Goal: Task Accomplishment & Management: Manage account settings

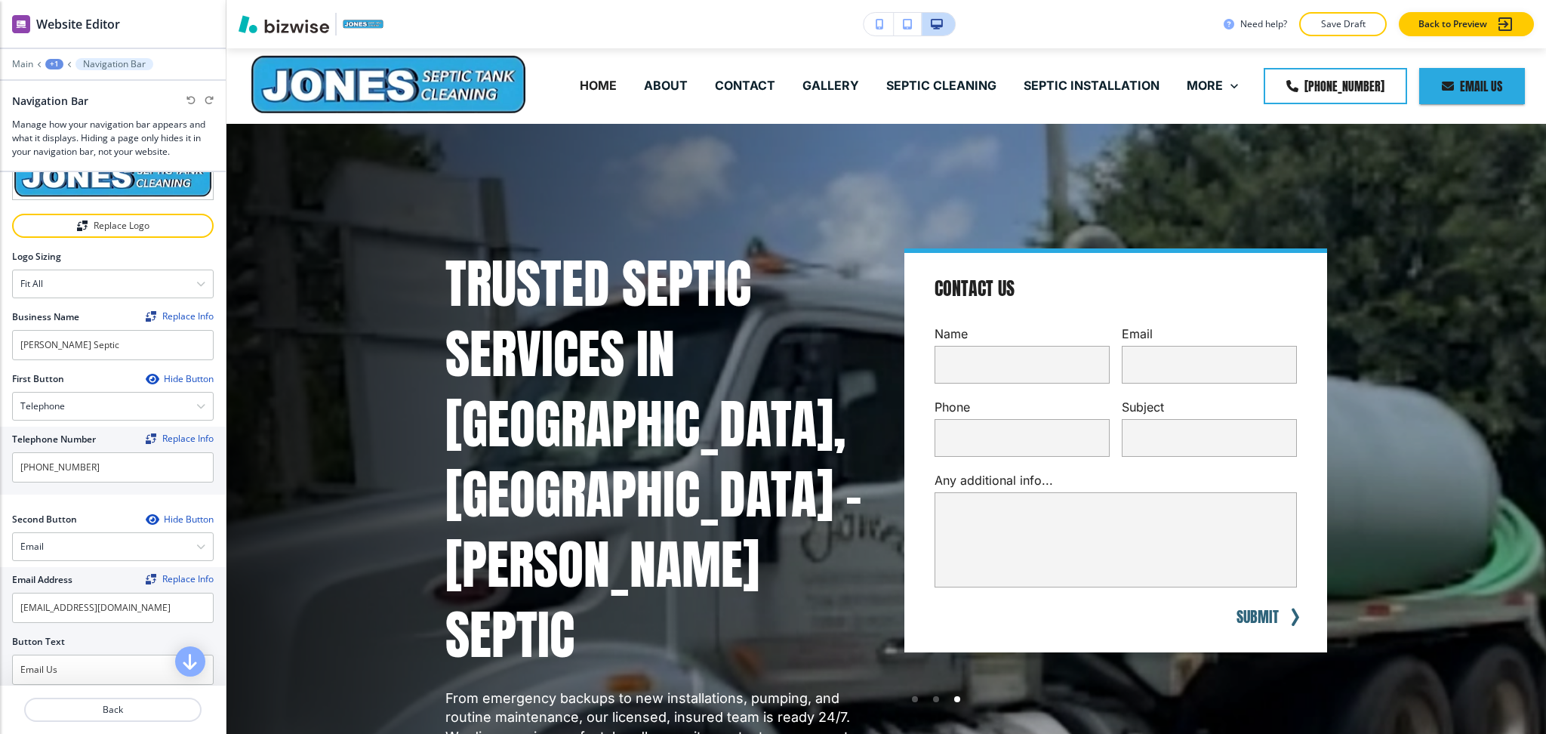
scroll to position [42, 0]
click at [22, 63] on p "Main" at bounding box center [22, 64] width 21 height 11
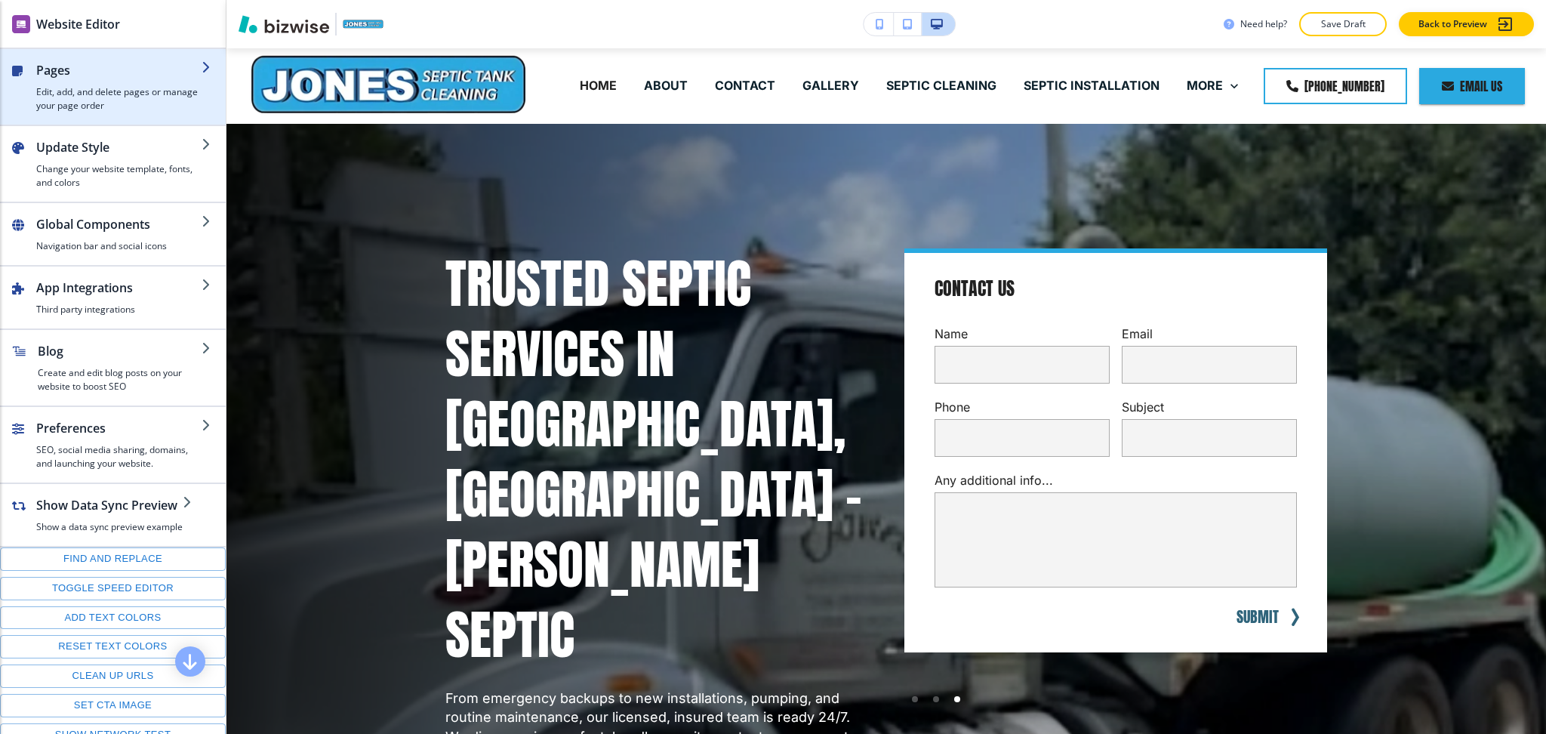
click at [51, 88] on h4 "Edit, add, and delete pages or manage your page order" at bounding box center [118, 98] width 165 height 27
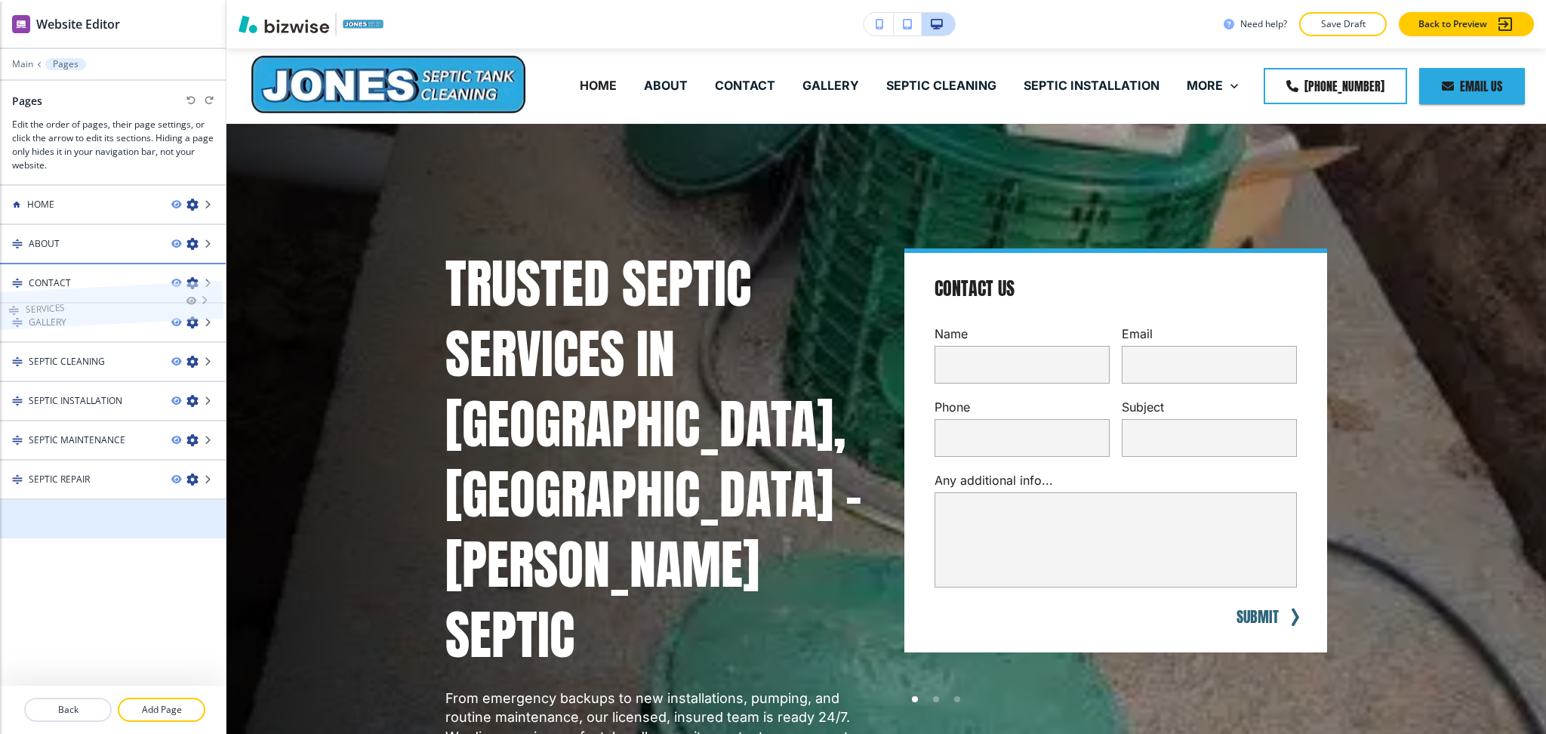
drag, startPoint x: 104, startPoint y: 476, endPoint x: 98, endPoint y: 267, distance: 208.4
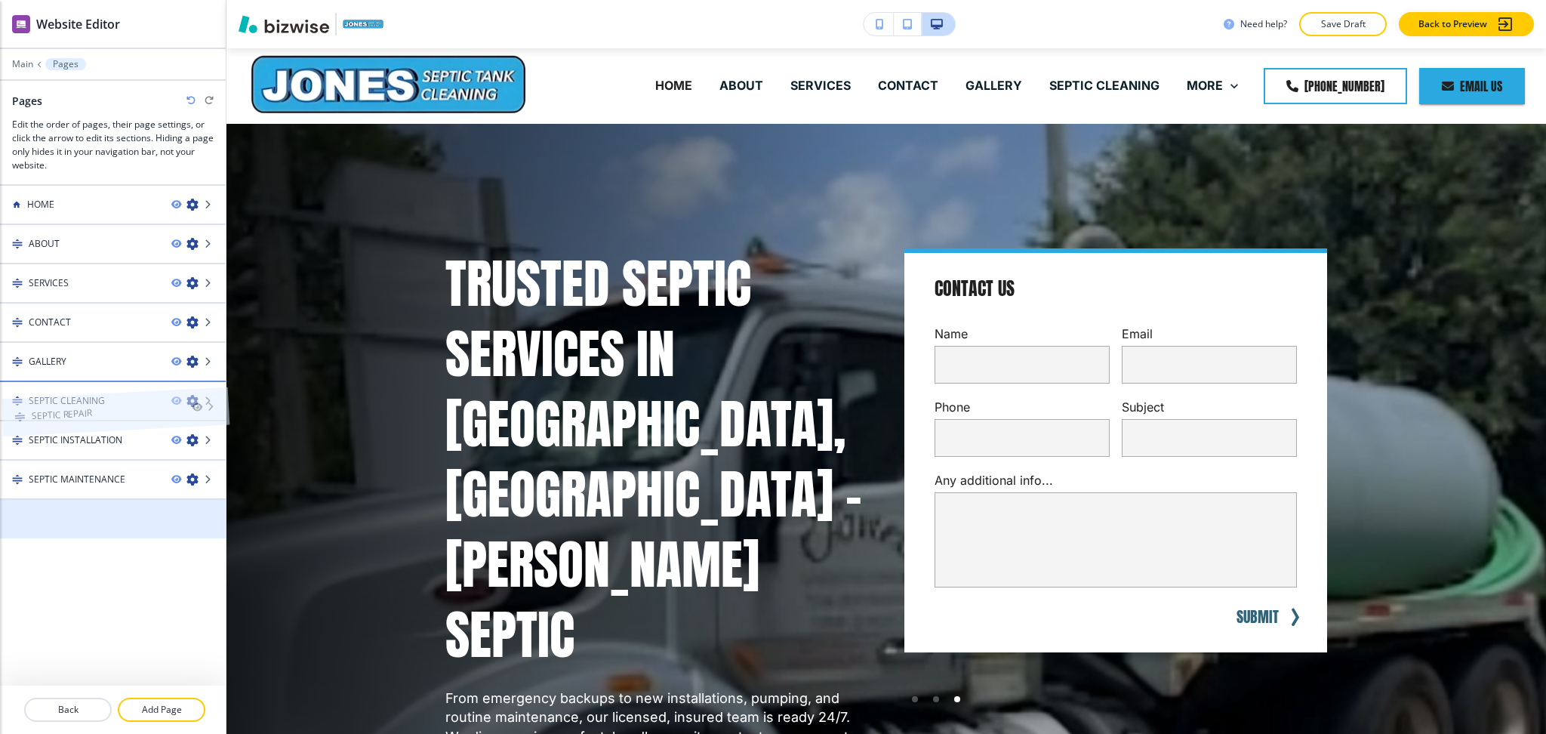
drag, startPoint x: 94, startPoint y: 516, endPoint x: 95, endPoint y: 380, distance: 135.9
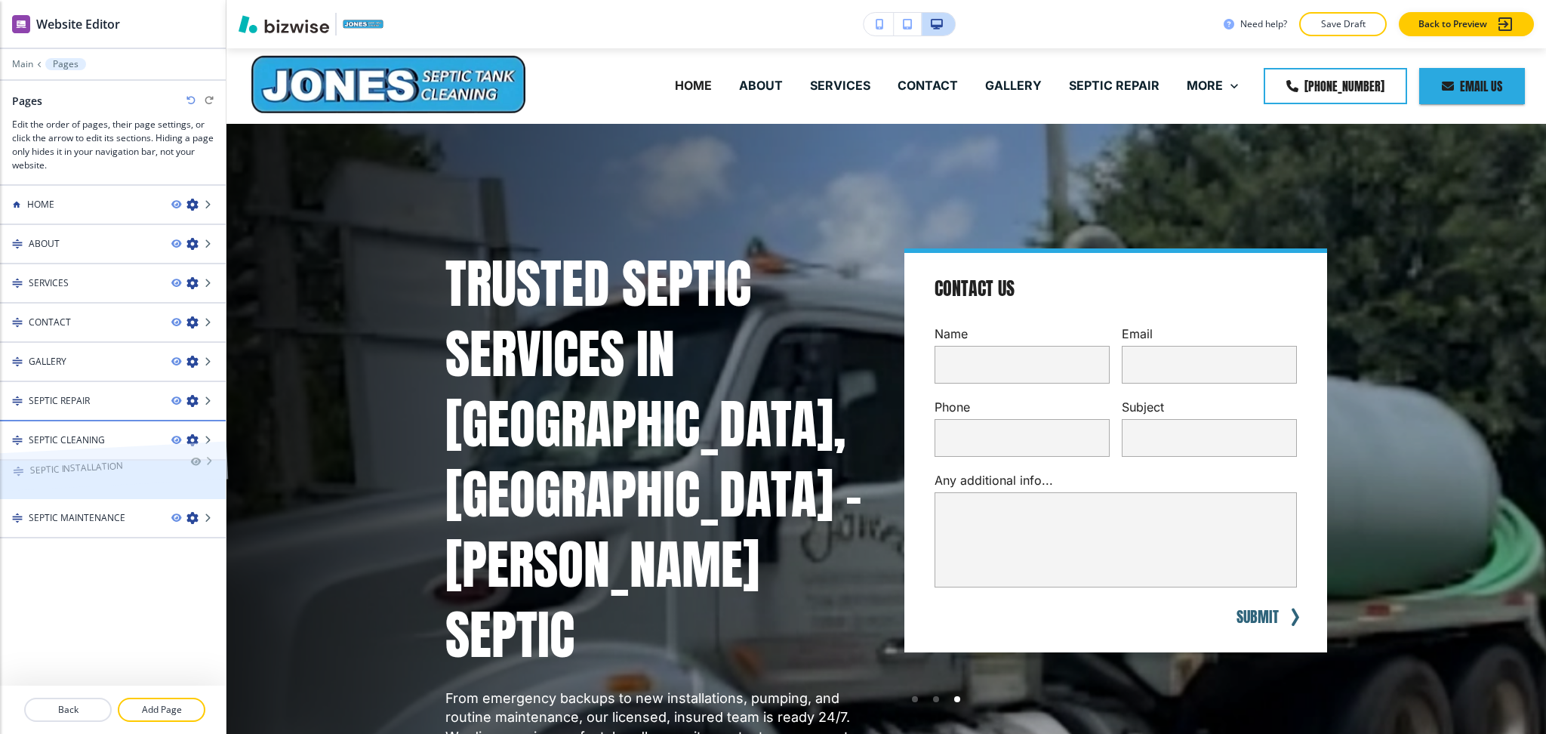
drag, startPoint x: 93, startPoint y: 440, endPoint x: 93, endPoint y: 427, distance: 12.8
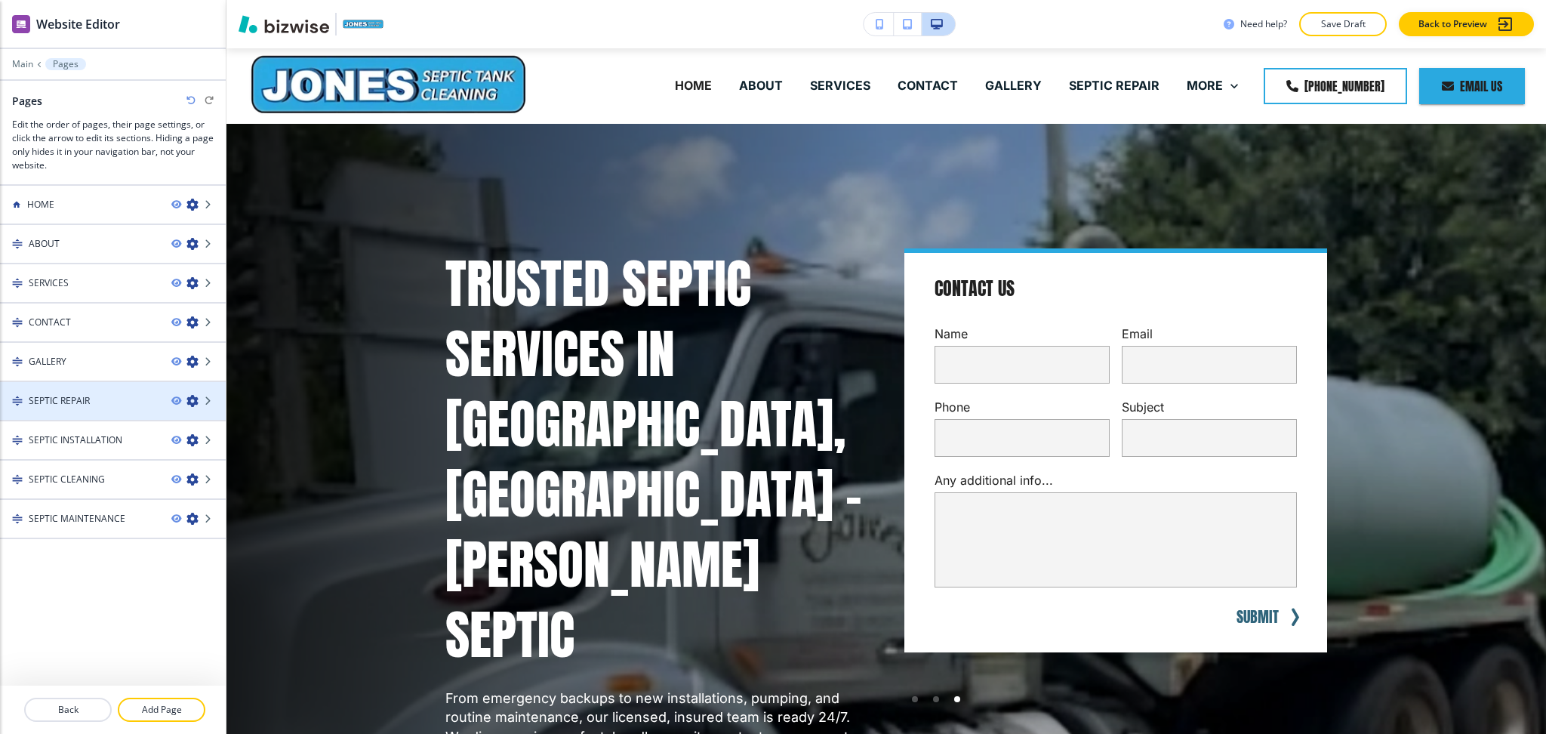
click at [193, 396] on icon "button" at bounding box center [192, 401] width 12 height 12
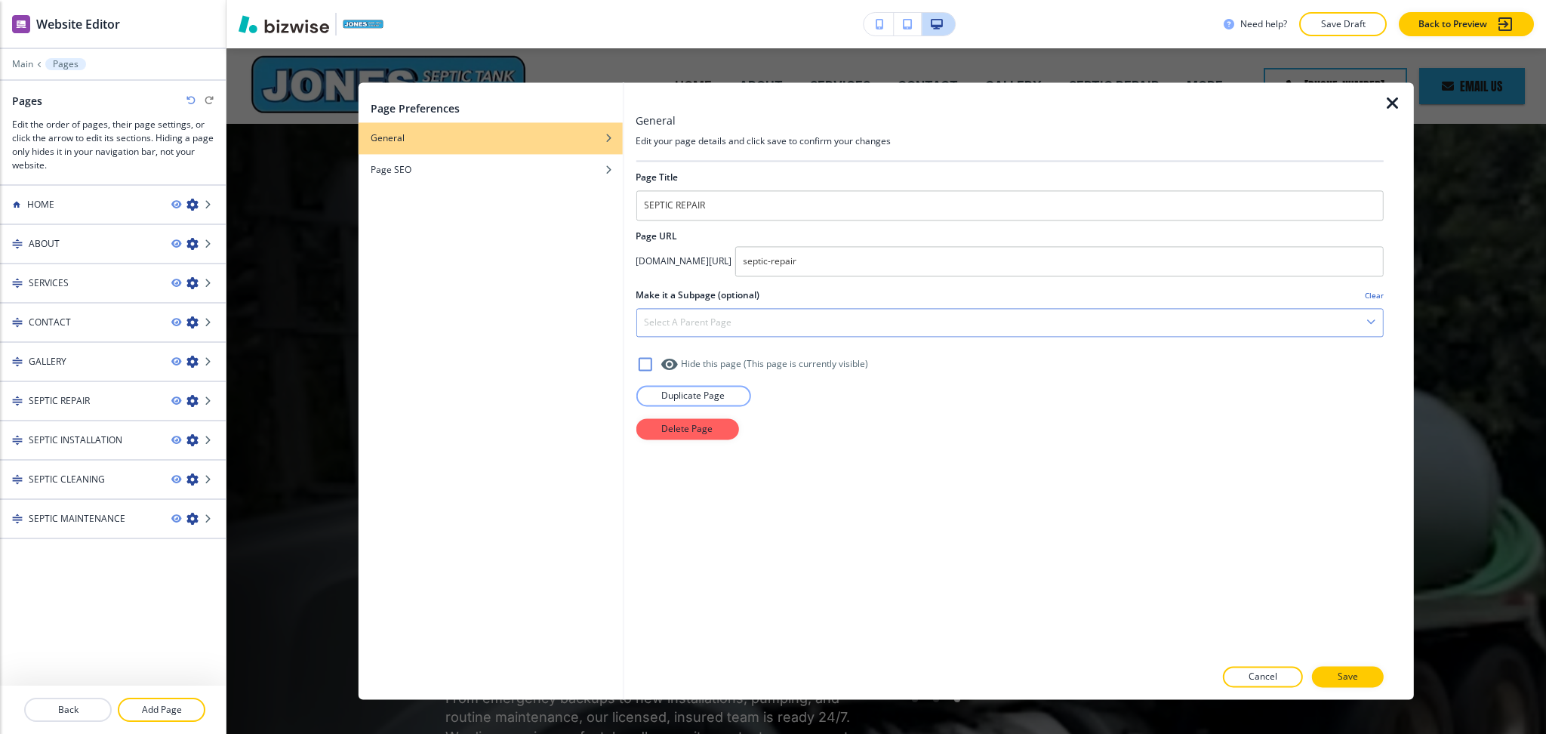
click at [723, 307] on div at bounding box center [1010, 305] width 748 height 6
click at [728, 314] on div "Select a parent page" at bounding box center [1009, 322] width 747 height 27
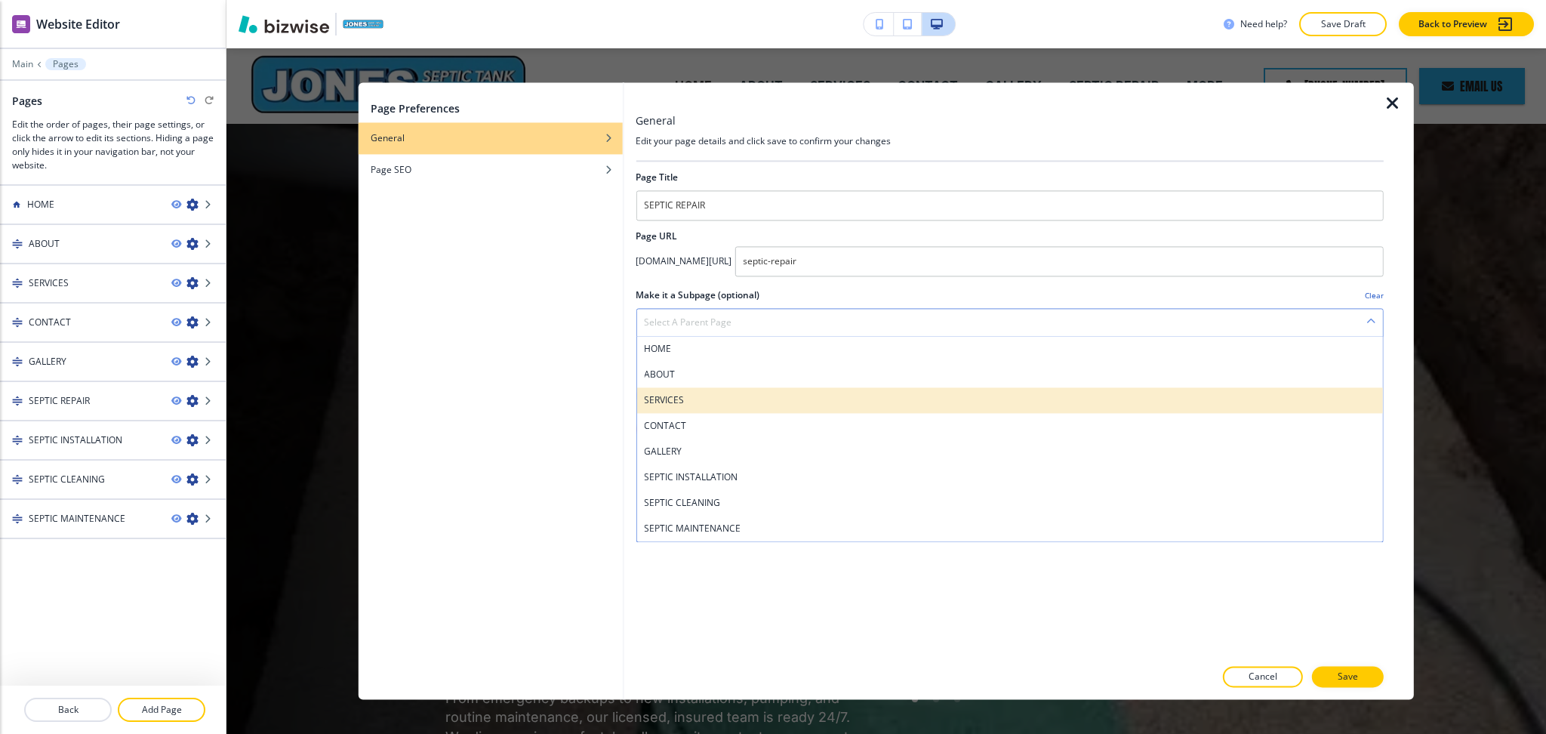
click at [698, 400] on h4 "SERVICES" at bounding box center [1010, 400] width 732 height 14
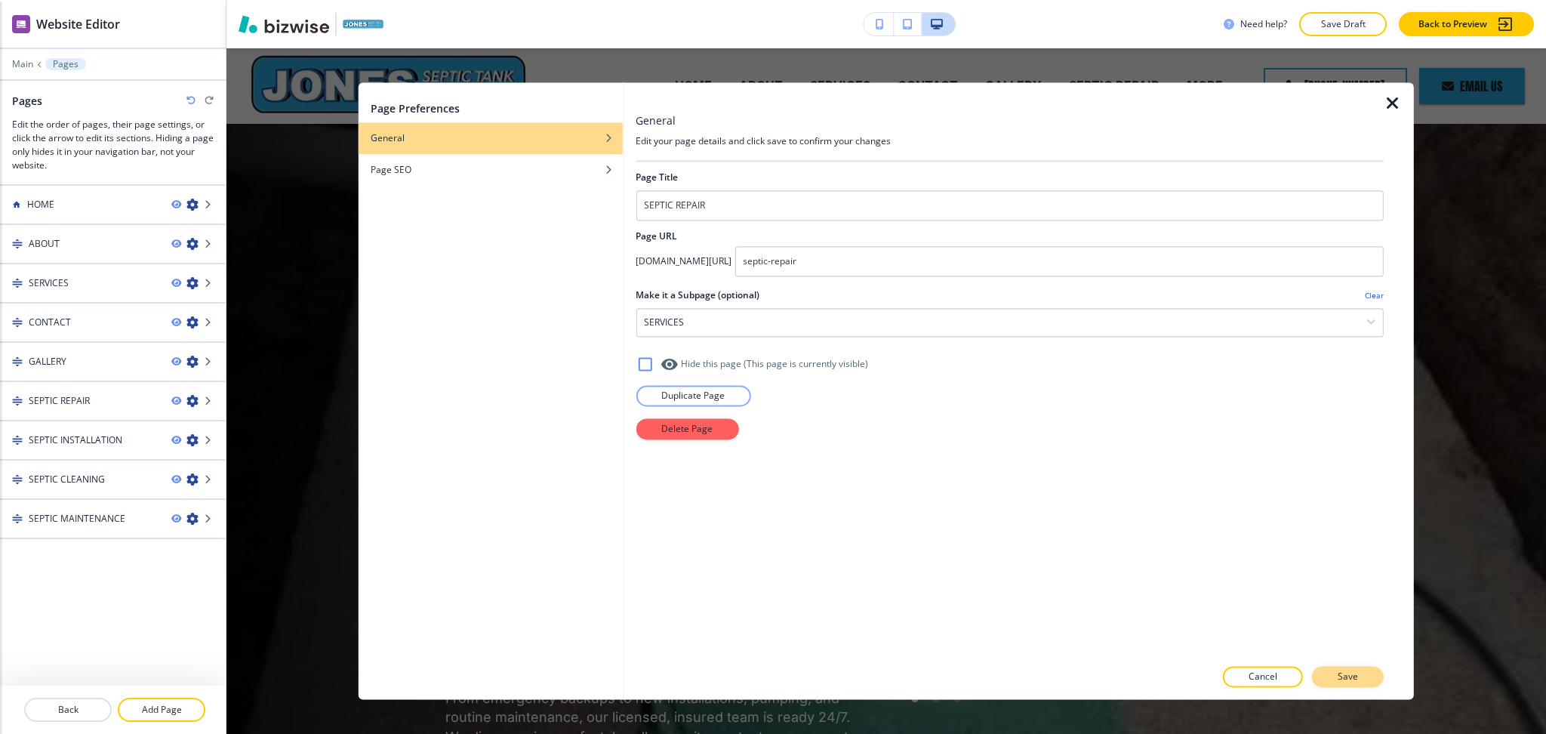
click at [1348, 683] on p "Save" at bounding box center [1348, 677] width 20 height 14
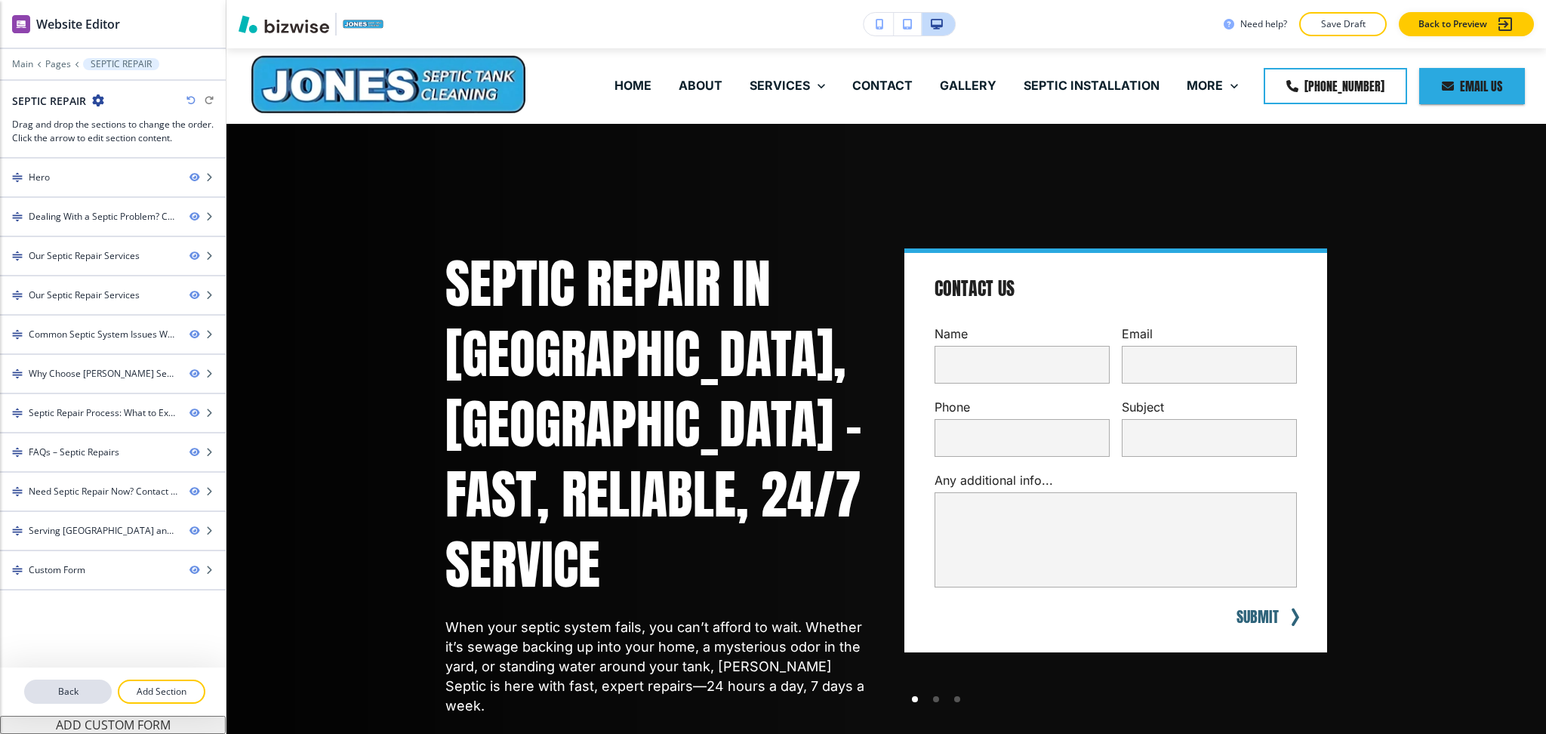
click at [87, 684] on button "Back" at bounding box center [68, 691] width 88 height 24
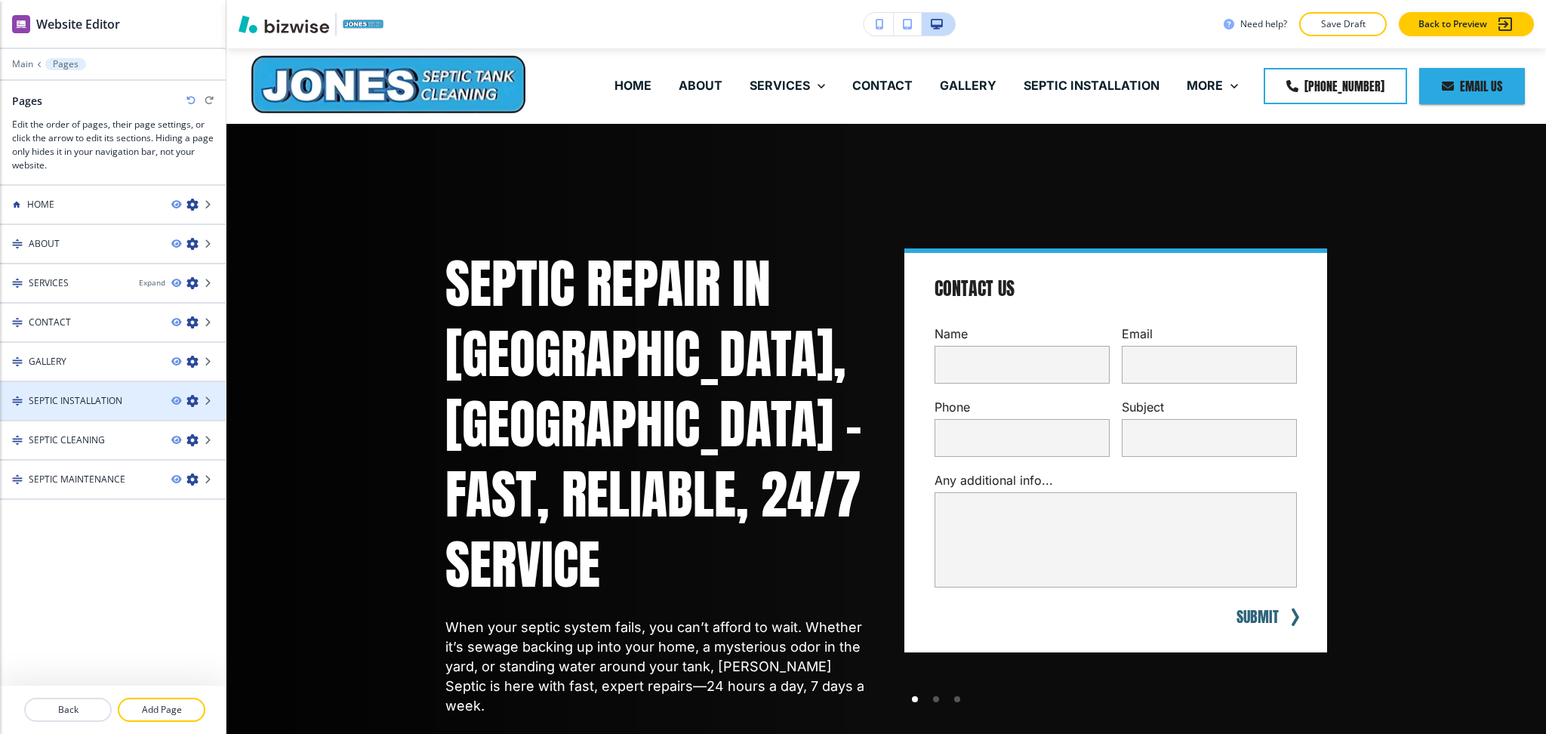
click at [193, 399] on icon "button" at bounding box center [192, 401] width 12 height 12
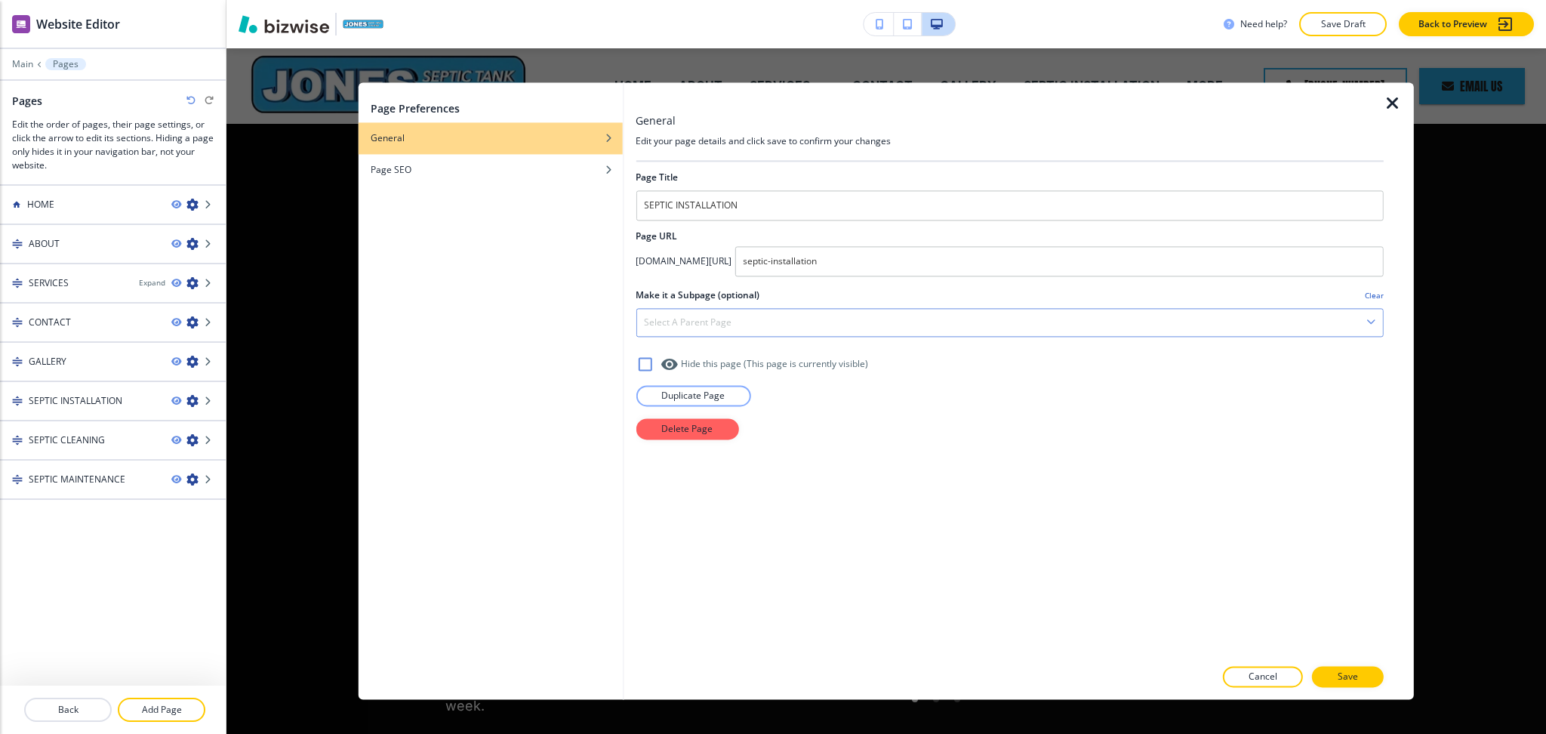
click at [774, 328] on div "Select a parent page" at bounding box center [1009, 322] width 747 height 27
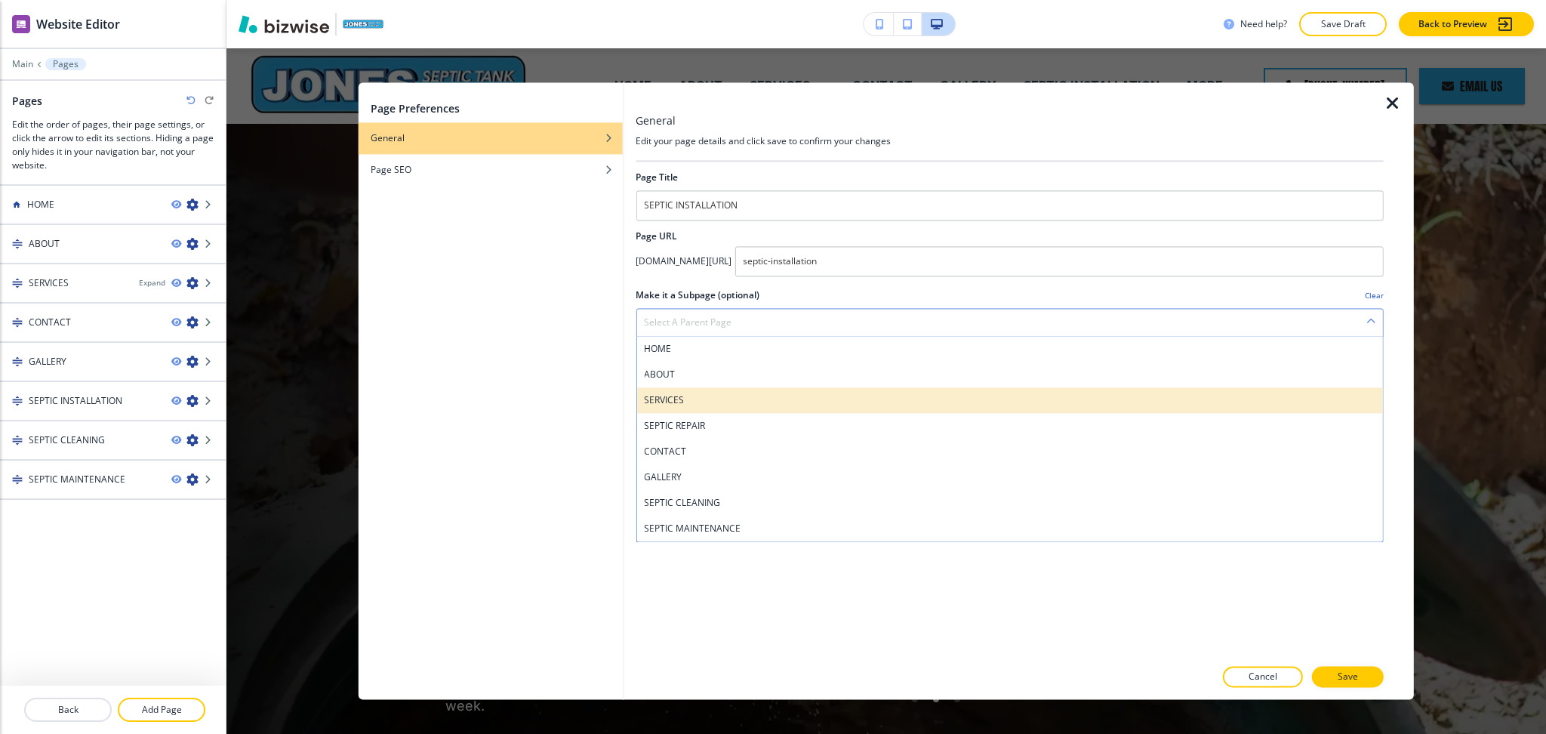
click at [716, 399] on h4 "SERVICES" at bounding box center [1010, 400] width 732 height 14
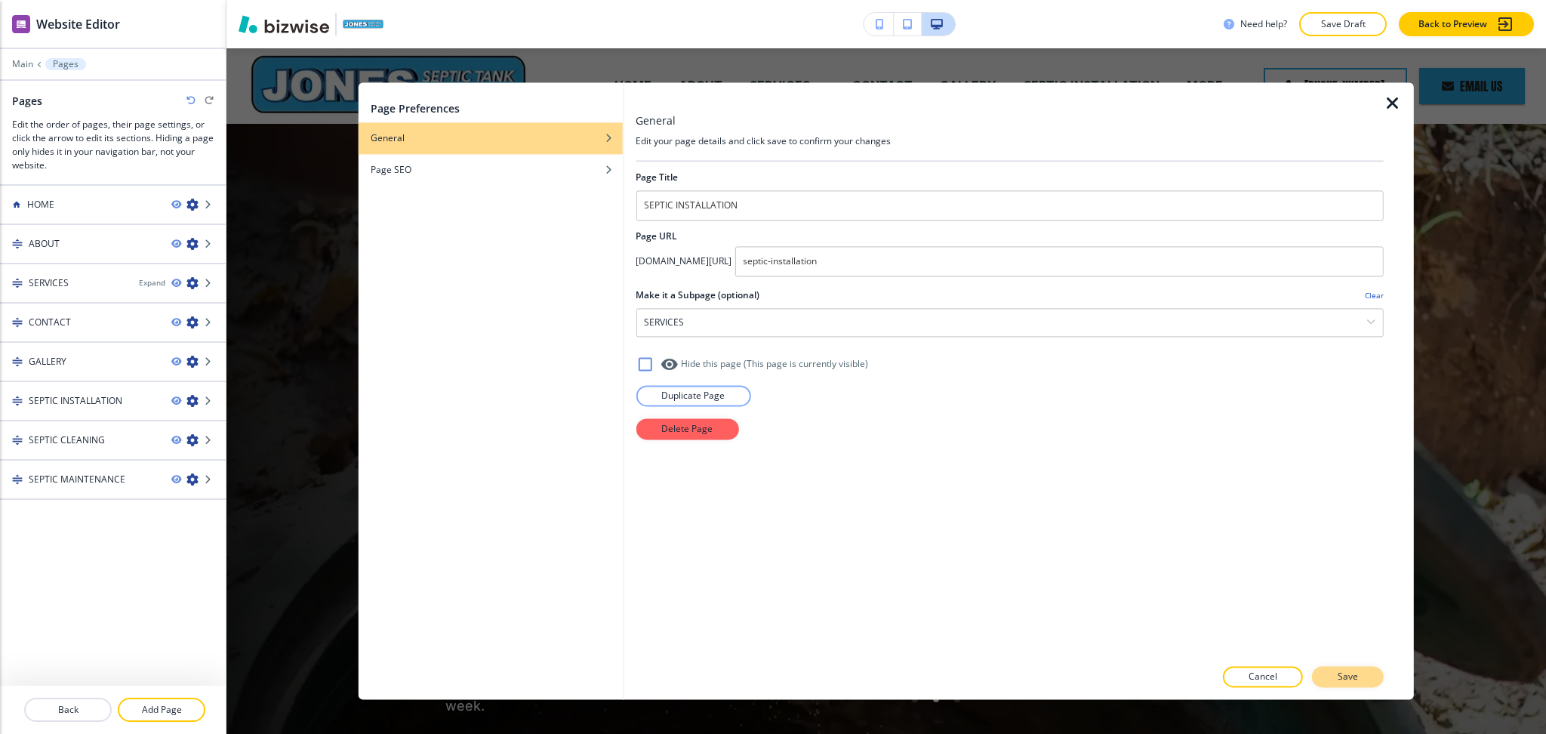
click at [1345, 682] on p "Save" at bounding box center [1348, 677] width 20 height 14
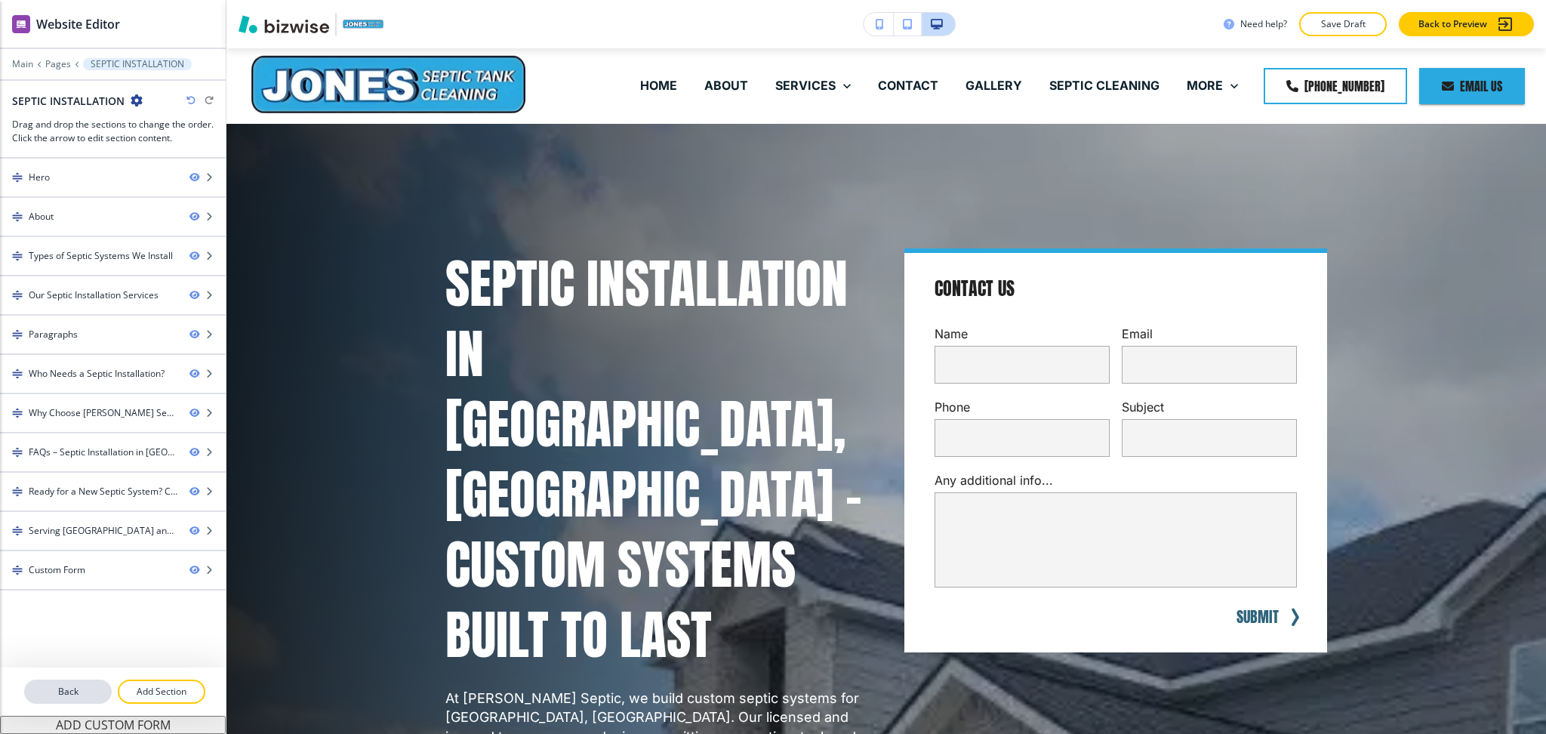
click at [69, 689] on p "Back" at bounding box center [68, 692] width 85 height 14
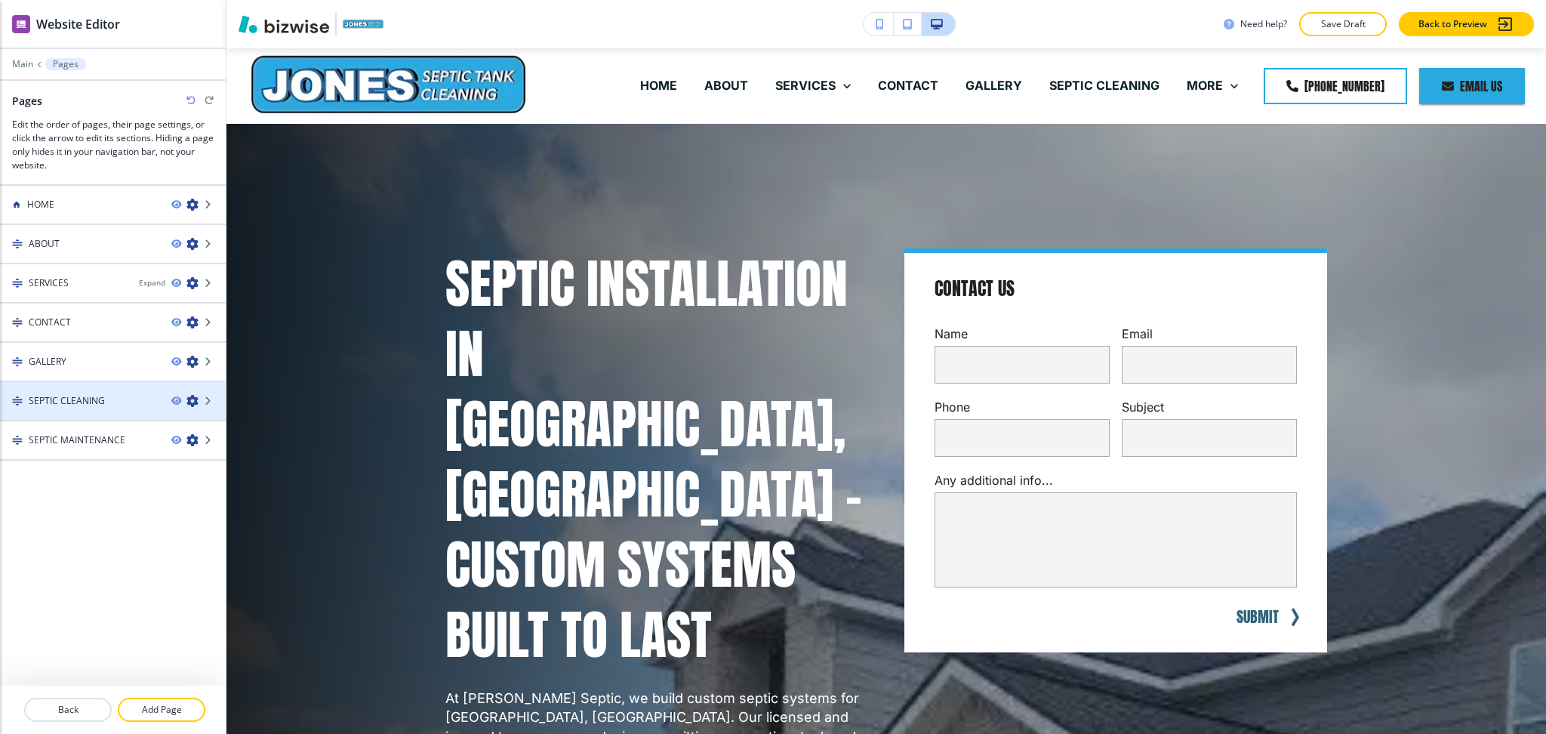
click at [194, 397] on icon "button" at bounding box center [192, 401] width 12 height 12
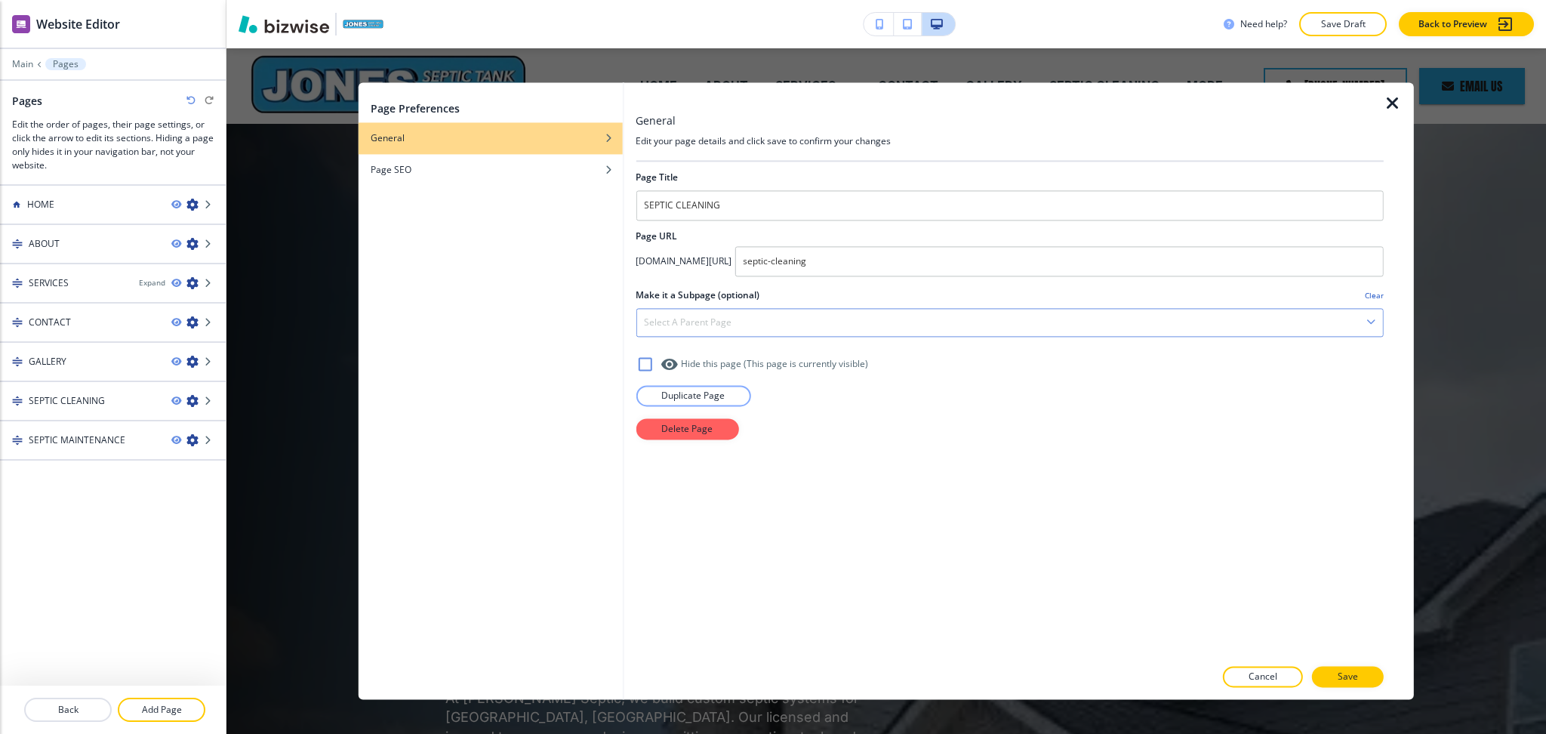
click at [795, 319] on div "Select a parent page" at bounding box center [1009, 322] width 747 height 27
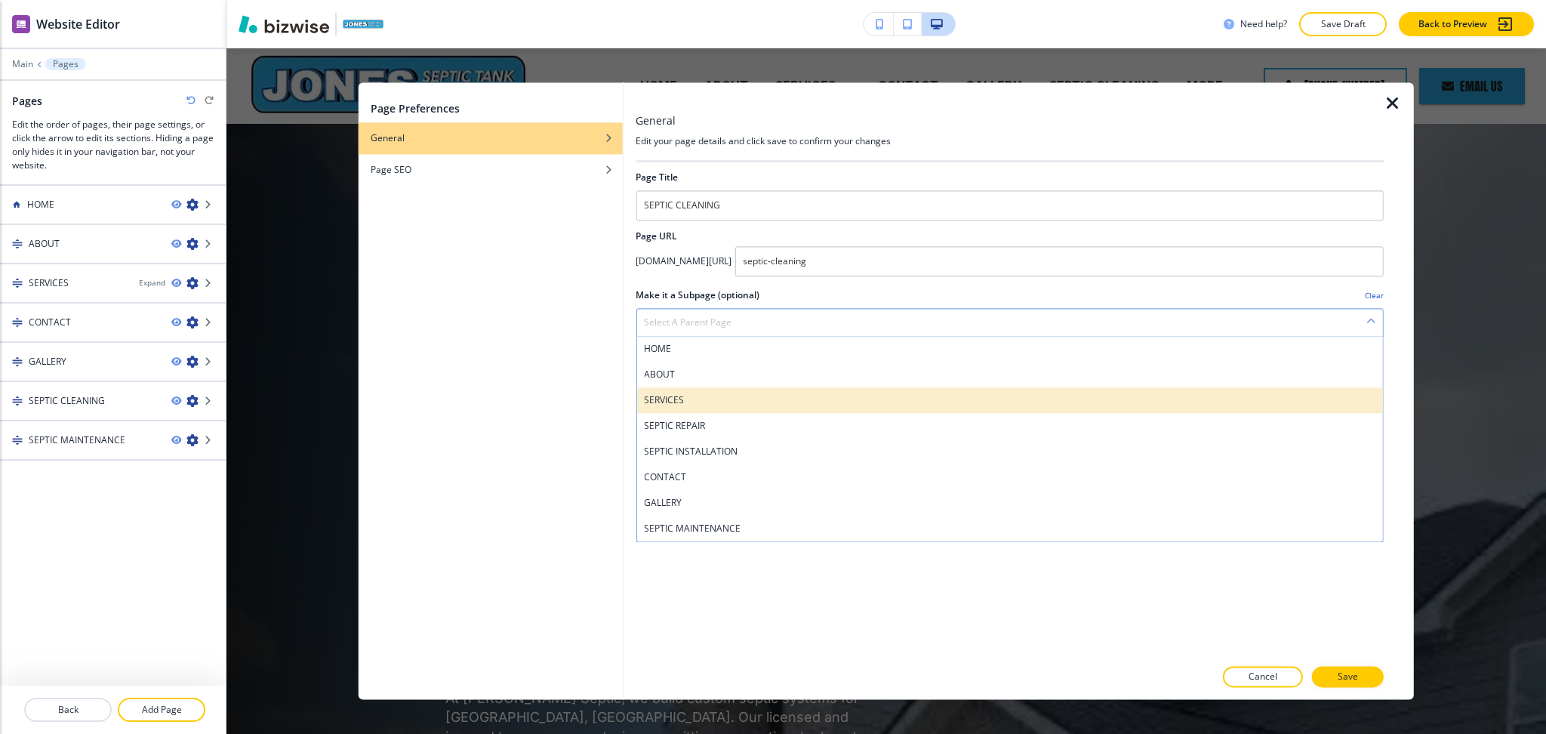
click at [726, 402] on h4 "SERVICES" at bounding box center [1010, 400] width 732 height 14
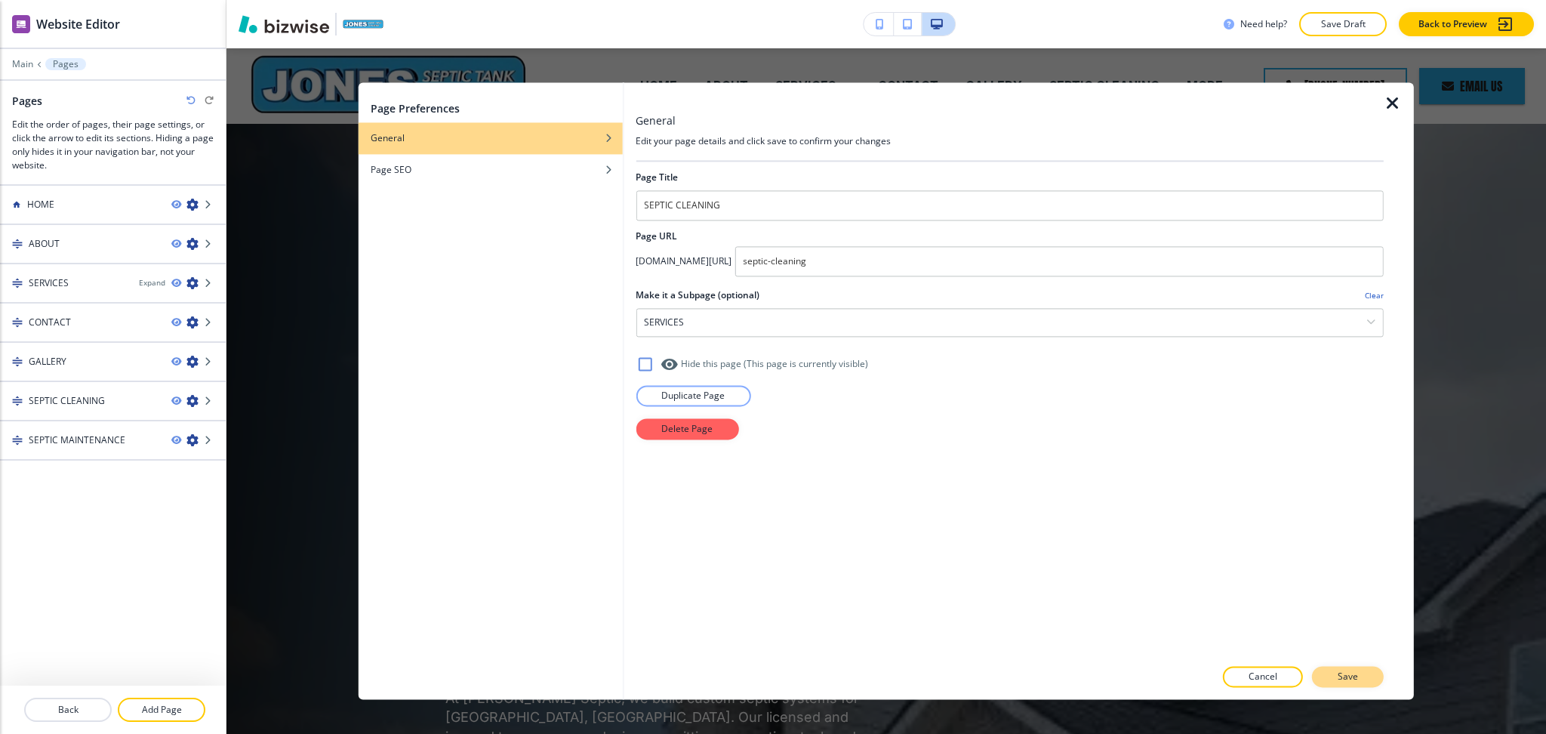
click at [1334, 677] on button "Save" at bounding box center [1348, 677] width 72 height 21
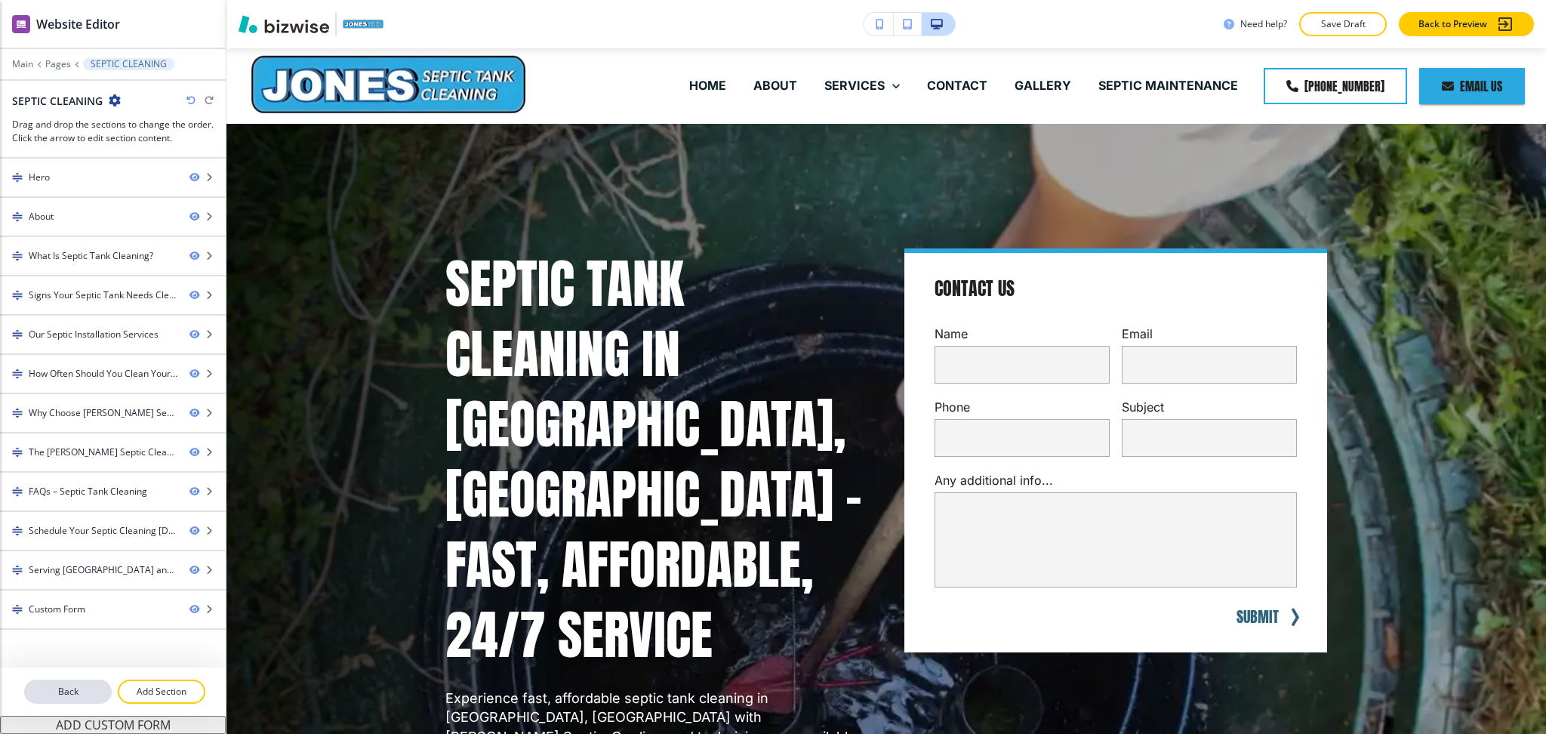
click at [91, 694] on p "Back" at bounding box center [68, 692] width 85 height 14
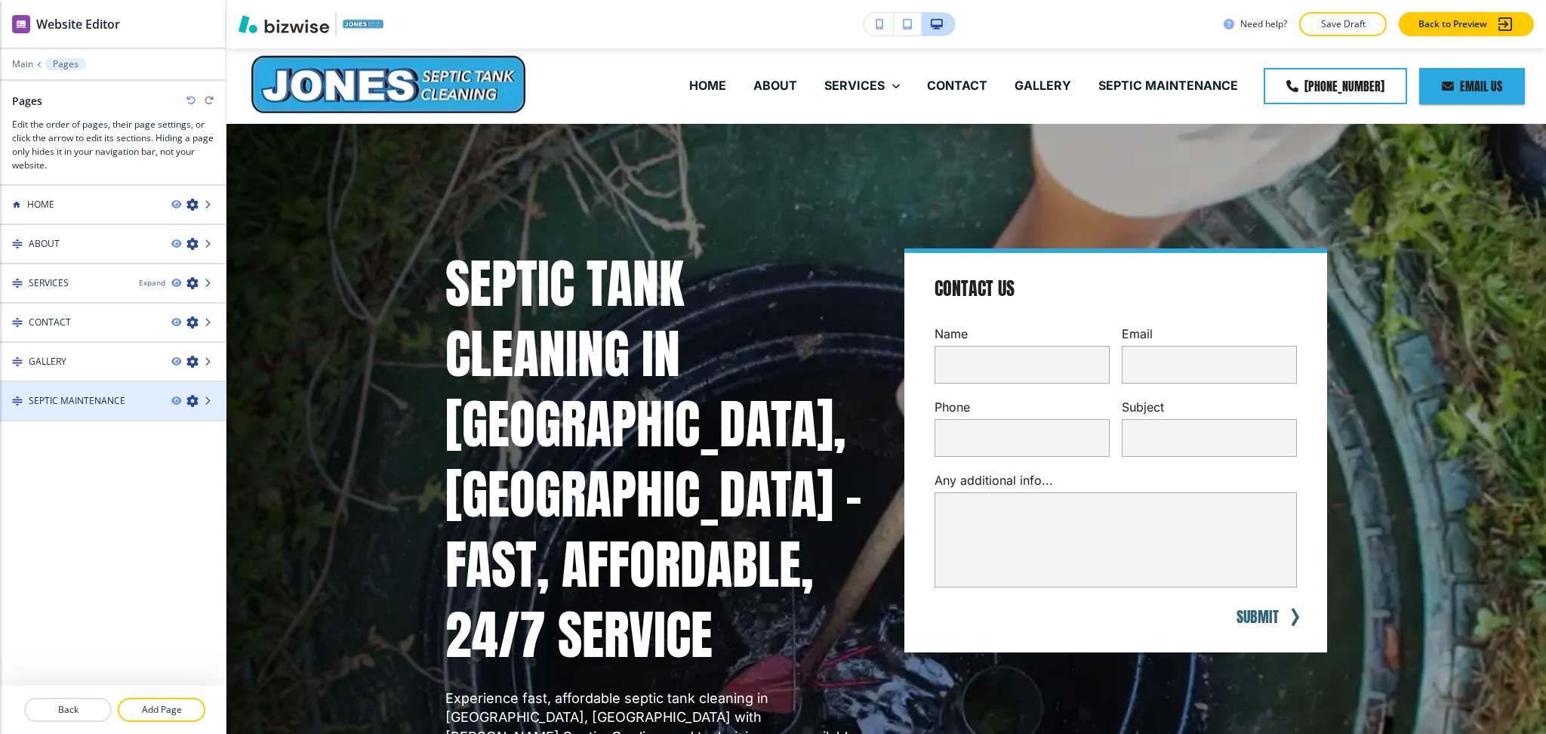
click at [196, 396] on icon "button" at bounding box center [192, 401] width 12 height 12
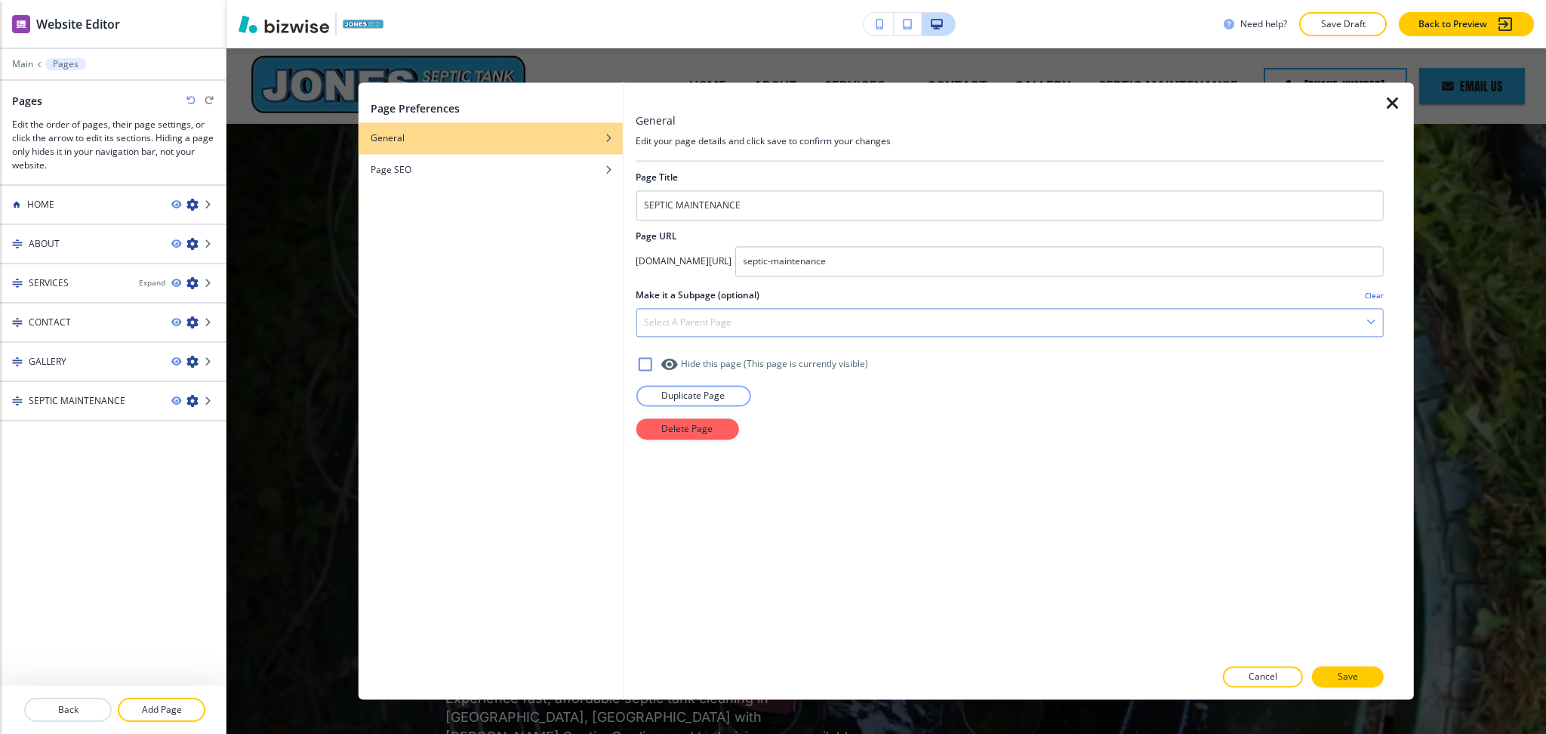
click at [732, 318] on div "Select a parent page" at bounding box center [1009, 322] width 747 height 27
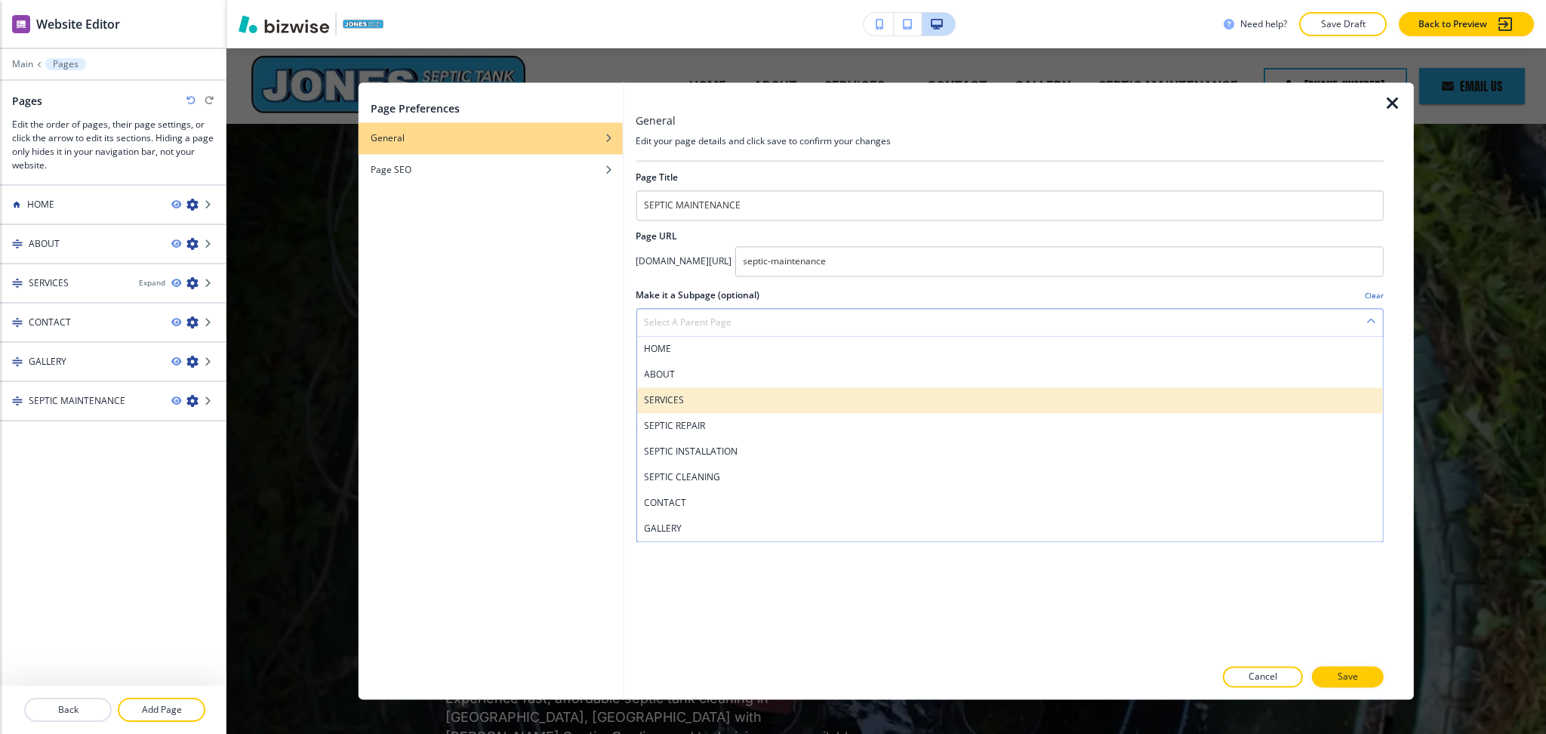
click at [707, 403] on h4 "SERVICES" at bounding box center [1010, 400] width 732 height 14
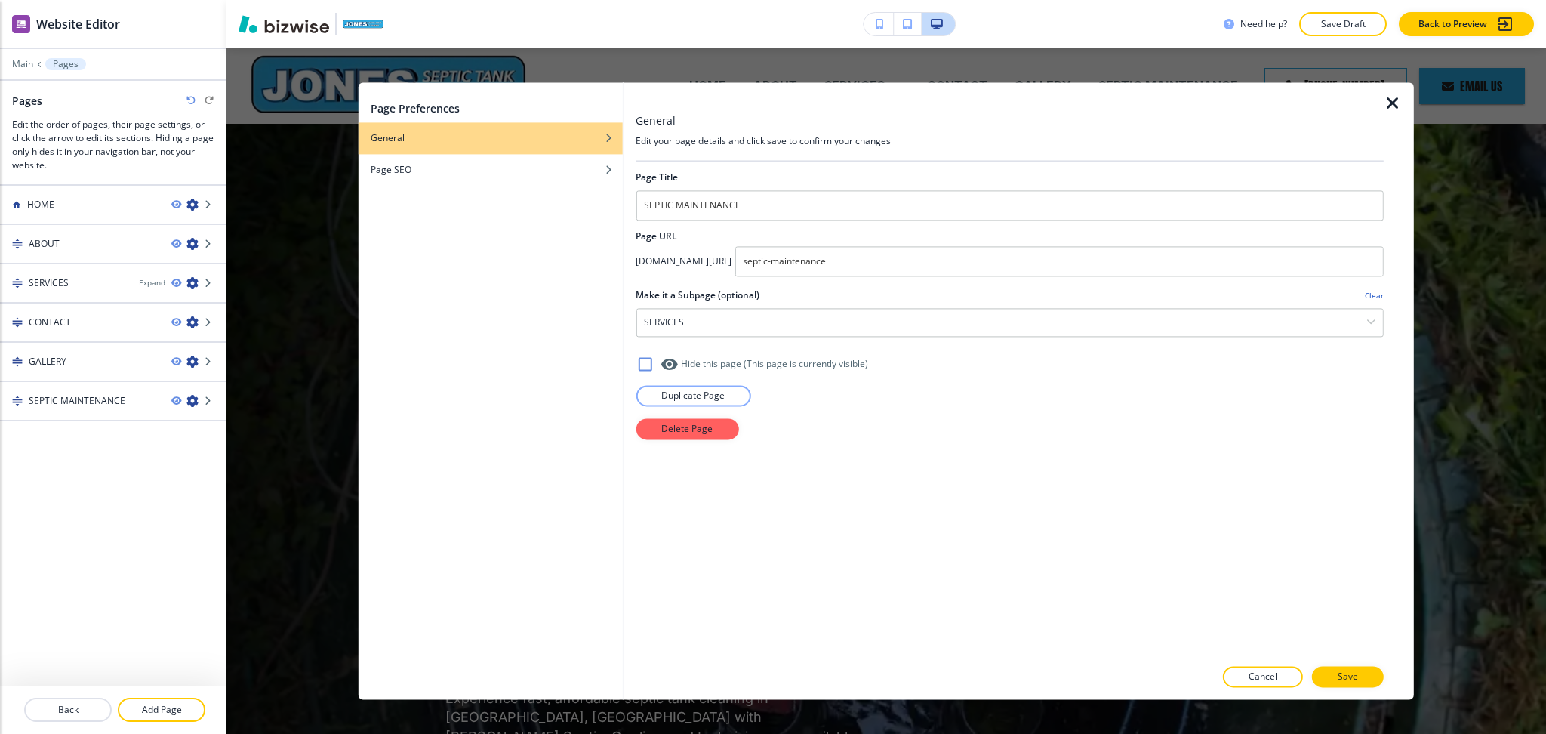
click at [1347, 688] on div at bounding box center [1010, 694] width 748 height 12
click at [1344, 680] on p "Save" at bounding box center [1348, 677] width 20 height 14
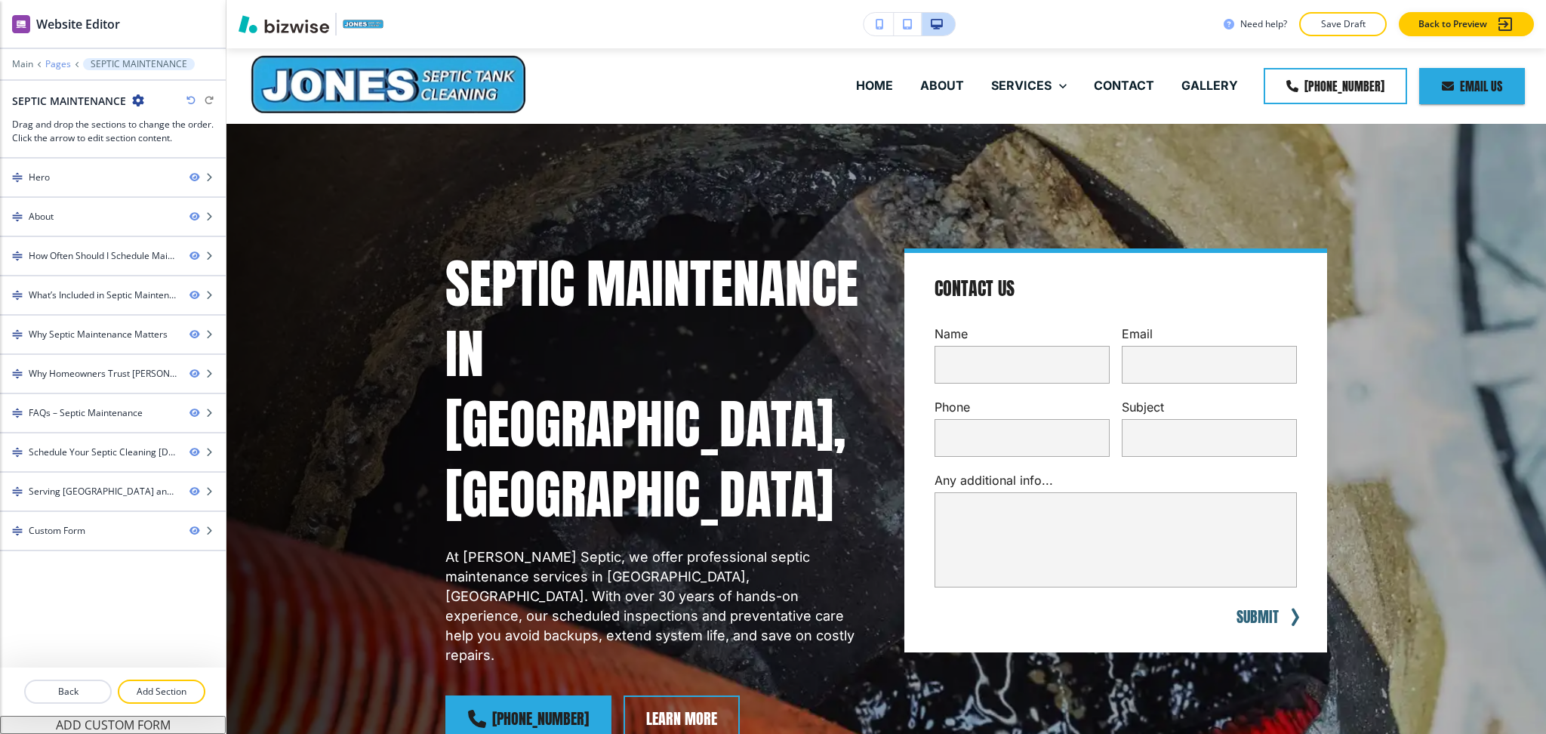
click at [60, 66] on p "Pages" at bounding box center [58, 64] width 26 height 11
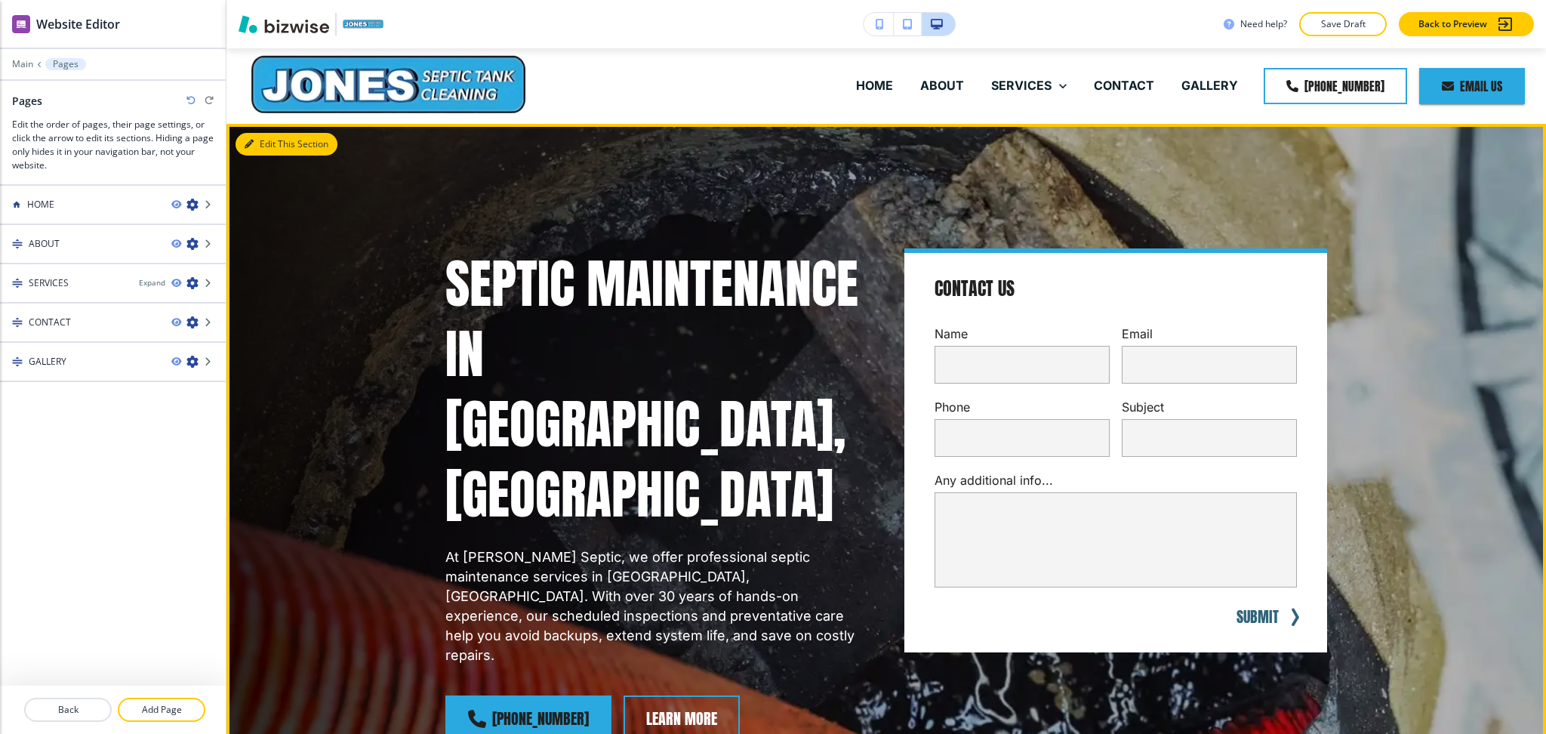
click at [259, 152] on button "Edit This Section" at bounding box center [287, 144] width 102 height 23
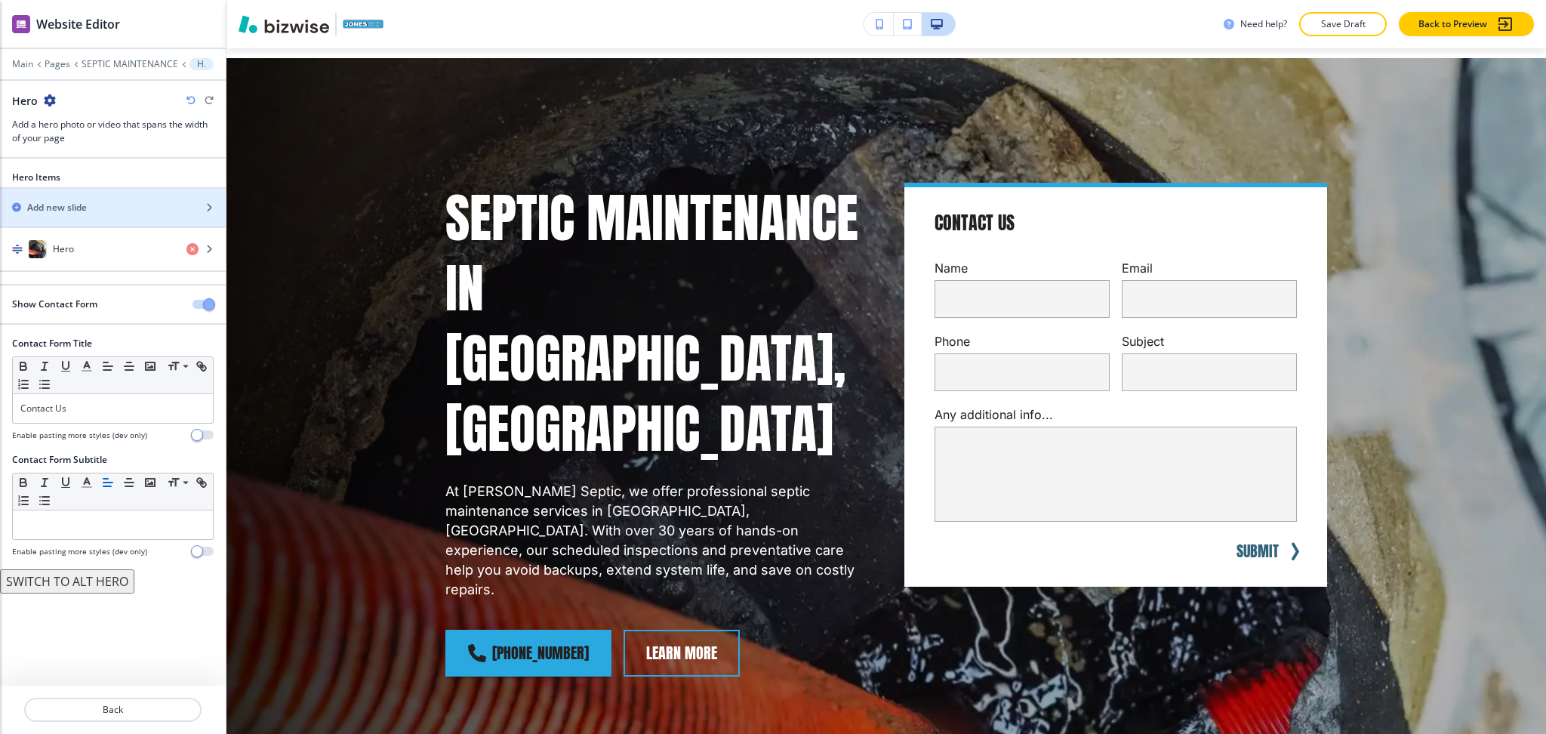
scroll to position [75, 0]
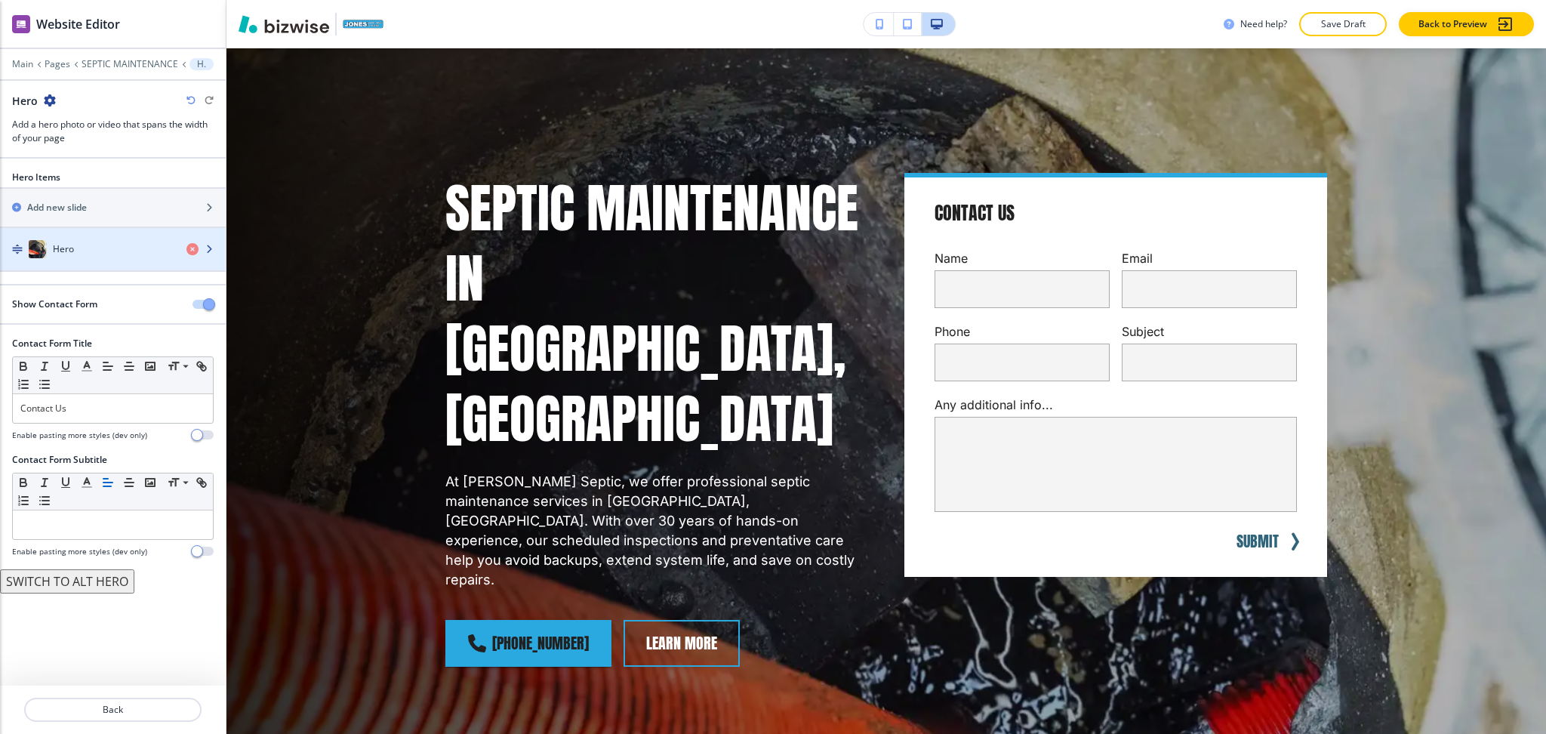
click at [80, 244] on div "Hero" at bounding box center [87, 249] width 174 height 18
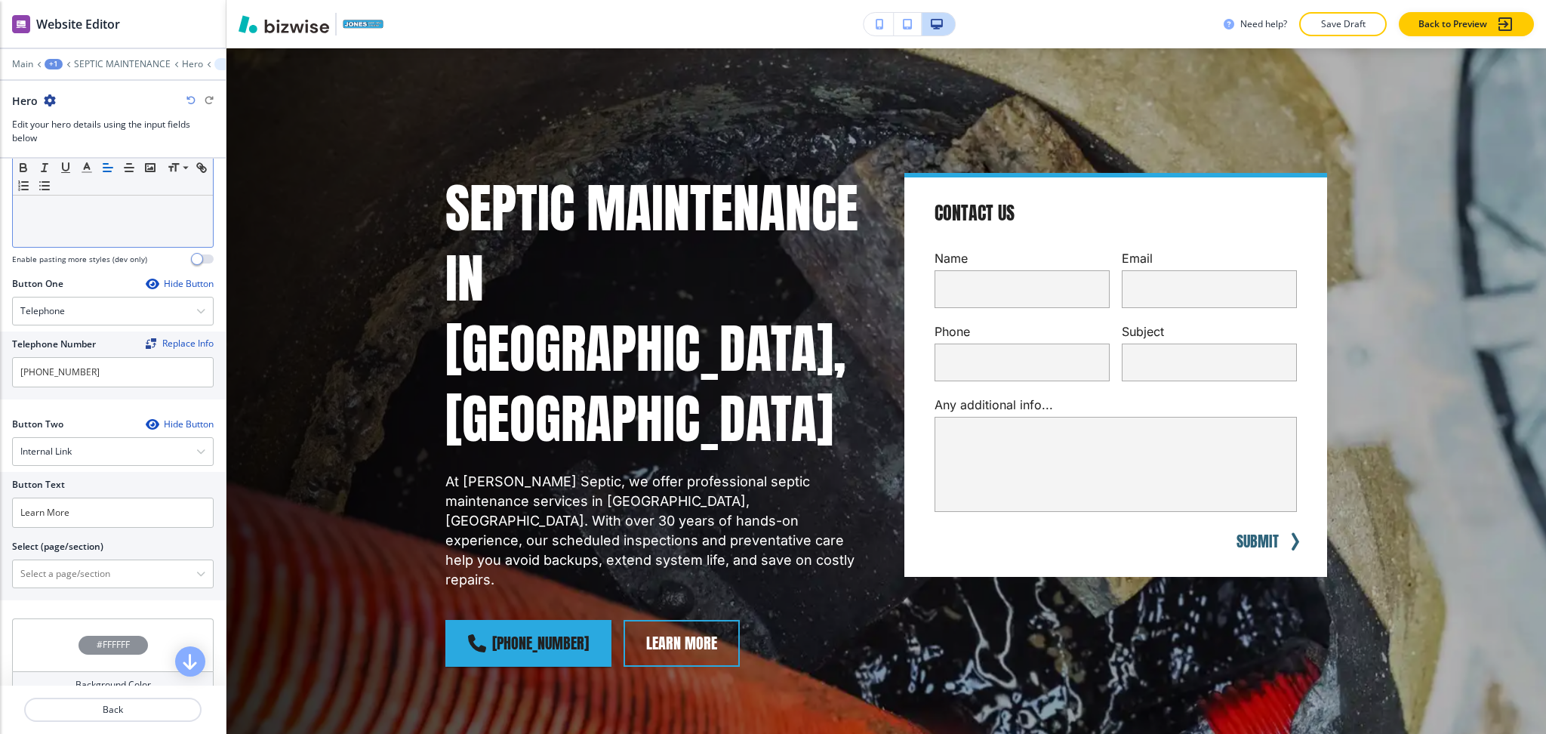
scroll to position [580, 0]
click at [76, 559] on \(page\/section\) "Manual Input" at bounding box center [104, 572] width 183 height 26
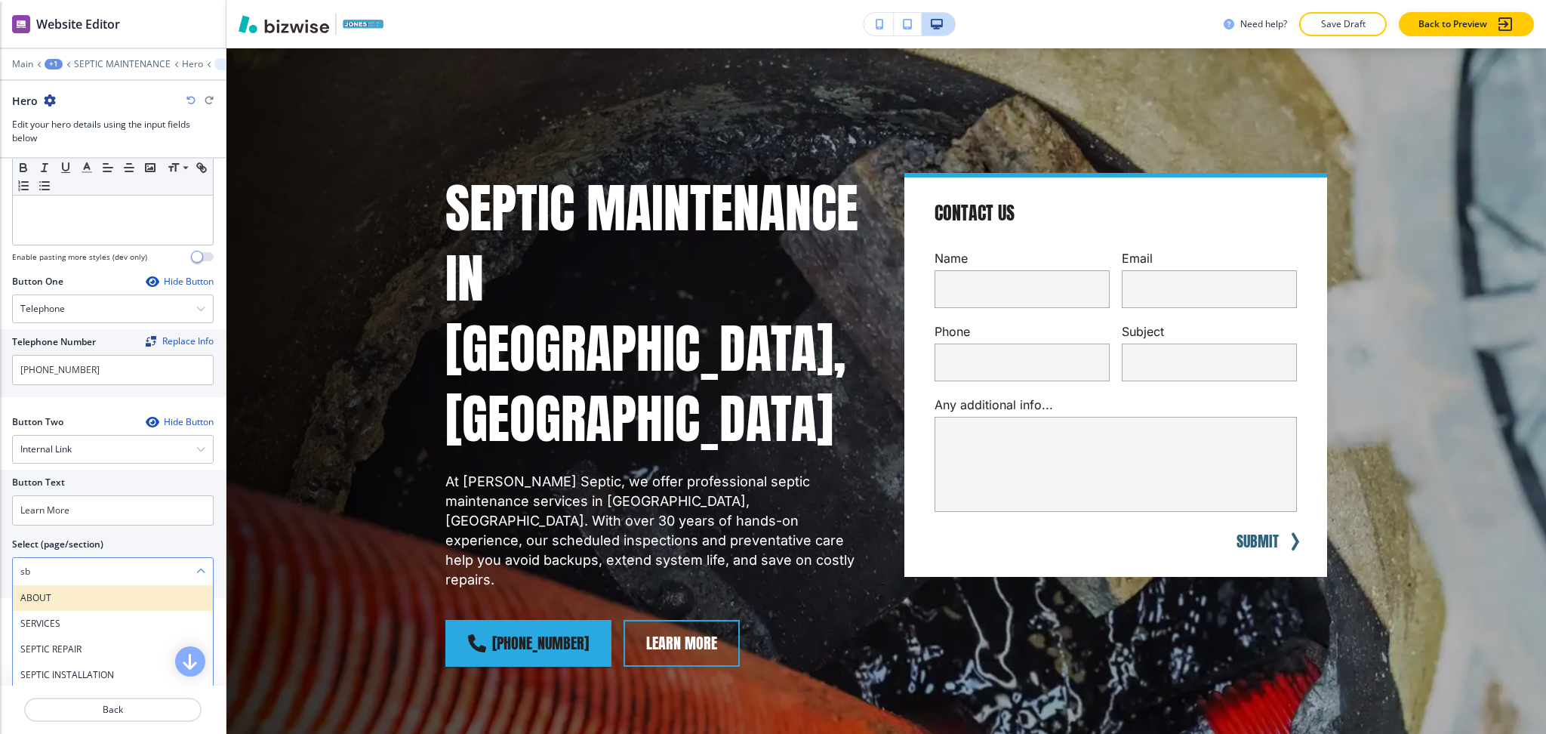
click at [58, 591] on h4 "ABOUT" at bounding box center [112, 598] width 185 height 14
type \(page\/section\) "ABOUT"
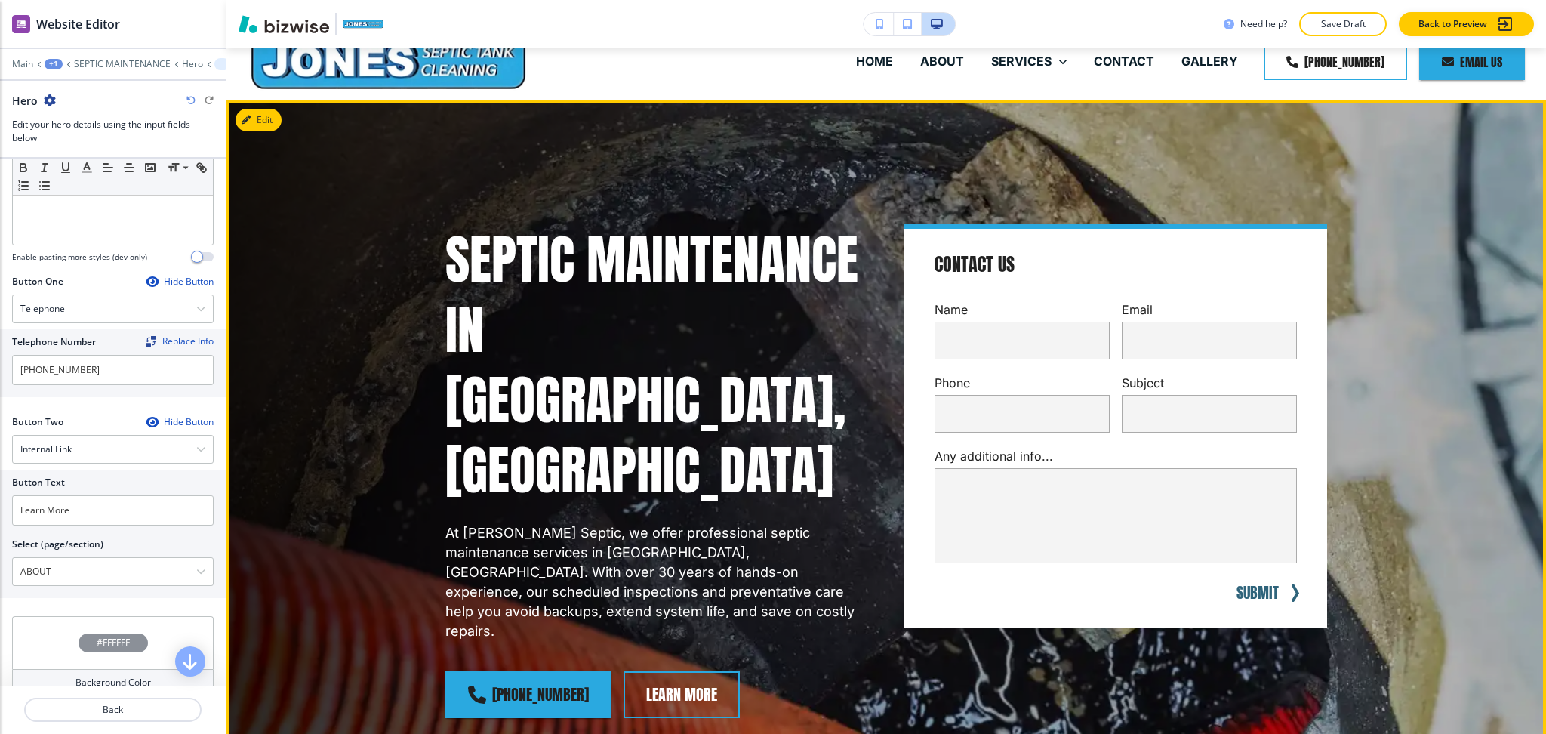
scroll to position [23, 0]
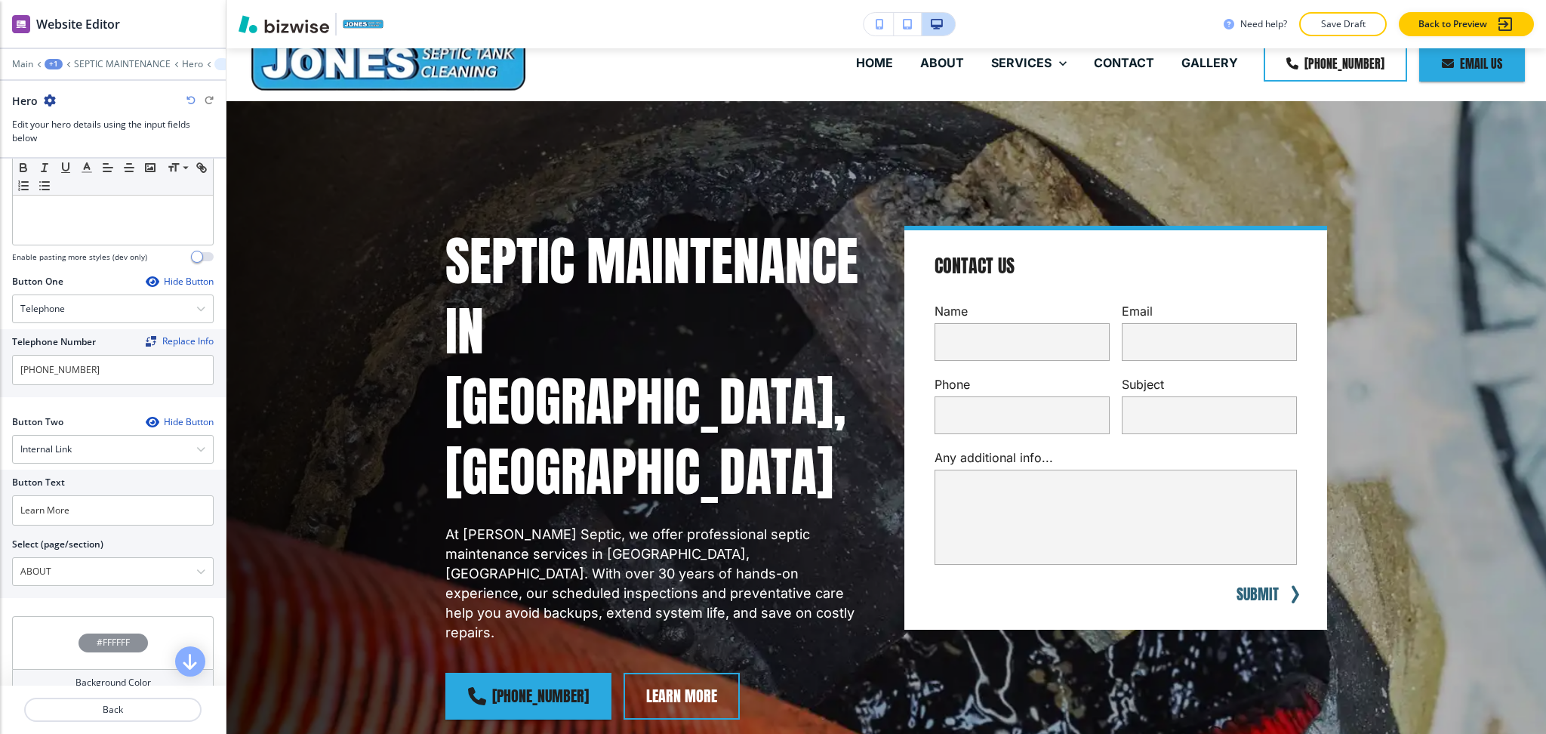
click at [20, 57] on div at bounding box center [113, 53] width 226 height 9
click at [17, 63] on p "Main" at bounding box center [22, 64] width 21 height 11
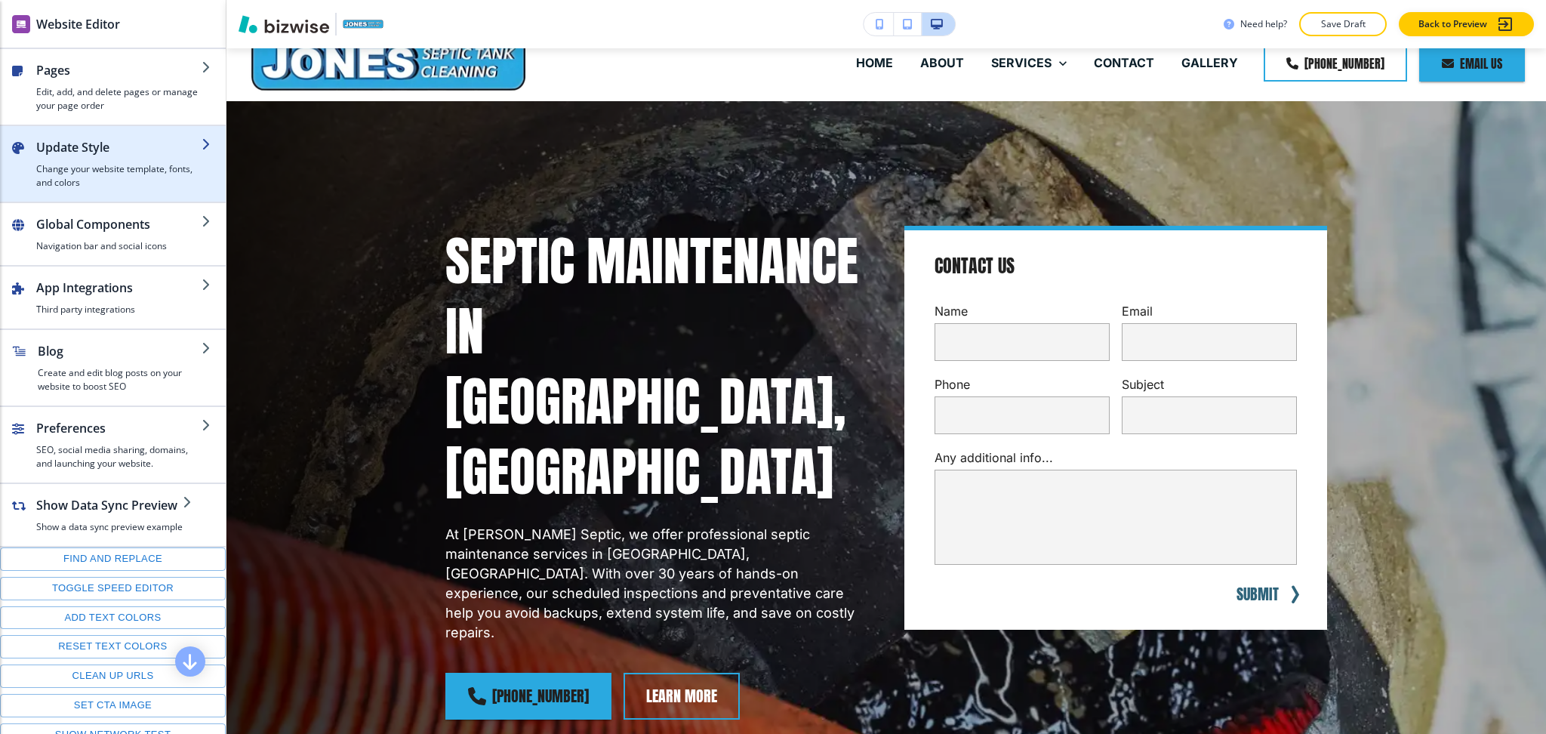
click at [69, 162] on h4 "Change your website template, fonts, and colors" at bounding box center [118, 175] width 165 height 27
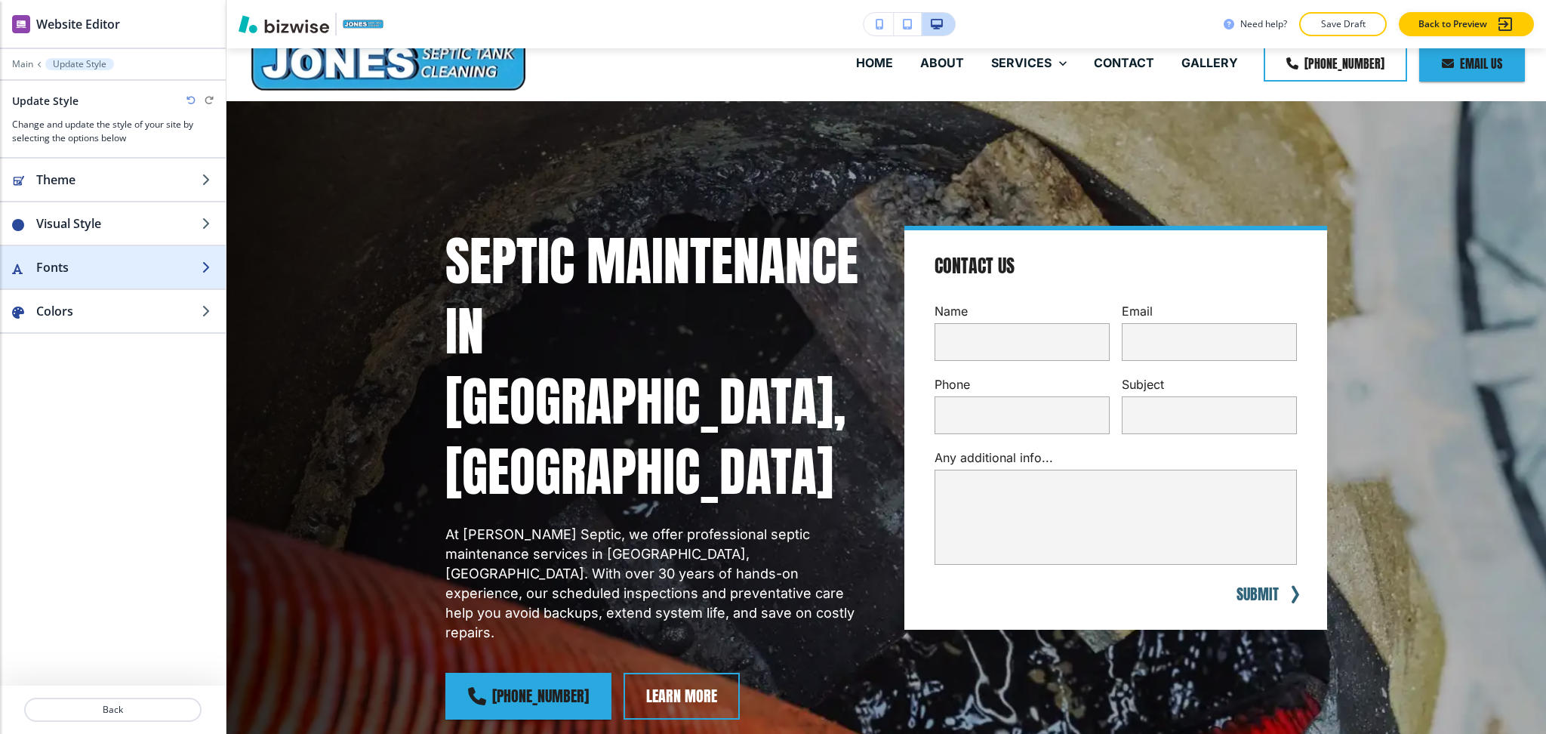
click at [74, 280] on div "button" at bounding box center [113, 282] width 226 height 12
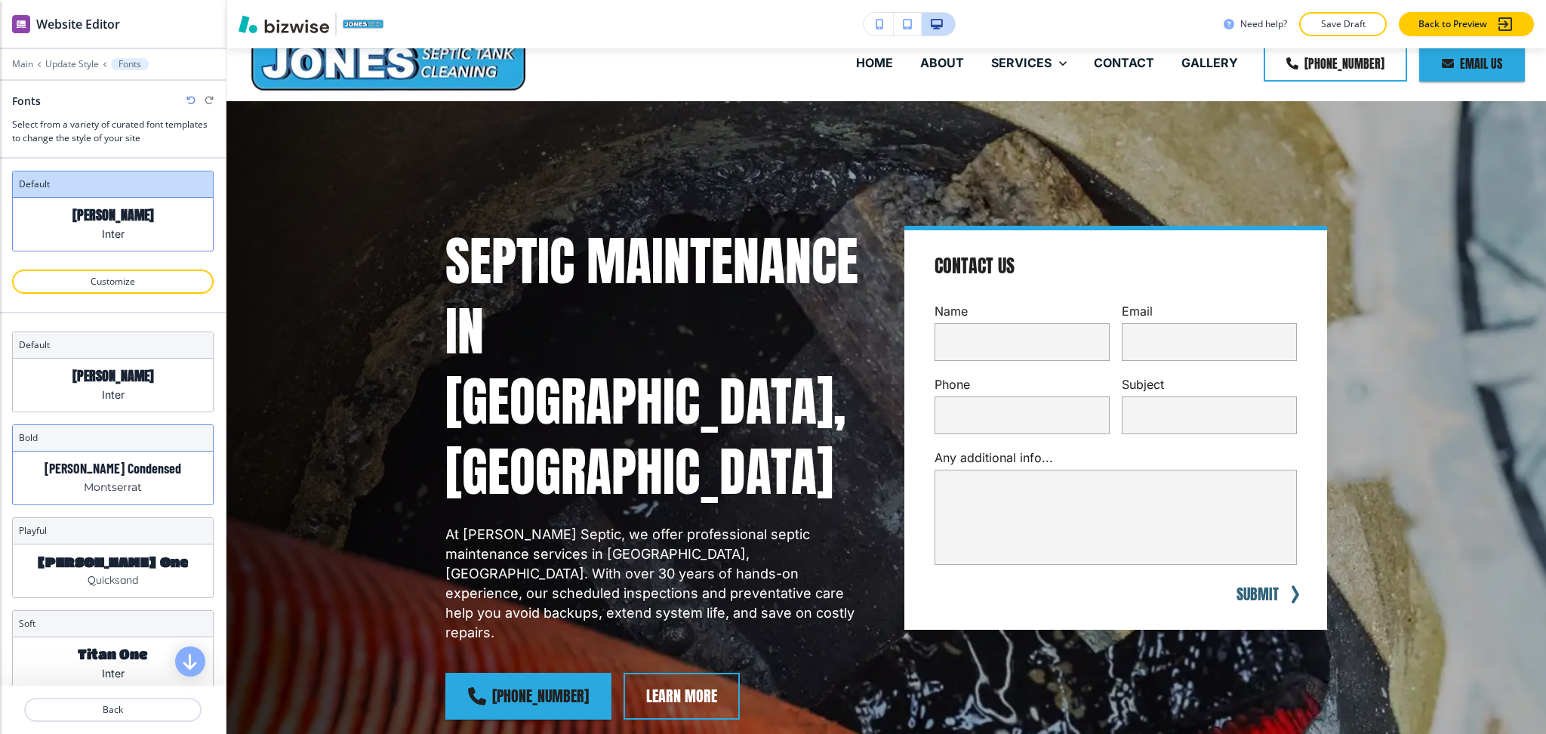
click at [118, 480] on p "Montserrat" at bounding box center [113, 487] width 58 height 16
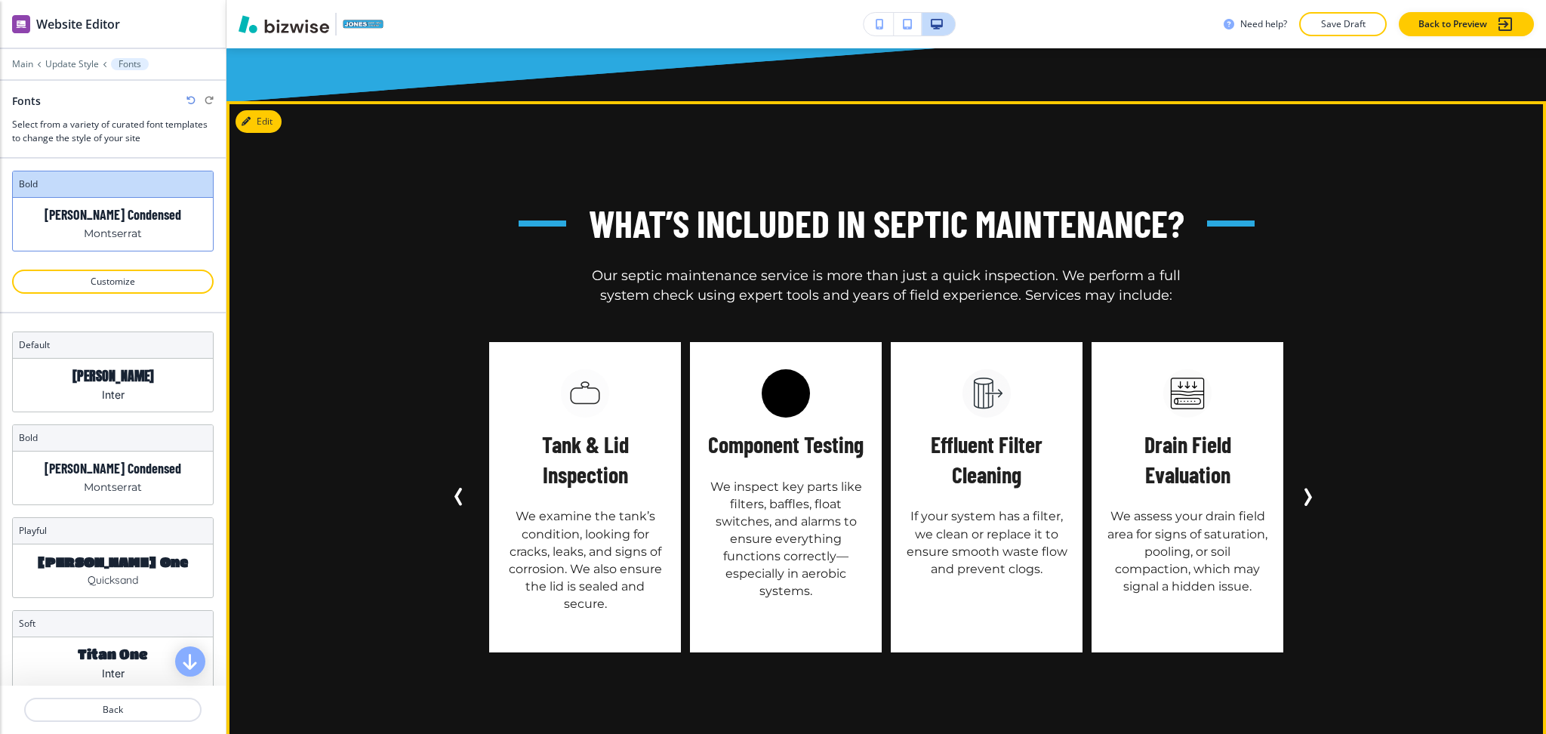
scroll to position [3018, 0]
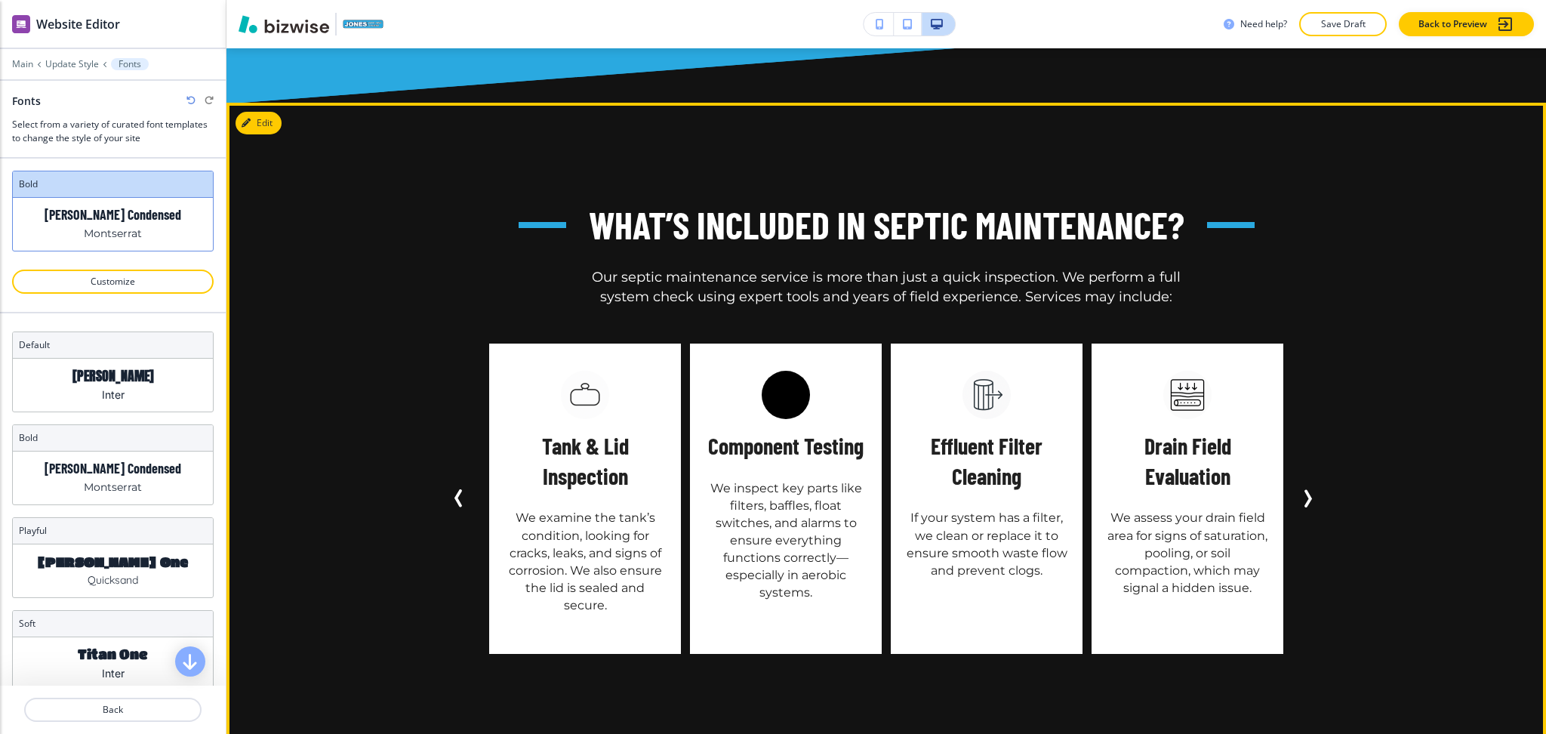
click at [1307, 489] on icon "Next Slide" at bounding box center [1307, 498] width 18 height 18
click at [1308, 489] on icon "Next Slide" at bounding box center [1307, 498] width 18 height 18
click at [1300, 489] on icon "Next Slide" at bounding box center [1307, 498] width 18 height 18
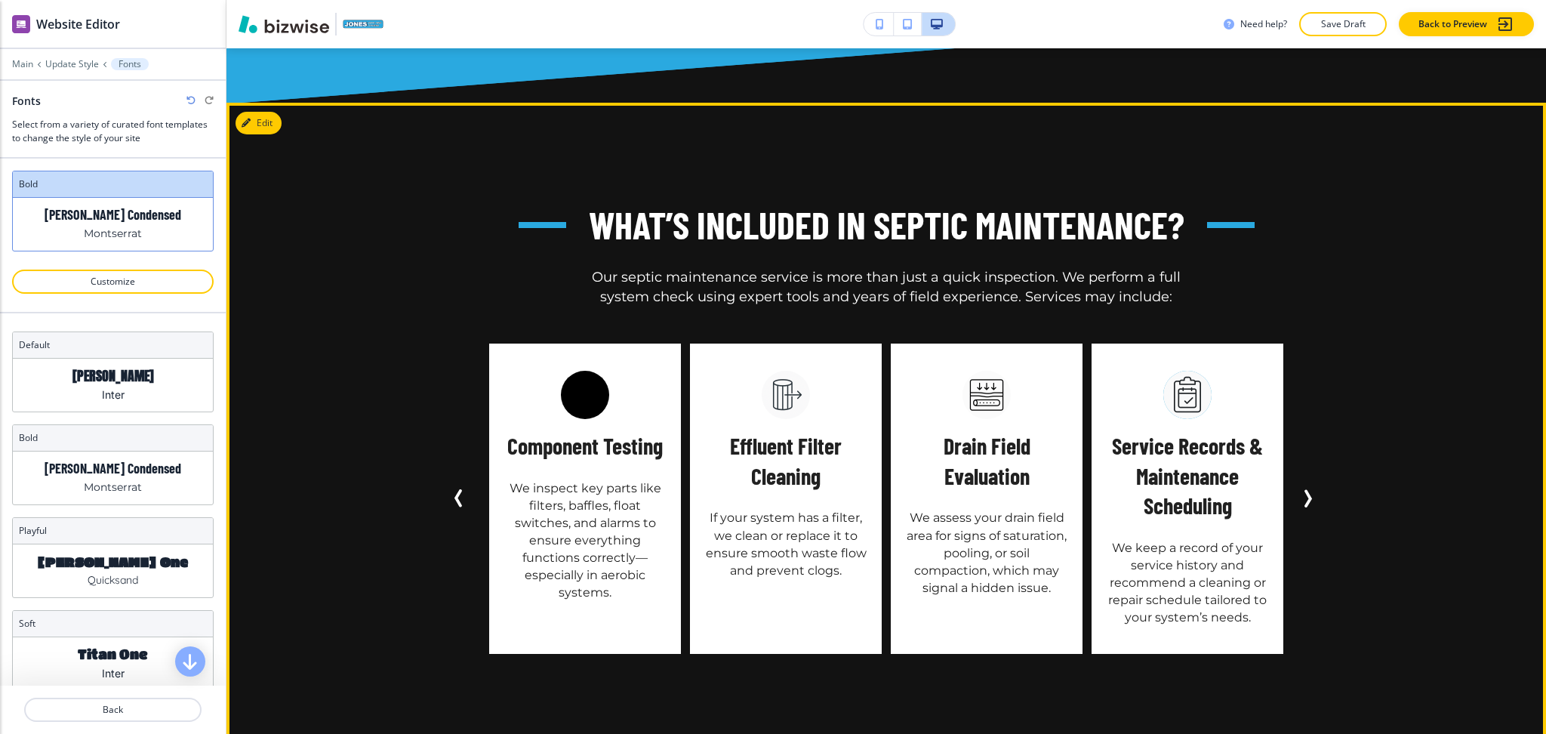
click at [1300, 489] on icon "Next Slide" at bounding box center [1307, 498] width 18 height 18
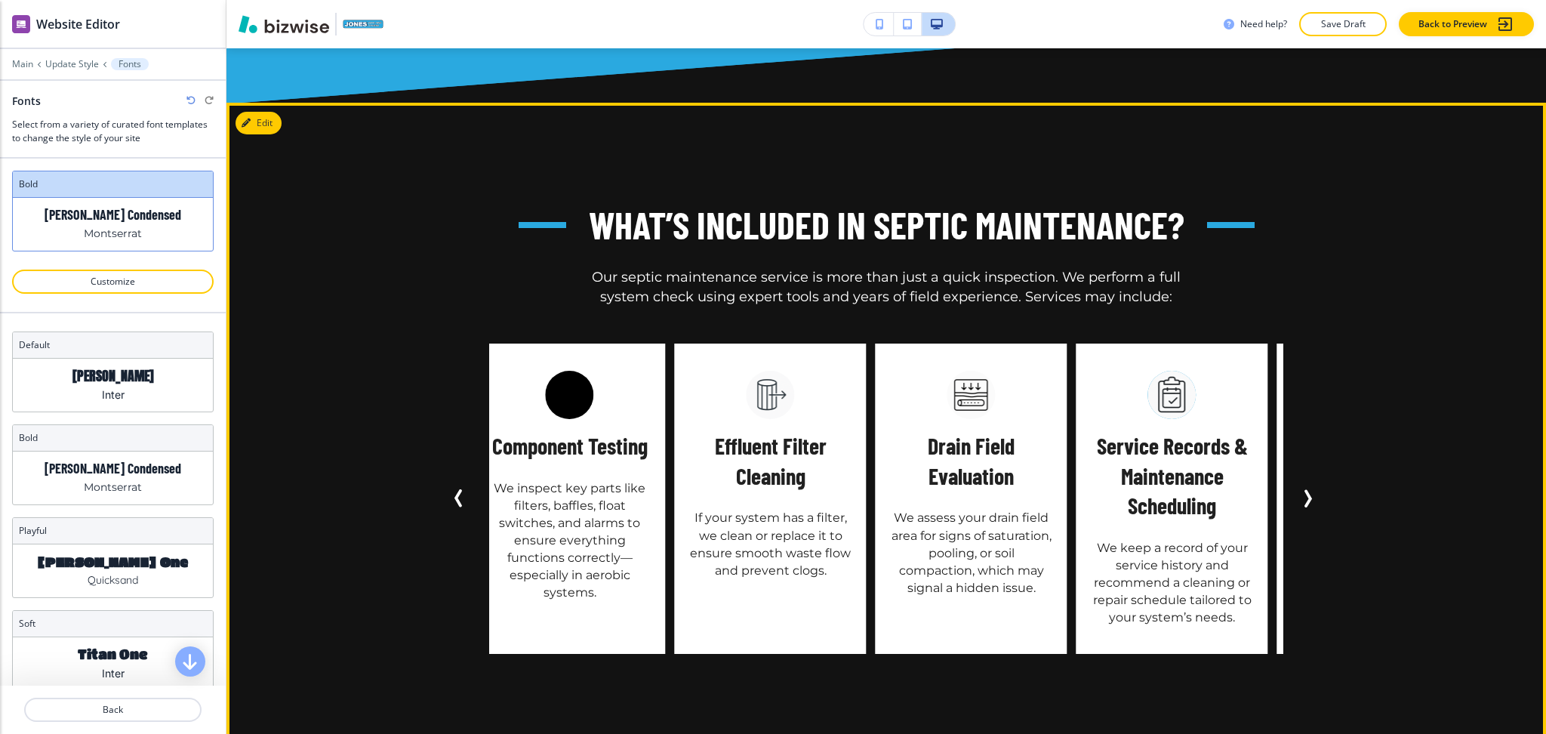
click at [1300, 489] on icon "Next Slide" at bounding box center [1307, 498] width 18 height 18
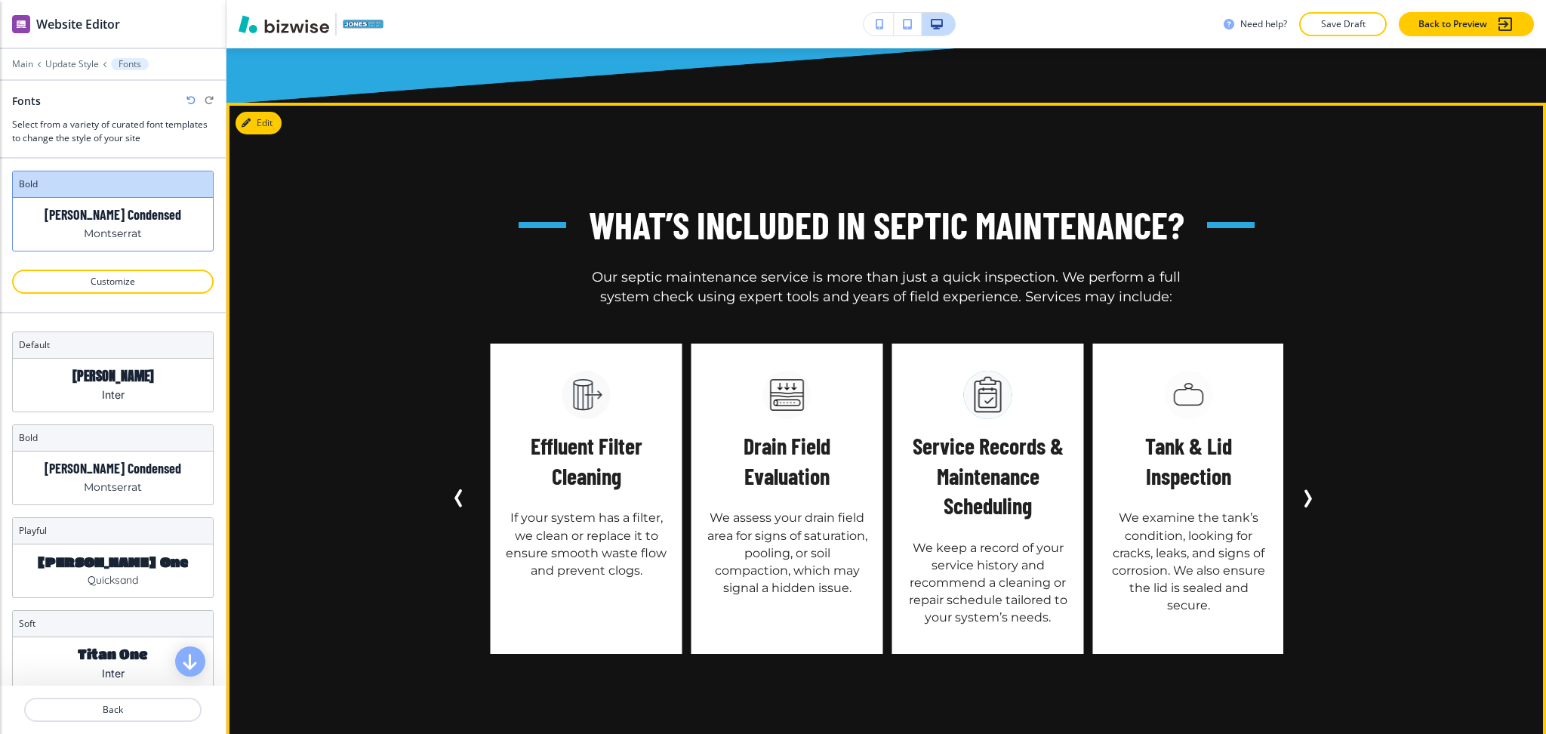
click at [1300, 489] on icon "Next Slide" at bounding box center [1307, 498] width 18 height 18
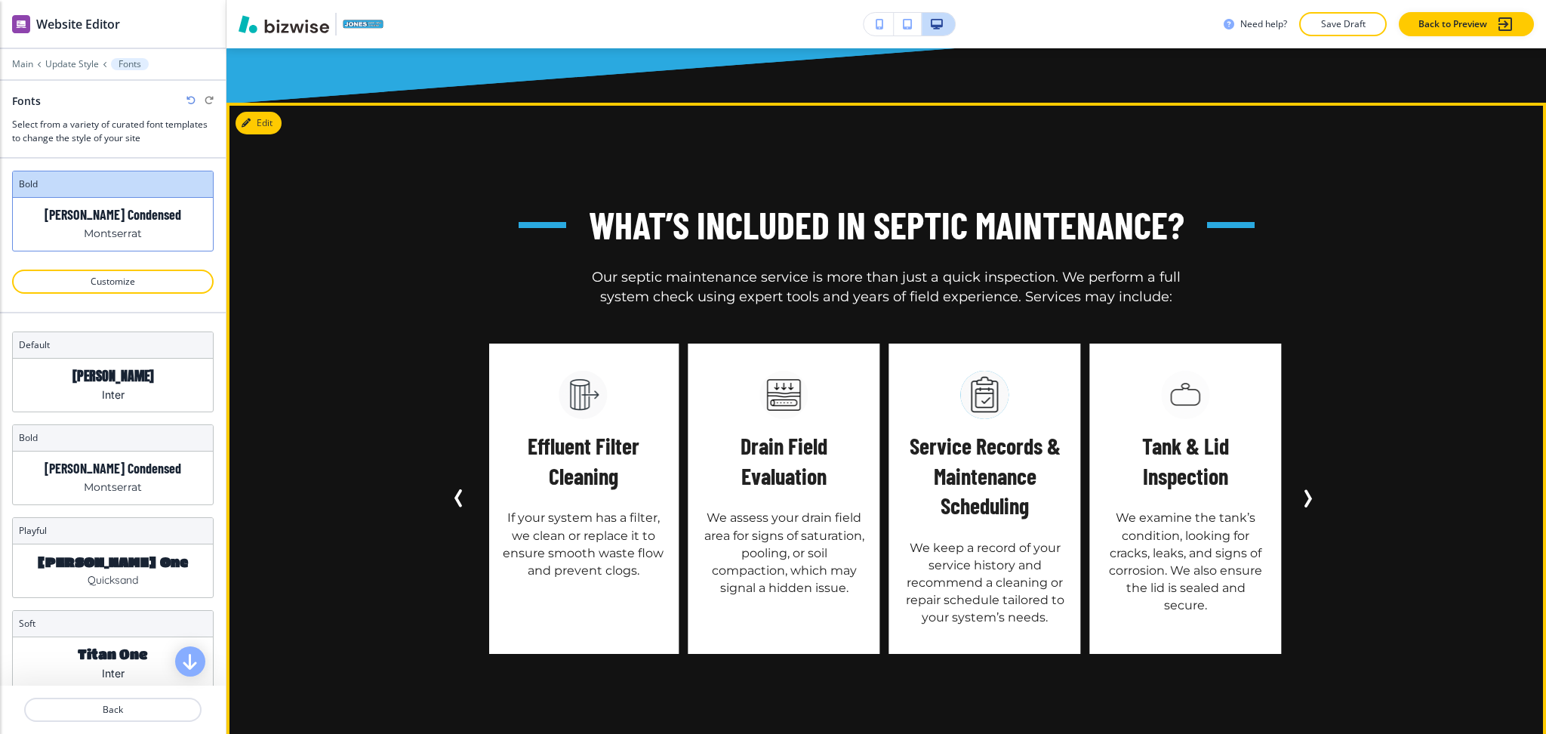
click at [1300, 489] on icon "Next Slide" at bounding box center [1307, 498] width 18 height 18
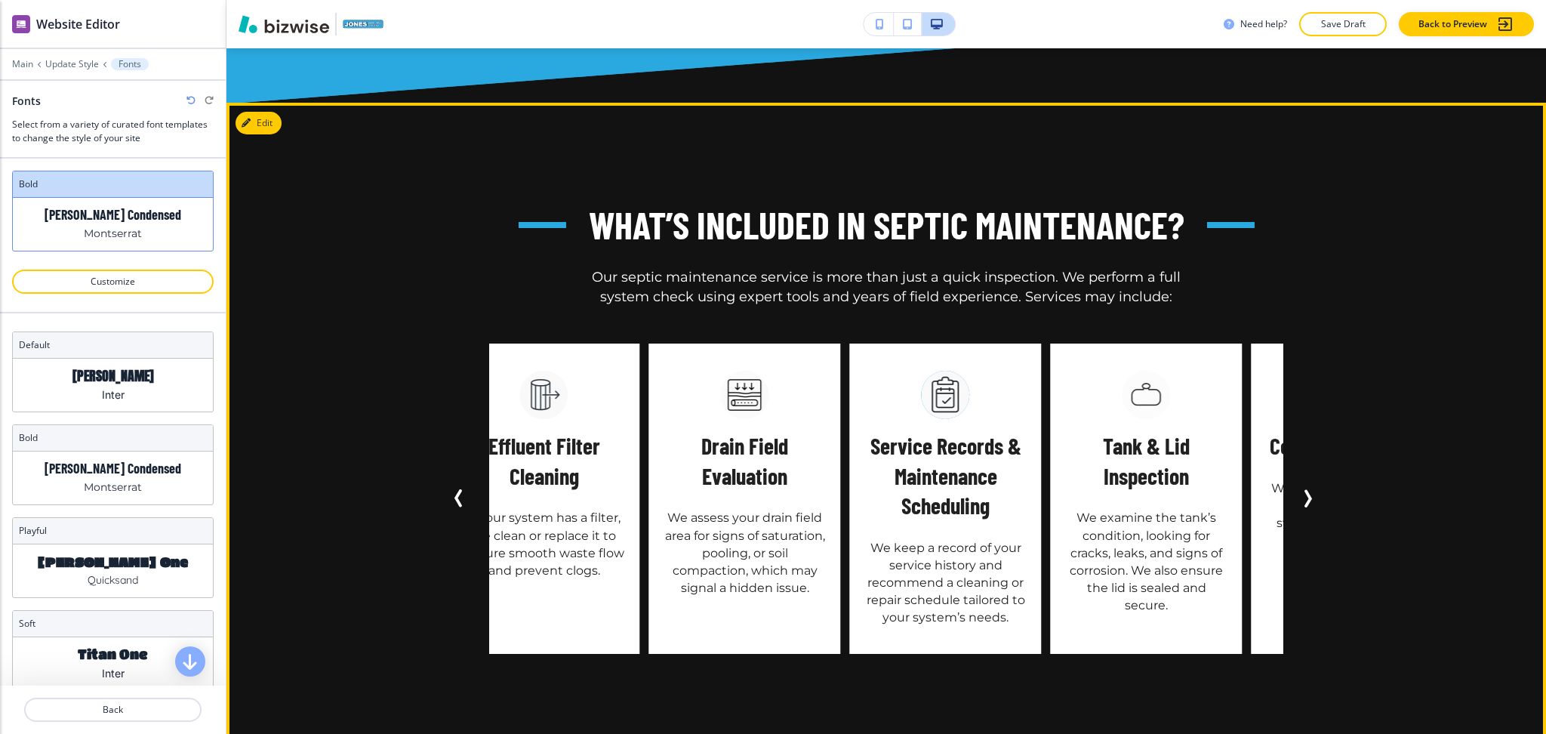
click at [1300, 489] on icon "Next Slide" at bounding box center [1307, 498] width 18 height 18
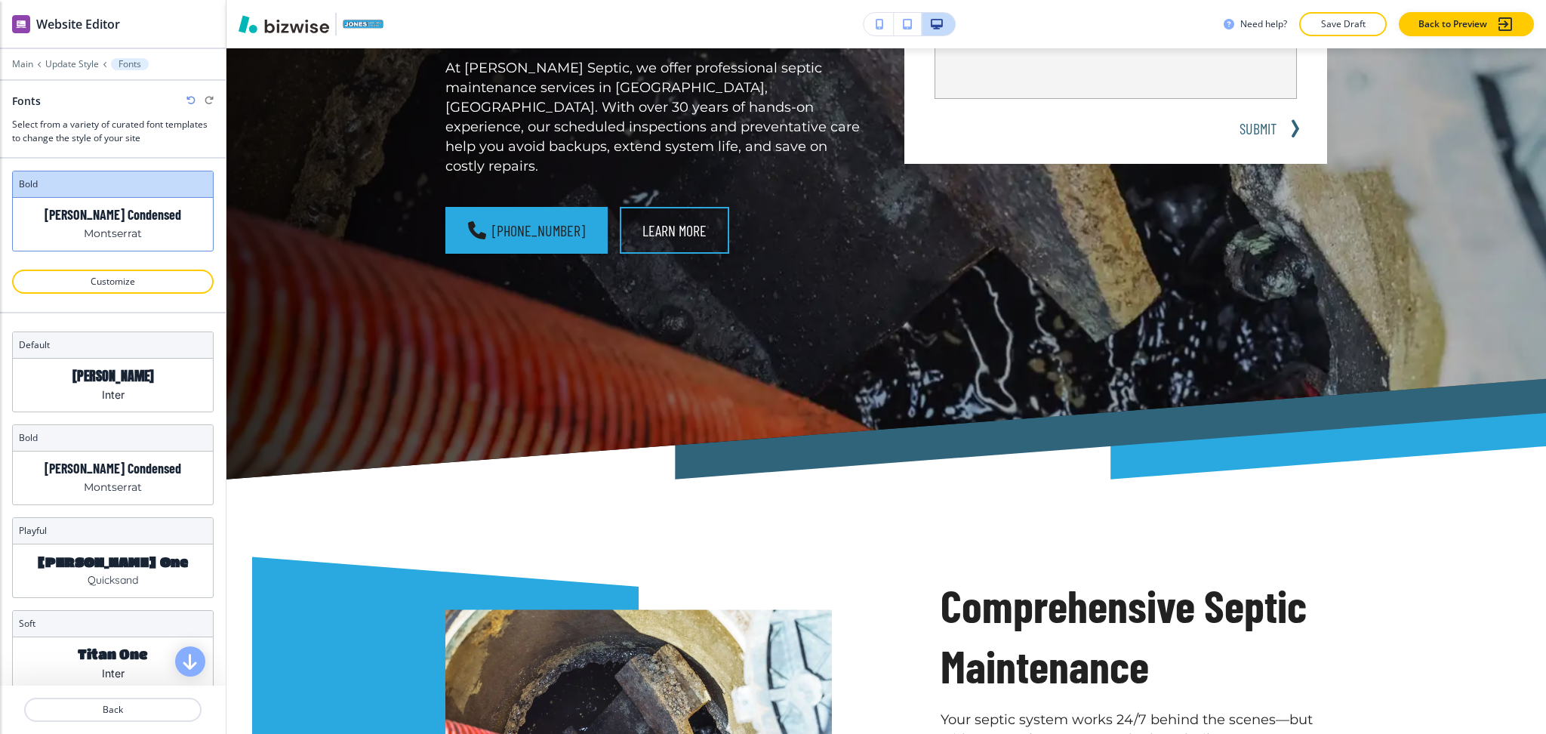
scroll to position [487, 0]
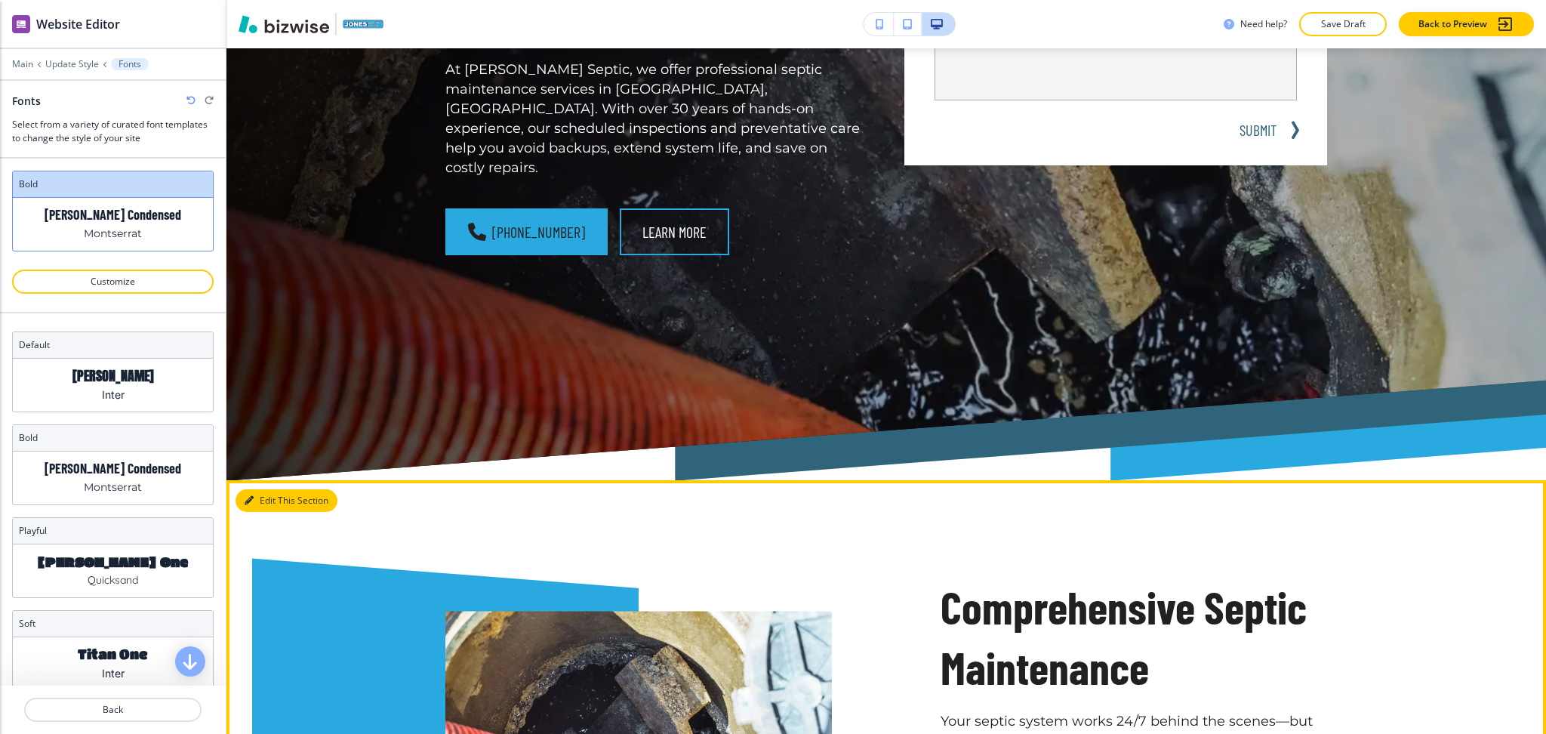
click at [254, 489] on button "Edit This Section" at bounding box center [287, 500] width 102 height 23
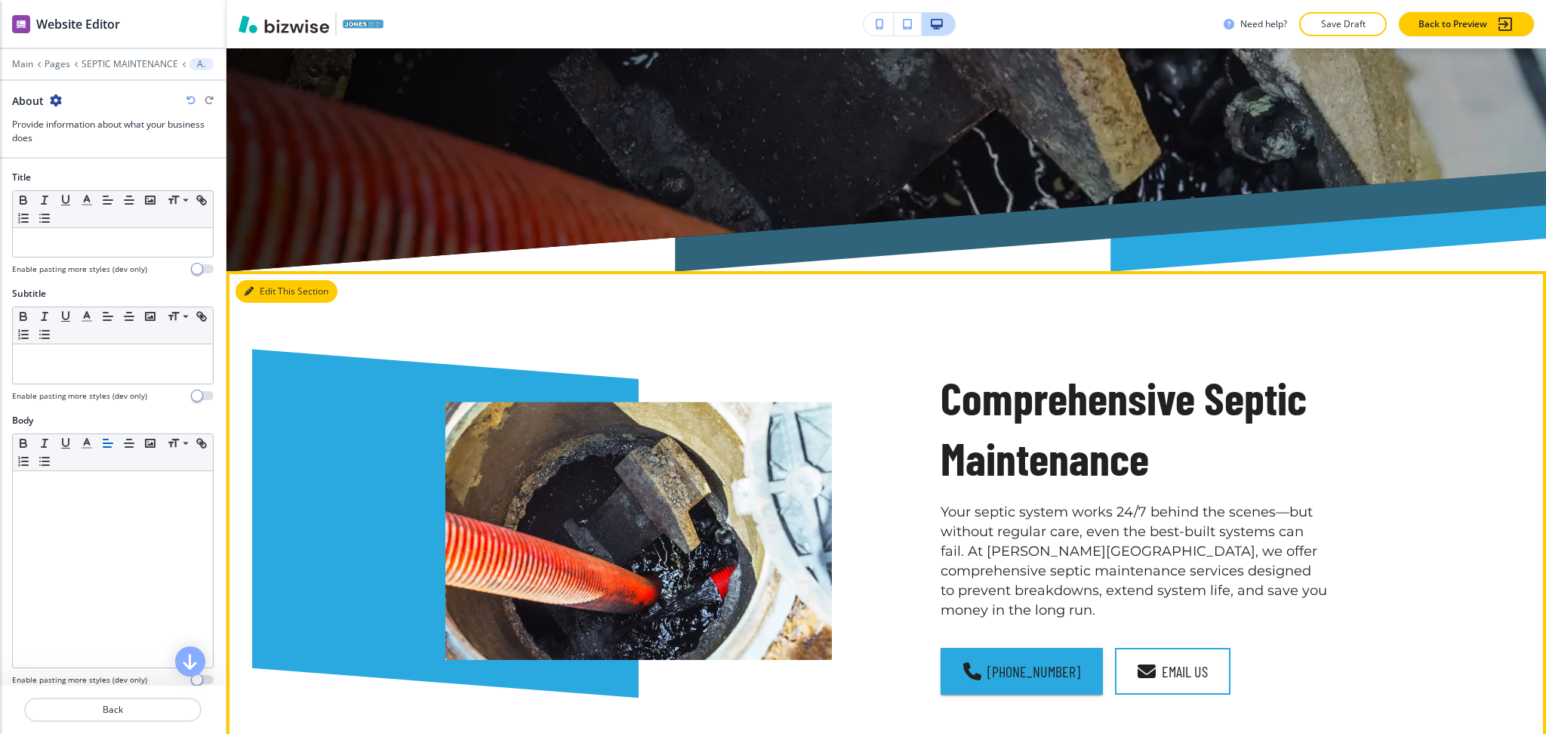
scroll to position [695, 0]
click at [257, 281] on button "Edit This Section" at bounding box center [287, 292] width 102 height 23
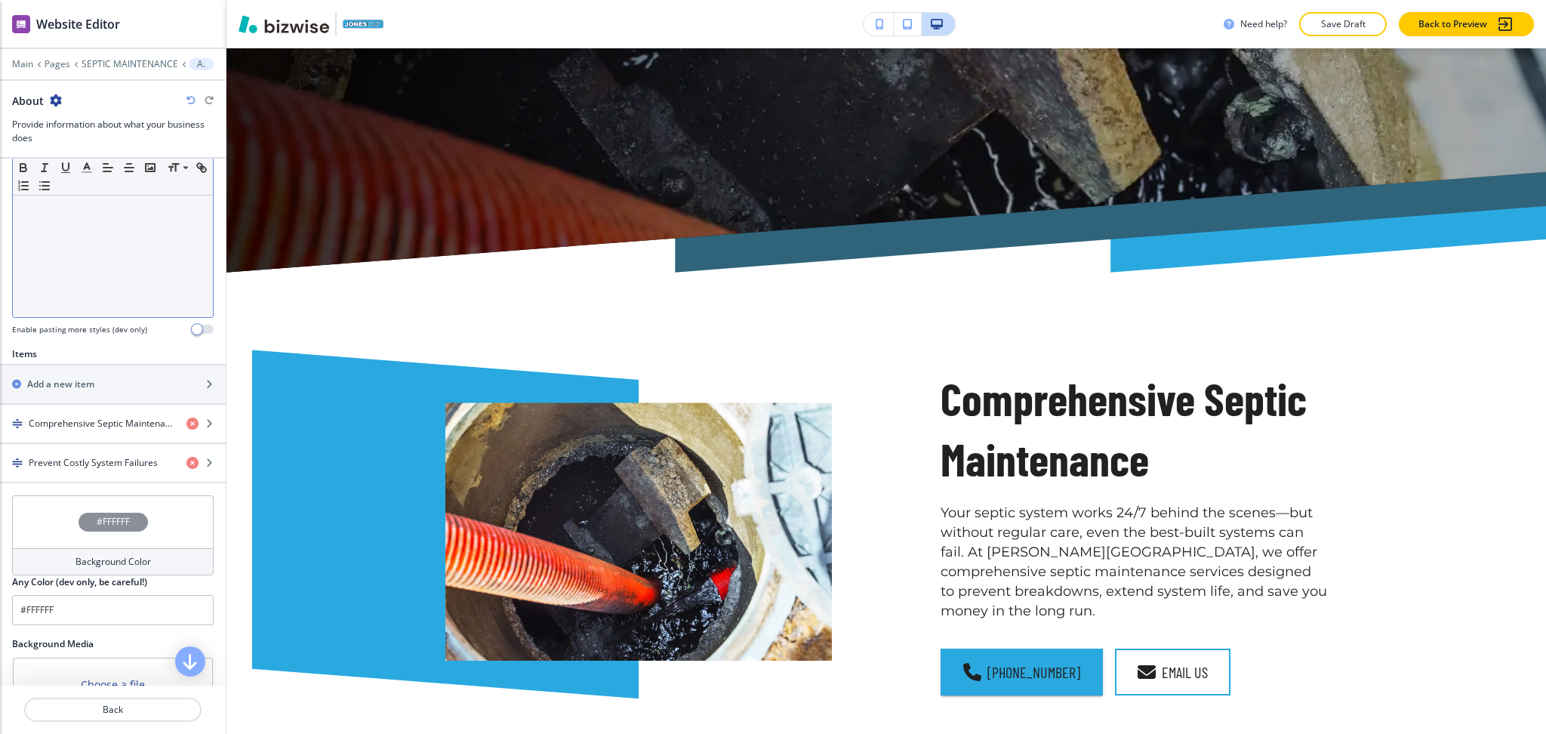
scroll to position [395, 0]
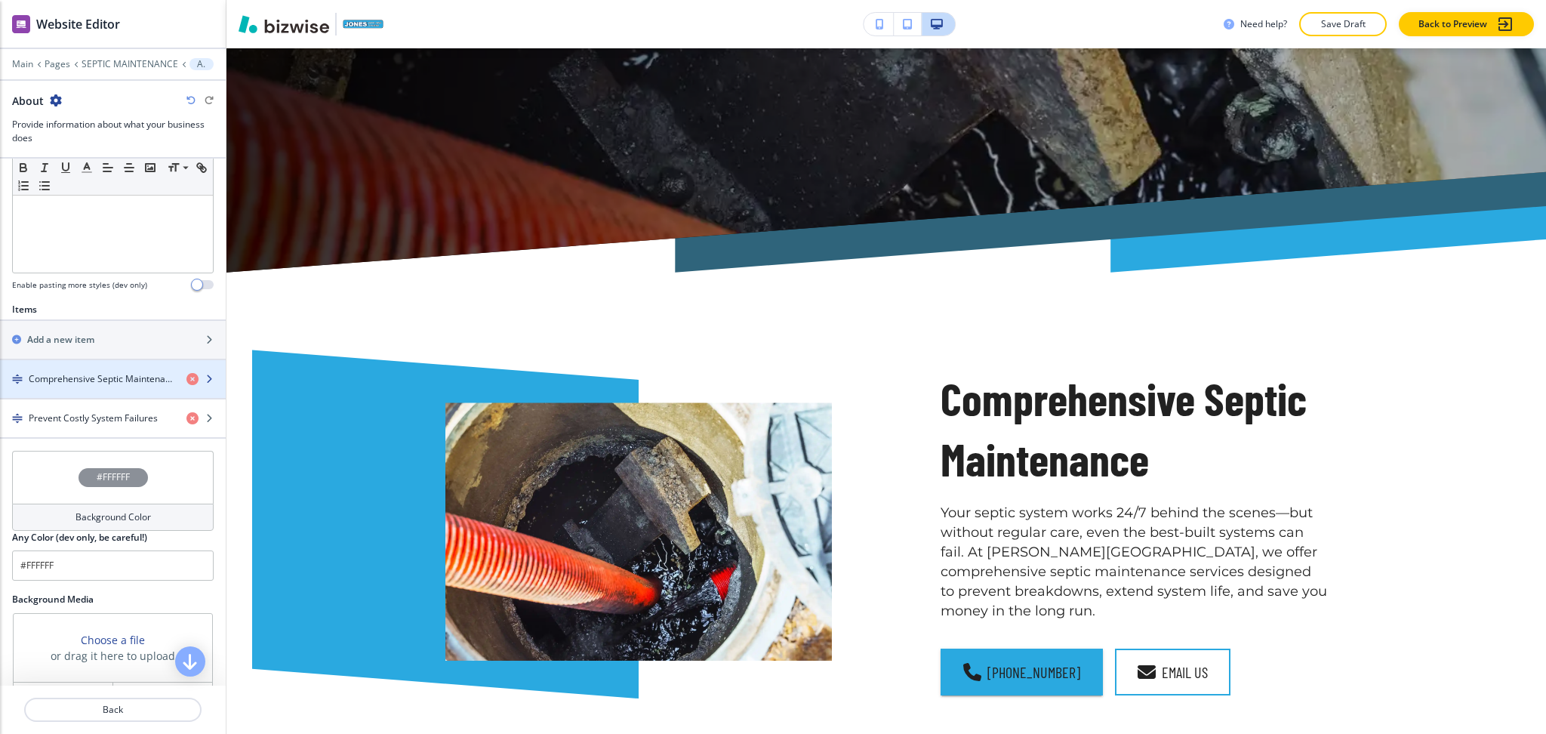
click at [103, 382] on h4 "Comprehensive Septic Maintenance" at bounding box center [102, 379] width 146 height 14
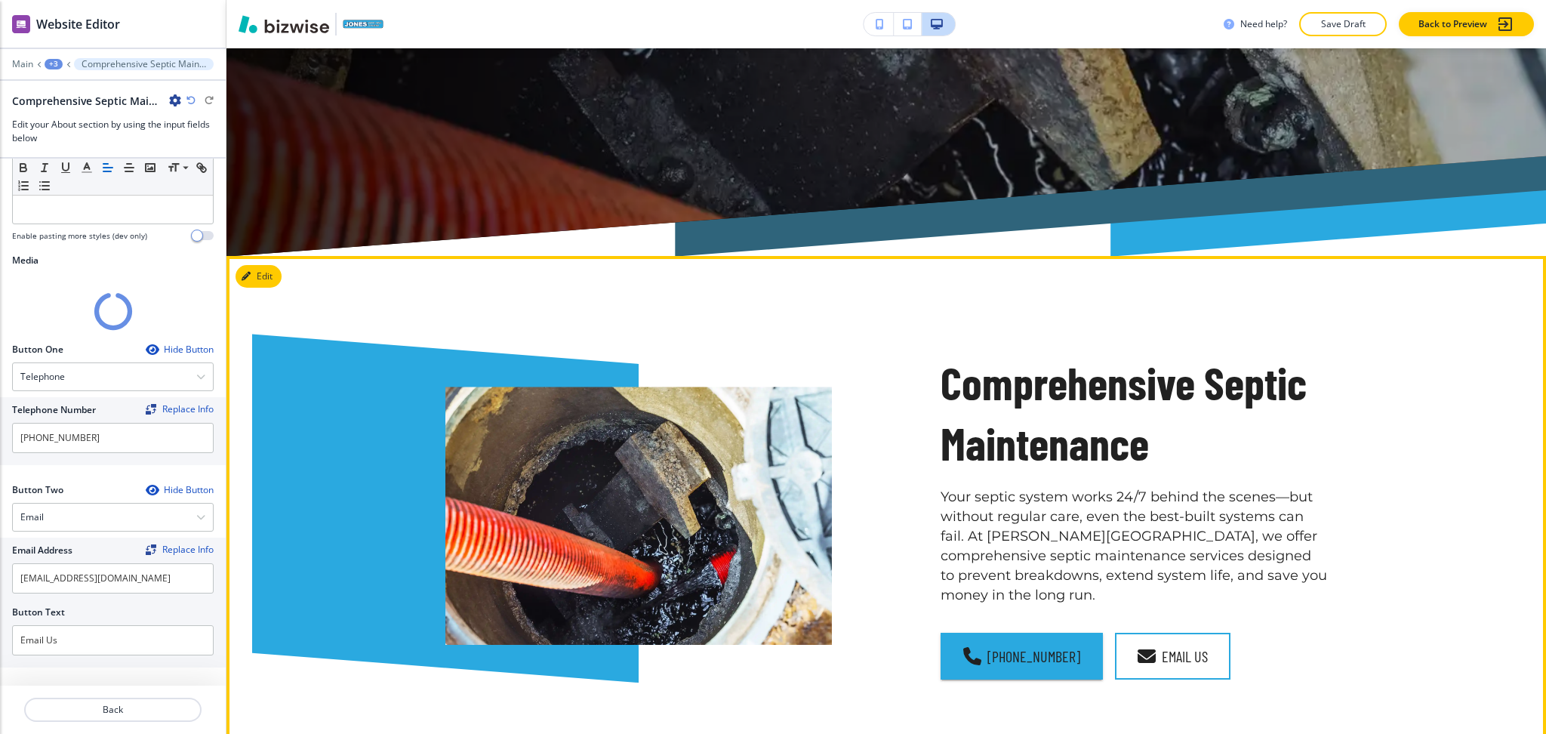
scroll to position [485, 0]
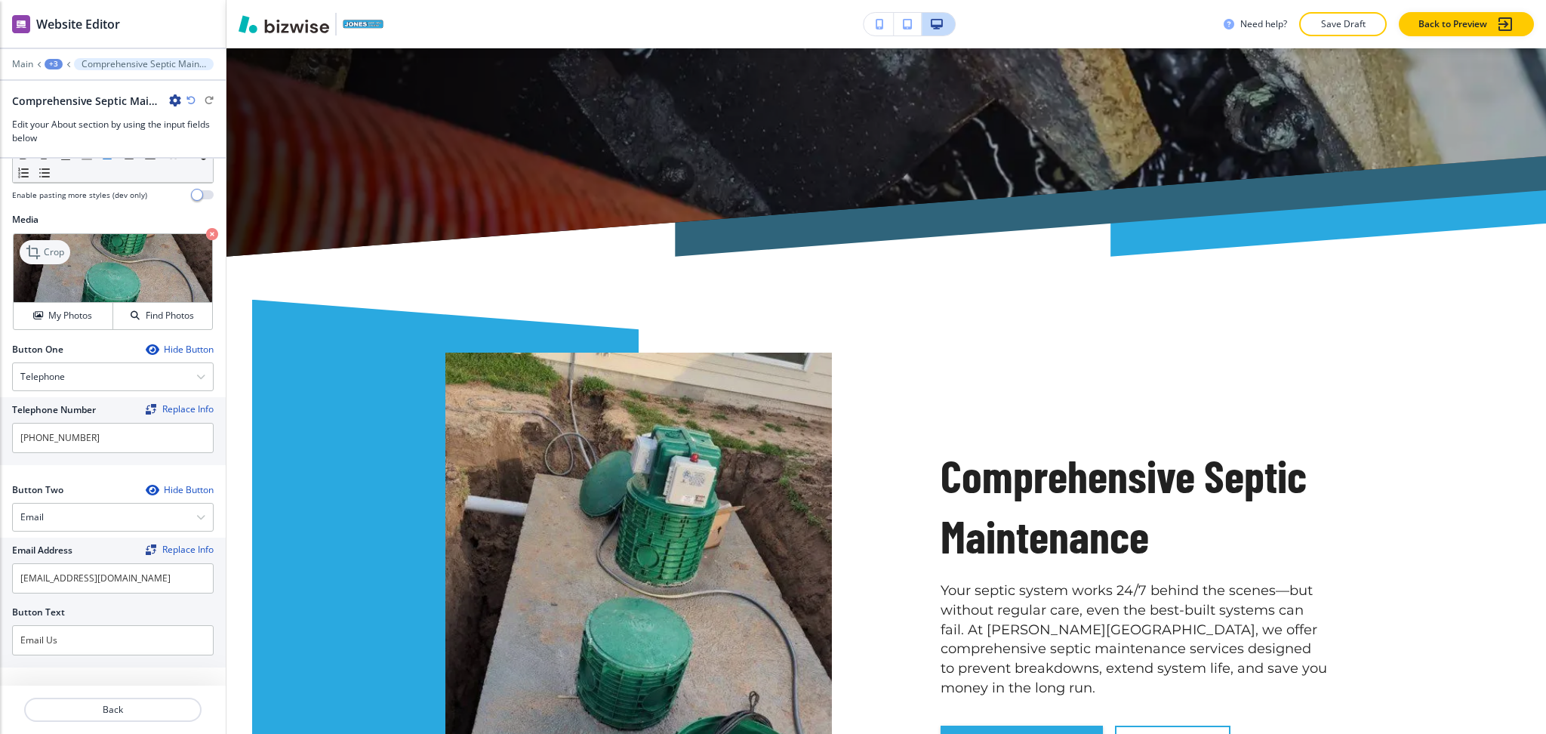
click at [55, 248] on p "Crop" at bounding box center [54, 252] width 20 height 14
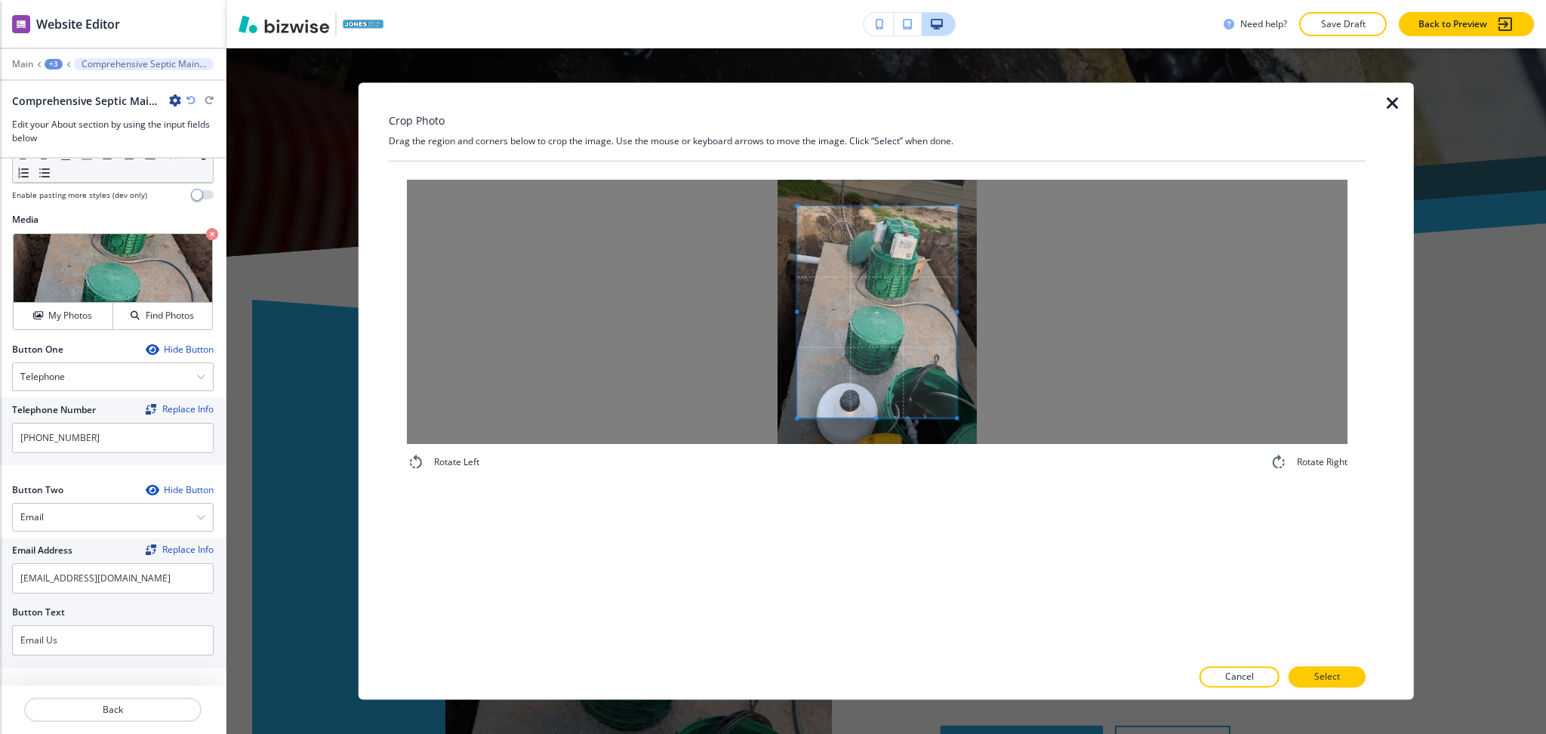
click at [673, 301] on div at bounding box center [877, 312] width 941 height 264
click at [1057, 311] on div at bounding box center [877, 312] width 941 height 264
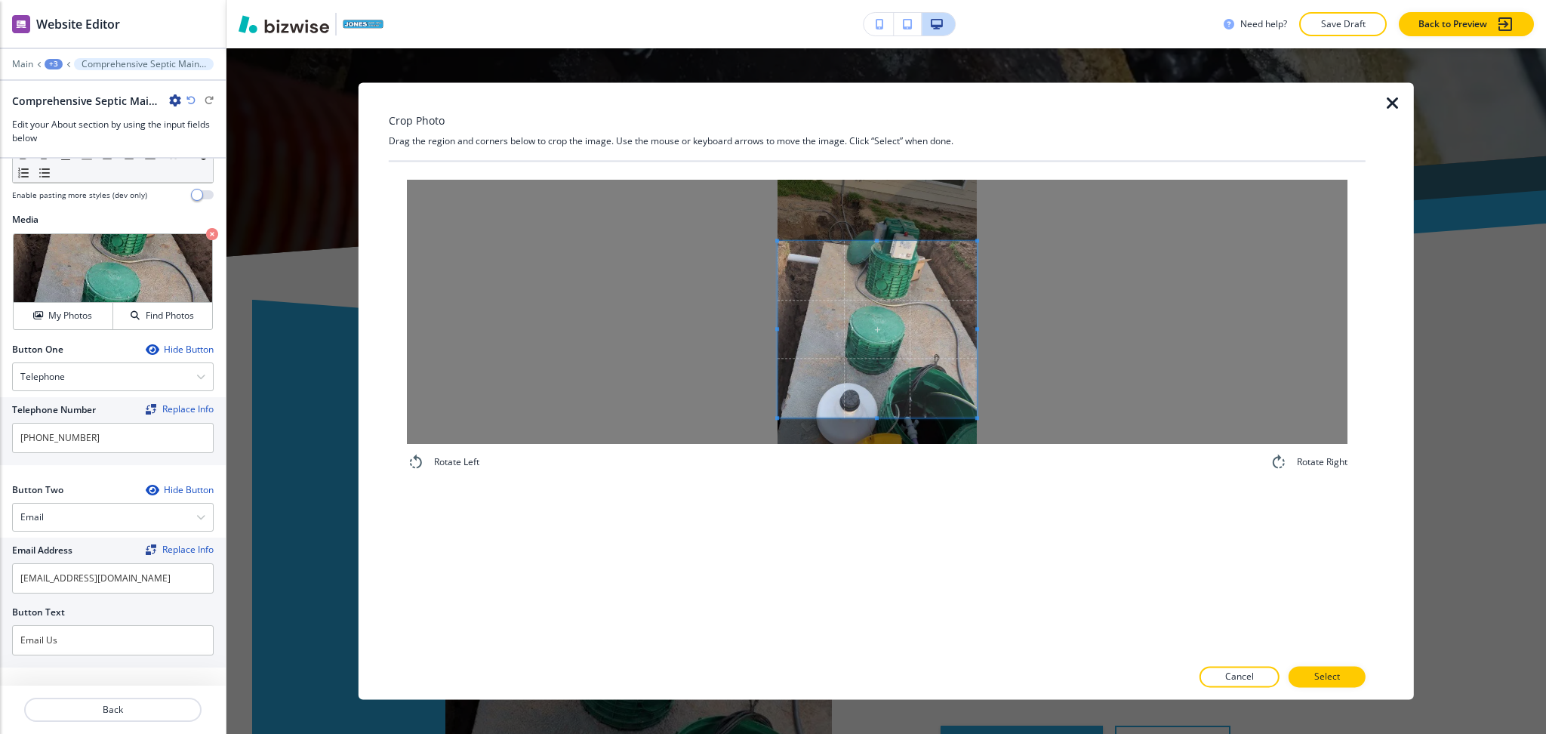
click at [907, 242] on span at bounding box center [877, 241] width 199 height 4
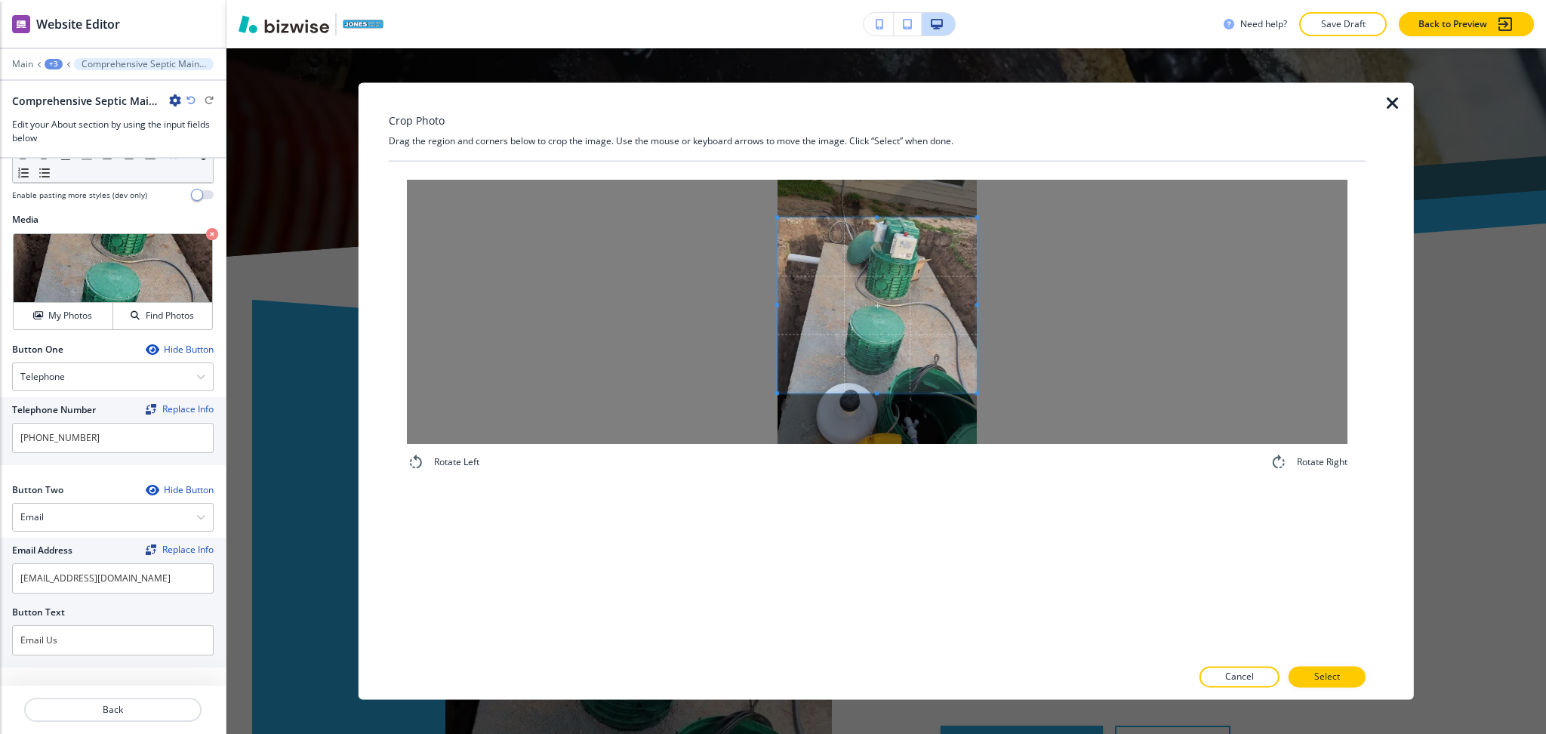
click at [858, 376] on span at bounding box center [877, 304] width 199 height 175
click at [1325, 671] on p "Select" at bounding box center [1327, 677] width 26 height 14
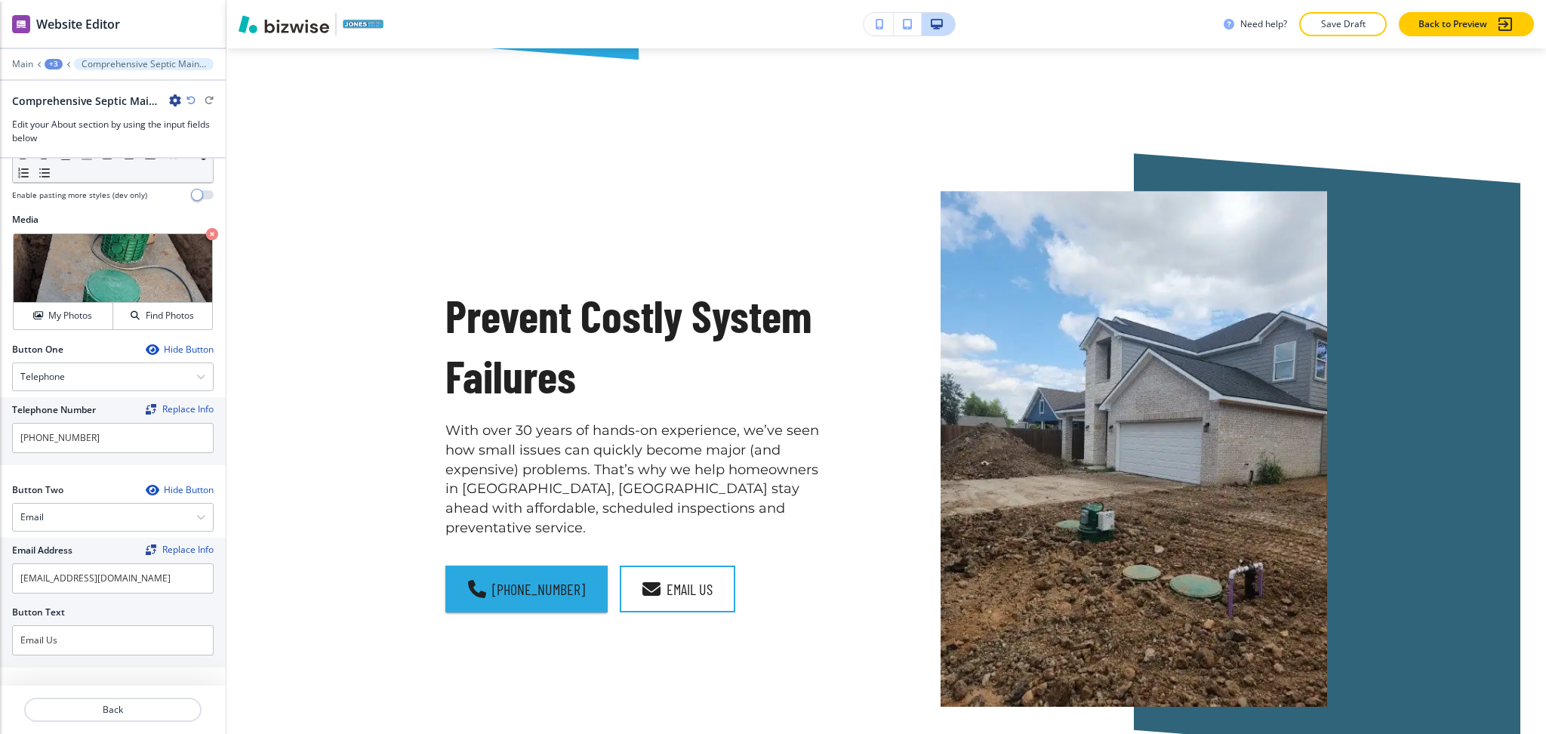
scroll to position [1382, 0]
click at [130, 707] on p "Back" at bounding box center [113, 710] width 174 height 14
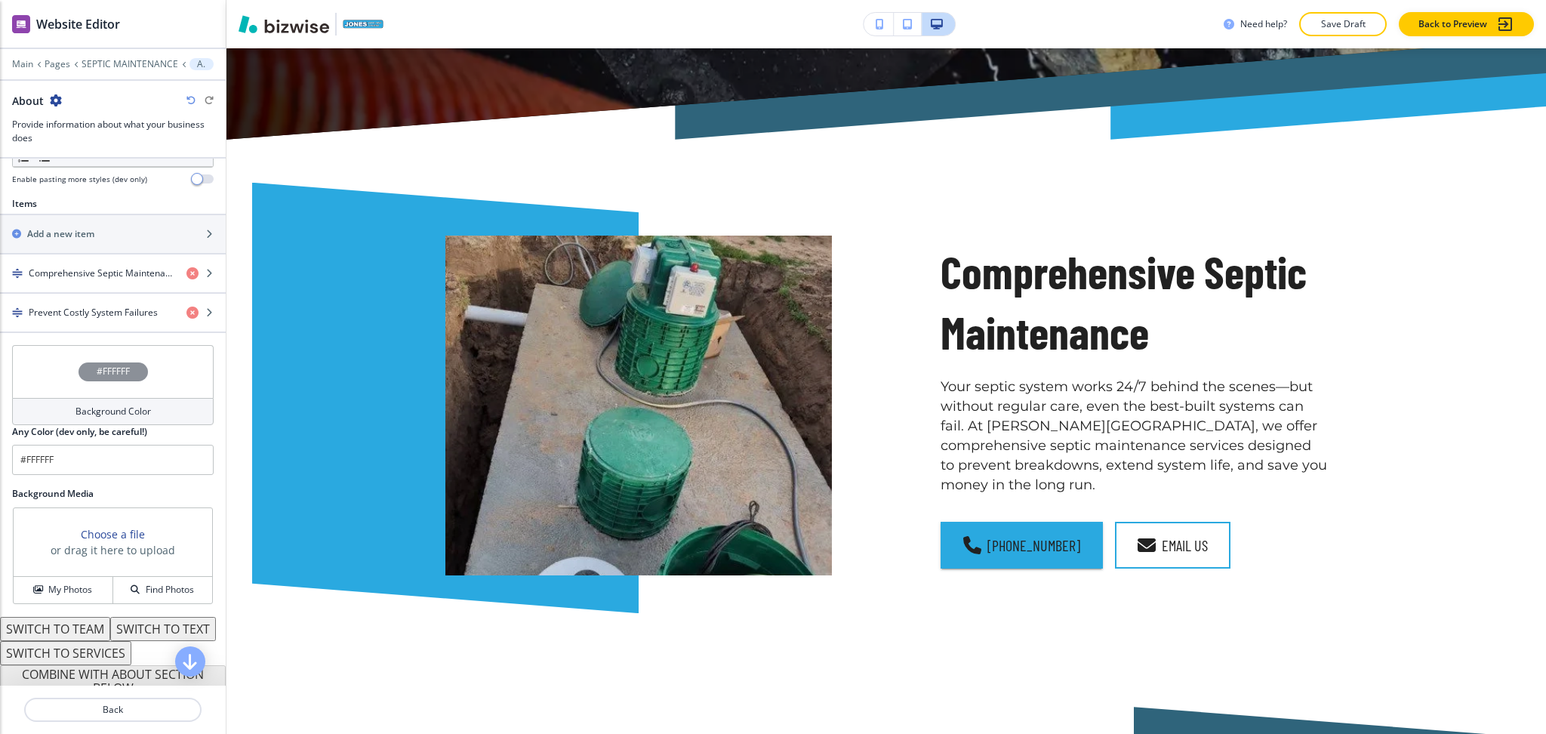
scroll to position [503, 0]
click at [73, 303] on div "button" at bounding box center [113, 297] width 226 height 12
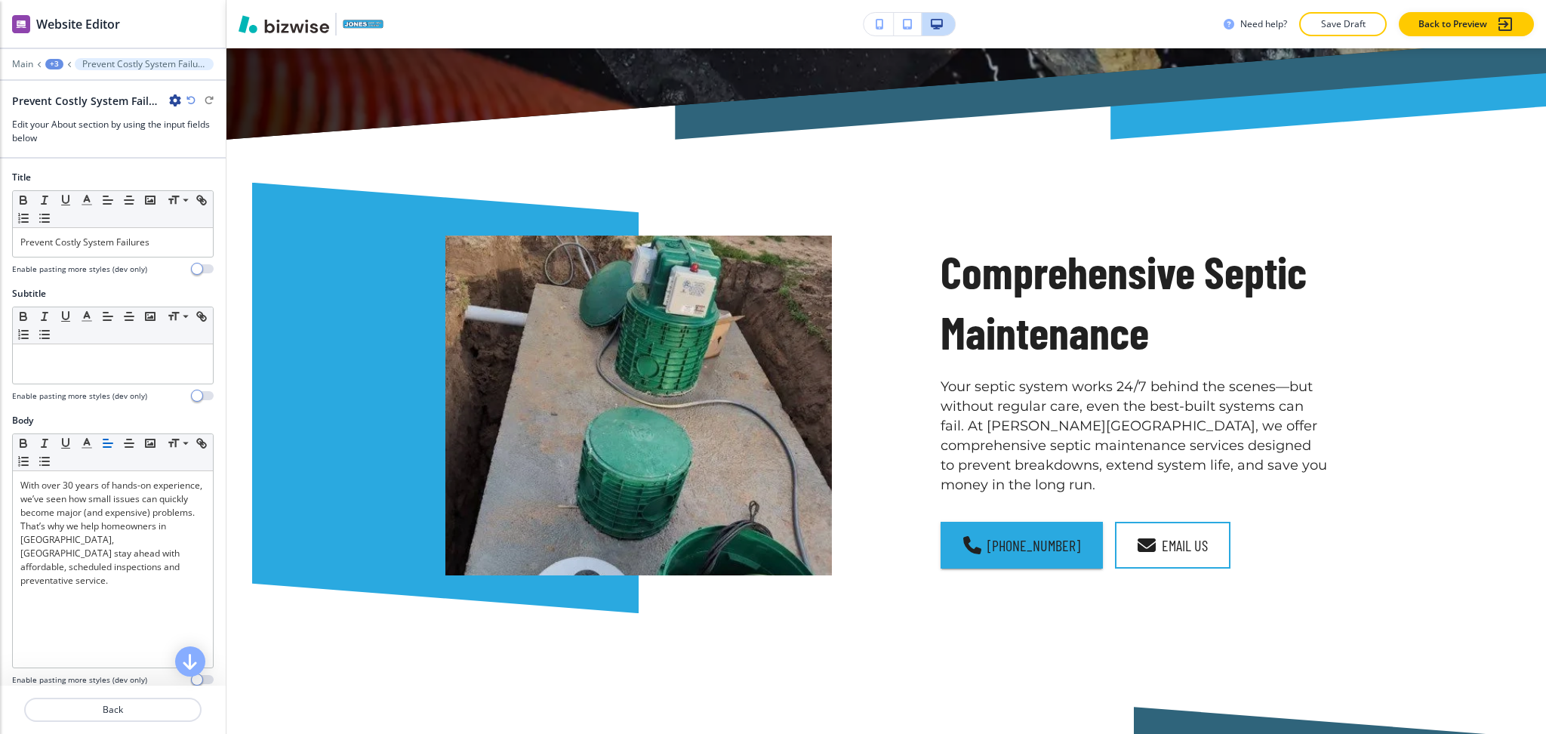
scroll to position [485, 0]
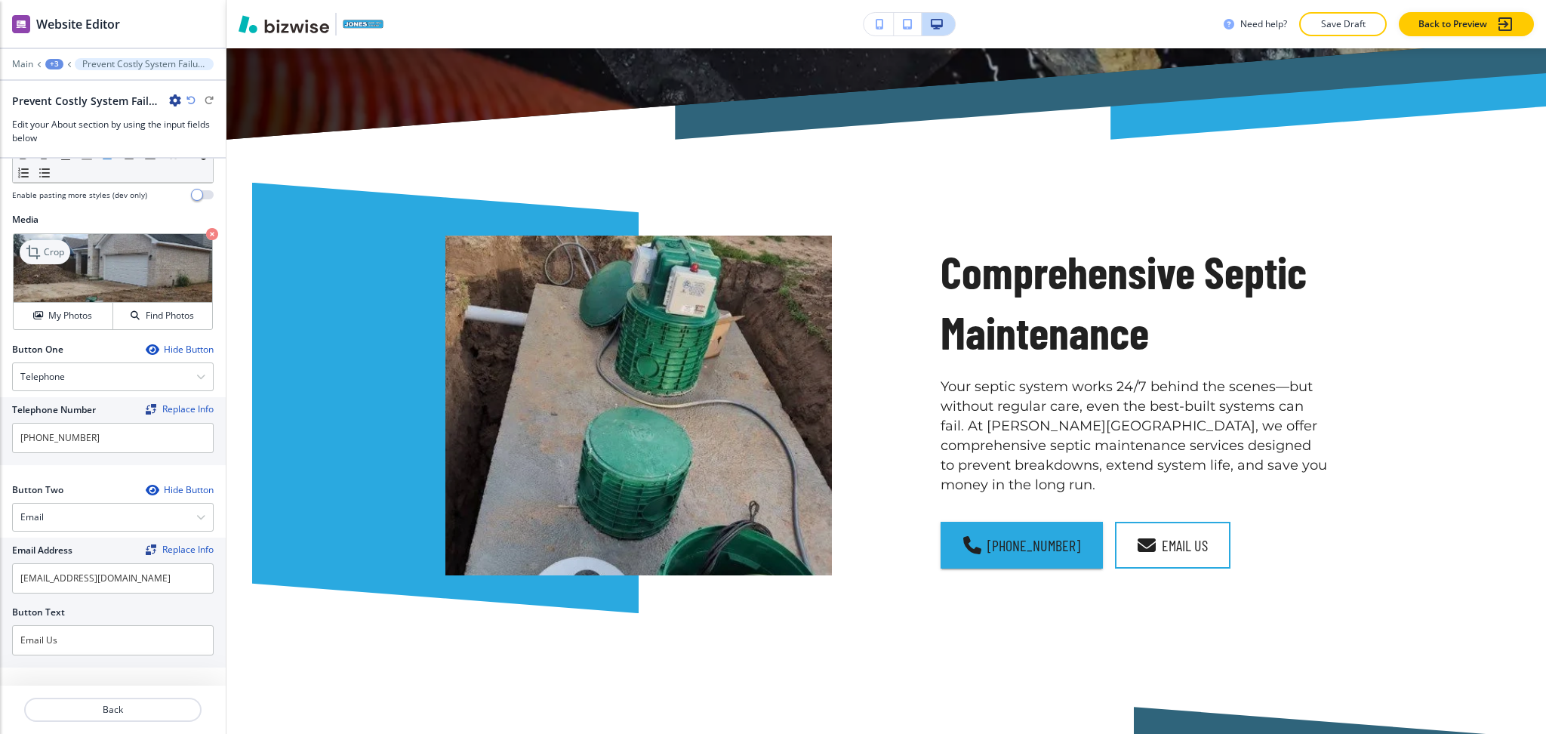
click at [42, 251] on icon at bounding box center [35, 252] width 18 height 18
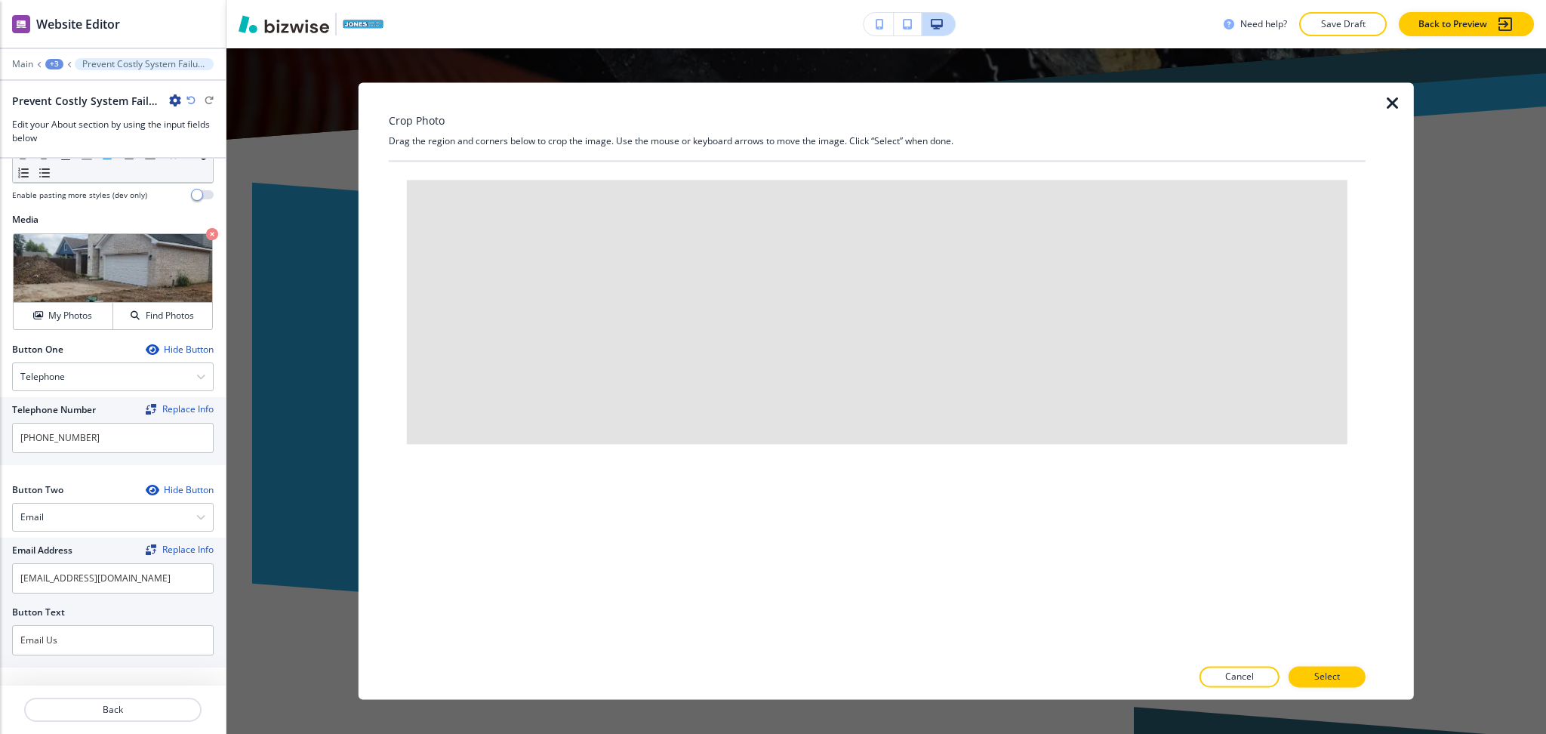
click at [1392, 97] on icon "button" at bounding box center [1393, 103] width 18 height 18
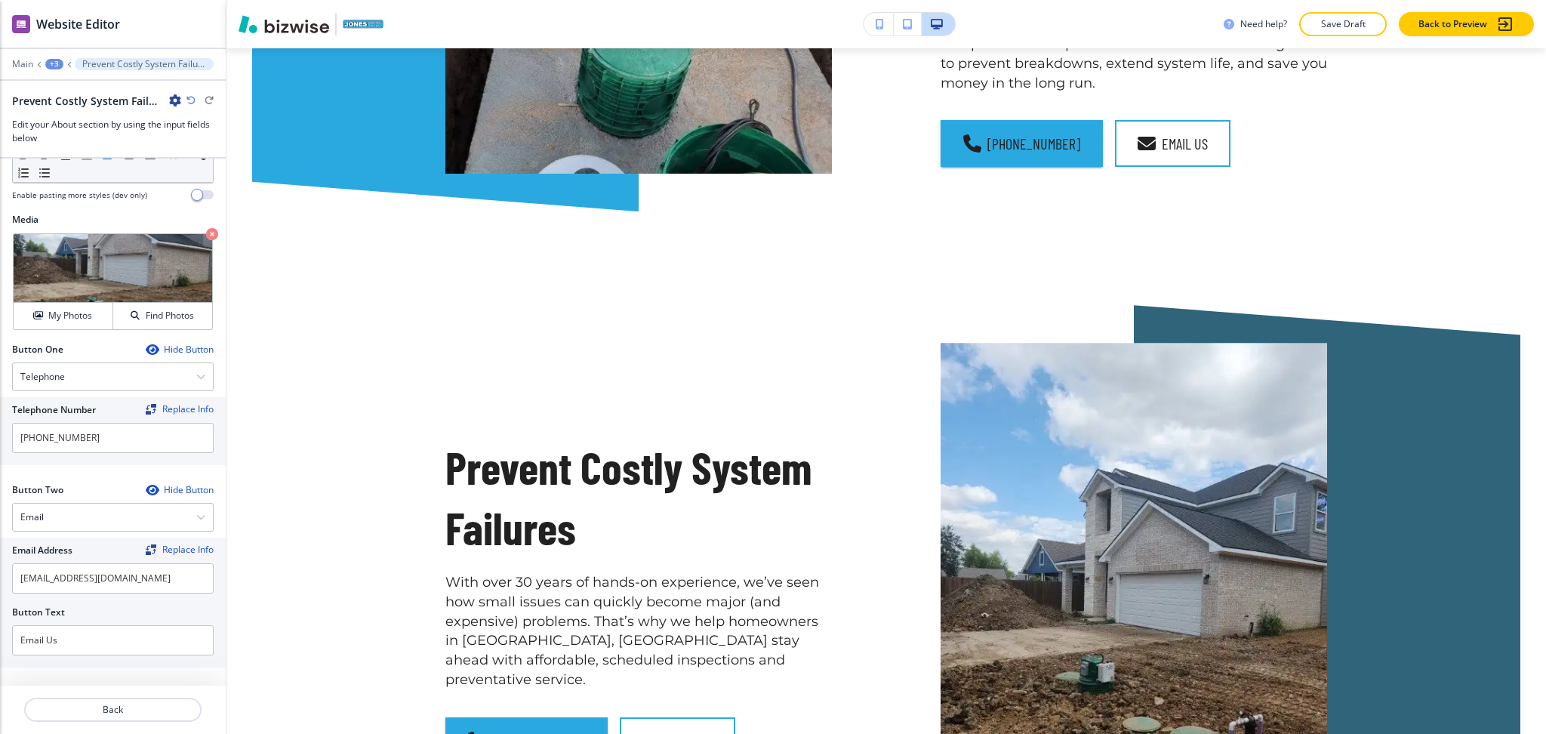
scroll to position [1230, 0]
click at [60, 254] on p "Crop" at bounding box center [54, 252] width 20 height 14
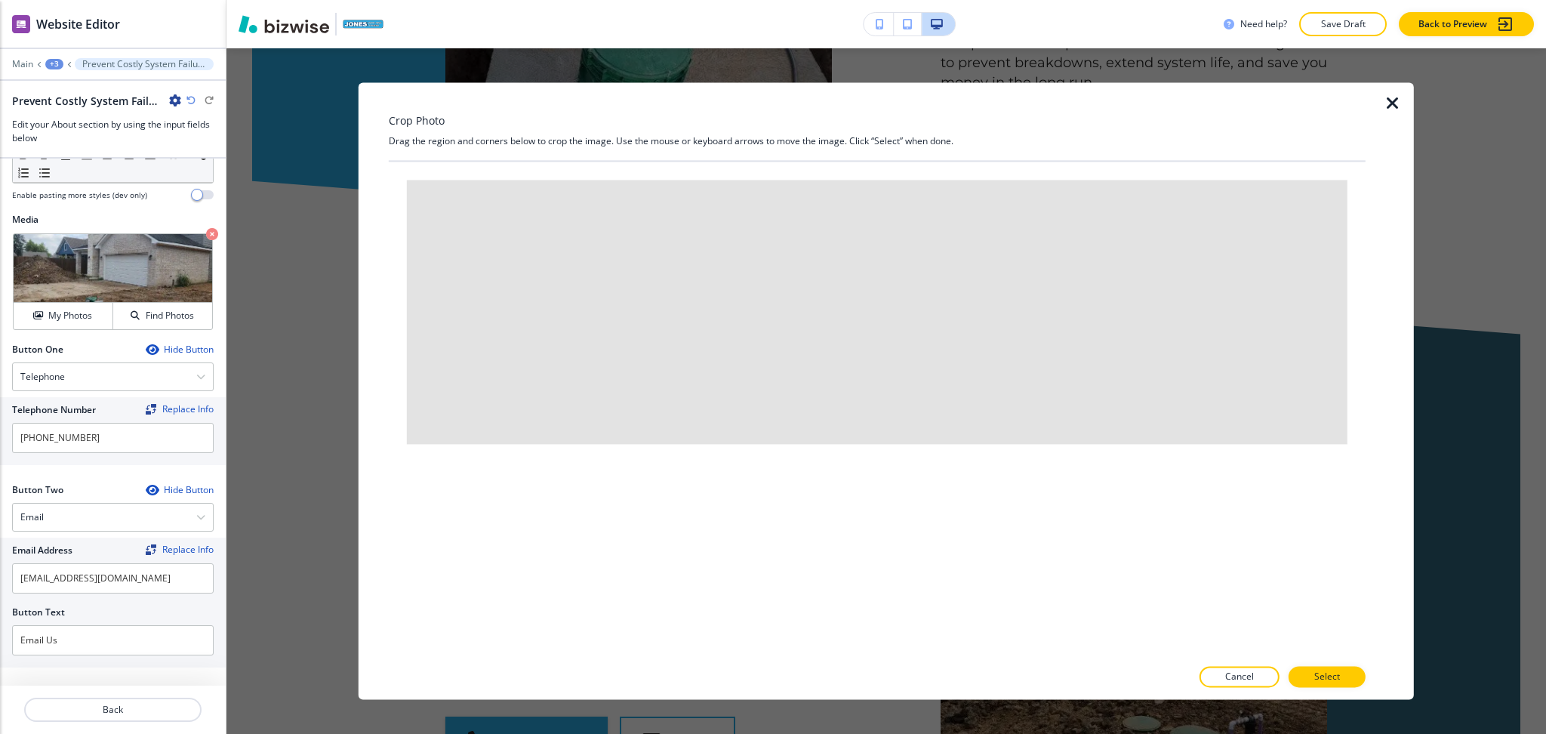
click at [1395, 96] on icon "button" at bounding box center [1393, 103] width 18 height 18
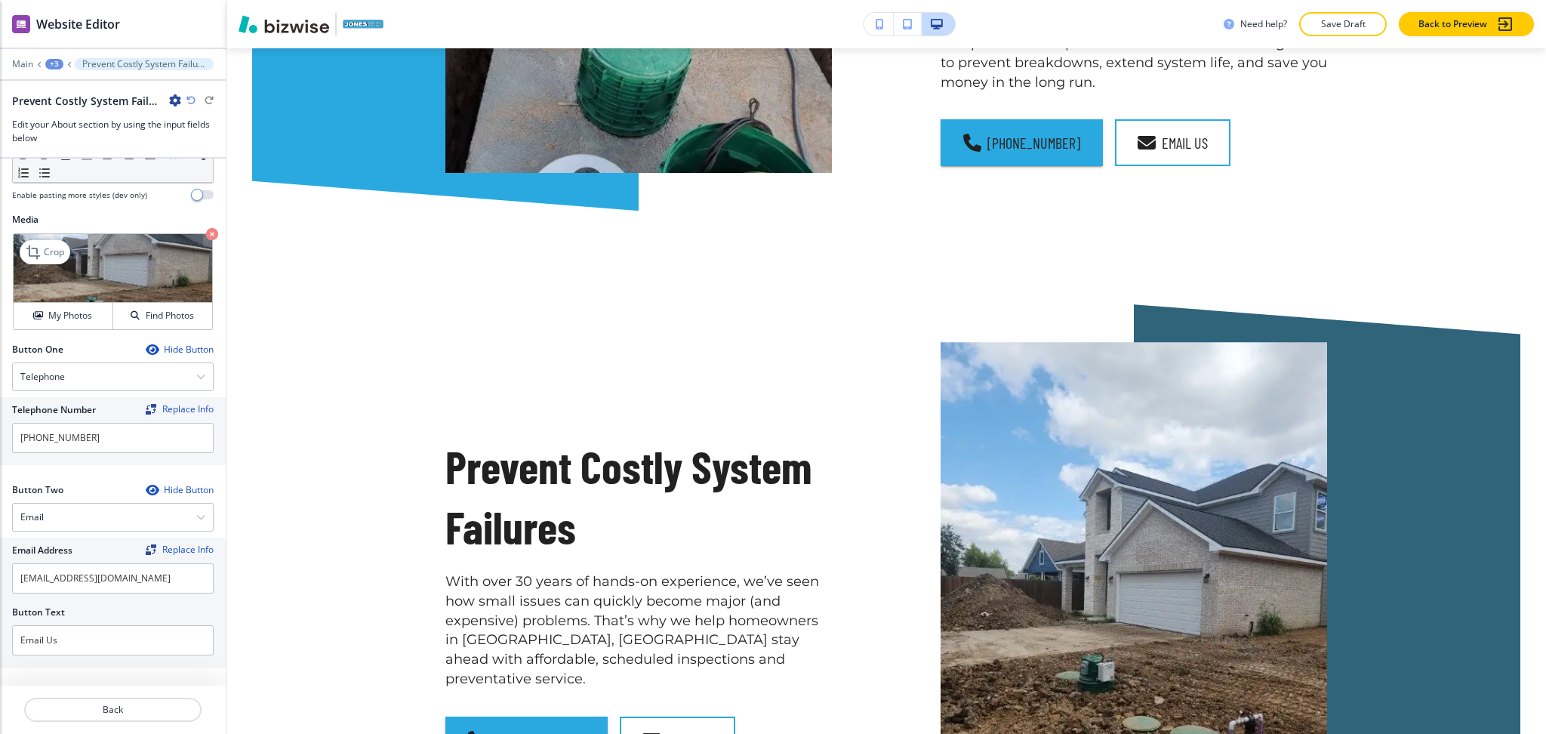
drag, startPoint x: 146, startPoint y: 243, endPoint x: 139, endPoint y: 245, distance: 7.9
click at [43, 259] on icon at bounding box center [35, 252] width 18 height 18
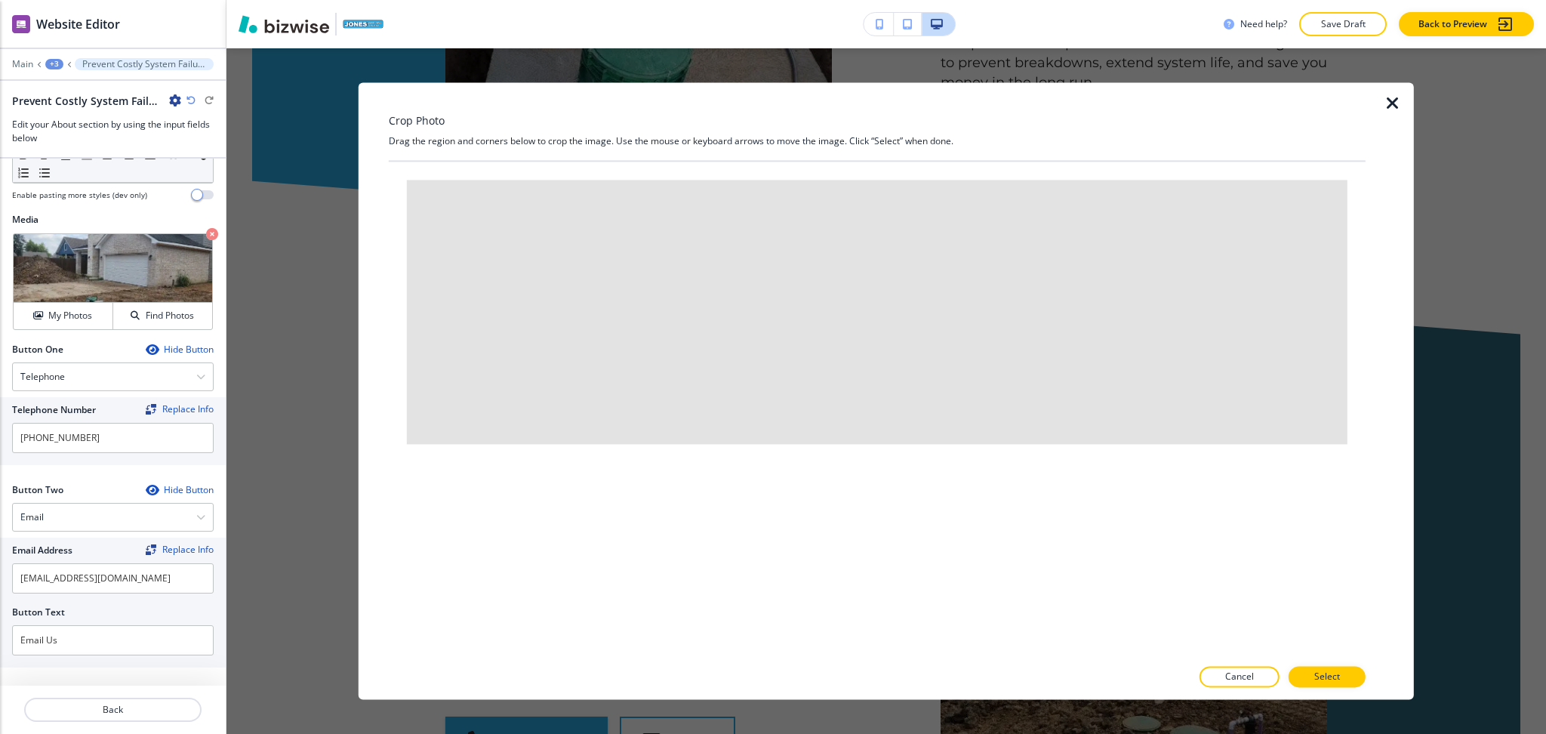
click at [1390, 103] on icon "button" at bounding box center [1393, 103] width 18 height 18
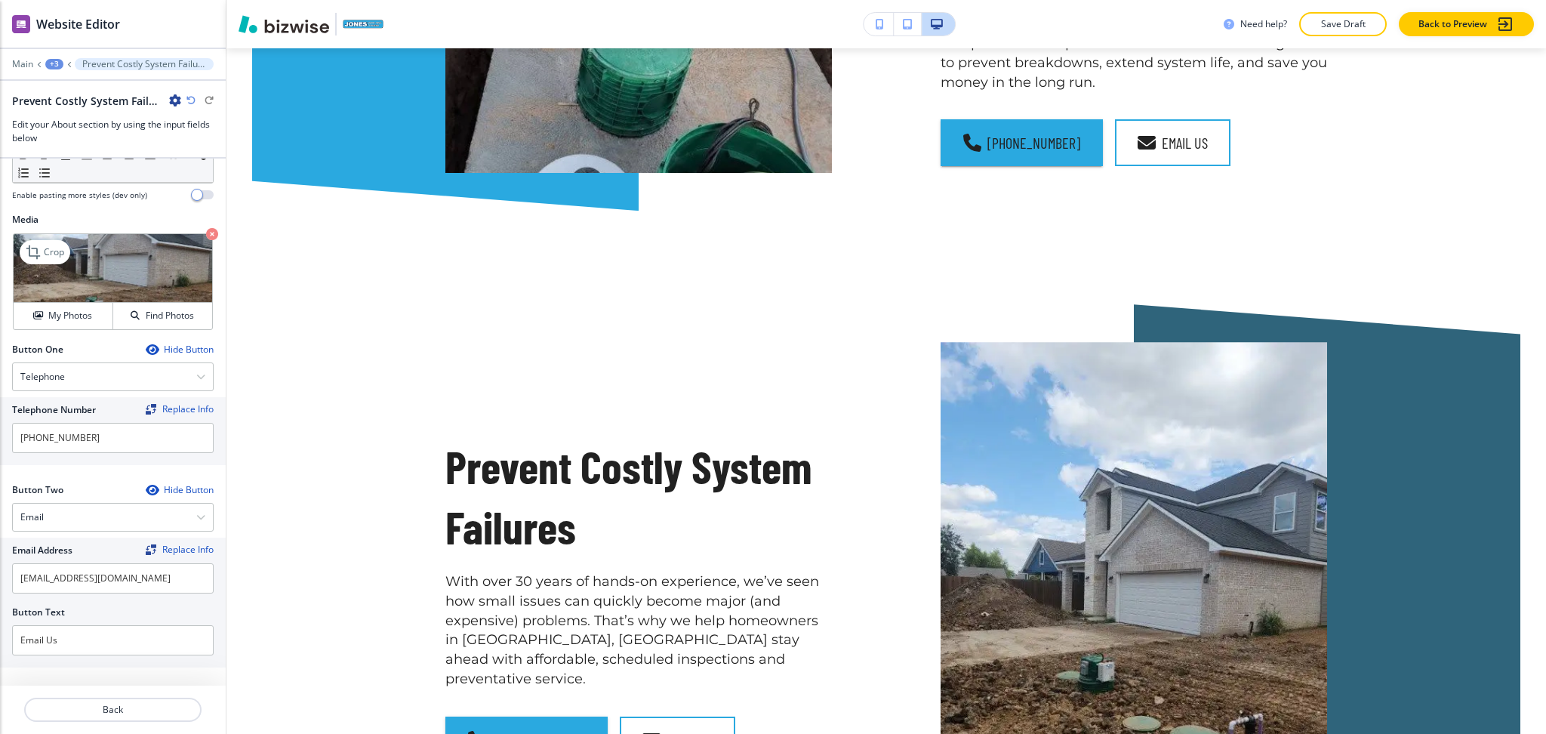
click at [206, 228] on icon "button" at bounding box center [212, 234] width 12 height 12
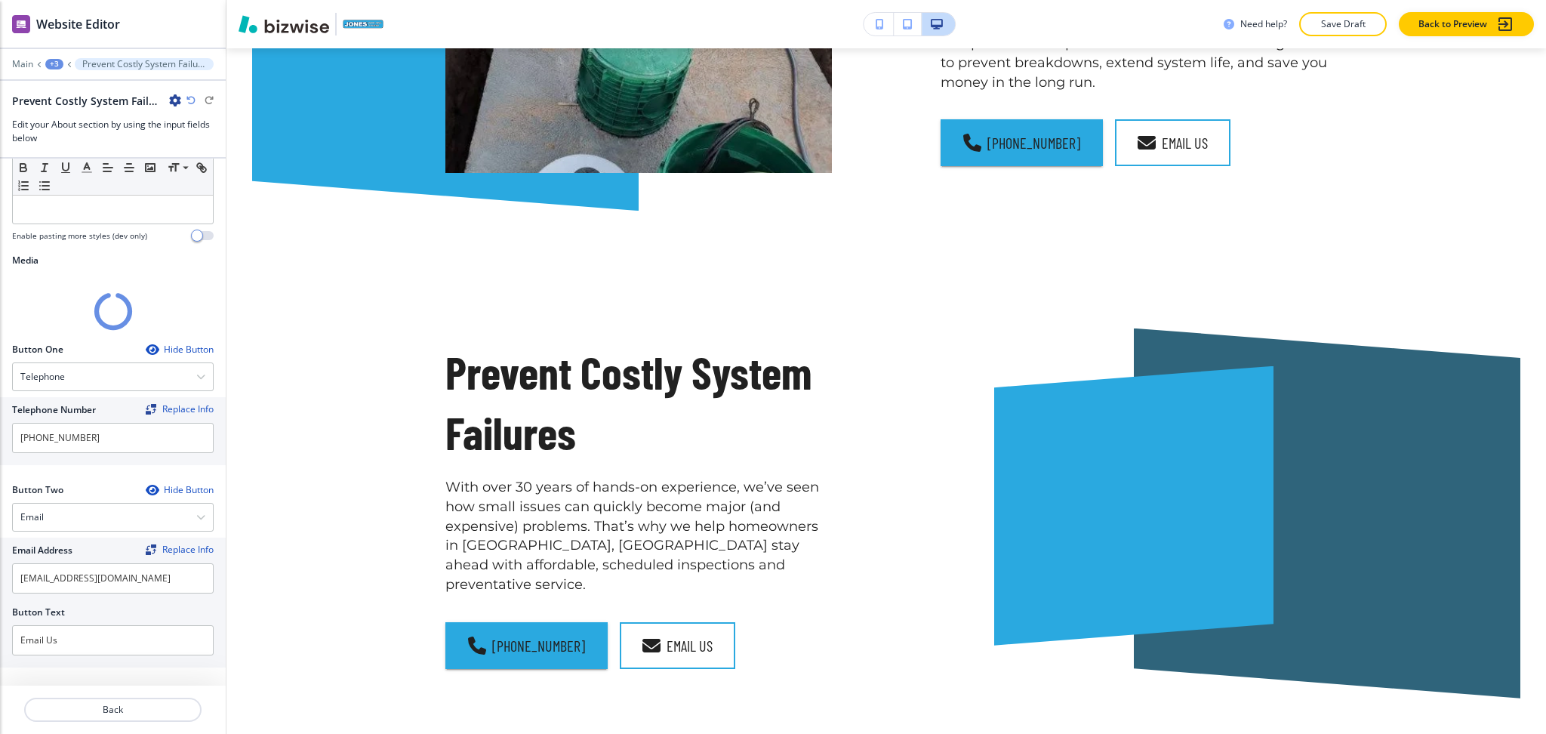
scroll to position [485, 0]
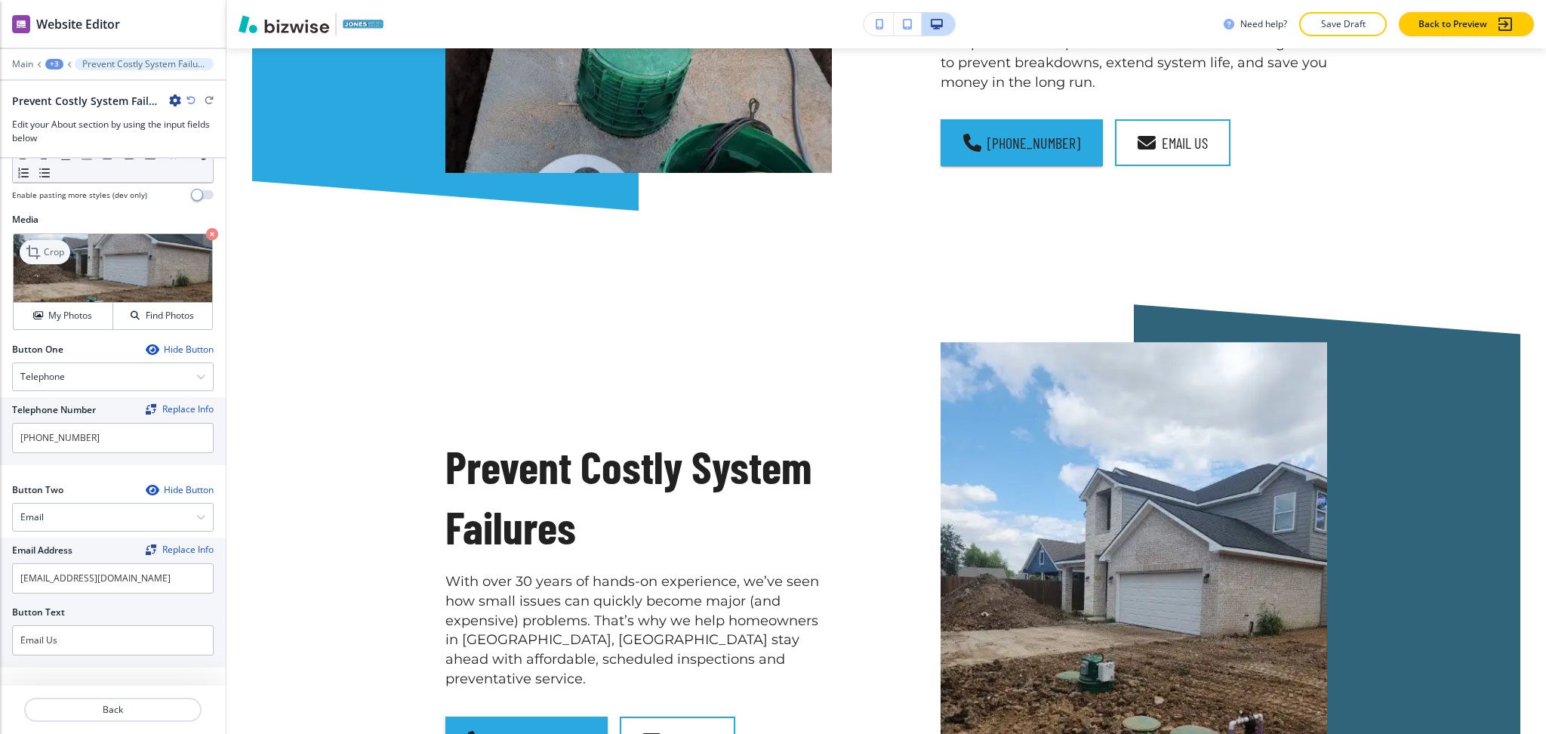
click at [49, 255] on p "Crop" at bounding box center [54, 252] width 20 height 14
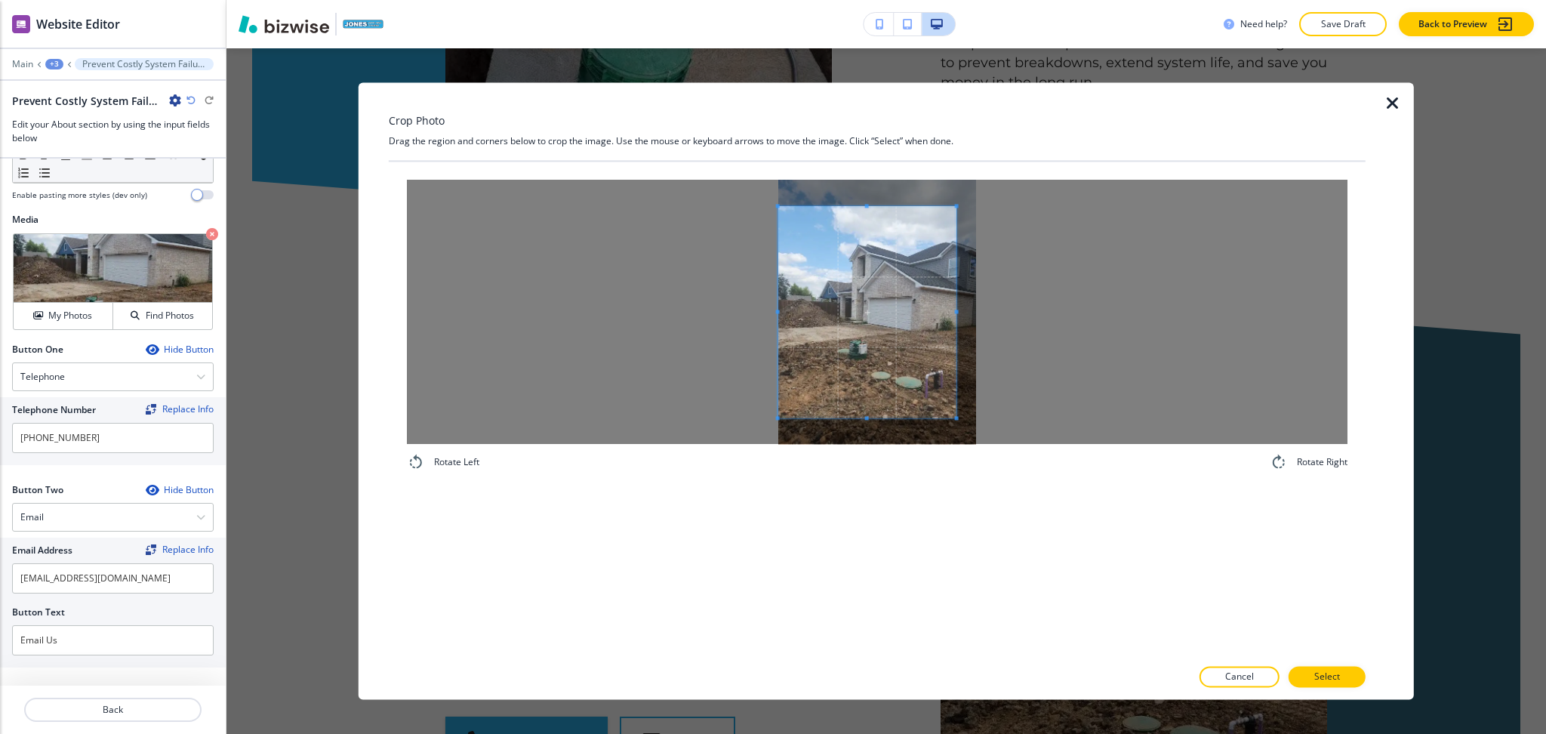
click at [730, 296] on div at bounding box center [877, 312] width 941 height 264
click at [1068, 308] on div at bounding box center [877, 312] width 941 height 264
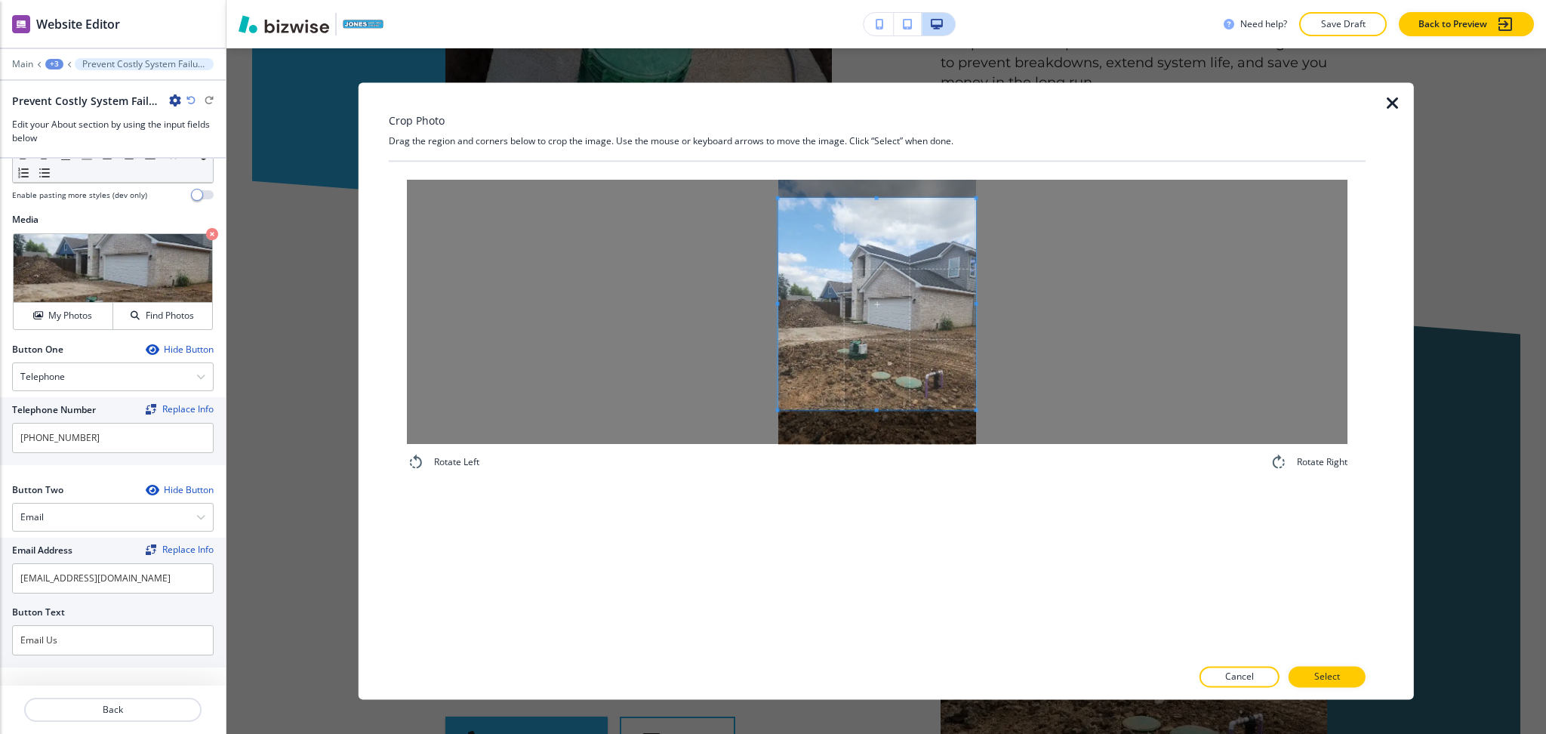
click at [915, 294] on span at bounding box center [877, 304] width 198 height 211
click at [922, 351] on span at bounding box center [877, 315] width 198 height 211
click at [879, 414] on span at bounding box center [877, 416] width 198 height 4
click at [1341, 680] on button "Select" at bounding box center [1327, 677] width 77 height 21
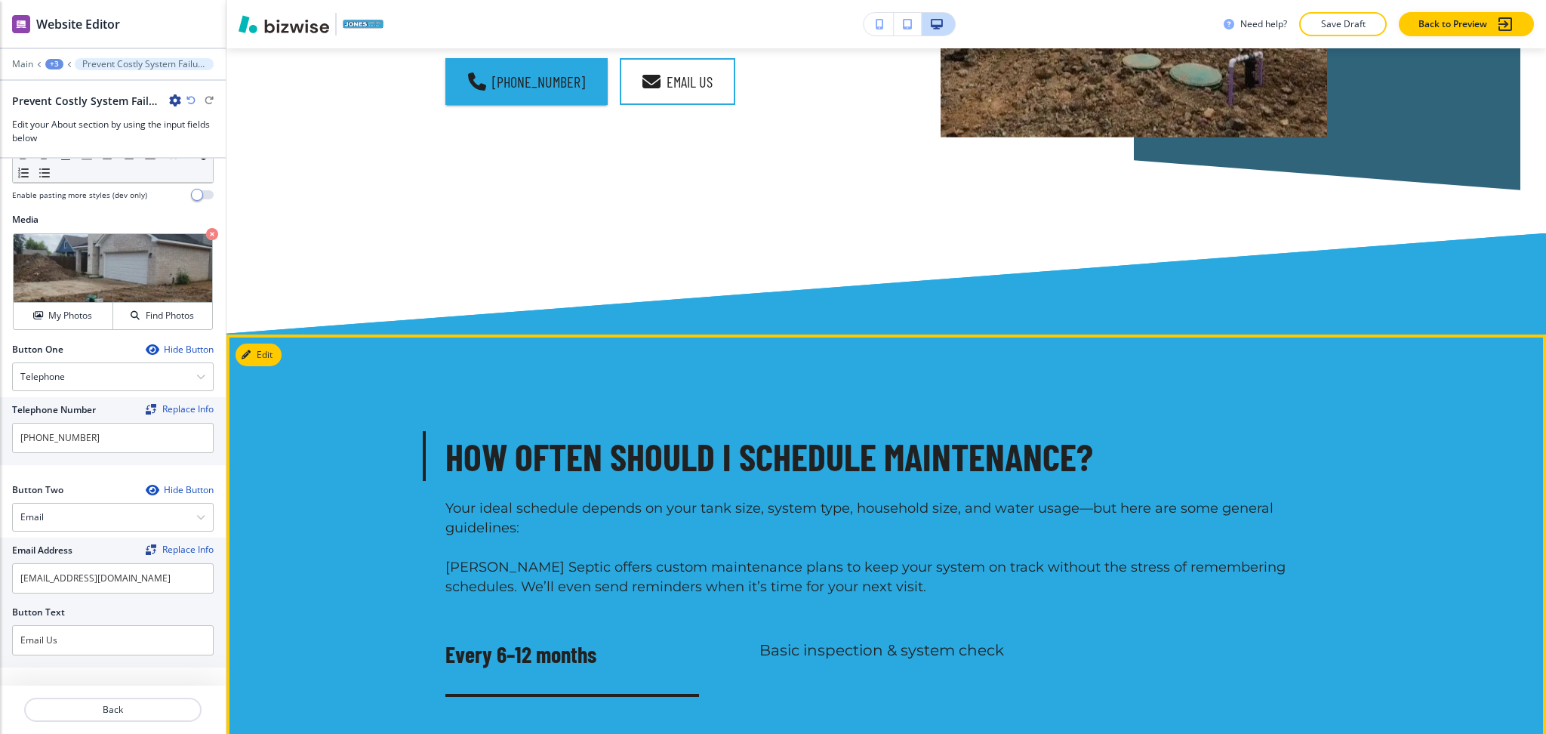
scroll to position [1828, 0]
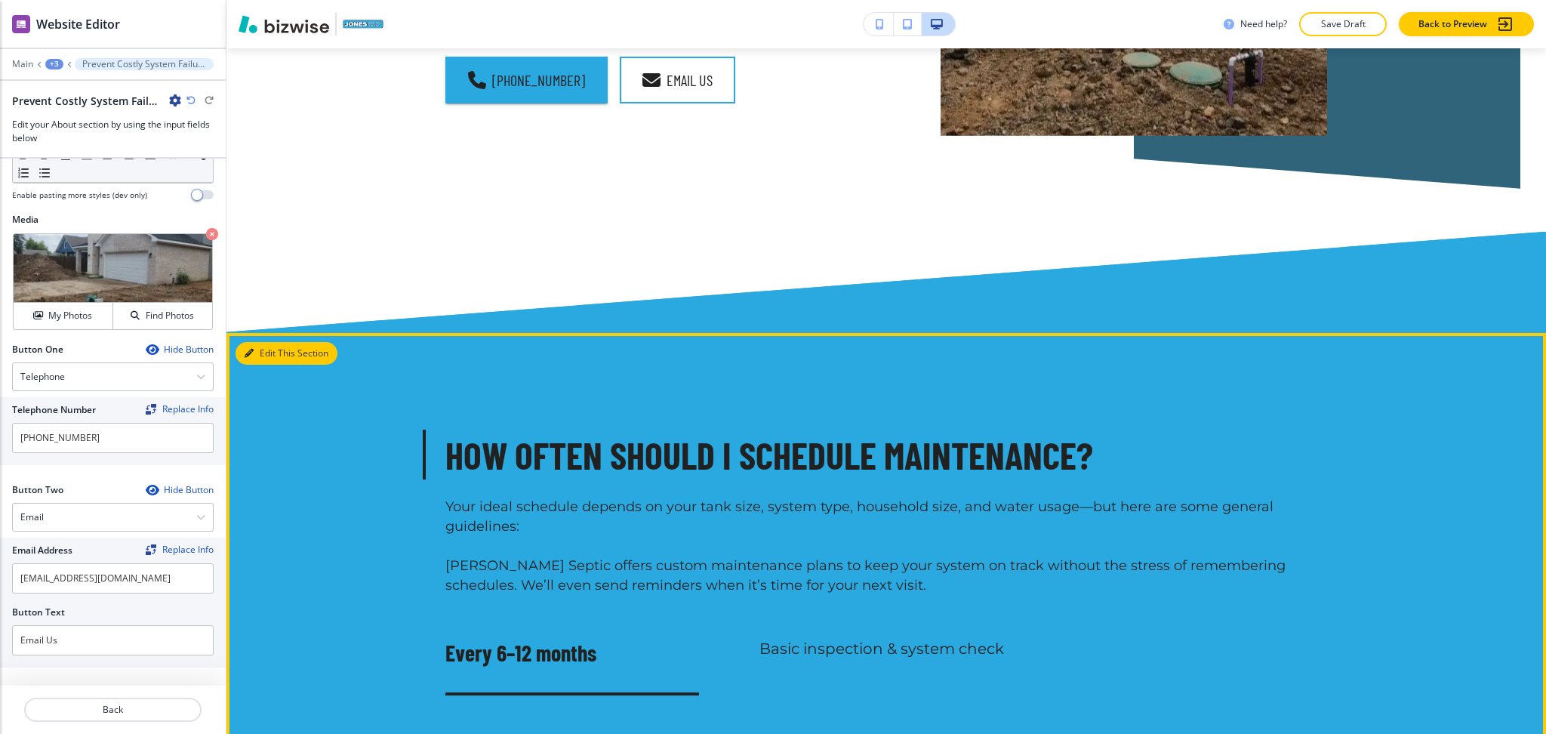
click at [254, 342] on button "Edit This Section" at bounding box center [287, 353] width 102 height 23
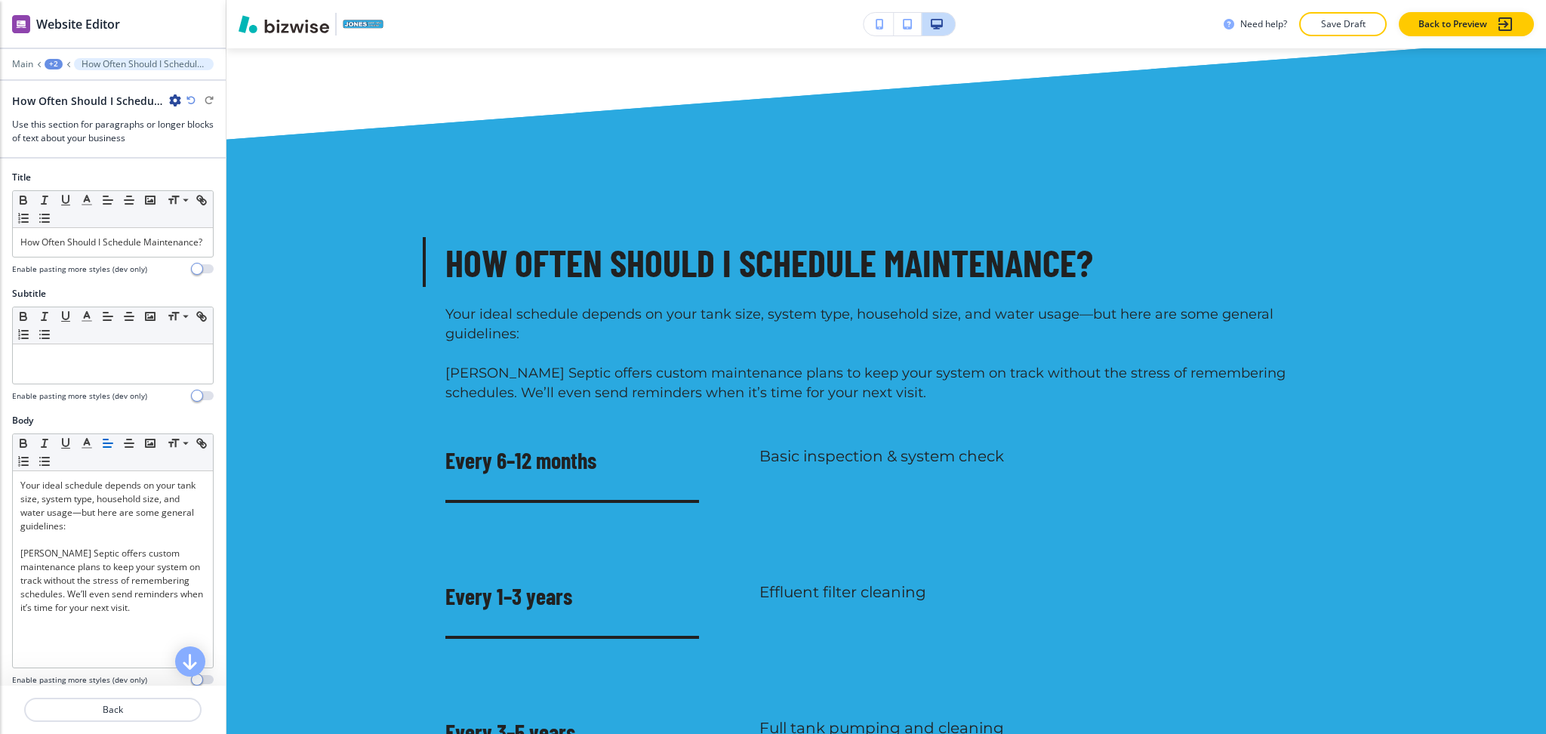
scroll to position [2022, 0]
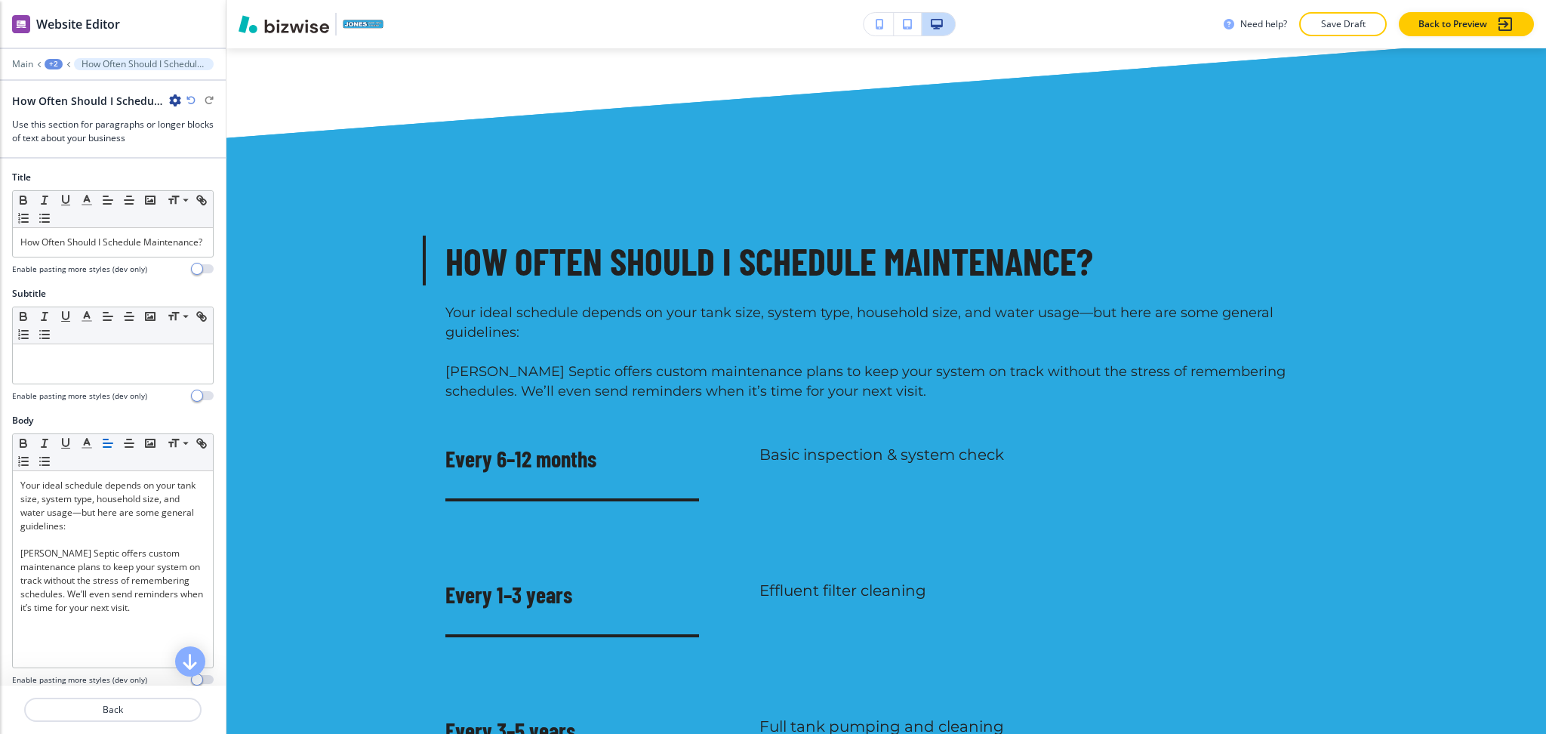
click at [181, 98] on div "How Often Should I Schedule Maintenance?" at bounding box center [113, 101] width 202 height 16
click at [177, 102] on icon "button" at bounding box center [175, 100] width 12 height 12
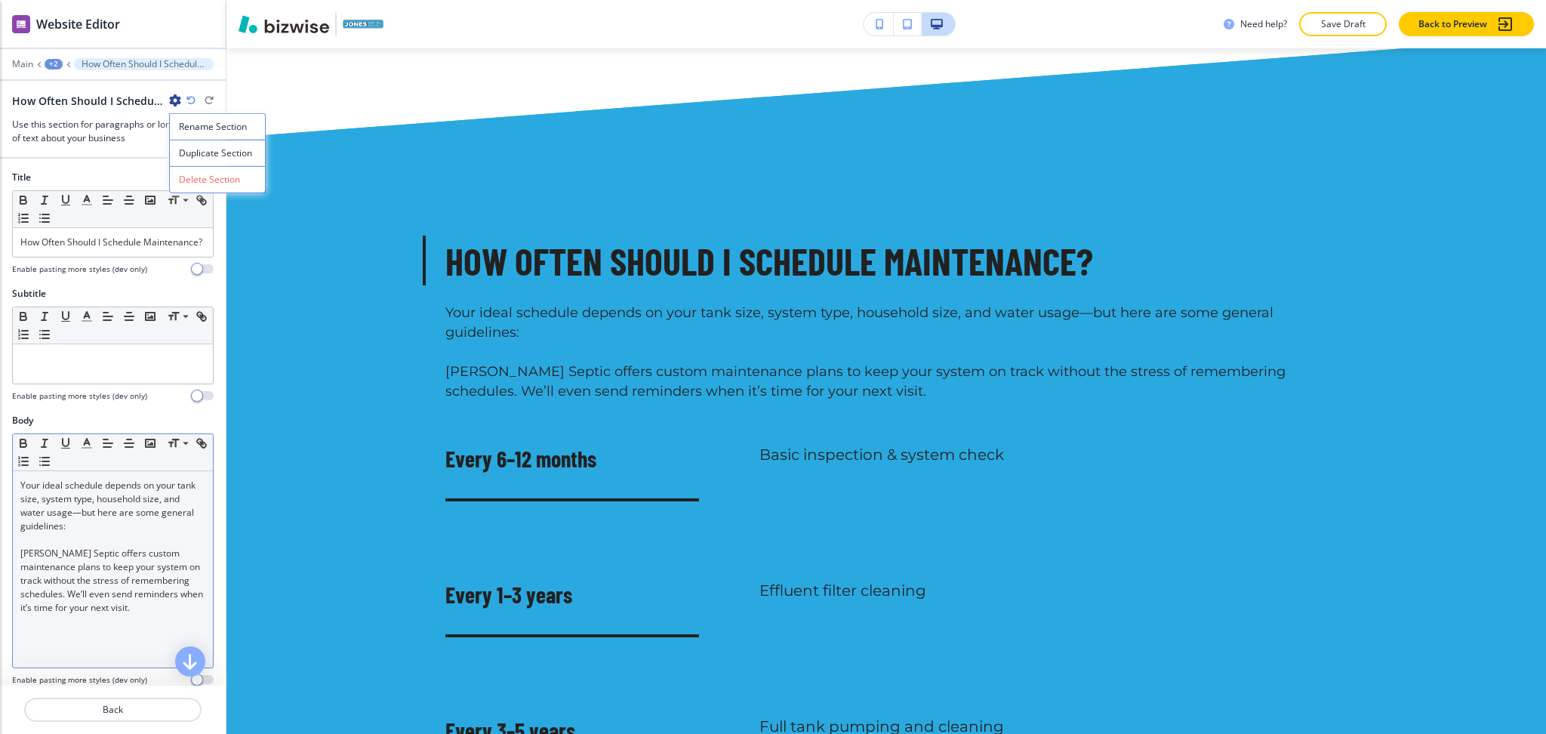
click at [131, 608] on p "[PERSON_NAME] Septic offers custom maintenance plans to keep your system on tra…" at bounding box center [112, 581] width 185 height 68
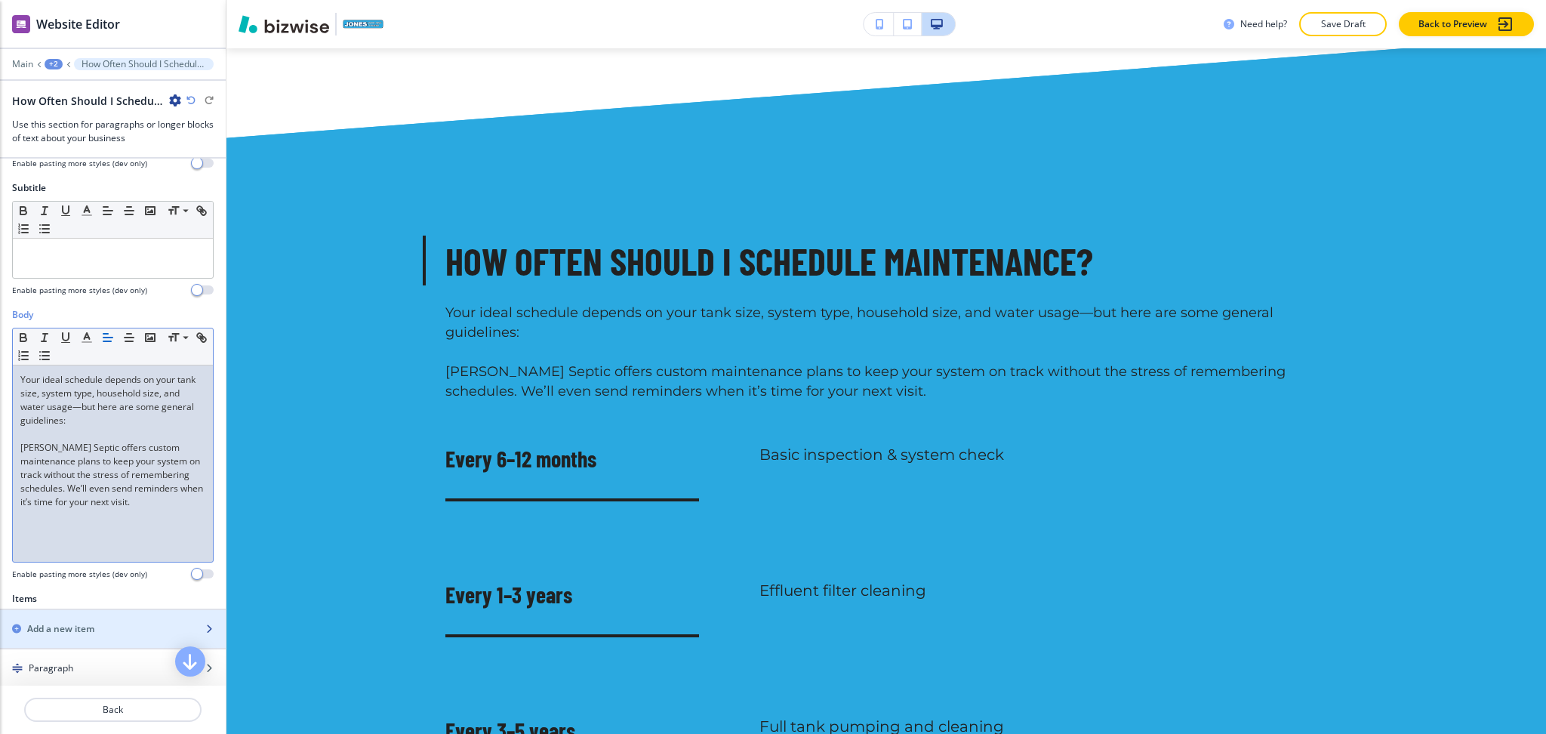
scroll to position [582, 0]
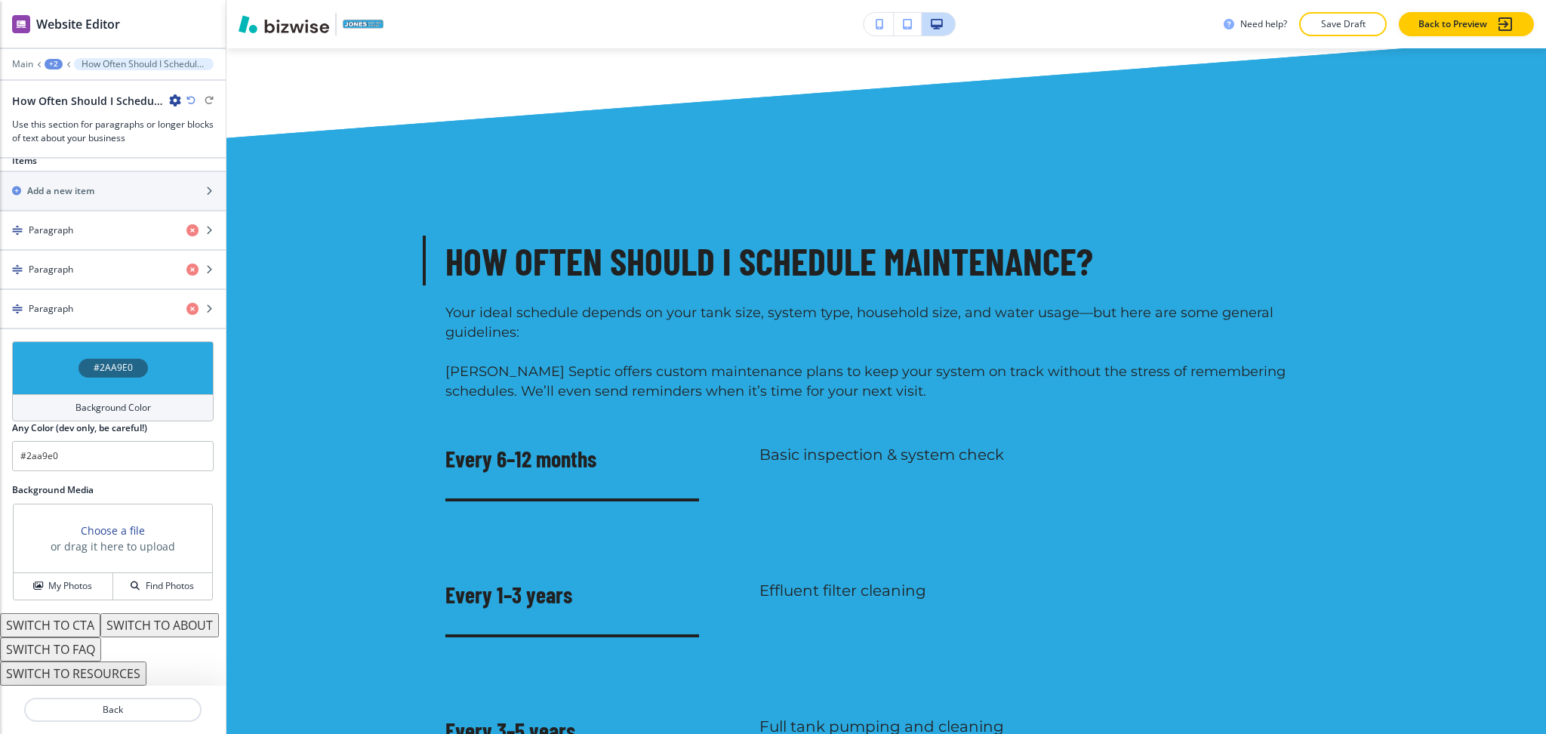
click at [100, 629] on button "SWITCH TO ABOUT" at bounding box center [159, 625] width 119 height 24
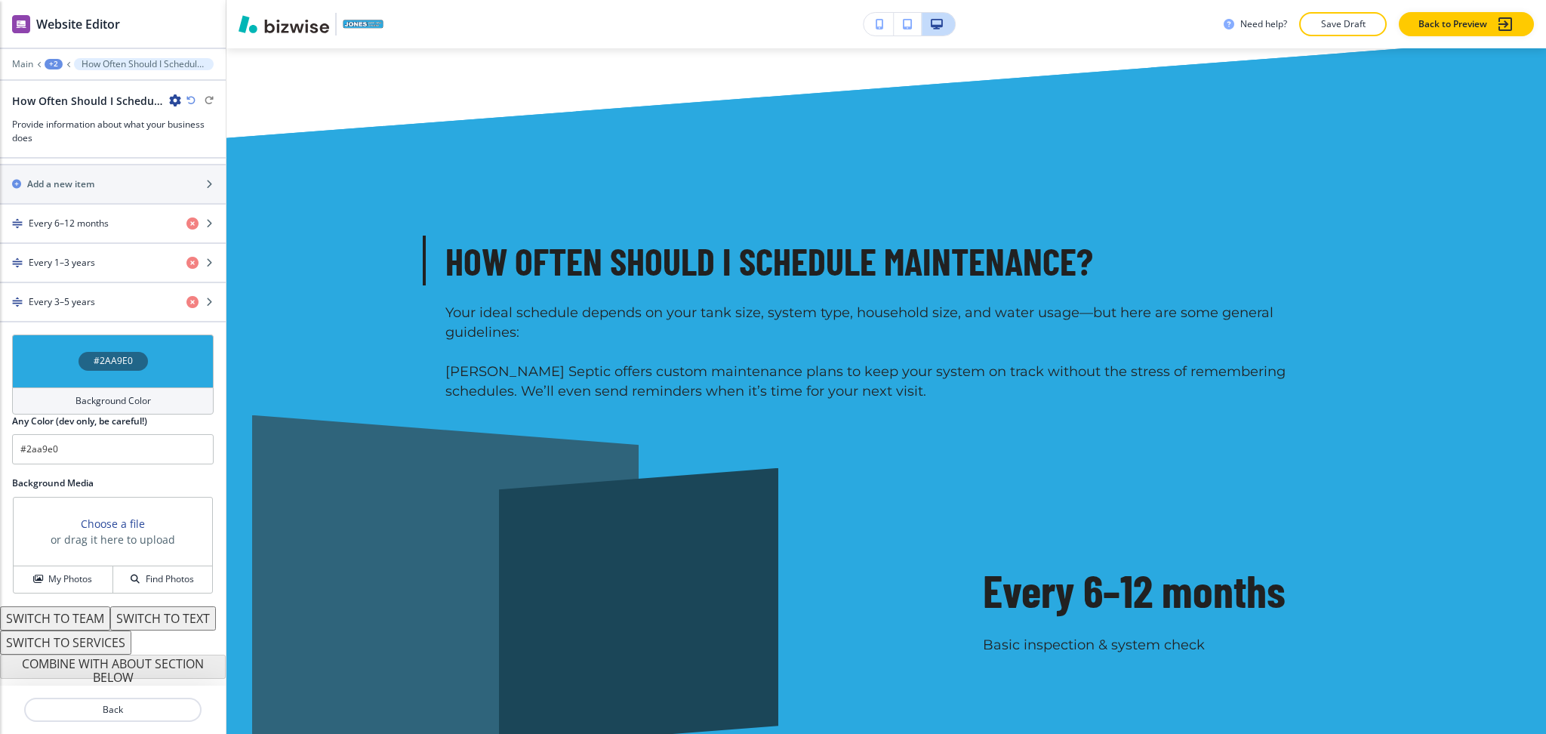
scroll to position [587, 0]
click at [98, 642] on button "SWITCH TO SERVICES" at bounding box center [65, 642] width 131 height 24
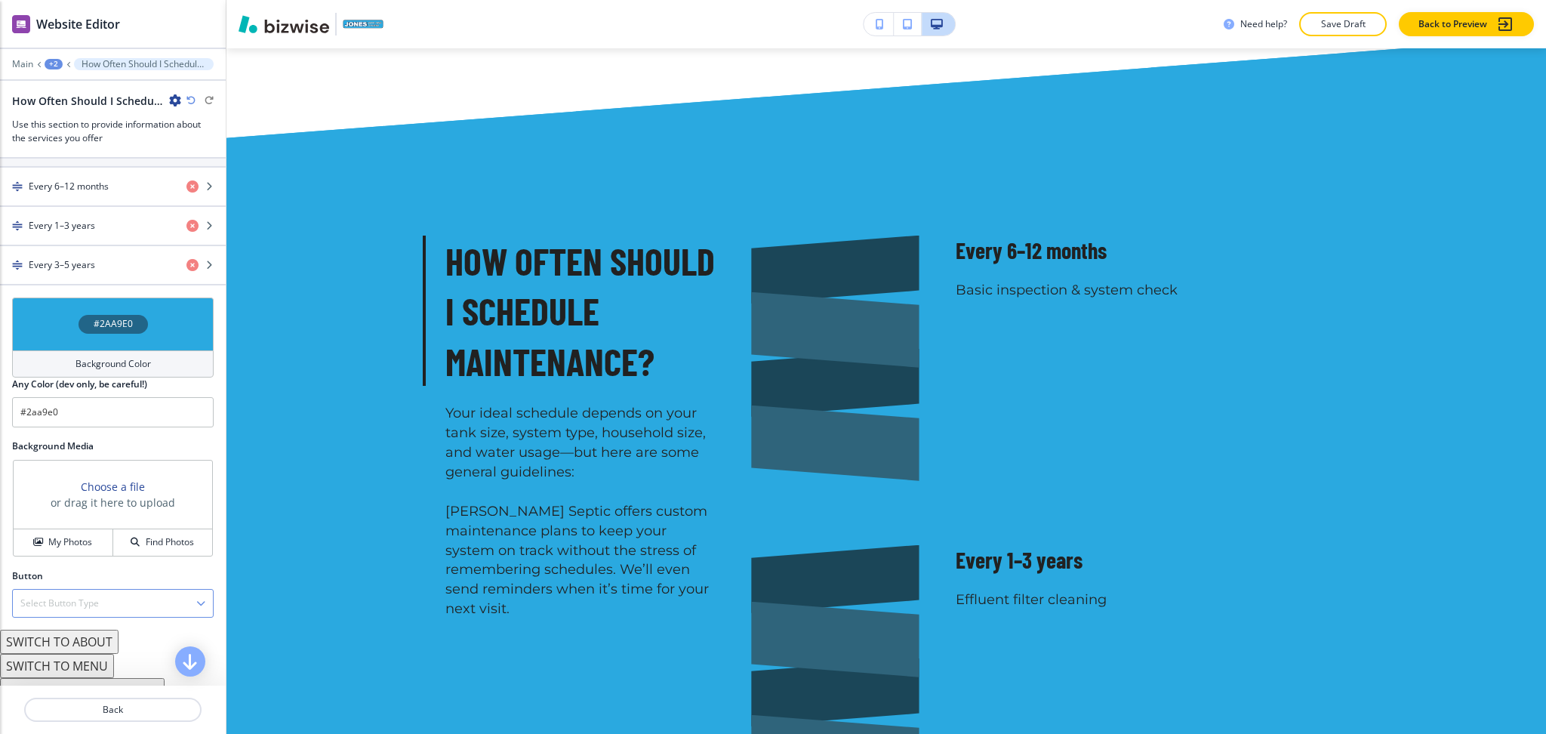
scroll to position [715, 0]
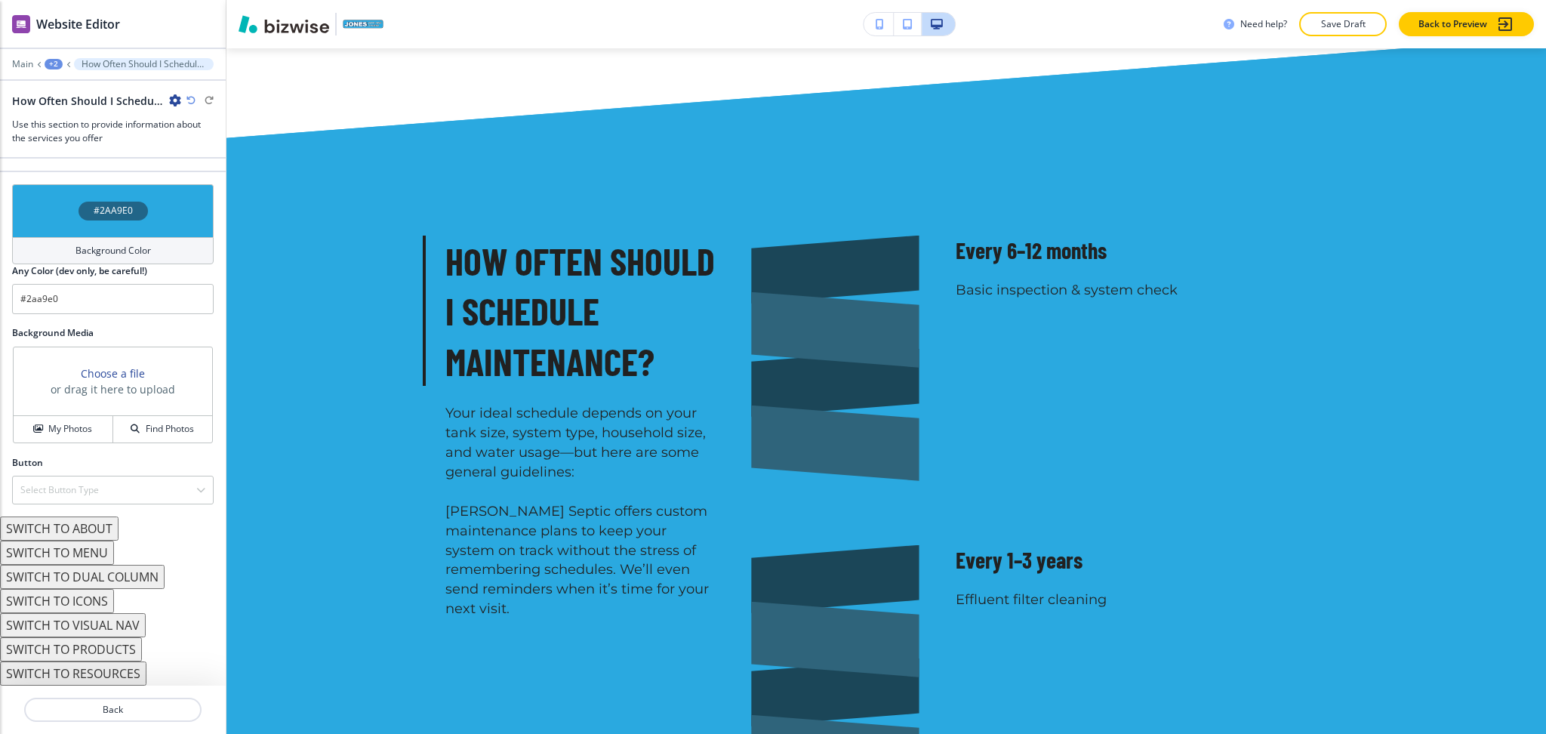
click at [97, 580] on button "SWITCH TO DUAL COLUMN" at bounding box center [82, 577] width 165 height 24
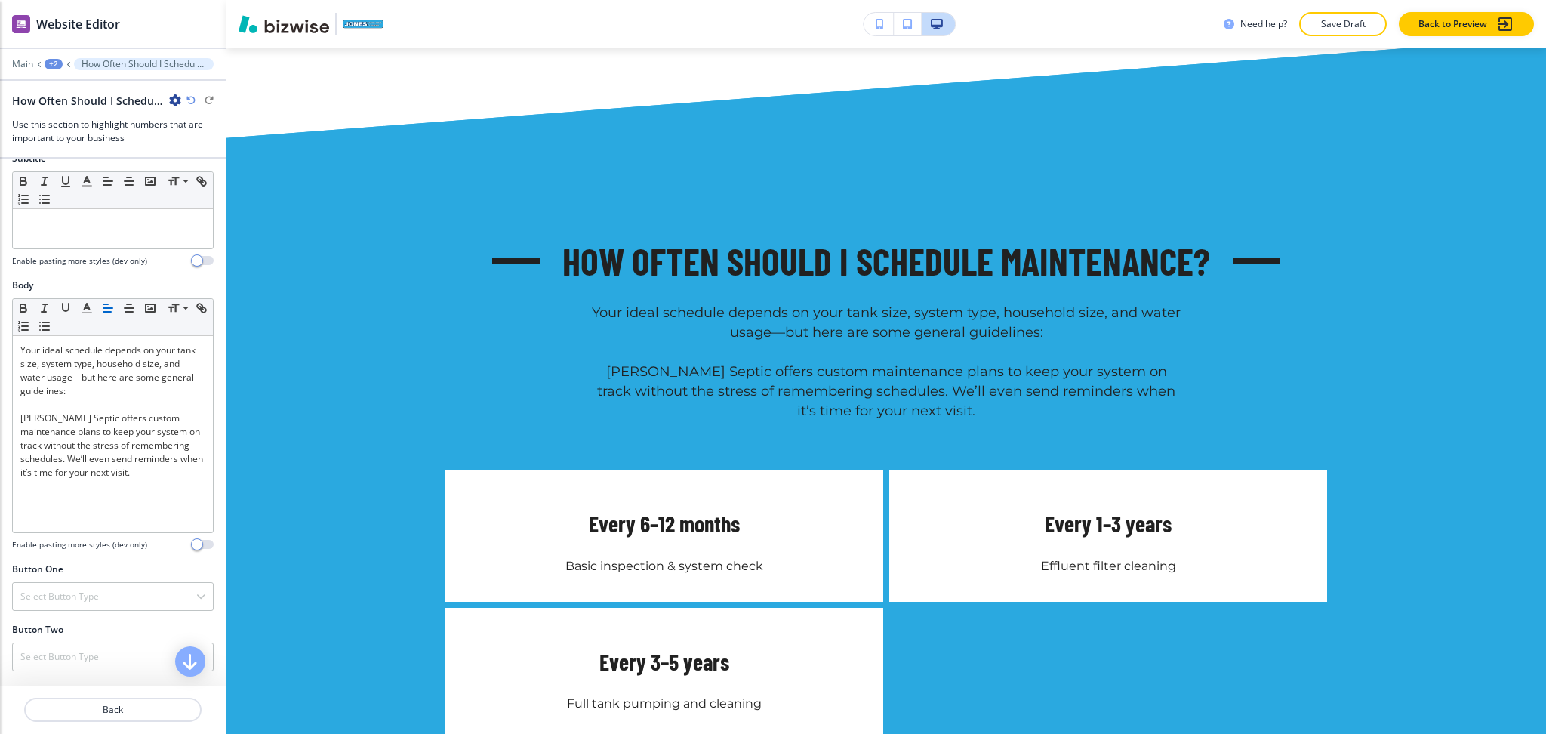
scroll to position [0, 0]
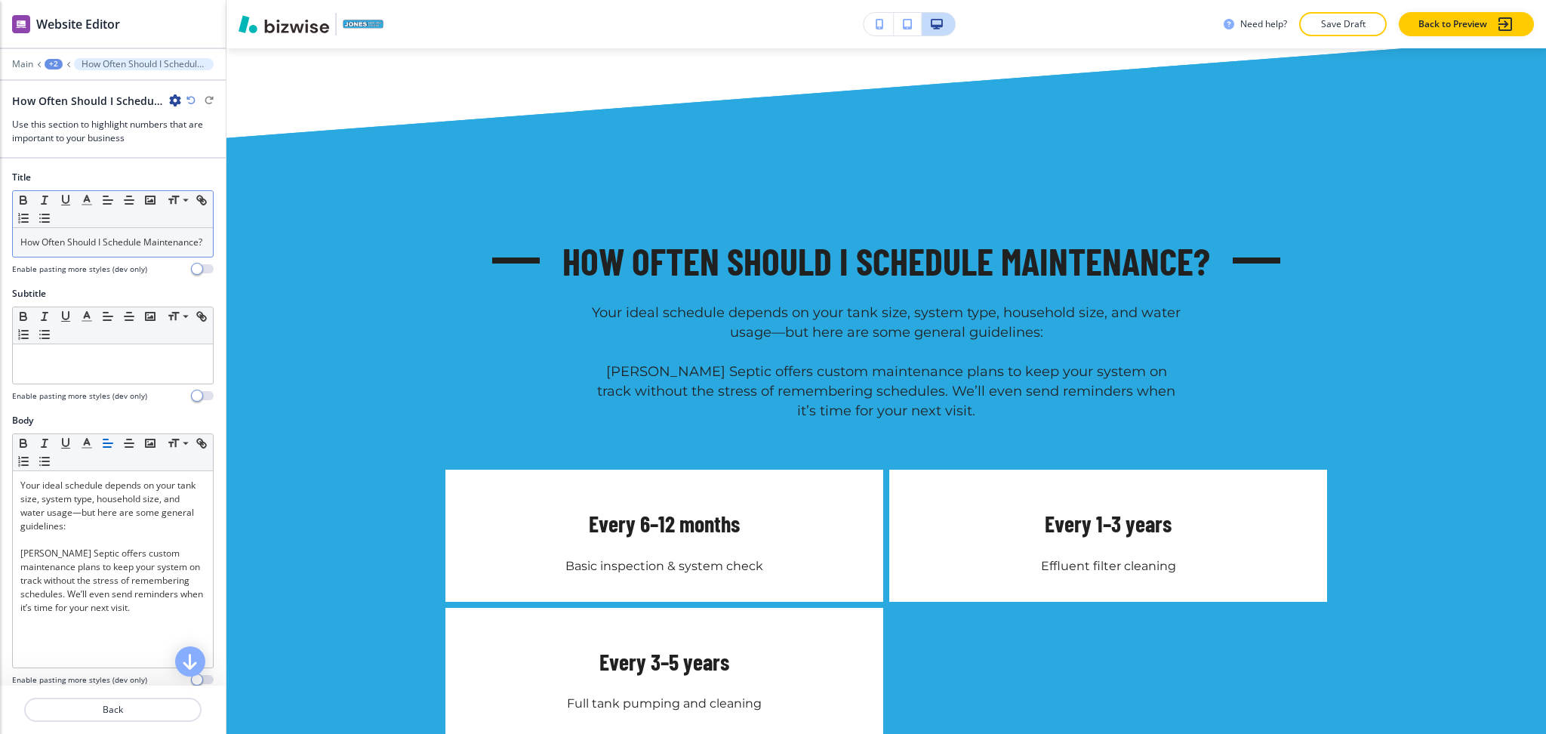
click at [114, 249] on p "How Often Should I Schedule Maintenance?" at bounding box center [112, 243] width 185 height 14
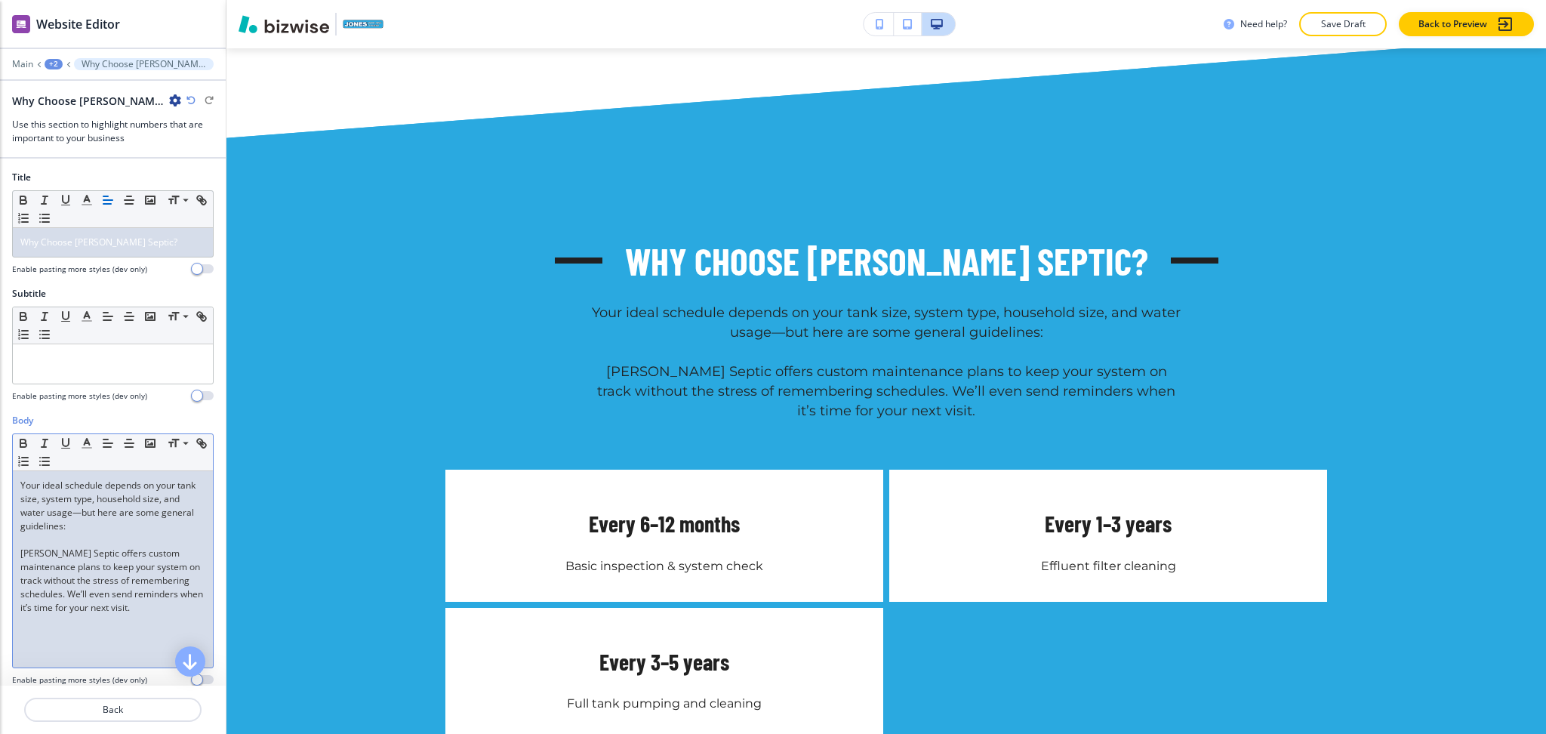
click at [109, 513] on p "Your ideal schedule depends on your tank size, system type, household size, and…" at bounding box center [112, 506] width 185 height 54
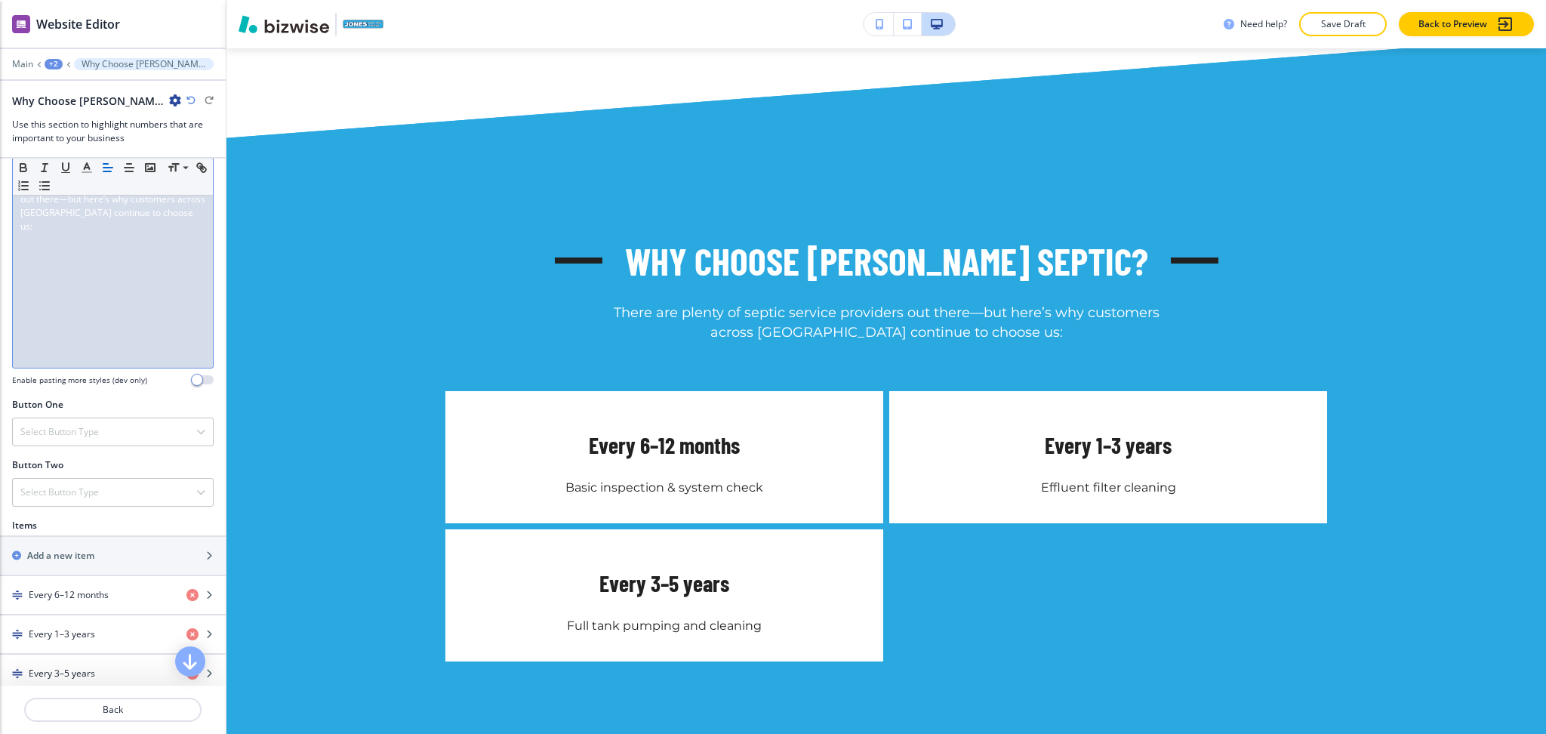
scroll to position [300, 0]
click at [66, 592] on h4 "Every 6–12 months" at bounding box center [69, 594] width 80 height 14
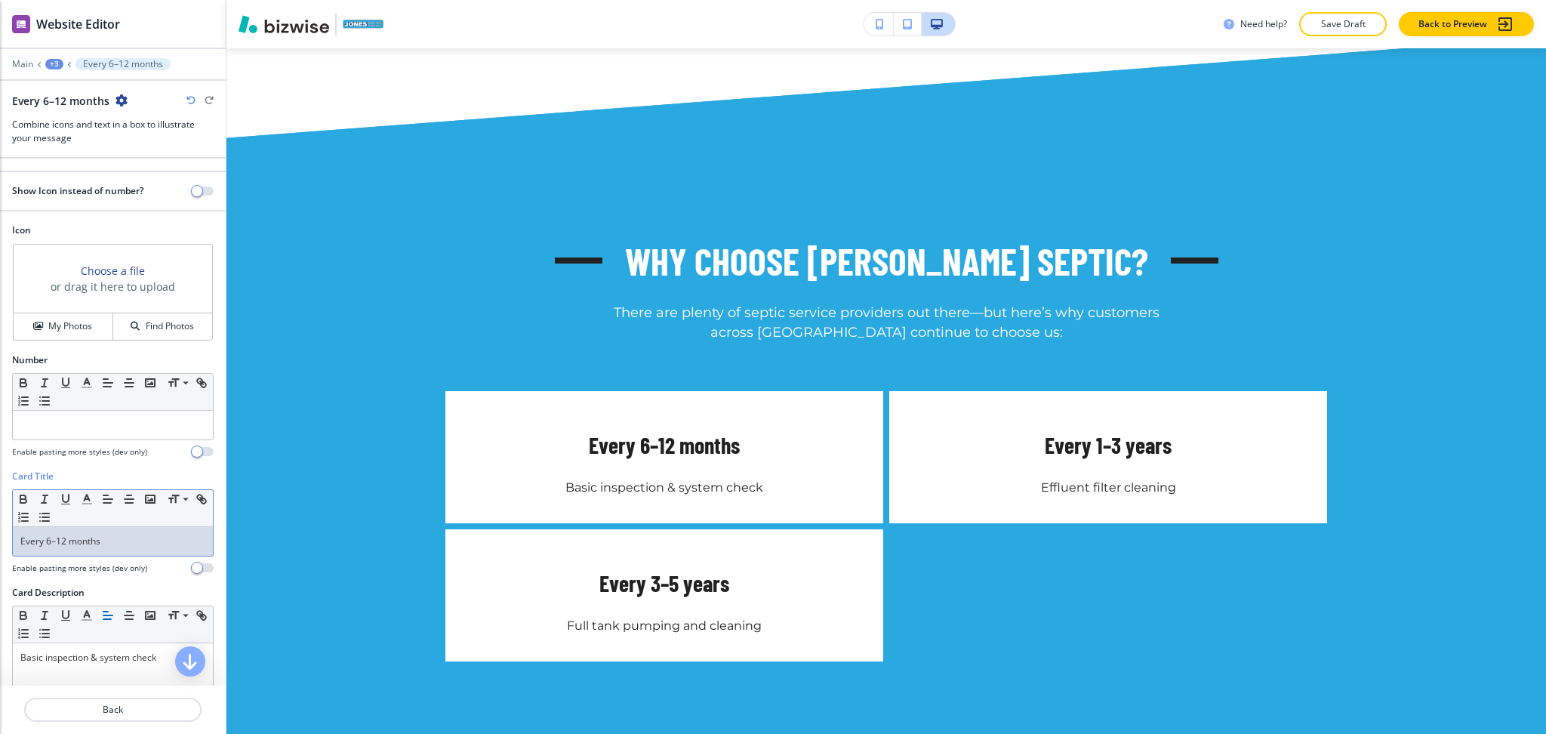
click at [119, 546] on p "Every 6–12 months" at bounding box center [112, 541] width 185 height 14
click at [115, 679] on div "Basic inspection & system check" at bounding box center [113, 741] width 200 height 196
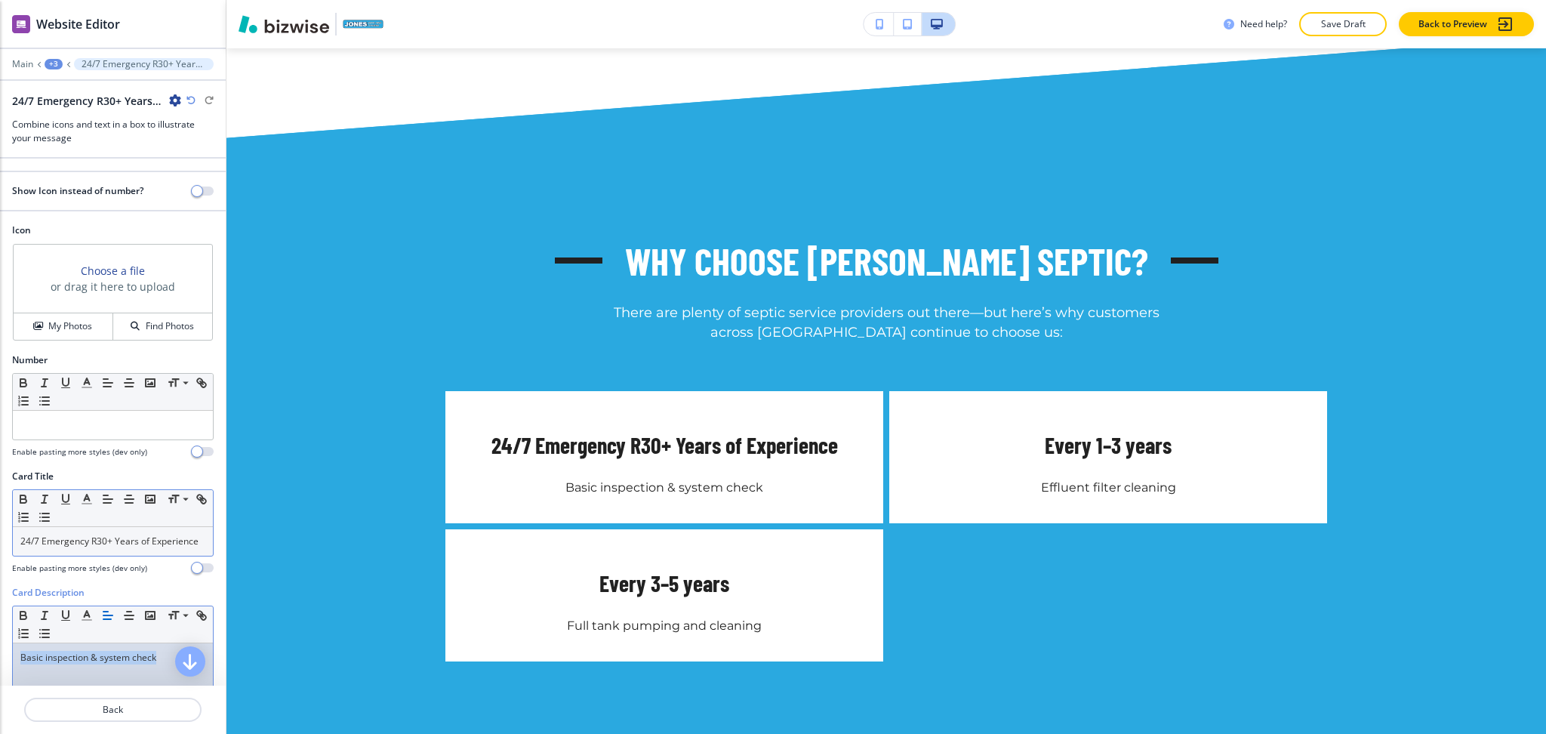
scroll to position [258, 0]
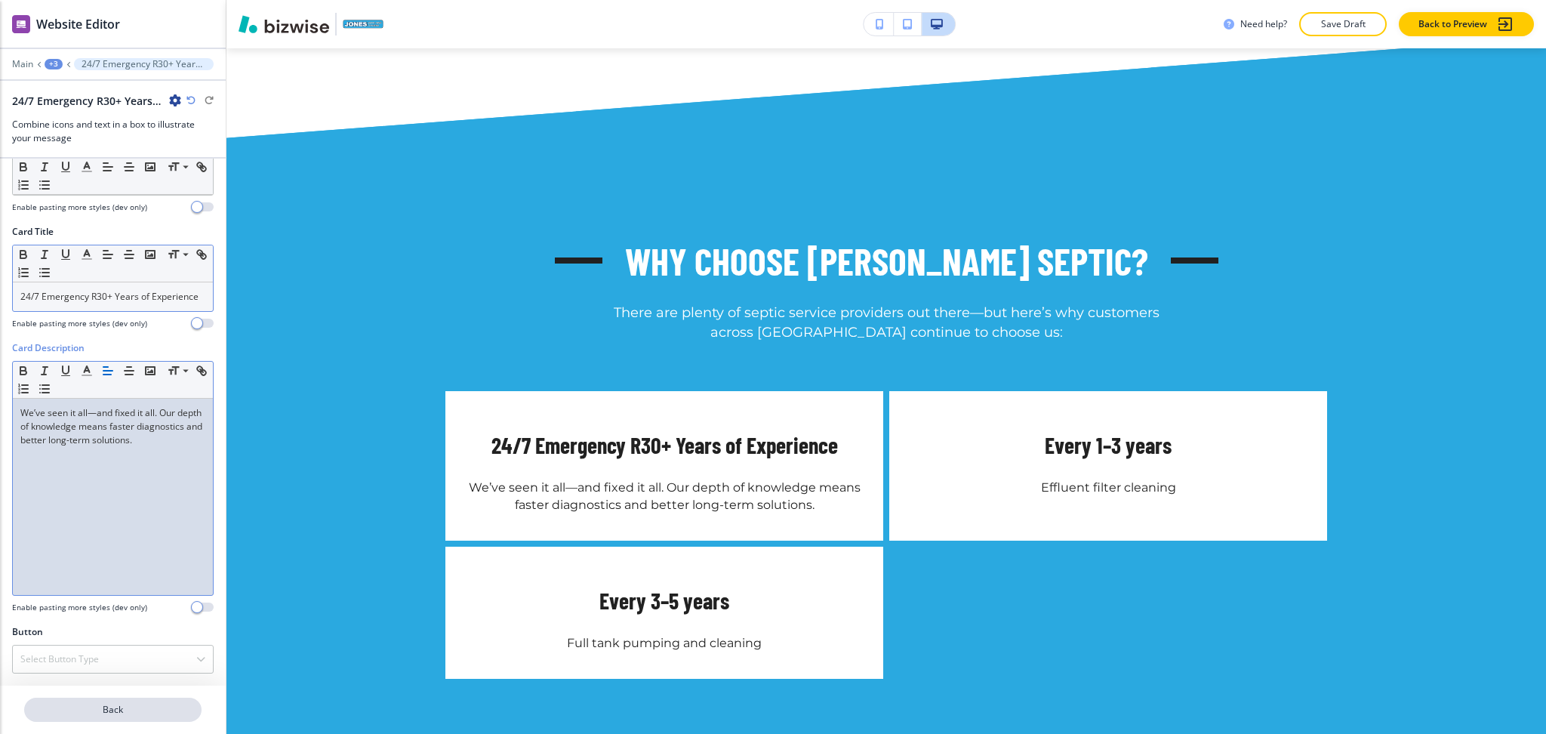
click at [126, 706] on p "Back" at bounding box center [113, 710] width 174 height 14
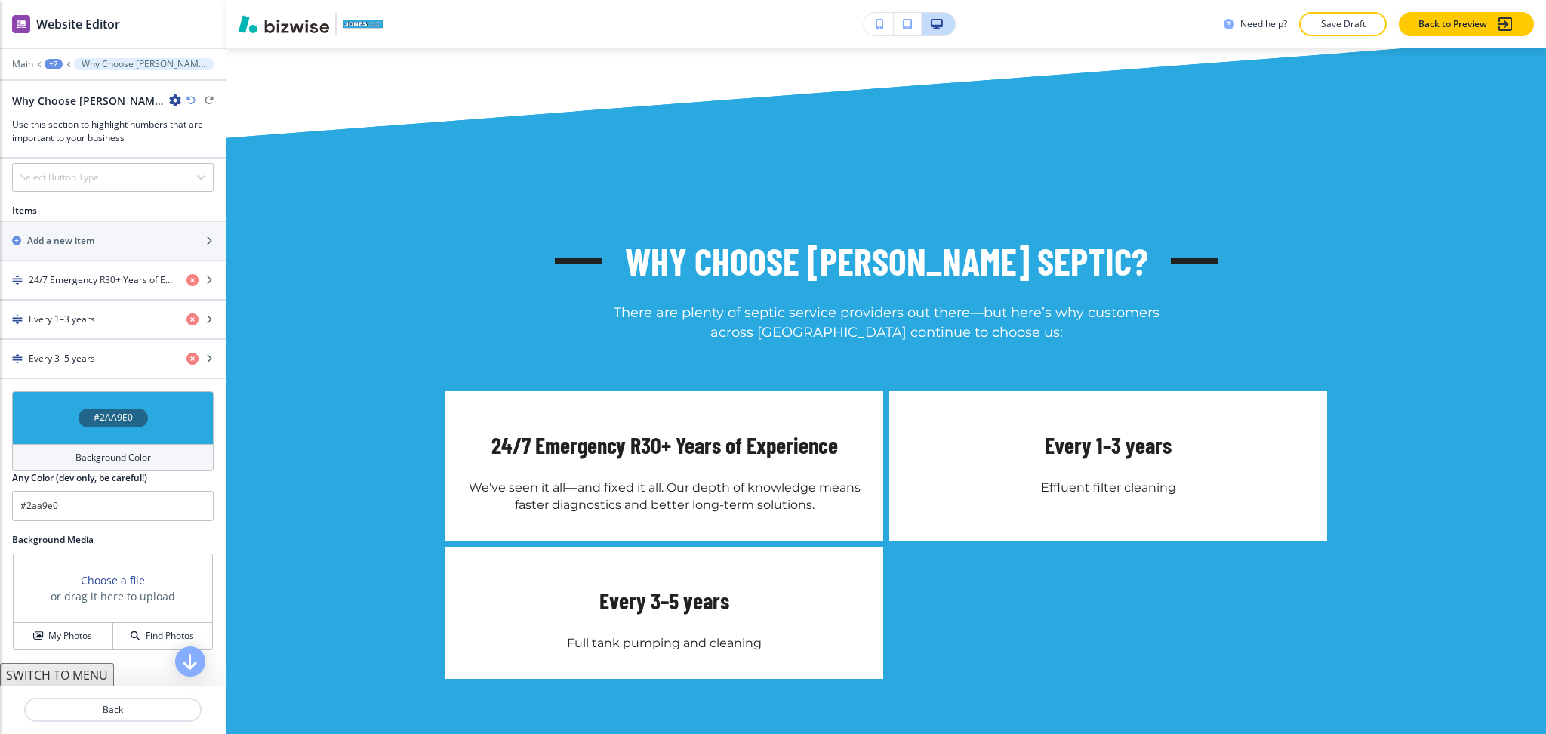
scroll to position [618, 0]
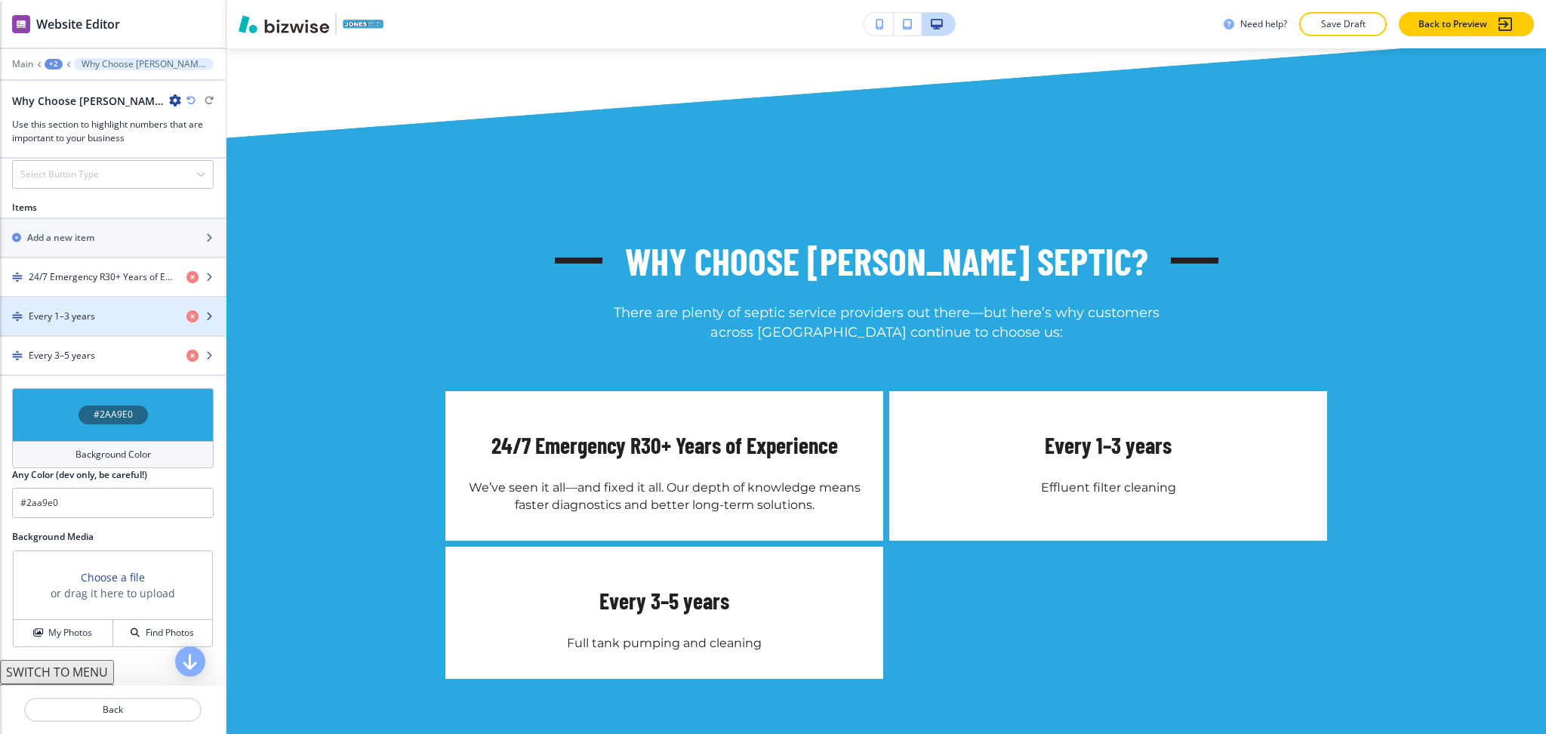
click at [69, 313] on h4 "Every 1–3 years" at bounding box center [62, 317] width 66 height 14
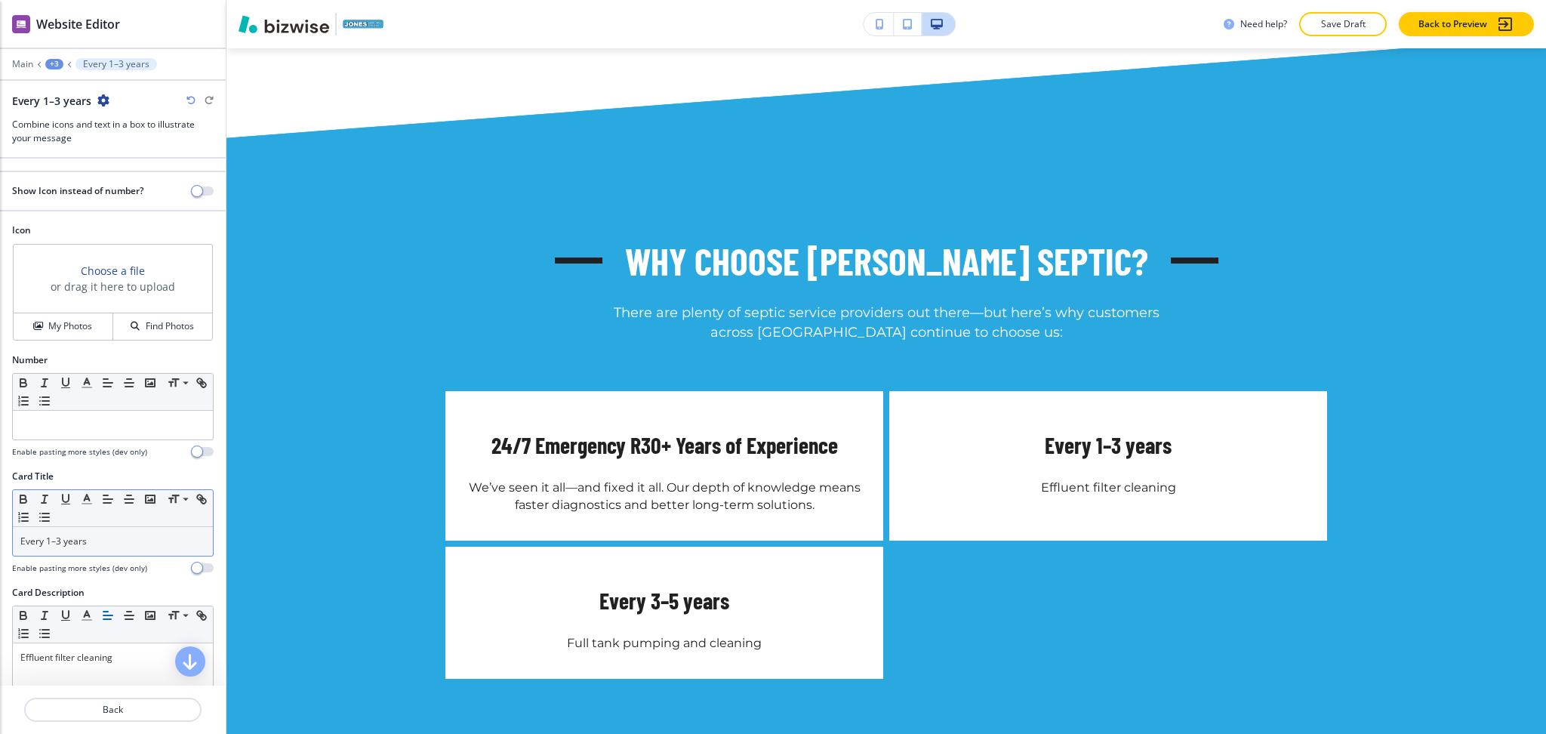
click at [115, 541] on p "Every 1–3 years" at bounding box center [112, 541] width 185 height 14
click at [138, 664] on p "Effluent filter cleaning" at bounding box center [112, 658] width 185 height 14
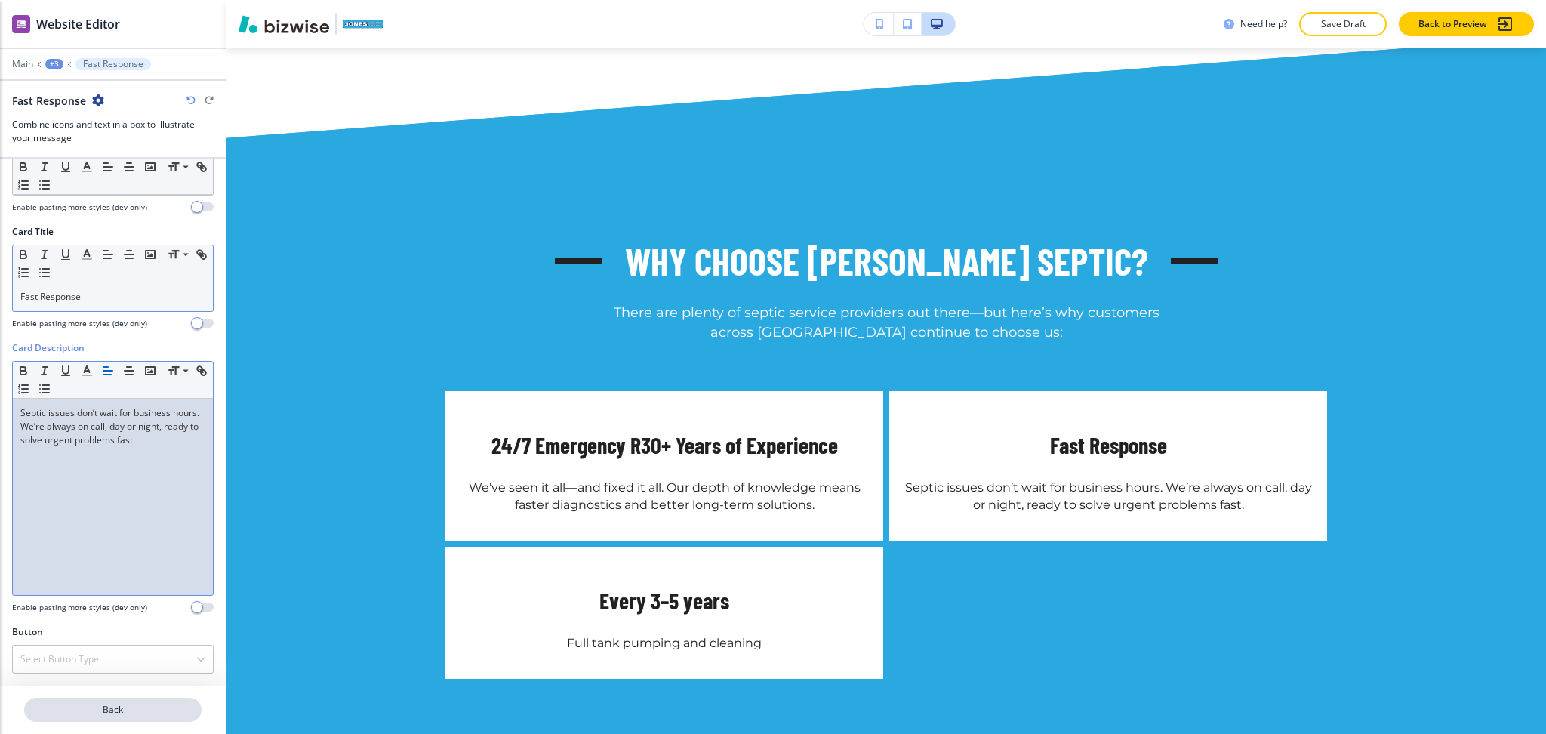
click at [119, 707] on p "Back" at bounding box center [113, 710] width 174 height 14
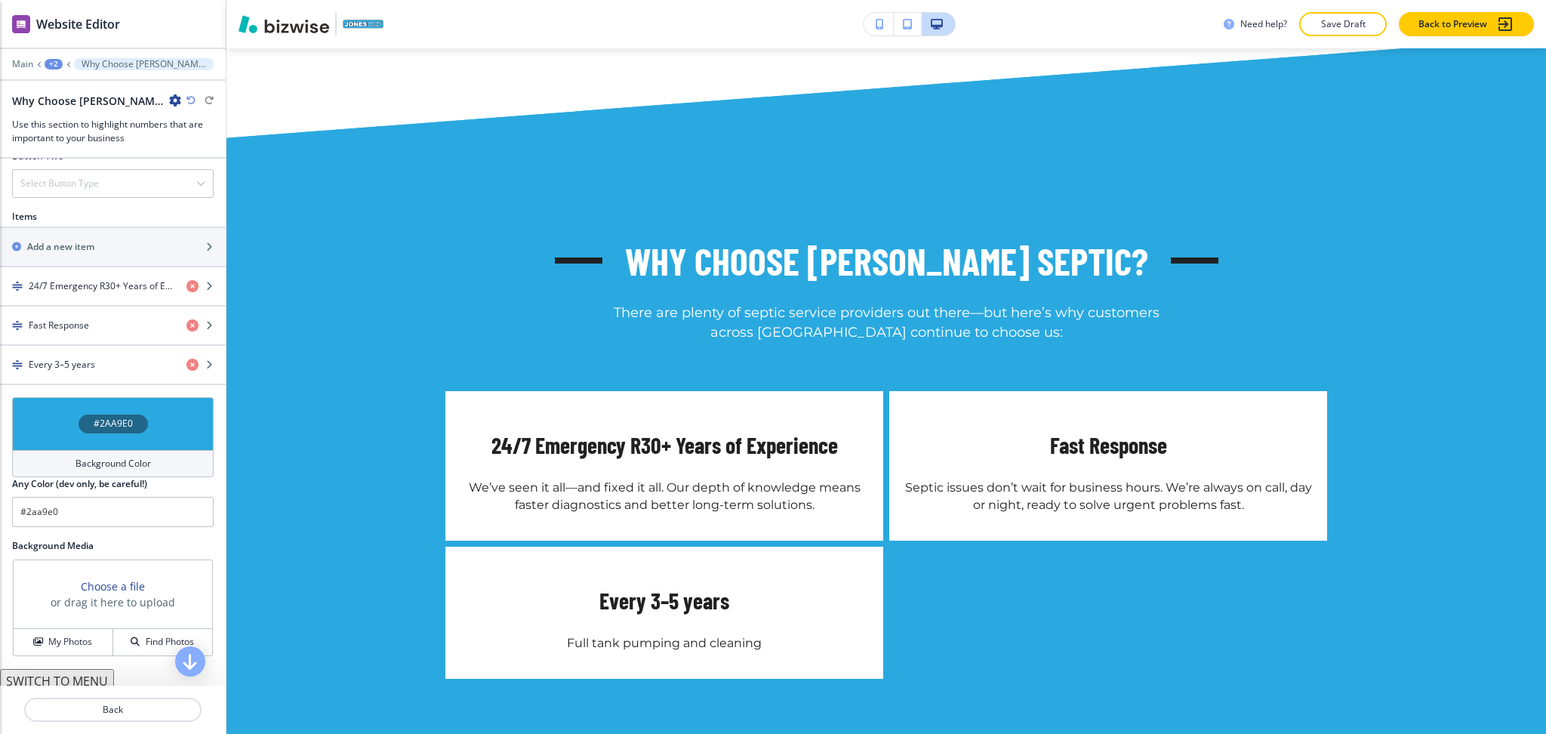
scroll to position [611, 0]
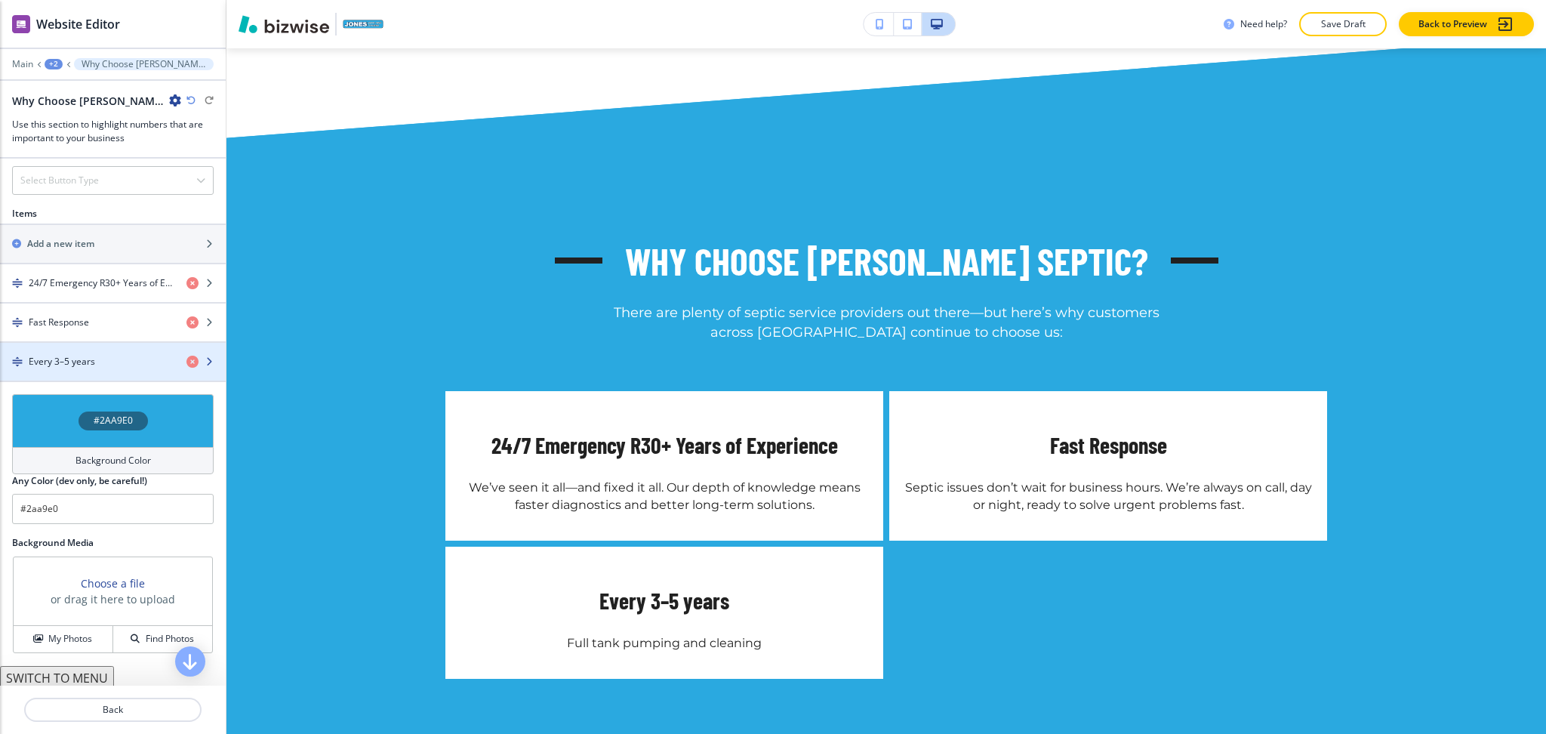
click at [52, 361] on h4 "Every 3–5 years" at bounding box center [62, 362] width 66 height 14
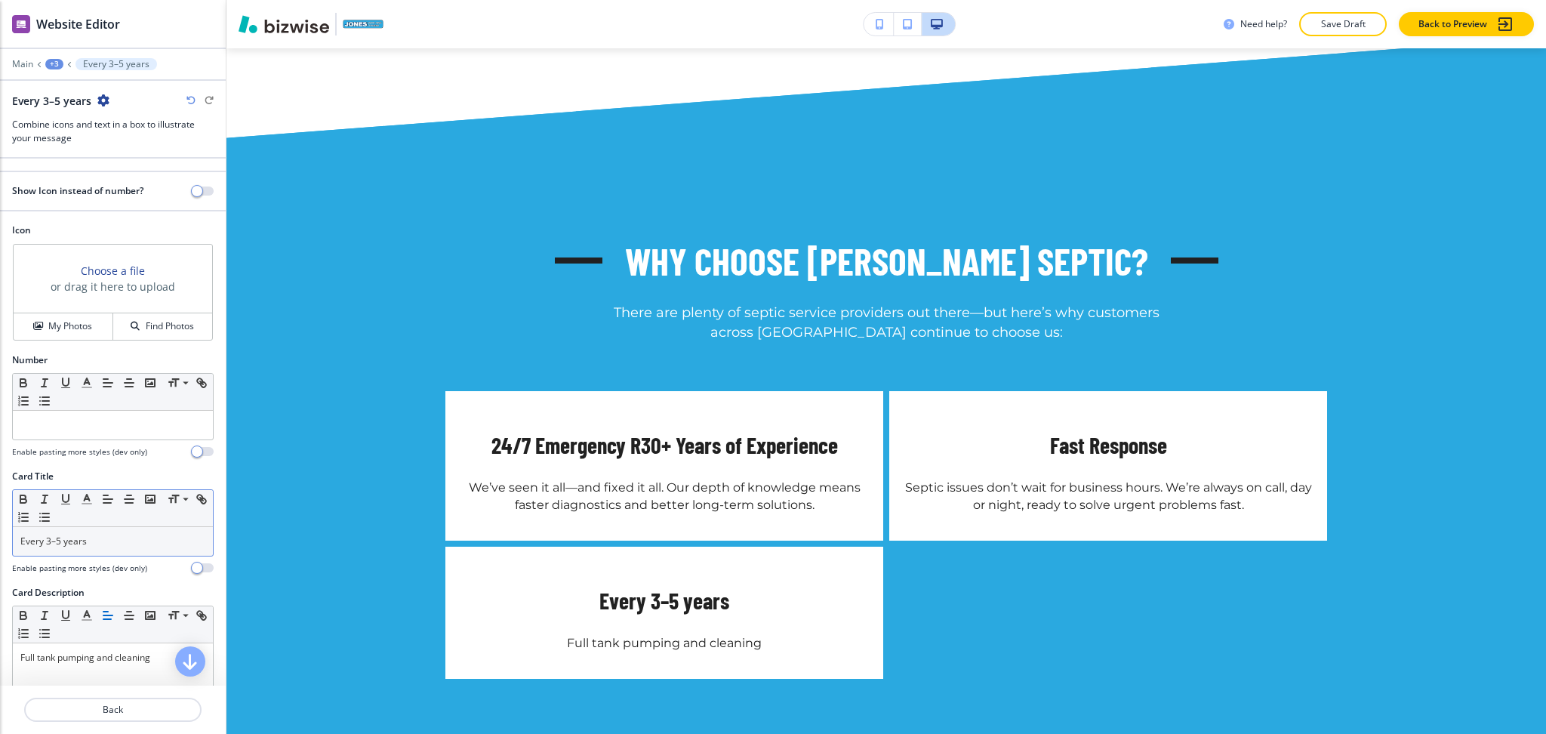
click at [129, 544] on p "Every 3–5 years" at bounding box center [112, 541] width 185 height 14
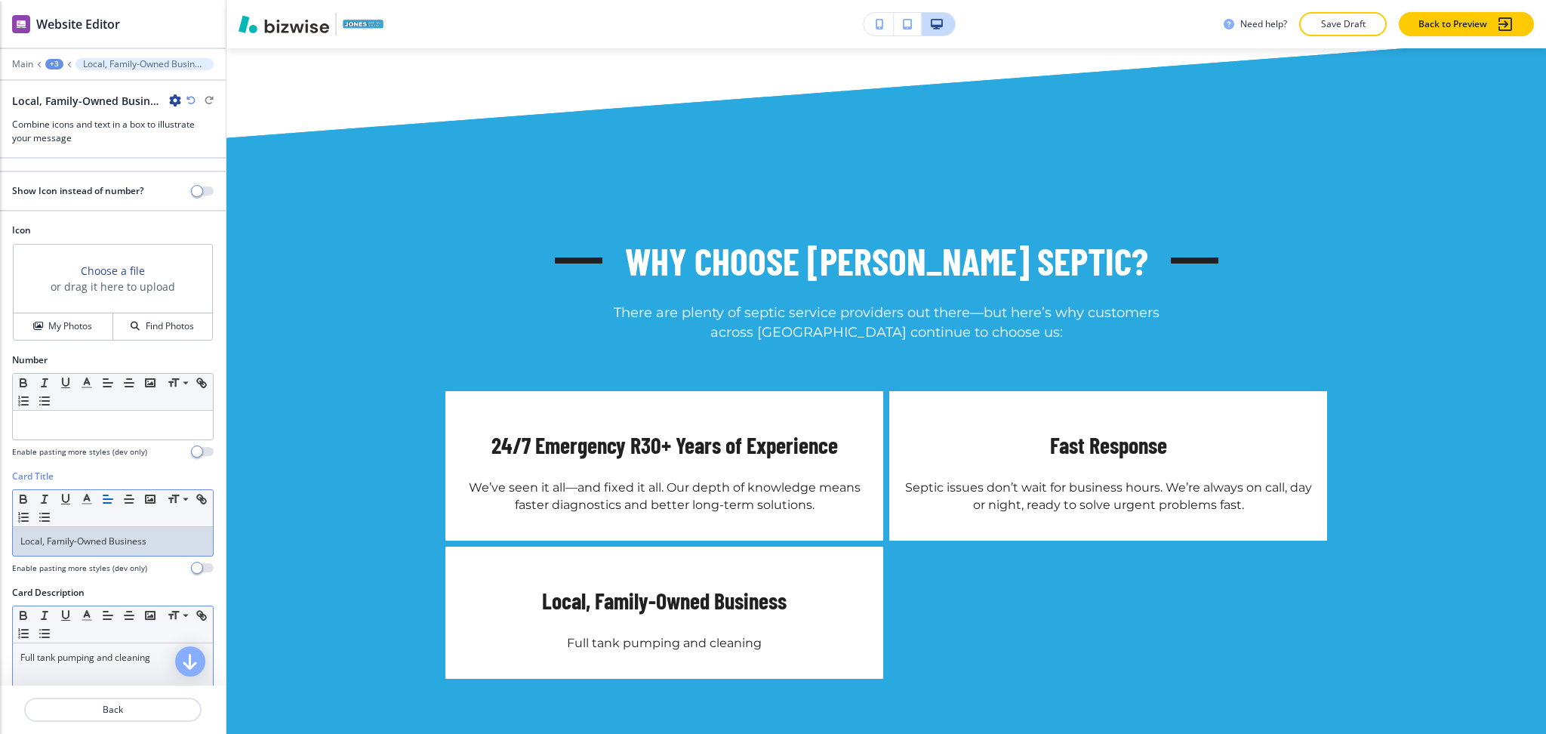
click at [82, 669] on div "Full tank pumping and cleaning" at bounding box center [113, 741] width 200 height 196
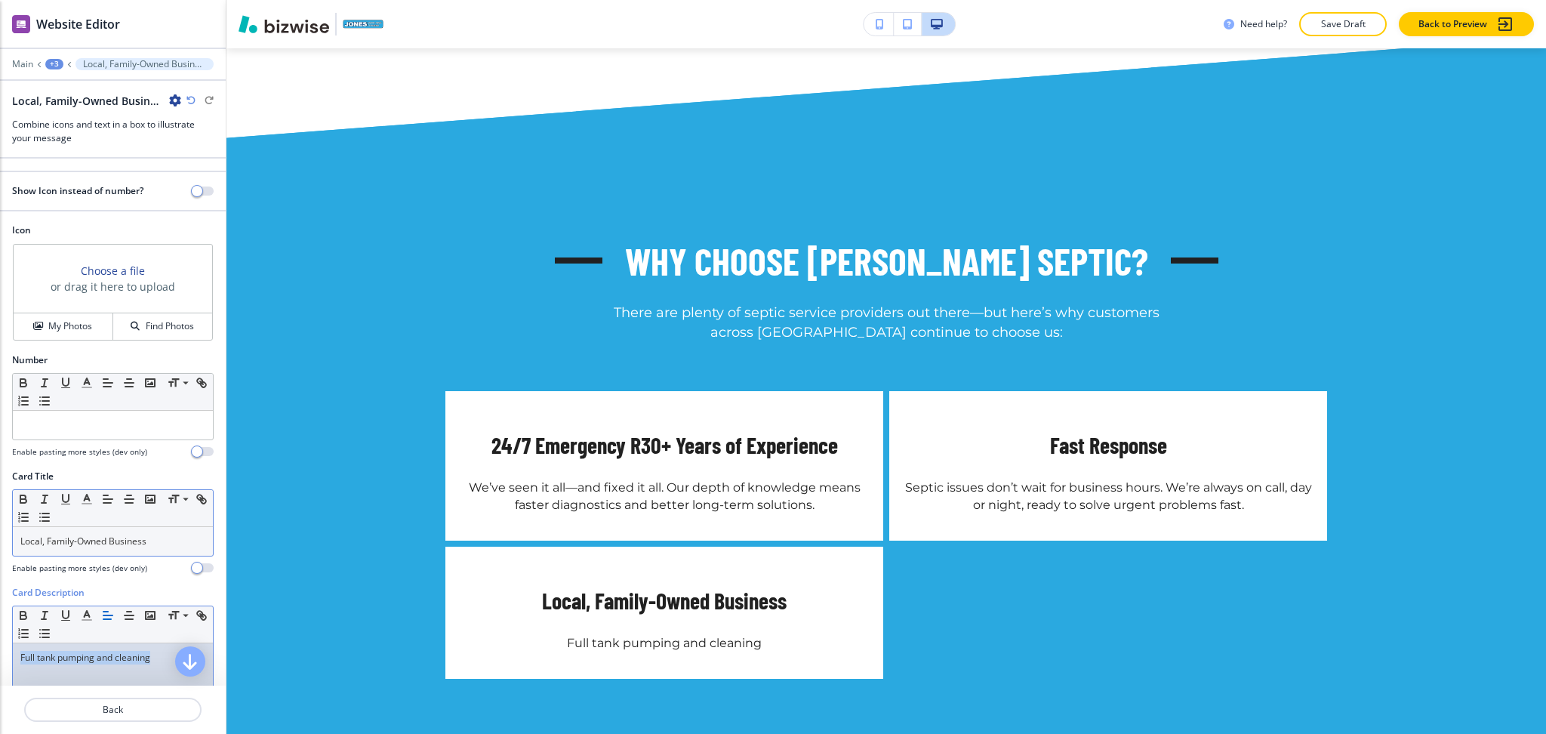
scroll to position [245, 0]
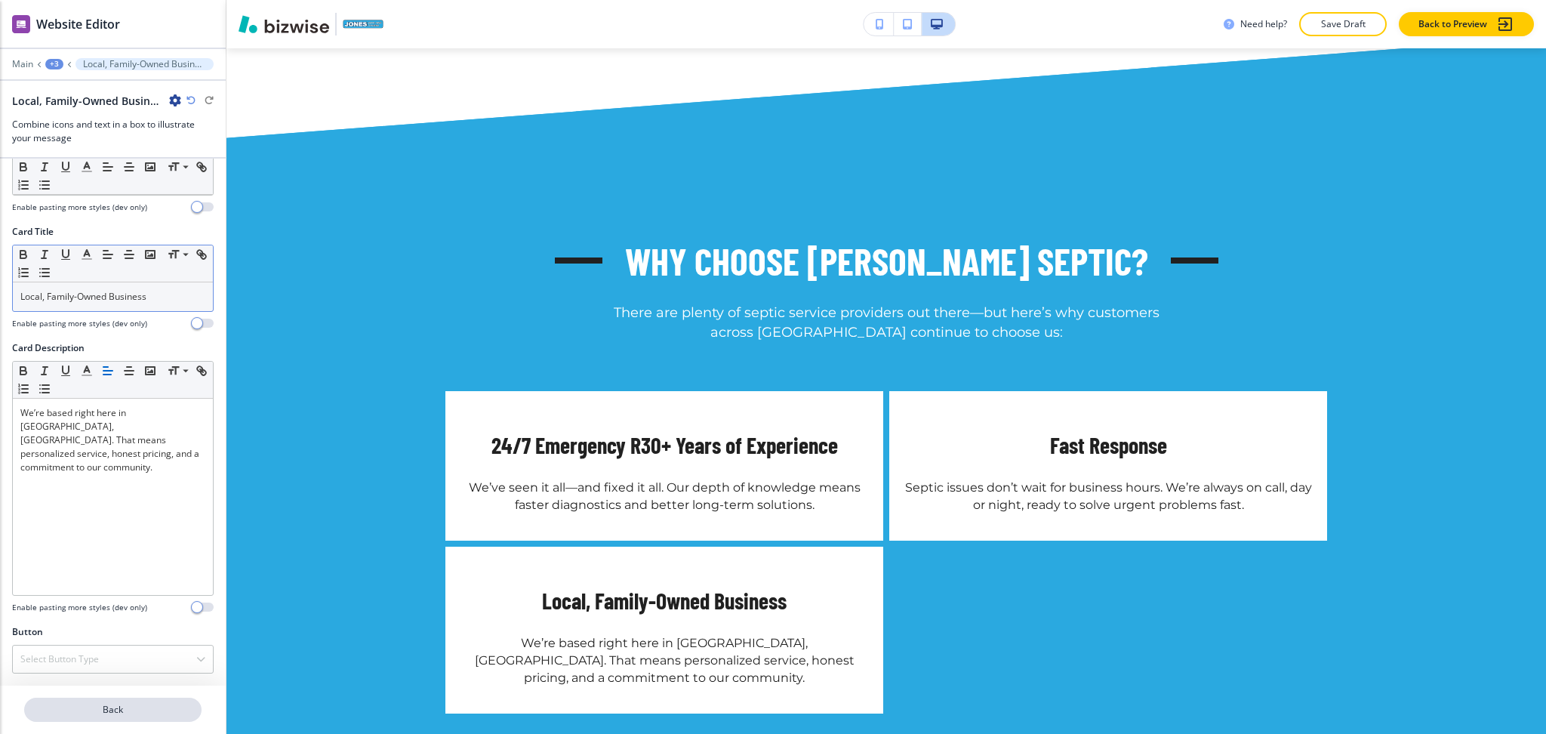
click at [134, 716] on p "Back" at bounding box center [113, 710] width 174 height 14
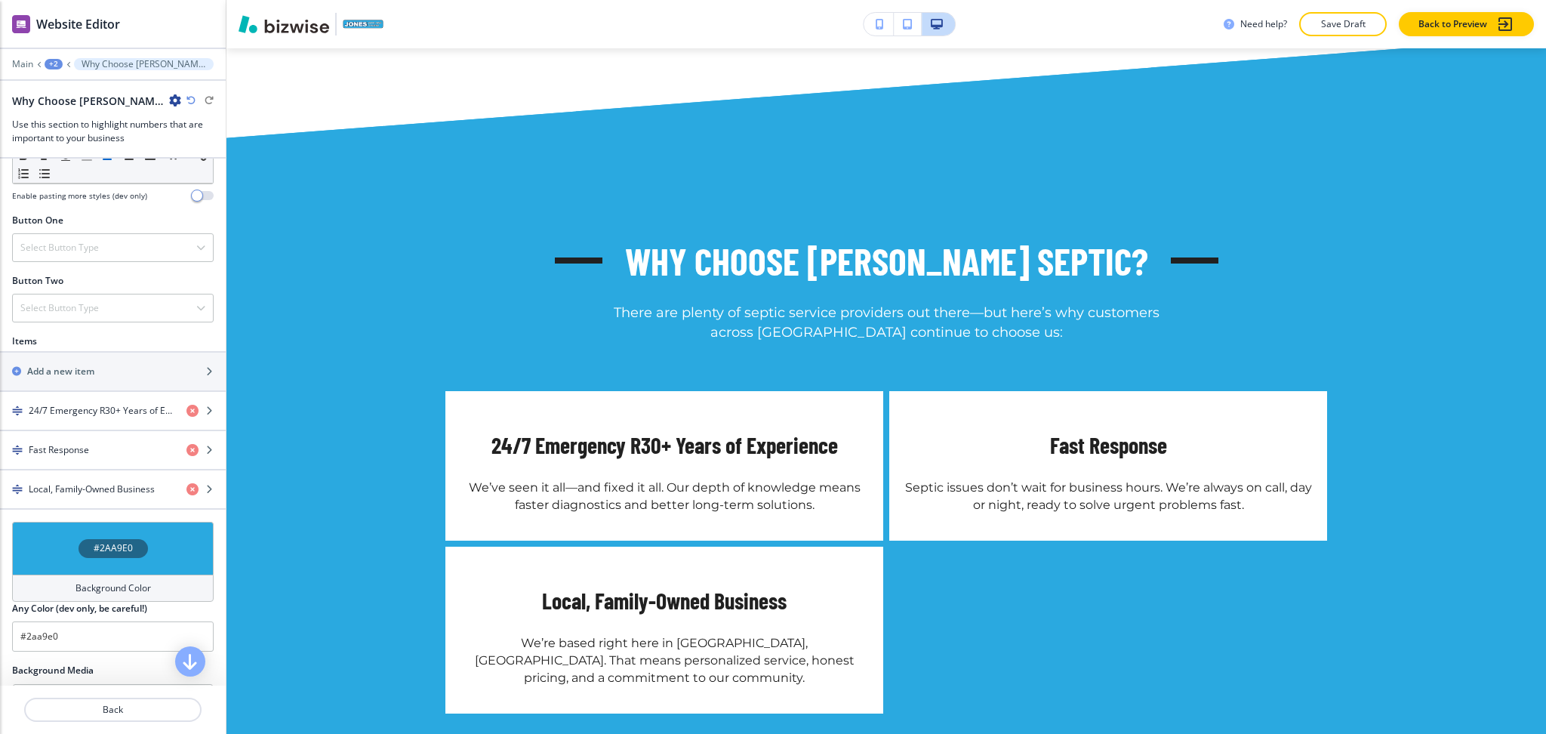
scroll to position [485, 0]
click at [66, 368] on h2 "Add a new item" at bounding box center [60, 370] width 67 height 14
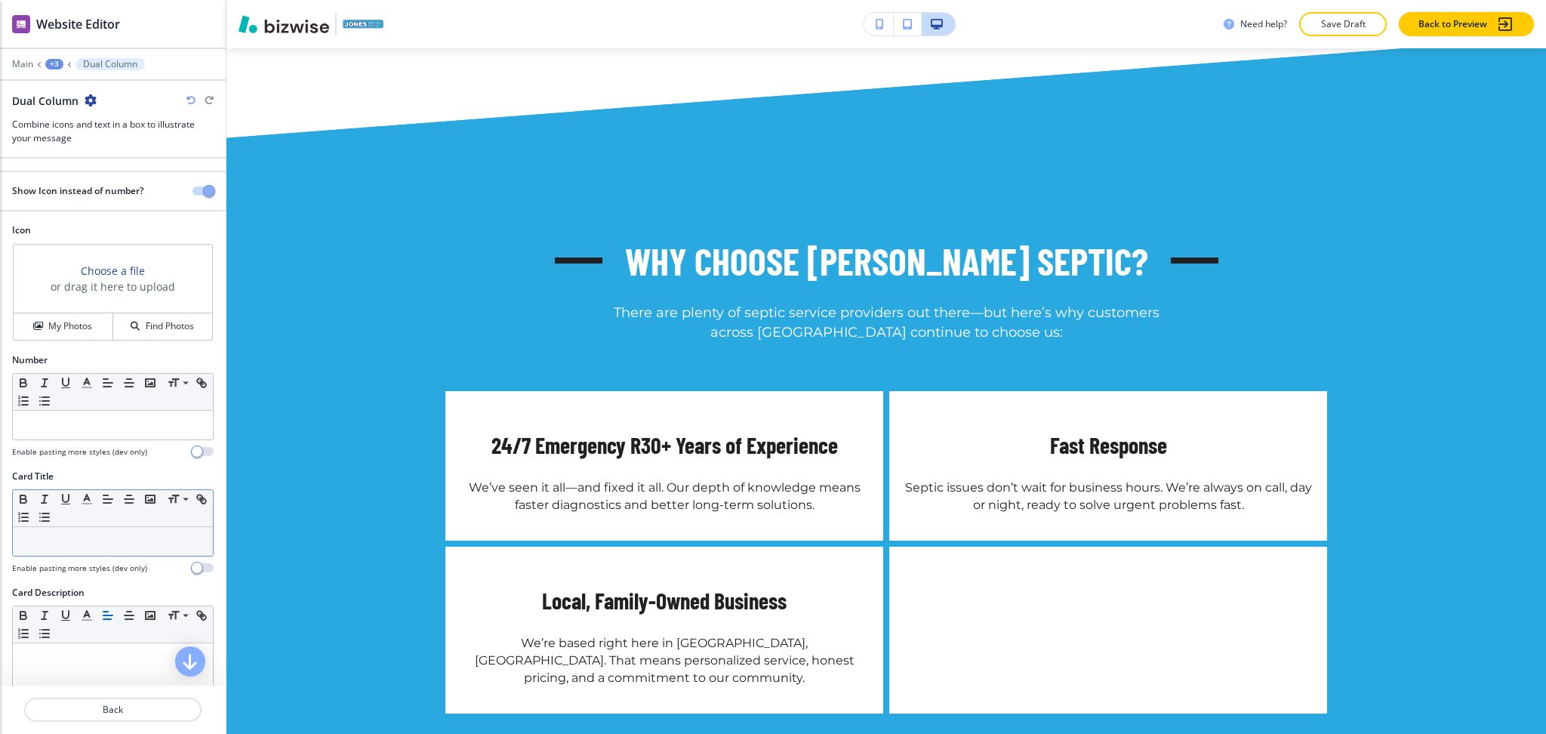
click at [107, 544] on p at bounding box center [112, 541] width 185 height 14
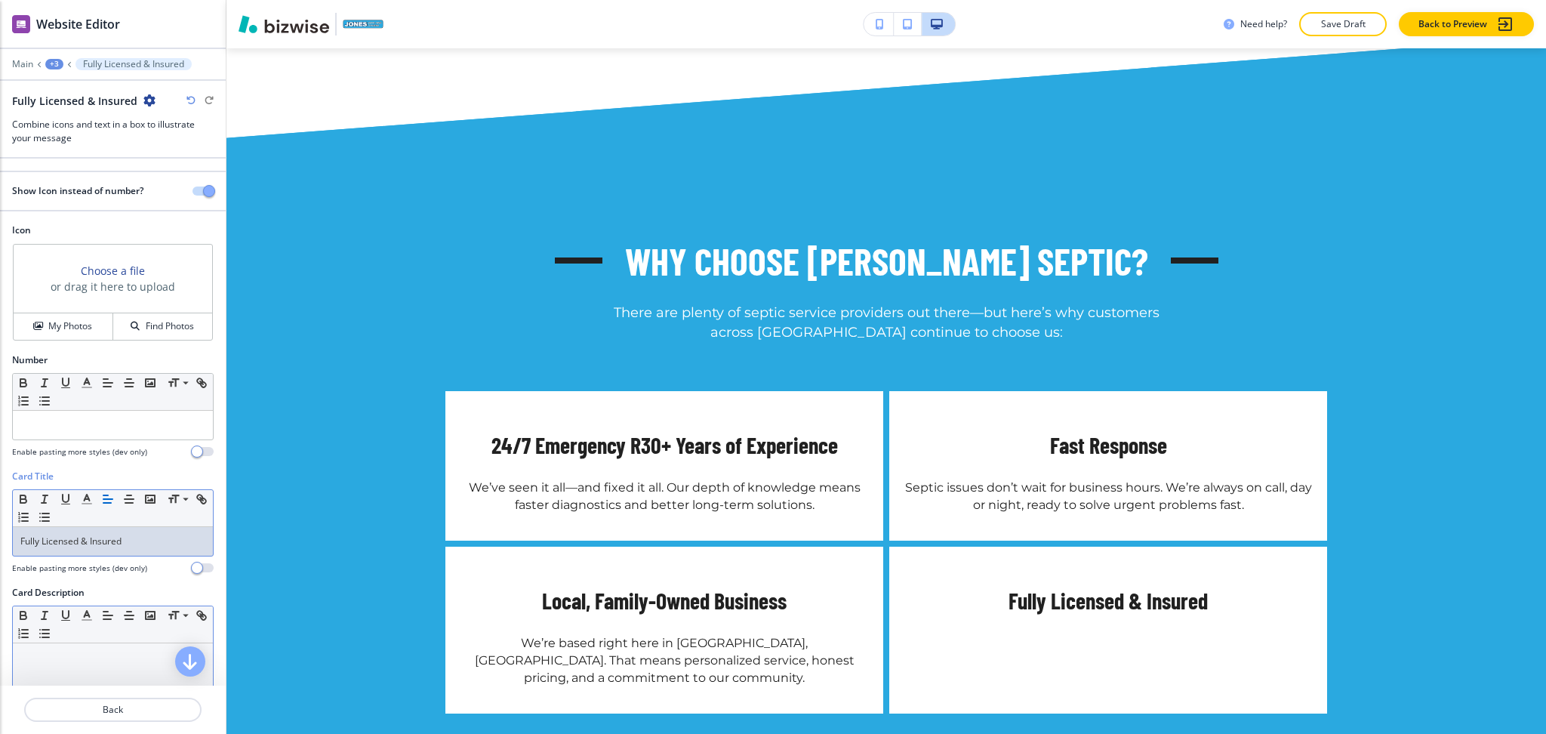
click at [123, 656] on p at bounding box center [112, 658] width 185 height 14
paste div
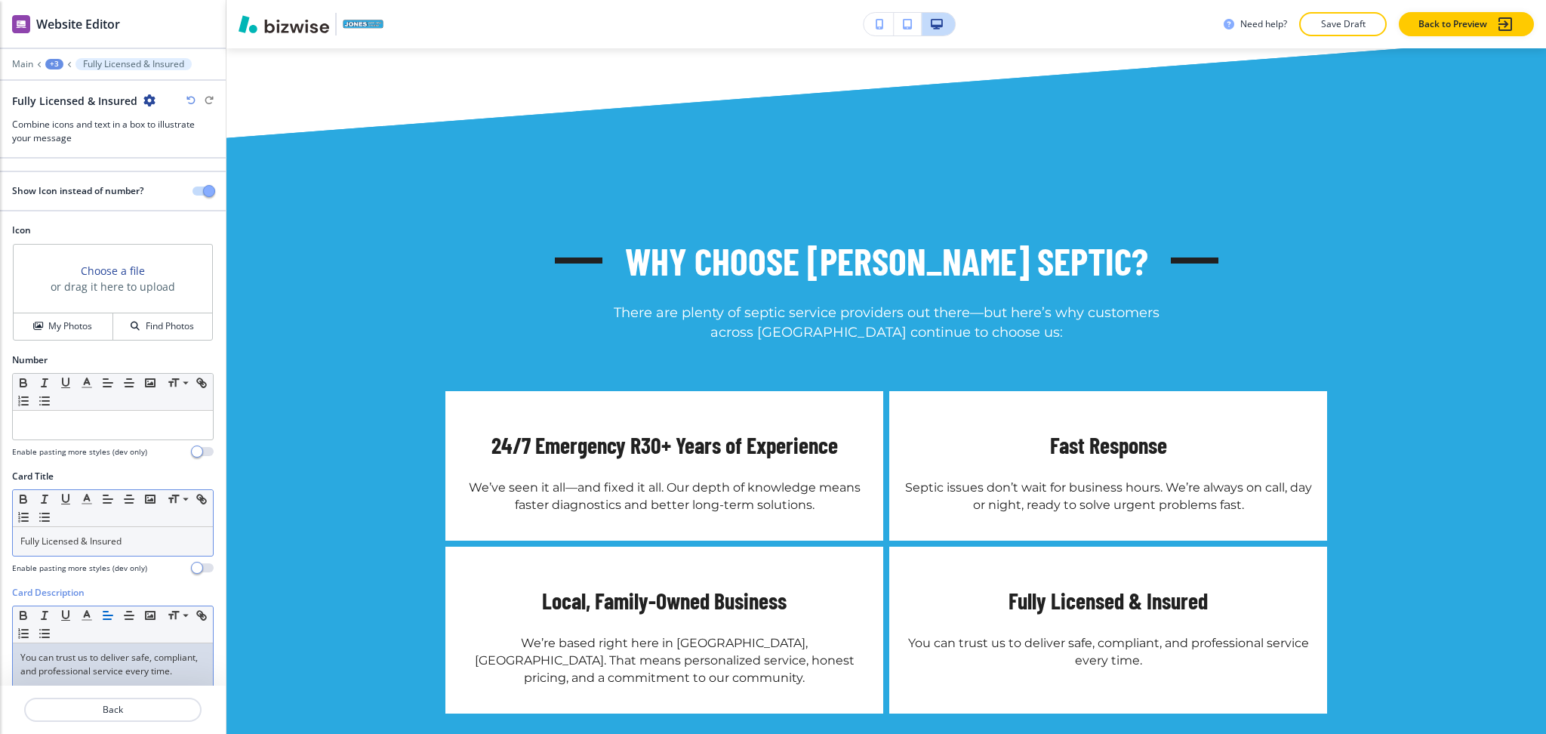
scroll to position [245, 0]
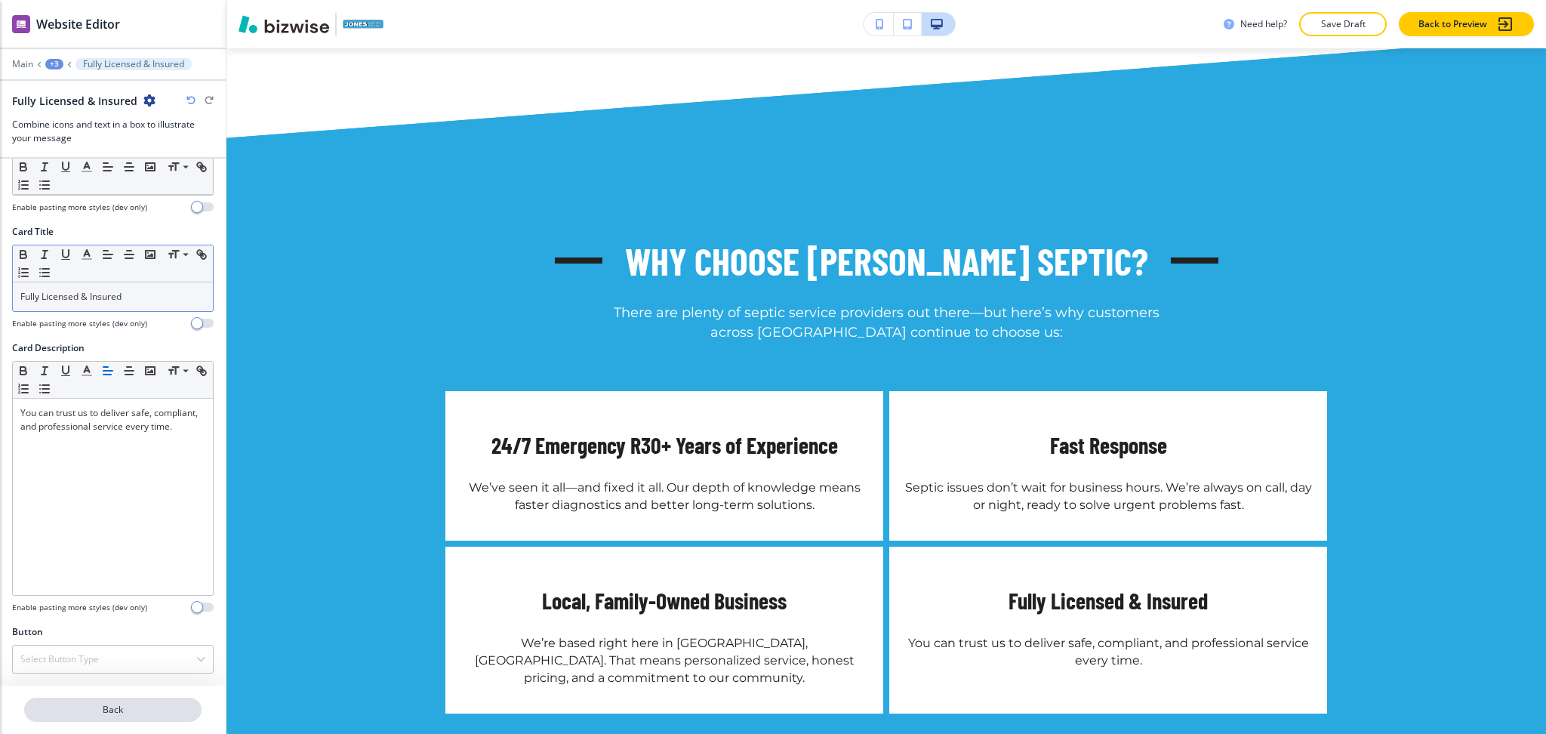
click at [114, 719] on button "Back" at bounding box center [112, 710] width 177 height 24
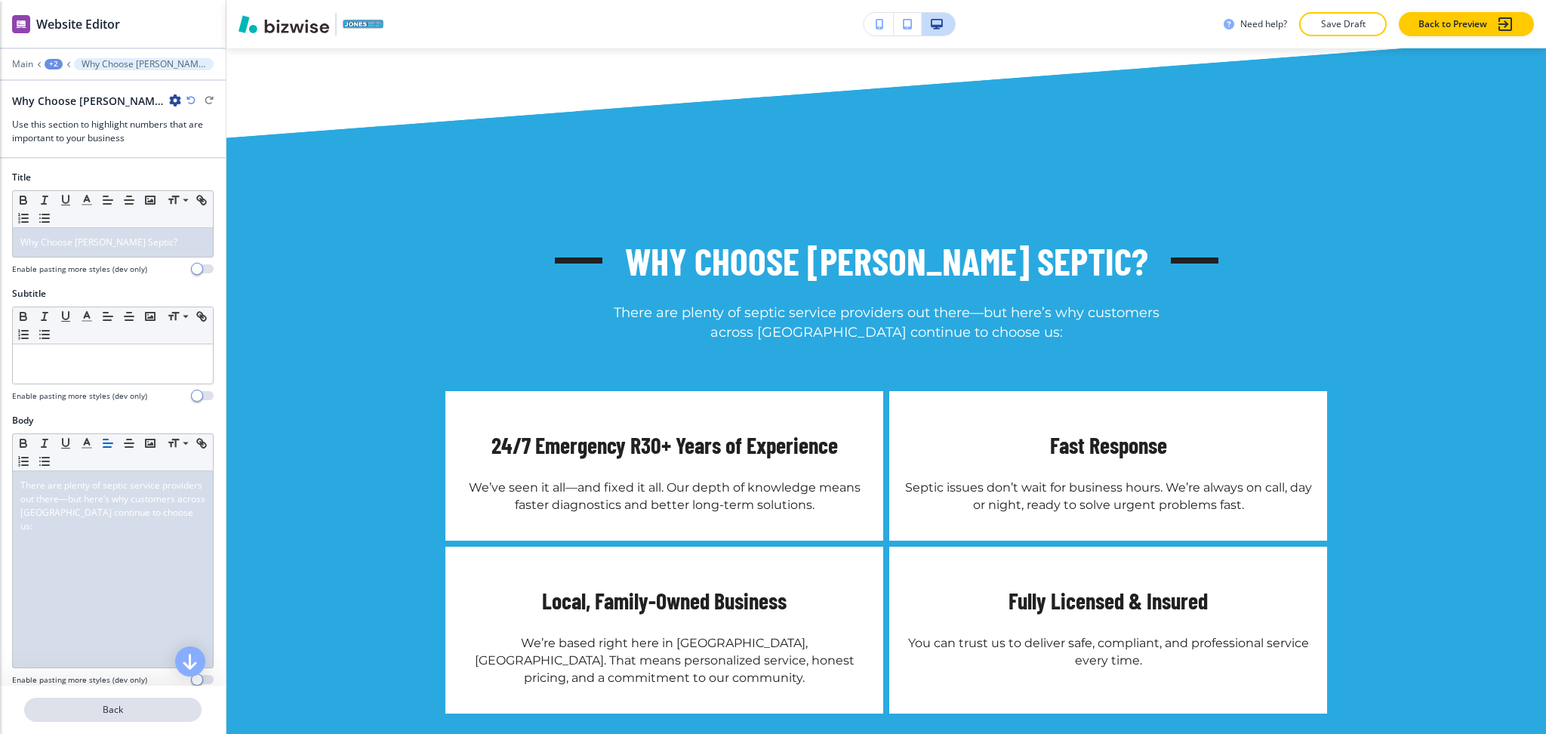
click at [103, 710] on p "Back" at bounding box center [113, 710] width 174 height 14
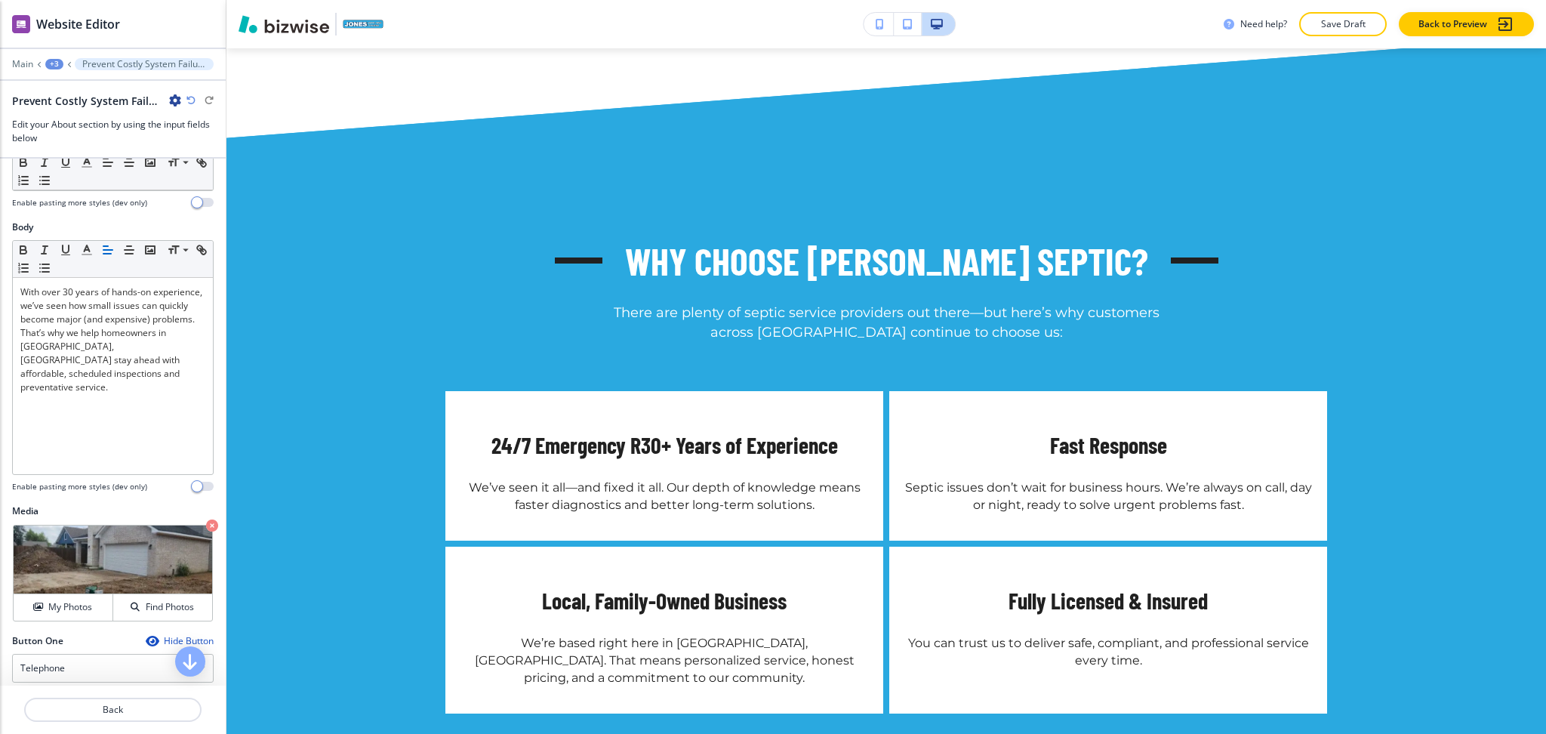
scroll to position [138, 0]
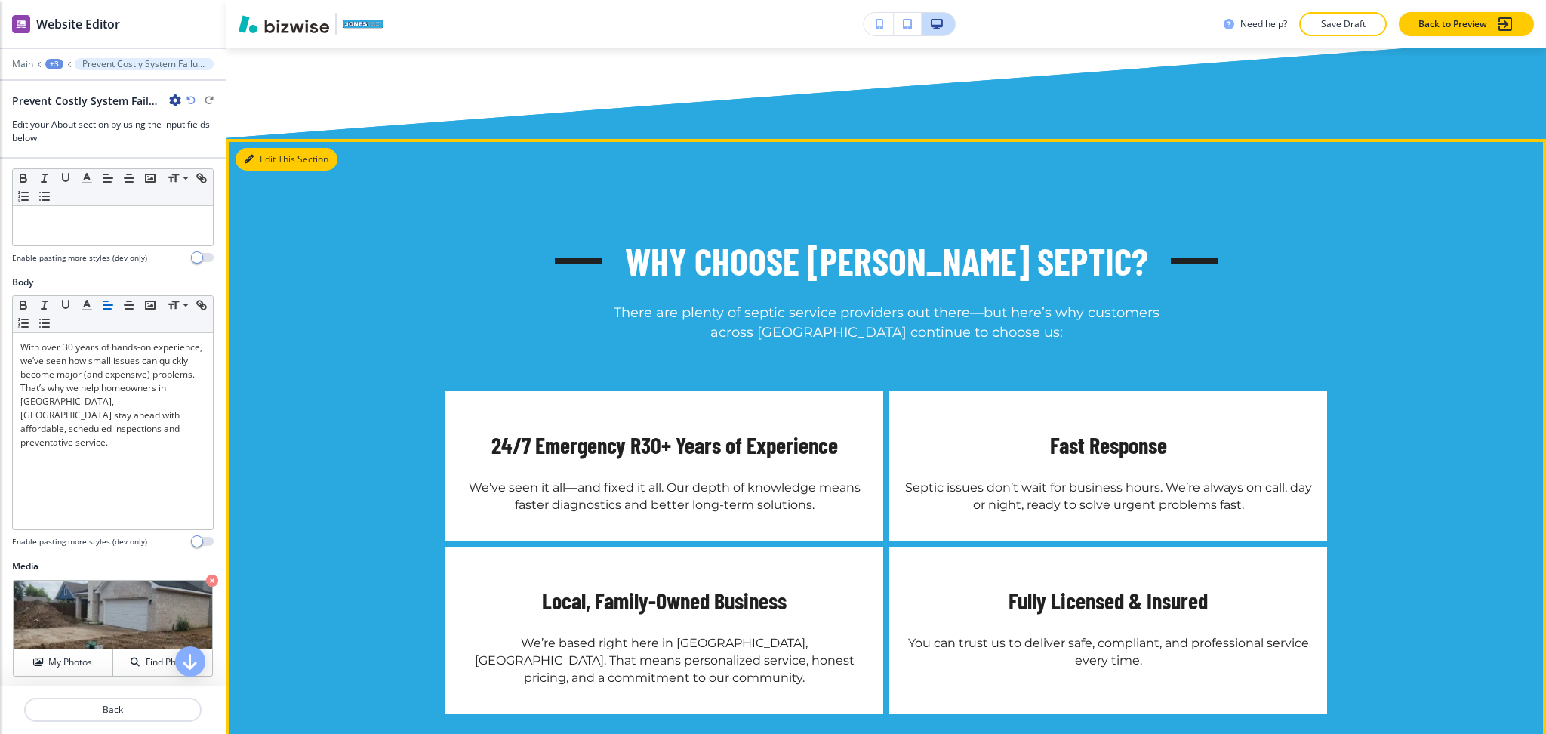
click at [250, 148] on button "Edit This Section" at bounding box center [287, 159] width 102 height 23
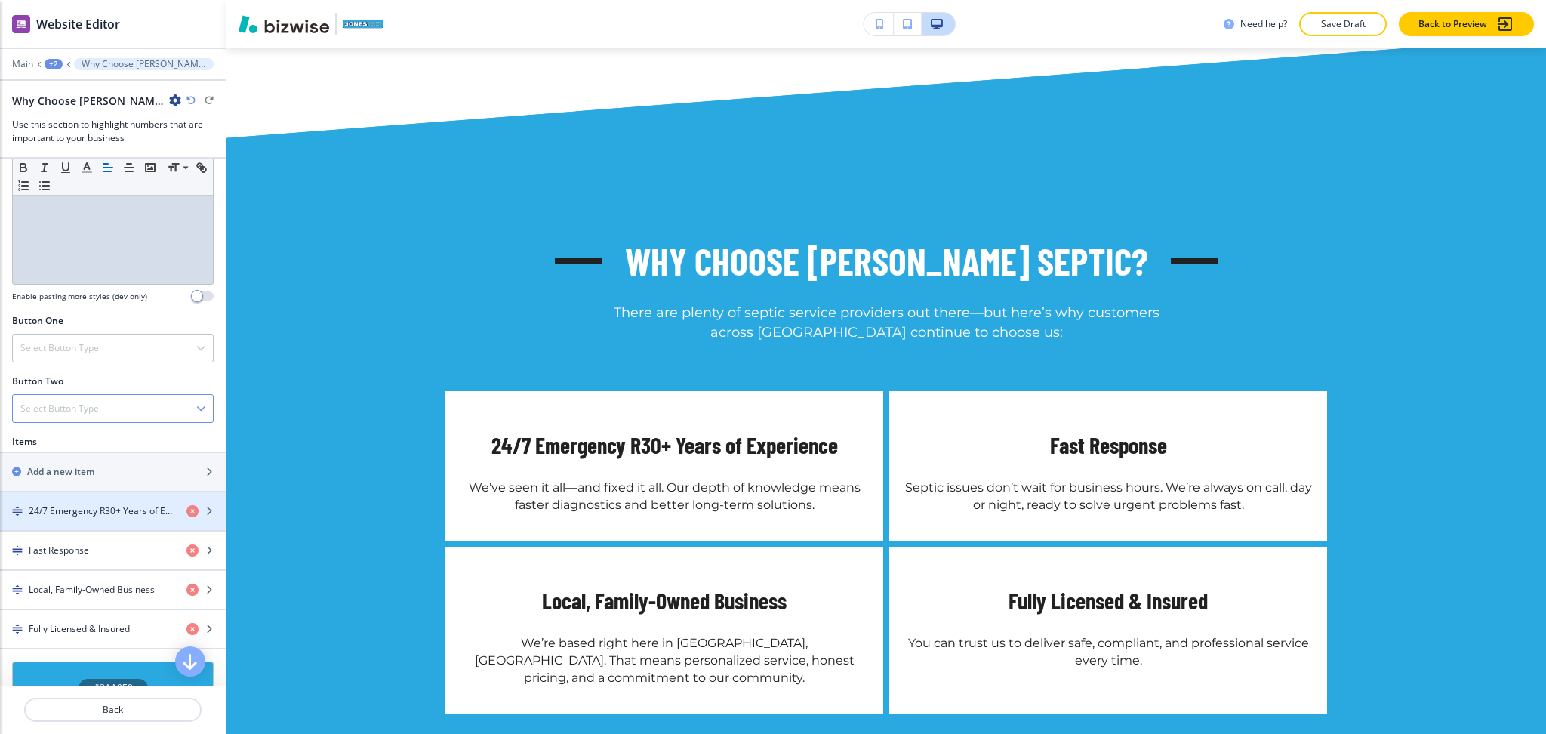
scroll to position [385, 0]
click at [83, 466] on h2 "Add a new item" at bounding box center [60, 471] width 67 height 14
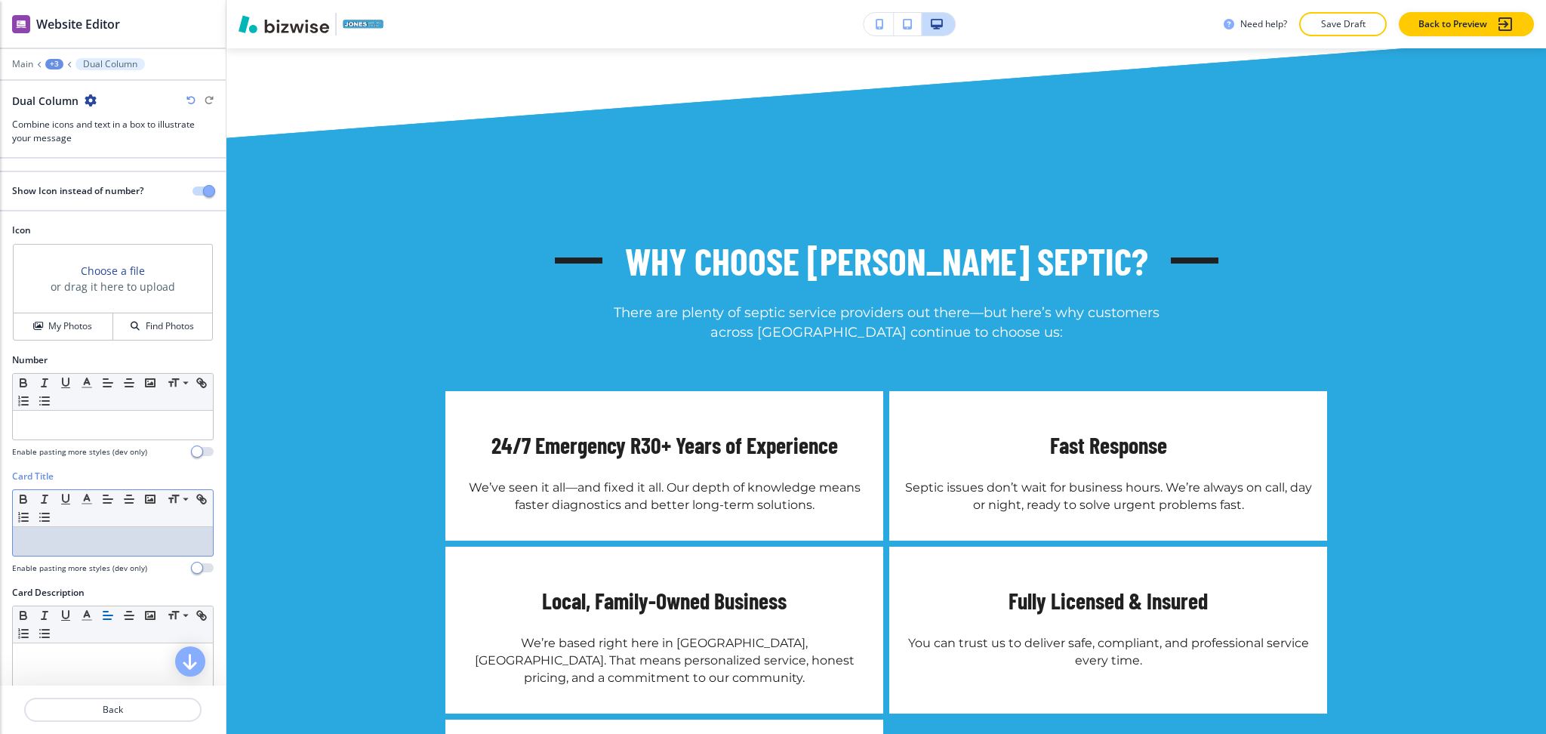
click at [100, 543] on p at bounding box center [112, 541] width 185 height 14
paste div
click at [118, 670] on div at bounding box center [113, 741] width 200 height 196
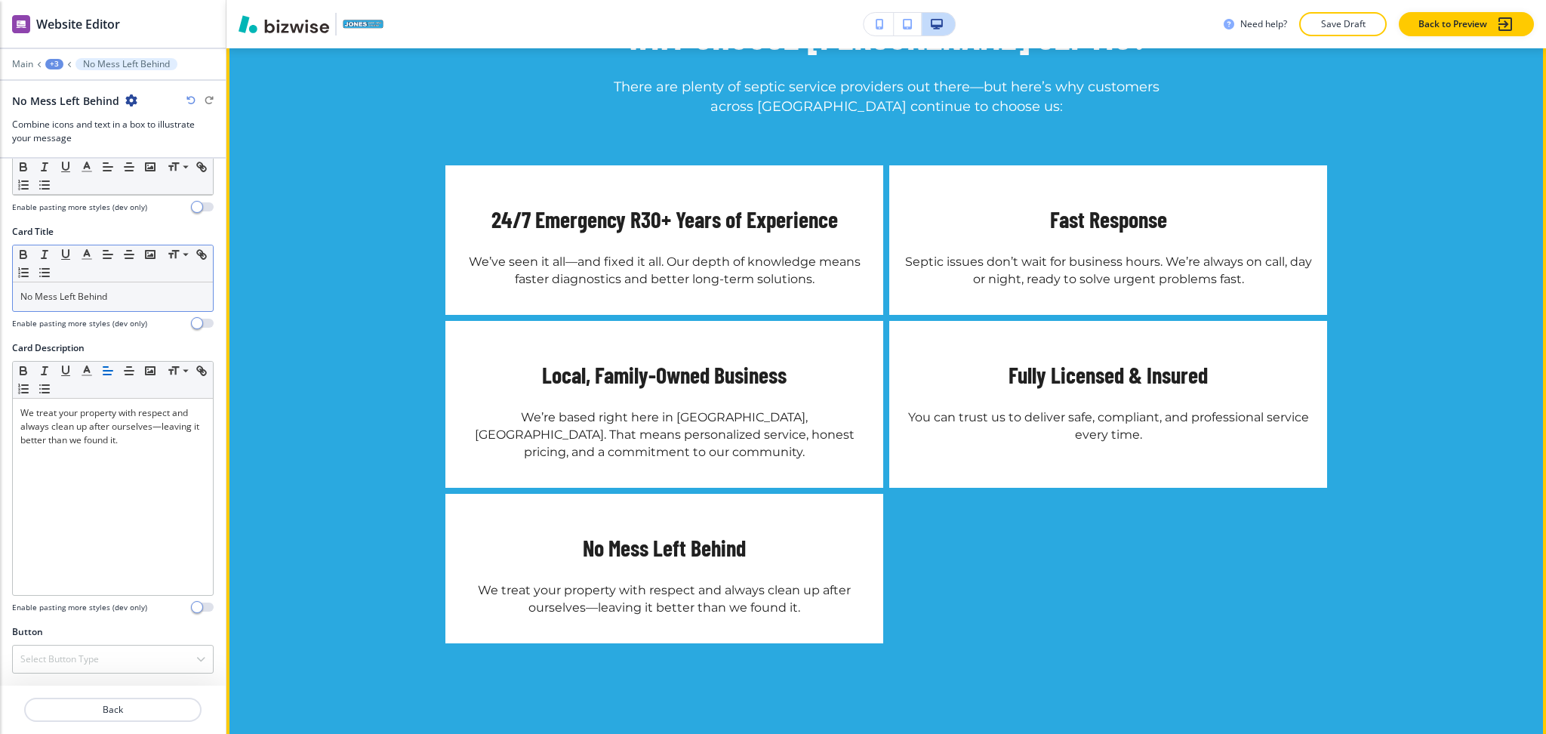
scroll to position [2022, 0]
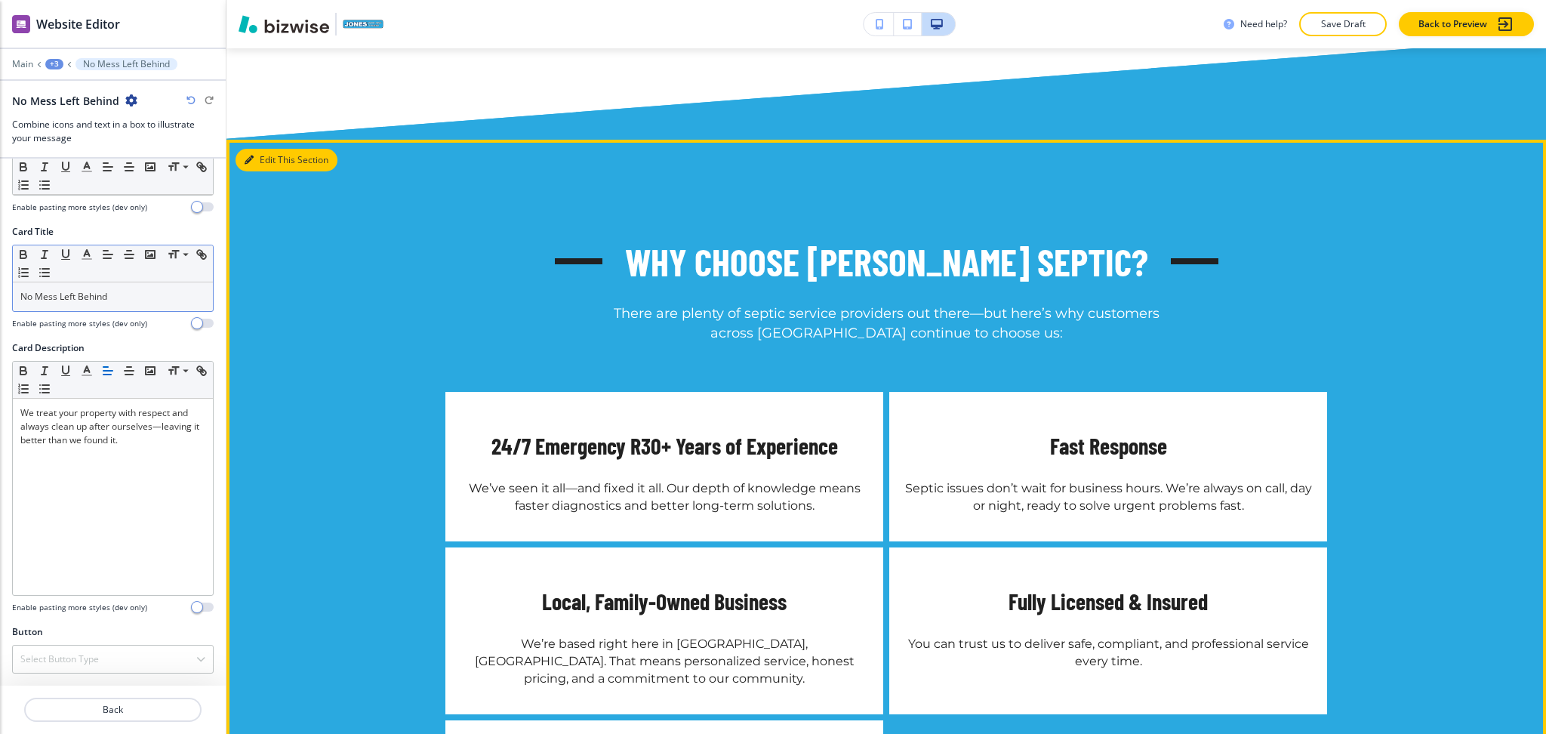
click at [267, 149] on button "Edit This Section" at bounding box center [287, 160] width 102 height 23
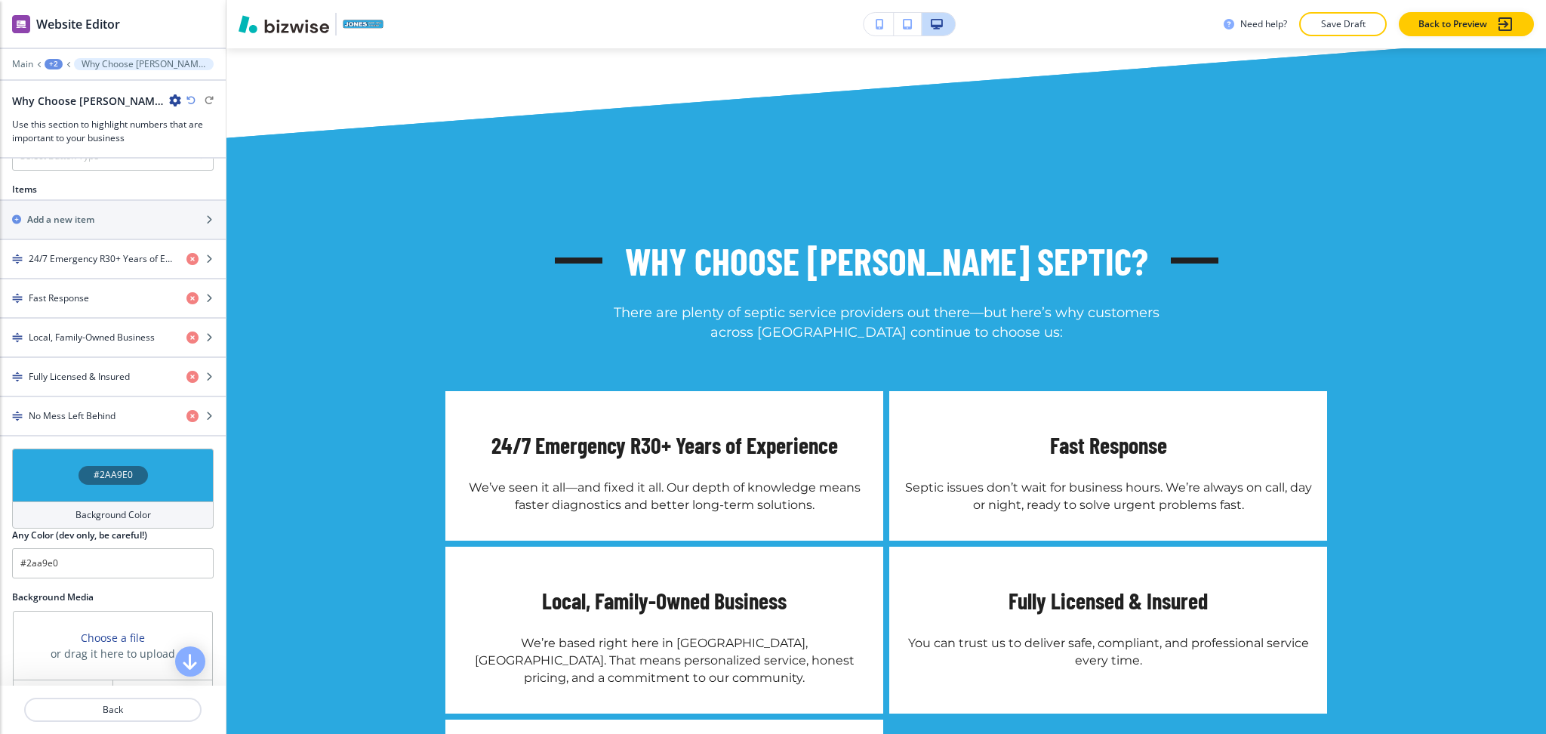
scroll to position [768, 0]
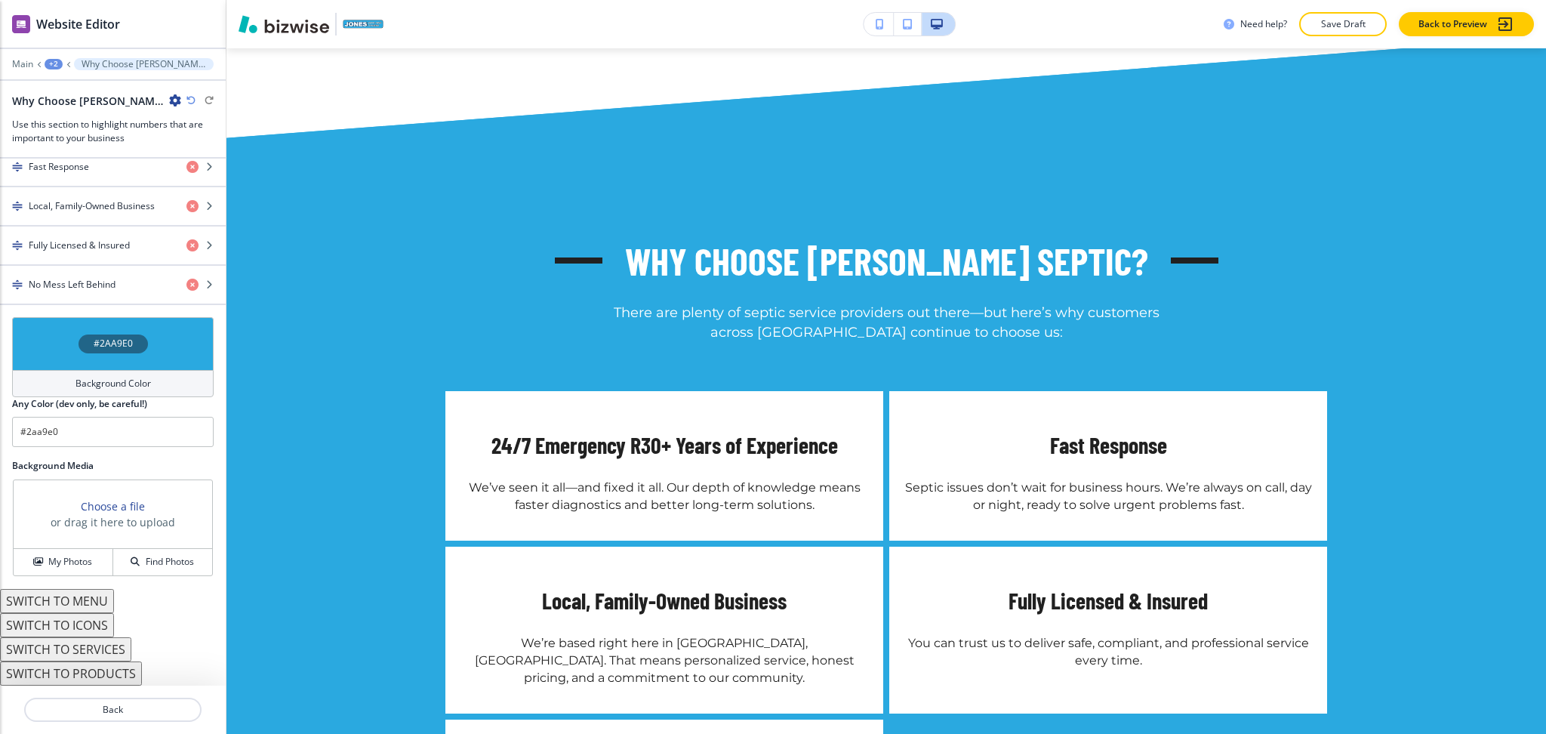
click at [99, 627] on button "SWITCH TO ICONS" at bounding box center [57, 625] width 114 height 24
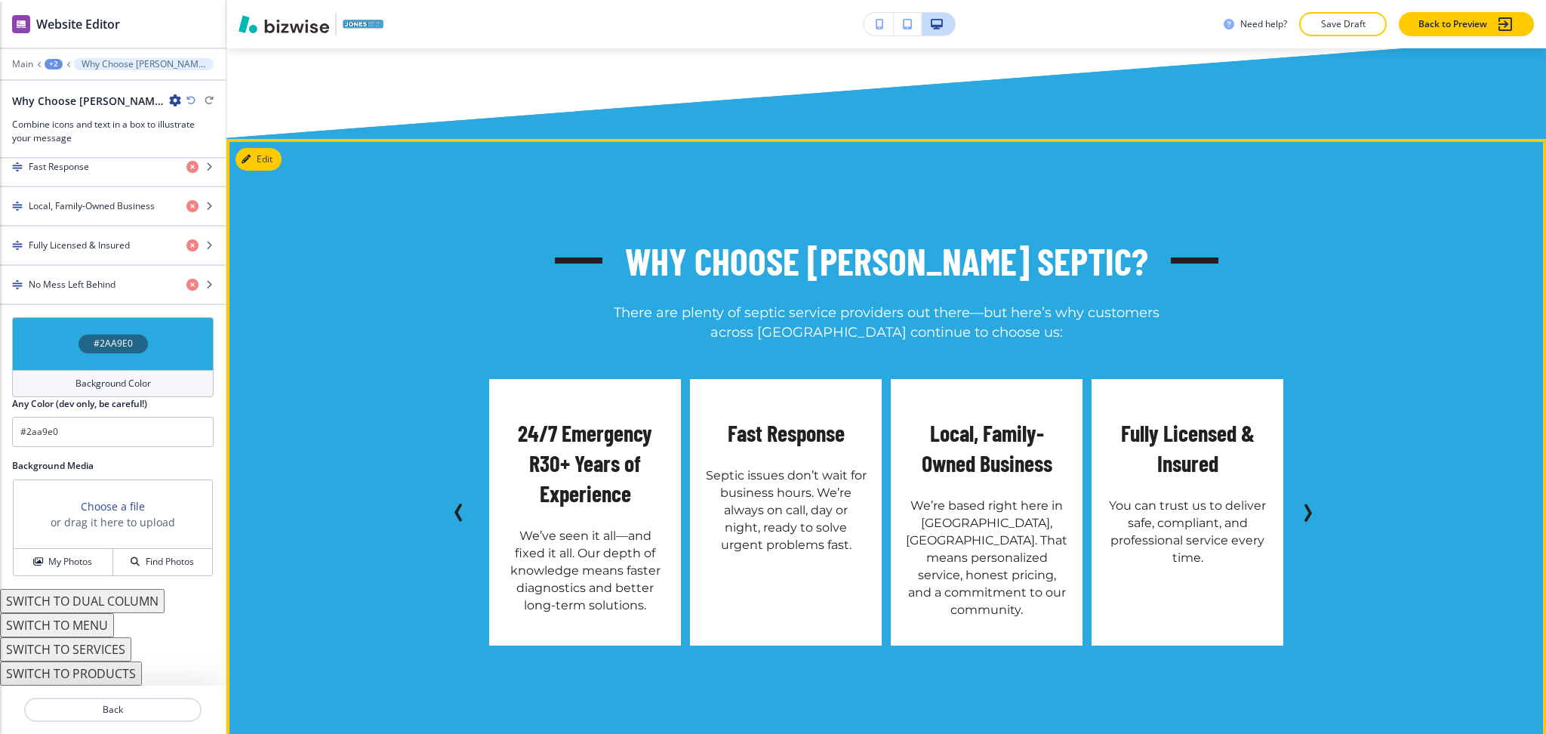
click at [1311, 504] on icon "Next Slide" at bounding box center [1307, 513] width 18 height 18
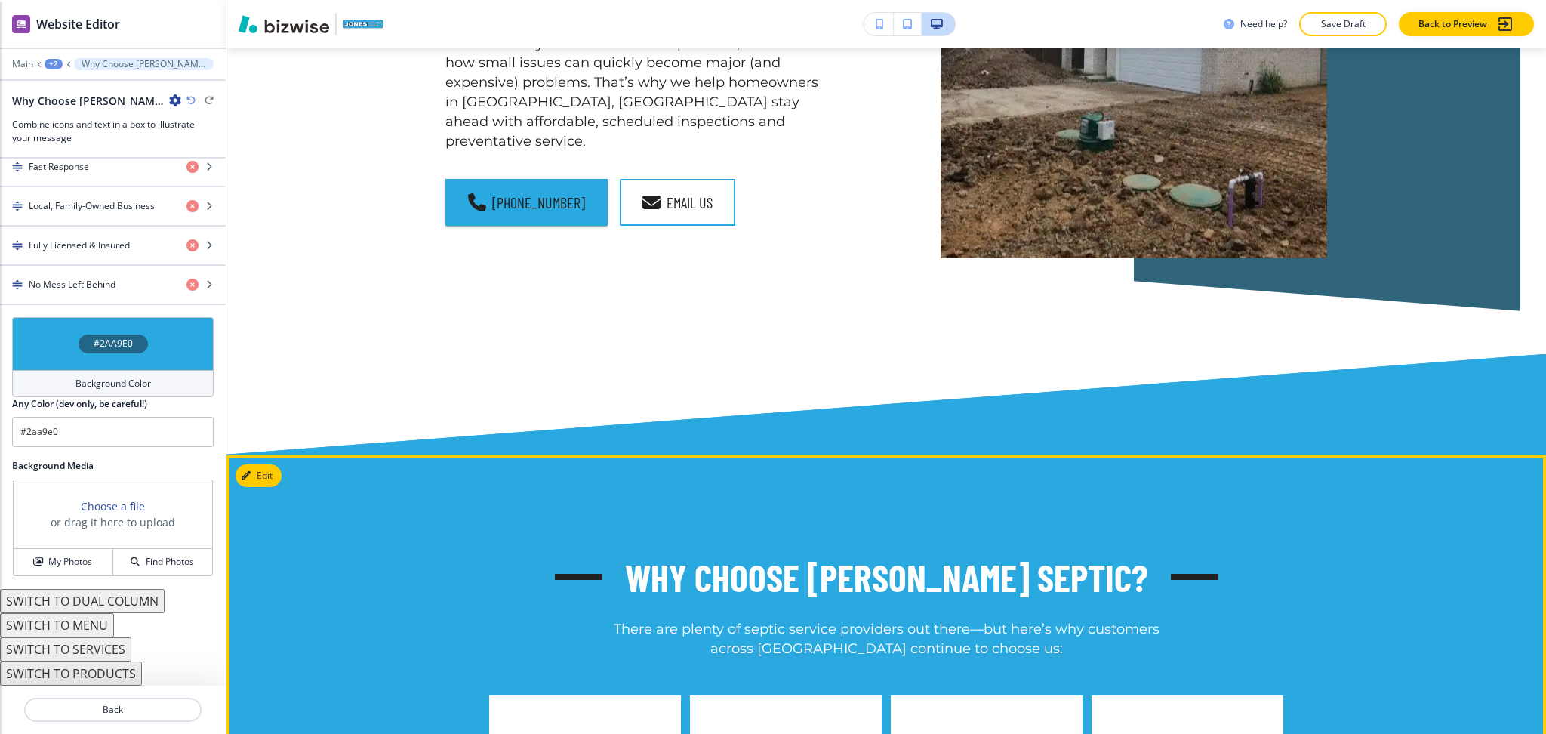
scroll to position [1707, 0]
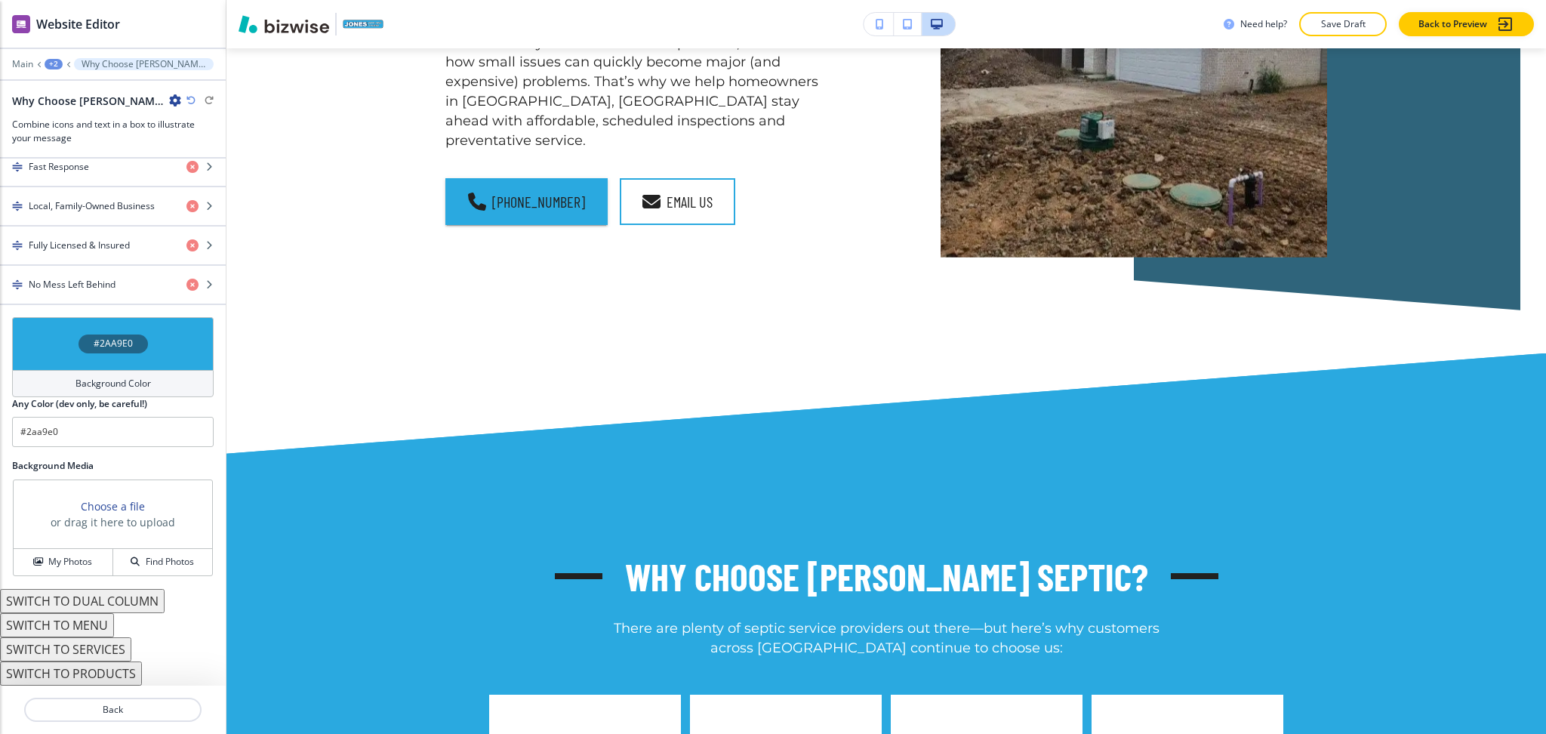
click at [162, 385] on div "Background Color" at bounding box center [113, 383] width 202 height 27
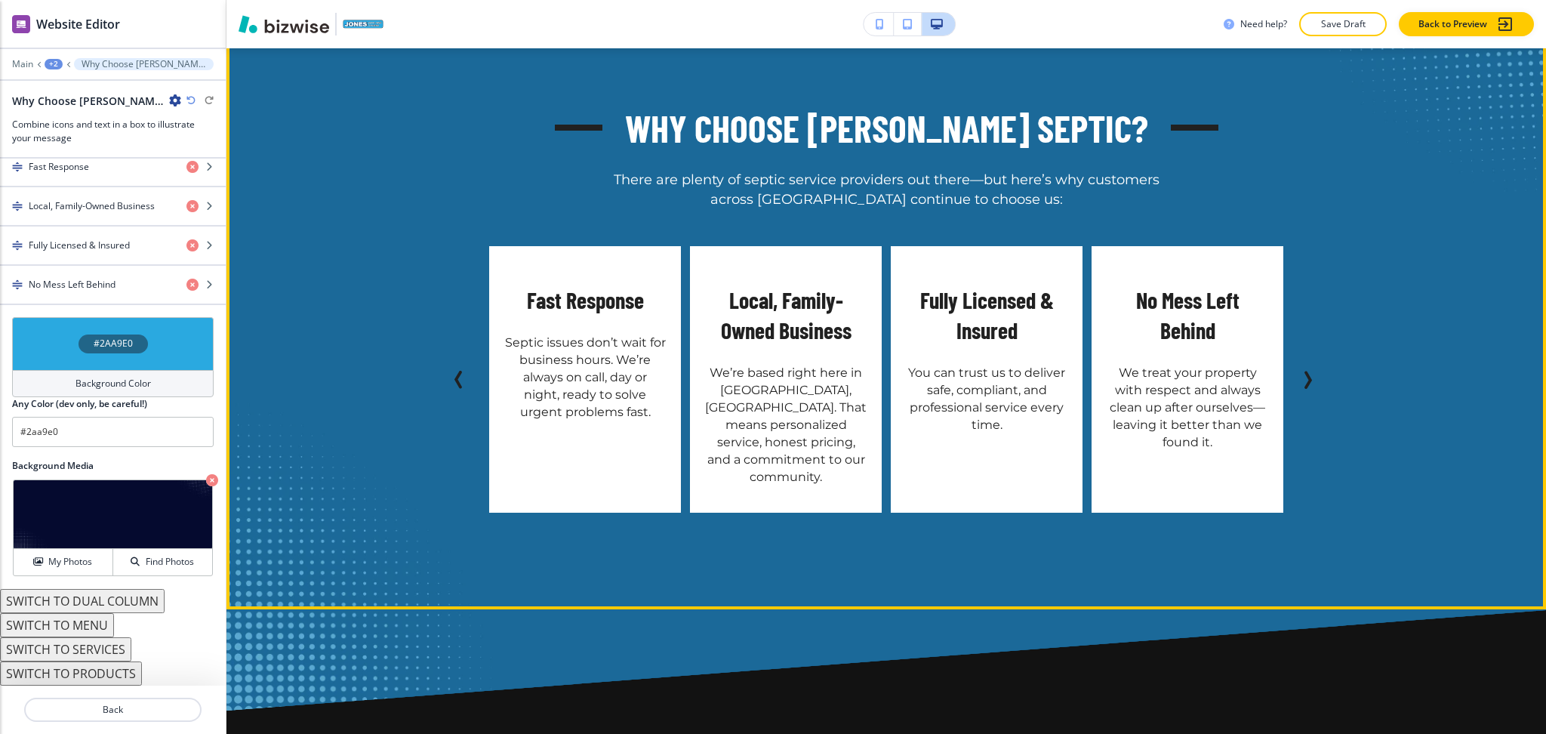
scroll to position [2156, 0]
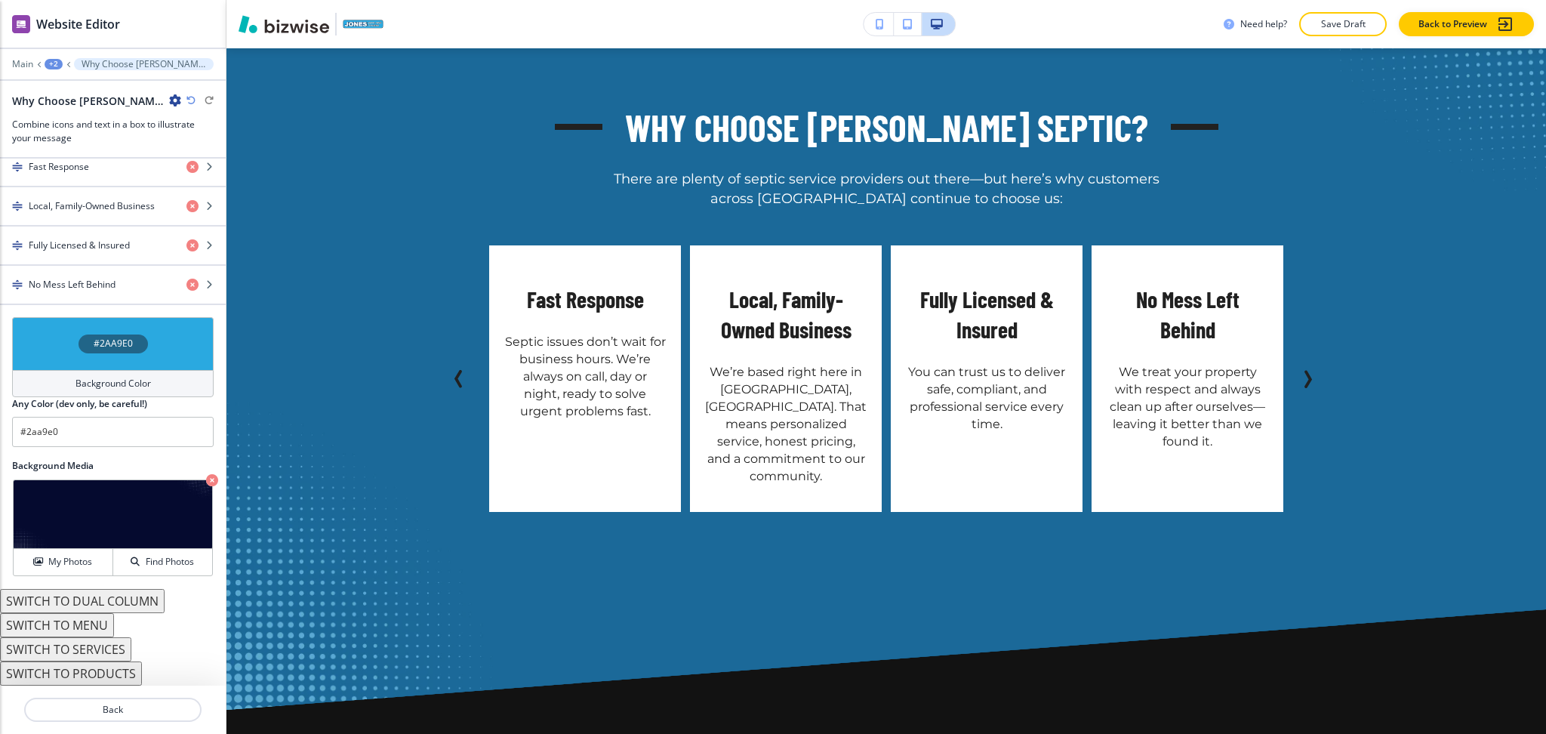
click at [94, 380] on h4 "Background Color" at bounding box center [112, 384] width 75 height 14
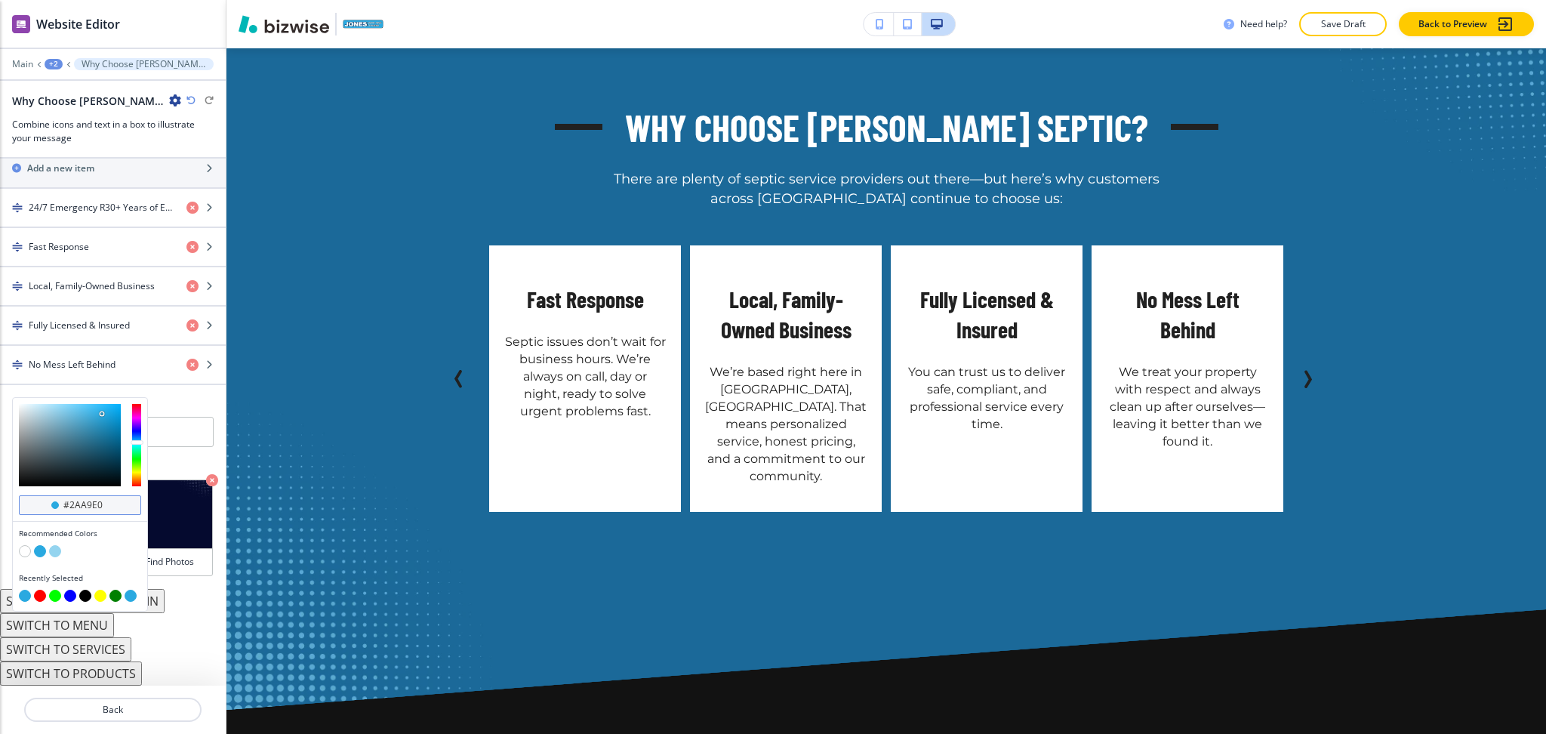
click at [122, 505] on div "#2aa9e0" at bounding box center [80, 505] width 122 height 20
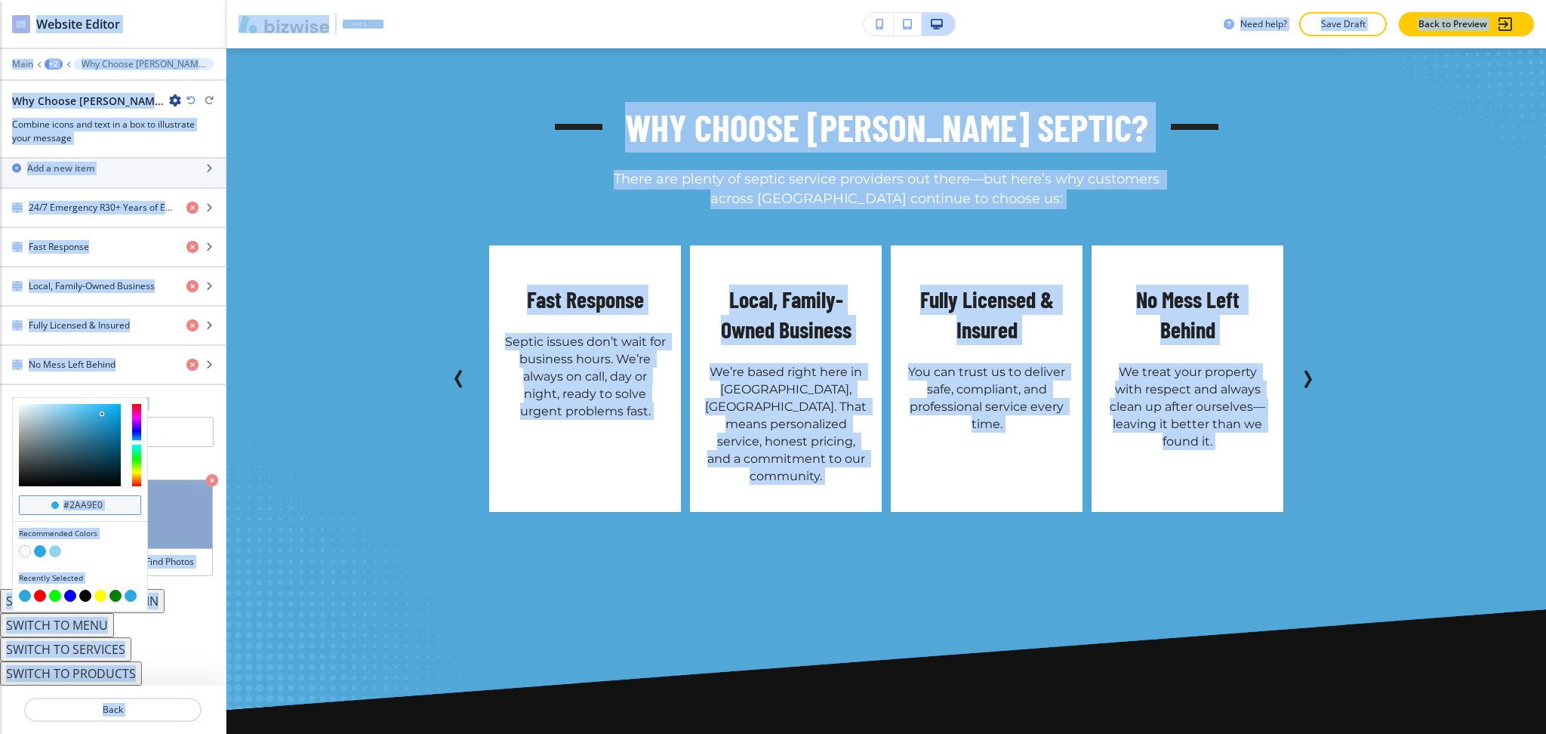
click at [104, 508] on input "#2aa9e0" at bounding box center [88, 505] width 53 height 12
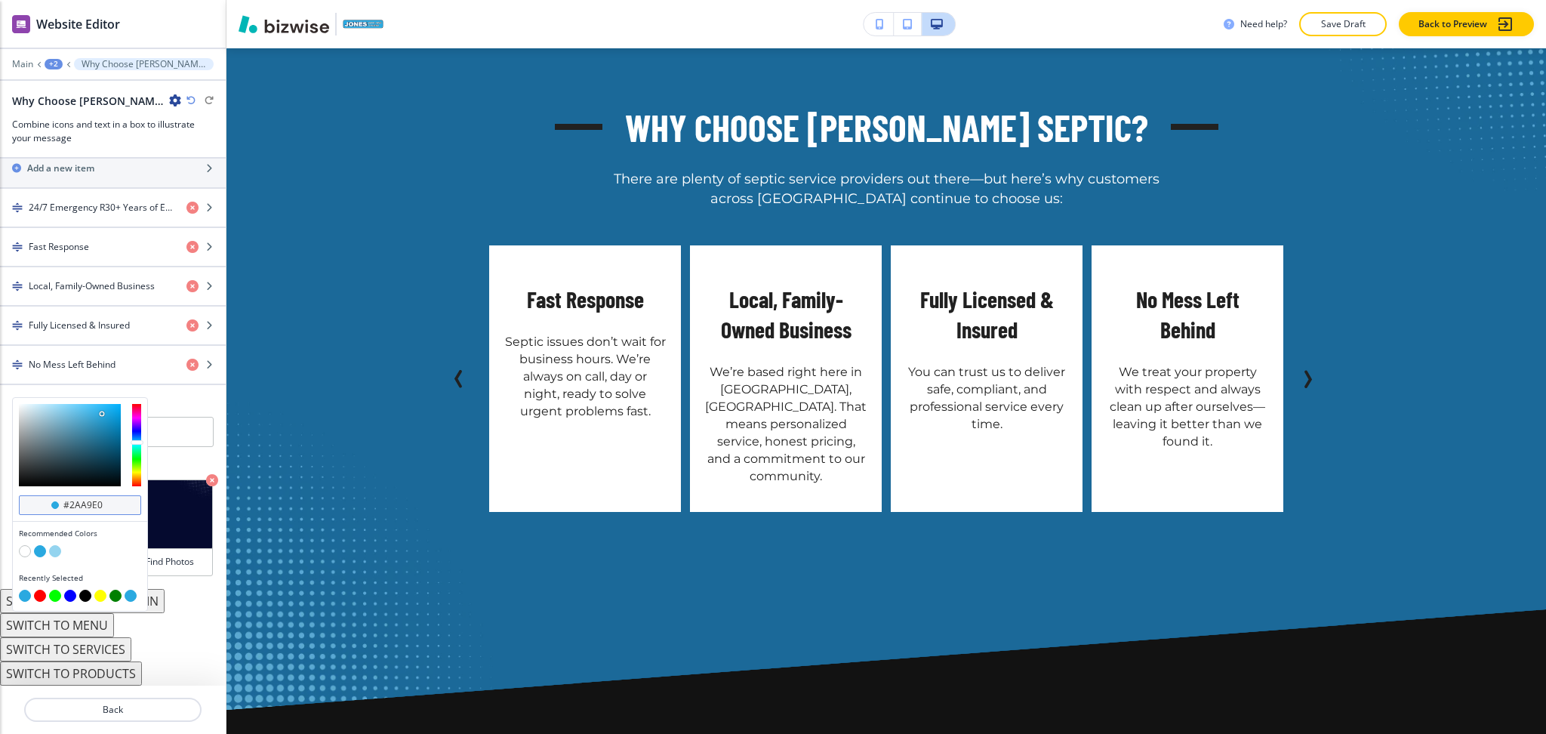
paste input "050a2f"
type input "#050a2f"
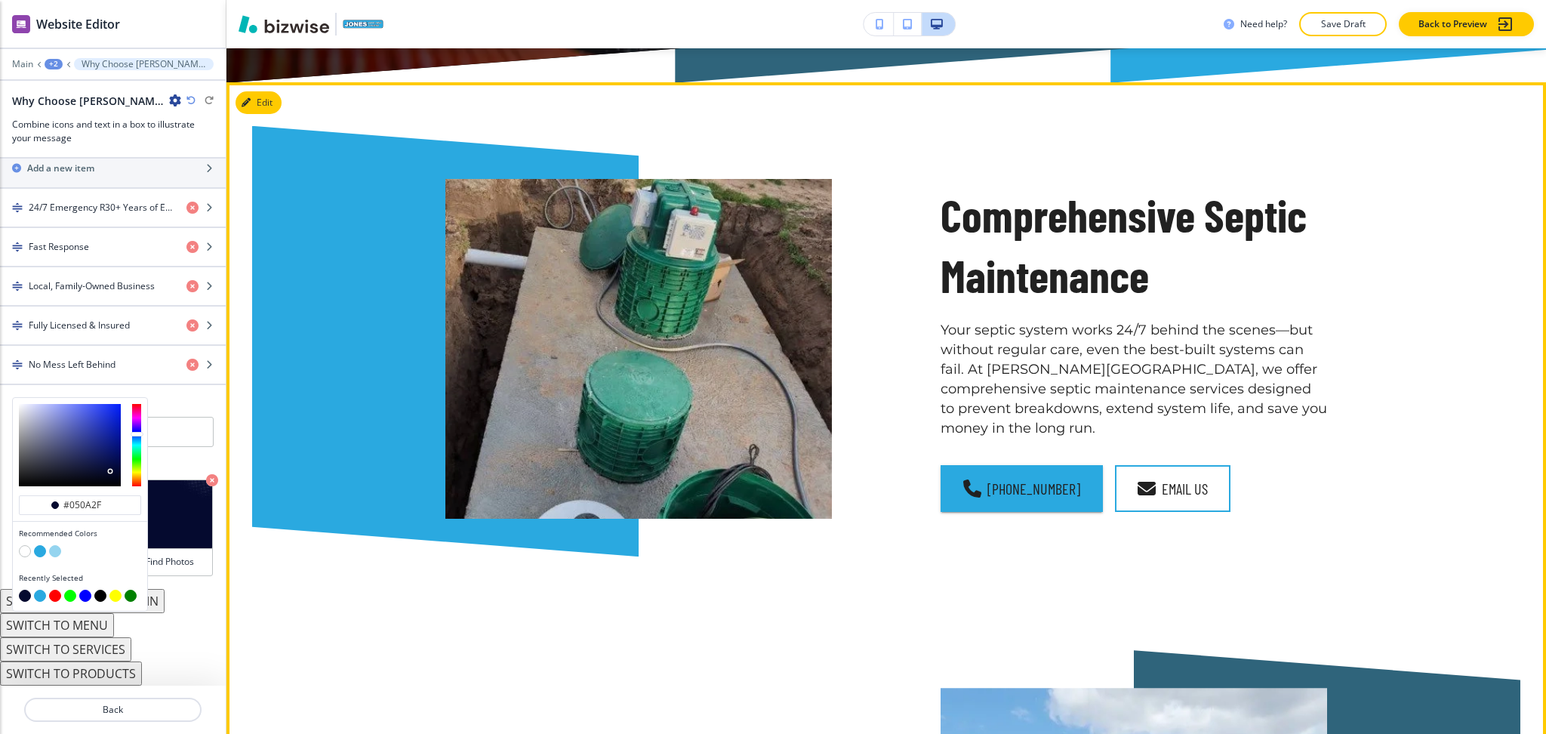
scroll to position [884, 0]
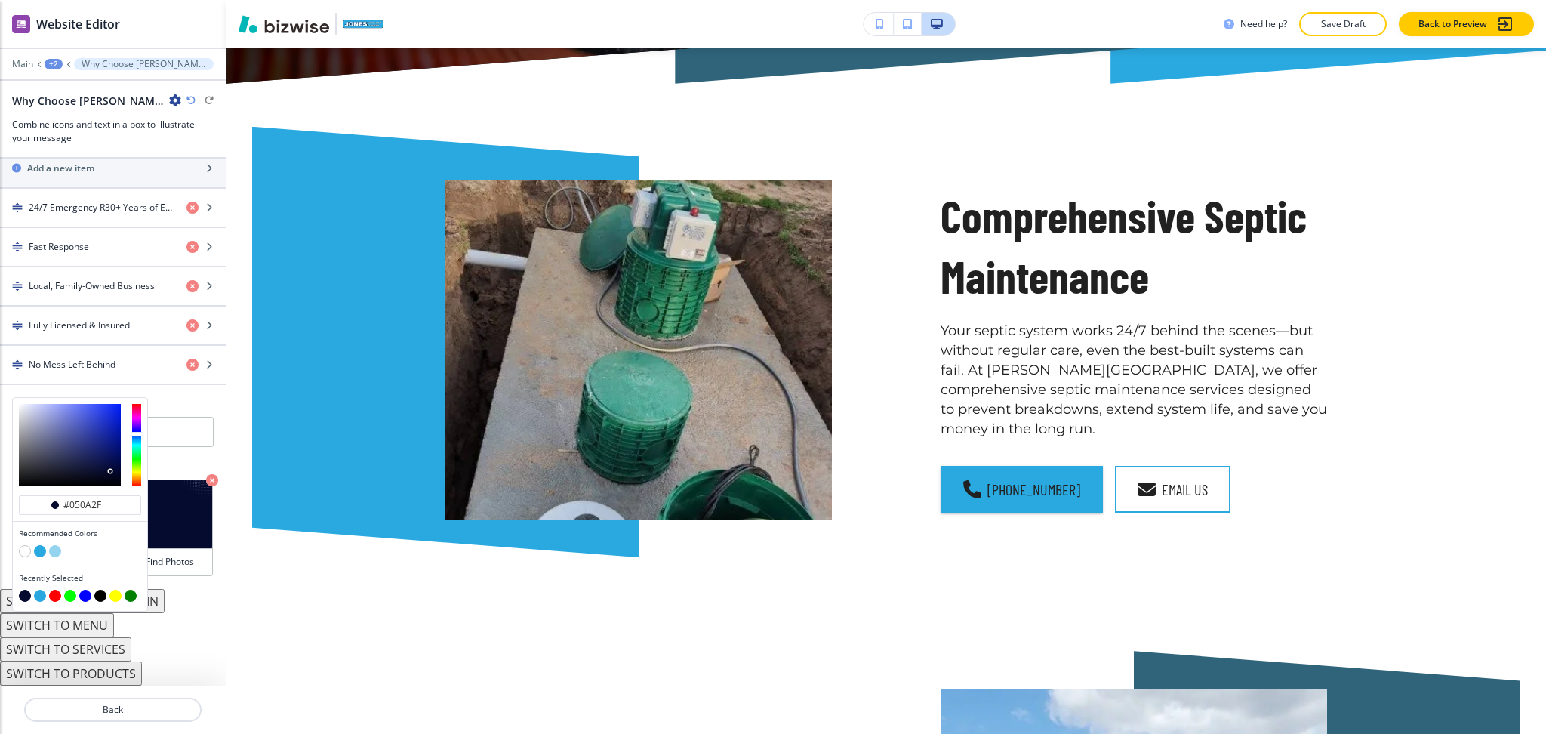
type input "#050a2f"
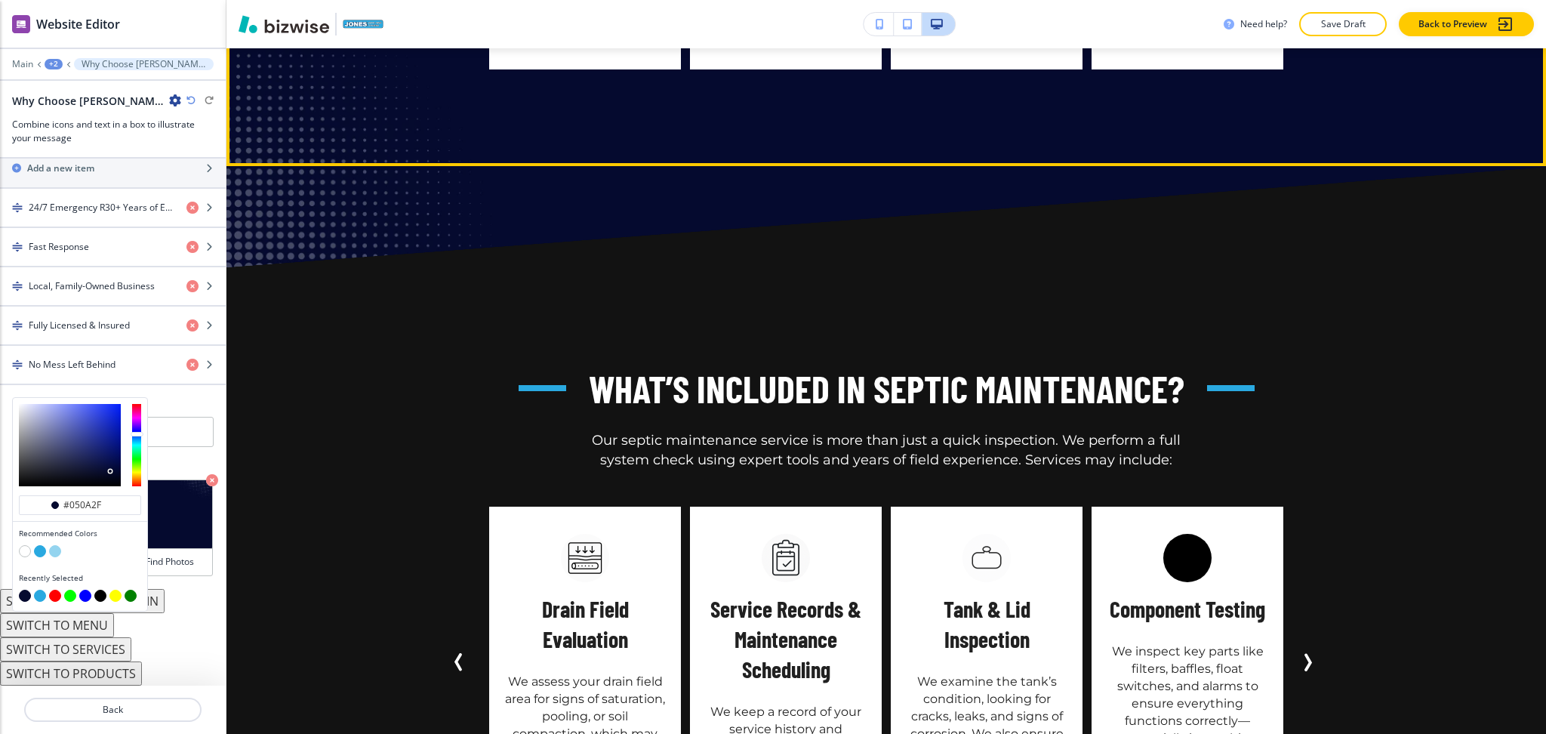
scroll to position [2603, 0]
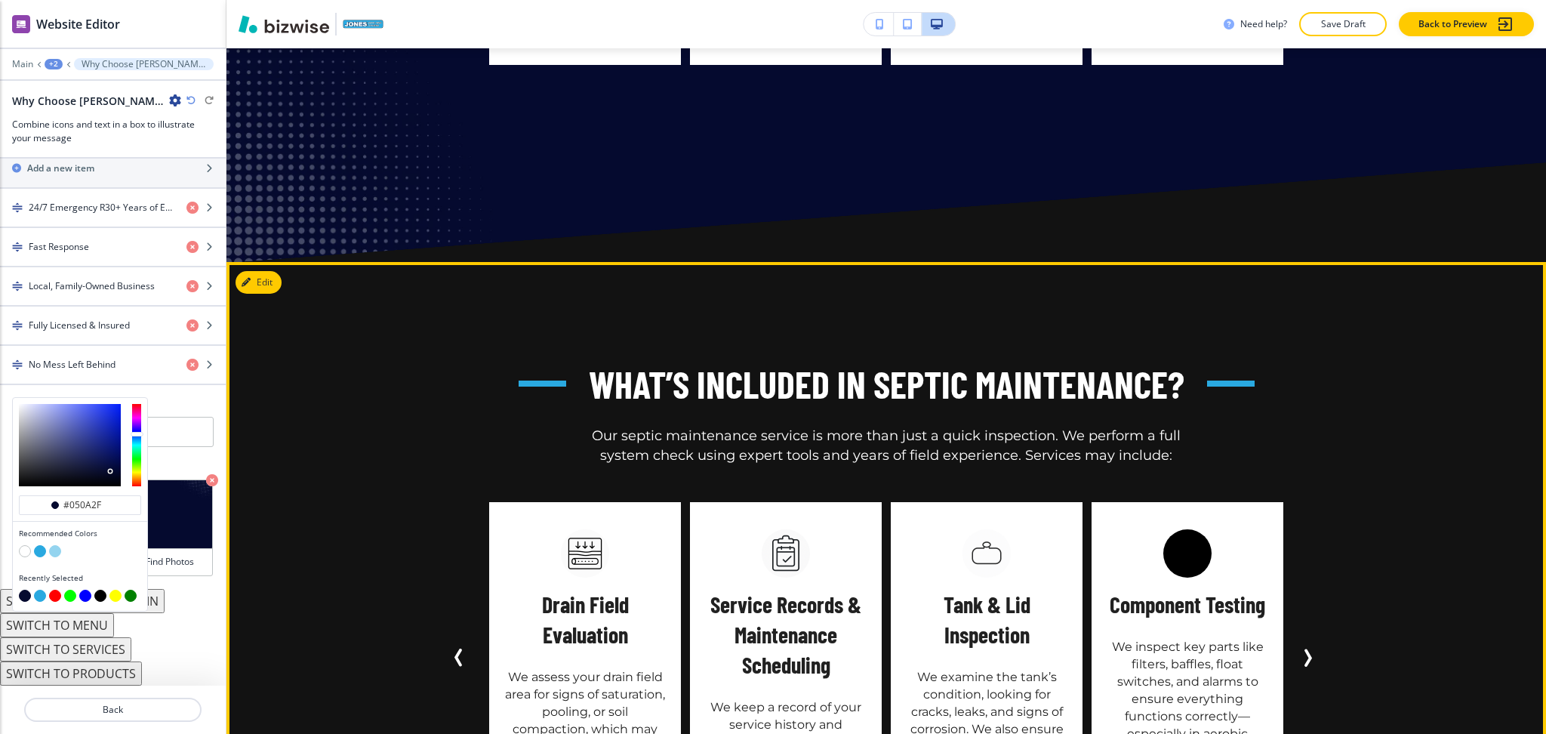
click at [575, 668] on p "We assess your drain field area for signs of saturation, pooling, or soil compa…" at bounding box center [585, 711] width 162 height 87
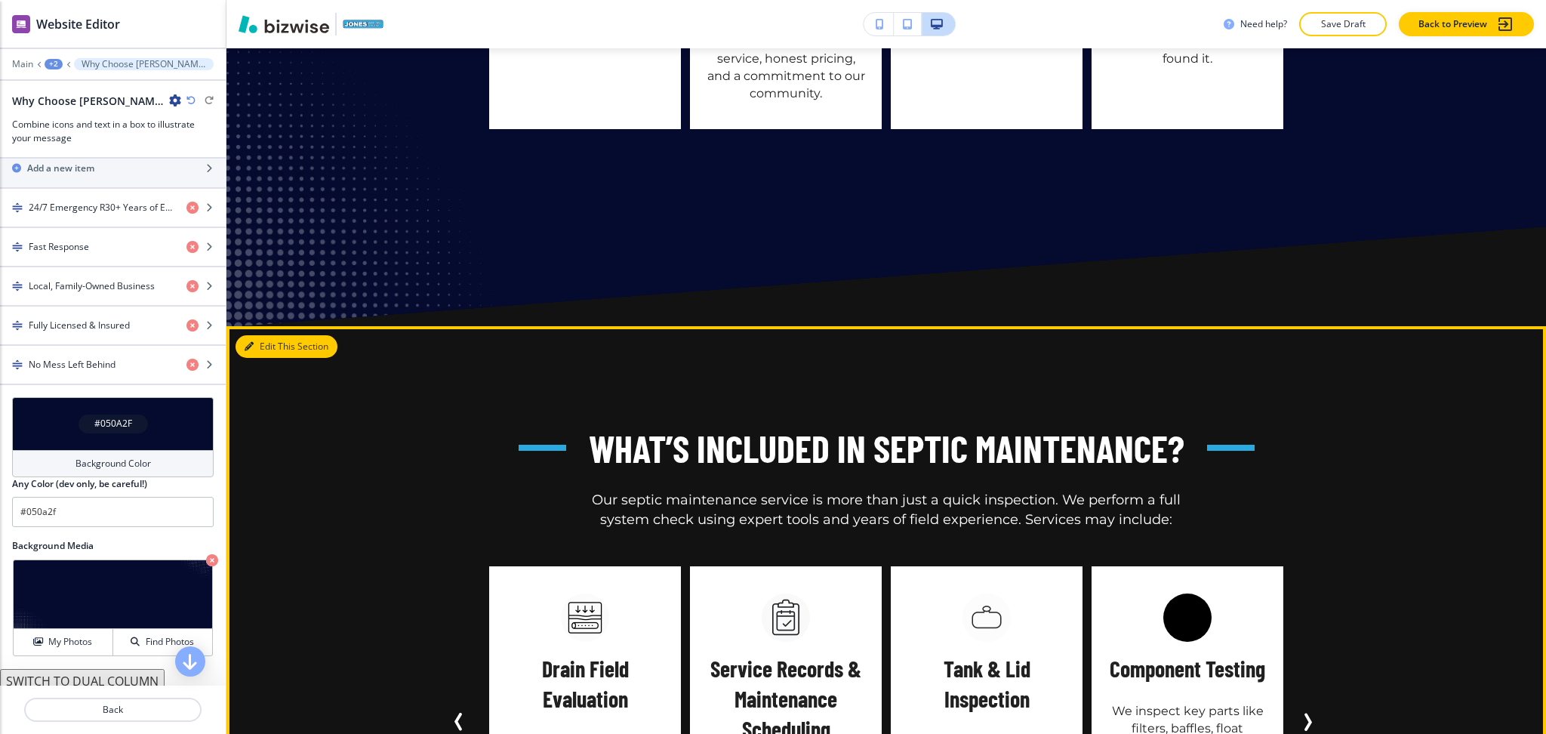
click at [273, 335] on button "Edit This Section" at bounding box center [287, 346] width 102 height 23
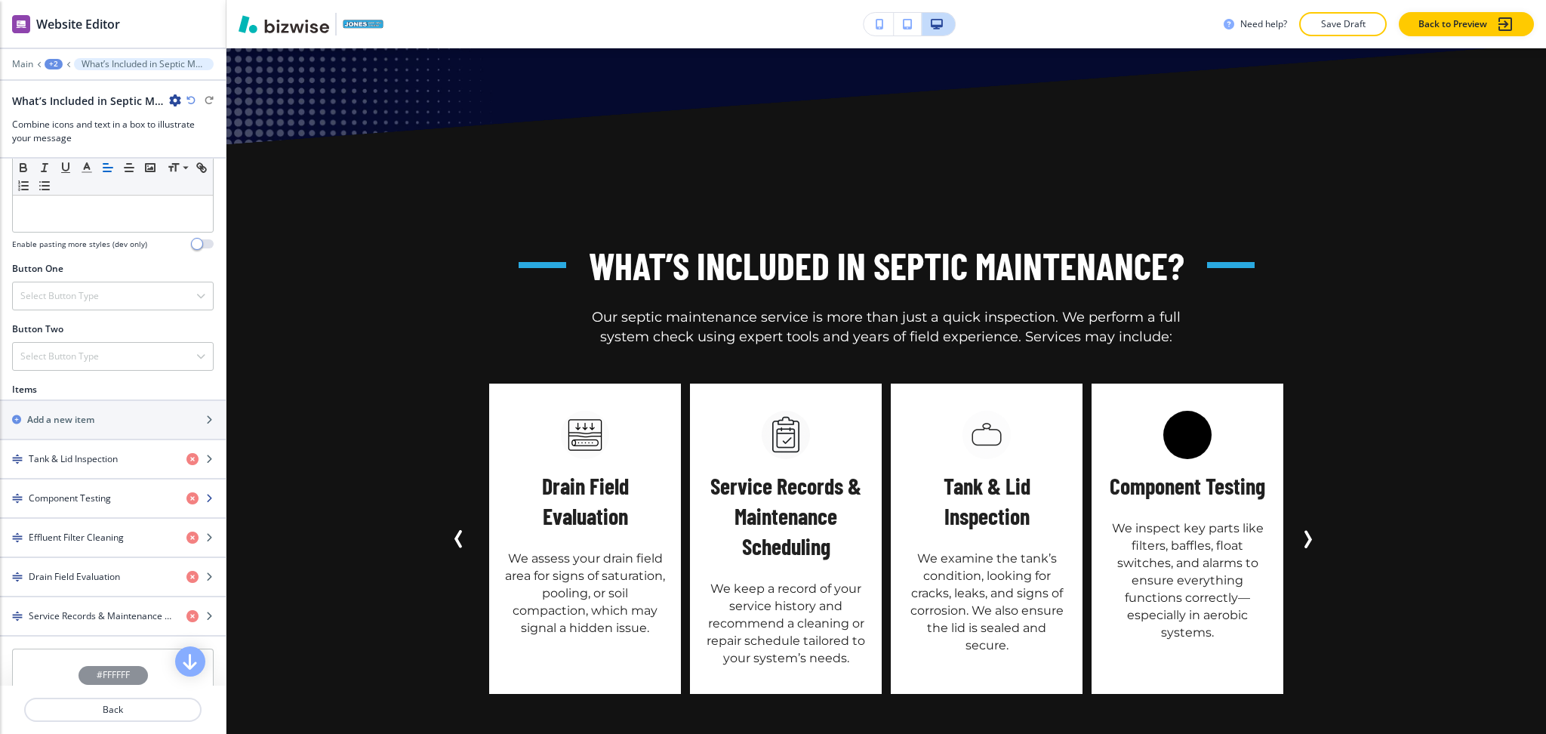
scroll to position [768, 0]
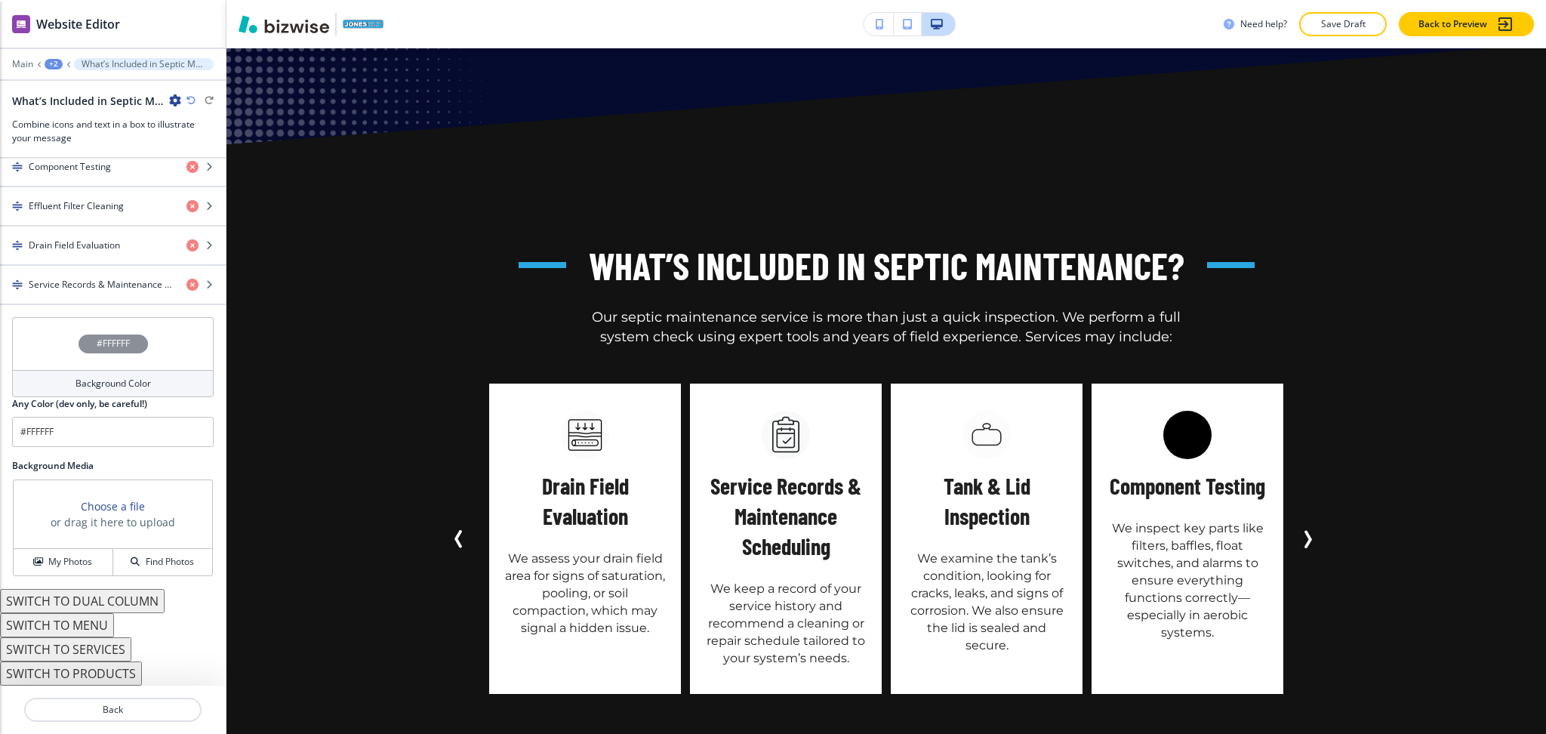
click at [100, 651] on button "SWITCH TO SERVICES" at bounding box center [65, 649] width 131 height 24
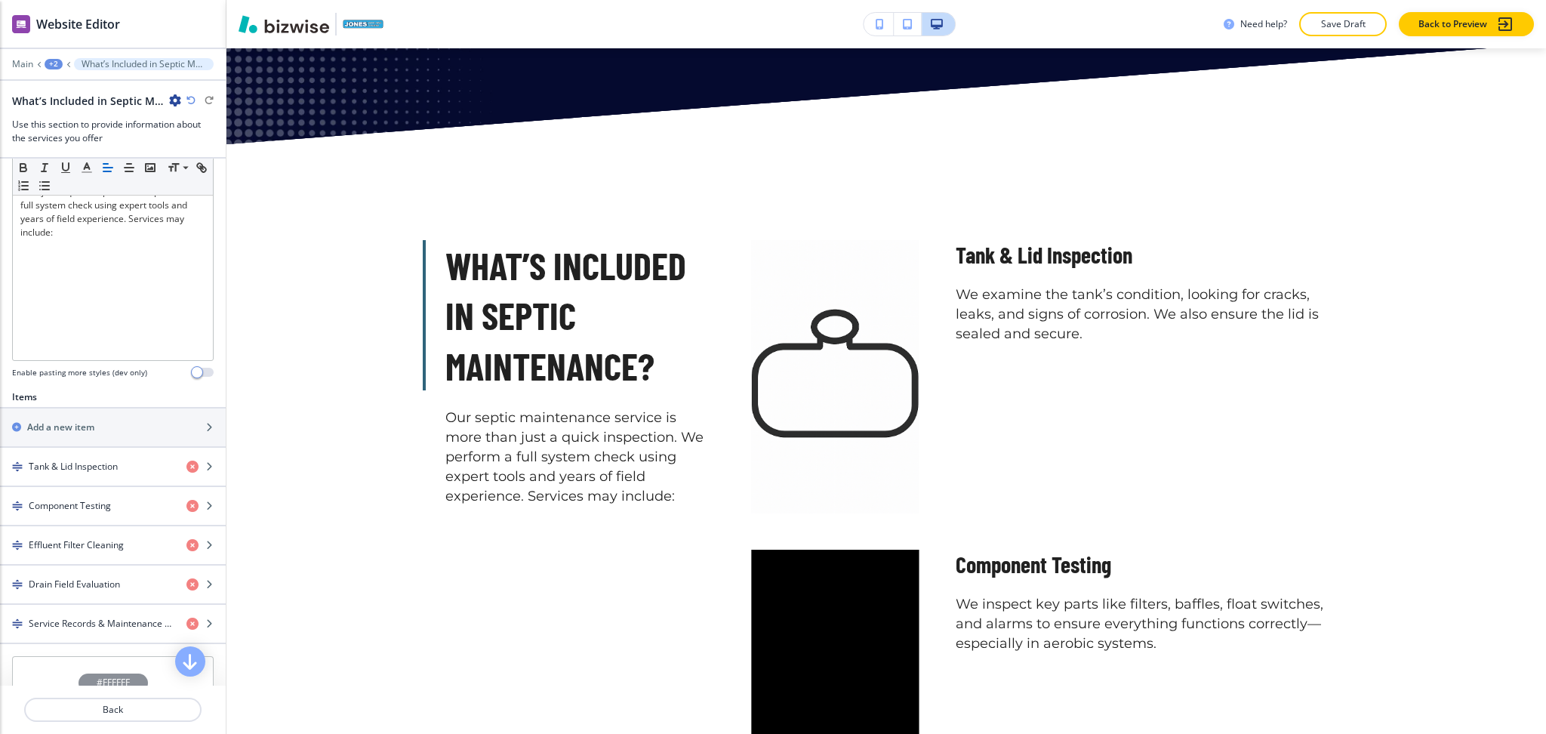
scroll to position [306, 0]
click at [106, 462] on h4 "Tank & Lid Inspection" at bounding box center [73, 468] width 89 height 14
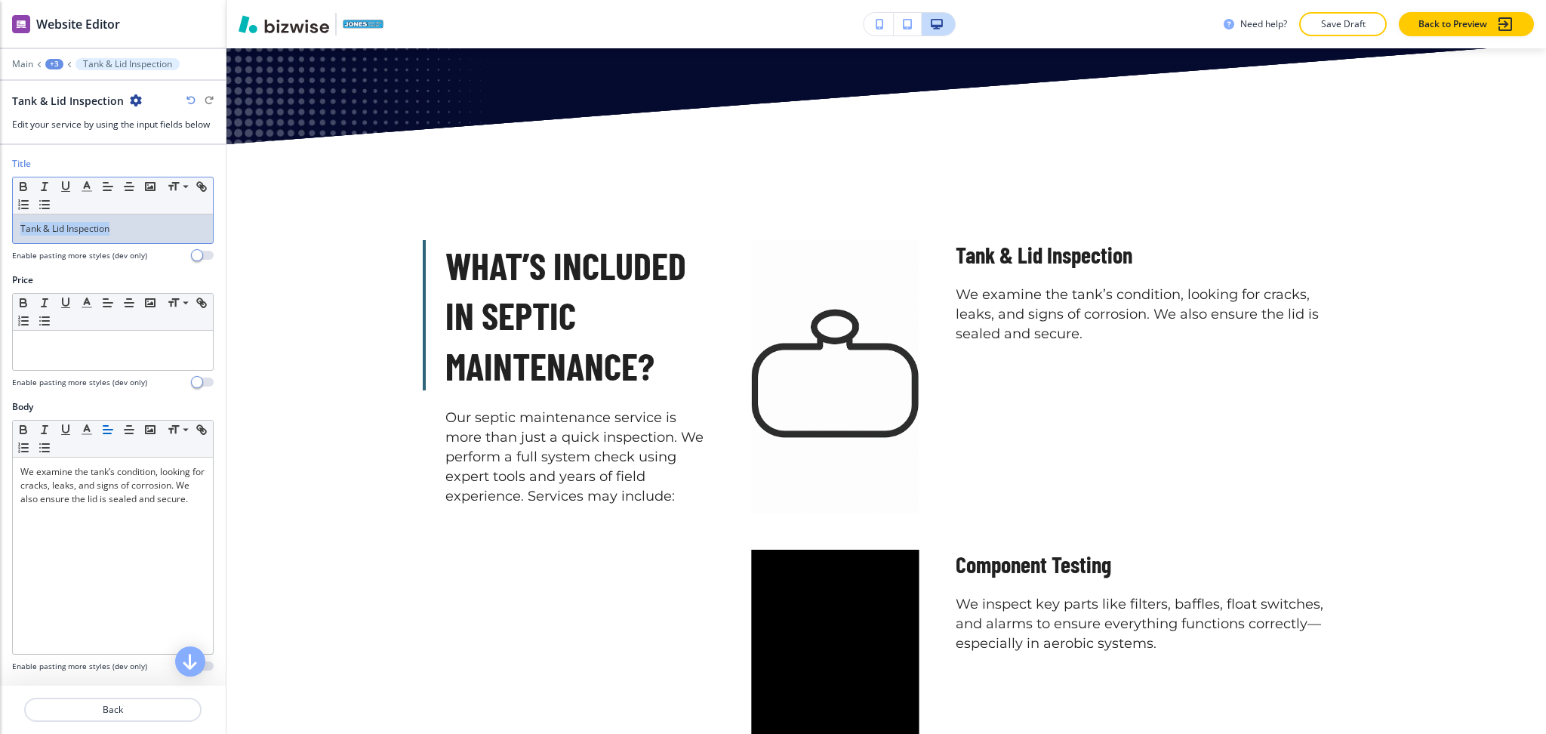
drag, startPoint x: 127, startPoint y: 232, endPoint x: 0, endPoint y: 228, distance: 126.9
click at [0, 228] on div "Title Small Normal Large Huge Tank & Lid Inspection Enable pasting more styles …" at bounding box center [113, 215] width 226 height 116
paste div
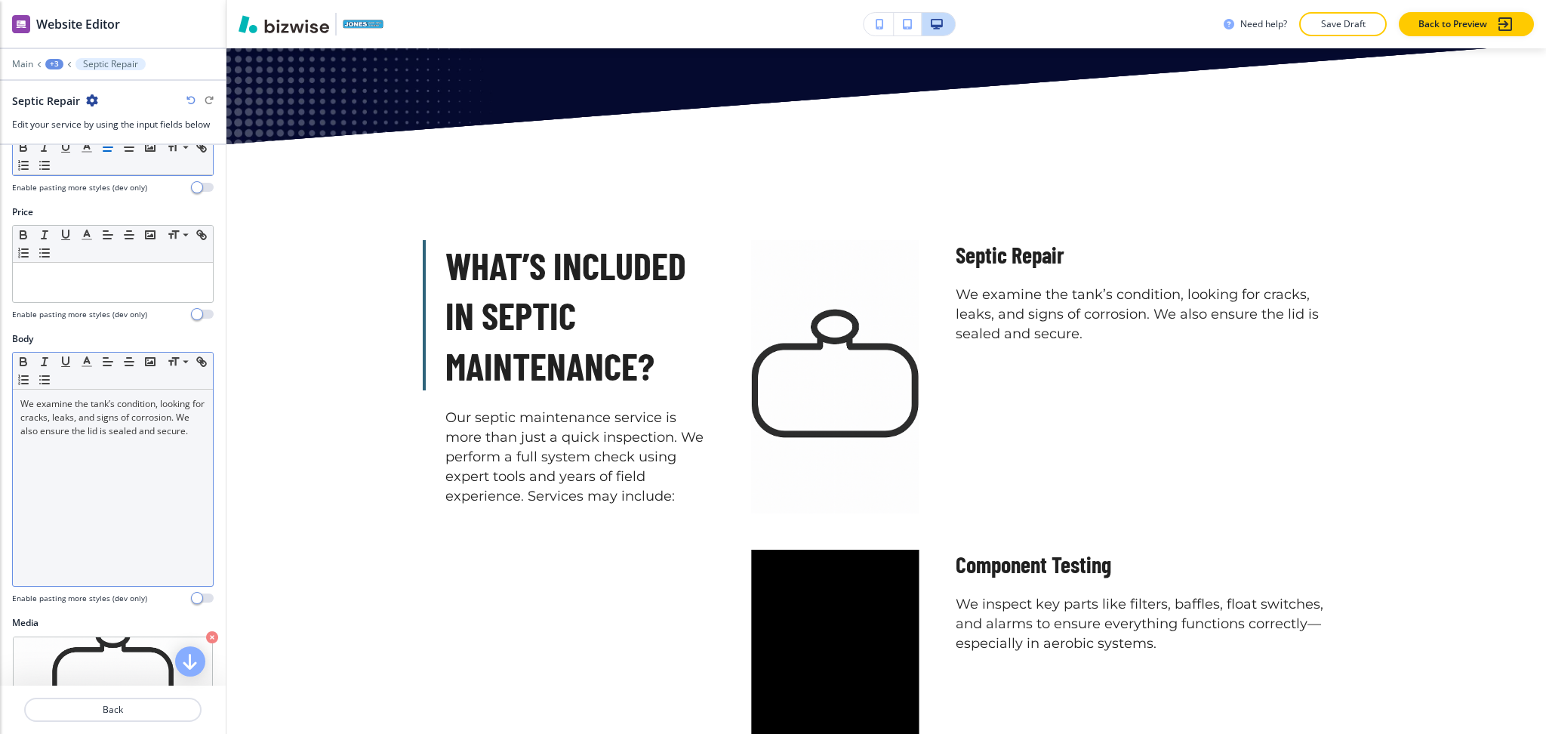
scroll to position [188, 0]
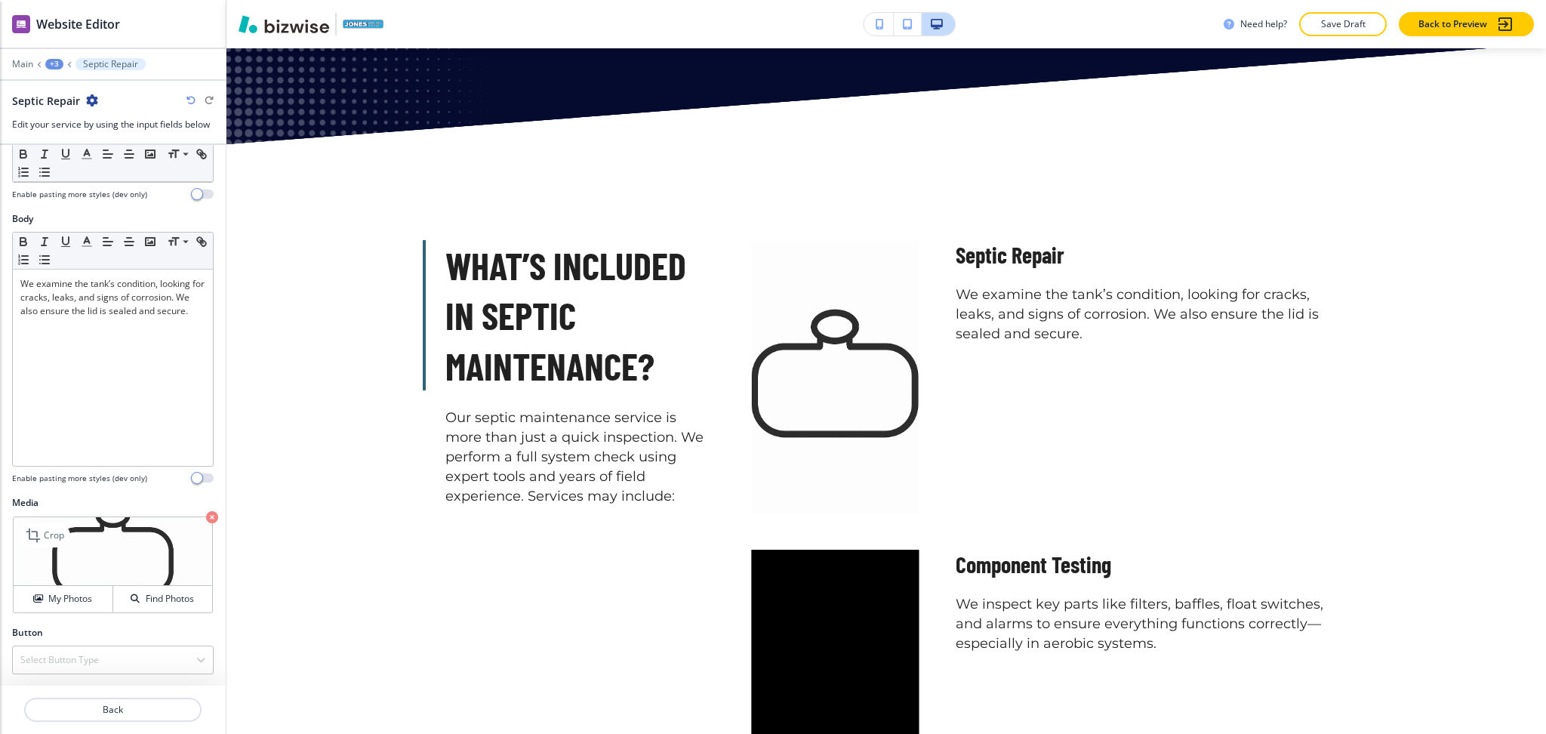
click at [206, 517] on icon "button" at bounding box center [212, 517] width 12 height 12
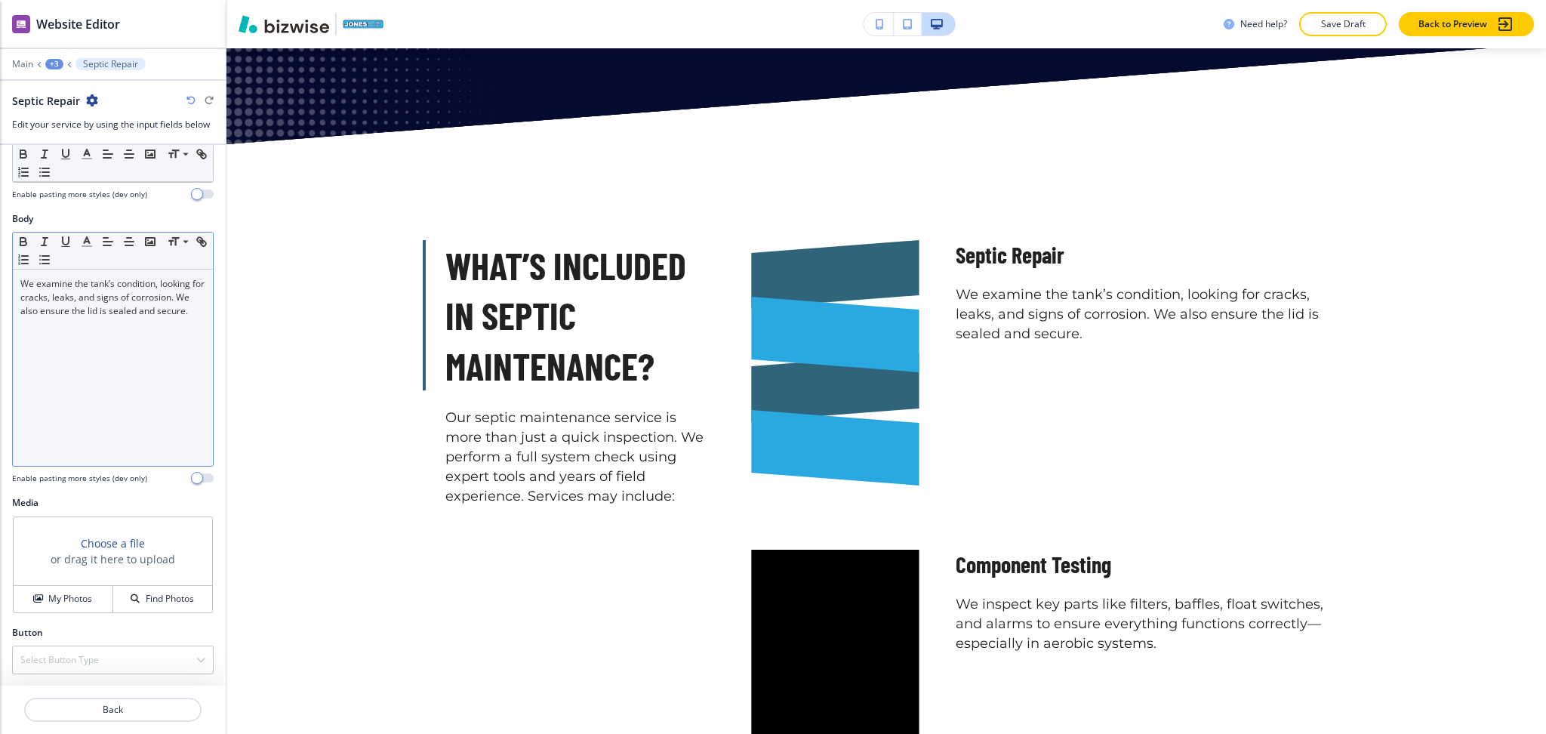
click at [126, 362] on div "We examine the tank’s condition, looking for cracks, leaks, and signs of corros…" at bounding box center [113, 368] width 200 height 196
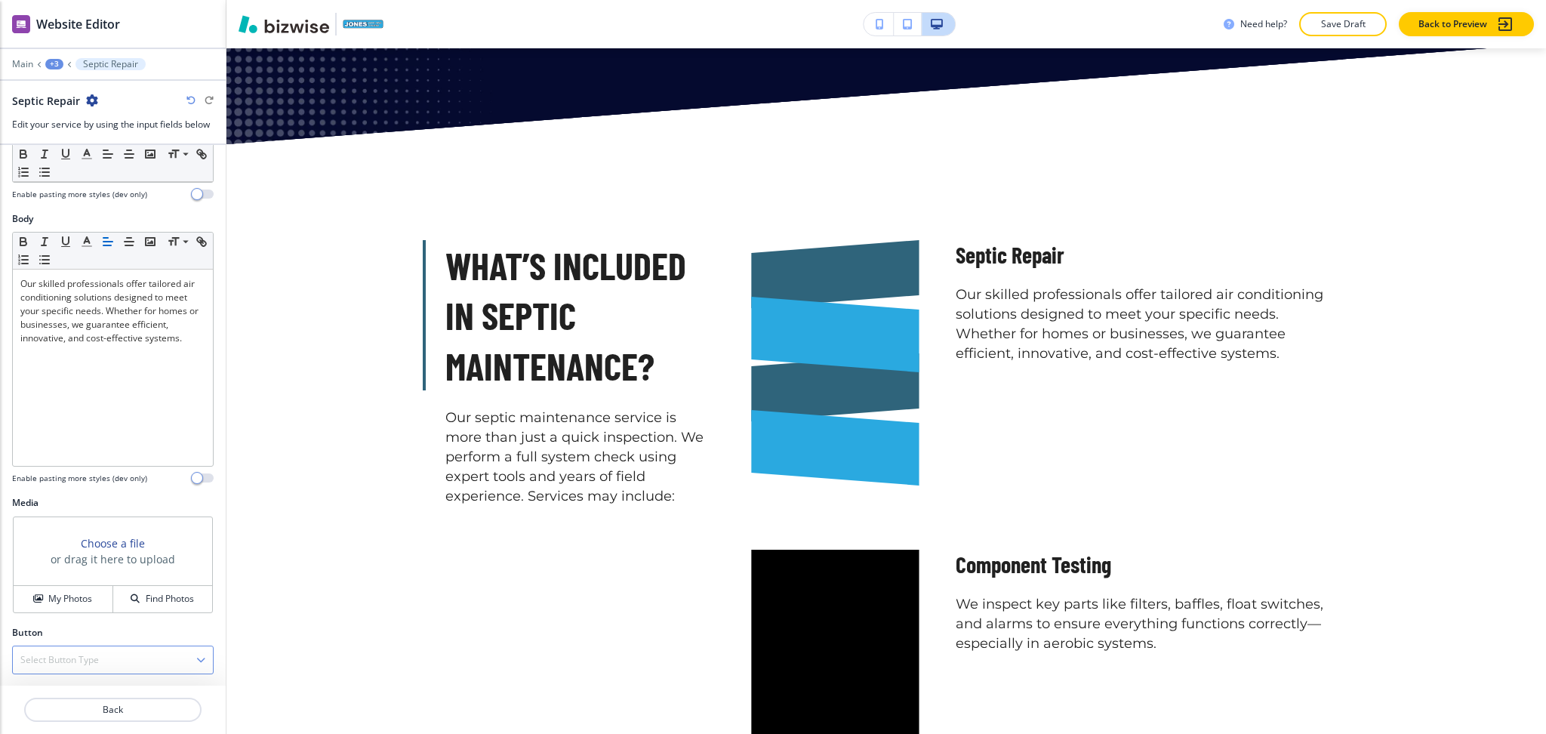
click at [93, 663] on h4 "Select Button Type" at bounding box center [59, 660] width 79 height 14
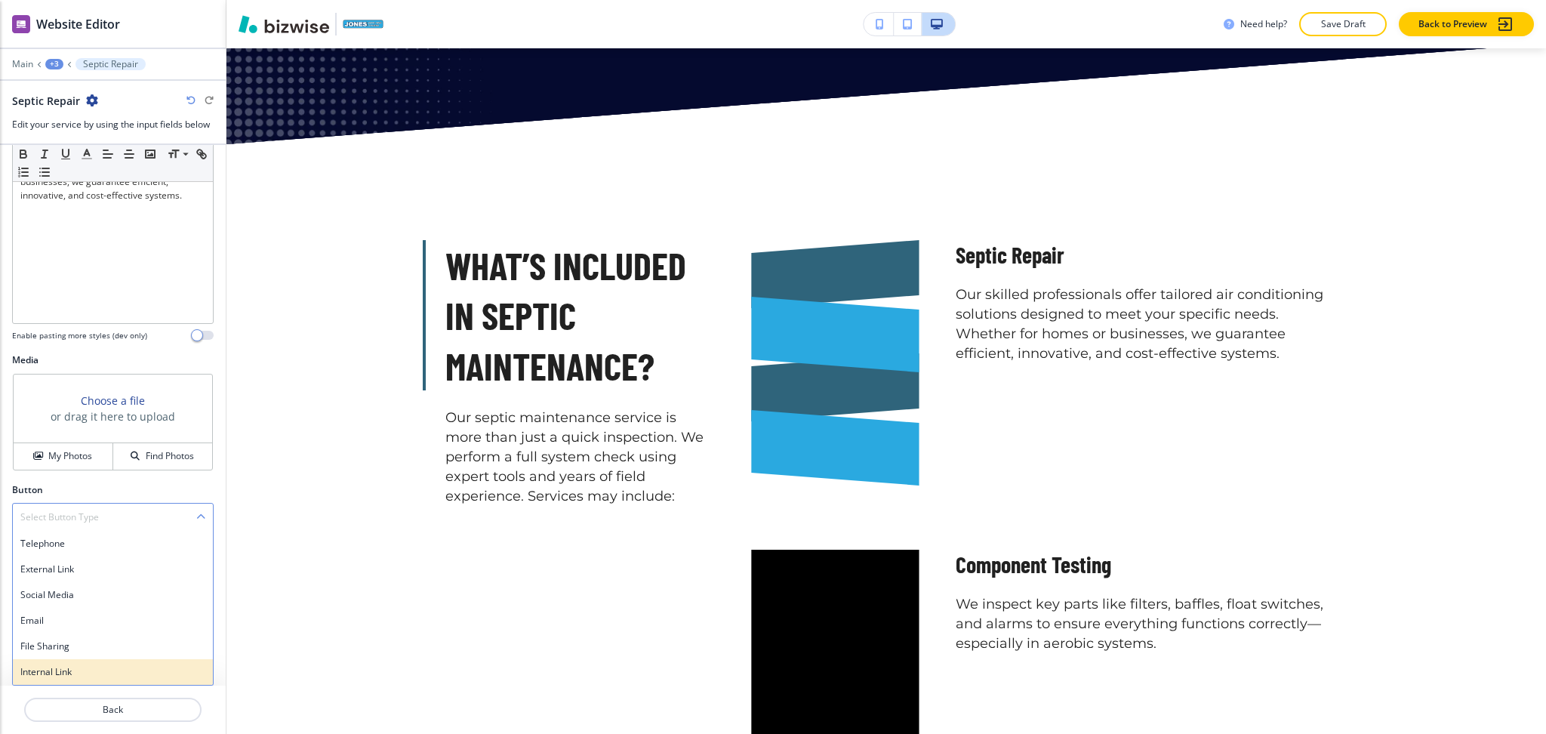
click at [86, 674] on h4 "Internal Link" at bounding box center [112, 672] width 185 height 14
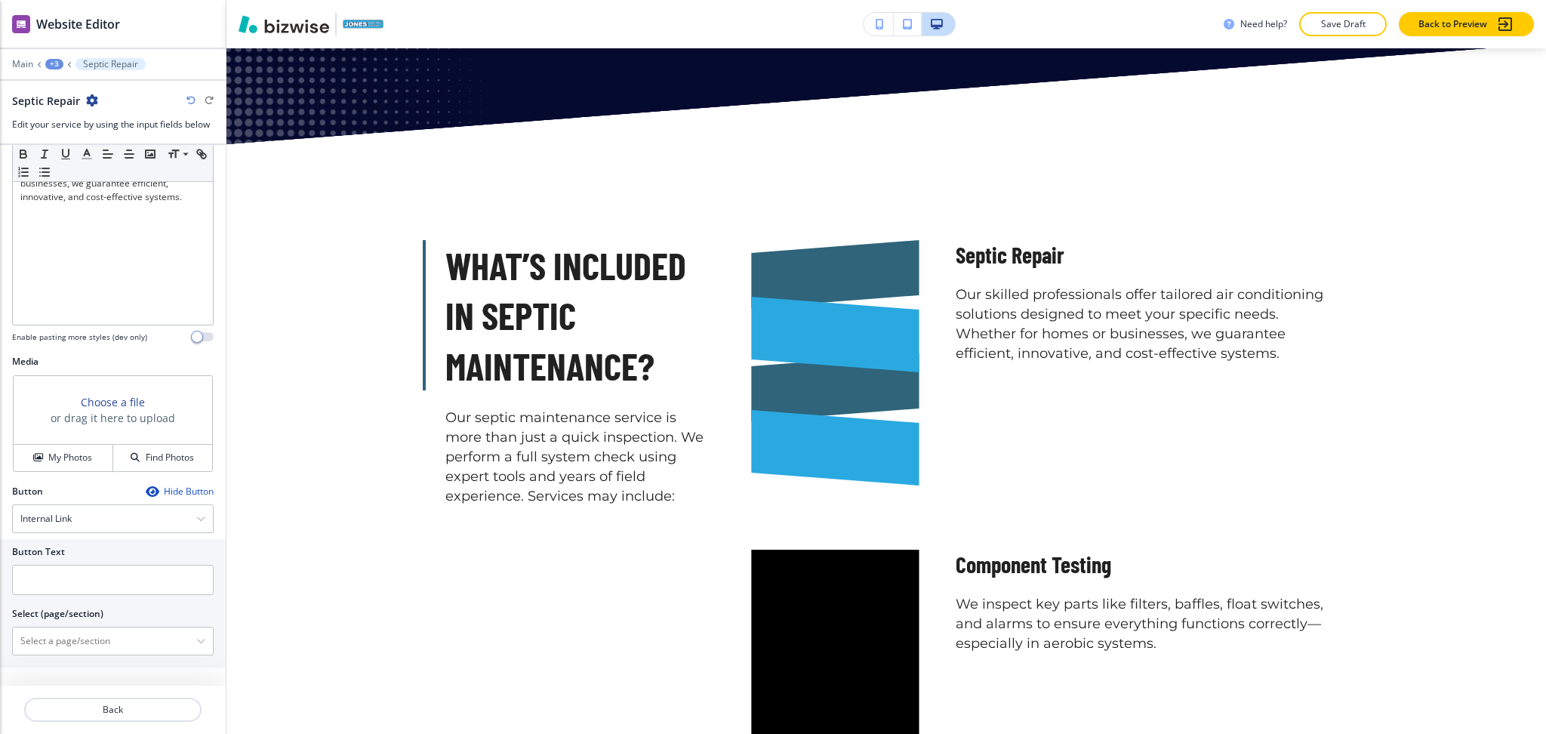
scroll to position [329, 0]
click at [67, 580] on input "text" at bounding box center [113, 580] width 202 height 30
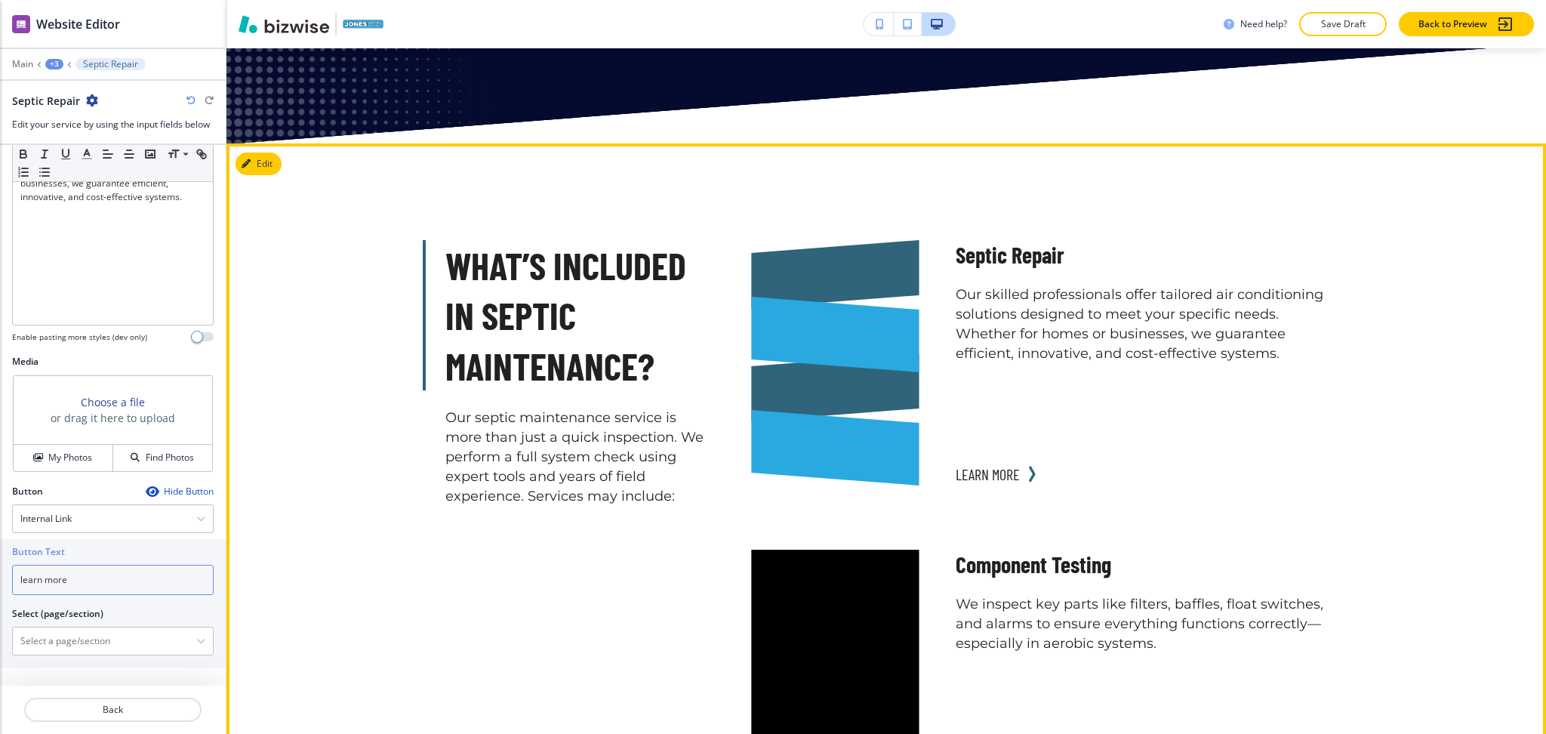
type input "learn more"
click at [969, 240] on p "Septic Repair" at bounding box center [1141, 255] width 371 height 30
click at [970, 240] on p "Septic Repair" at bounding box center [1141, 255] width 371 height 30
click at [1056, 240] on p "Septic Repair" at bounding box center [1141, 255] width 371 height 30
drag, startPoint x: 1054, startPoint y: 161, endPoint x: 930, endPoint y: 168, distance: 124.0
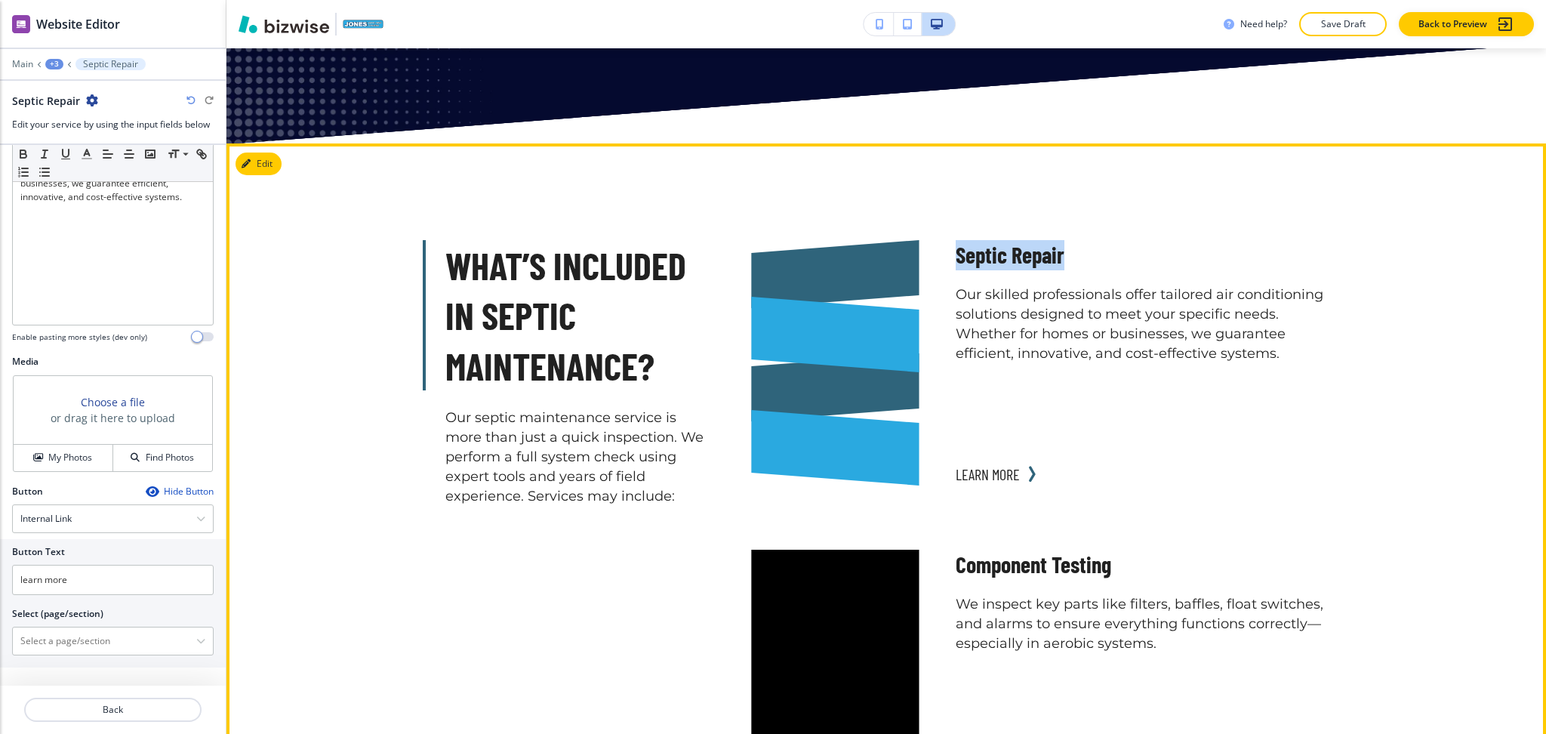
click at [930, 216] on div "Septic Repair Our skilled professionals offer tailored air conditioning solutio…" at bounding box center [1123, 364] width 408 height 297
copy p "Septic Repair"
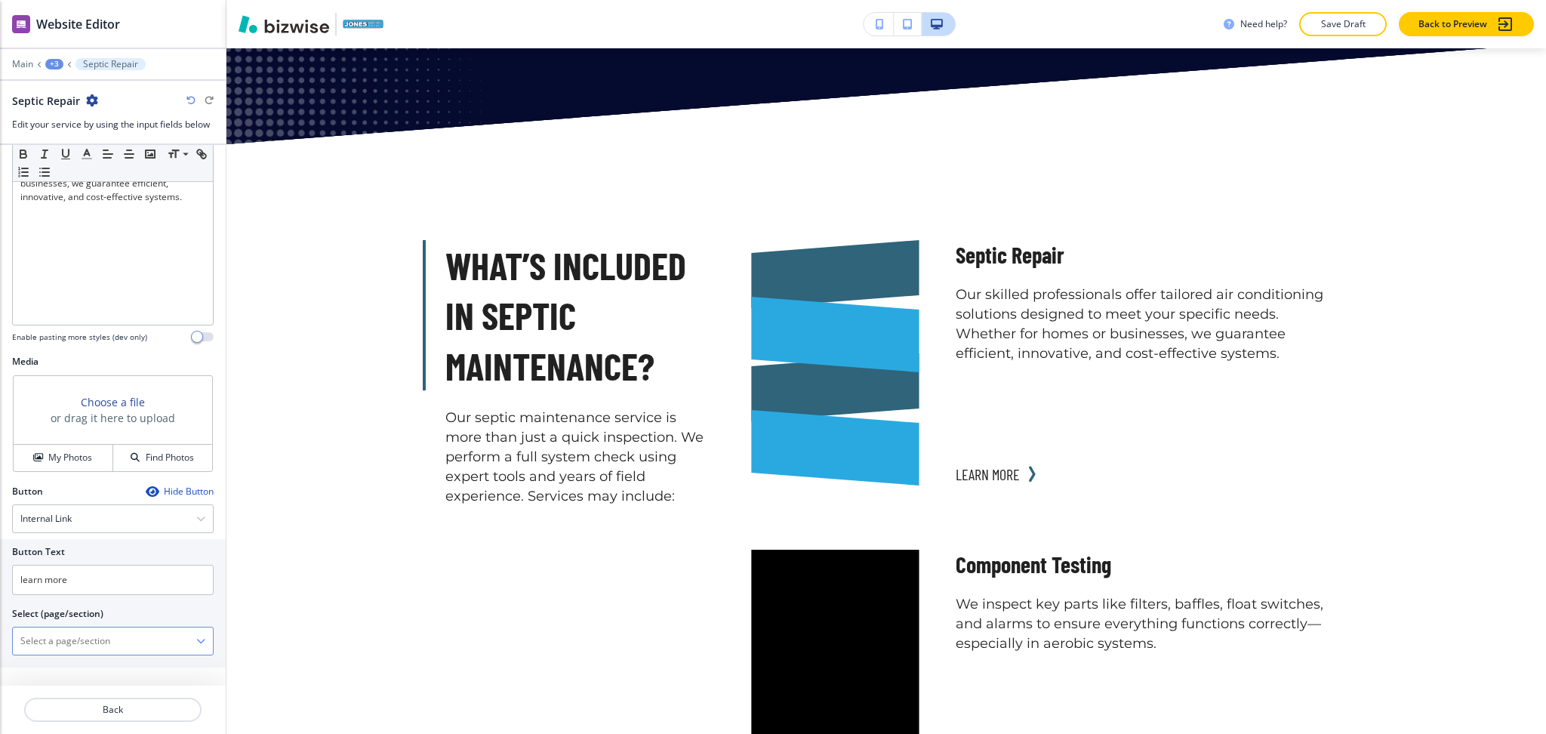
click at [109, 654] on \(page\/section\) "Manual Input" at bounding box center [104, 641] width 183 height 26
paste \(page\/section\) "Septic Repair"
click at [85, 664] on h4 "SEPTIC REPAIR" at bounding box center [112, 668] width 185 height 14
type \(page\/section\) "SEPTIC REPAIR"
click at [116, 711] on p "Back" at bounding box center [113, 710] width 174 height 14
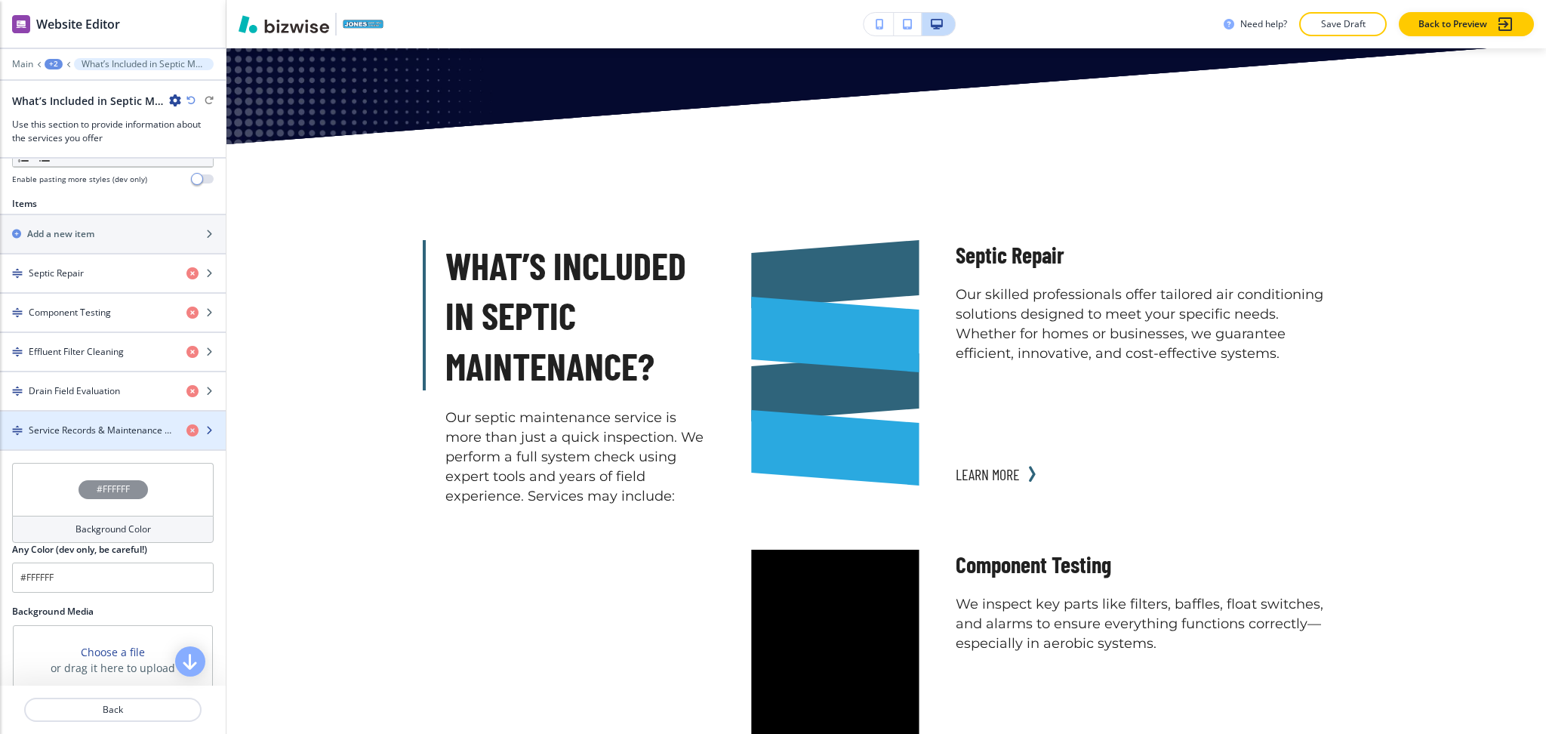
scroll to position [503, 0]
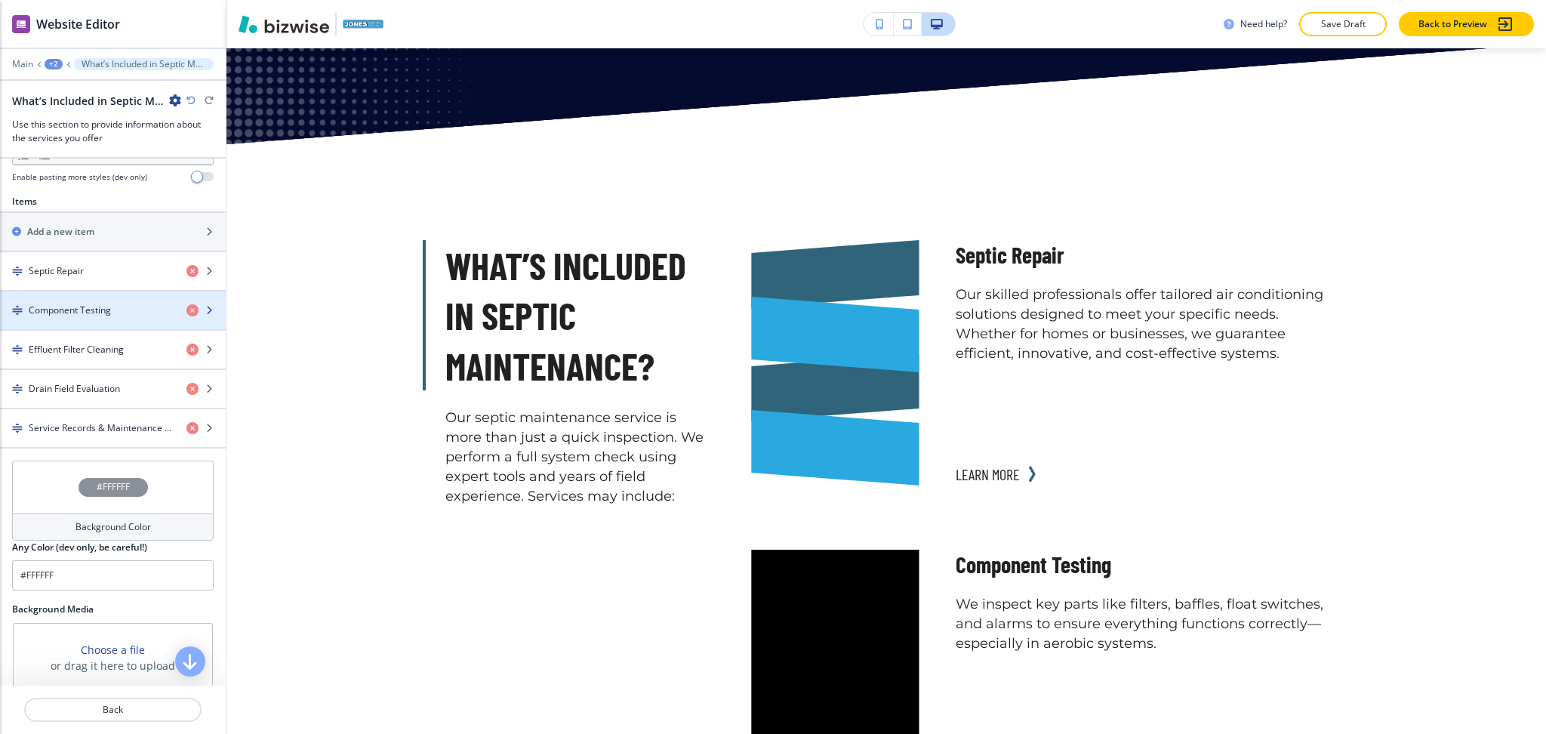
click at [62, 309] on h4 "Component Testing" at bounding box center [70, 310] width 82 height 14
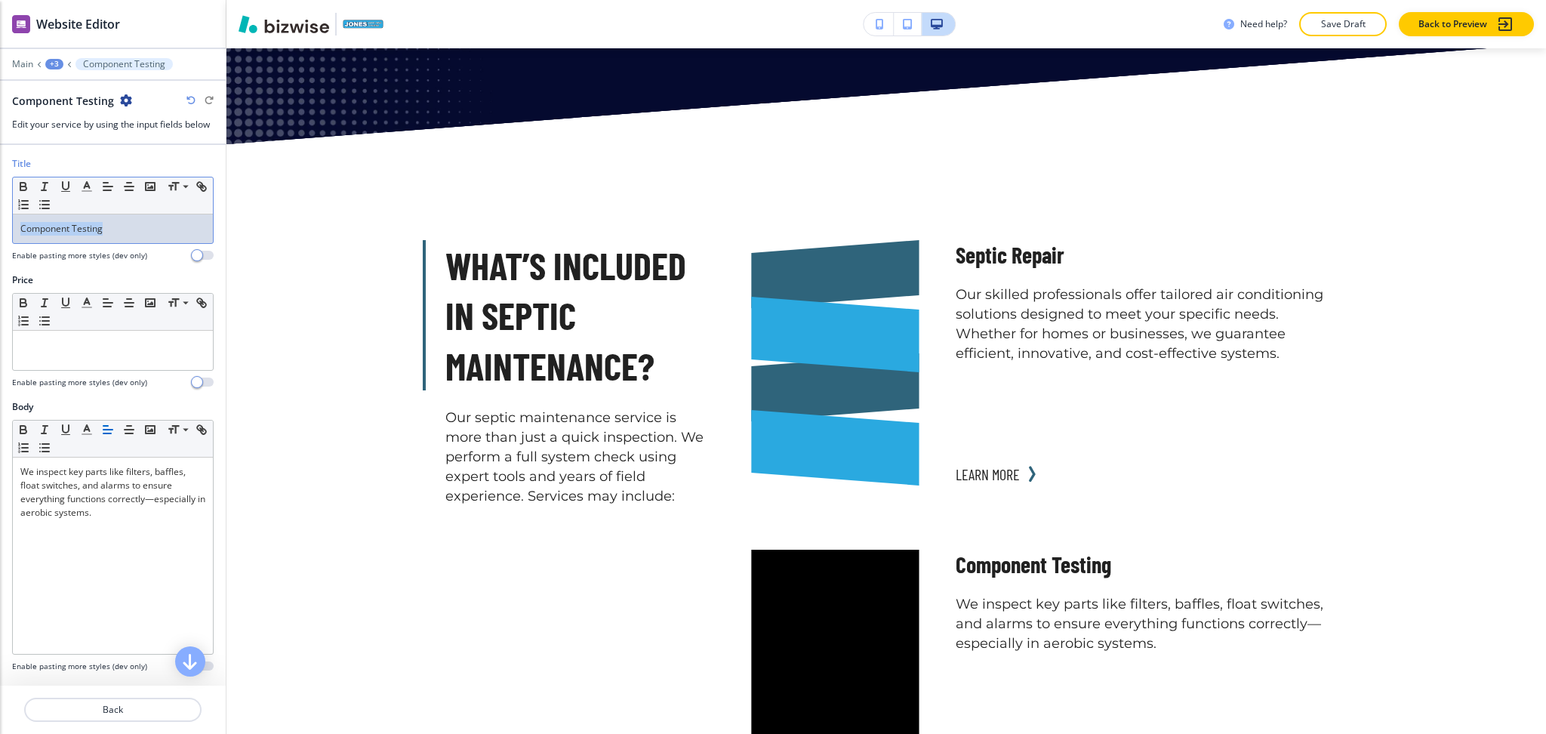
drag, startPoint x: 130, startPoint y: 231, endPoint x: 0, endPoint y: 232, distance: 129.8
click at [0, 232] on div "Title Small Normal Large Huge Component Testing Enable pasting more styles (dev…" at bounding box center [113, 215] width 226 height 116
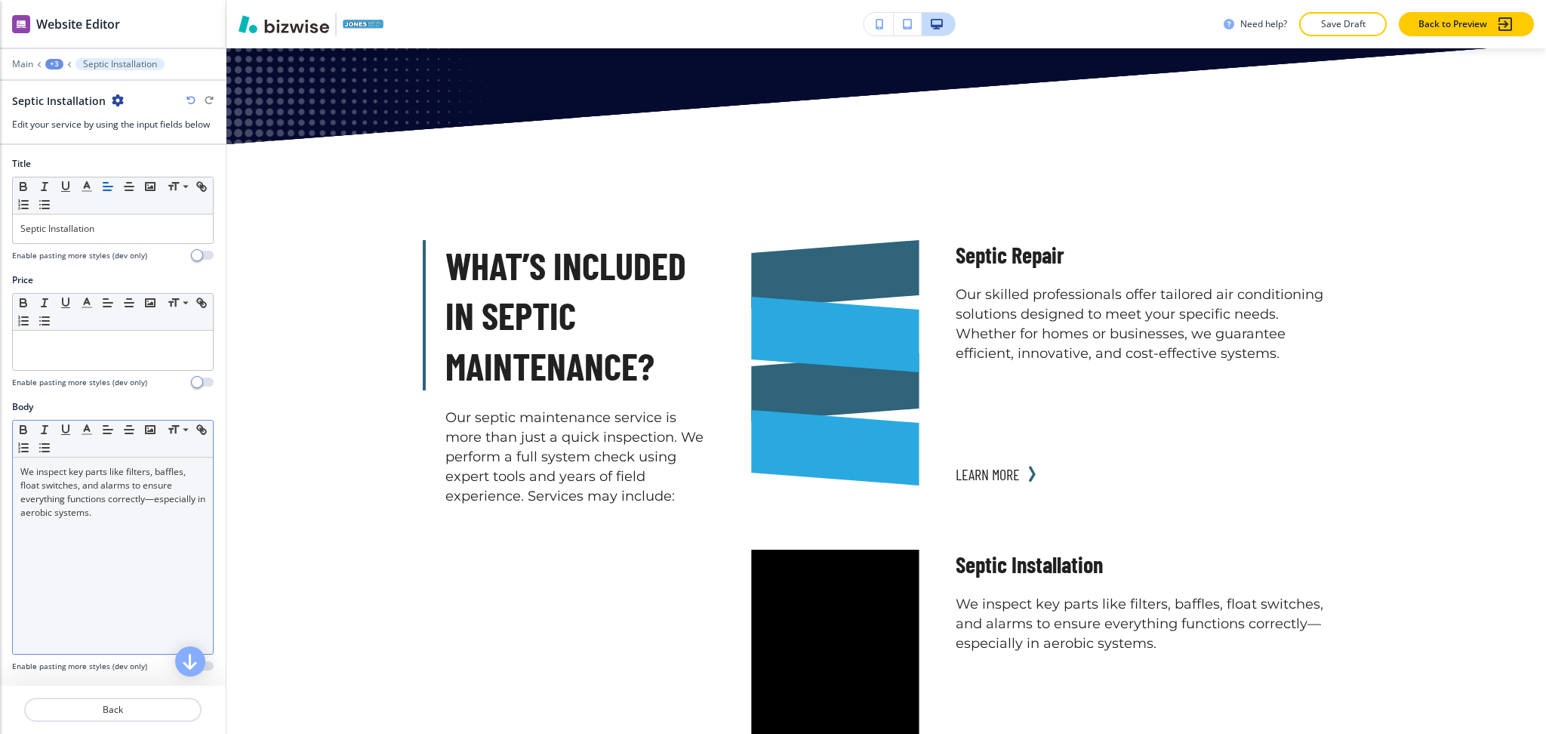
click at [122, 553] on div "We inspect key parts like filters, baffles, float switches, and alarms to ensur…" at bounding box center [113, 555] width 200 height 196
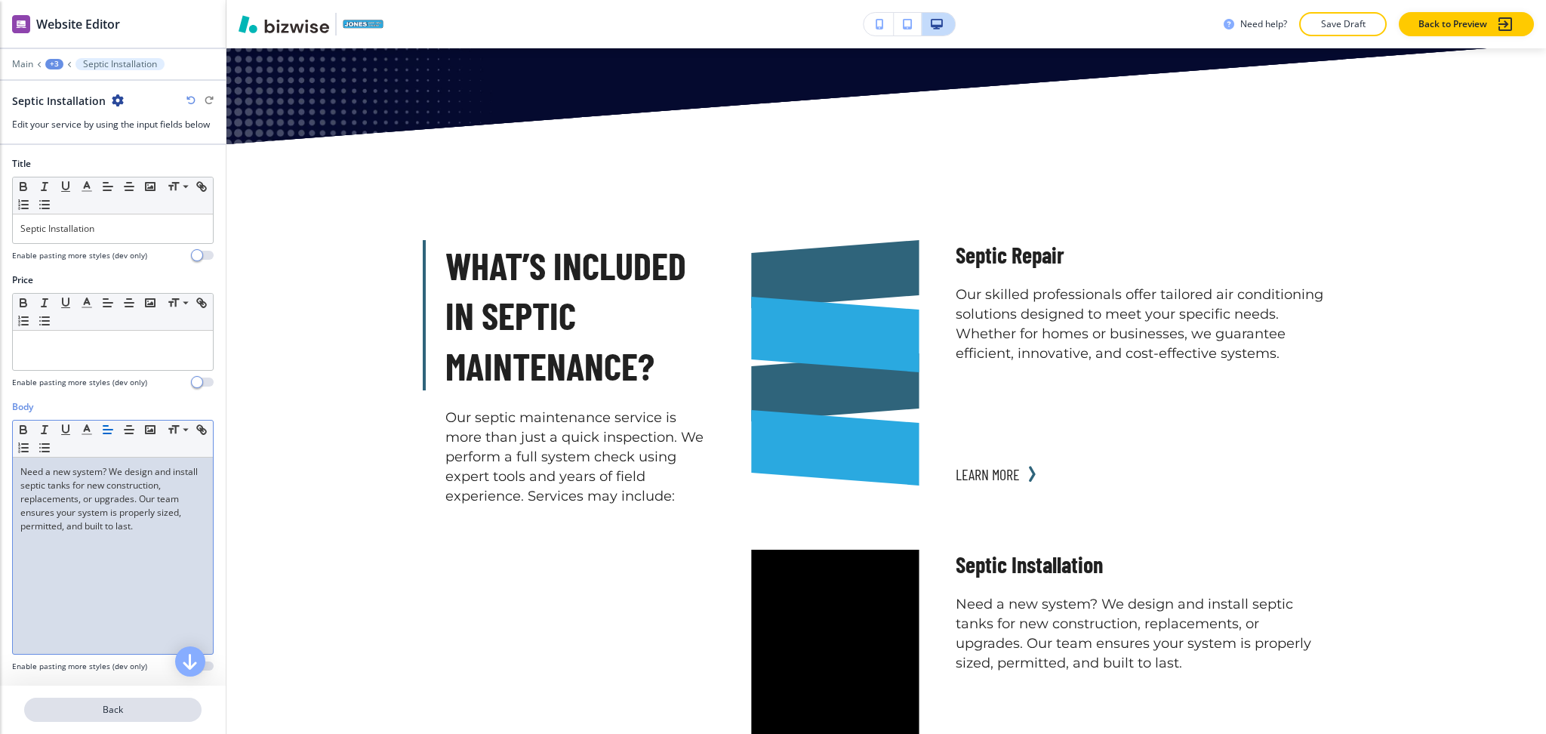
click at [122, 710] on p "Back" at bounding box center [113, 710] width 174 height 14
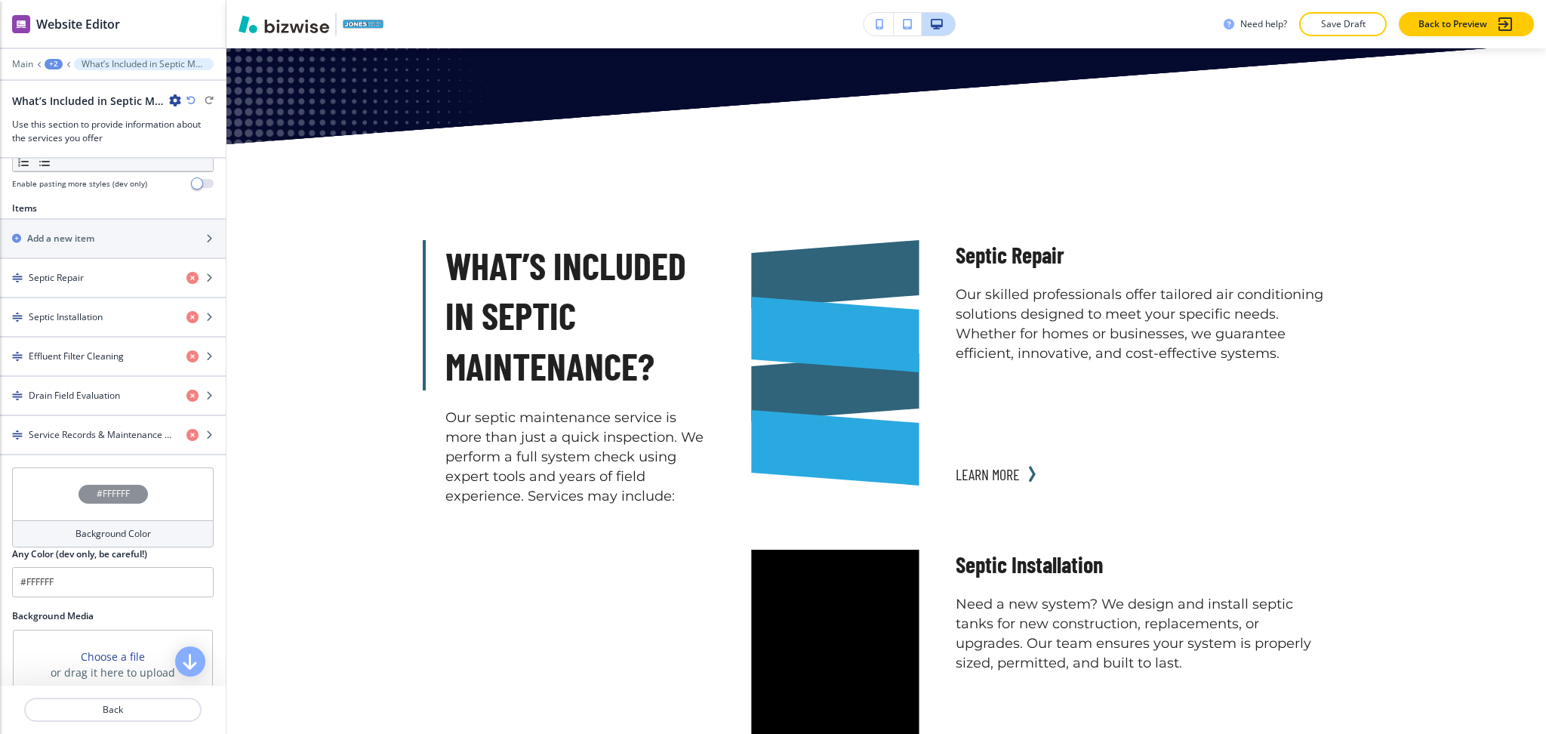
scroll to position [497, 0]
click at [97, 313] on h4 "Septic Installation" at bounding box center [66, 317] width 74 height 14
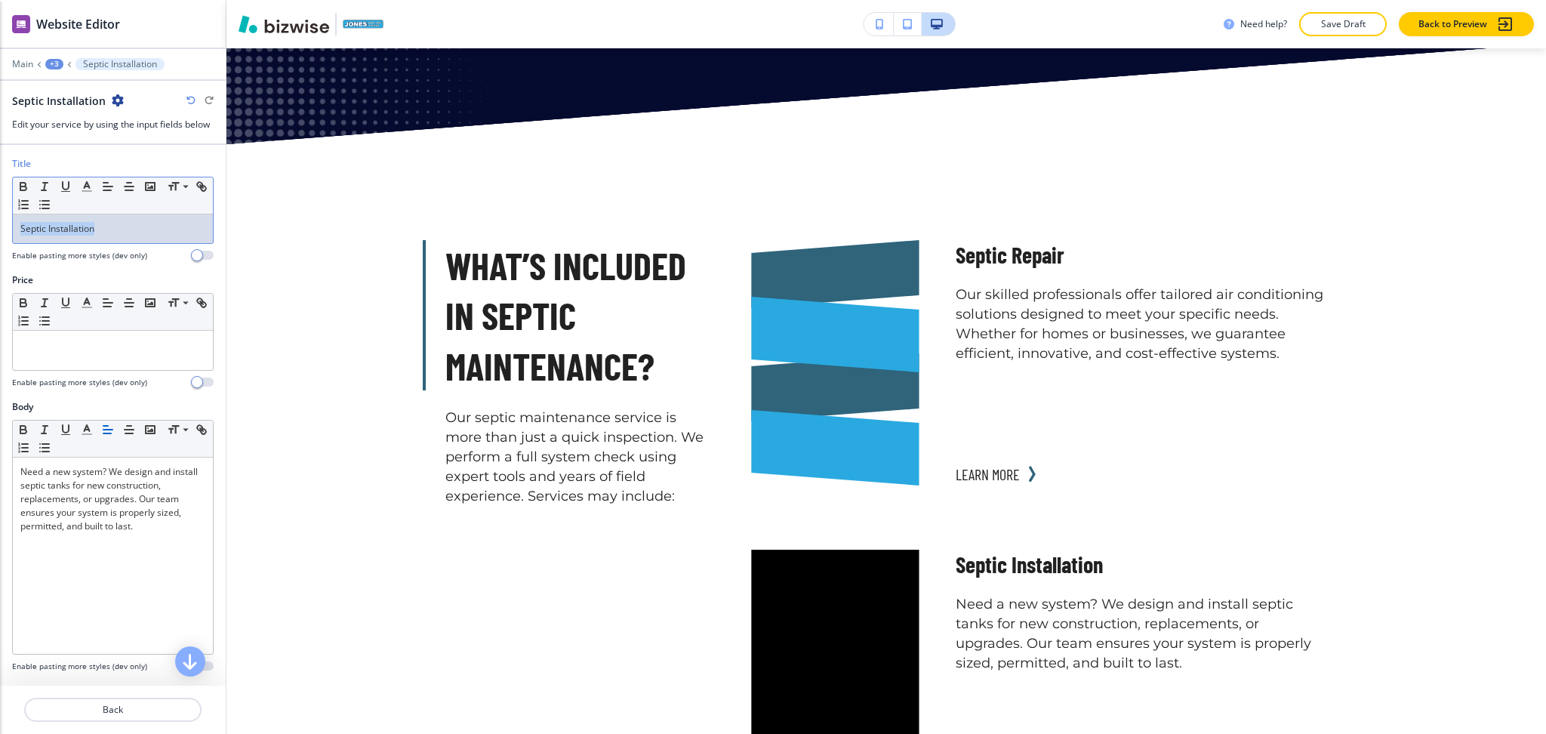
drag, startPoint x: 100, startPoint y: 229, endPoint x: 0, endPoint y: 231, distance: 99.7
click at [0, 231] on div "Title Small Normal Large Huge Septic Installation Enable pasting more styles (d…" at bounding box center [113, 215] width 226 height 116
copy p "Septic Installation"
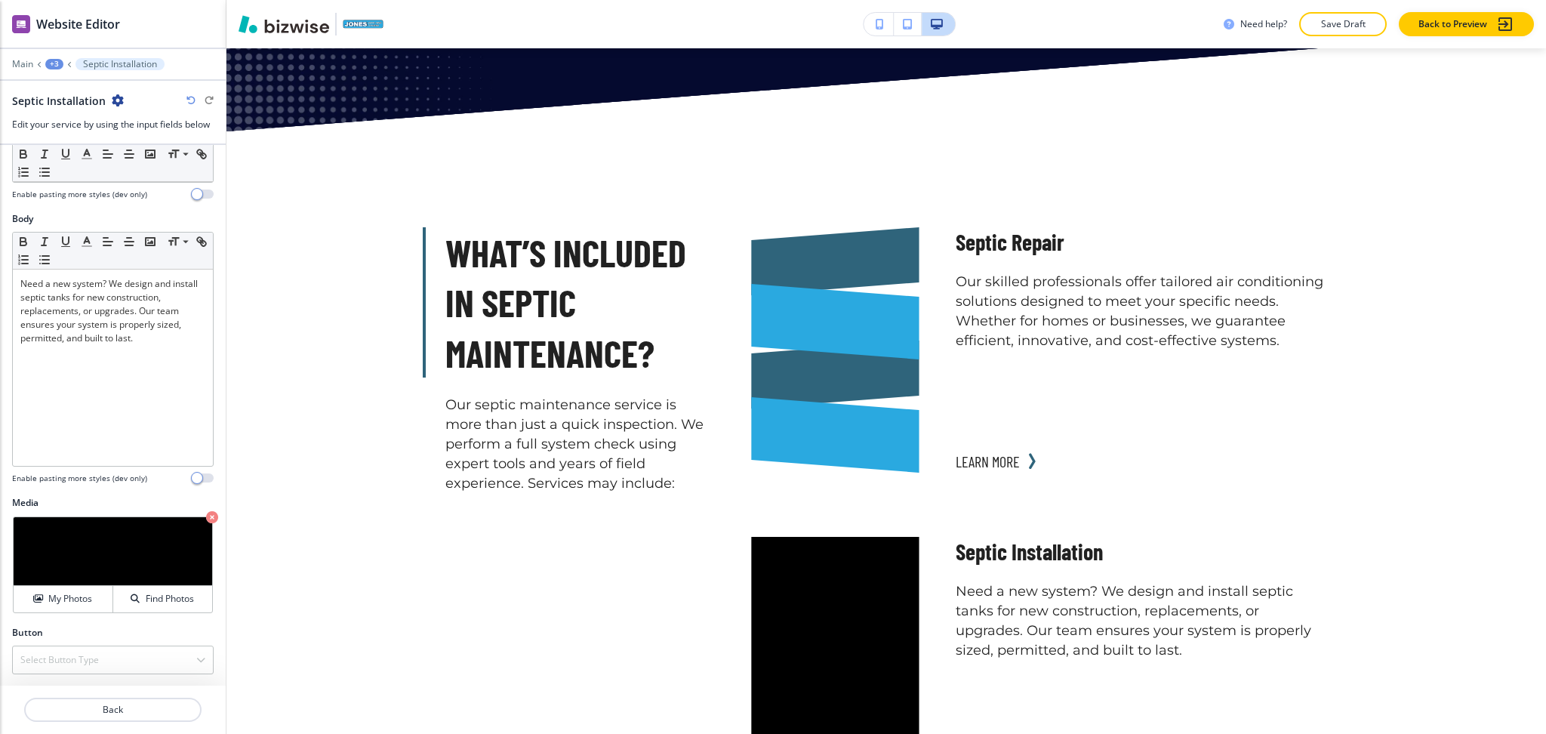
scroll to position [2737, 0]
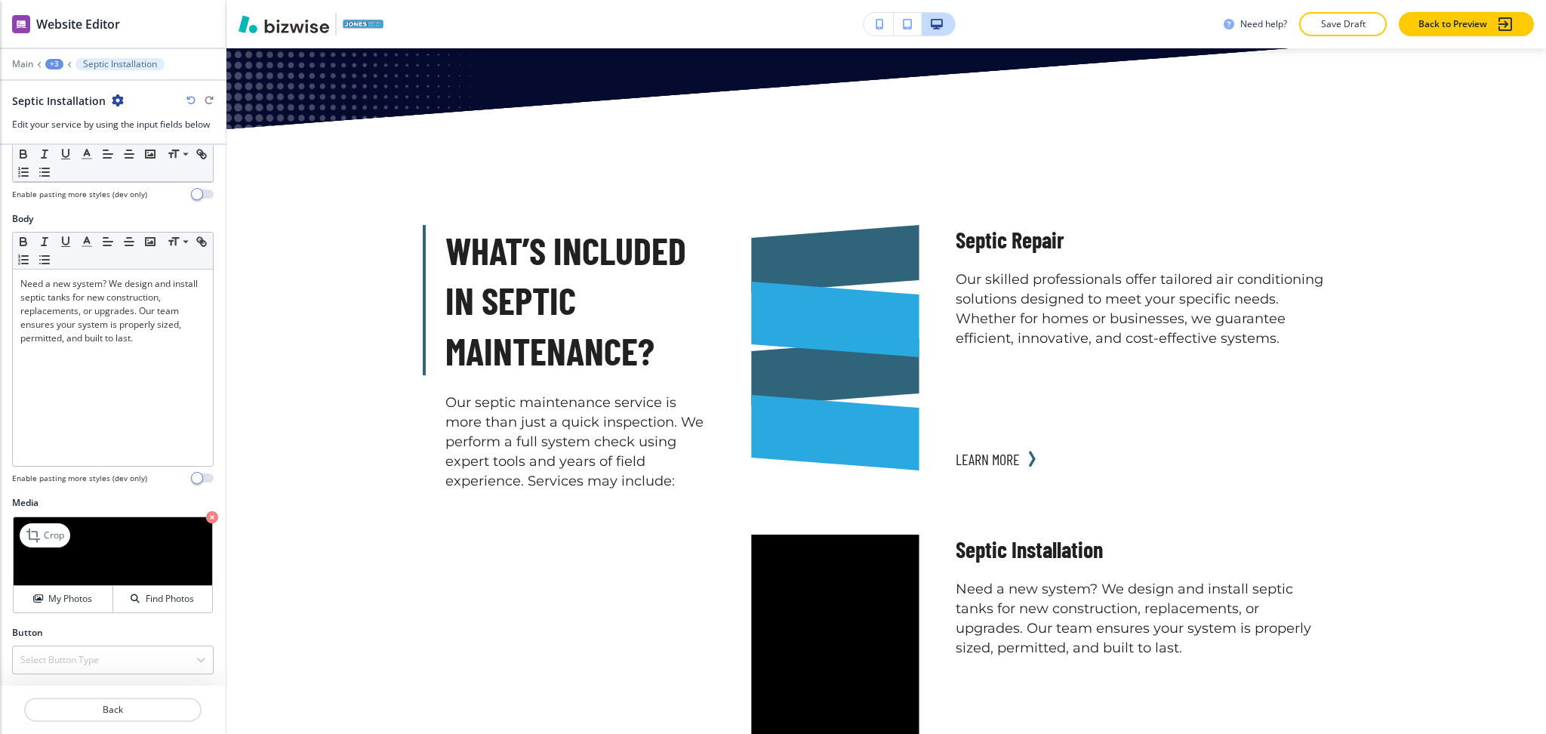
click at [206, 518] on icon "button" at bounding box center [212, 517] width 12 height 12
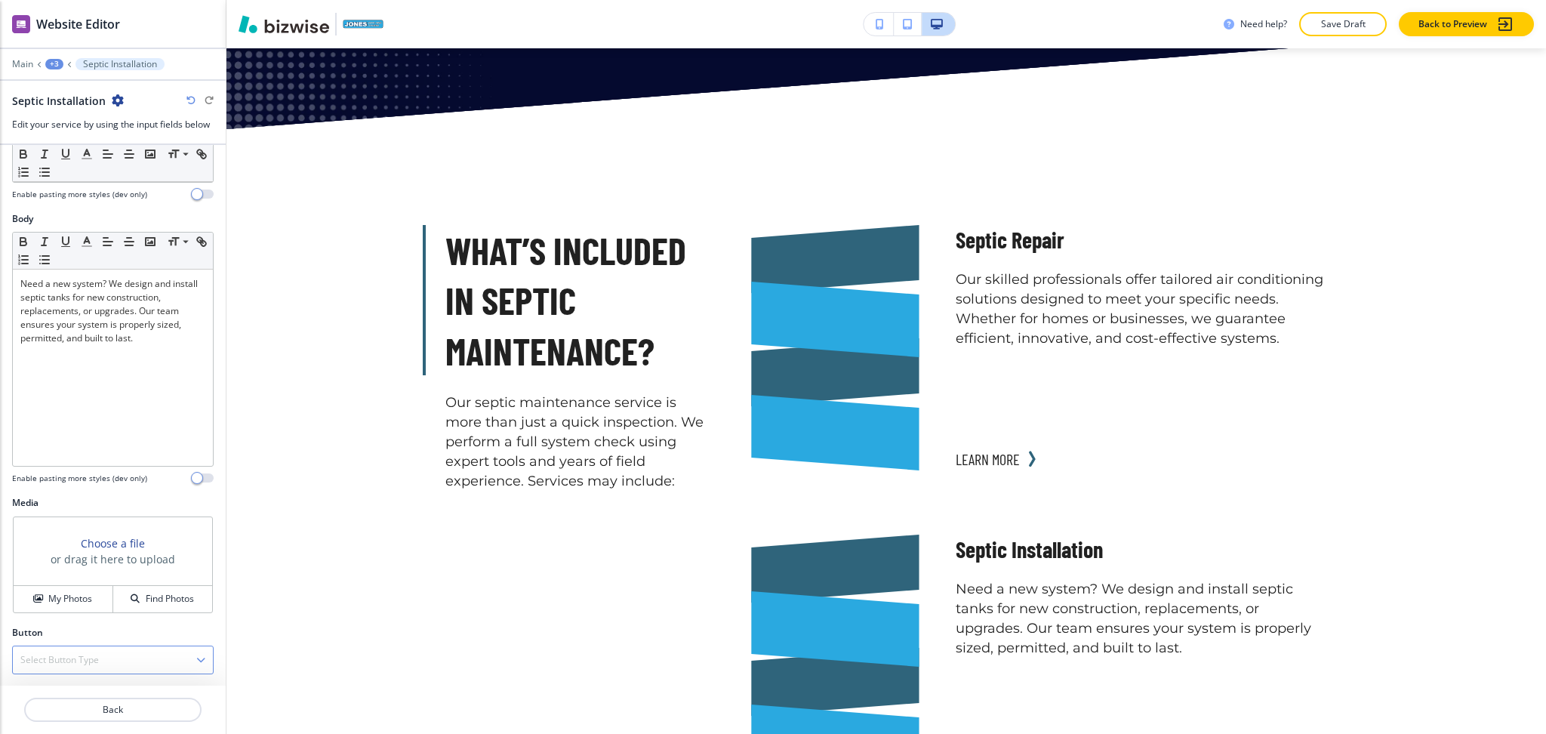
click at [101, 658] on div "Select Button Type" at bounding box center [113, 659] width 200 height 27
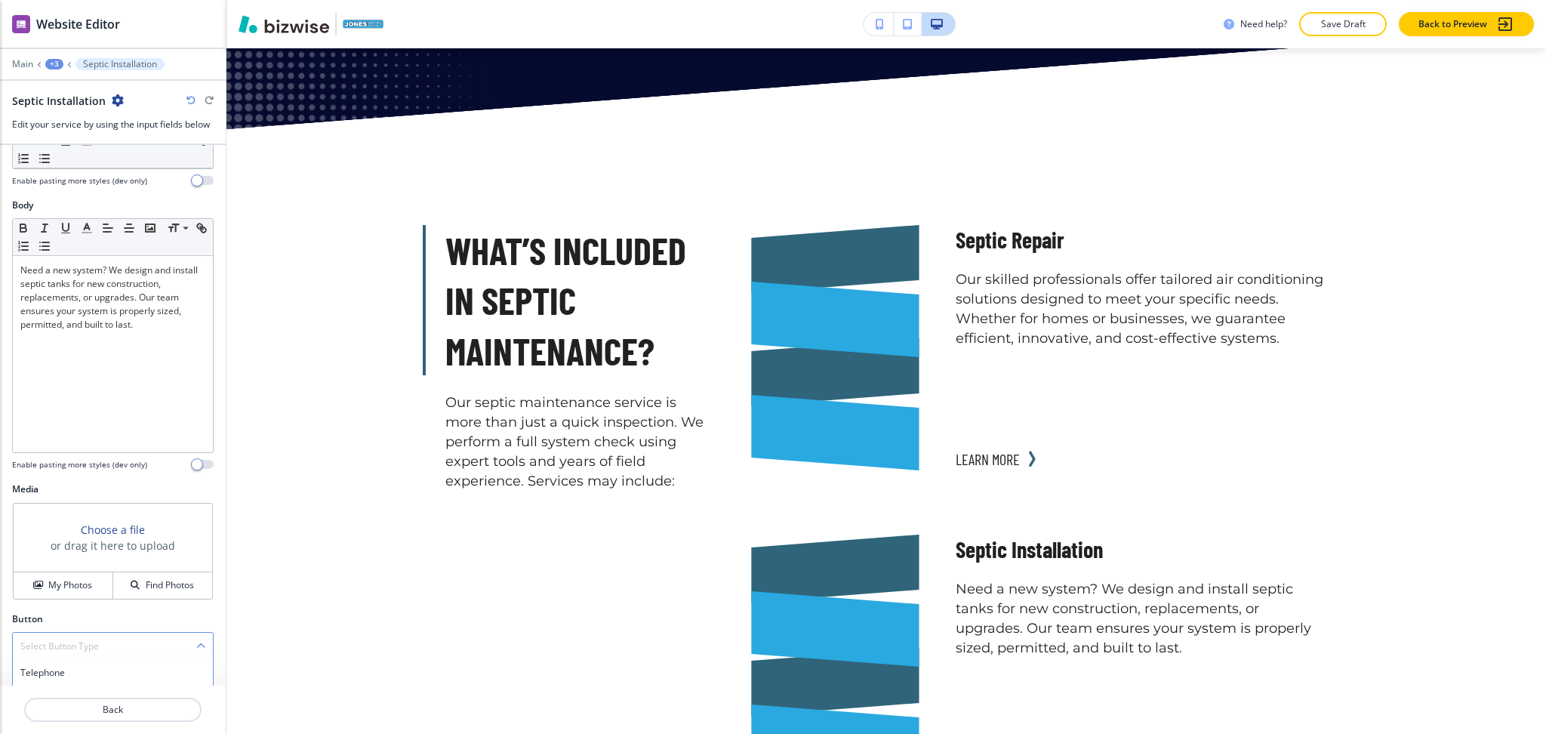
scroll to position [331, 0]
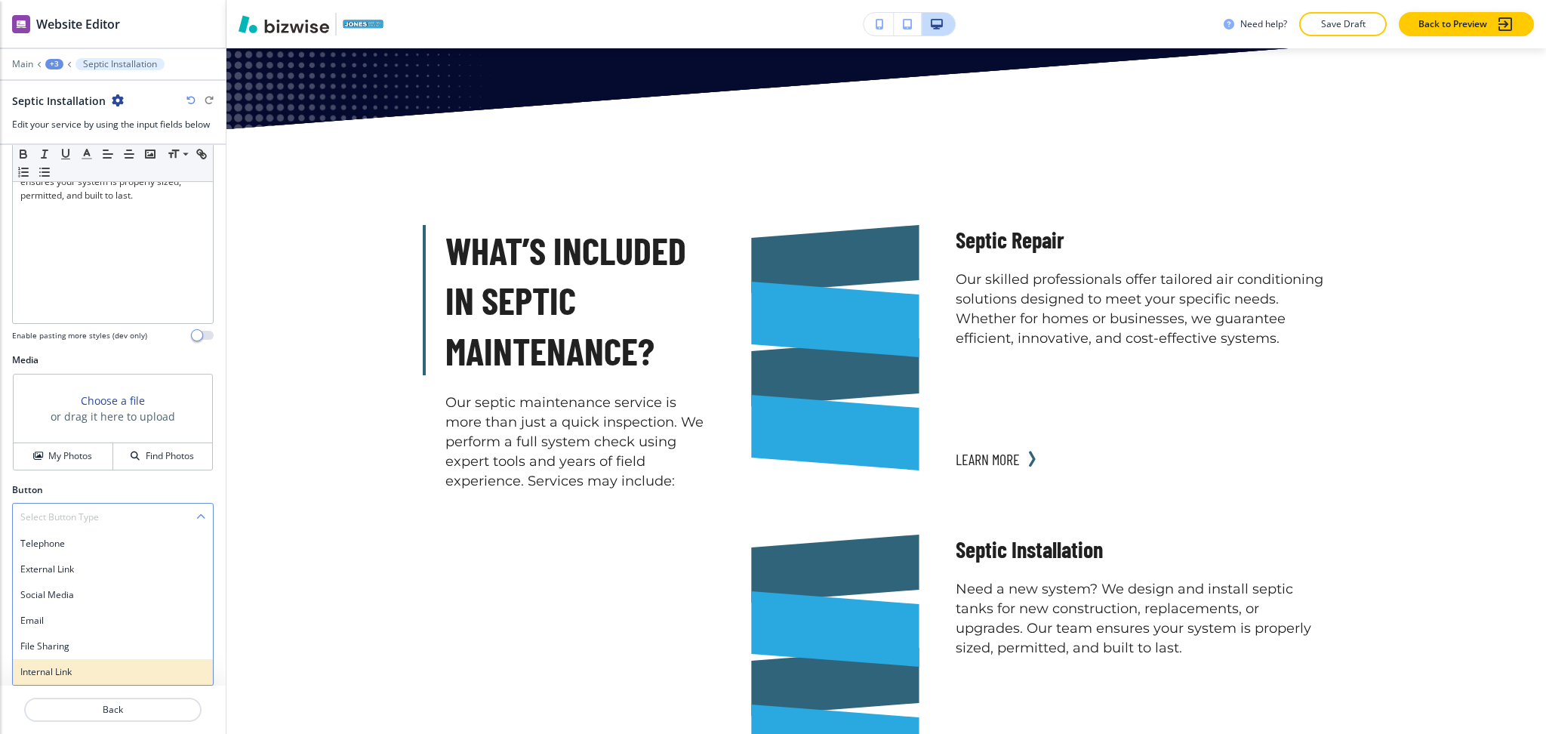
click at [85, 666] on h4 "Internal Link" at bounding box center [112, 672] width 185 height 14
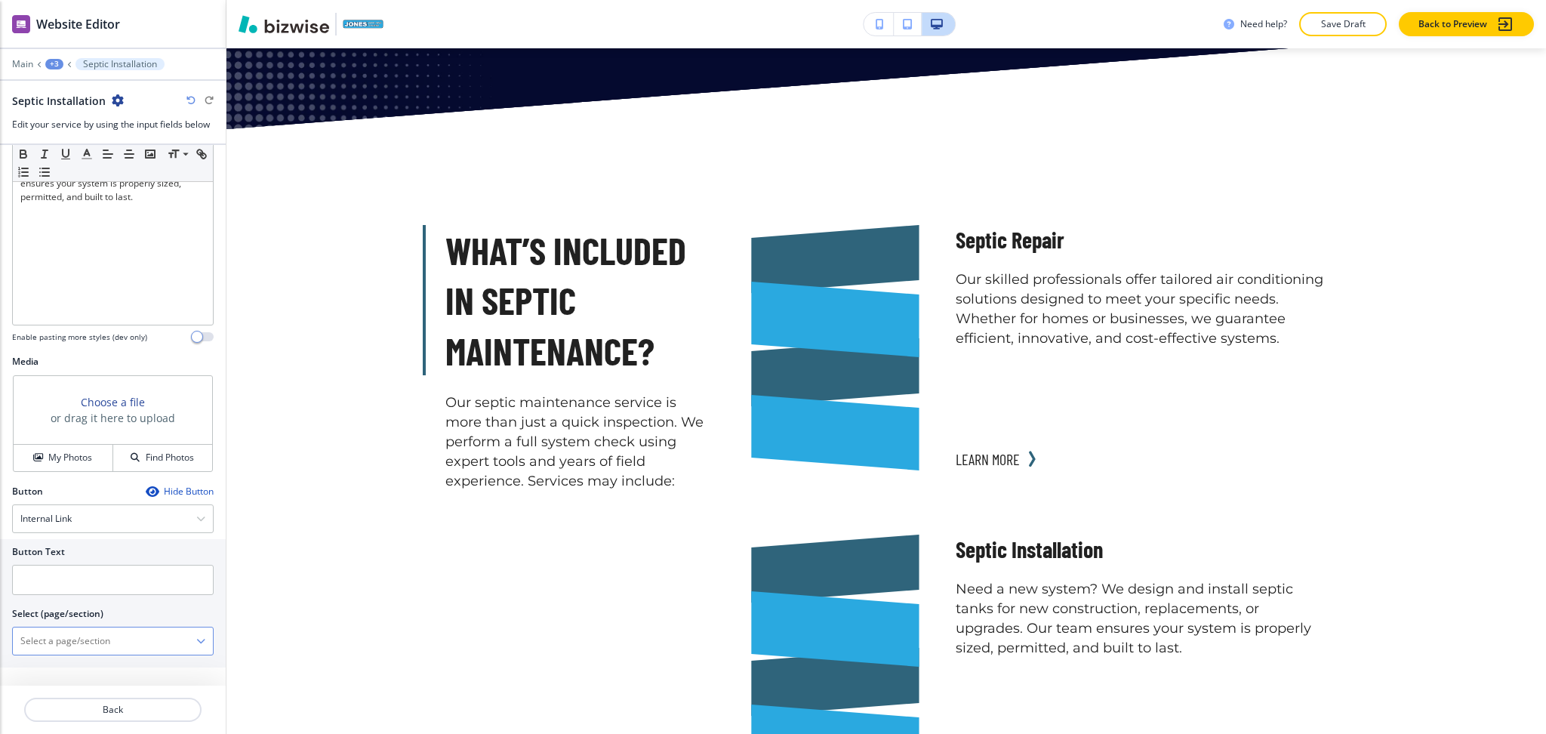
drag, startPoint x: 85, startPoint y: 639, endPoint x: 86, endPoint y: 628, distance: 10.6
click at [85, 639] on \(page\/section\) "Manual Input" at bounding box center [104, 641] width 183 height 26
paste \(page\/section\) "Septic Installation"
click at [76, 655] on div "SEPTIC INSTALLATION" at bounding box center [113, 668] width 200 height 26
type \(page\/section\) "SEPTIC INSTALLATION"
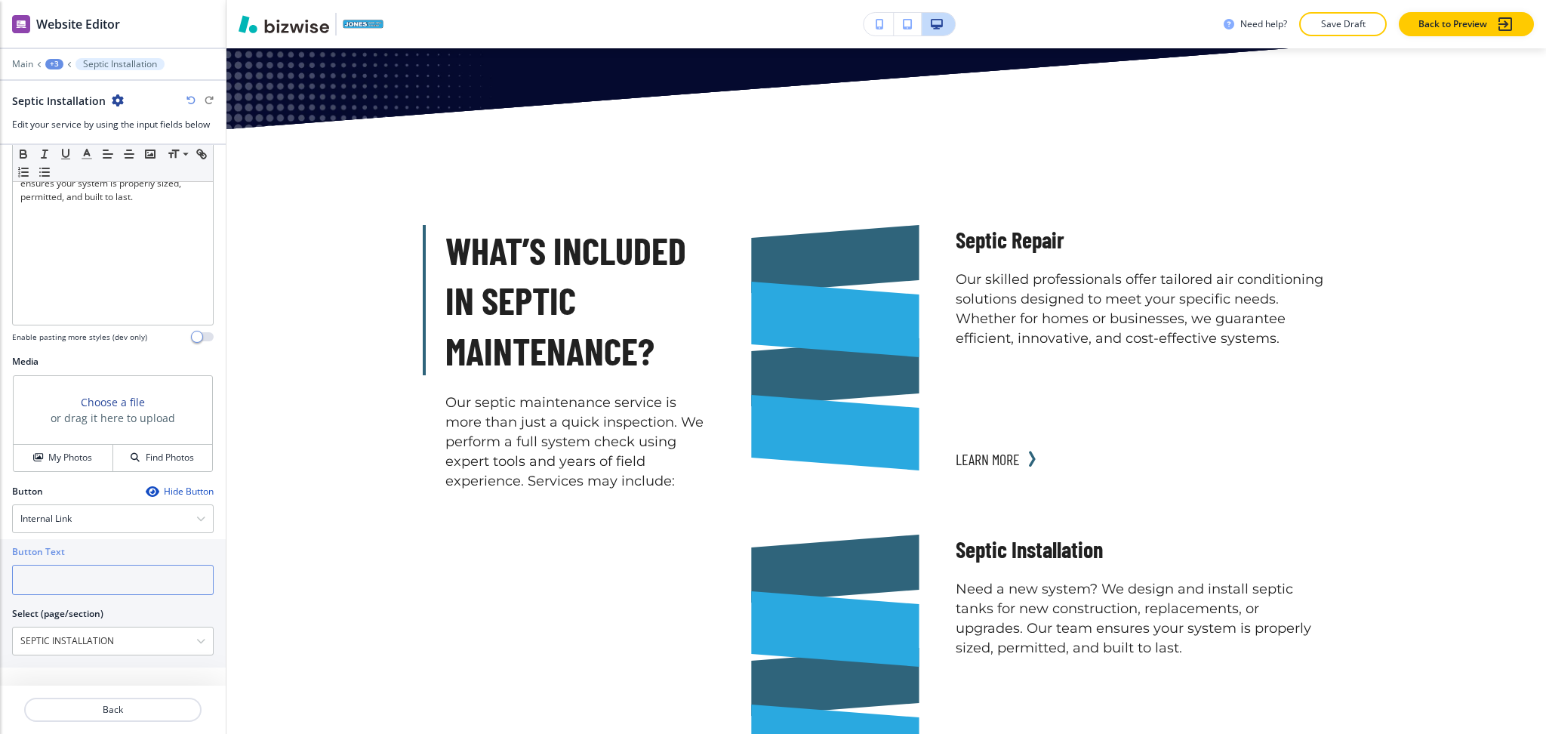
click at [76, 594] on input "text" at bounding box center [113, 580] width 202 height 30
type input "learn more"
click at [90, 700] on button "Back" at bounding box center [112, 710] width 177 height 24
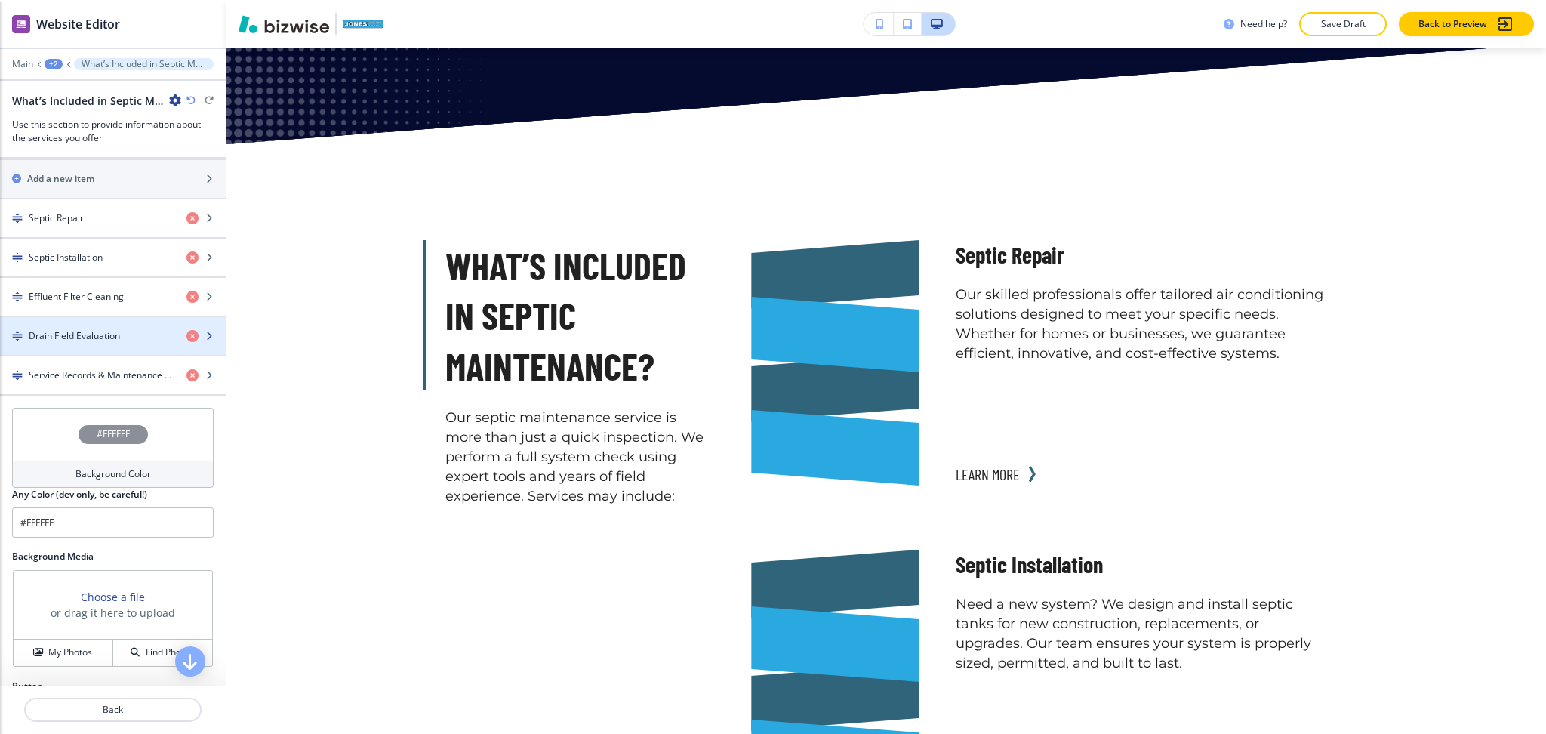
scroll to position [554, 0]
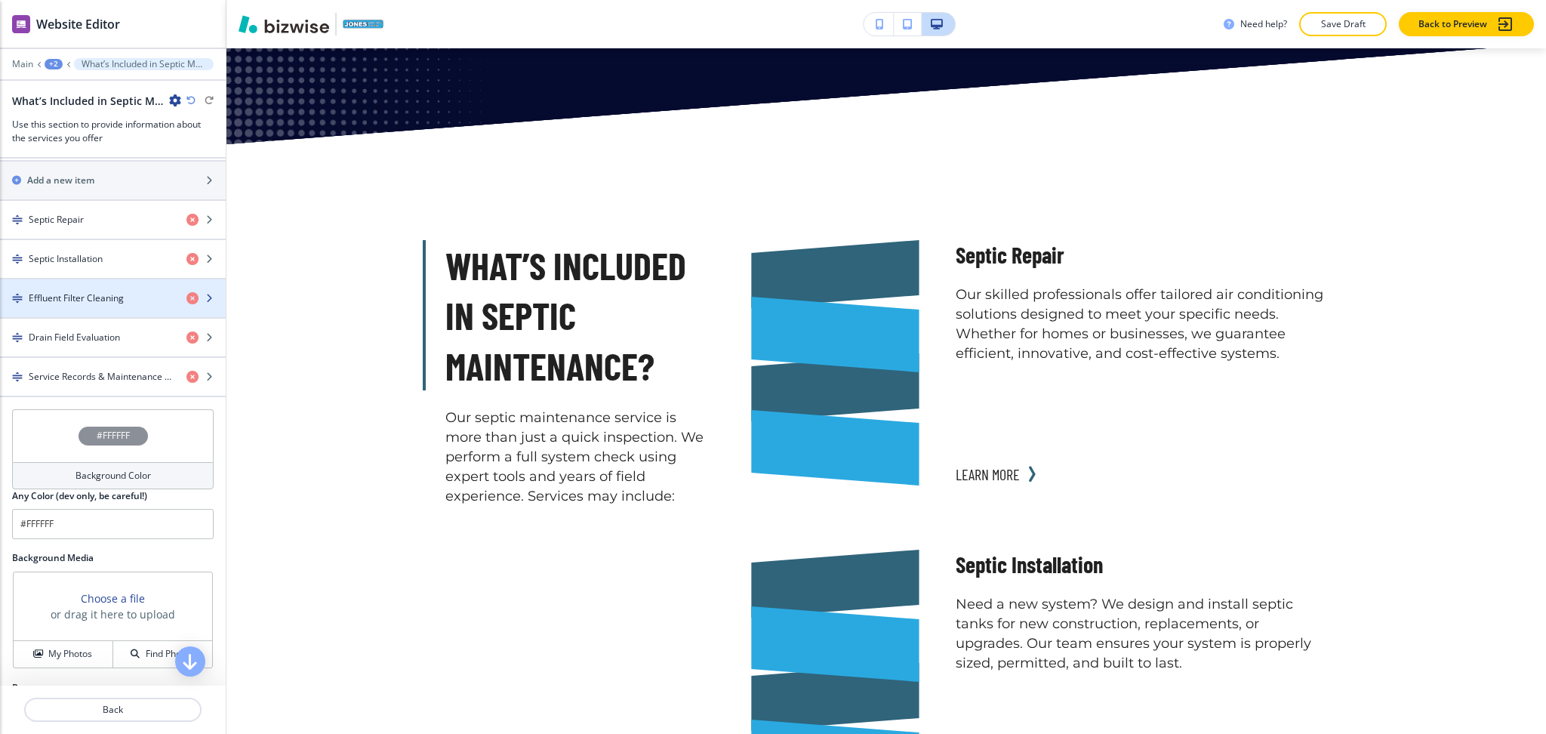
click at [87, 294] on h4 "Effluent Filter Cleaning" at bounding box center [76, 298] width 95 height 14
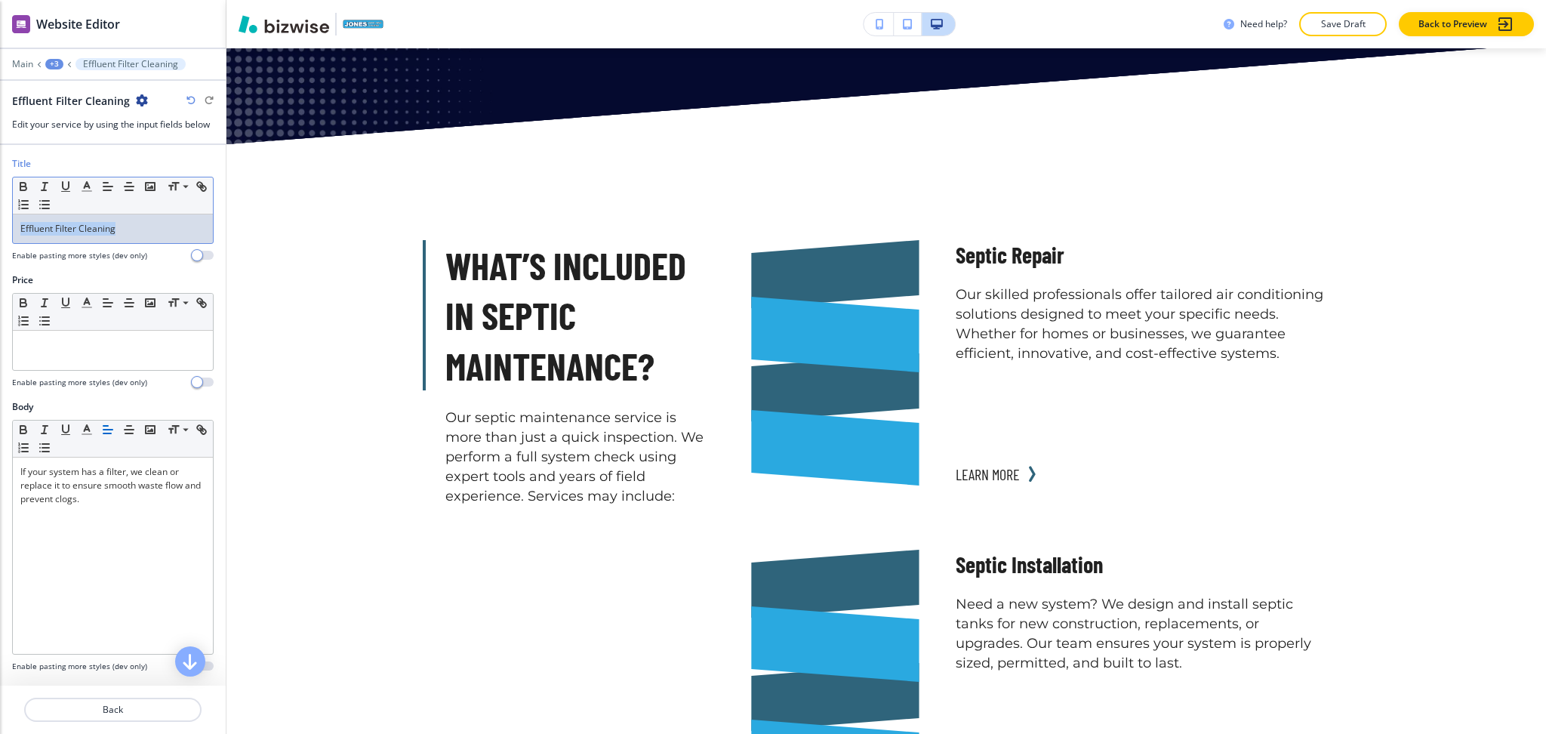
drag, startPoint x: 150, startPoint y: 225, endPoint x: 0, endPoint y: 219, distance: 150.3
click at [0, 219] on div "Title Small Normal Large Huge Effluent Filter Cleaning Enable pasting more styl…" at bounding box center [113, 215] width 226 height 116
click at [149, 239] on div "Effluent Filter Cleaning" at bounding box center [113, 228] width 200 height 29
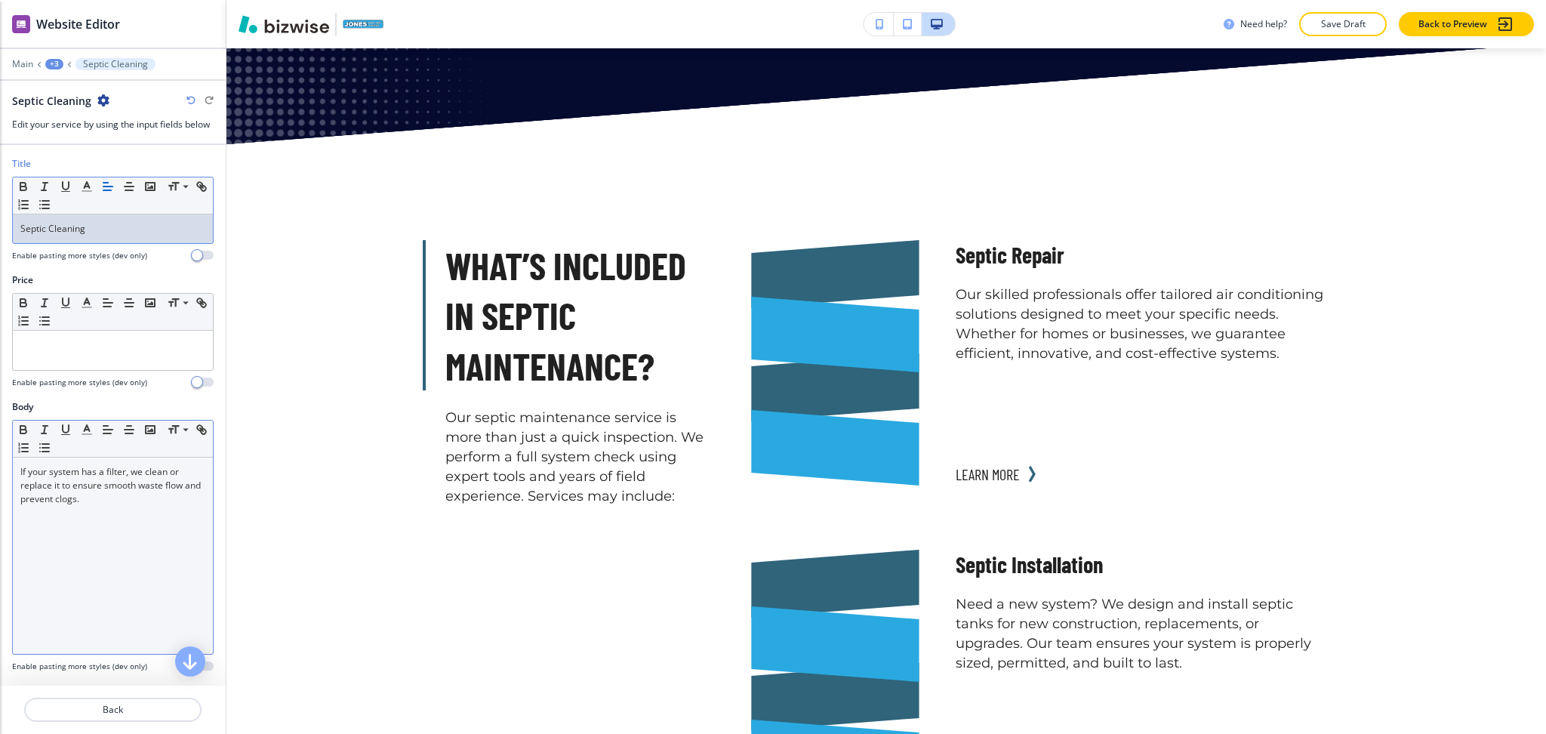
click at [146, 559] on div "If your system has a filter, we clean or replace it to ensure smooth waste flow…" at bounding box center [113, 555] width 200 height 196
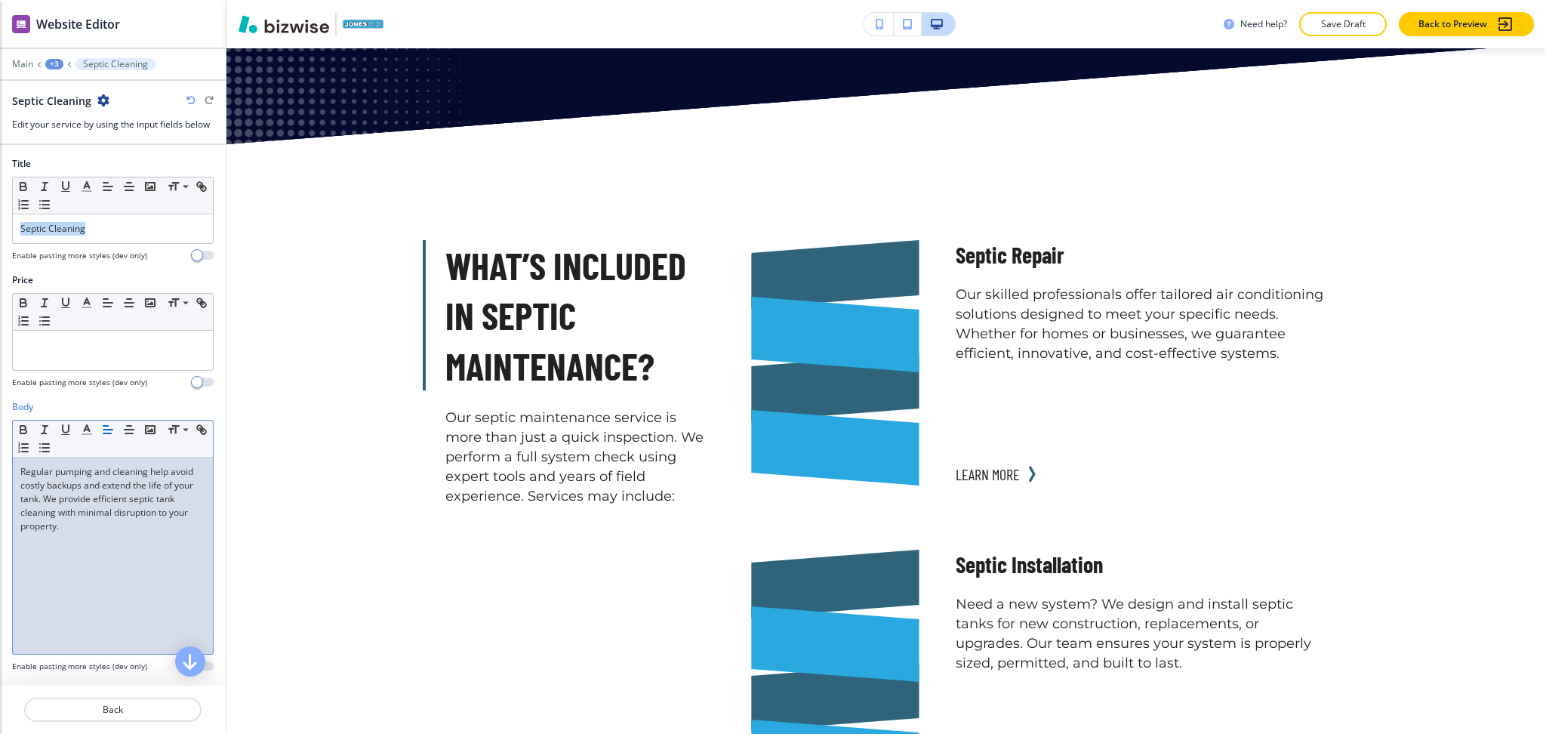
drag, startPoint x: 100, startPoint y: 242, endPoint x: 0, endPoint y: 248, distance: 100.6
click at [0, 248] on div "Title Small Normal Large Huge Septic Cleaning Enable pasting more styles (dev o…" at bounding box center [113, 215] width 226 height 116
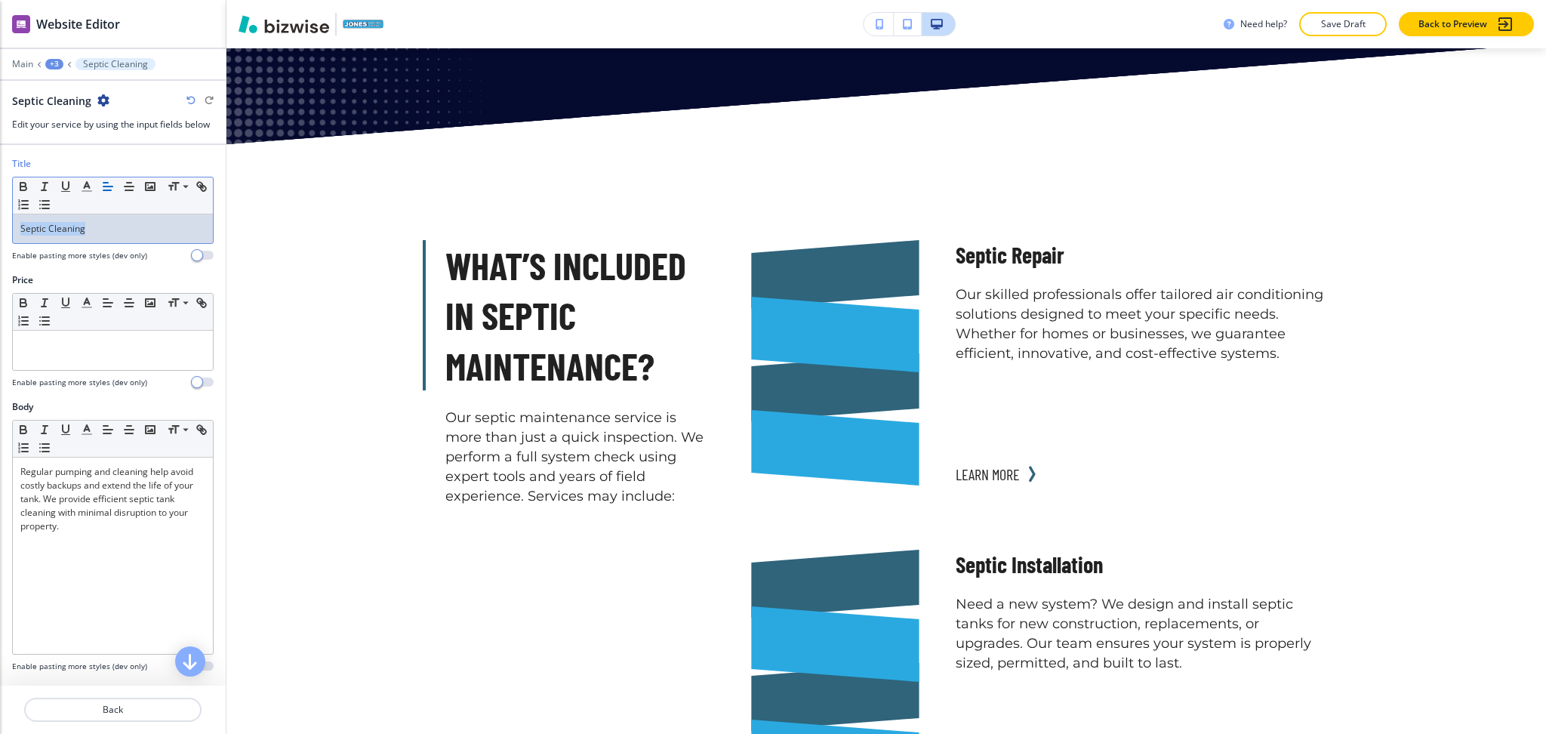
copy p "Septic Cleaning"
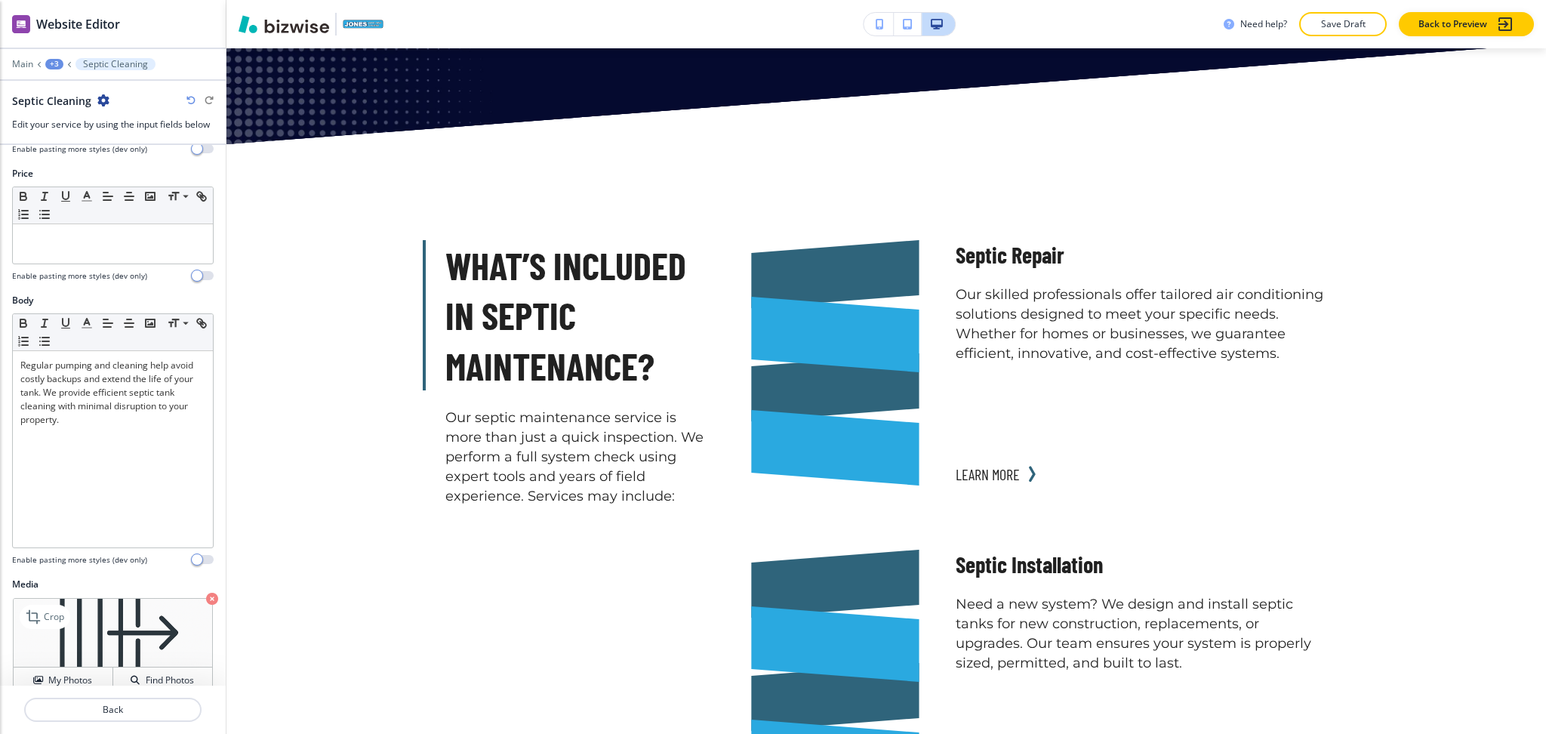
scroll to position [188, 0]
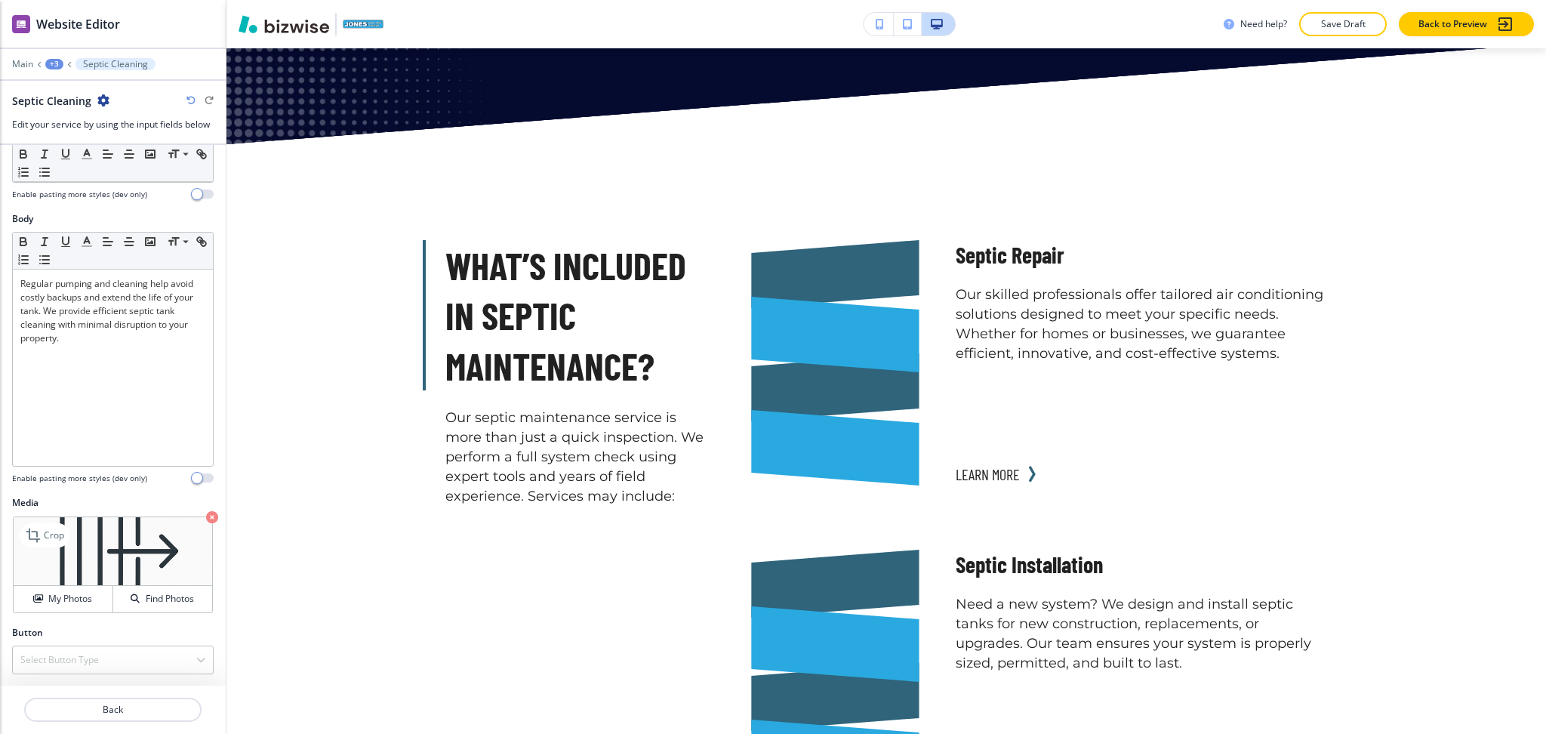
click at [206, 518] on icon "button" at bounding box center [212, 517] width 12 height 12
click at [92, 660] on h4 "Select Button Type" at bounding box center [59, 660] width 79 height 14
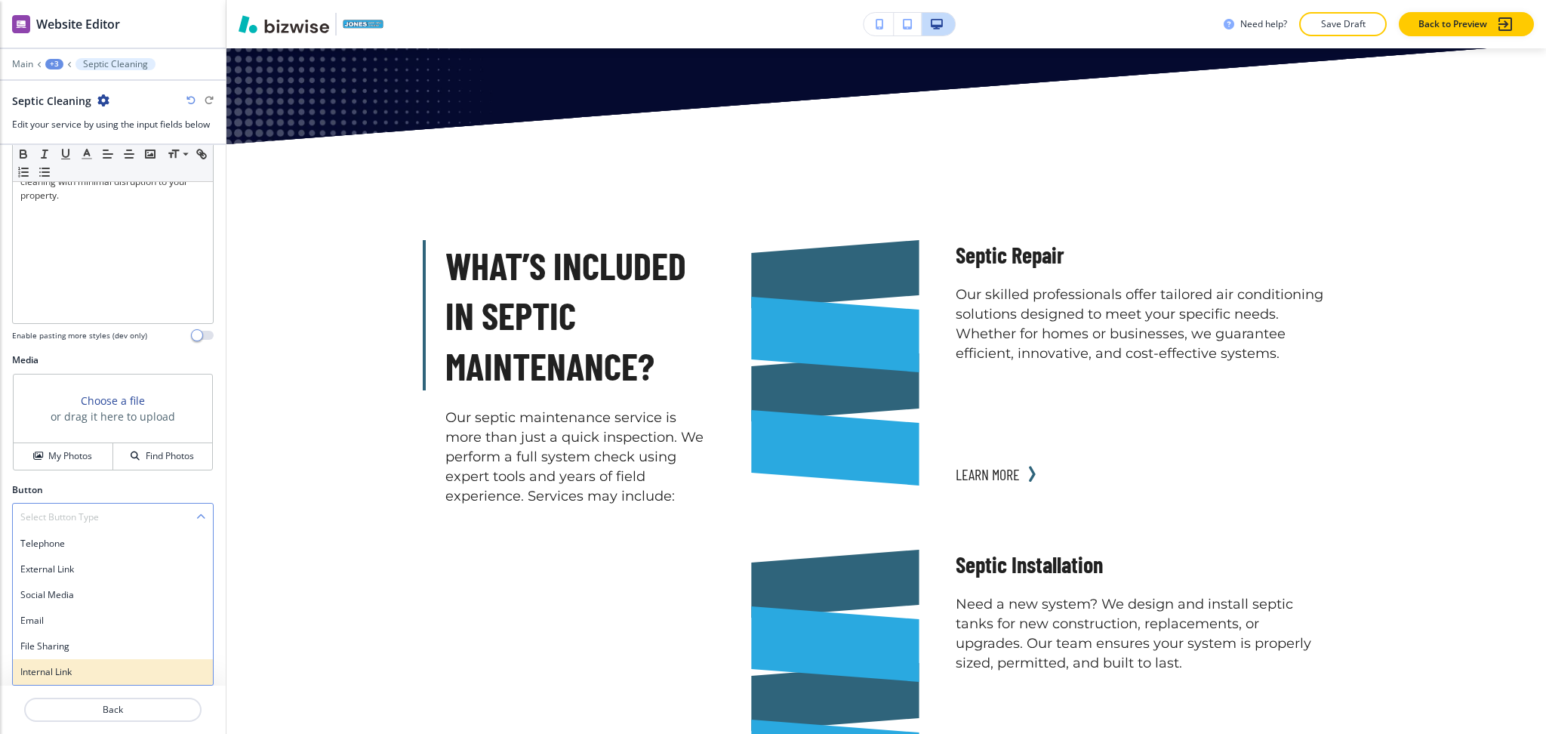
click at [81, 670] on h4 "Internal Link" at bounding box center [112, 672] width 185 height 14
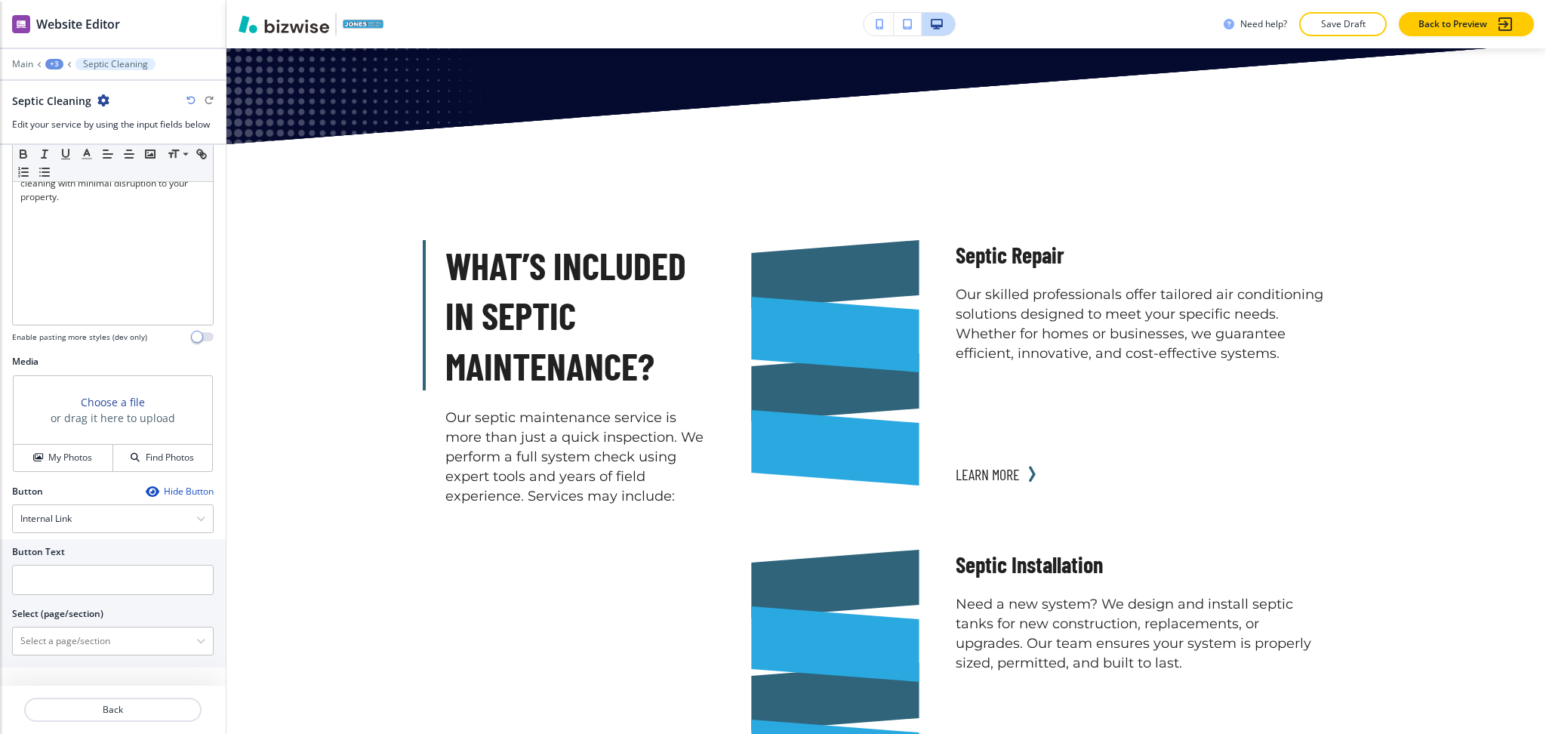
scroll to position [329, 0]
click at [76, 647] on \(page\/section\) "Manual Input" at bounding box center [104, 641] width 183 height 26
paste \(page\/section\) "Septic Cleaning"
click at [62, 664] on h4 "SEPTIC CLEANING" at bounding box center [112, 668] width 185 height 14
type \(page\/section\) "SEPTIC CLEANING"
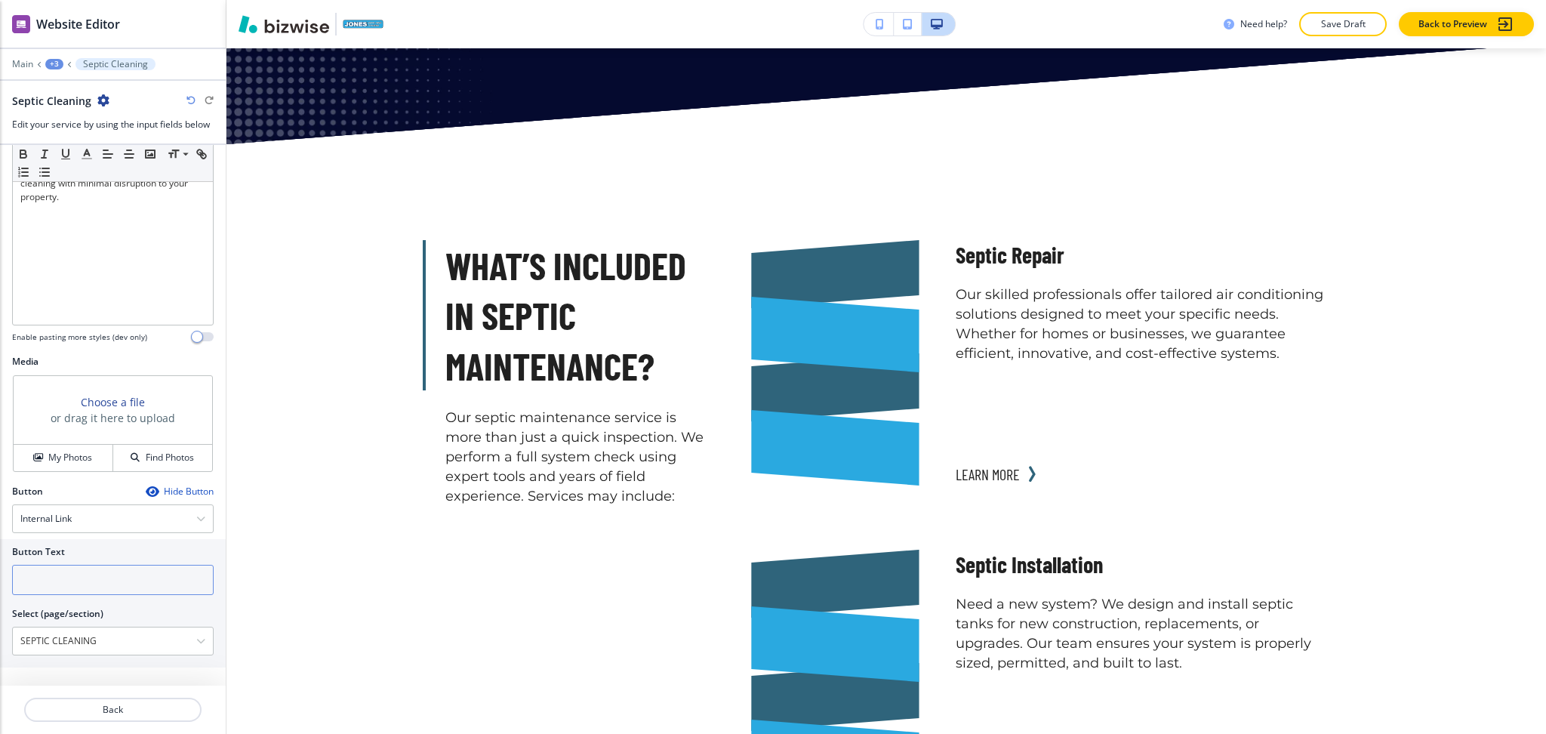
drag, startPoint x: 64, startPoint y: 579, endPoint x: 54, endPoint y: 570, distance: 13.9
click at [58, 573] on input "text" at bounding box center [113, 580] width 202 height 30
click at [47, 577] on input "learnmroe" at bounding box center [113, 580] width 202 height 30
click at [43, 581] on input "learnmroe" at bounding box center [113, 580] width 202 height 30
click at [58, 581] on input "learn mroe" at bounding box center [113, 580] width 202 height 30
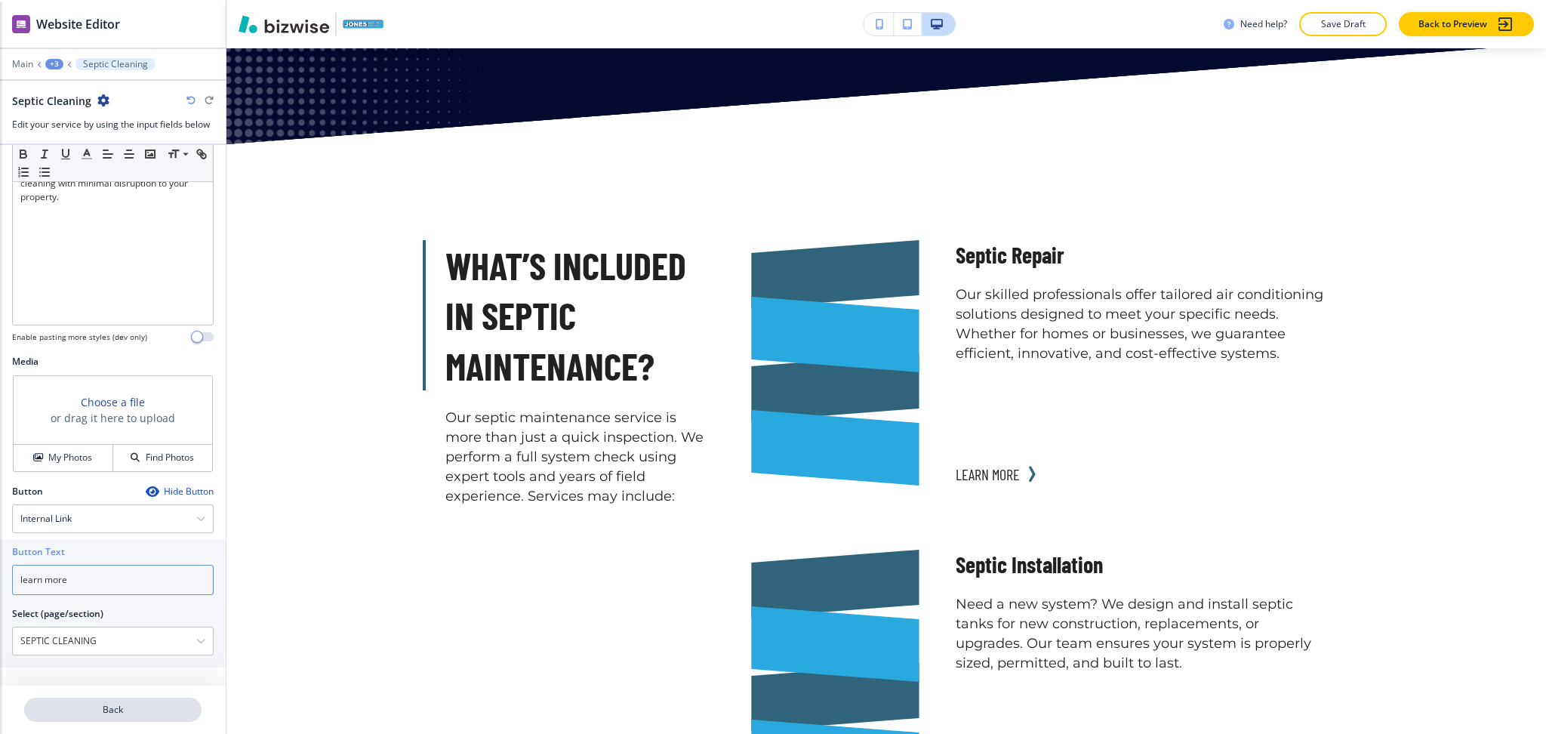
type input "learn more"
click at [136, 700] on button "Back" at bounding box center [112, 710] width 177 height 24
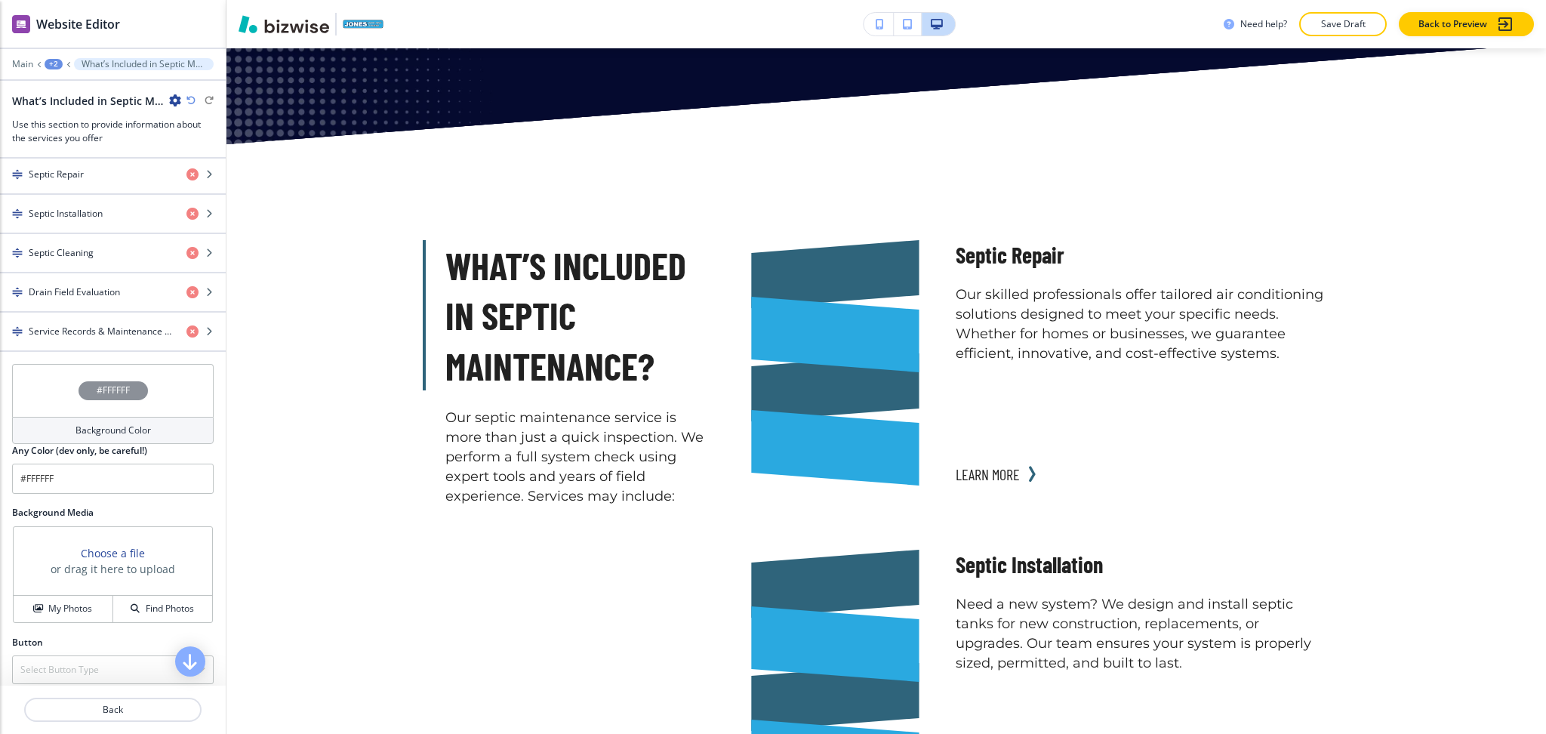
scroll to position [604, 0]
click at [186, 328] on icon "button" at bounding box center [192, 327] width 12 height 12
click at [186, 327] on icon "button" at bounding box center [192, 327] width 12 height 12
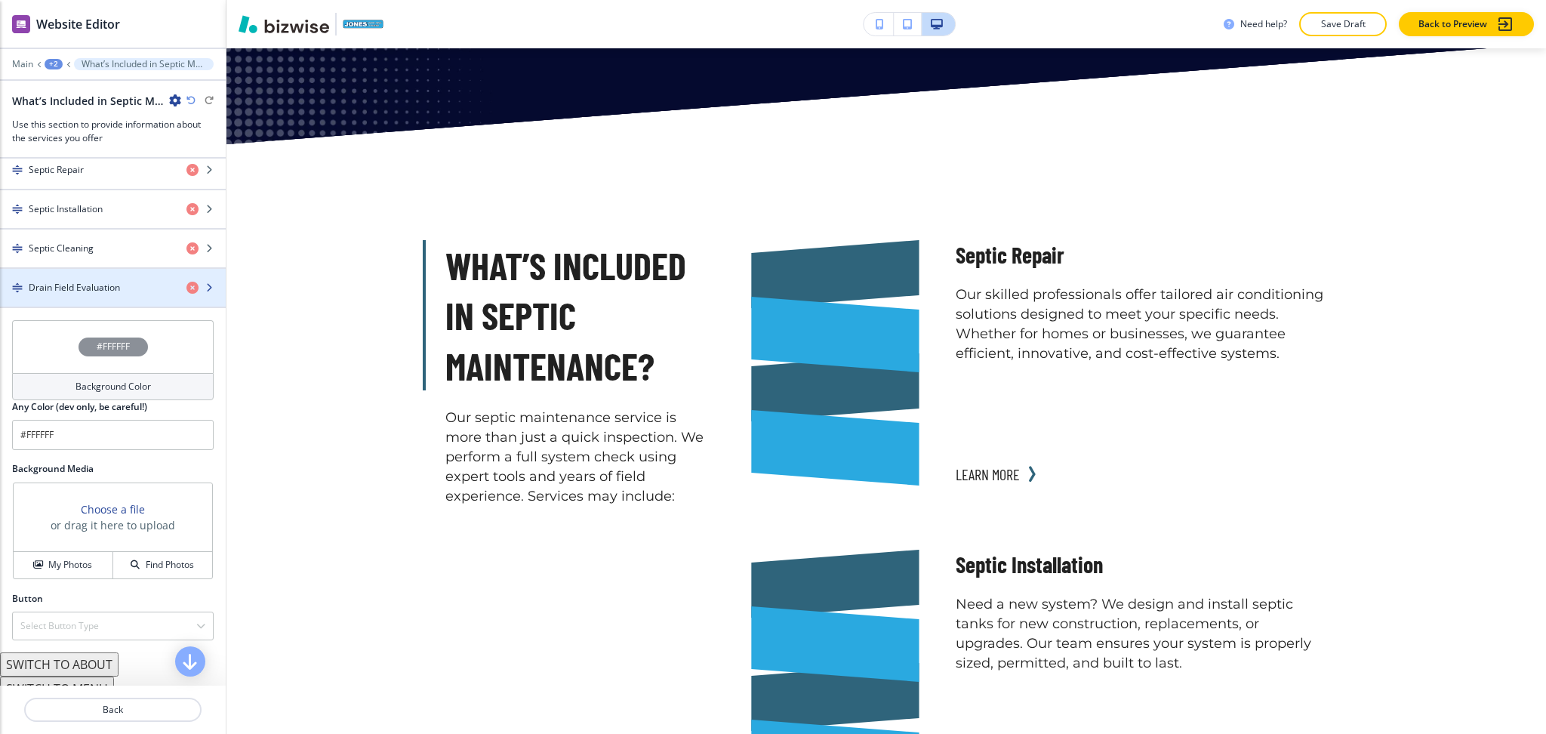
click at [115, 280] on div "button" at bounding box center [113, 275] width 226 height 12
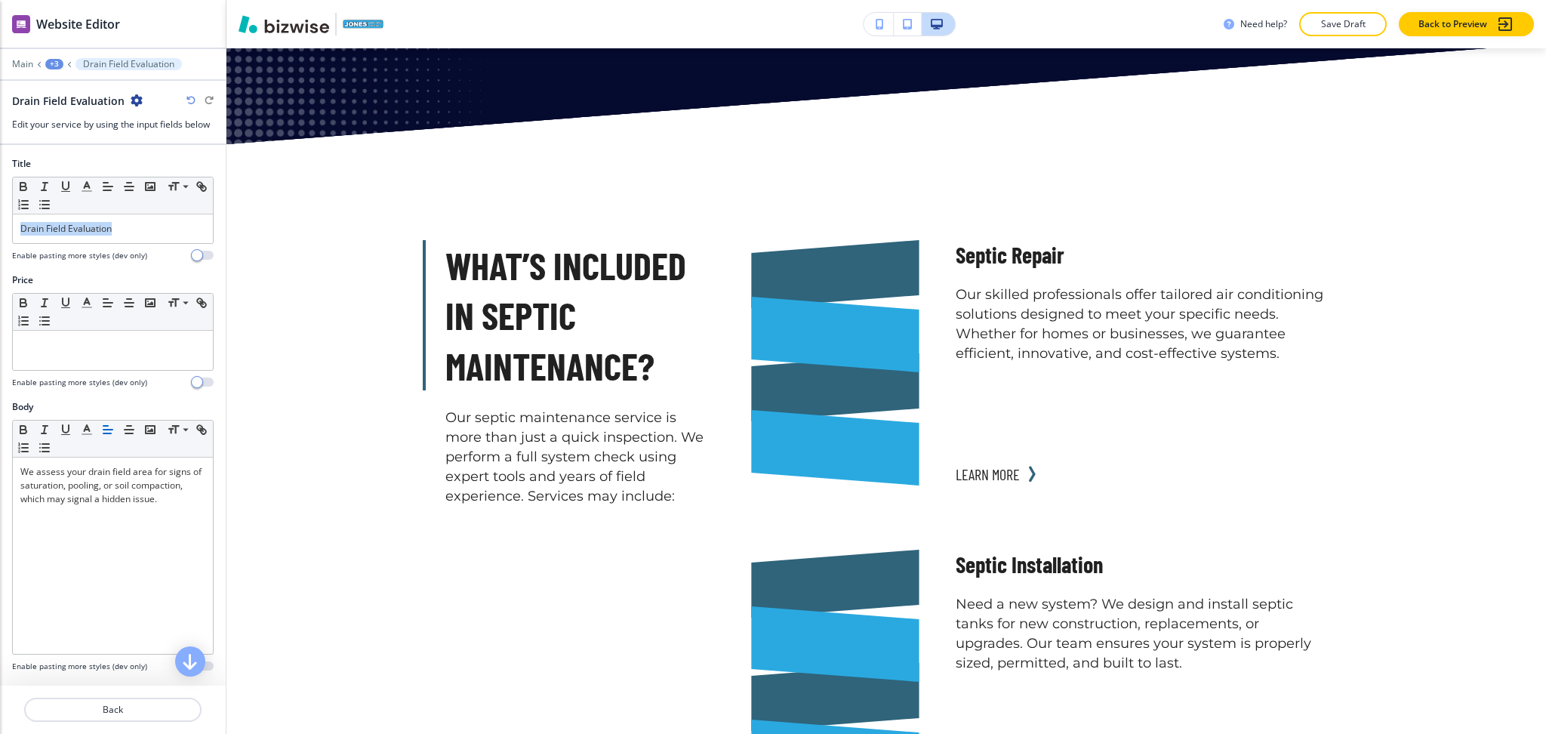
drag, startPoint x: 128, startPoint y: 227, endPoint x: 0, endPoint y: 223, distance: 127.6
click at [0, 224] on div "Title Small Normal Large Huge Drain Field Evaluation Enable pasting more styles…" at bounding box center [113, 215] width 226 height 116
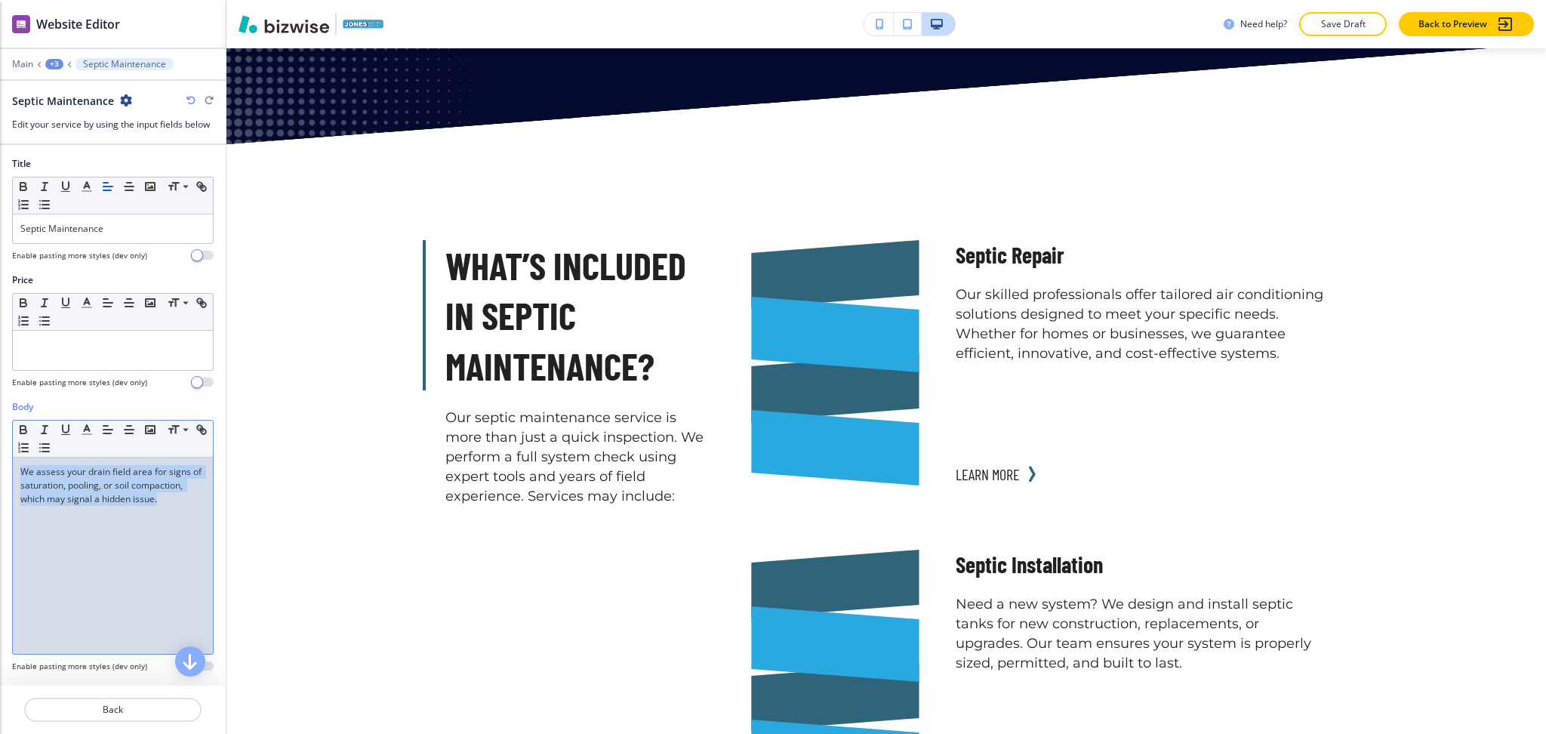
drag, startPoint x: 131, startPoint y: 548, endPoint x: 0, endPoint y: 436, distance: 172.4
click at [0, 436] on div "Body Small Normal Large Huge We assess your drain field area for signs of satur…" at bounding box center [113, 542] width 226 height 284
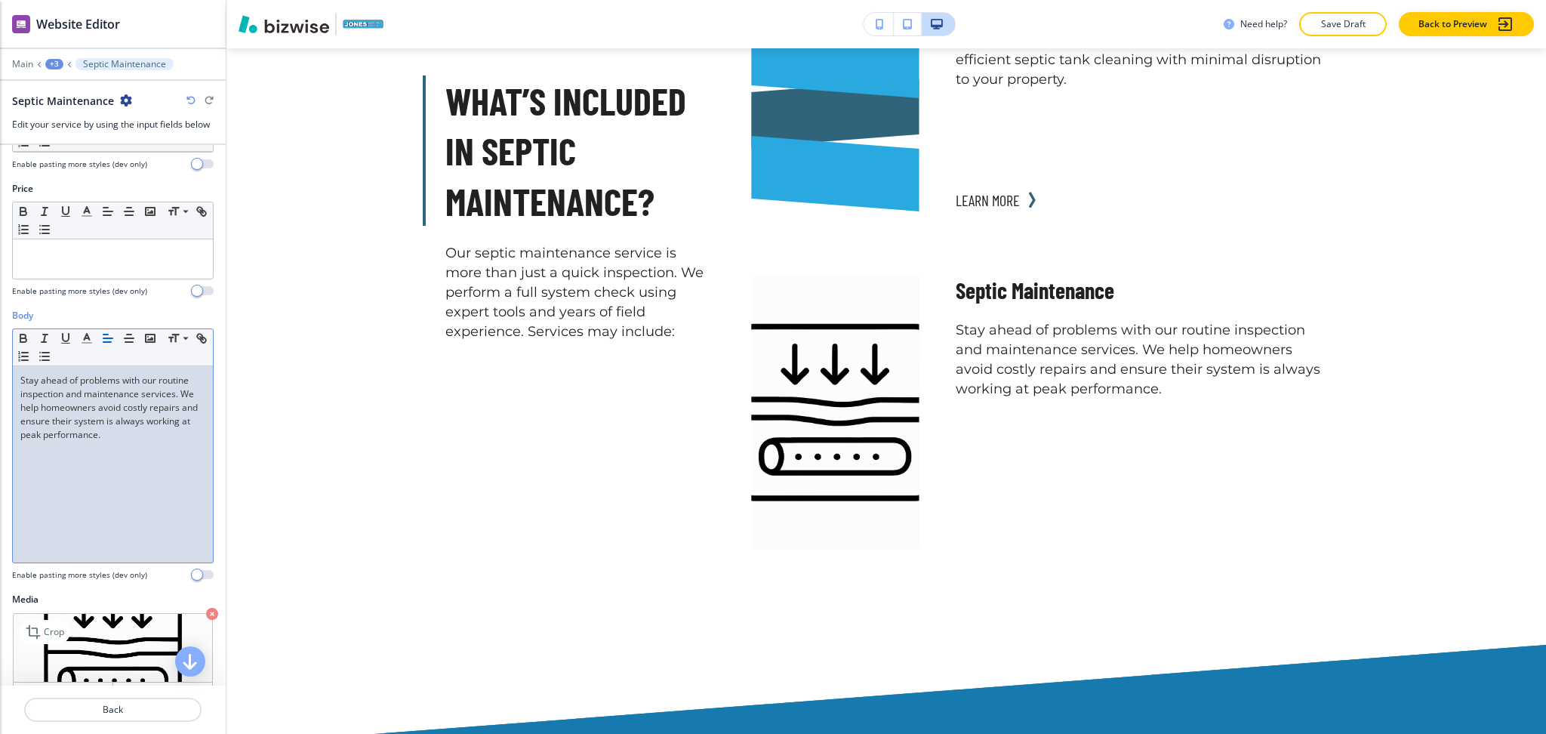
scroll to position [188, 0]
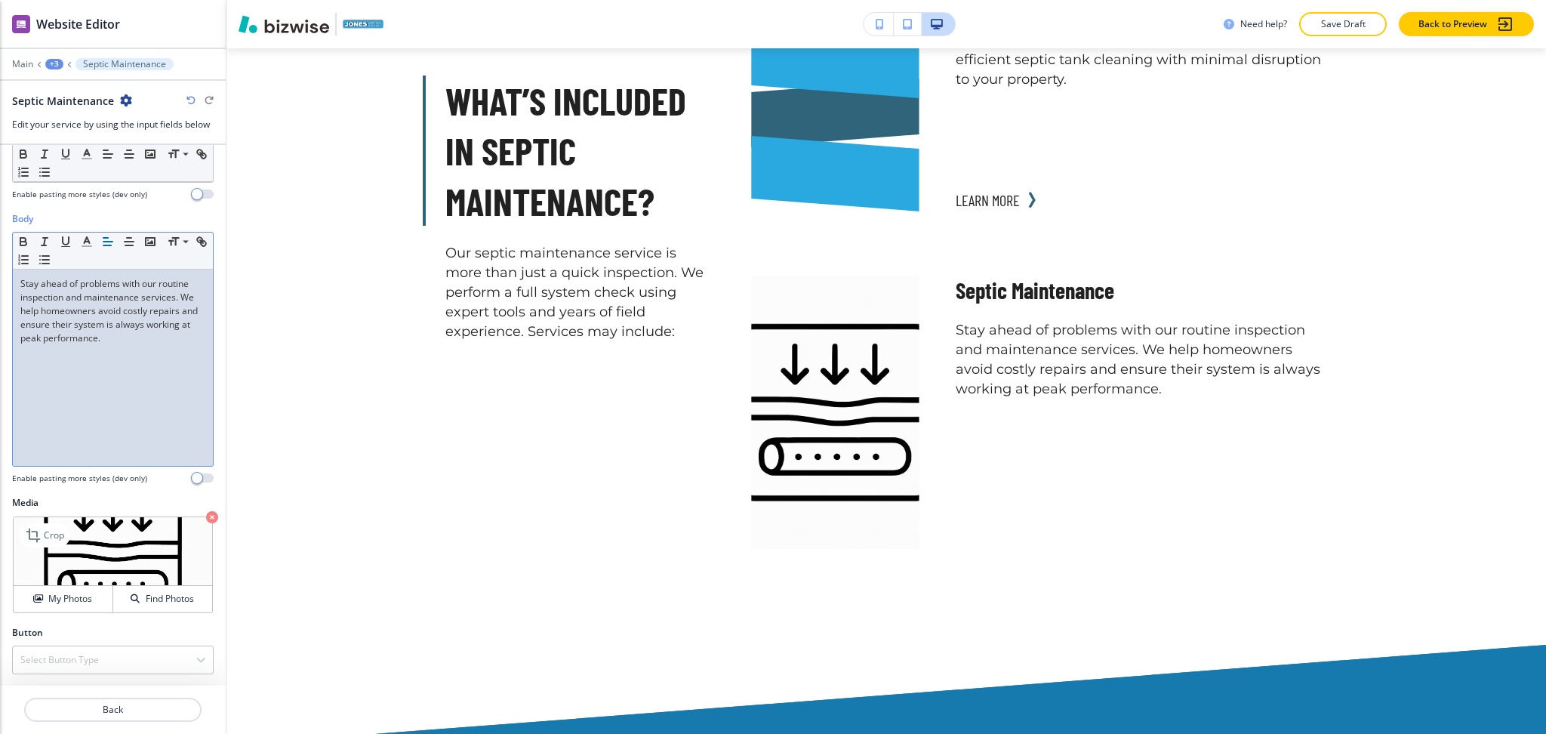
click at [206, 520] on icon "button" at bounding box center [212, 517] width 12 height 12
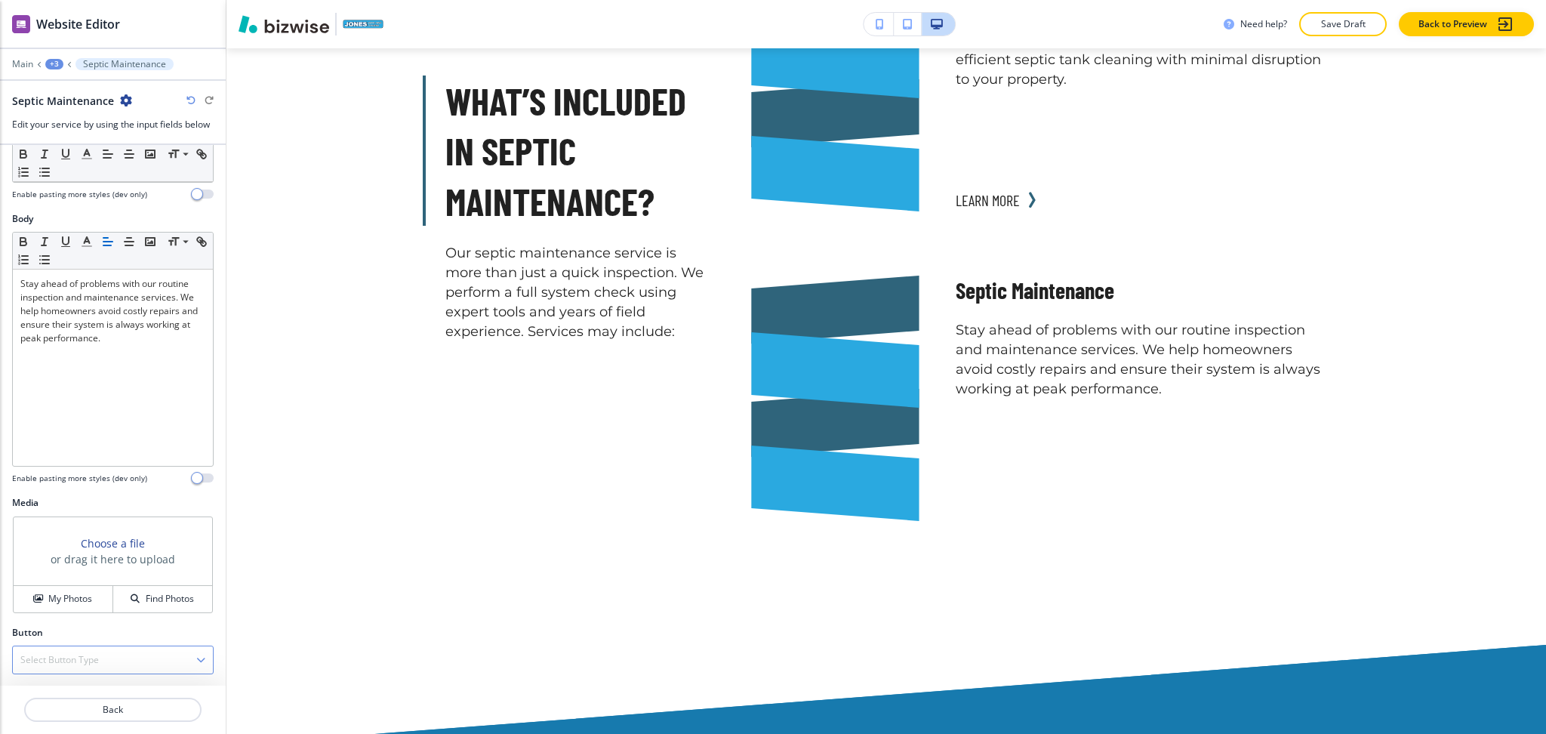
click at [145, 651] on div "Select Button Type" at bounding box center [113, 659] width 200 height 27
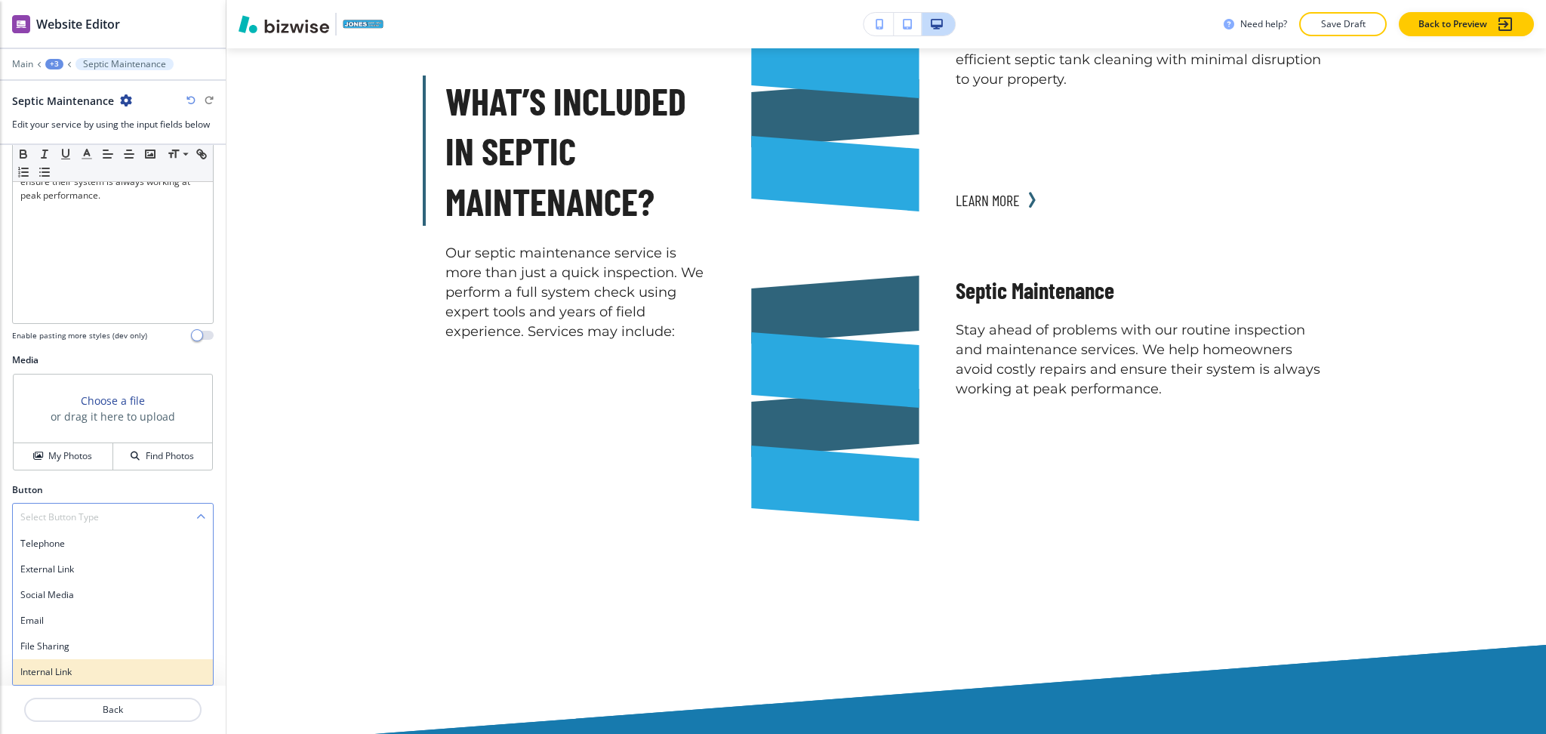
click at [128, 668] on h4 "Internal Link" at bounding box center [112, 672] width 185 height 14
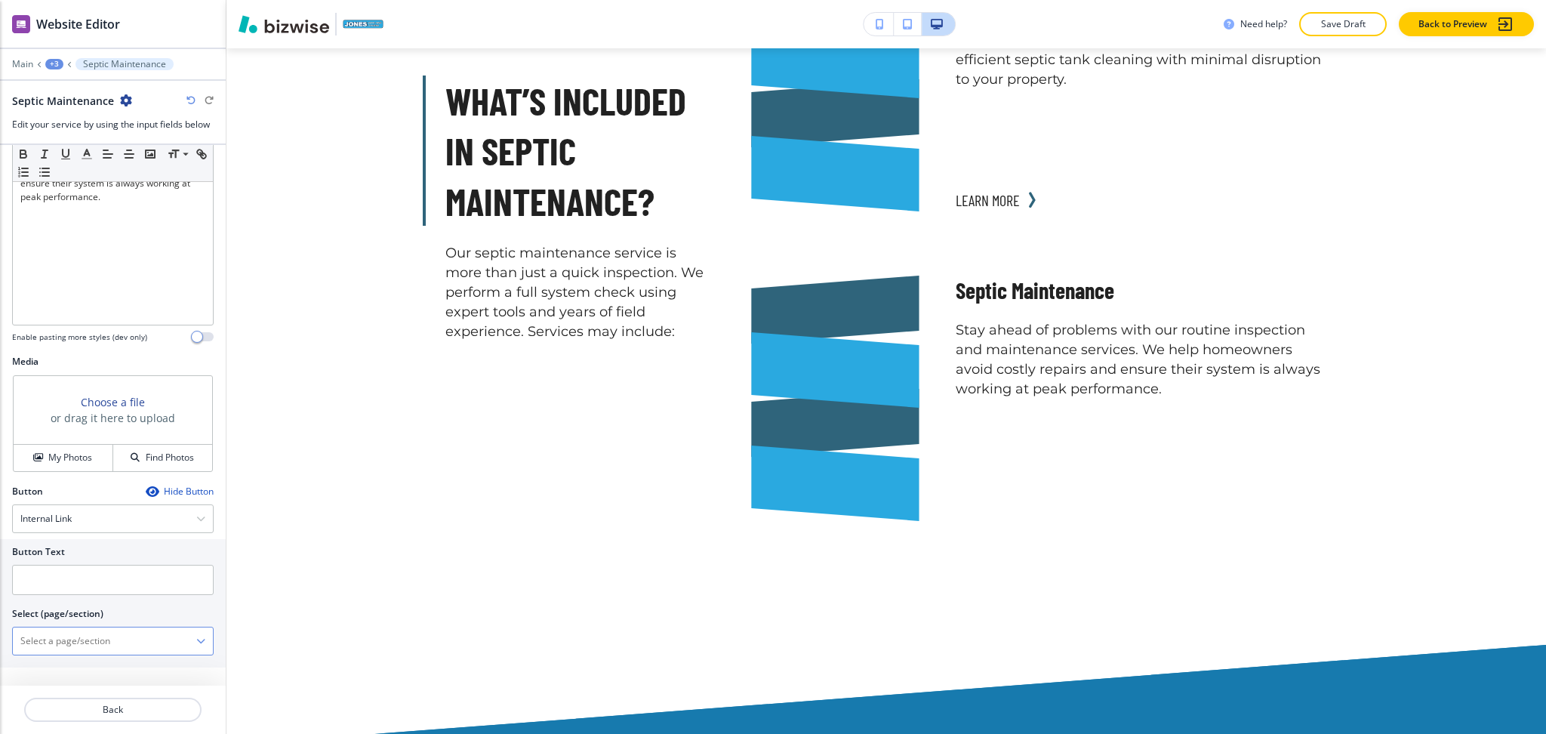
scroll to position [329, 0]
click at [125, 639] on \(page\/section\) "Manual Input" at bounding box center [104, 641] width 183 height 26
drag, startPoint x: 89, startPoint y: 640, endPoint x: 0, endPoint y: 636, distance: 89.2
click at [0, 636] on div "Button Text Select (page/section) CONTACT US CONTACT CONTACT | Hero CONTACT | P…" at bounding box center [113, 603] width 226 height 128
click at [45, 660] on div "CONTACT" at bounding box center [113, 668] width 200 height 26
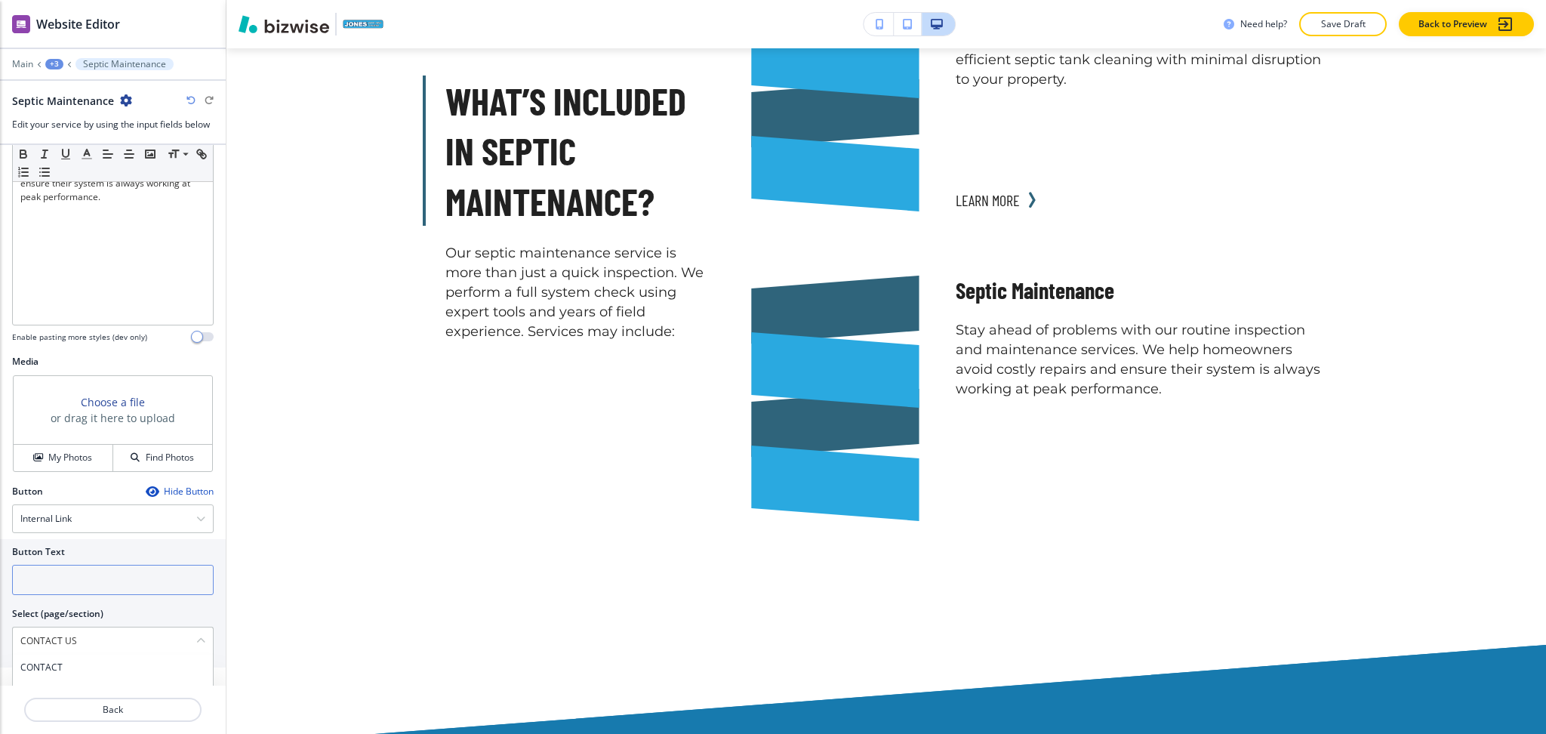
type \(page\/section\) "CONTACT"
click at [57, 587] on input "text" at bounding box center [113, 580] width 202 height 30
paste input "CONTACT US"
type input "CONTACT US"
click at [86, 642] on \(page\/section\) "CONTACT" at bounding box center [104, 641] width 183 height 26
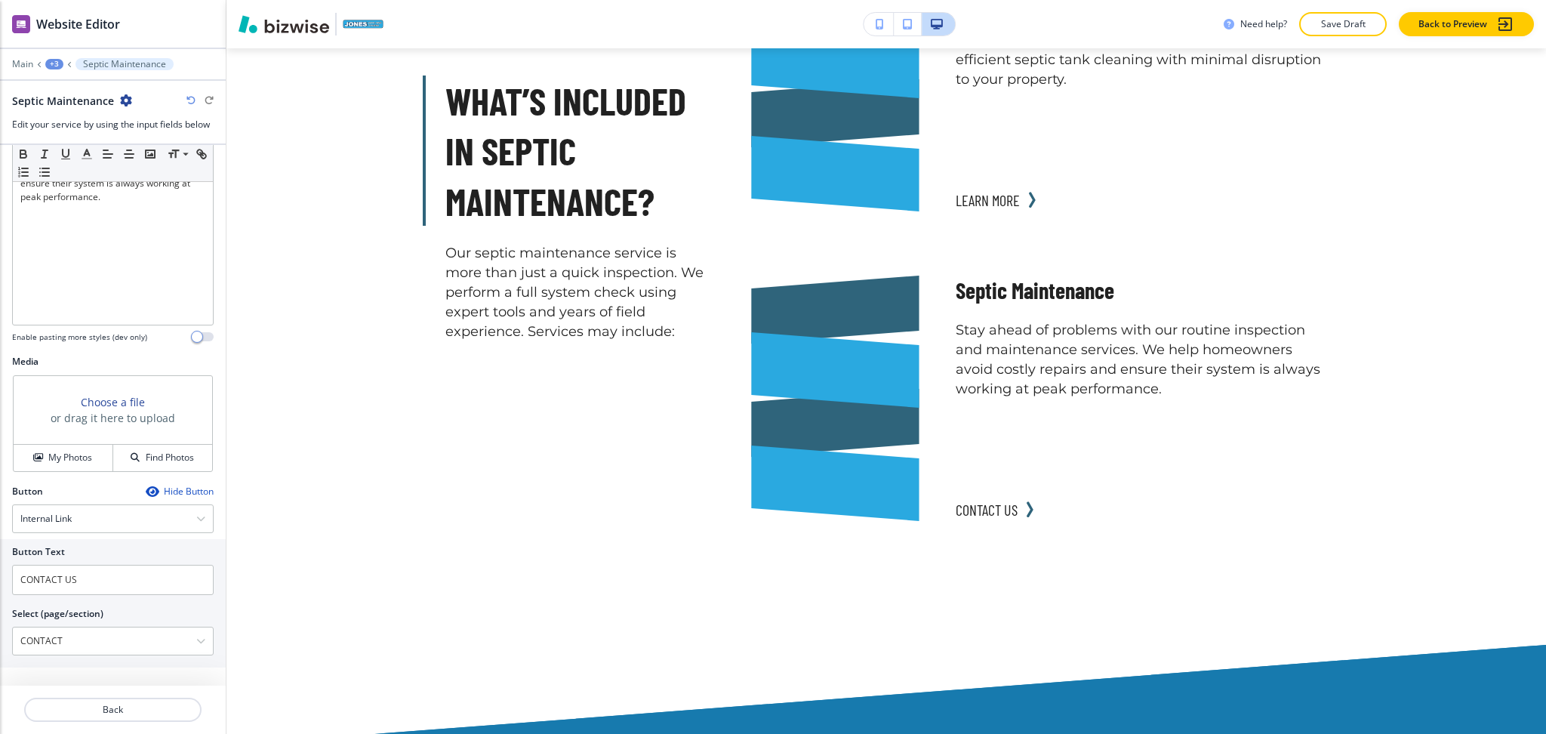
drag, startPoint x: 103, startPoint y: 644, endPoint x: 0, endPoint y: 642, distance: 103.4
click at [0, 642] on div "Button Text CONTACT US Select (page/section) CONTACT CONTACT CONTACT | Hero CON…" at bounding box center [113, 603] width 226 height 128
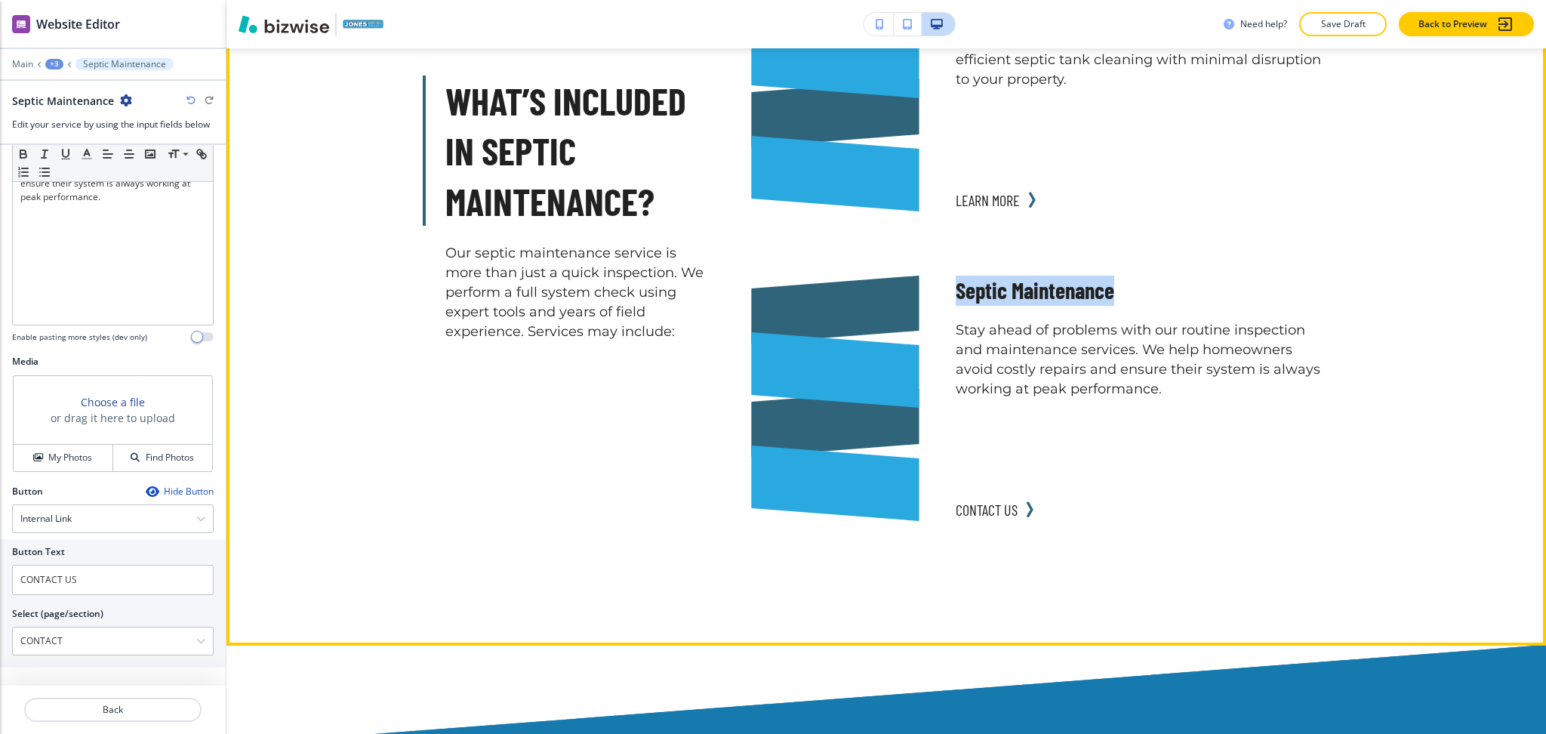
drag, startPoint x: 1110, startPoint y: 198, endPoint x: 928, endPoint y: 203, distance: 182.0
click at [928, 251] on div "Septic Maintenance Stay ahead of problems with our routine inspection and maint…" at bounding box center [1123, 399] width 408 height 297
copy p "Septic Maintenance"
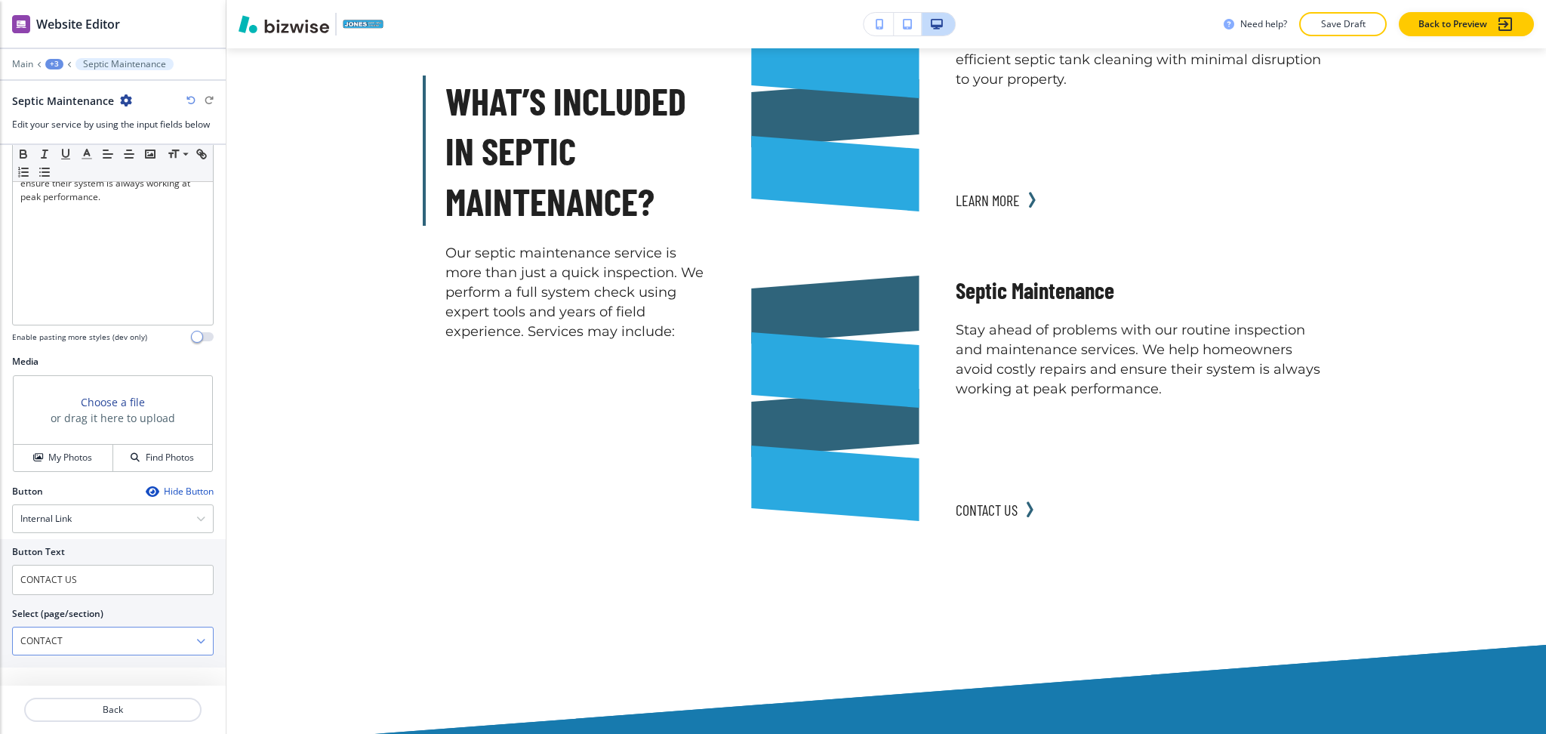
click at [133, 634] on \(page\/section\) "CONTACT" at bounding box center [104, 641] width 183 height 26
paste \(page\/section\) "Septic Maintenance"
click at [87, 659] on div "SEPTIC MAINTENANCE" at bounding box center [113, 668] width 200 height 26
type \(page\/section\) "SEPTIC MAINTENANCE"
drag, startPoint x: 91, startPoint y: 583, endPoint x: 100, endPoint y: 583, distance: 9.1
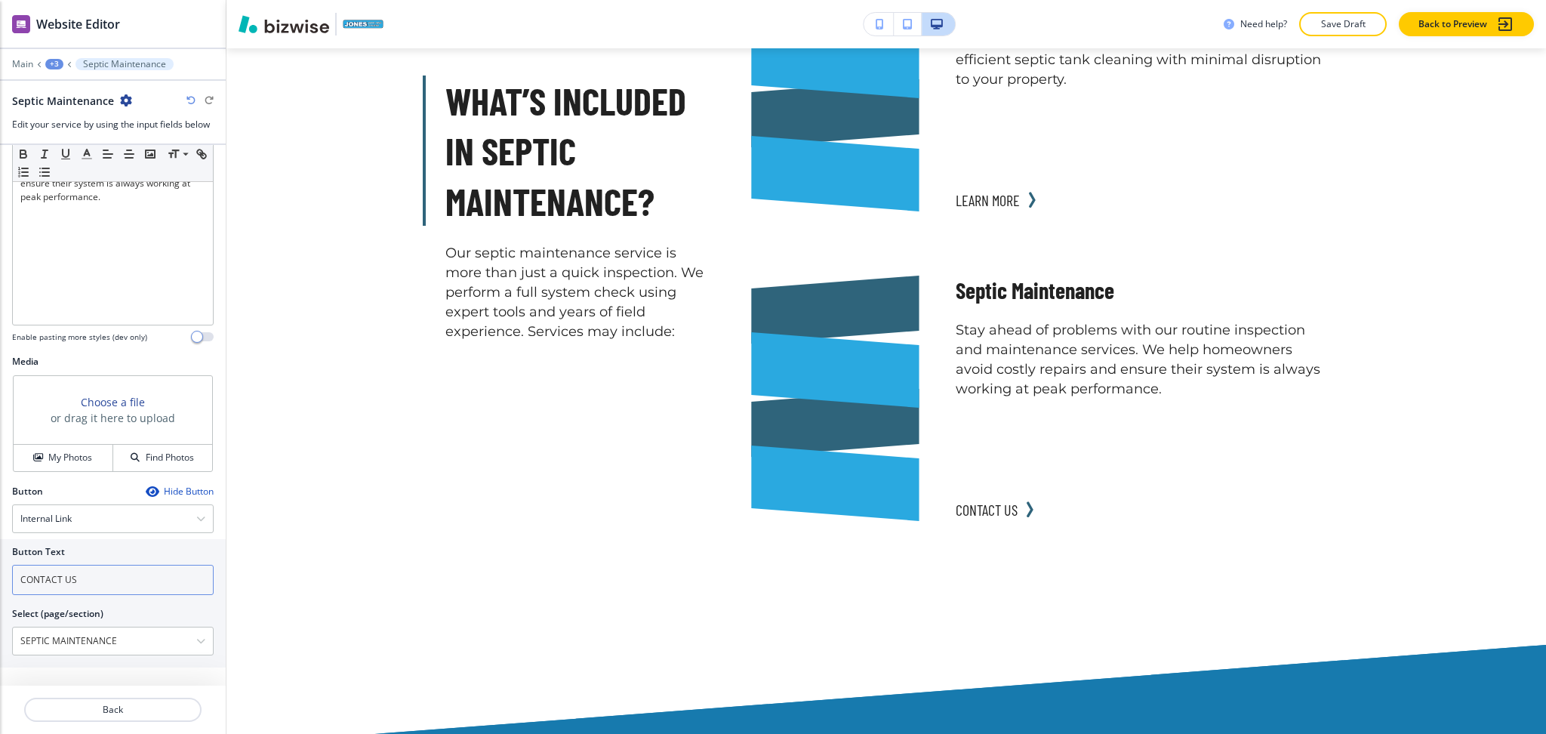
click at [92, 583] on input "CONTACT US" at bounding box center [113, 580] width 202 height 30
drag, startPoint x: 106, startPoint y: 579, endPoint x: 0, endPoint y: 527, distance: 117.8
click at [0, 562] on div "Button Text CONTACT US Select (page/section) SEPTIC MAINTENANCE SEPTIC MAINTENA…" at bounding box center [113, 603] width 226 height 128
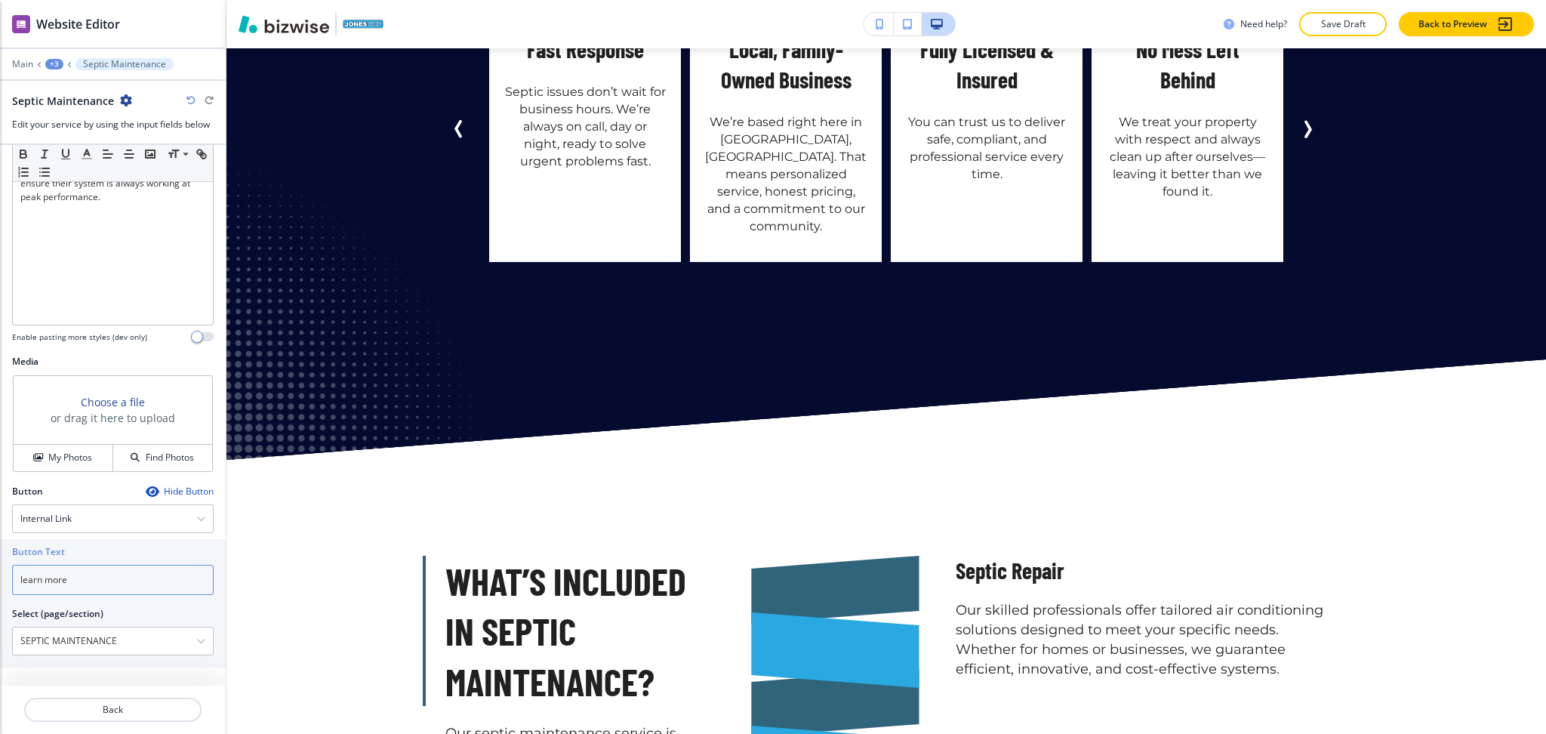
scroll to position [2404, 0]
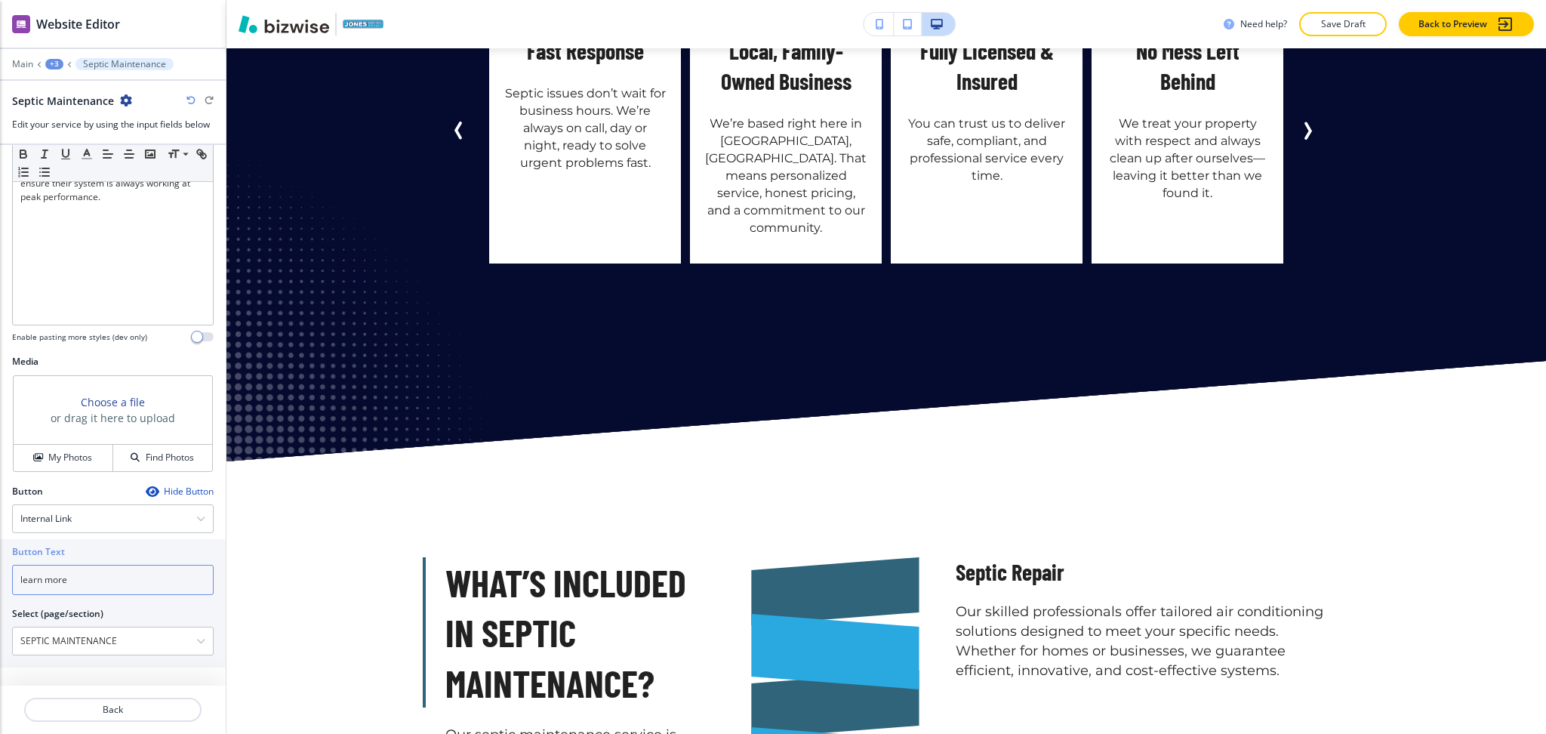
type input "learn more"
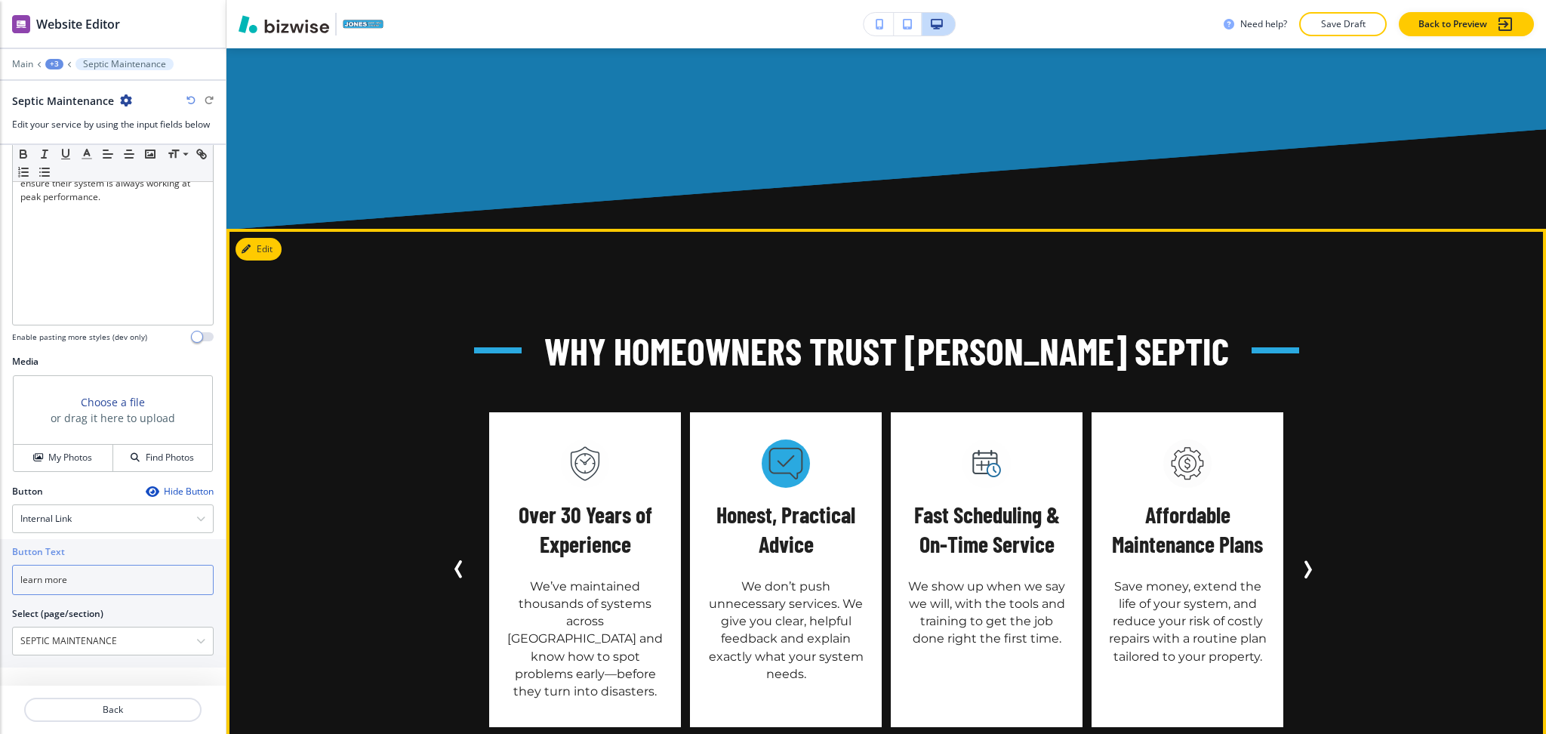
scroll to position [4551, 0]
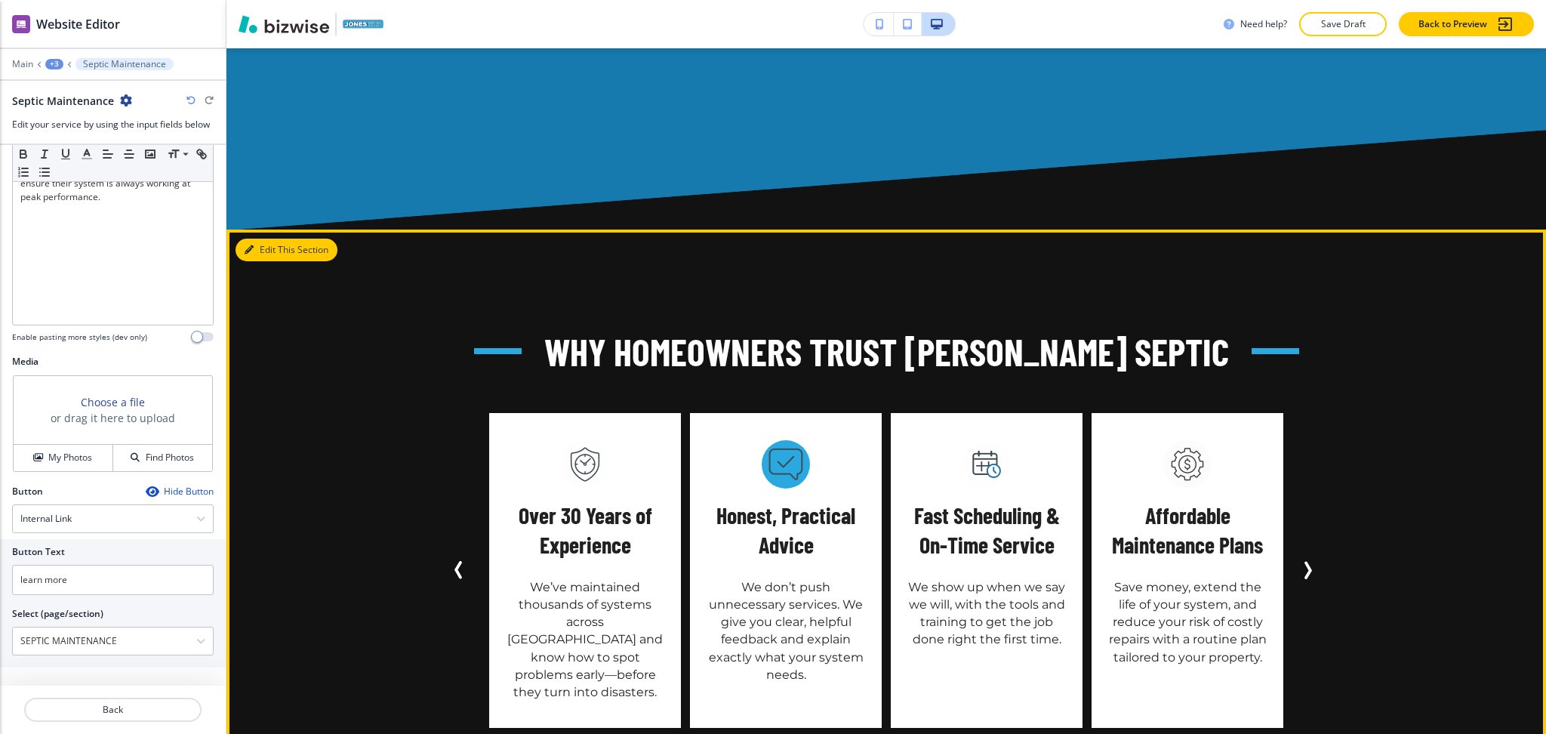
drag, startPoint x: 267, startPoint y: 151, endPoint x: 370, endPoint y: 193, distance: 111.0
click at [282, 239] on button "Edit This Section" at bounding box center [287, 250] width 102 height 23
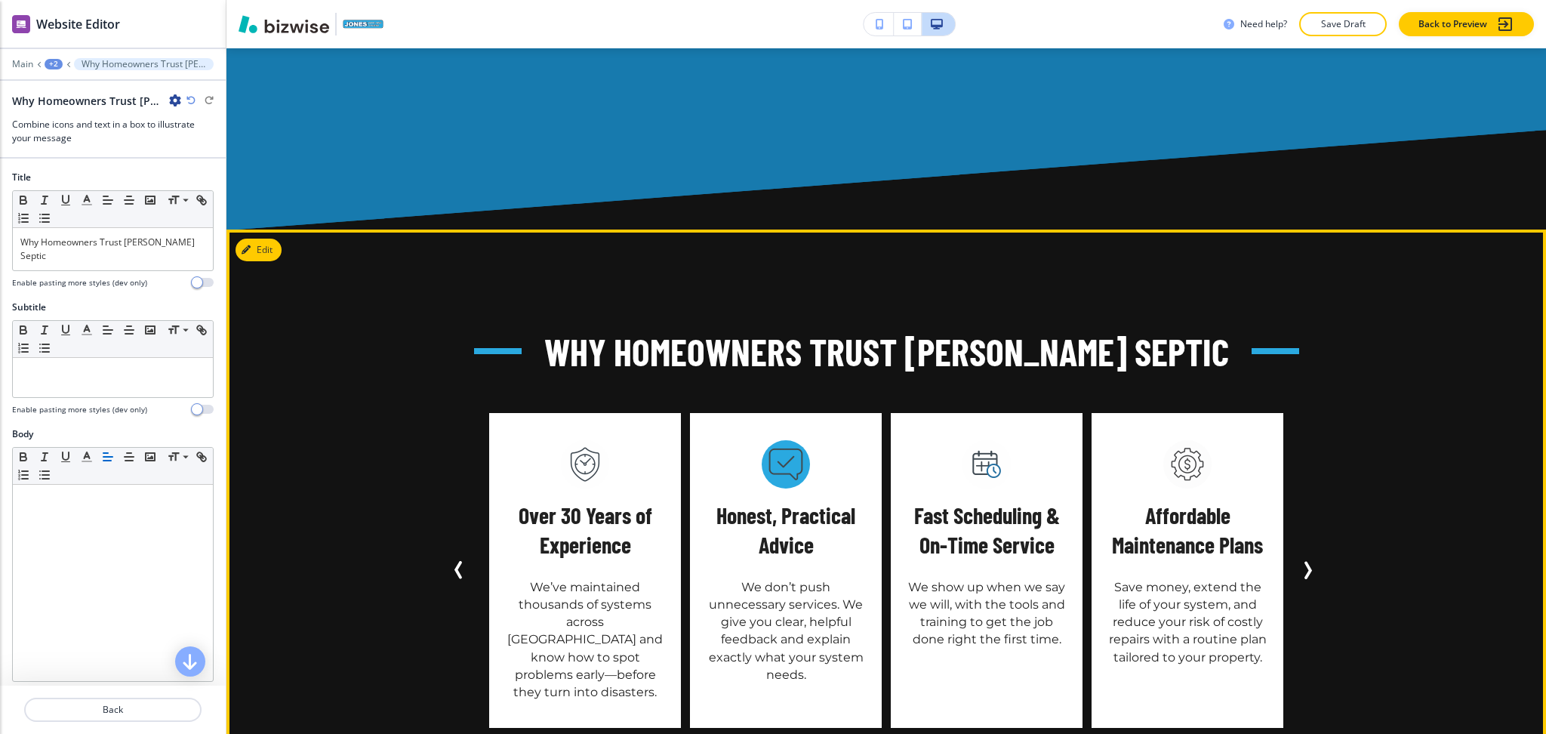
scroll to position [4638, 0]
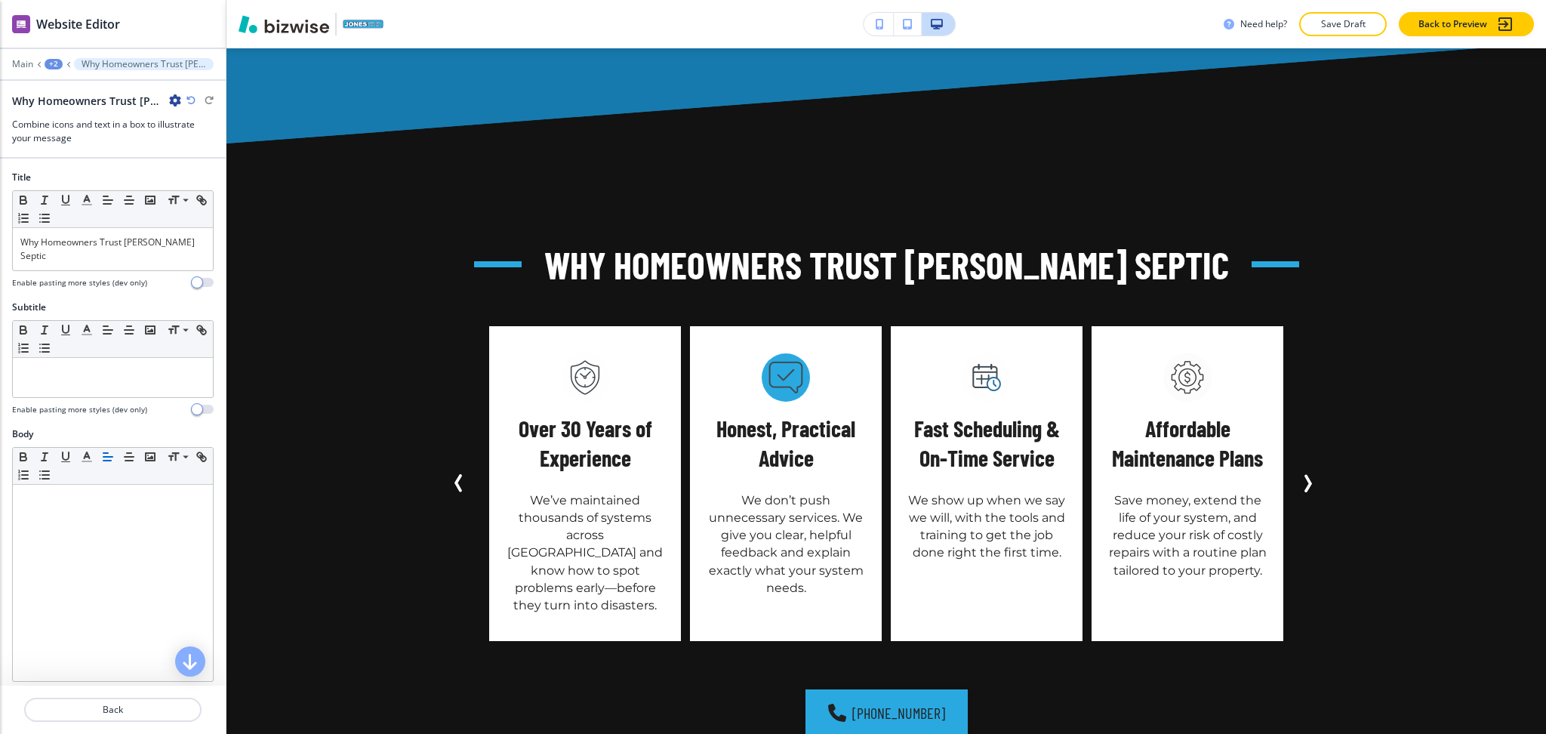
click at [179, 96] on icon "button" at bounding box center [175, 100] width 12 height 12
click at [183, 184] on p "Delete Section" at bounding box center [217, 180] width 77 height 14
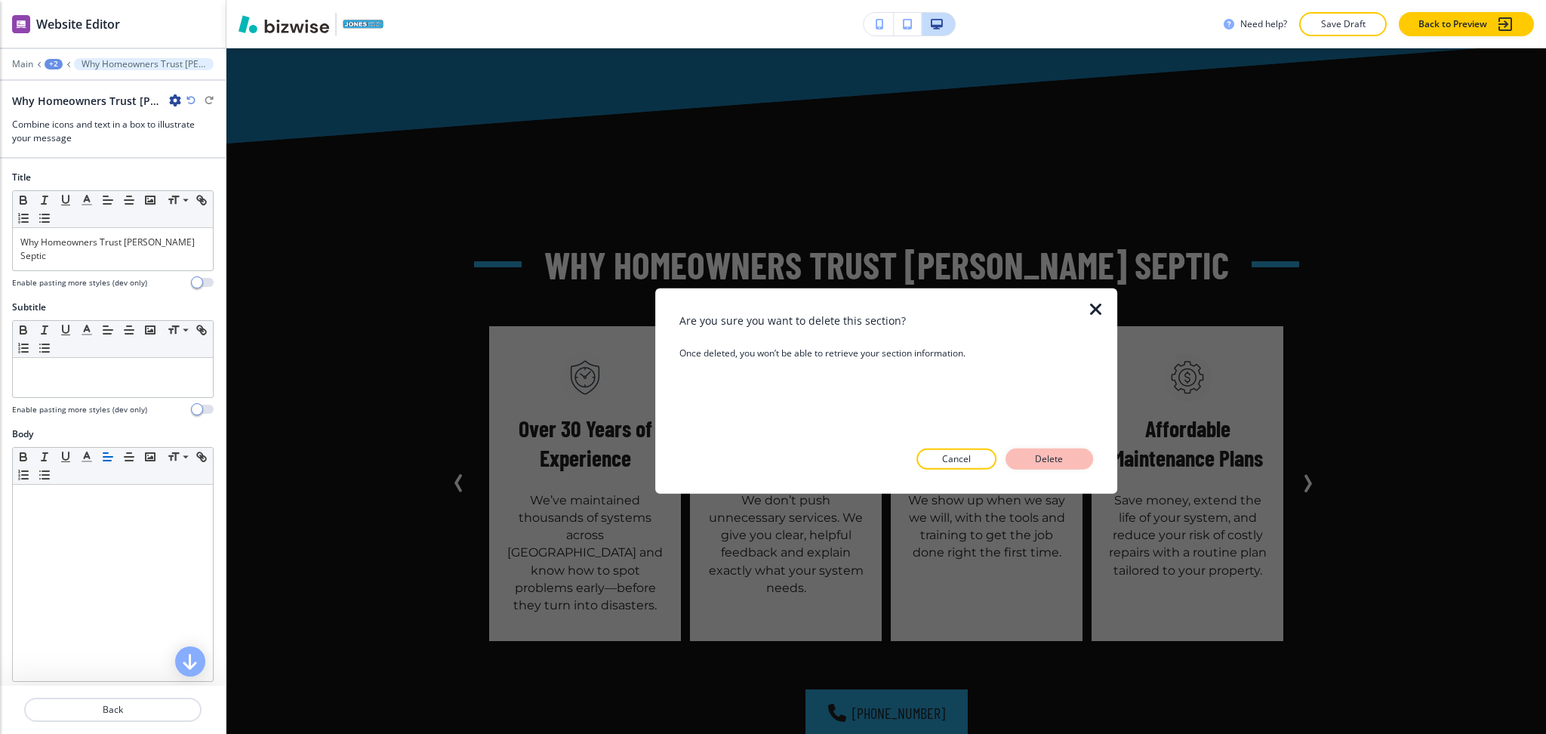
click at [1031, 454] on p "Delete" at bounding box center [1049, 459] width 36 height 14
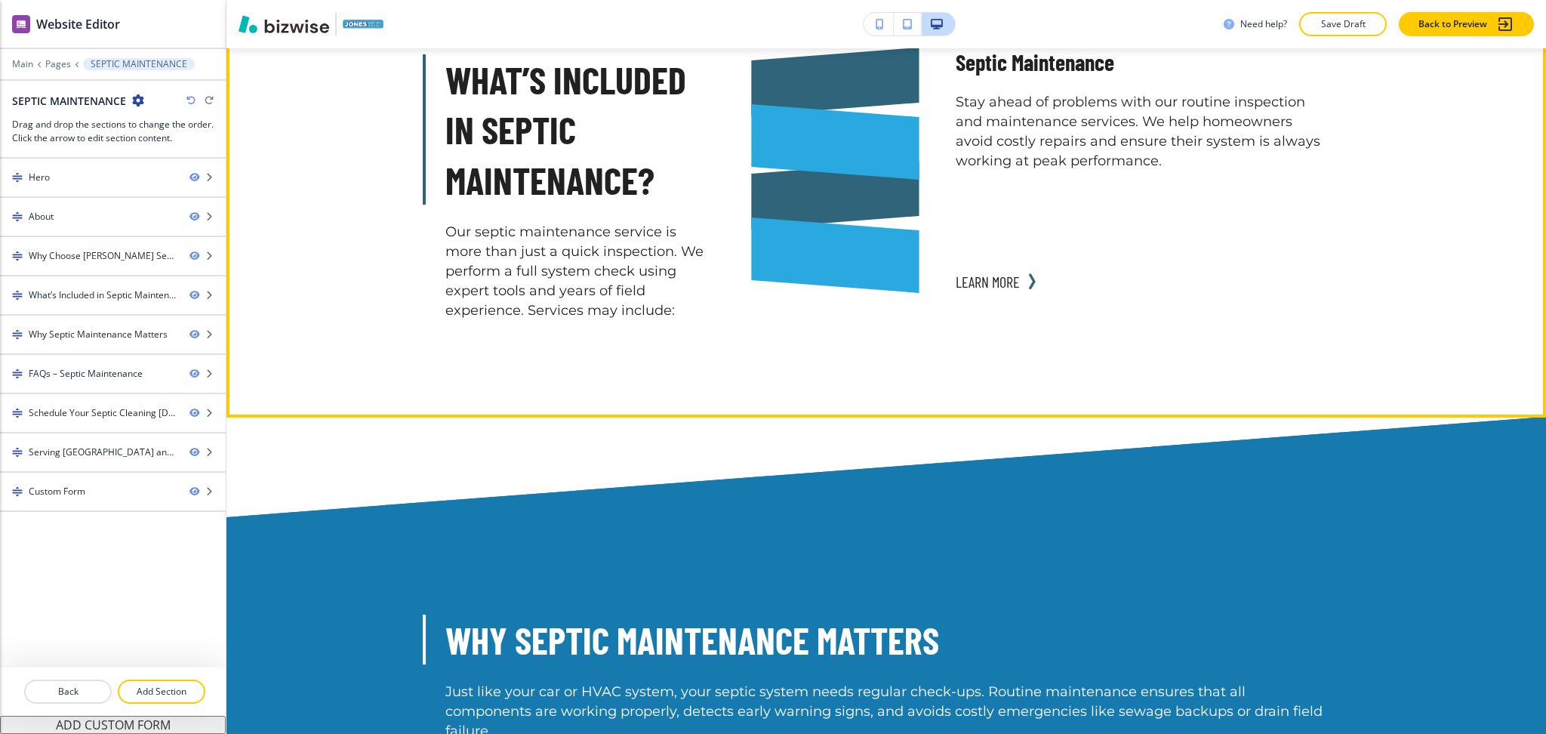
scroll to position [3842, 0]
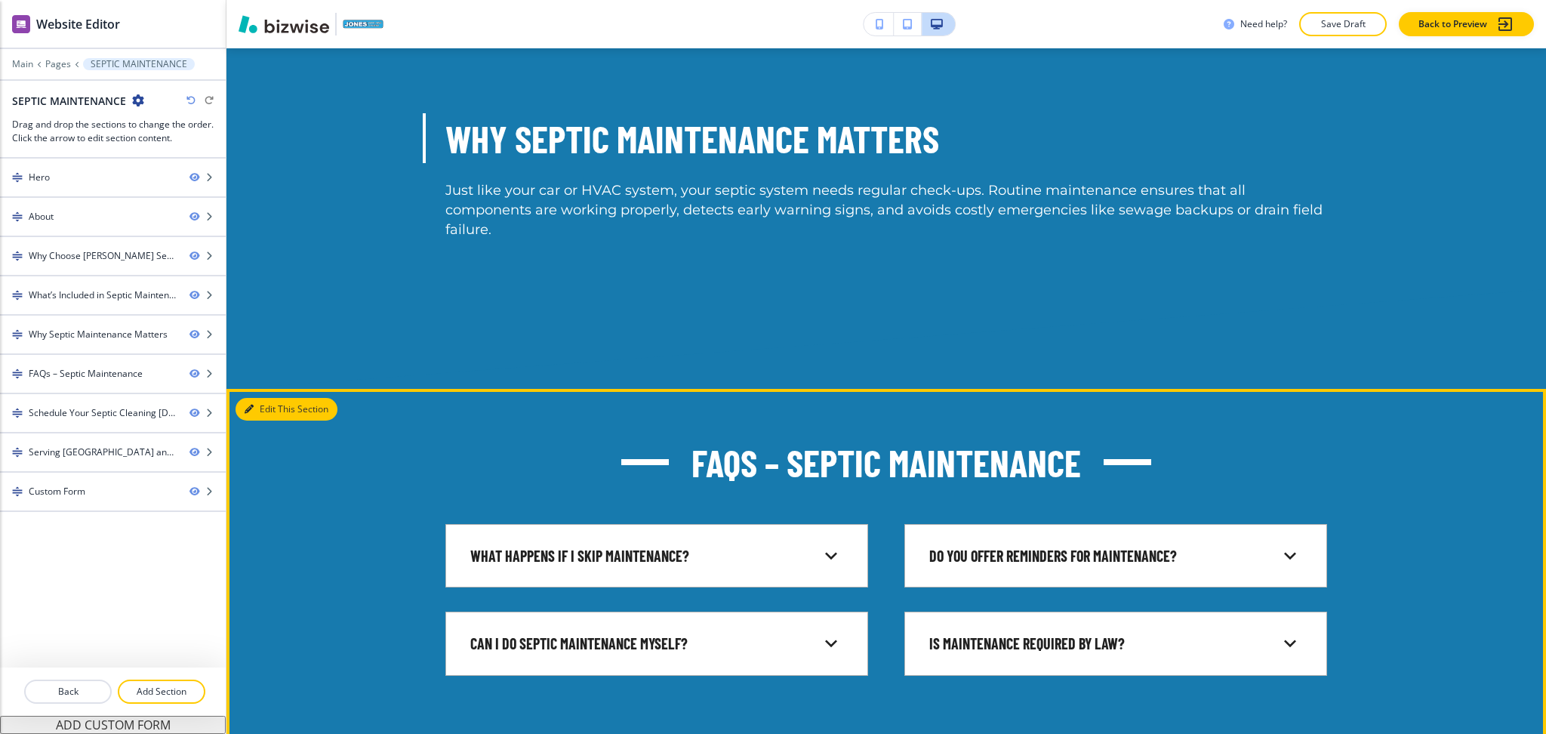
click at [270, 398] on button "Edit This Section" at bounding box center [287, 409] width 102 height 23
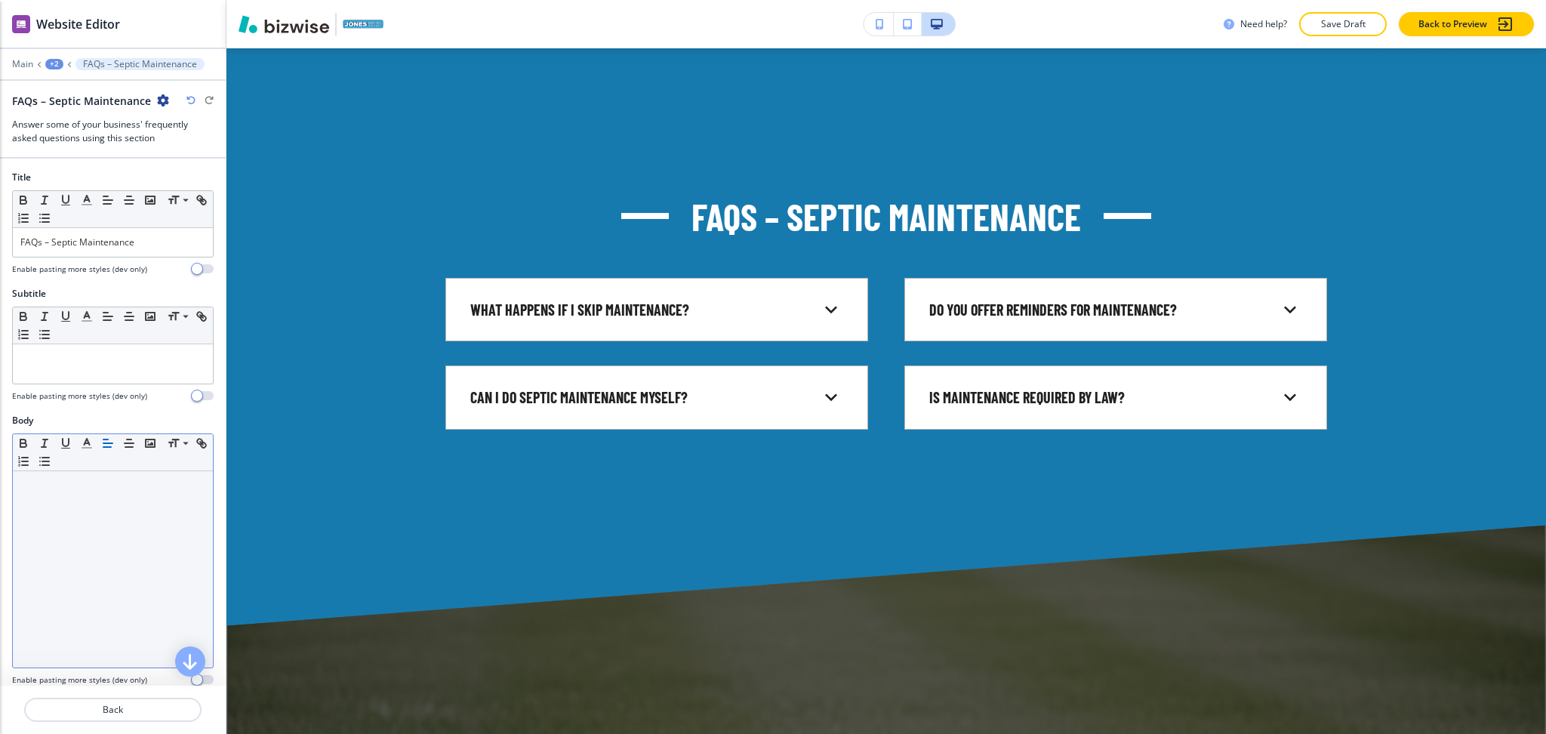
scroll to position [535, 0]
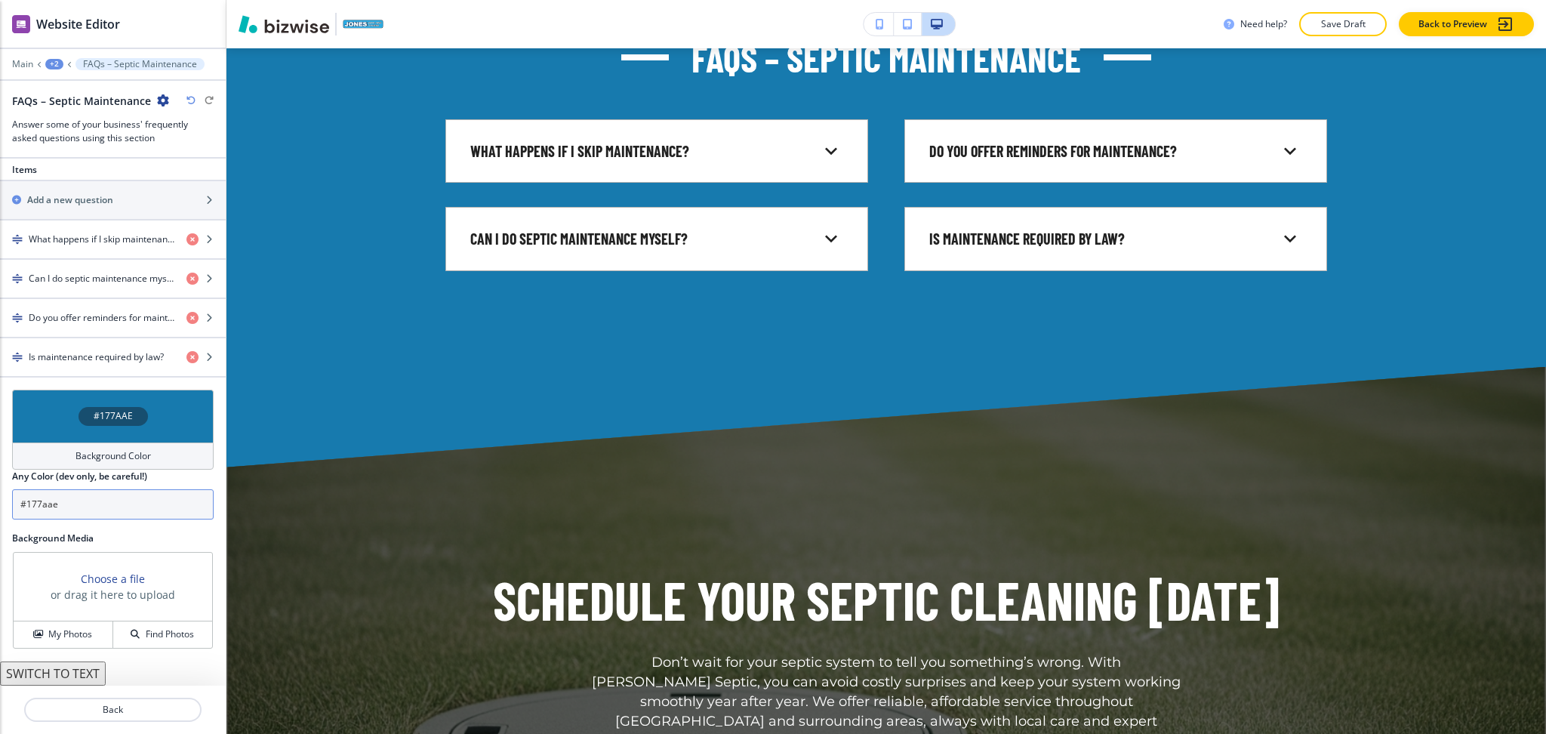
drag, startPoint x: 0, startPoint y: 504, endPoint x: 0, endPoint y: 513, distance: 8.3
click at [0, 513] on div "#177AAE Background Color Any Color (dev only, be careful!) #177aae" at bounding box center [113, 461] width 226 height 142
paste input "050a2f"
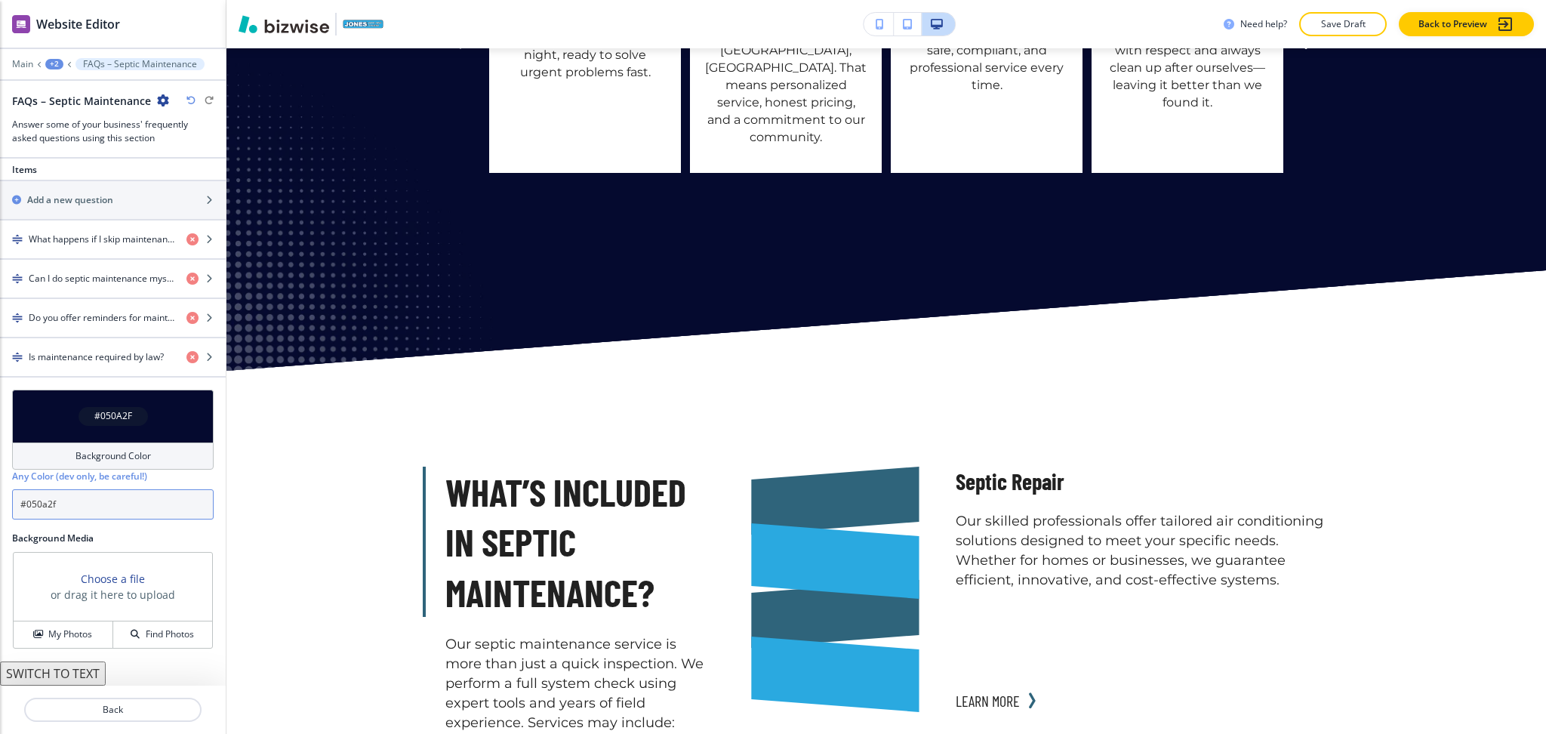
scroll to position [2496, 0]
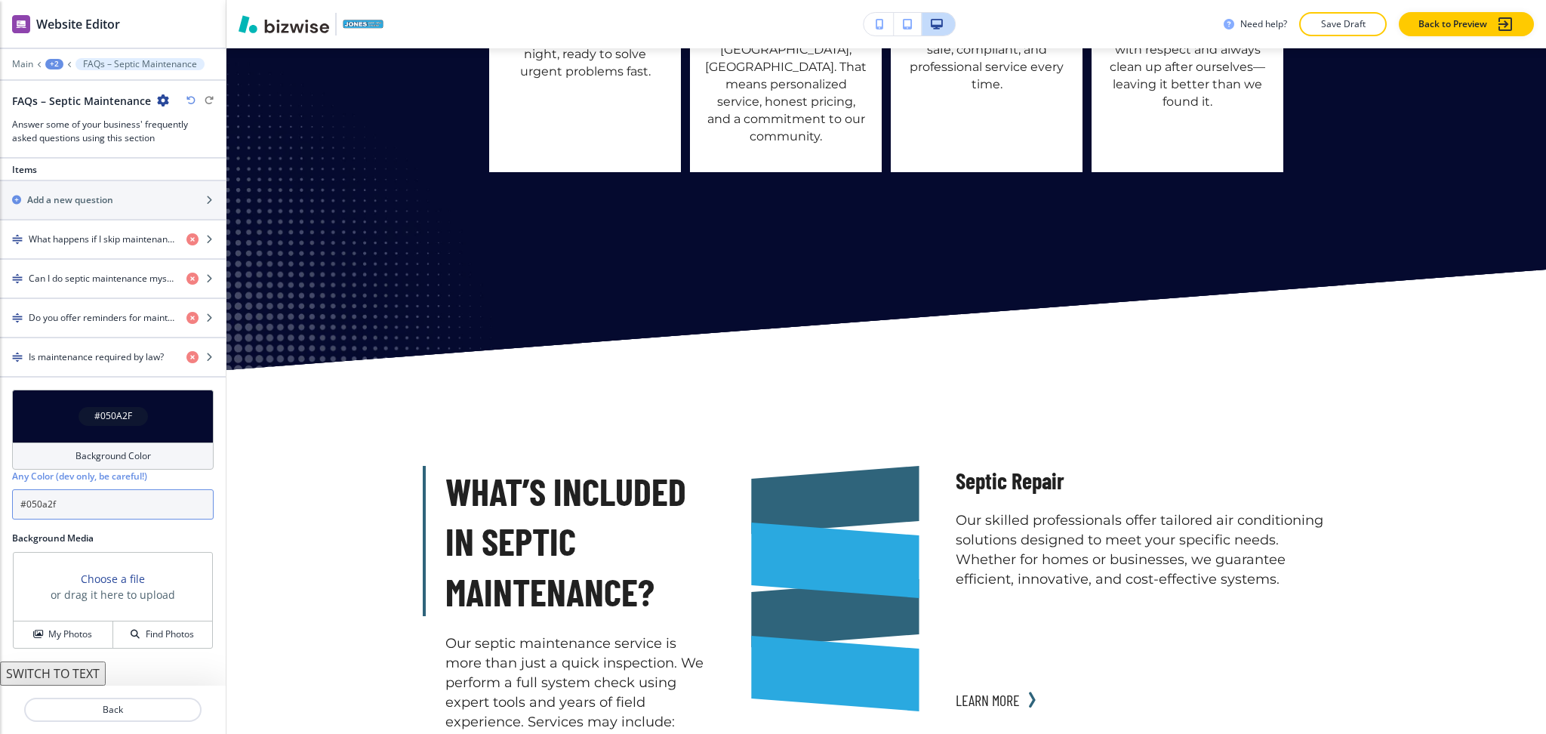
type input "#050a2f"
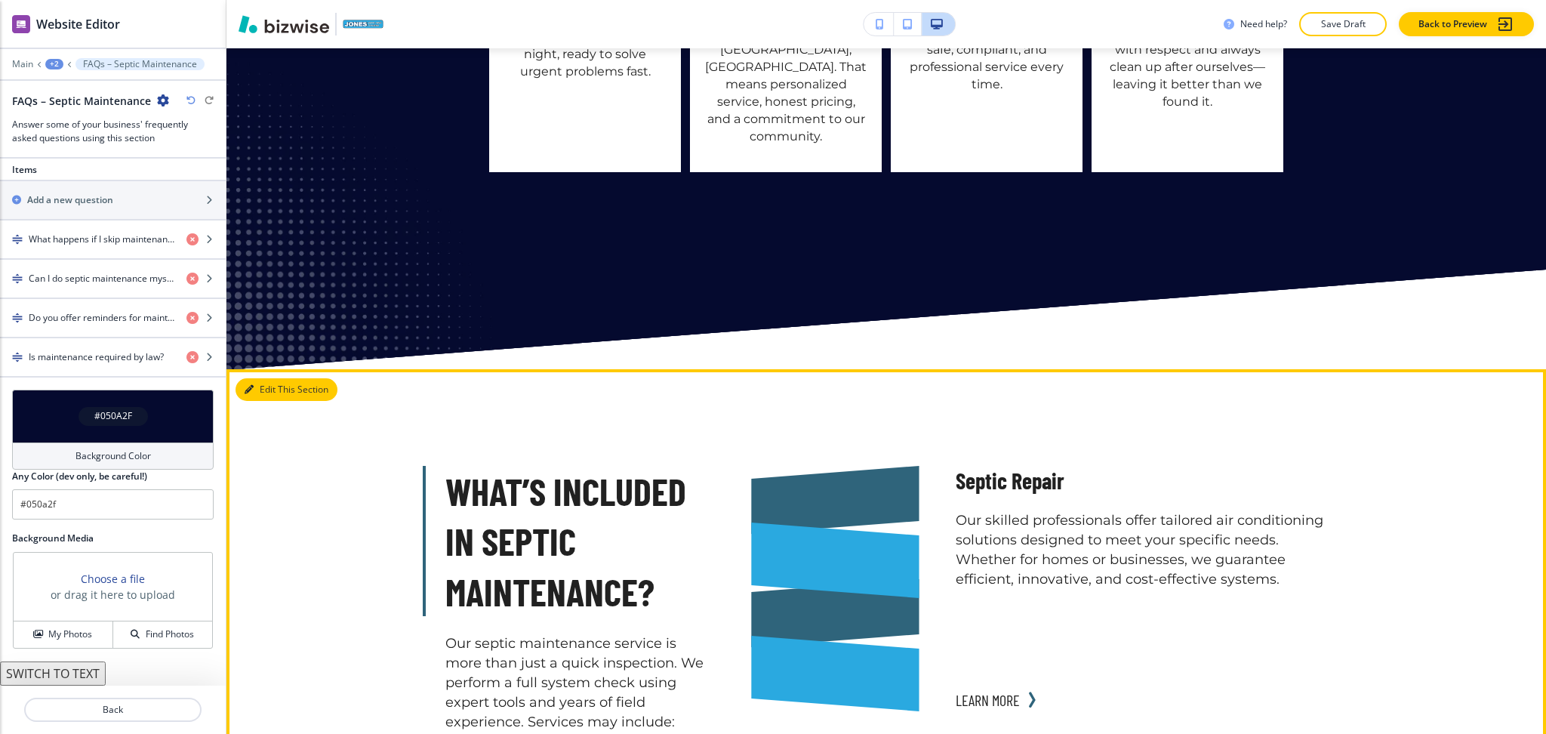
click at [273, 378] on button "Edit This Section" at bounding box center [287, 389] width 102 height 23
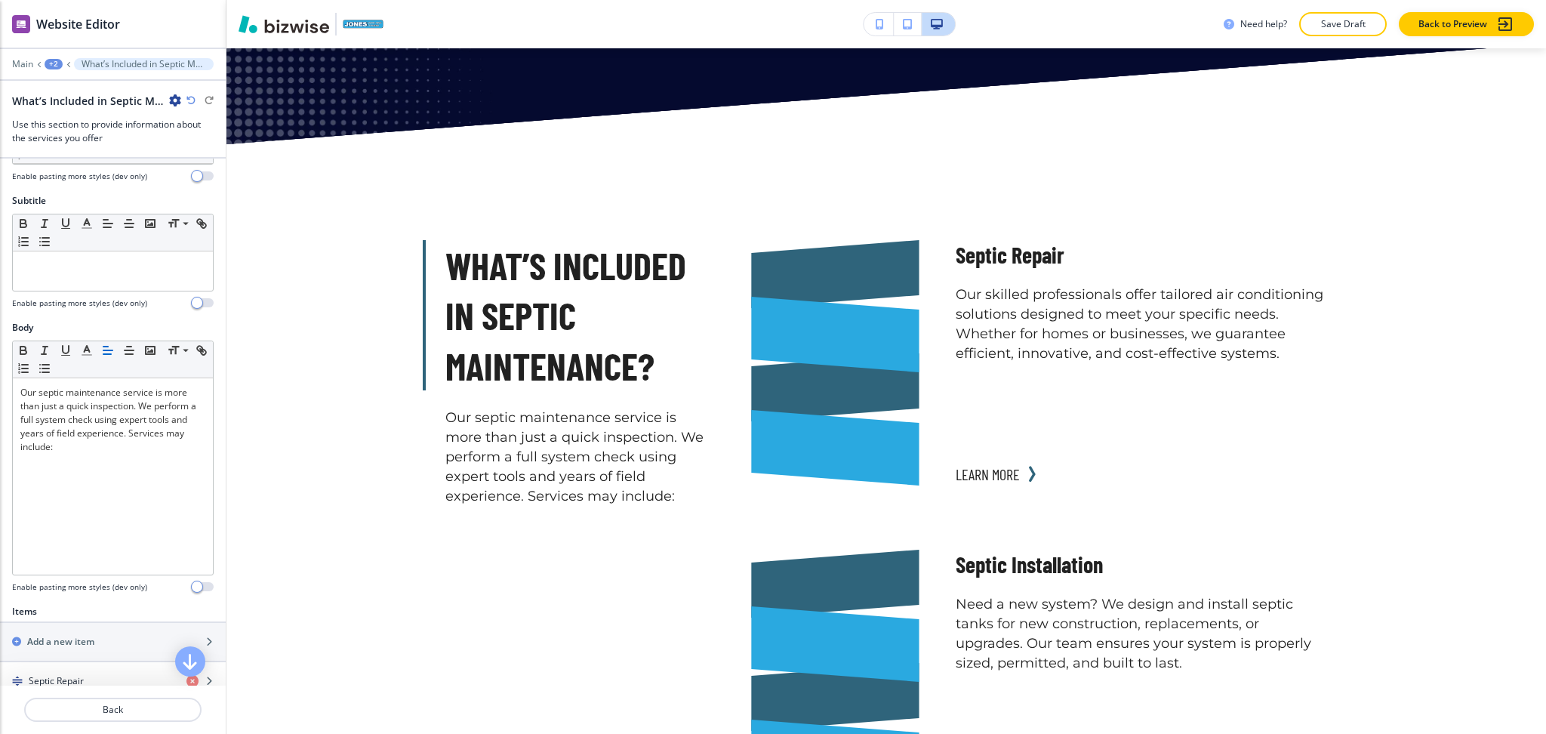
scroll to position [741, 0]
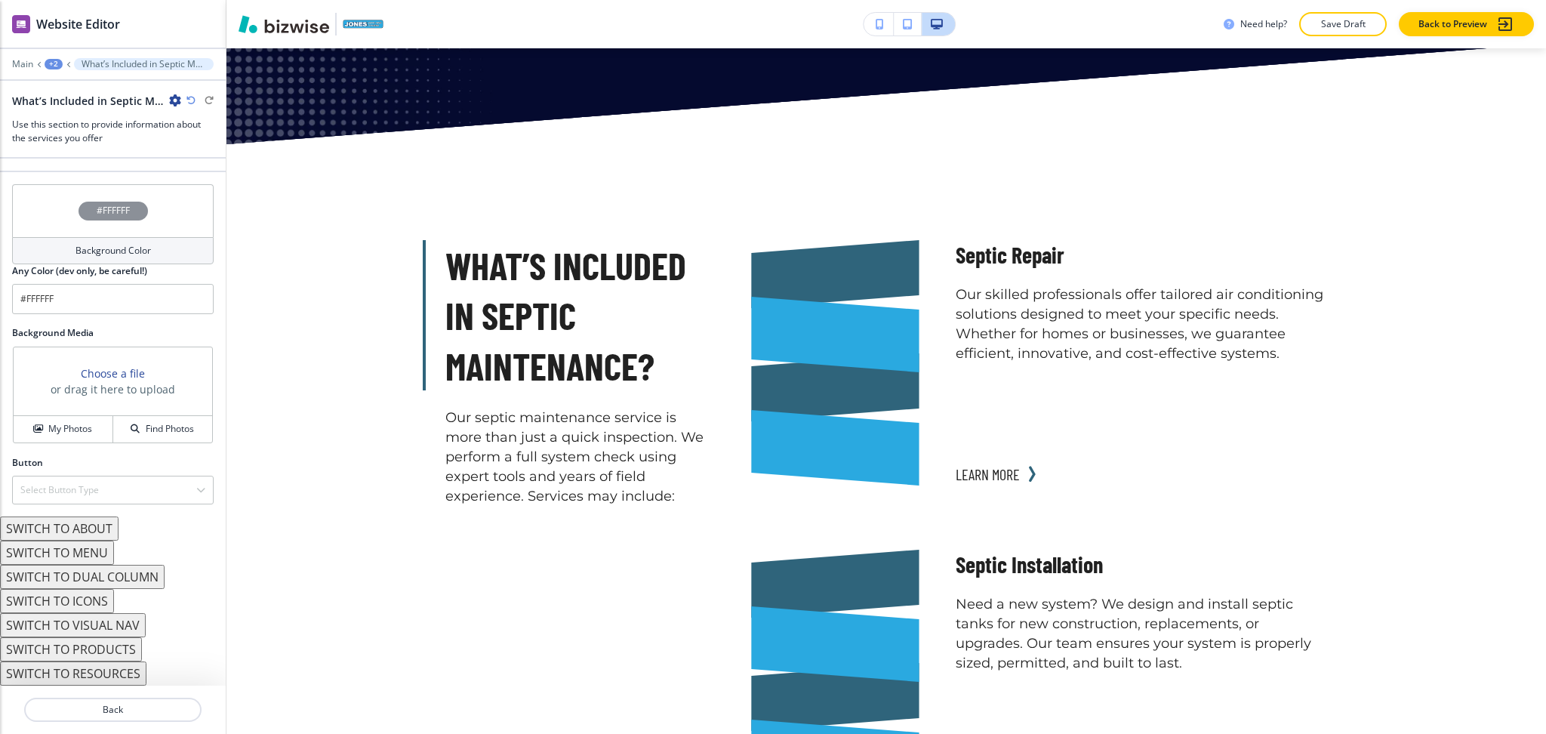
click at [110, 251] on h4 "Background Color" at bounding box center [112, 251] width 75 height 14
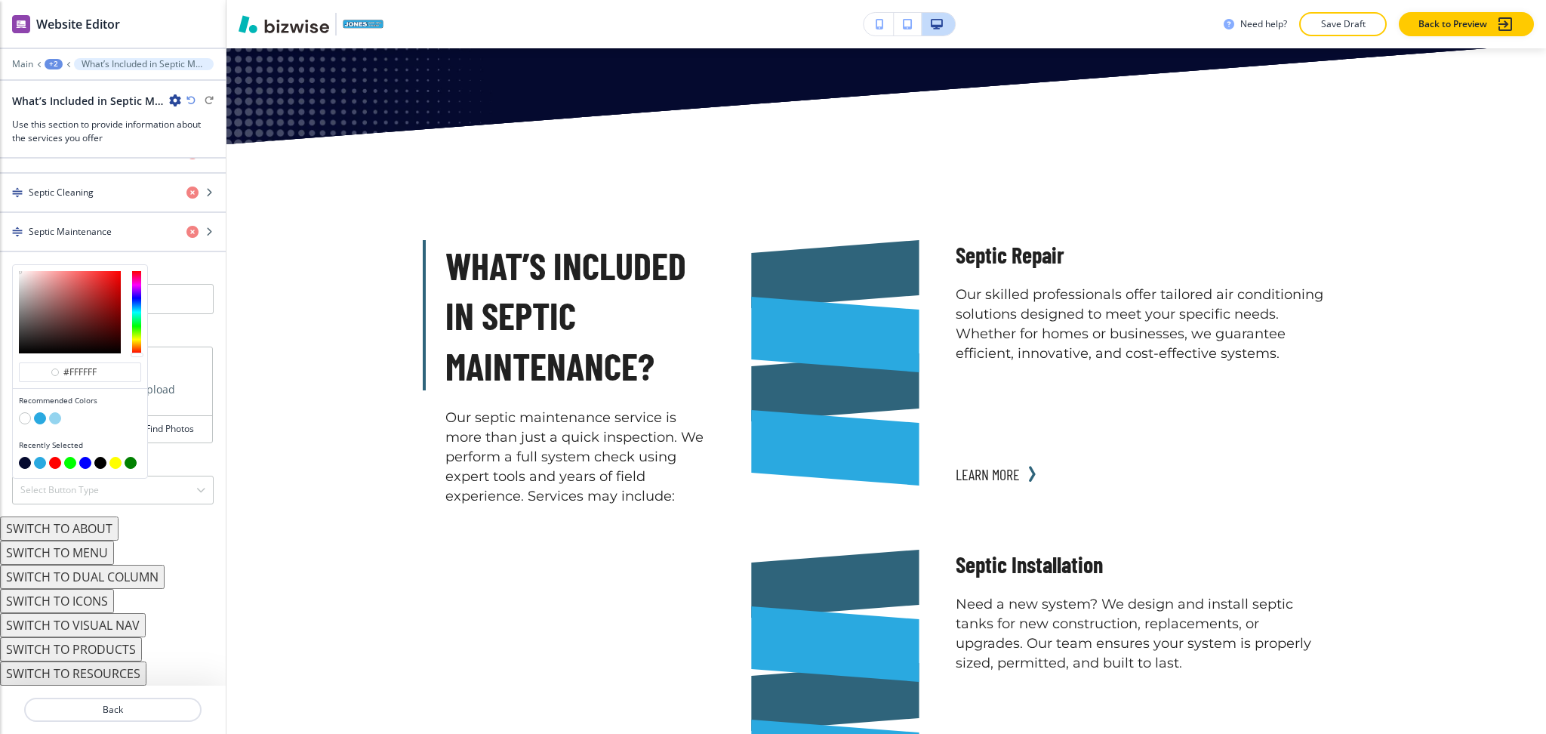
click at [59, 417] on button "button" at bounding box center [55, 418] width 12 height 12
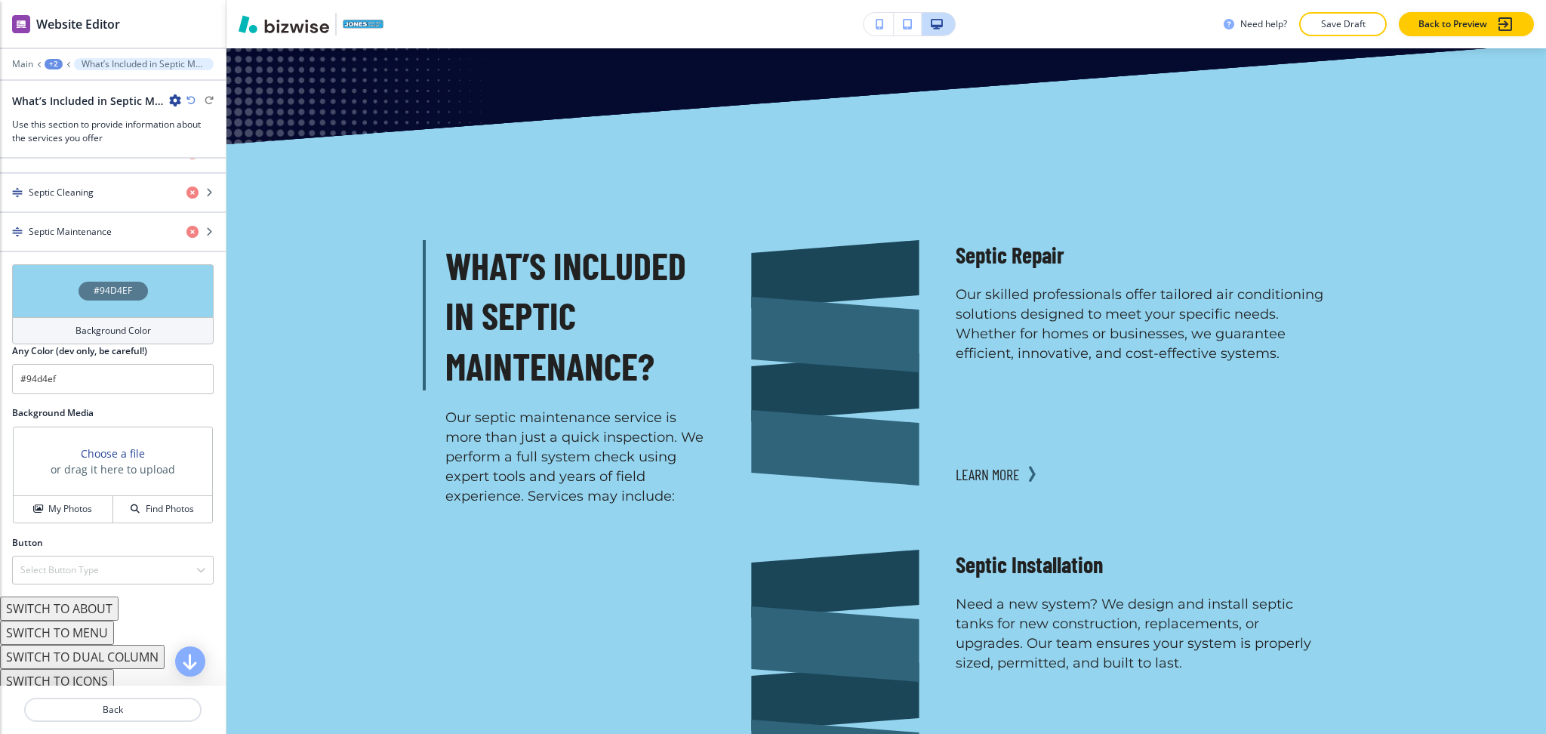
click at [189, 100] on icon "button" at bounding box center [190, 100] width 9 height 9
type input "#FFFFFF"
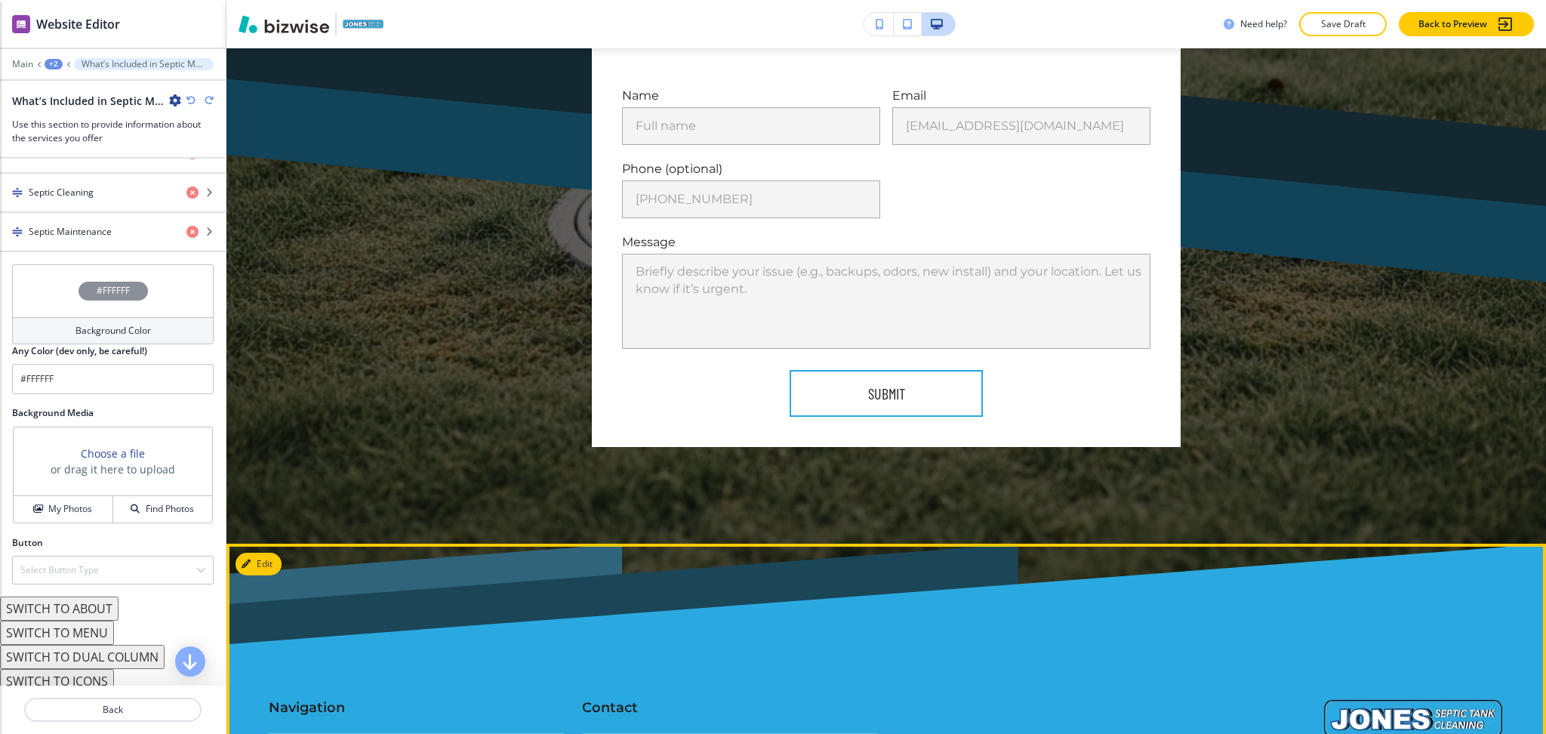
scroll to position [7247, 0]
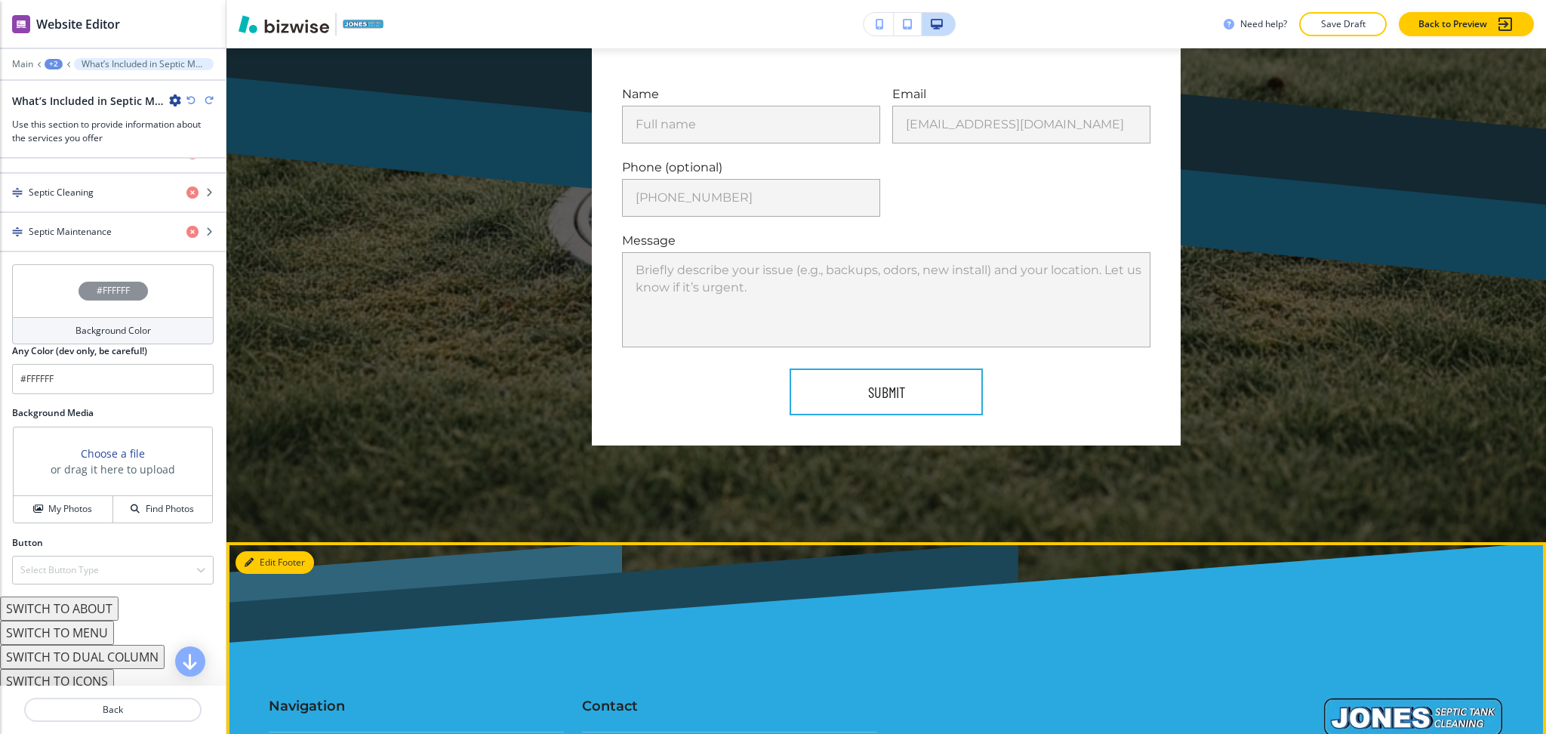
click at [276, 551] on button "Edit Footer" at bounding box center [275, 562] width 79 height 23
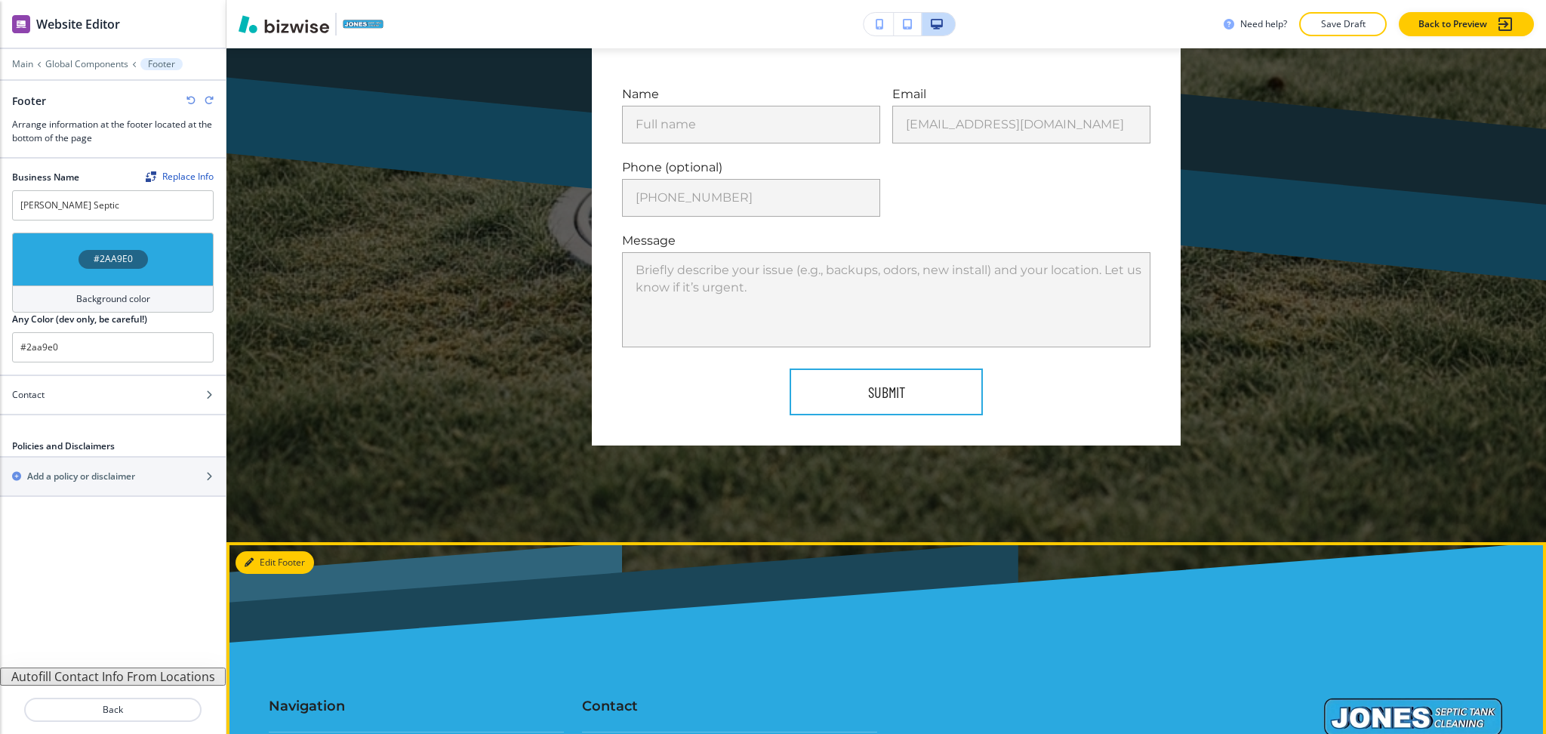
scroll to position [7252, 0]
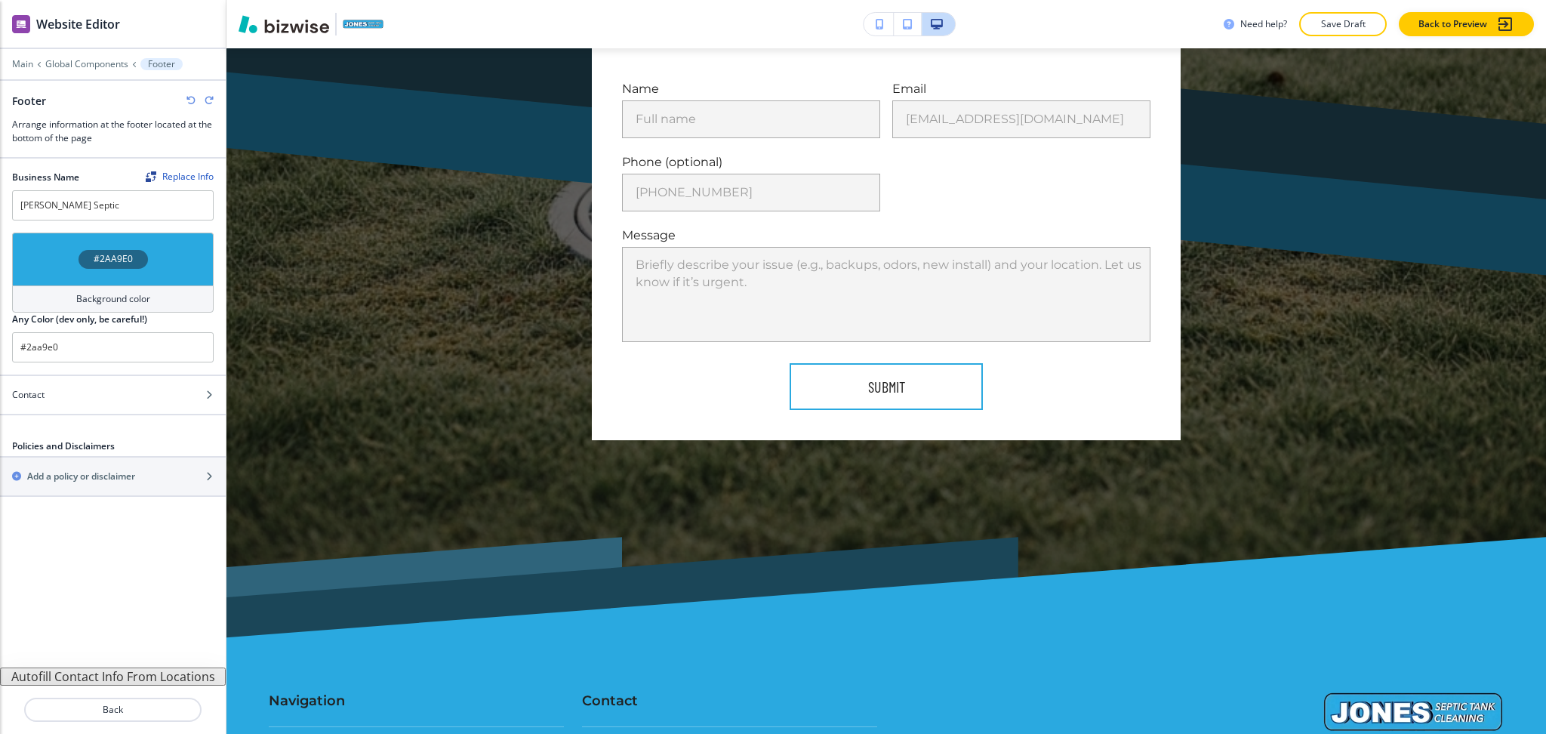
click at [114, 678] on button "Autofill Contact Info From Locations" at bounding box center [113, 676] width 226 height 18
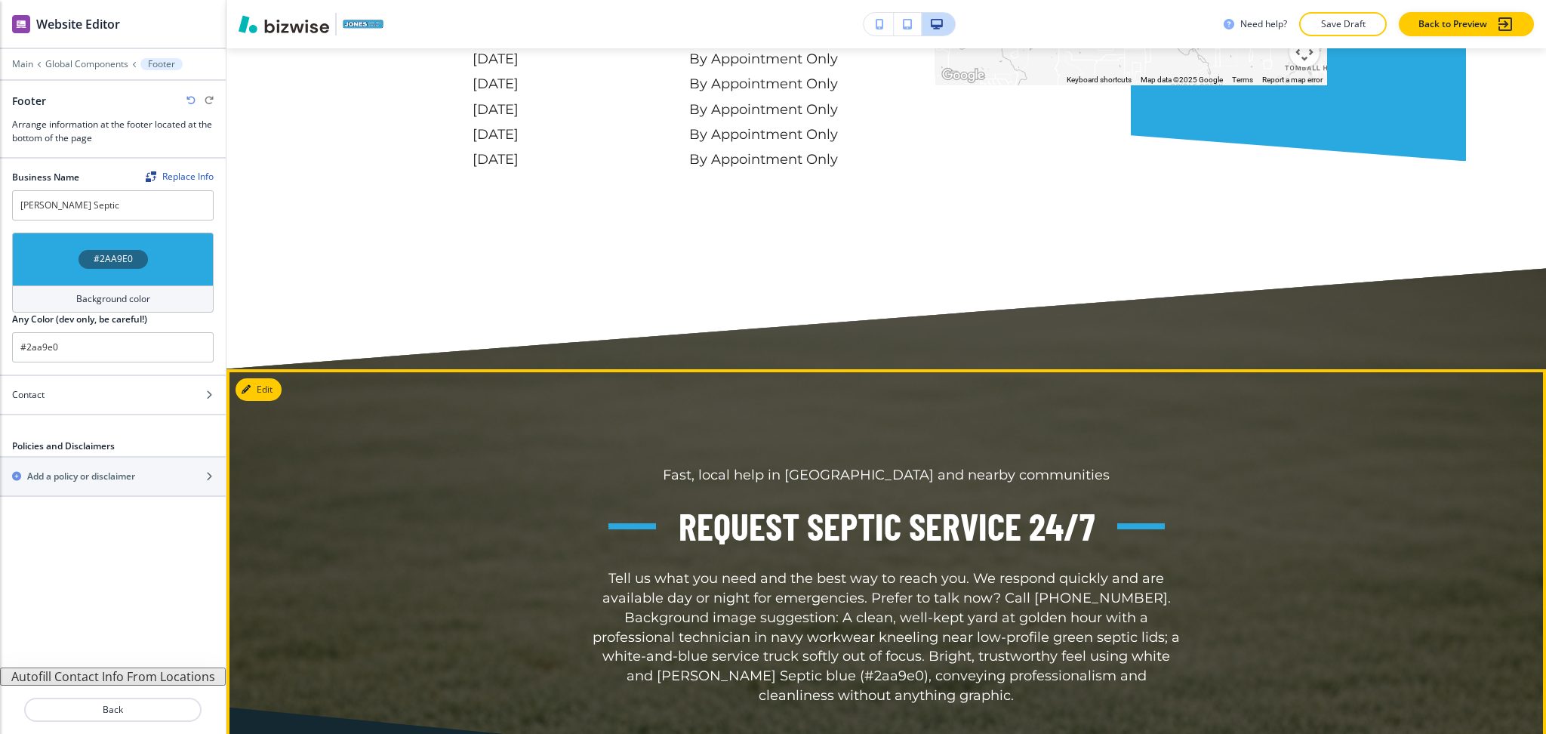
scroll to position [6540, 0]
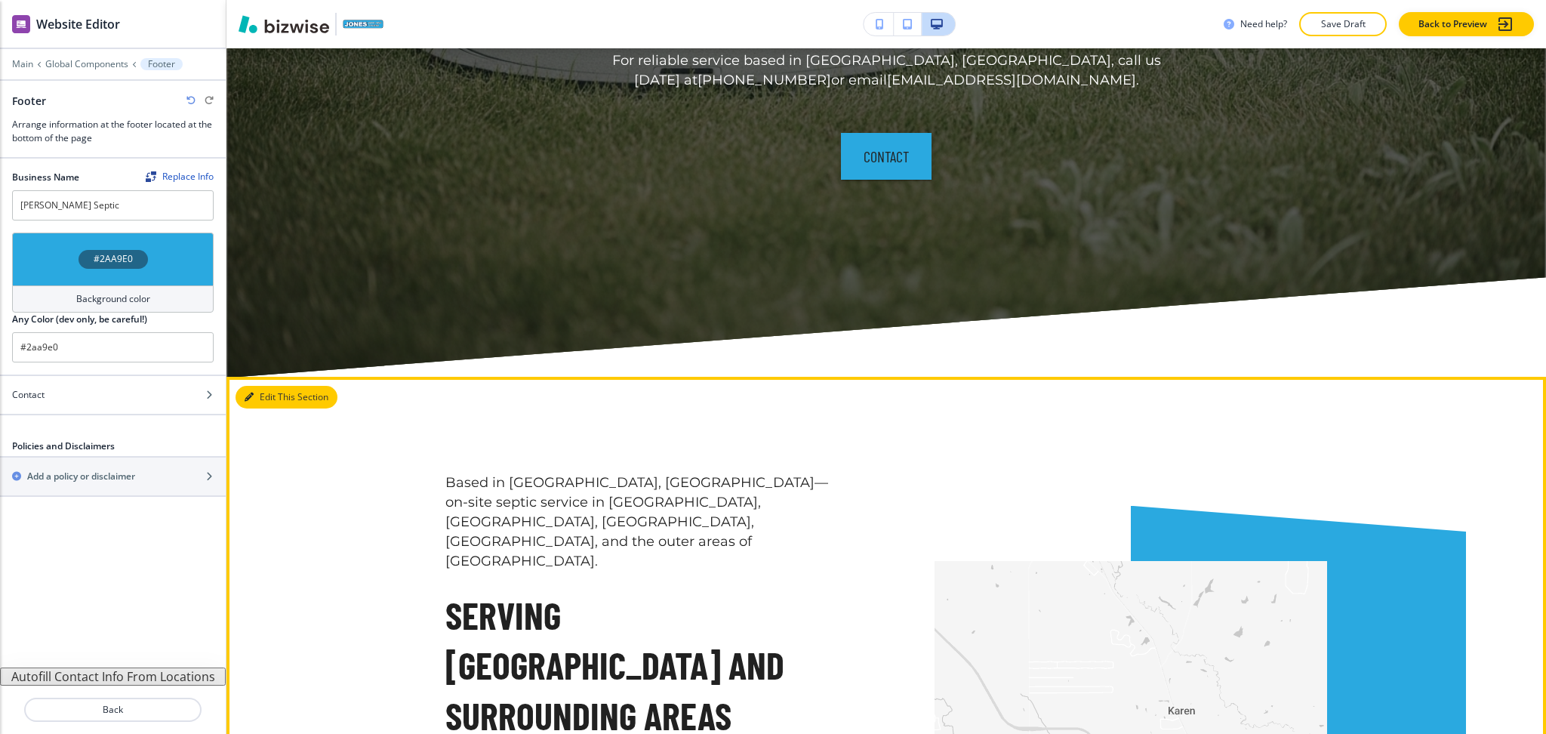
click at [287, 386] on button "Edit This Section" at bounding box center [287, 397] width 102 height 23
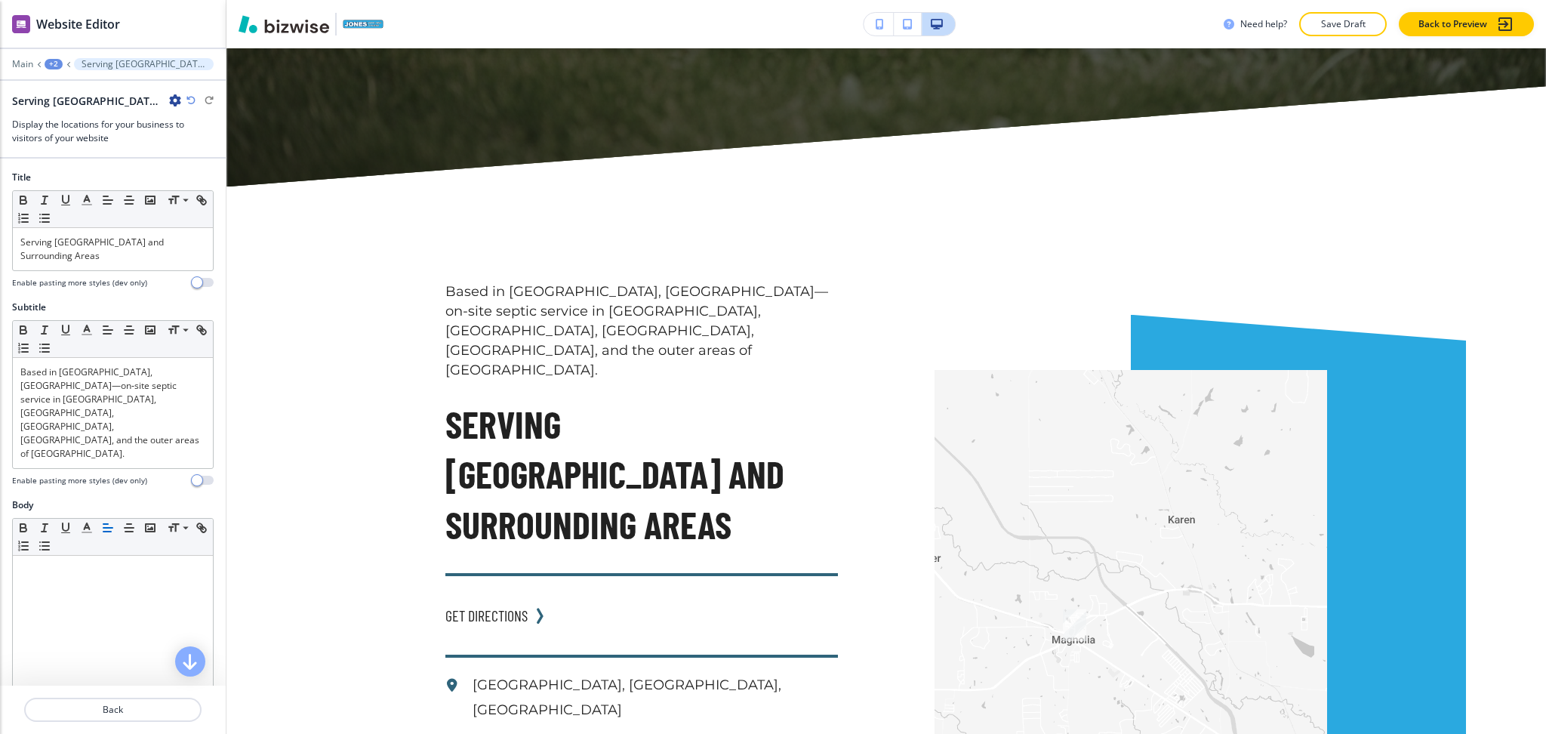
scroll to position [5757, 0]
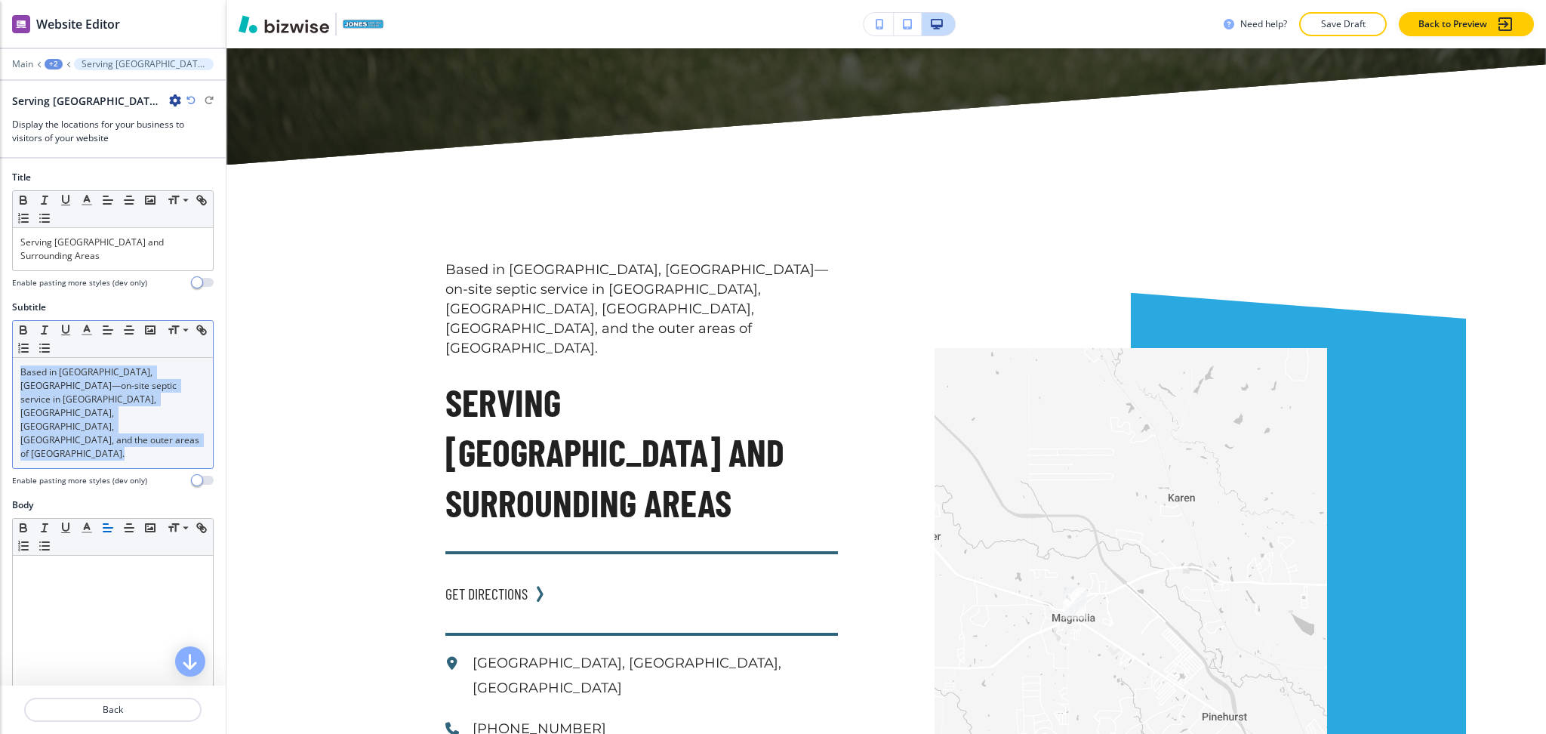
drag, startPoint x: 136, startPoint y: 430, endPoint x: 134, endPoint y: 420, distance: 9.9
click at [134, 420] on div "Subtitle Small Normal Large Huge Based in [GEOGRAPHIC_DATA], [GEOGRAPHIC_DATA]—…" at bounding box center [113, 393] width 202 height 186
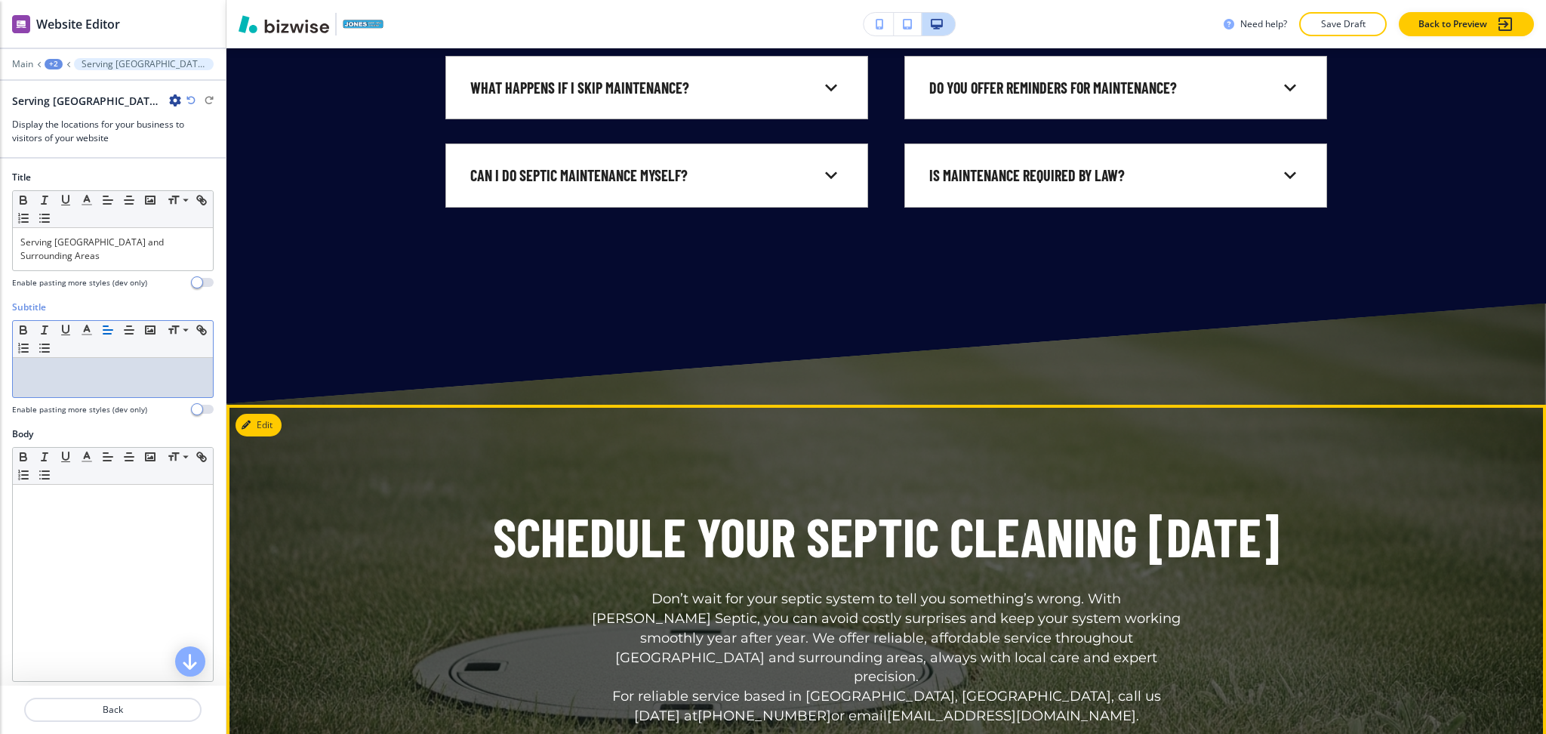
scroll to position [4906, 0]
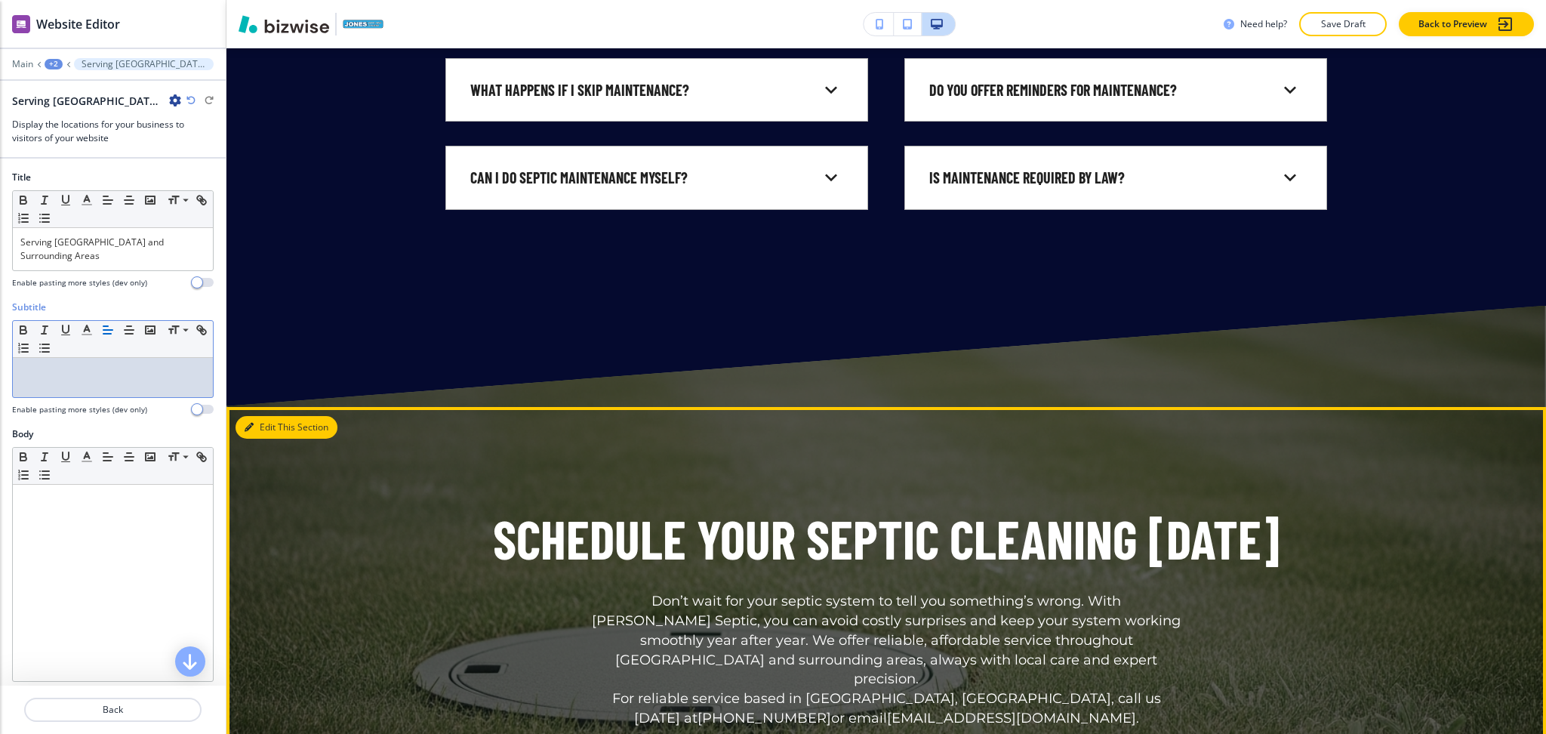
click at [266, 416] on button "Edit This Section" at bounding box center [287, 427] width 102 height 23
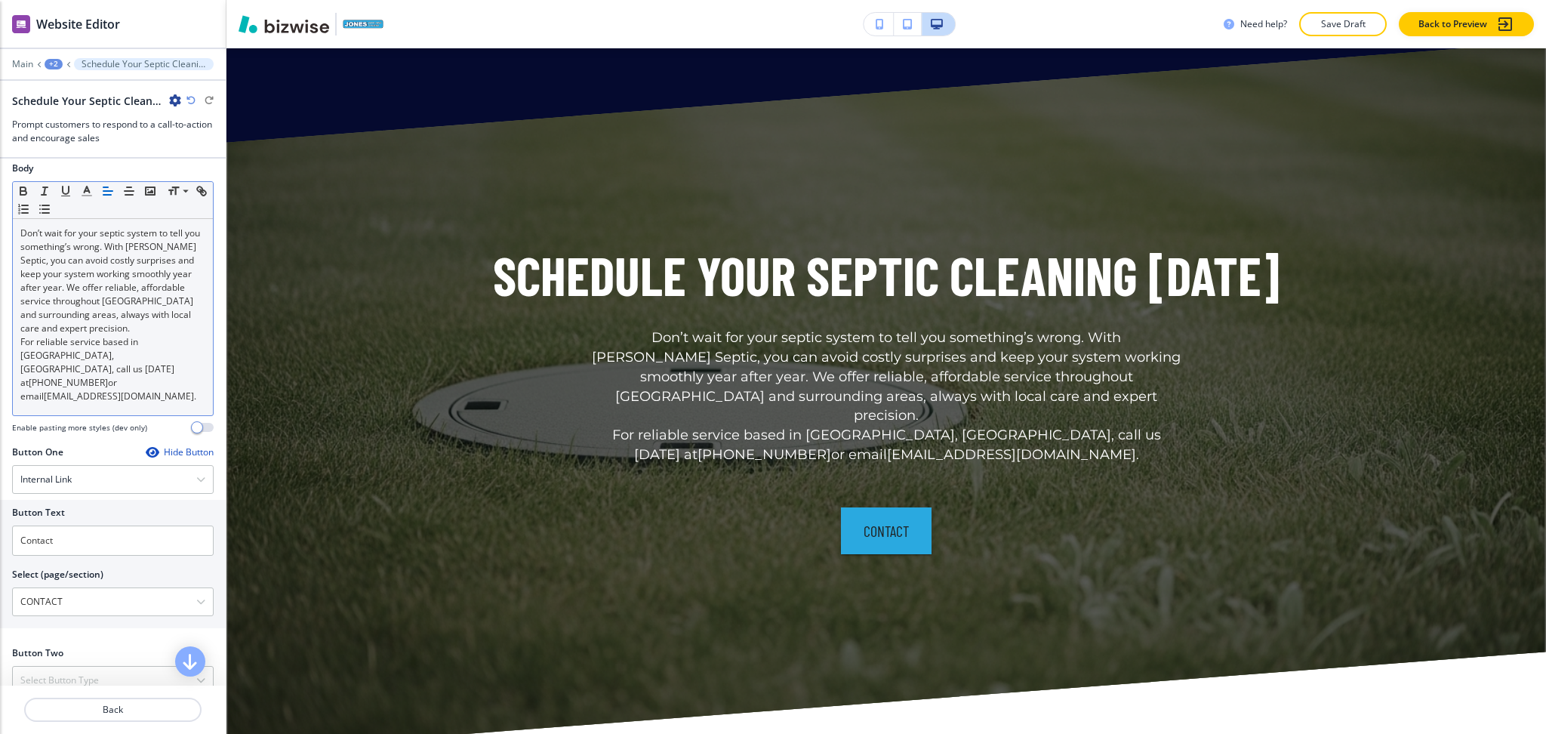
scroll to position [251, 0]
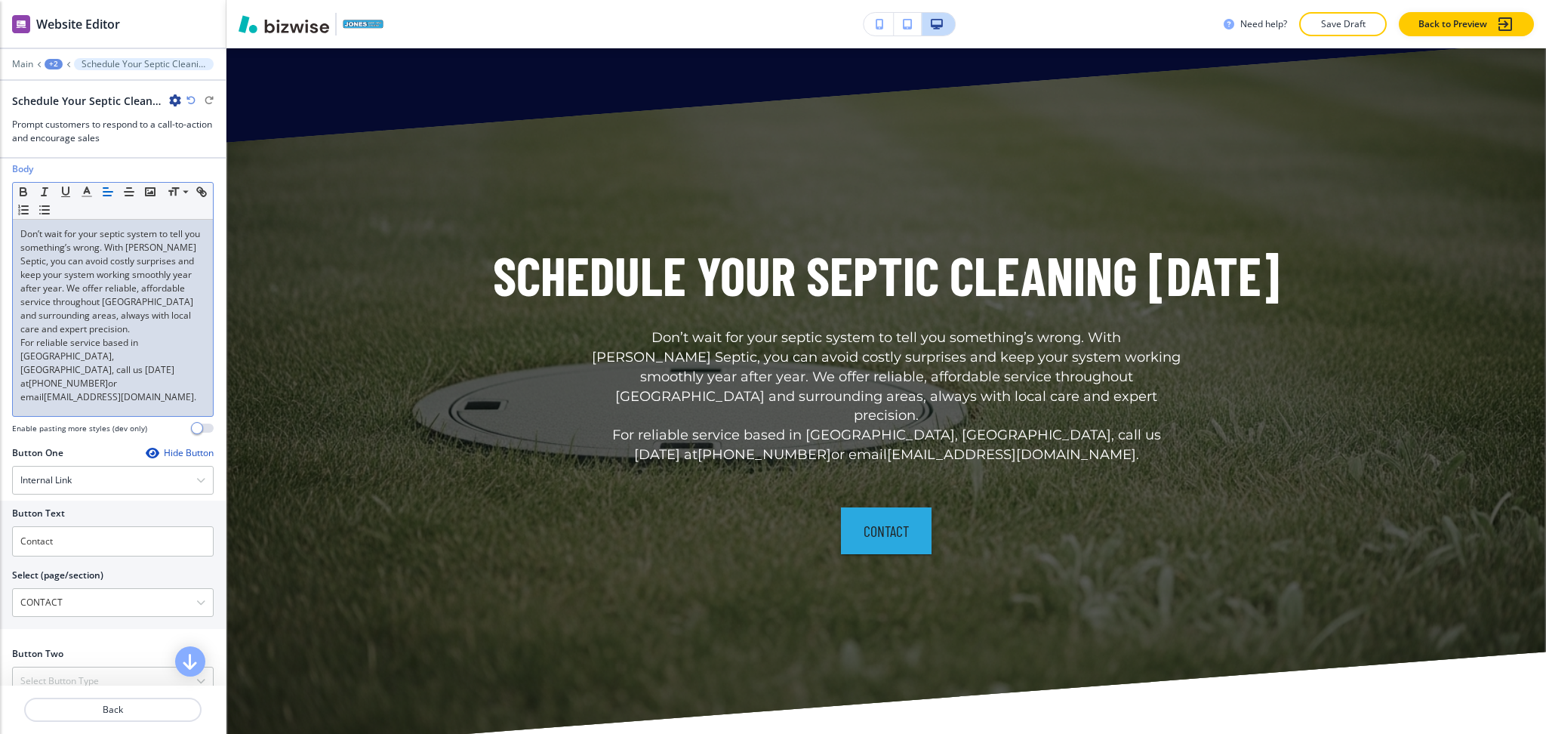
click at [82, 336] on p "Don’t wait for your septic system to tell you something’s wrong. With [PERSON_N…" at bounding box center [112, 281] width 185 height 109
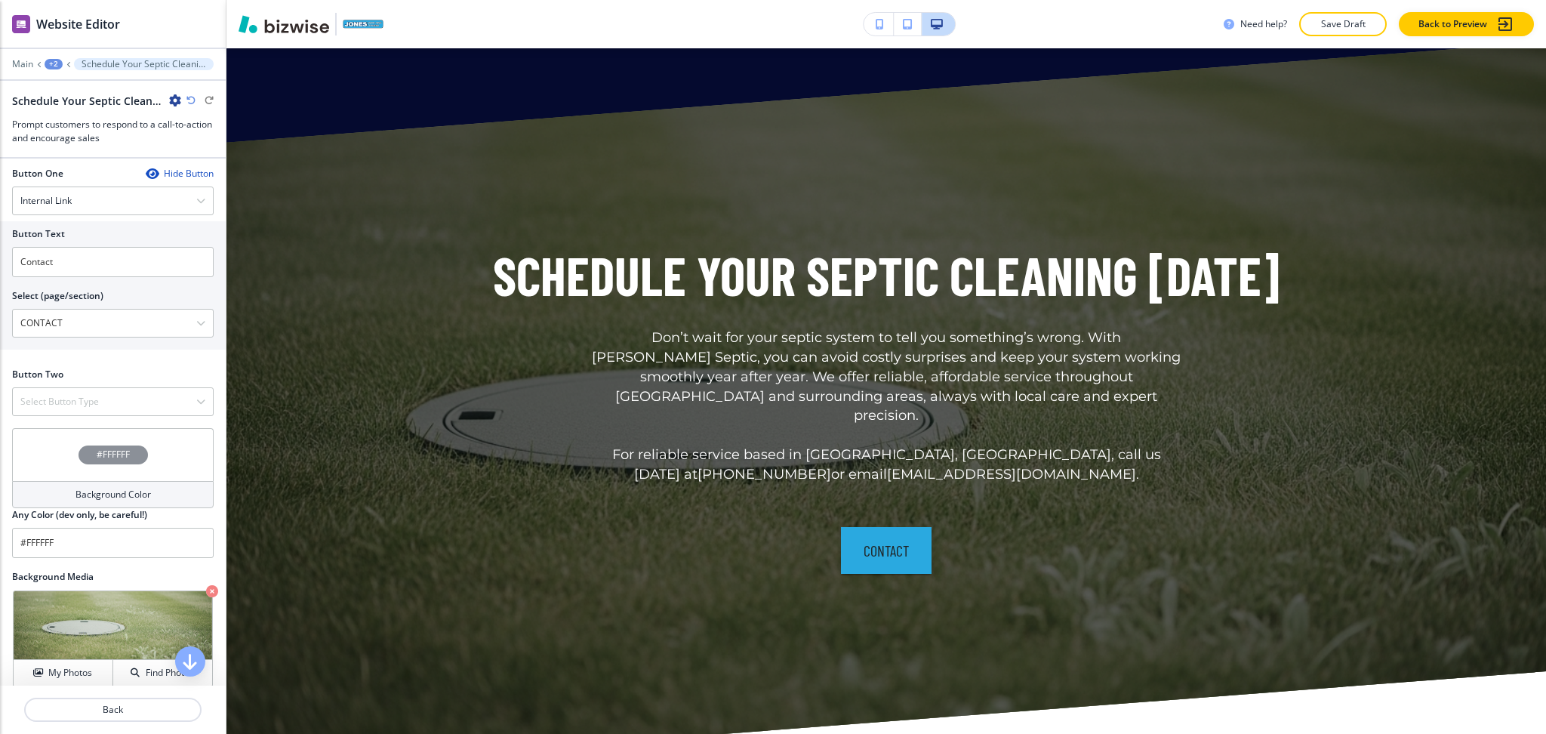
scroll to position [594, 0]
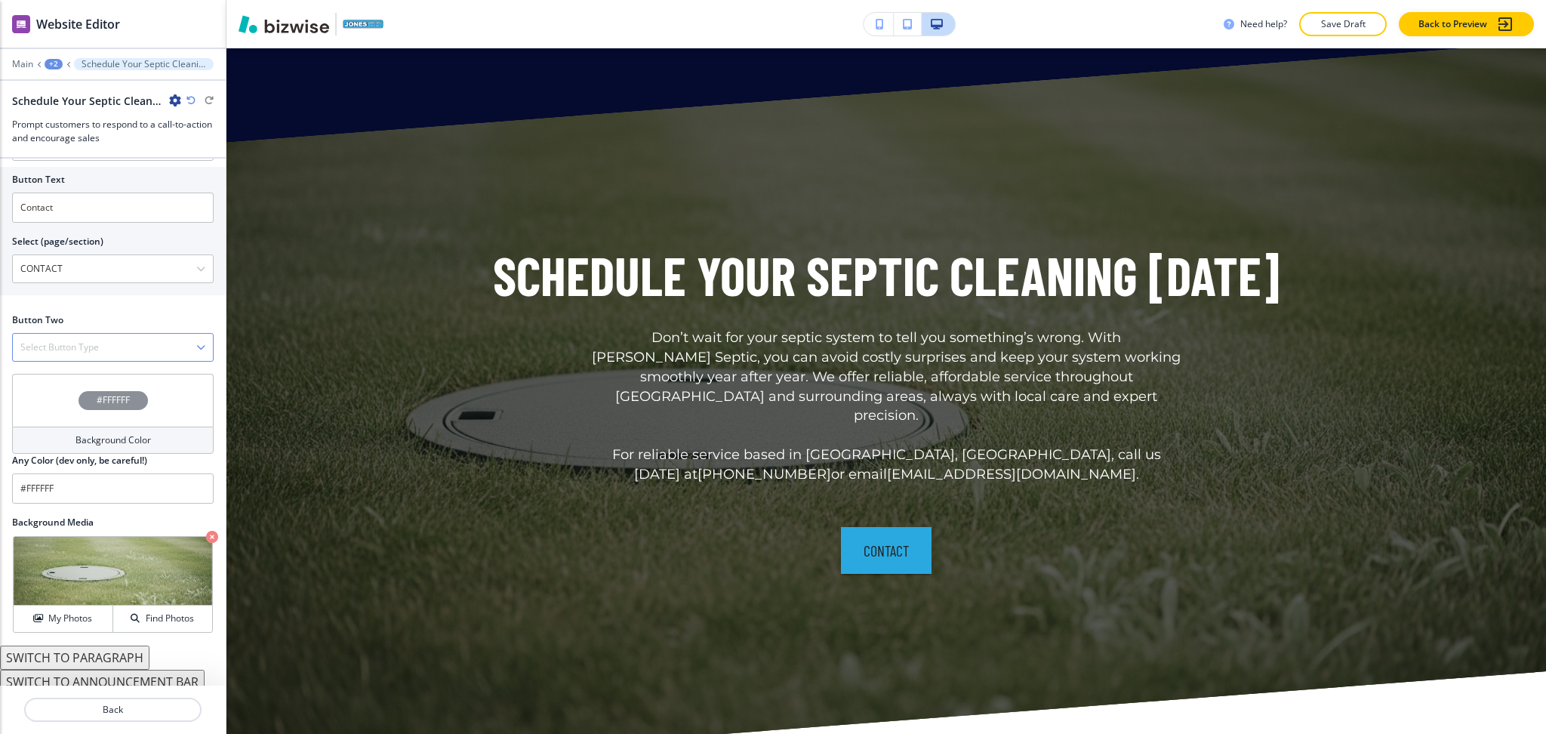
click at [110, 334] on div "Select Button Type" at bounding box center [113, 347] width 200 height 27
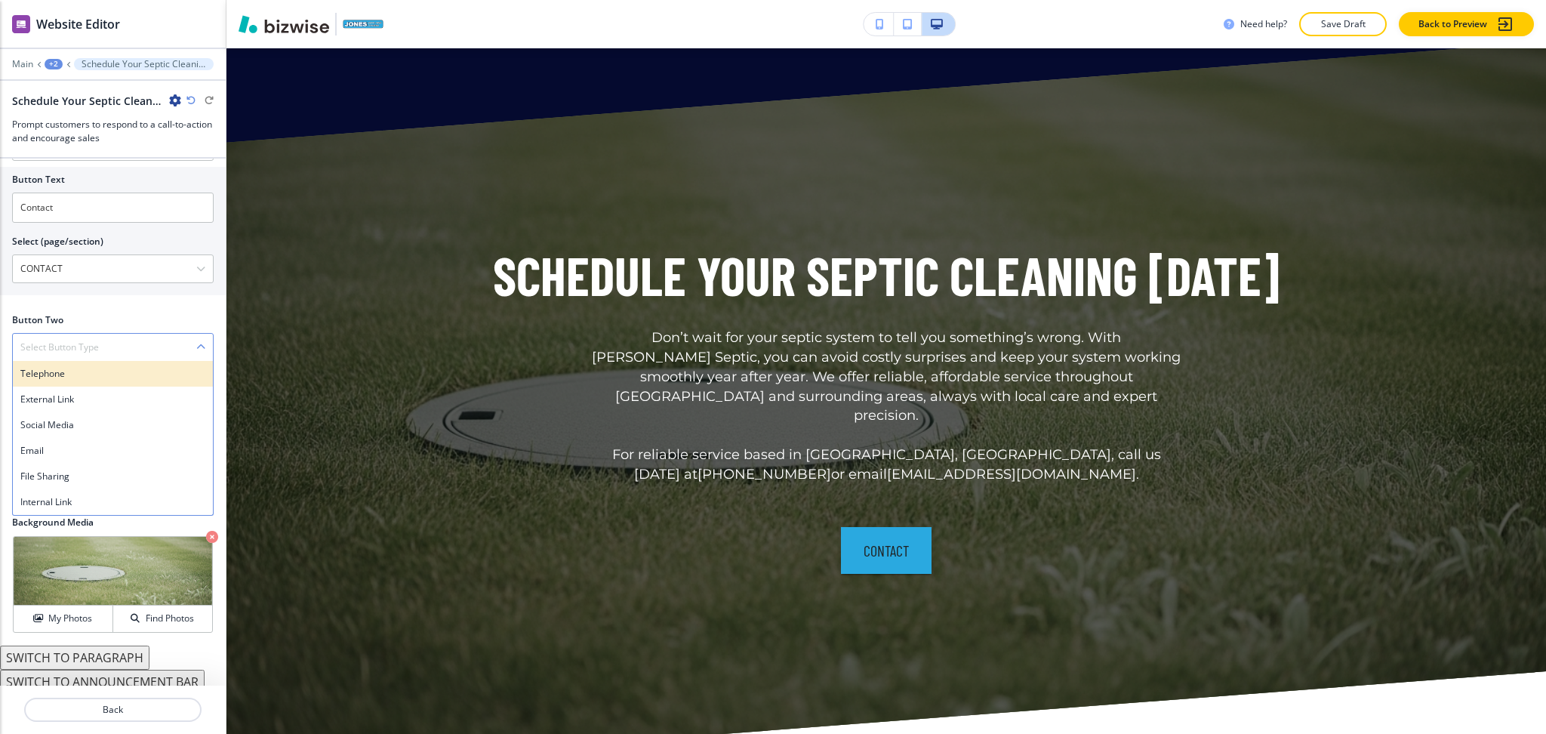
click at [83, 367] on h4 "Telephone" at bounding box center [112, 374] width 185 height 14
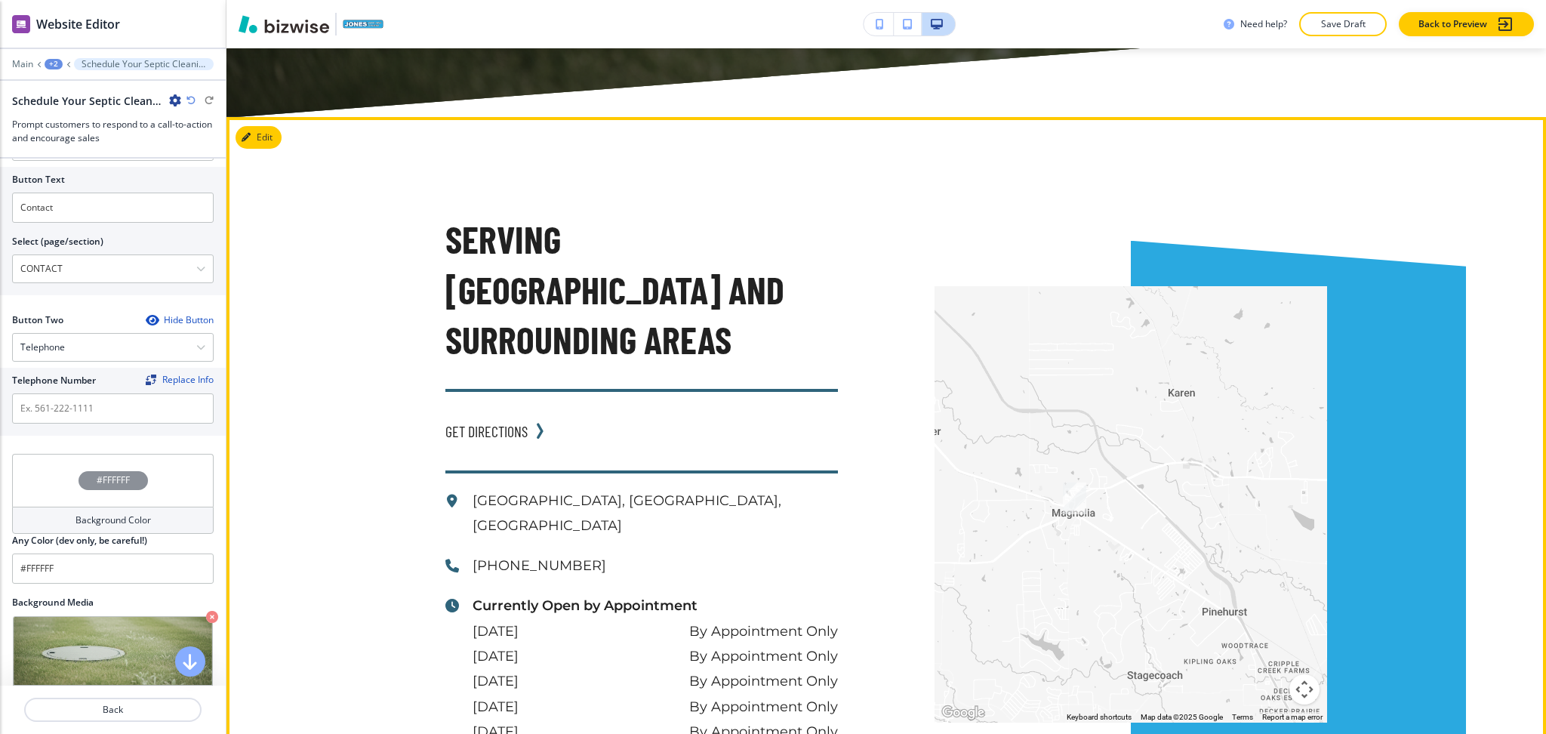
scroll to position [5825, 0]
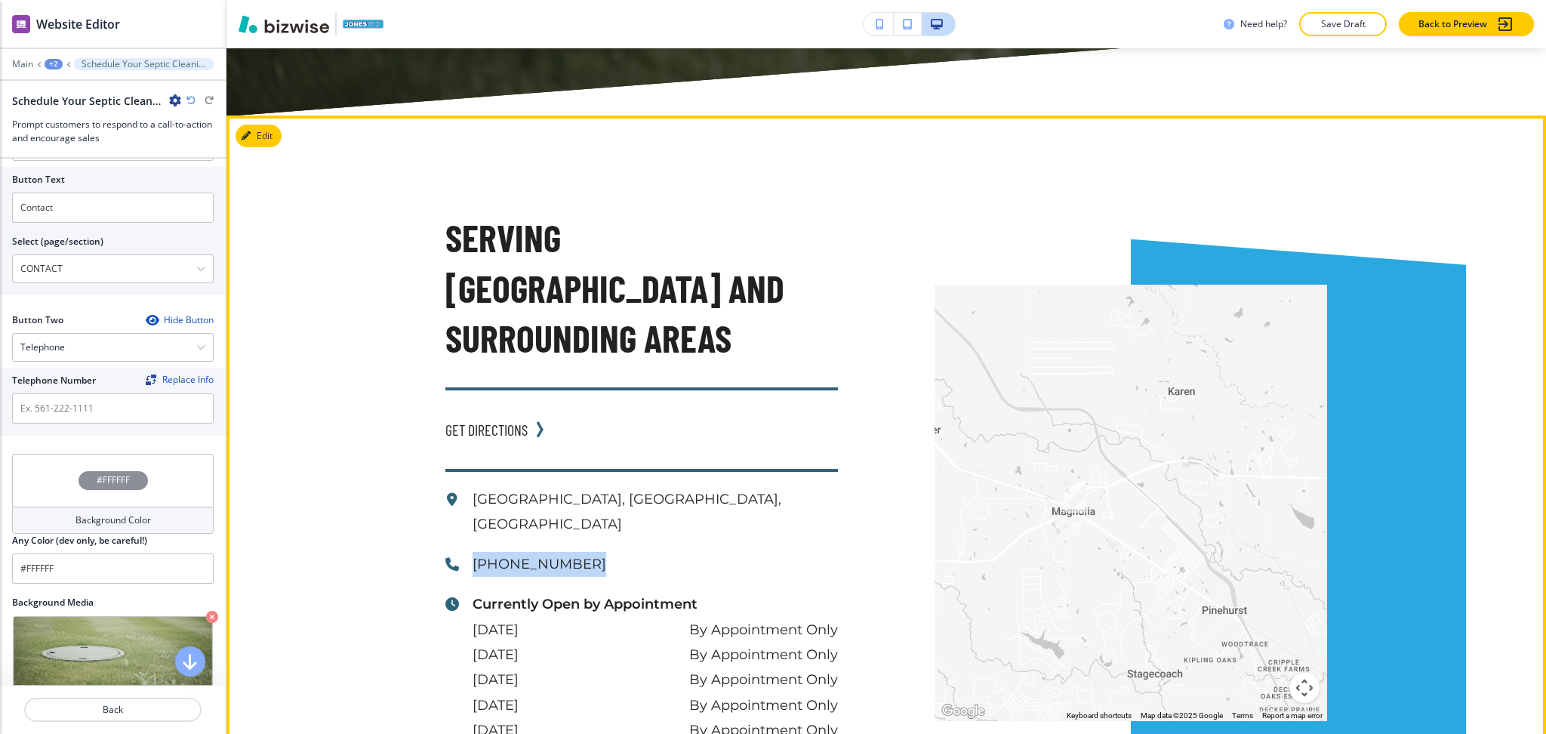
drag, startPoint x: 562, startPoint y: 377, endPoint x: 461, endPoint y: 380, distance: 100.4
click at [461, 552] on div "[PHONE_NUMBER]" at bounding box center [641, 564] width 393 height 25
copy p "[PHONE_NUMBER]"
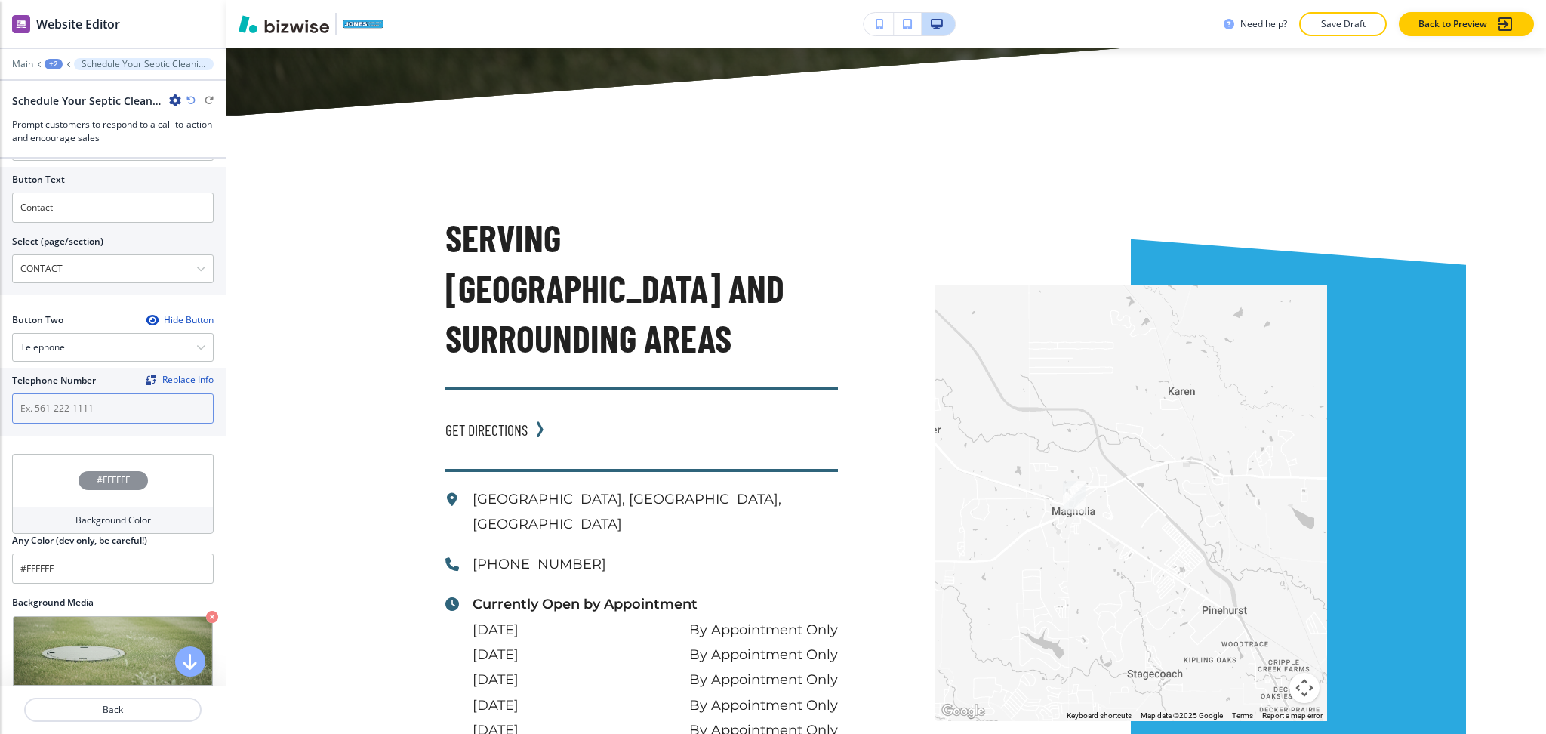
click at [75, 393] on input "text" at bounding box center [113, 408] width 202 height 30
paste input "[PHONE_NUMBER]"
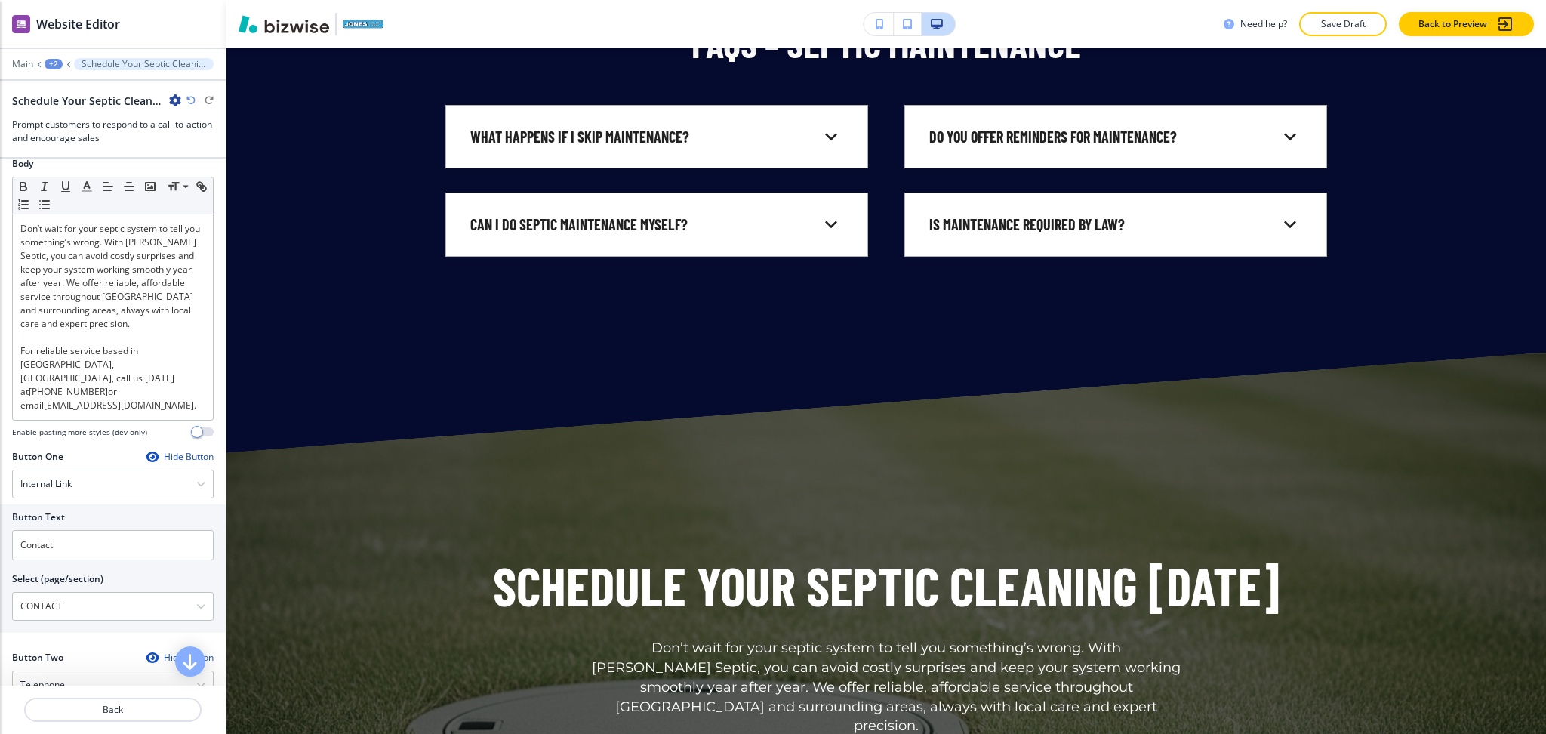
scroll to position [264, 0]
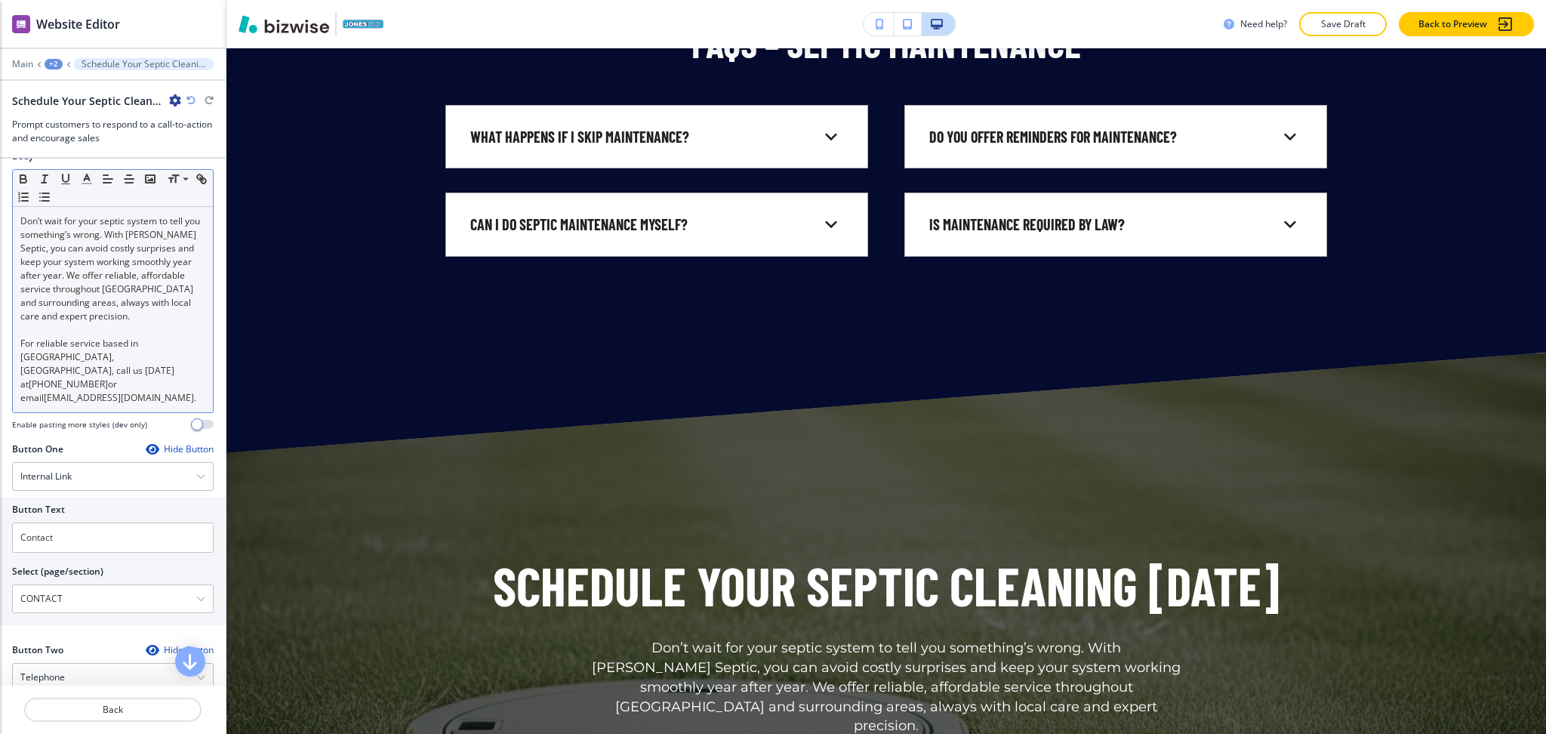
type input "[PHONE_NUMBER]"
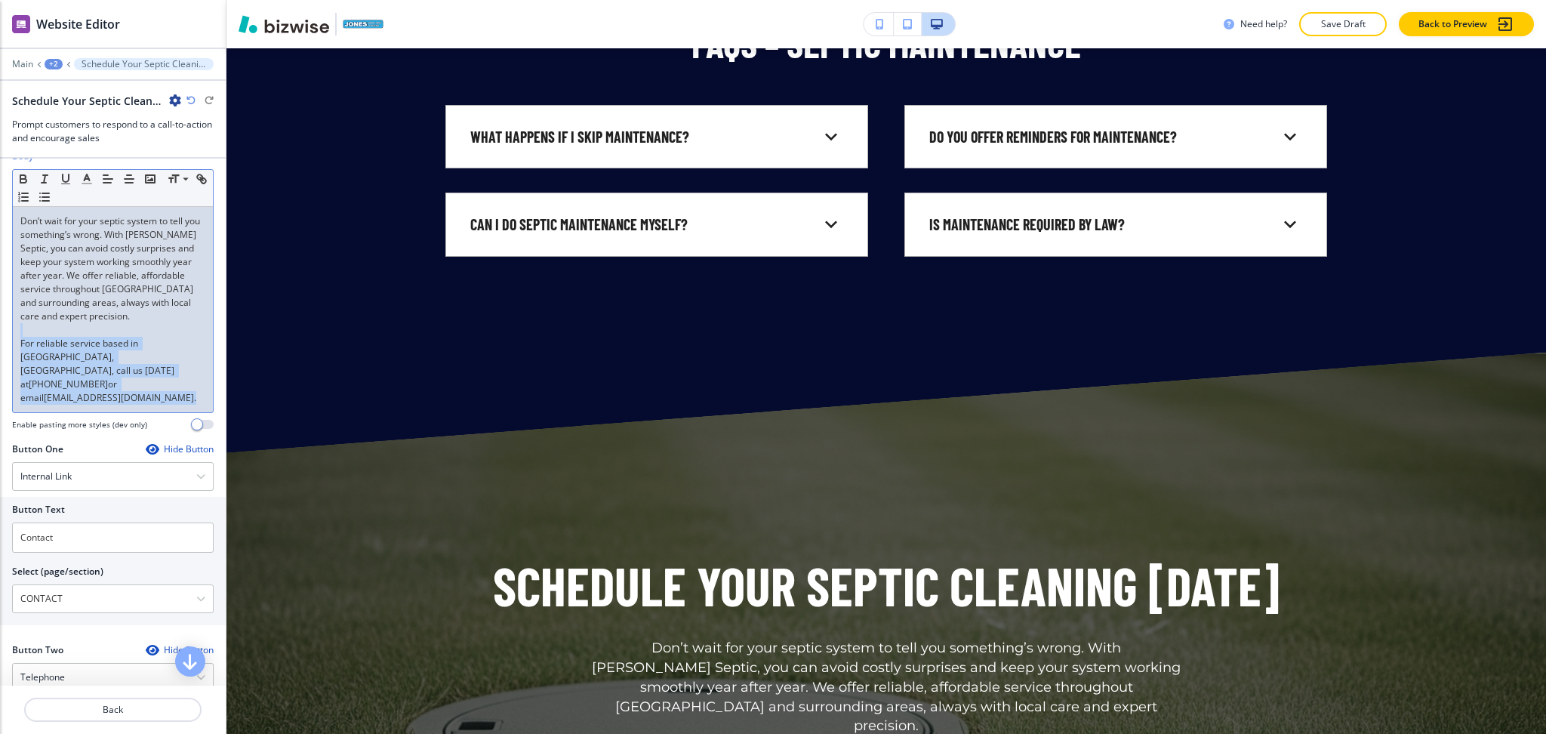
drag, startPoint x: 181, startPoint y: 390, endPoint x: 9, endPoint y: 340, distance: 179.0
click at [9, 340] on div "Body Small Normal Large Huge Don’t wait for your septic system to tell you some…" at bounding box center [113, 295] width 226 height 293
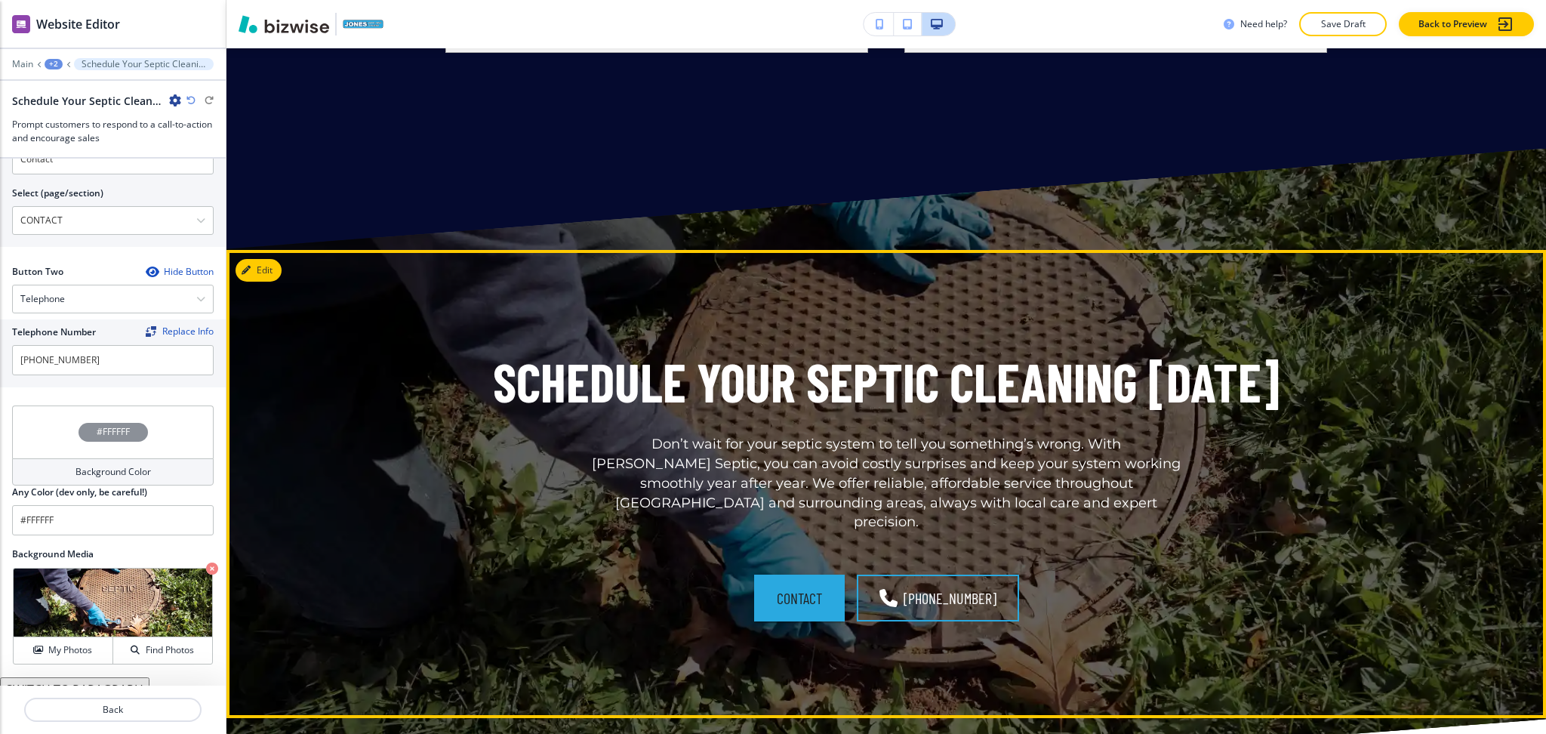
scroll to position [673, 0]
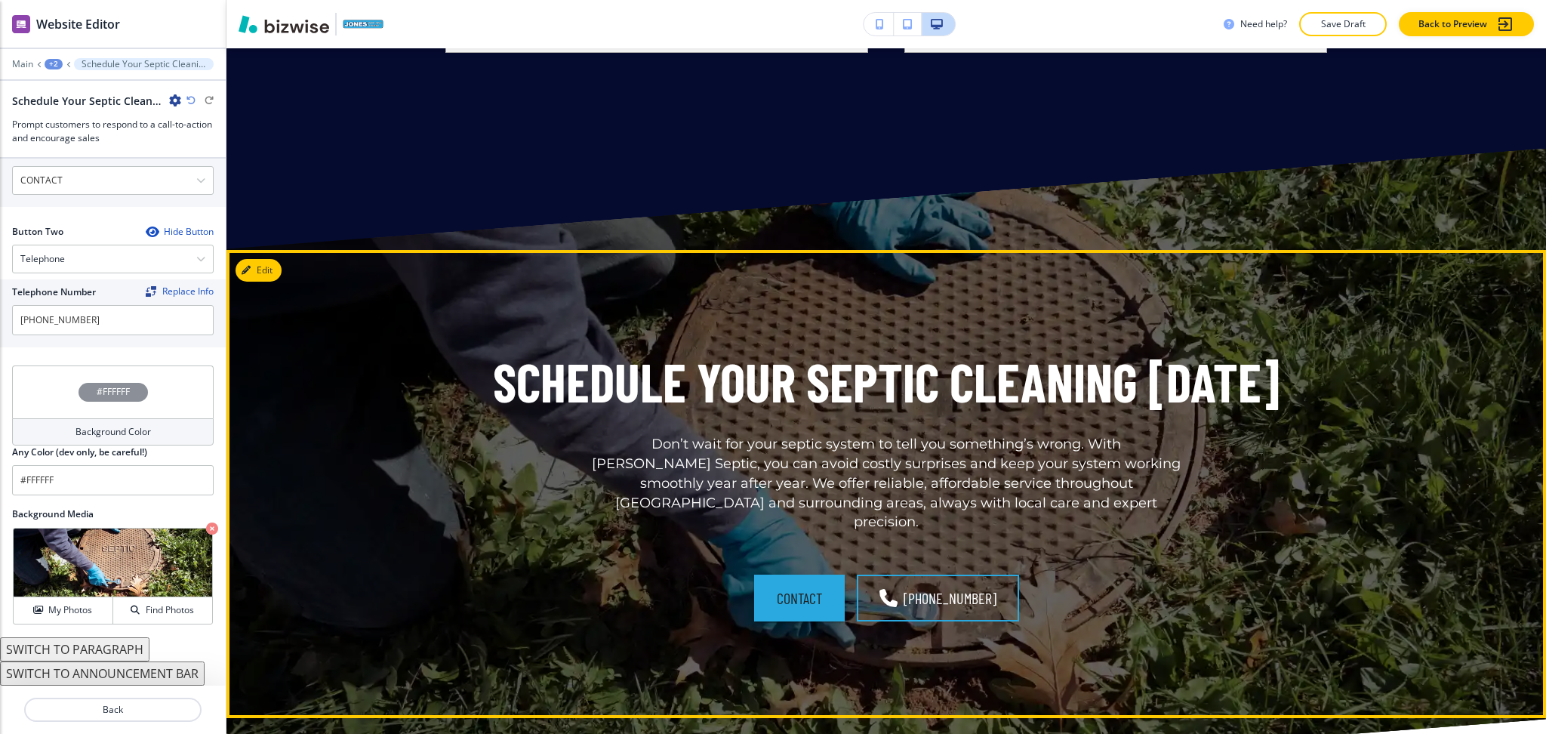
click at [1209, 429] on div "Schedule Your Septic Cleaning [DATE] Don’t wait for your septic system to tell …" at bounding box center [886, 485] width 882 height 276
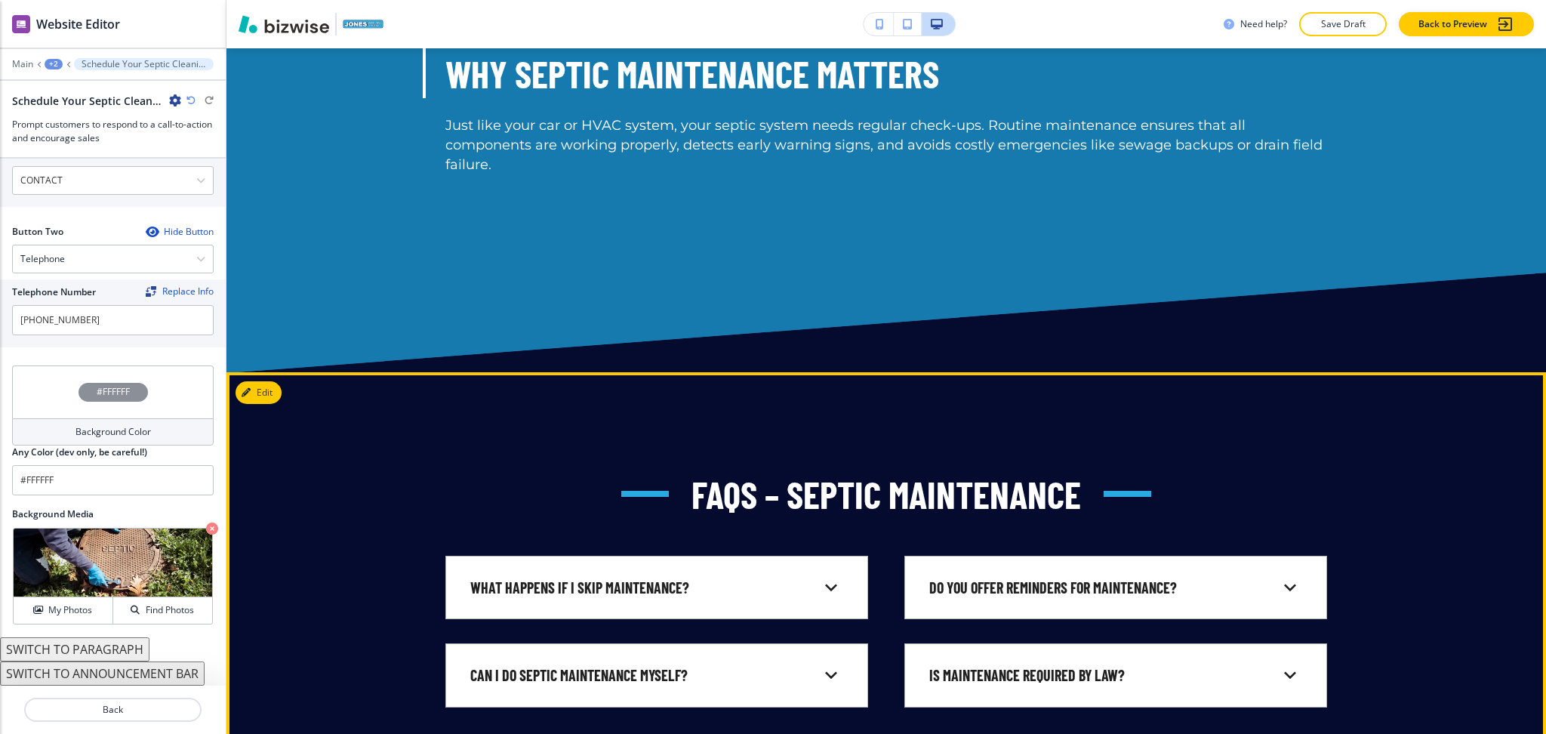
scroll to position [4407, 0]
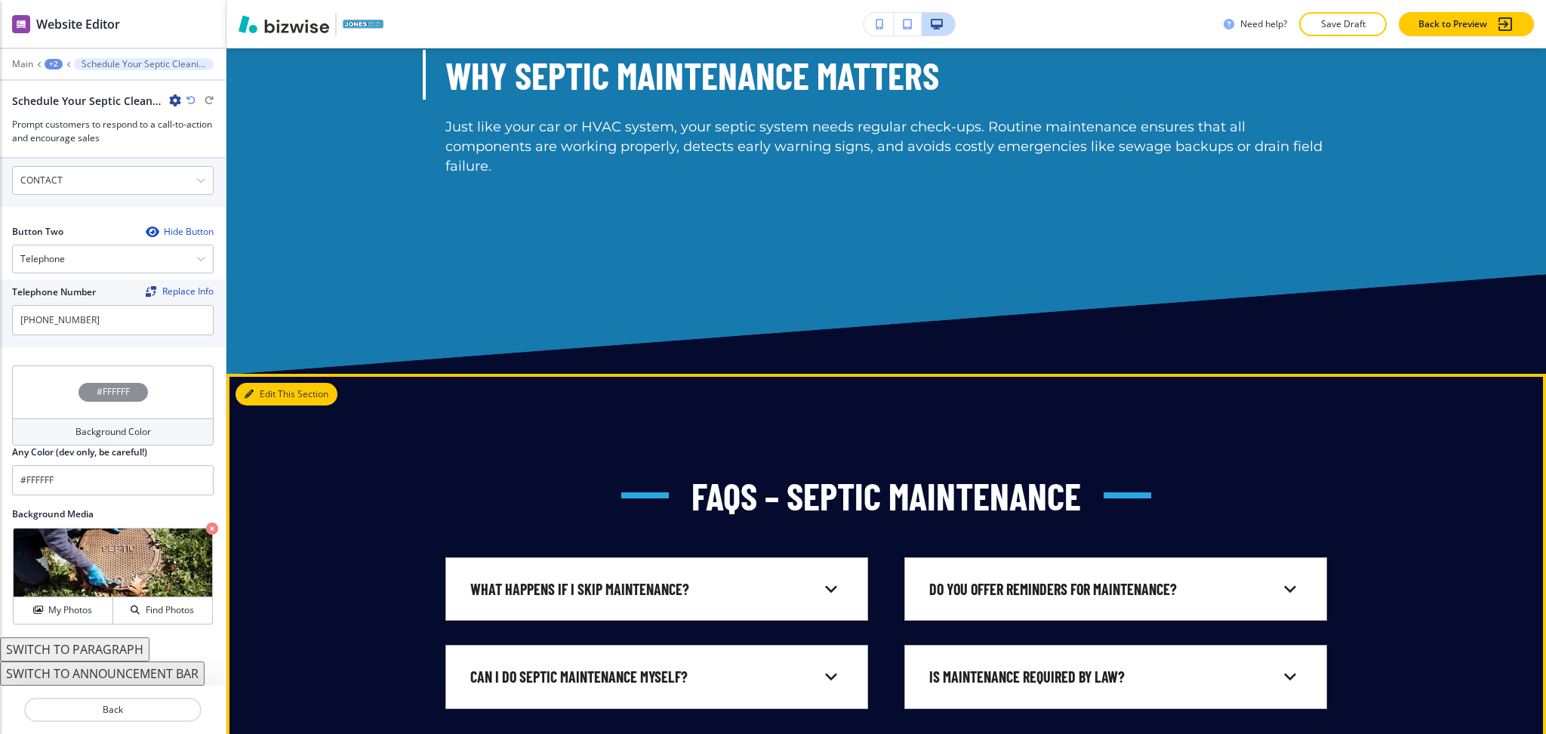
click at [279, 383] on button "Edit This Section" at bounding box center [287, 394] width 102 height 23
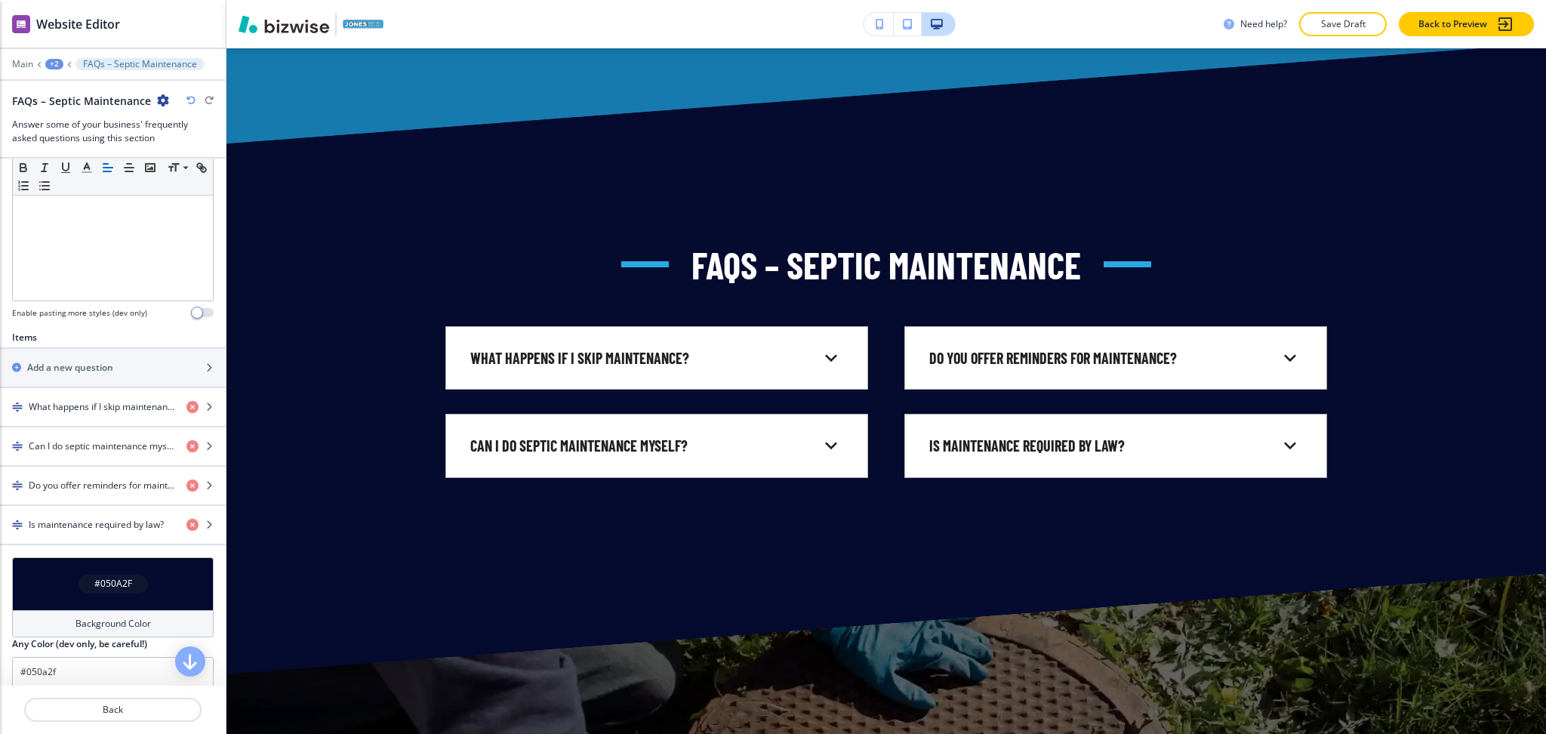
scroll to position [535, 0]
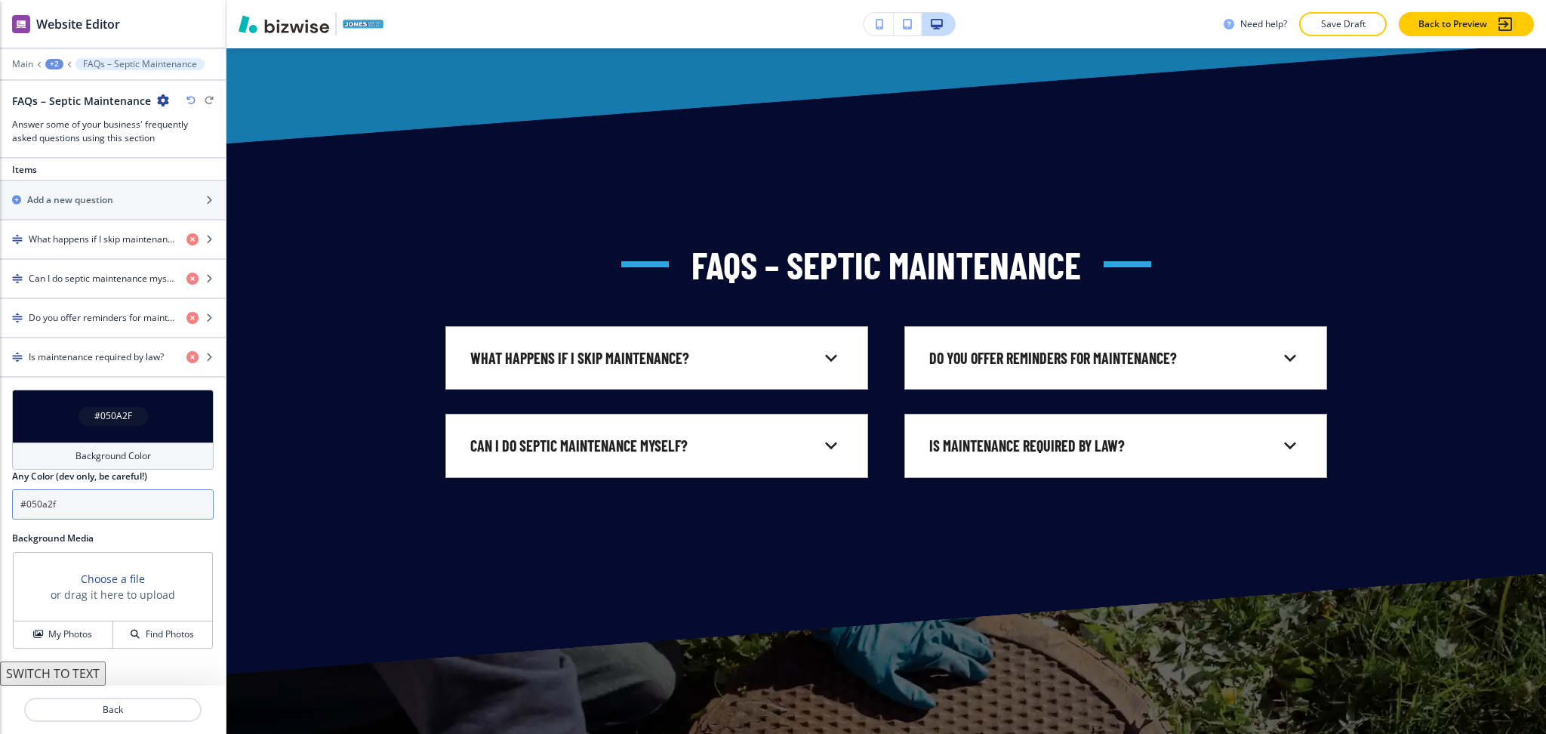
click at [116, 507] on input "#050a2f" at bounding box center [113, 504] width 202 height 30
paste input "1a3151"
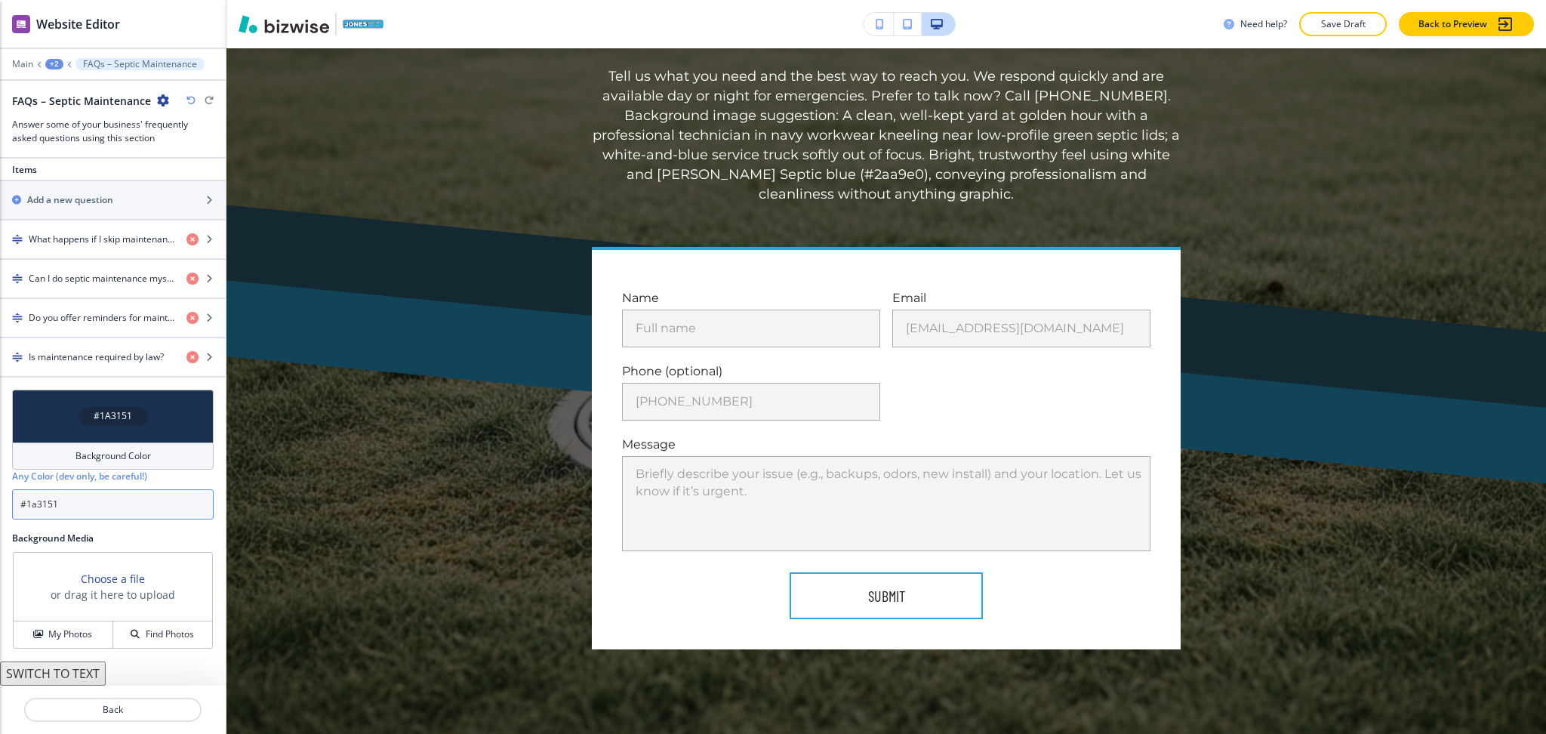
scroll to position [7107, 0]
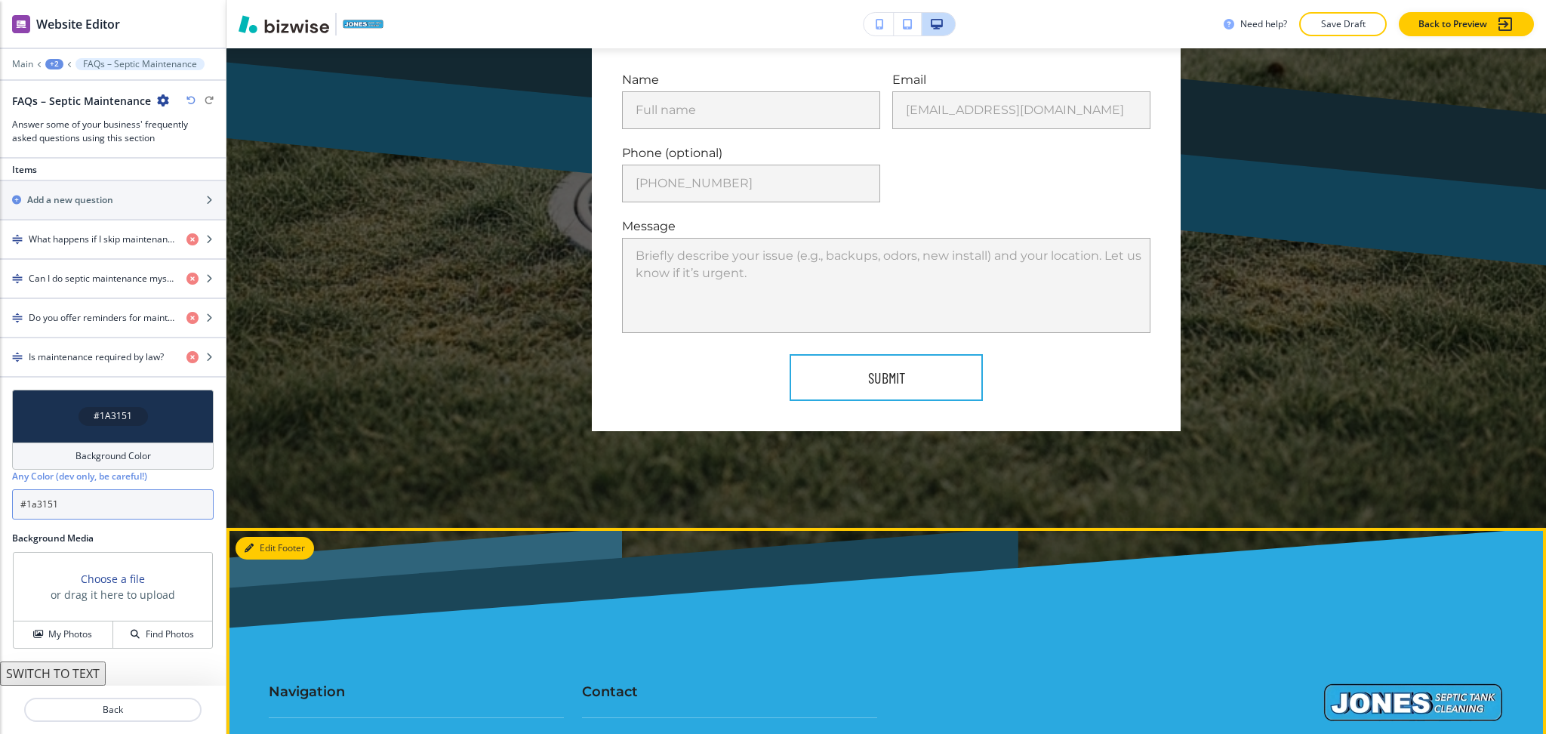
type input "#1a3151"
click at [273, 537] on button "Edit Footer" at bounding box center [275, 548] width 79 height 23
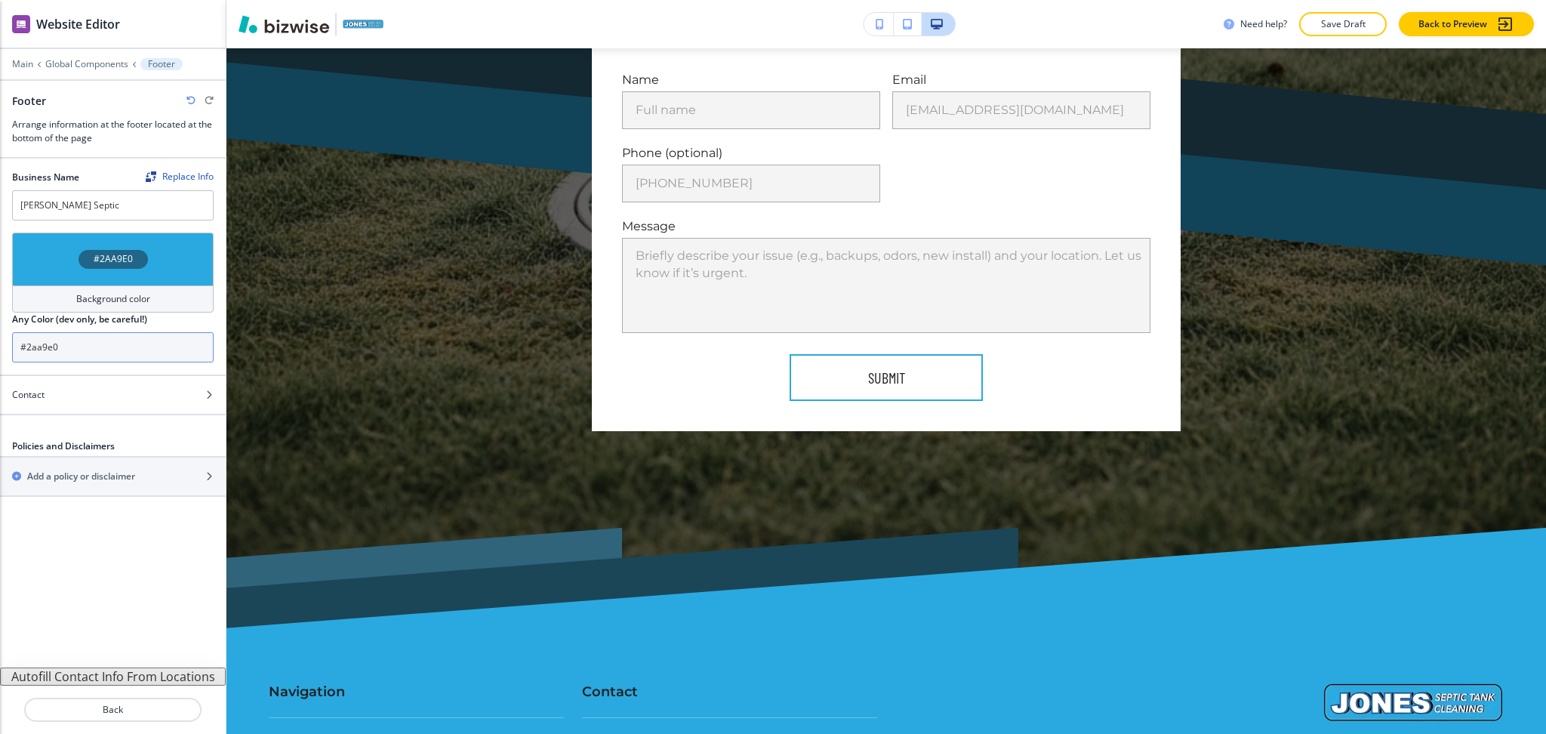
click at [109, 338] on input "#2aa9e0" at bounding box center [113, 347] width 202 height 30
paste input "1a3151"
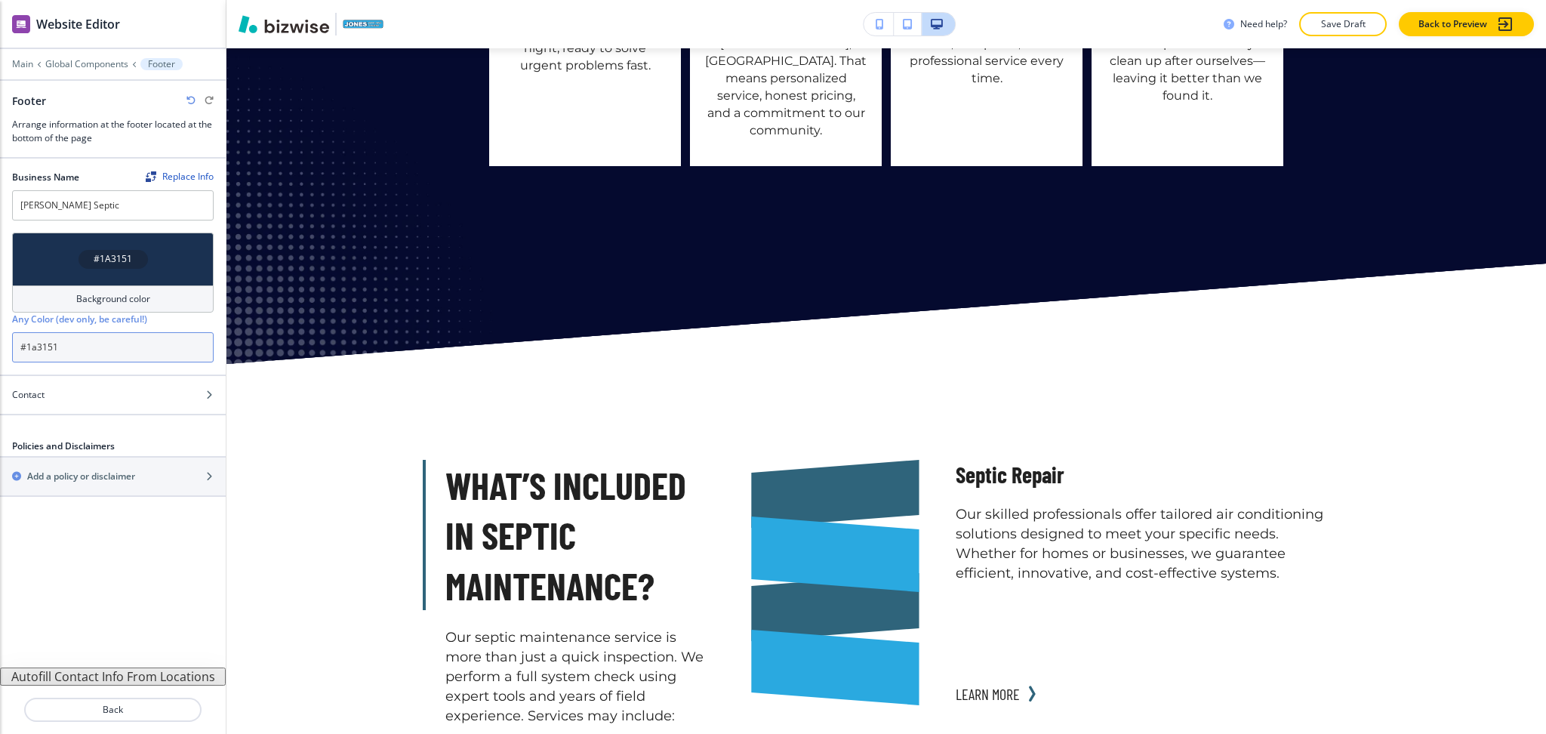
scroll to position [2405, 0]
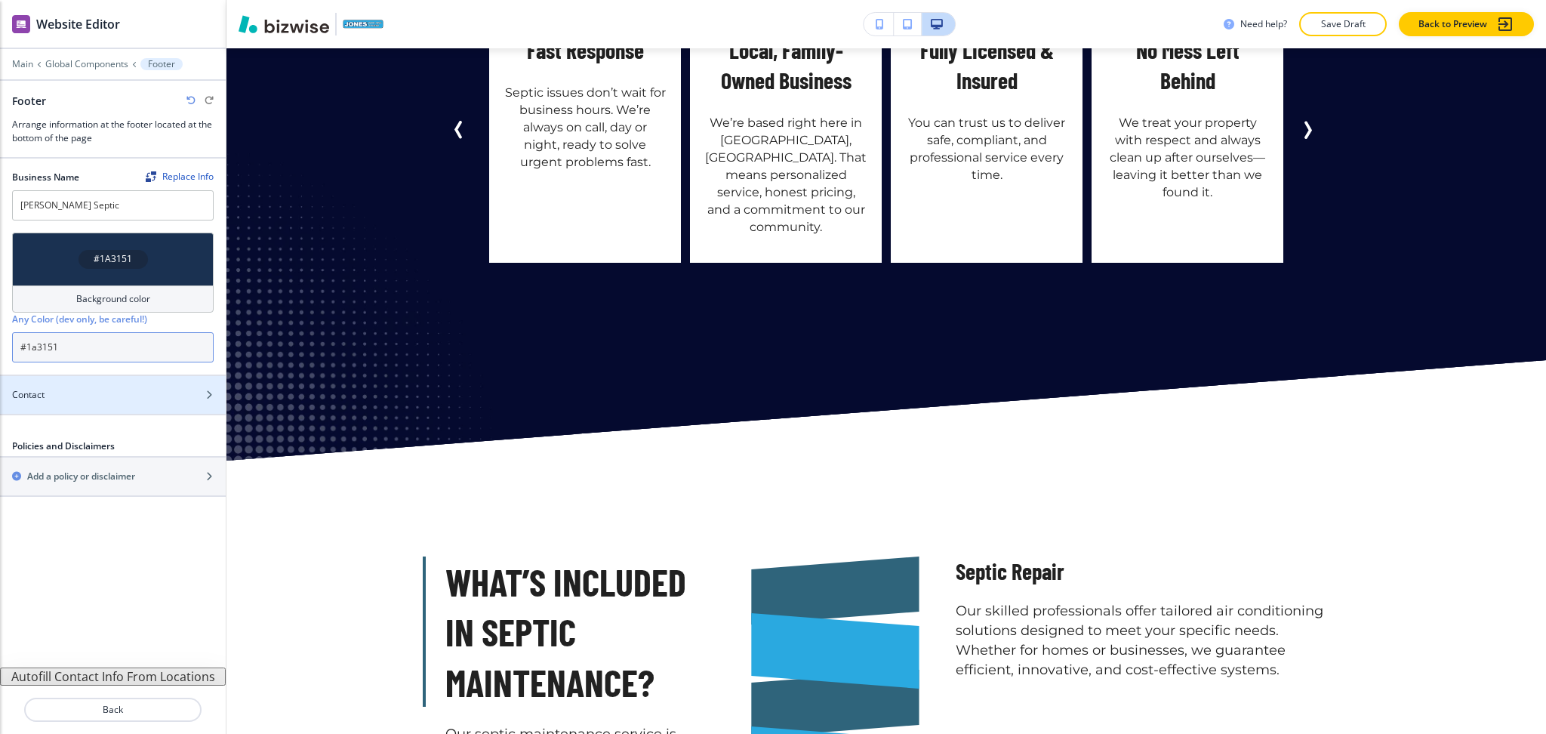
type input "#1a3151"
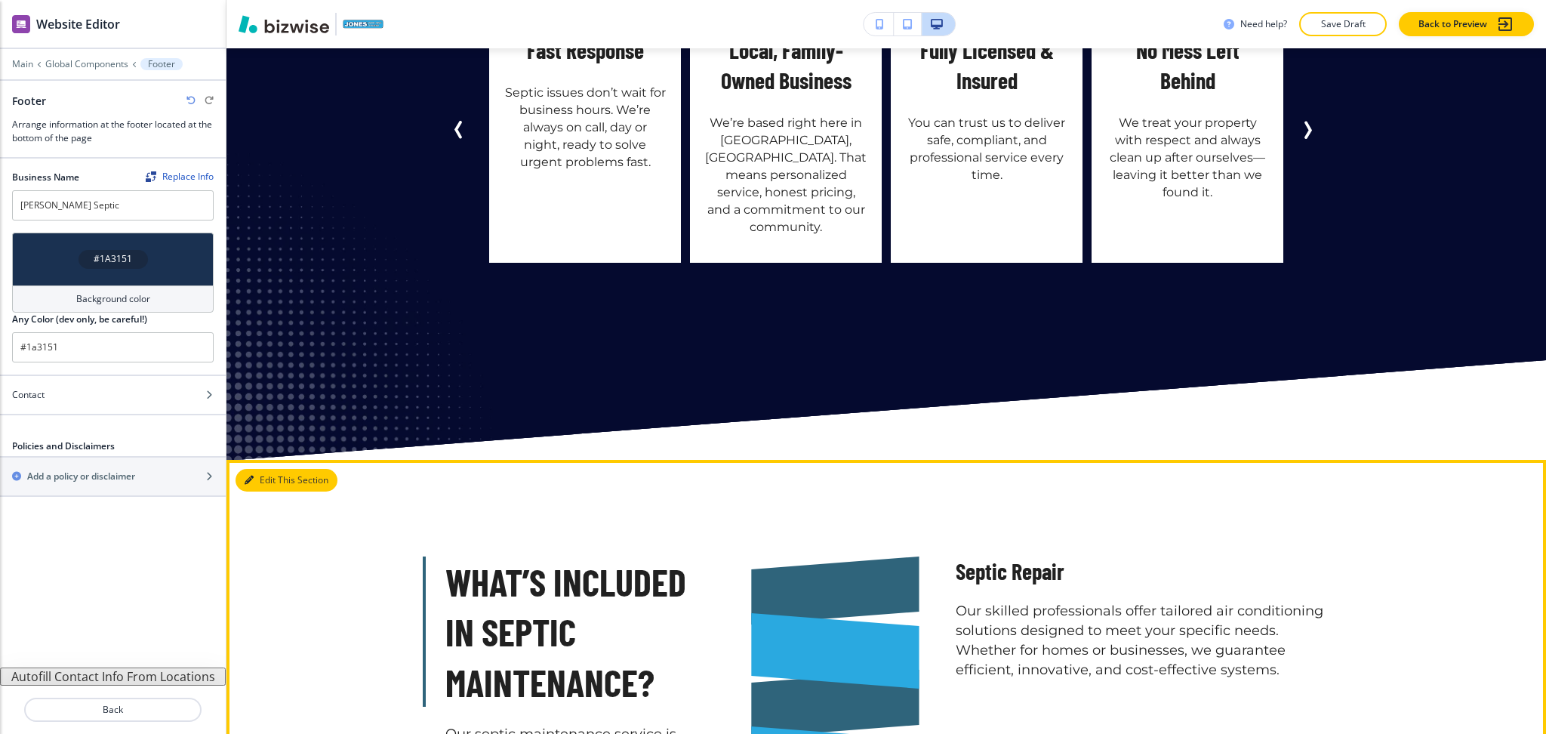
click at [274, 469] on button "Edit This Section" at bounding box center [287, 480] width 102 height 23
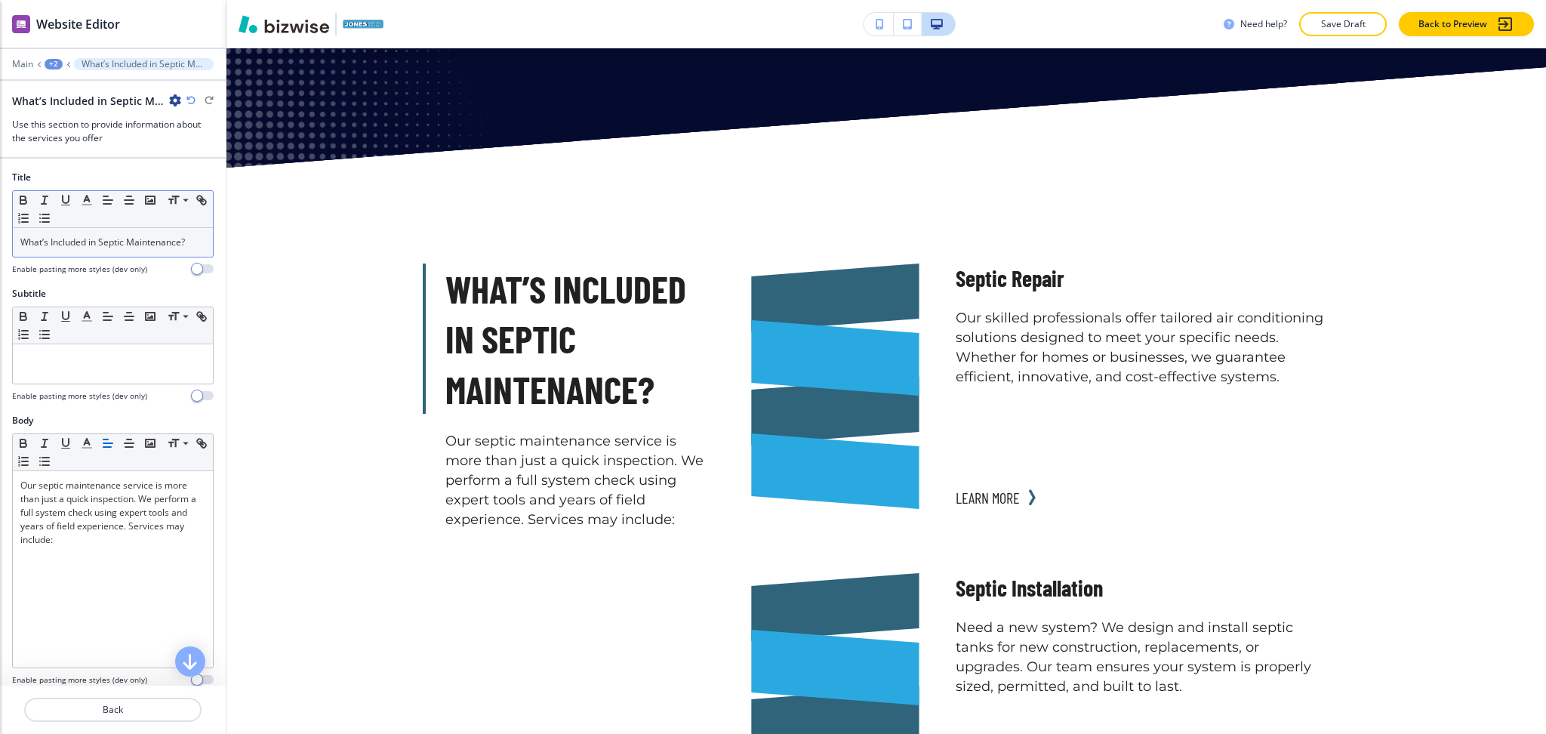
scroll to position [2721, 0]
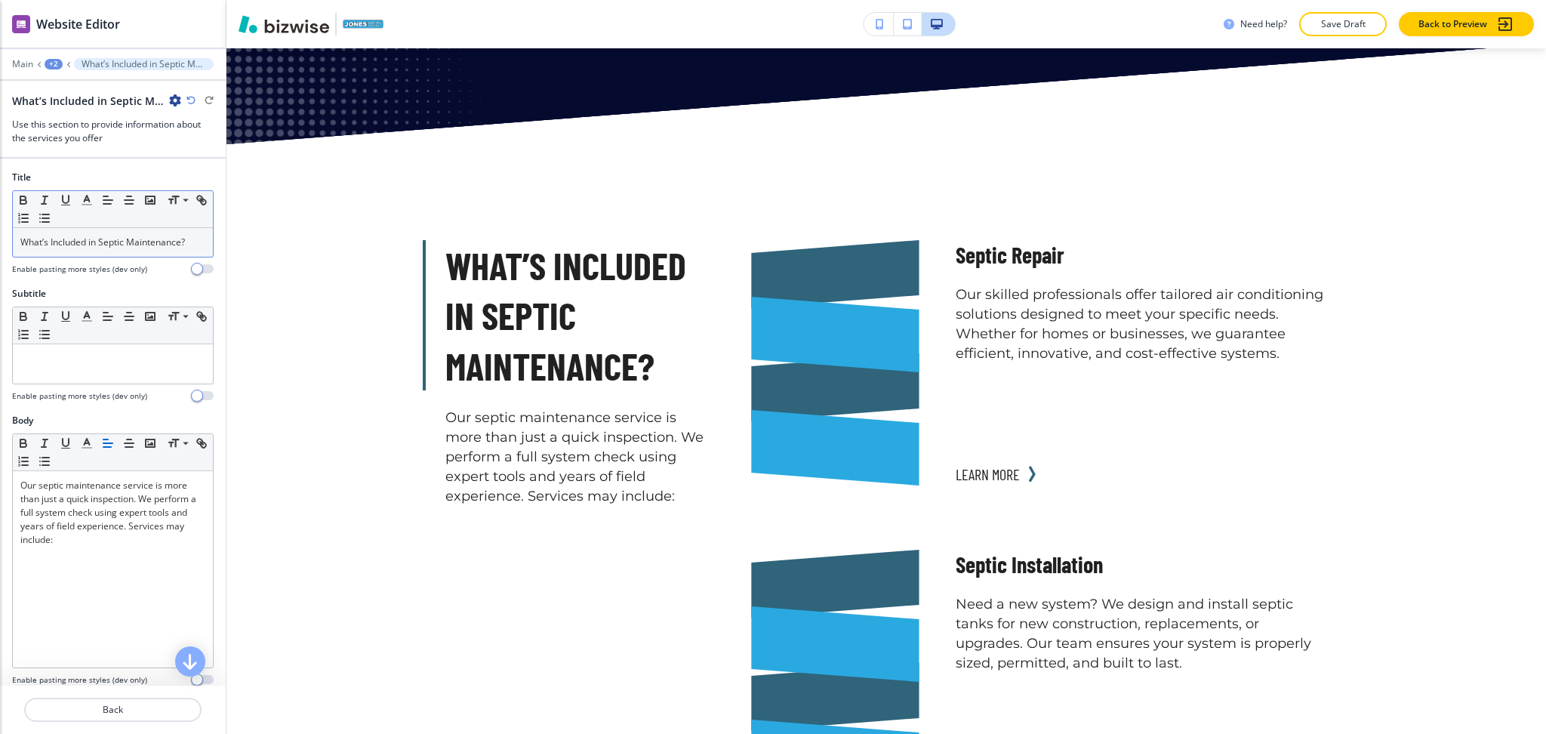
click at [155, 245] on p "What’s Included in Septic Maintenance?" at bounding box center [112, 243] width 185 height 14
click at [88, 193] on button "button" at bounding box center [86, 200] width 21 height 18
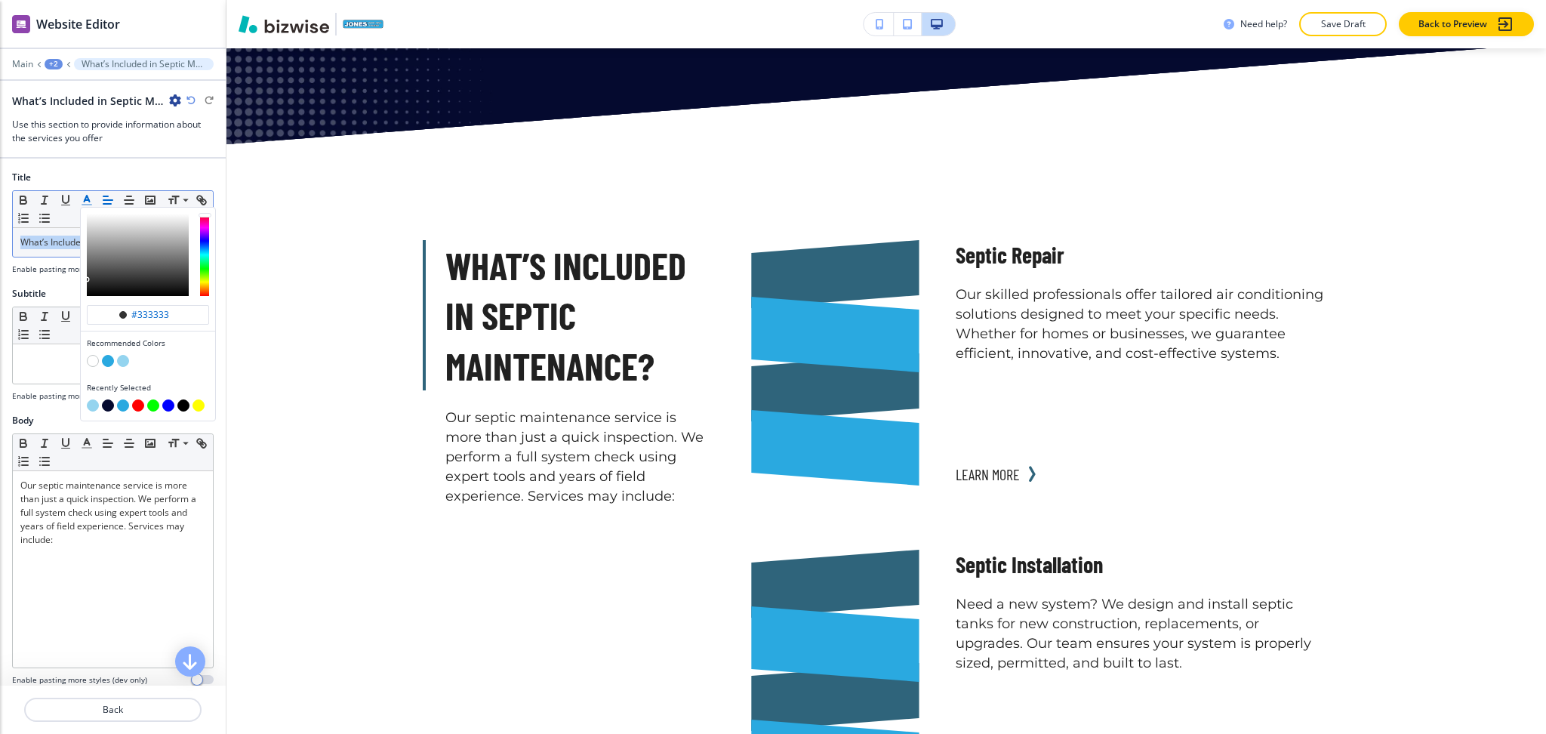
click at [110, 402] on button "button" at bounding box center [108, 405] width 12 height 12
type input "#050a2f"
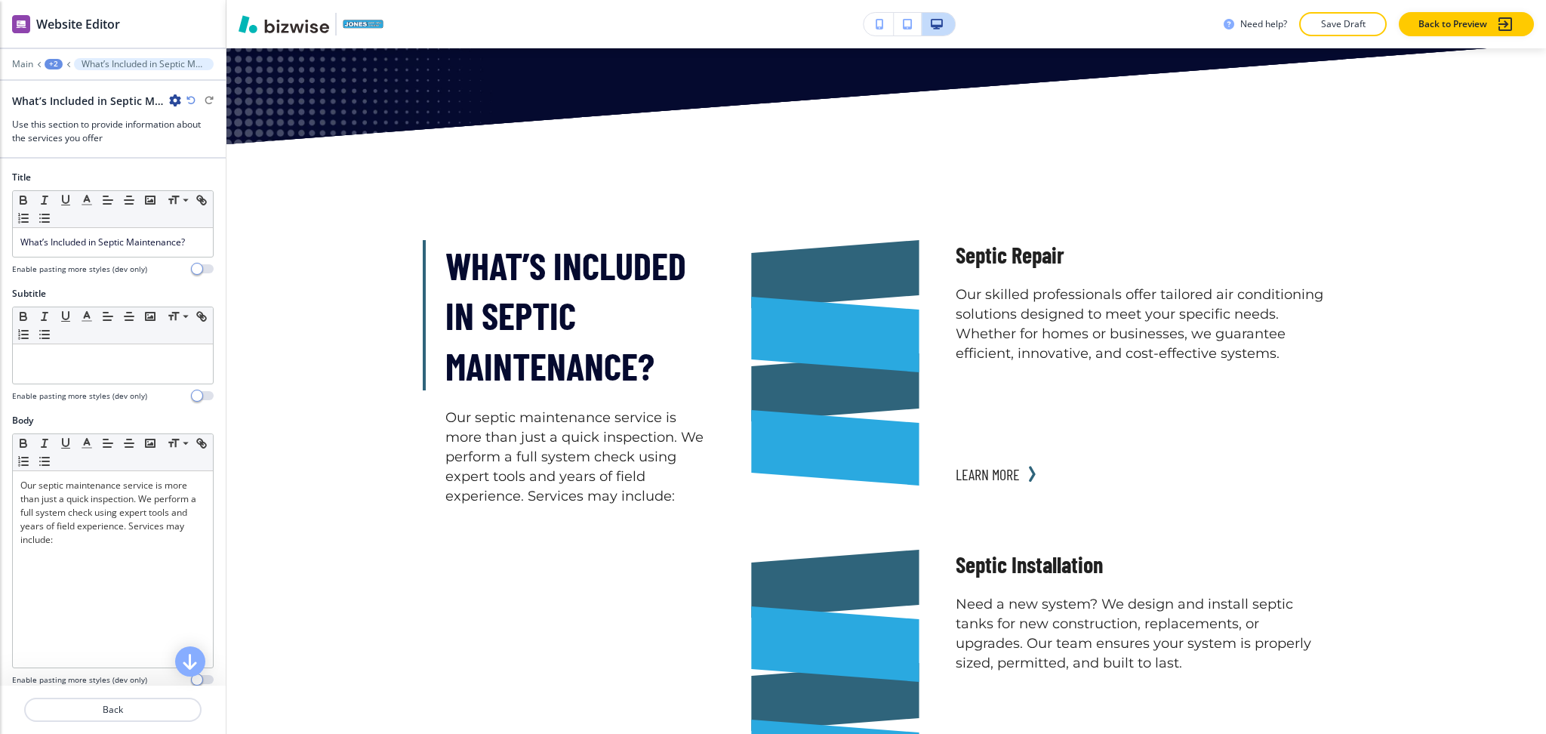
click at [188, 103] on icon "button" at bounding box center [190, 100] width 9 height 9
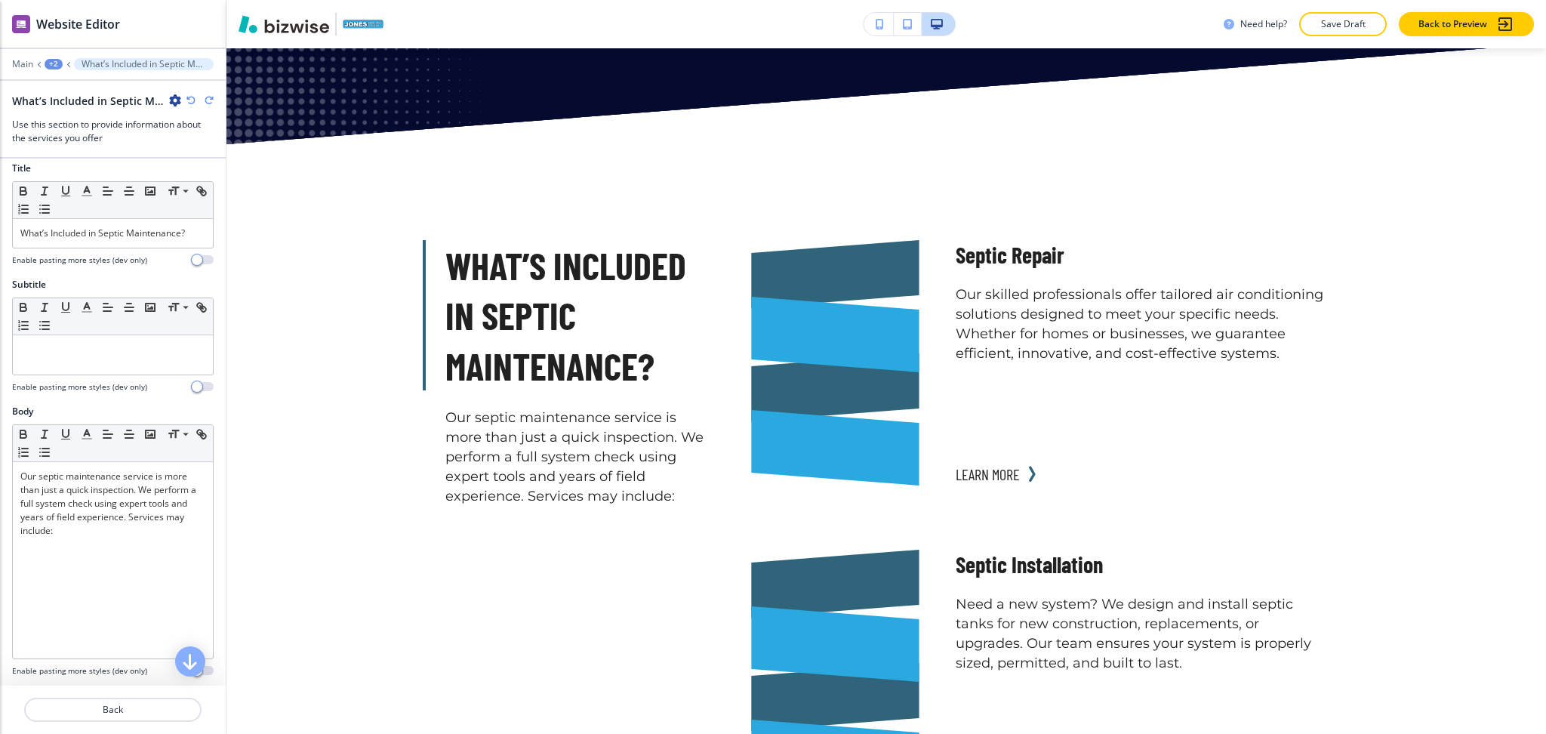
scroll to position [0, 0]
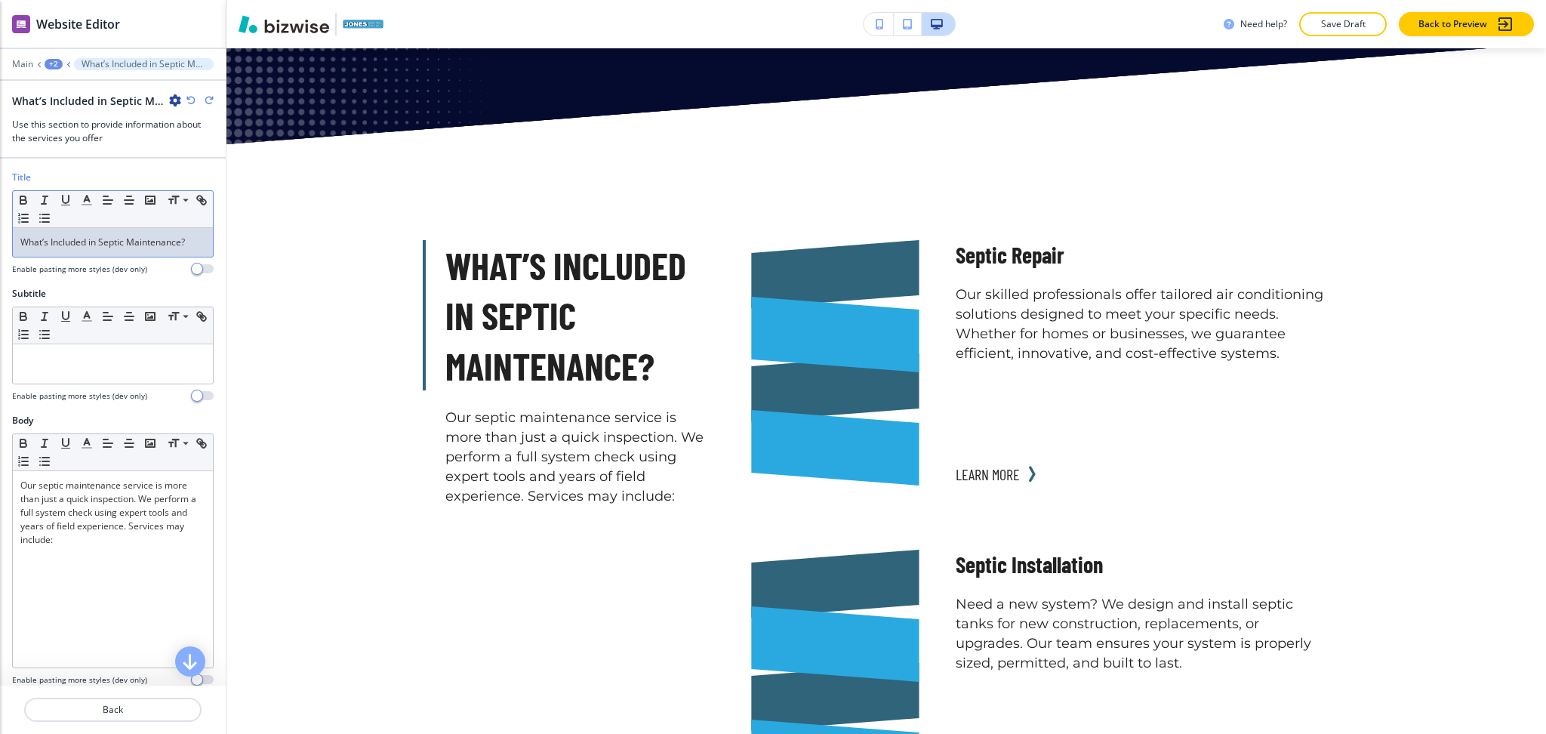
click at [119, 245] on p "What’s Included in Septic Maintenance?" at bounding box center [112, 243] width 185 height 14
click at [90, 202] on icon "button" at bounding box center [87, 200] width 14 height 14
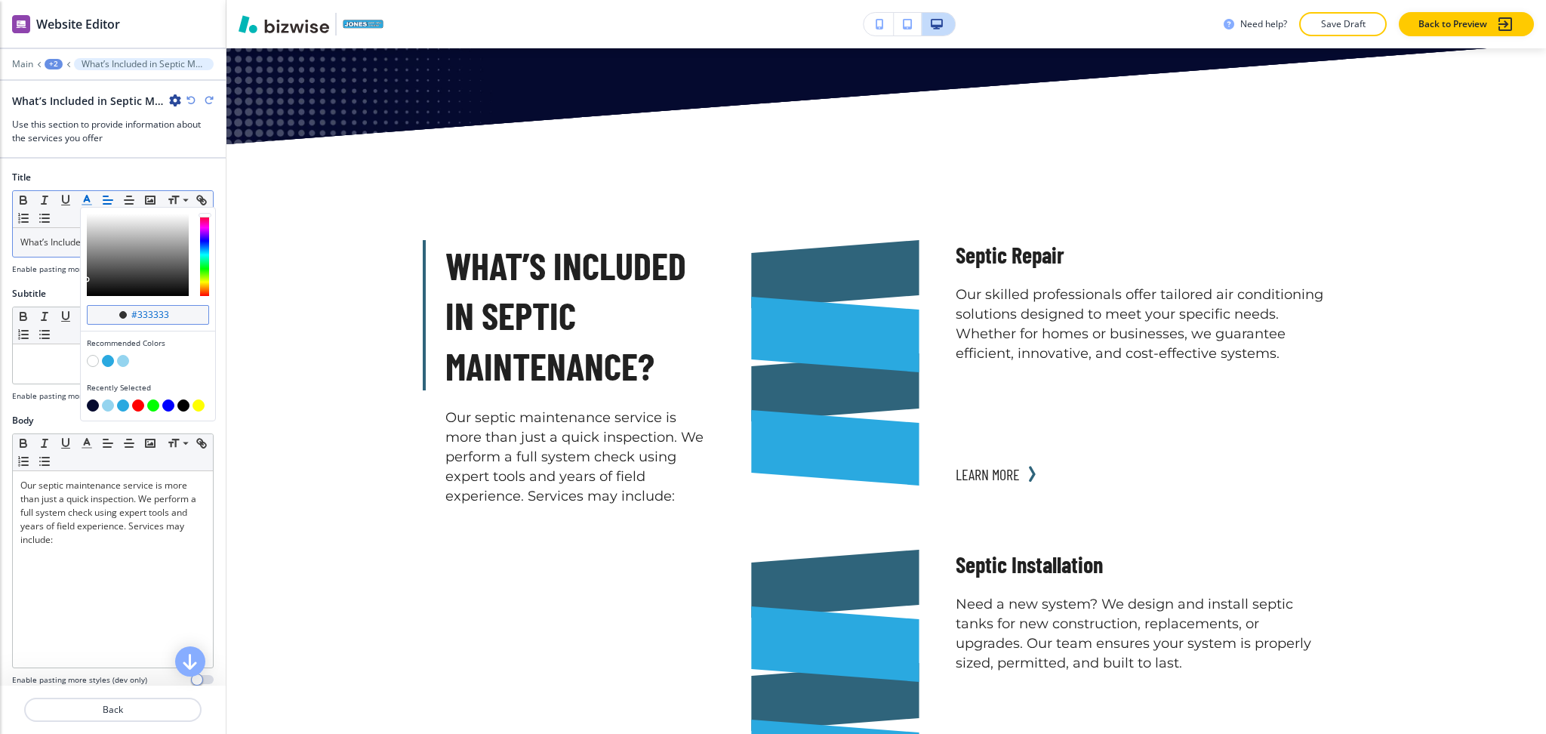
click at [169, 312] on input "#333333" at bounding box center [156, 315] width 53 height 12
paste input "1a3151"
type input "#1a3151"
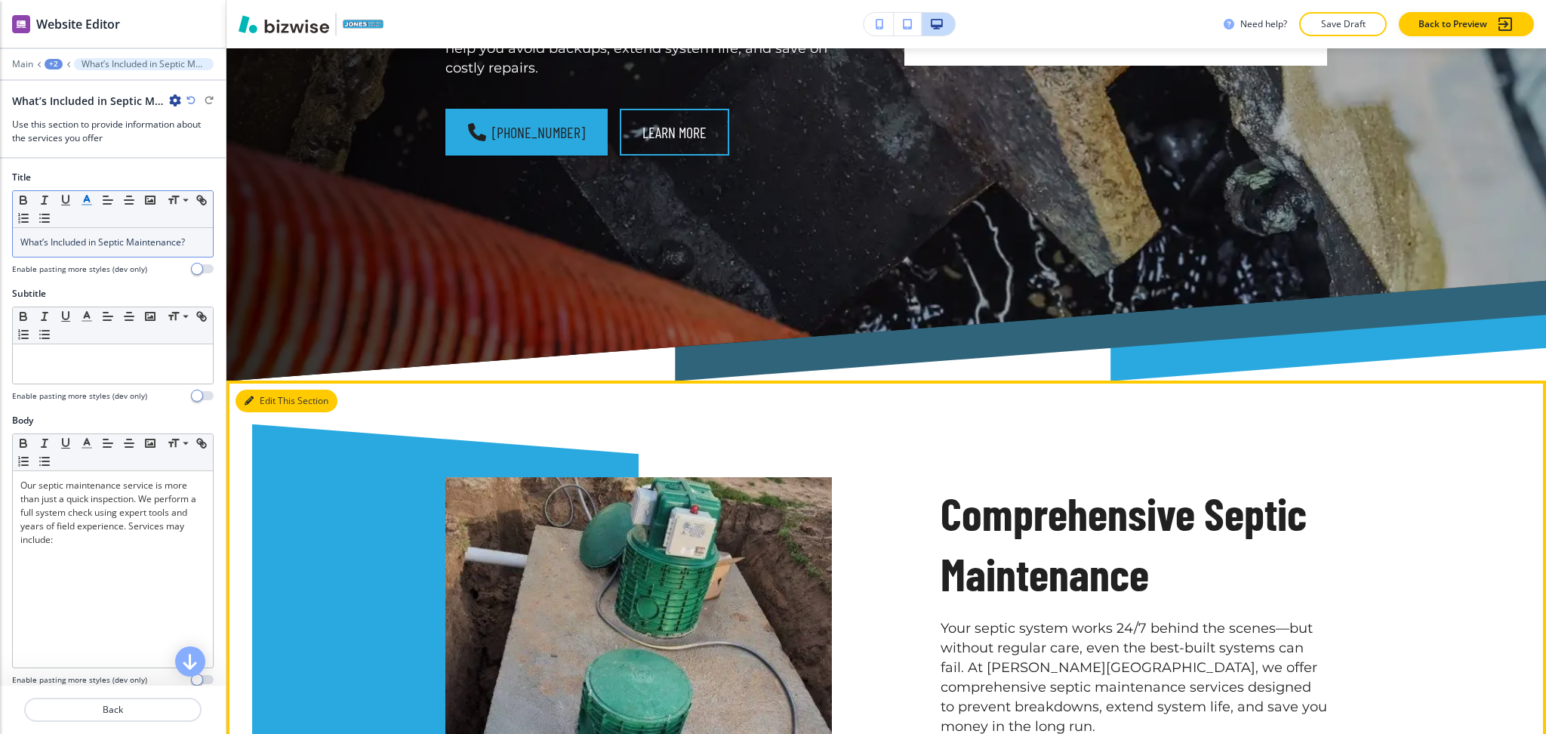
click at [271, 390] on button "Edit This Section" at bounding box center [287, 401] width 102 height 23
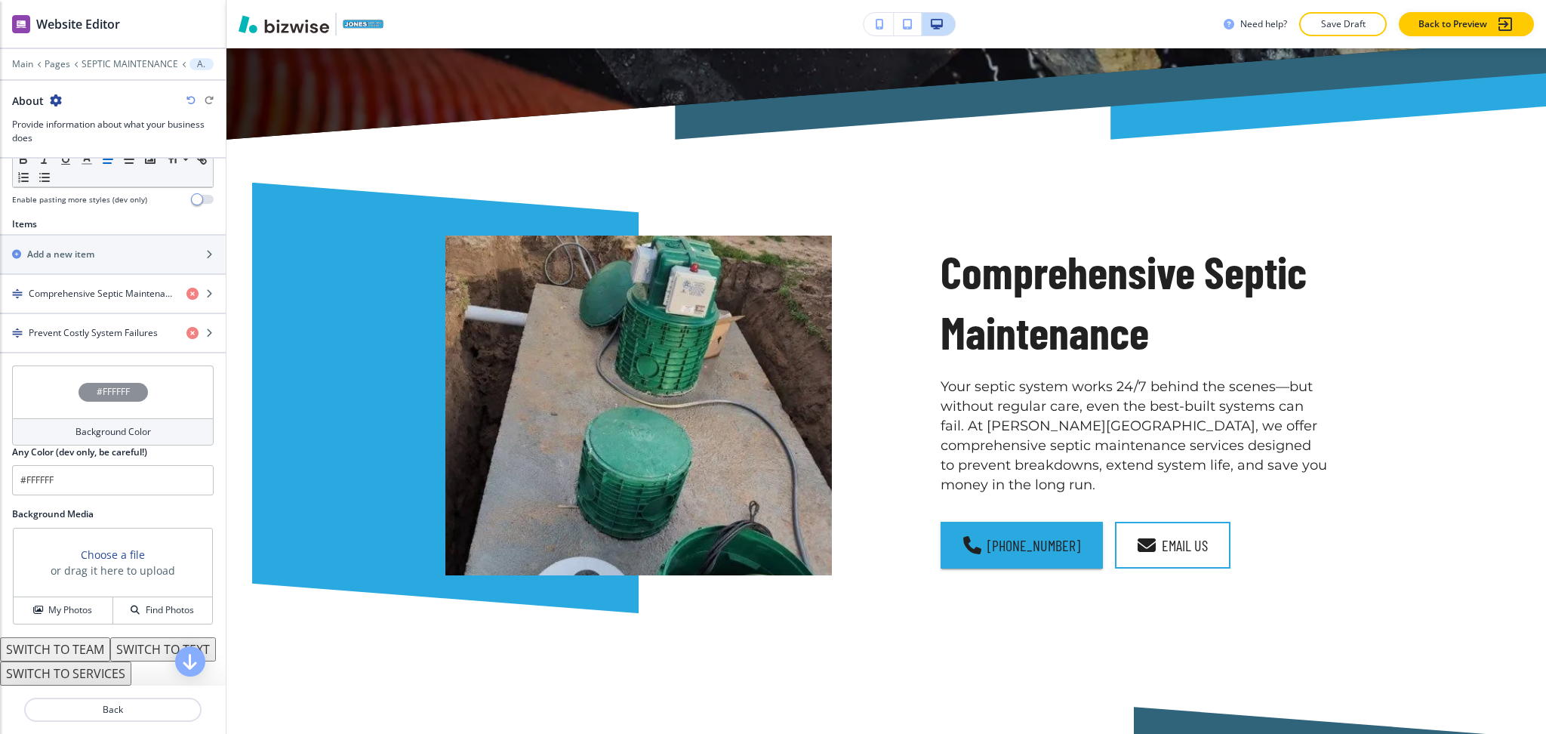
scroll to position [482, 0]
click at [106, 292] on h4 "Comprehensive Septic Maintenance" at bounding box center [102, 292] width 146 height 14
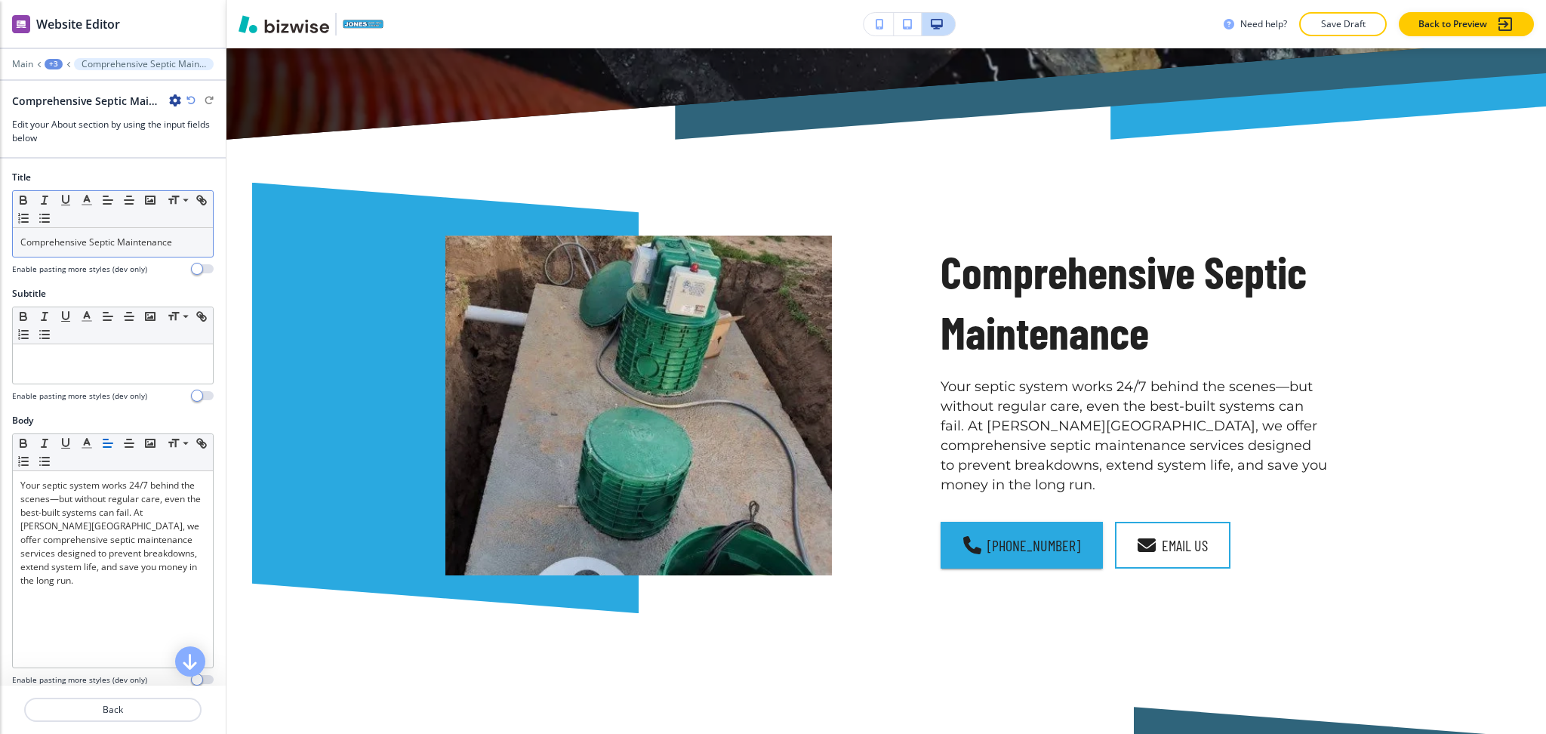
click at [128, 247] on p "Comprehensive Septic Maintenance" at bounding box center [112, 243] width 185 height 14
click at [88, 200] on line "button" at bounding box center [87, 200] width 4 height 0
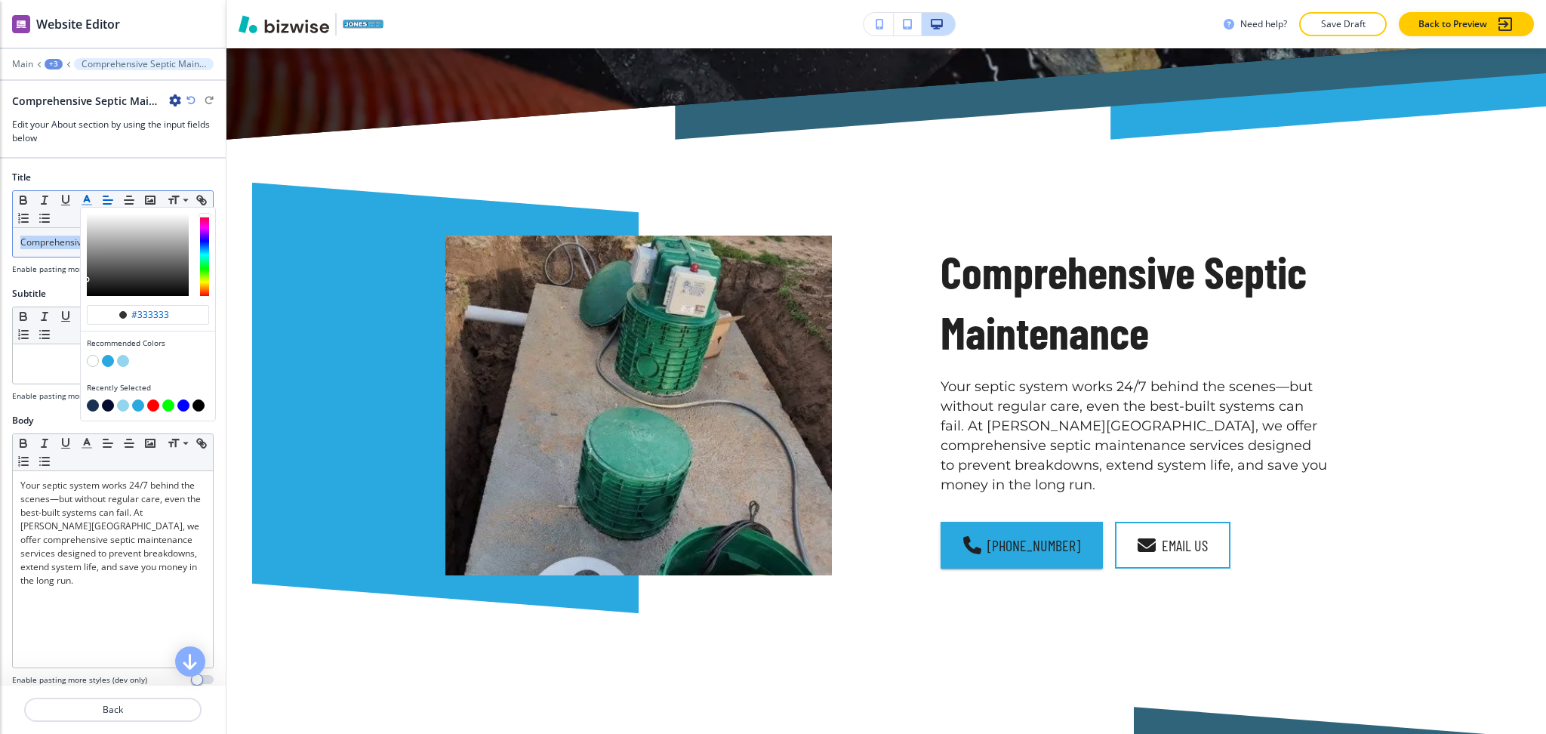
click at [89, 404] on button "button" at bounding box center [93, 405] width 12 height 12
type input "#1a3151"
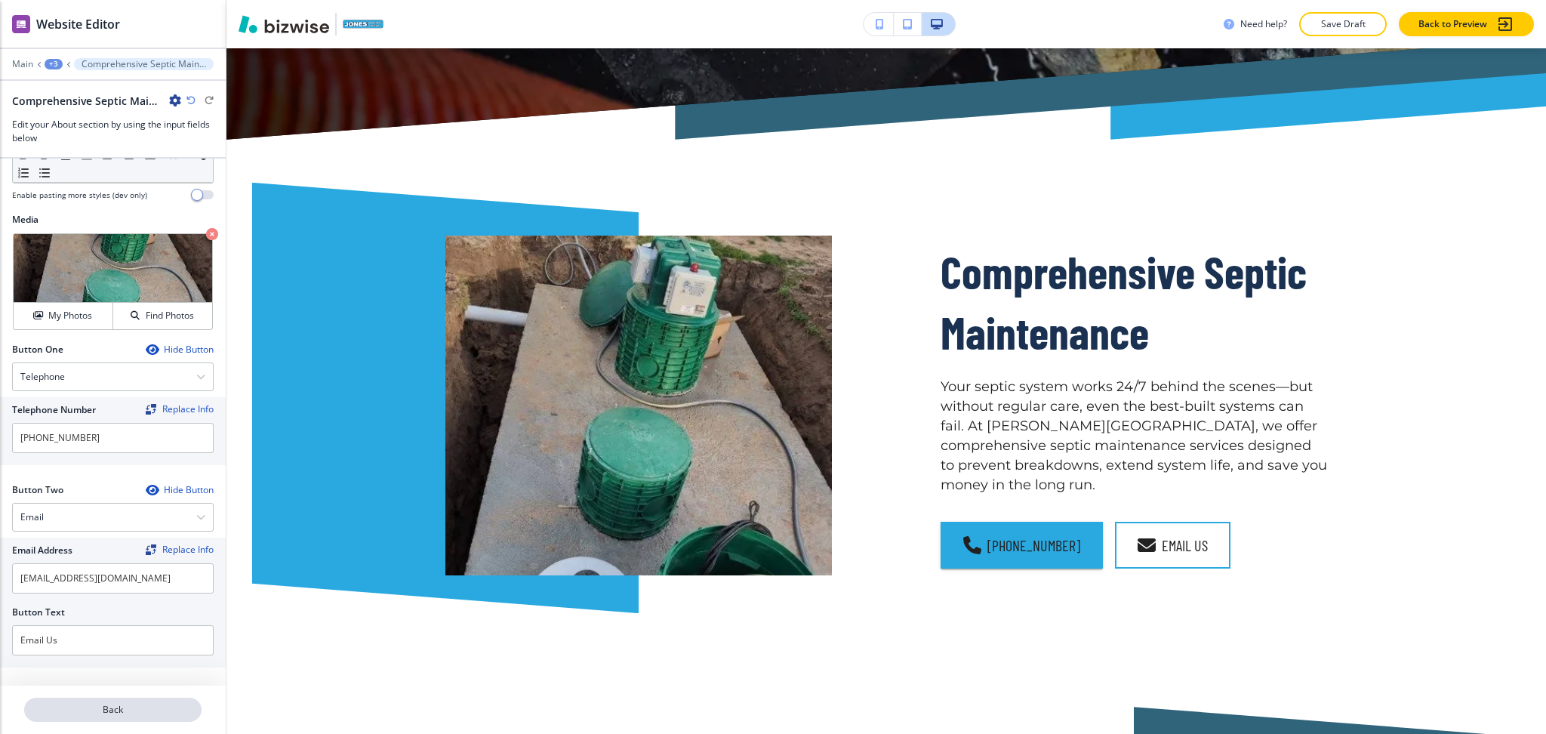
scroll to position [485, 0]
click at [116, 710] on p "Back" at bounding box center [113, 710] width 174 height 14
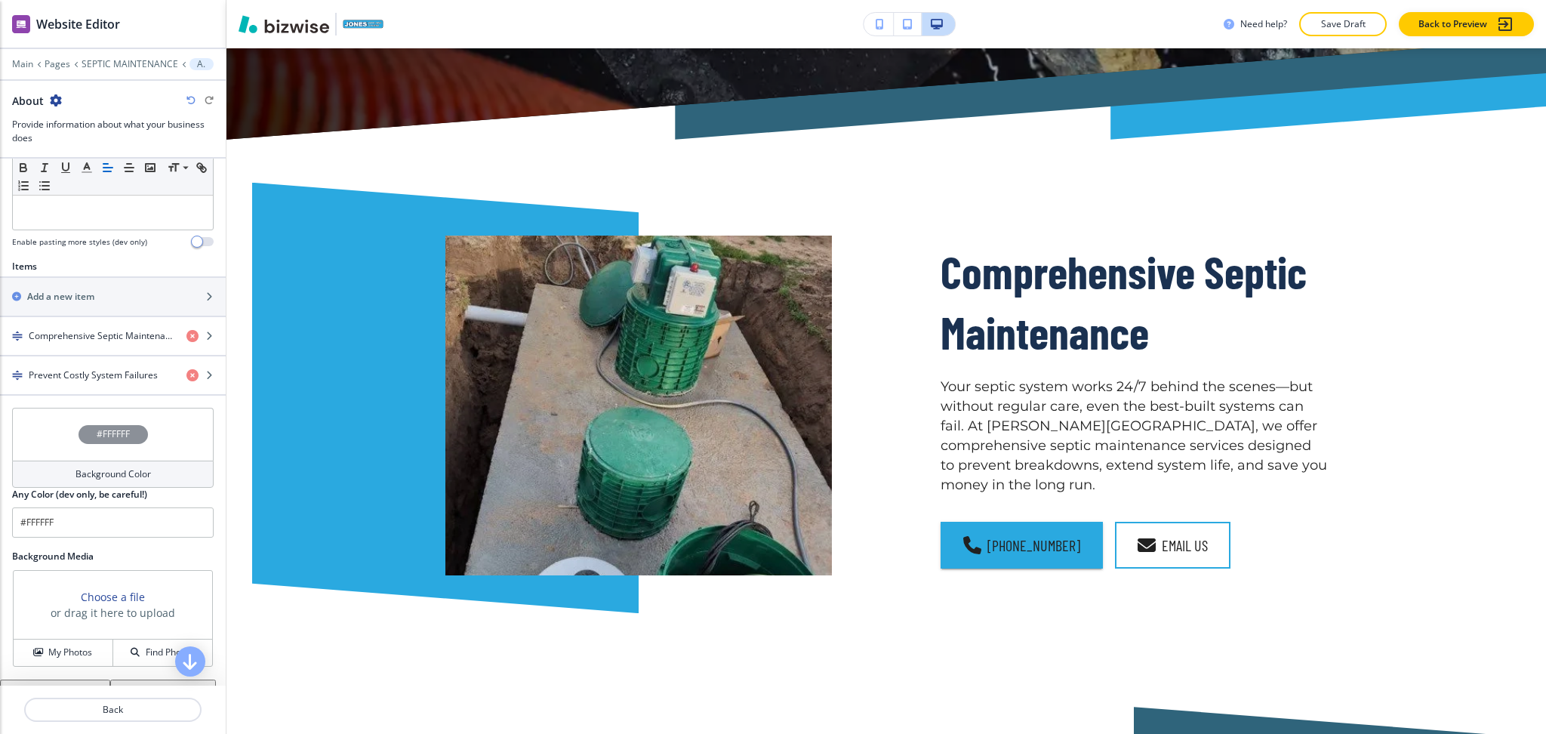
scroll to position [439, 0]
click at [79, 379] on h4 "Prevent Costly System Failures" at bounding box center [93, 375] width 129 height 14
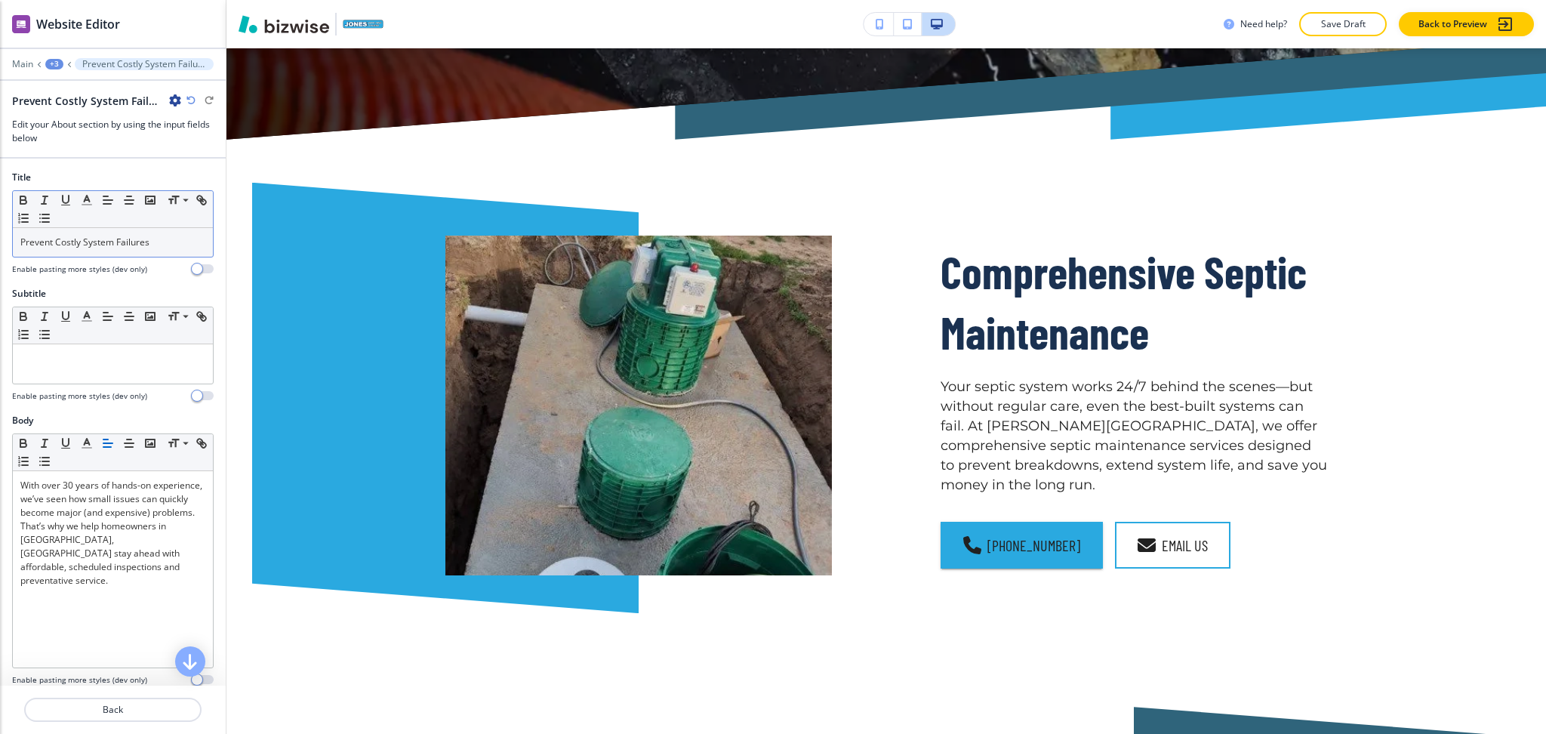
click at [100, 249] on div "Prevent Costly System Failures" at bounding box center [113, 242] width 200 height 29
click at [85, 199] on icon "button" at bounding box center [87, 200] width 14 height 14
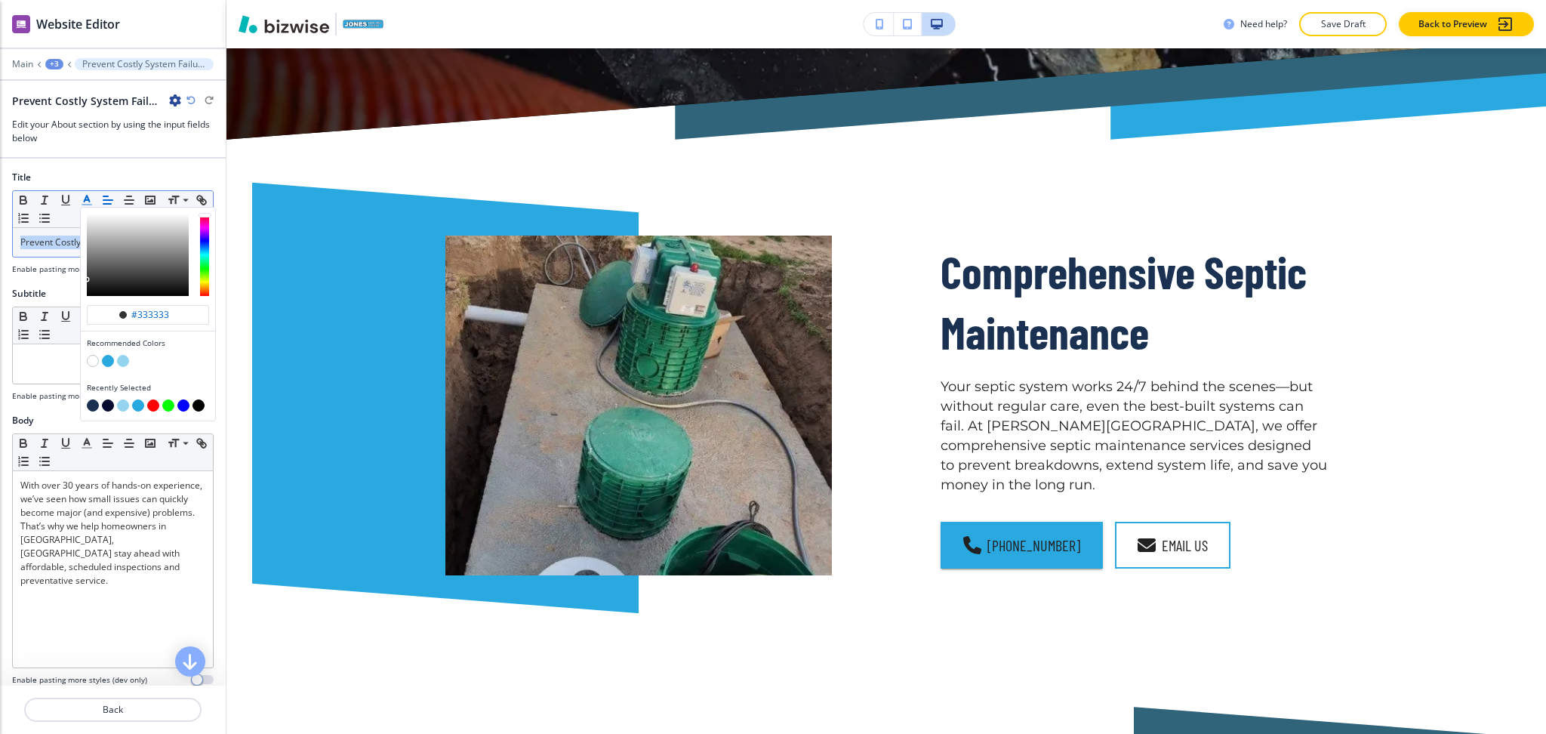
click at [94, 404] on button "button" at bounding box center [93, 405] width 12 height 12
type input "#1a3151"
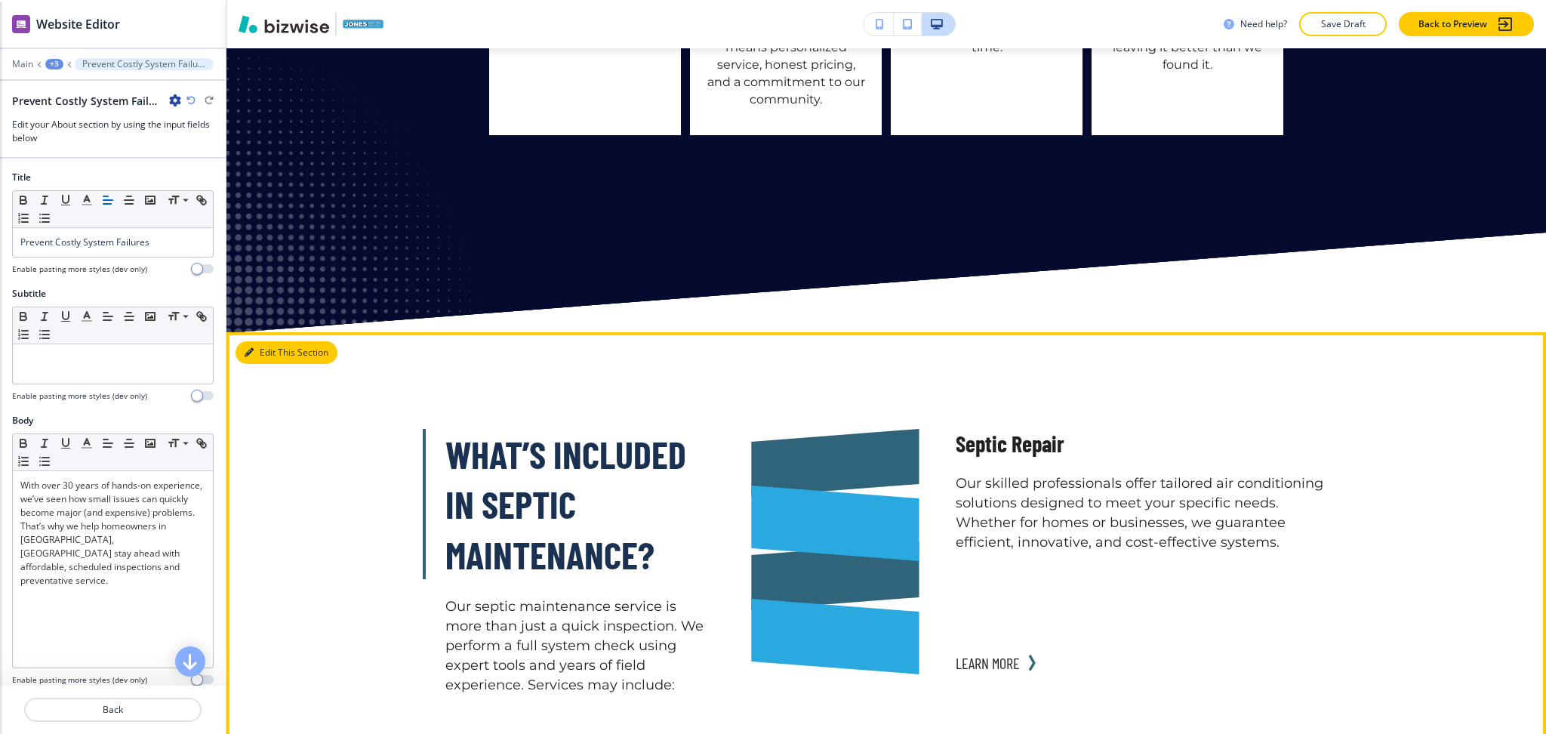
click at [259, 341] on button "Edit This Section" at bounding box center [287, 352] width 102 height 23
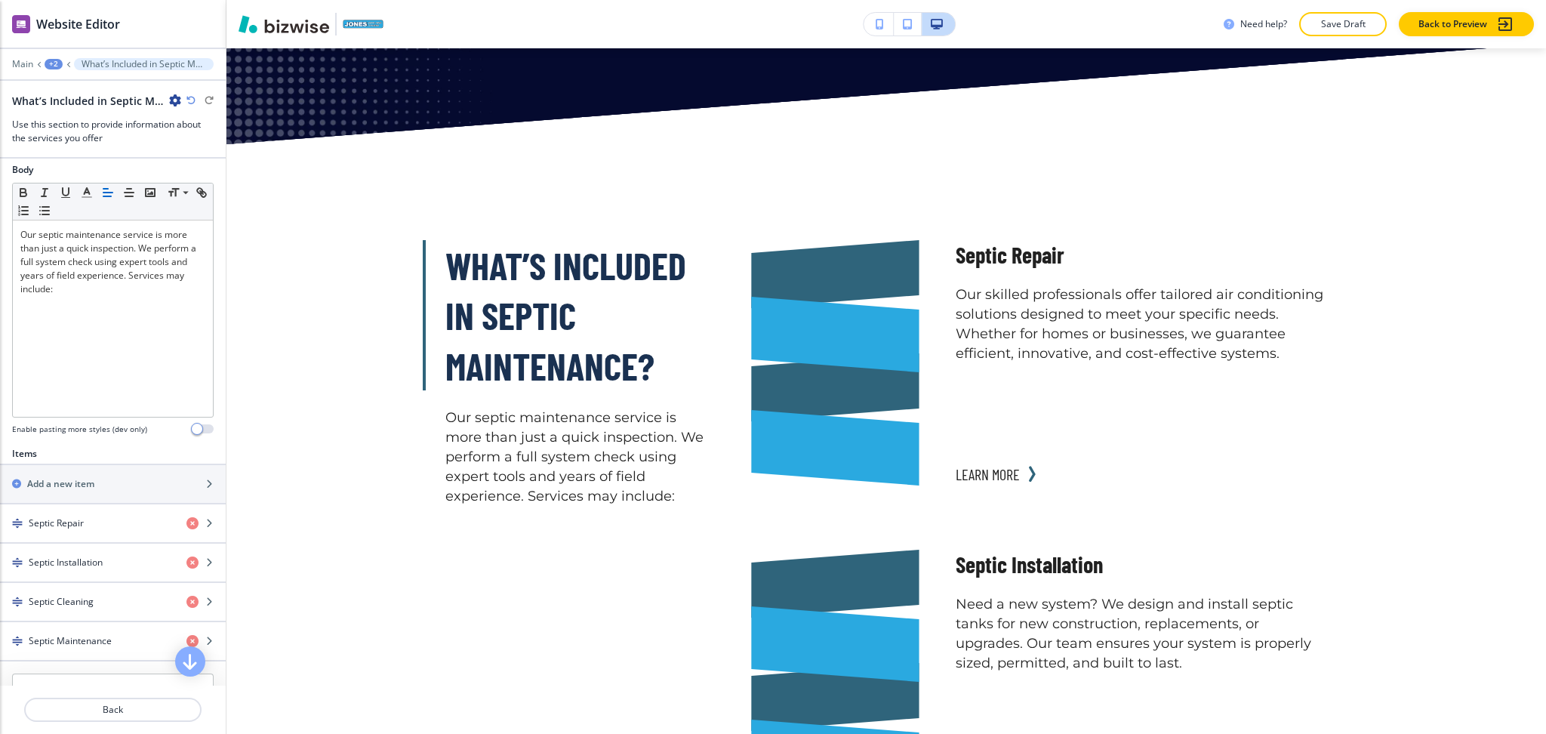
scroll to position [250, 0]
click at [80, 513] on div "button" at bounding box center [113, 511] width 226 height 12
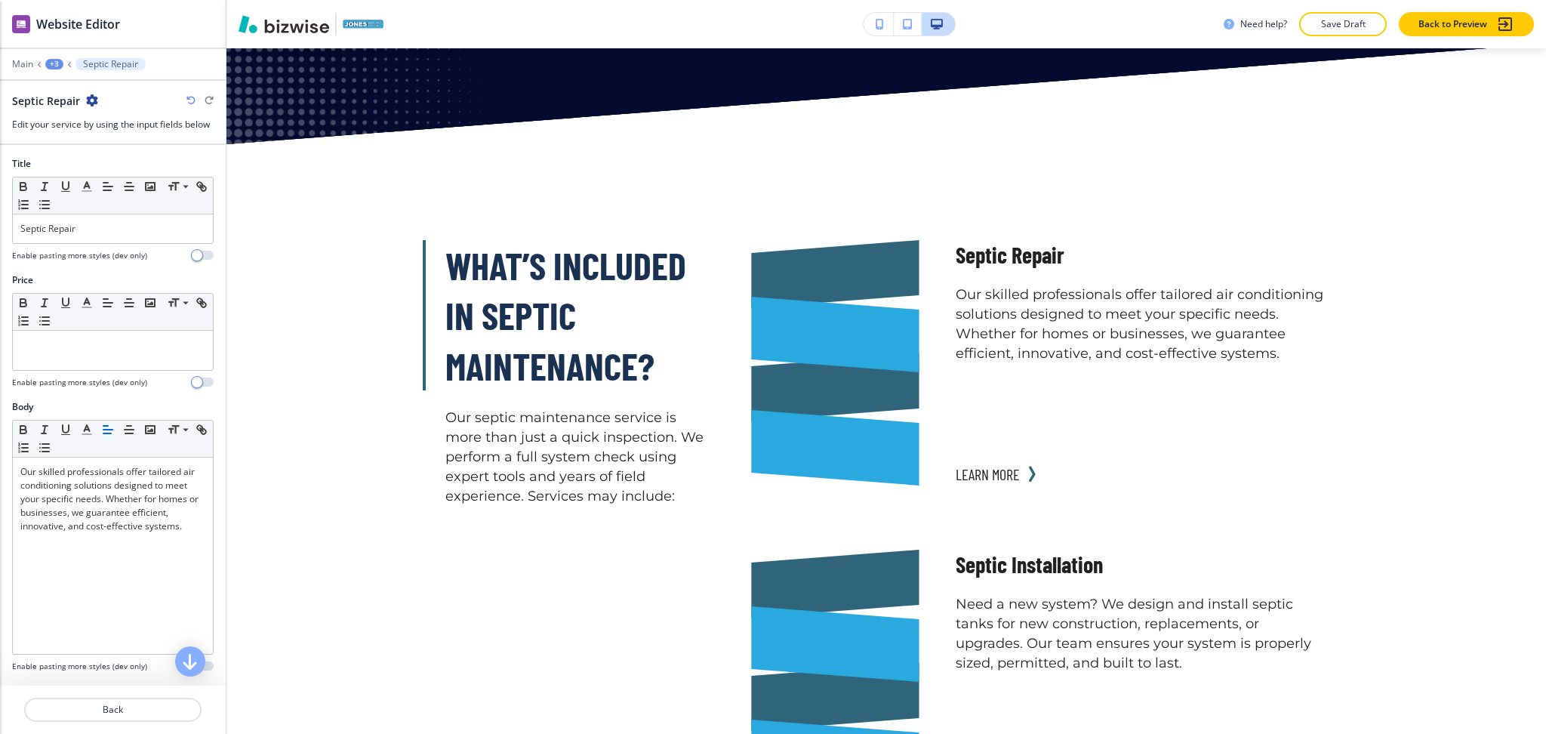
click at [97, 247] on div at bounding box center [113, 247] width 202 height 6
click at [95, 244] on div at bounding box center [113, 247] width 202 height 6
click at [89, 228] on p "Septic Repair" at bounding box center [112, 229] width 185 height 14
click at [87, 186] on line "button" at bounding box center [87, 186] width 4 height 0
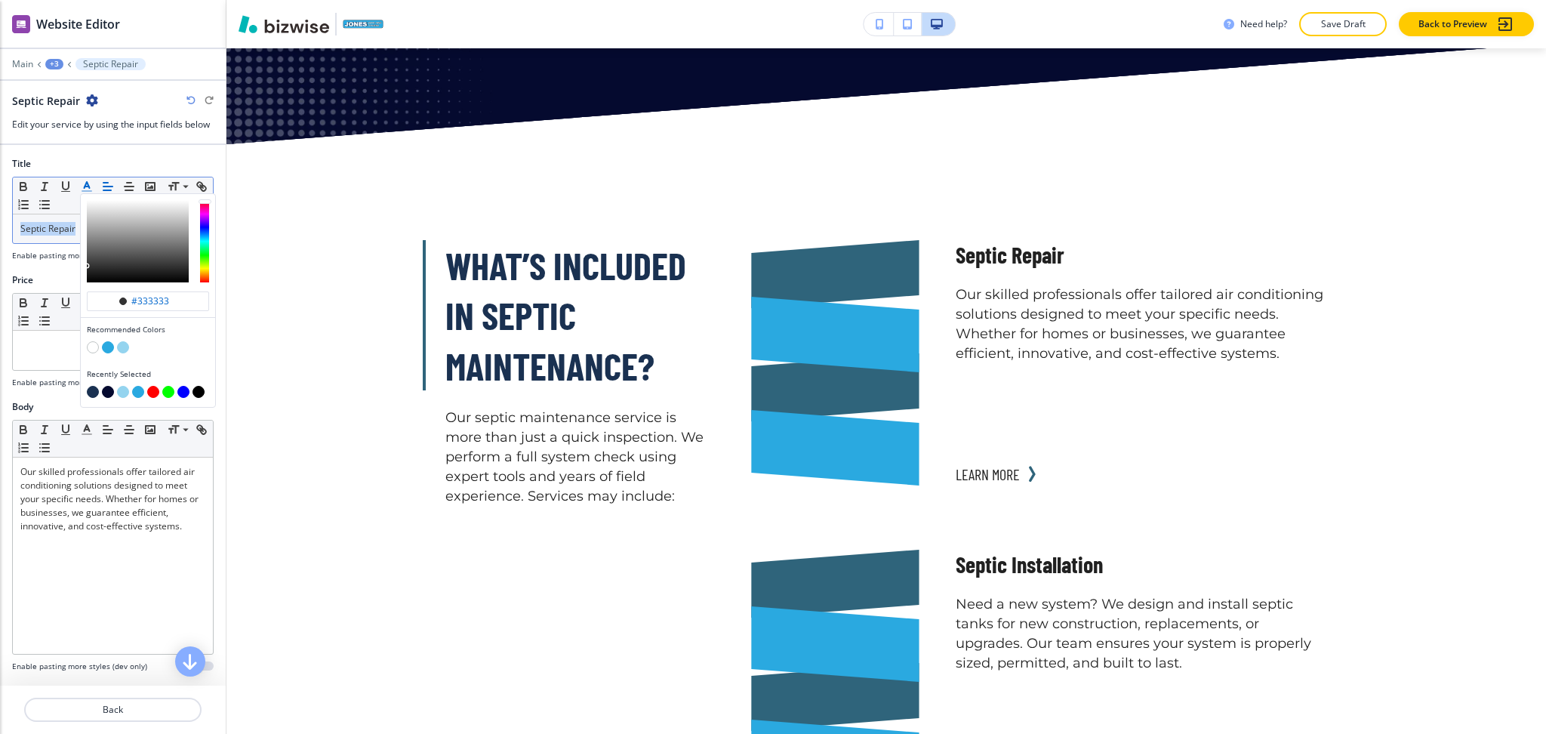
click at [94, 390] on button "button" at bounding box center [93, 392] width 12 height 12
type input "#1a3151"
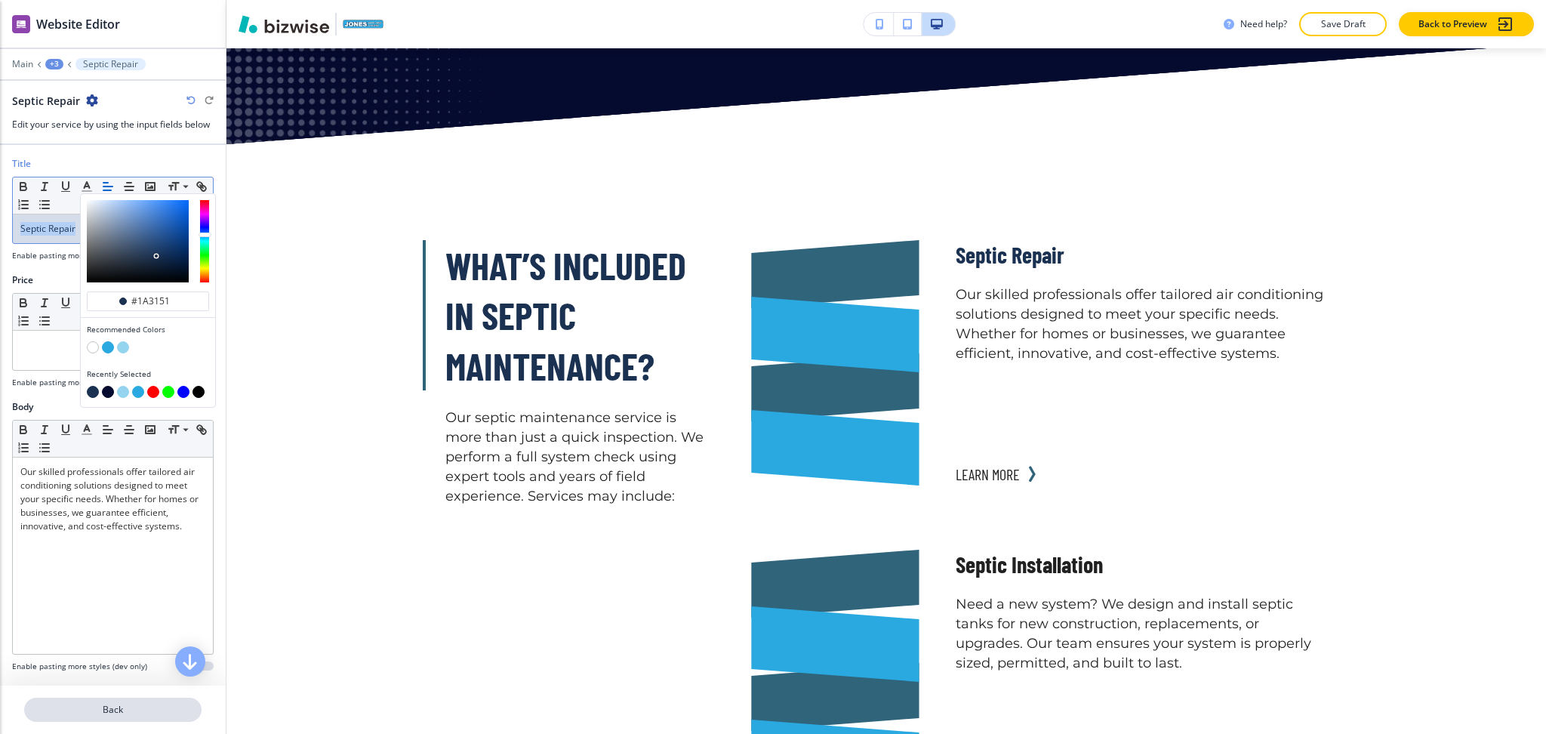
click at [97, 710] on p "Back" at bounding box center [113, 710] width 174 height 14
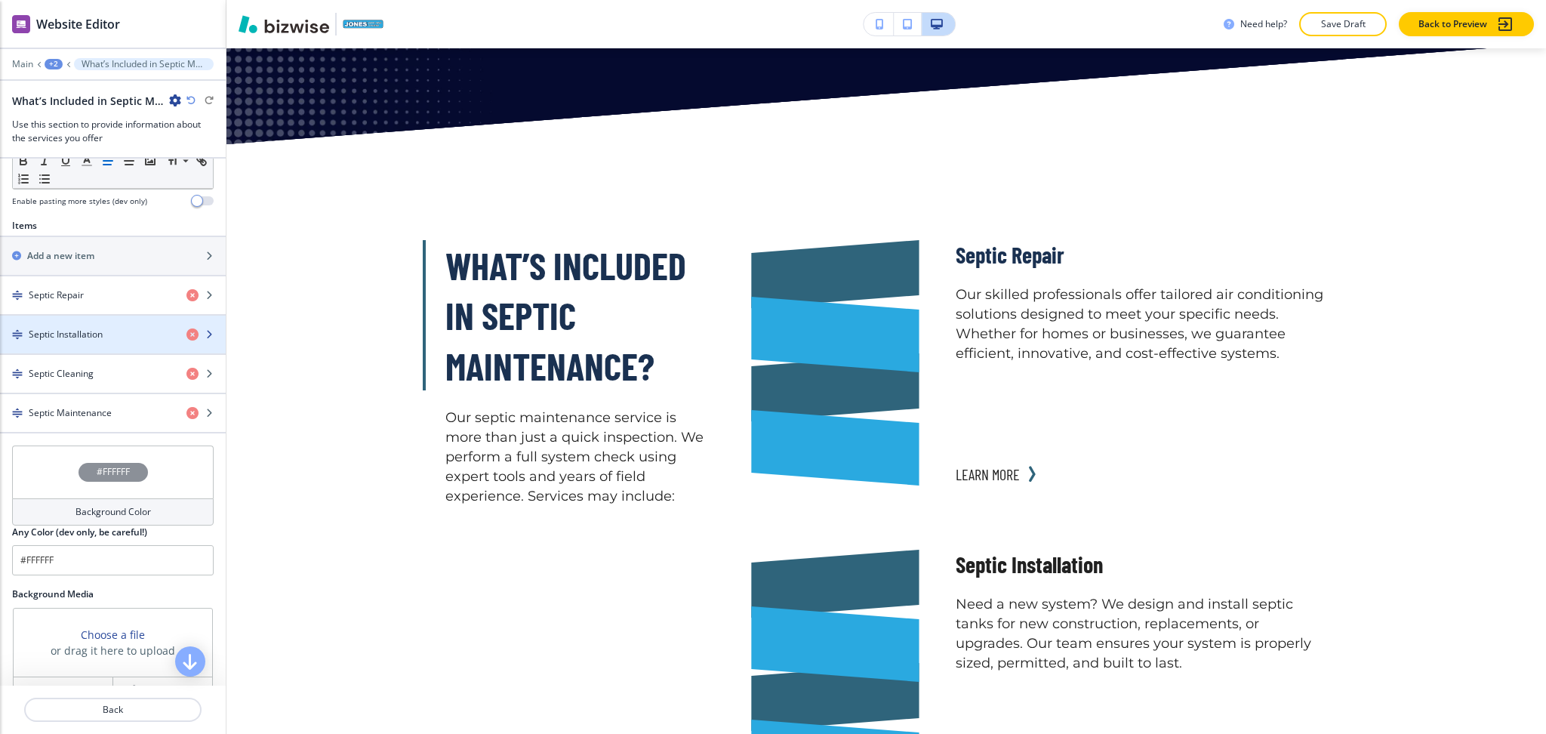
scroll to position [479, 0]
click at [79, 328] on h4 "Septic Installation" at bounding box center [66, 334] width 74 height 14
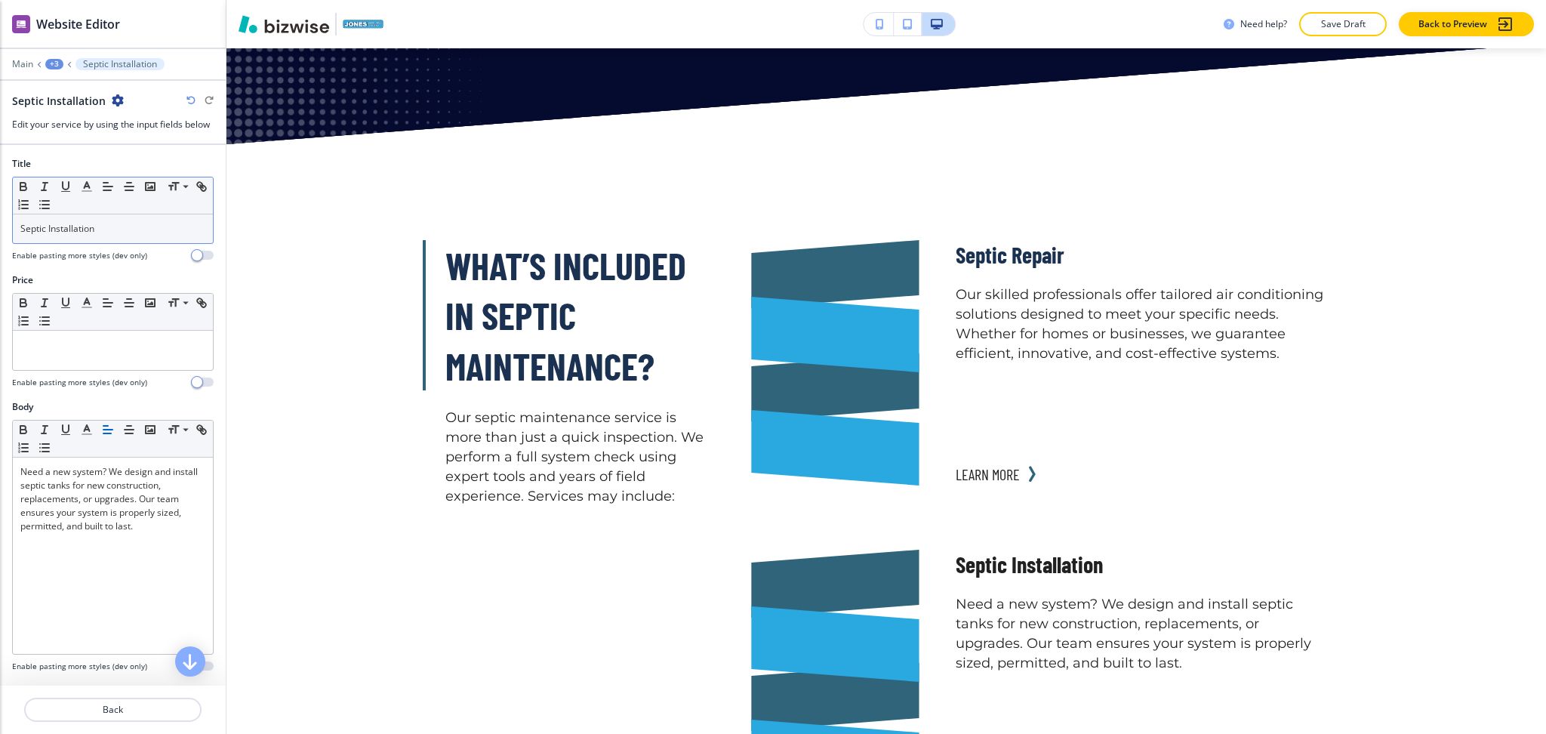
click at [101, 234] on p "Septic Installation" at bounding box center [112, 229] width 185 height 14
click at [88, 187] on icon "button" at bounding box center [87, 187] width 14 height 14
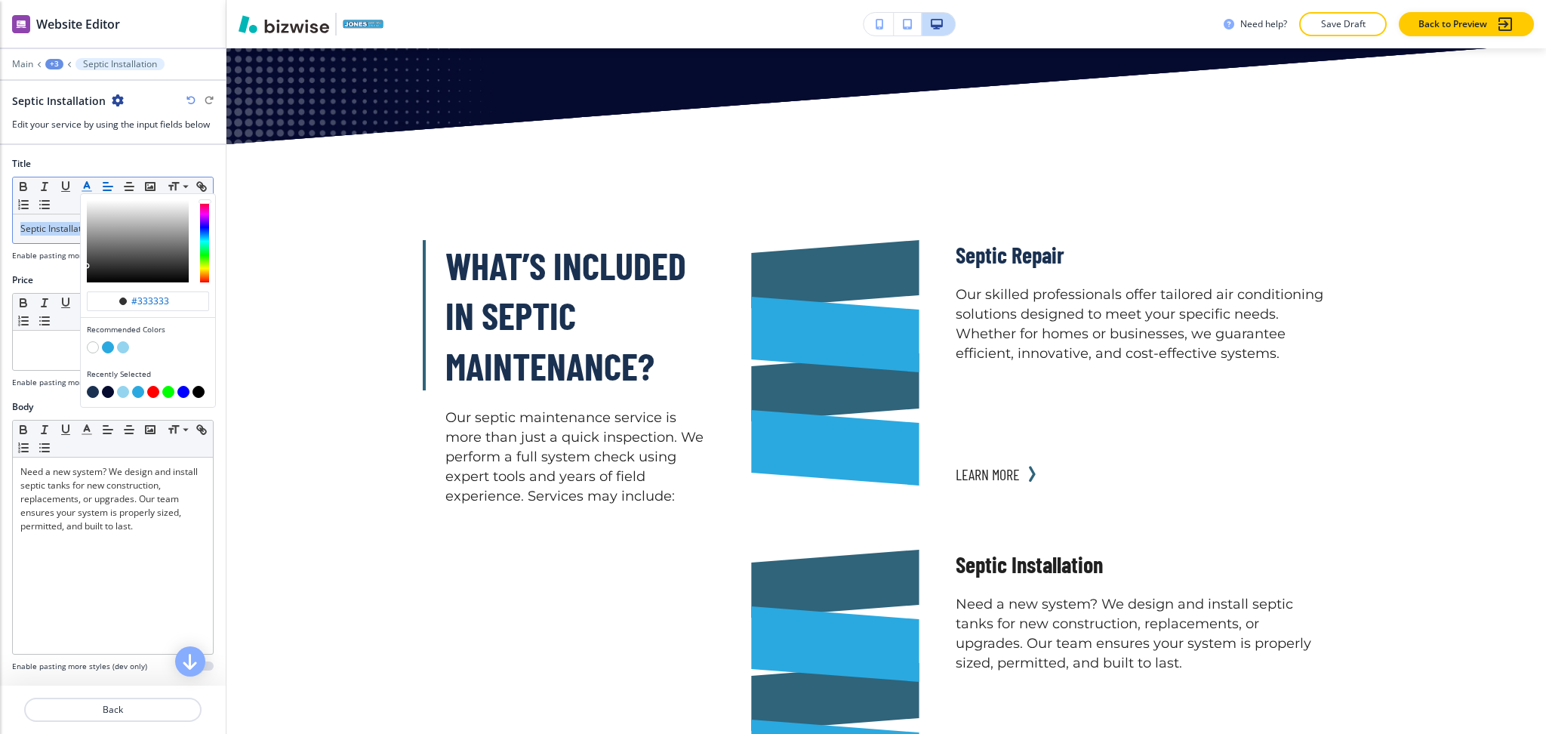
click at [91, 391] on button "button" at bounding box center [93, 392] width 12 height 12
type input "#1a3151"
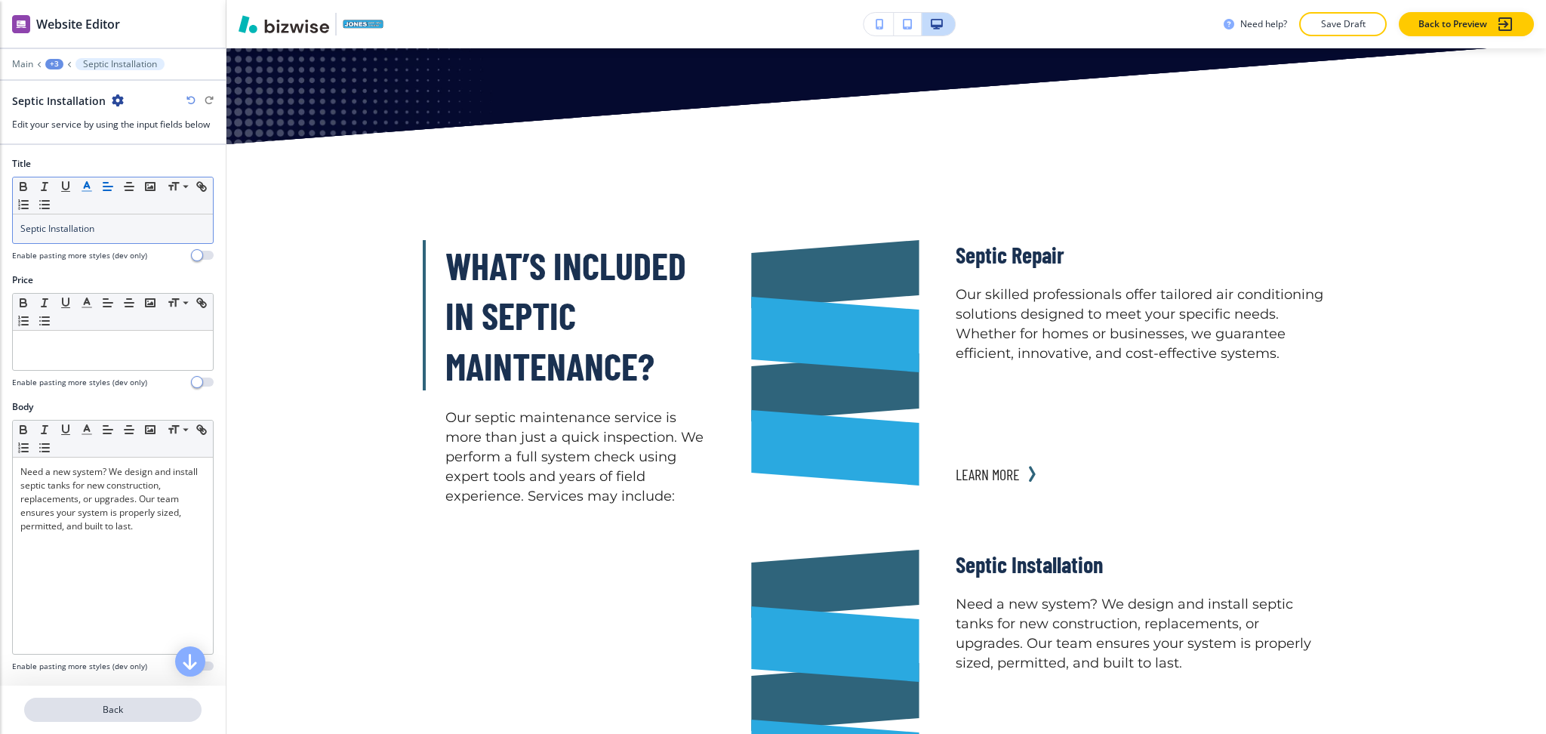
click at [105, 710] on p "Back" at bounding box center [113, 710] width 174 height 14
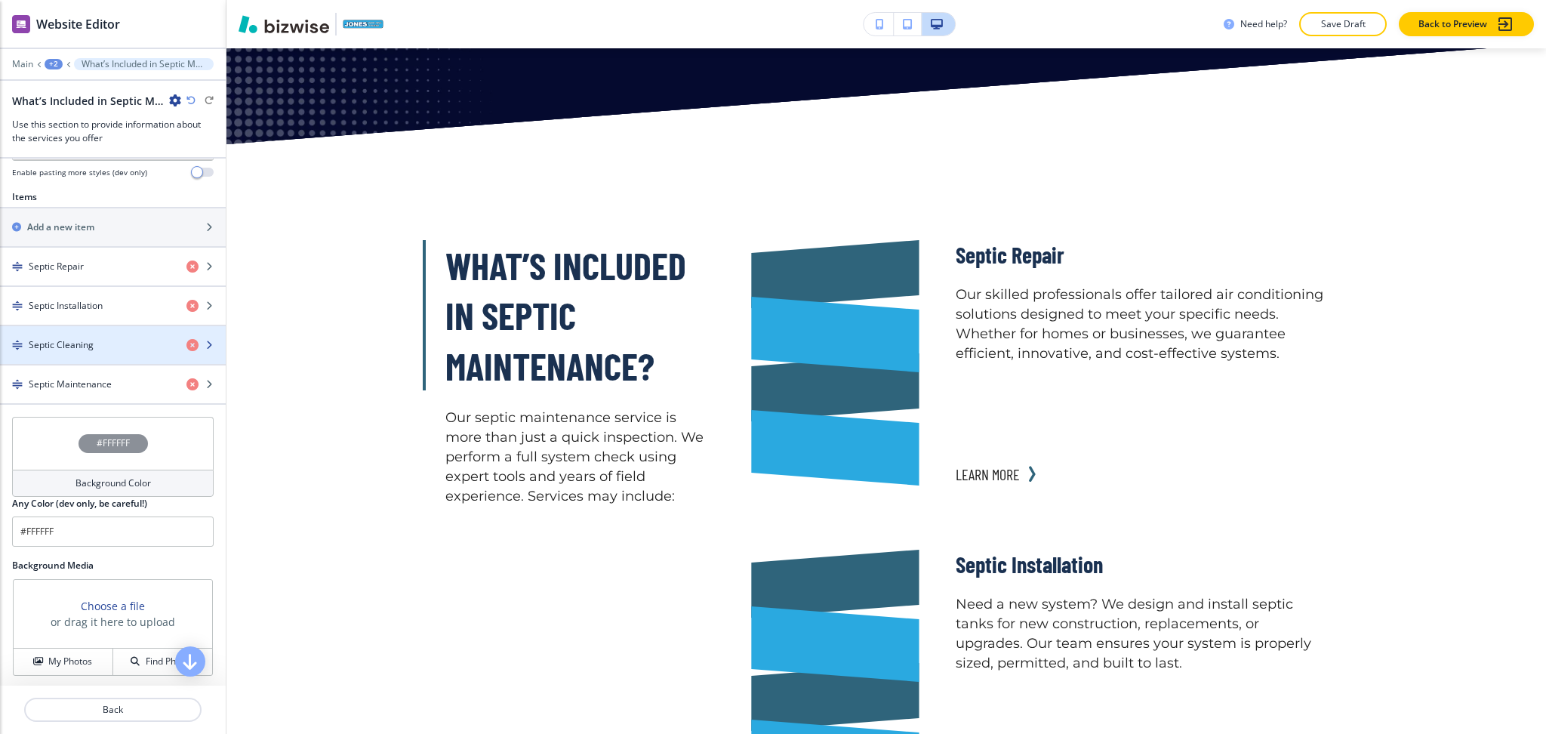
scroll to position [506, 0]
click at [90, 350] on h4 "Septic Cleaning" at bounding box center [61, 347] width 65 height 14
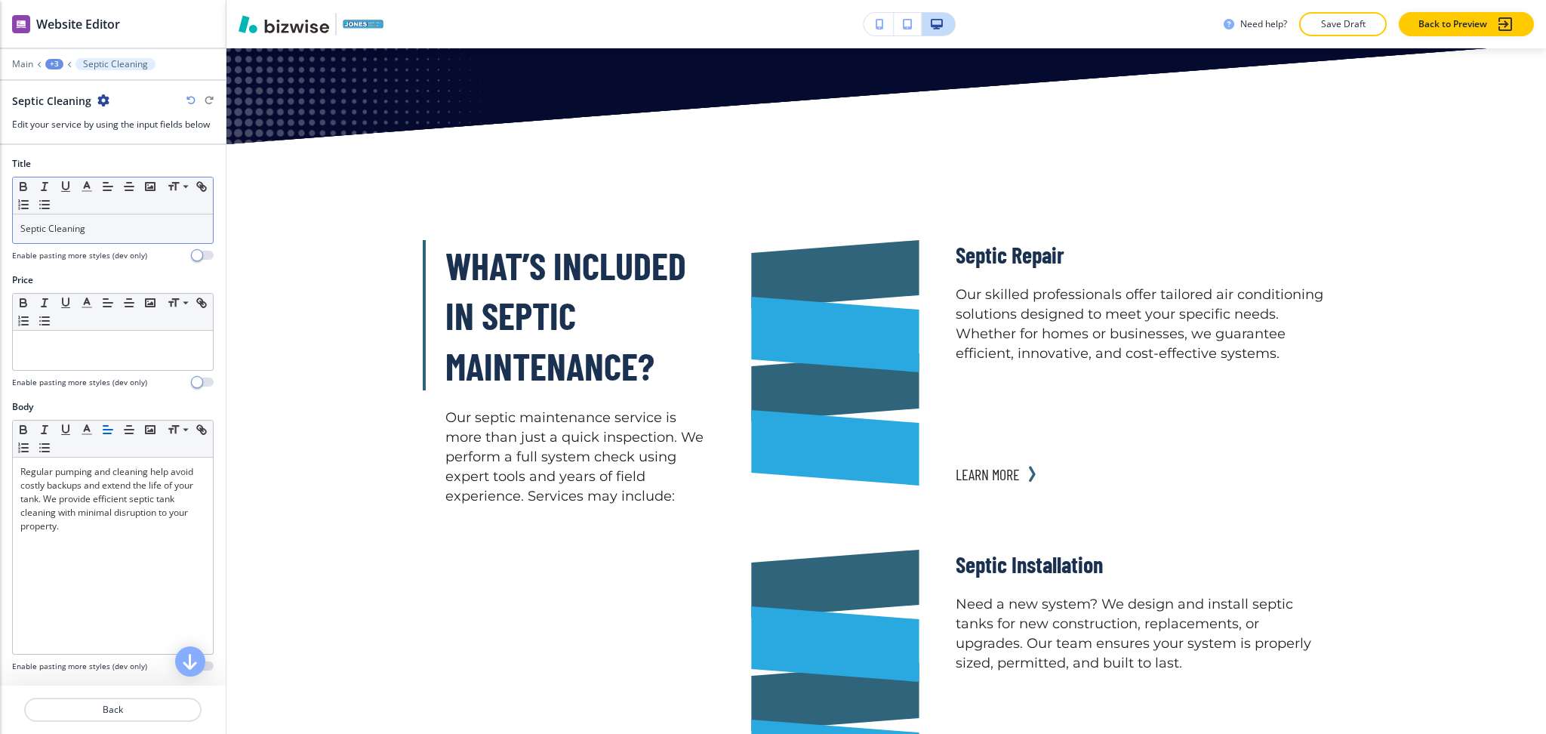
click at [93, 223] on p "Septic Cleaning" at bounding box center [112, 229] width 185 height 14
click at [85, 181] on icon "button" at bounding box center [87, 187] width 14 height 14
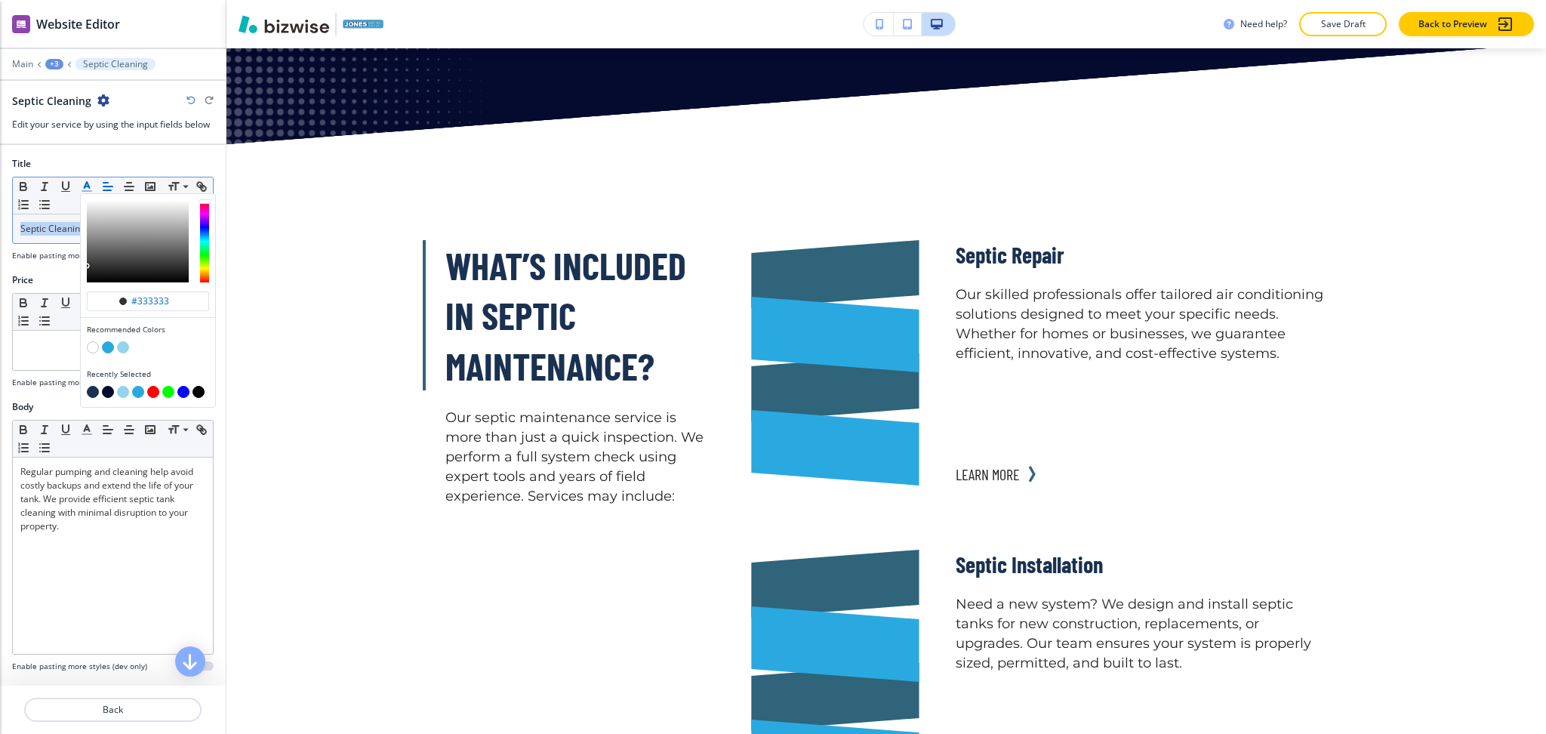
click at [94, 390] on button "button" at bounding box center [93, 392] width 12 height 12
type input "#1a3151"
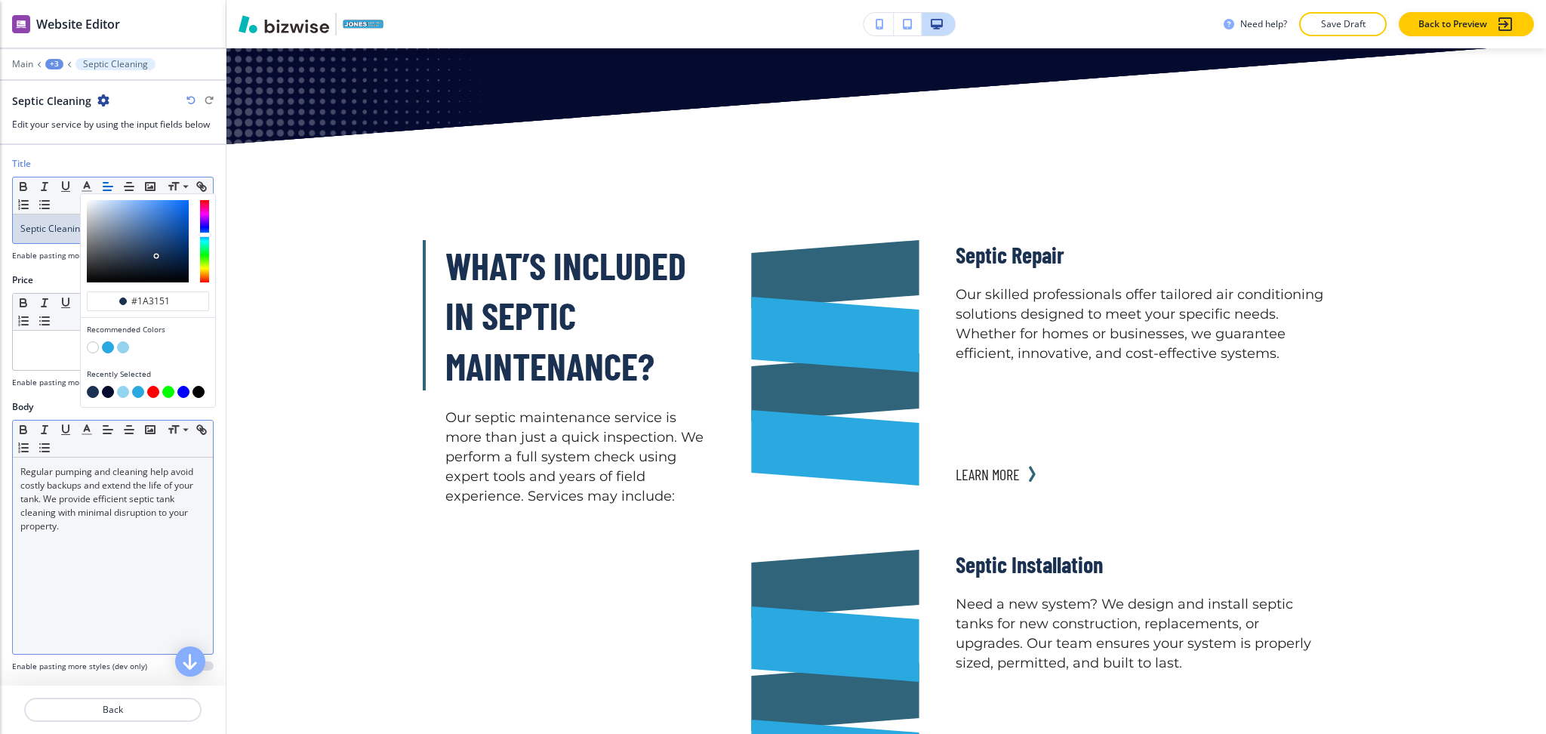
click at [83, 555] on div "Regular pumping and cleaning help avoid costly backups and extend the life of y…" at bounding box center [113, 555] width 200 height 196
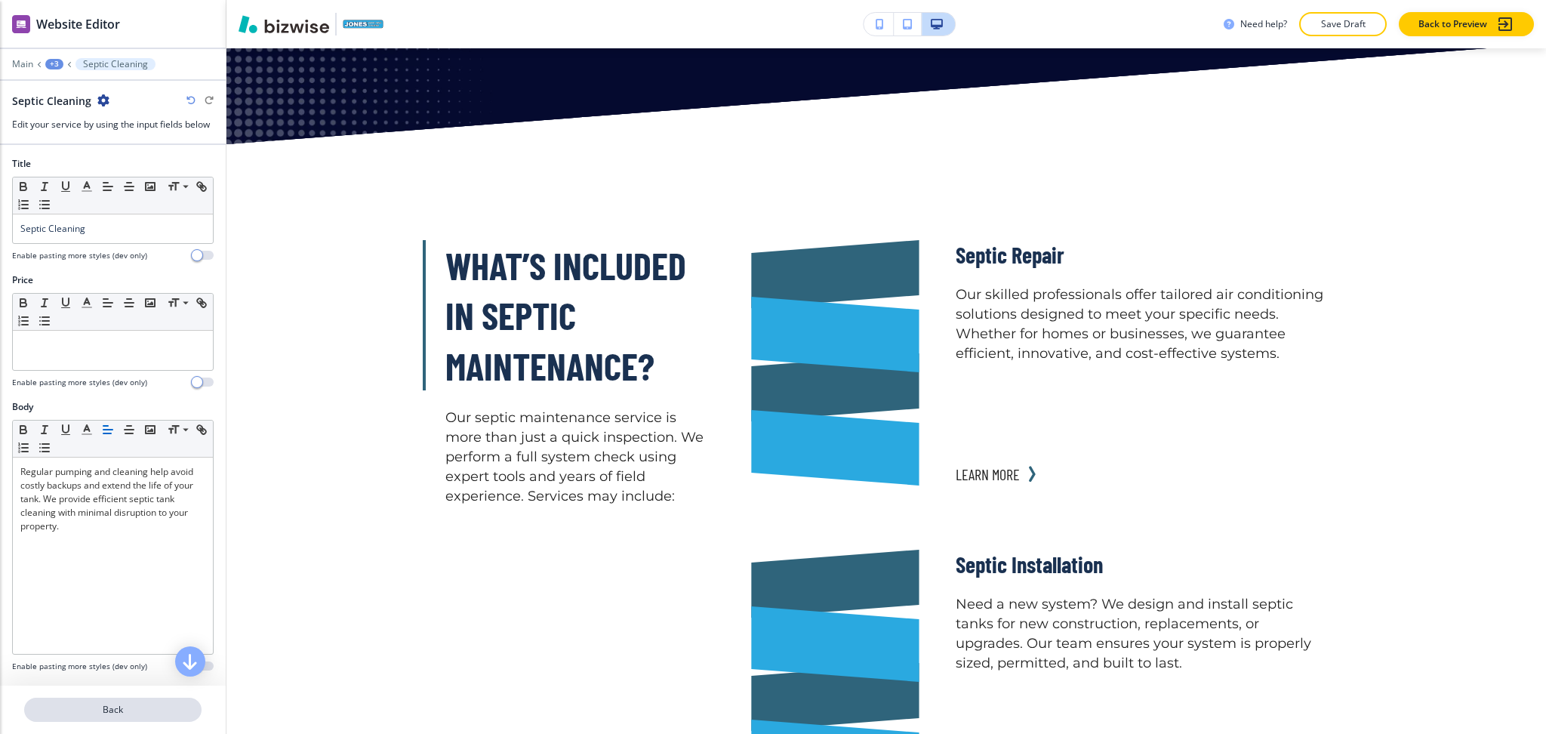
click at [107, 710] on p "Back" at bounding box center [113, 710] width 174 height 14
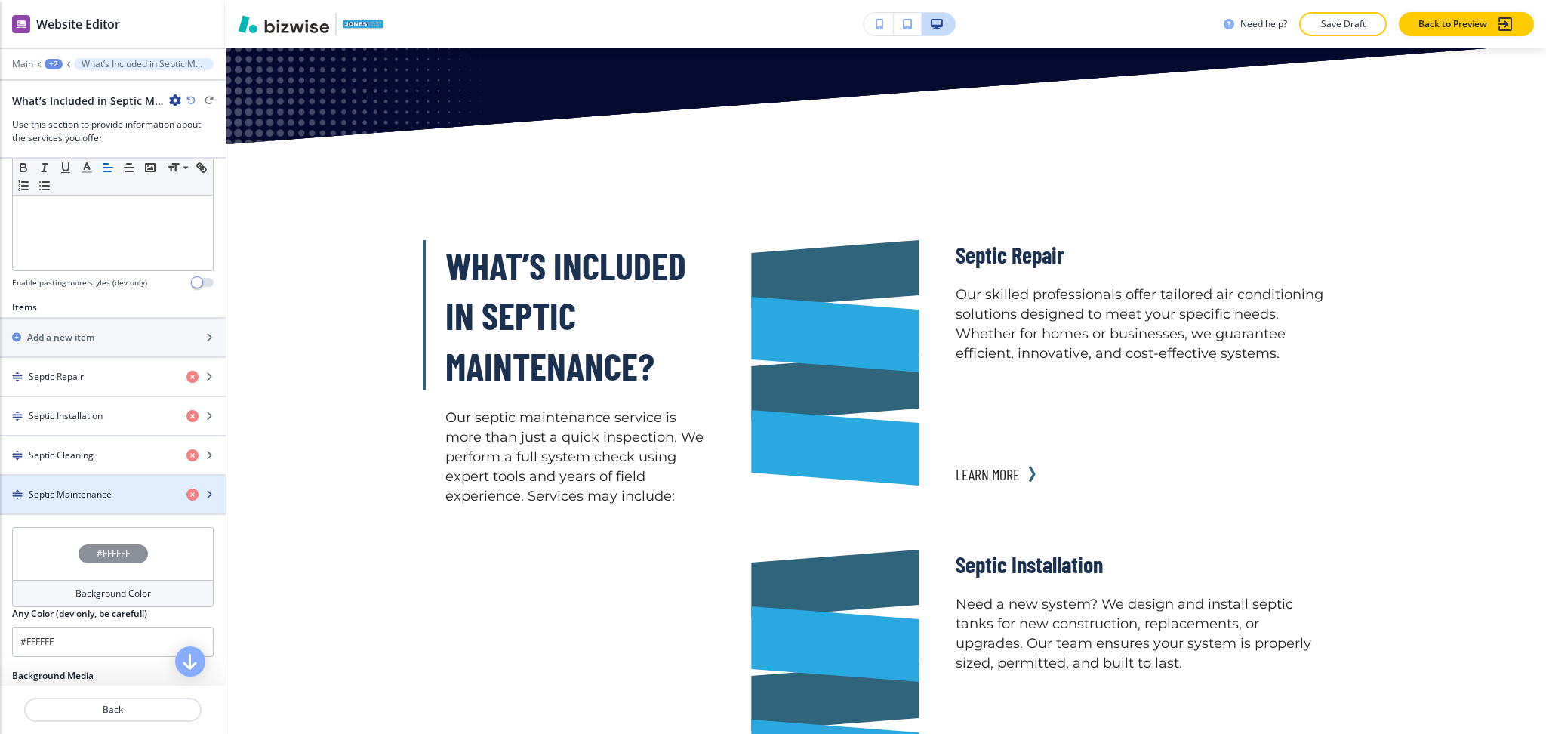
scroll to position [399, 0]
click at [90, 496] on h4 "Septic Maintenance" at bounding box center [70, 493] width 83 height 14
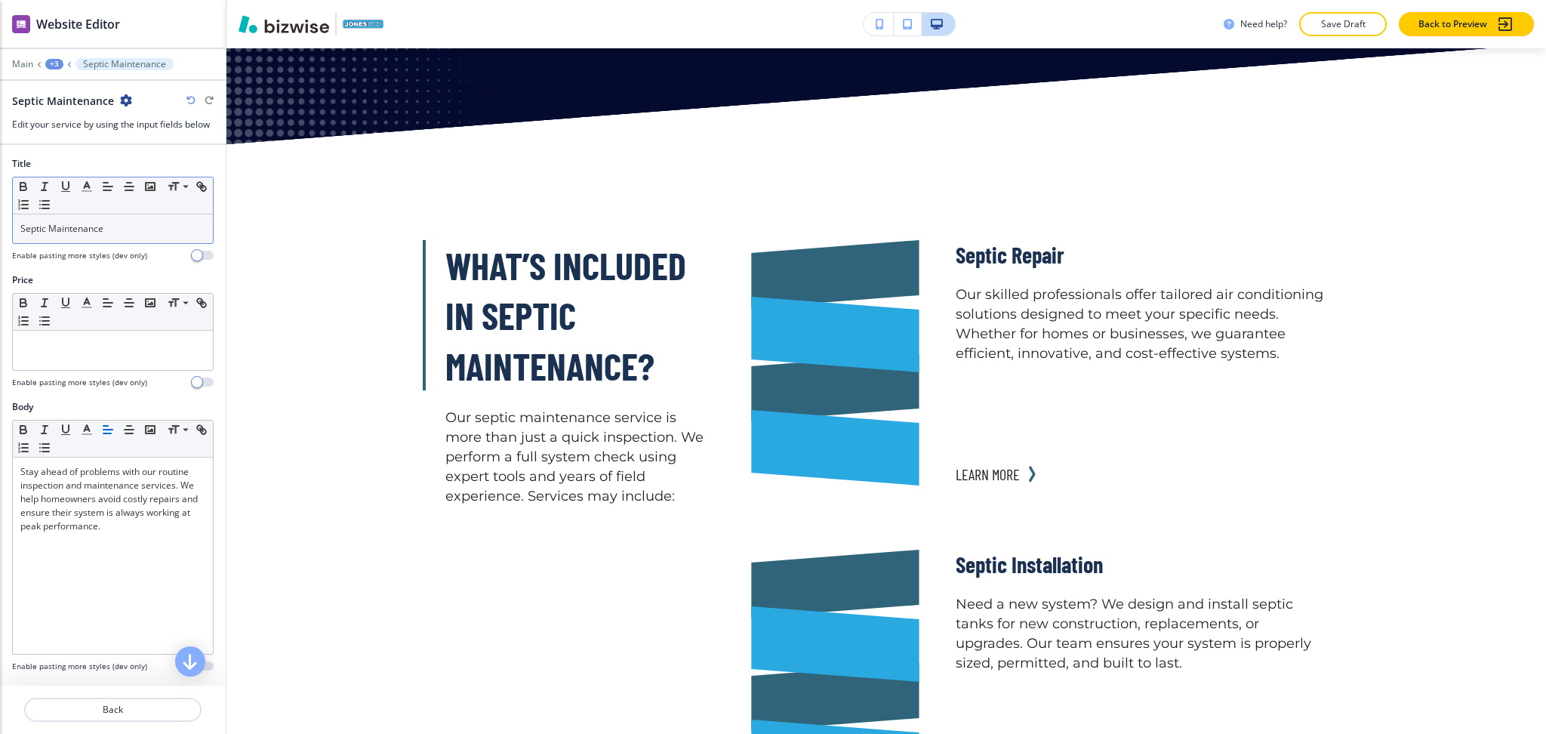
click at [115, 234] on p "Septic Maintenance" at bounding box center [112, 229] width 185 height 14
click at [89, 193] on button "button" at bounding box center [86, 186] width 21 height 18
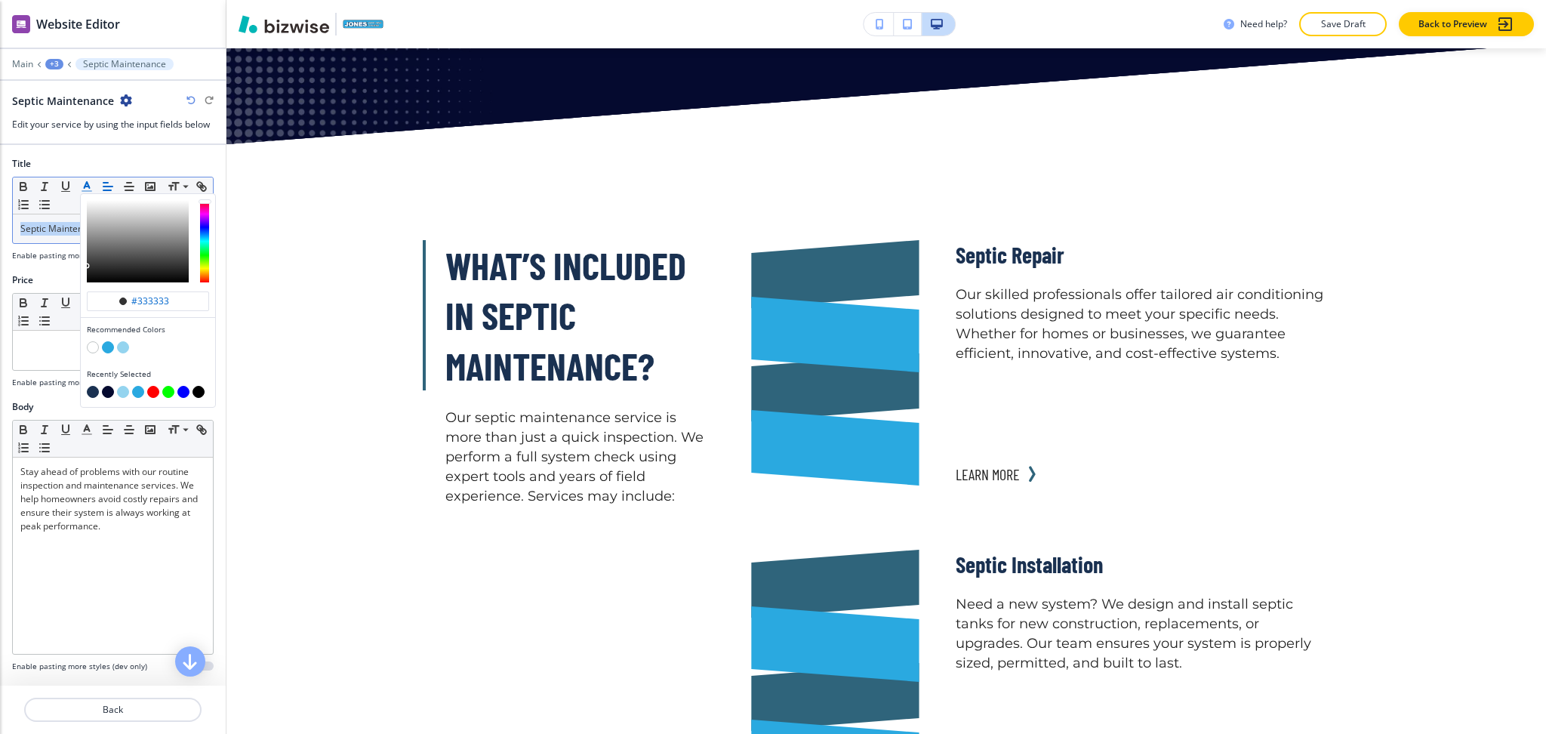
click at [91, 390] on button "button" at bounding box center [93, 392] width 12 height 12
type input "#1a3151"
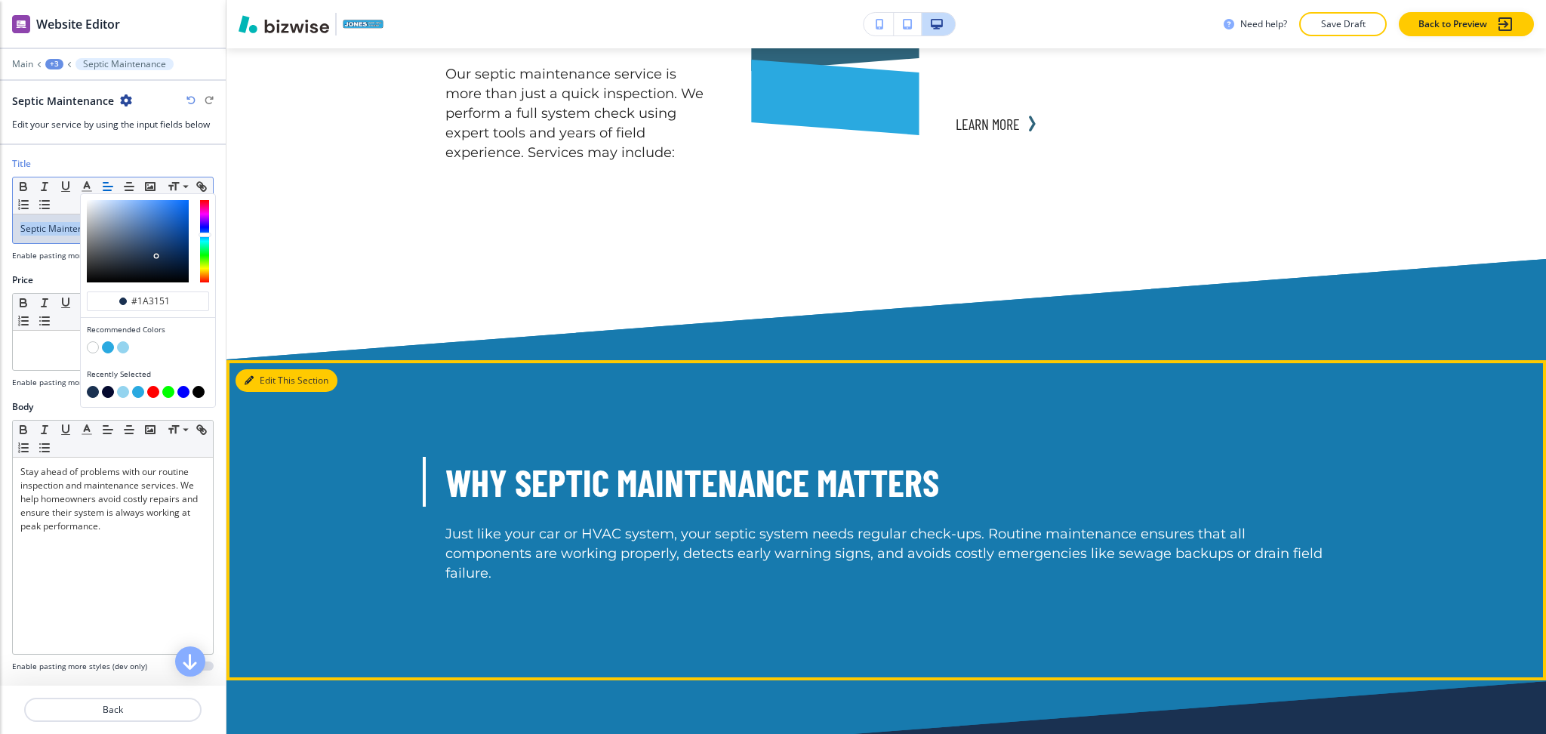
click at [258, 369] on button "Edit This Section" at bounding box center [287, 380] width 102 height 23
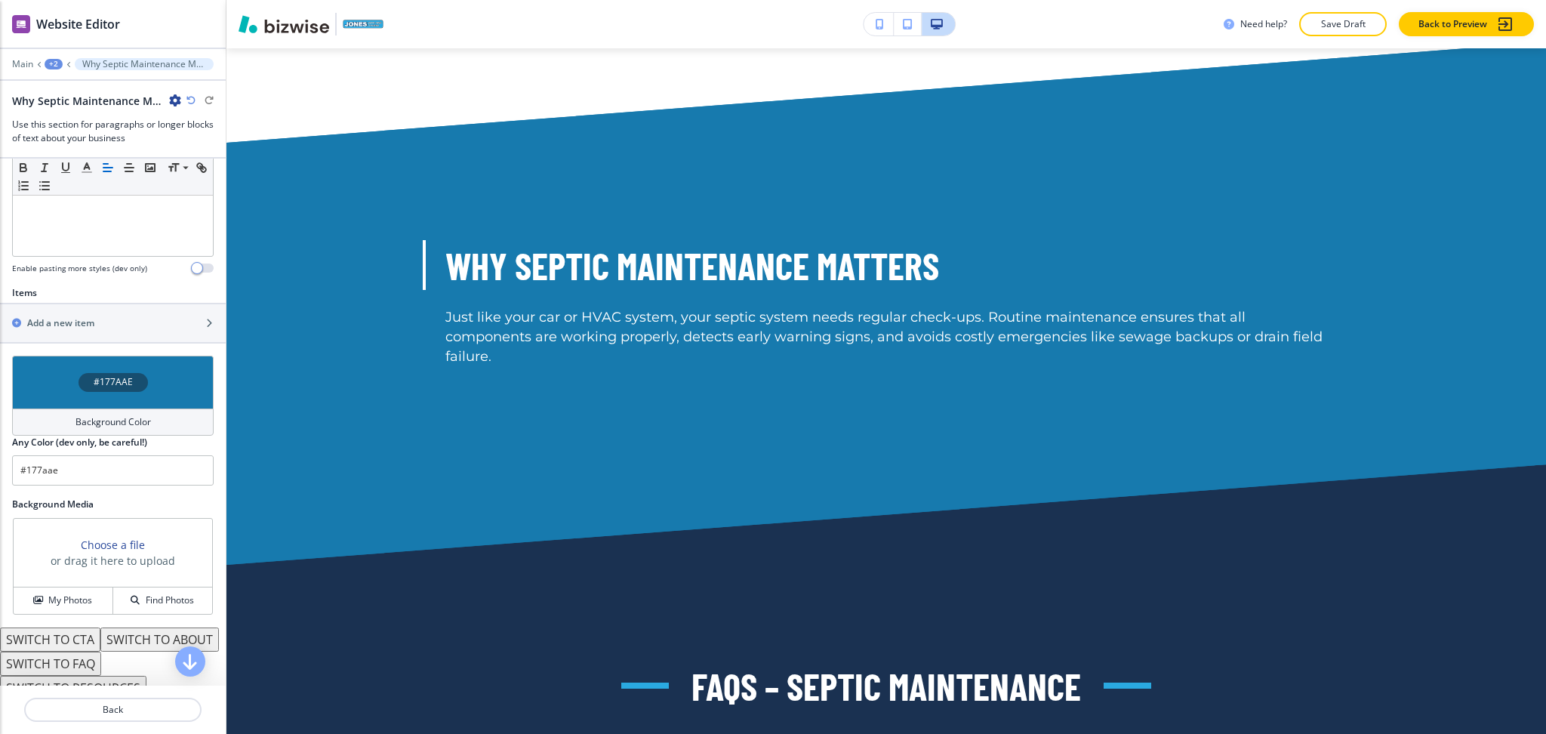
scroll to position [450, 0]
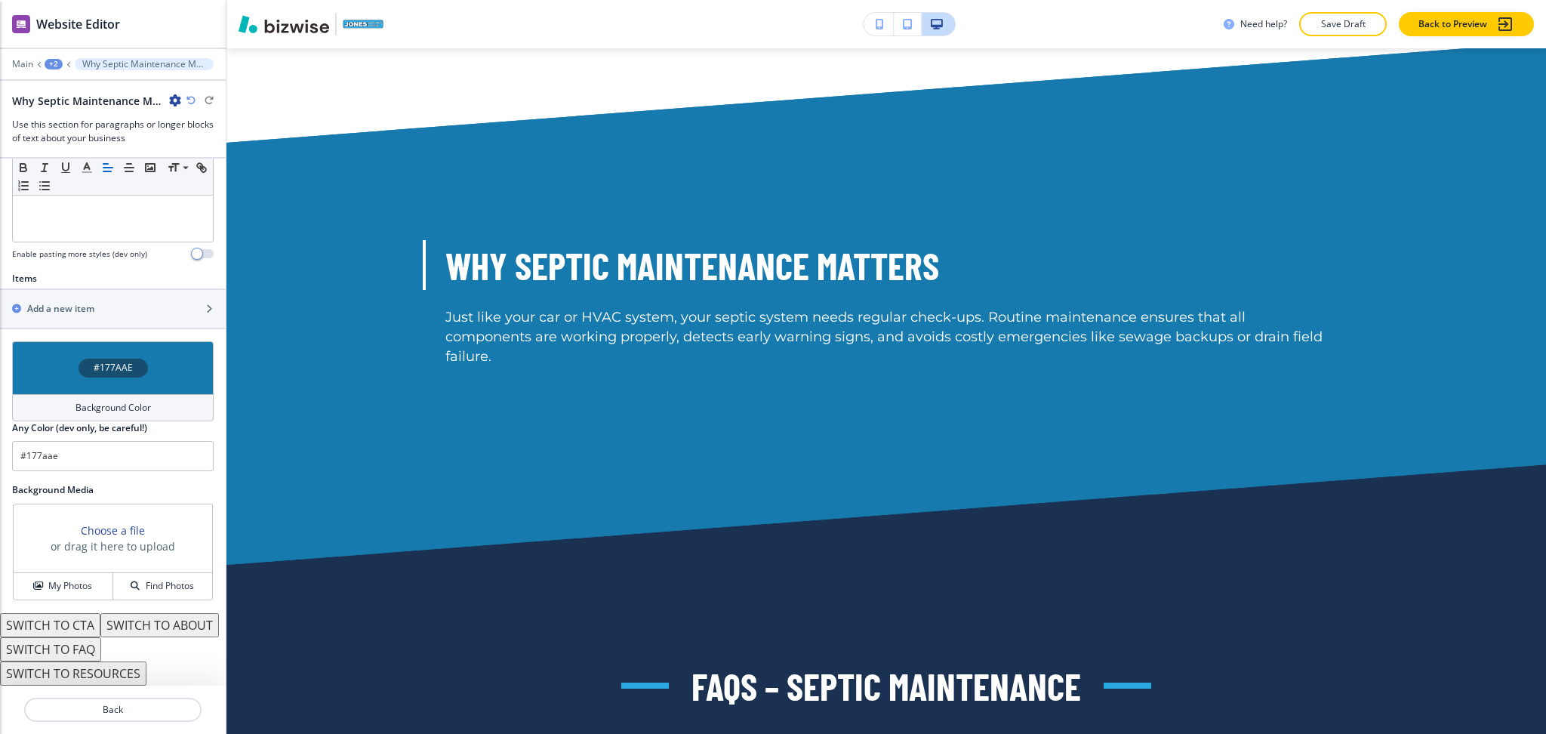
click at [126, 401] on h4 "Background Color" at bounding box center [112, 408] width 75 height 14
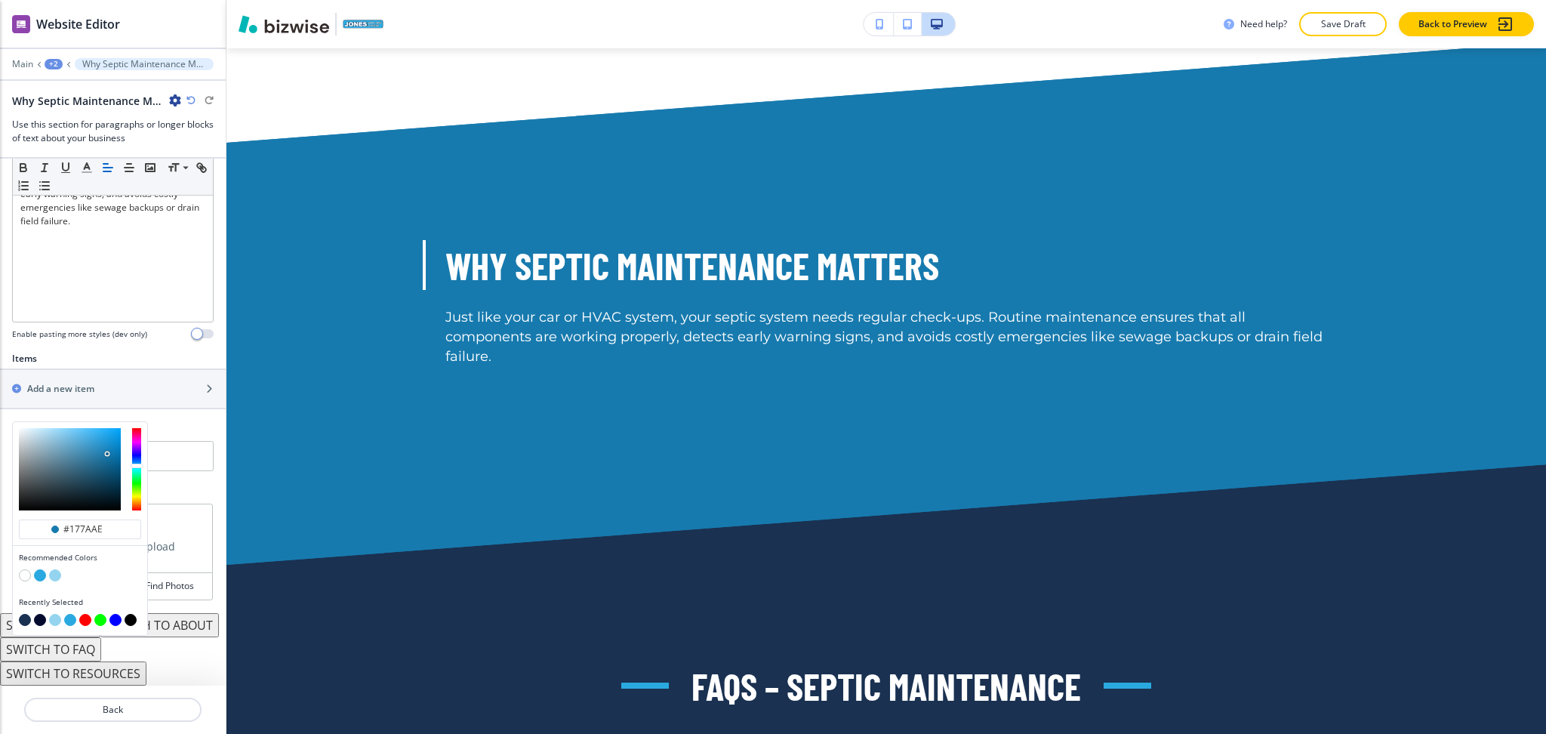
scroll to position [370, 0]
click at [57, 569] on button "button" at bounding box center [55, 575] width 12 height 12
type input "#94d4ef"
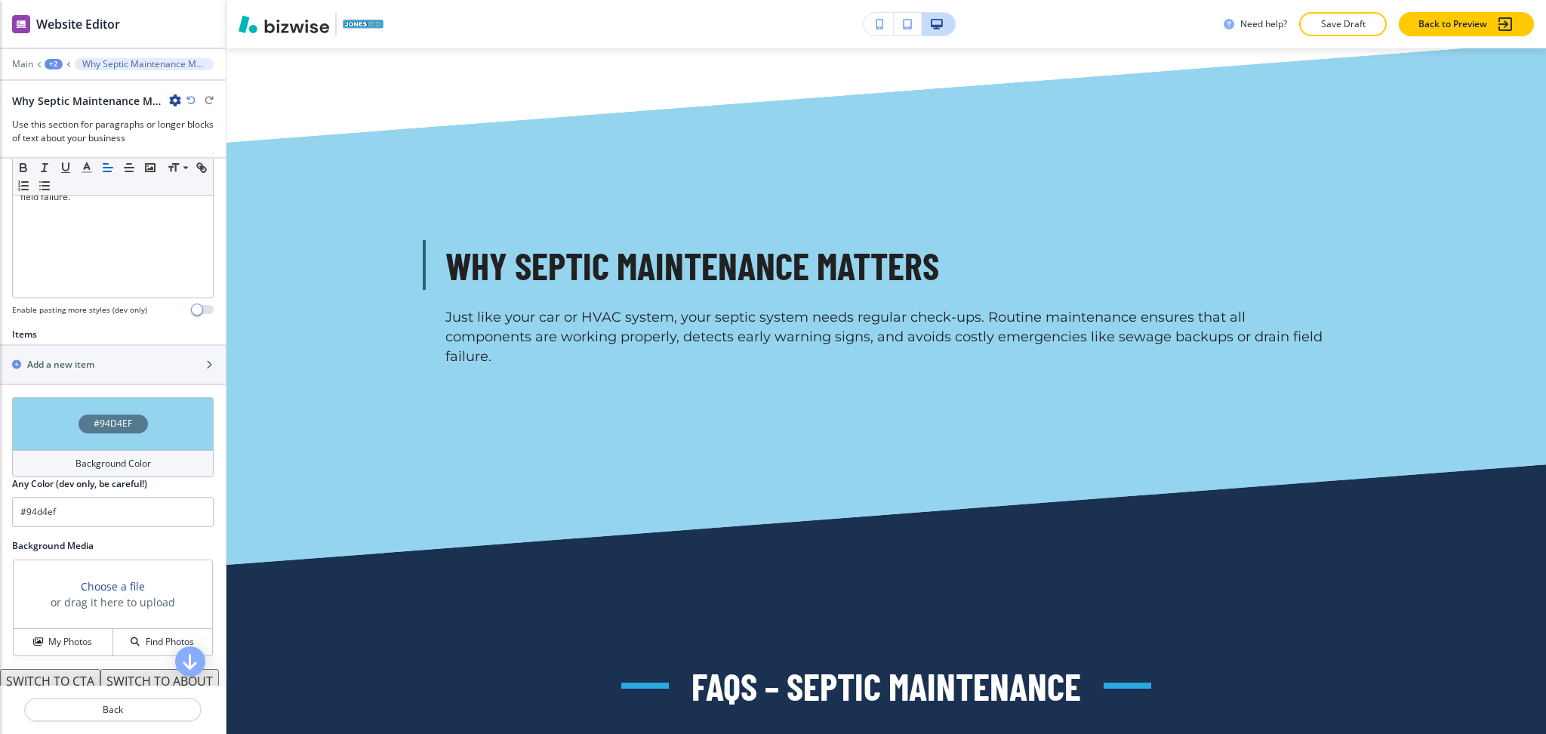
click at [75, 470] on h4 "Background Color" at bounding box center [112, 464] width 75 height 14
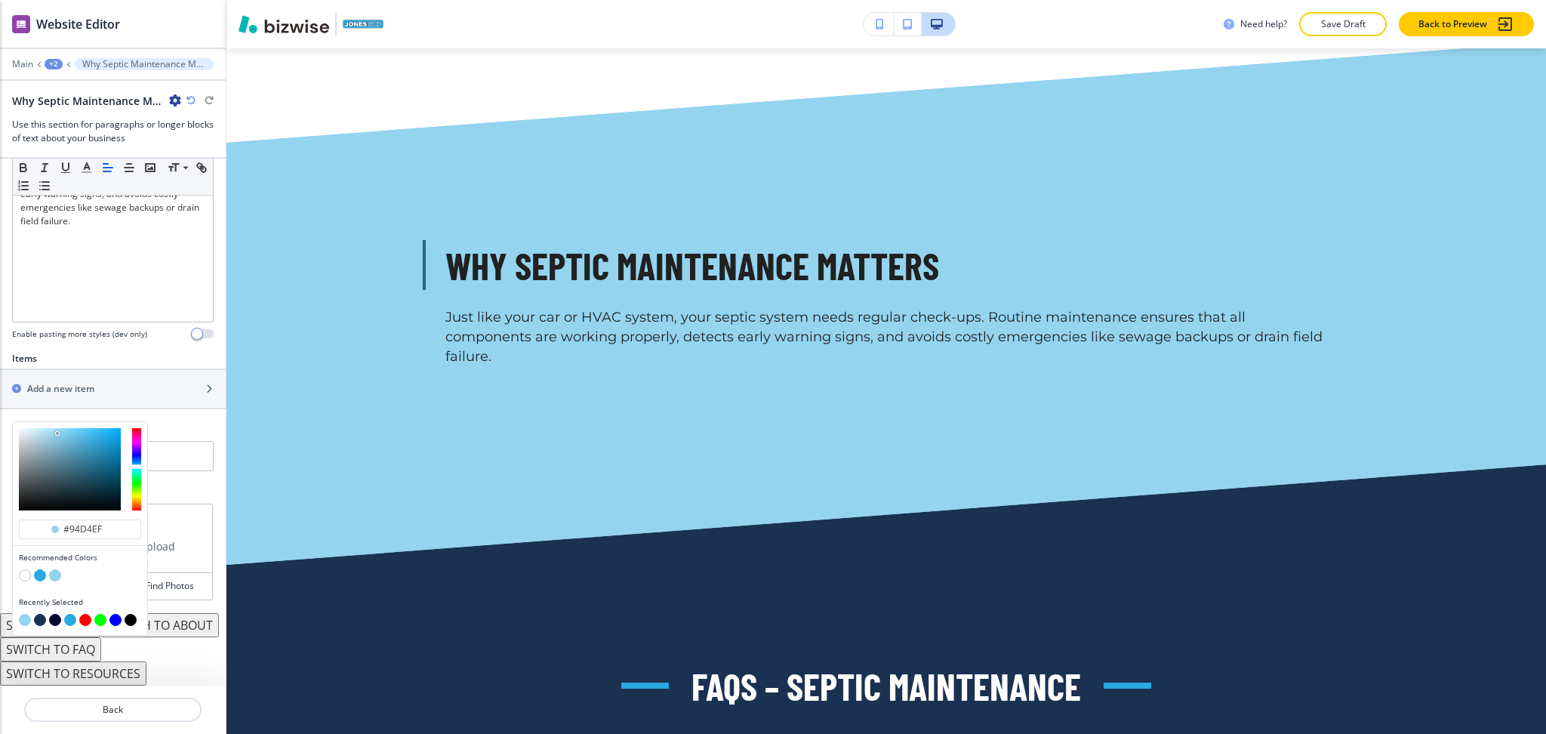
type input "#d1e2e9"
click at [29, 428] on div at bounding box center [70, 469] width 102 height 82
type input "#d1e2e9"
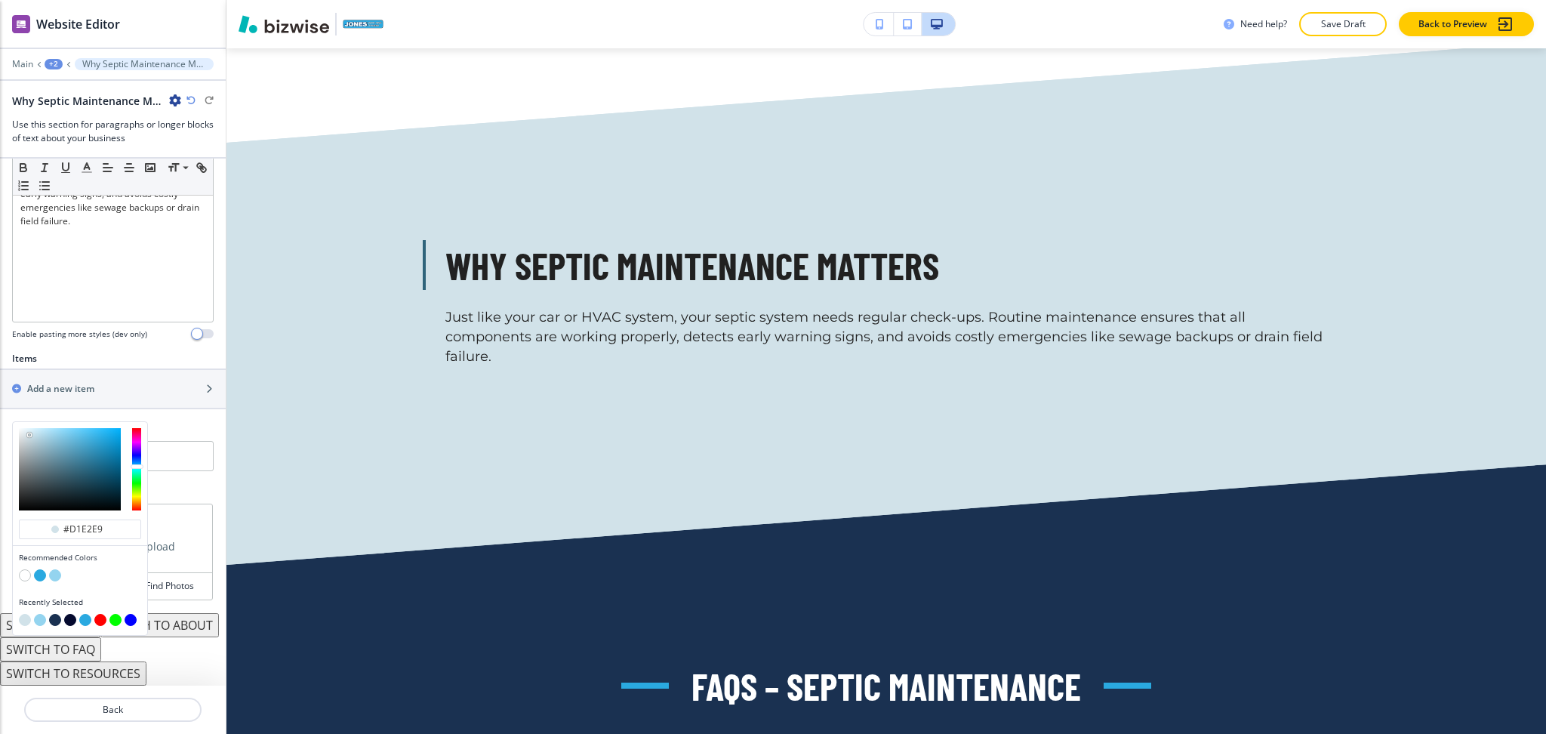
type input "#c9e2ed"
click at [35, 428] on div at bounding box center [70, 469] width 102 height 82
type input "#c9e2ed"
click at [39, 422] on div at bounding box center [80, 469] width 134 height 94
type input "#bfecff"
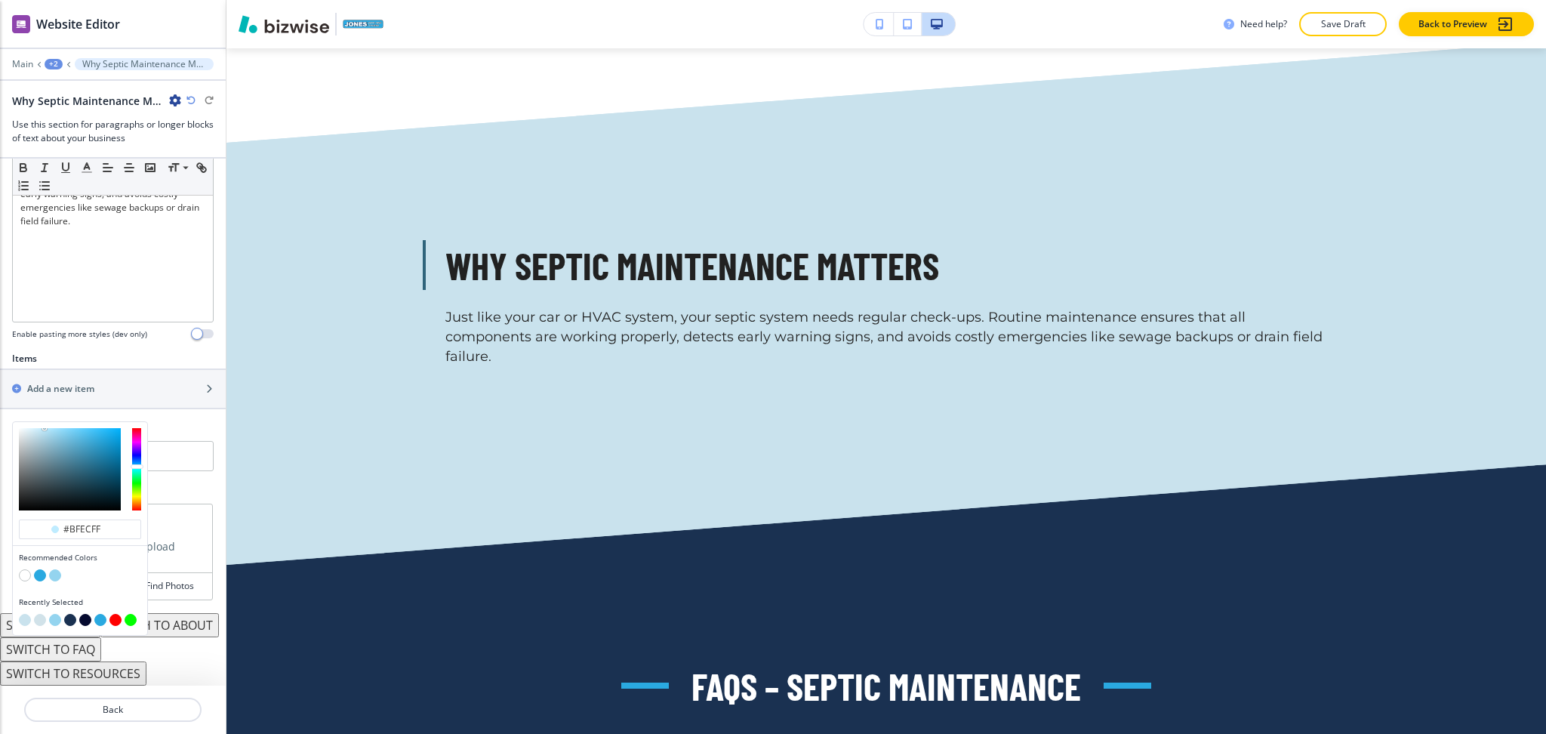
click at [45, 428] on div at bounding box center [70, 469] width 102 height 82
type input "#bfecff"
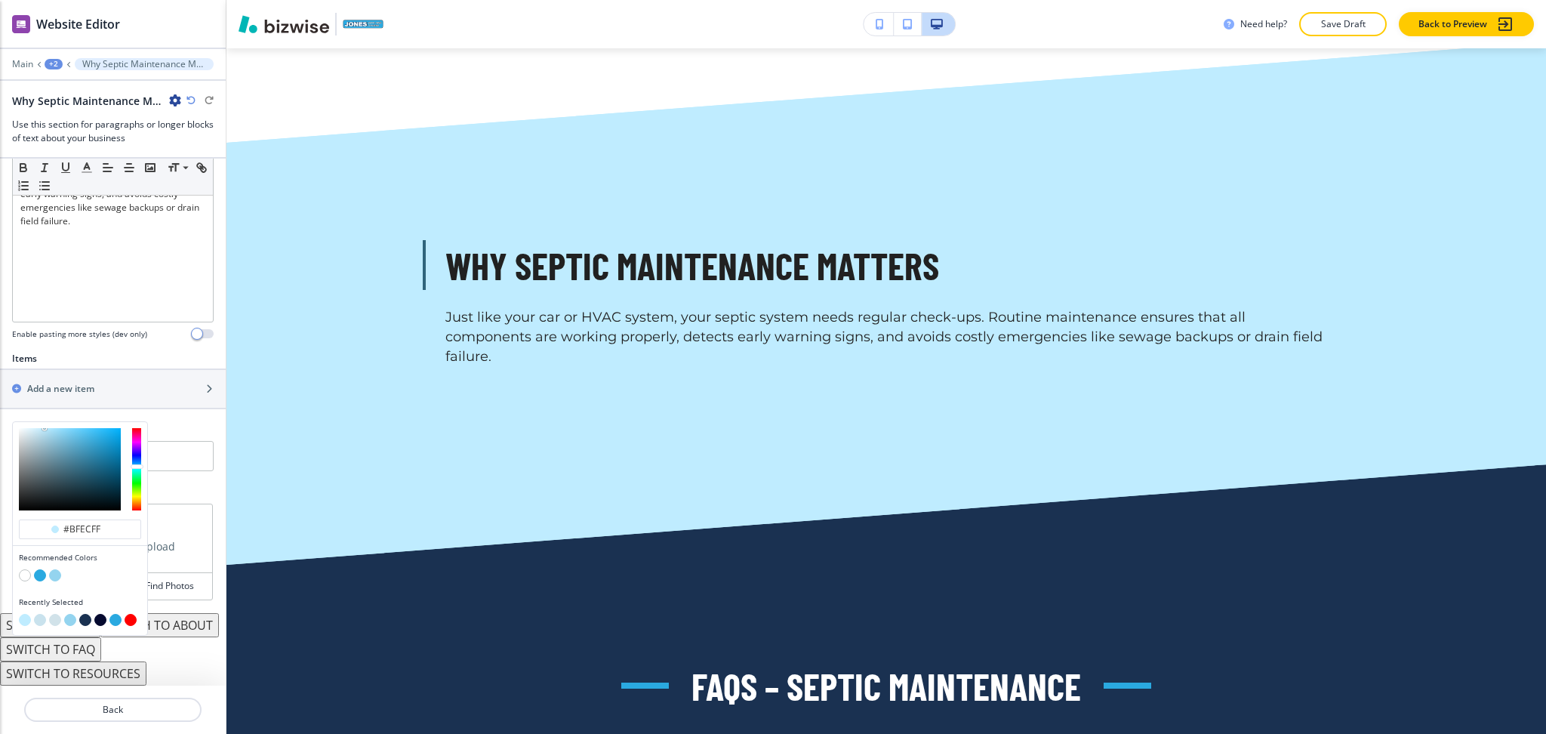
click at [32, 422] on div at bounding box center [80, 469] width 134 height 94
type input "#cfedf9"
click at [36, 428] on div at bounding box center [70, 469] width 102 height 82
type input "#cfedf9"
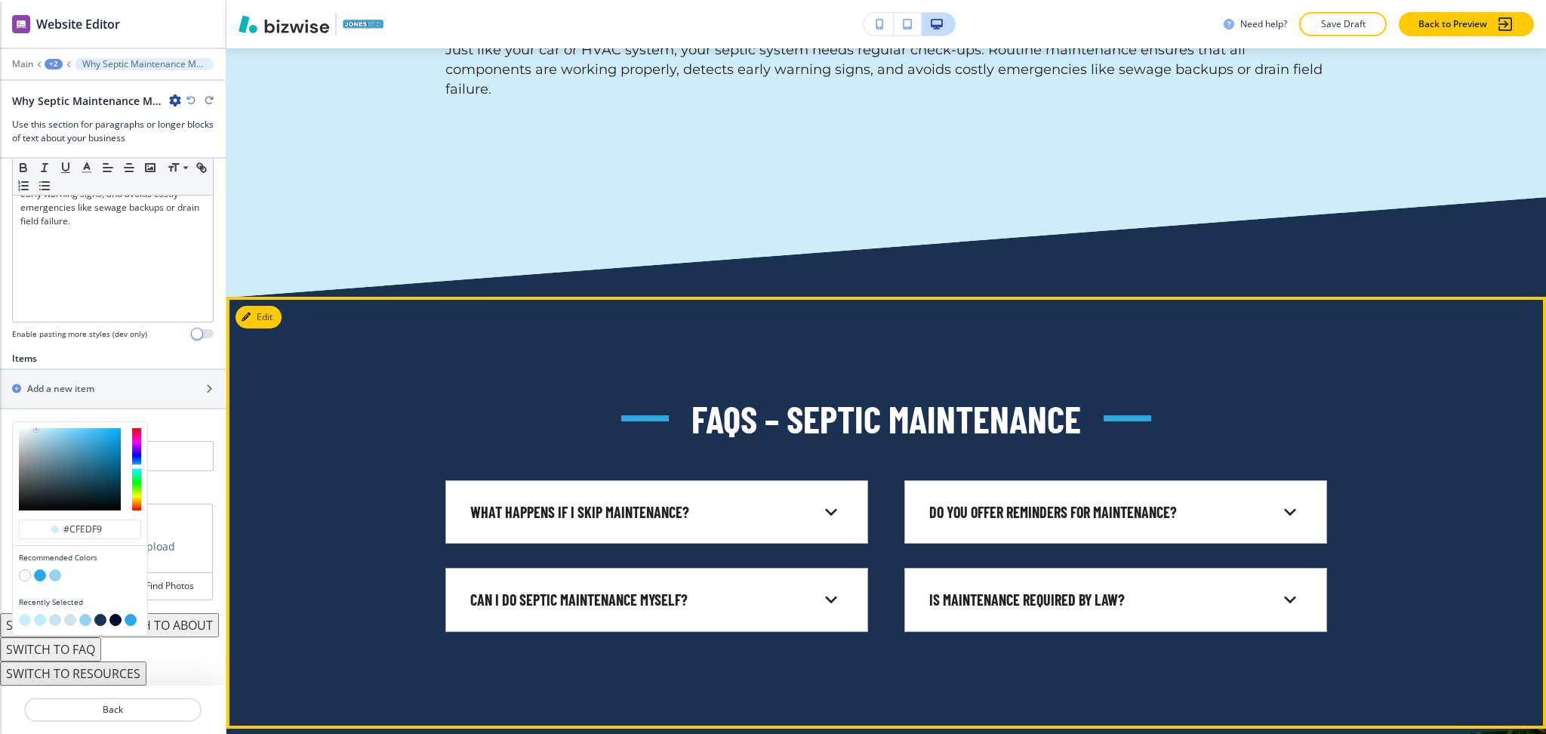
scroll to position [4483, 0]
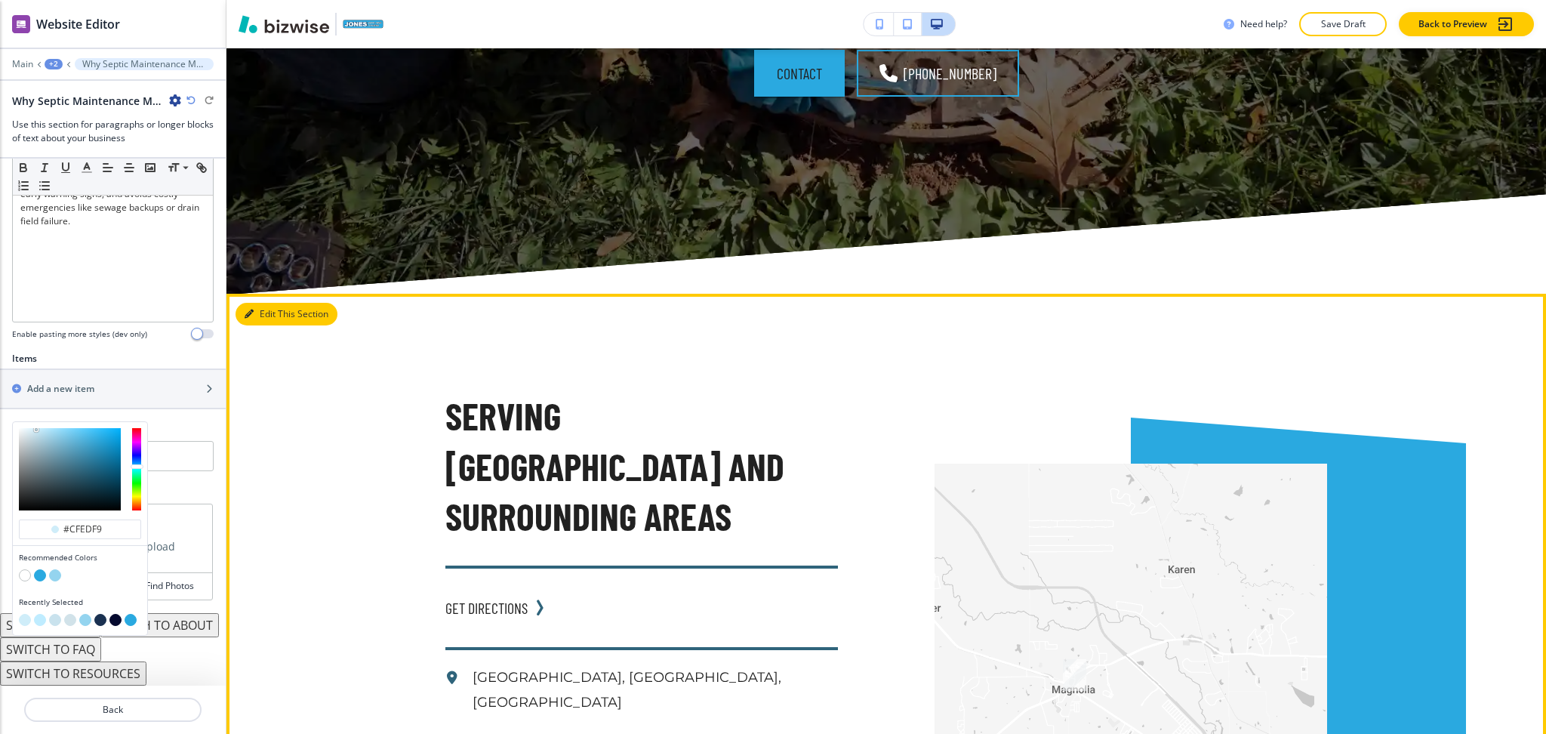
click at [267, 303] on button "Edit This Section" at bounding box center [287, 314] width 102 height 23
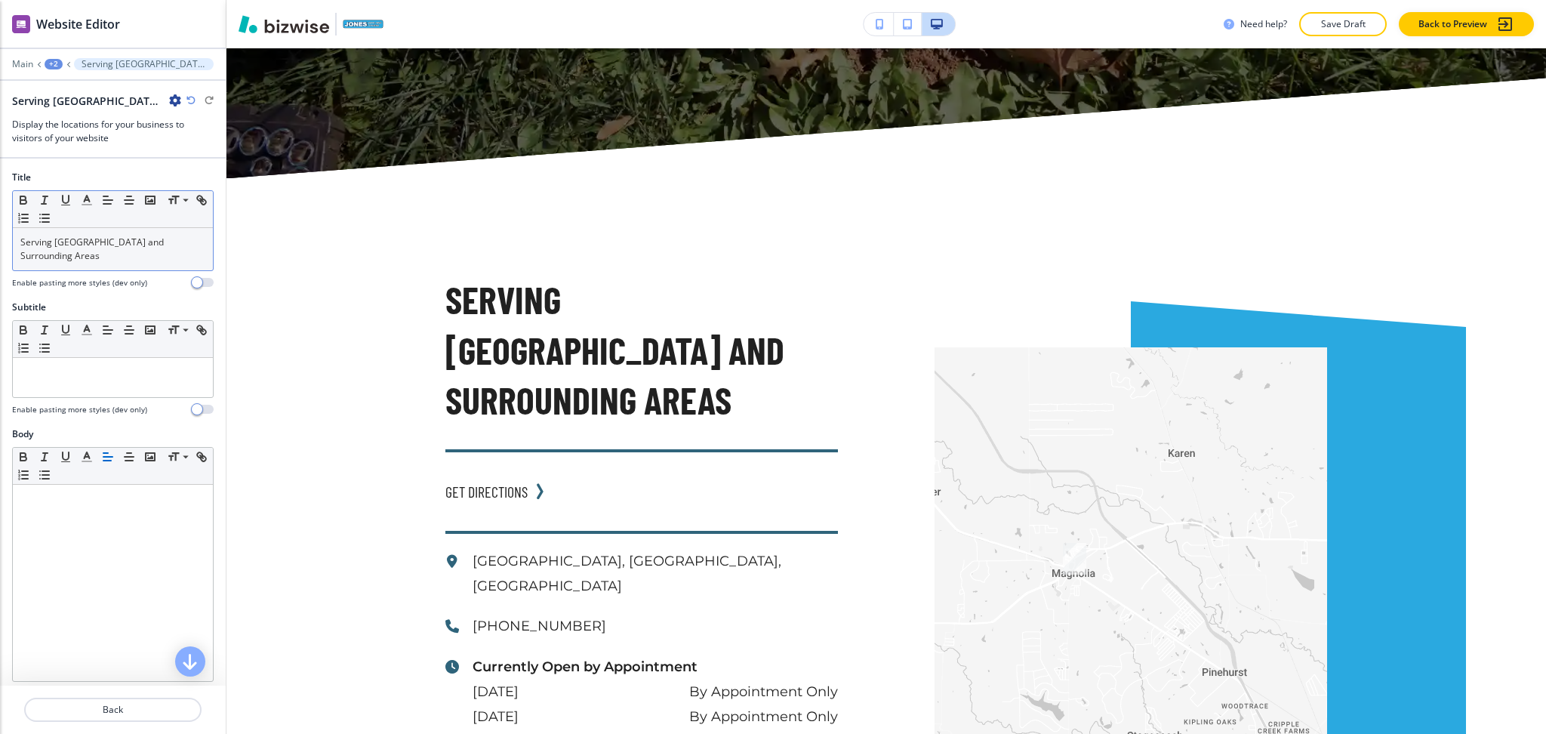
scroll to position [5718, 0]
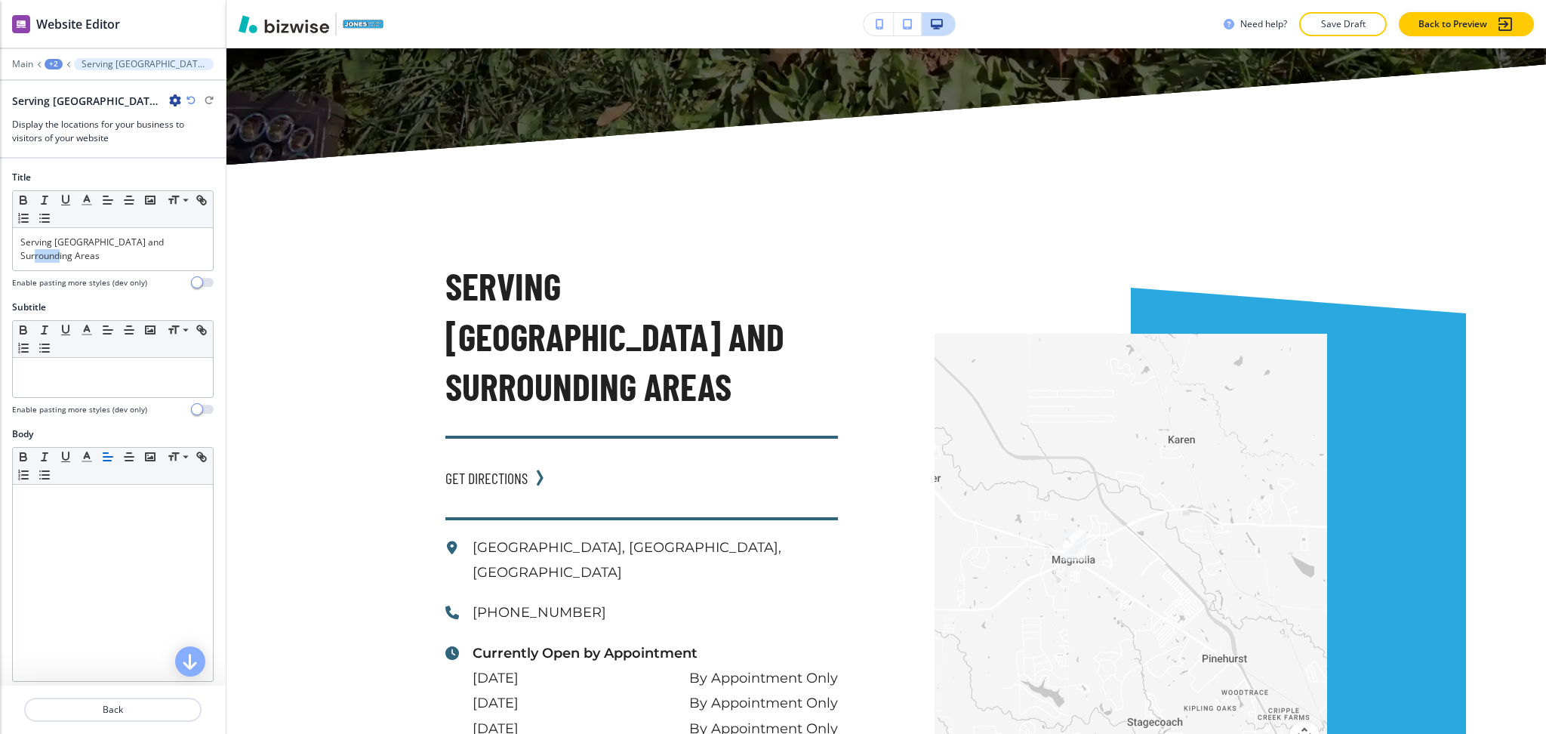
drag, startPoint x: 0, startPoint y: 264, endPoint x: 0, endPoint y: 229, distance: 34.7
click at [0, 256] on div "Title Small Normal Large Huge Serving Magnolia and Surrounding Areas Enable pas…" at bounding box center [113, 236] width 226 height 130
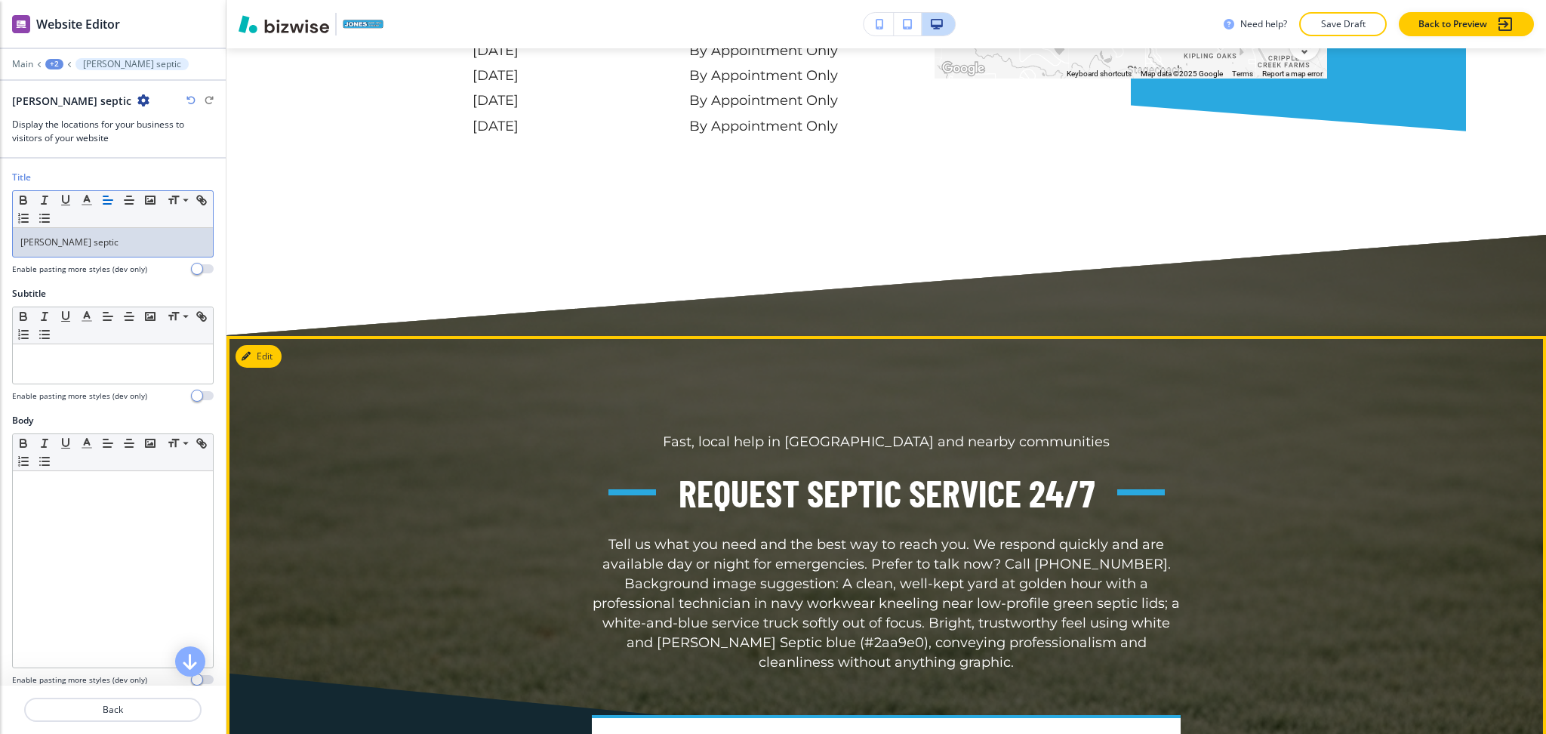
scroll to position [6321, 0]
click at [263, 344] on button "Edit This Section" at bounding box center [287, 355] width 102 height 23
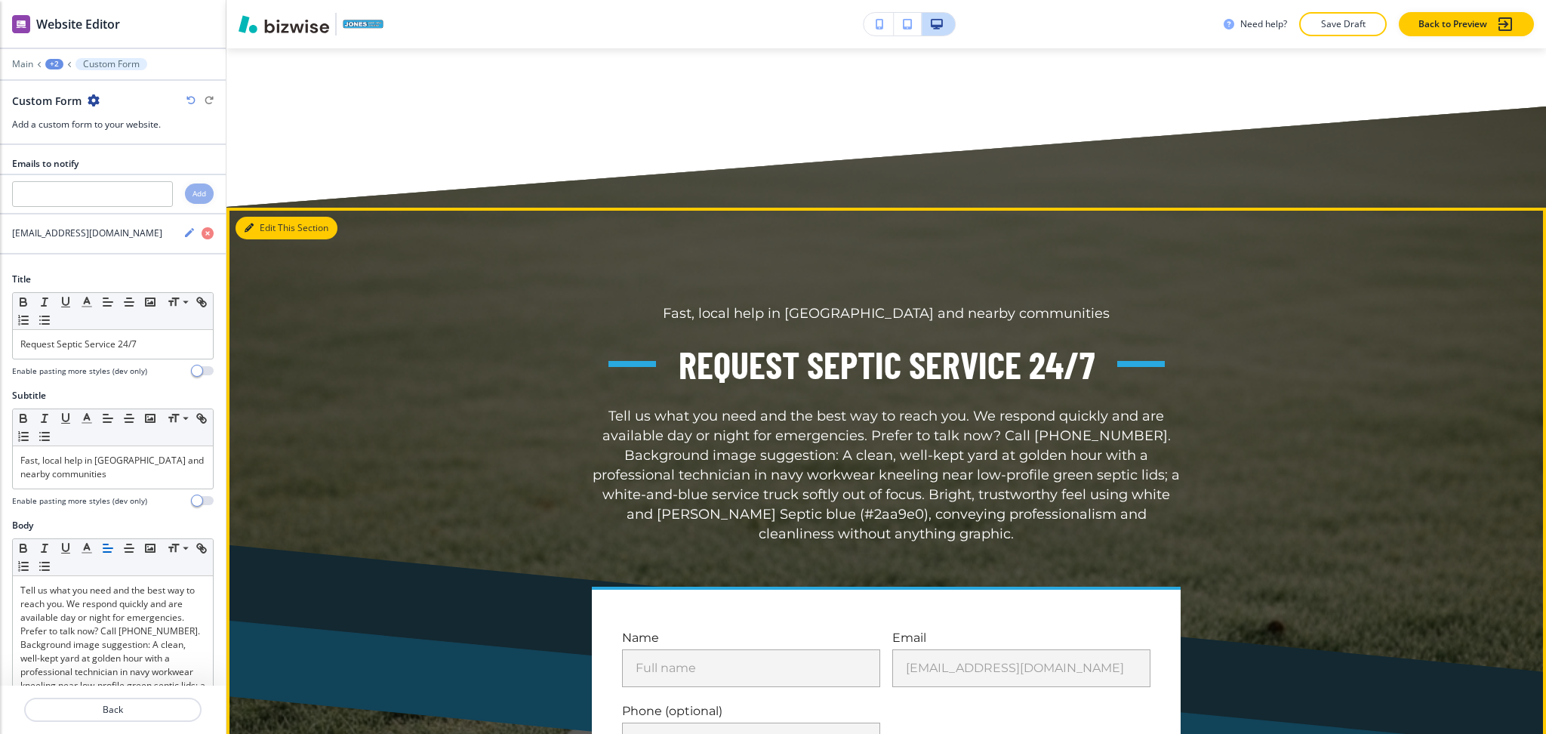
scroll to position [6466, 0]
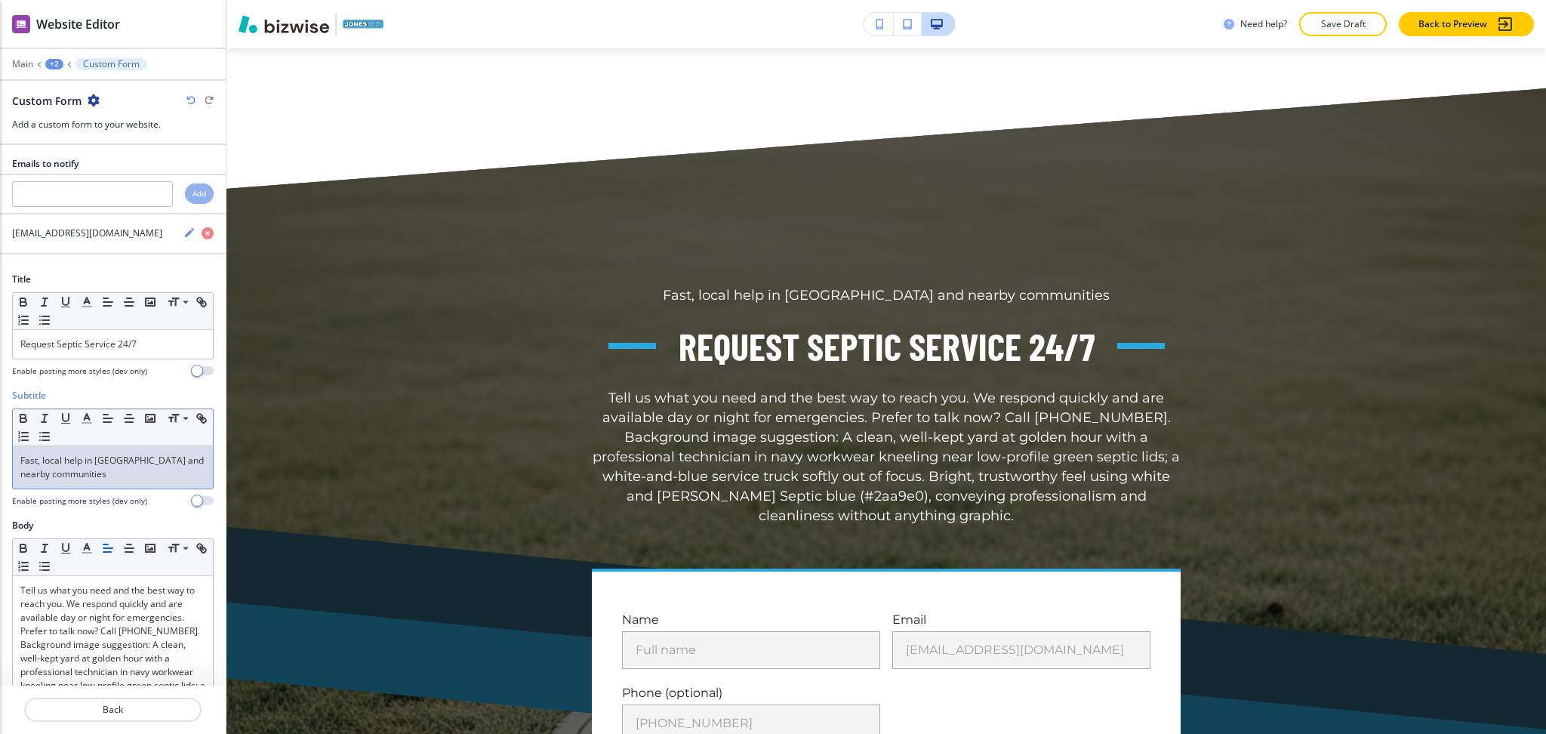
click at [140, 473] on p "Fast, local help in [GEOGRAPHIC_DATA] and nearby communities" at bounding box center [112, 467] width 185 height 27
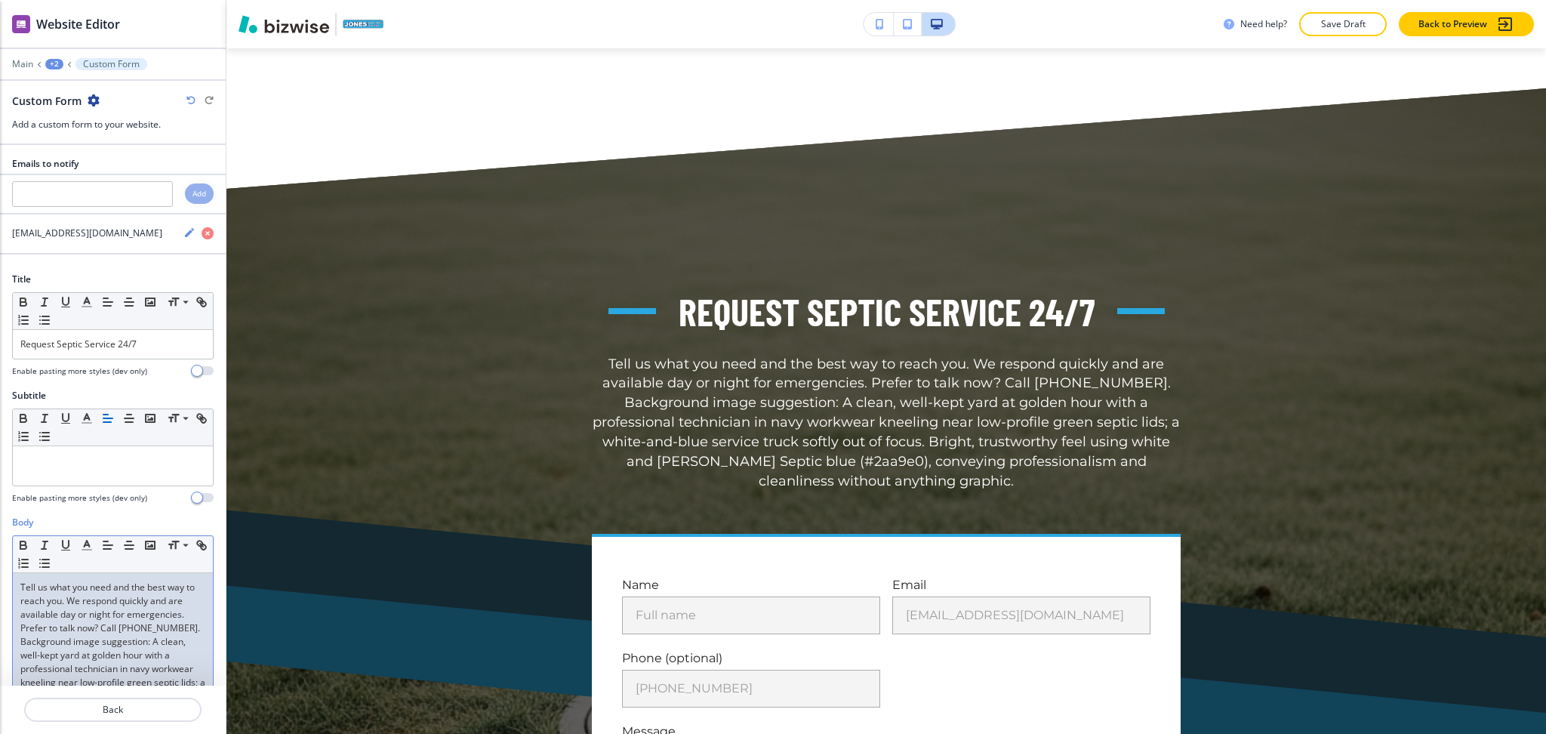
click at [94, 621] on p "Tell us what you need and the best way to reach you. We respond quickly and are…" at bounding box center [112, 608] width 185 height 54
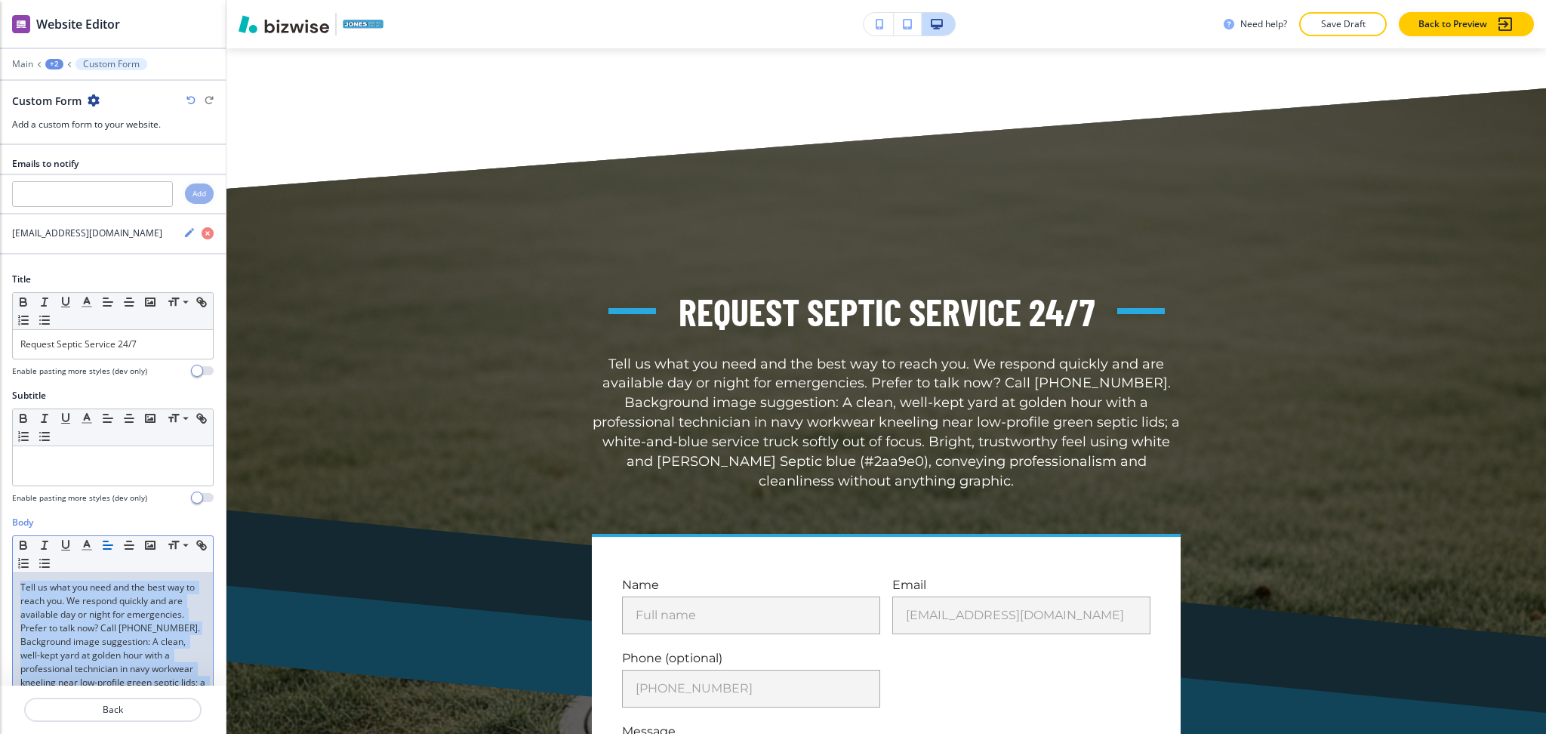
click at [94, 622] on p "Tell us what you need and the best way to reach you. We respond quickly and are…" at bounding box center [112, 608] width 185 height 54
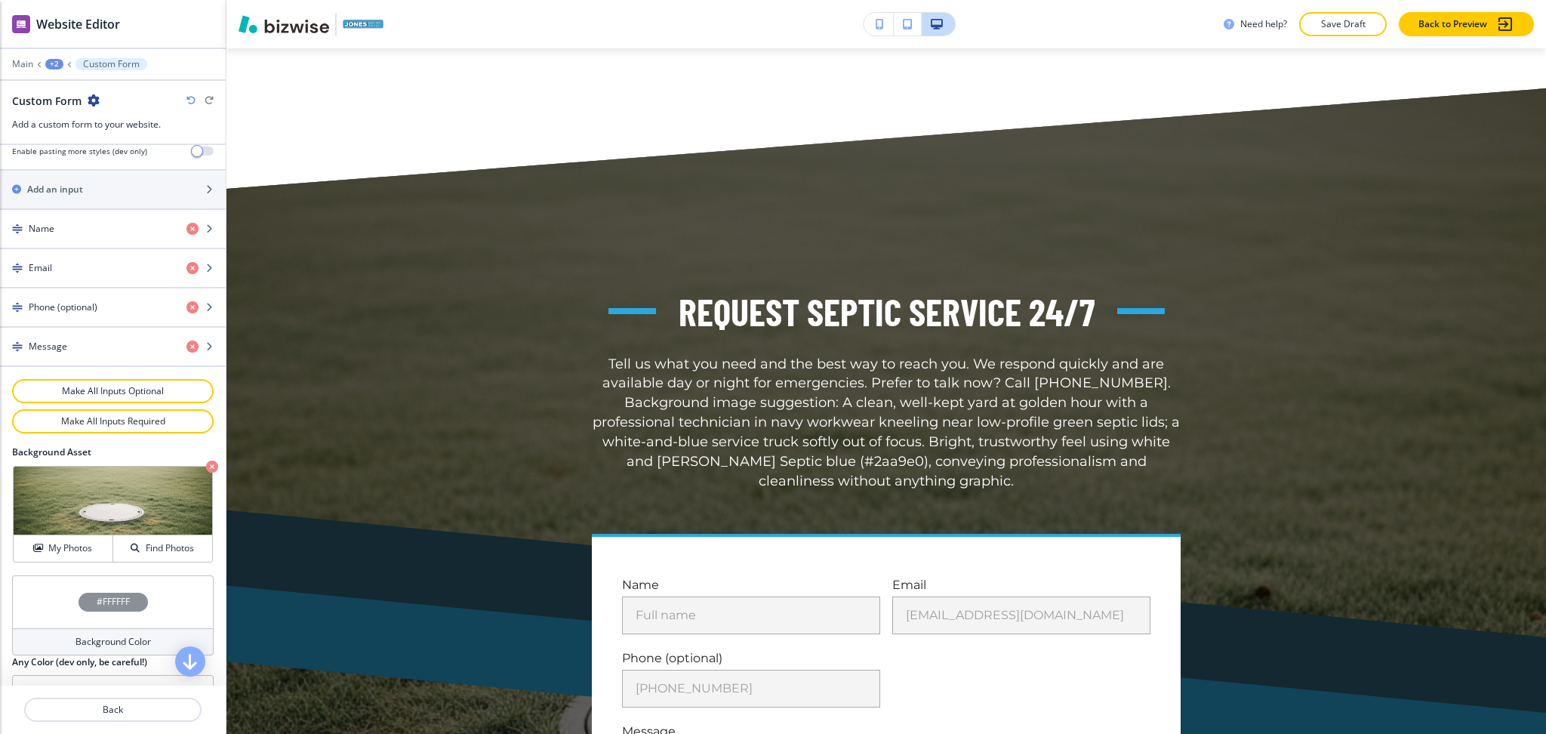
scroll to position [685, 0]
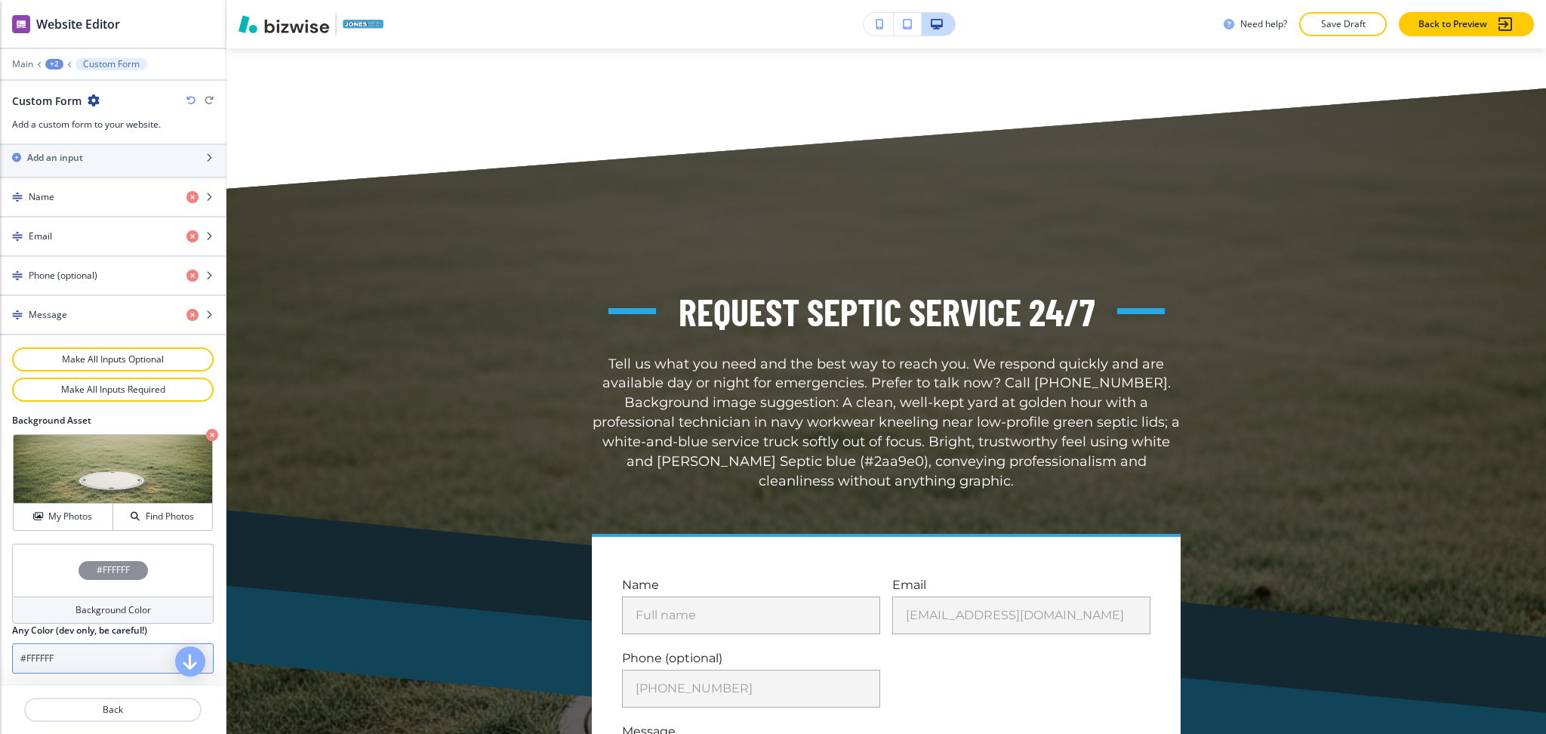
drag, startPoint x: 97, startPoint y: 550, endPoint x: 146, endPoint y: 669, distance: 129.0
click at [146, 671] on div "Emails to notify Add [EMAIL_ADDRESS][DOMAIN_NAME] Title Small Normal Large Huge…" at bounding box center [113, 84] width 226 height 1203
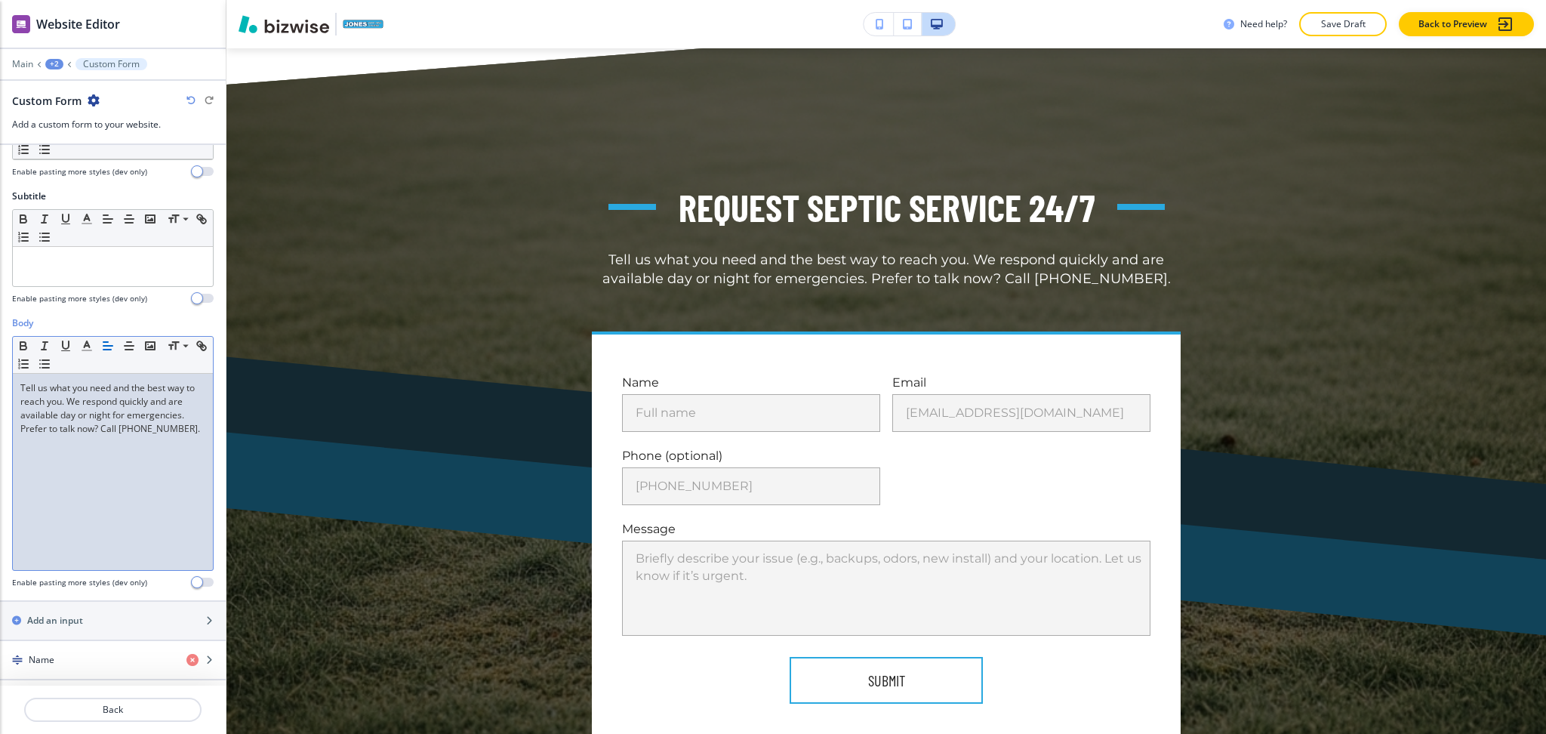
scroll to position [199, 0]
drag, startPoint x: 103, startPoint y: 463, endPoint x: 80, endPoint y: 435, distance: 36.4
click at [80, 435] on div "Tell us what you need and the best way to reach you. We respond quickly and are…" at bounding box center [113, 472] width 200 height 196
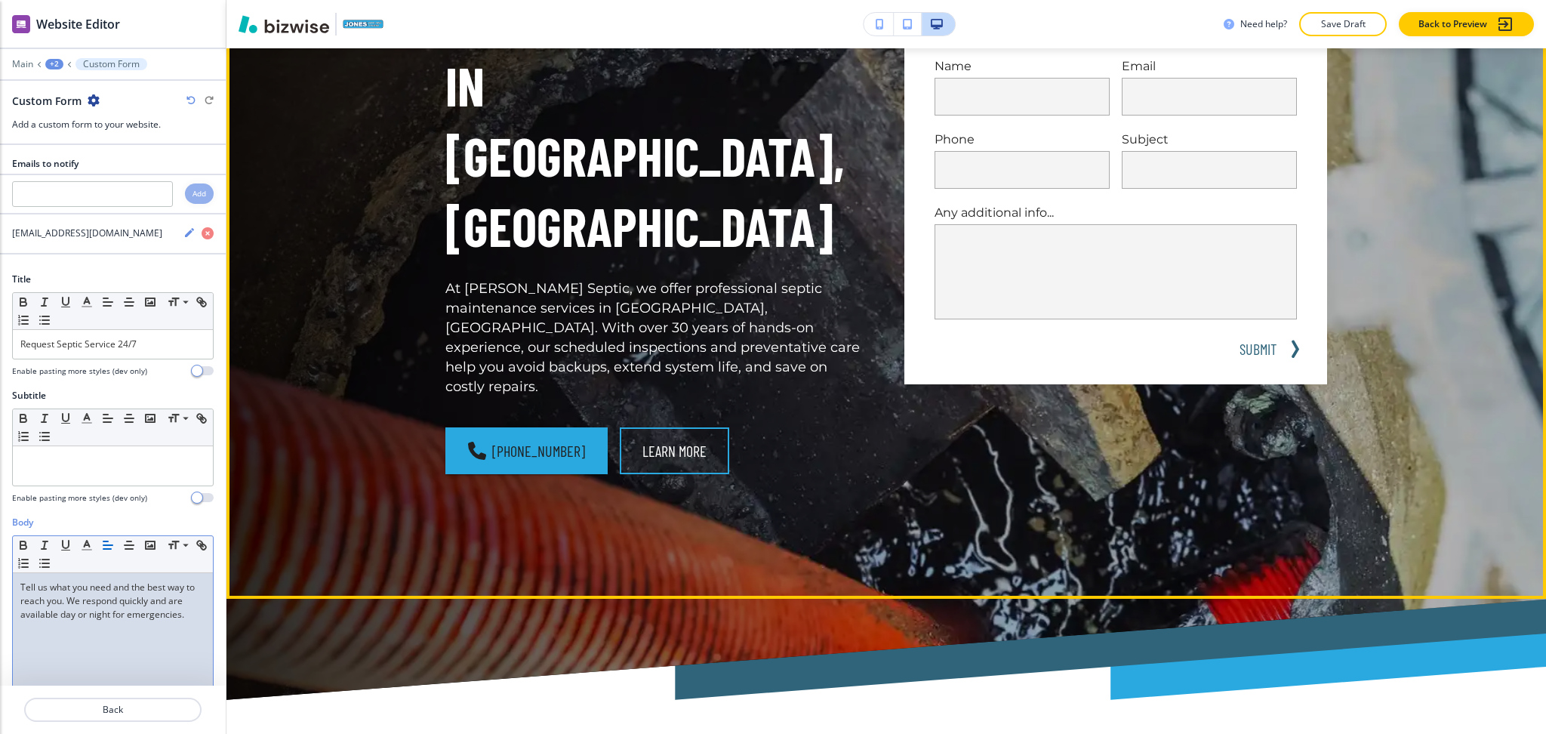
scroll to position [0, 0]
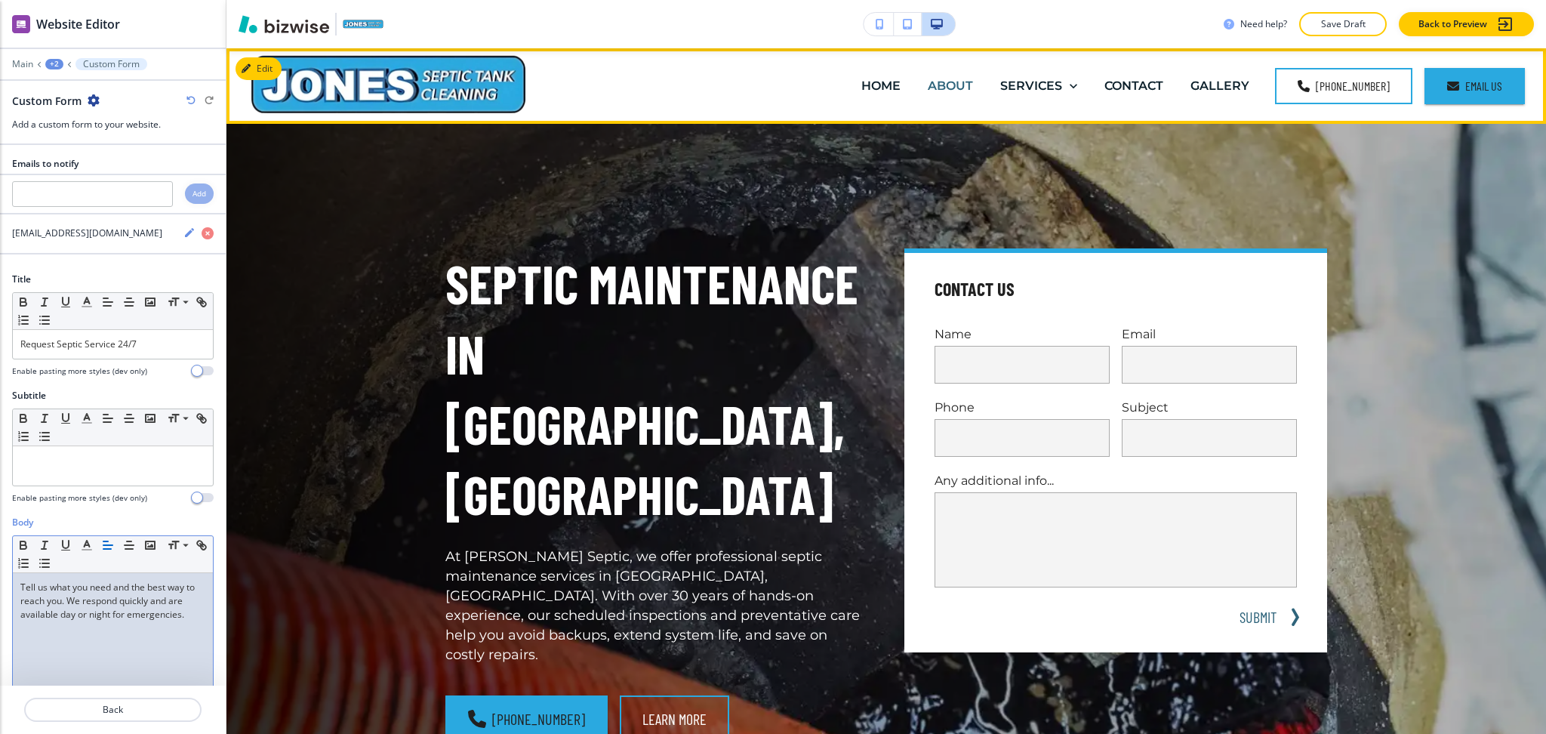
click at [945, 90] on p "ABOUT" at bounding box center [950, 85] width 45 height 17
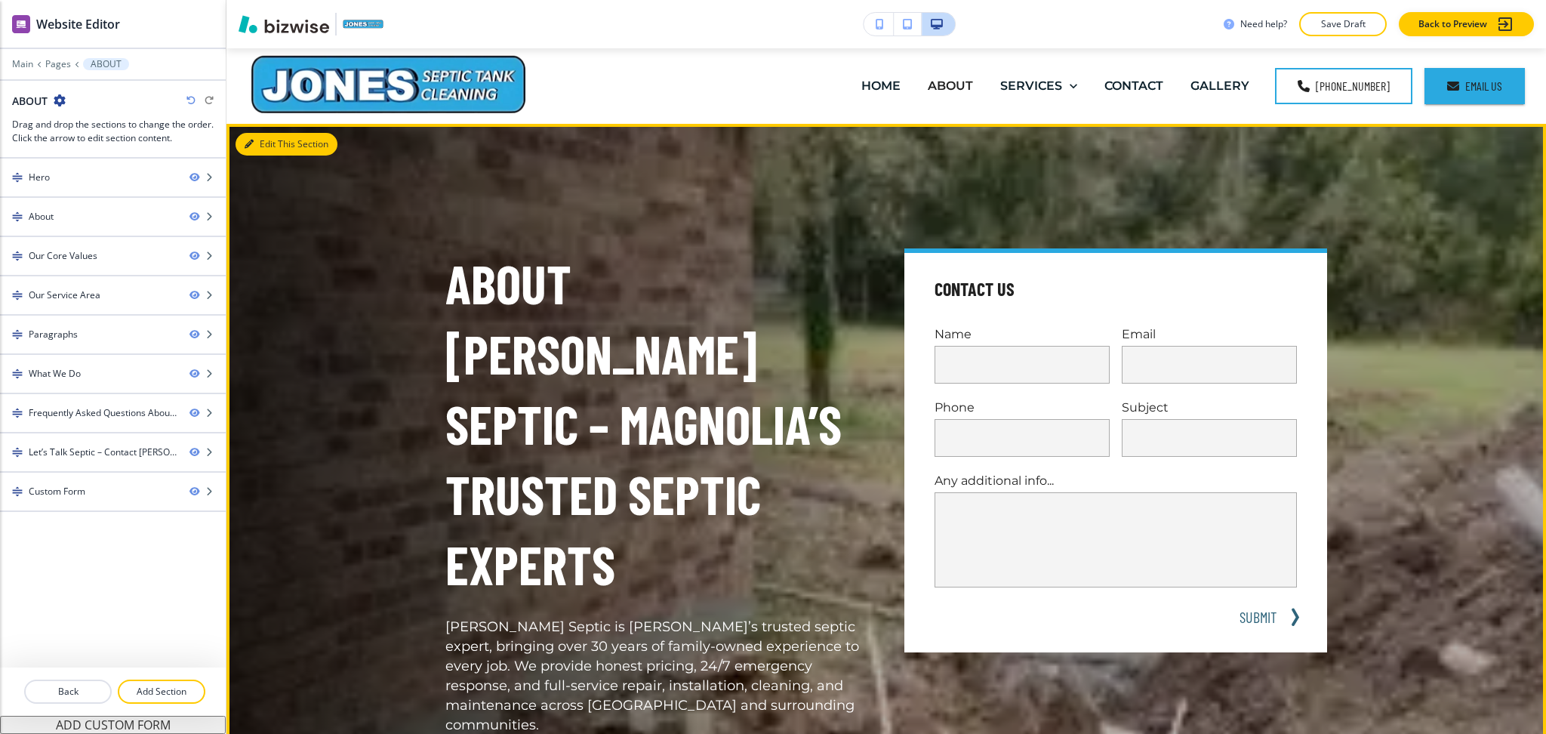
click at [263, 143] on button "Edit This Section" at bounding box center [287, 144] width 102 height 23
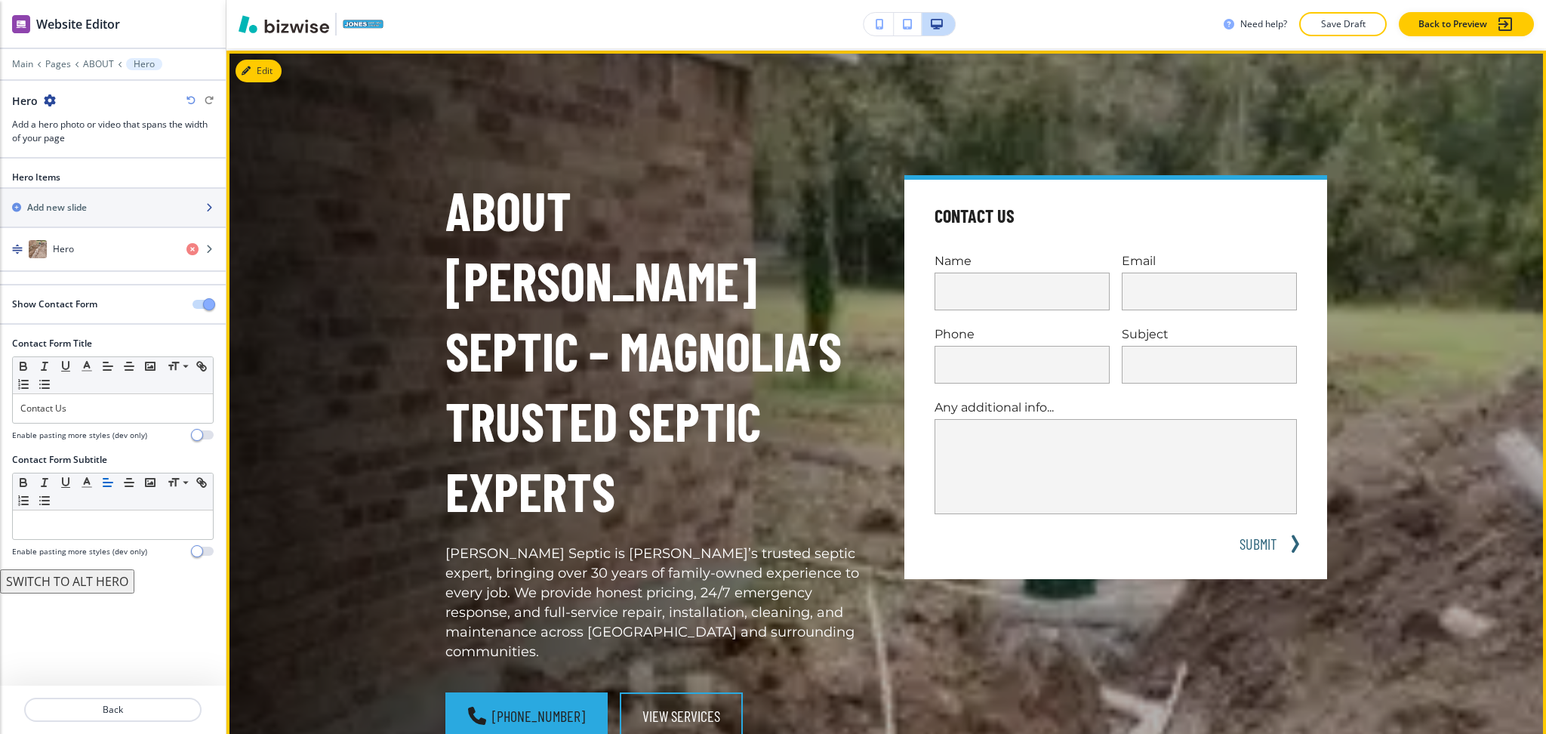
scroll to position [75, 0]
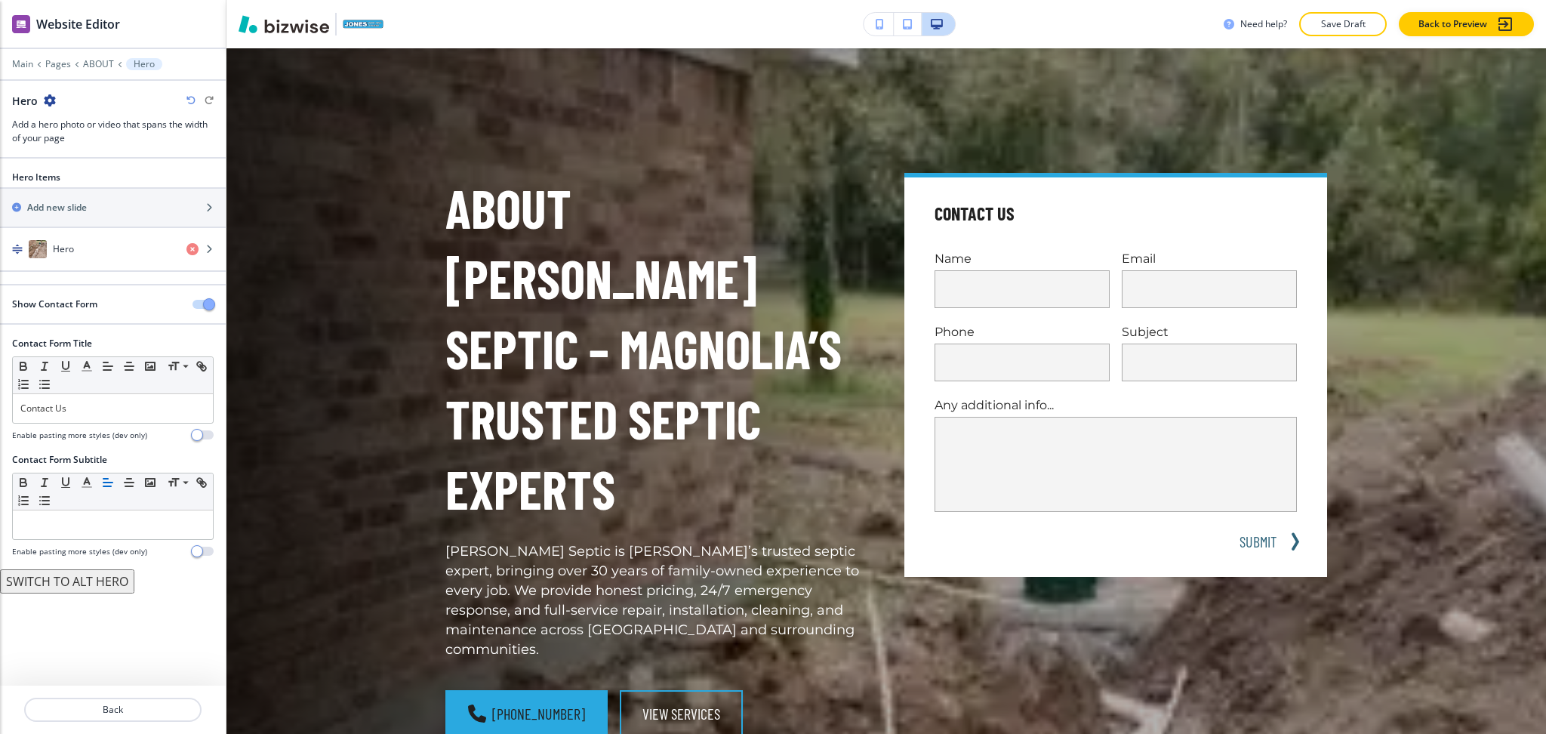
click at [204, 302] on span "button" at bounding box center [209, 304] width 12 height 12
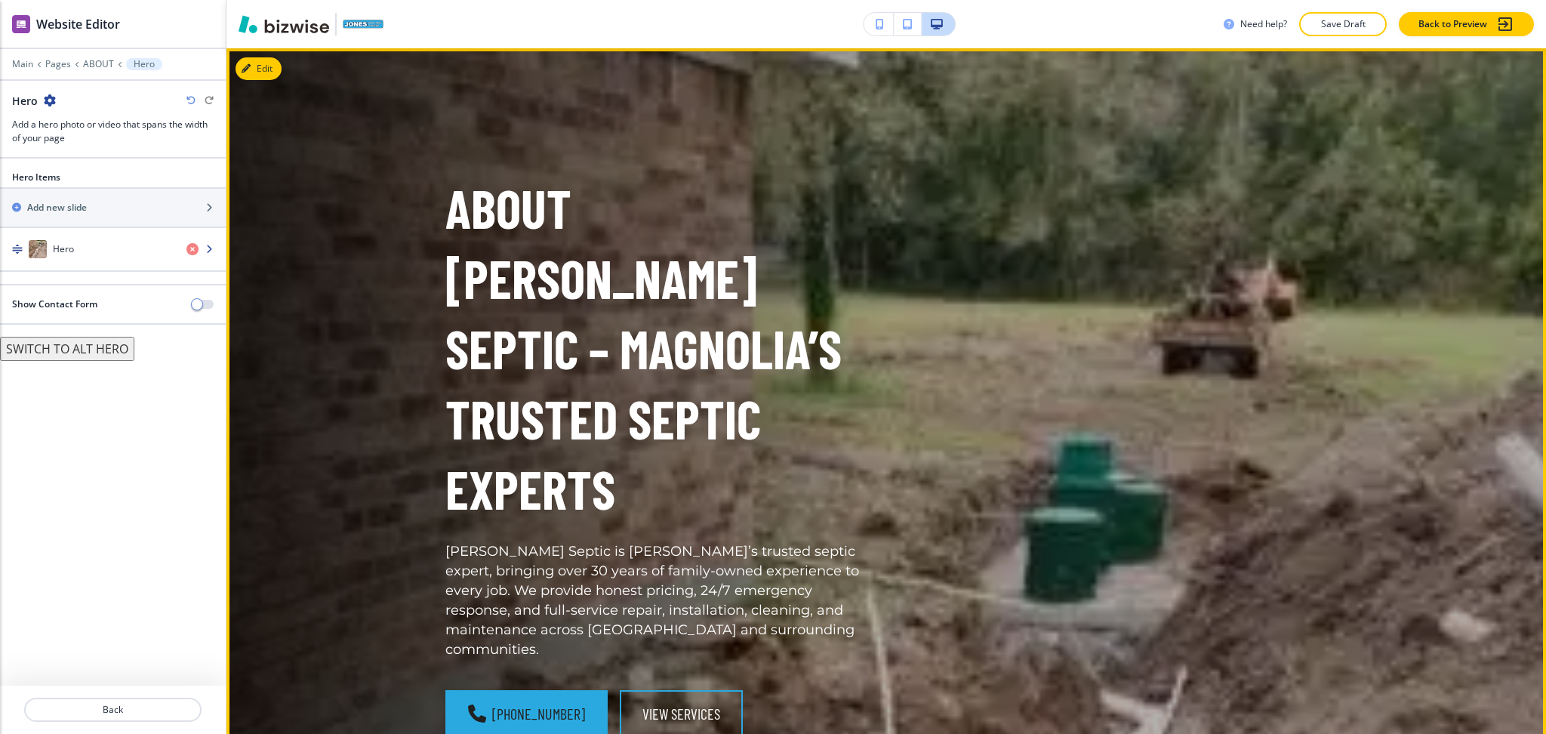
drag, startPoint x: 932, startPoint y: 246, endPoint x: 75, endPoint y: 245, distance: 856.1
click at [75, 245] on div "Hero" at bounding box center [87, 249] width 174 height 18
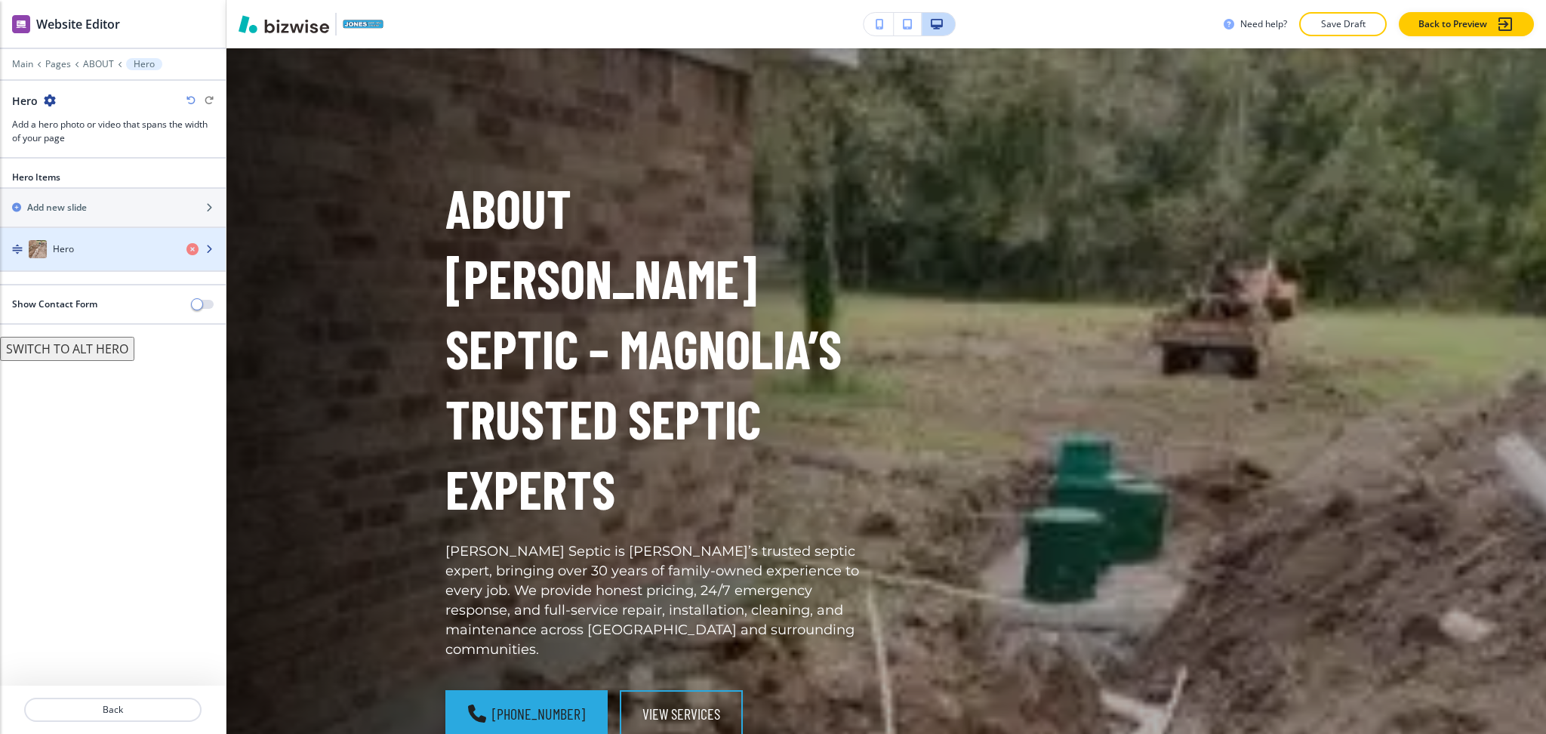
click at [75, 245] on div "Hero" at bounding box center [87, 249] width 174 height 18
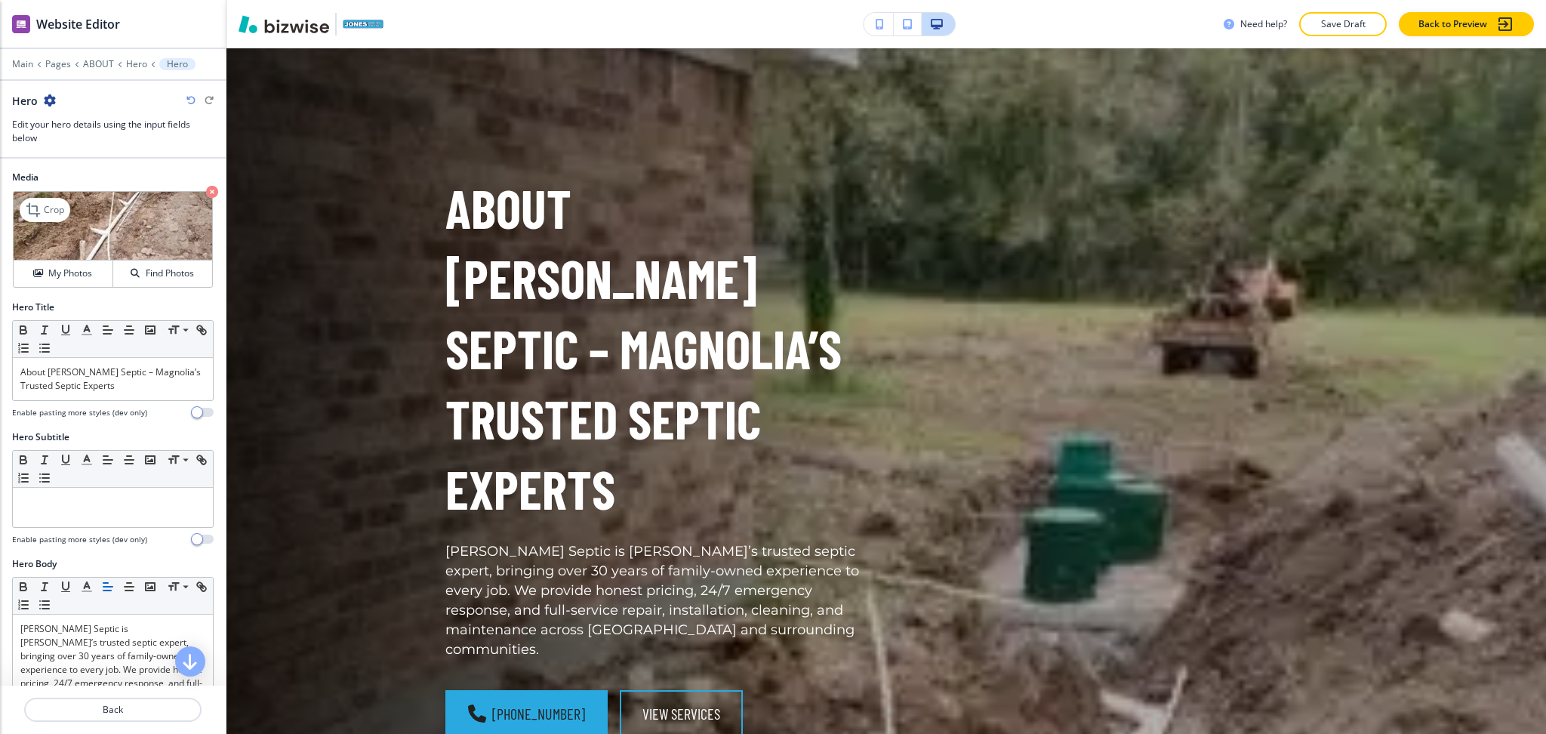
click at [206, 194] on icon "button" at bounding box center [212, 192] width 12 height 12
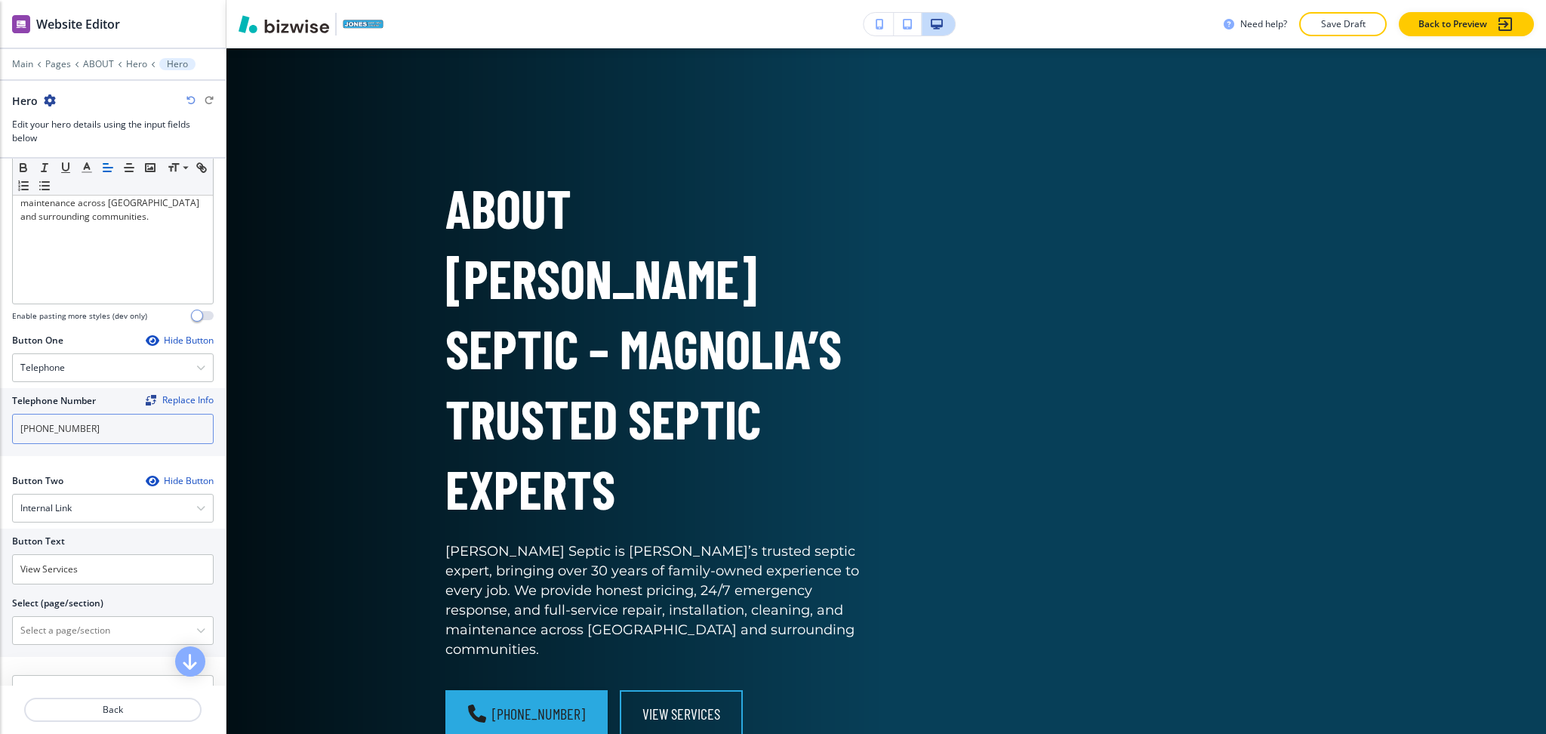
scroll to position [512, 0]
click at [60, 627] on \(page\/section\) "Manual Input" at bounding box center [104, 626] width 183 height 26
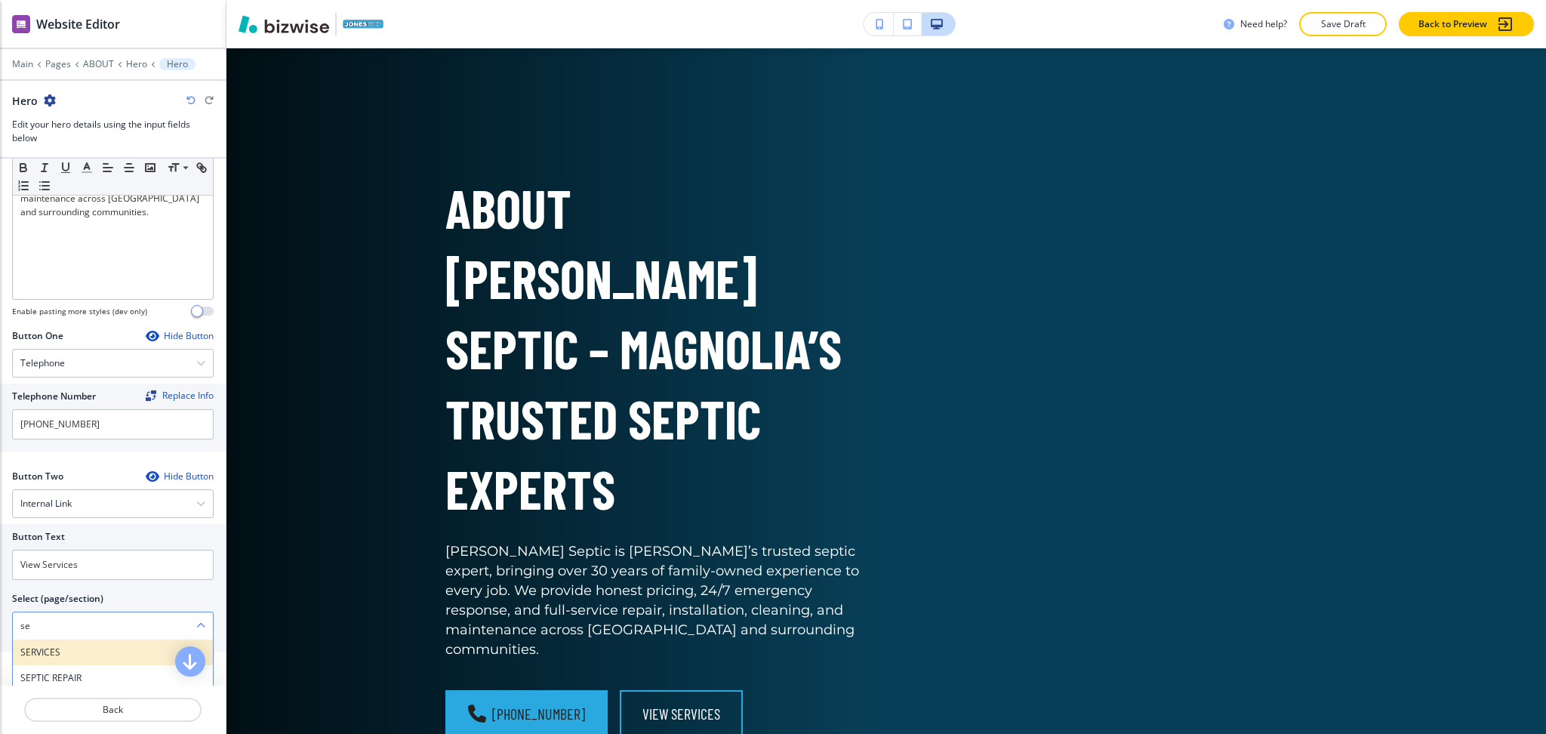
click at [72, 651] on h4 "SERVICES" at bounding box center [112, 652] width 185 height 14
type \(page\/section\) "SERVICES"
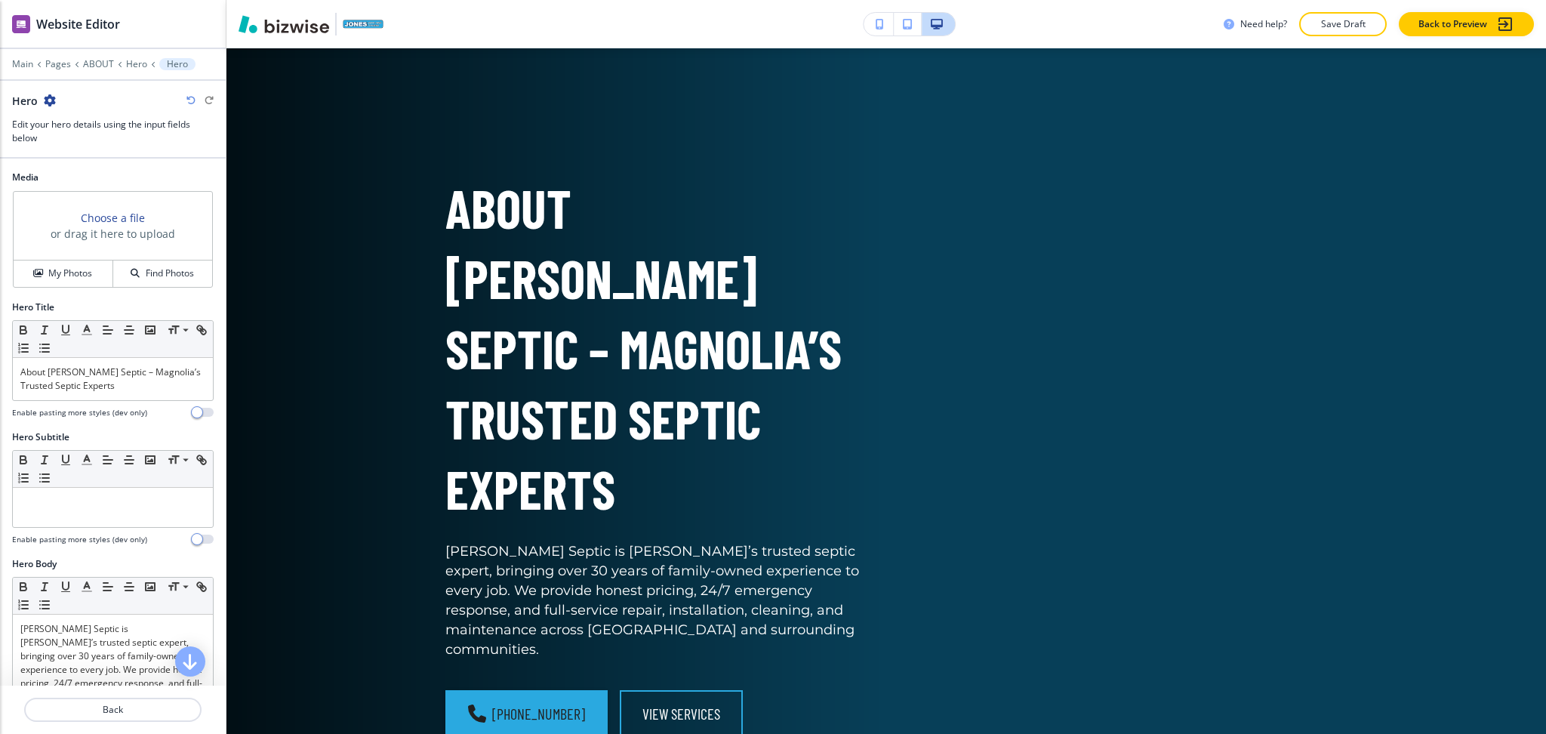
scroll to position [74, 0]
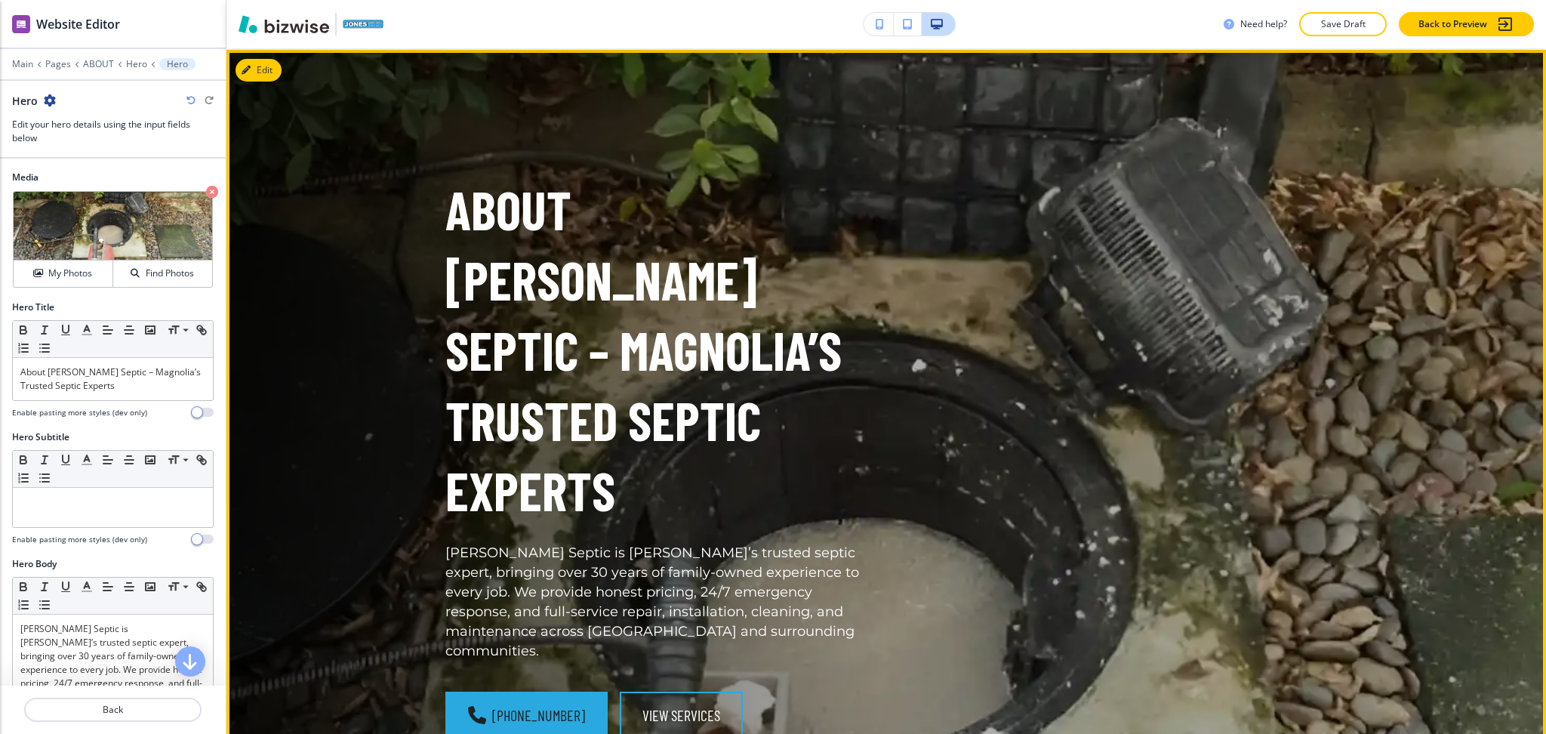
click at [890, 368] on div "About [PERSON_NAME] Septic – Magnolia’s Trusted Septic Experts [PERSON_NAME] Se…" at bounding box center [868, 438] width 918 height 721
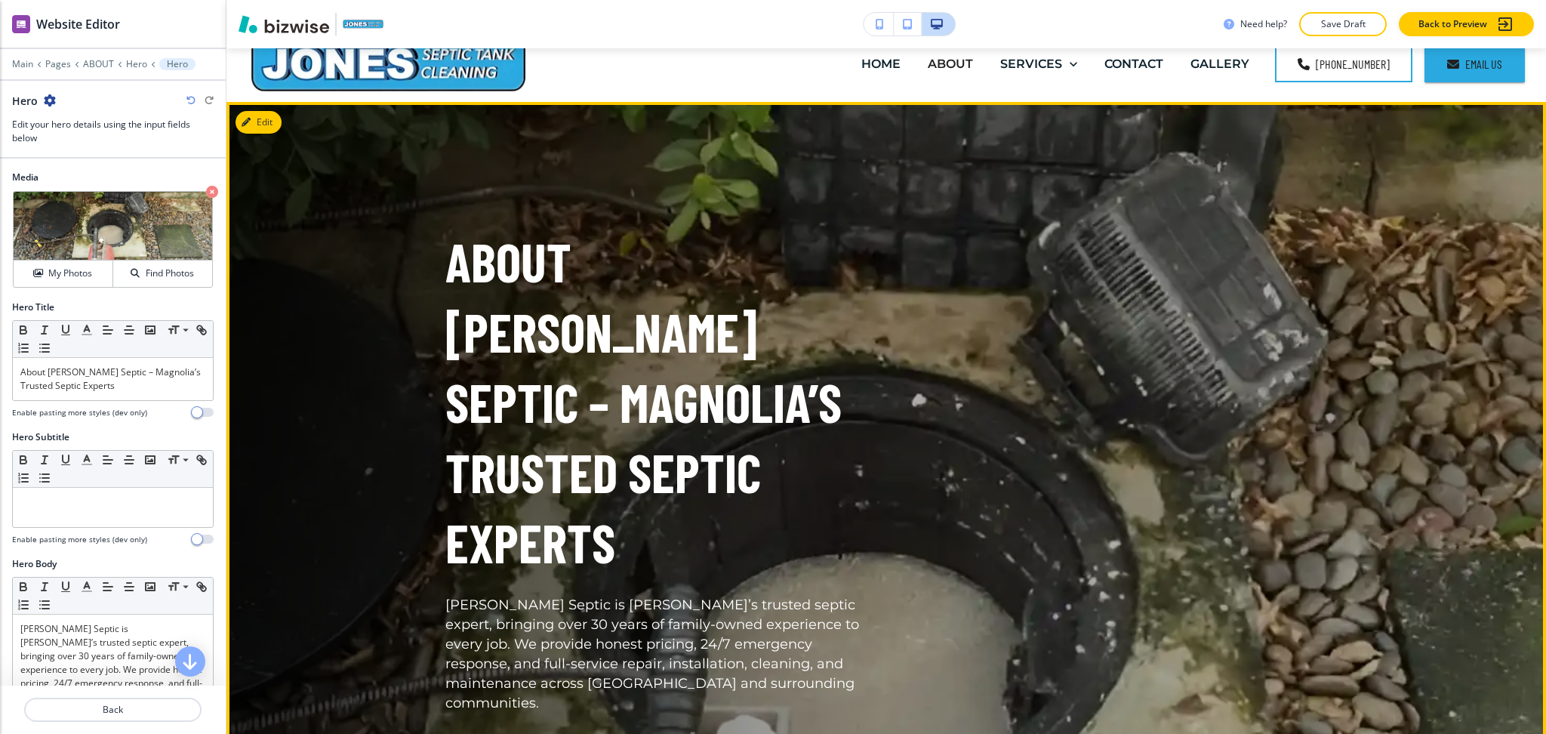
scroll to position [20, 0]
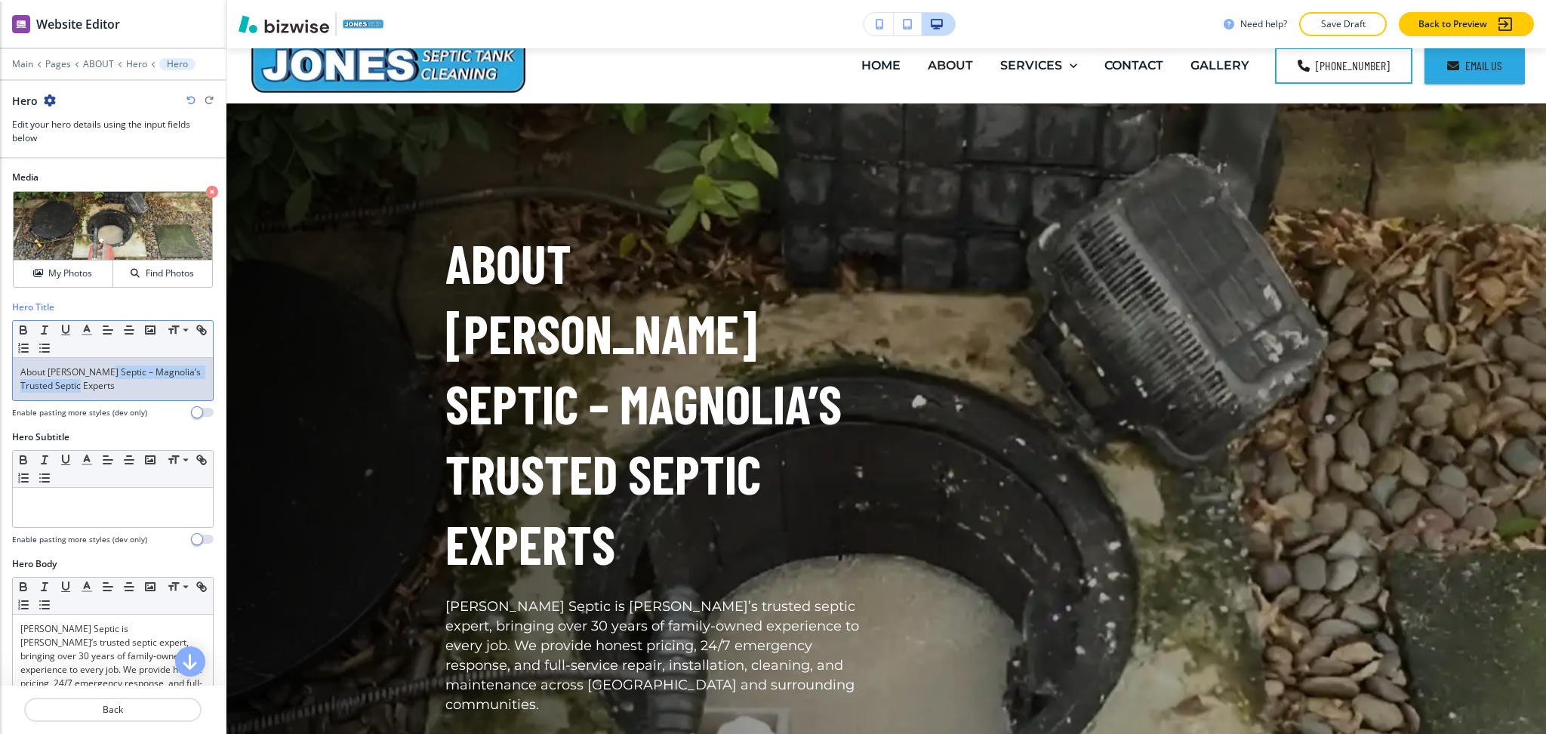
drag, startPoint x: 100, startPoint y: 367, endPoint x: 110, endPoint y: 394, distance: 29.2
click at [110, 394] on div "About [PERSON_NAME] Septic – Magnolia’s Trusted Septic Experts" at bounding box center [113, 379] width 200 height 42
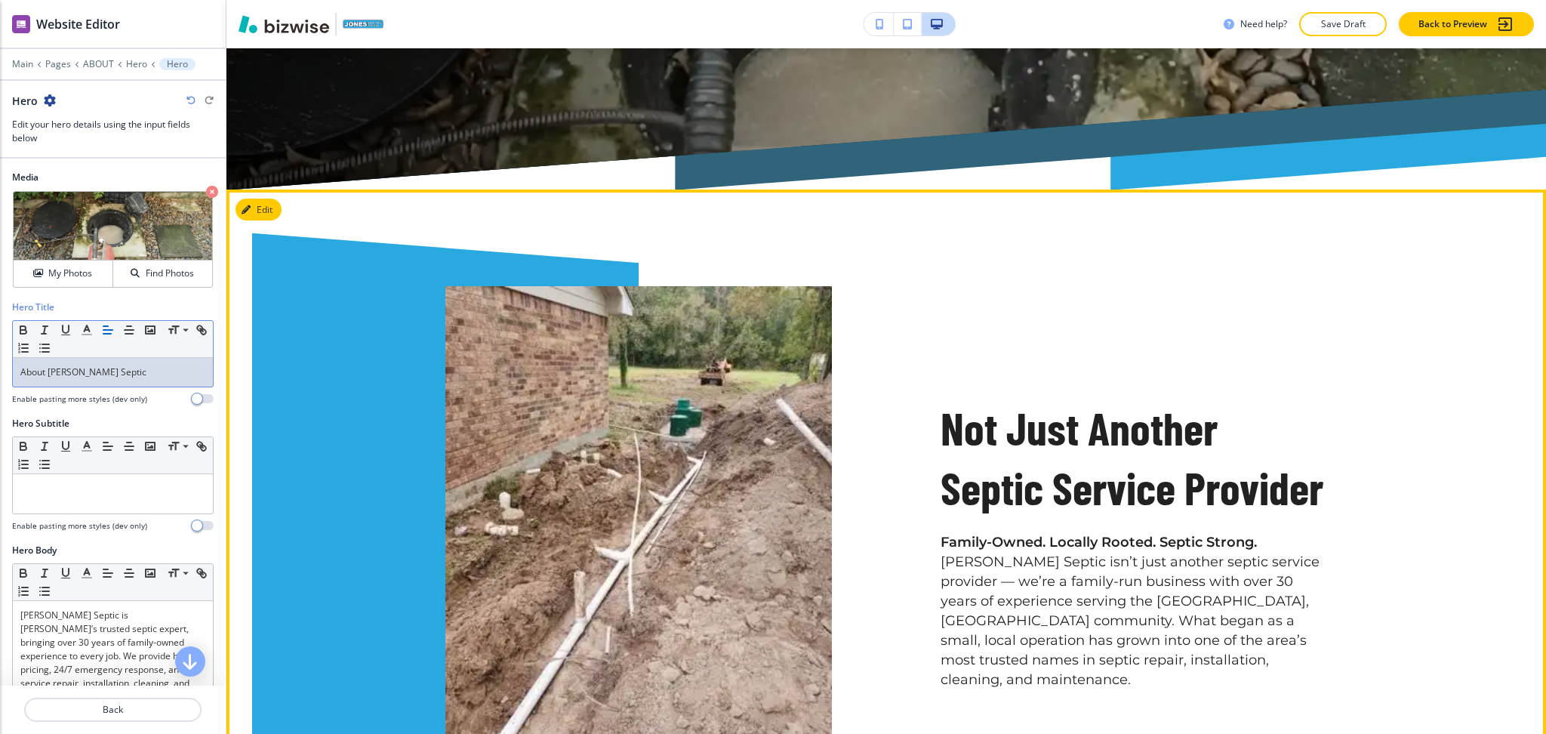
scroll to position [707, 0]
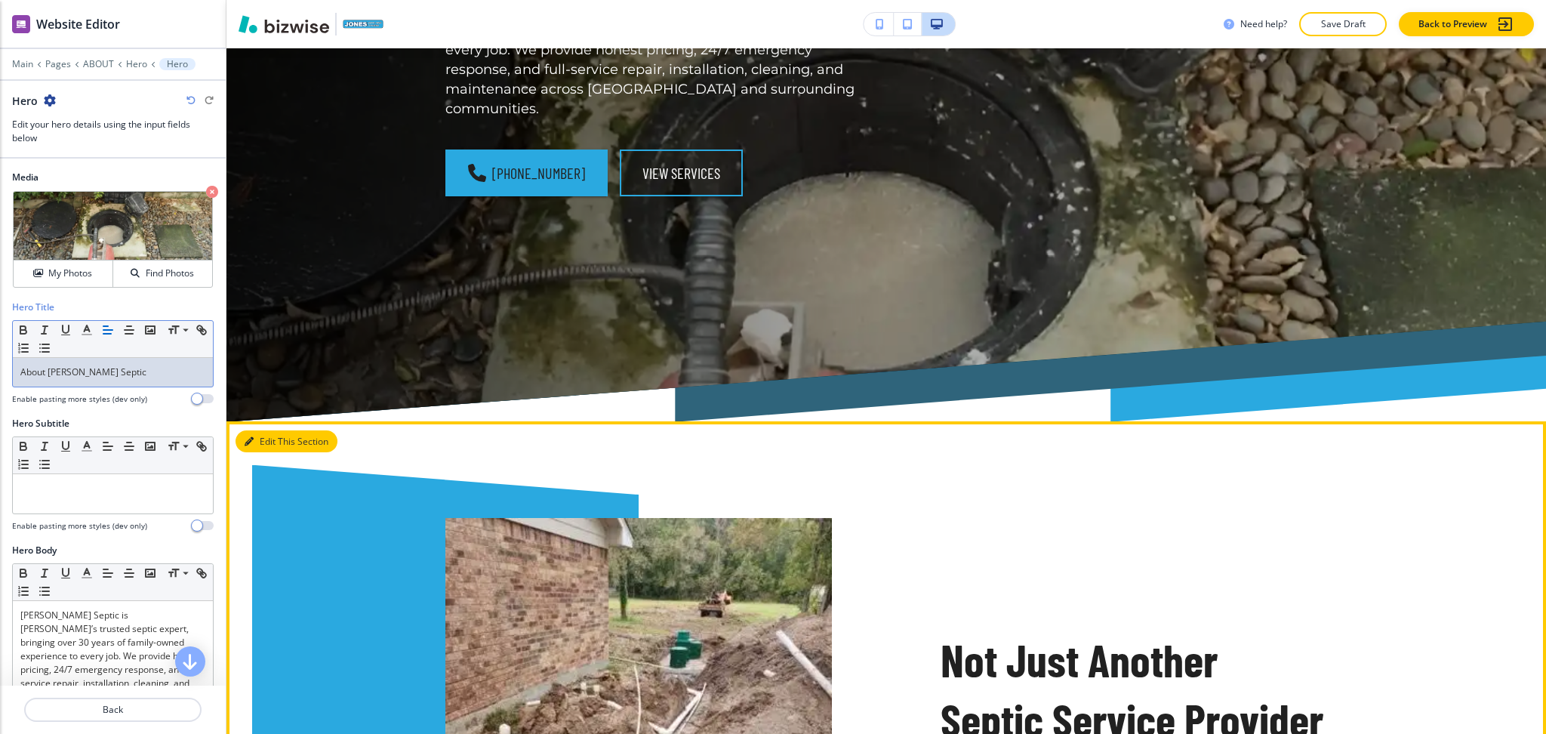
click at [267, 430] on button "Edit This Section" at bounding box center [287, 441] width 102 height 23
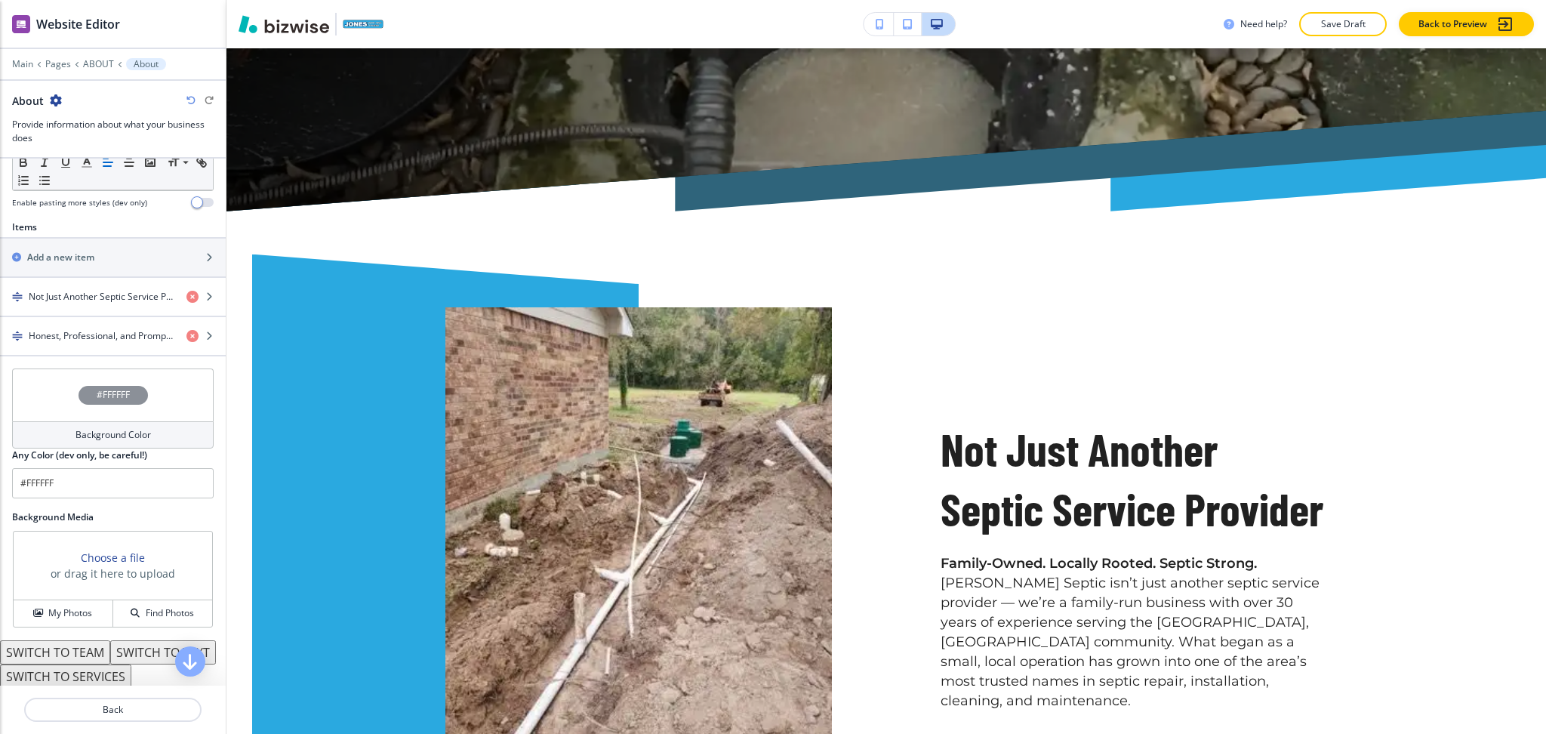
scroll to position [479, 0]
click at [91, 300] on h4 "Not Just Another Septic Service Provider" at bounding box center [102, 295] width 146 height 14
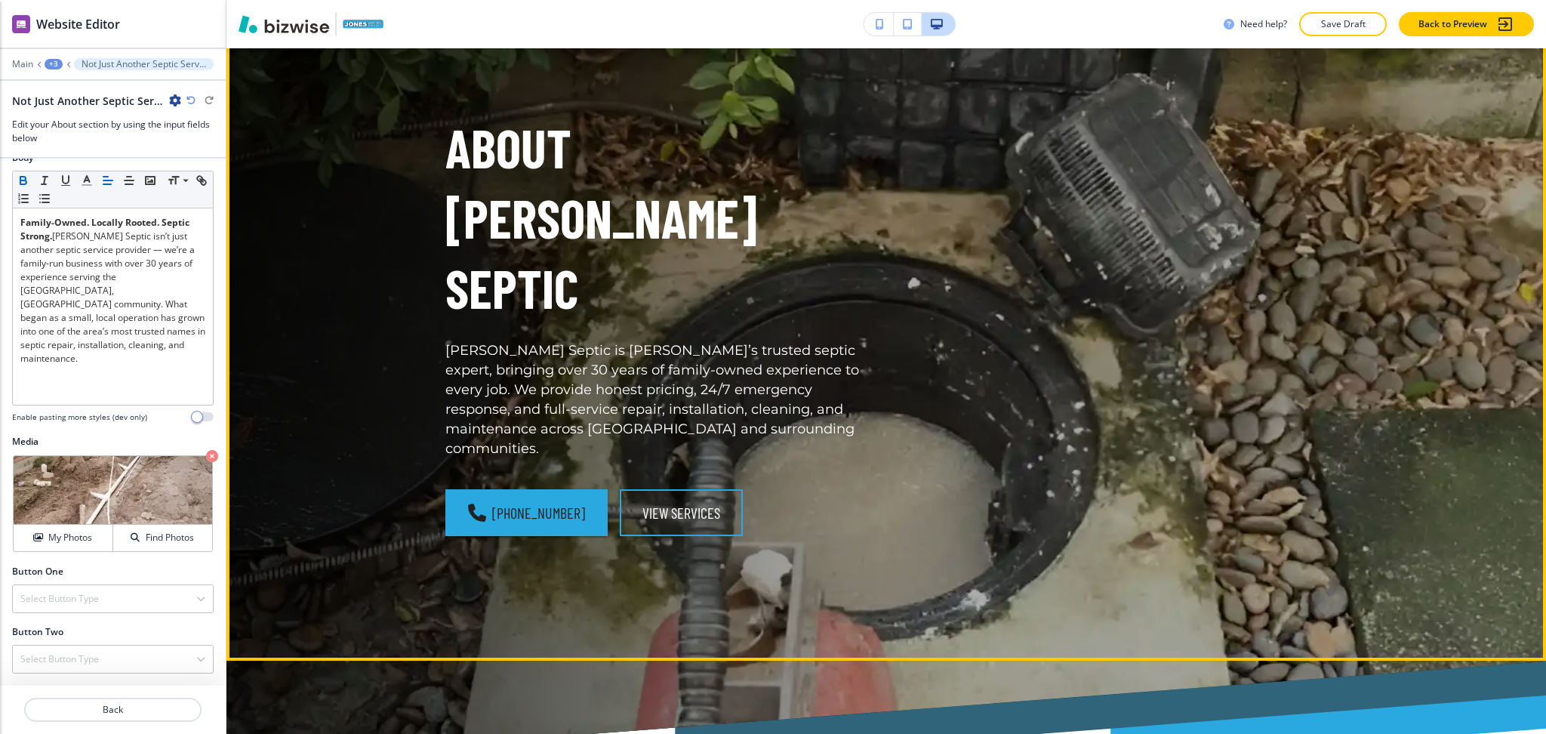
scroll to position [0, 0]
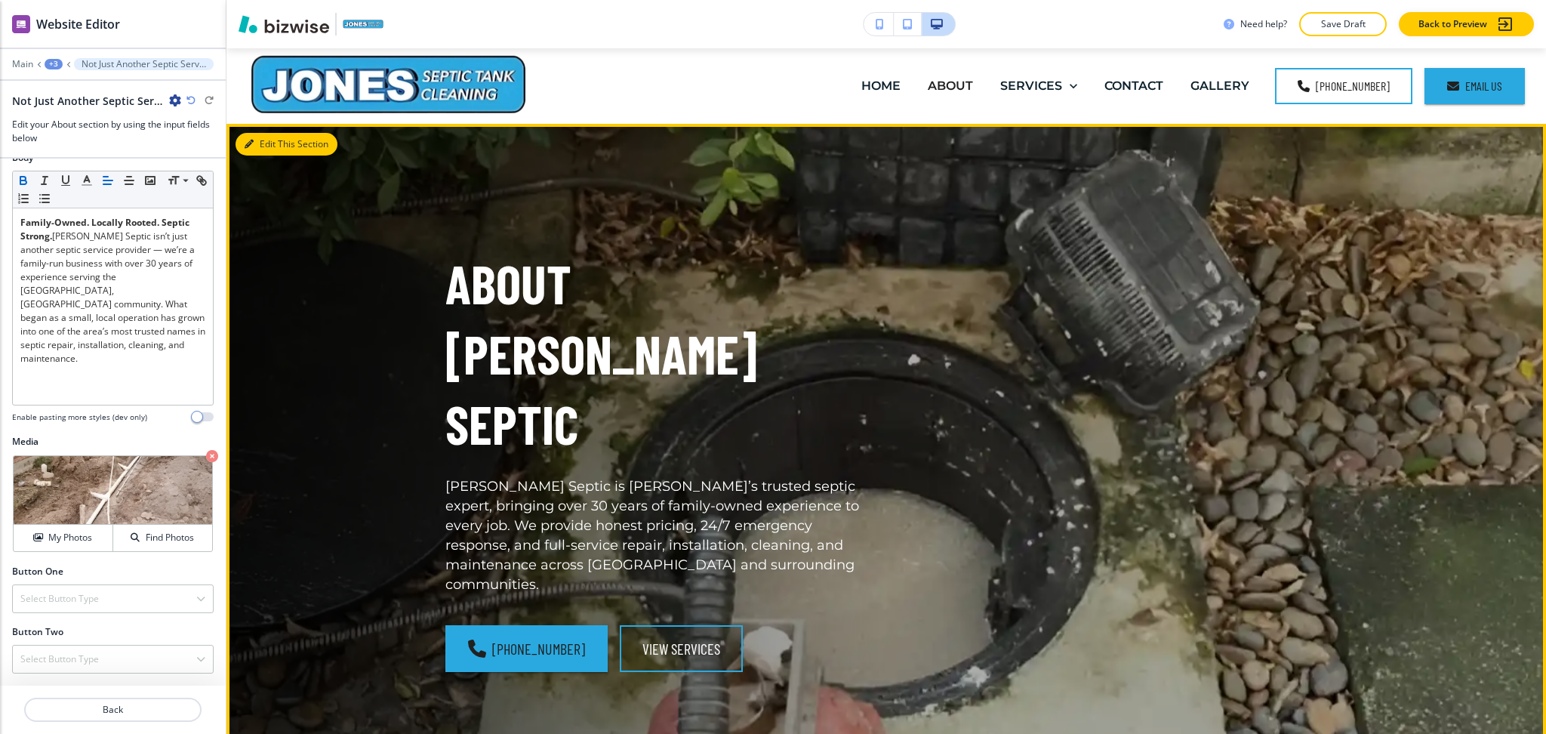
click at [267, 147] on button "Edit This Section" at bounding box center [287, 144] width 102 height 23
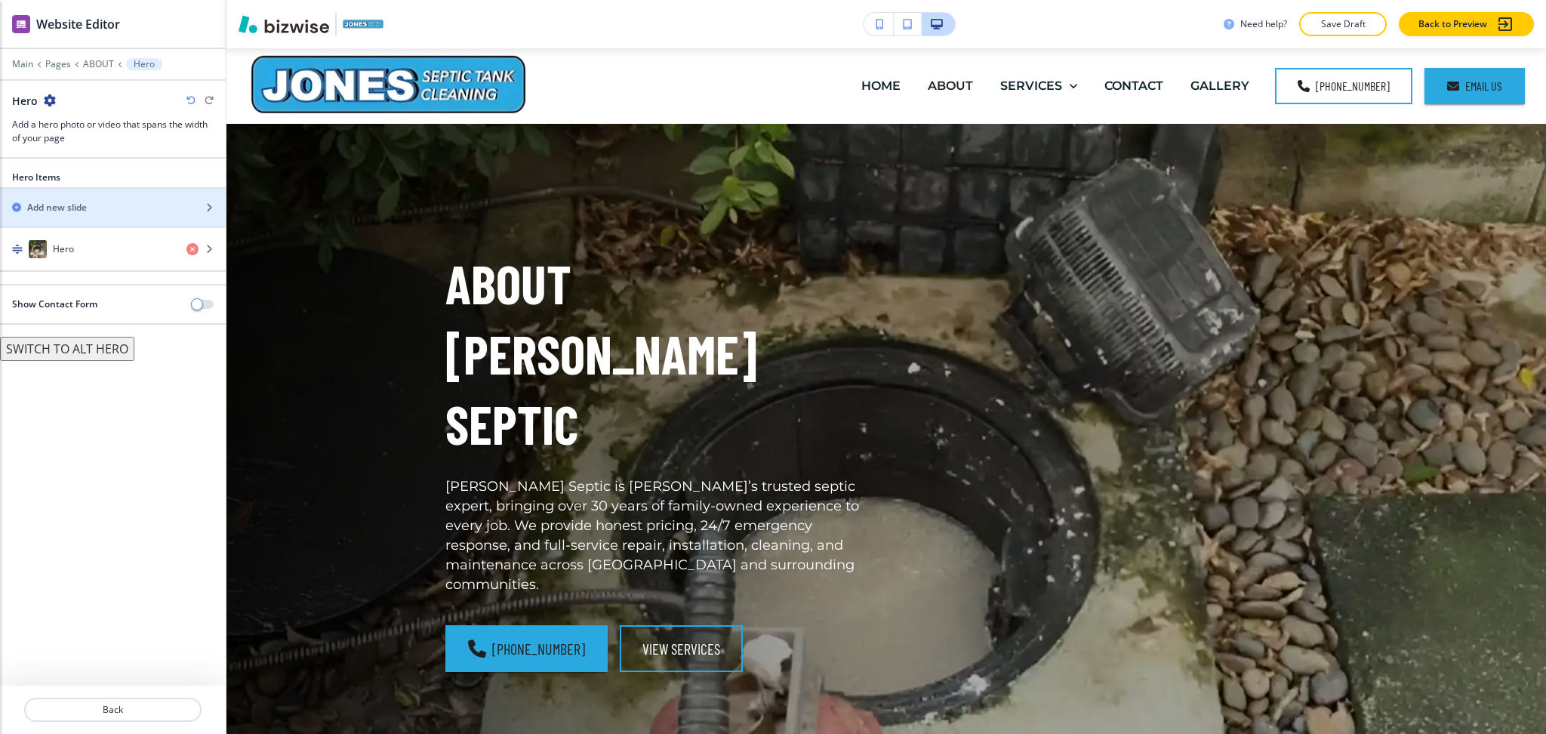
scroll to position [75, 0]
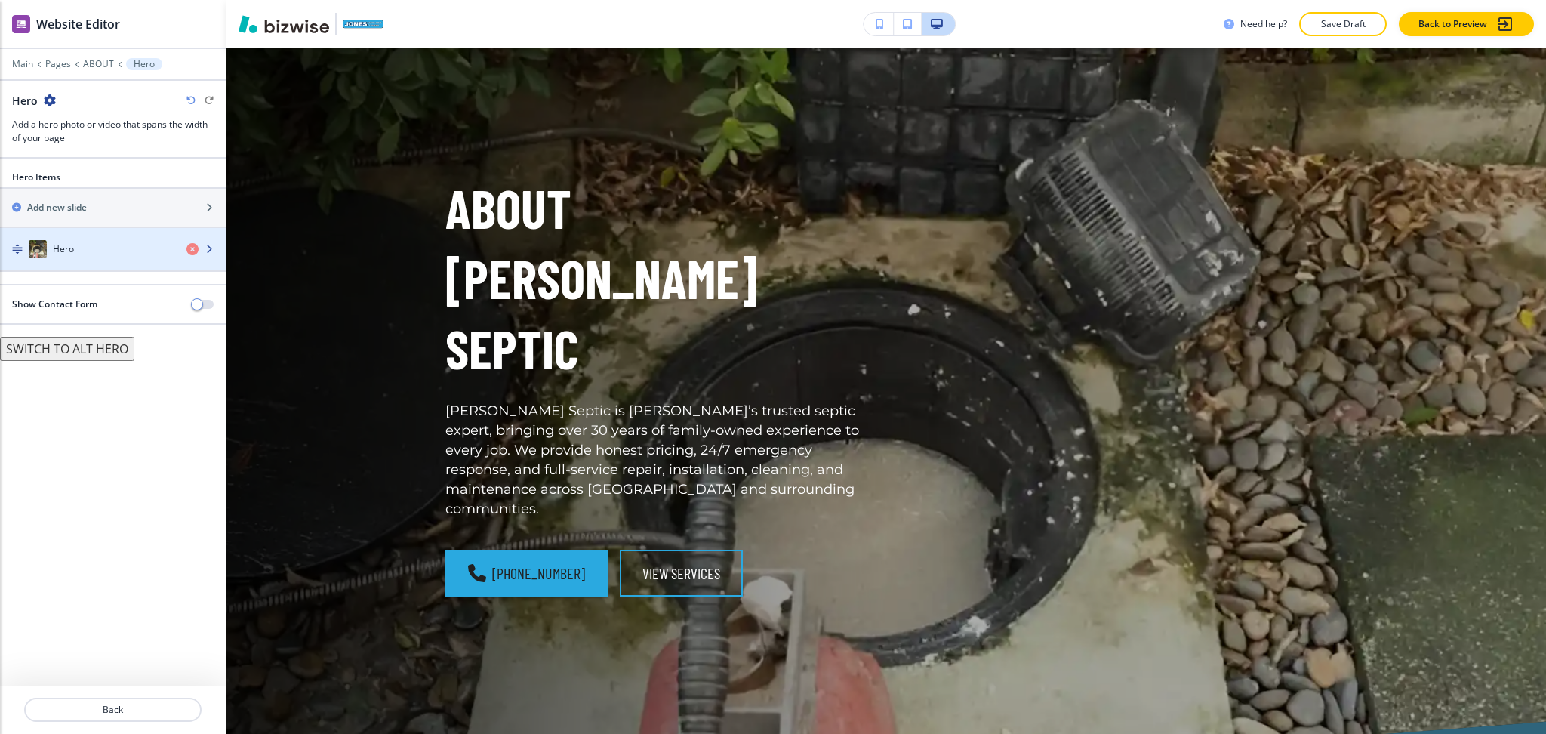
click at [99, 245] on div "Hero" at bounding box center [87, 249] width 174 height 18
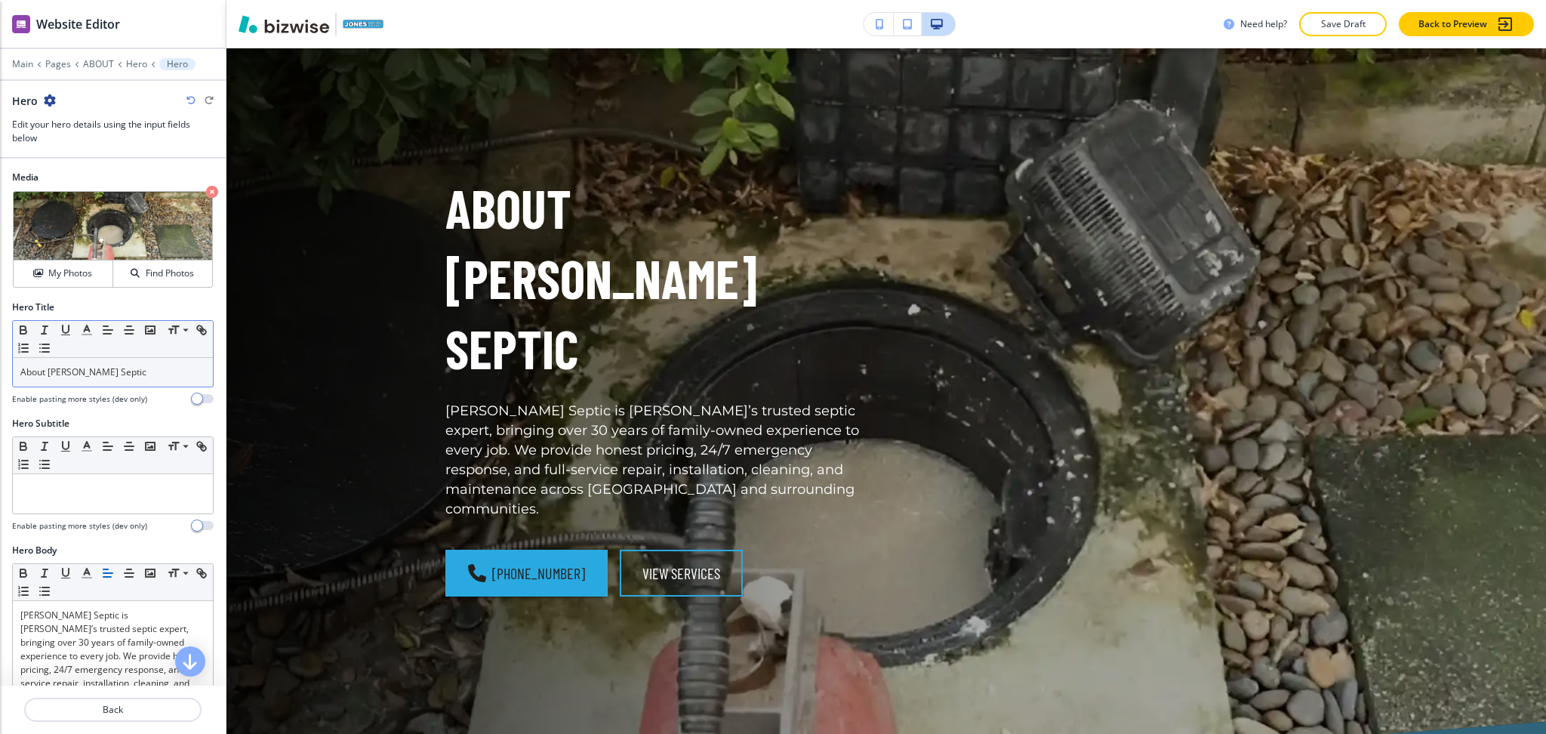
click at [122, 374] on p "About [PERSON_NAME] Septic" at bounding box center [112, 372] width 185 height 14
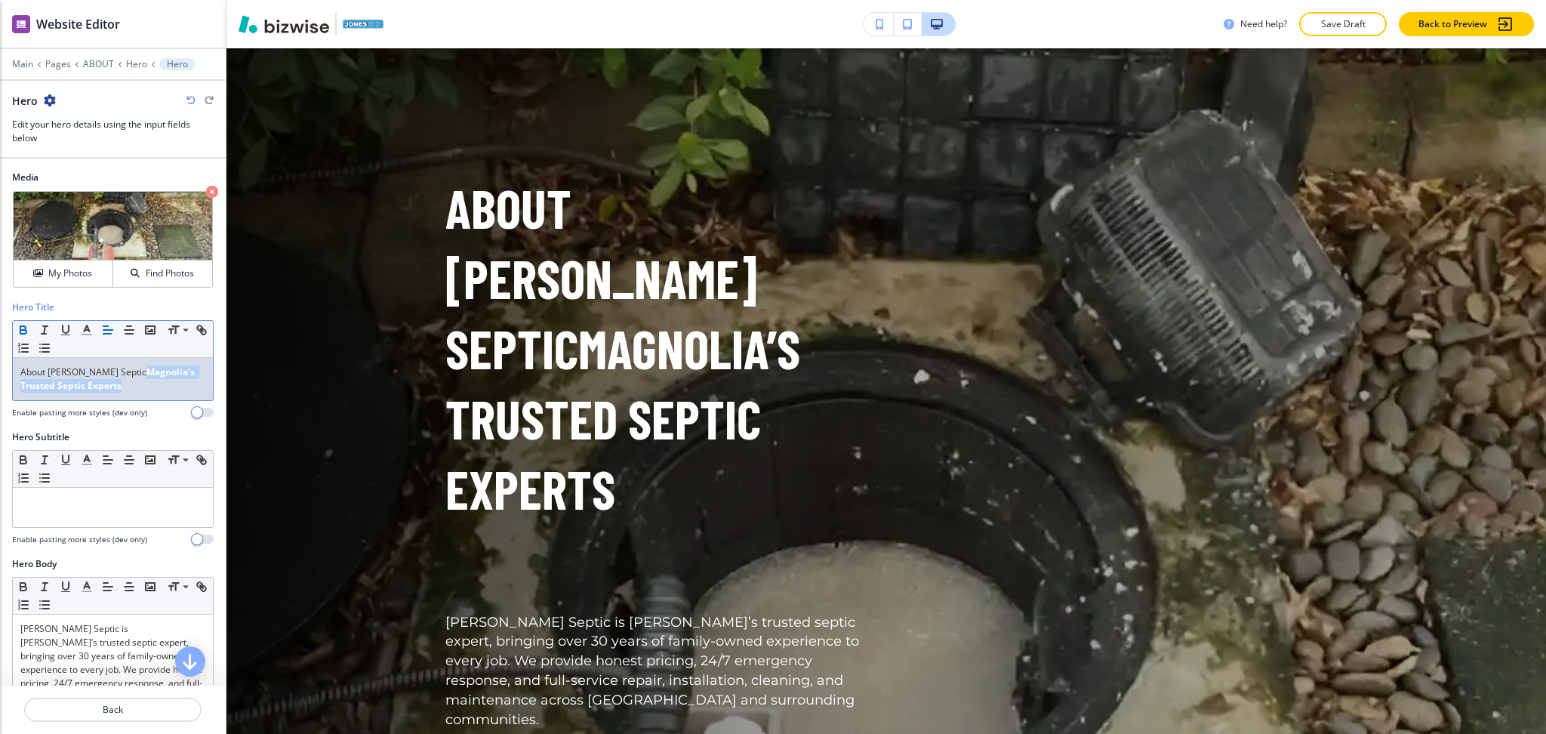
drag, startPoint x: 101, startPoint y: 368, endPoint x: 112, endPoint y: 393, distance: 27.4
click at [112, 393] on div "About [PERSON_NAME] Septic Magnolia’s Trusted Septic Experts" at bounding box center [113, 379] width 200 height 42
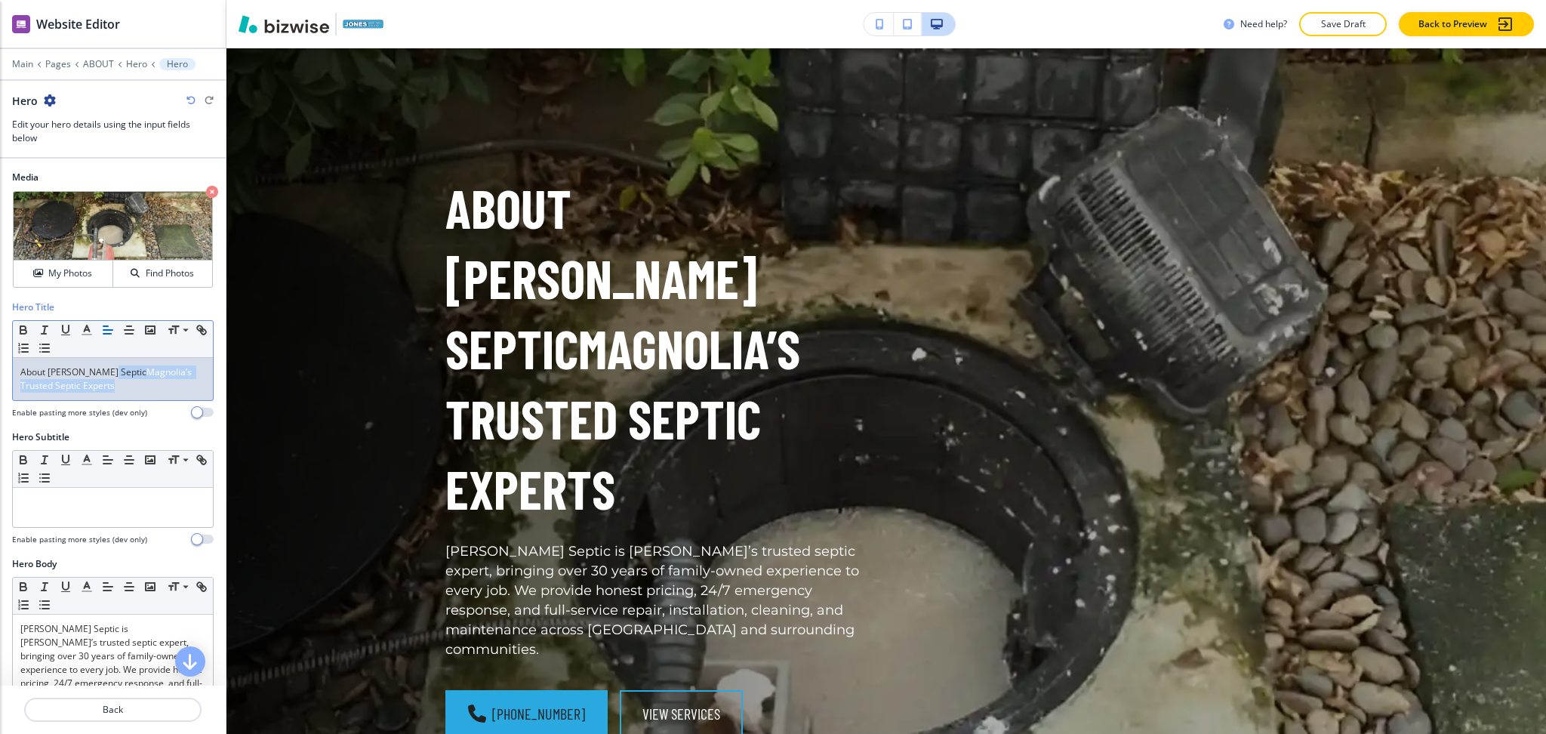
click at [106, 374] on span "Magnolia’s Trusted Septic Experts" at bounding box center [107, 378] width 174 height 26
click at [102, 365] on span "Magnolia’s Trusted Septic Experts" at bounding box center [107, 378] width 174 height 26
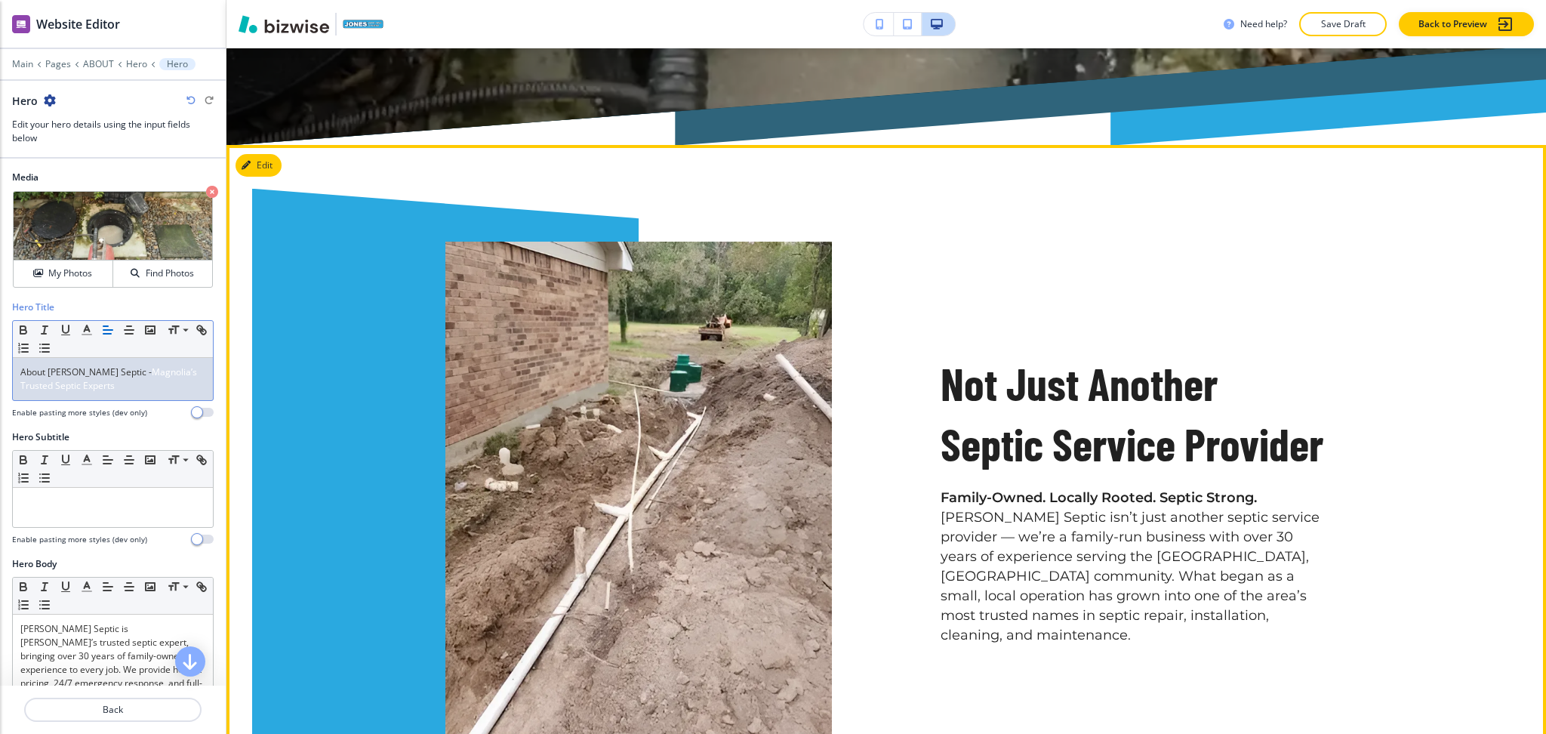
scroll to position [891, 0]
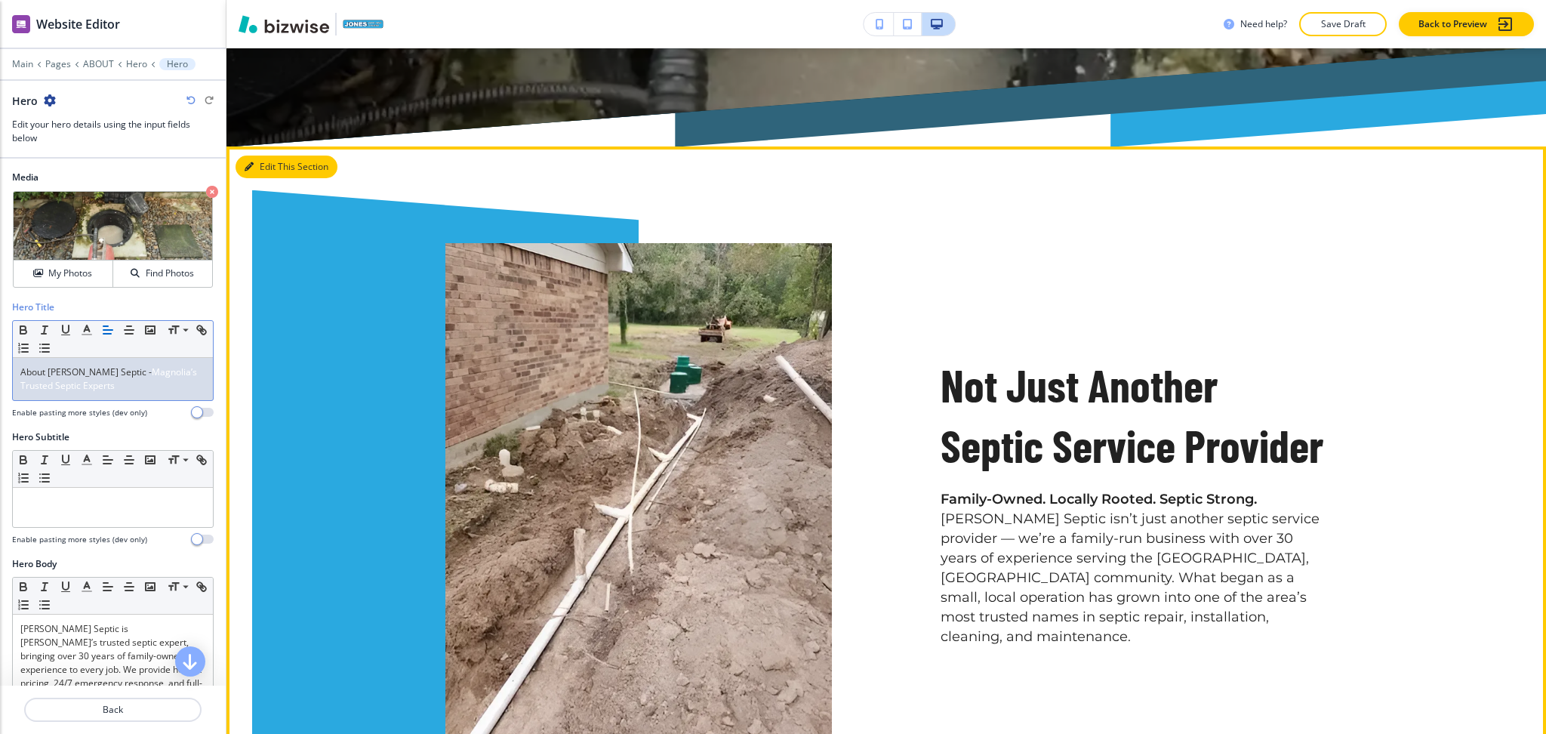
click at [258, 156] on button "Edit This Section" at bounding box center [287, 167] width 102 height 23
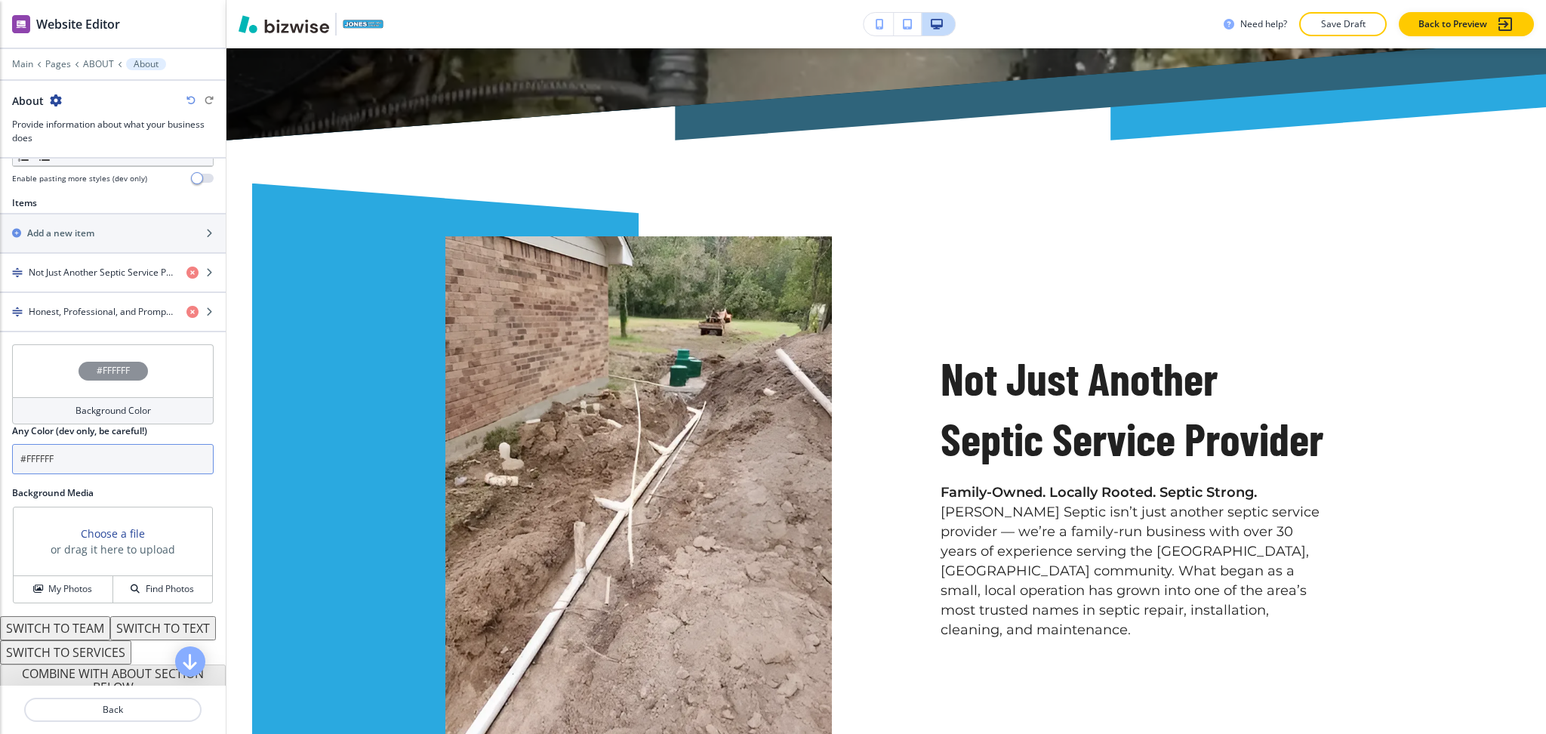
scroll to position [502, 0]
click at [62, 273] on h4 "Not Just Another Septic Service Provider" at bounding box center [102, 272] width 146 height 14
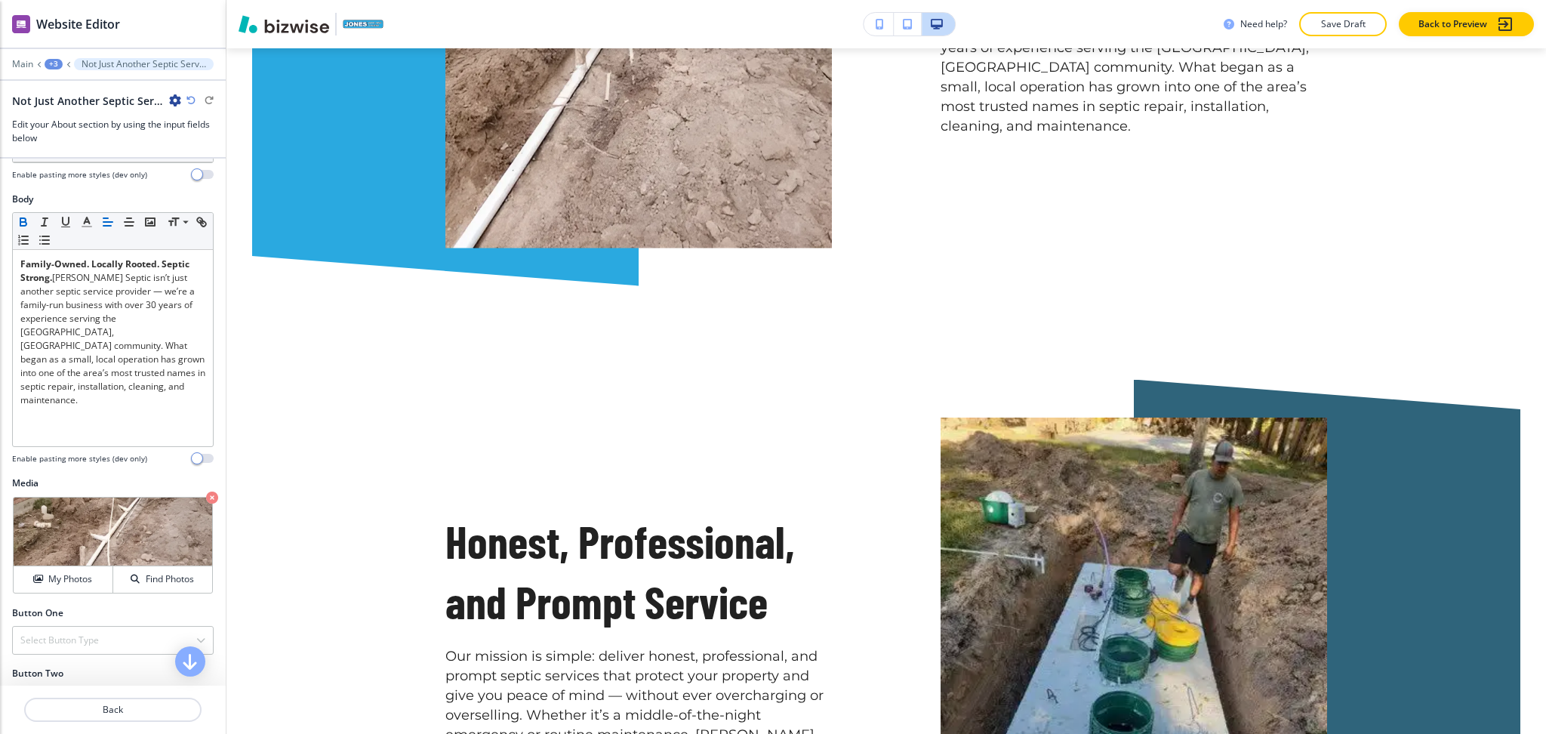
scroll to position [236, 0]
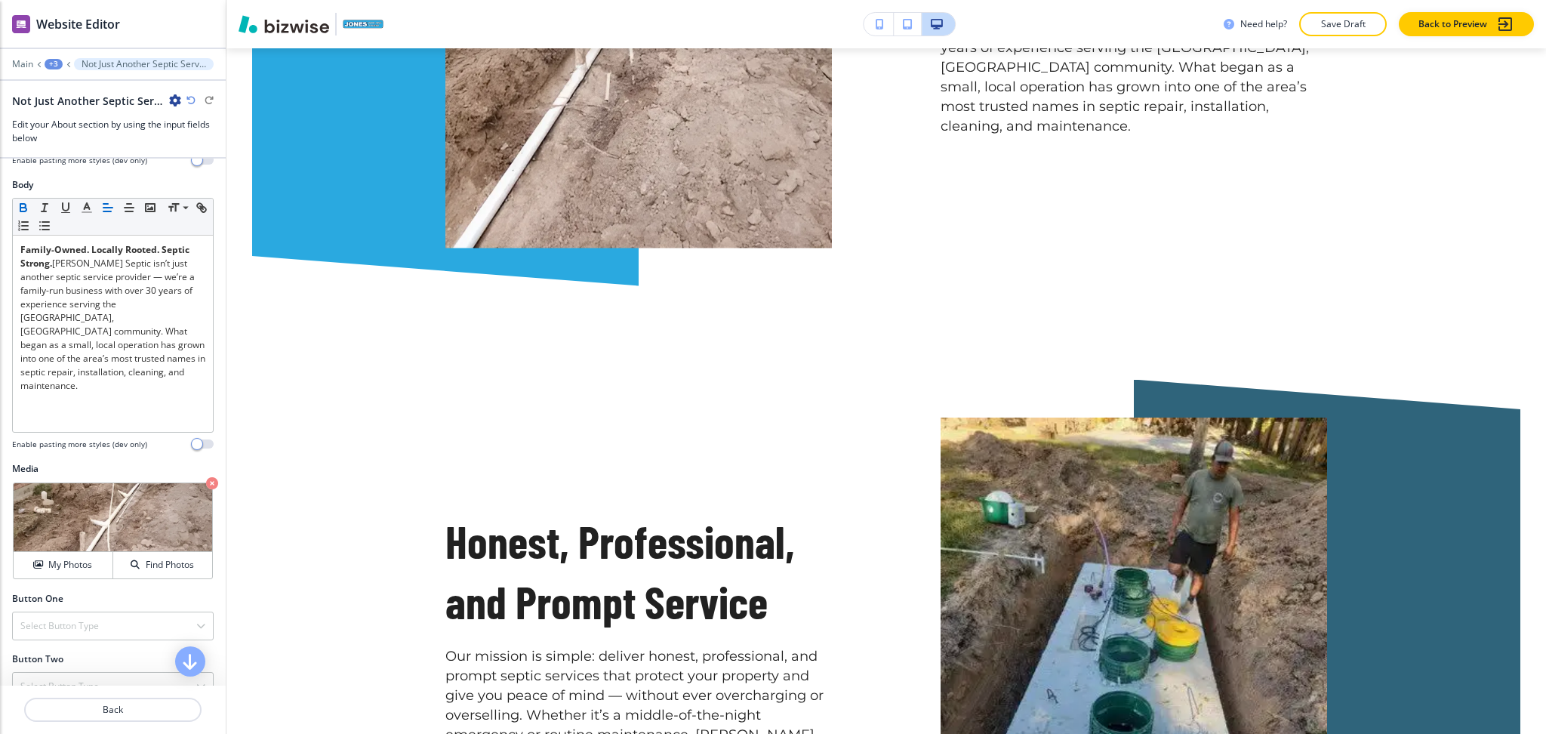
drag, startPoint x: 53, startPoint y: 500, endPoint x: 214, endPoint y: 475, distance: 162.7
click at [0, 0] on p "Crop" at bounding box center [0, 0] width 0 height 0
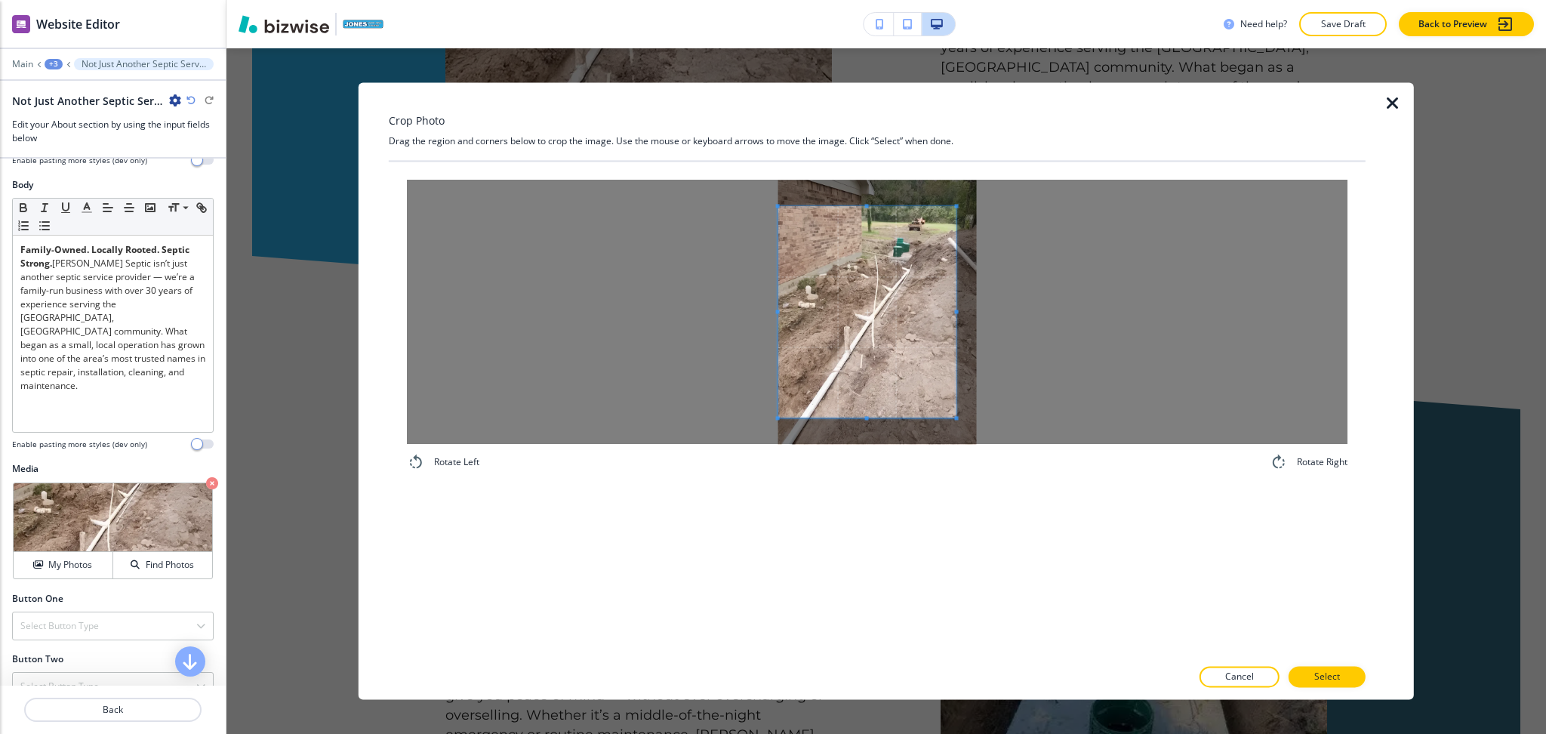
click at [659, 293] on div at bounding box center [877, 312] width 941 height 264
click at [1021, 300] on div at bounding box center [877, 312] width 941 height 264
click at [909, 402] on span at bounding box center [877, 403] width 199 height 4
click at [1323, 682] on p "Select" at bounding box center [1327, 677] width 26 height 14
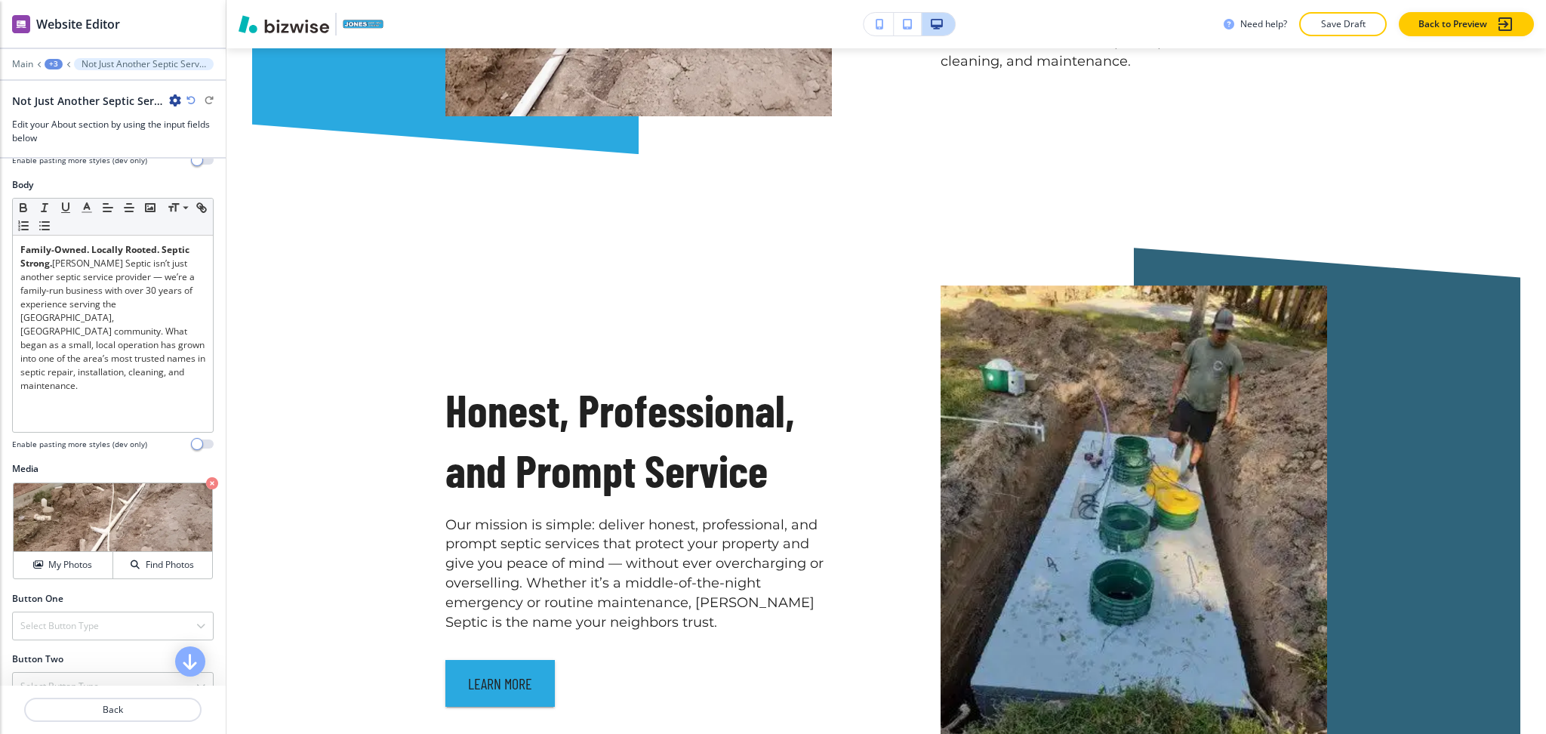
scroll to position [1401, 0]
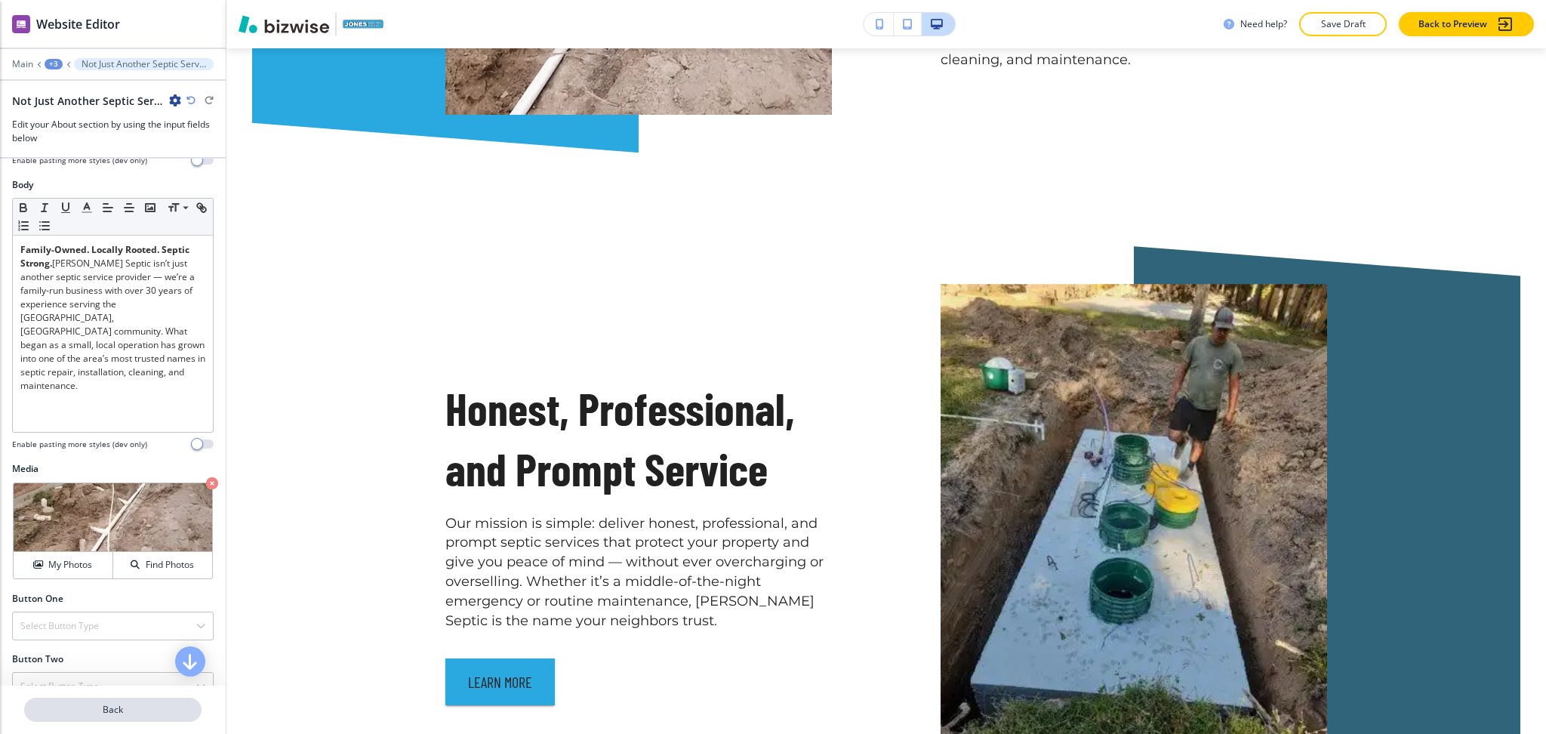
click at [99, 710] on p "Back" at bounding box center [113, 710] width 174 height 14
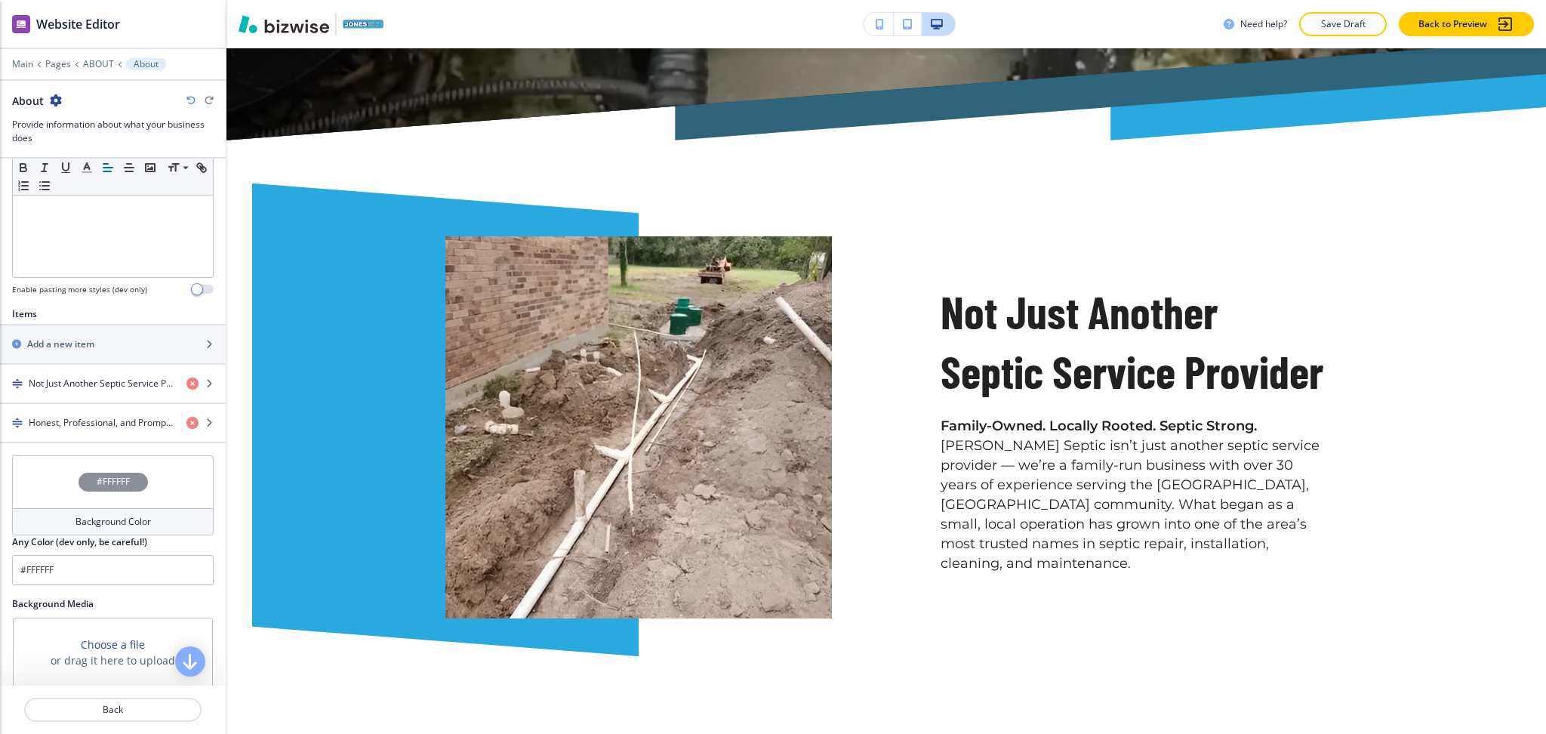
scroll to position [391, 0]
click at [91, 424] on h4 "Honest, Professional, and Prompt Service" at bounding box center [102, 422] width 146 height 14
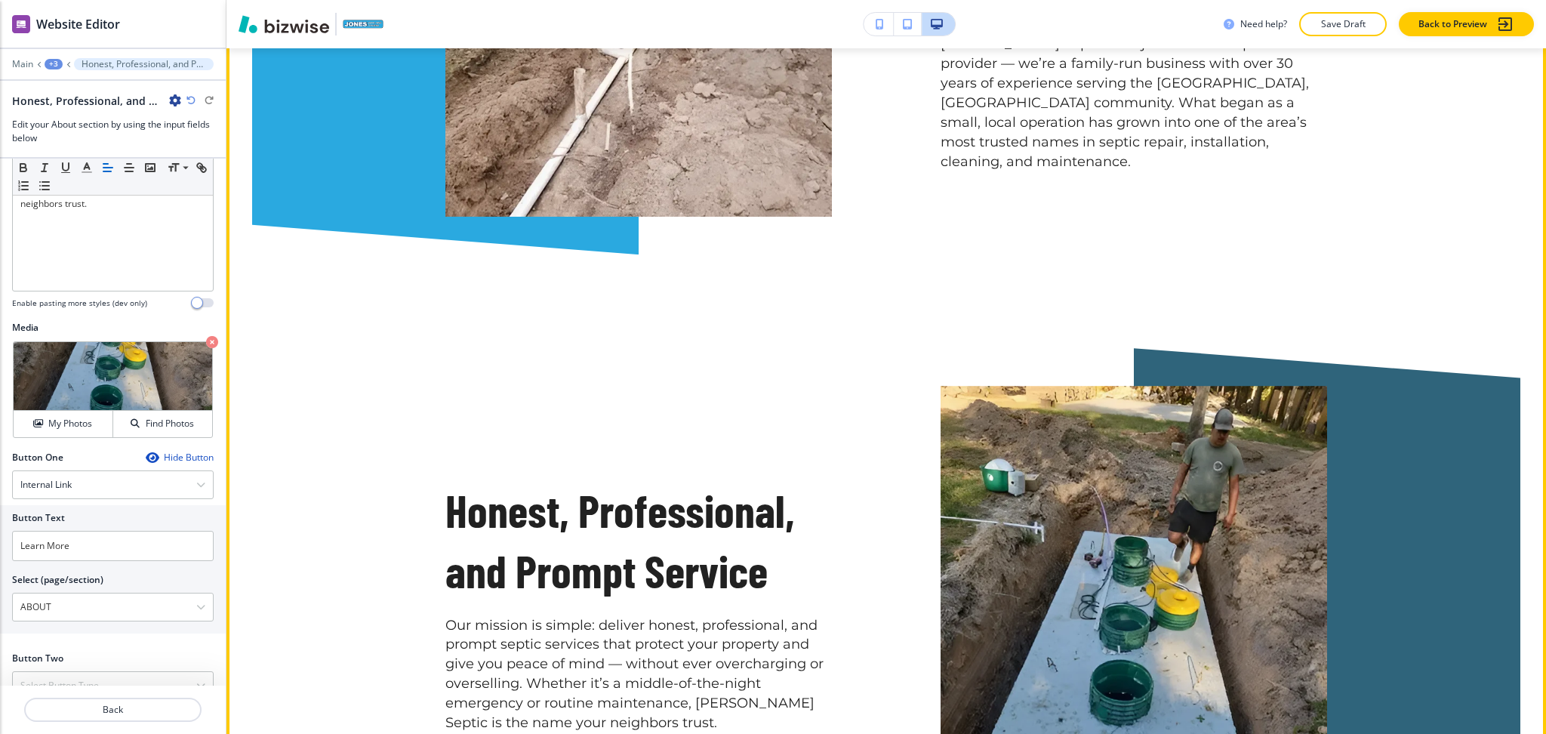
scroll to position [402, 0]
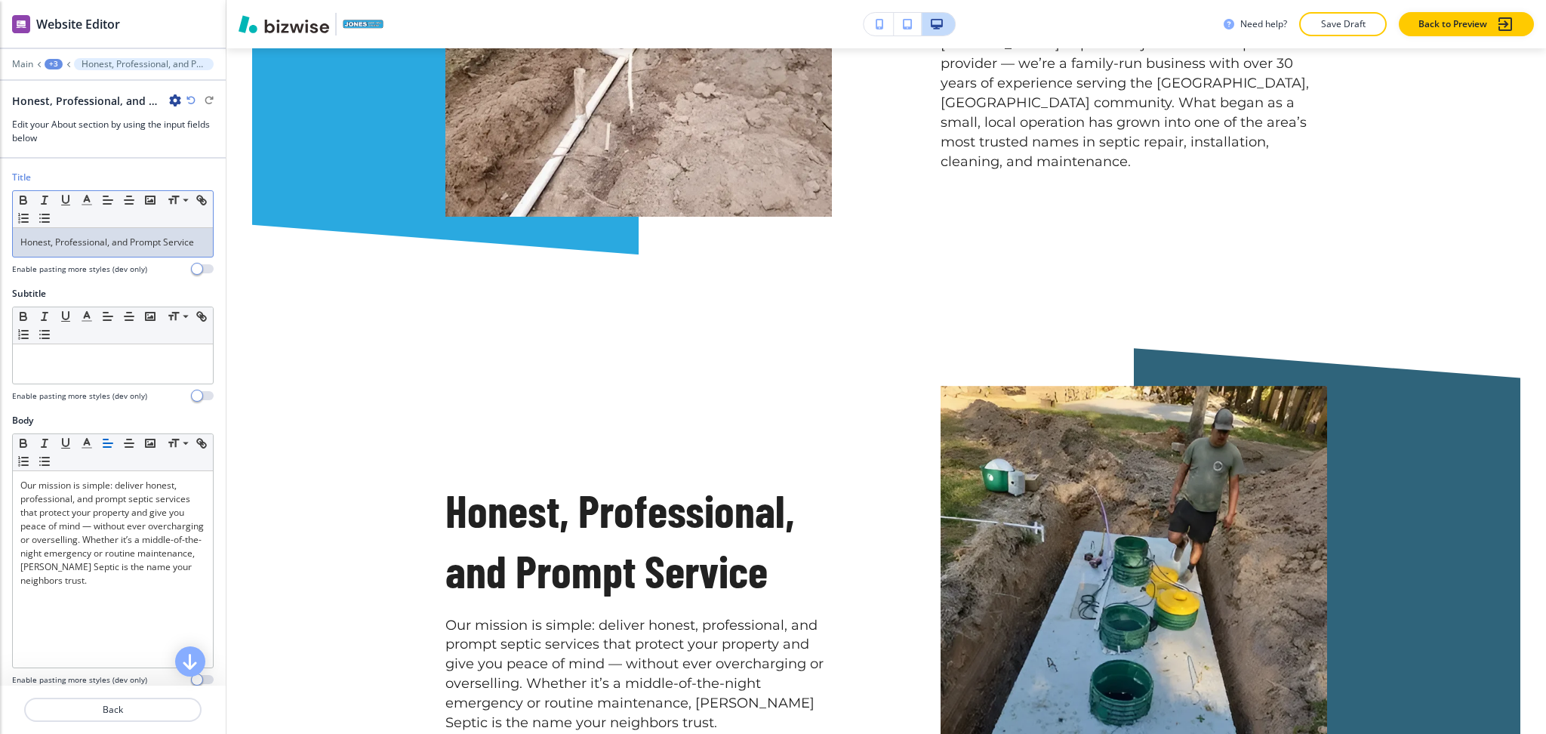
click at [99, 257] on div "Honest, Professional, and Prompt Service" at bounding box center [113, 242] width 200 height 29
click at [83, 200] on icon "button" at bounding box center [87, 200] width 14 height 14
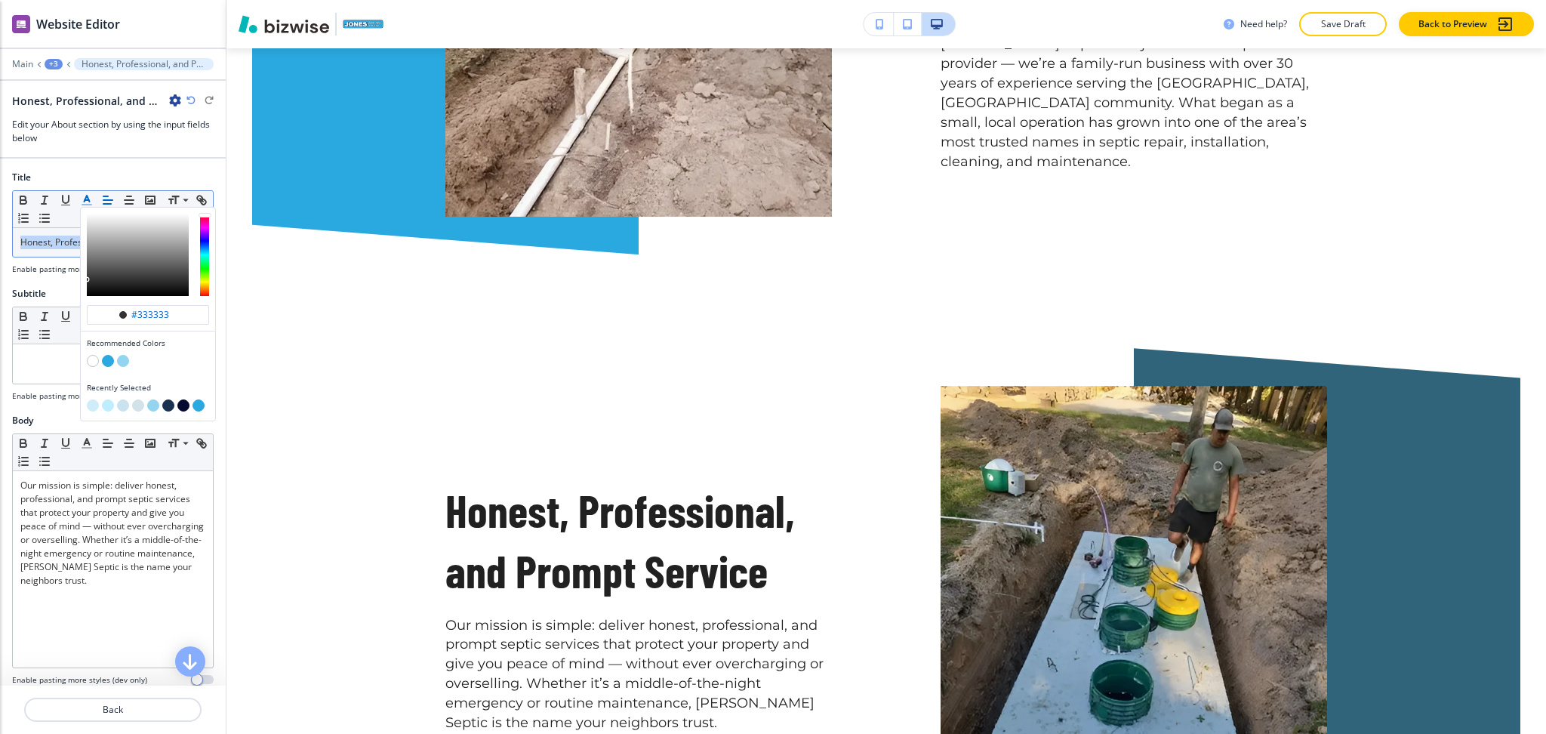
click at [169, 406] on button "button" at bounding box center [168, 405] width 12 height 12
type input "#1a3151"
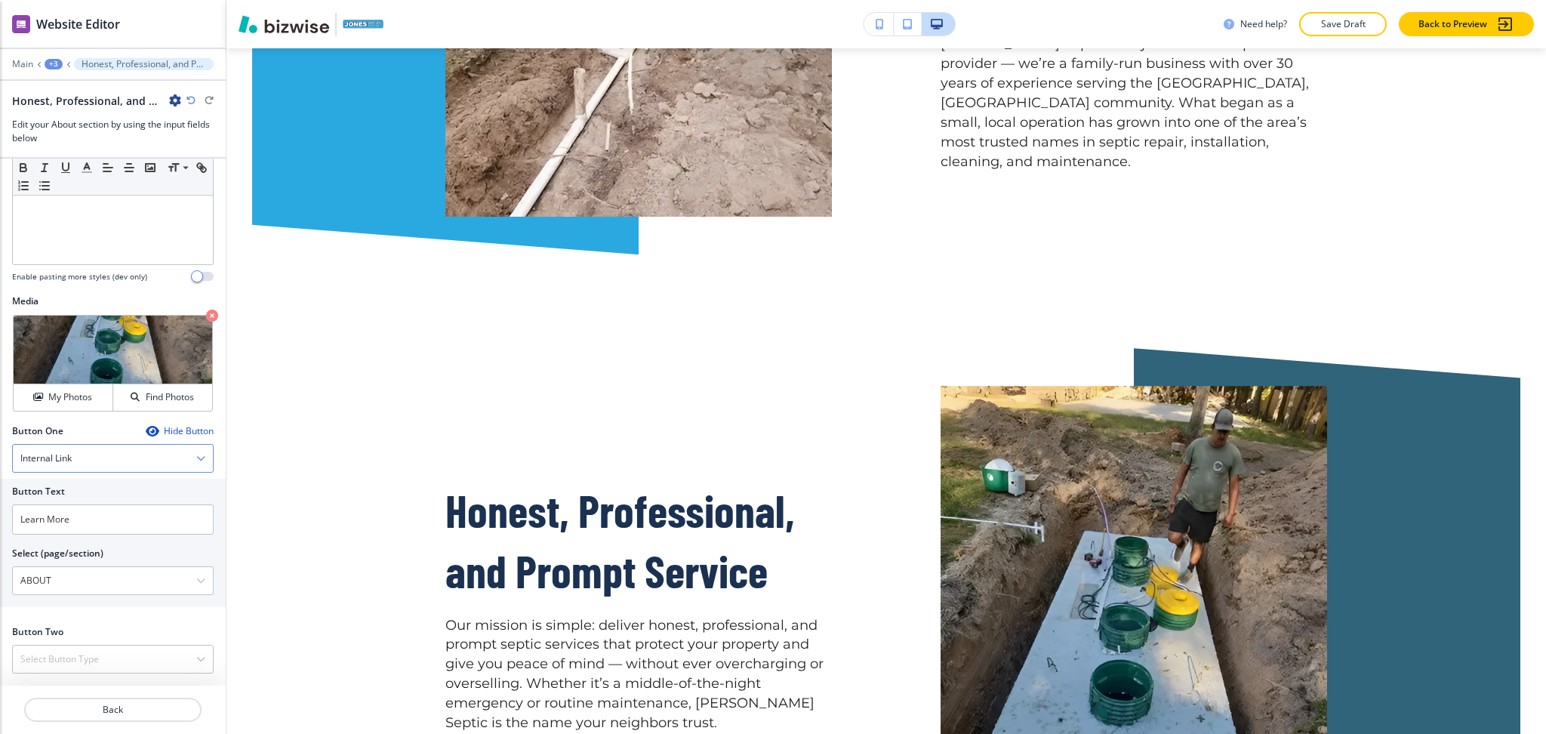
scroll to position [432, 0]
click at [183, 416] on div "Title Small Normal Large Huge Honest, Professional, and Prompt Service Enable p…" at bounding box center [113, 422] width 226 height 527
click at [153, 427] on div "Hide Button" at bounding box center [180, 431] width 68 height 12
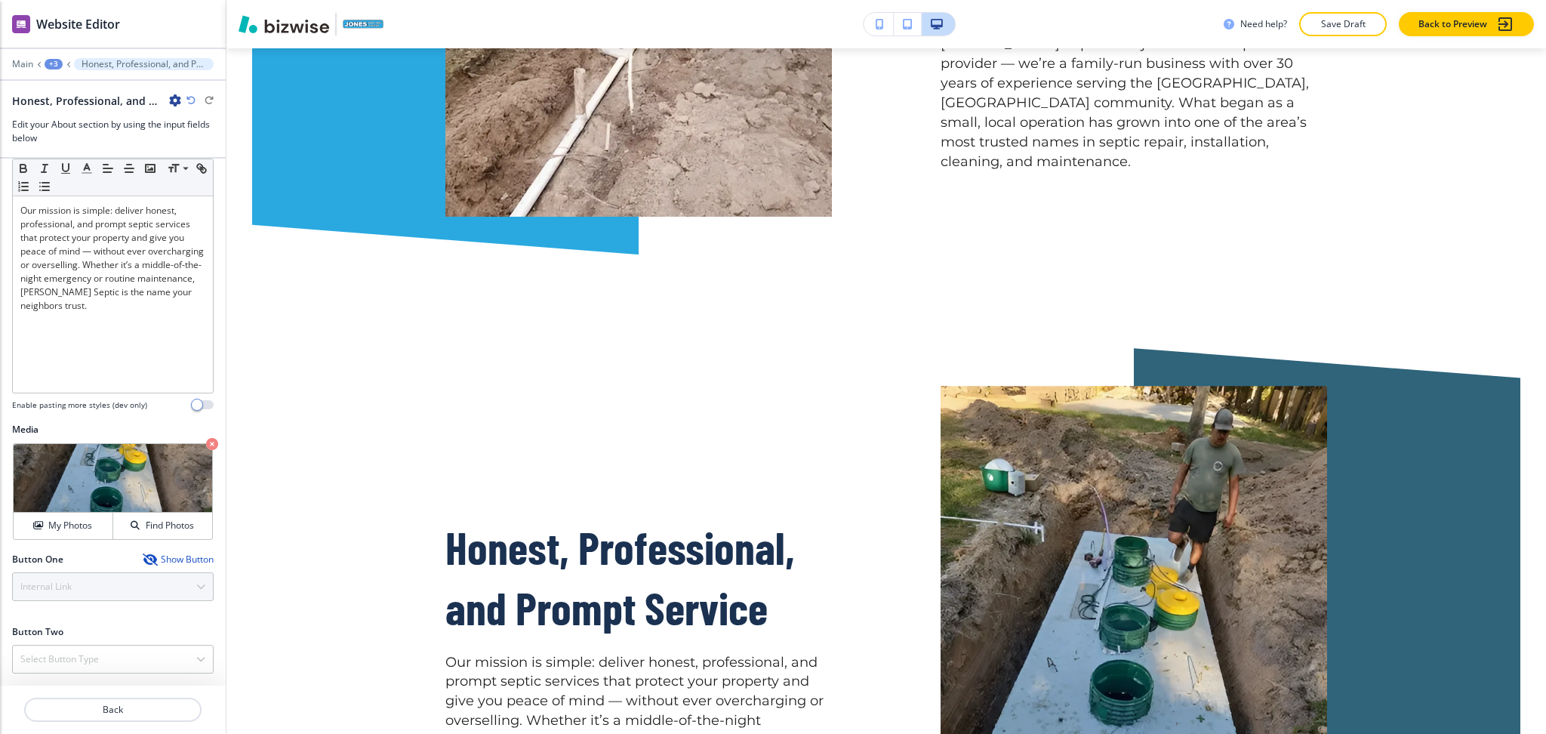
scroll to position [288, 0]
click at [34, 453] on div "Crop" at bounding box center [45, 462] width 51 height 24
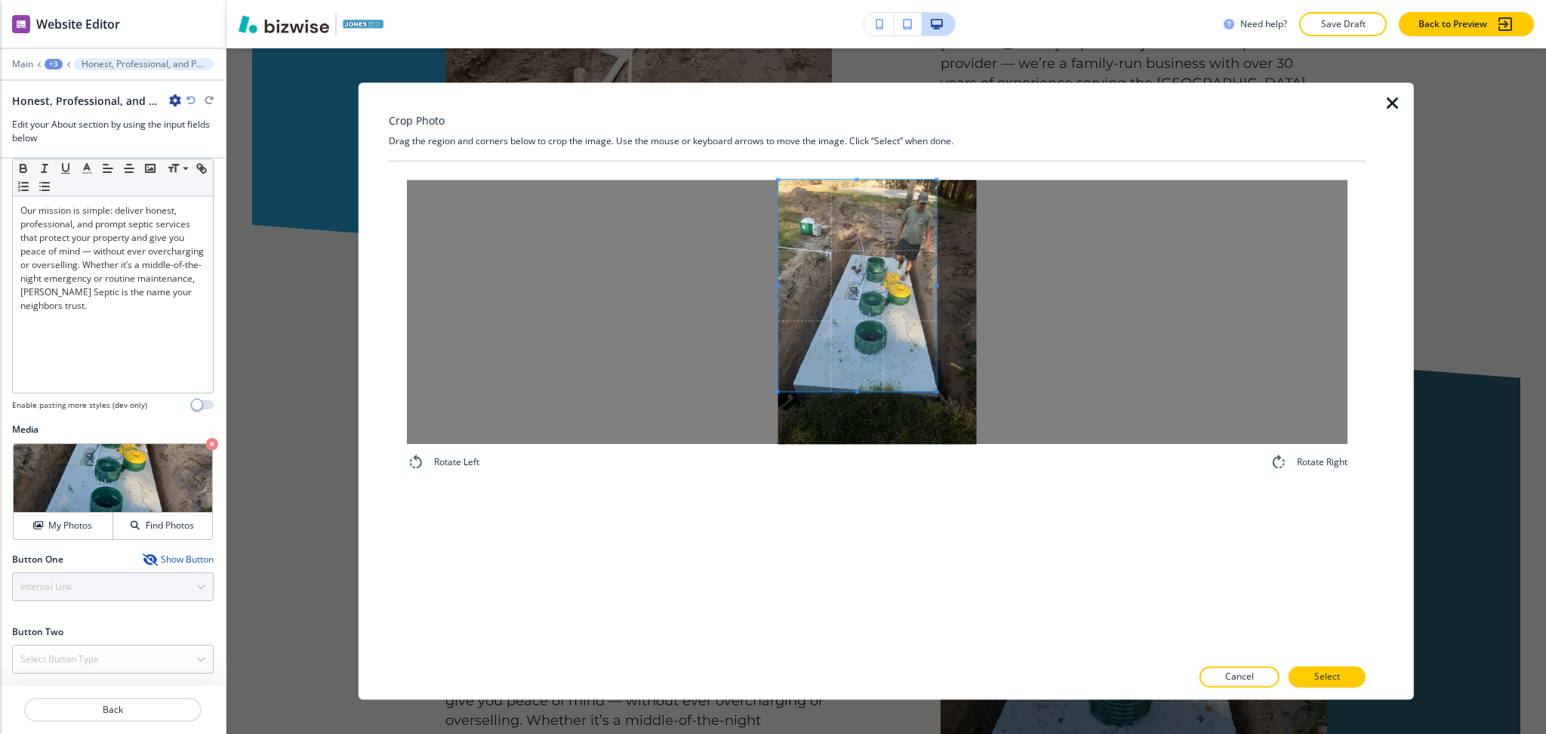
click at [836, 266] on span at bounding box center [857, 285] width 159 height 211
click at [1069, 285] on div at bounding box center [877, 312] width 941 height 264
click at [880, 370] on span at bounding box center [877, 371] width 199 height 4
click at [1320, 667] on div "Cancel Select" at bounding box center [877, 677] width 977 height 21
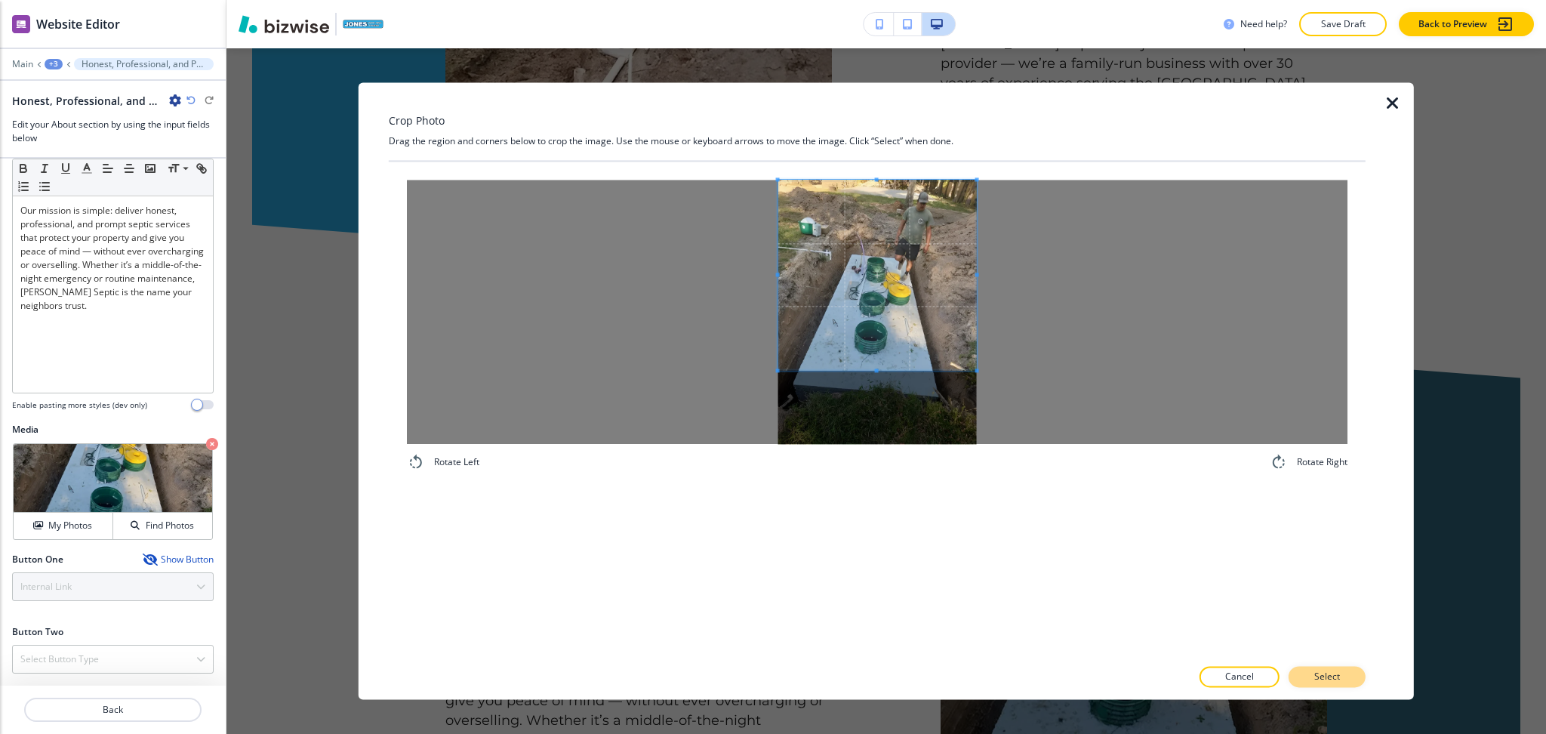
click at [1327, 679] on p "Select" at bounding box center [1327, 677] width 26 height 14
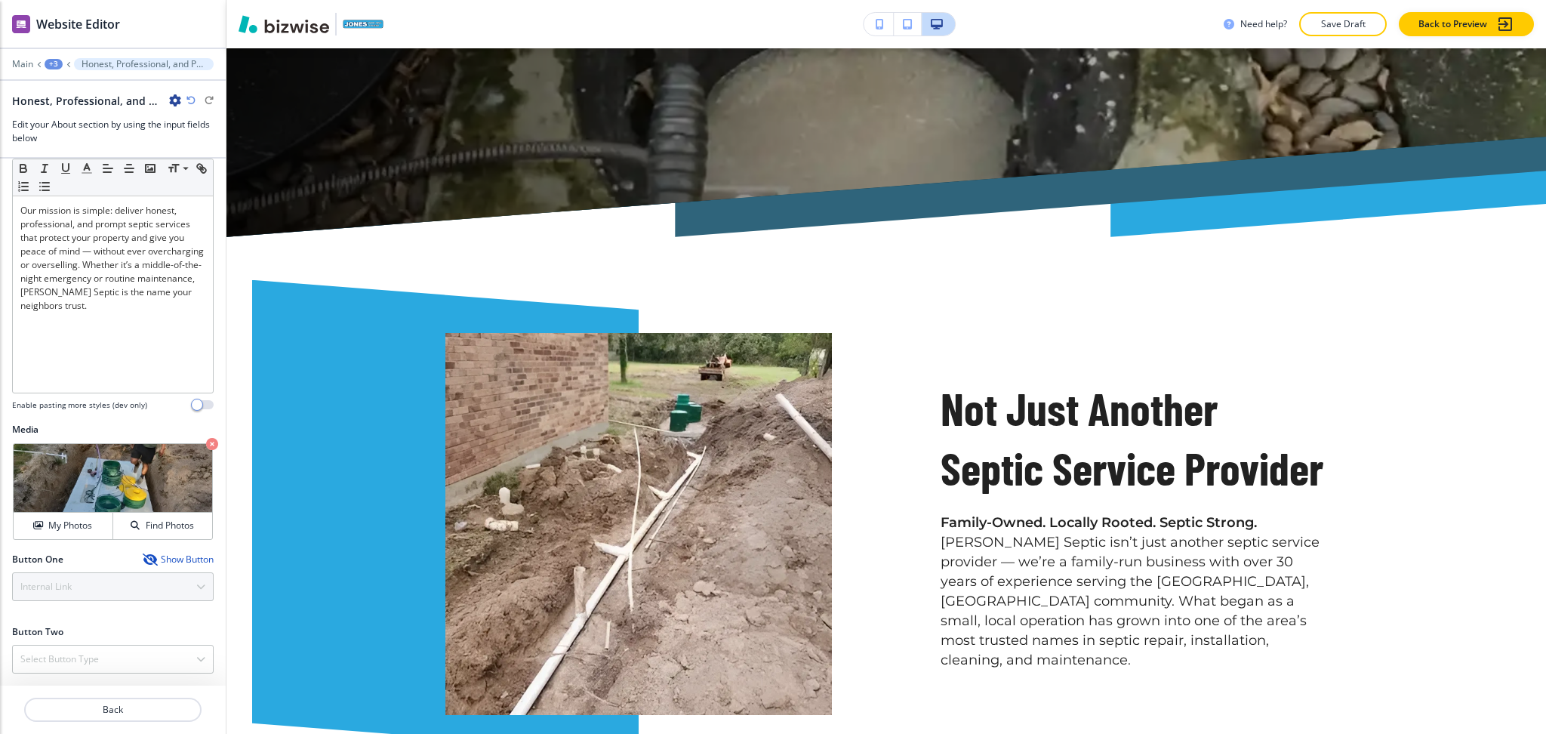
scroll to position [798, 0]
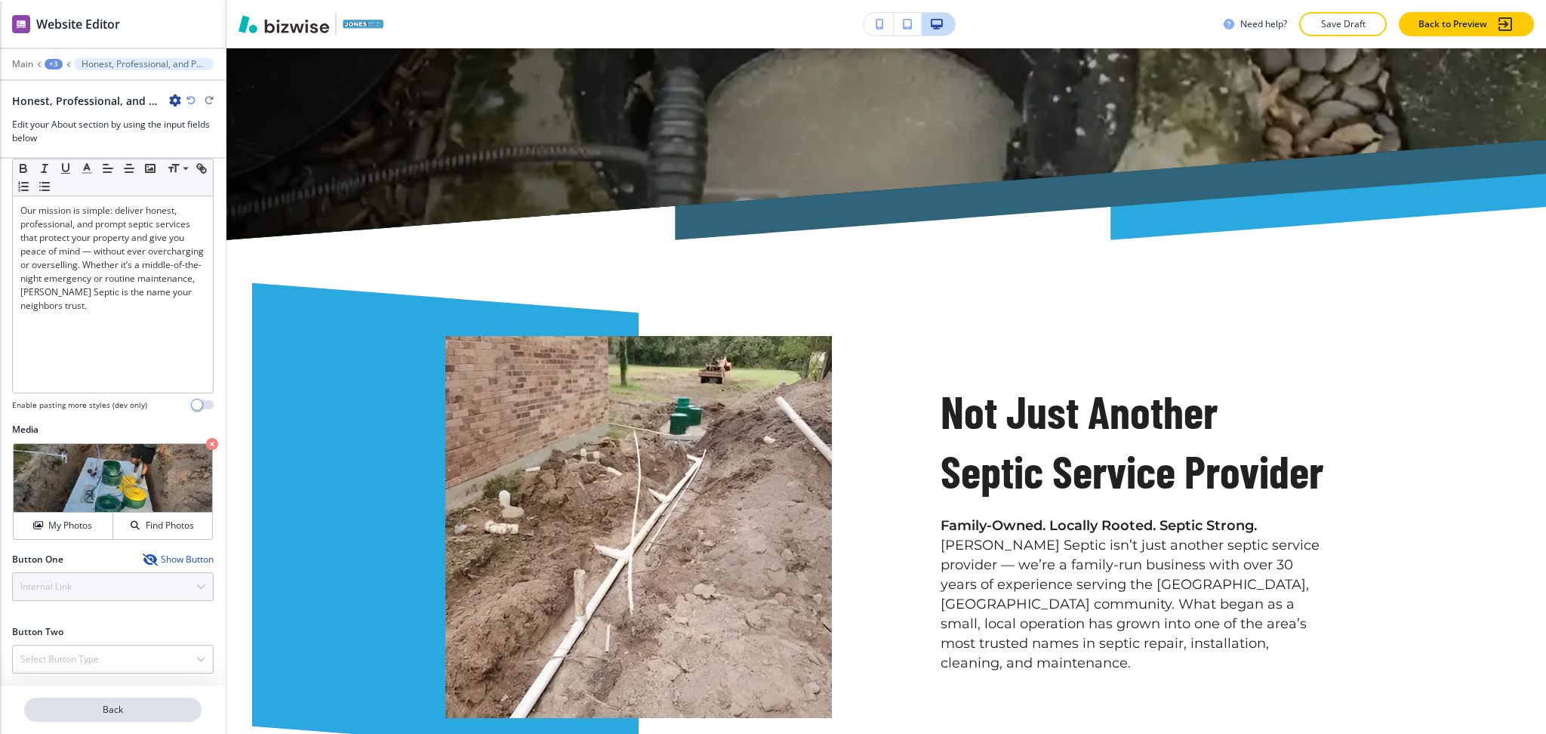
click at [126, 703] on p "Back" at bounding box center [113, 710] width 174 height 14
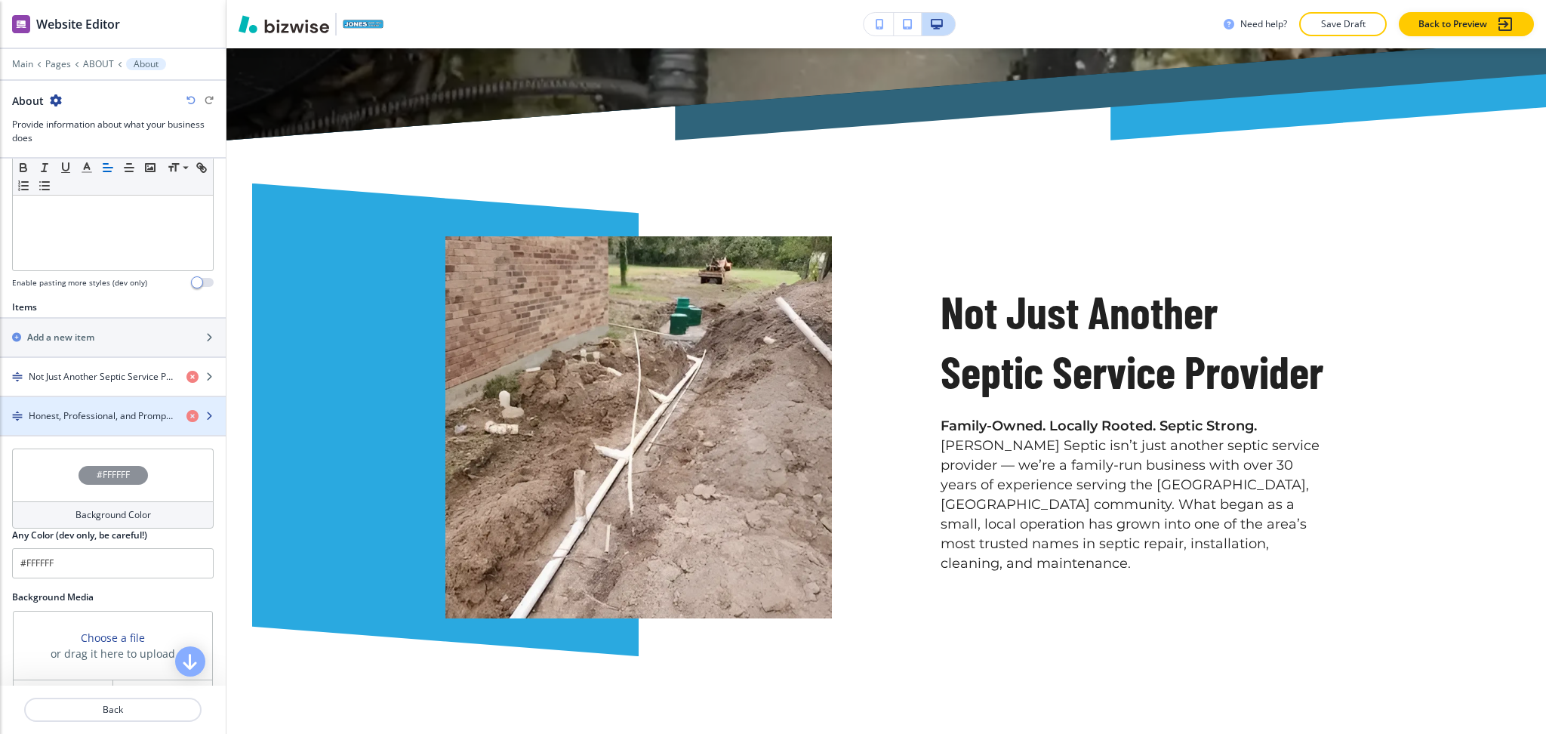
scroll to position [399, 0]
click at [89, 384] on div "button" at bounding box center [113, 388] width 226 height 12
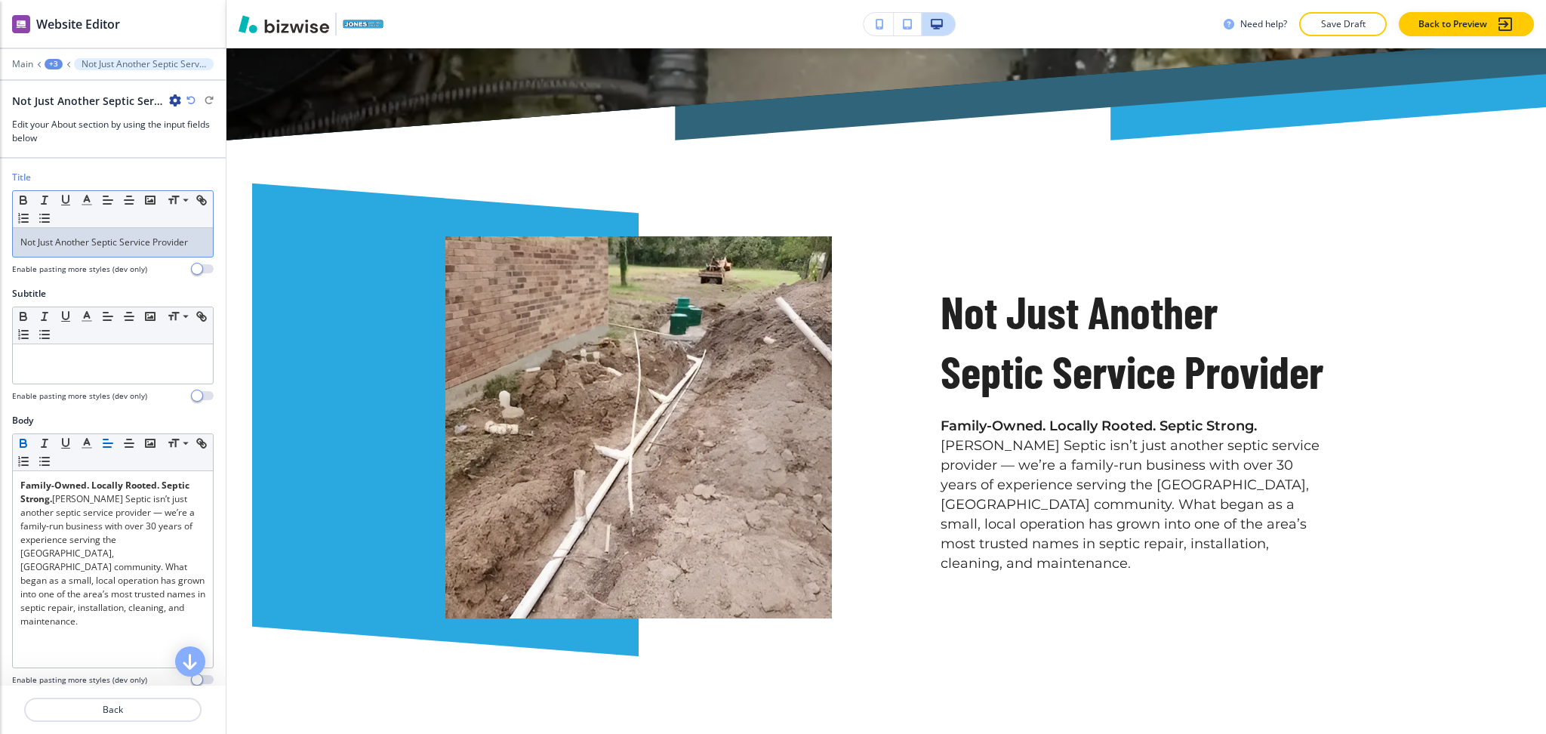
click at [89, 248] on p "Not Just Another Septic Service Provider" at bounding box center [112, 243] width 185 height 14
click at [82, 198] on icon "button" at bounding box center [87, 200] width 14 height 14
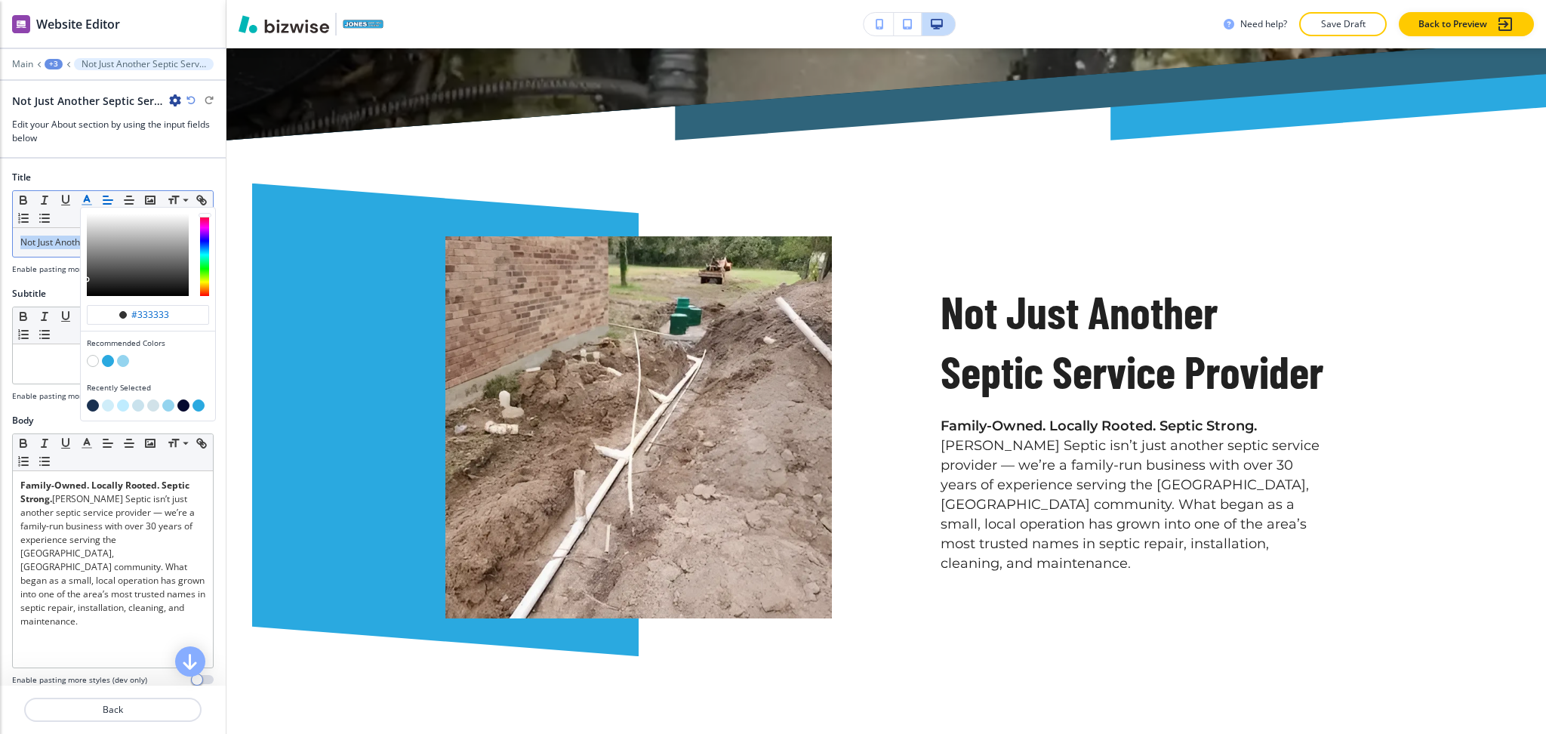
click at [91, 403] on button "button" at bounding box center [93, 405] width 12 height 12
type input "#1a3151"
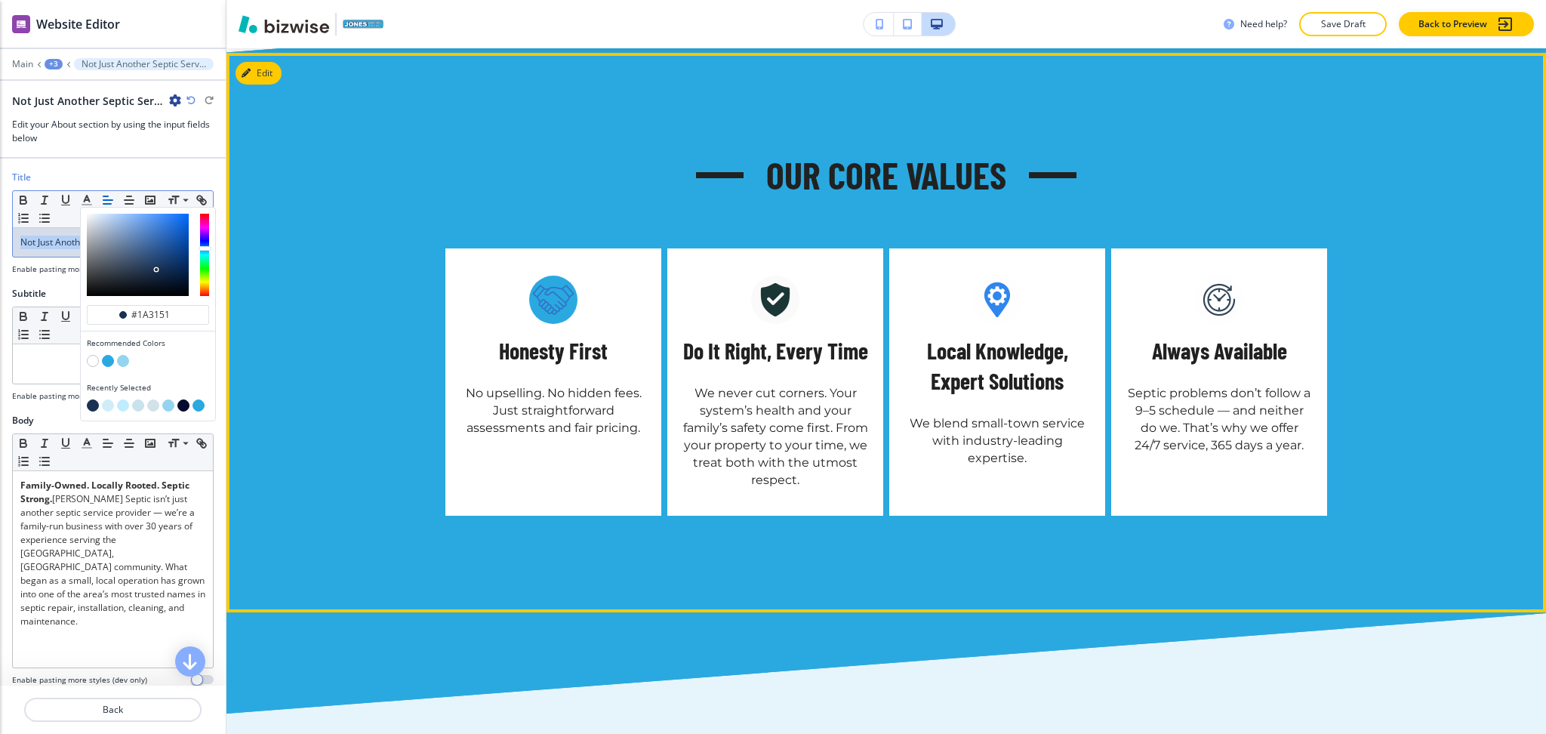
scroll to position [2201, 0]
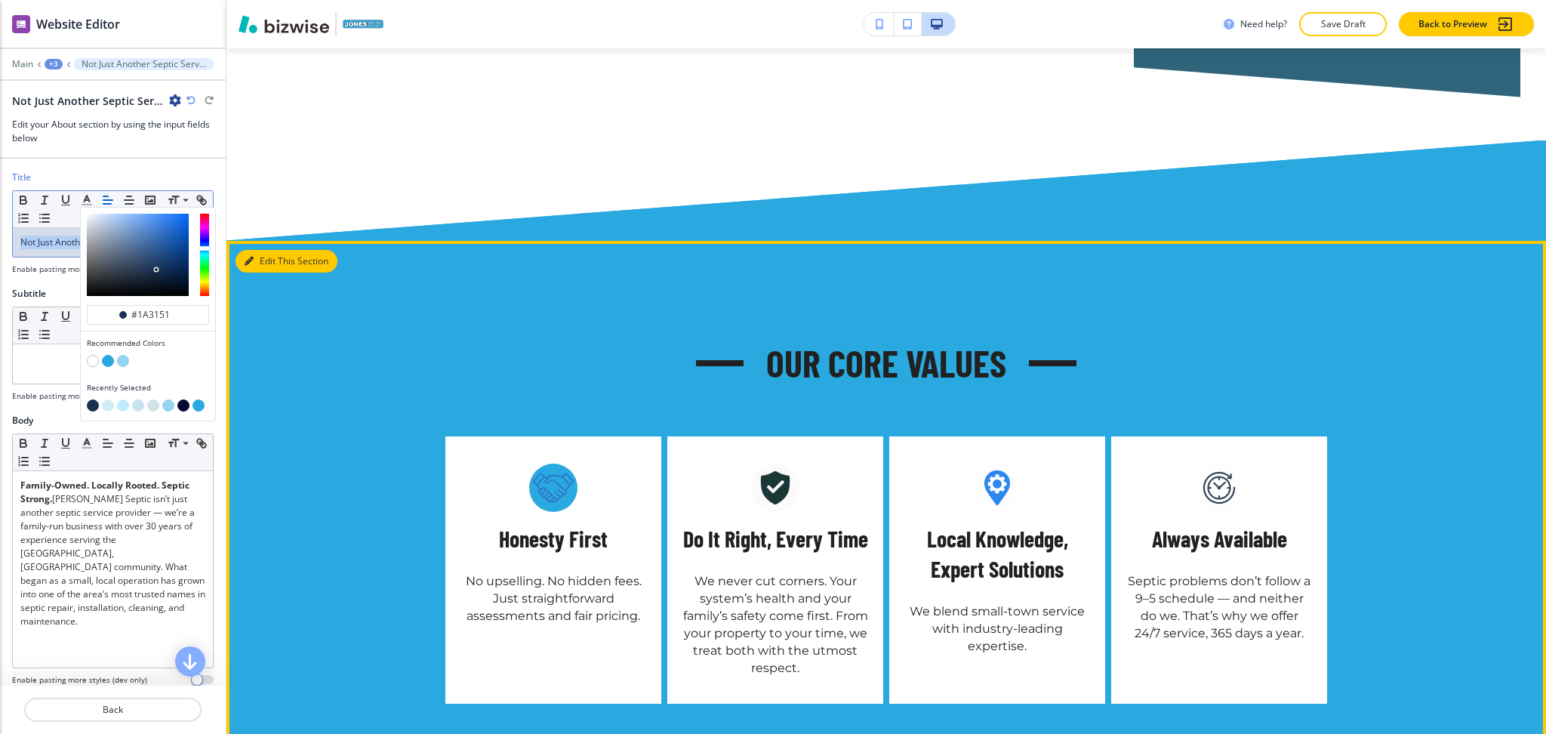
click at [266, 250] on button "Edit This Section" at bounding box center [287, 261] width 102 height 23
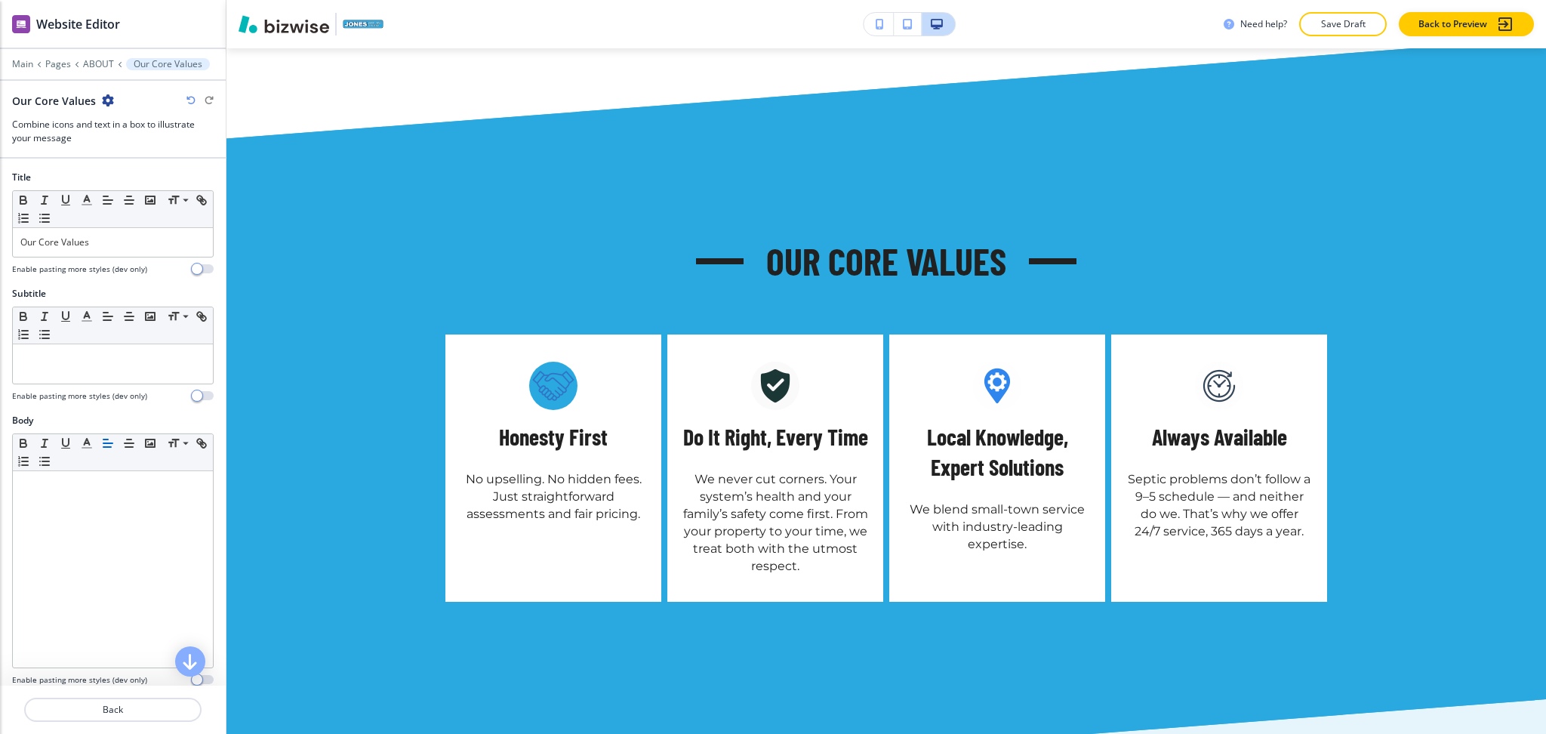
scroll to position [728, 0]
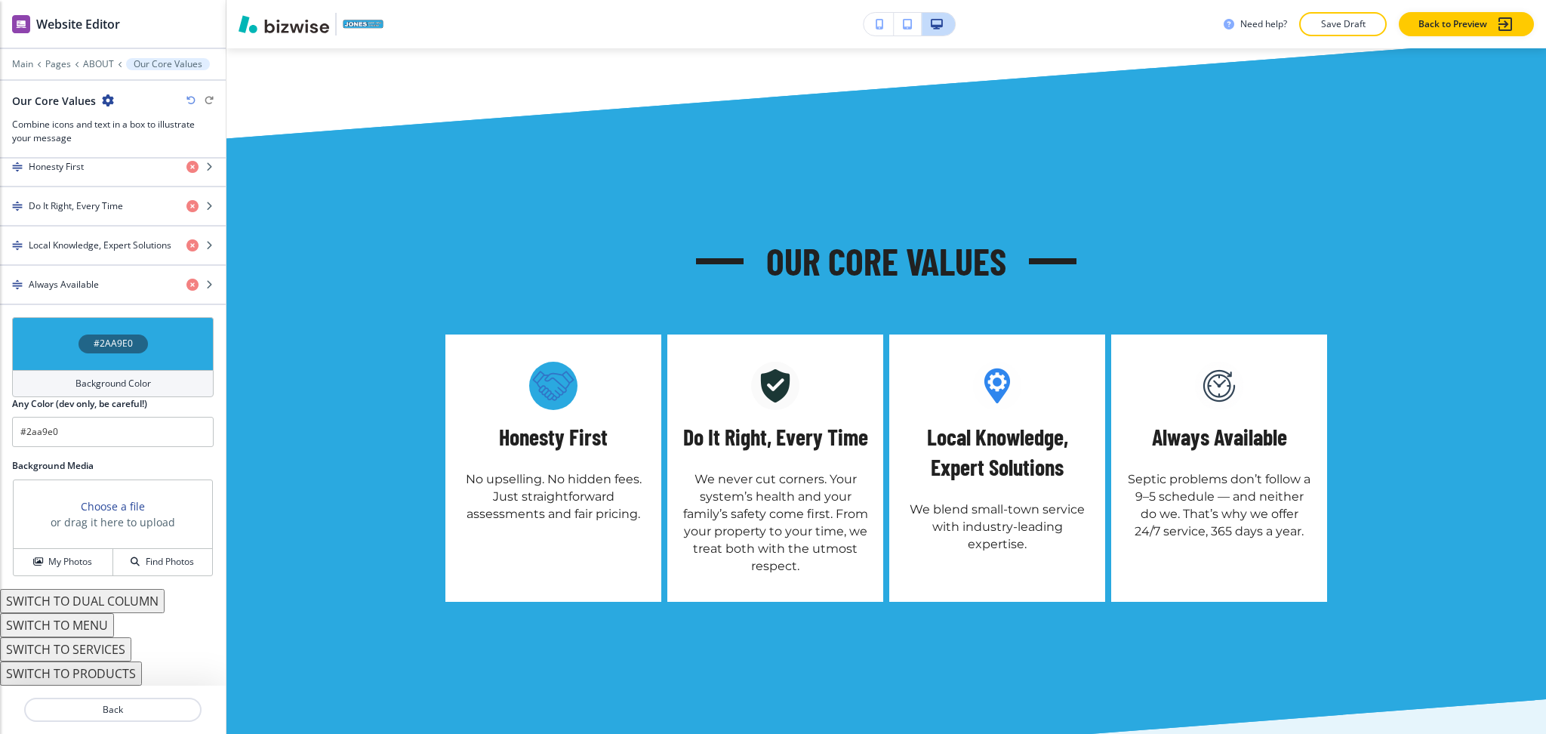
click at [95, 390] on h4 "Background Color" at bounding box center [112, 384] width 75 height 14
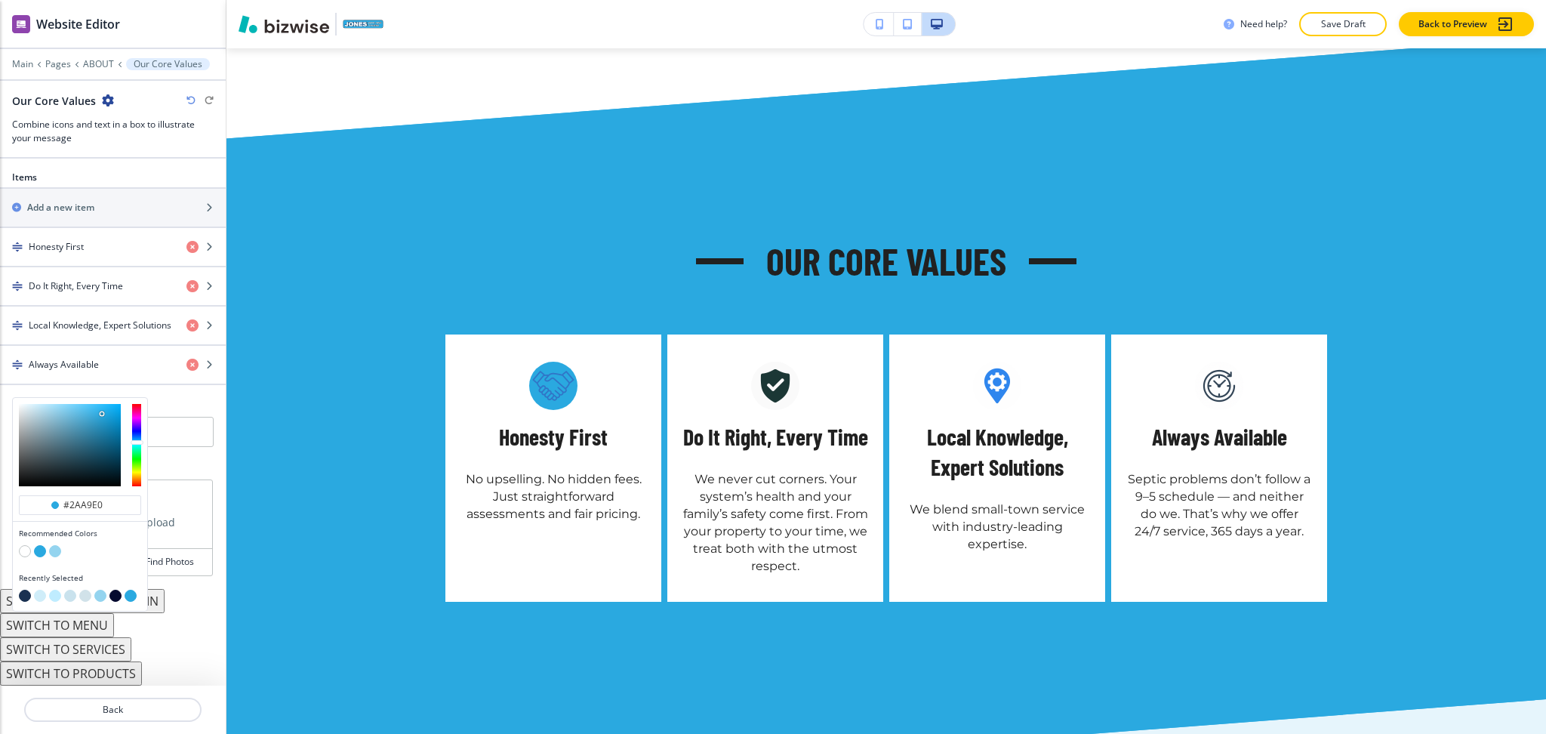
scroll to position [648, 0]
click at [116, 591] on button "button" at bounding box center [115, 596] width 12 height 12
type input "#050a2f"
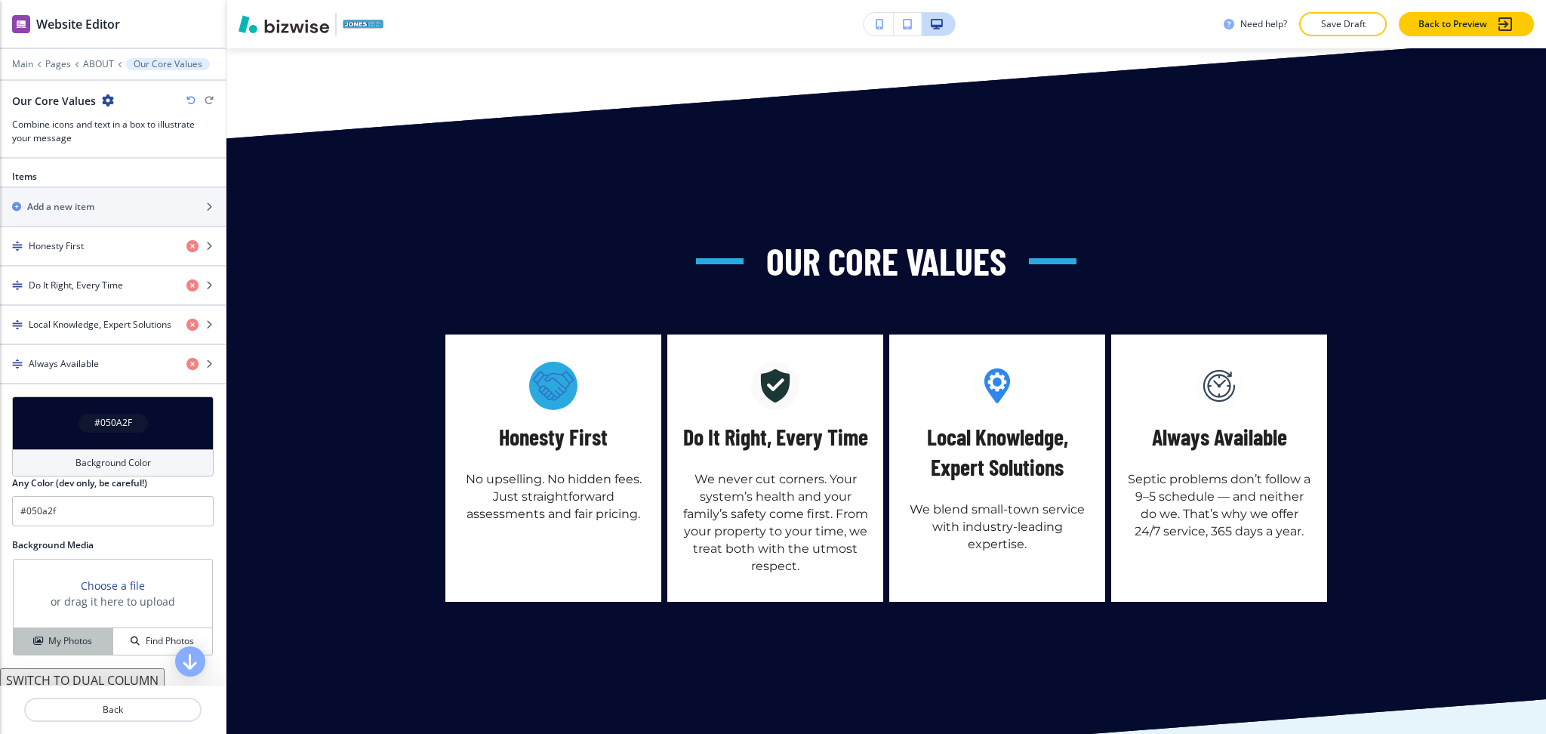
click at [74, 639] on h4 "My Photos" at bounding box center [70, 641] width 44 height 14
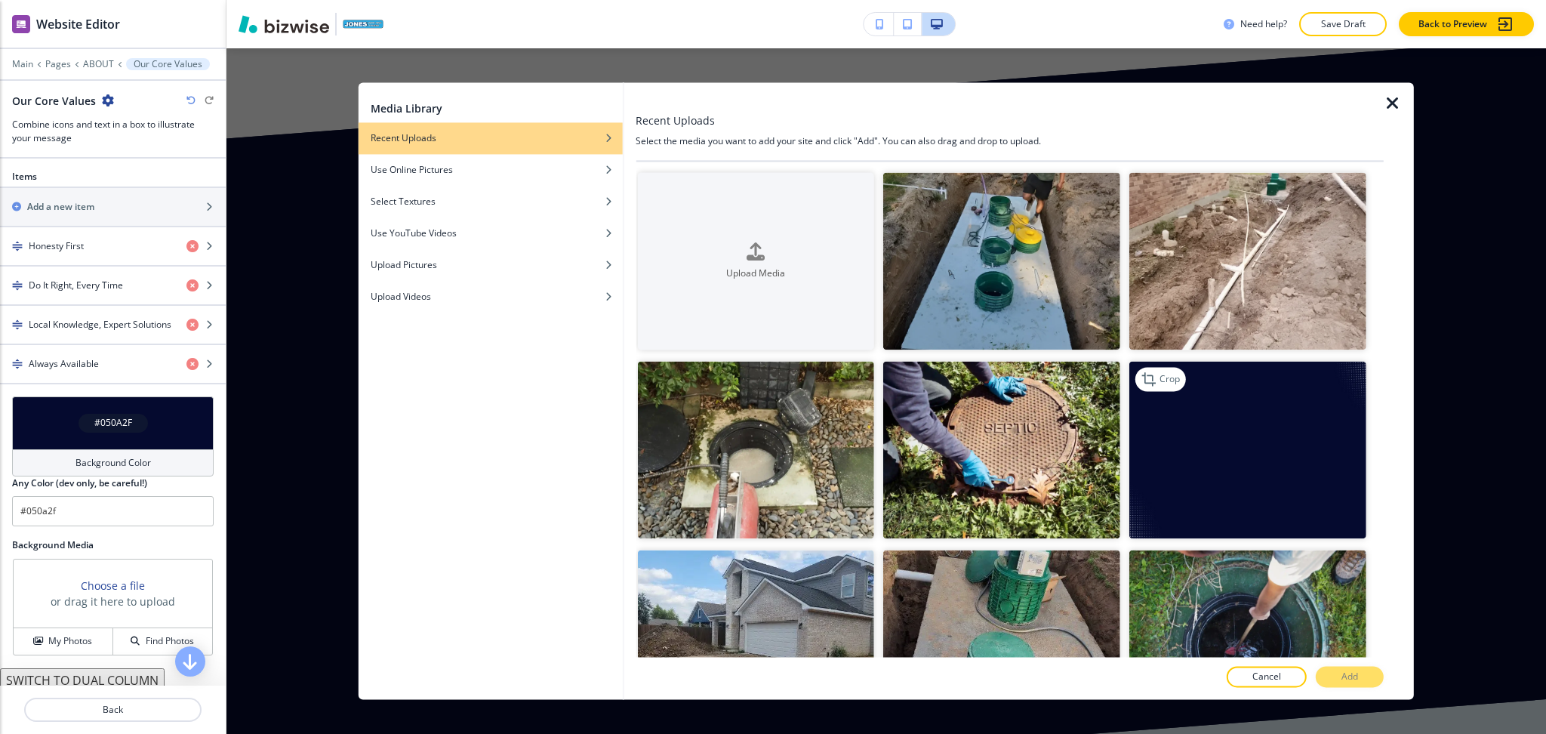
click at [1229, 444] on img "button" at bounding box center [1247, 450] width 237 height 177
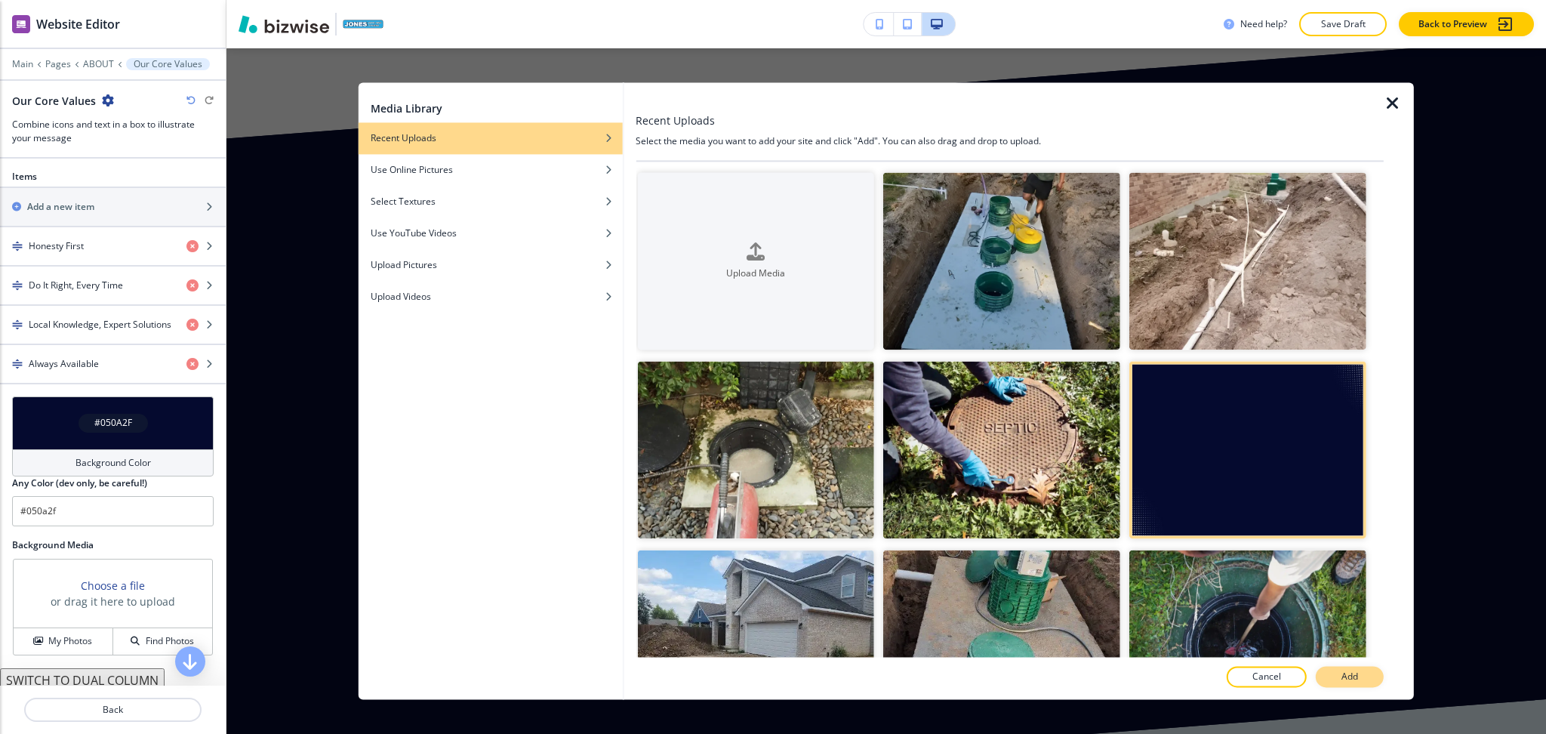
click at [1353, 679] on p "Add" at bounding box center [1349, 677] width 17 height 14
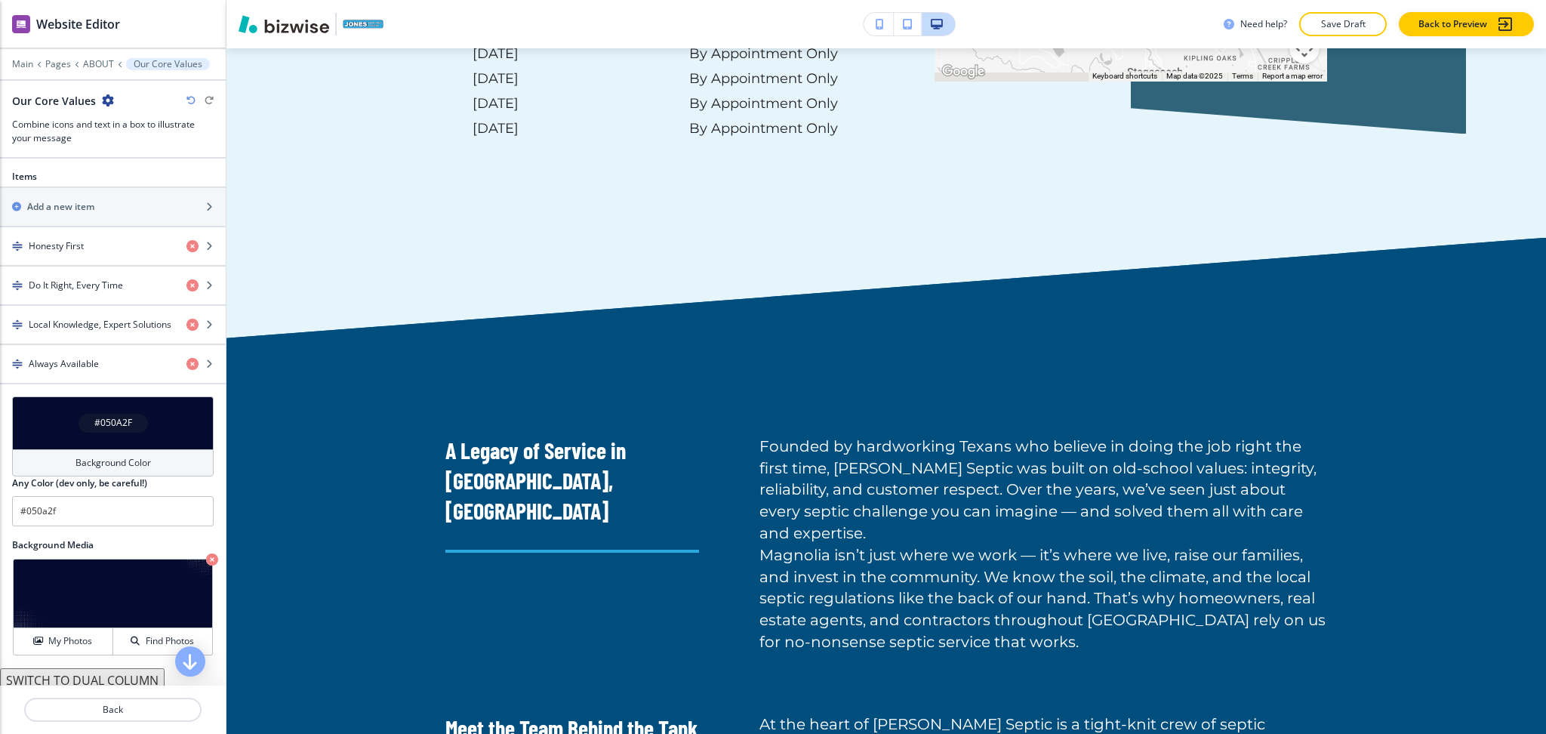
scroll to position [3329, 0]
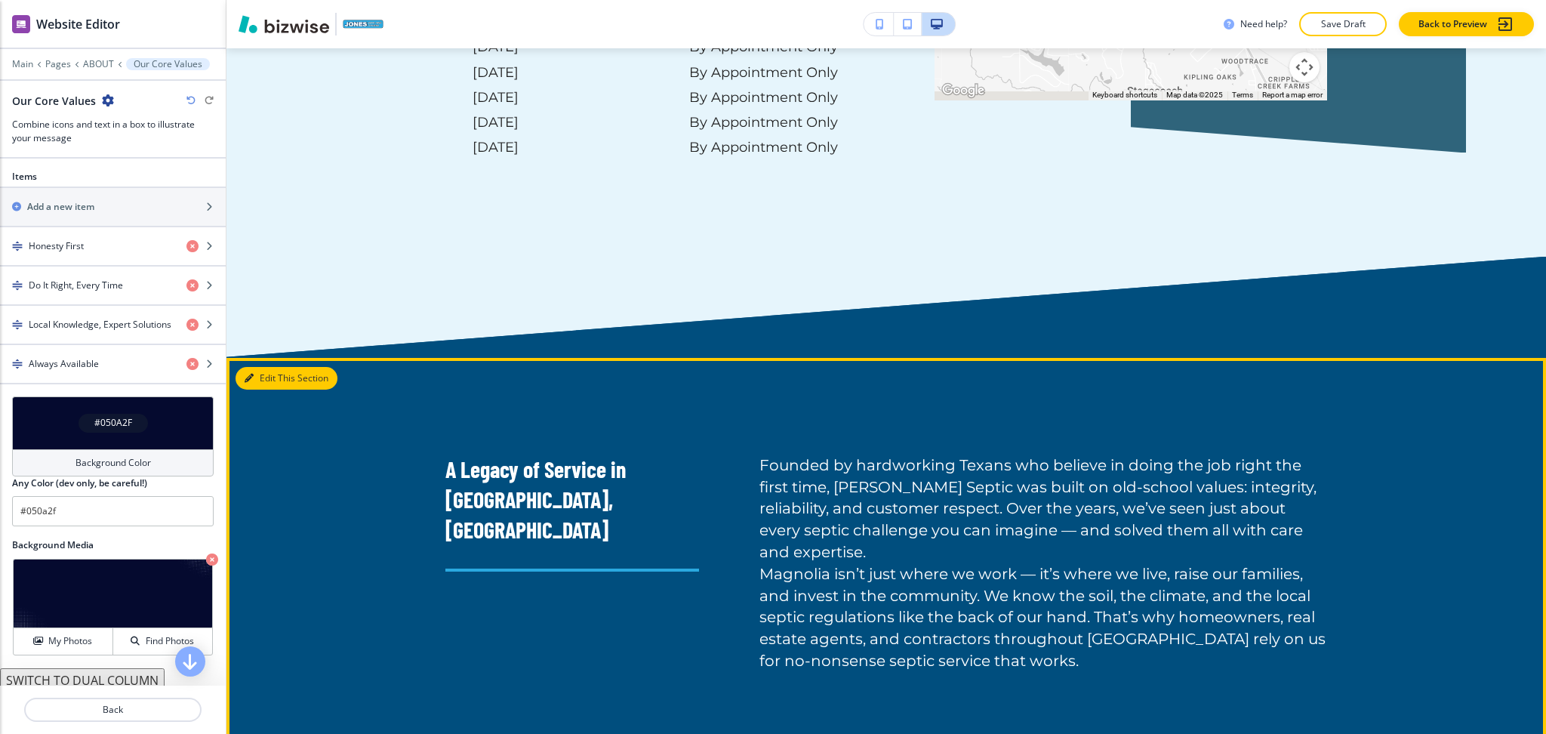
click at [269, 367] on button "Edit This Section" at bounding box center [287, 378] width 102 height 23
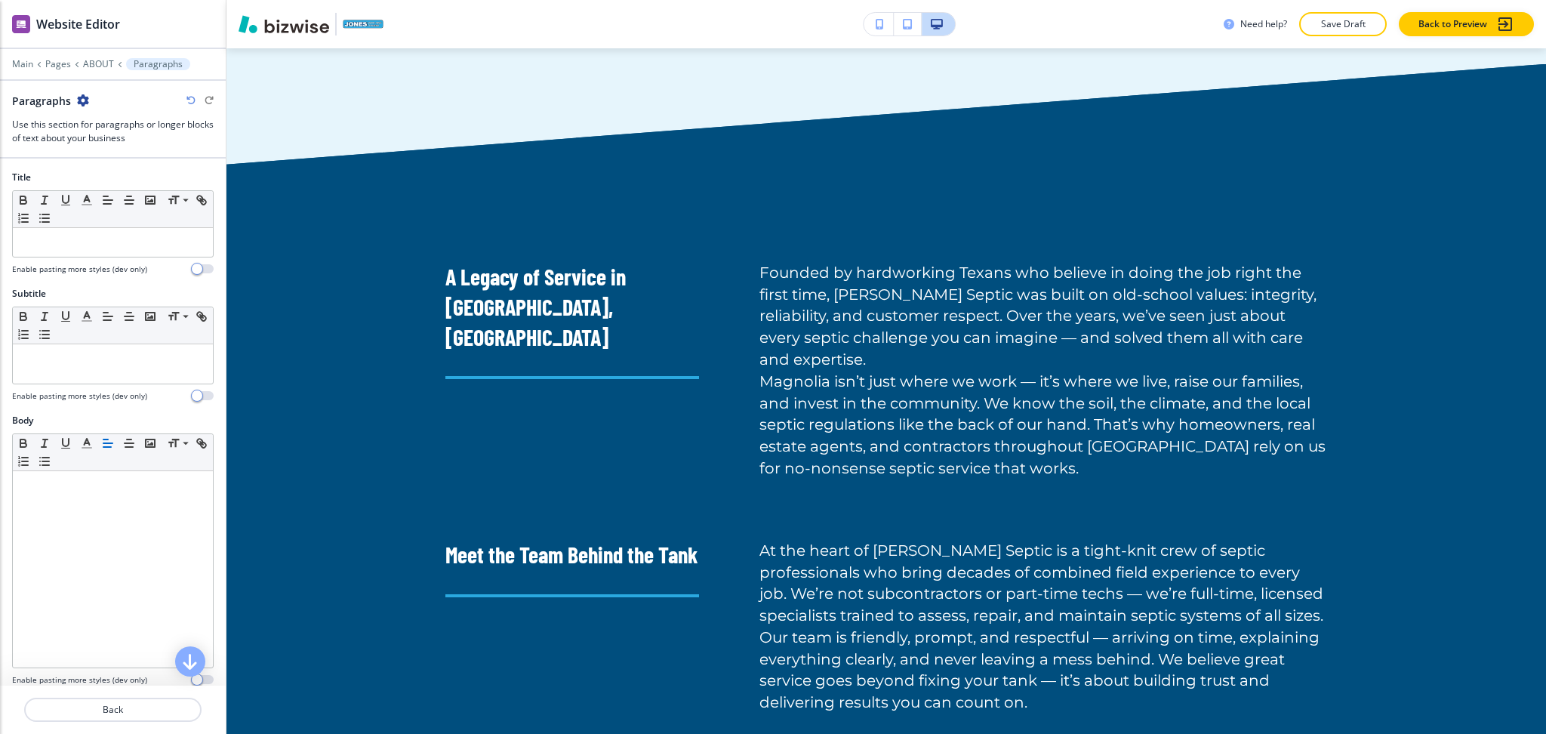
scroll to position [528, 0]
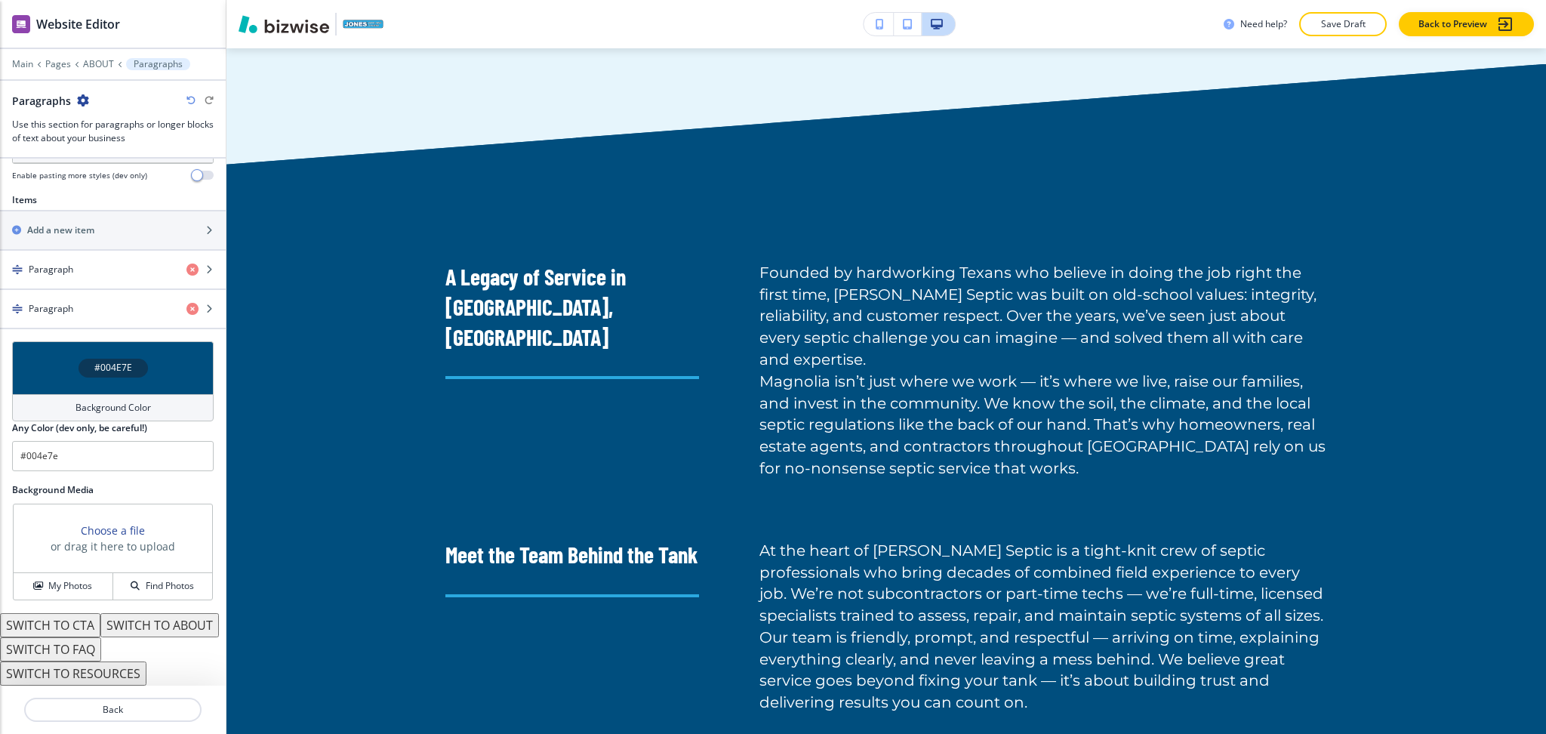
click at [125, 401] on h4 "Background Color" at bounding box center [112, 408] width 75 height 14
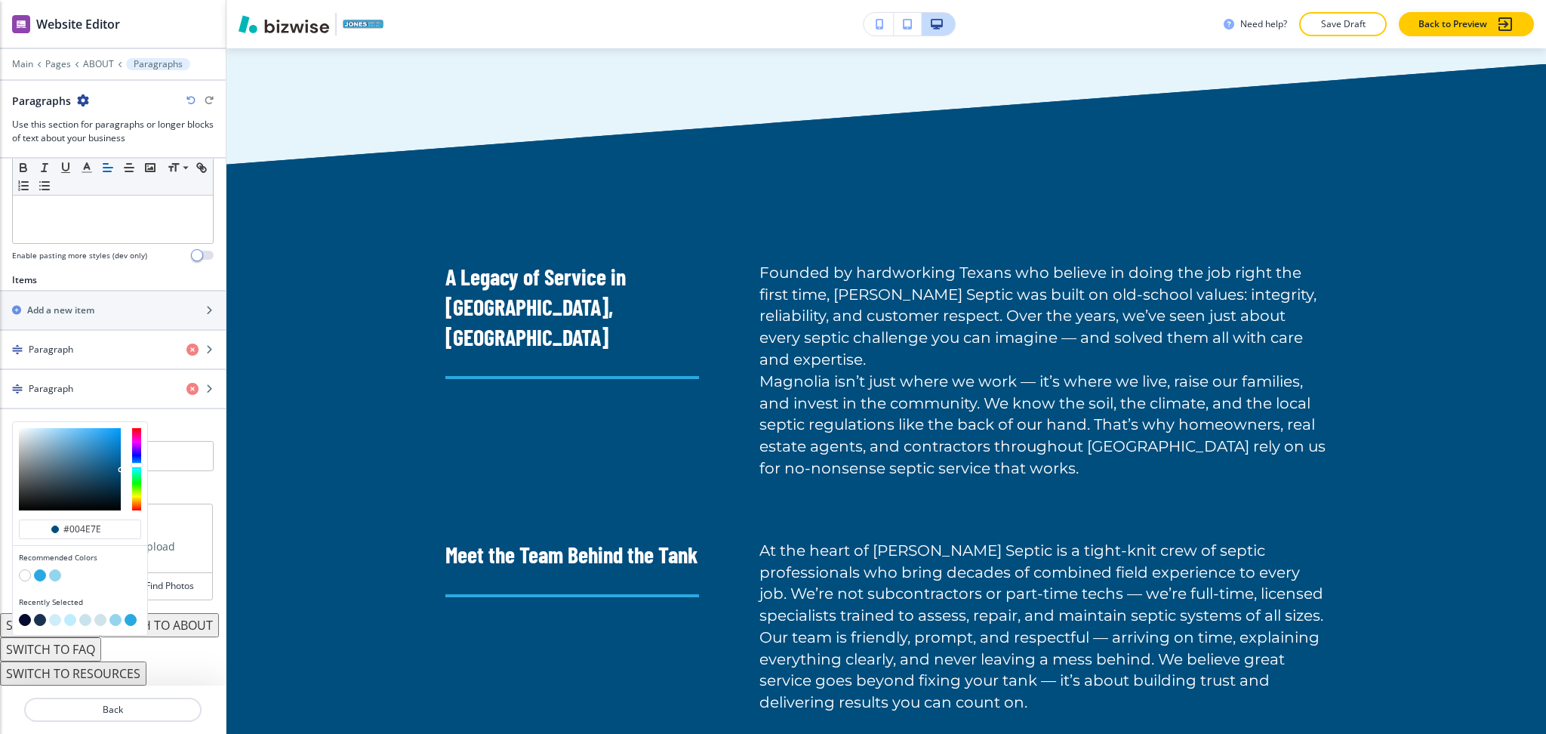
click at [27, 569] on button "button" at bounding box center [25, 575] width 12 height 12
type input "#FFFFFF"
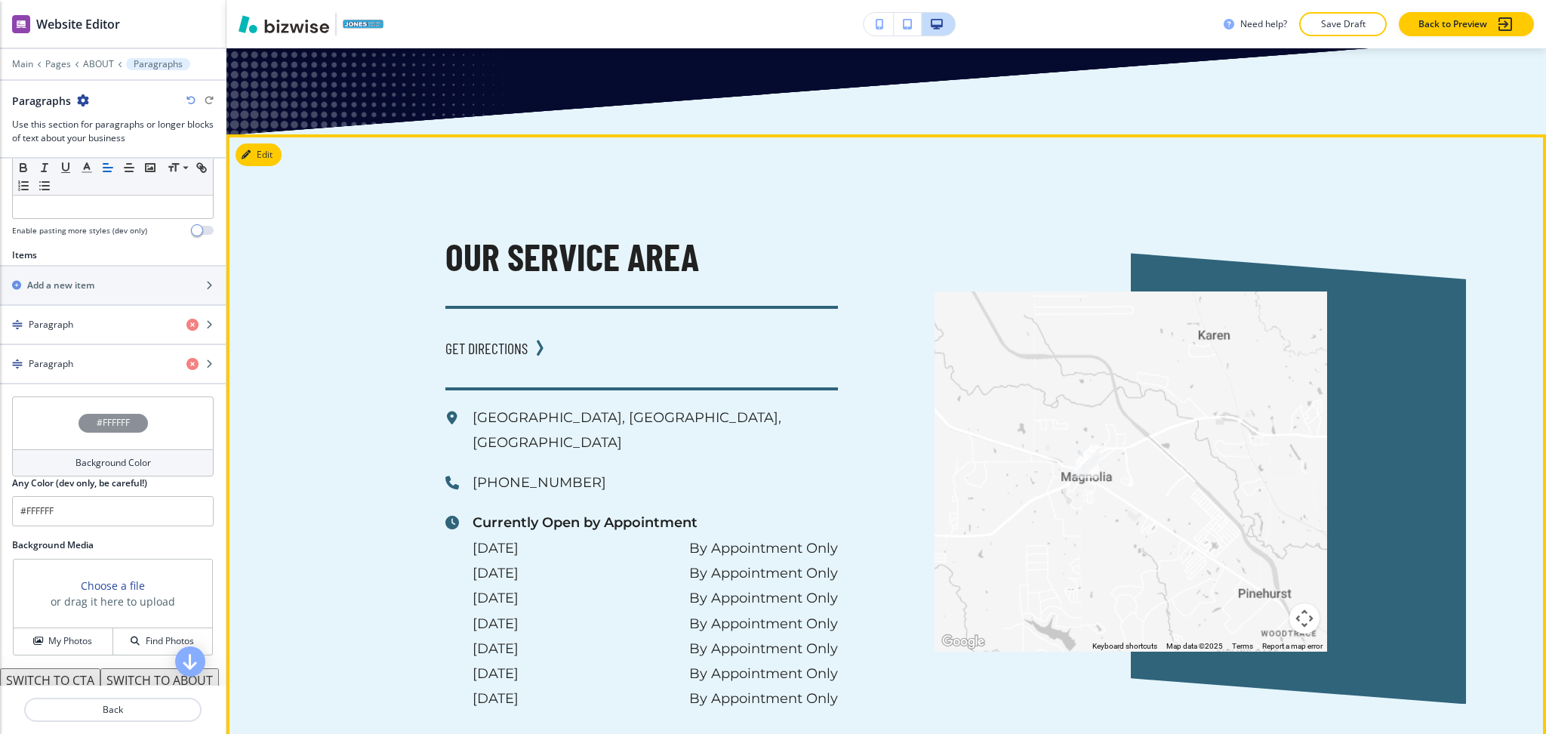
scroll to position [2693, 0]
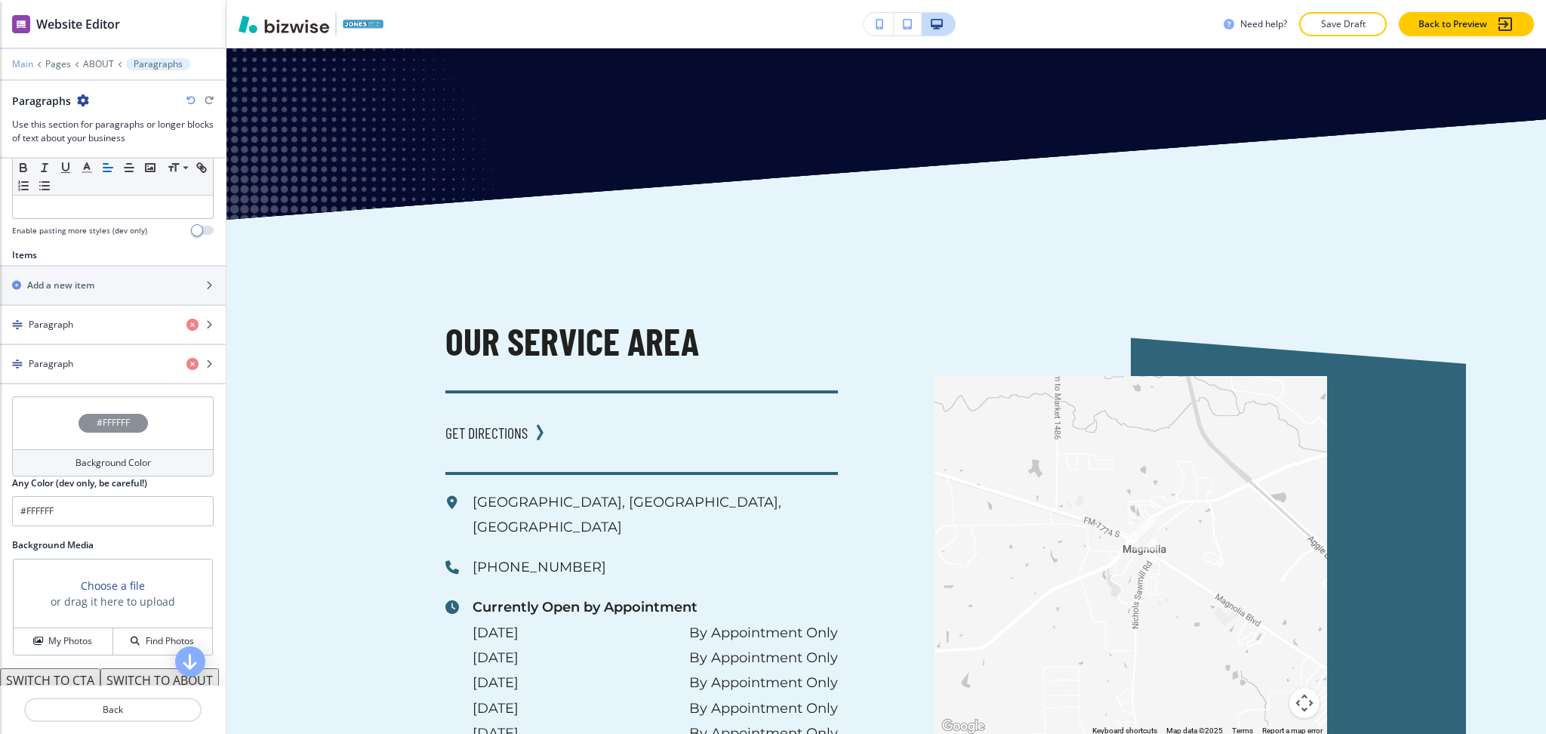
click at [24, 63] on p "Main" at bounding box center [22, 64] width 21 height 11
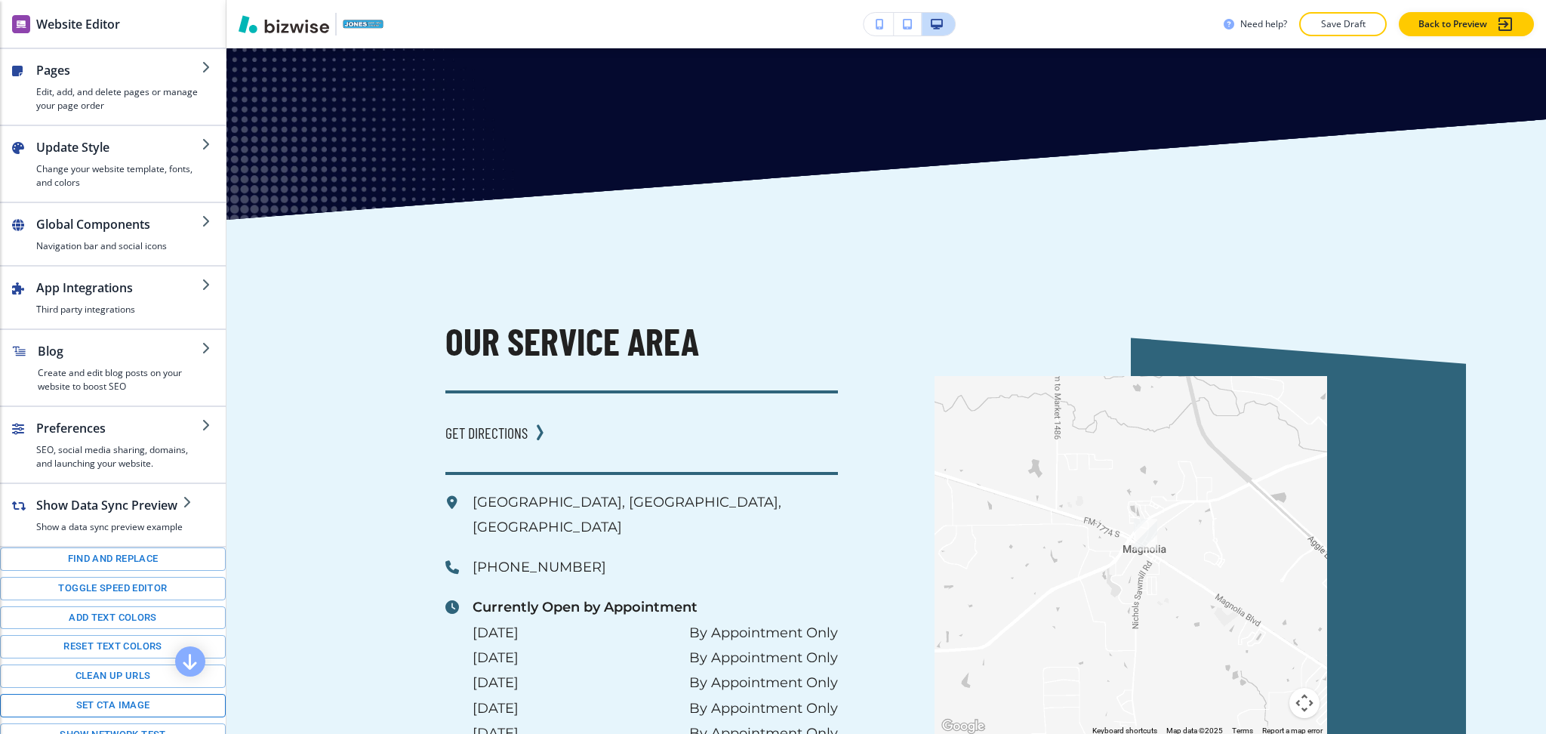
click at [97, 717] on button "Set CTA image" at bounding box center [113, 705] width 226 height 23
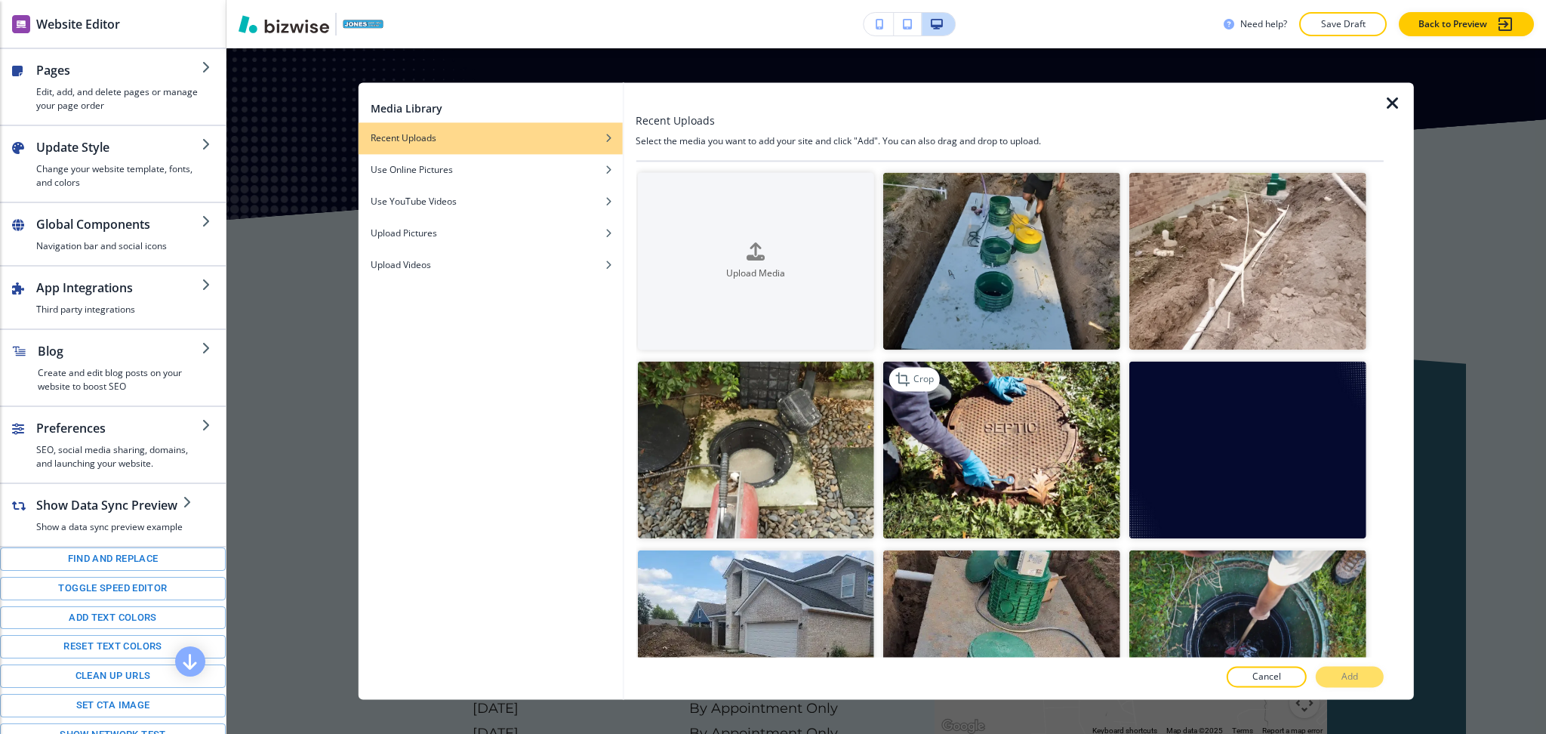
click at [1021, 453] on img "button" at bounding box center [1001, 450] width 237 height 177
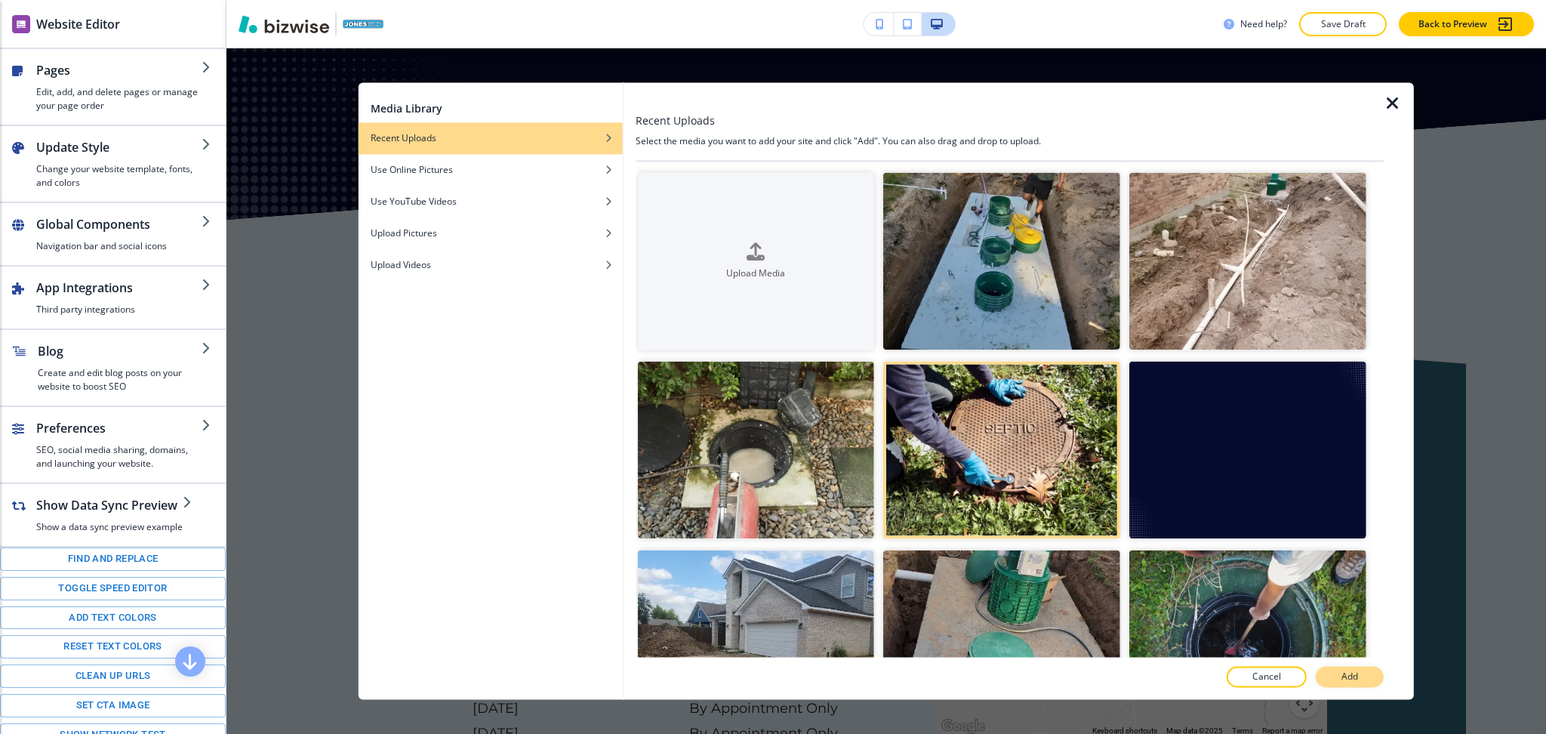
click at [1344, 674] on p "Add" at bounding box center [1349, 677] width 17 height 14
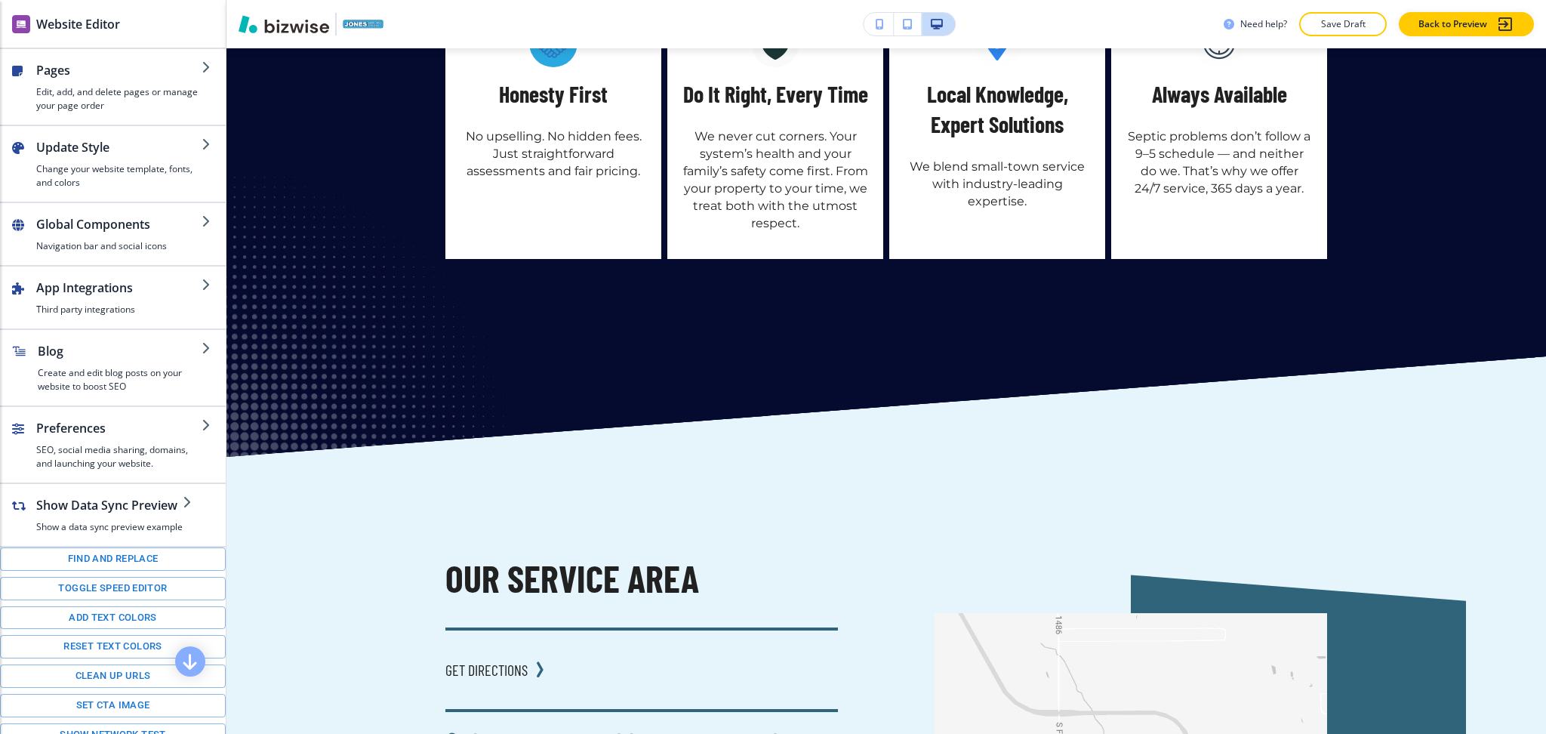
scroll to position [0, 0]
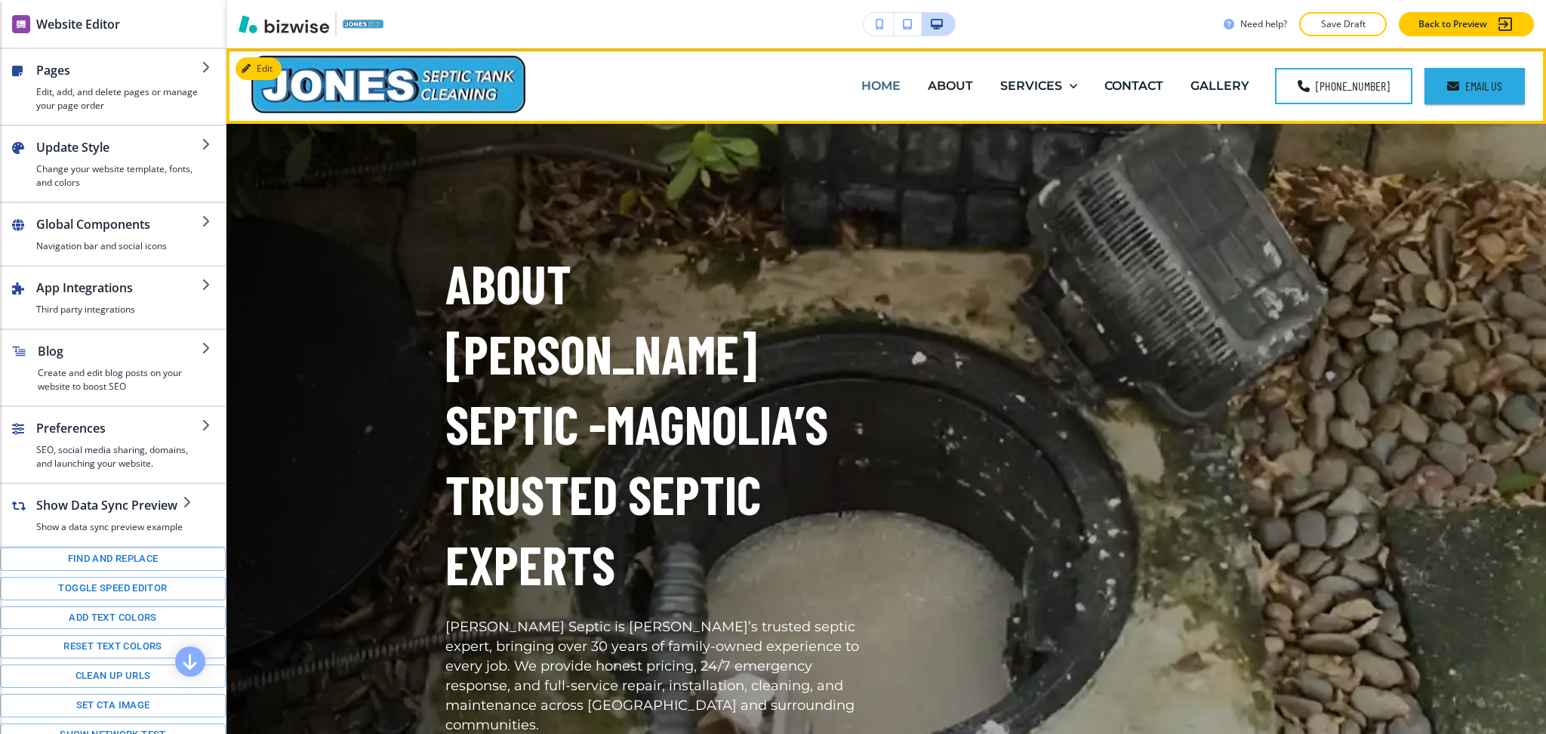
click at [876, 82] on p "HOME" at bounding box center [880, 85] width 39 height 17
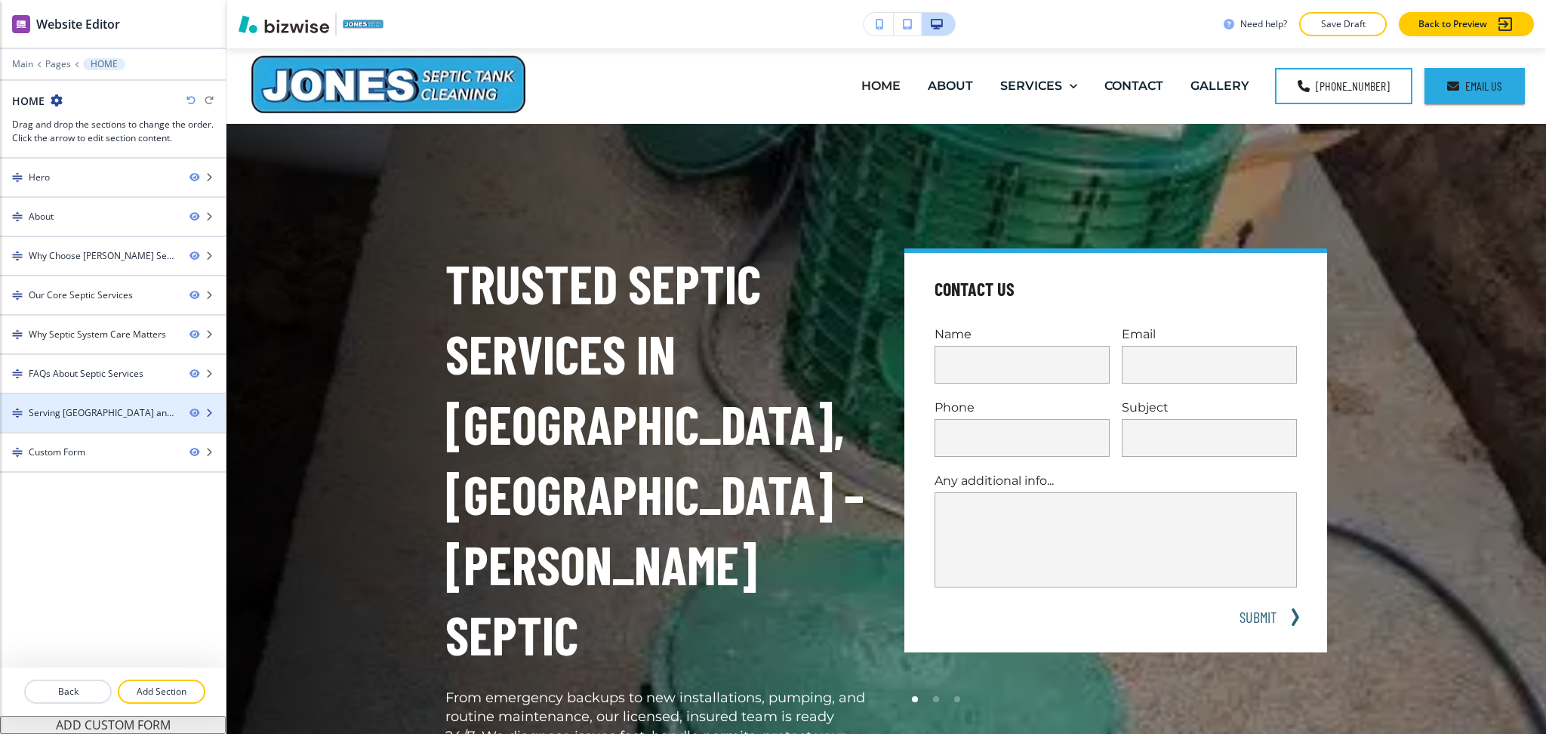
click at [88, 414] on div "Serving [GEOGRAPHIC_DATA] and Surrounding Areas" at bounding box center [103, 413] width 149 height 14
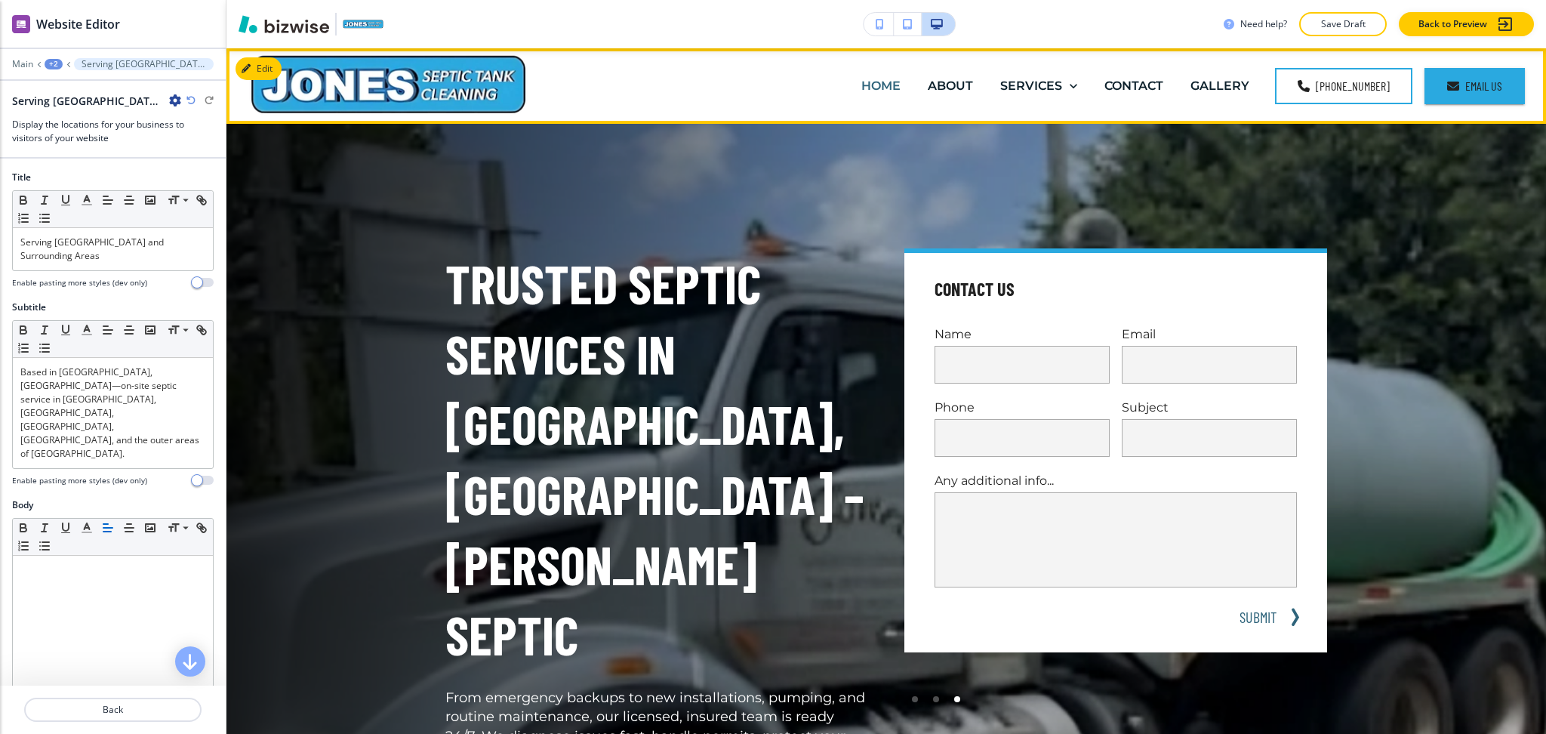
click at [890, 85] on p "HOME" at bounding box center [880, 85] width 39 height 17
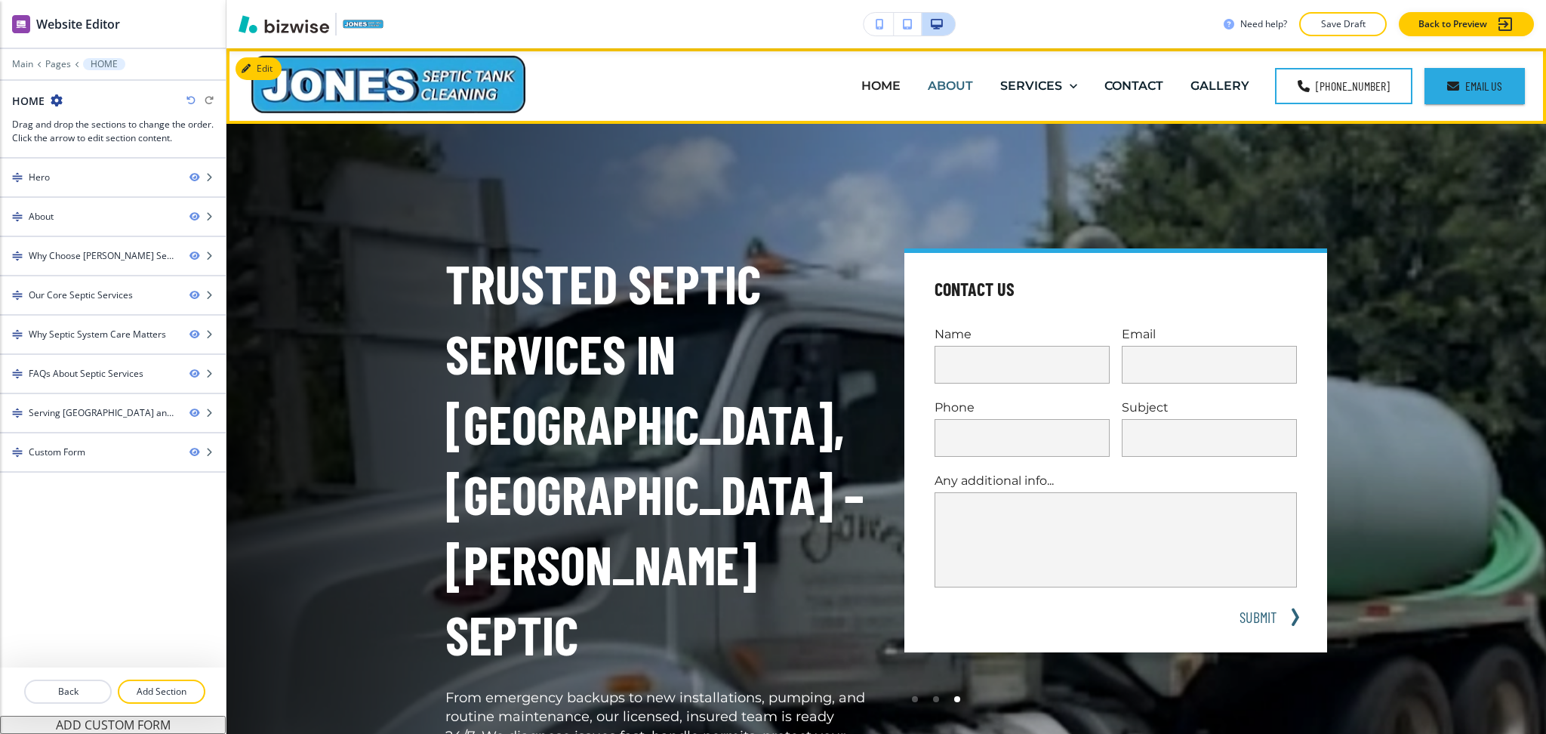
click at [947, 91] on p "ABOUT" at bounding box center [950, 85] width 45 height 17
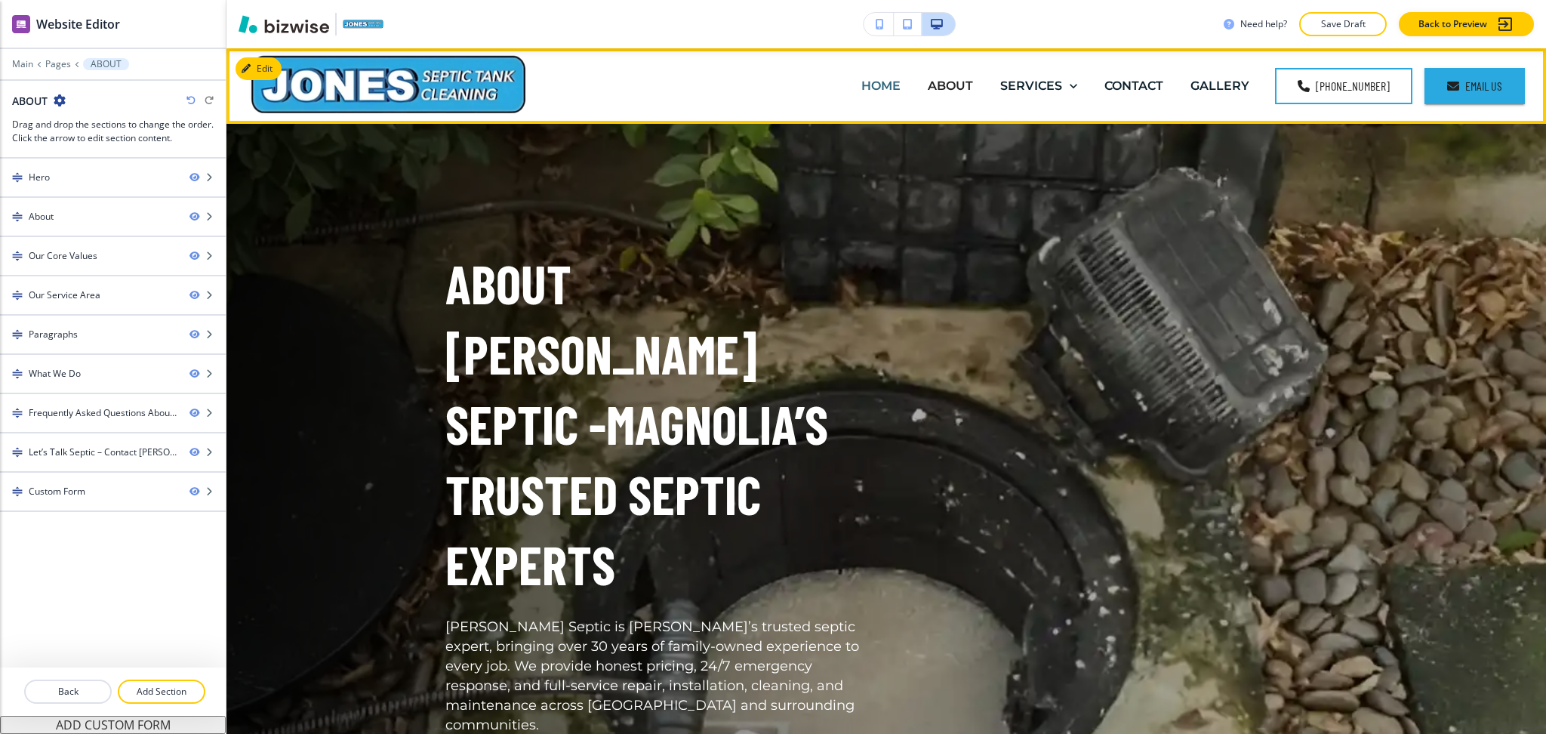
click at [892, 90] on p "HOME" at bounding box center [880, 85] width 39 height 17
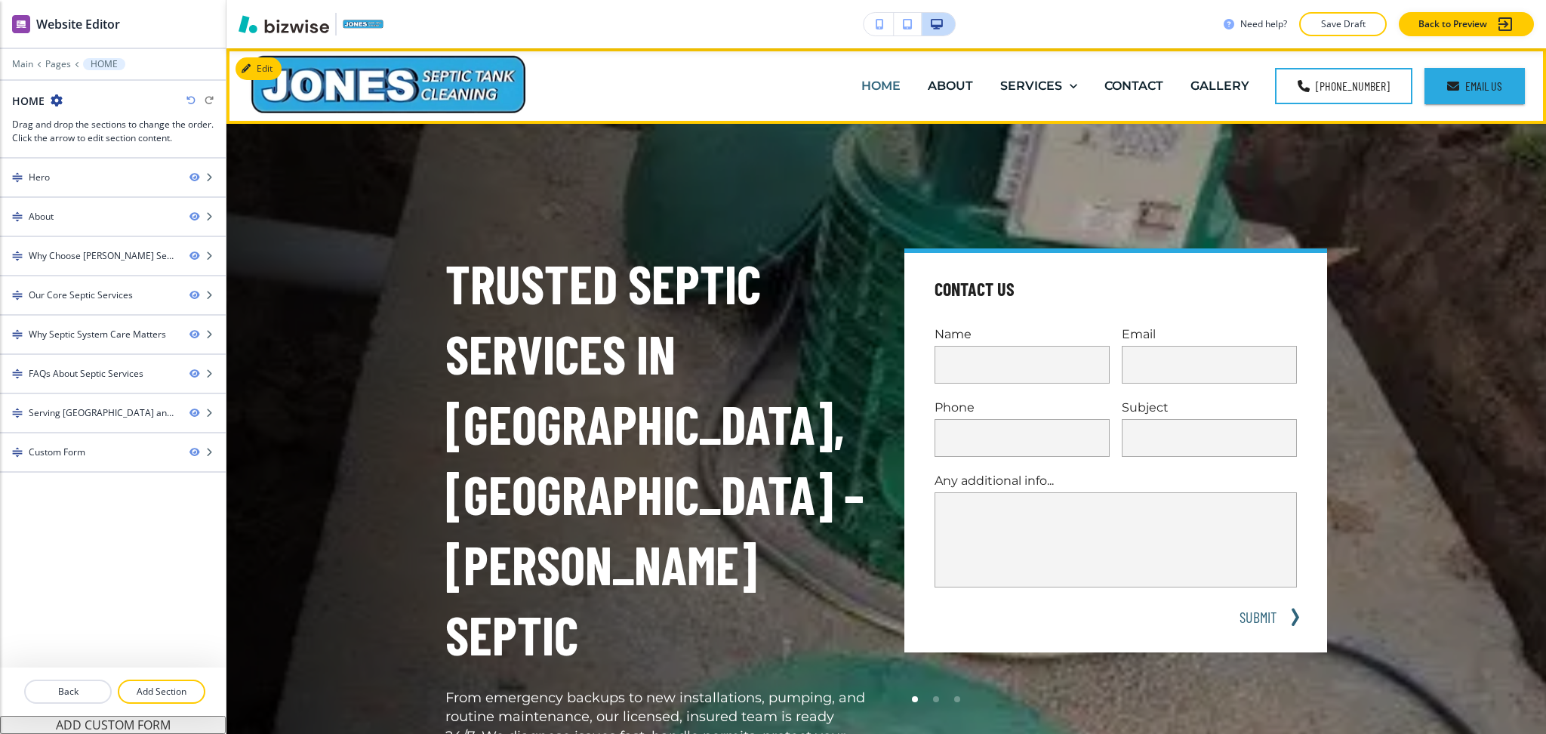
click at [898, 77] on p "HOME" at bounding box center [880, 85] width 39 height 17
click at [896, 83] on p "HOME" at bounding box center [880, 85] width 39 height 17
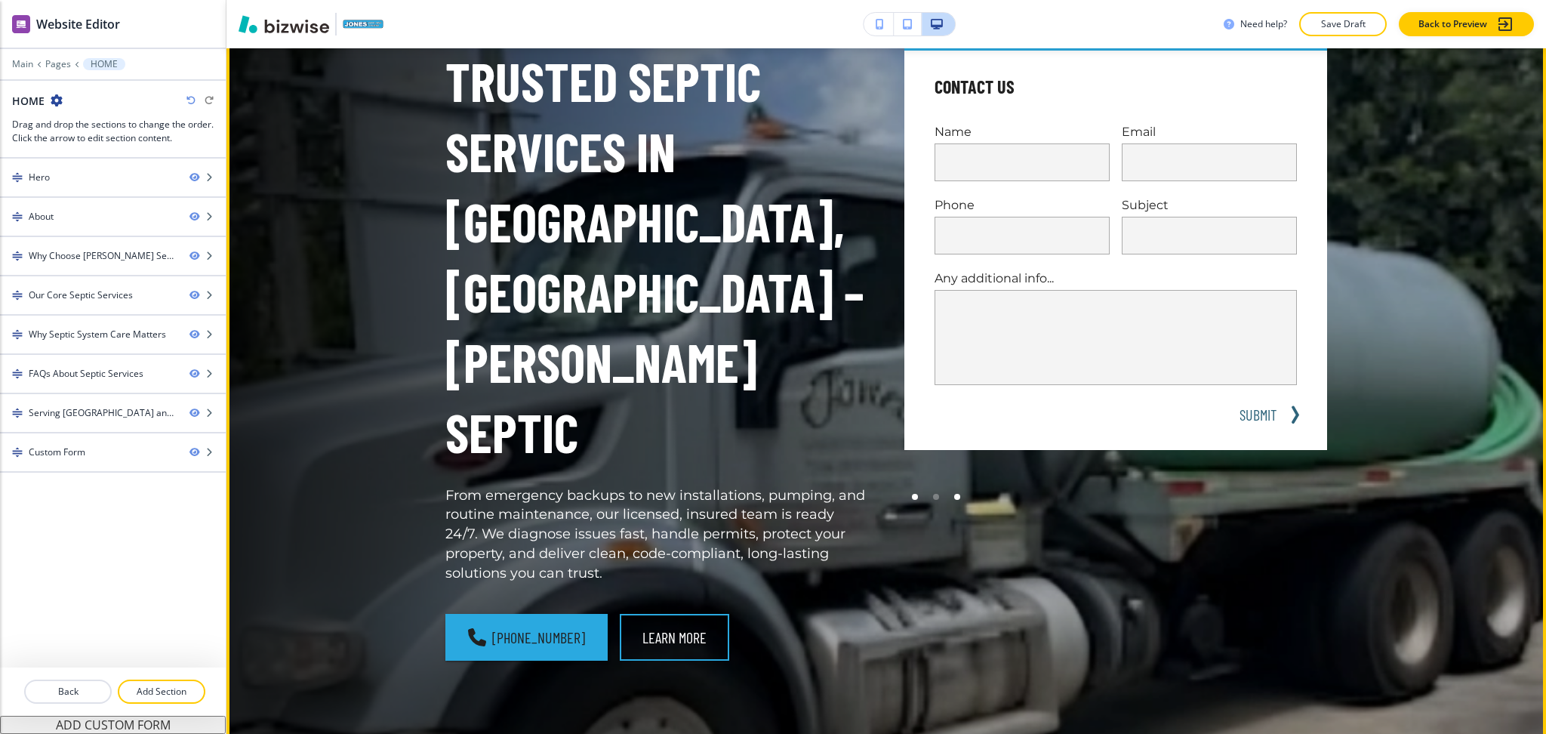
scroll to position [202, 0]
click at [912, 496] on div at bounding box center [915, 497] width 6 height 6
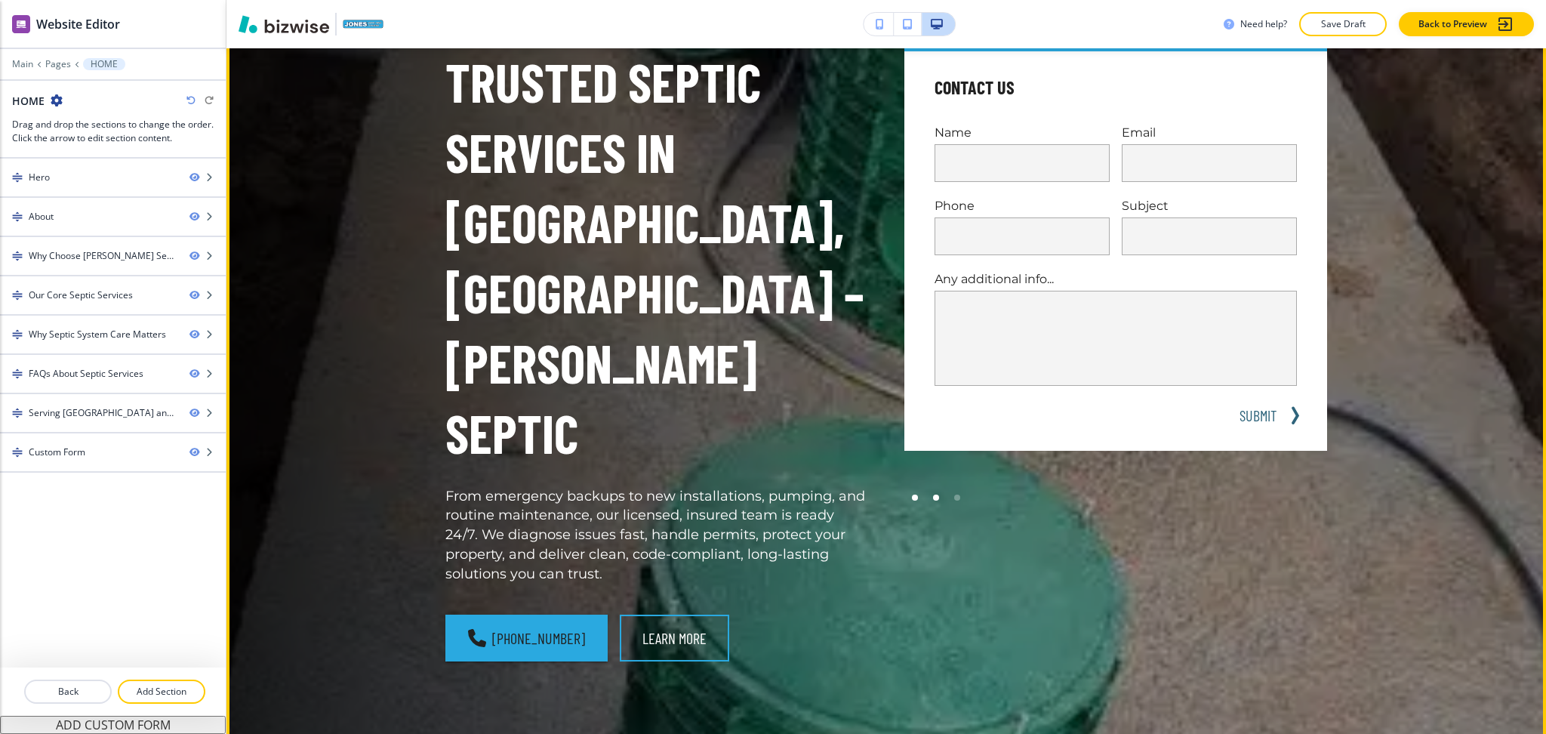
click at [933, 497] on div at bounding box center [936, 497] width 6 height 6
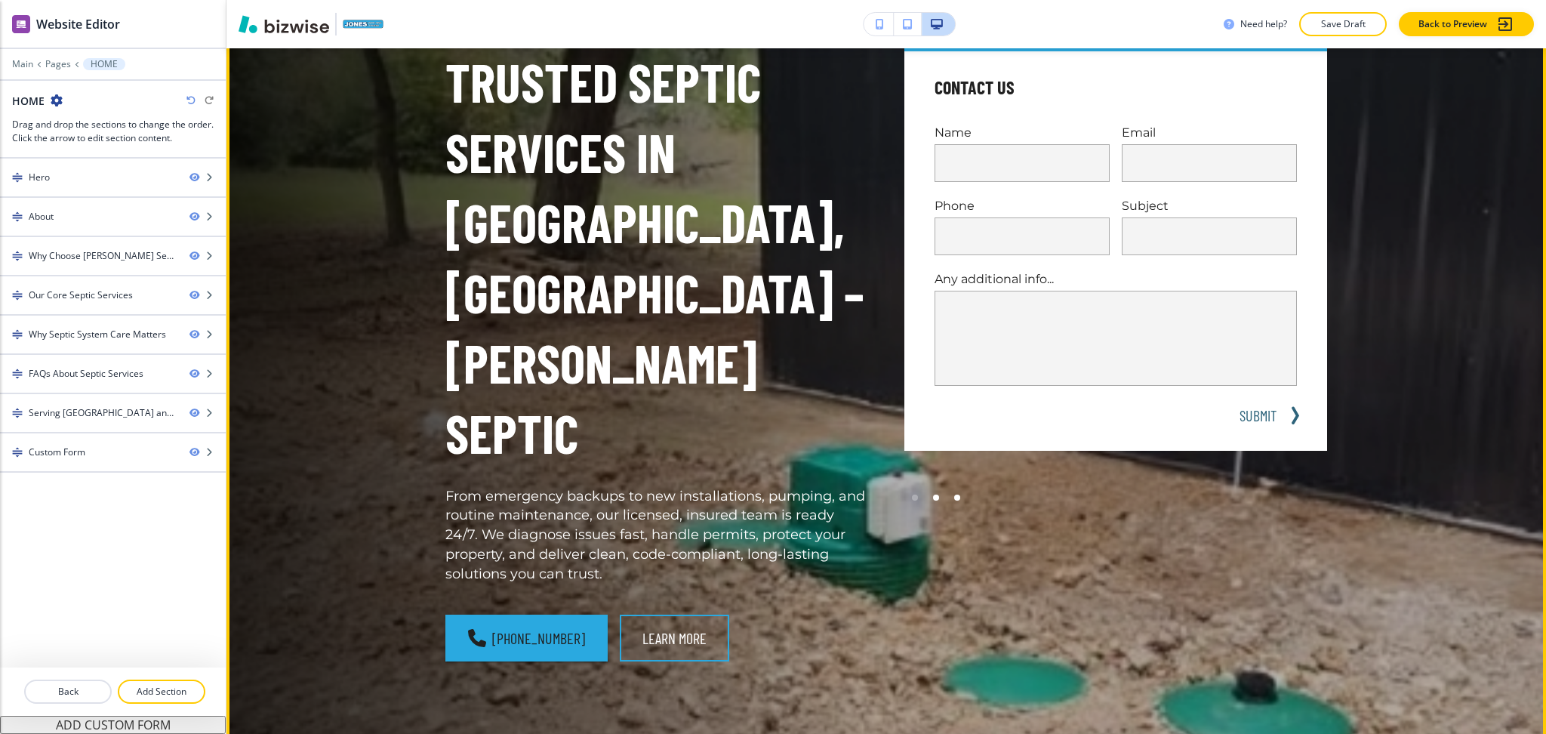
click at [954, 497] on div at bounding box center [957, 497] width 6 height 6
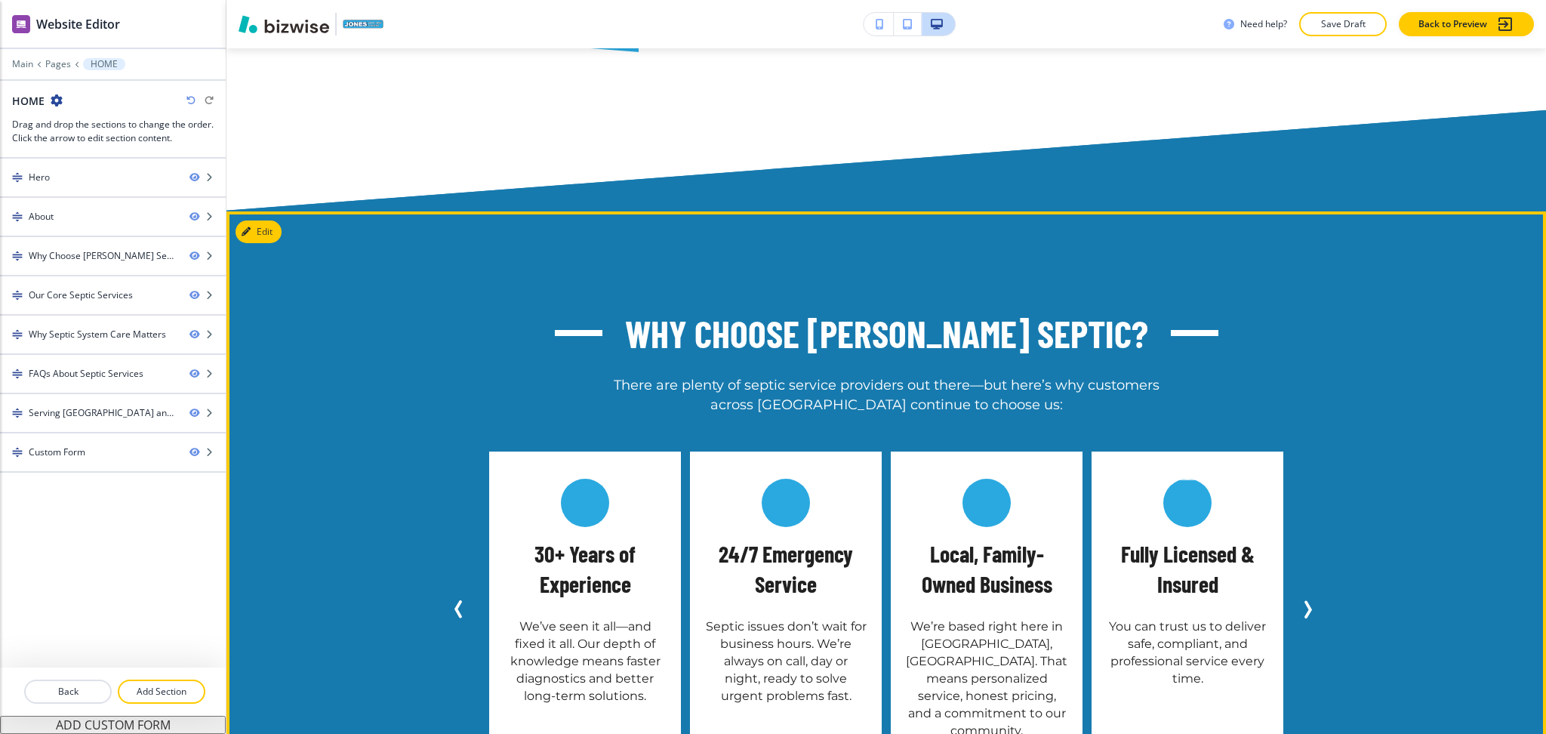
scroll to position [1686, 0]
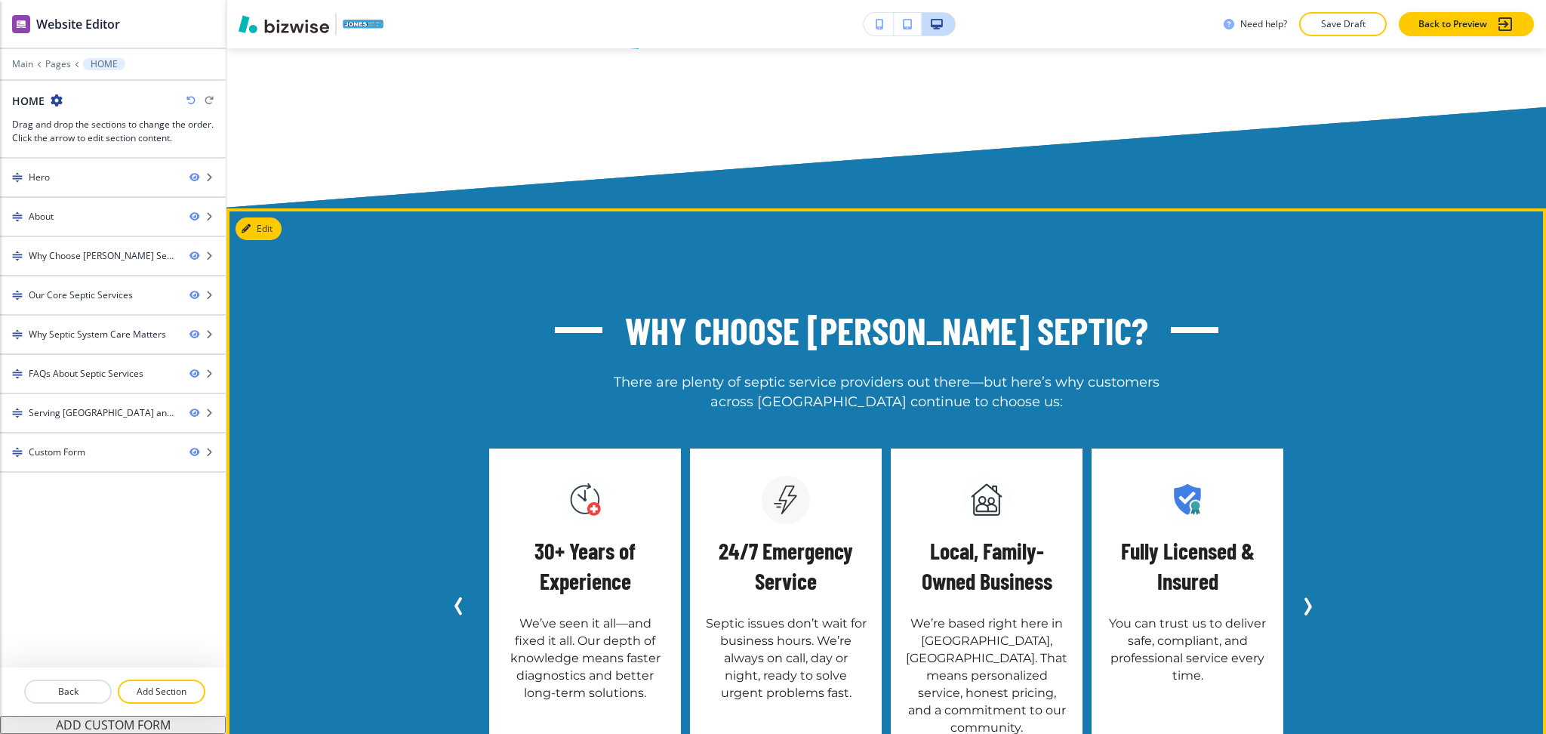
click at [1306, 599] on icon "Next Slide" at bounding box center [1308, 606] width 5 height 15
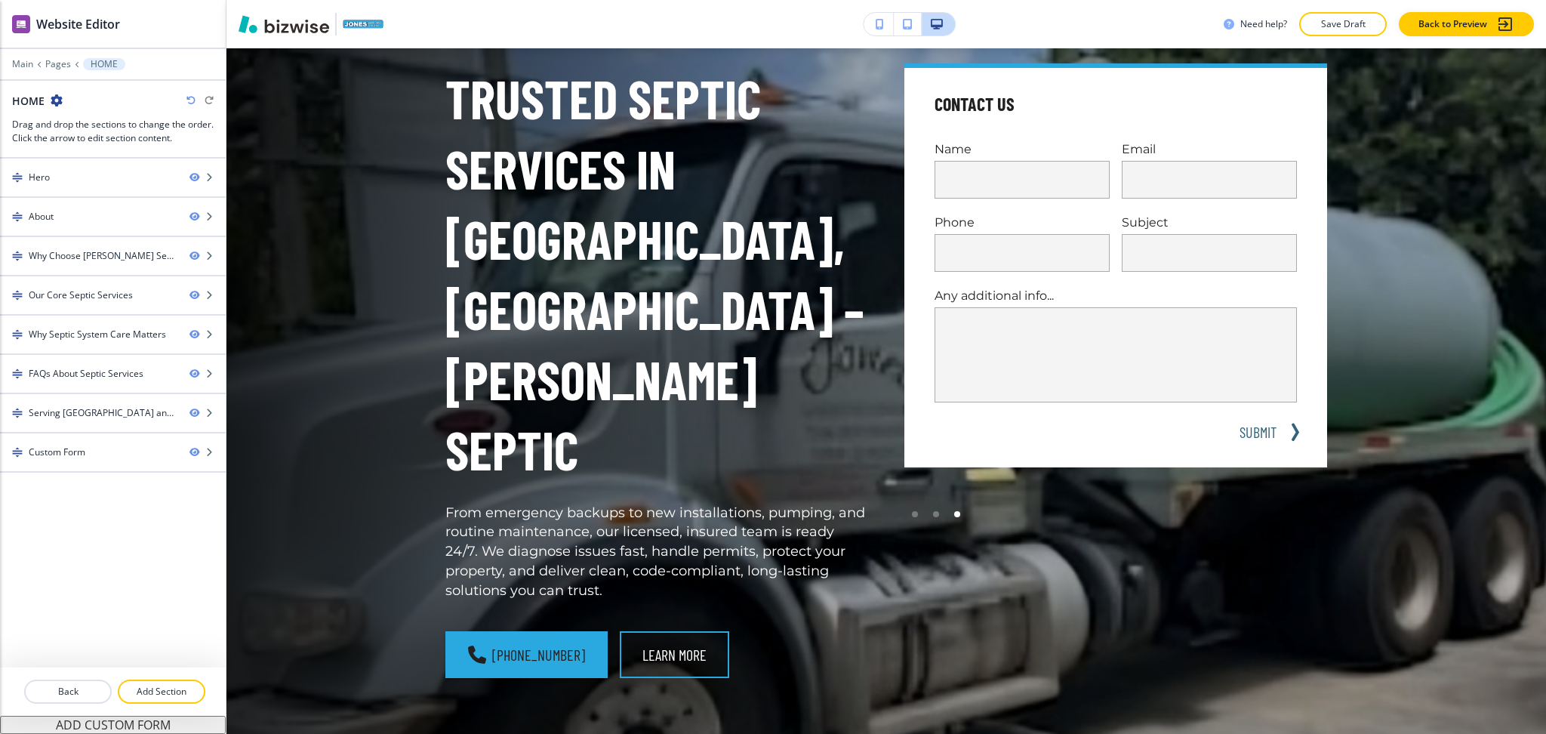
scroll to position [0, 0]
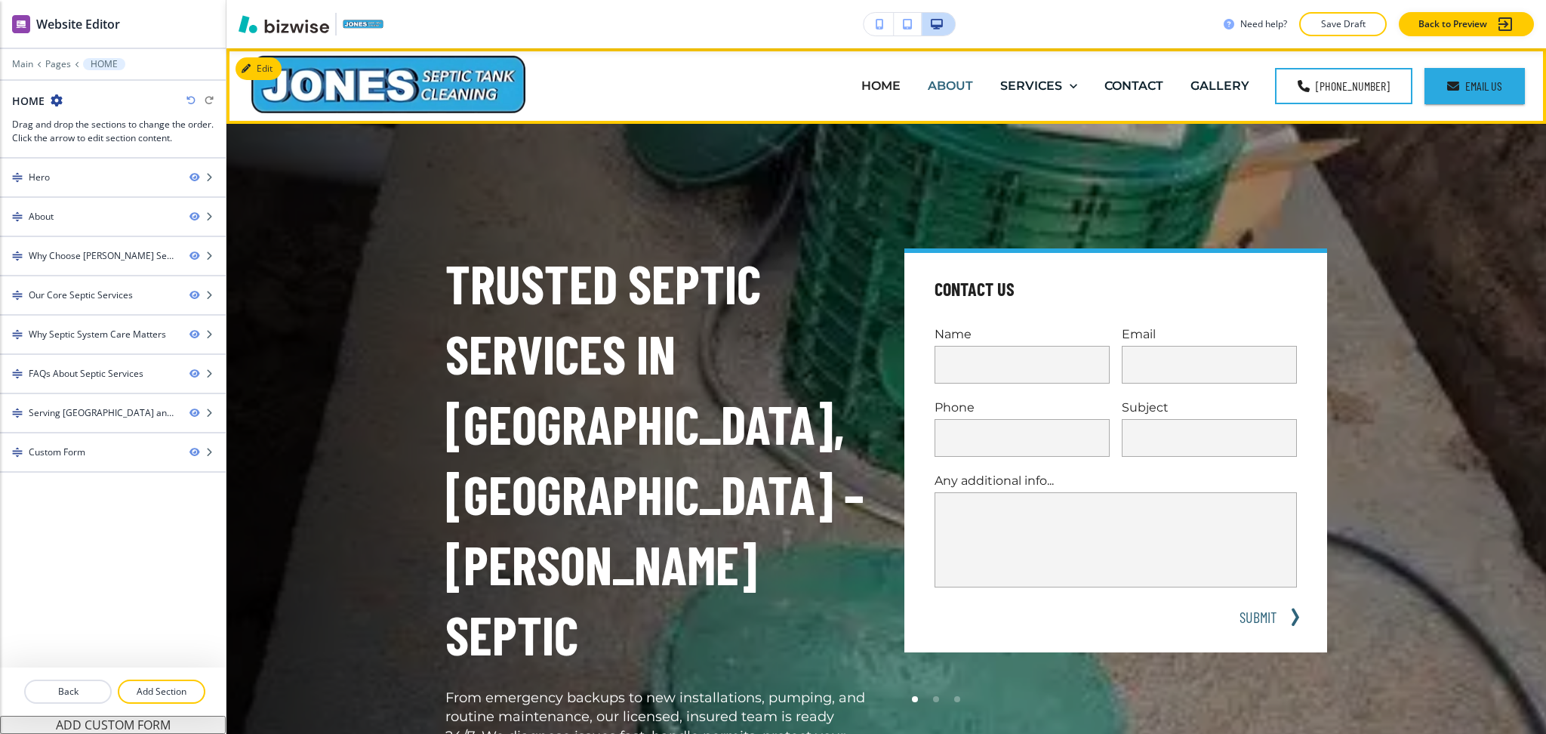
click at [965, 82] on p "ABOUT" at bounding box center [950, 85] width 45 height 17
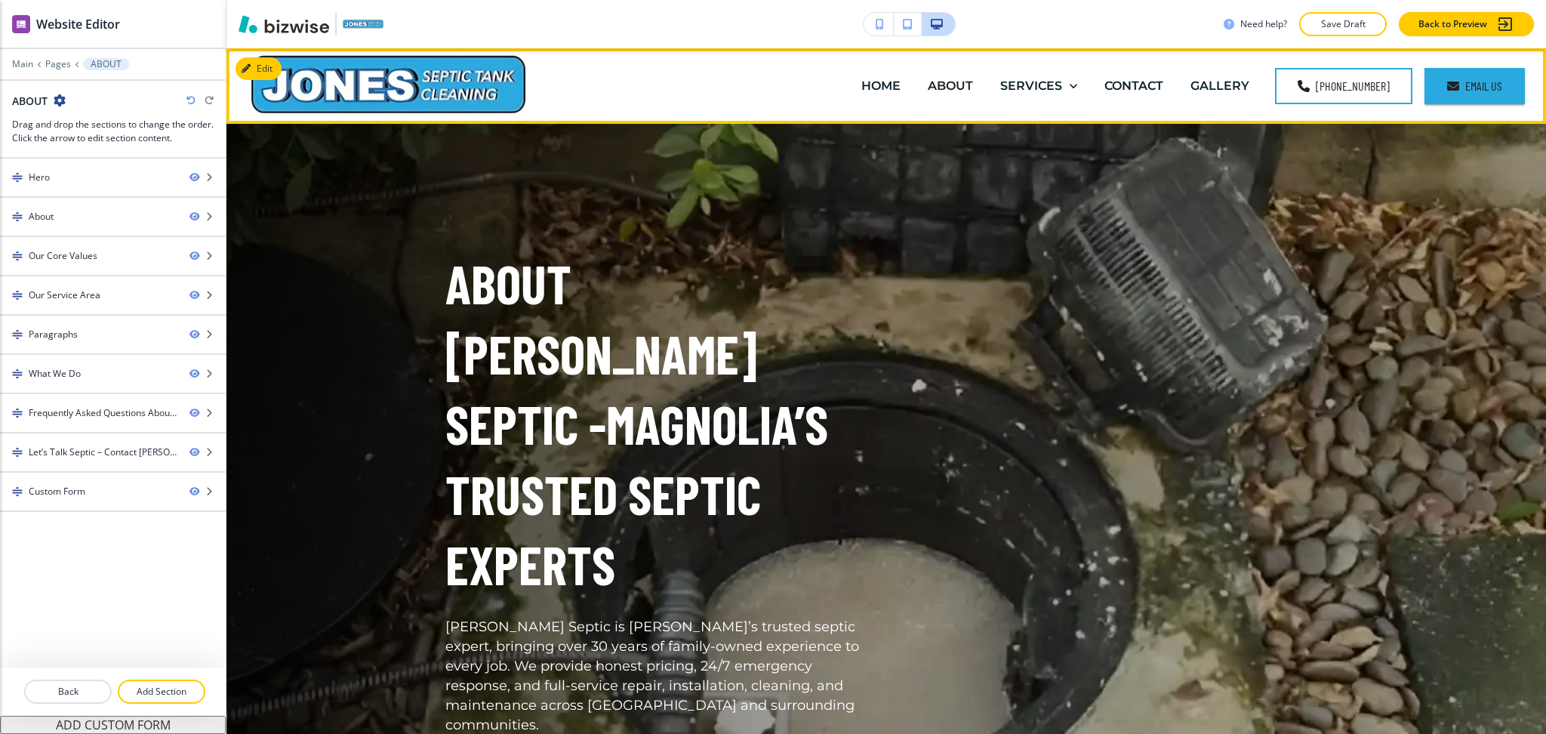
click at [939, 513] on div "About Jones Septic - Magnolia’s Trusted Septic Experts Jones Septic is Magnolia…" at bounding box center [868, 512] width 918 height 721
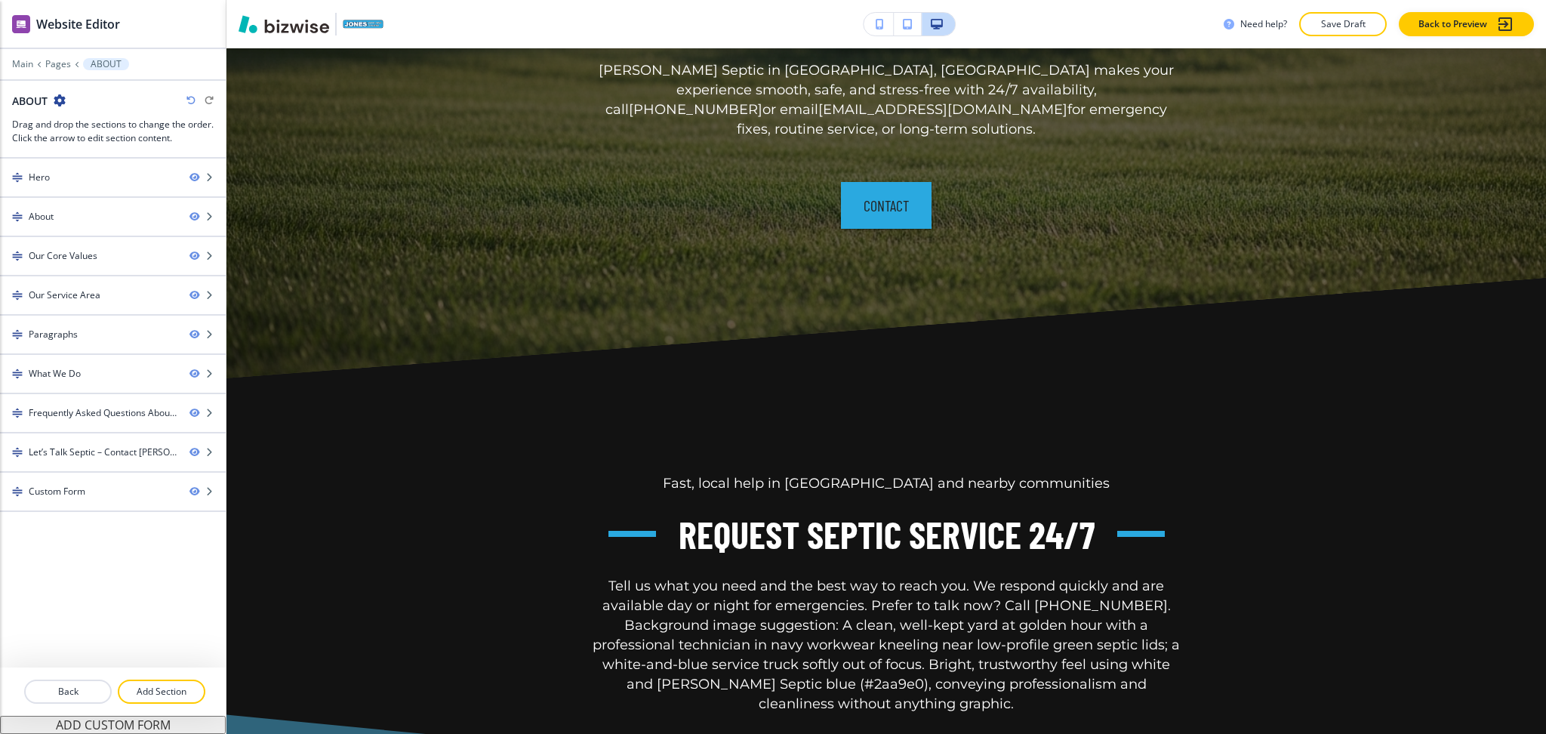
scroll to position [5707, 0]
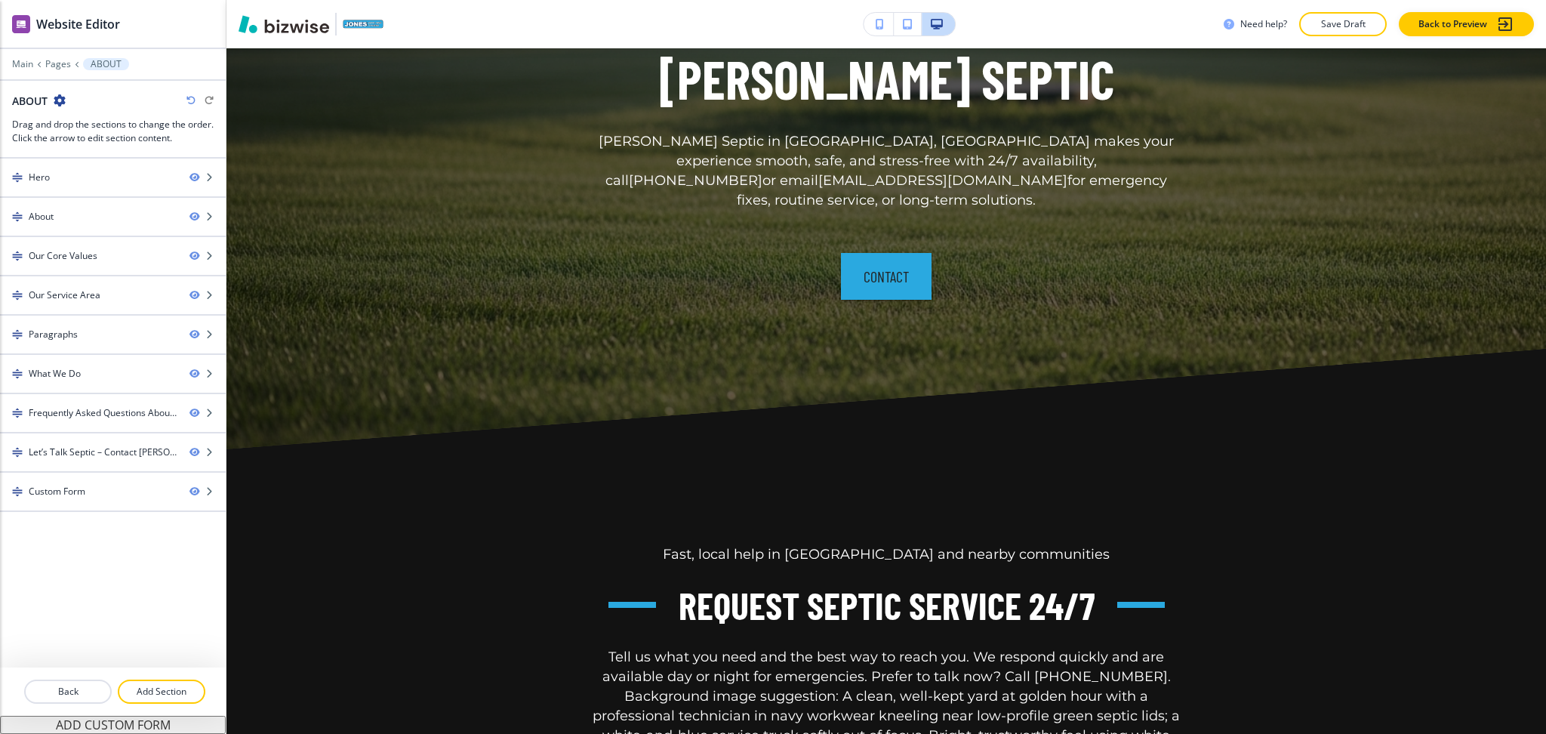
click at [191, 98] on icon "button" at bounding box center [190, 100] width 9 height 9
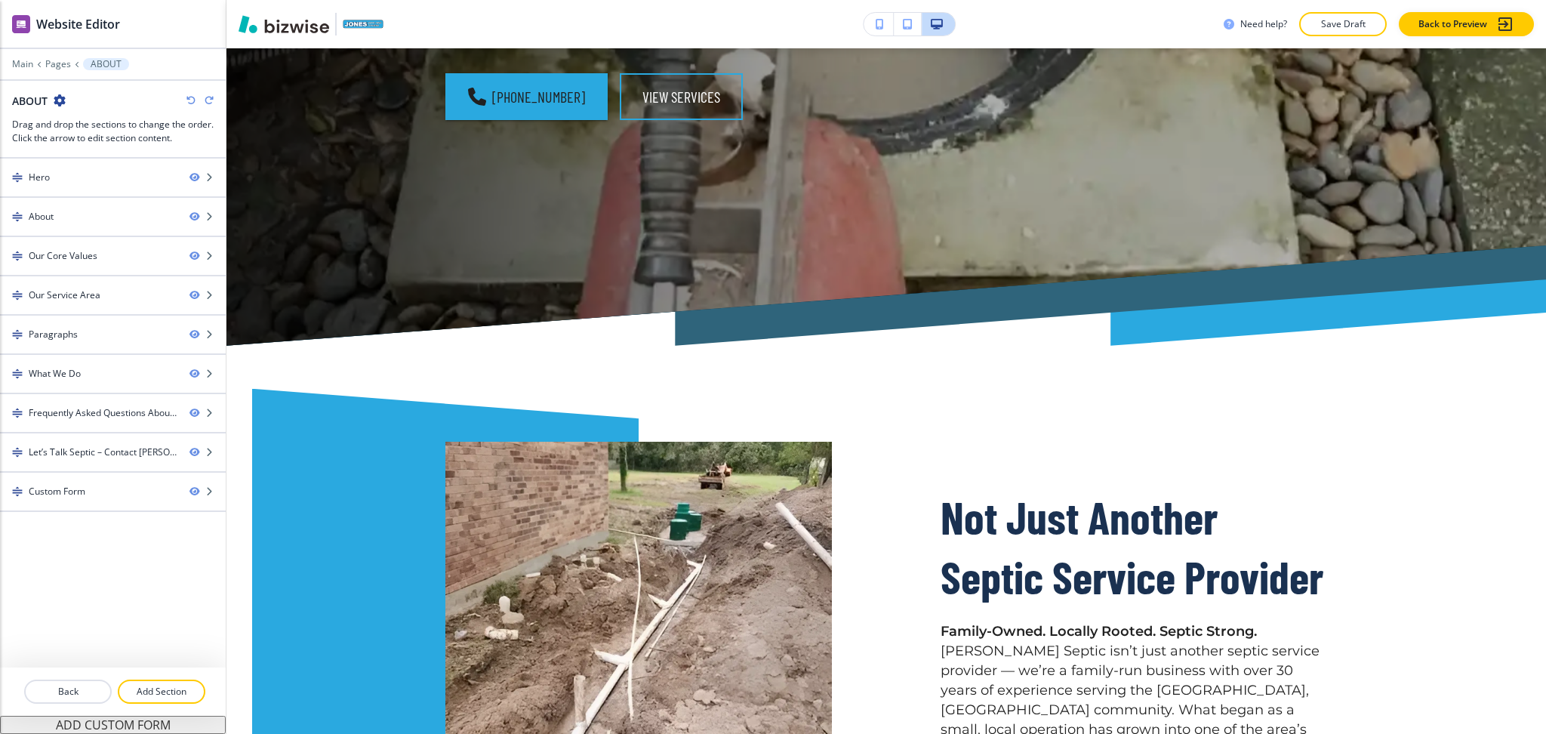
scroll to position [0, 0]
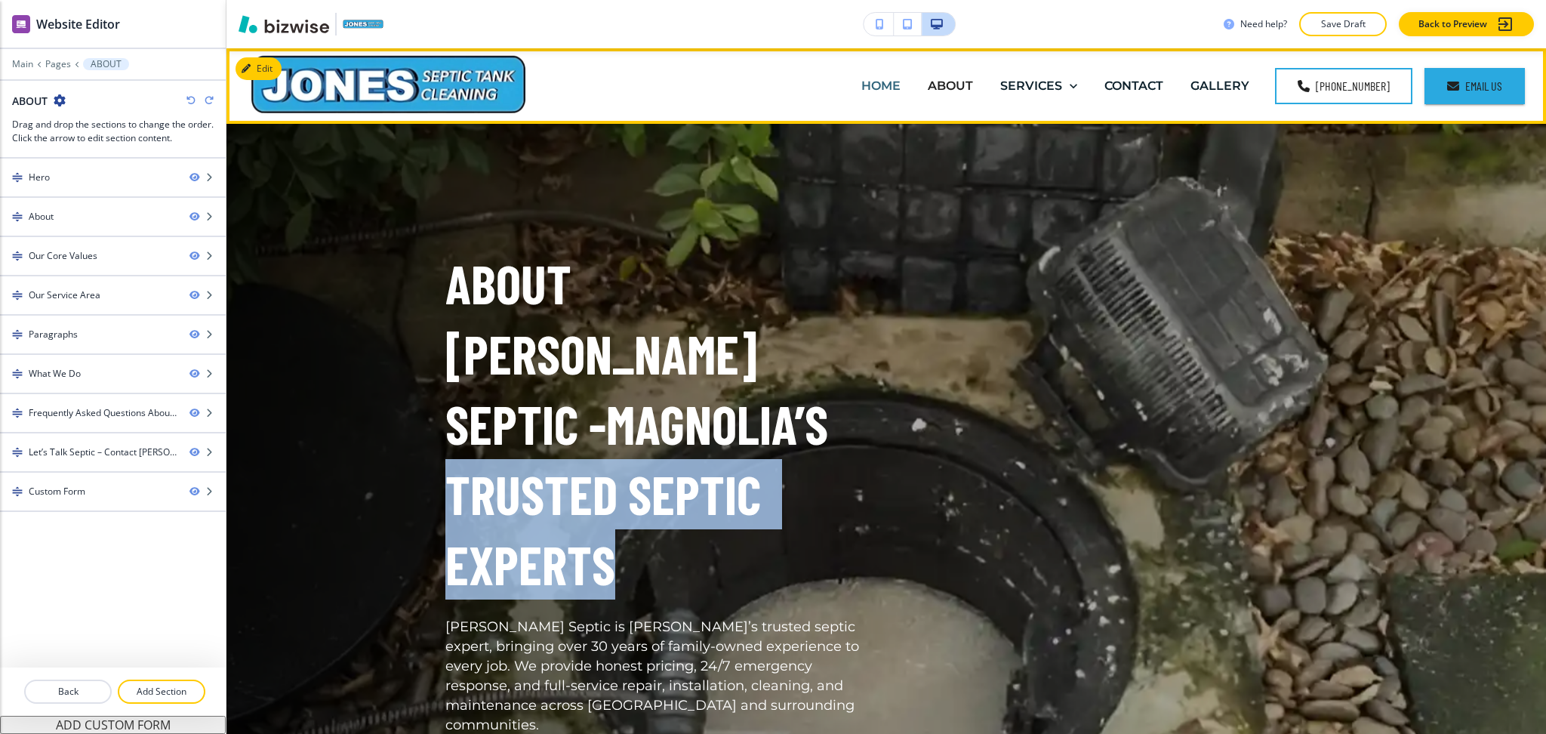
click at [889, 85] on p "HOME" at bounding box center [880, 85] width 39 height 17
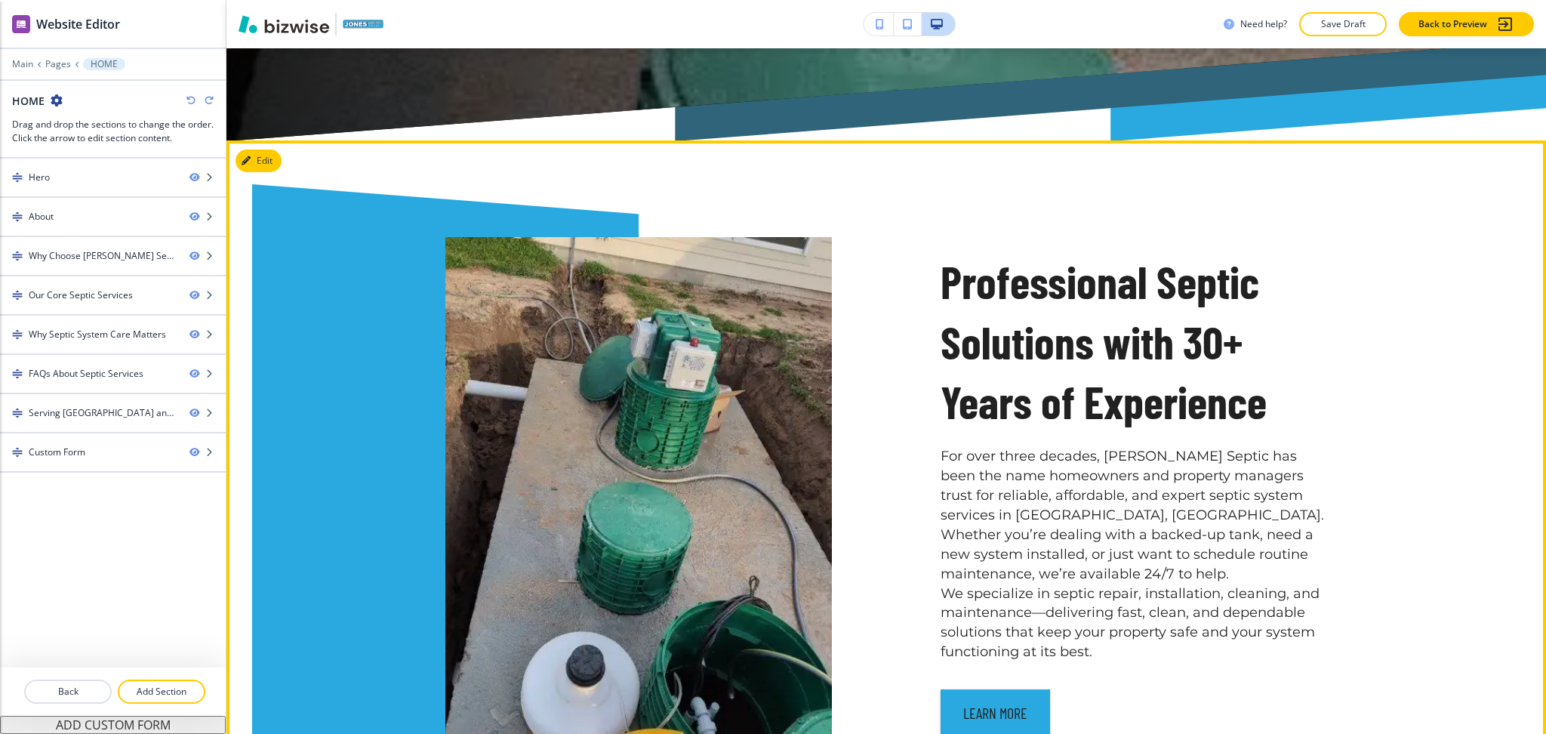
scroll to position [946, 0]
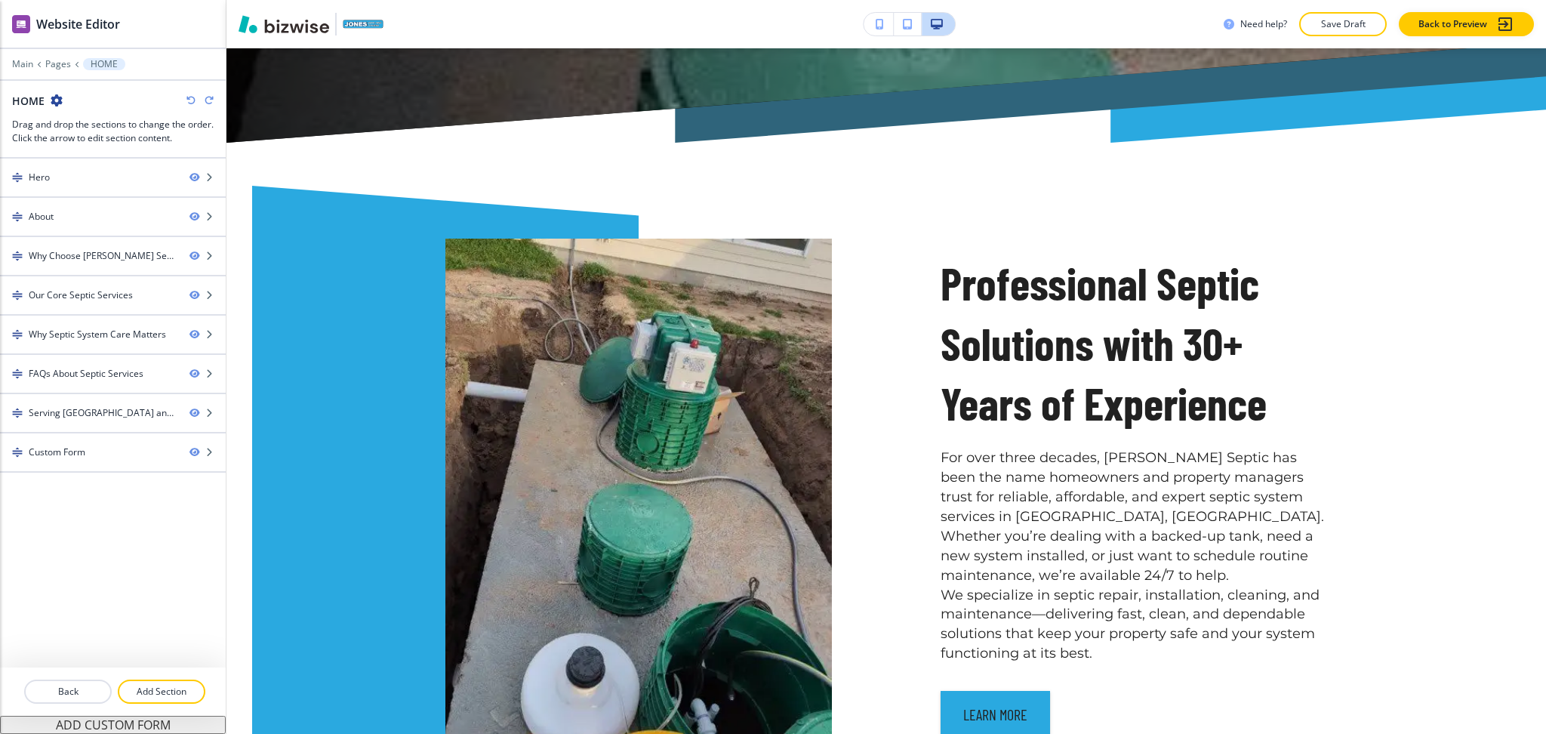
click at [189, 97] on icon "button" at bounding box center [190, 100] width 9 height 9
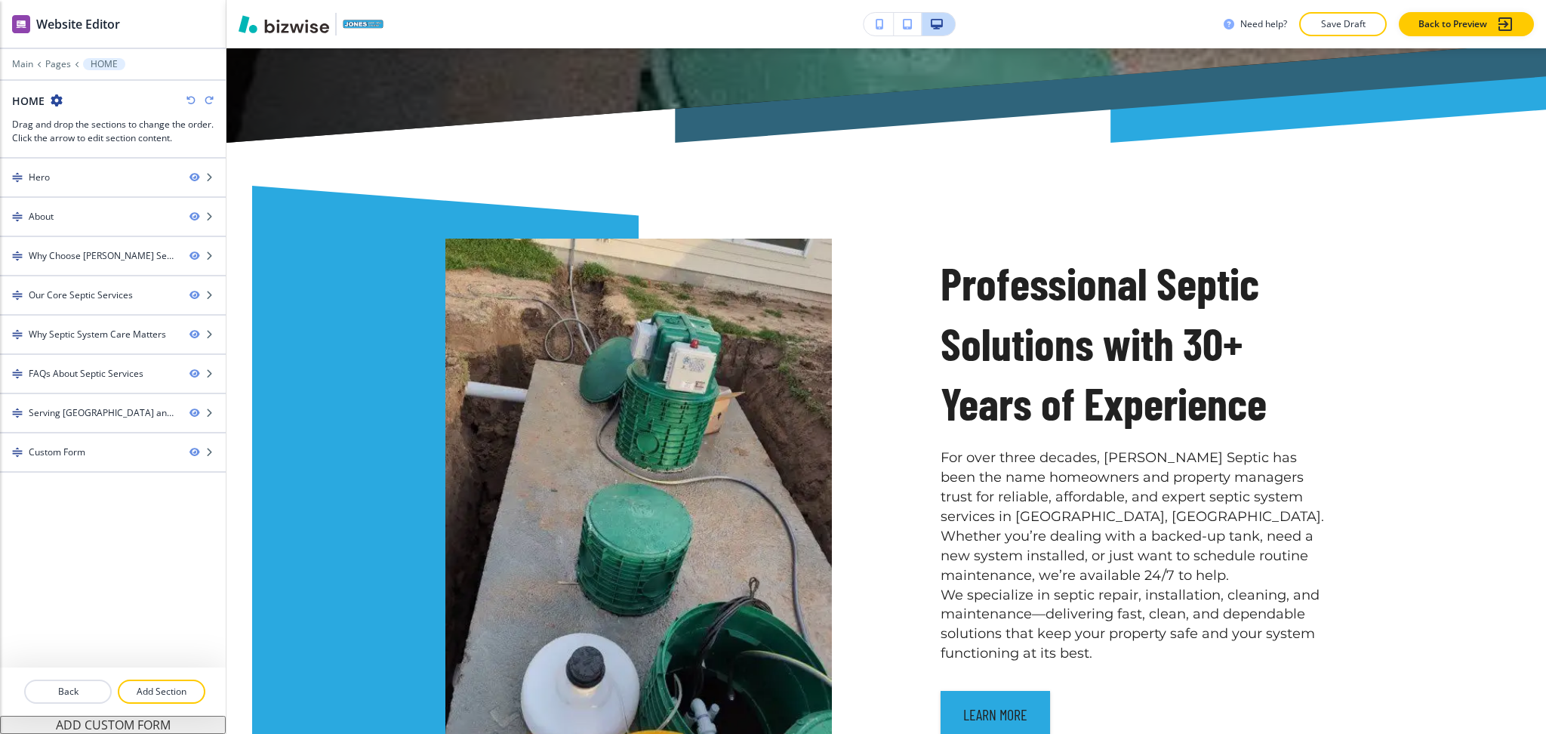
click at [189, 97] on icon "button" at bounding box center [190, 100] width 9 height 9
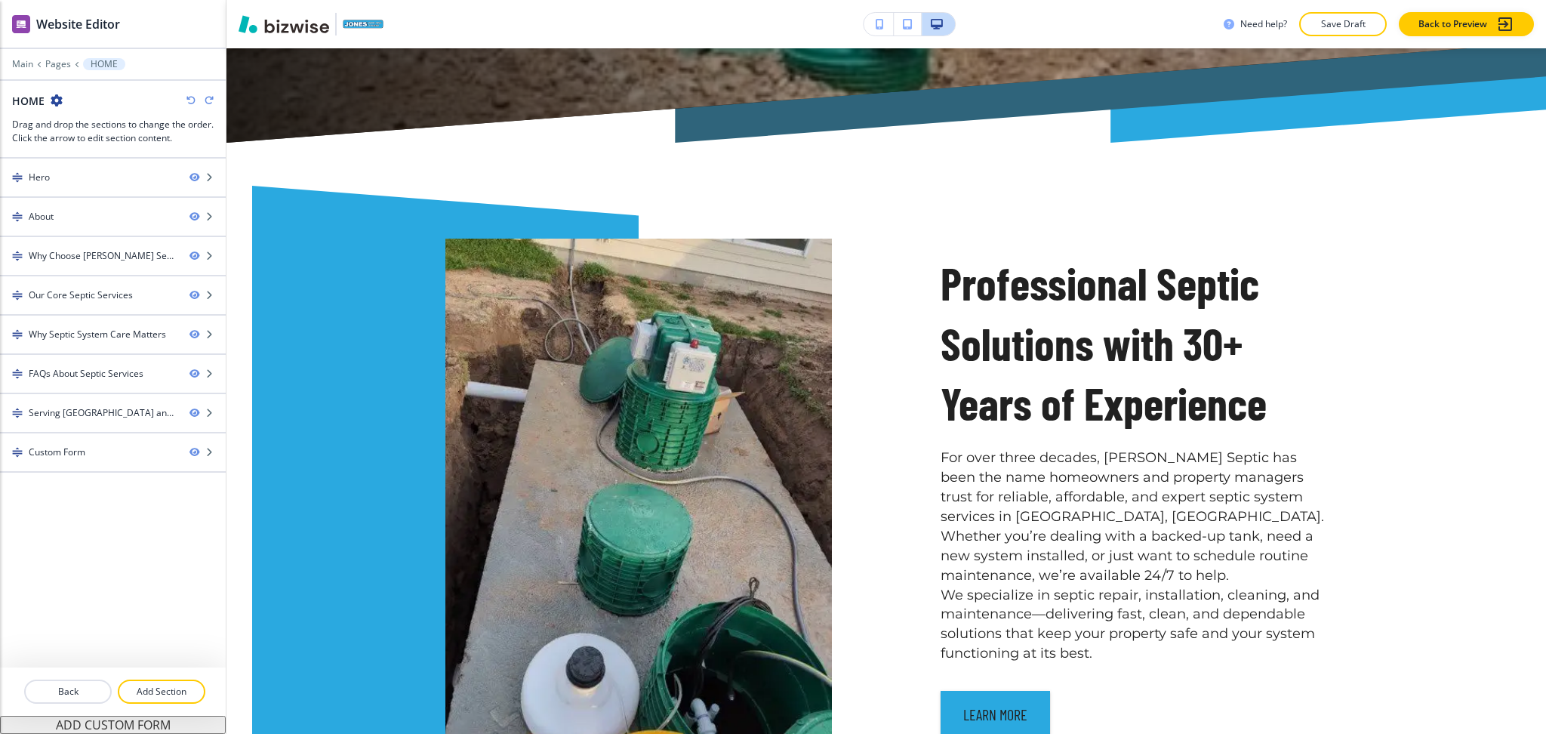
click at [189, 97] on icon "button" at bounding box center [190, 100] width 9 height 9
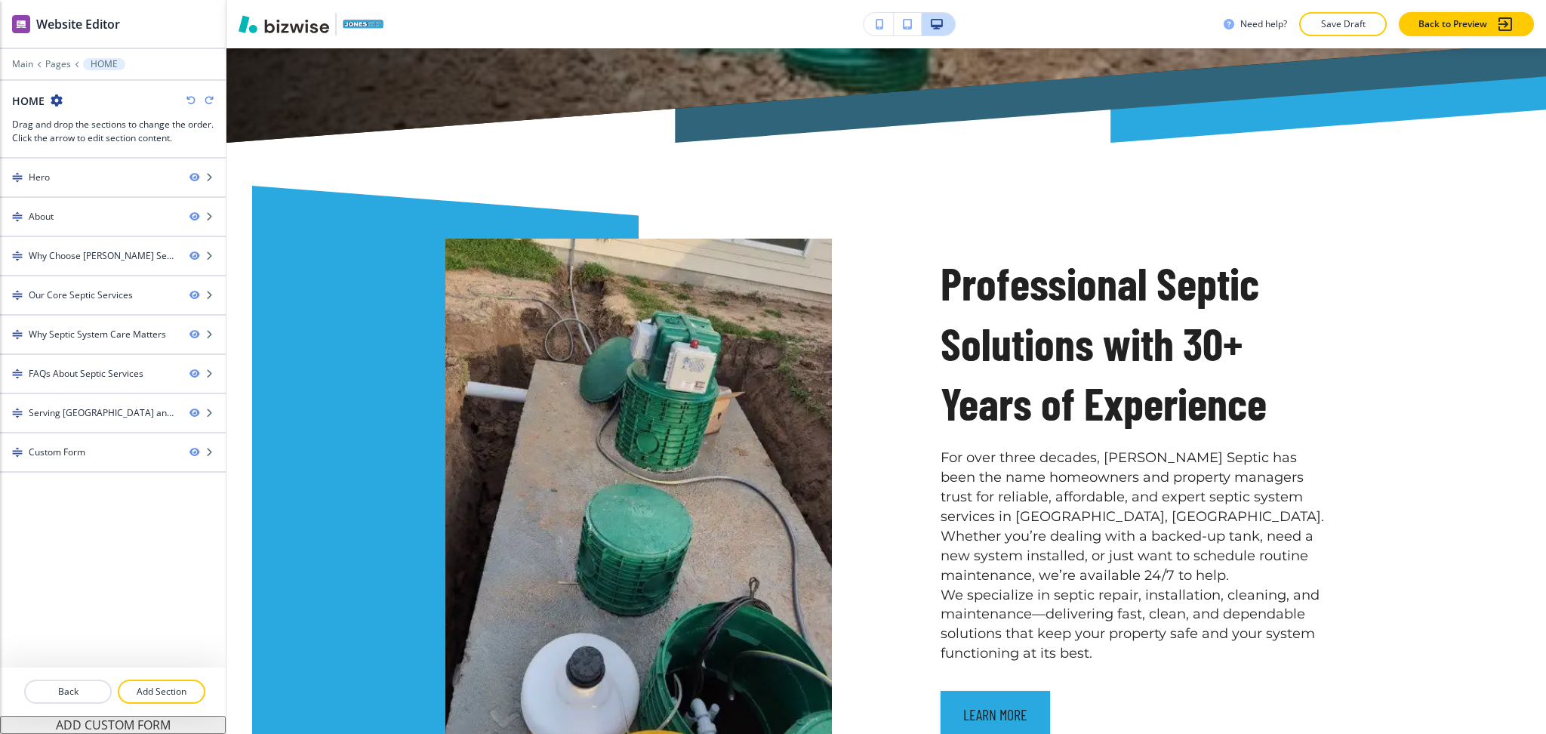
click at [189, 97] on icon "button" at bounding box center [190, 100] width 9 height 9
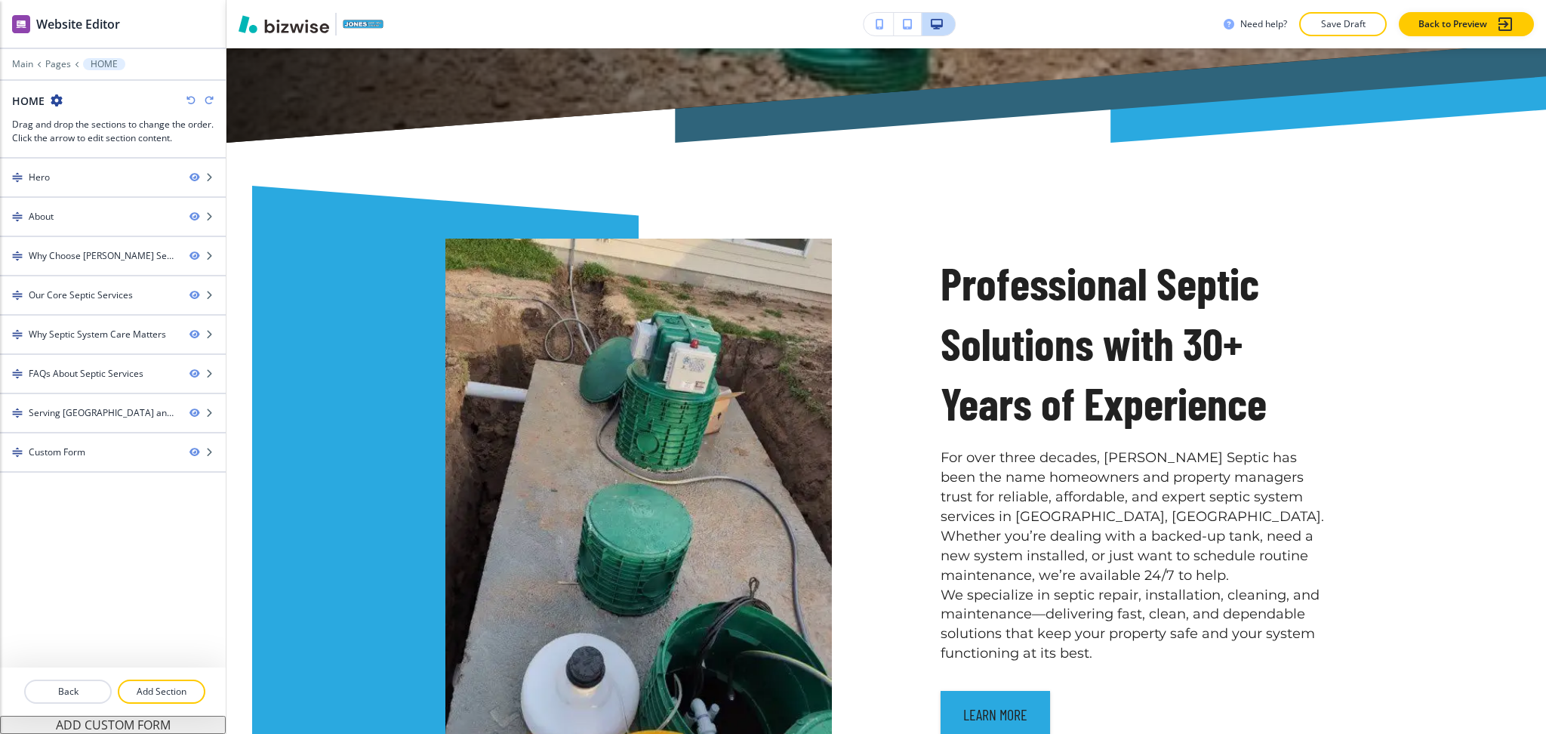
click at [189, 97] on icon "button" at bounding box center [190, 100] width 9 height 9
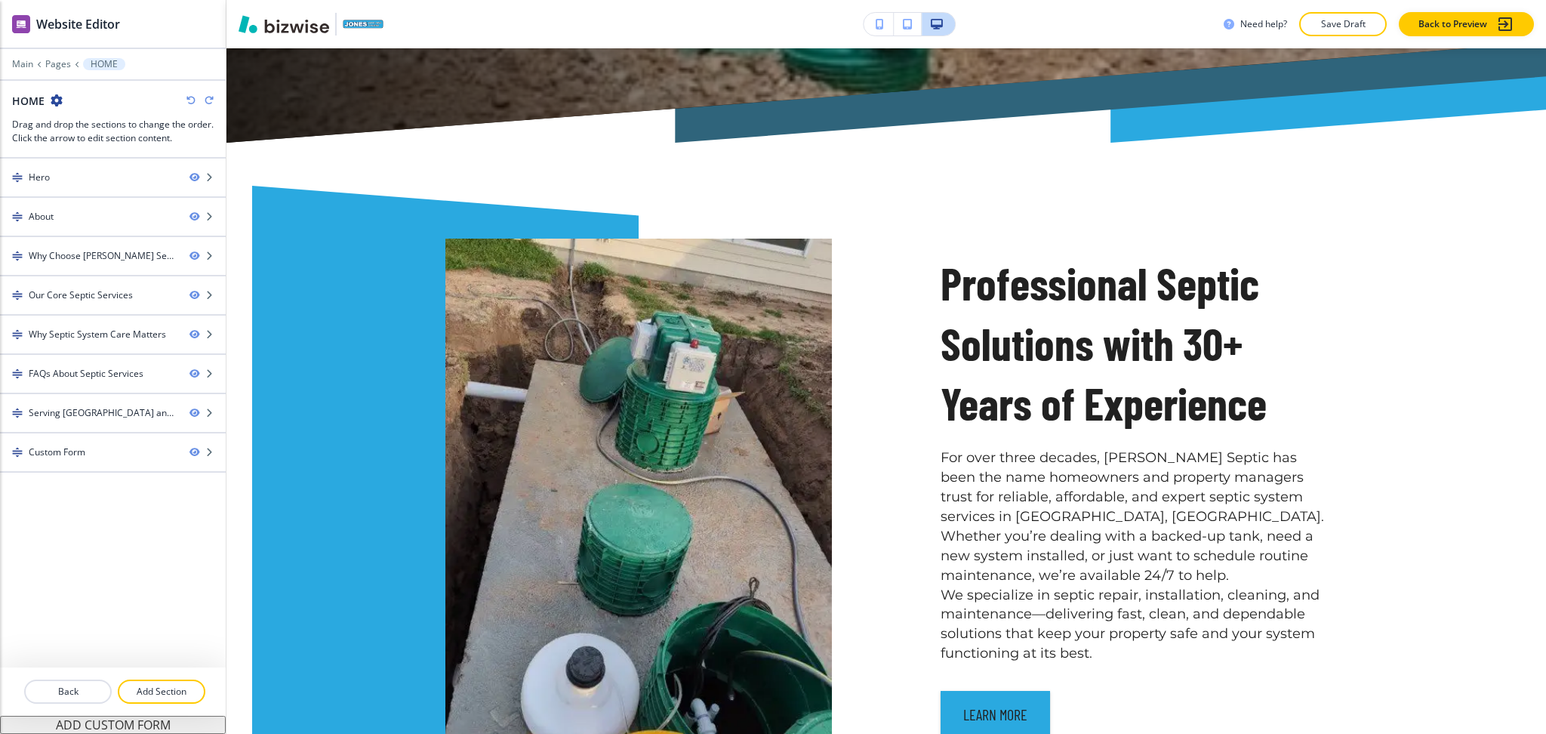
click at [189, 97] on icon "button" at bounding box center [190, 100] width 9 height 9
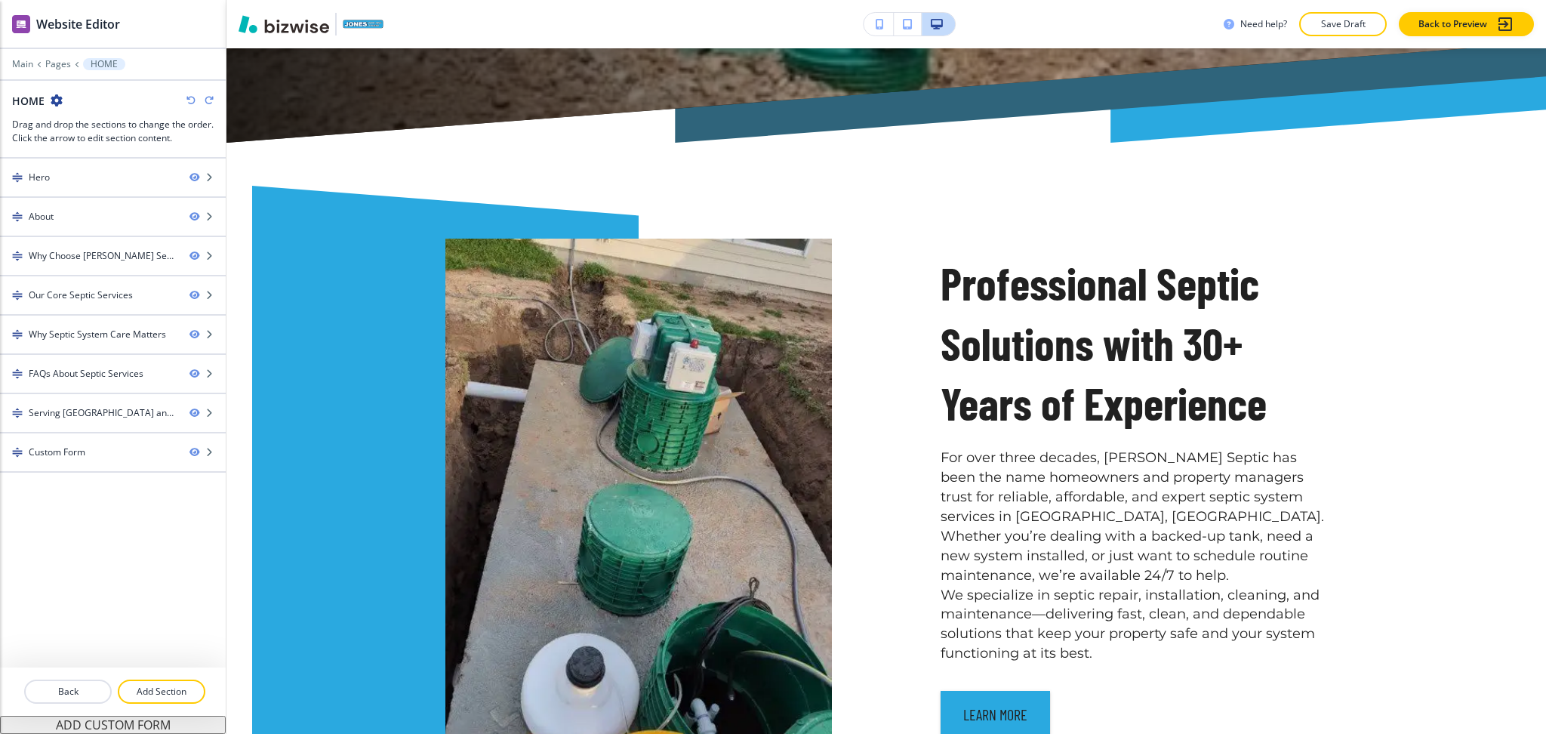
click at [189, 97] on icon "button" at bounding box center [190, 100] width 9 height 9
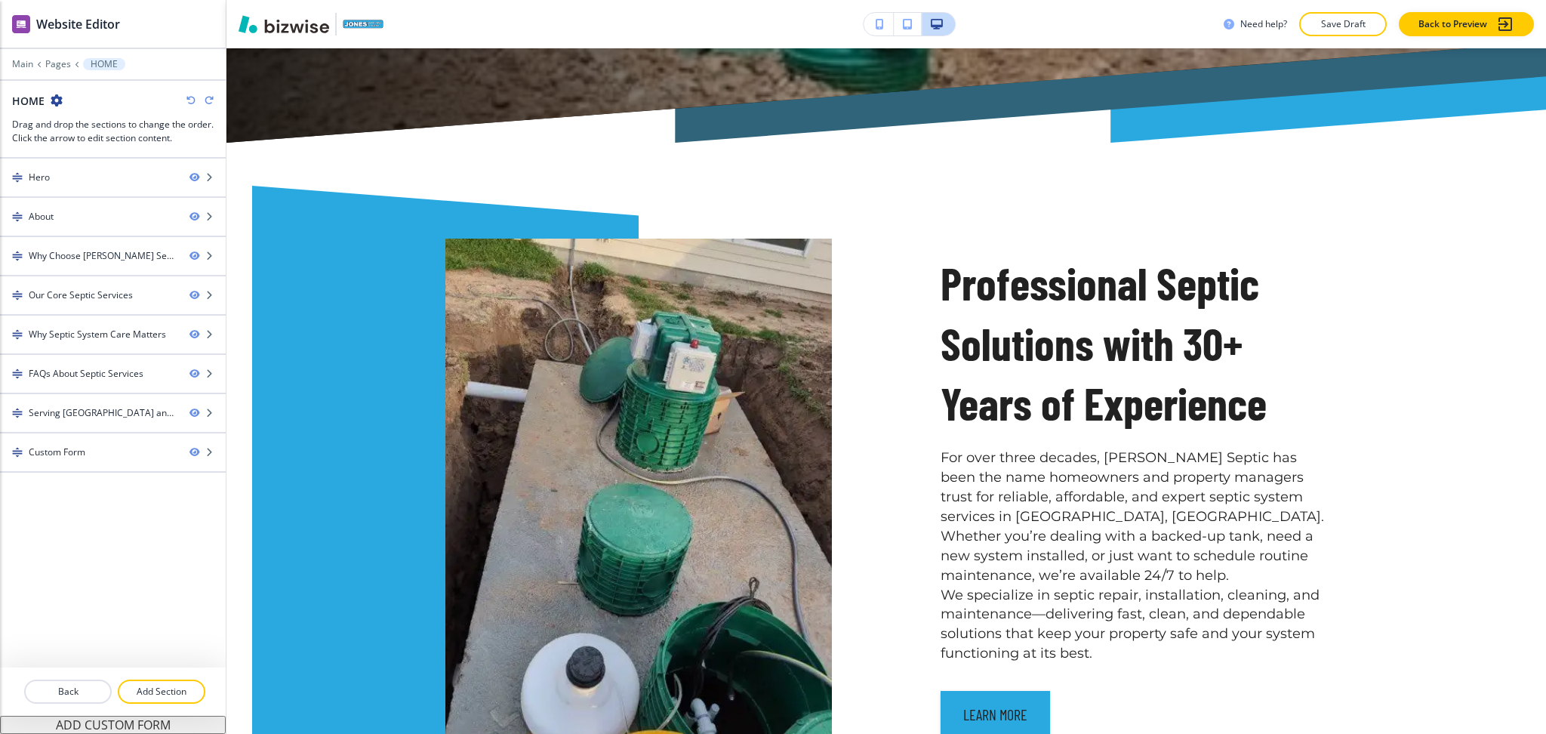
click at [189, 97] on icon "button" at bounding box center [190, 100] width 9 height 9
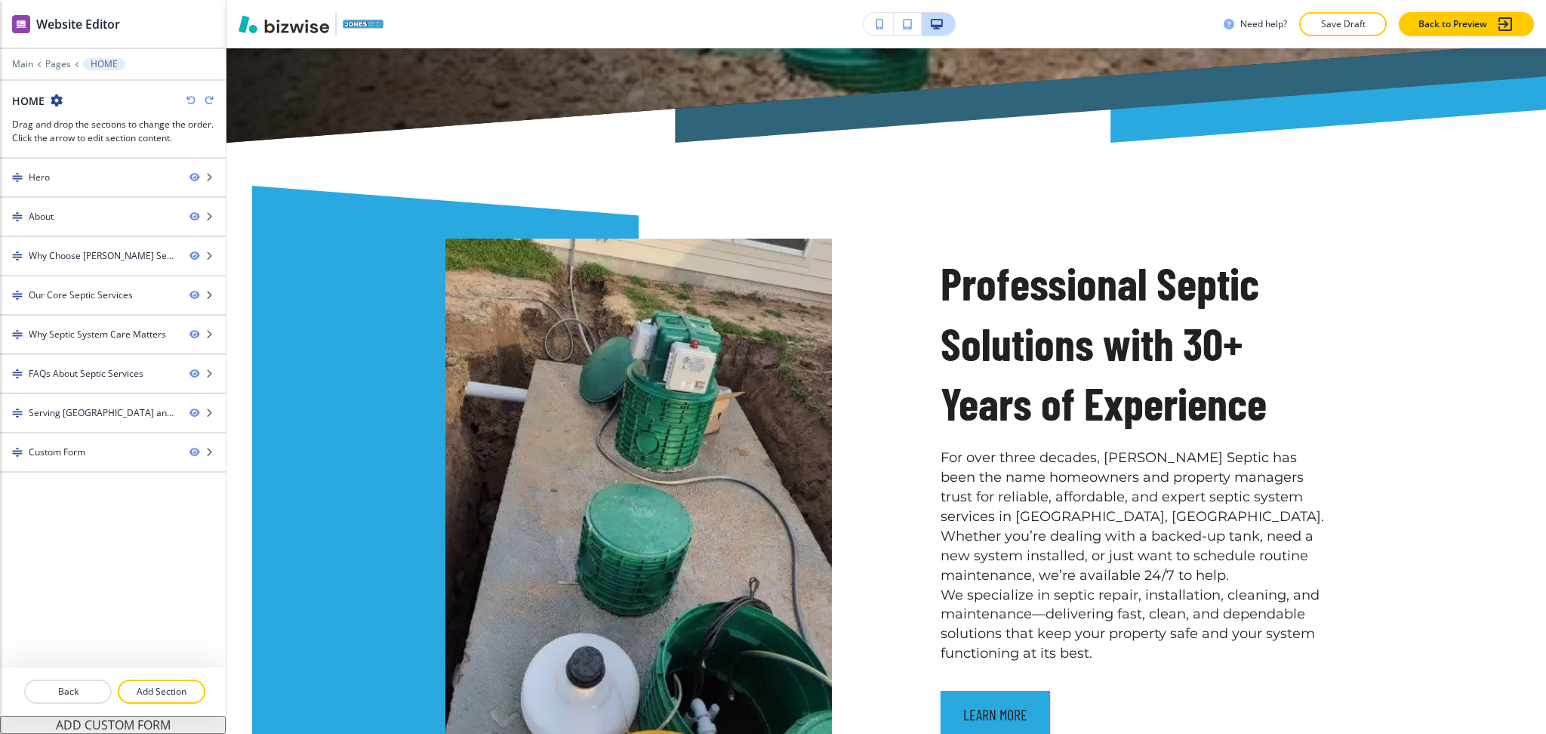
click at [189, 97] on icon "button" at bounding box center [190, 100] width 9 height 9
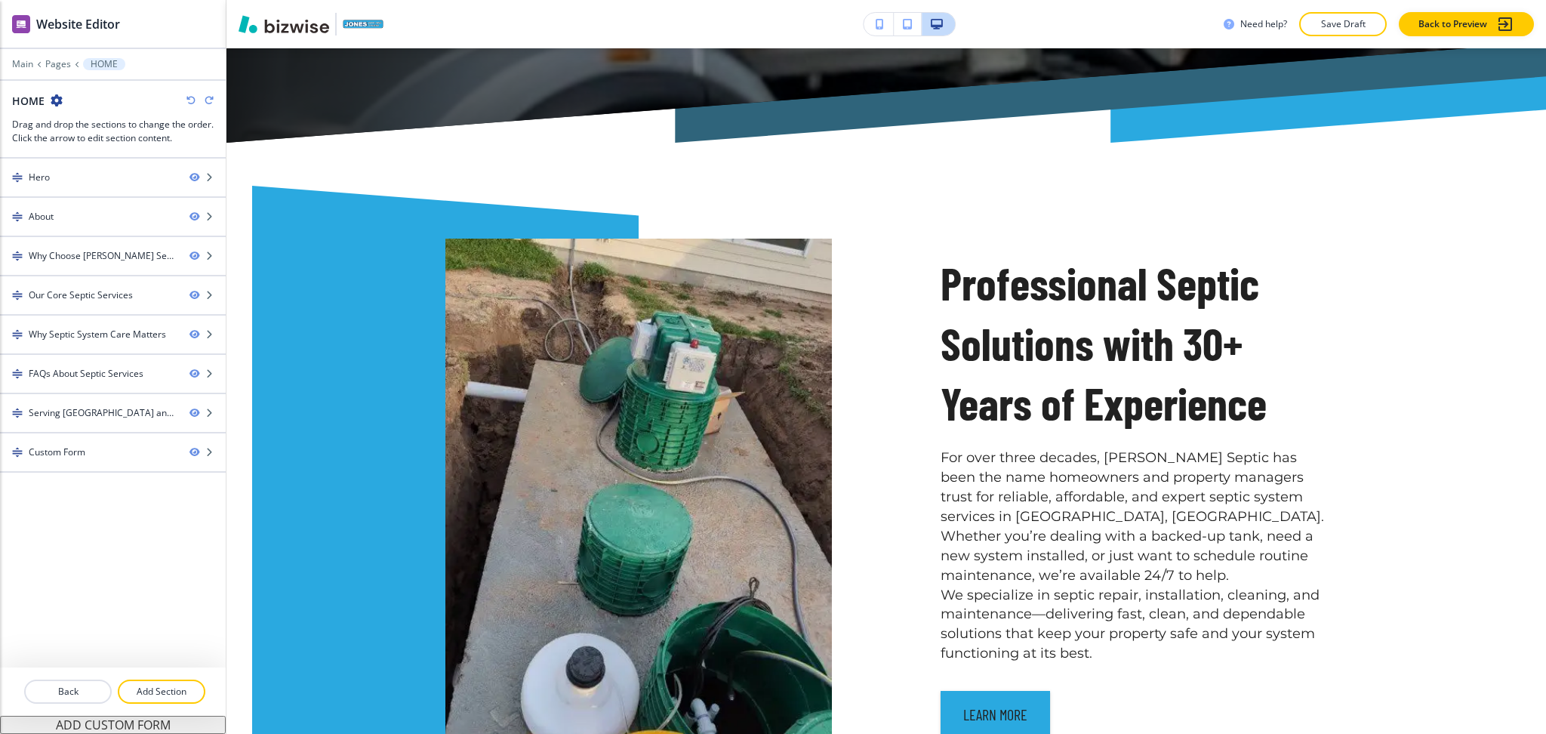
click at [189, 97] on icon "button" at bounding box center [190, 100] width 9 height 9
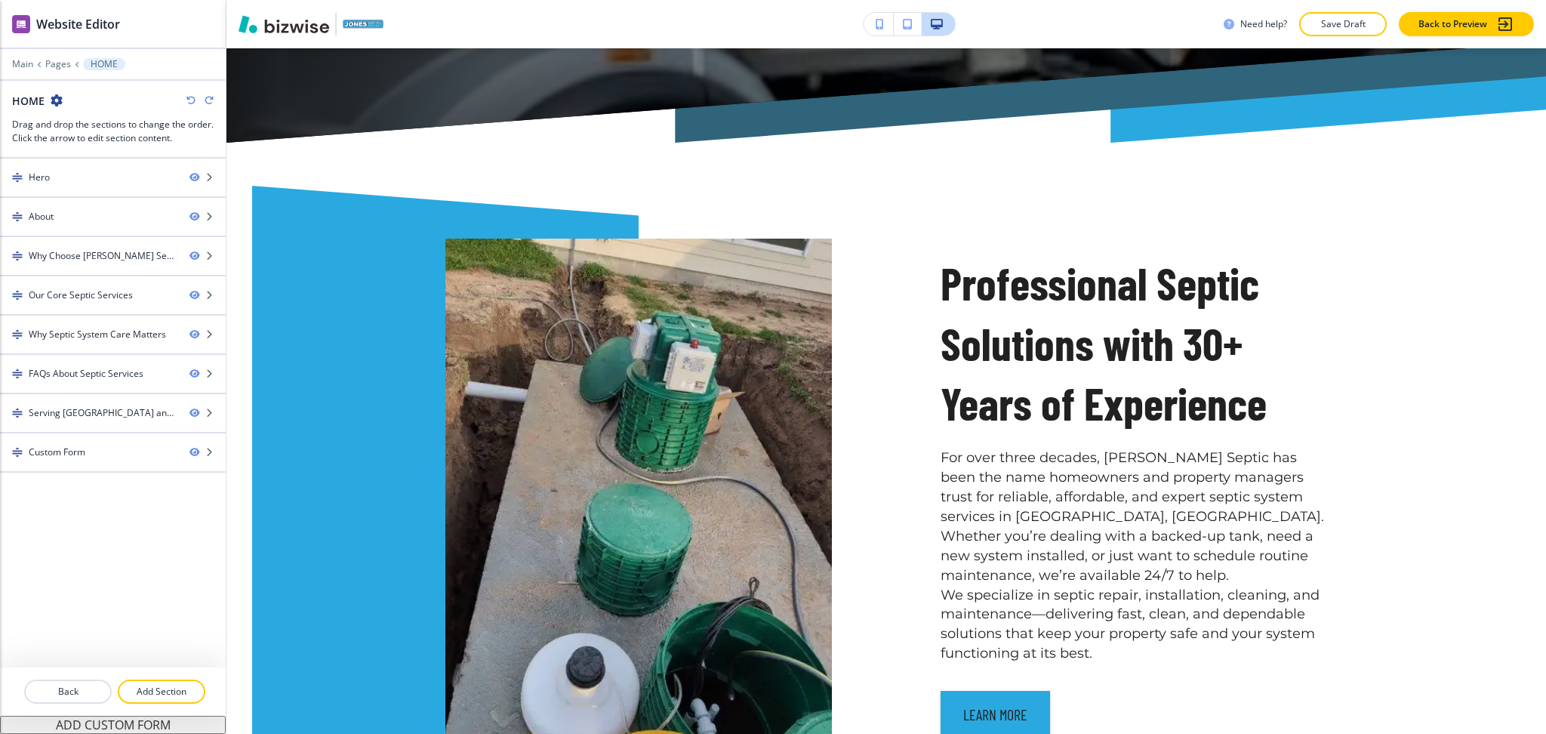
click at [189, 97] on icon "button" at bounding box center [190, 100] width 9 height 9
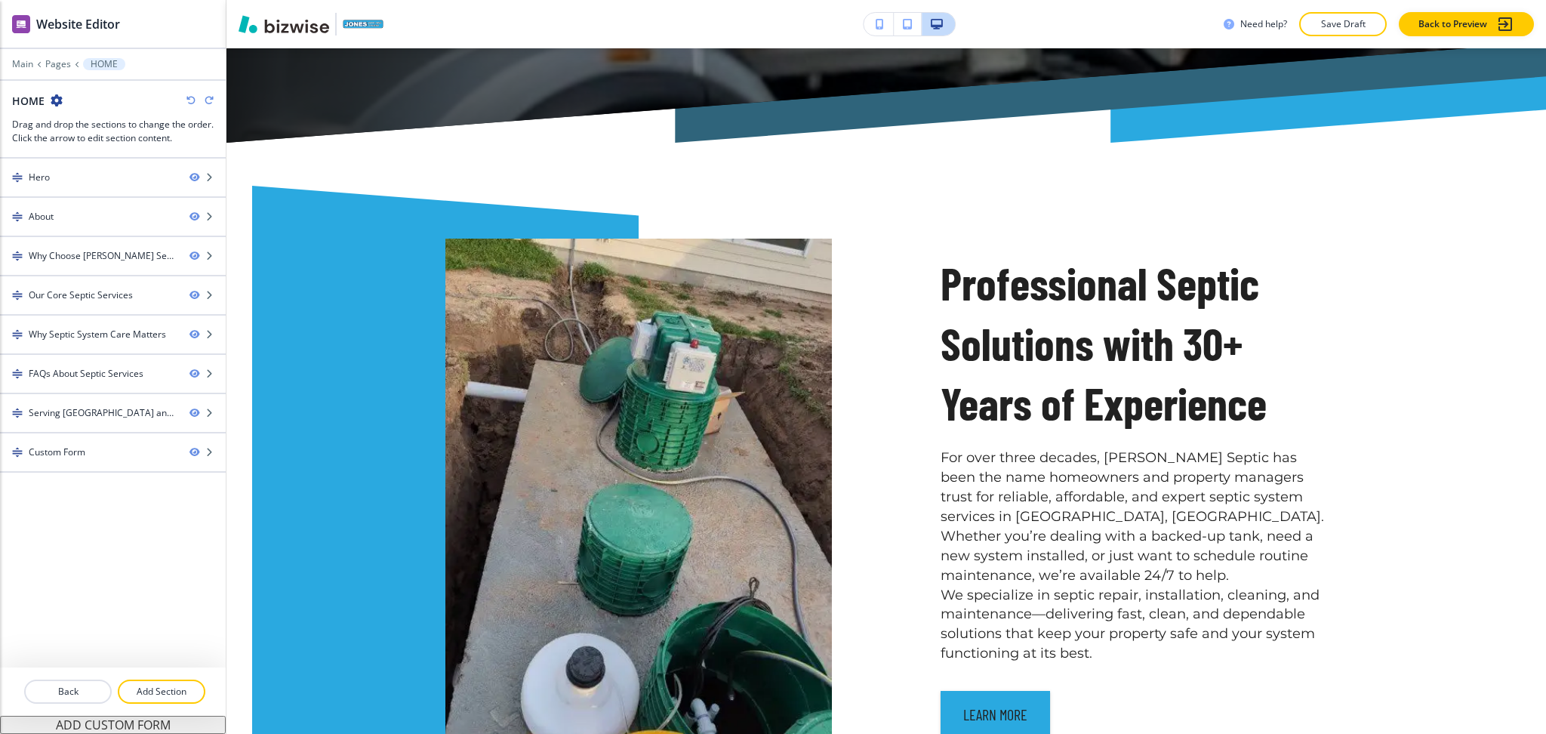
click at [189, 97] on icon "button" at bounding box center [190, 100] width 9 height 9
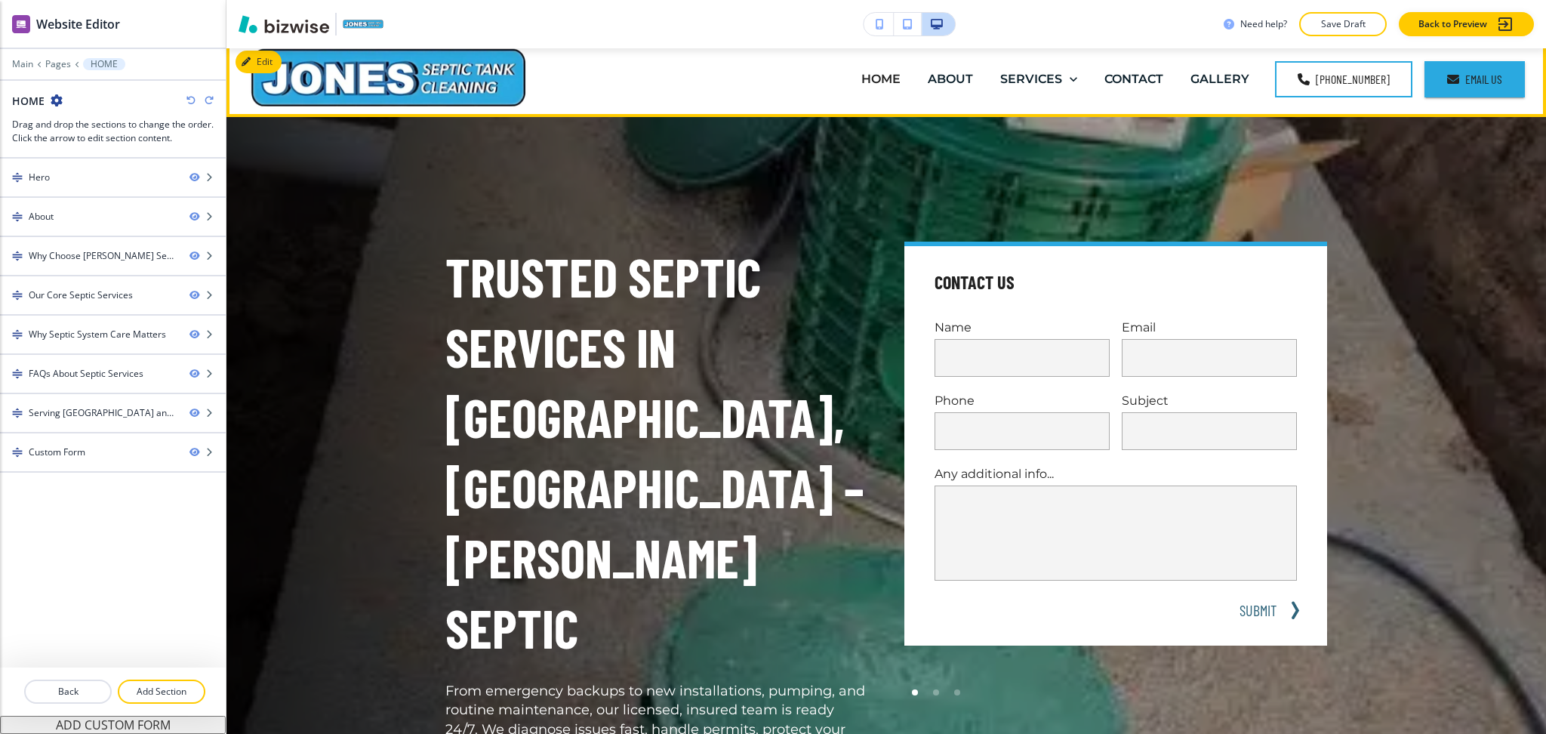
scroll to position [0, 0]
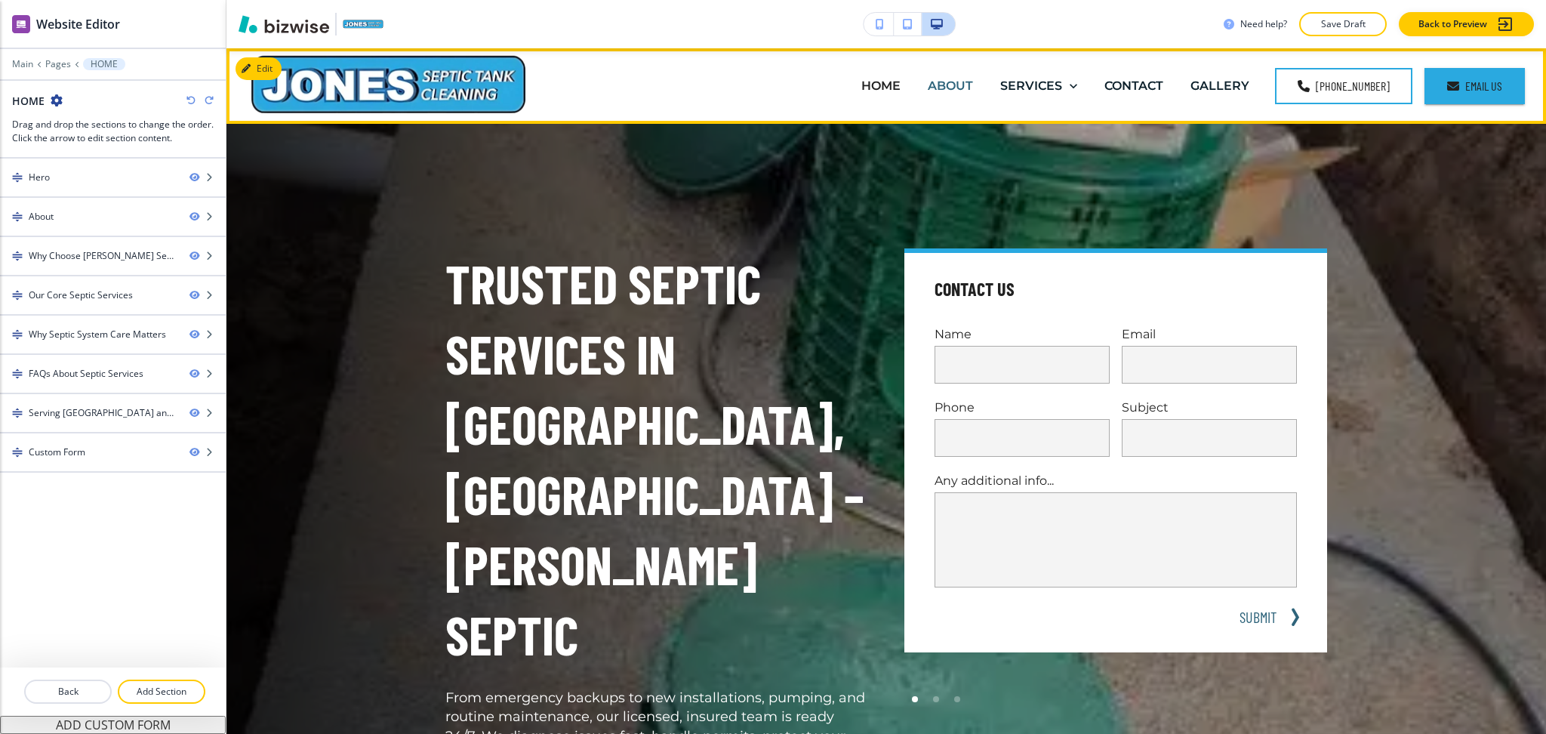
click at [950, 89] on p "ABOUT" at bounding box center [950, 85] width 45 height 17
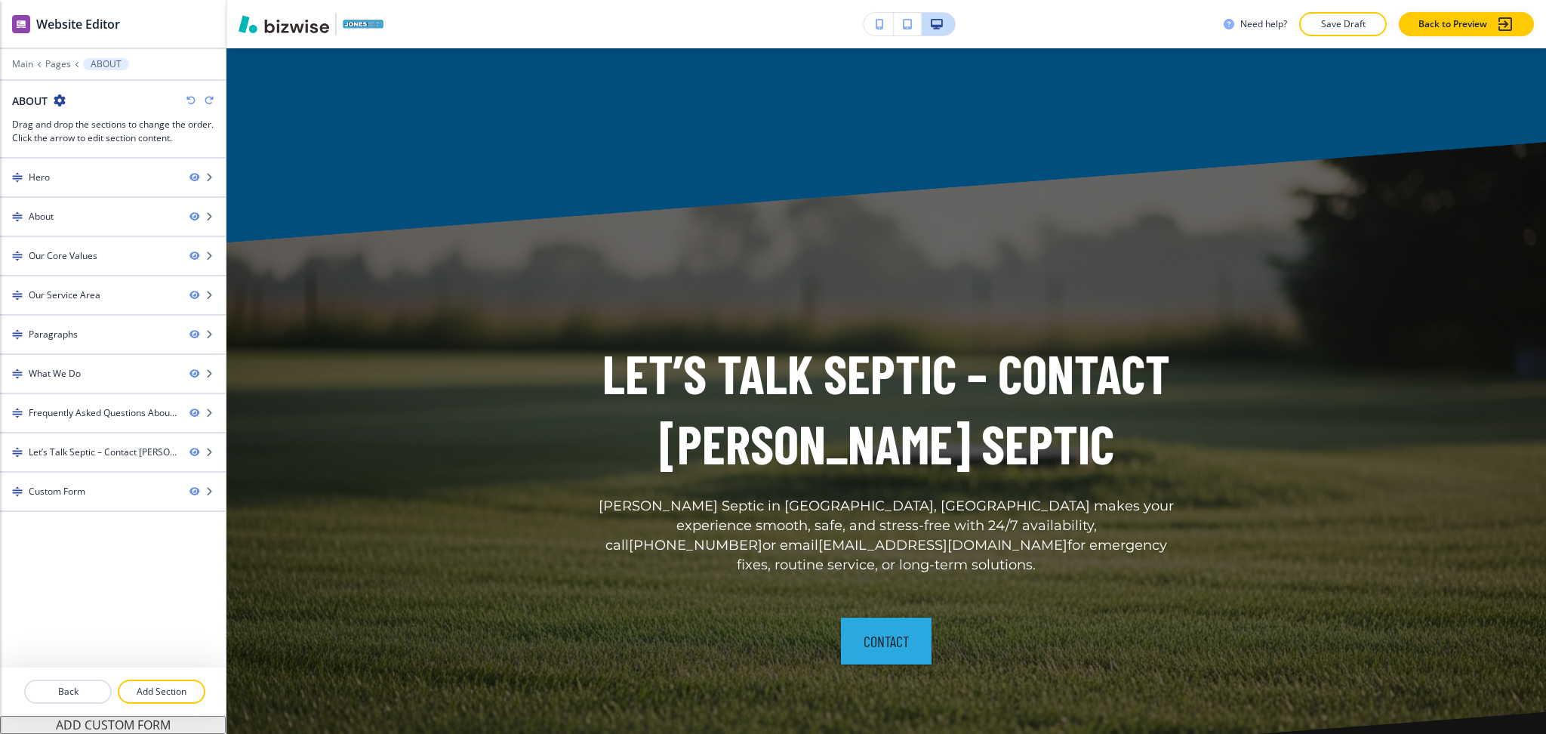
scroll to position [5308, 0]
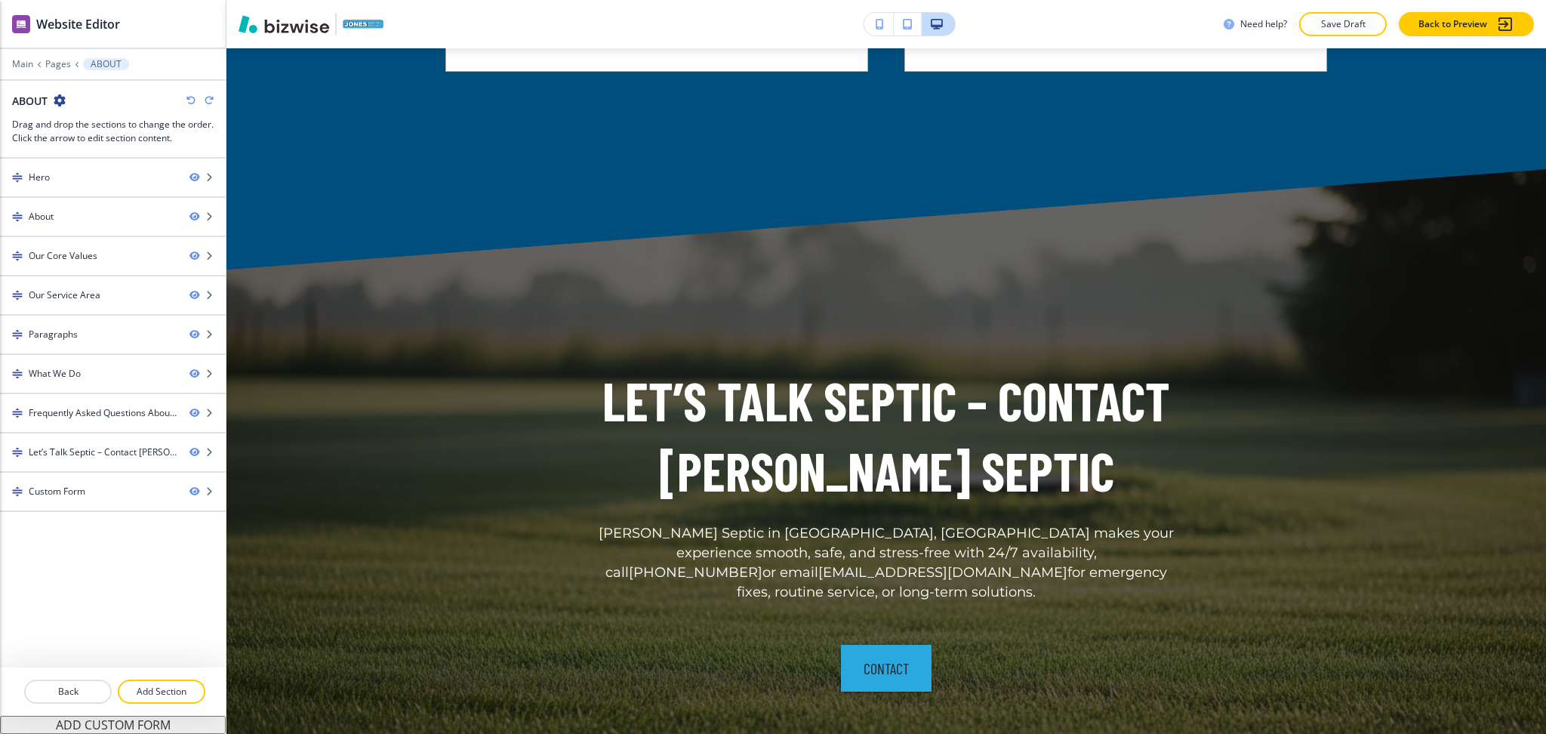
click at [190, 98] on icon "button" at bounding box center [190, 100] width 9 height 9
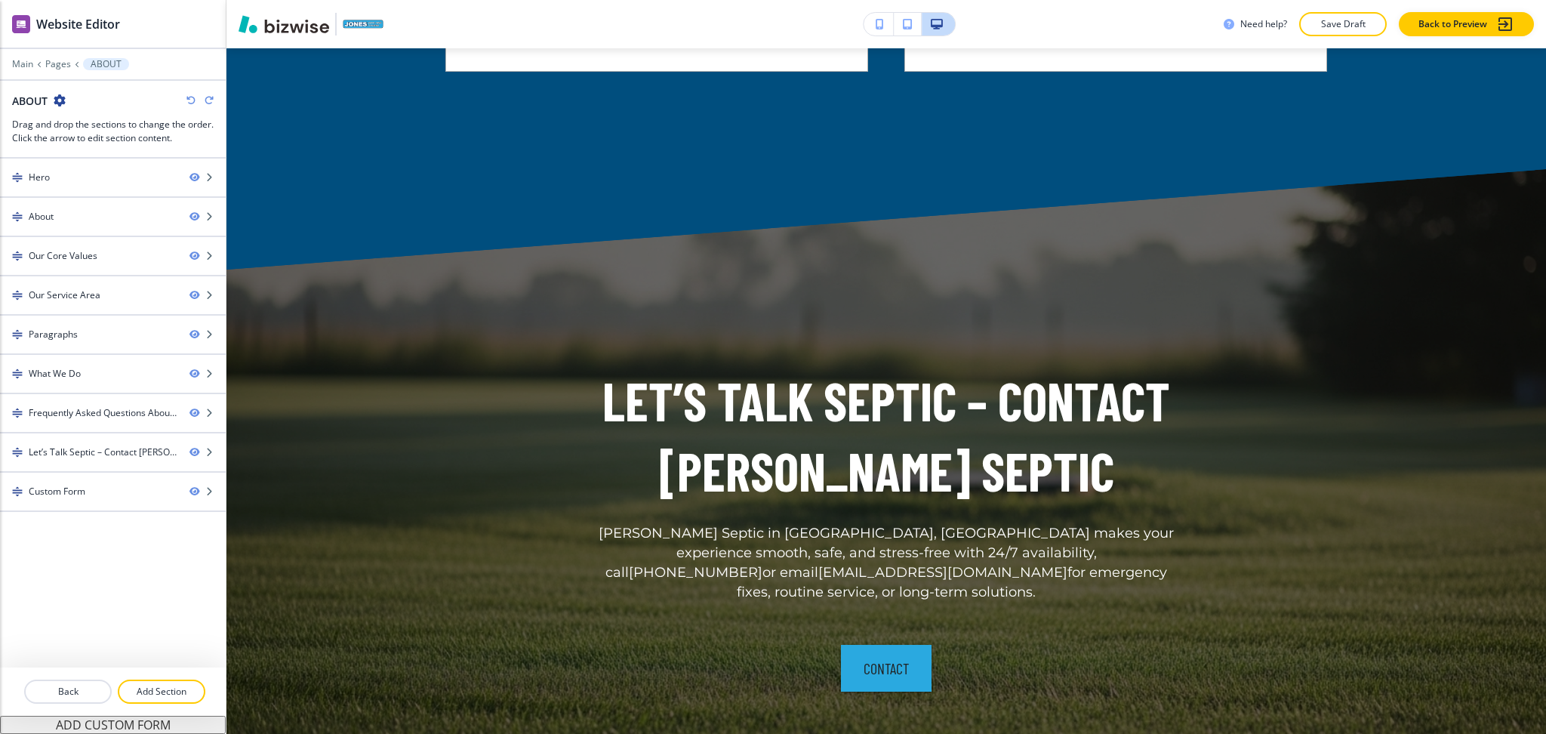
click at [190, 98] on icon "button" at bounding box center [190, 100] width 9 height 9
click at [188, 100] on icon "button" at bounding box center [190, 100] width 9 height 9
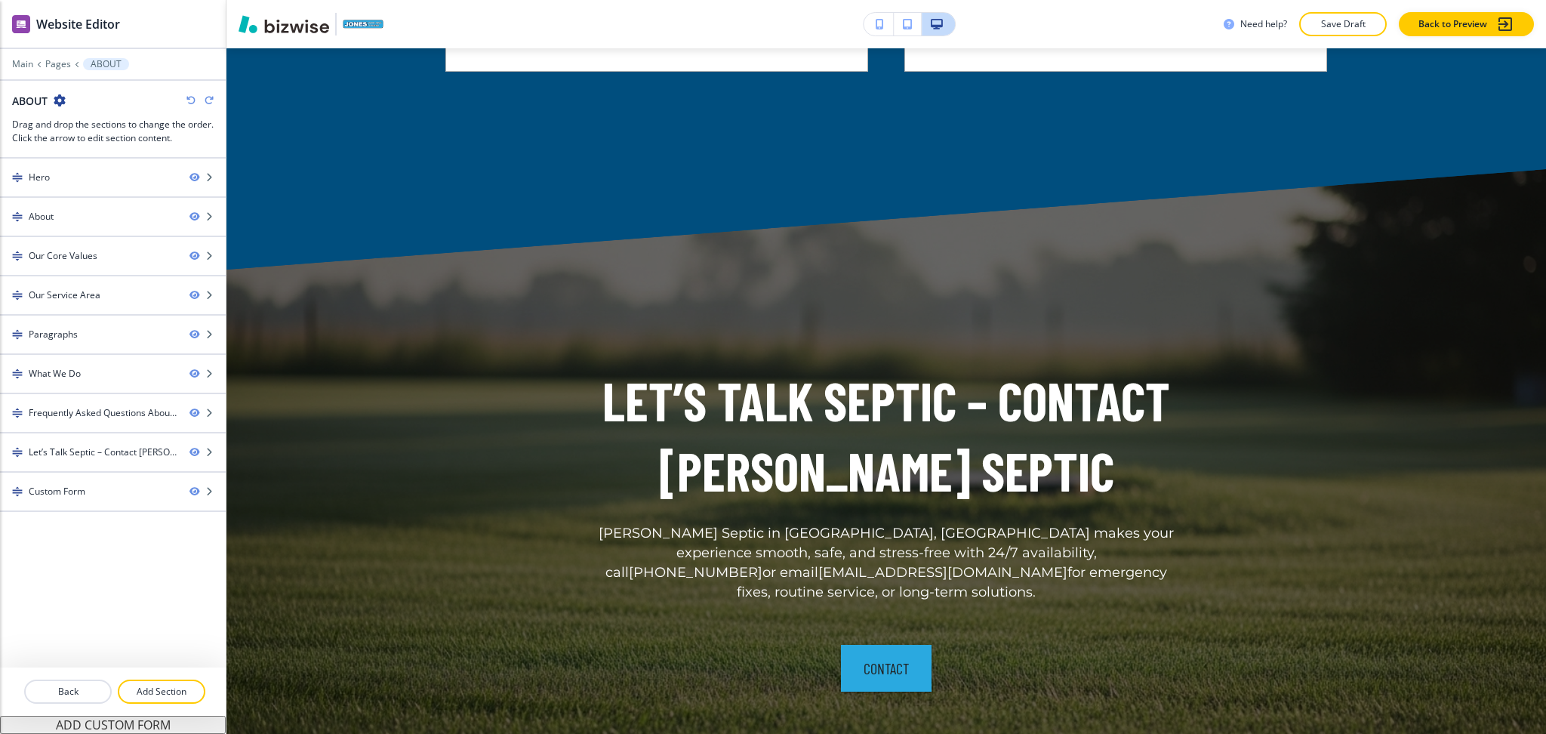
click at [188, 100] on icon "button" at bounding box center [190, 100] width 9 height 9
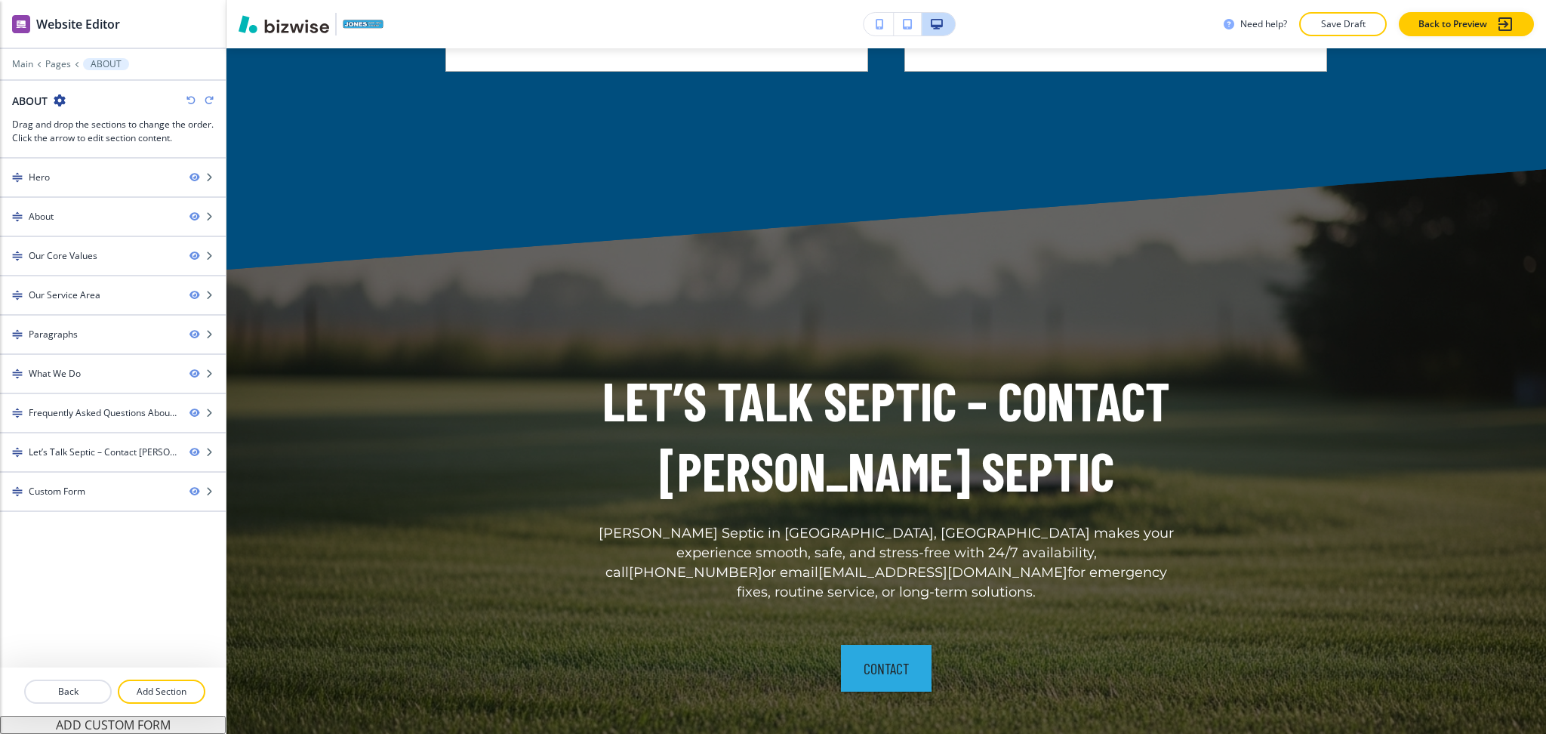
click at [188, 100] on icon "button" at bounding box center [190, 100] width 9 height 9
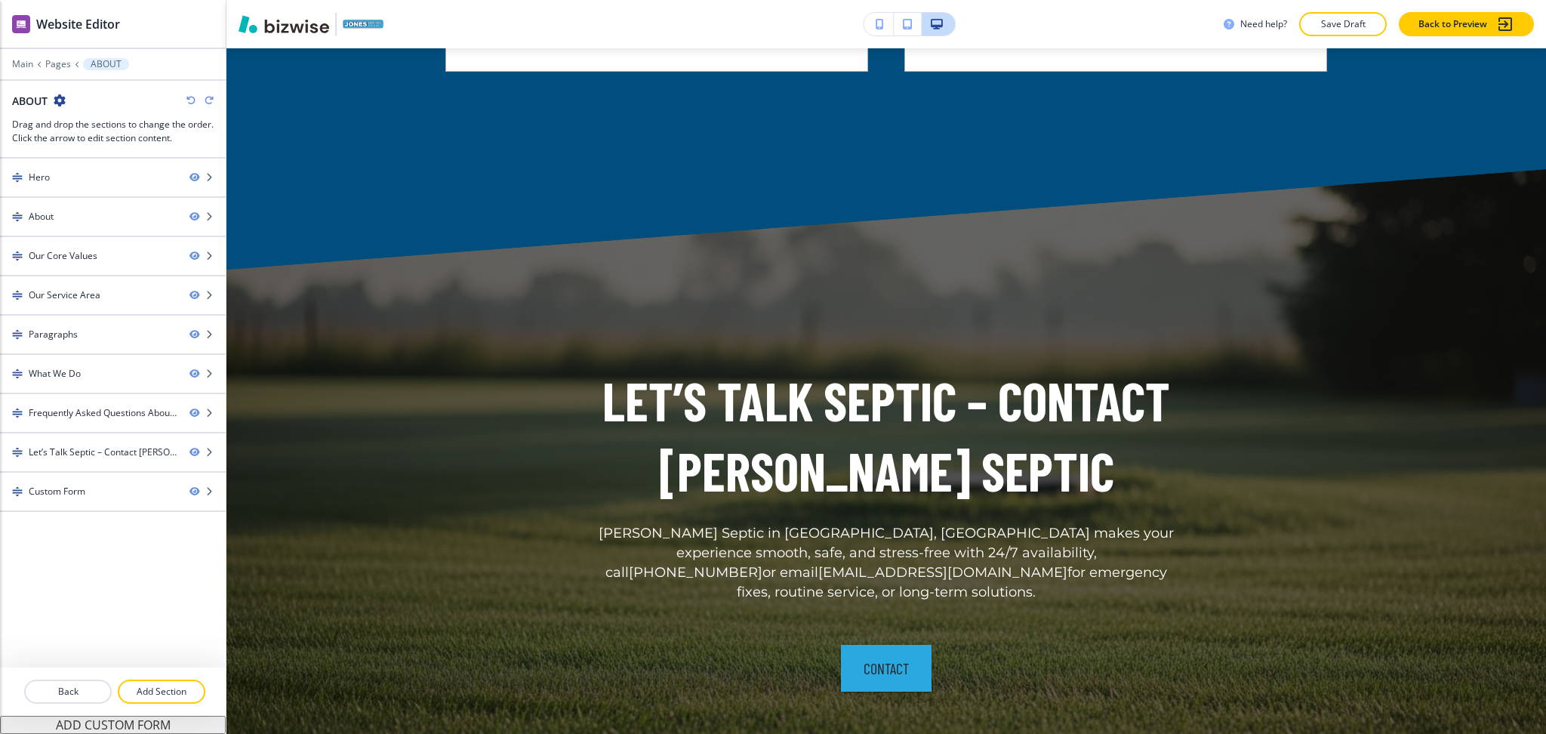
click at [188, 100] on icon "button" at bounding box center [190, 100] width 9 height 9
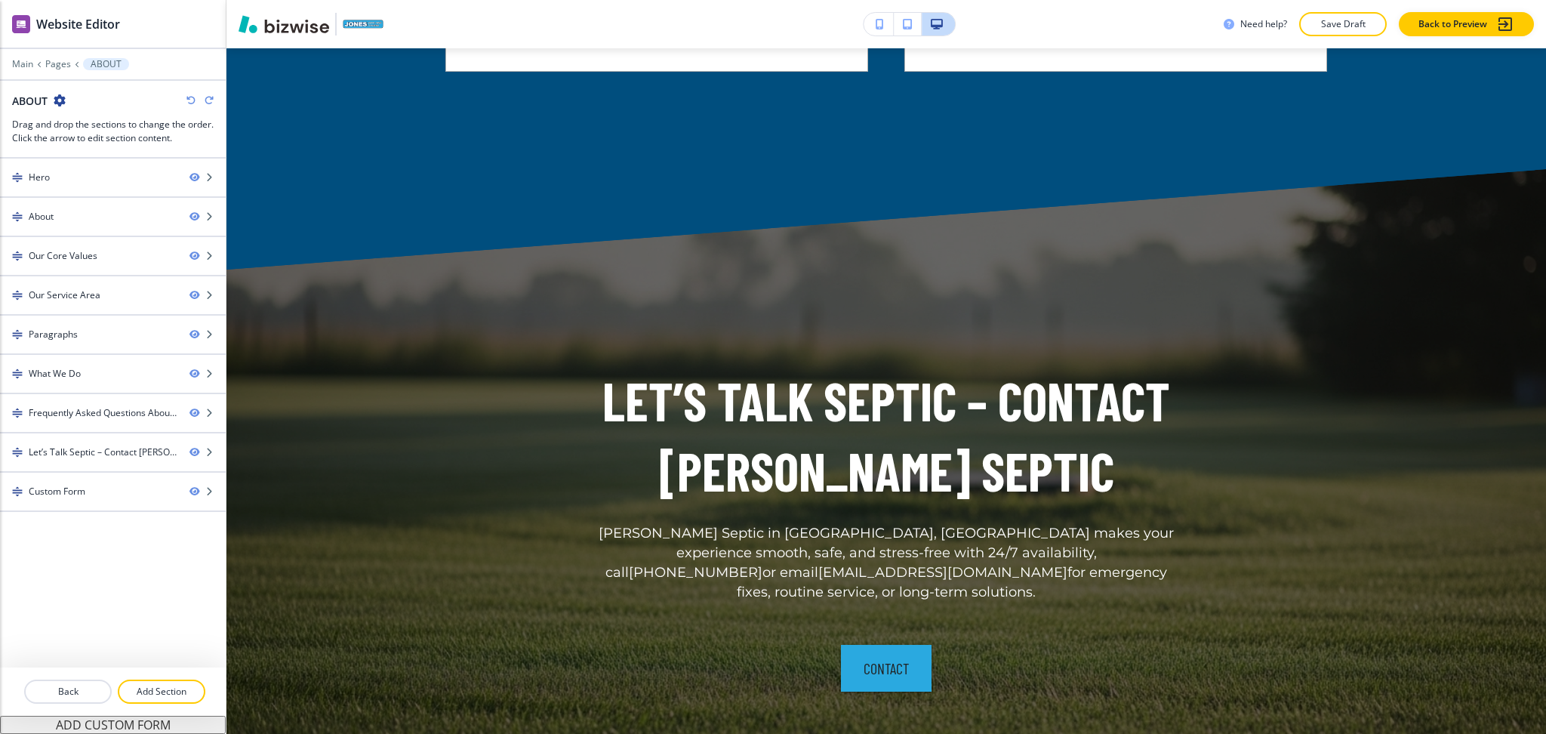
click at [188, 100] on icon "button" at bounding box center [190, 100] width 9 height 9
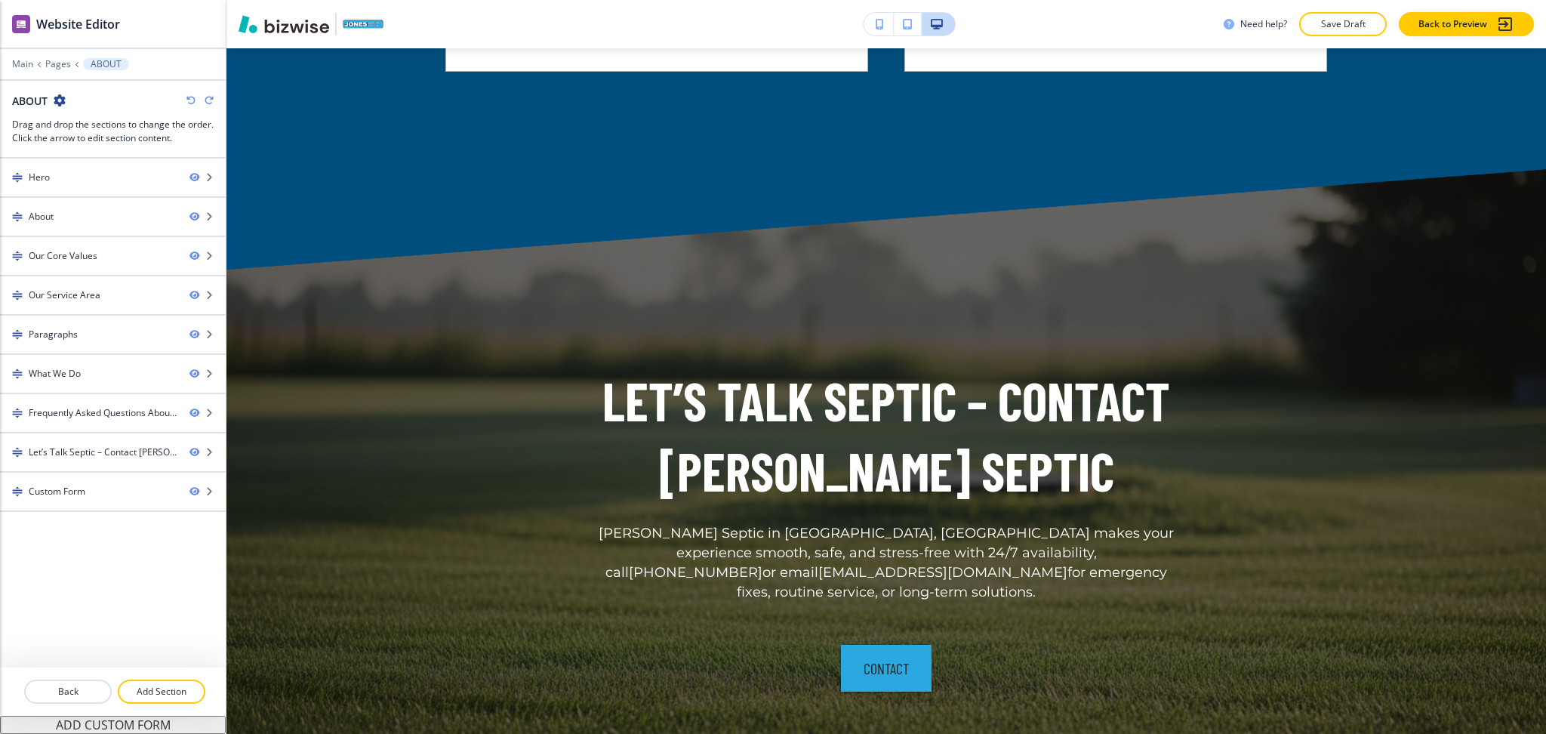
click at [188, 100] on icon "button" at bounding box center [190, 100] width 9 height 9
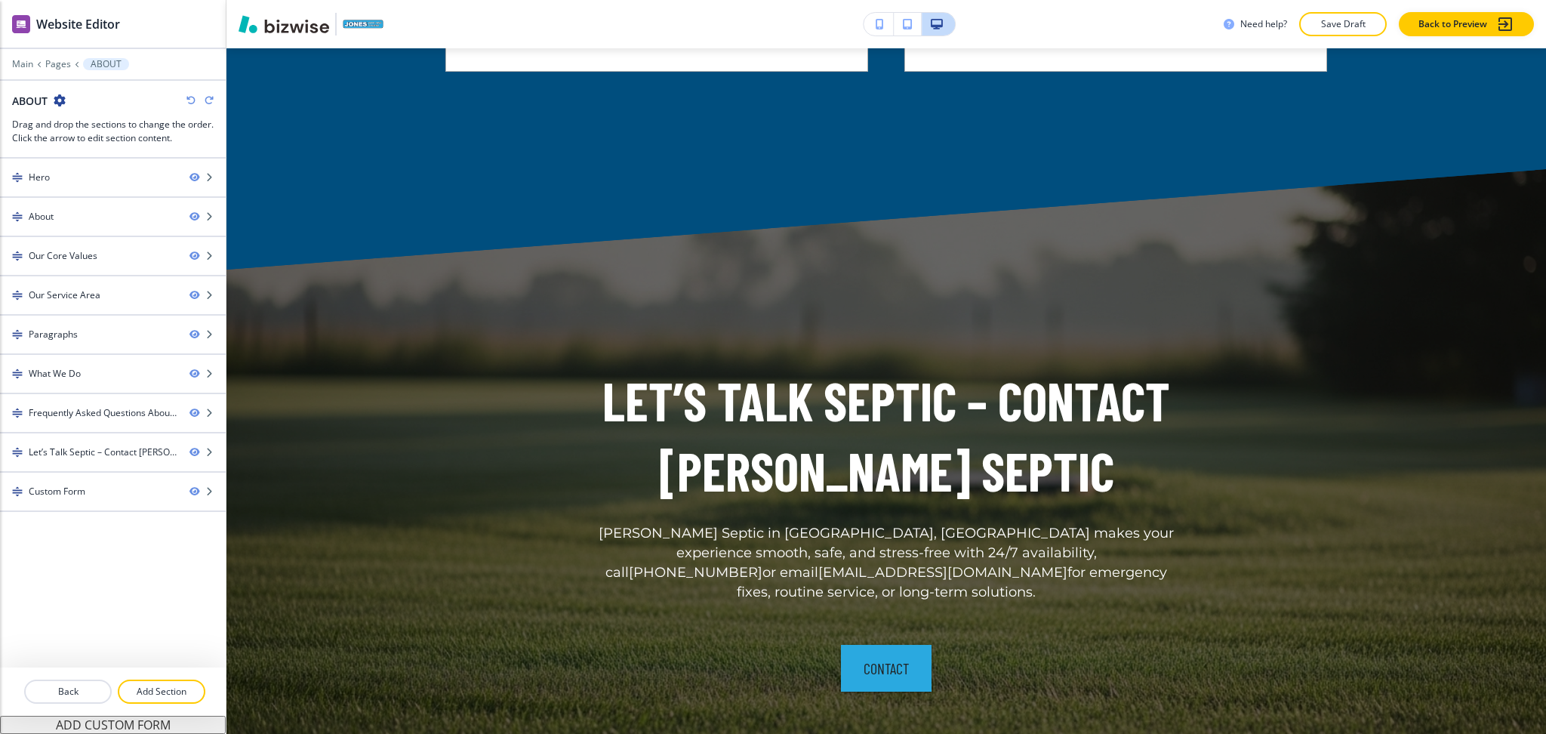
click at [188, 100] on icon "button" at bounding box center [190, 100] width 9 height 9
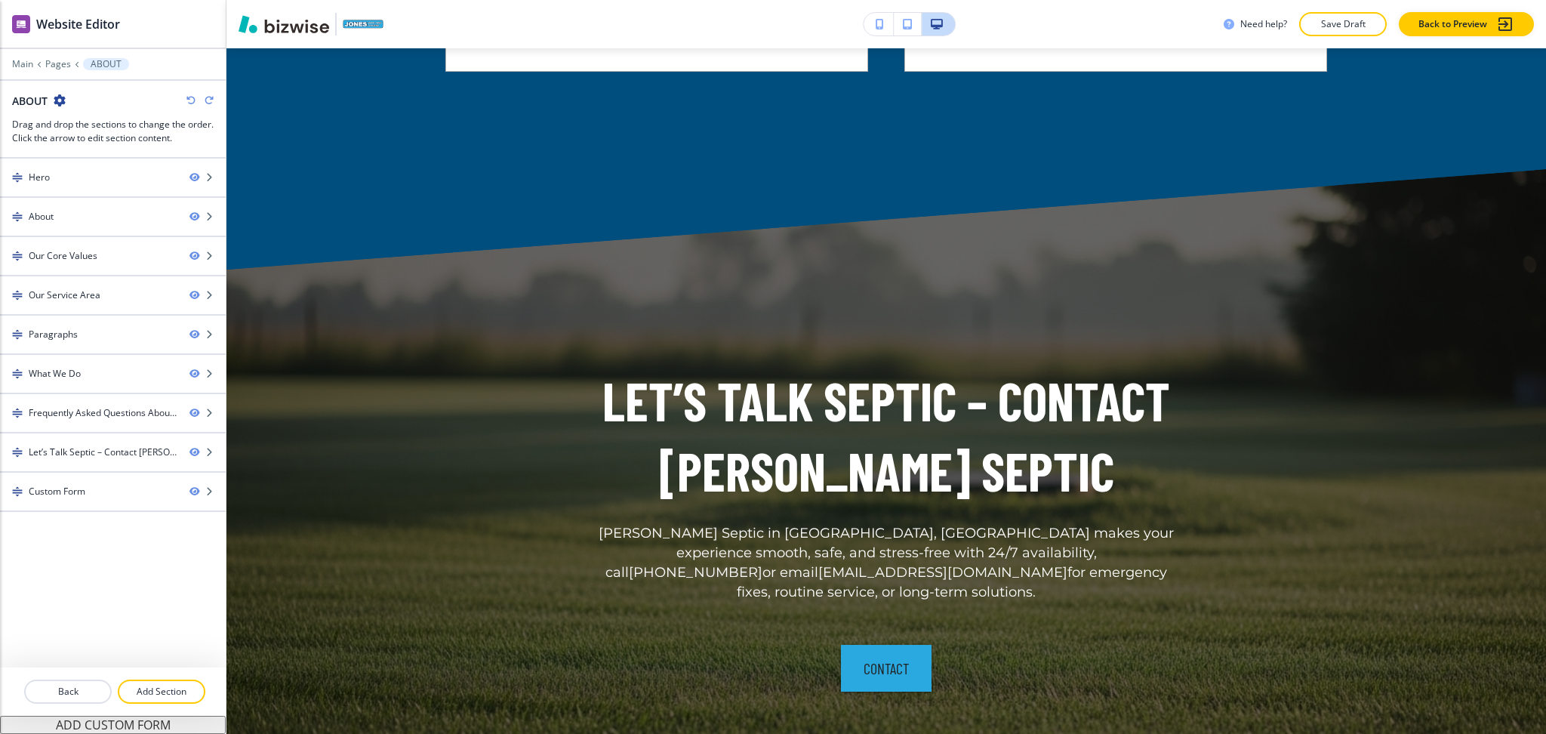
click at [188, 100] on icon "button" at bounding box center [190, 100] width 9 height 9
click at [189, 97] on icon "button" at bounding box center [190, 100] width 9 height 9
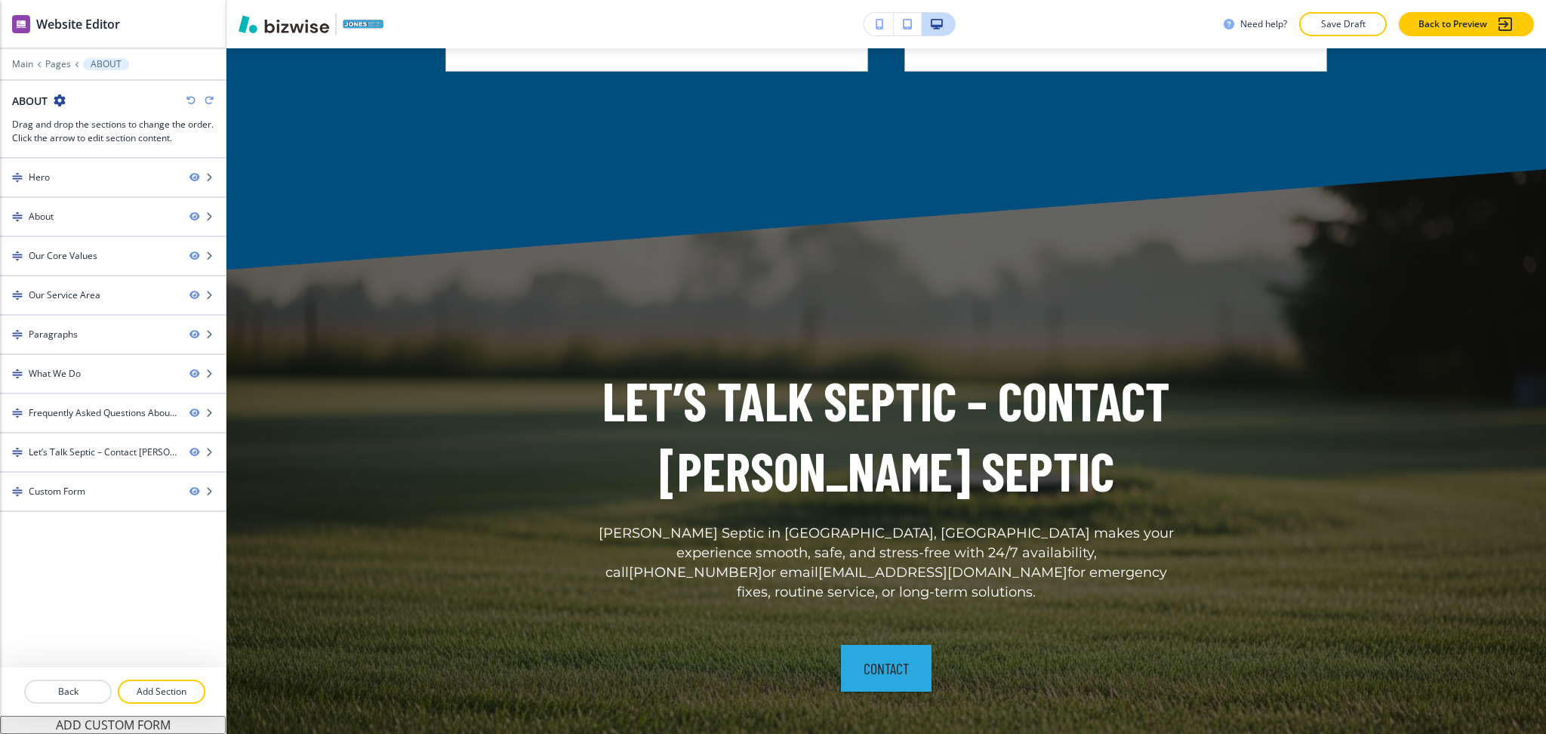
click at [189, 97] on icon "button" at bounding box center [190, 100] width 9 height 9
click at [188, 97] on icon "button" at bounding box center [190, 100] width 9 height 9
click at [187, 96] on icon "button" at bounding box center [190, 100] width 9 height 9
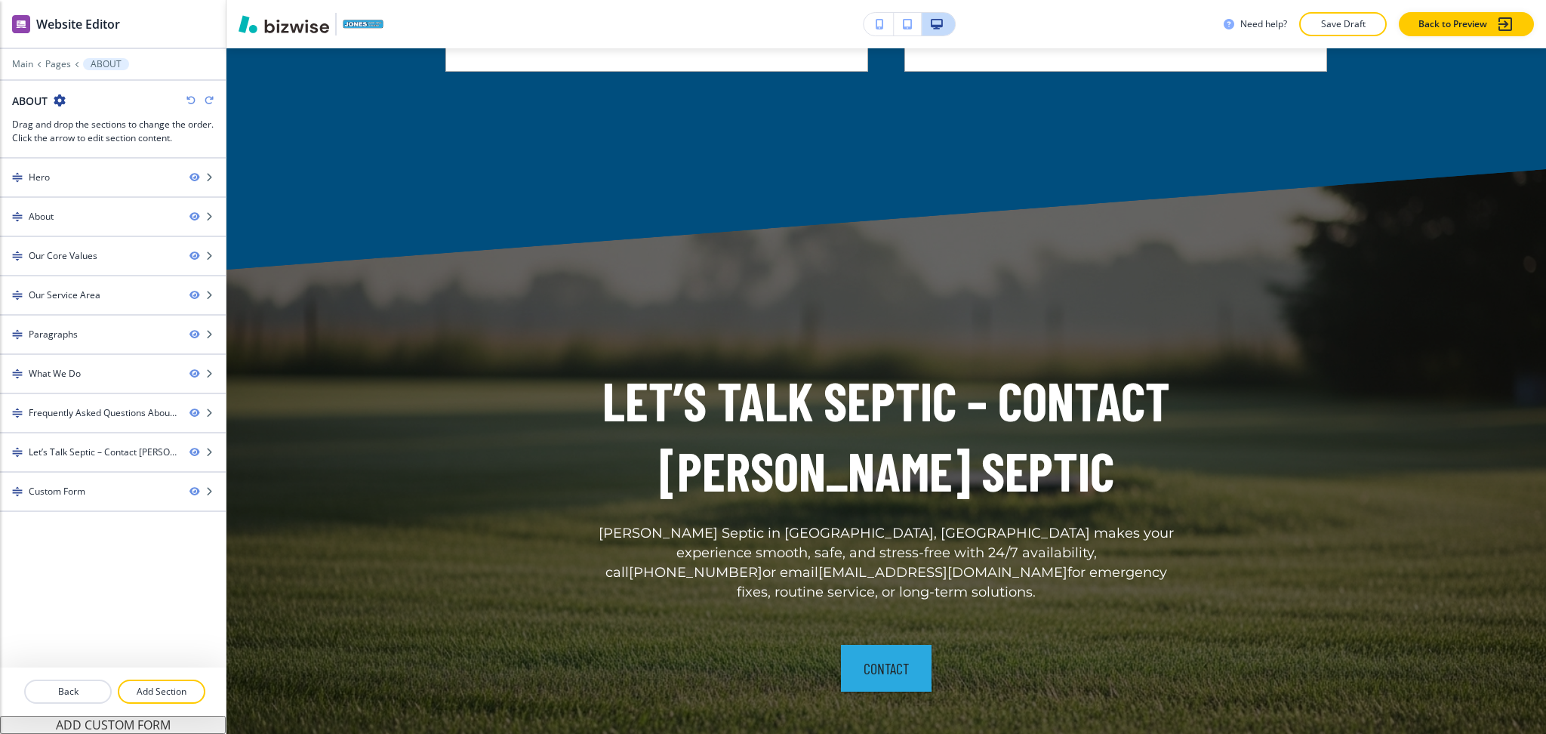
click at [187, 96] on icon "button" at bounding box center [190, 100] width 9 height 9
click at [186, 96] on icon "button" at bounding box center [190, 100] width 9 height 9
click at [188, 100] on icon "button" at bounding box center [190, 100] width 9 height 9
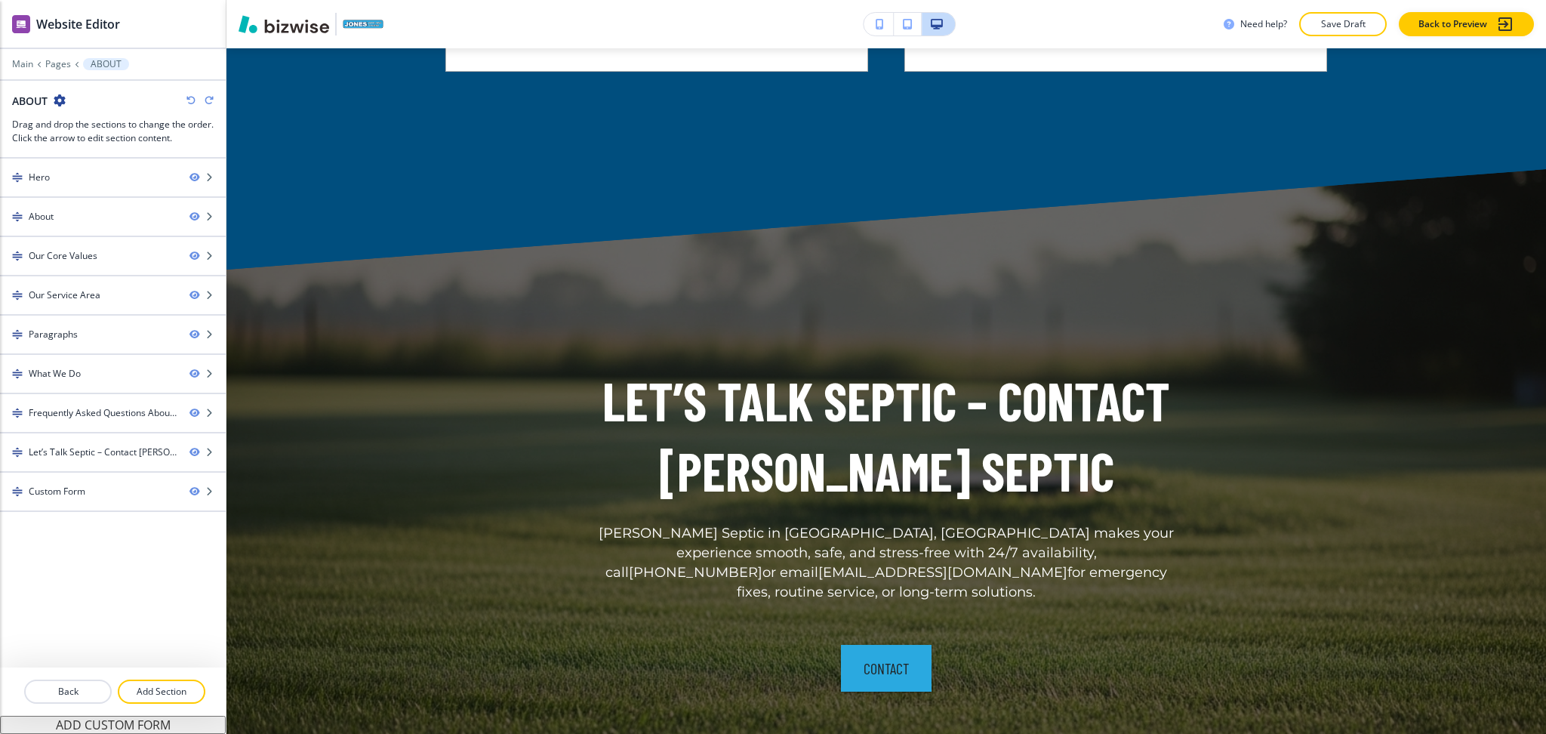
click at [188, 100] on icon "button" at bounding box center [190, 100] width 9 height 9
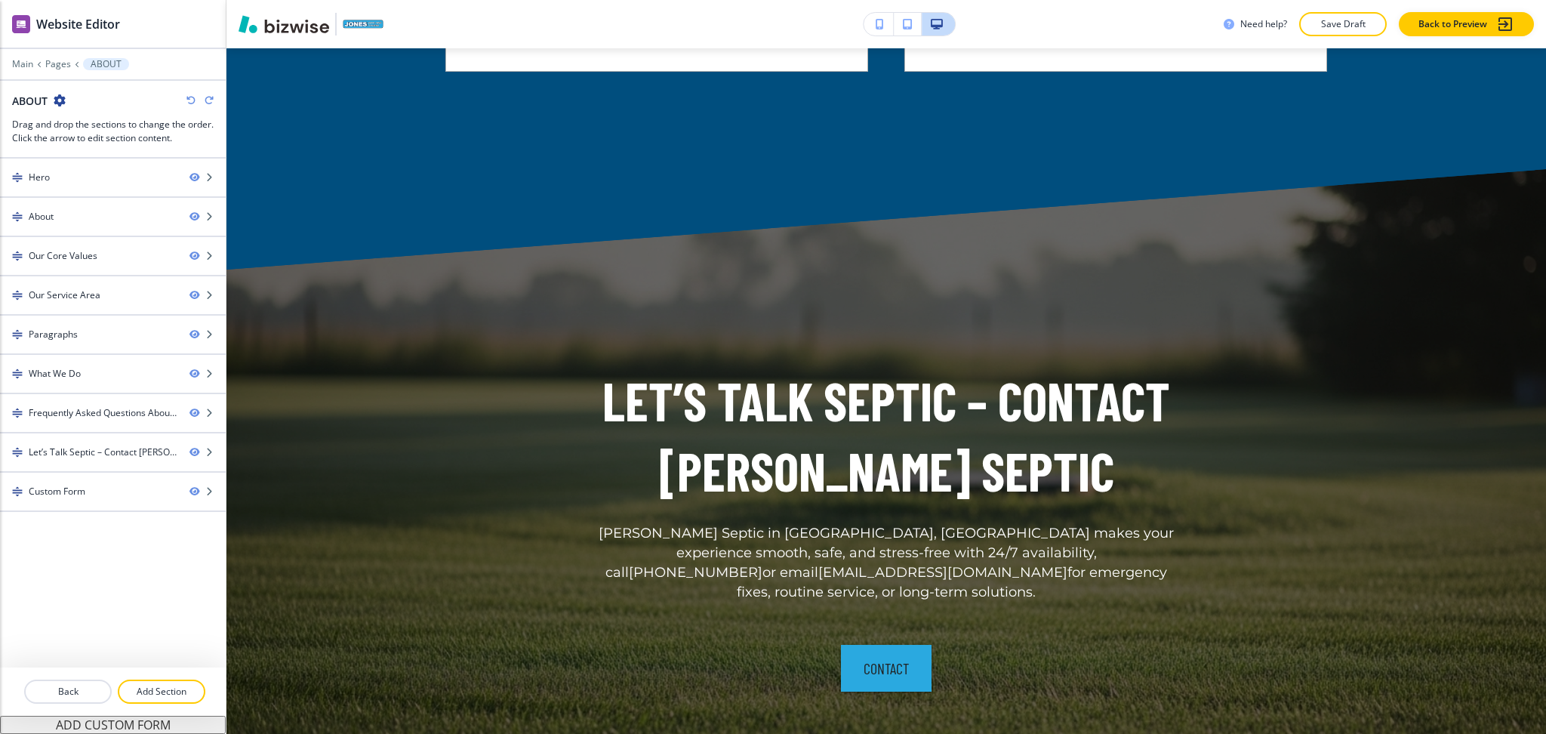
click at [188, 100] on icon "button" at bounding box center [190, 100] width 9 height 9
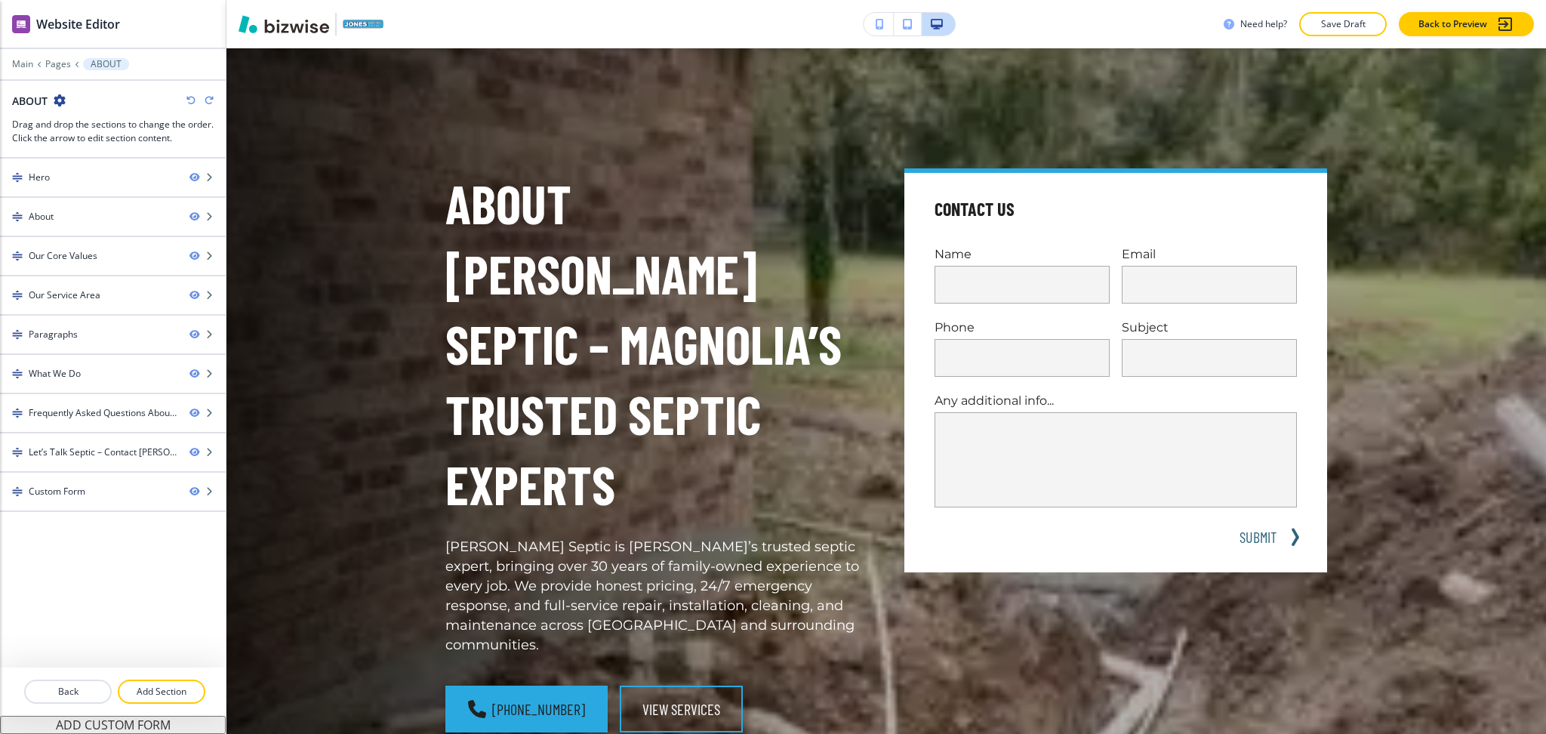
scroll to position [0, 0]
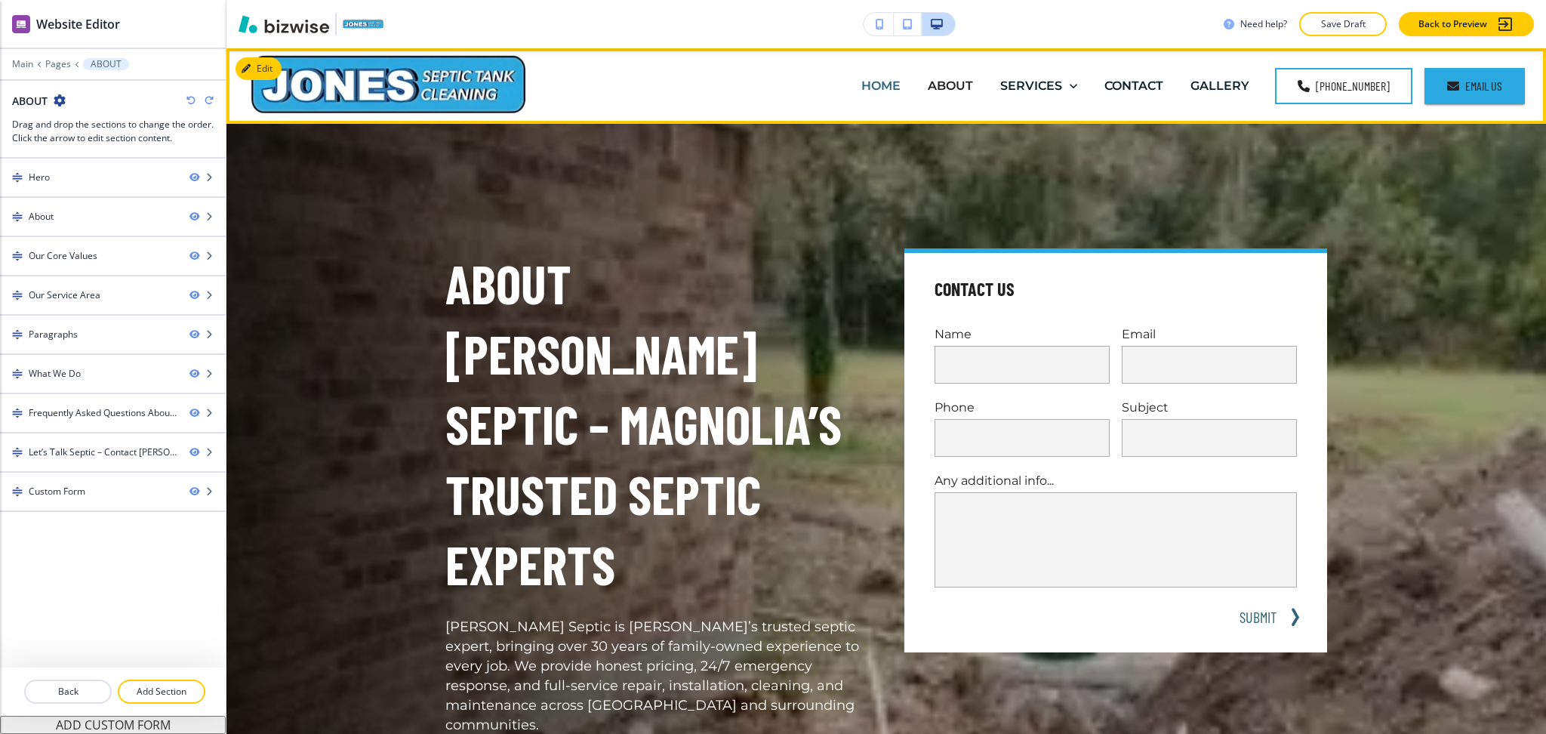
click at [896, 97] on div "HOME" at bounding box center [881, 86] width 66 height 60
click at [889, 82] on p "HOME" at bounding box center [880, 85] width 39 height 17
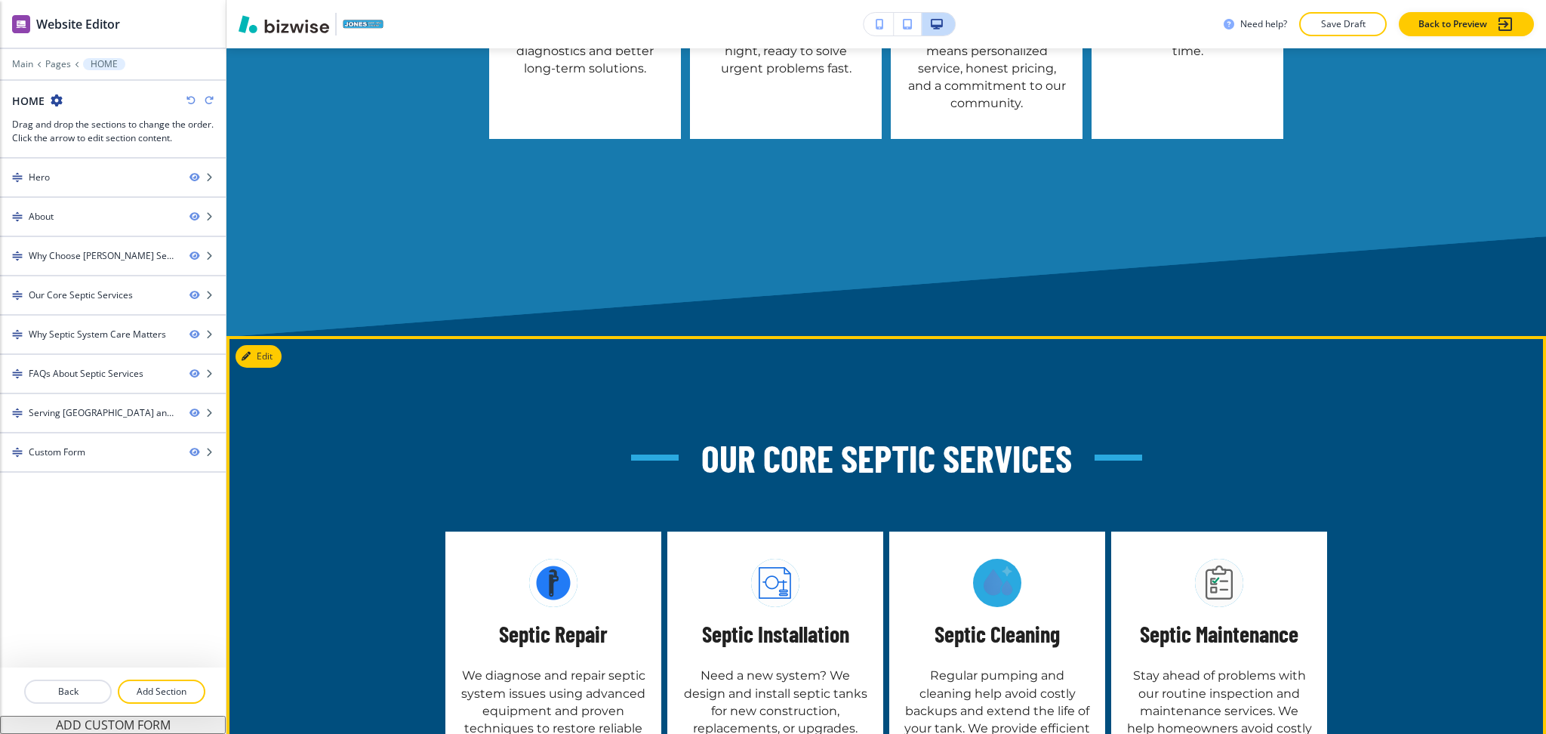
scroll to position [2308, 0]
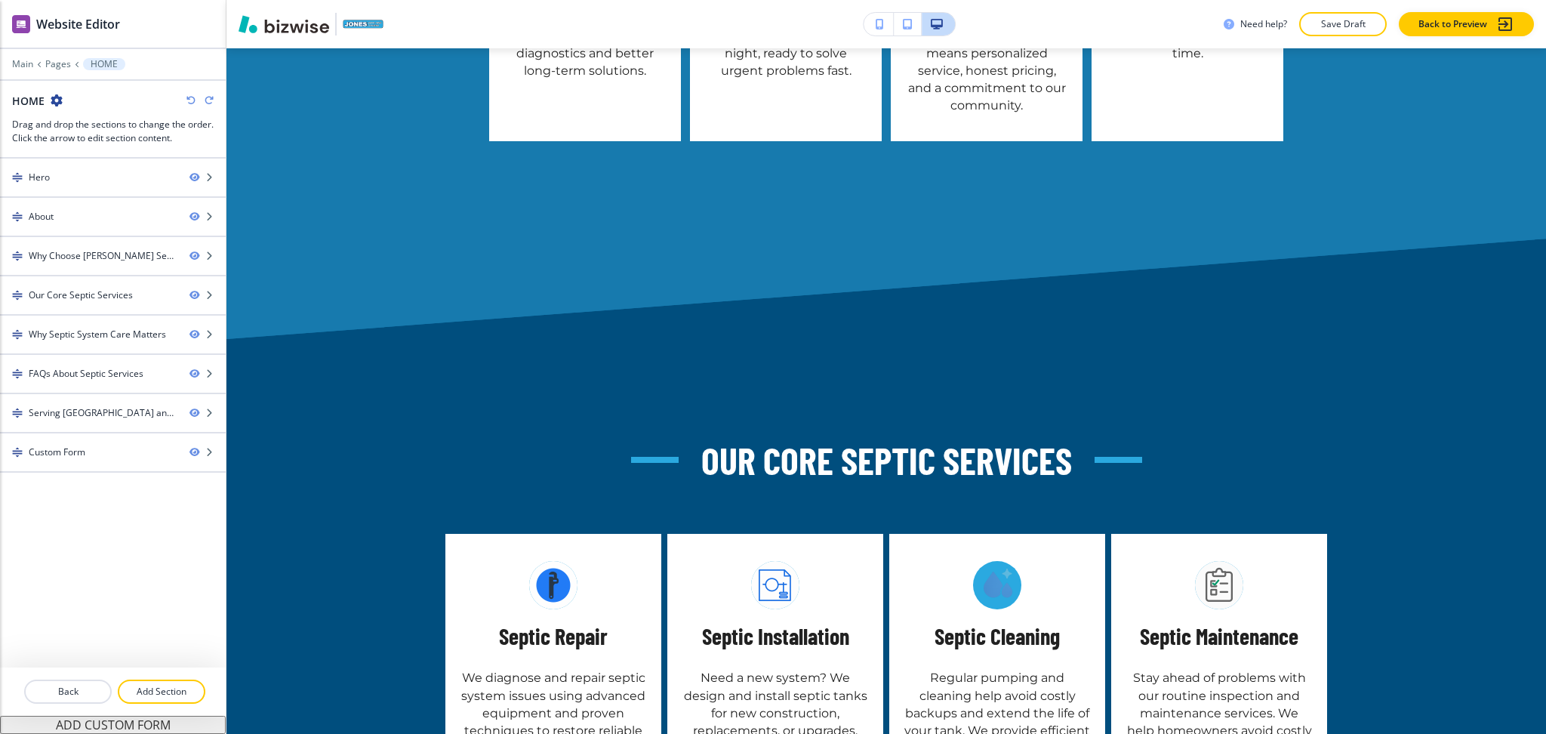
click at [187, 99] on icon "button" at bounding box center [190, 100] width 9 height 9
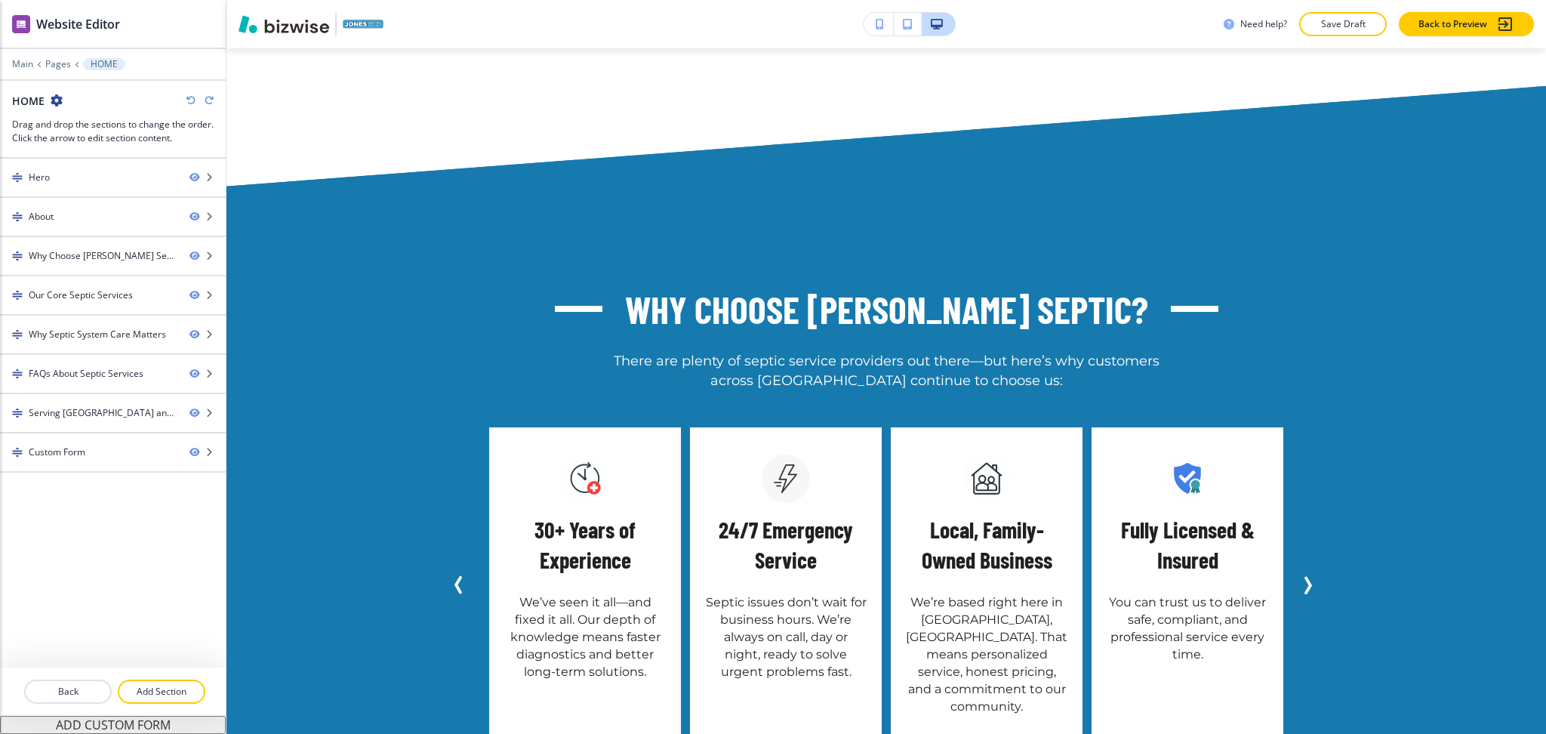
scroll to position [1705, 0]
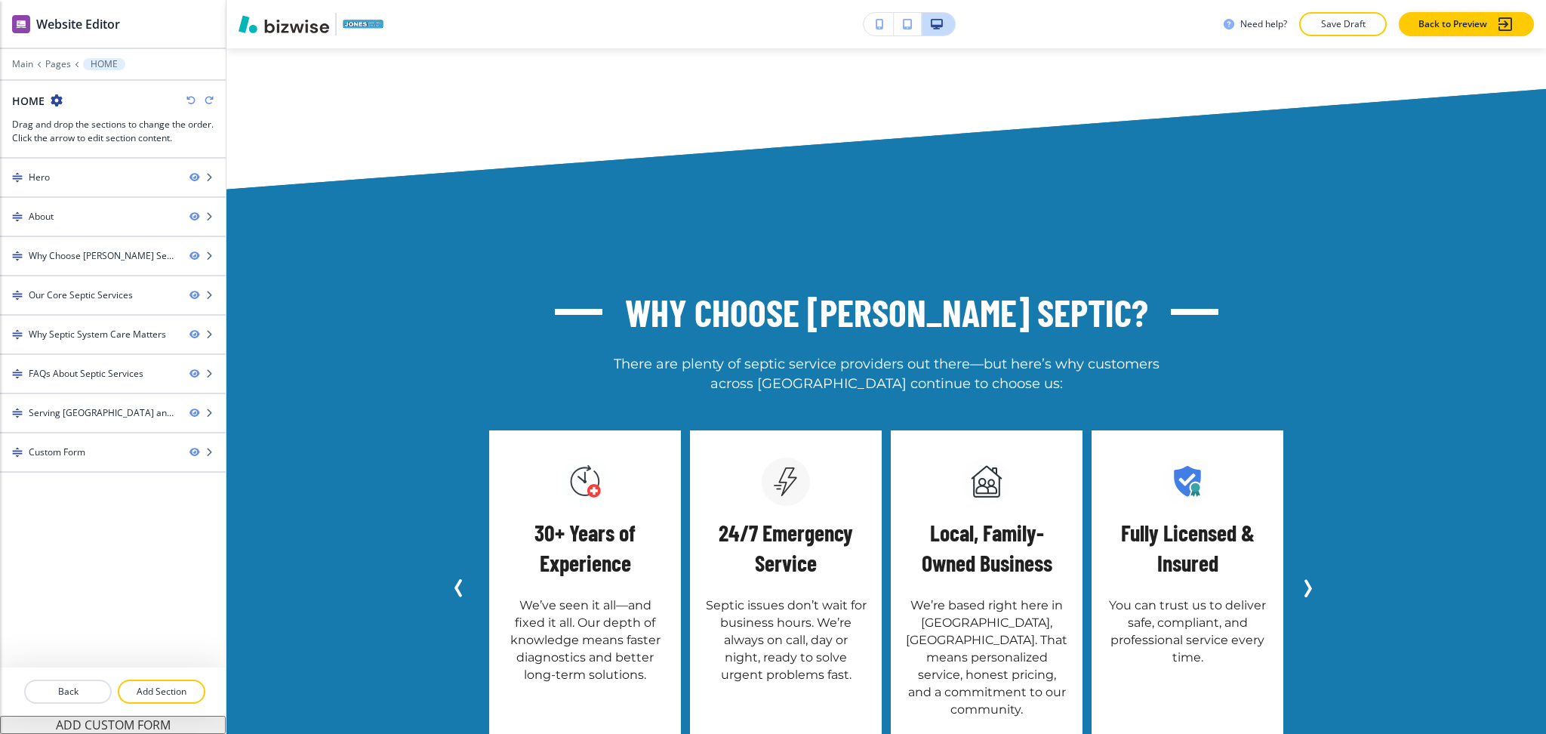
click at [189, 103] on icon "button" at bounding box center [190, 100] width 9 height 9
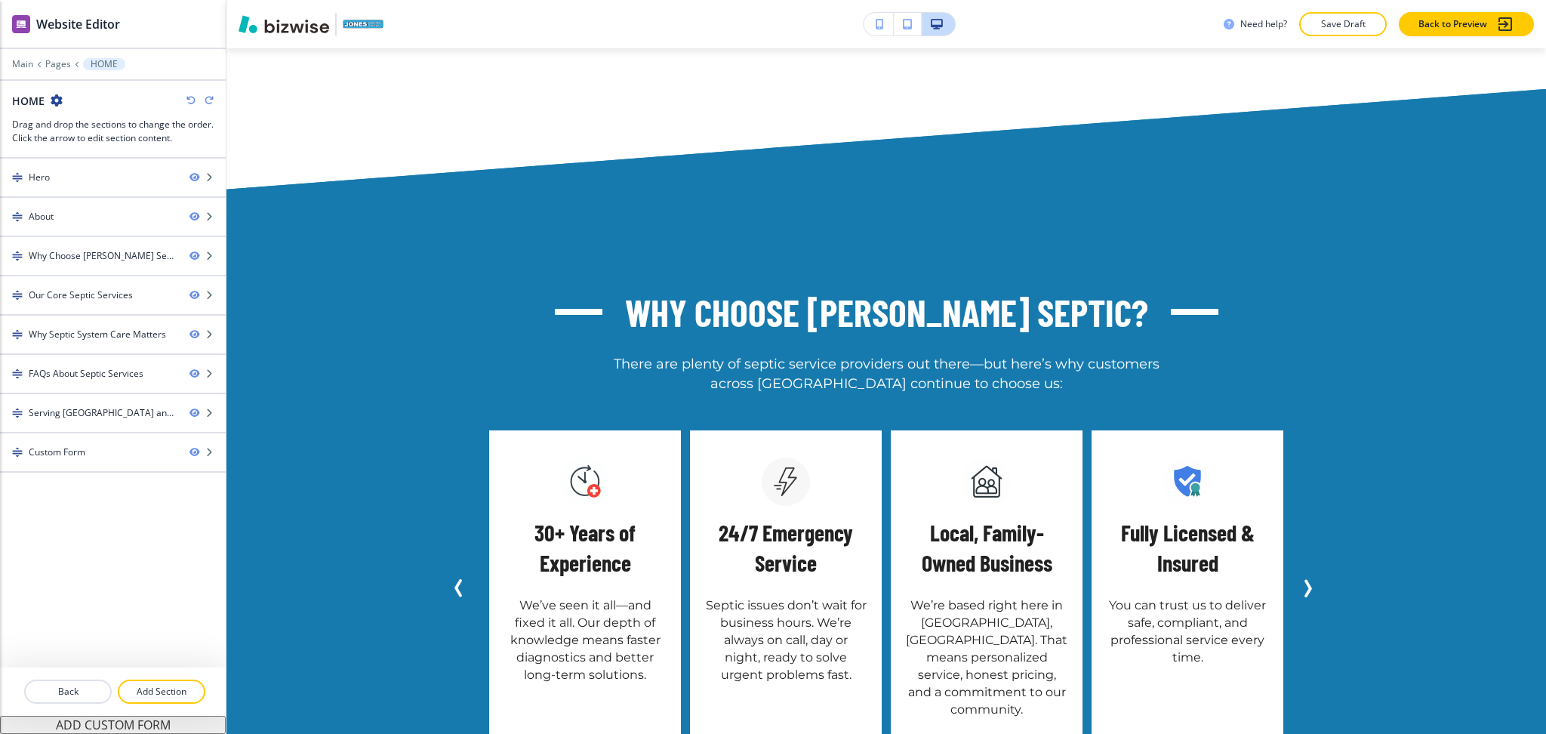
click at [189, 103] on icon "button" at bounding box center [190, 100] width 9 height 9
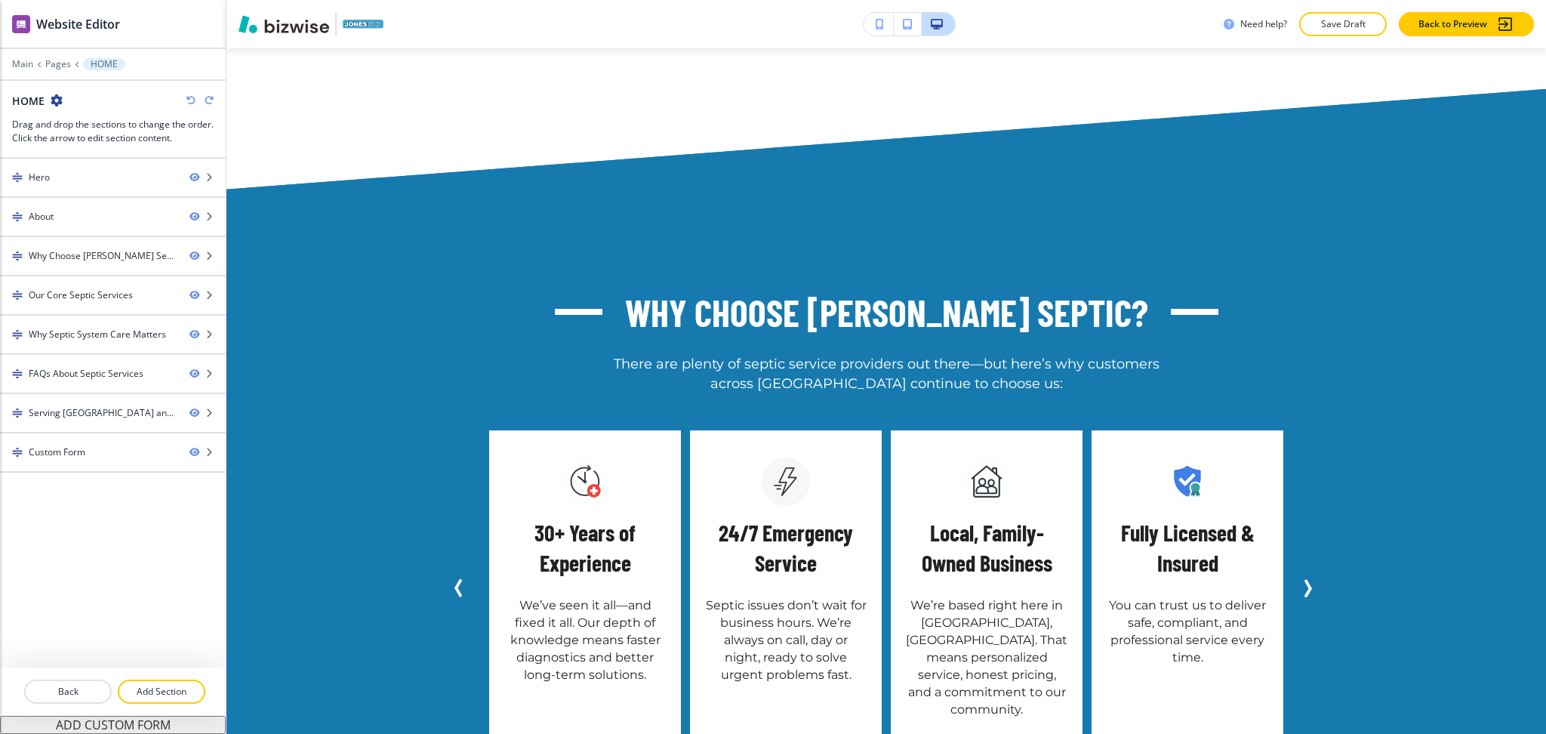
click at [189, 103] on icon "button" at bounding box center [190, 100] width 9 height 9
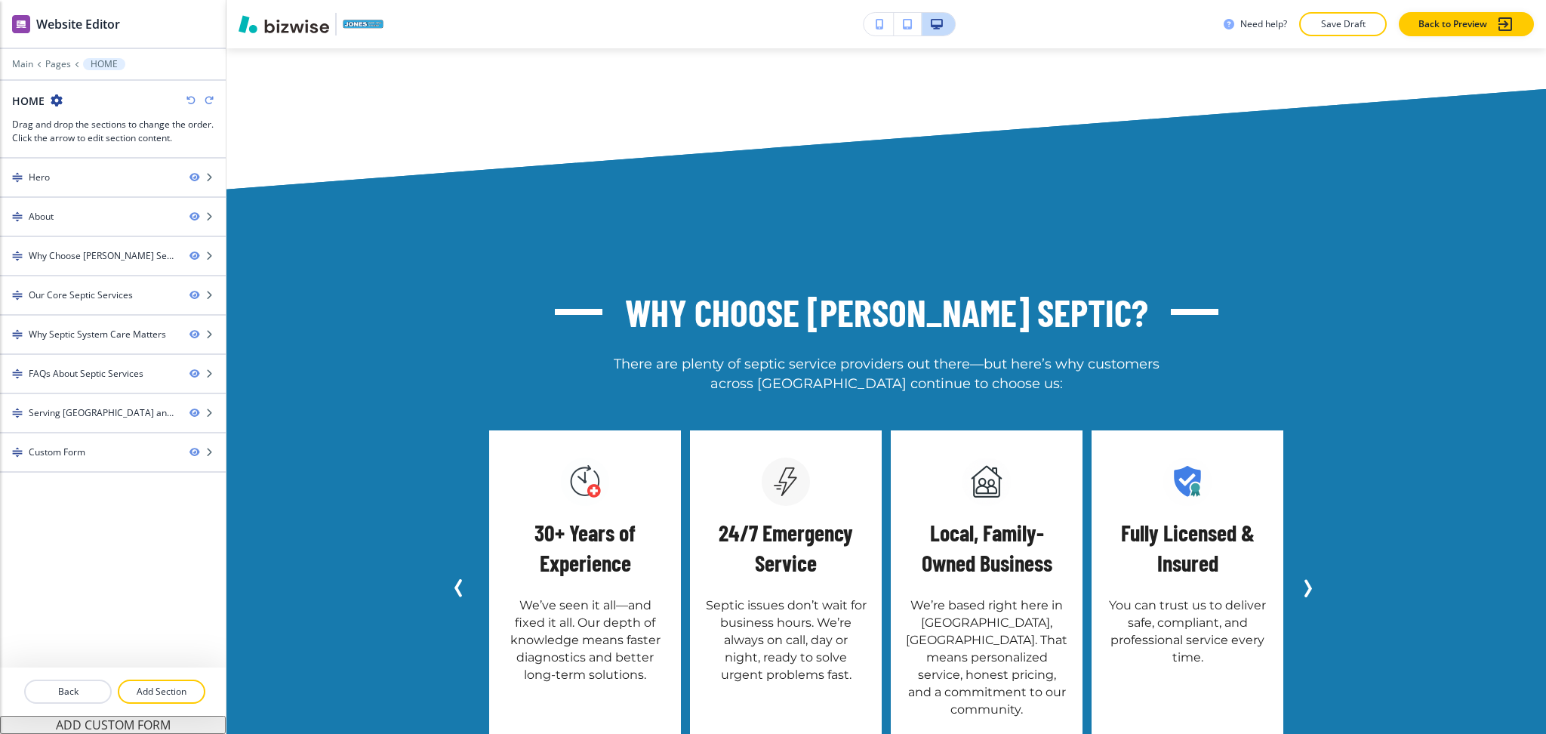
click at [189, 103] on icon "button" at bounding box center [190, 100] width 9 height 9
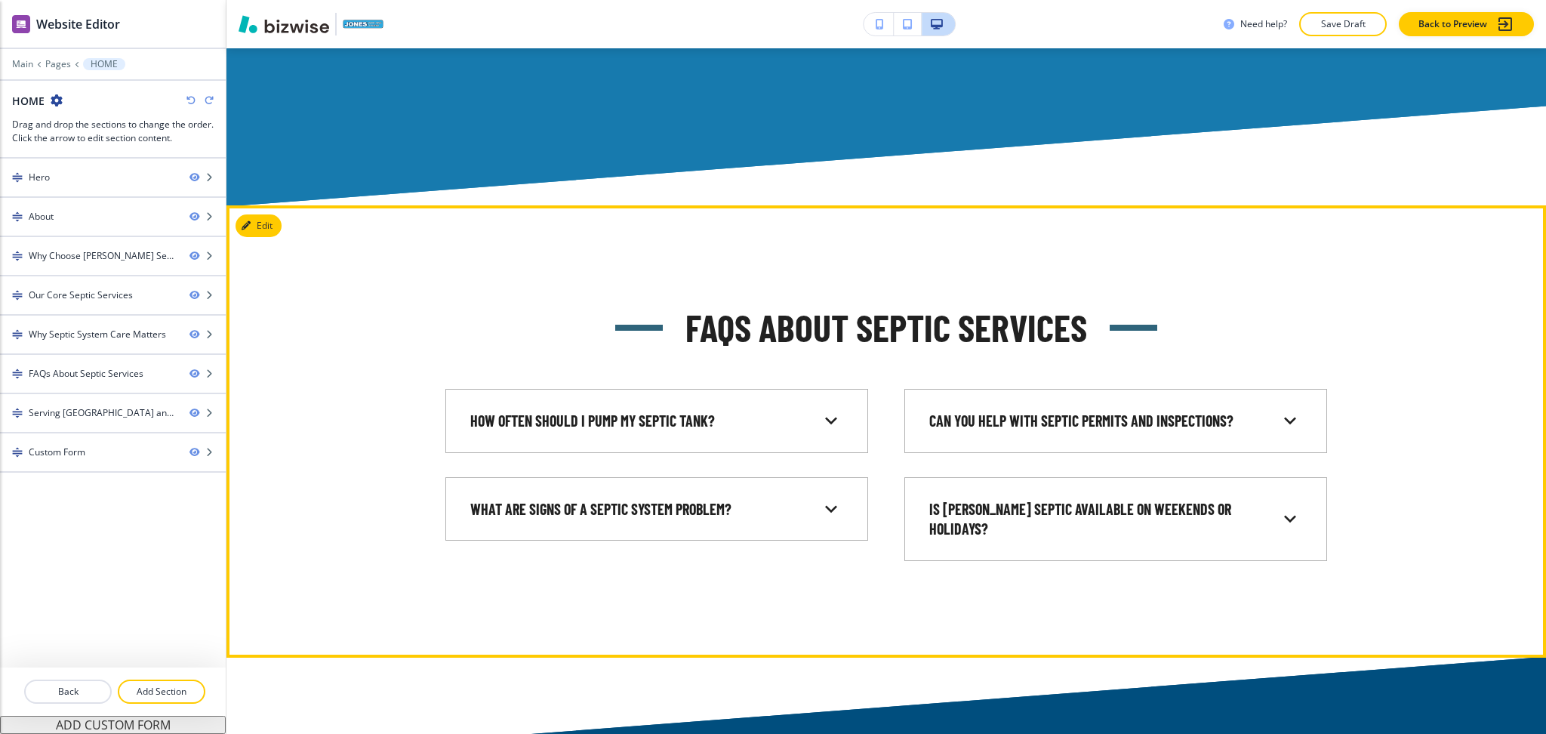
scroll to position [3616, 0]
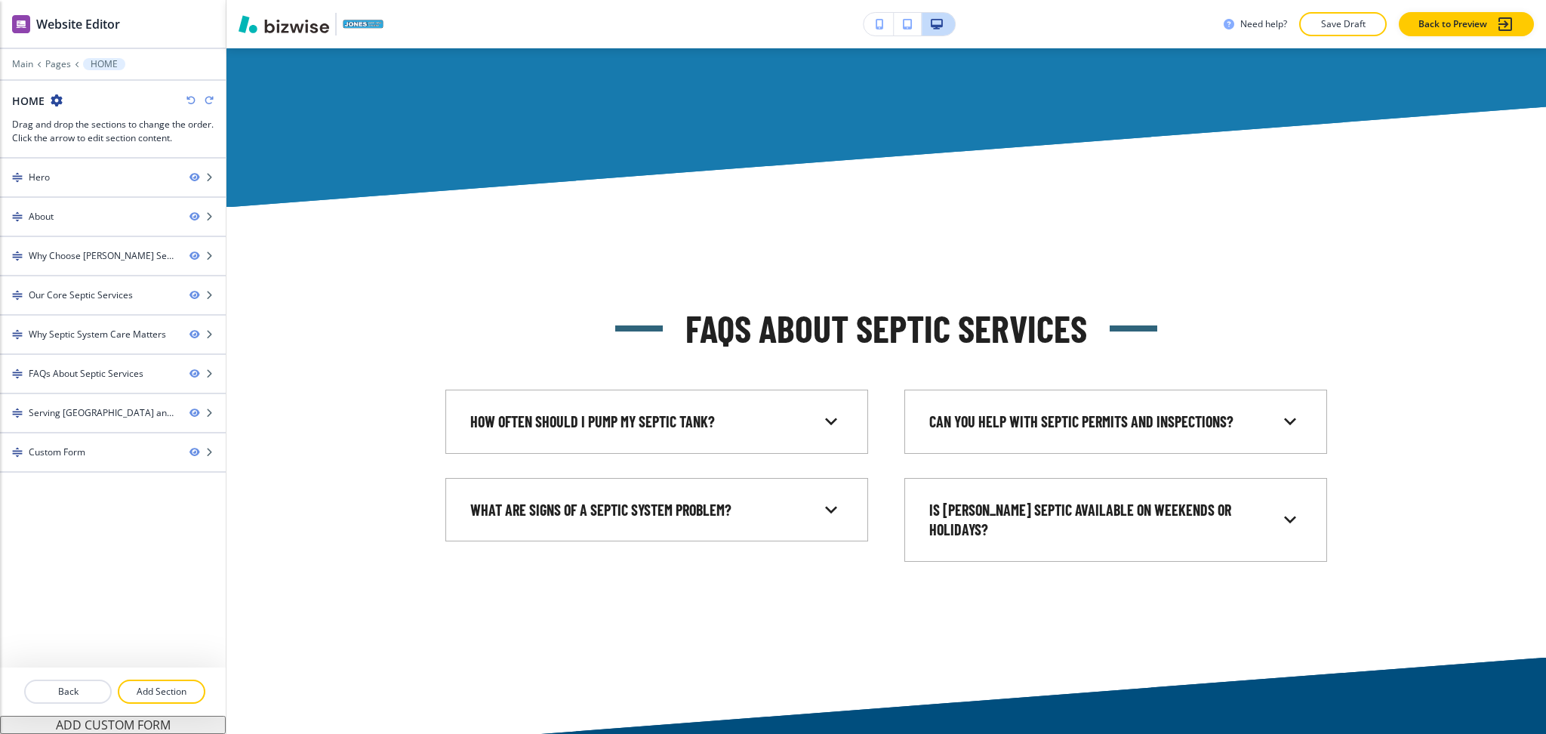
click at [188, 100] on icon "button" at bounding box center [190, 100] width 9 height 9
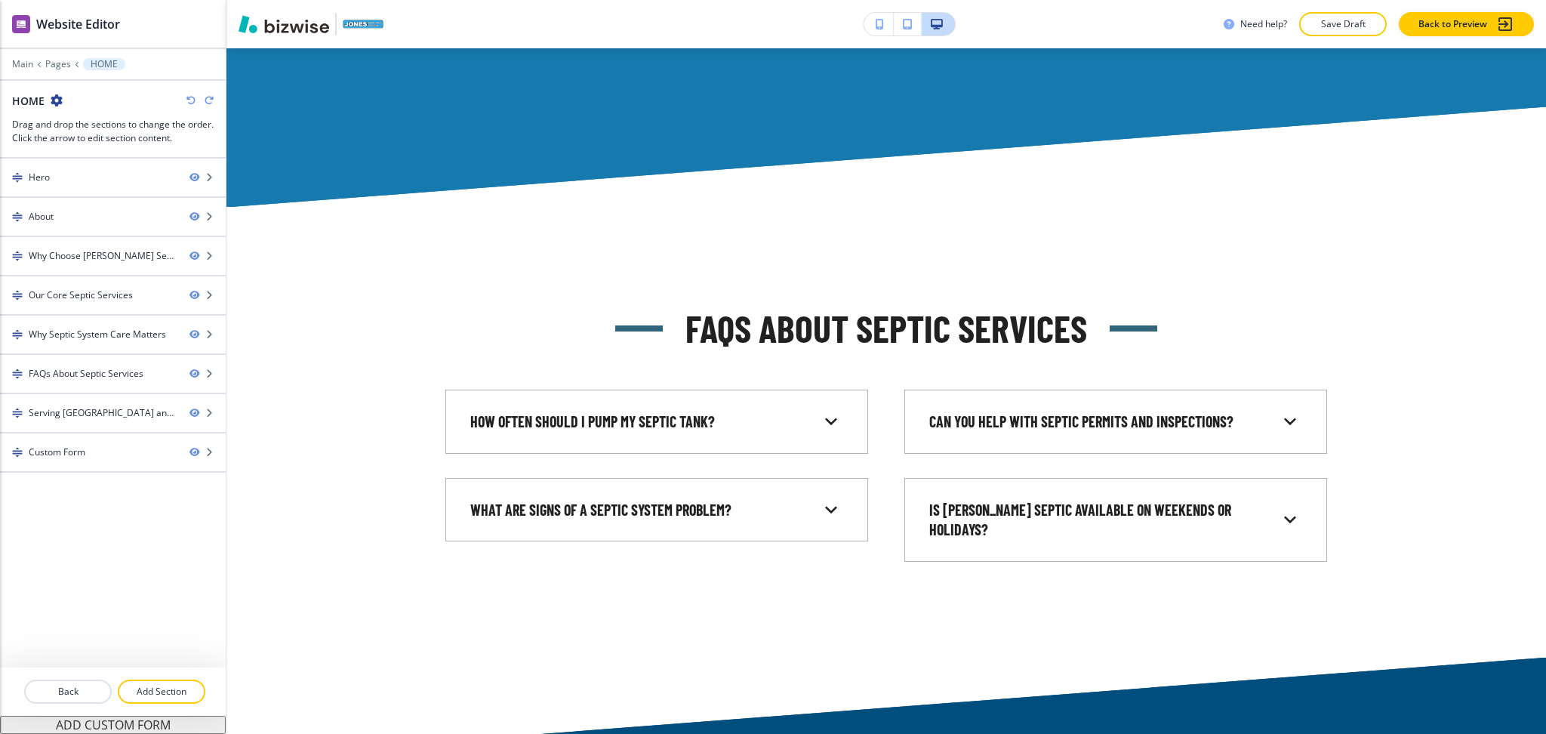
click at [188, 100] on icon "button" at bounding box center [190, 100] width 9 height 9
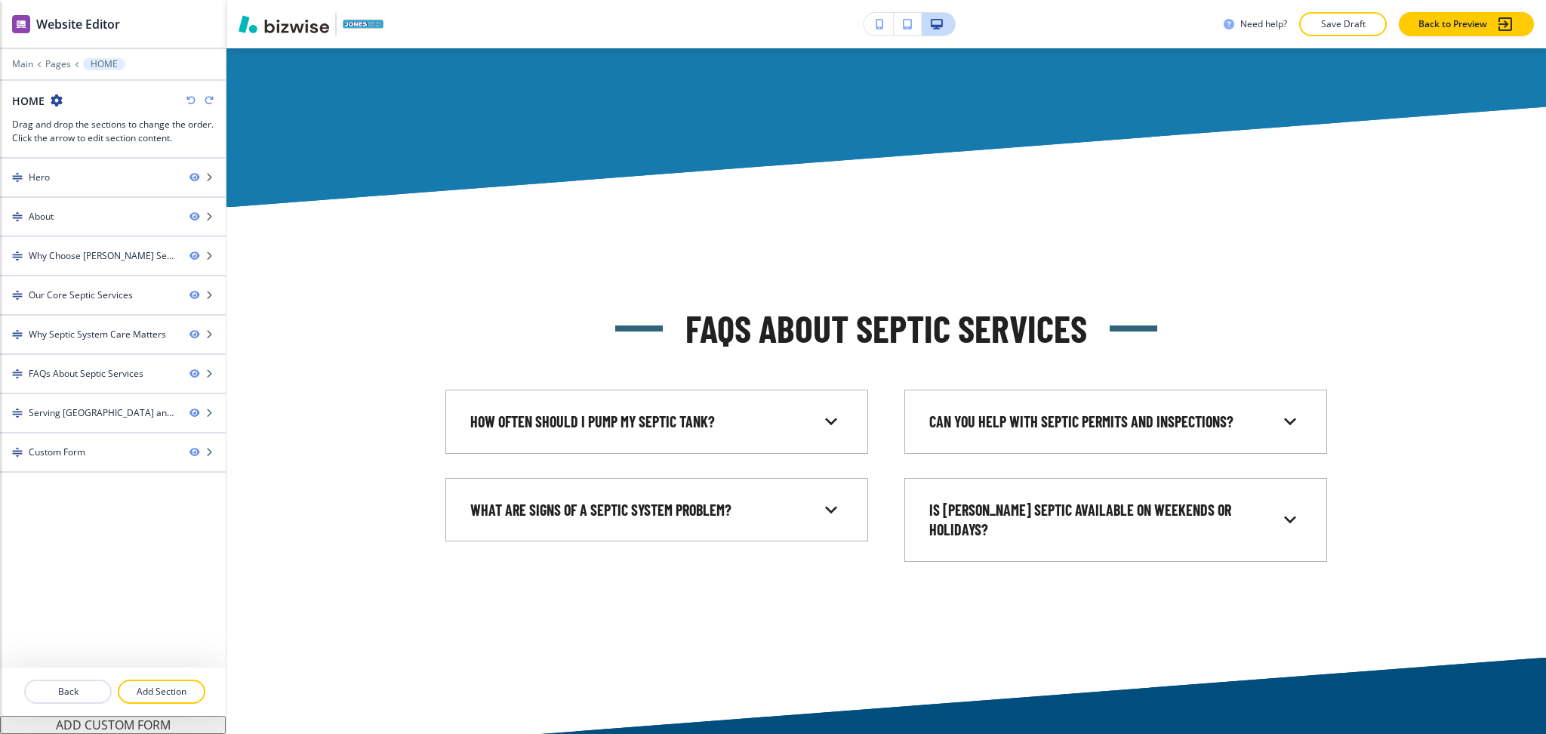
click at [188, 100] on icon "button" at bounding box center [190, 100] width 9 height 9
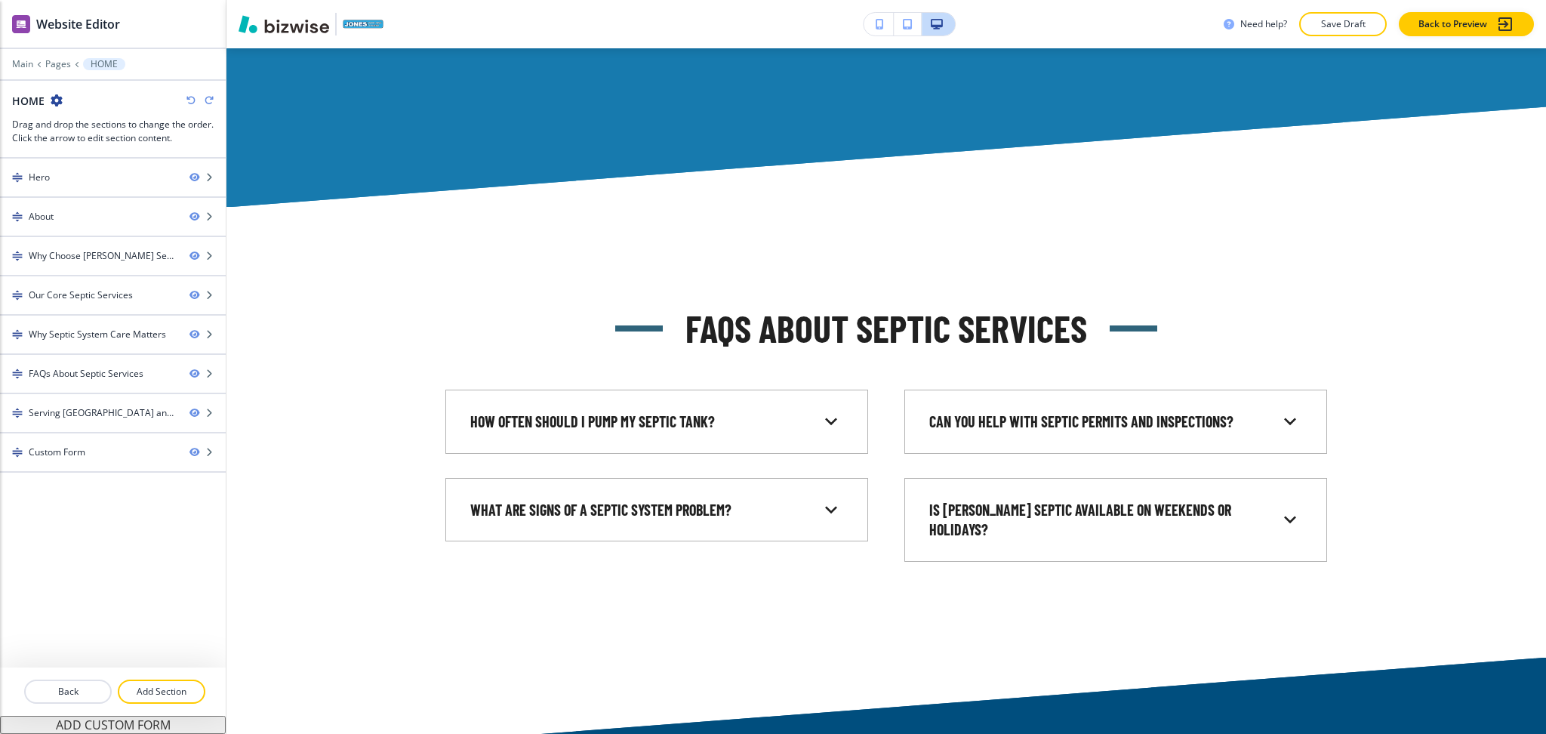
click at [188, 100] on icon "button" at bounding box center [190, 100] width 9 height 9
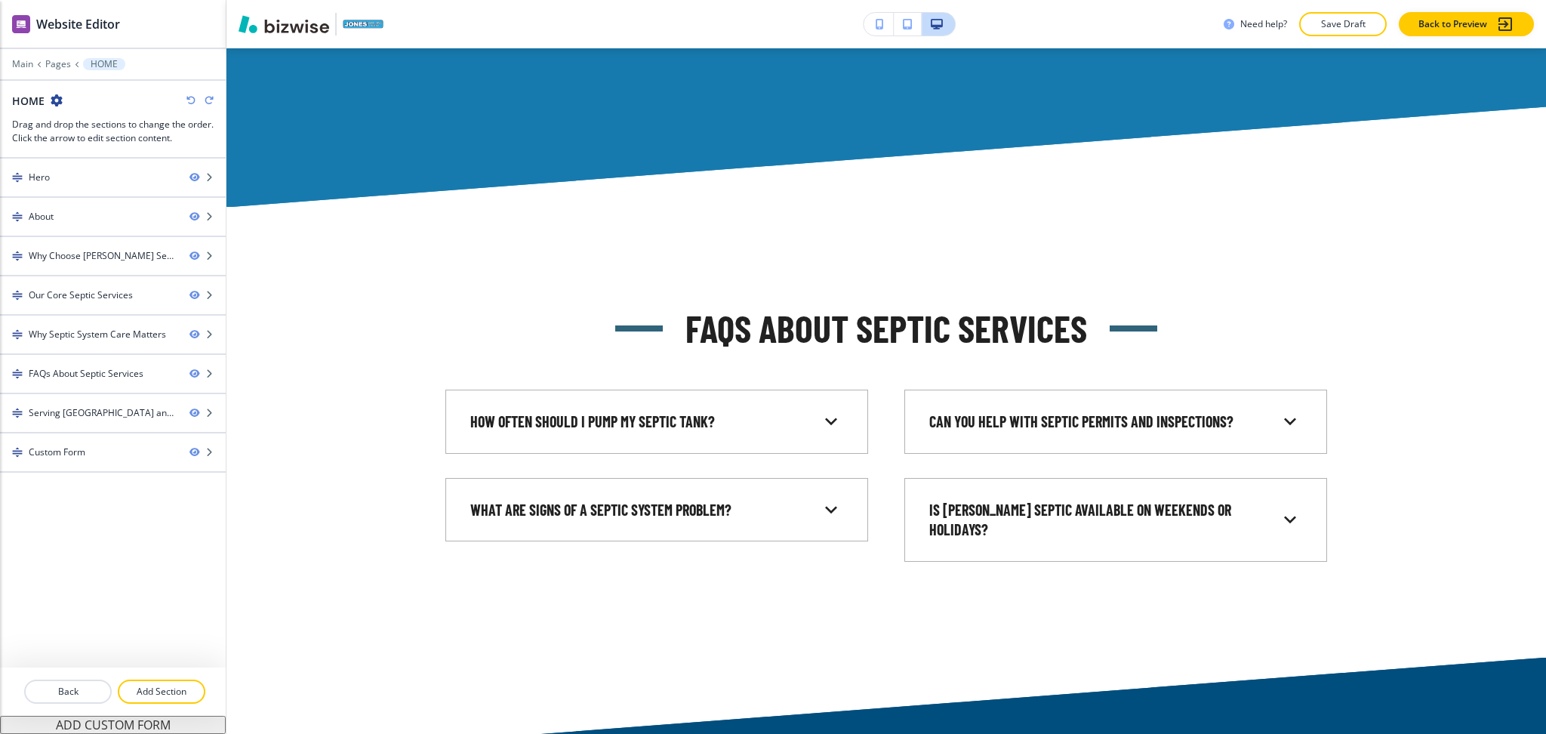
click at [188, 100] on icon "button" at bounding box center [190, 100] width 9 height 9
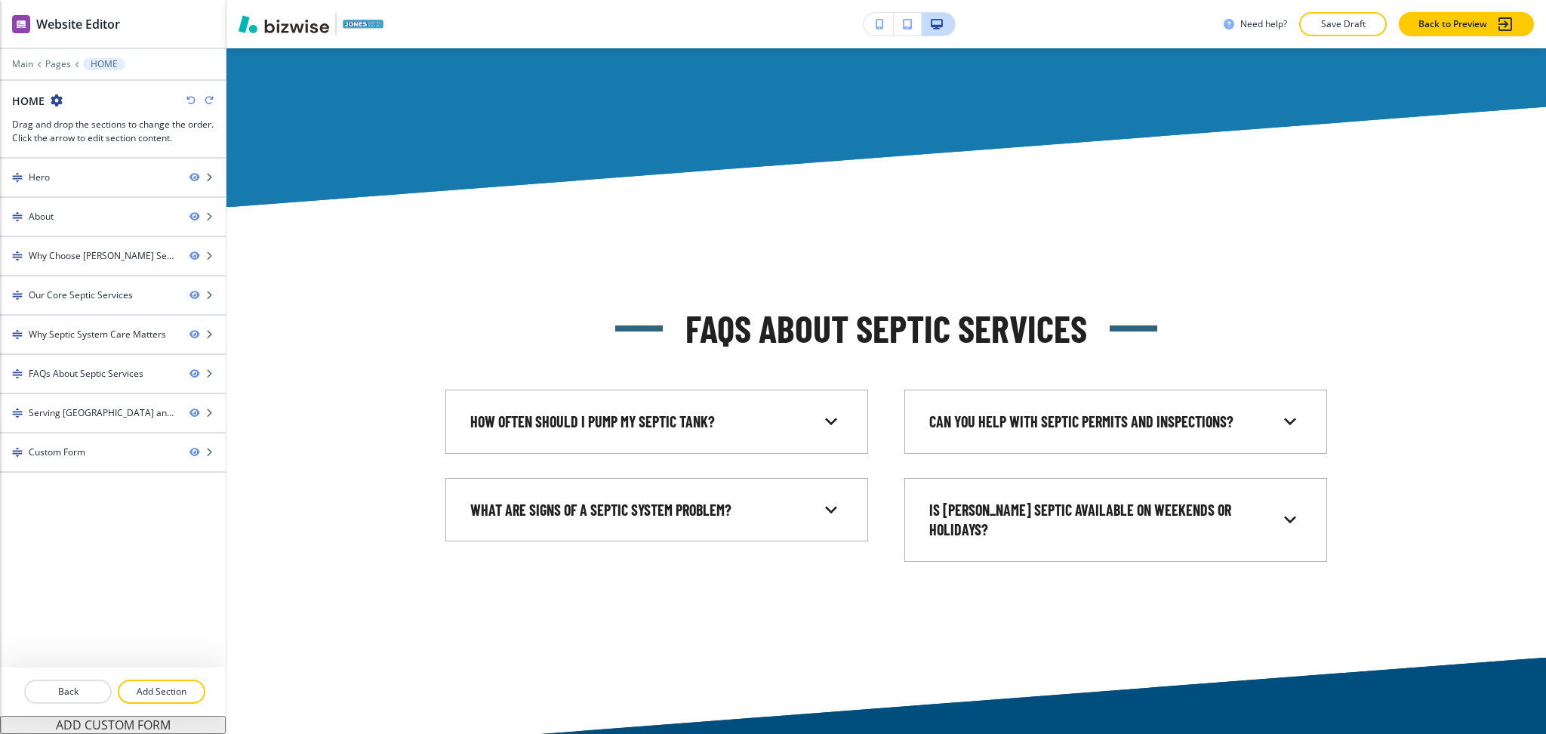
click at [188, 100] on icon "button" at bounding box center [190, 100] width 9 height 9
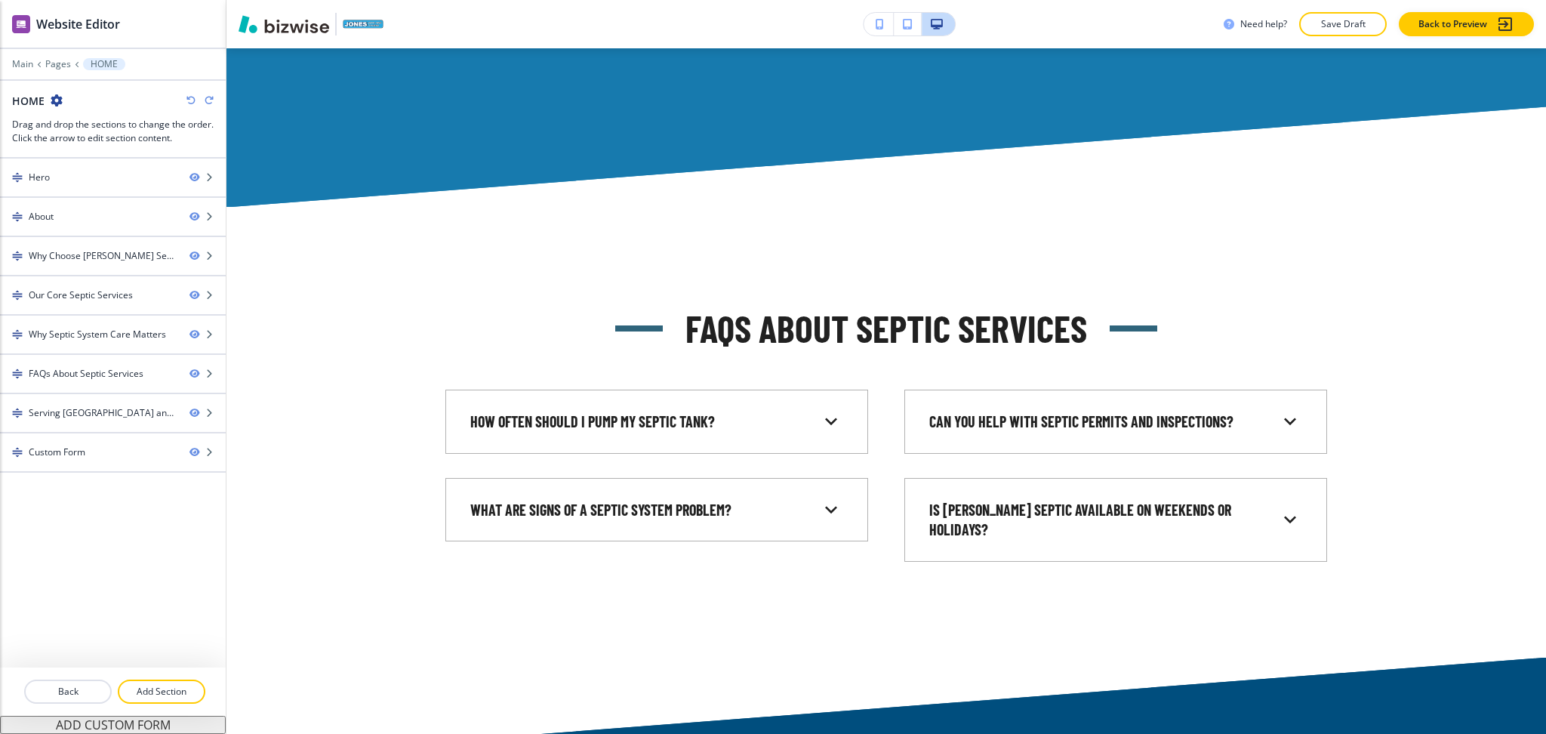
click at [188, 100] on icon "button" at bounding box center [190, 100] width 9 height 9
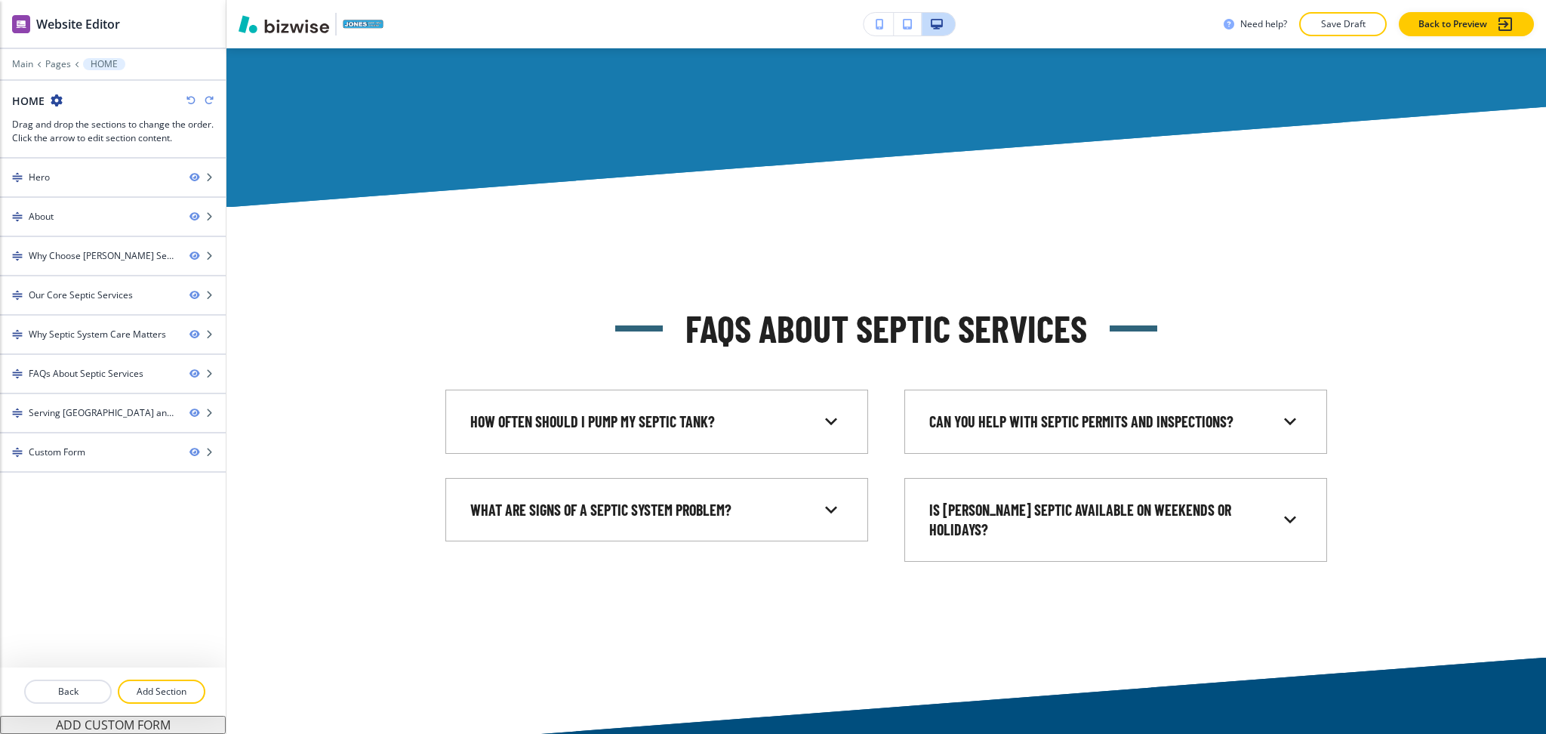
click at [188, 100] on icon "button" at bounding box center [190, 100] width 9 height 9
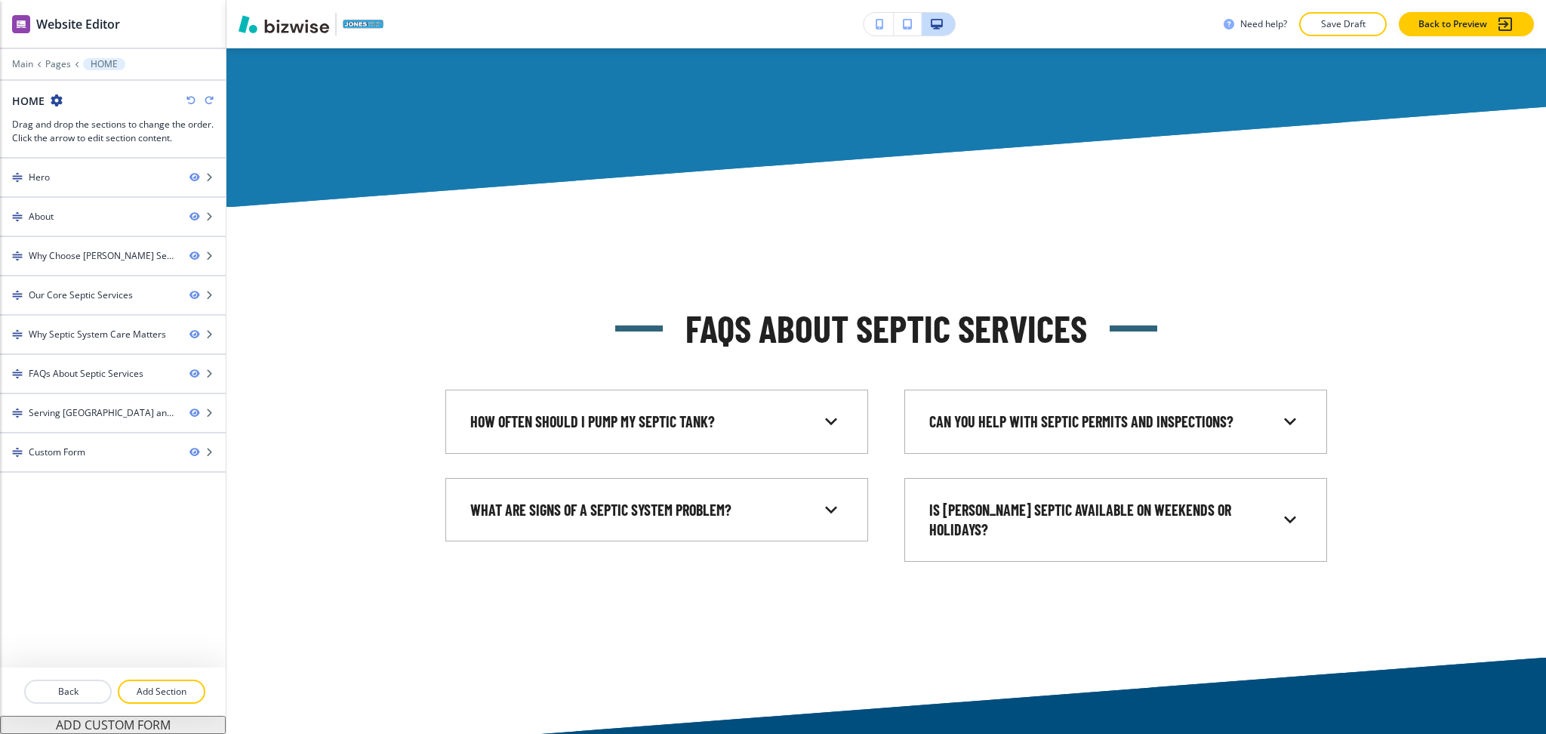
click at [188, 100] on icon "button" at bounding box center [190, 100] width 9 height 9
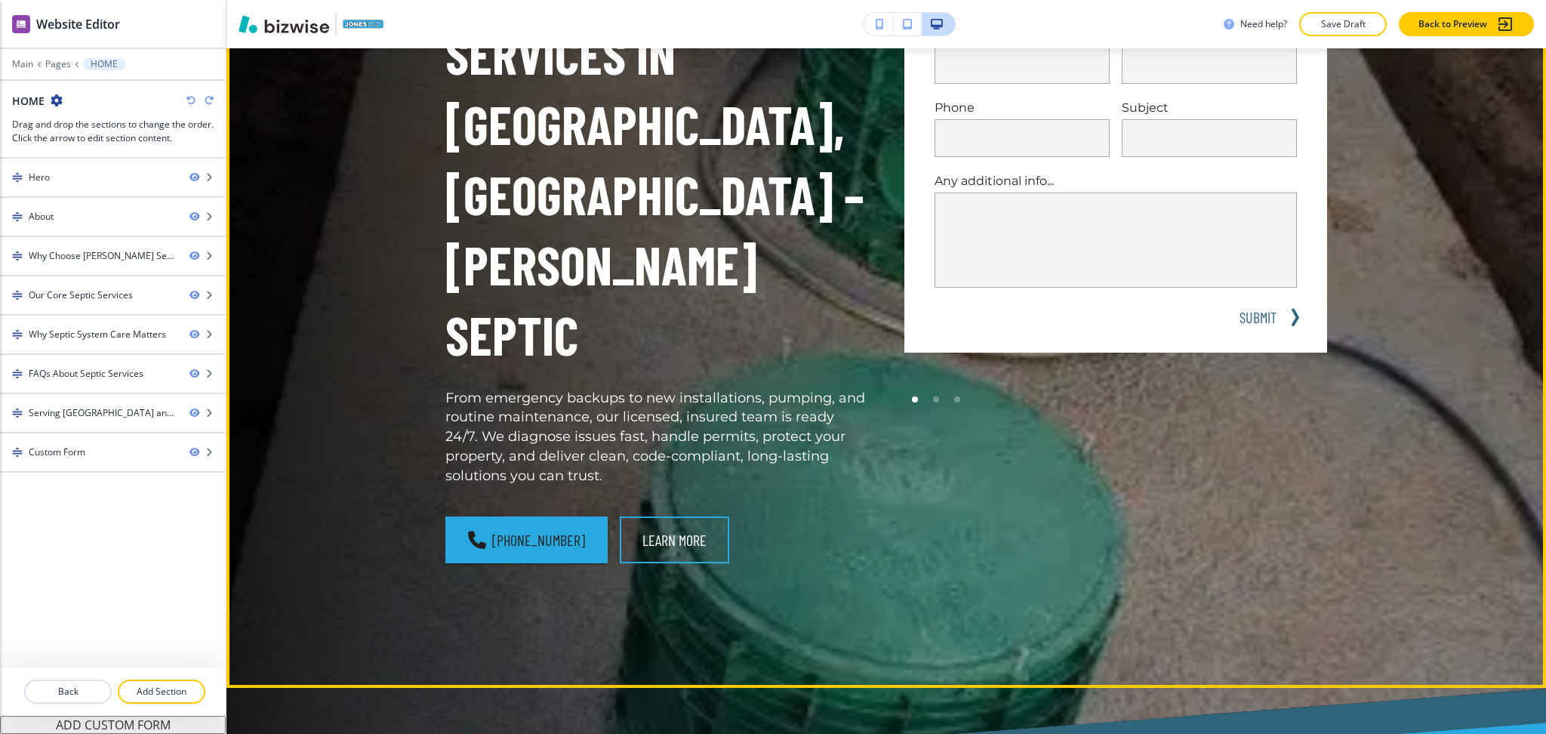
scroll to position [304, 0]
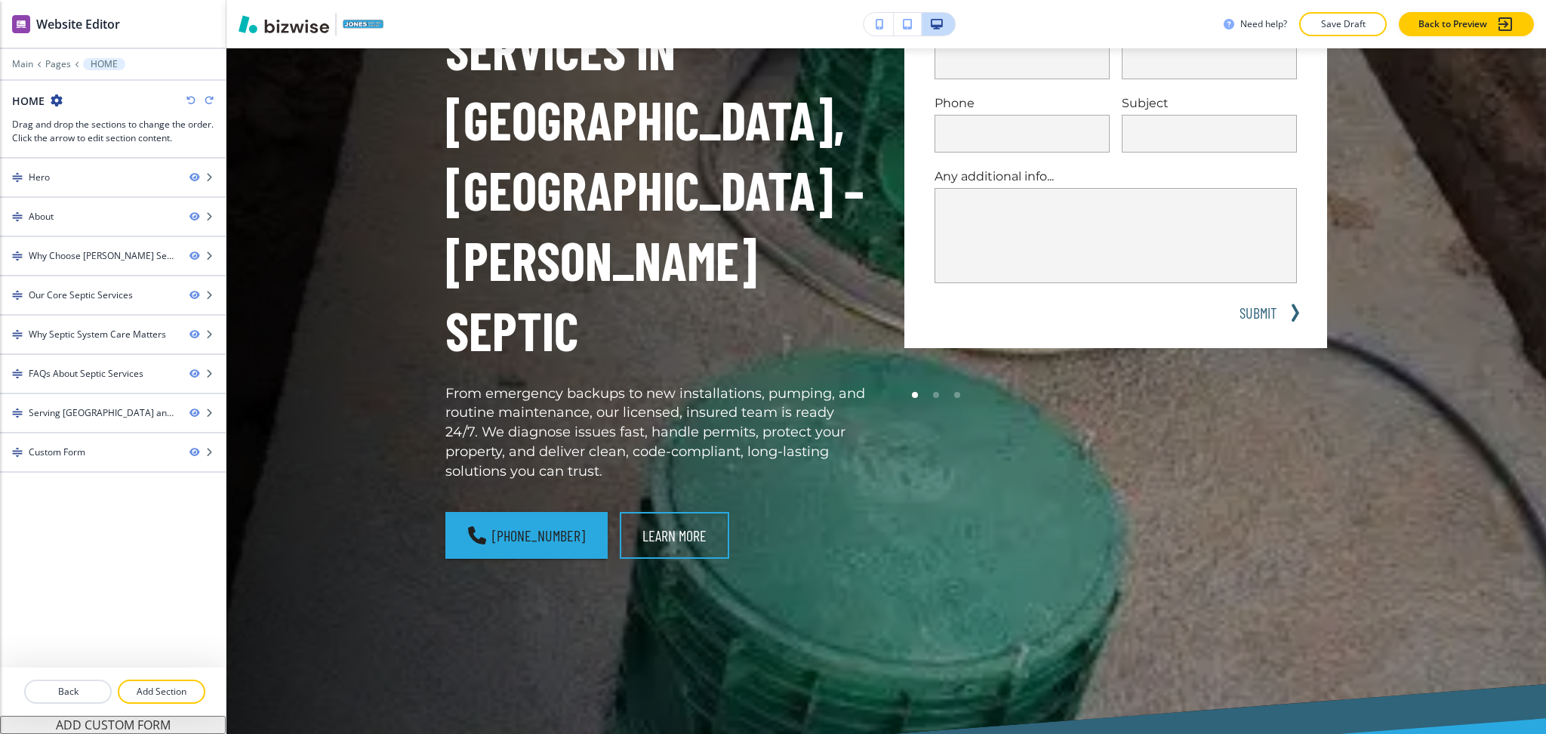
click at [208, 106] on div "HOME" at bounding box center [113, 101] width 202 height 16
click at [207, 97] on icon "button" at bounding box center [209, 100] width 9 height 9
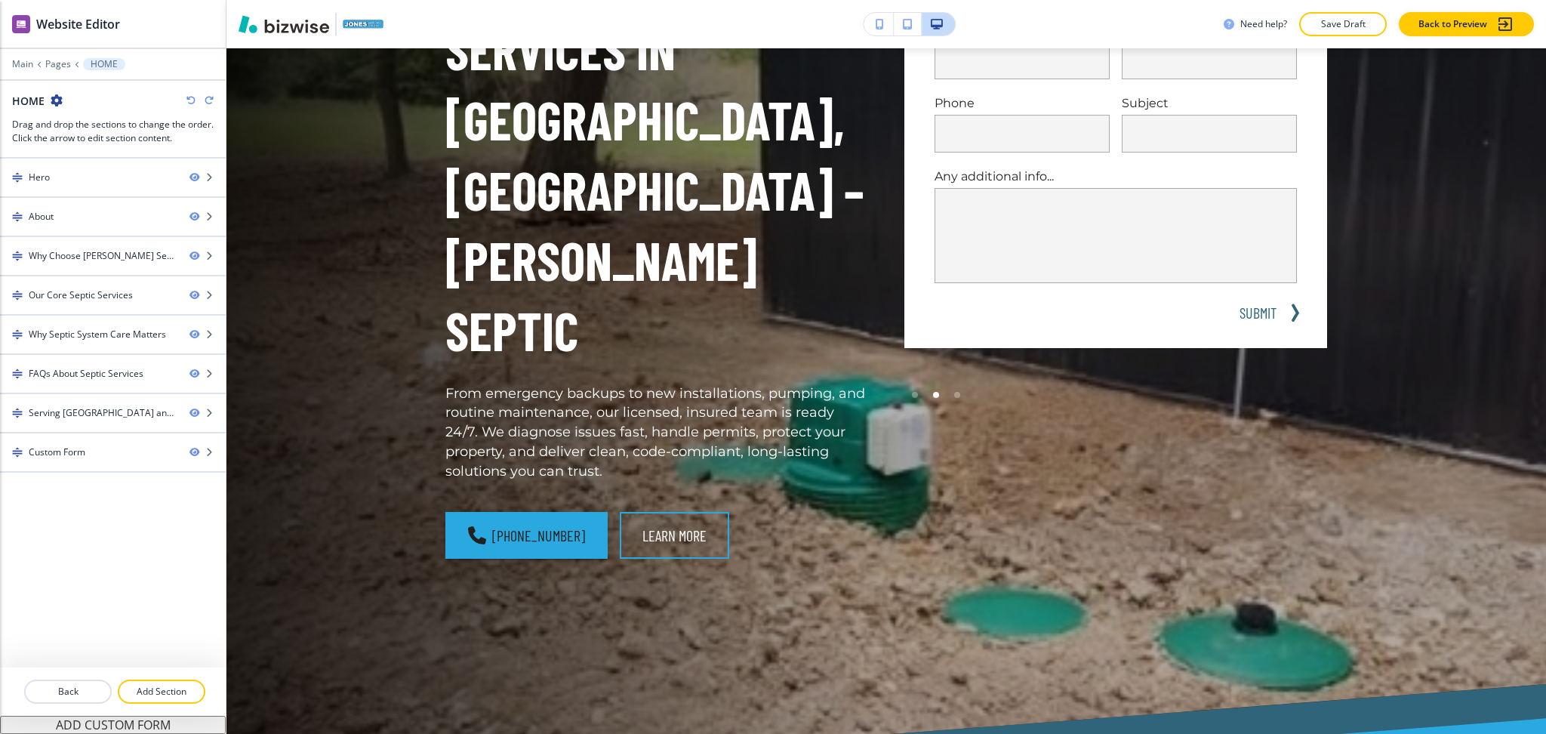
click at [207, 97] on icon "button" at bounding box center [209, 100] width 9 height 9
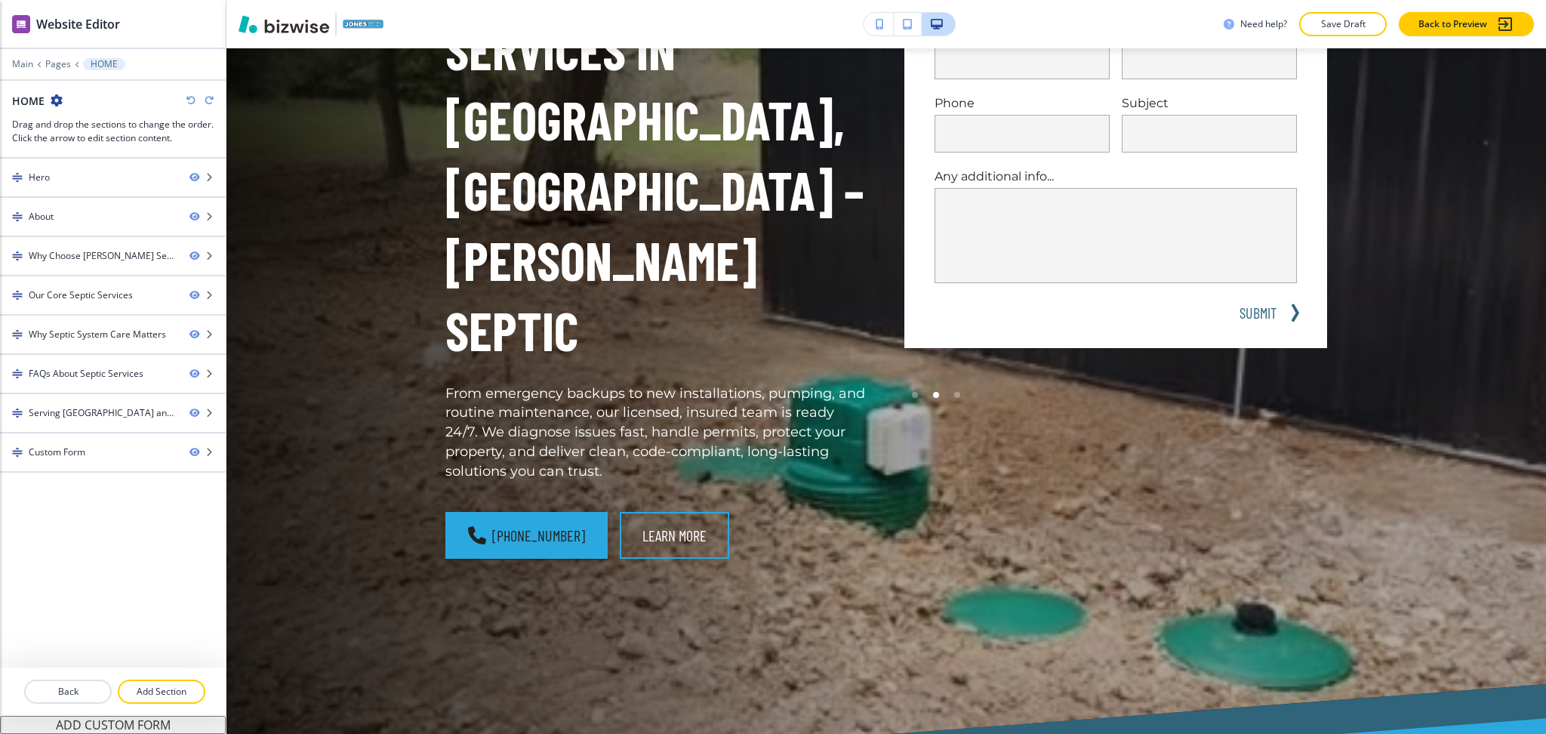
click at [207, 97] on icon "button" at bounding box center [209, 100] width 9 height 9
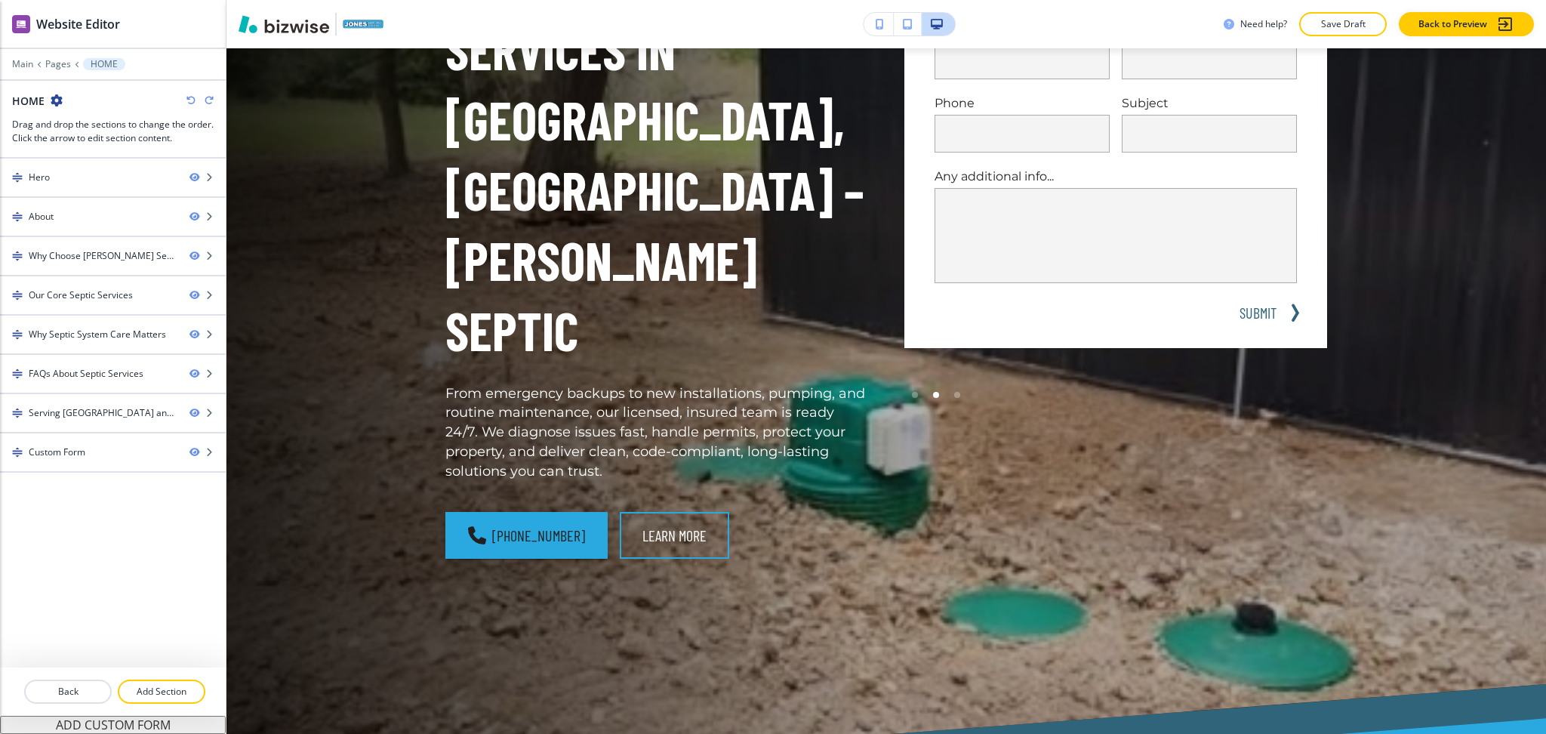
click at [207, 97] on icon "button" at bounding box center [209, 100] width 9 height 9
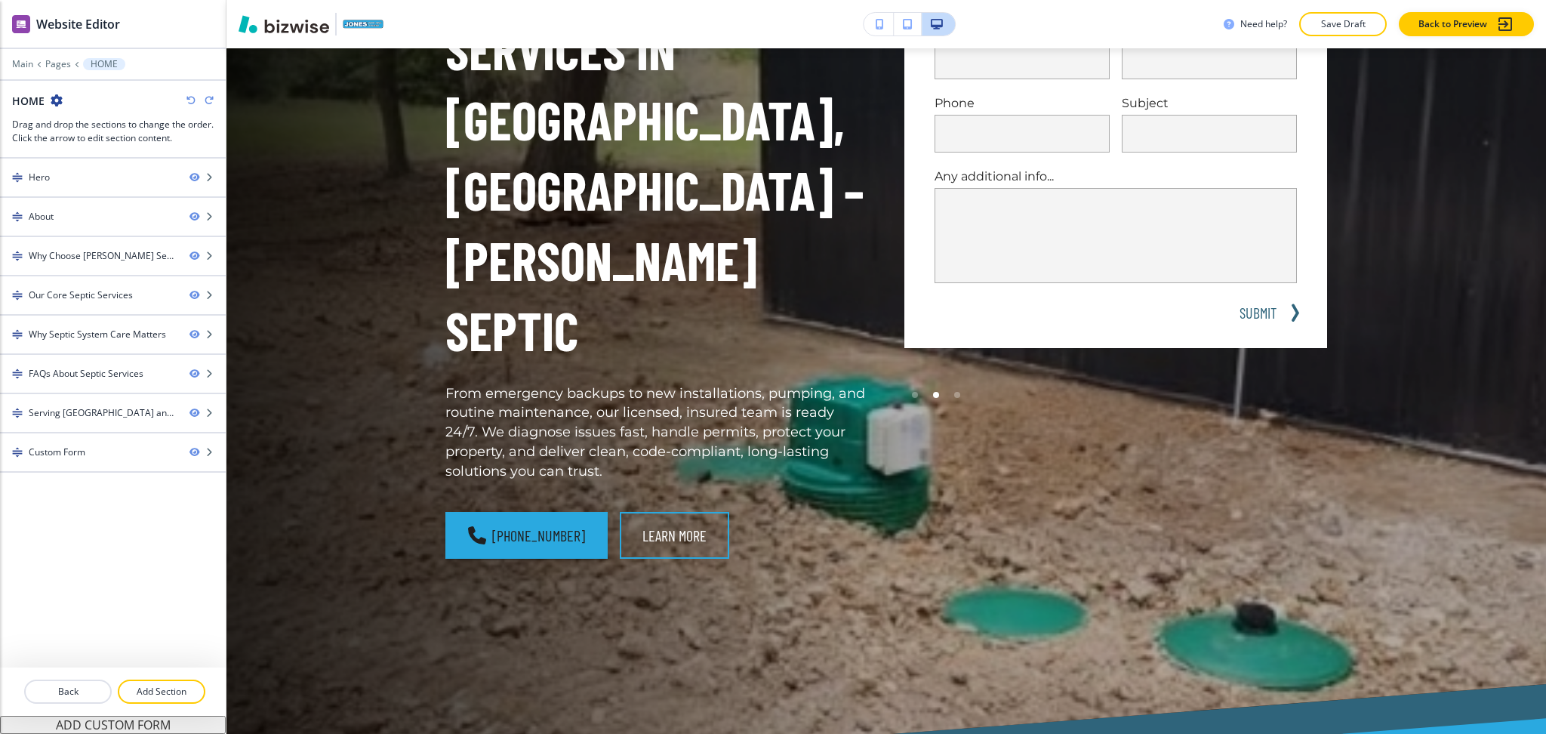
click at [207, 97] on icon "button" at bounding box center [209, 100] width 9 height 9
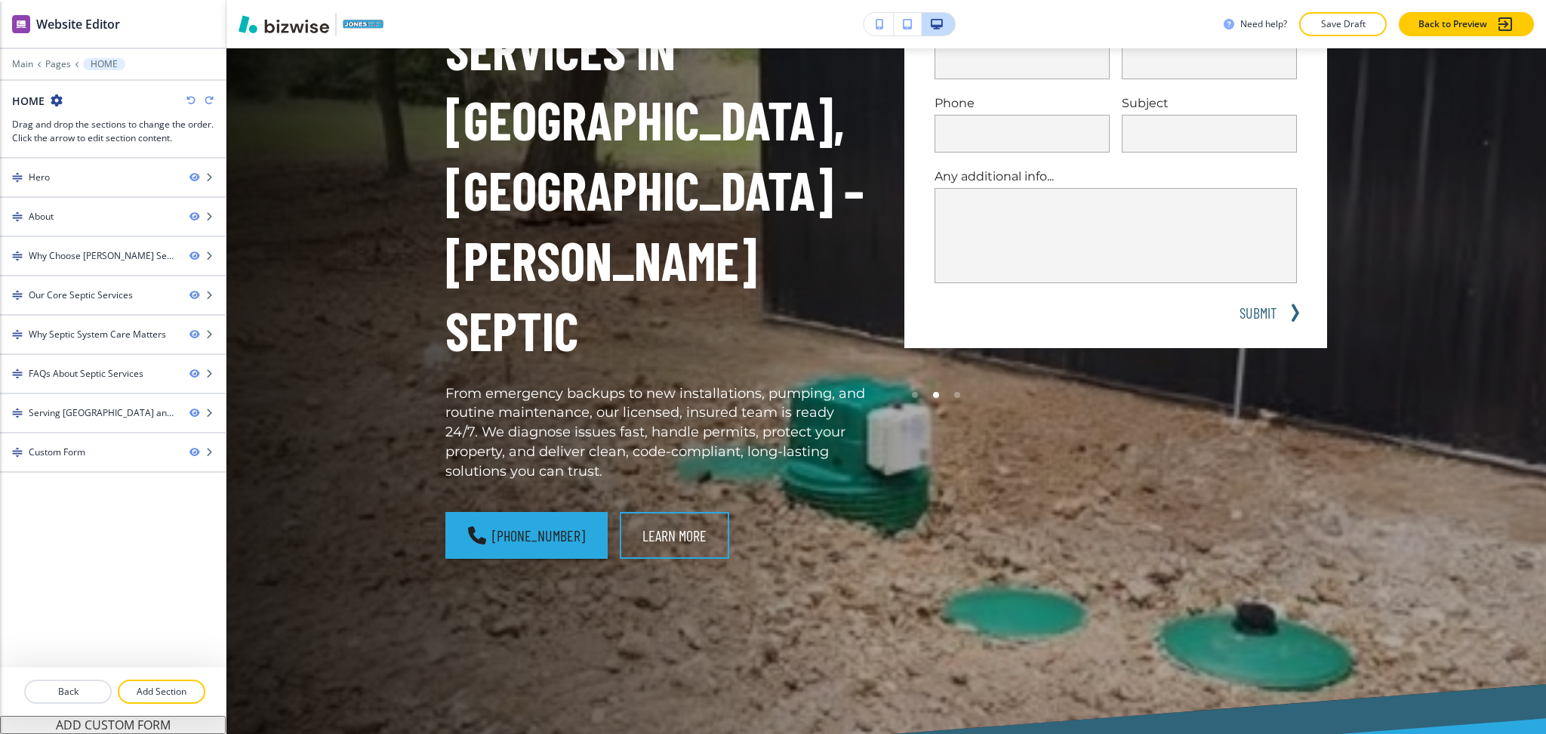
click at [207, 97] on icon "button" at bounding box center [209, 100] width 9 height 9
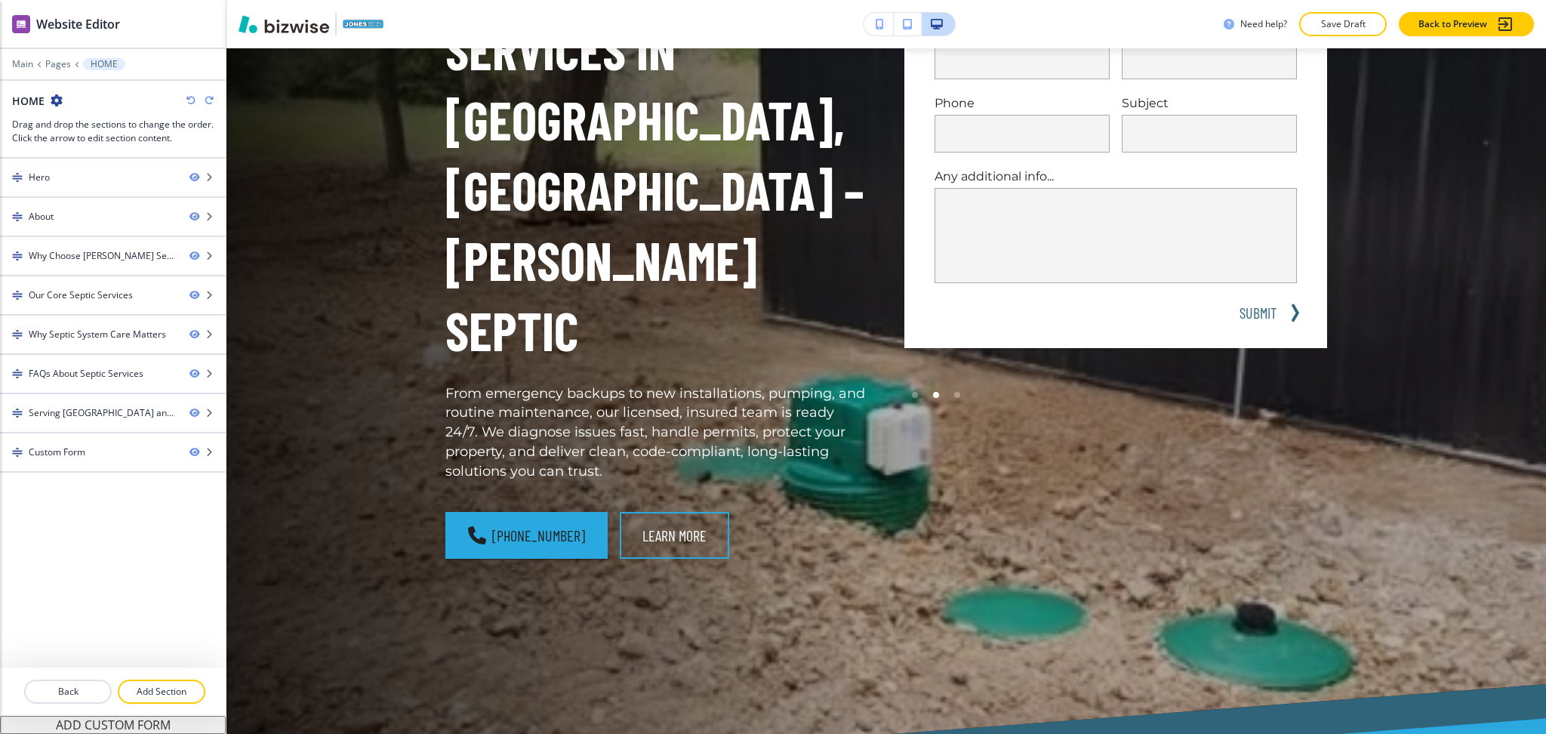
click at [207, 97] on icon "button" at bounding box center [209, 100] width 9 height 9
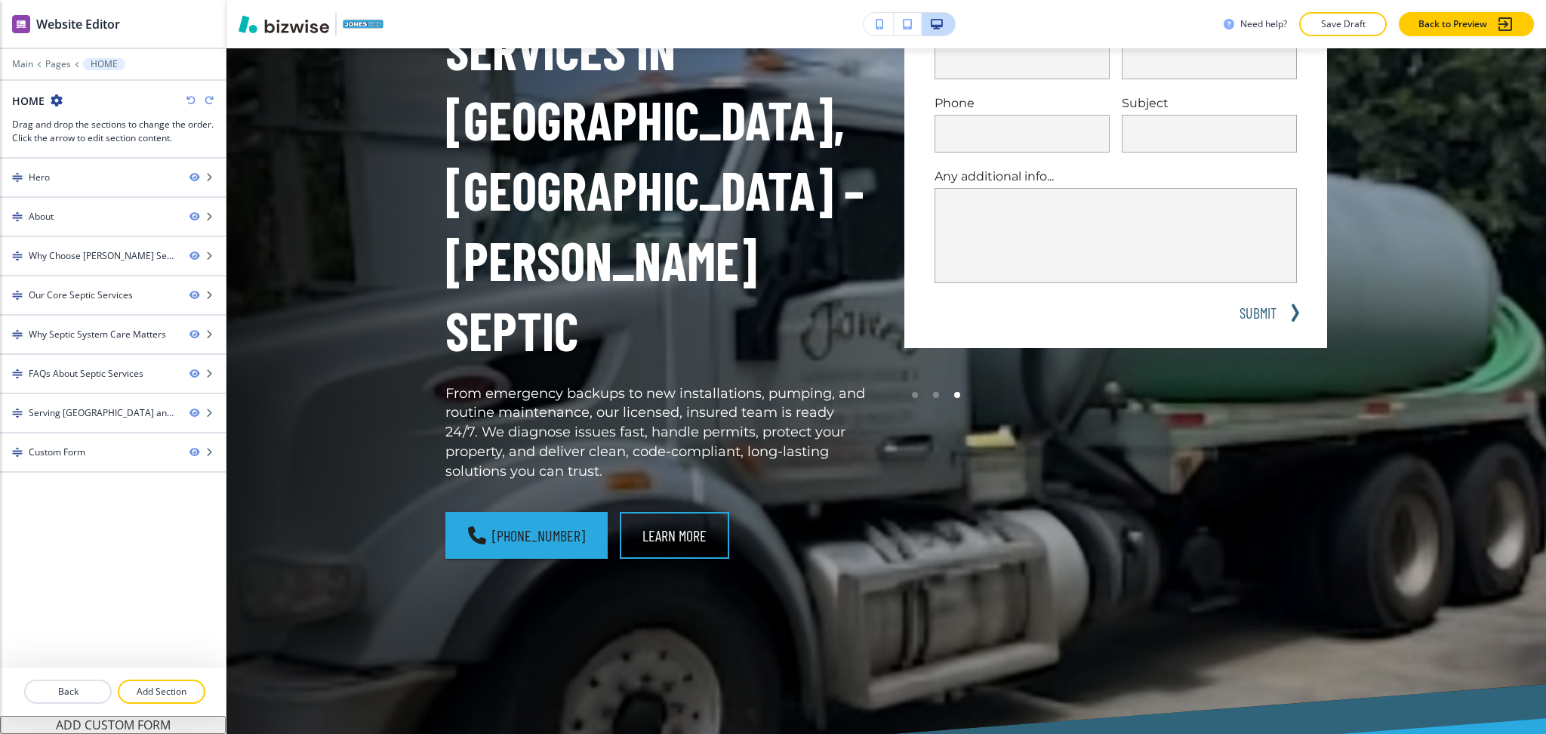
click at [207, 97] on icon "button" at bounding box center [209, 100] width 9 height 9
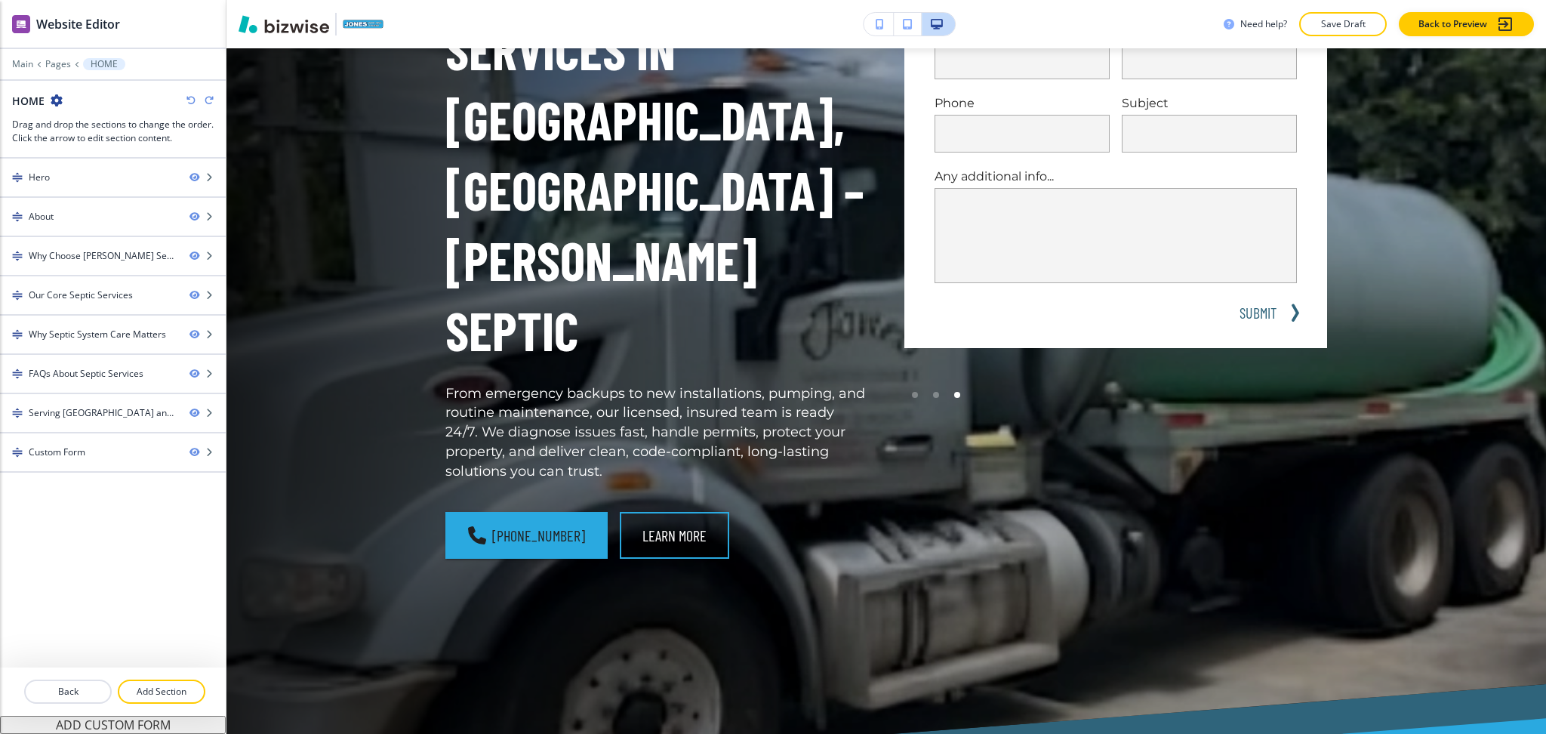
click at [207, 97] on icon "button" at bounding box center [209, 100] width 9 height 9
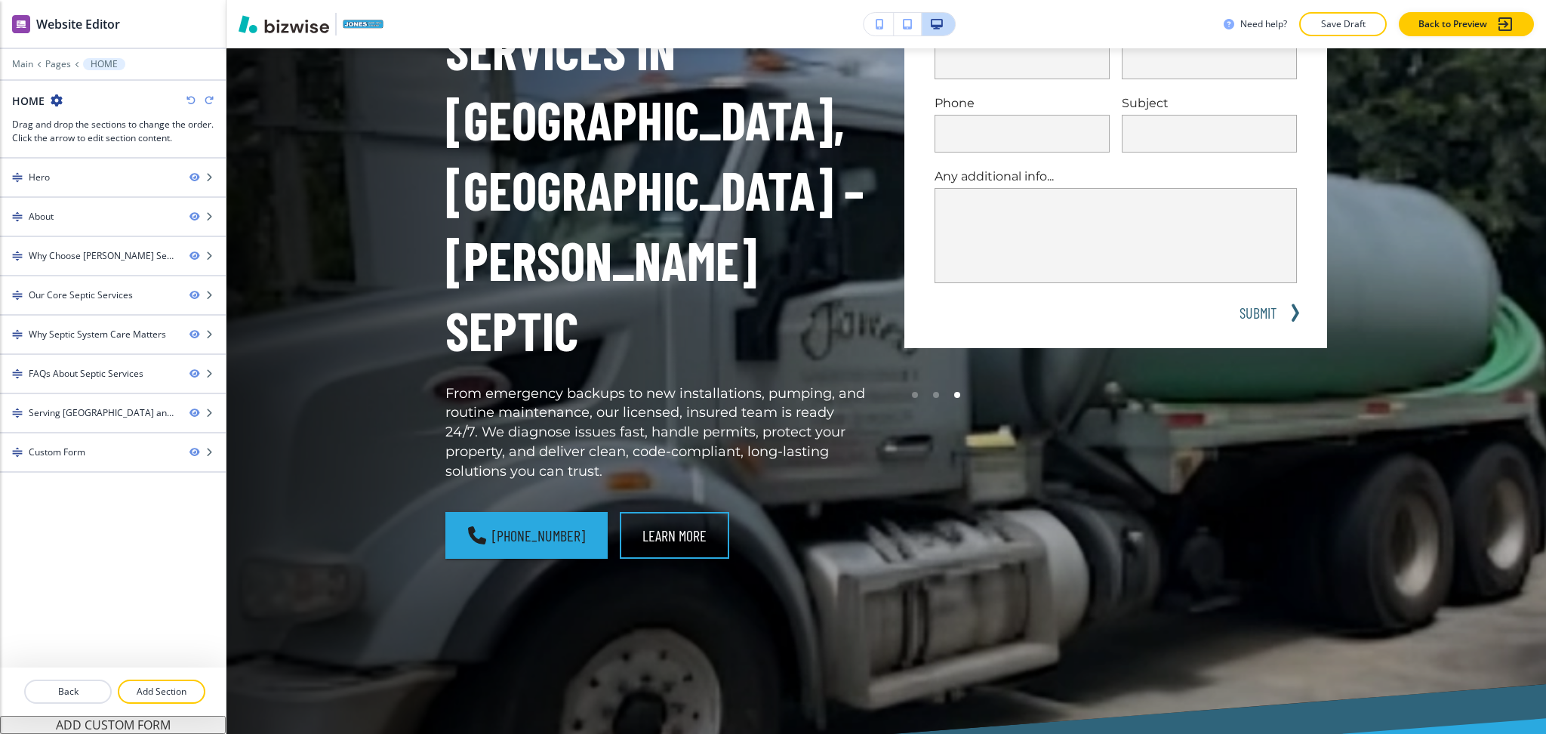
click at [207, 97] on icon "button" at bounding box center [209, 100] width 9 height 9
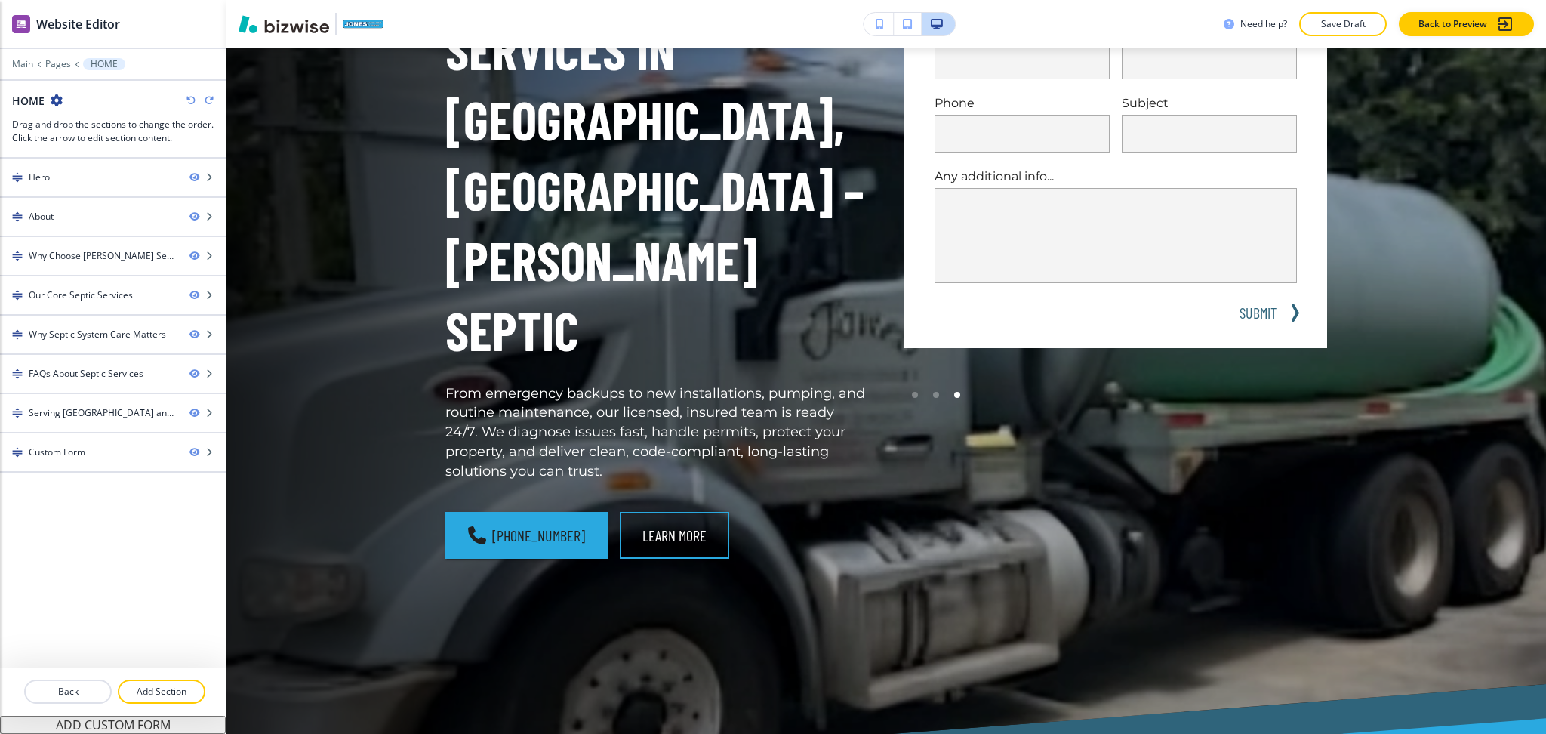
click at [207, 100] on icon "button" at bounding box center [209, 100] width 9 height 9
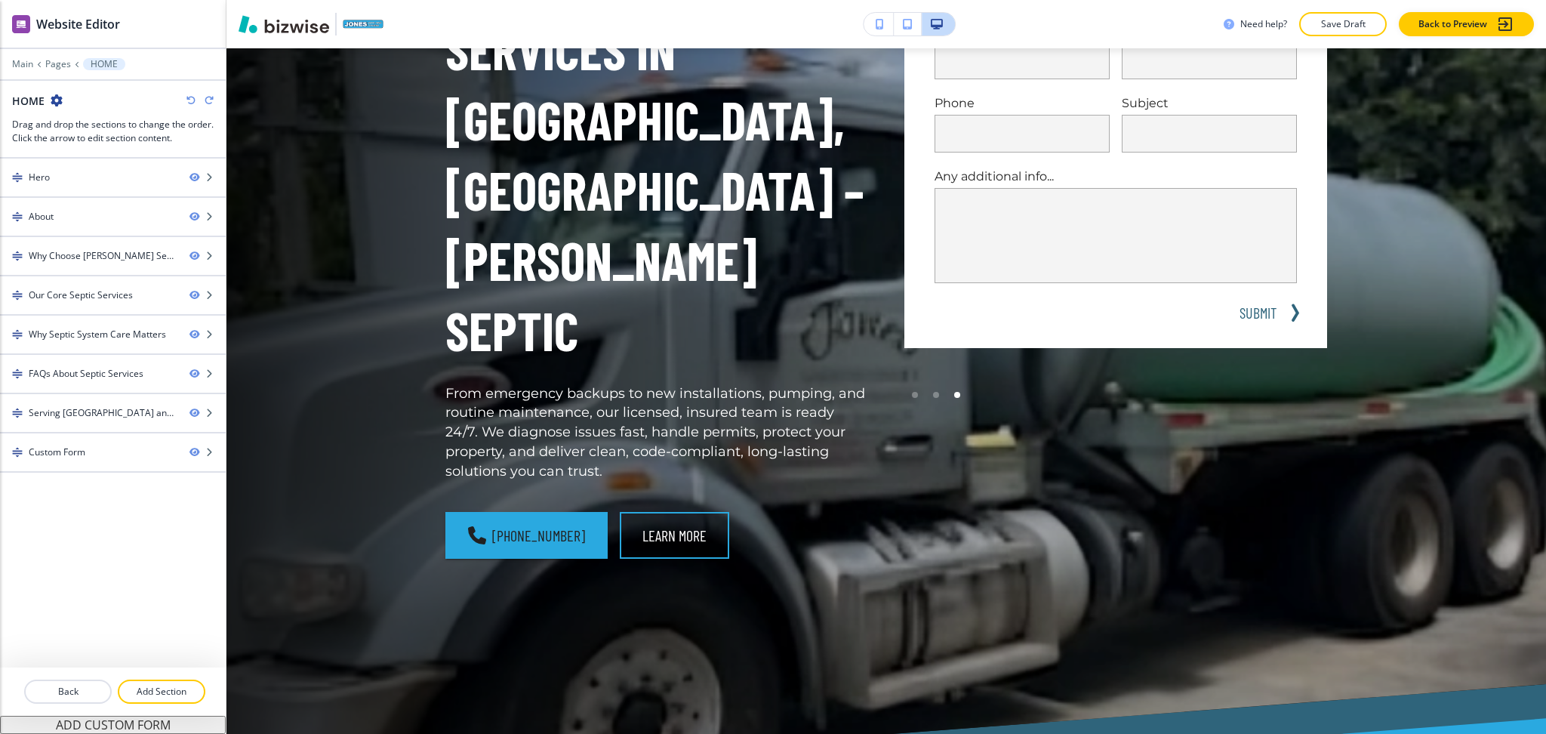
click at [207, 100] on icon "button" at bounding box center [209, 100] width 9 height 9
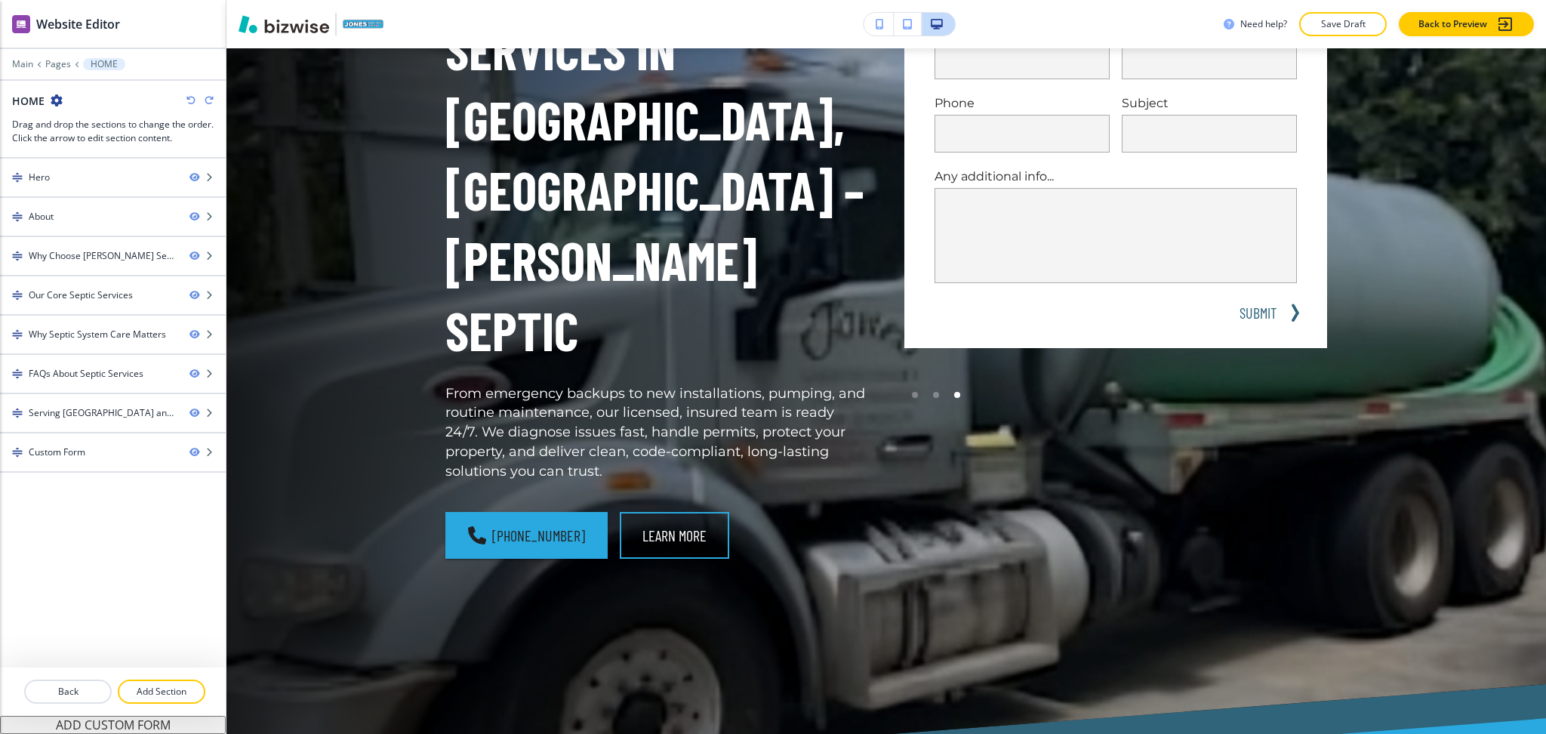
click at [207, 100] on icon "button" at bounding box center [209, 100] width 9 height 9
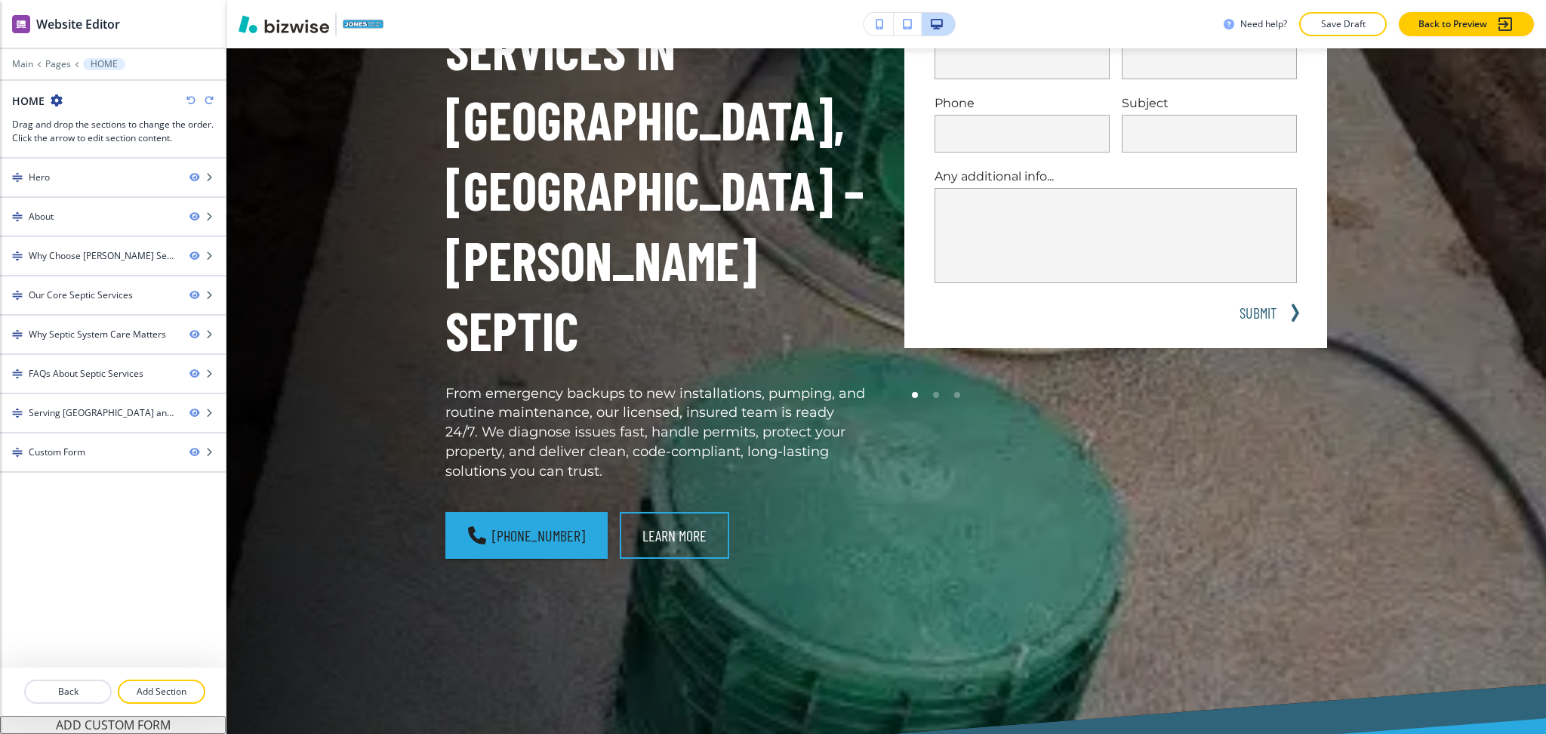
click at [207, 100] on icon "button" at bounding box center [209, 100] width 9 height 9
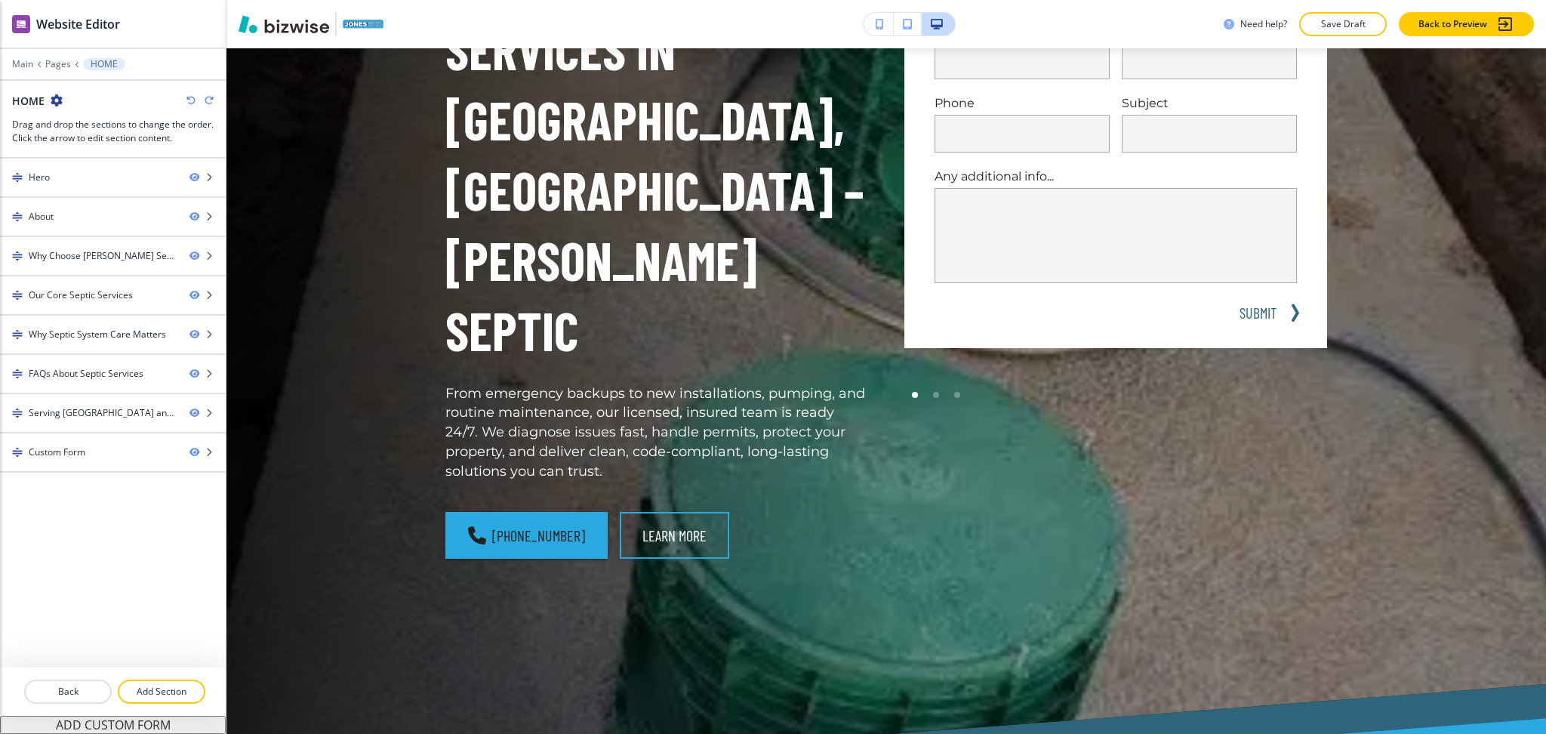
click at [207, 100] on icon "button" at bounding box center [209, 100] width 9 height 9
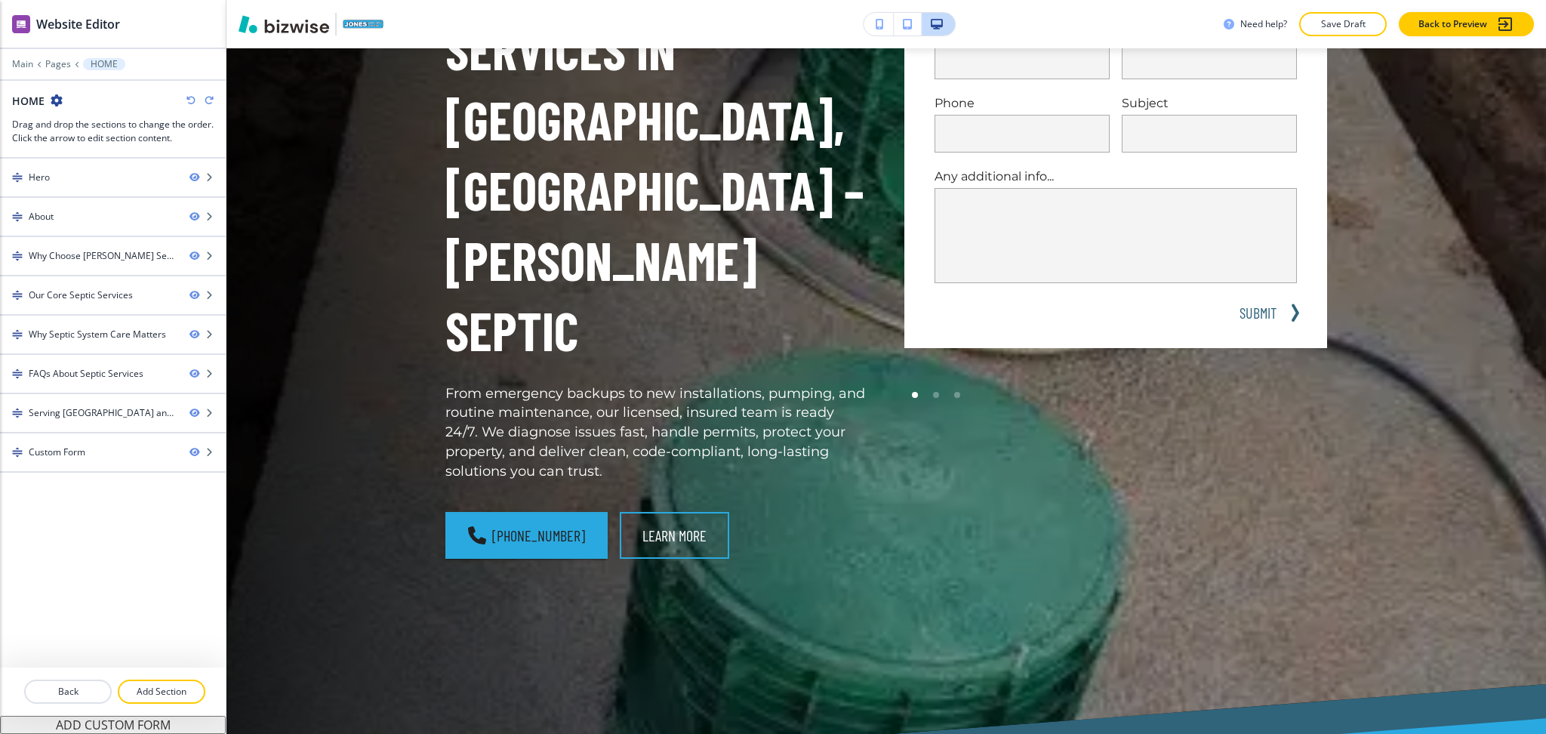
click at [207, 100] on icon "button" at bounding box center [209, 100] width 9 height 9
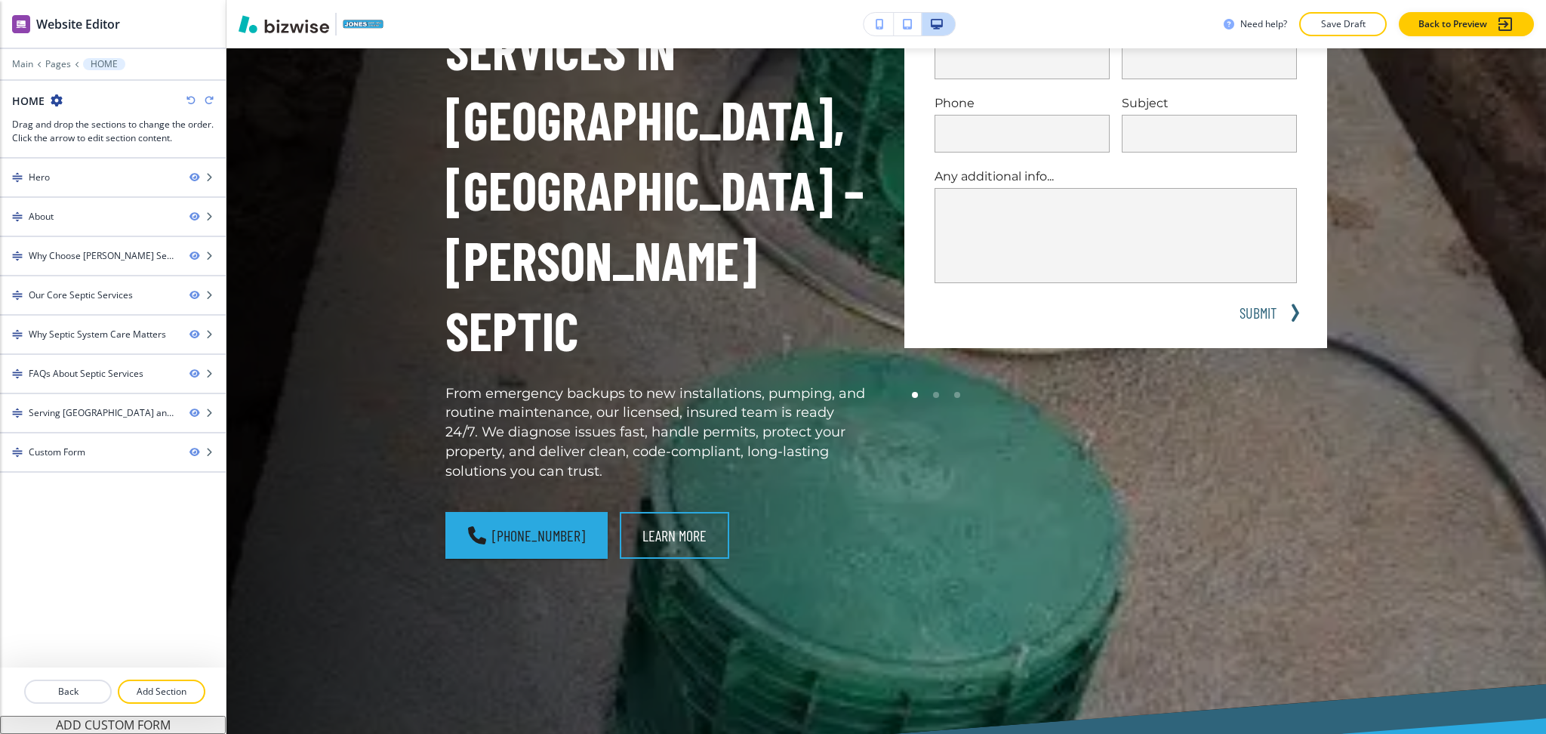
click at [207, 100] on icon "button" at bounding box center [209, 100] width 9 height 9
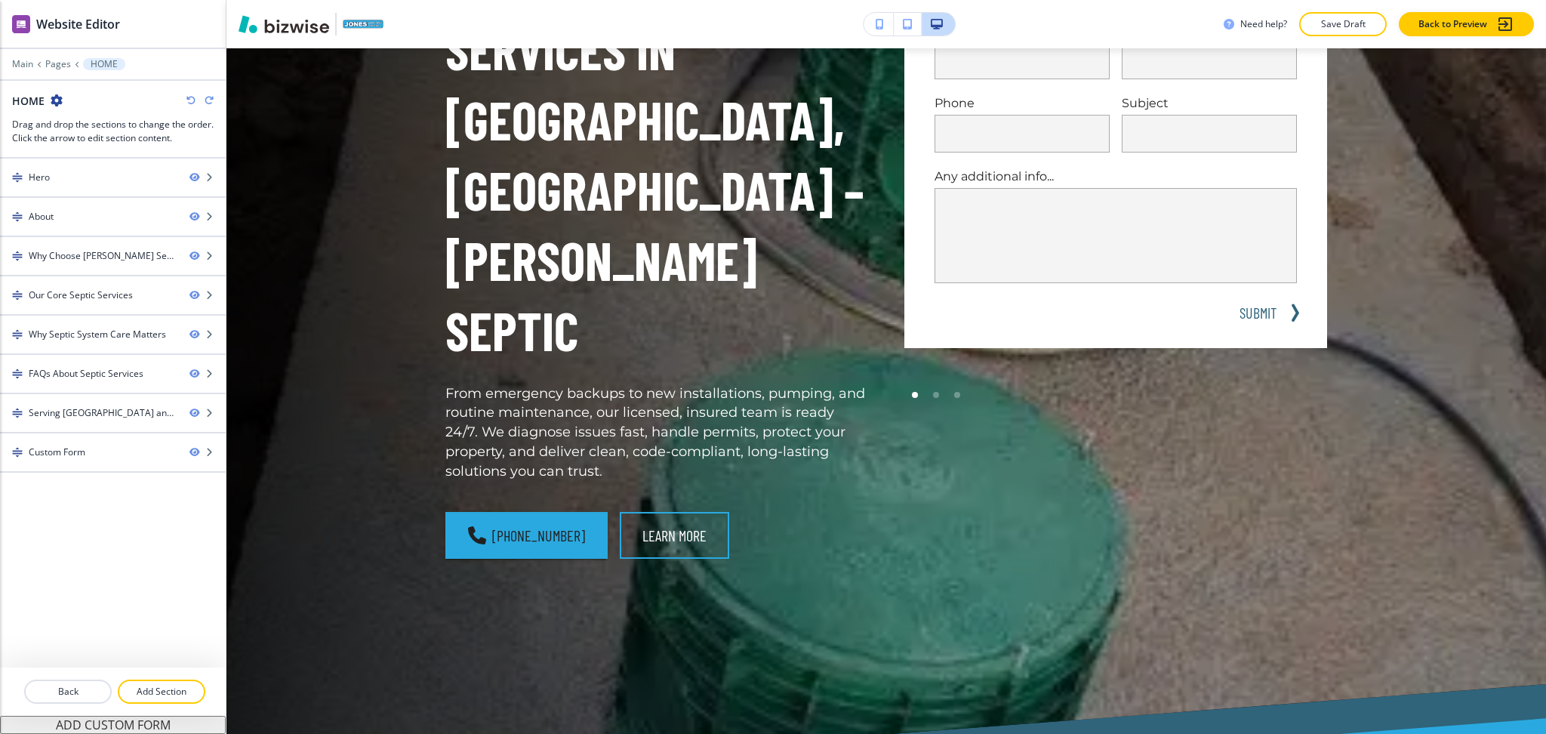
click at [207, 100] on icon "button" at bounding box center [209, 100] width 9 height 9
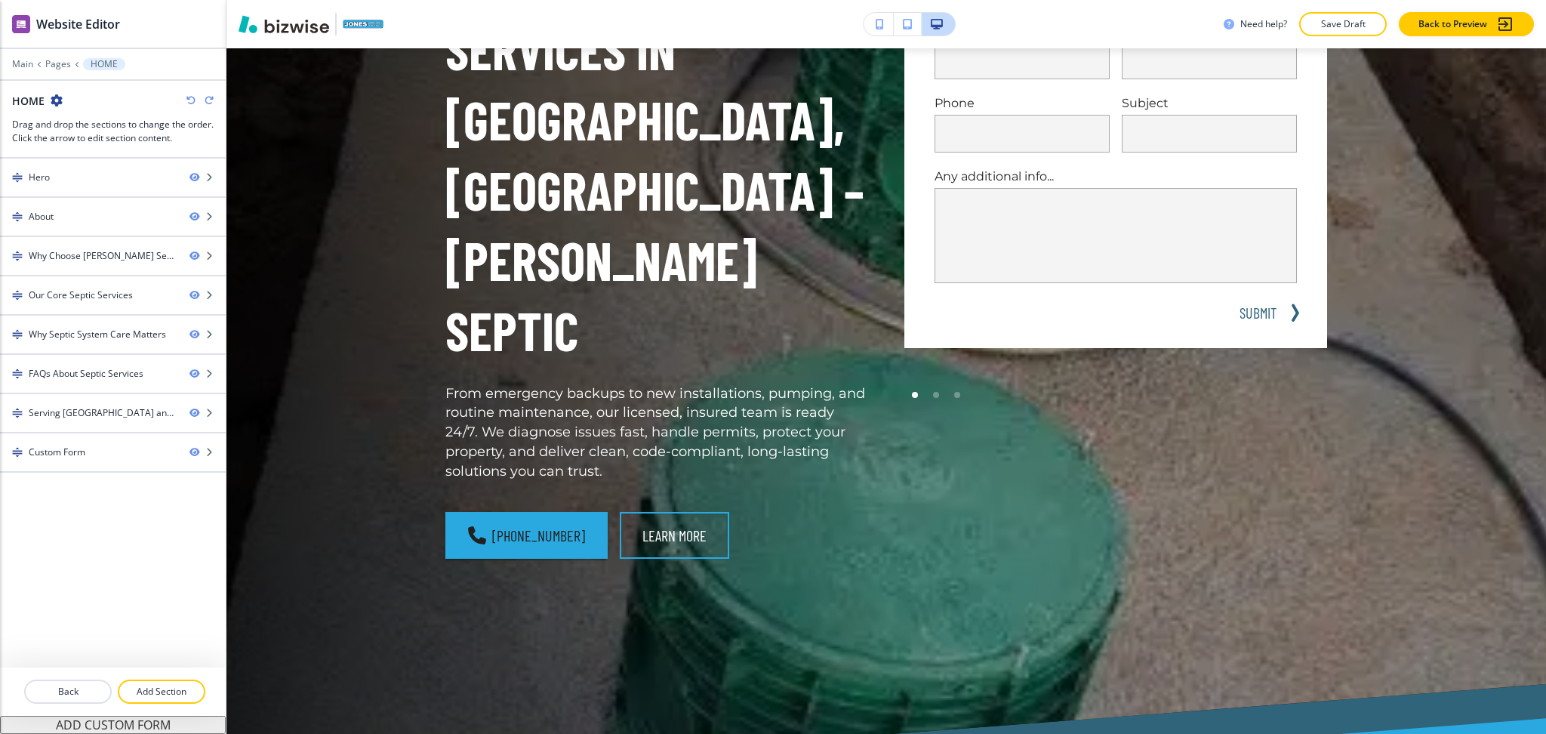
click at [207, 100] on icon "button" at bounding box center [209, 100] width 9 height 9
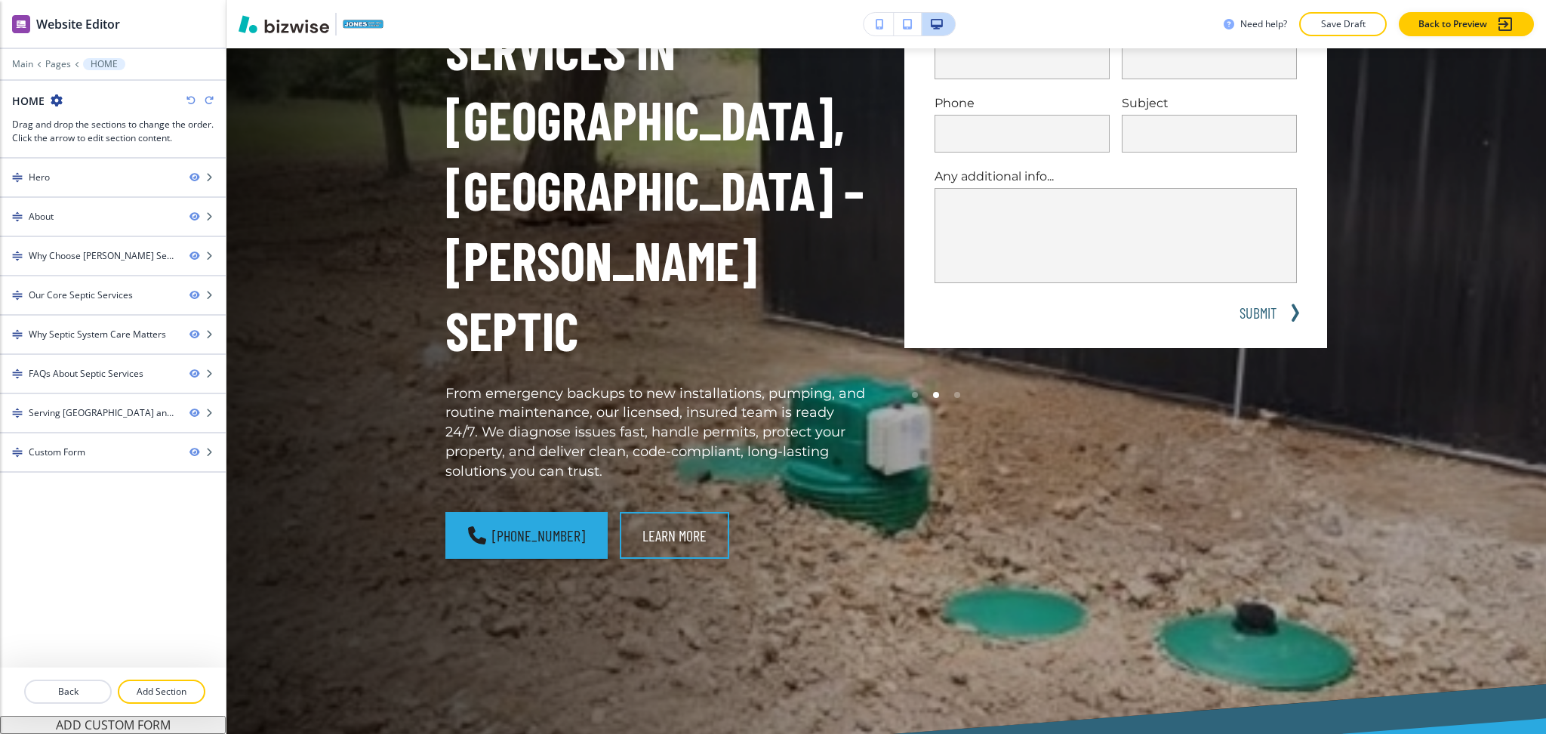
click at [207, 100] on icon "button" at bounding box center [209, 100] width 9 height 9
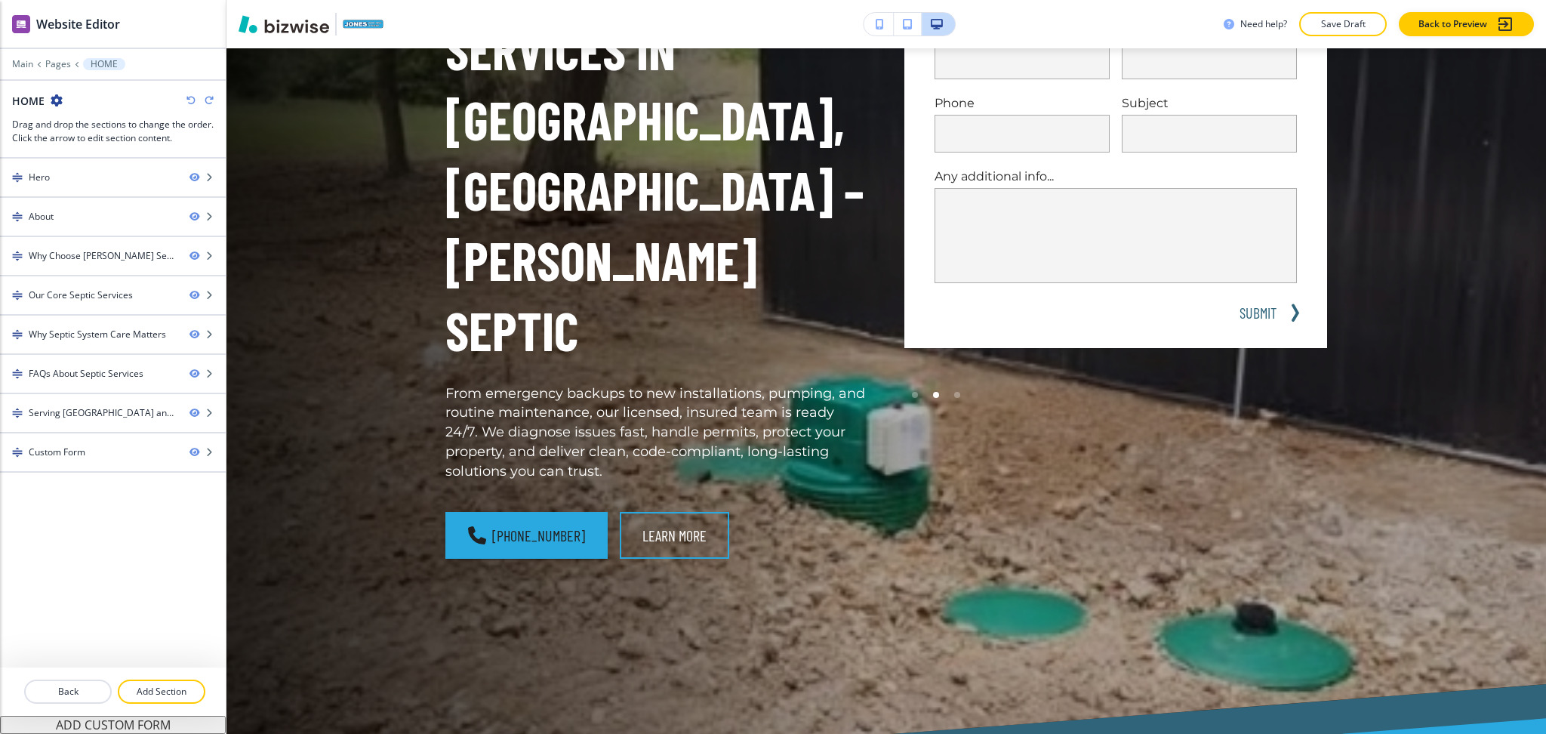
click at [207, 100] on icon "button" at bounding box center [209, 100] width 9 height 9
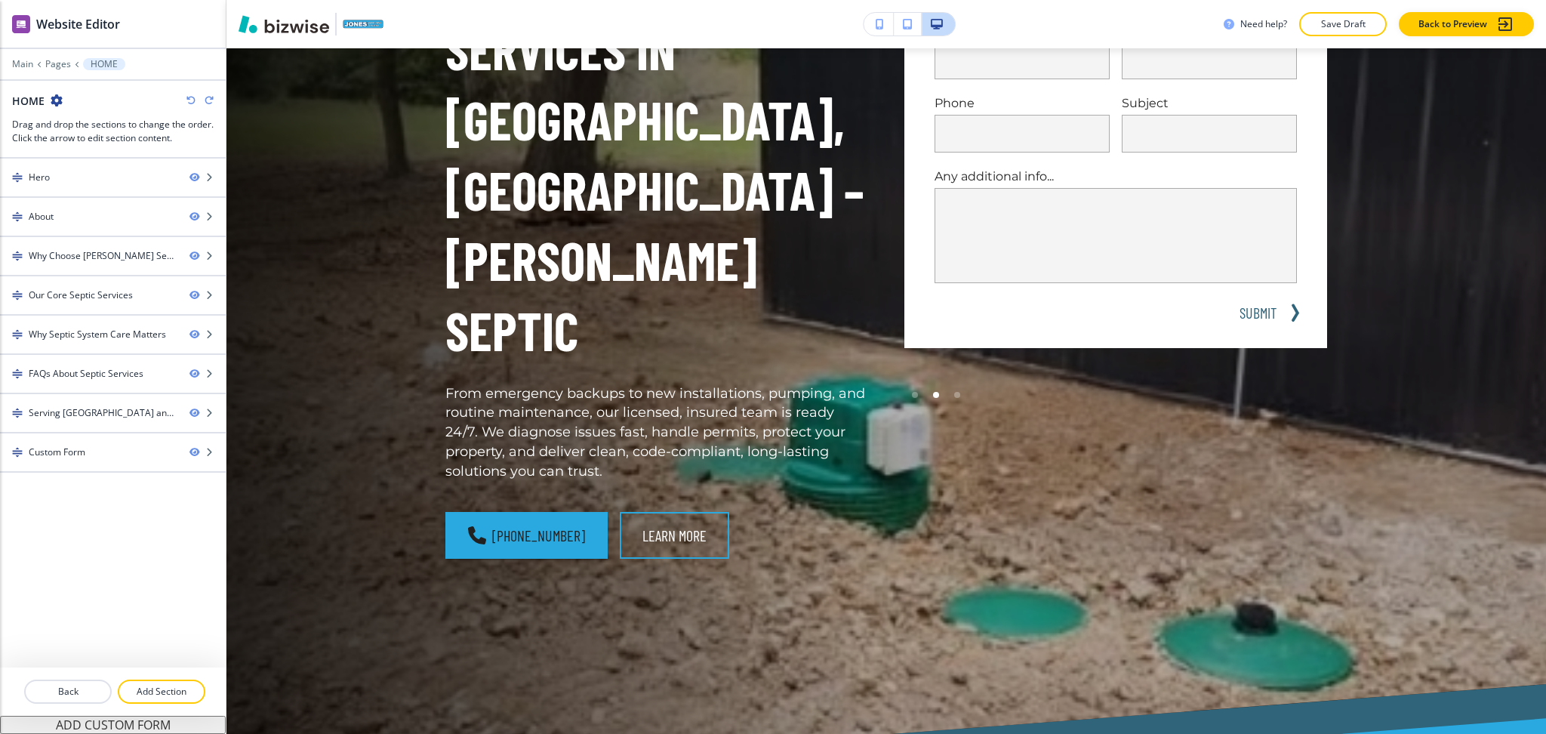
click at [207, 100] on icon "button" at bounding box center [209, 100] width 9 height 9
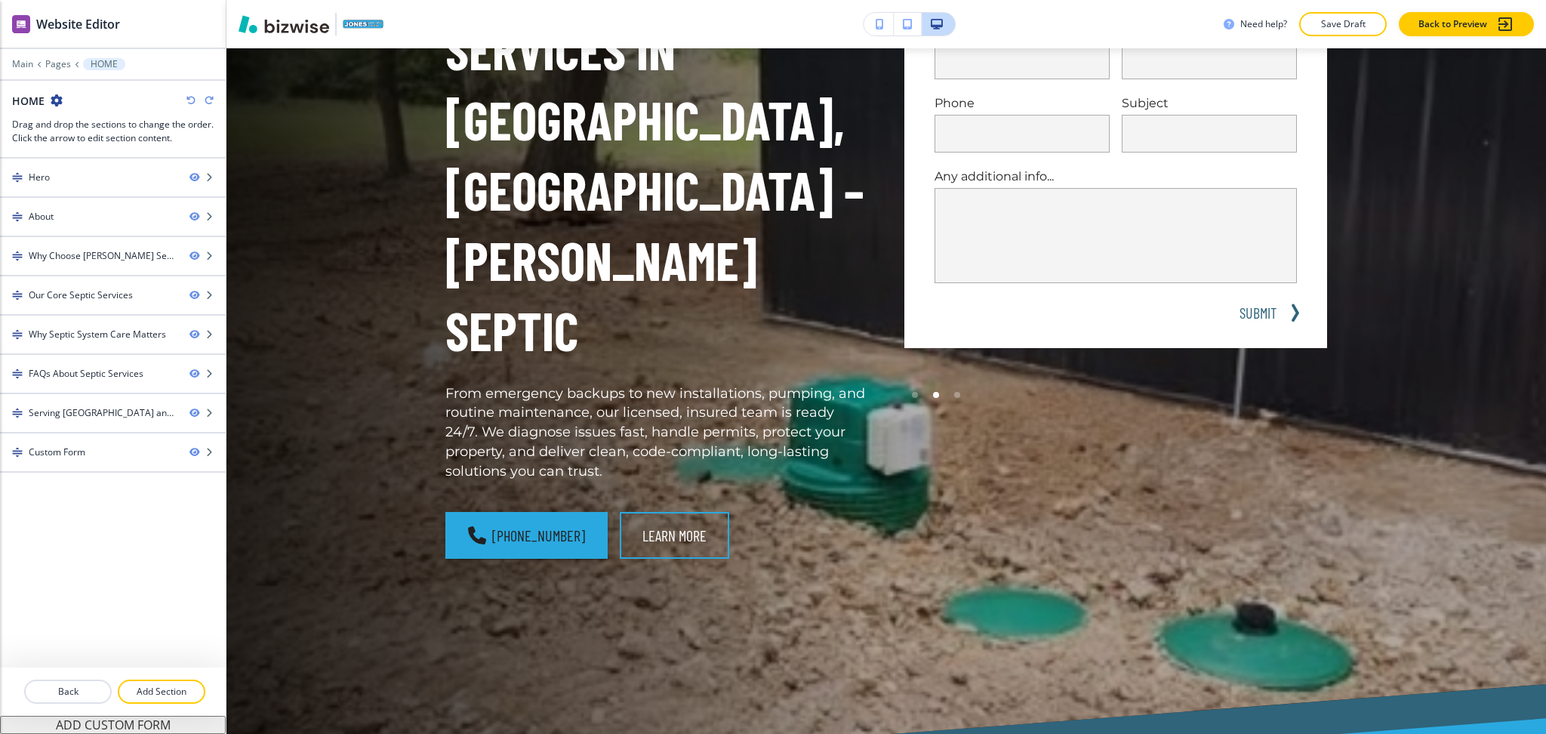
click at [207, 100] on icon "button" at bounding box center [209, 100] width 9 height 9
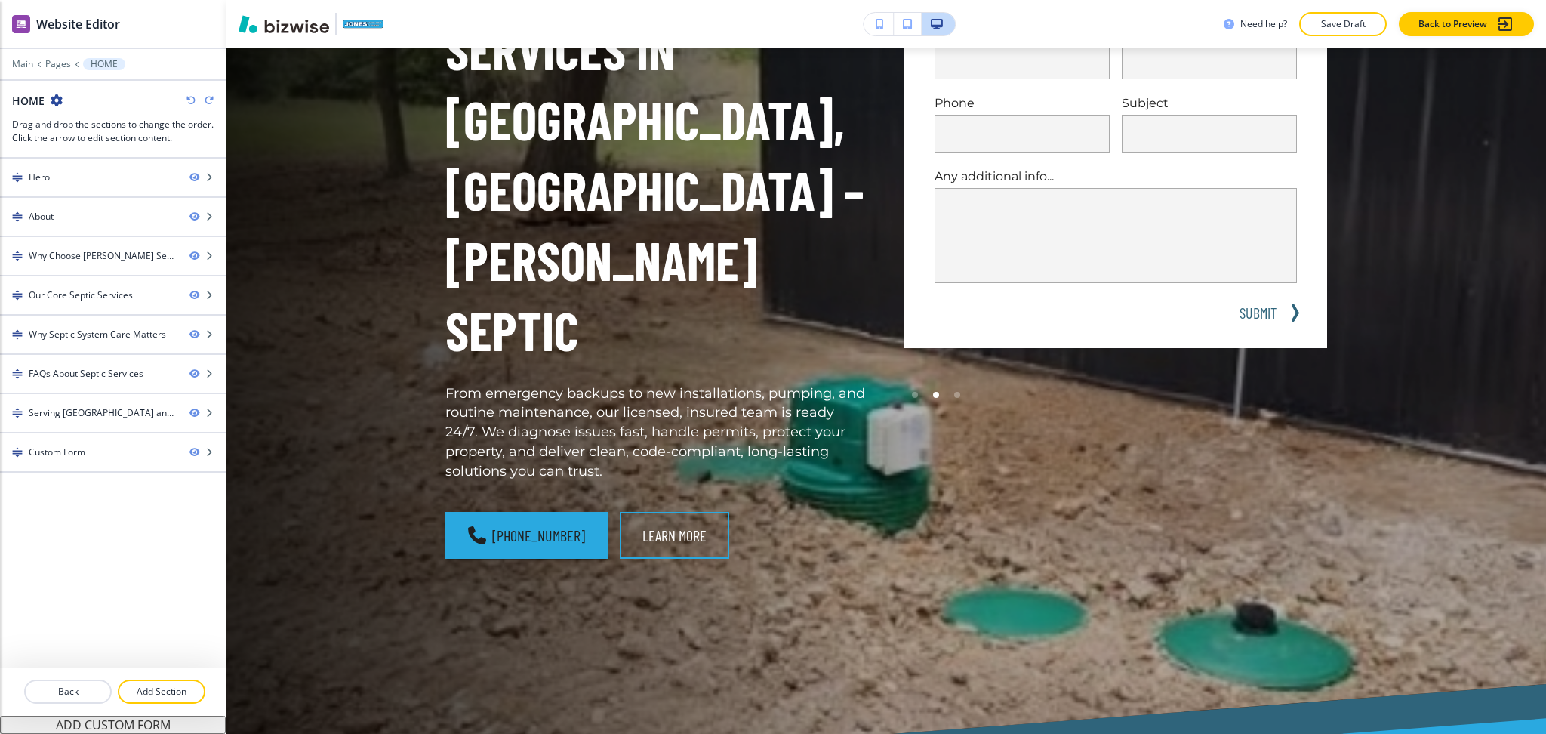
click at [207, 100] on icon "button" at bounding box center [209, 100] width 9 height 9
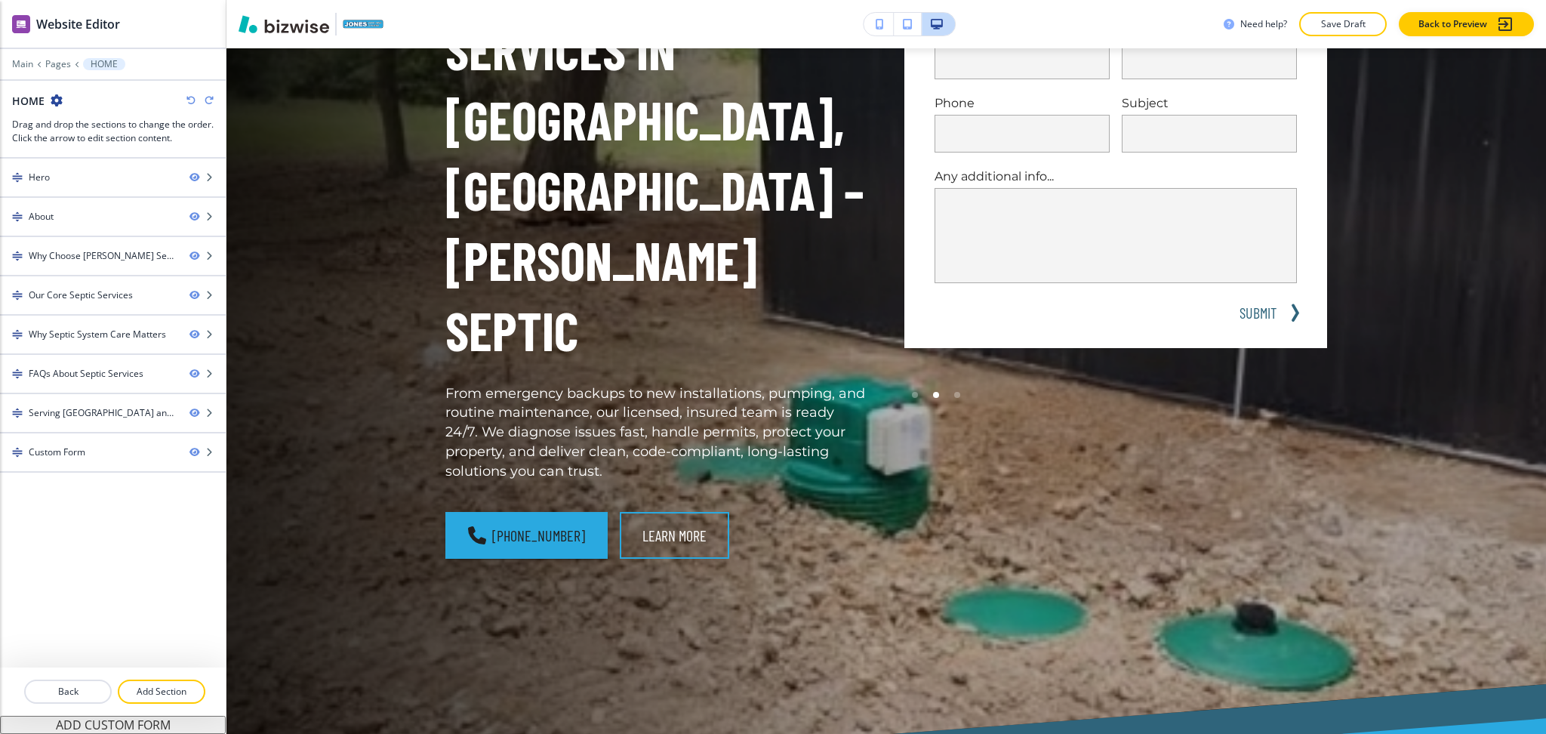
click at [207, 100] on icon "button" at bounding box center [209, 100] width 9 height 9
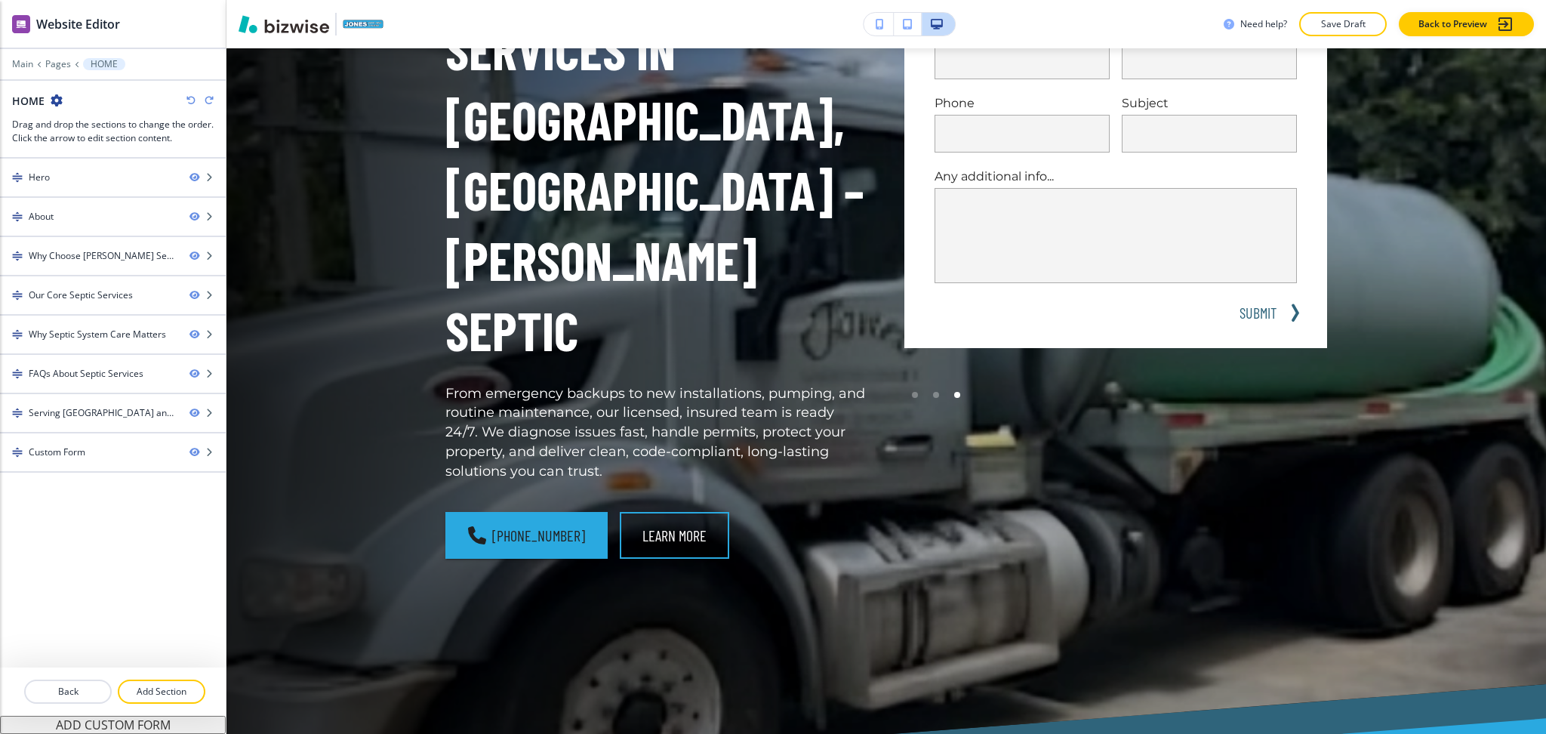
click at [207, 100] on icon "button" at bounding box center [209, 100] width 9 height 9
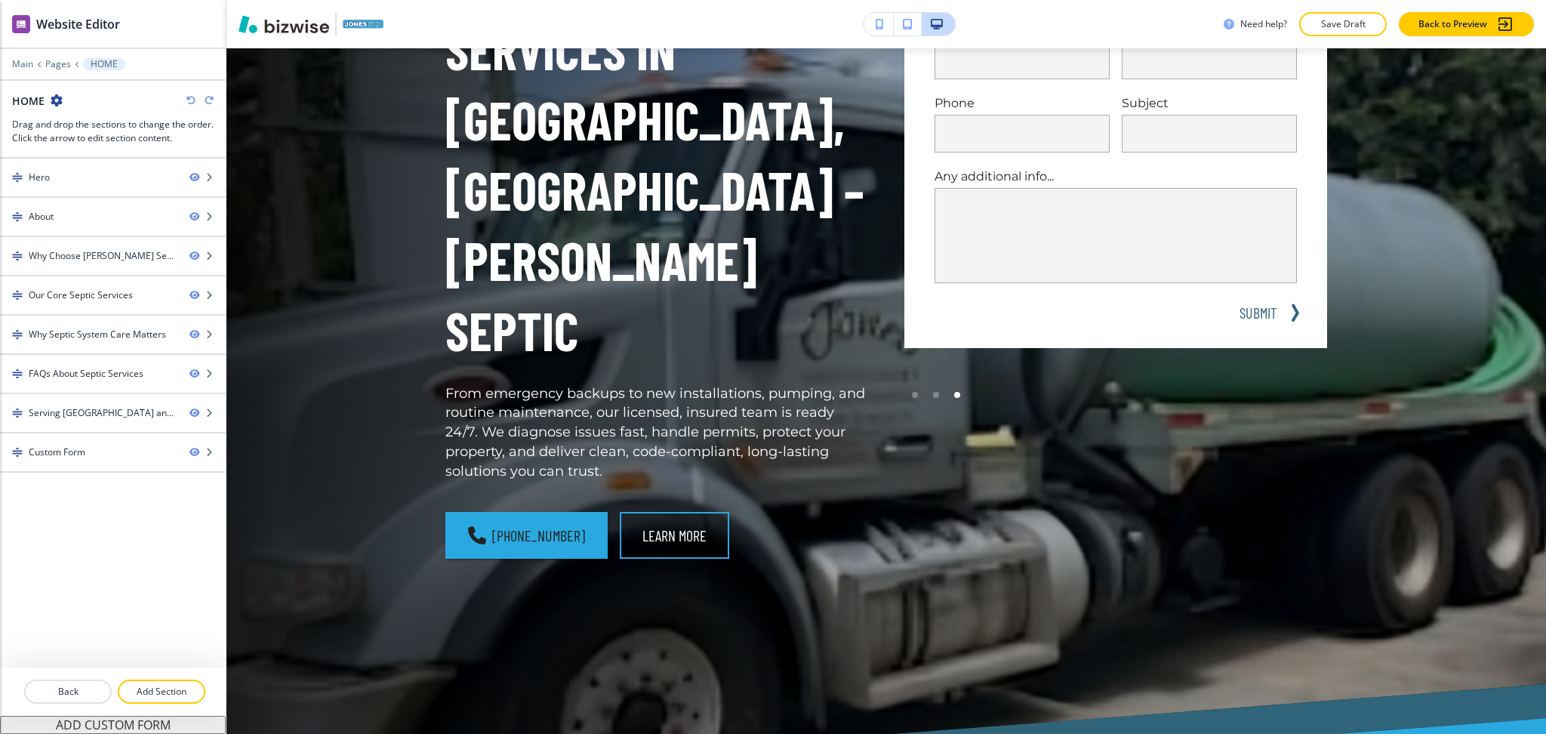
click at [207, 100] on icon "button" at bounding box center [209, 100] width 9 height 9
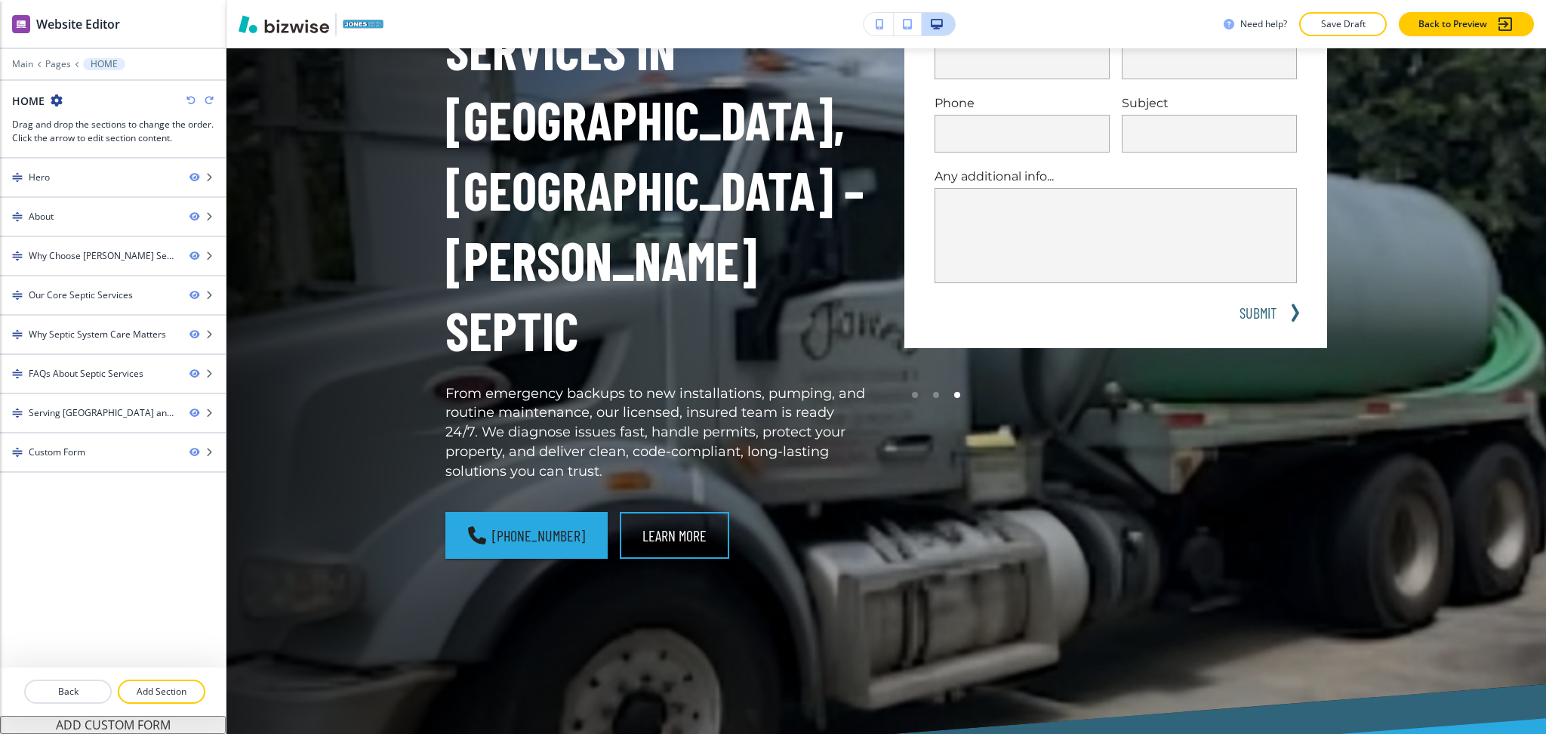
click at [207, 100] on icon "button" at bounding box center [209, 100] width 9 height 9
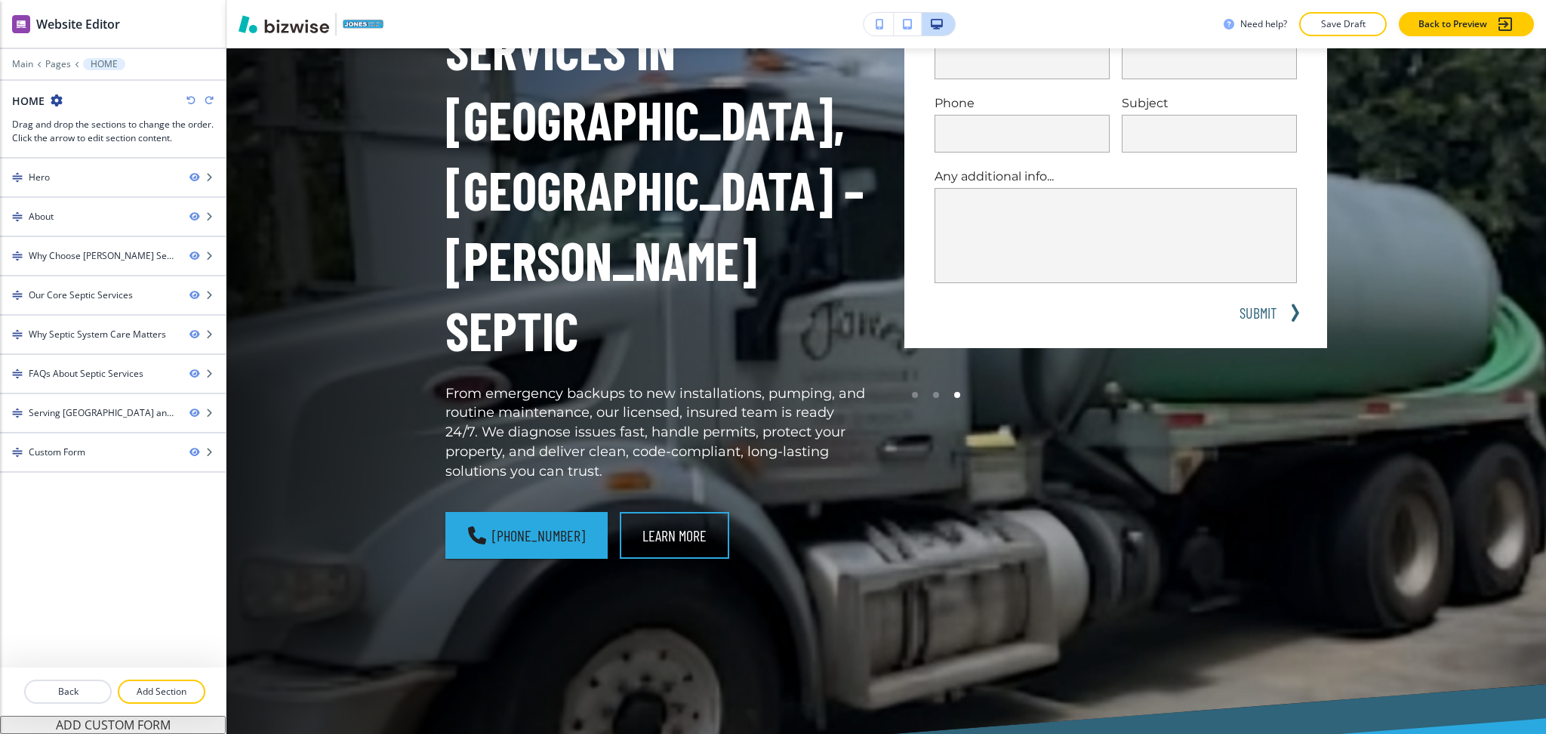
click at [207, 100] on icon "button" at bounding box center [209, 100] width 9 height 9
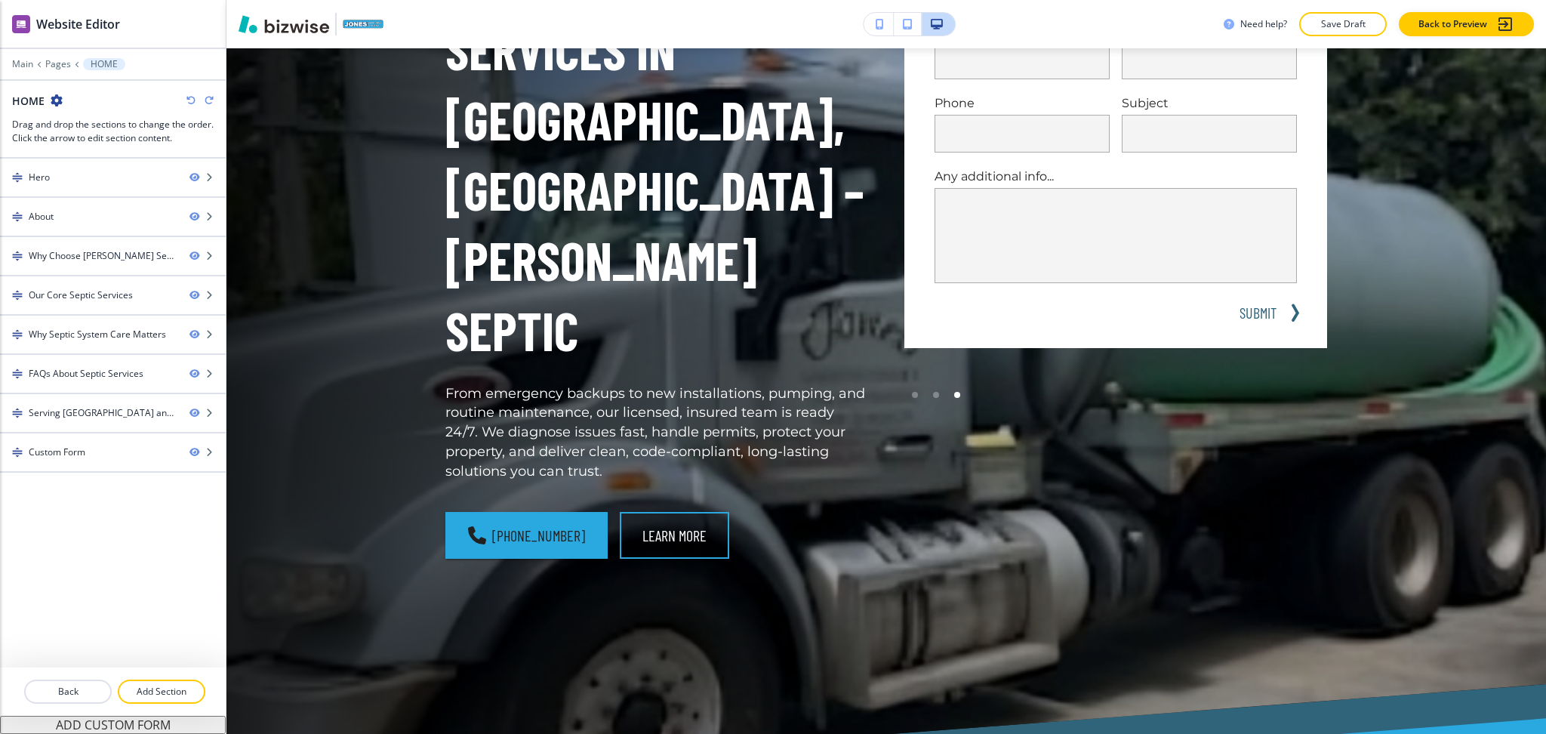
click at [207, 100] on icon "button" at bounding box center [209, 100] width 9 height 9
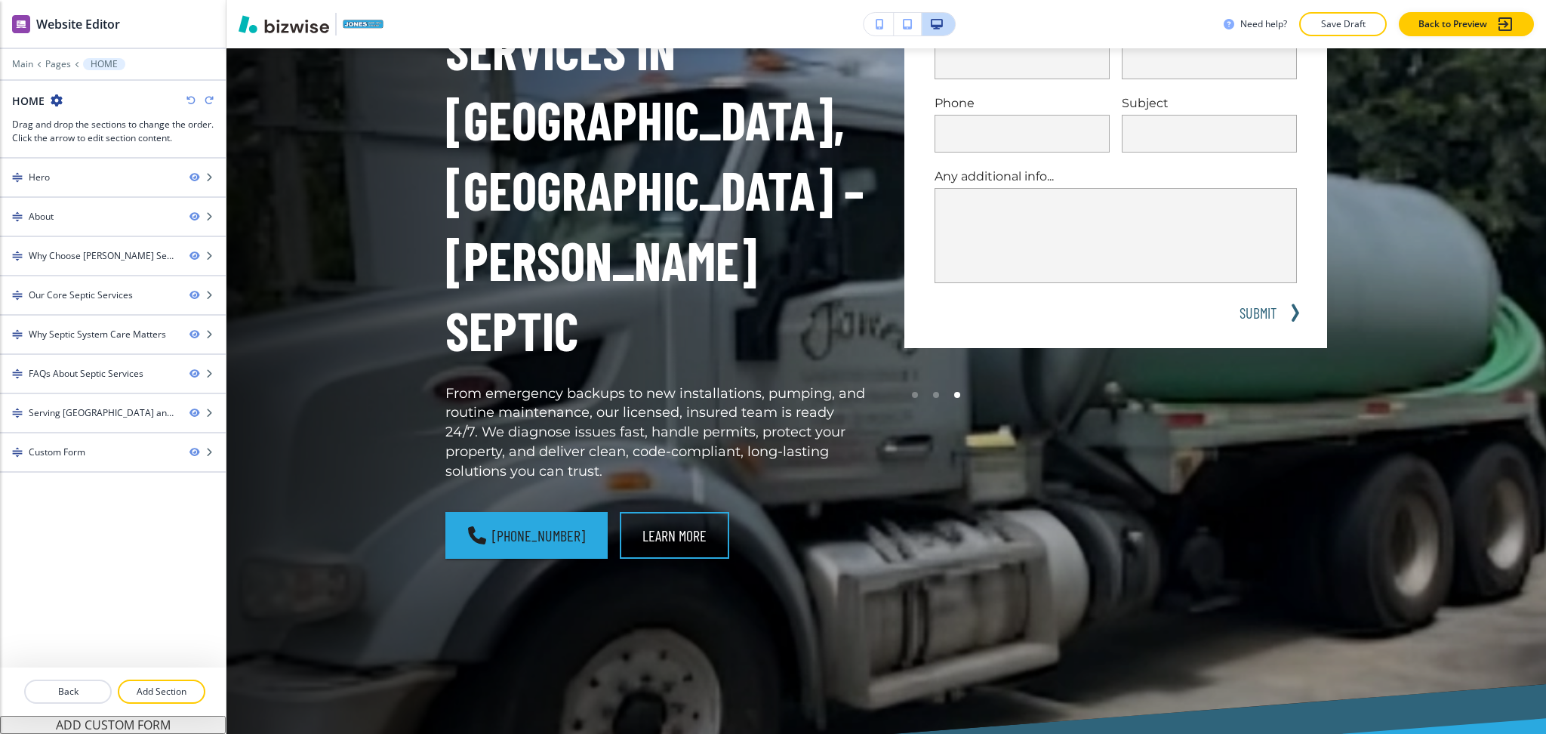
click at [207, 100] on icon "button" at bounding box center [209, 100] width 9 height 9
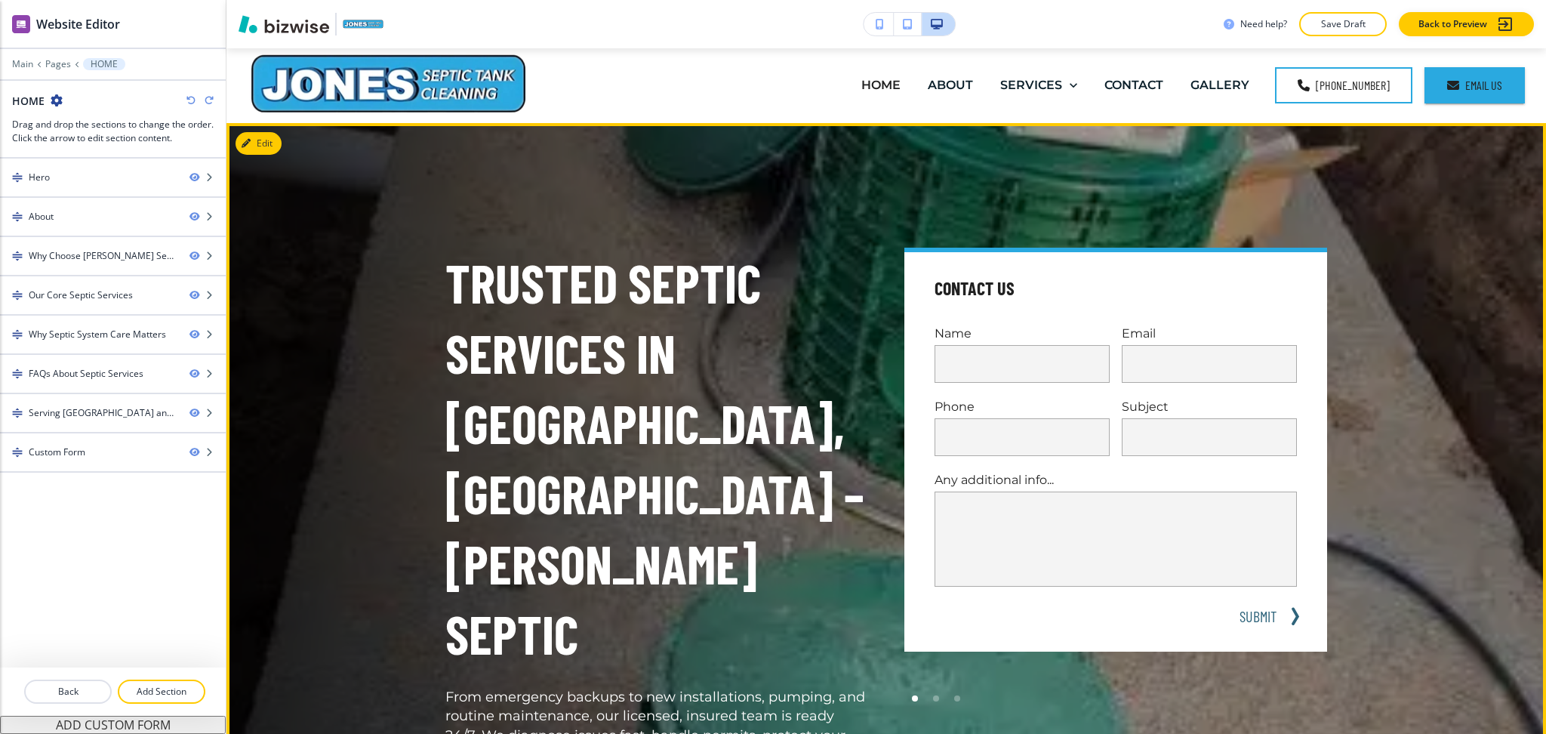
scroll to position [0, 0]
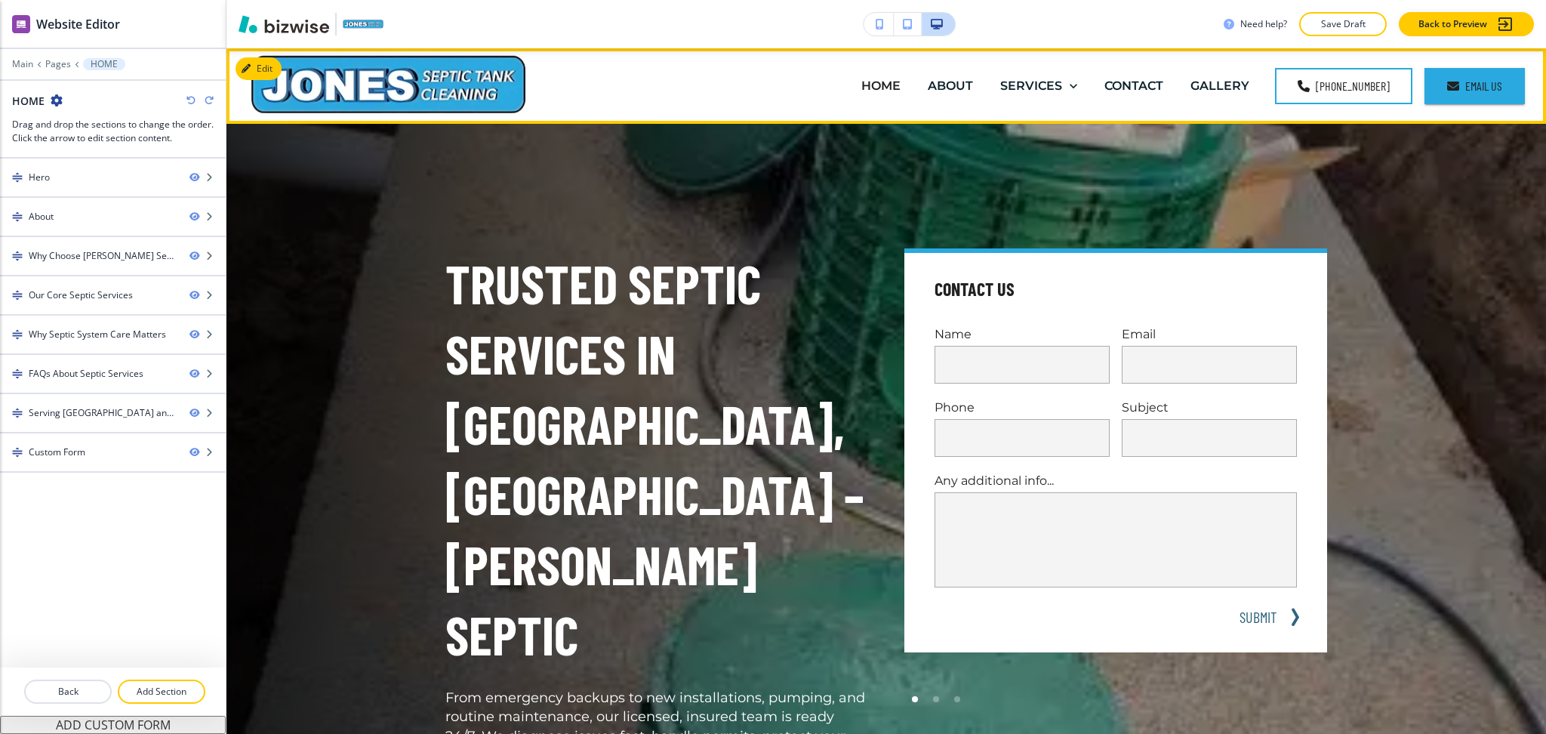
click at [984, 83] on div "ABOUT" at bounding box center [950, 85] width 72 height 17
click at [962, 85] on p "ABOUT" at bounding box center [950, 85] width 45 height 17
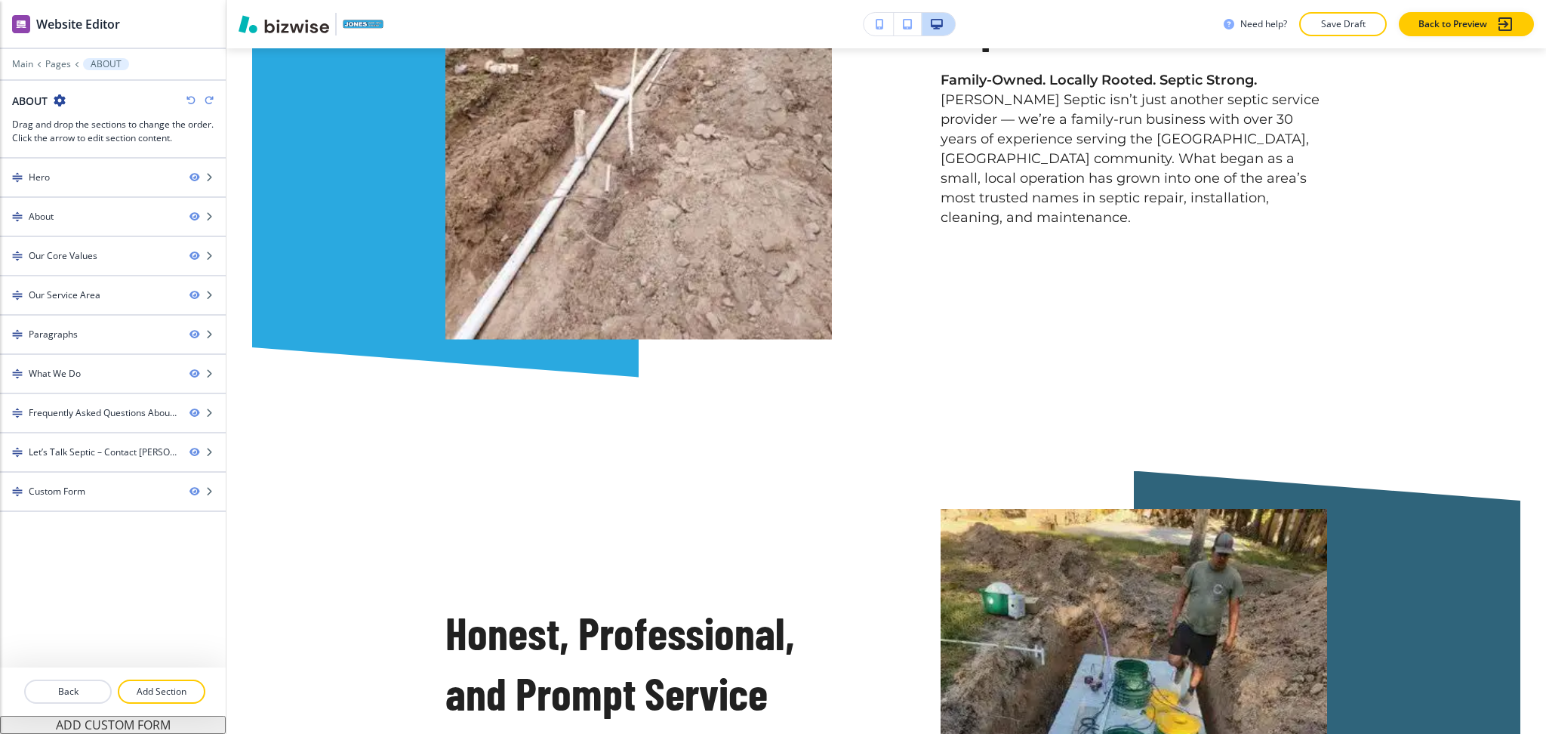
scroll to position [1309, 0]
click at [205, 102] on icon "button" at bounding box center [209, 100] width 9 height 9
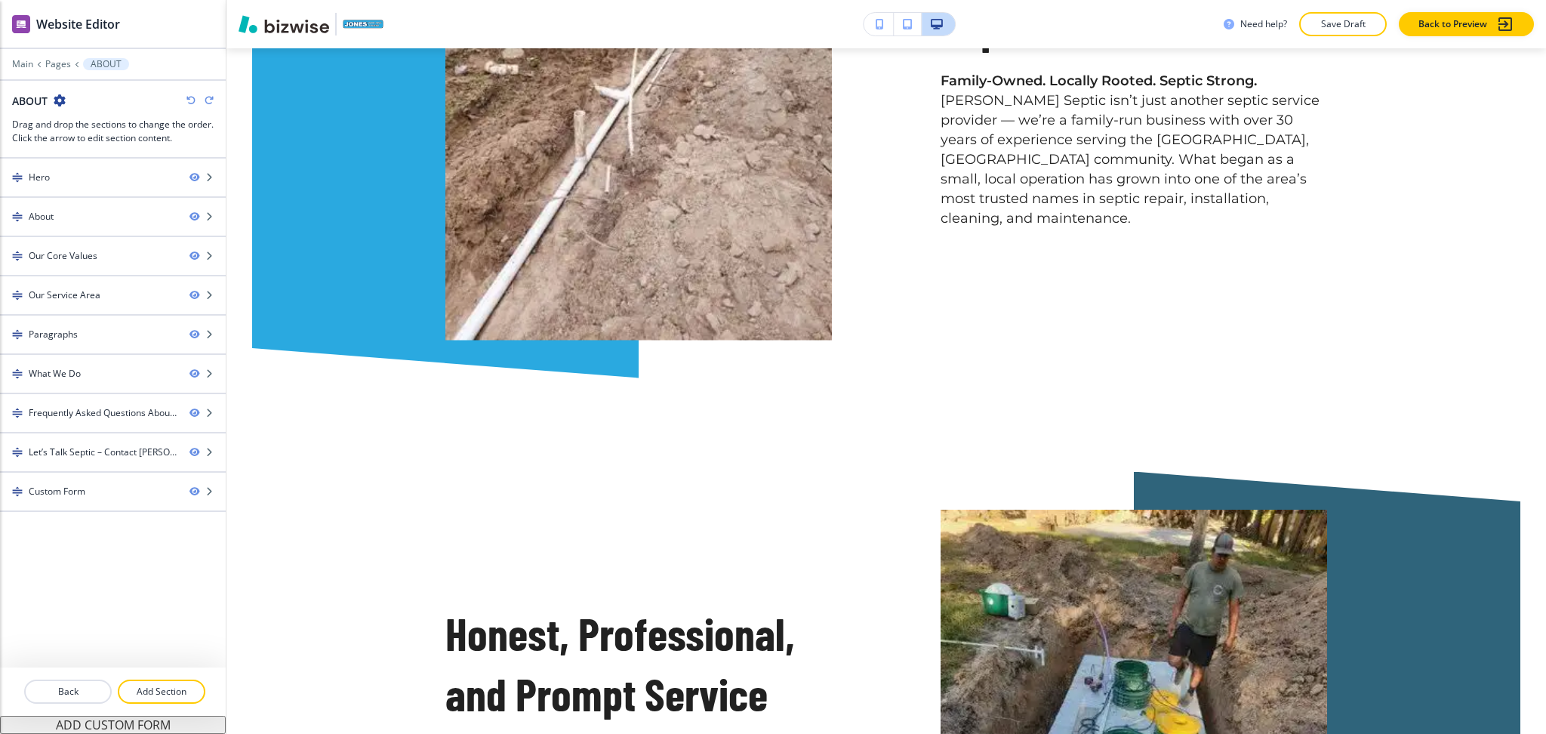
click at [205, 102] on icon "button" at bounding box center [209, 100] width 9 height 9
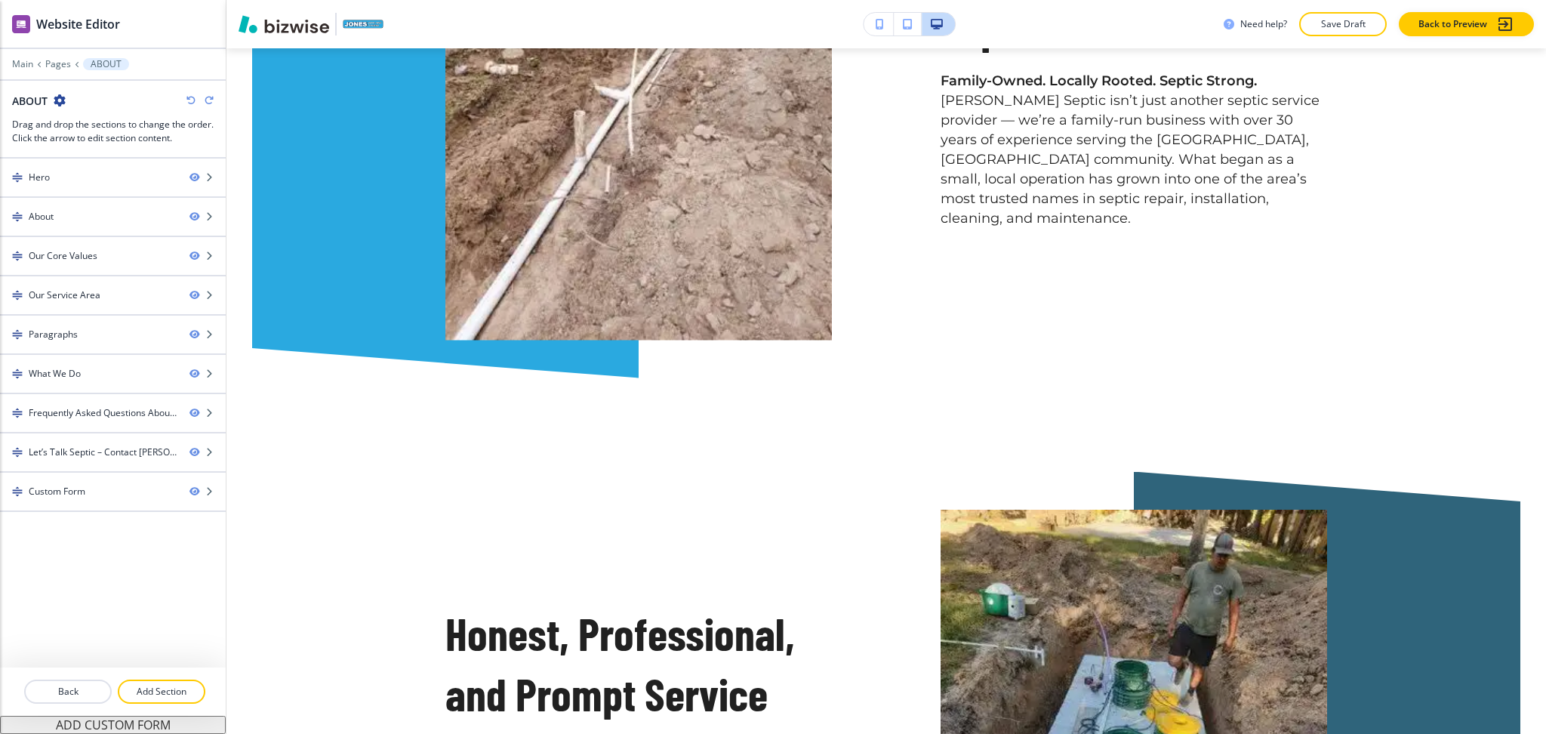
click at [205, 102] on icon "button" at bounding box center [209, 100] width 9 height 9
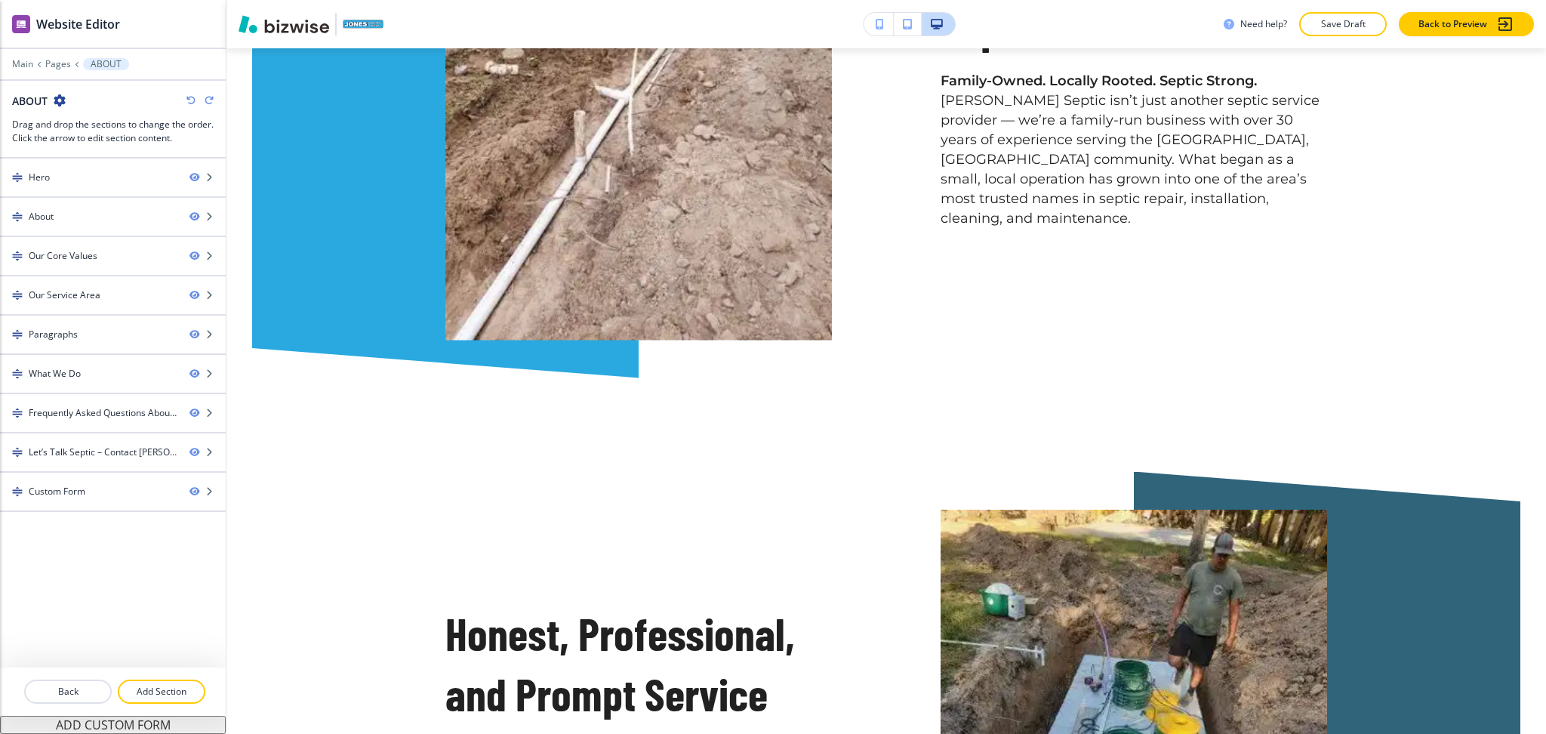
click at [205, 102] on icon "button" at bounding box center [209, 100] width 9 height 9
click at [206, 102] on icon "button" at bounding box center [209, 100] width 9 height 9
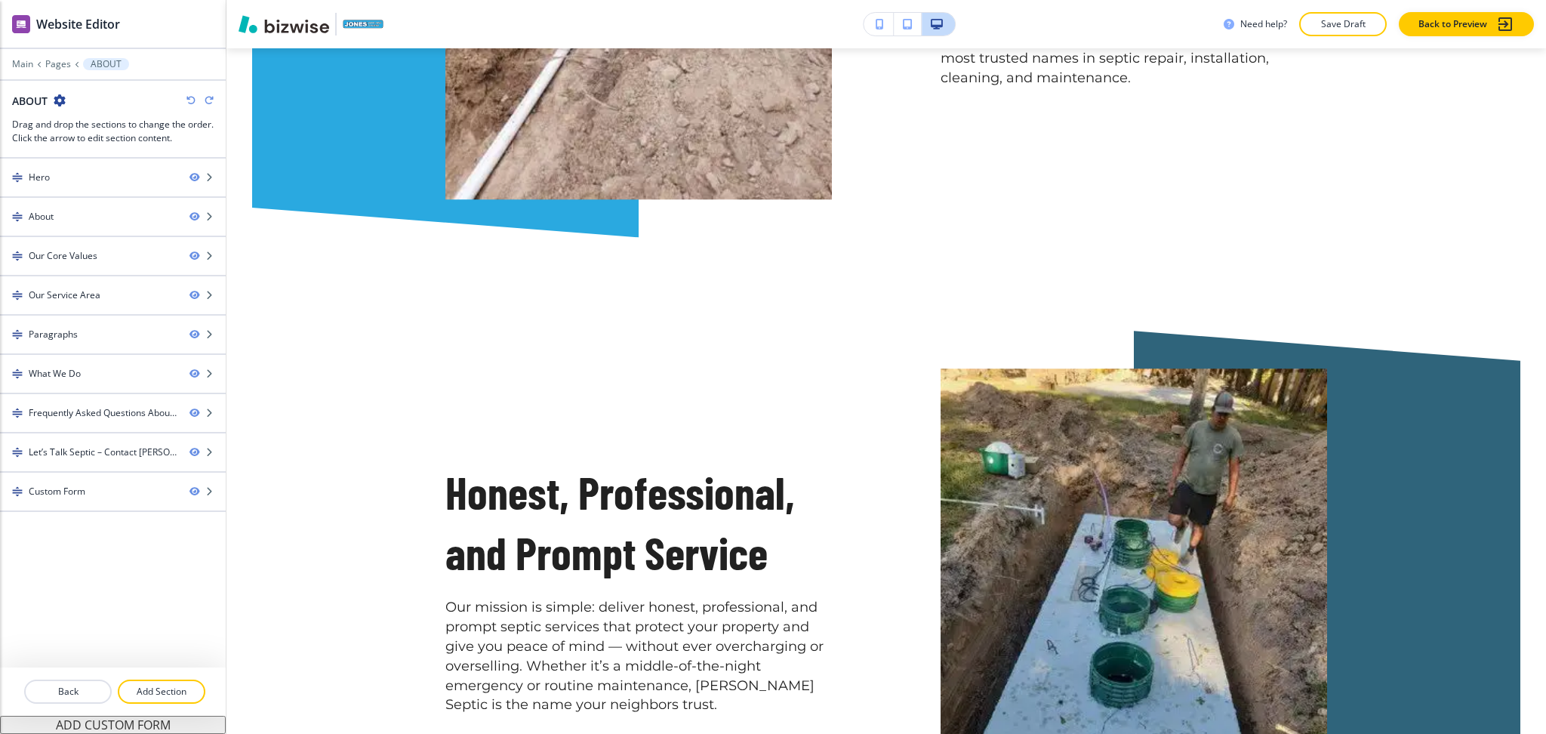
click at [206, 102] on icon "button" at bounding box center [209, 100] width 9 height 9
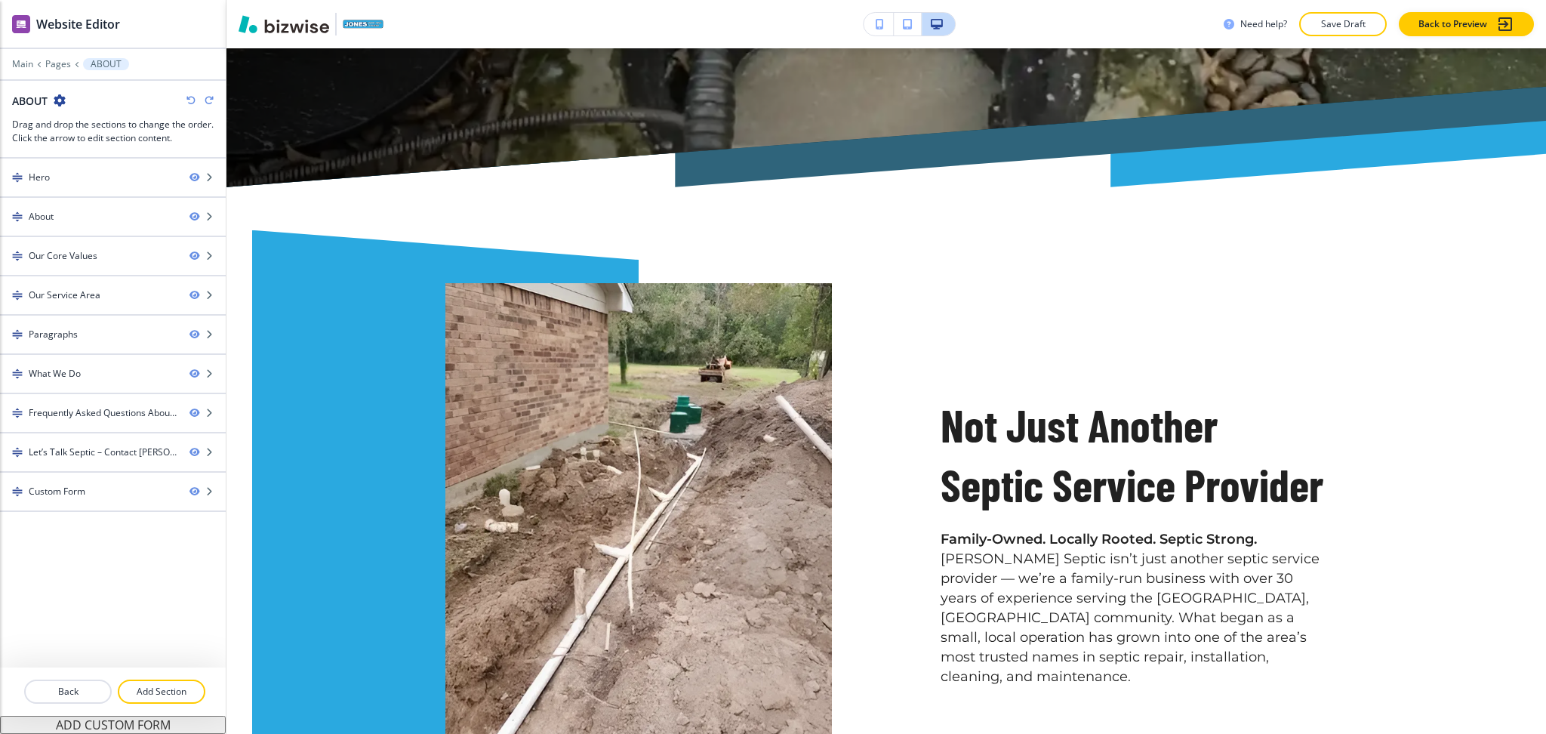
click at [208, 97] on icon "button" at bounding box center [209, 100] width 9 height 9
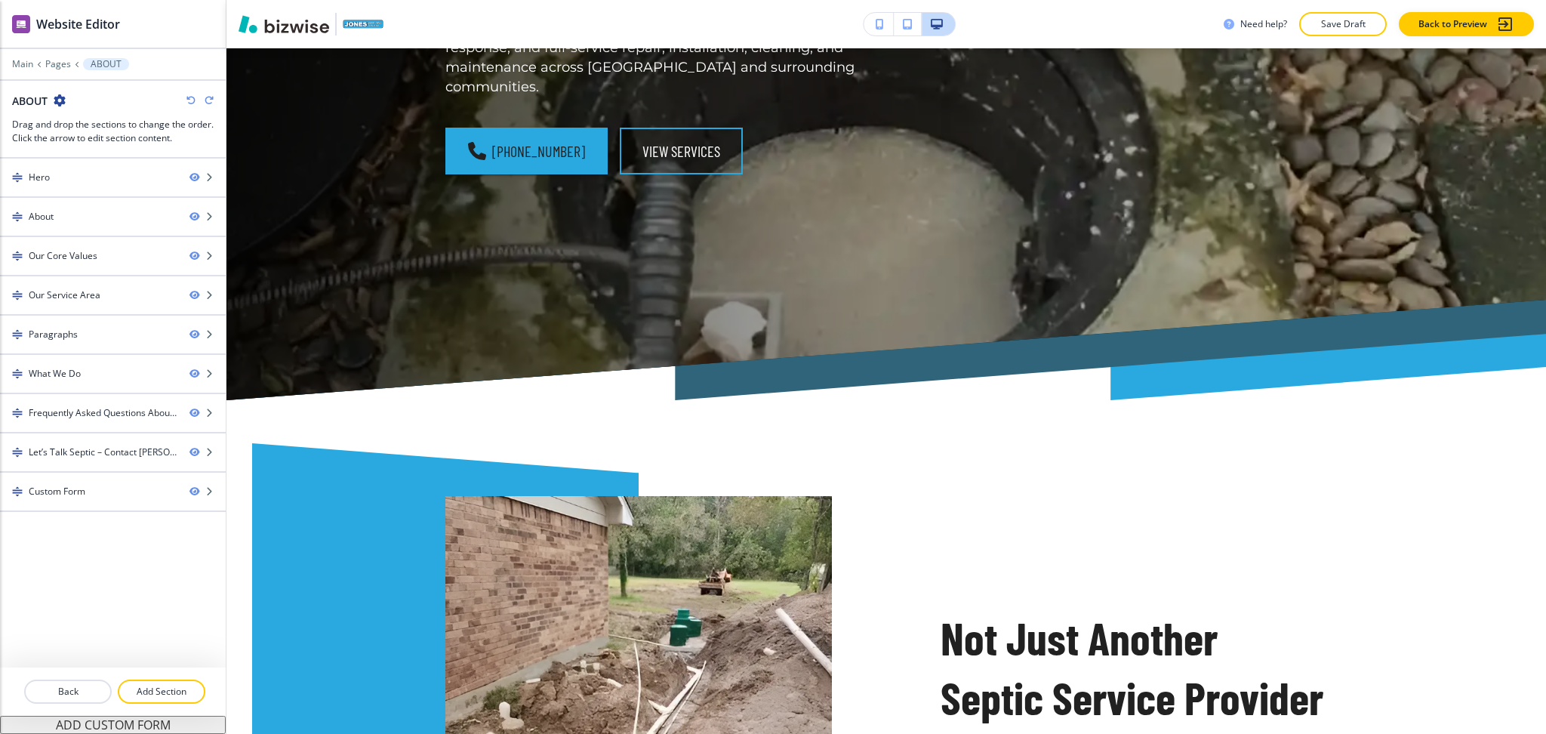
click at [208, 97] on icon "button" at bounding box center [209, 100] width 9 height 9
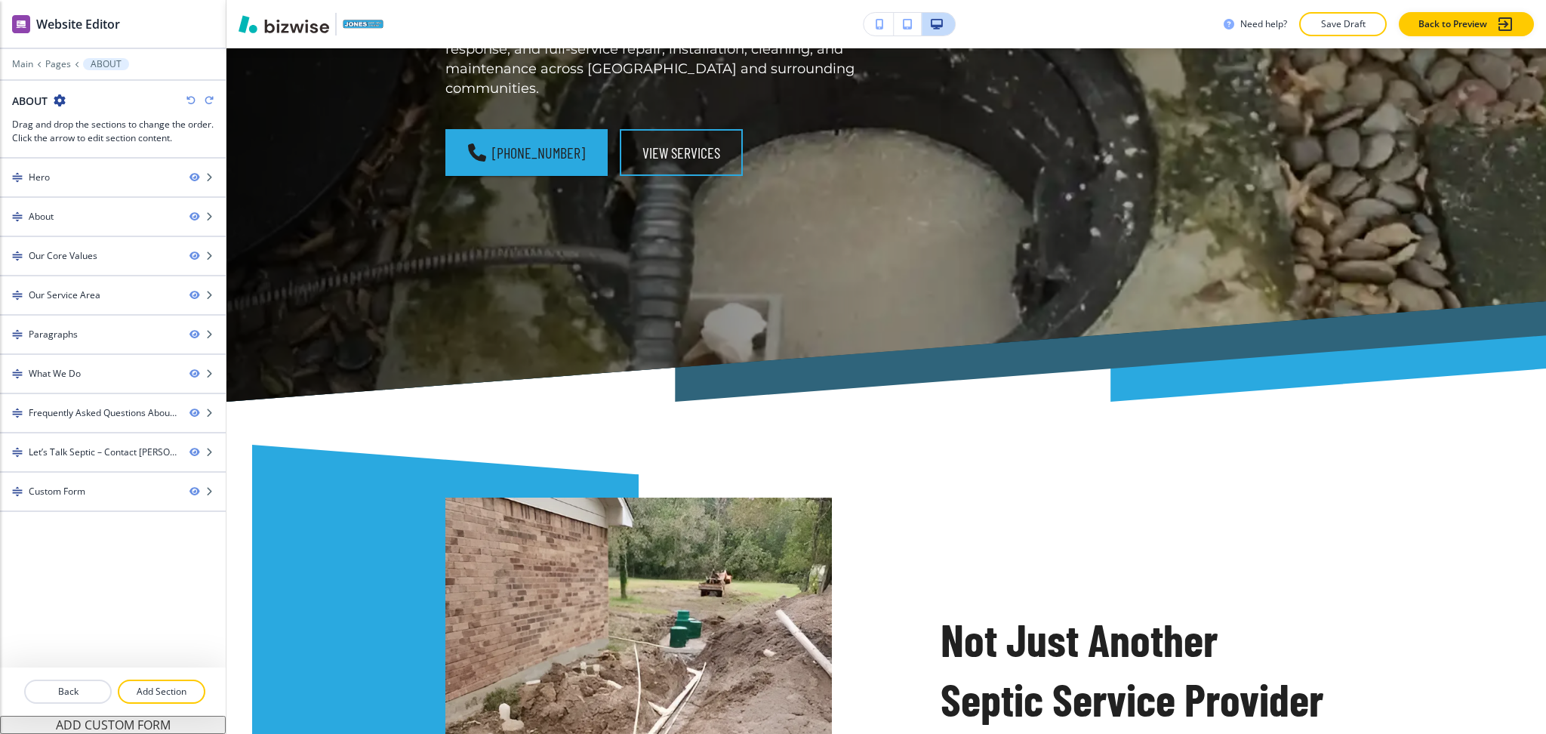
click at [208, 97] on icon "button" at bounding box center [209, 100] width 9 height 9
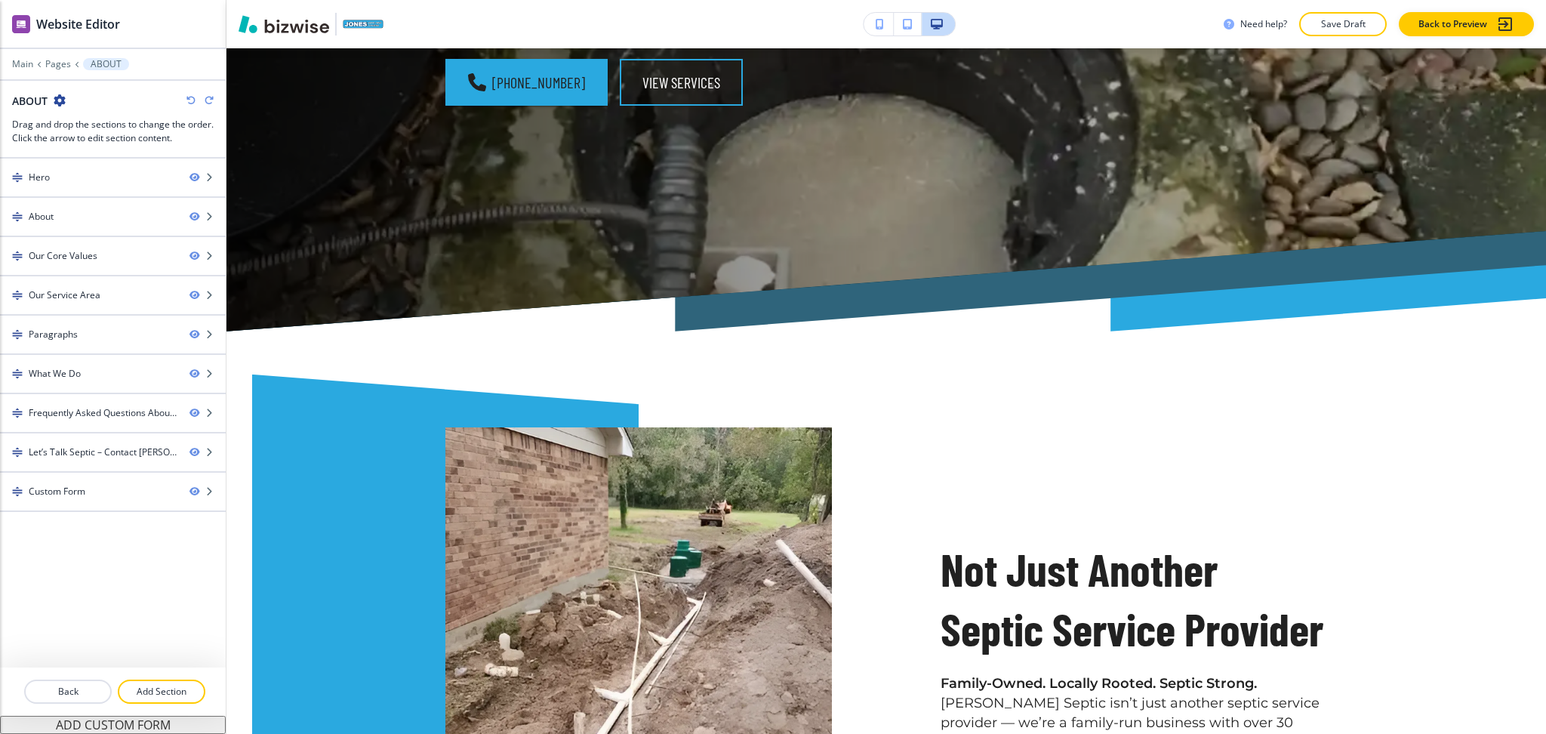
scroll to position [706, 0]
click at [208, 97] on icon "button" at bounding box center [209, 100] width 9 height 9
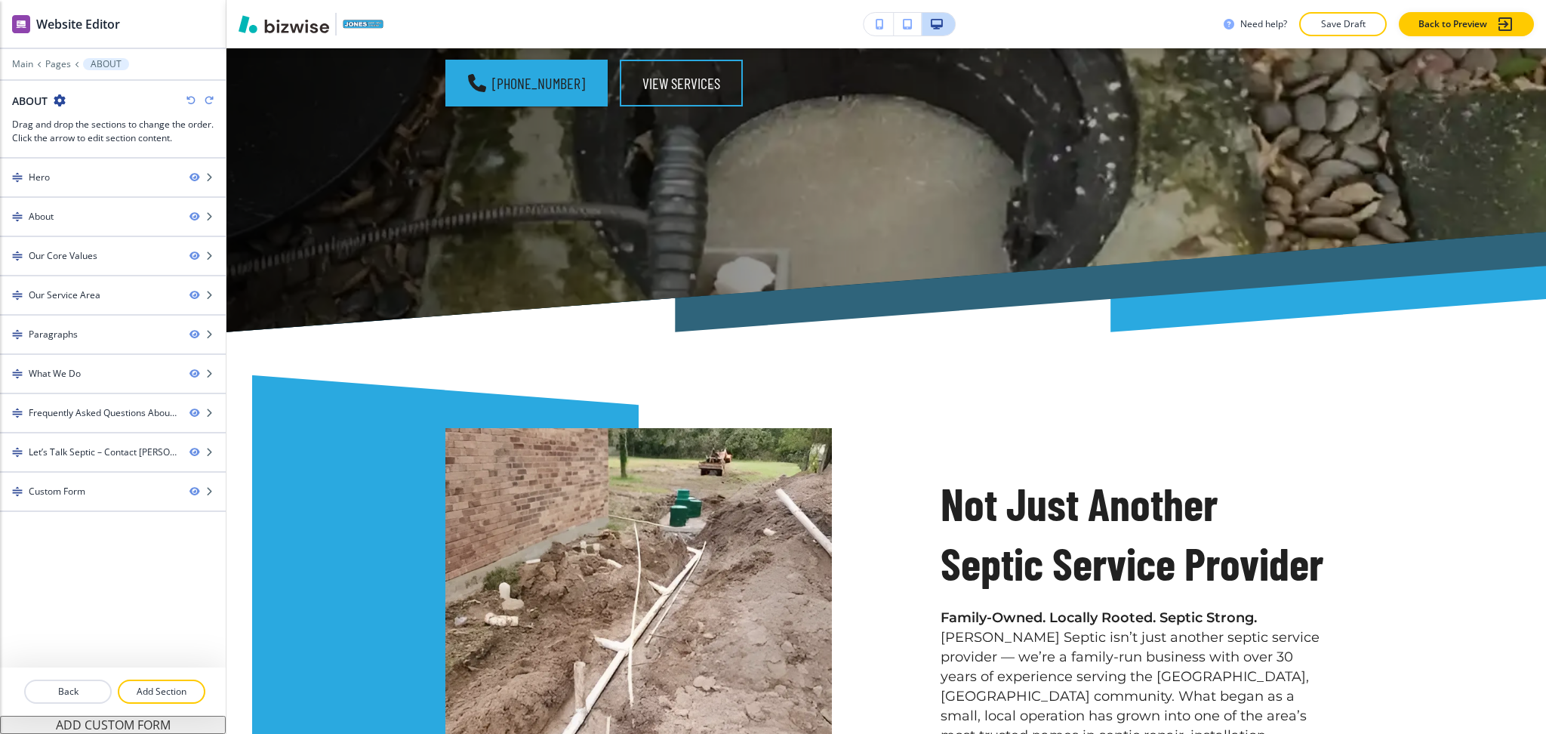
click at [208, 97] on icon "button" at bounding box center [209, 100] width 9 height 9
click at [210, 103] on icon "button" at bounding box center [209, 100] width 9 height 9
click at [211, 103] on icon "button" at bounding box center [209, 100] width 9 height 9
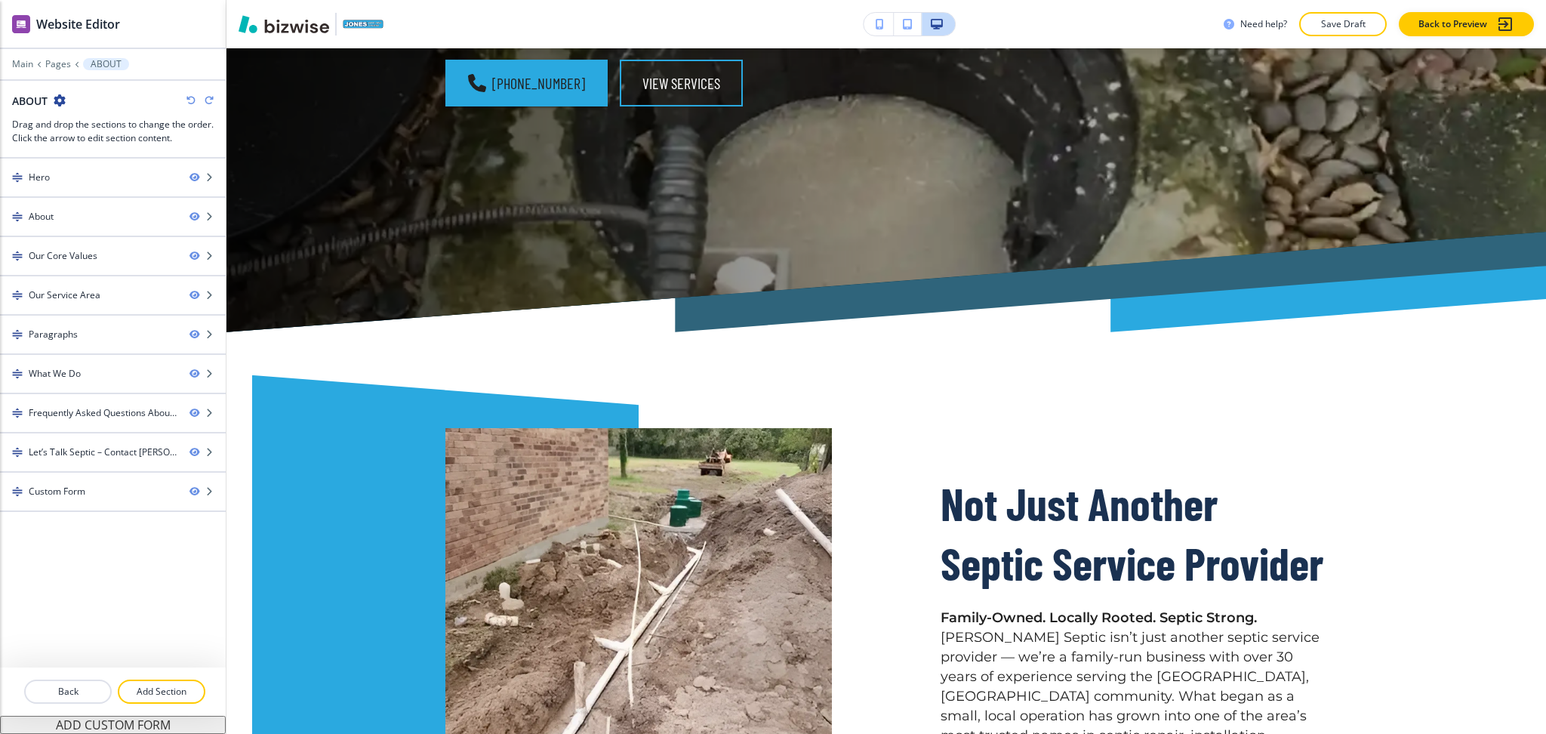
click at [211, 102] on icon "button" at bounding box center [209, 100] width 9 height 9
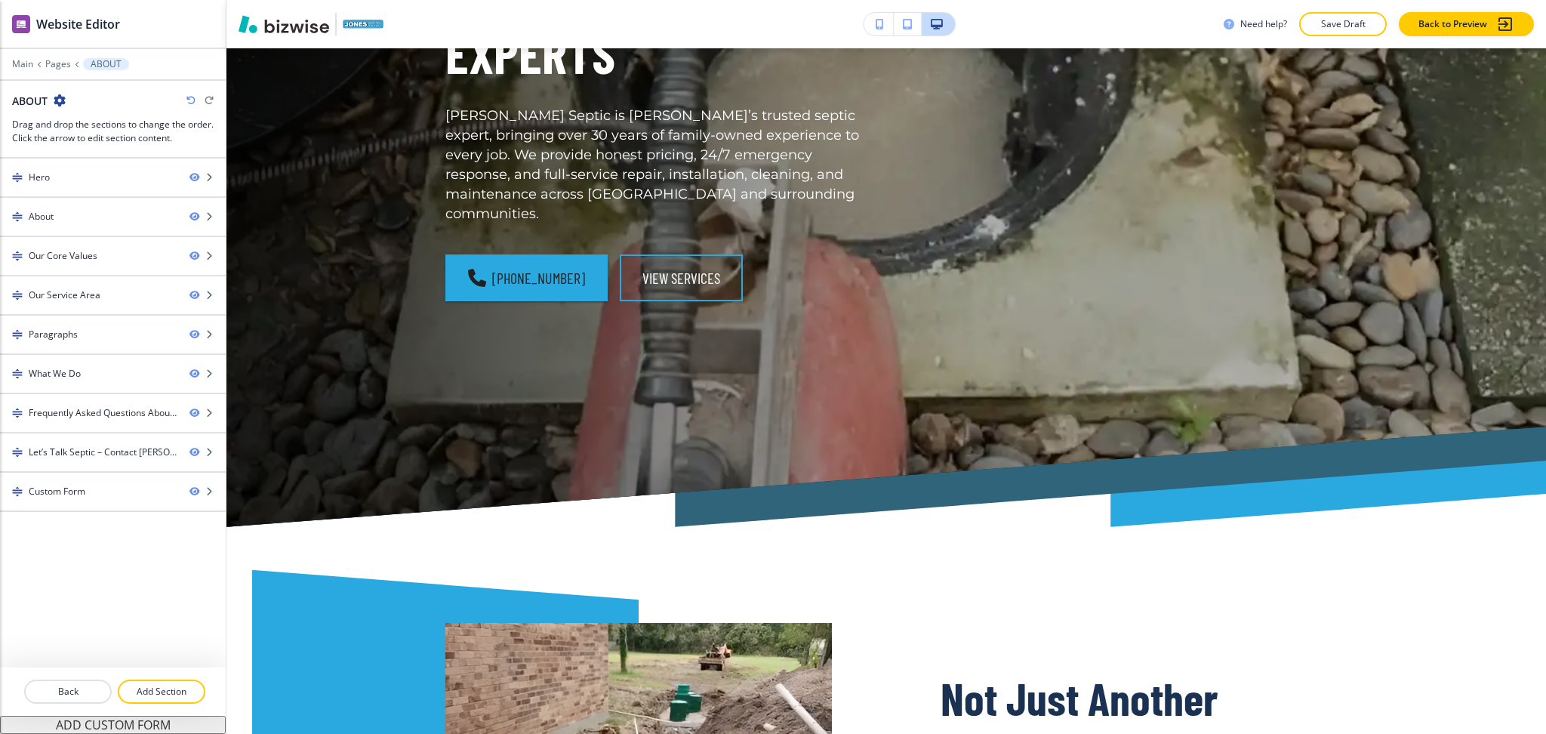
scroll to position [0, 0]
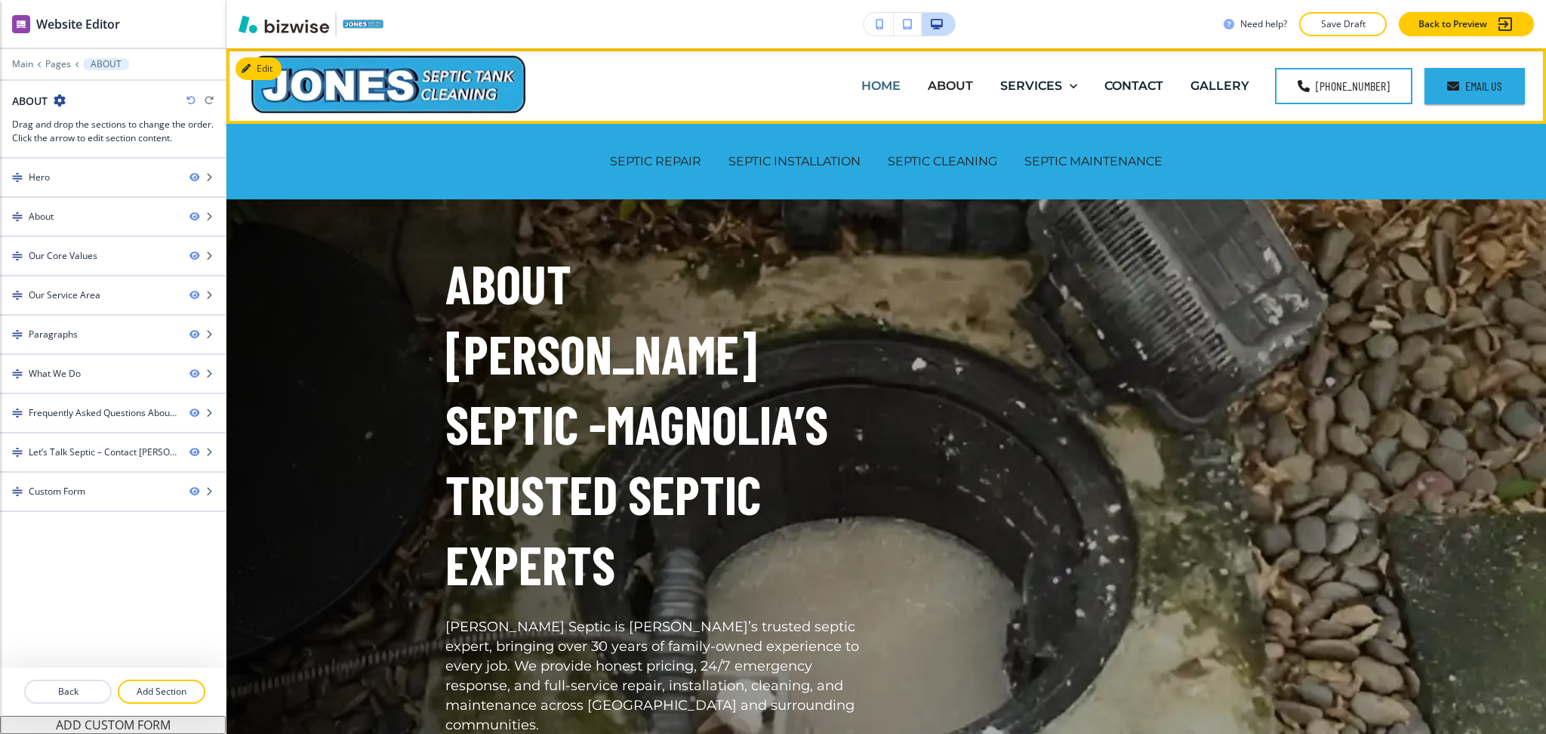
click at [891, 84] on p "HOME" at bounding box center [880, 85] width 39 height 17
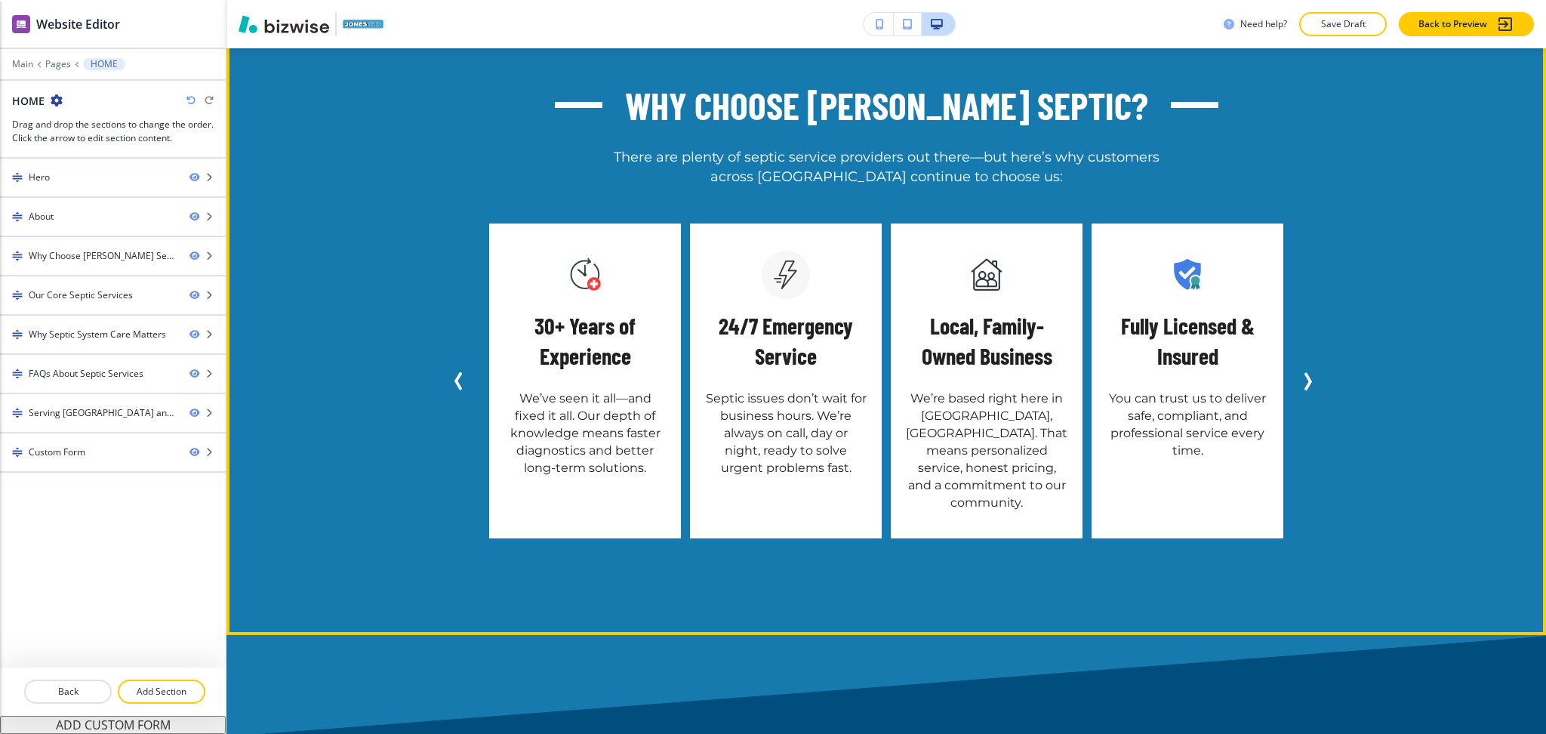
scroll to position [1912, 0]
click at [1319, 364] on button "Next Slide" at bounding box center [1310, 380] width 33 height 33
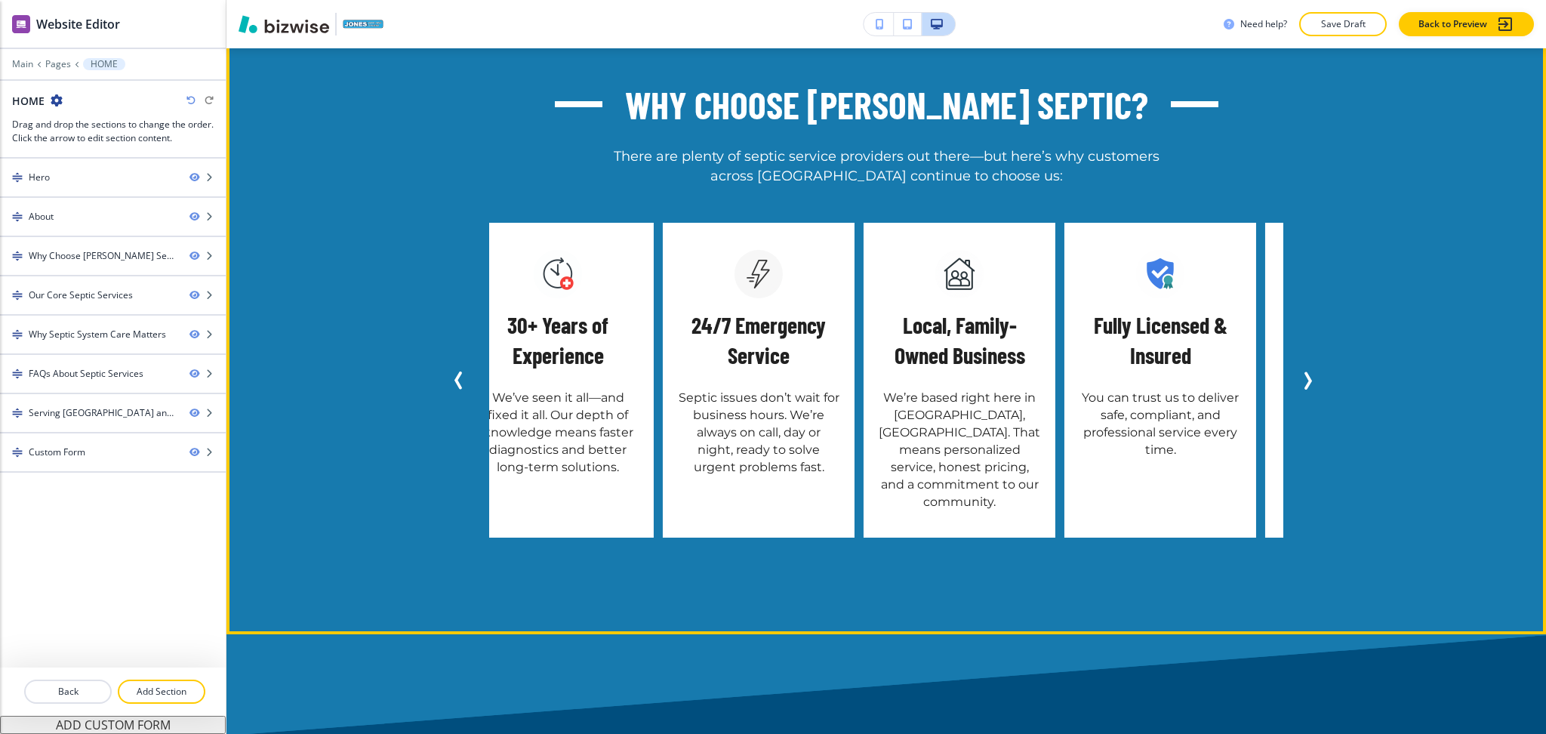
click at [1310, 371] on icon "Next Slide" at bounding box center [1307, 380] width 18 height 18
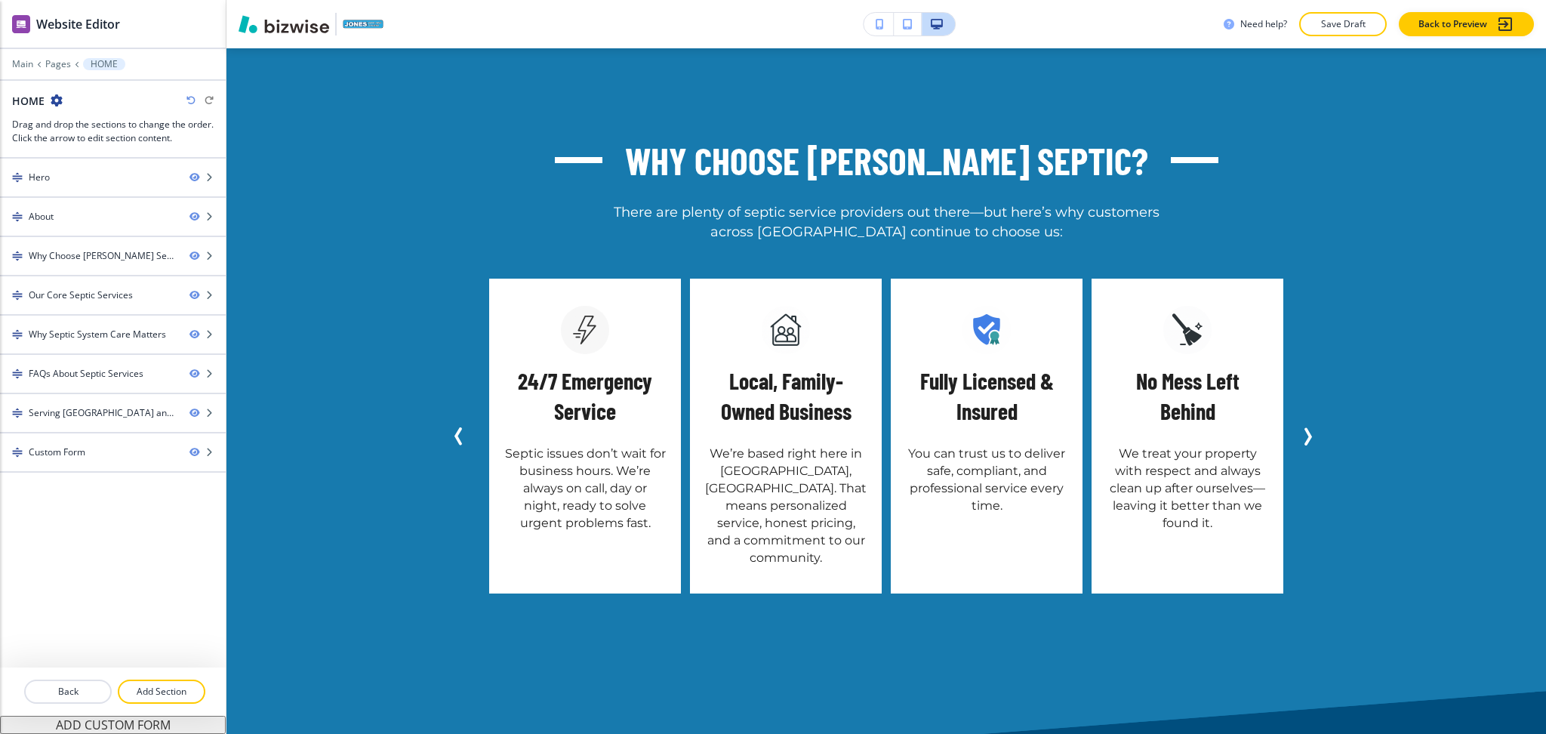
scroll to position [0, 0]
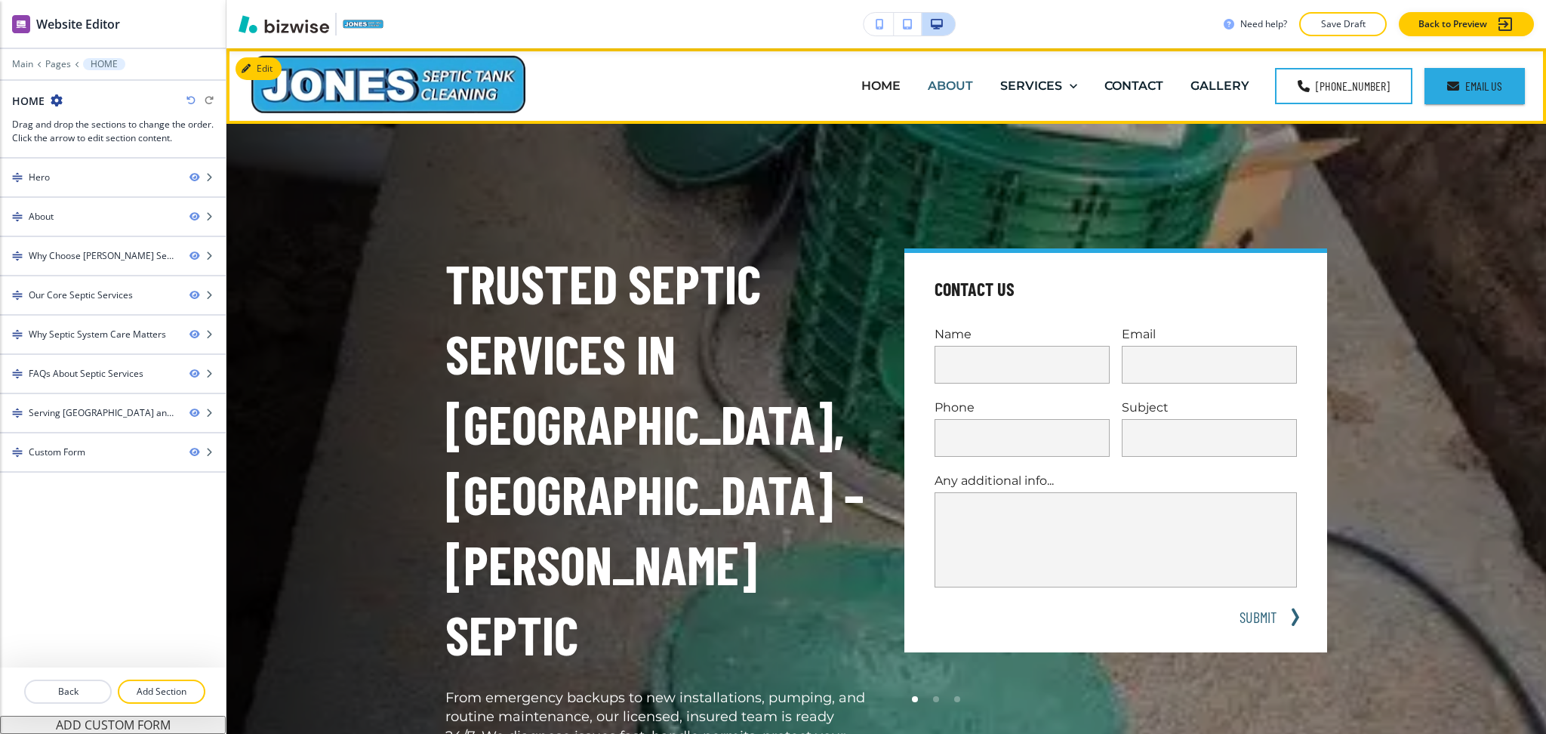
click at [948, 79] on p "ABOUT" at bounding box center [950, 85] width 45 height 17
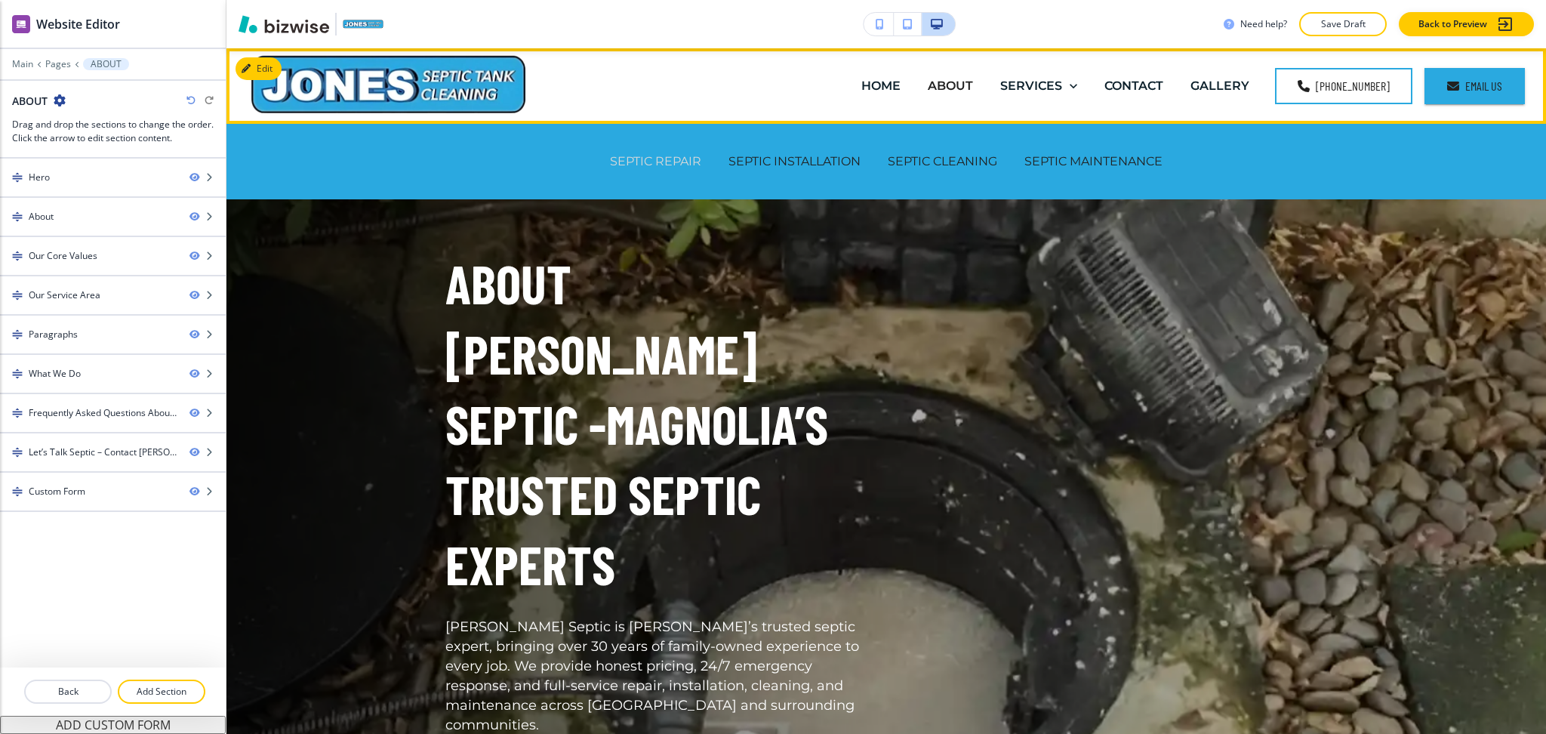
click at [618, 152] on p "SEPTIC REPAIR" at bounding box center [655, 160] width 91 height 17
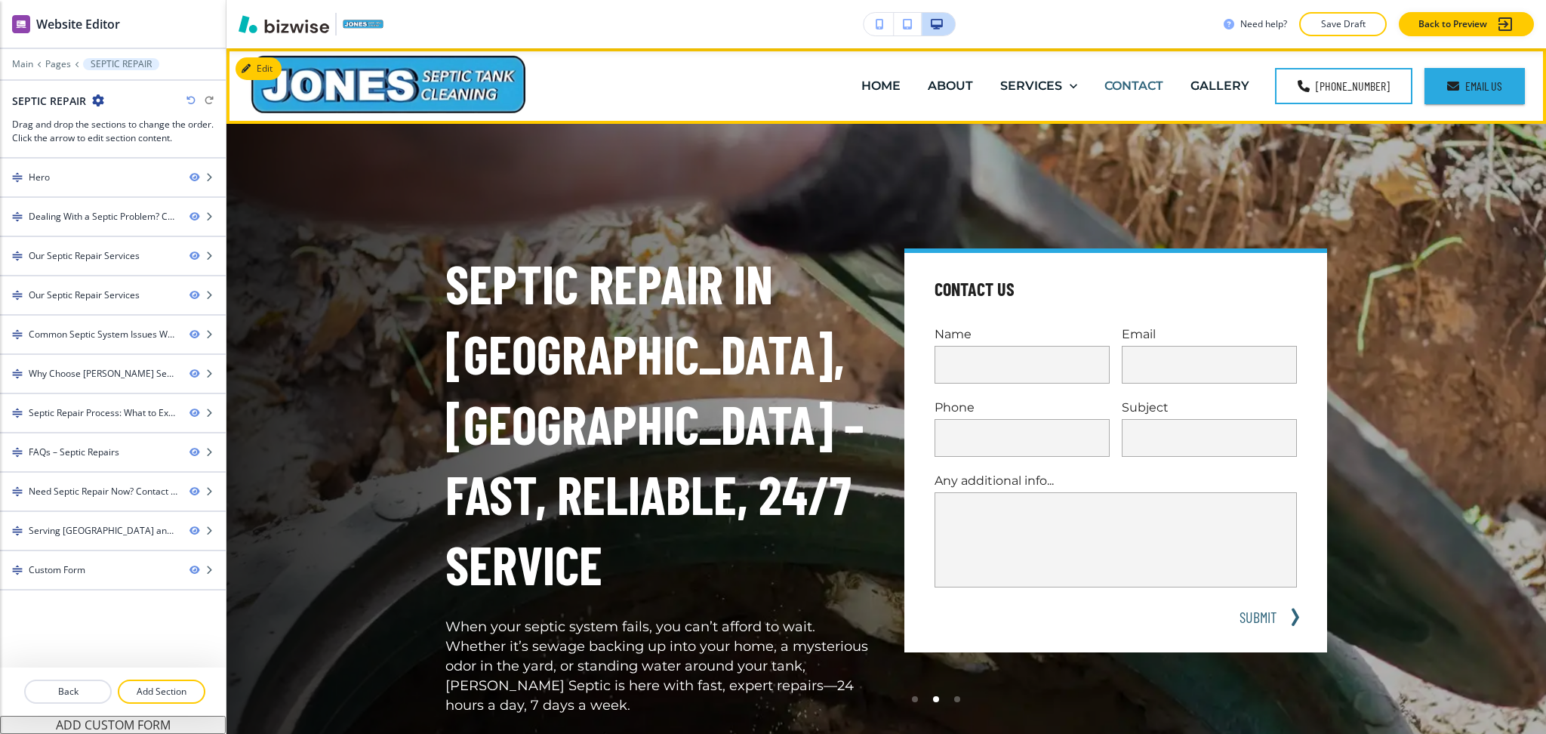
click at [1139, 80] on p "CONTACT" at bounding box center [1133, 85] width 59 height 17
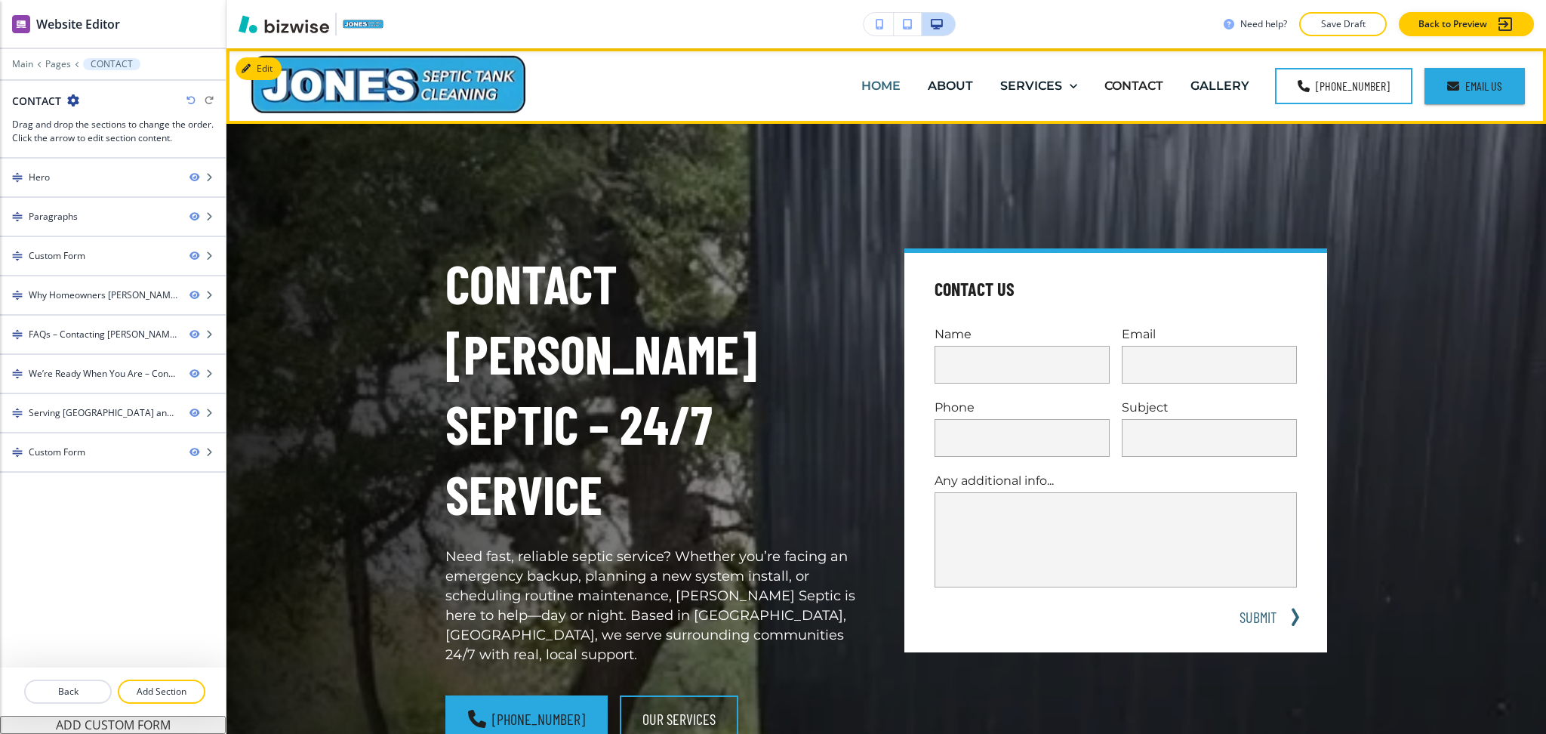
click at [887, 79] on p "HOME" at bounding box center [880, 85] width 39 height 17
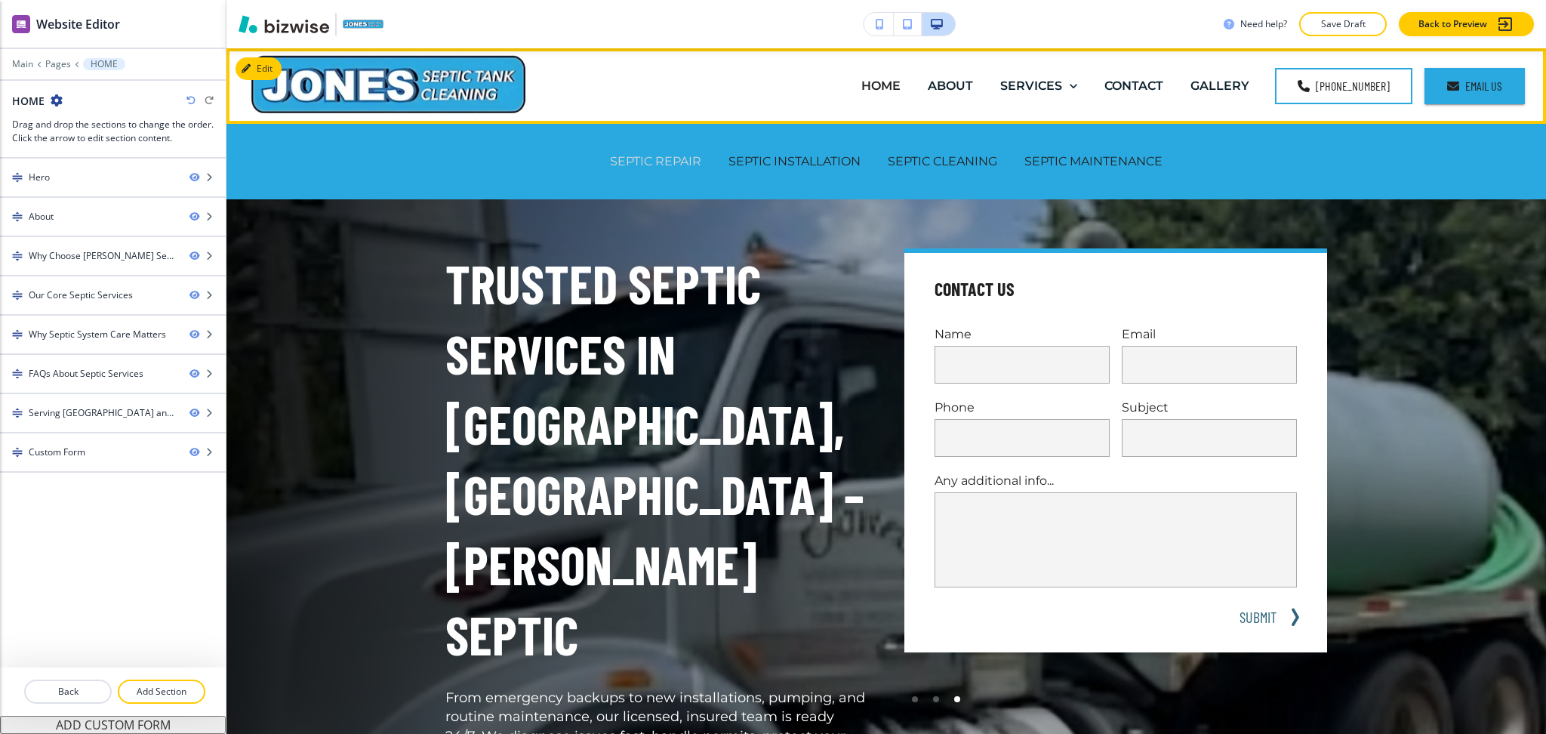
click at [666, 156] on p "SEPTIC REPAIR" at bounding box center [655, 160] width 91 height 17
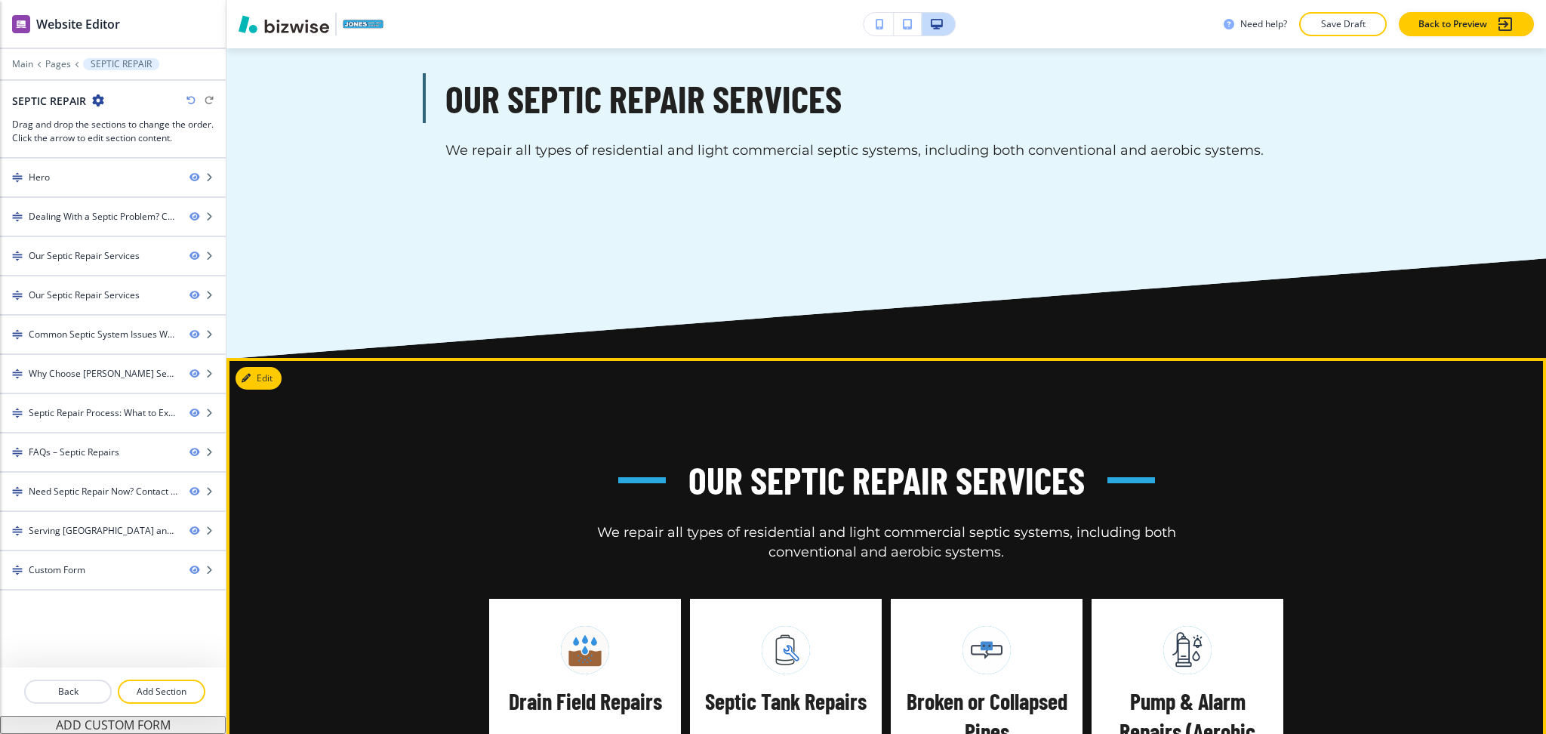
scroll to position [2348, 0]
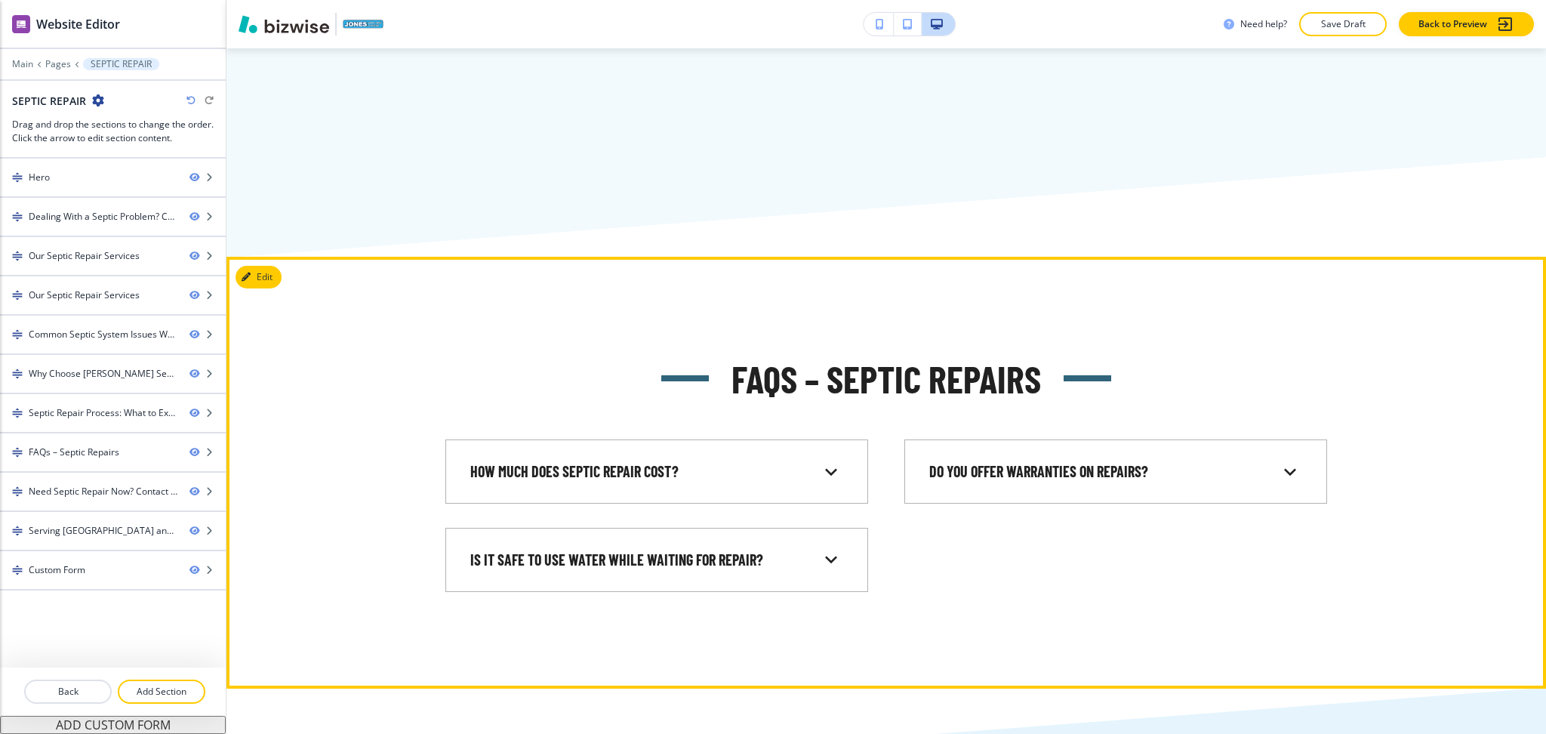
scroll to position [6892, 0]
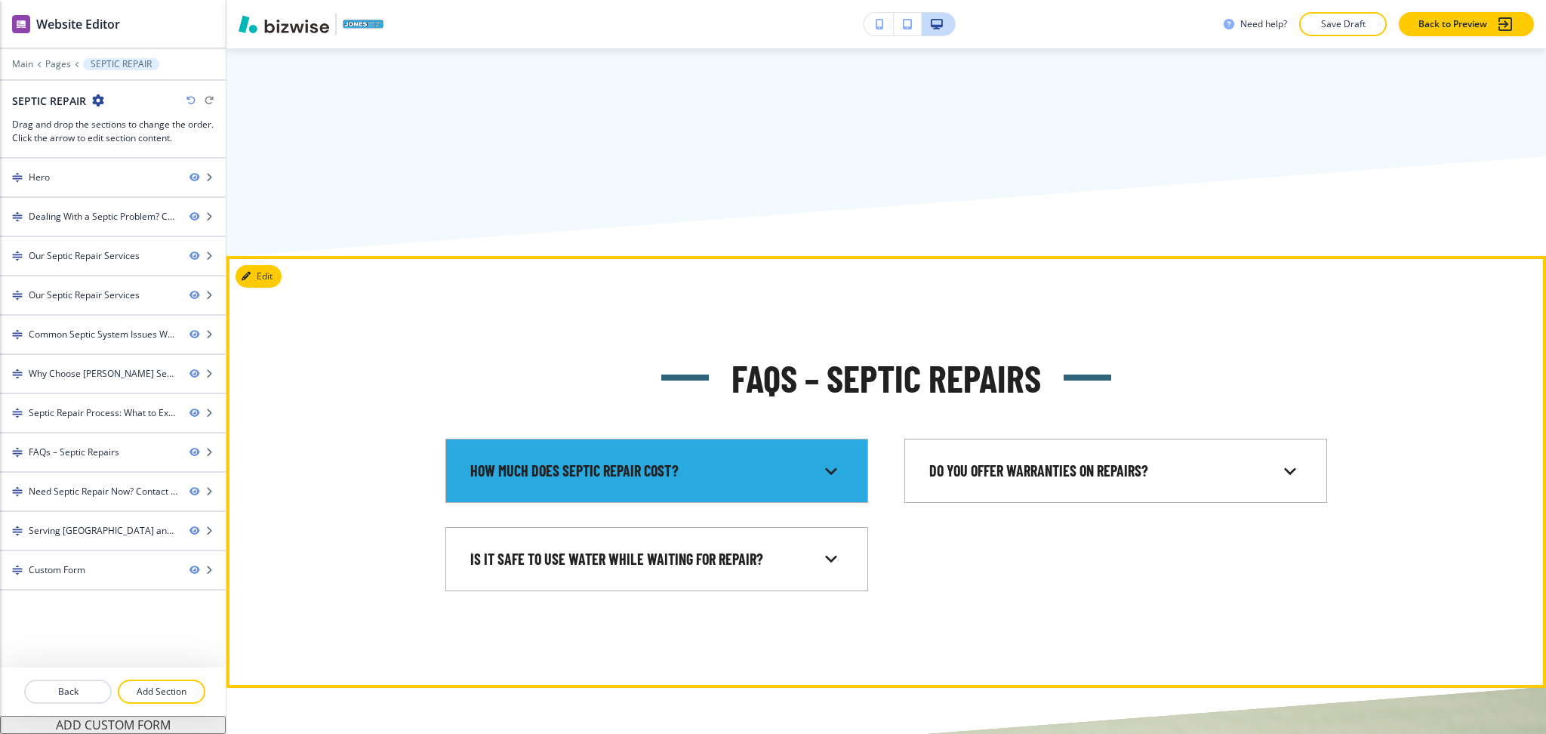
click at [629, 451] on div "How much does septic repair cost?" at bounding box center [656, 470] width 397 height 39
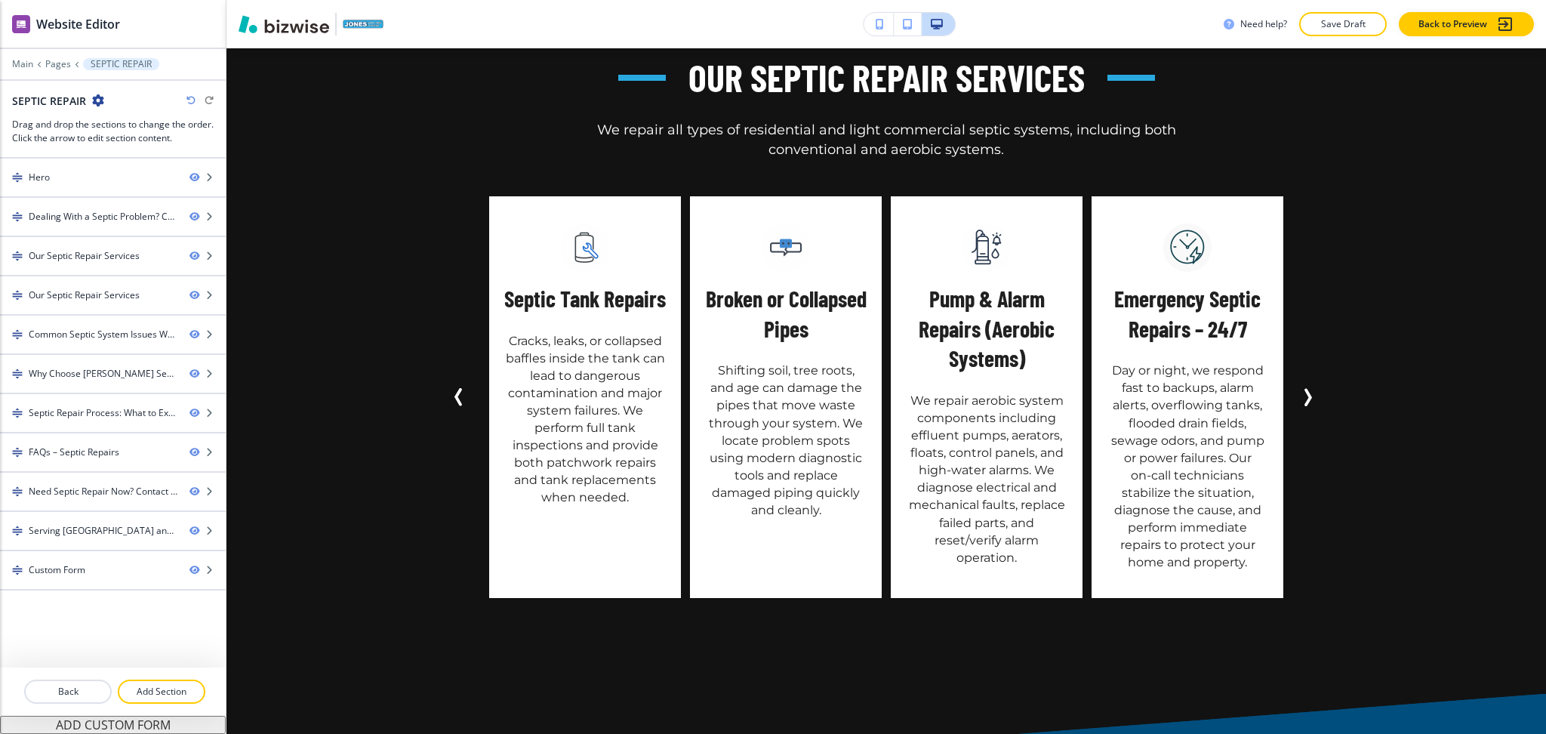
scroll to position [0, 0]
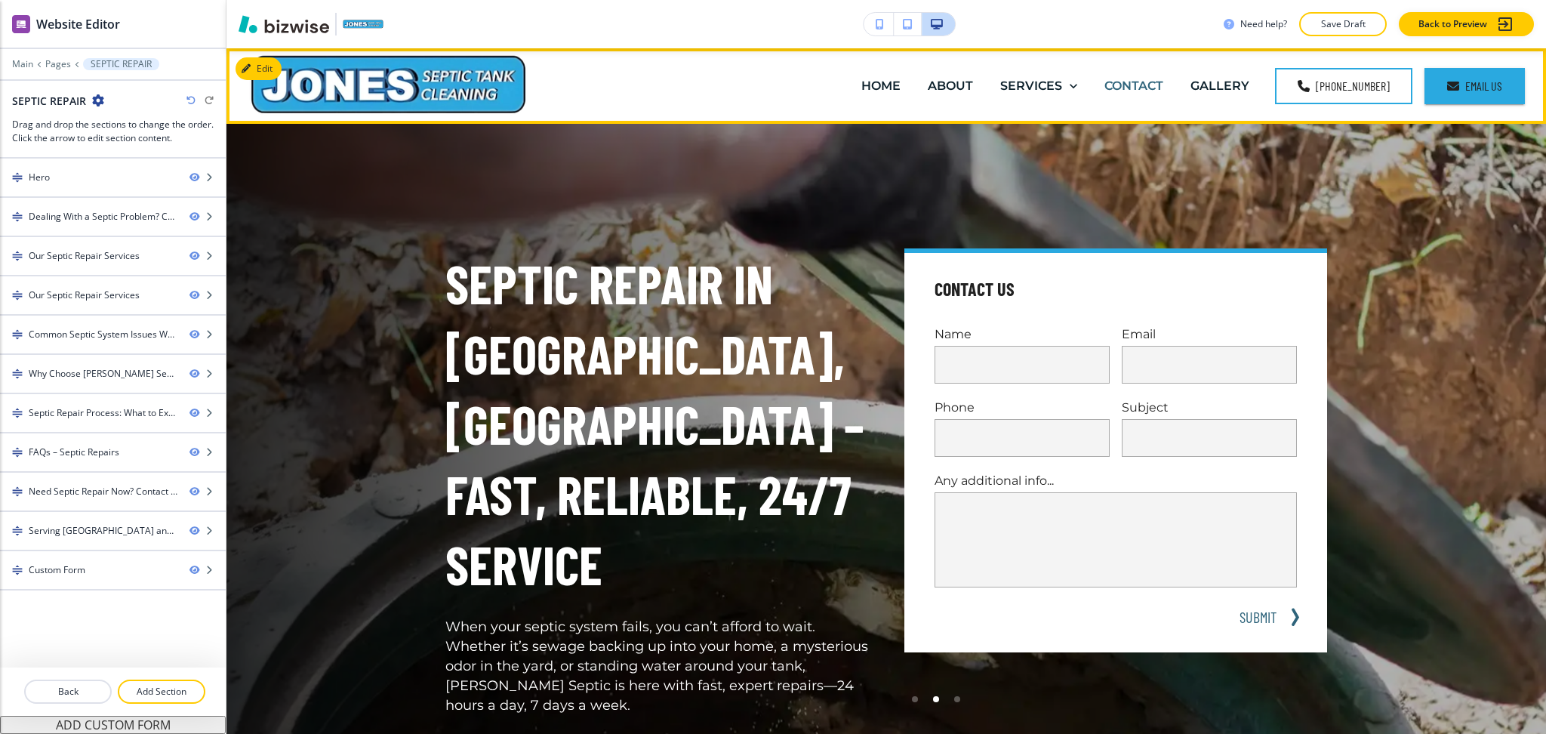
click at [1149, 84] on p "CONTACT" at bounding box center [1133, 85] width 59 height 17
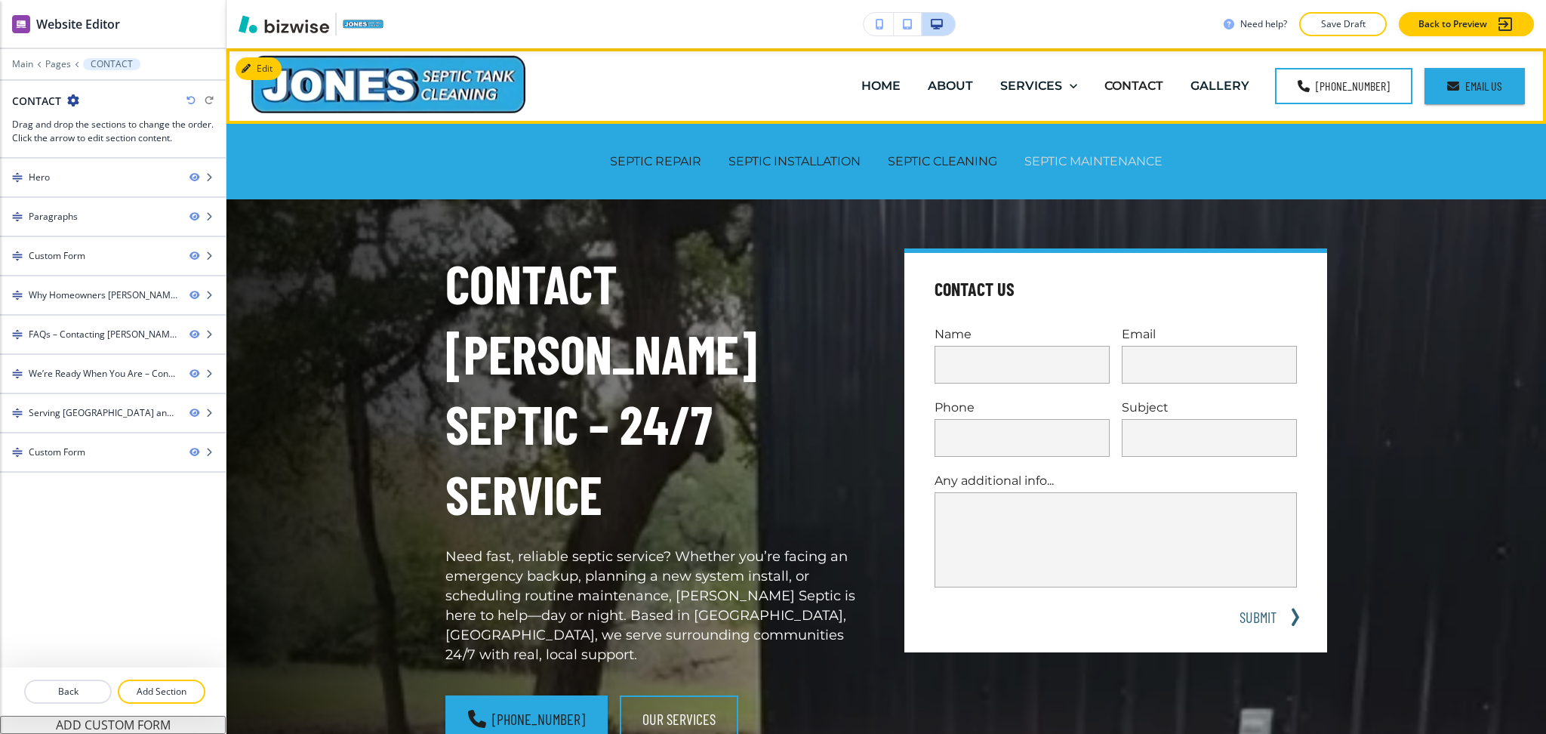
click at [1047, 169] on p "SEPTIC MAINTENANCE" at bounding box center [1093, 160] width 138 height 17
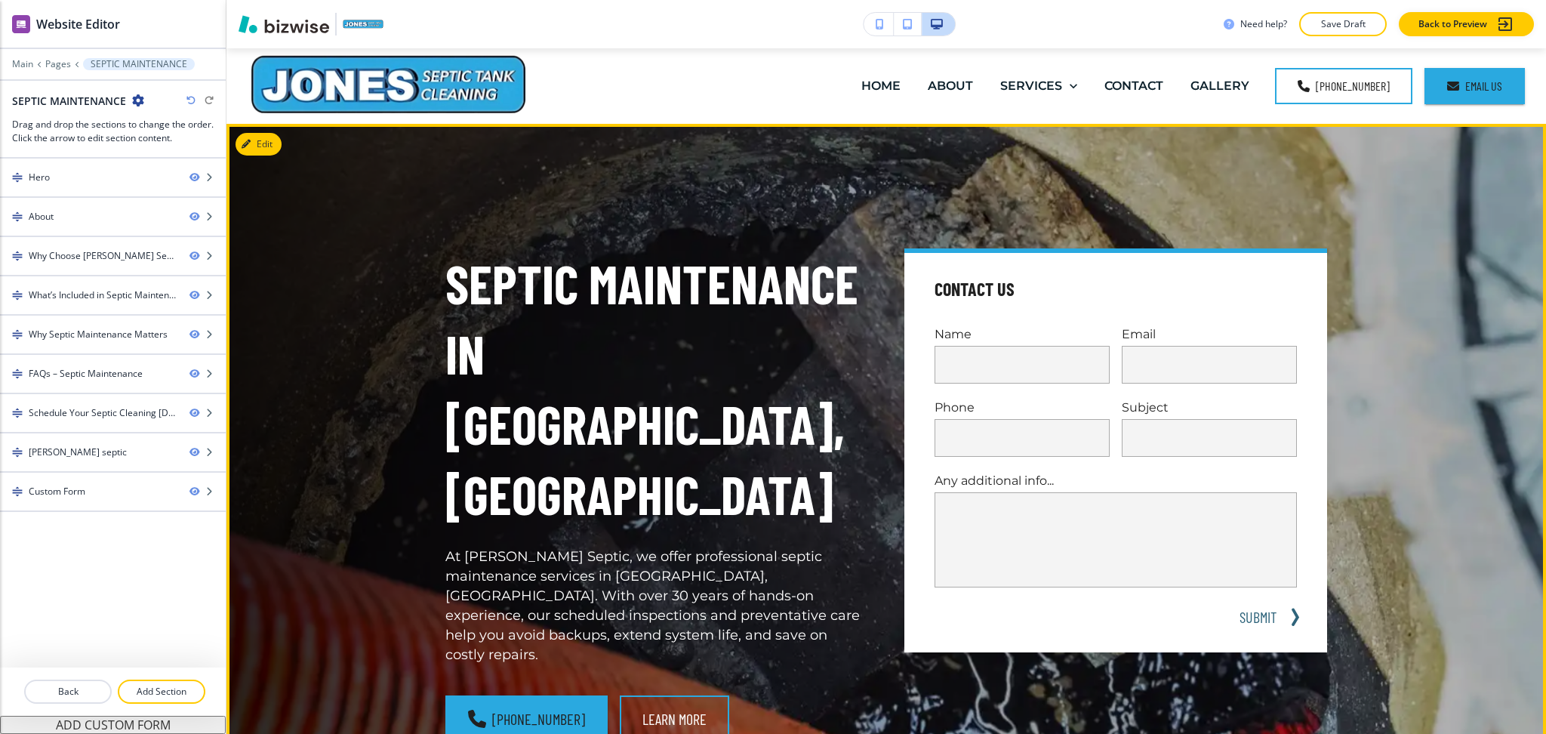
click at [258, 128] on div "Septic Maintenance in Magnolia, TX At Jones Septic, we offer professional septi…" at bounding box center [886, 495] width 1320 height 743
click at [264, 144] on button "Edit This Section" at bounding box center [287, 144] width 102 height 23
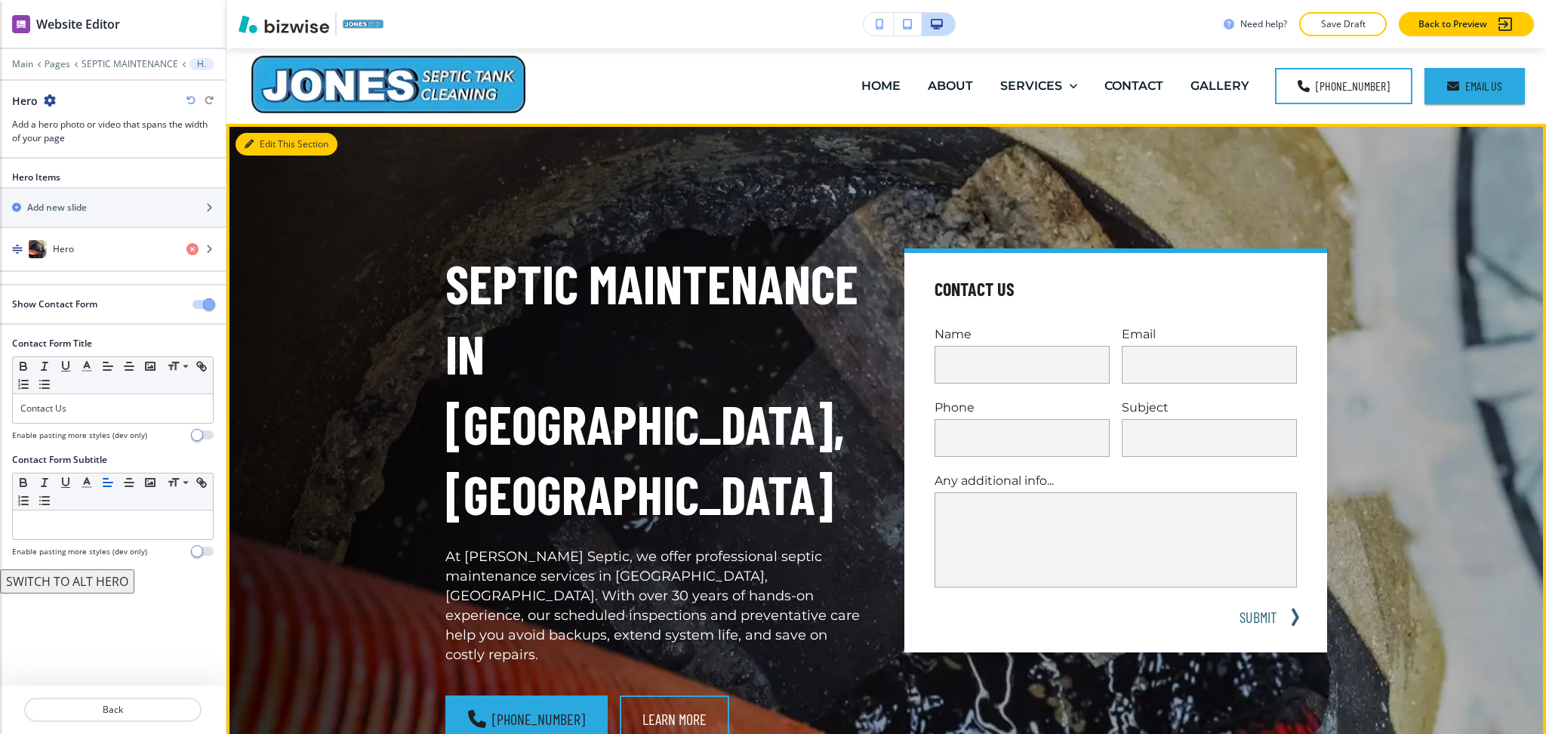
scroll to position [75, 0]
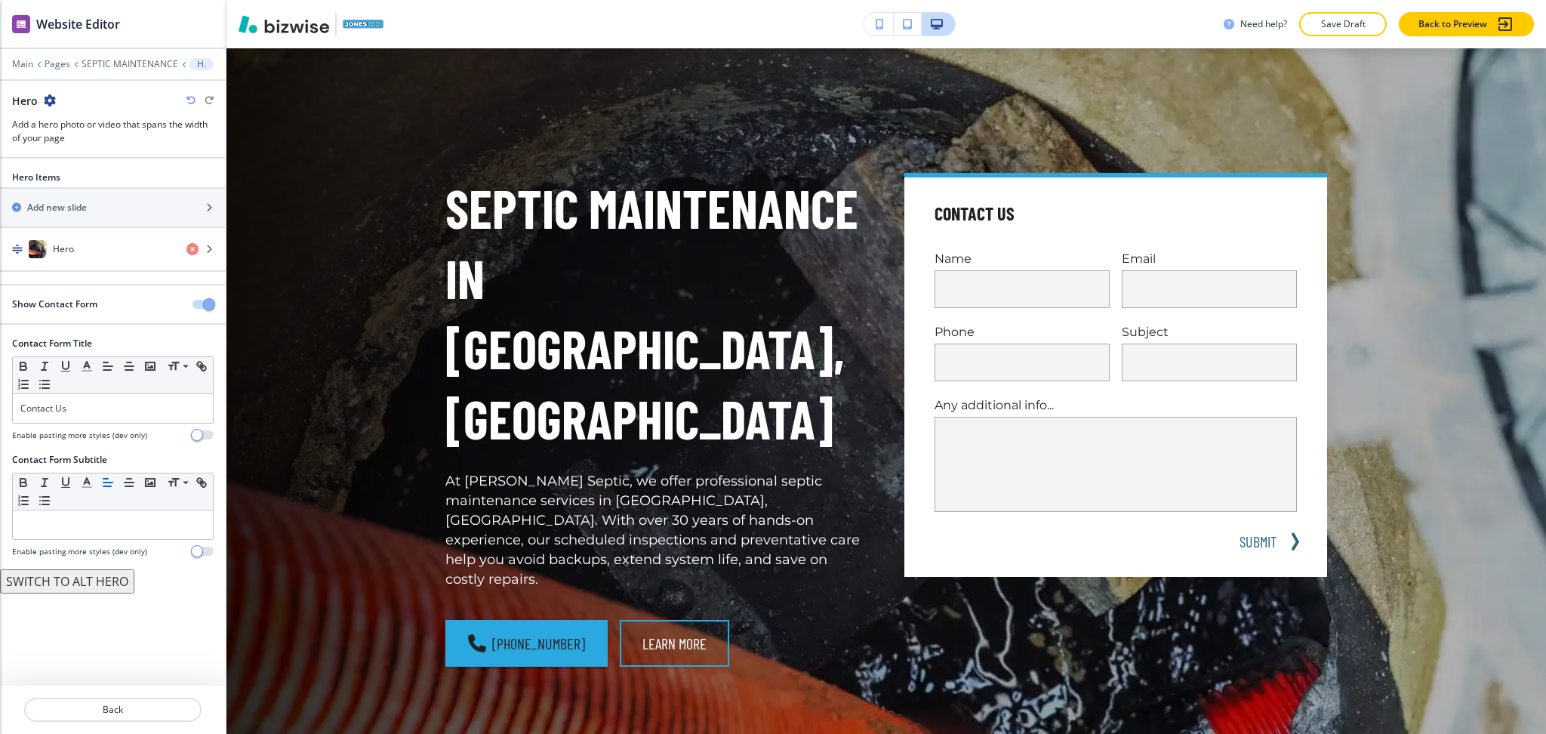
click at [207, 306] on span "button" at bounding box center [209, 304] width 12 height 12
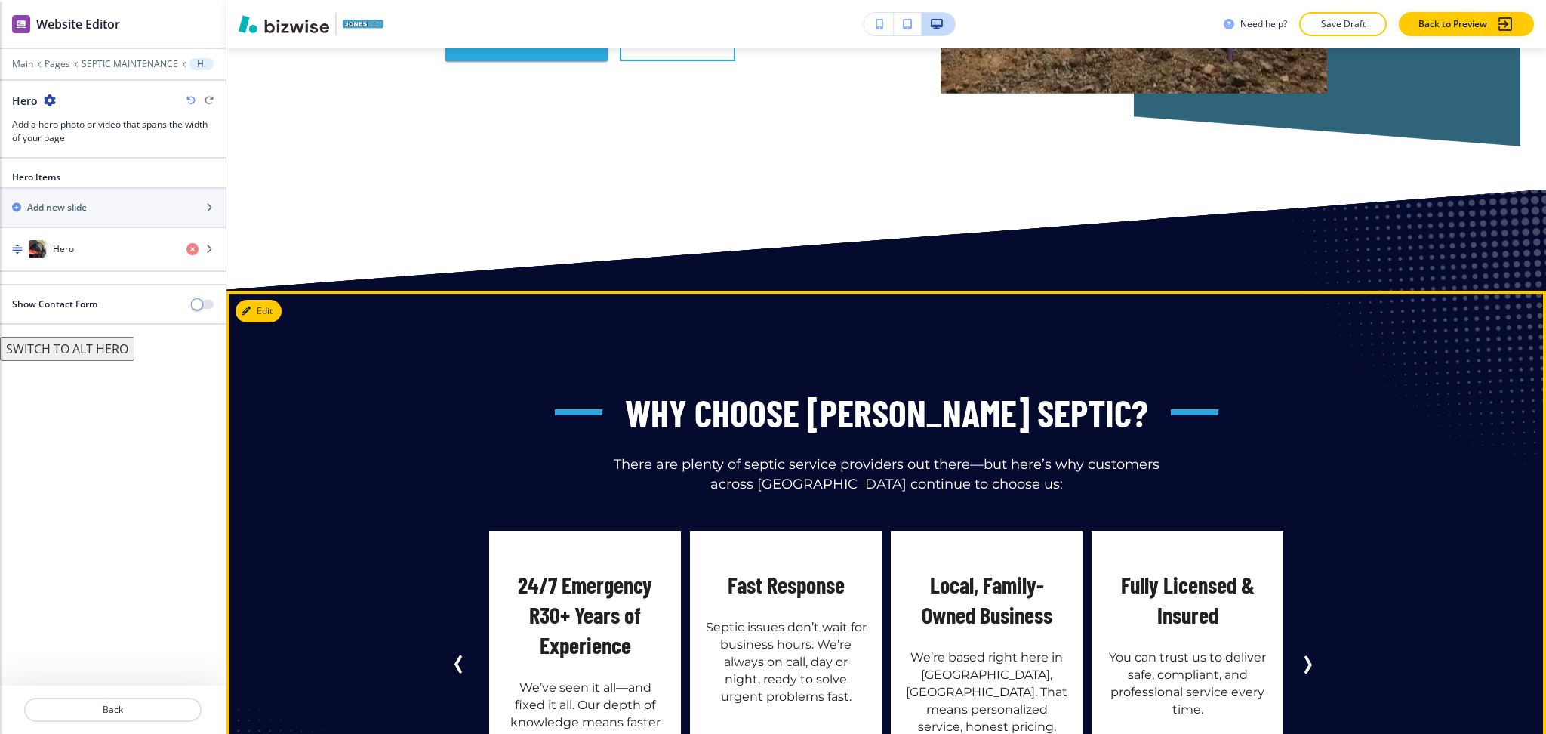
scroll to position [1872, 0]
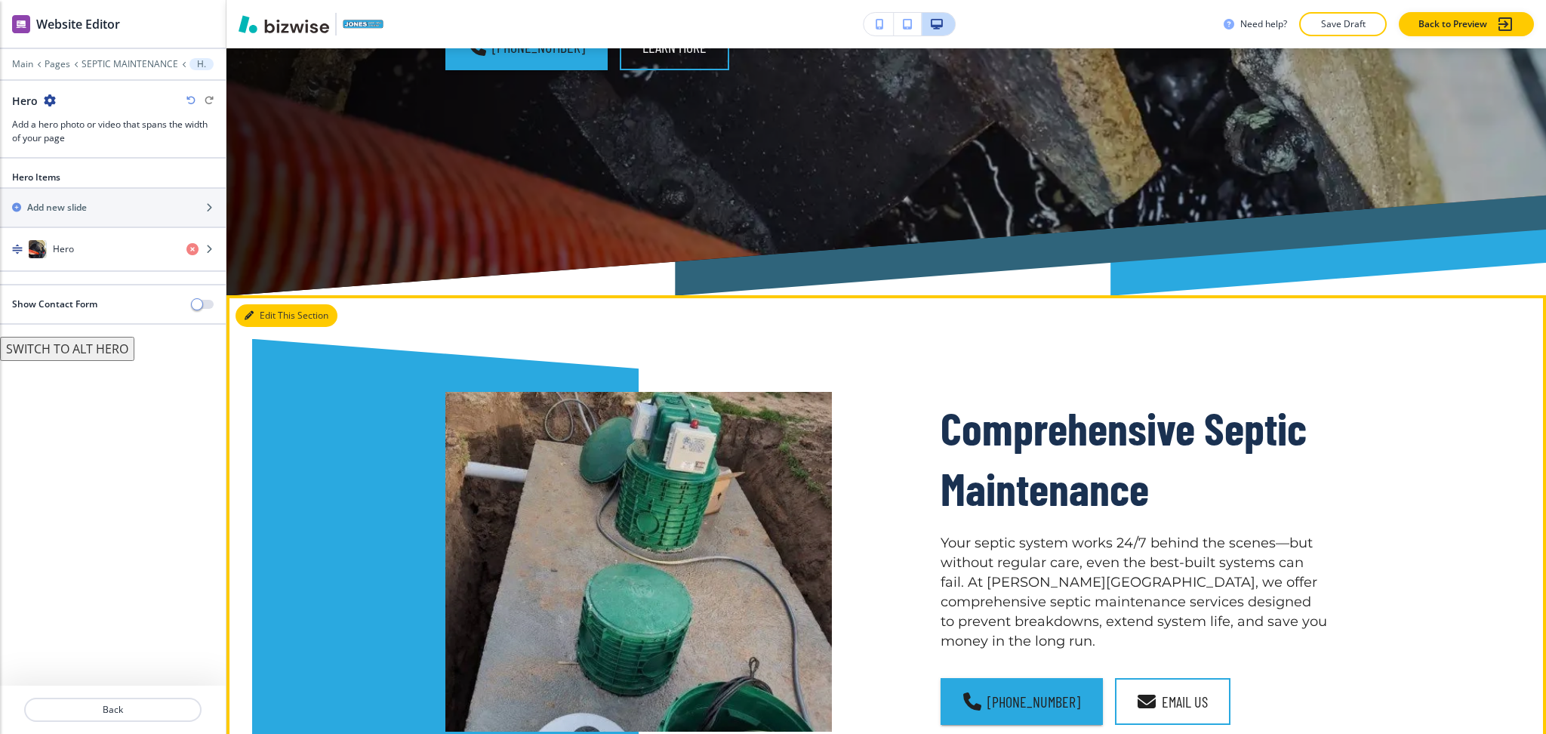
click at [263, 304] on button "Edit This Section" at bounding box center [287, 315] width 102 height 23
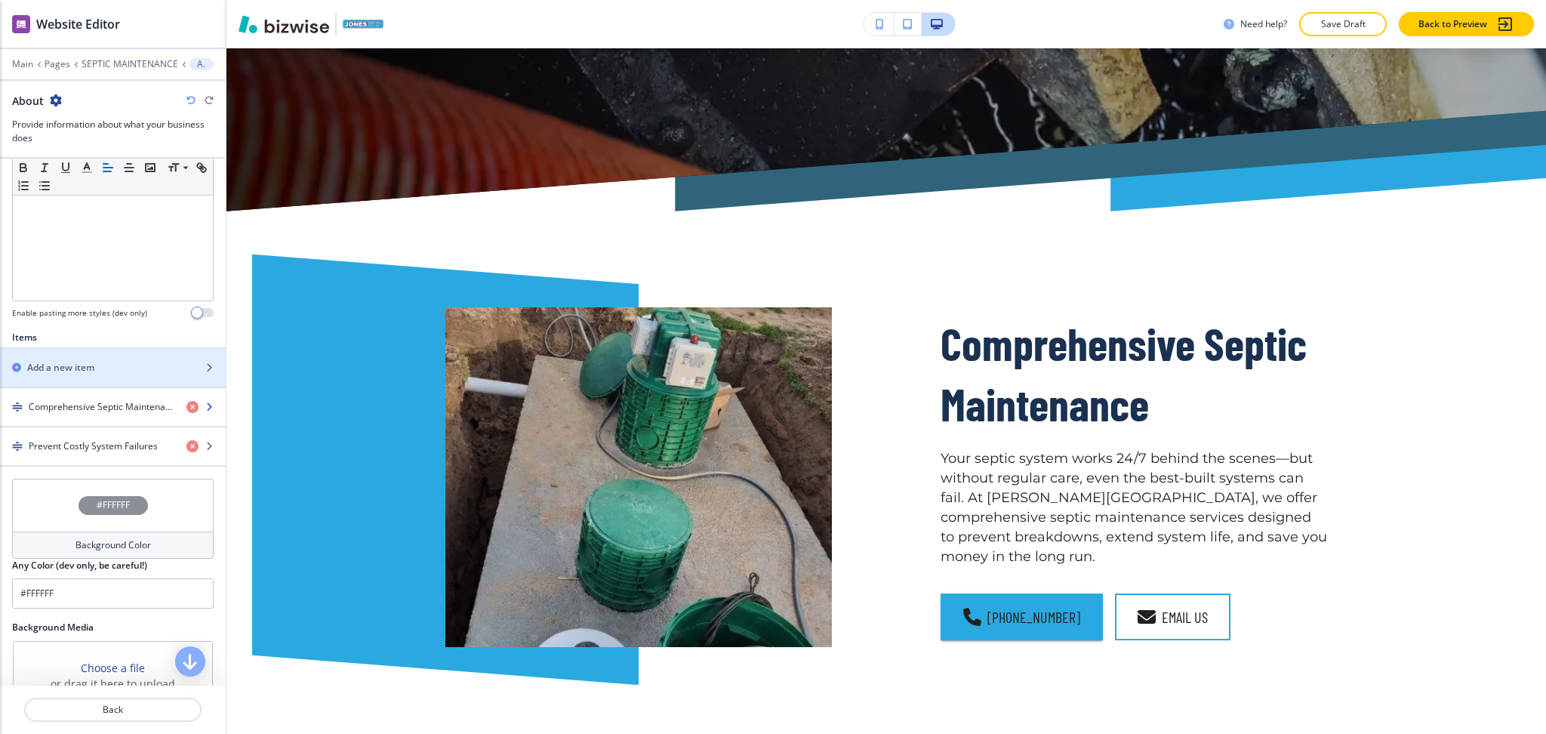
scroll to position [368, 0]
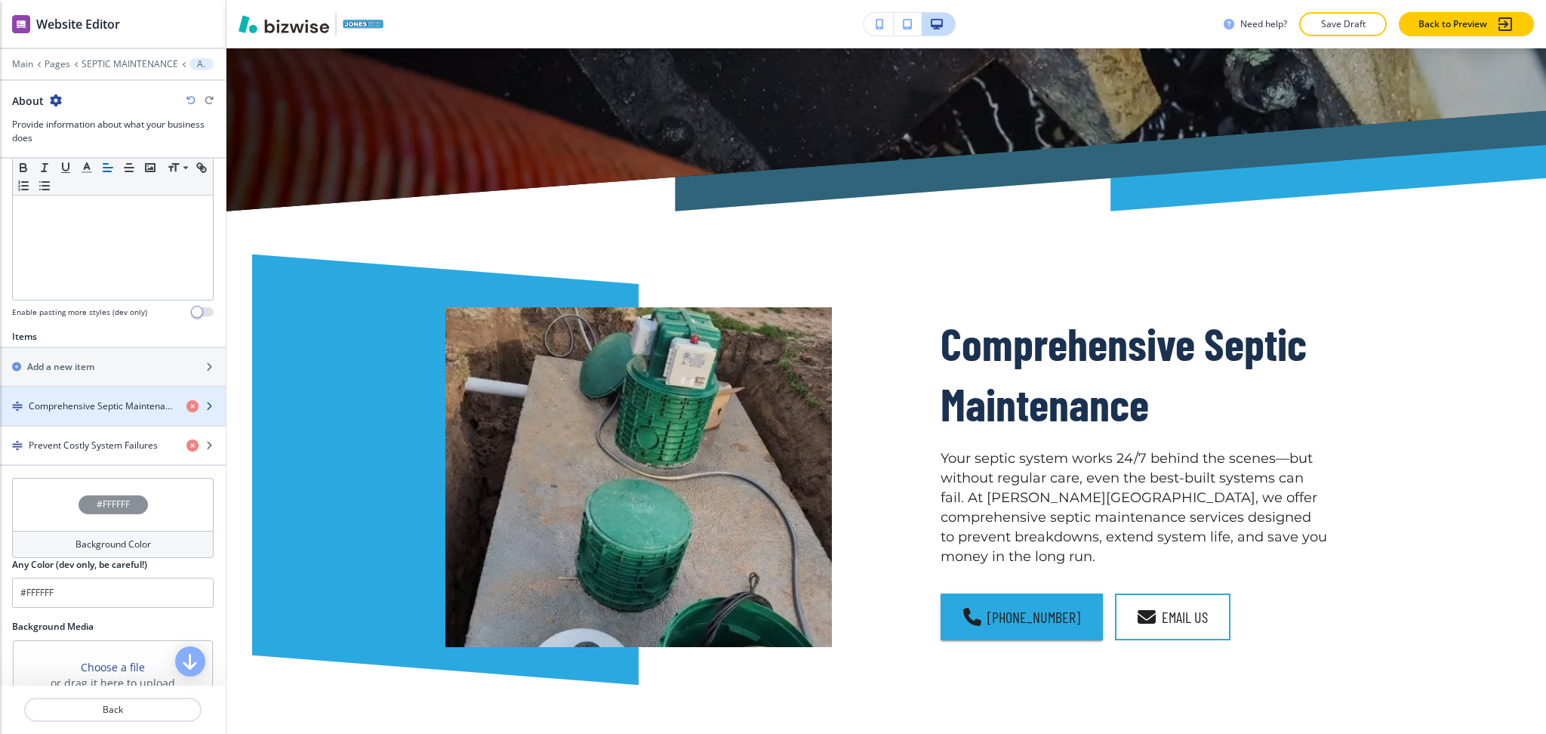
click at [89, 405] on h4 "Comprehensive Septic Maintenance" at bounding box center [102, 406] width 146 height 14
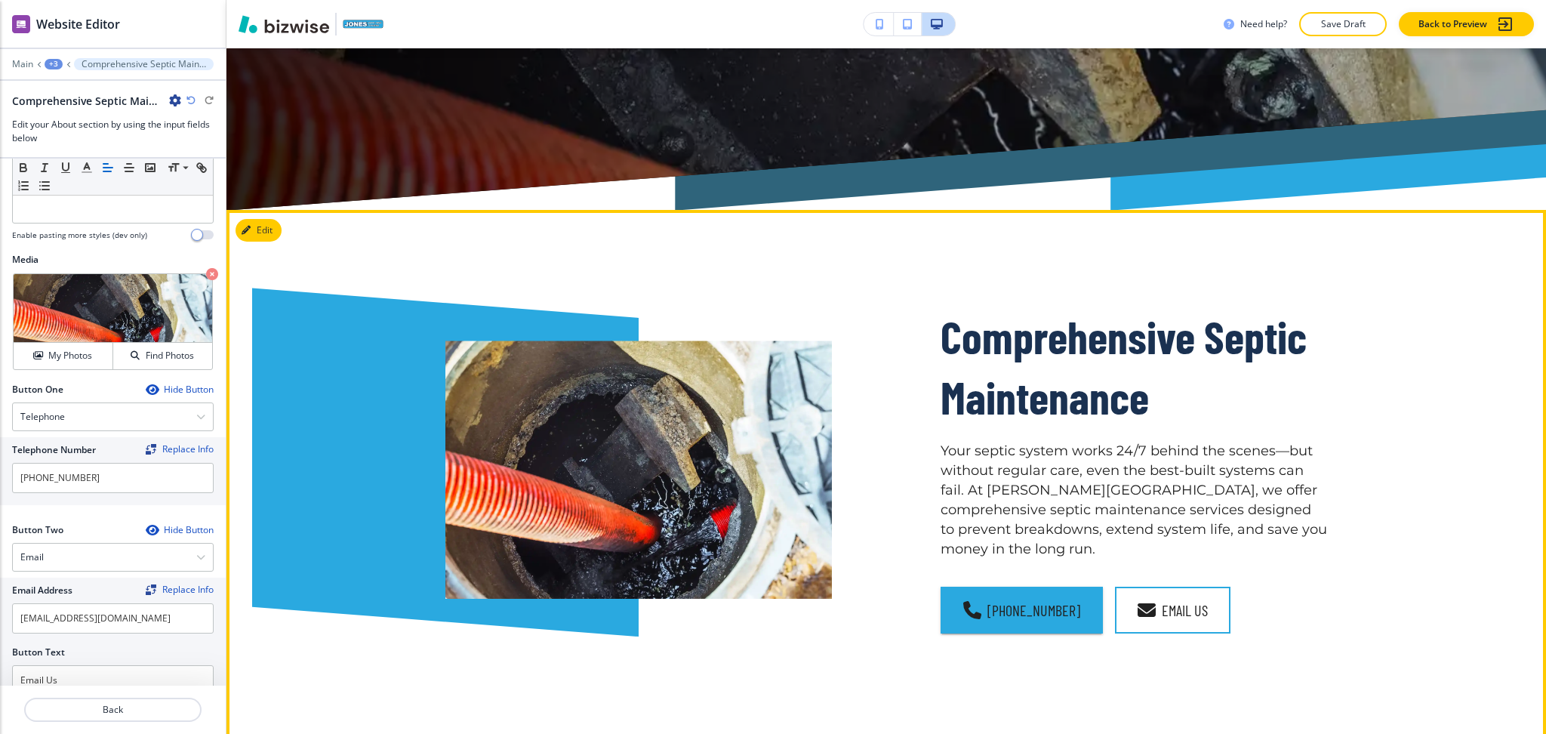
scroll to position [485, 0]
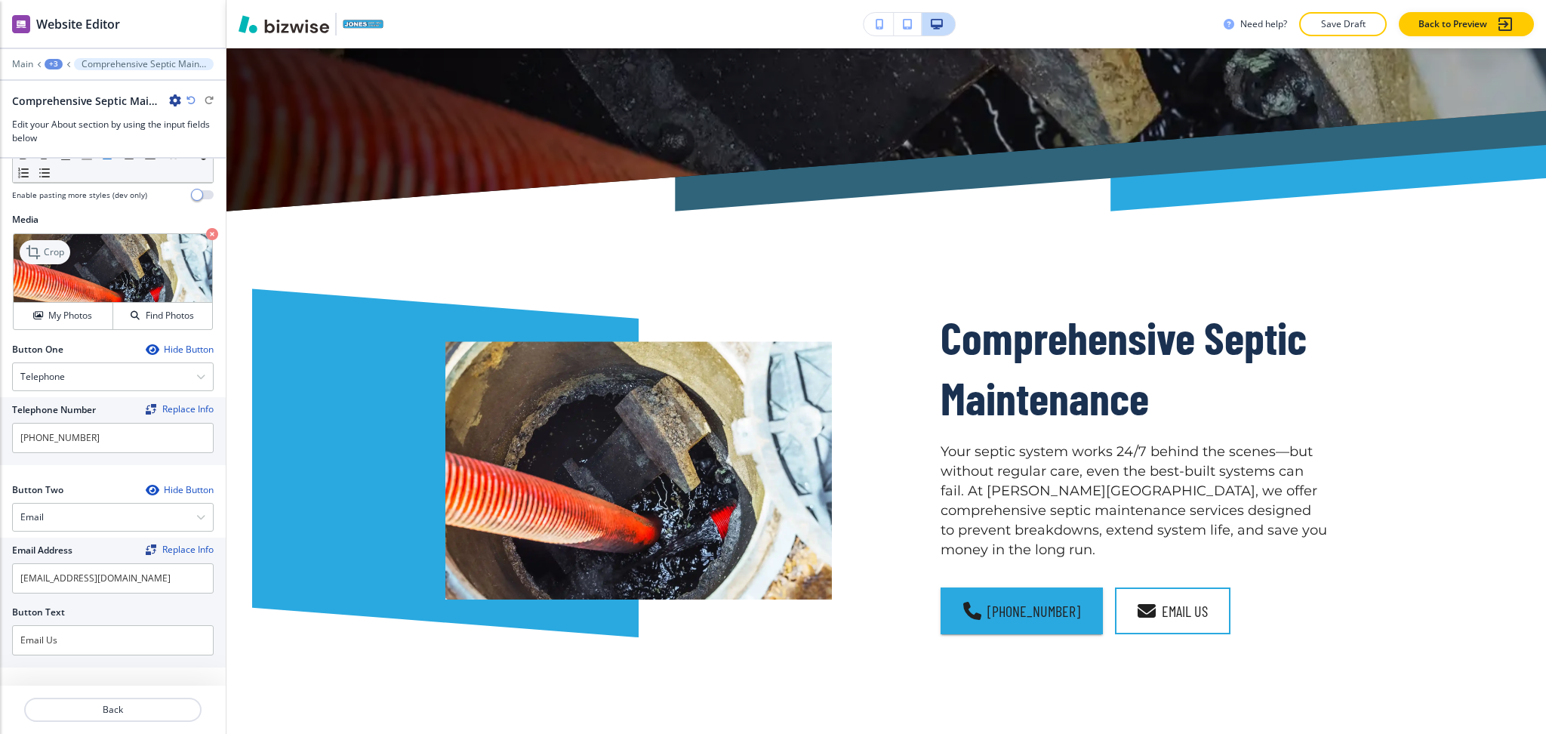
click at [45, 252] on p "Crop" at bounding box center [54, 252] width 20 height 14
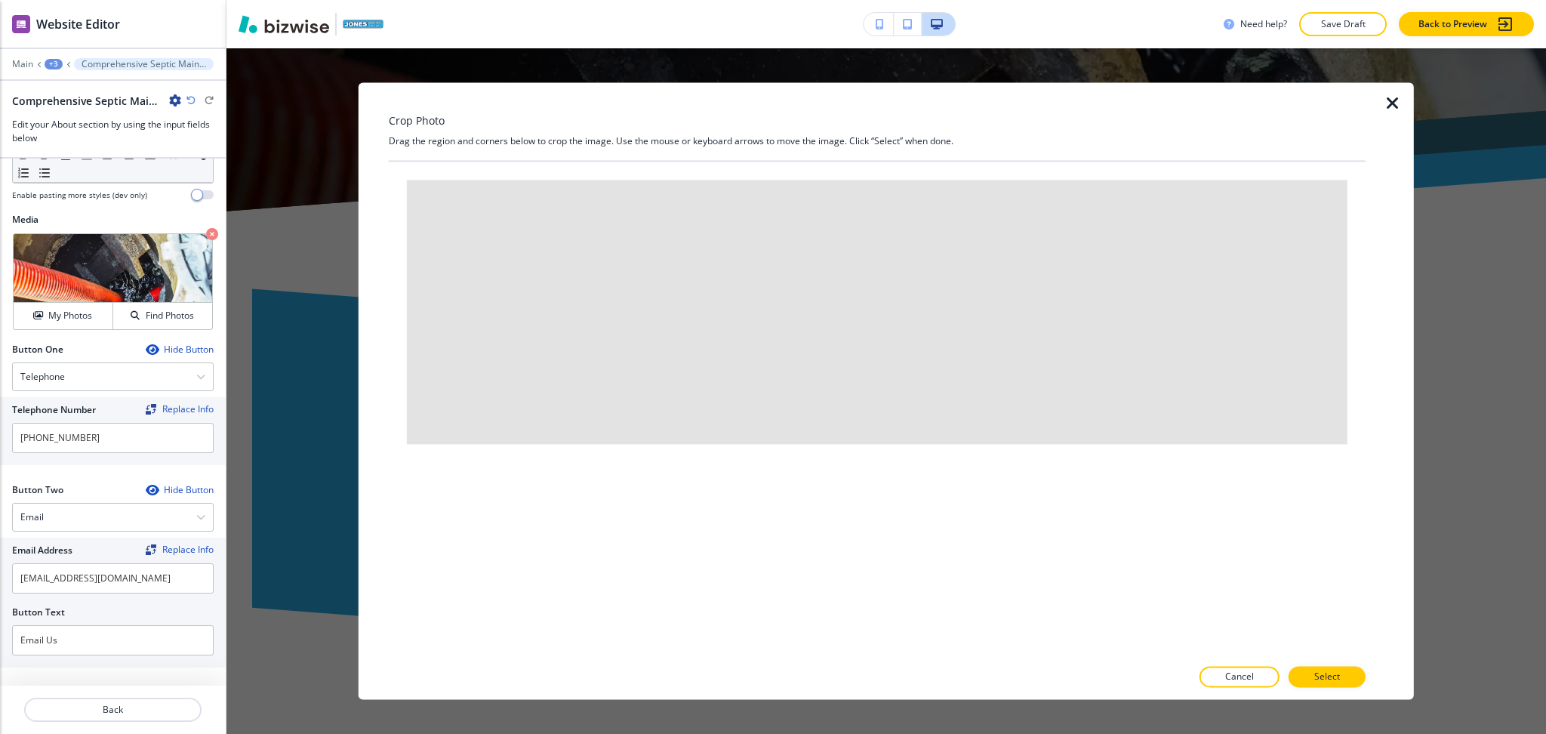
scroll to position [756, 0]
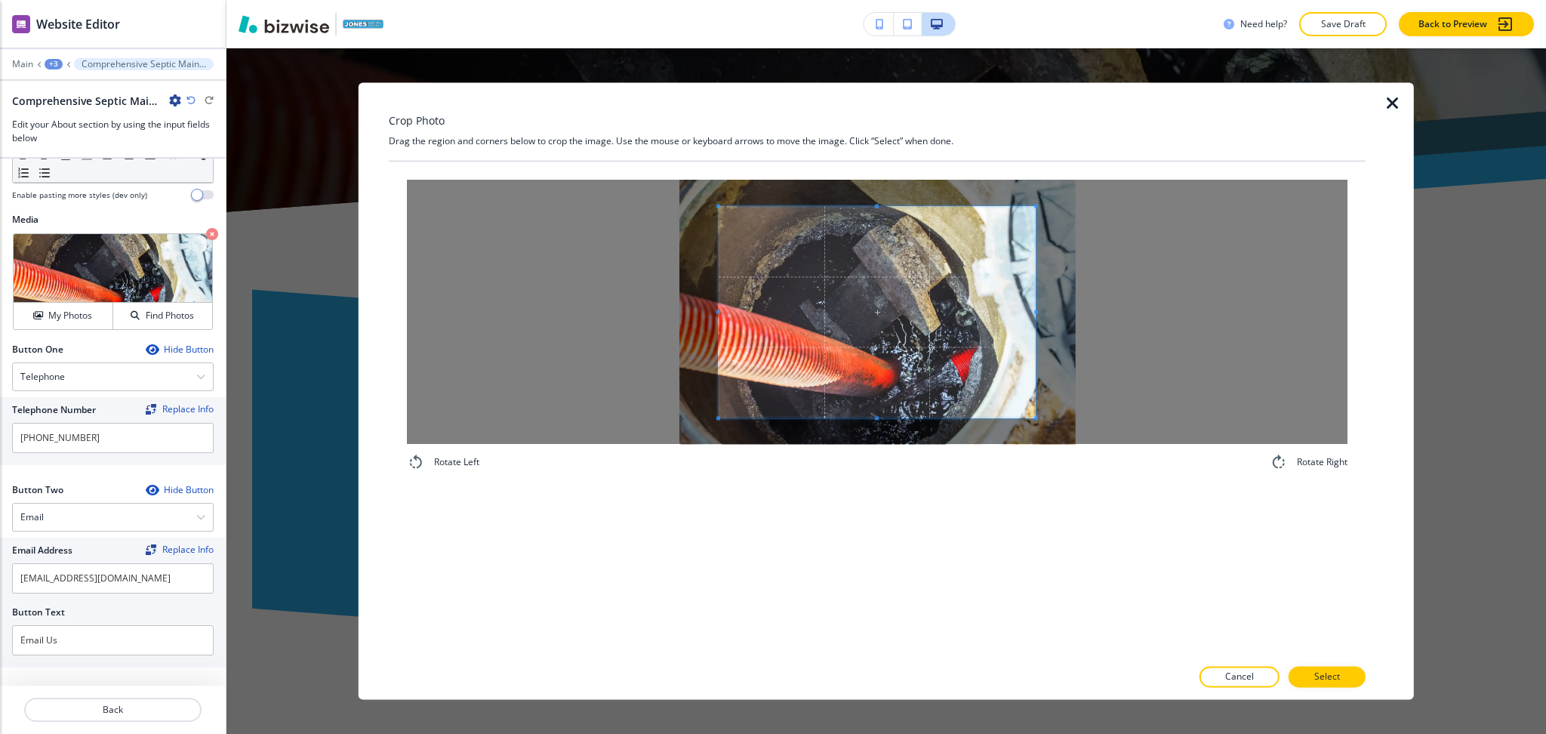
click at [876, 143] on div "Crop Photo Drag the region and corners below to crop the image. Use the mouse o…" at bounding box center [877, 390] width 977 height 617
click at [897, 525] on div "Rotate Left Rotate Right" at bounding box center [877, 409] width 977 height 495
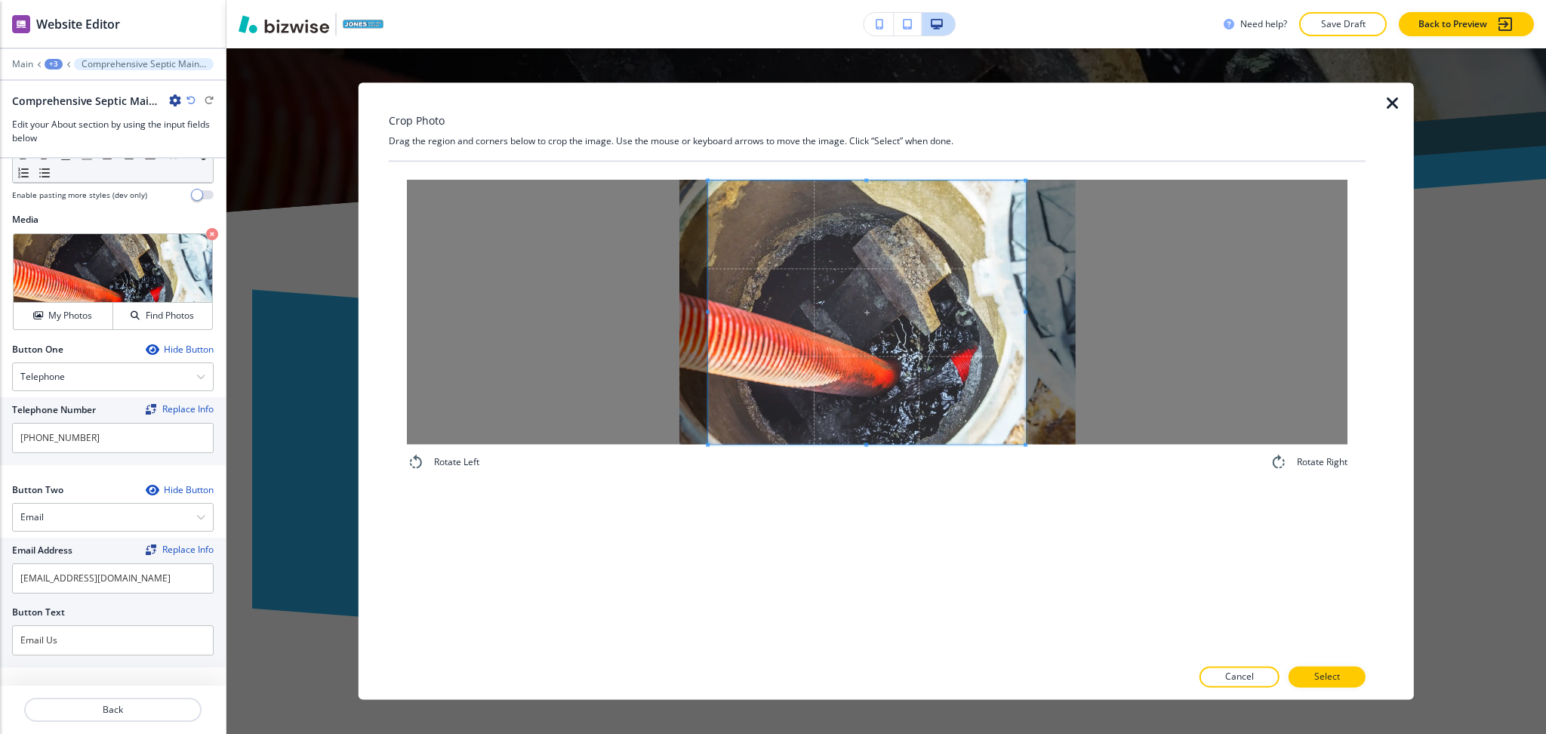
click at [891, 380] on span at bounding box center [866, 311] width 317 height 263
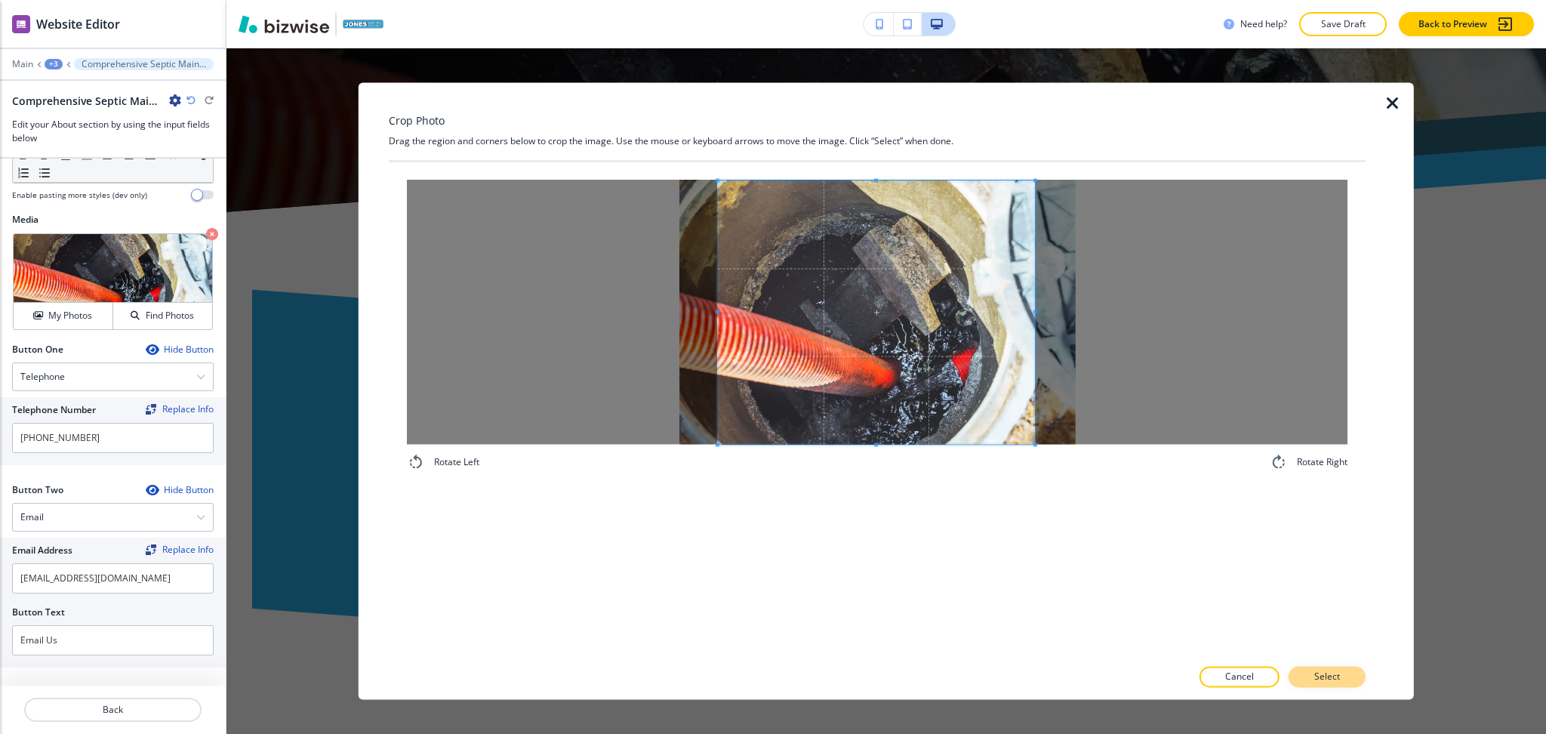
click at [1312, 678] on button "Select" at bounding box center [1327, 677] width 77 height 21
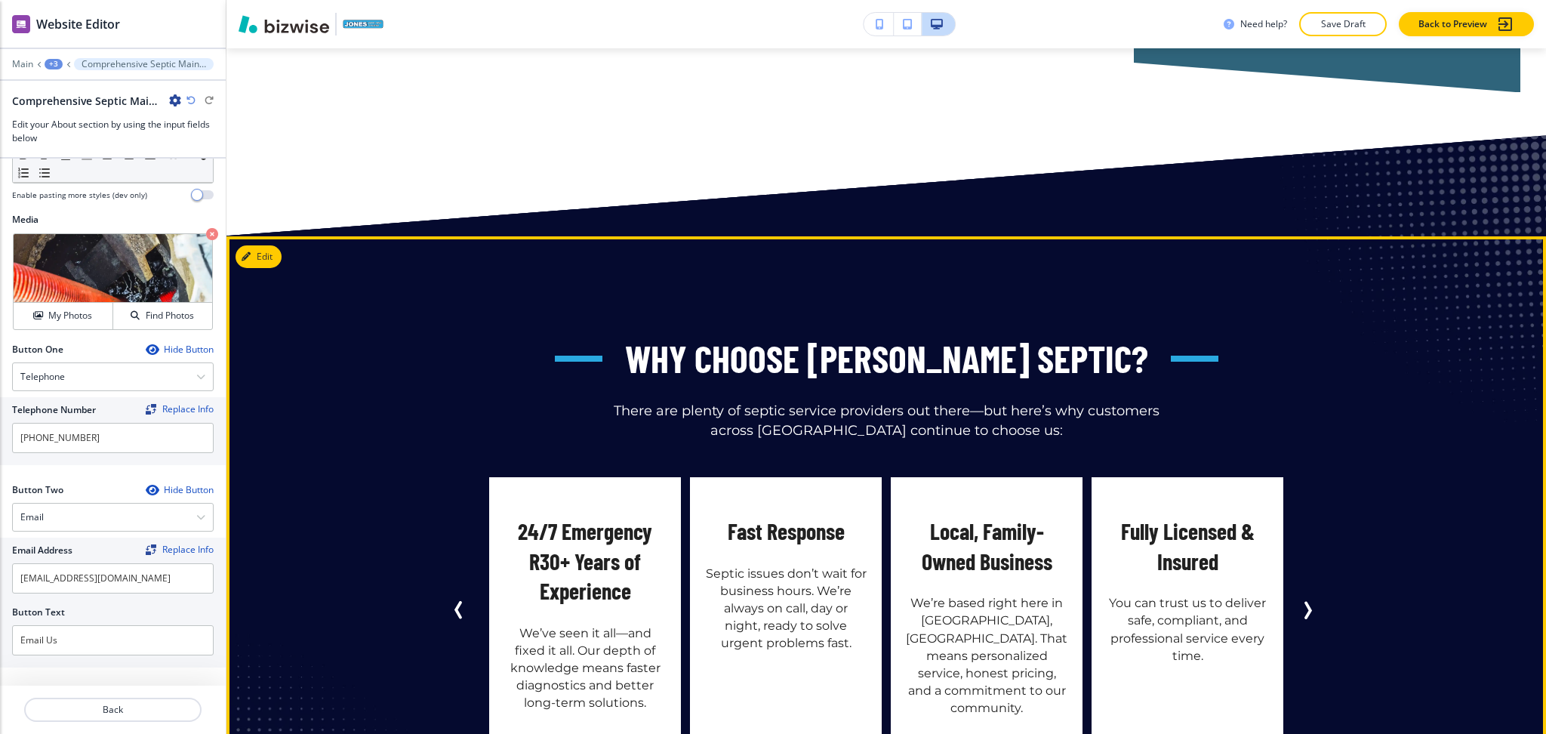
scroll to position [1914, 0]
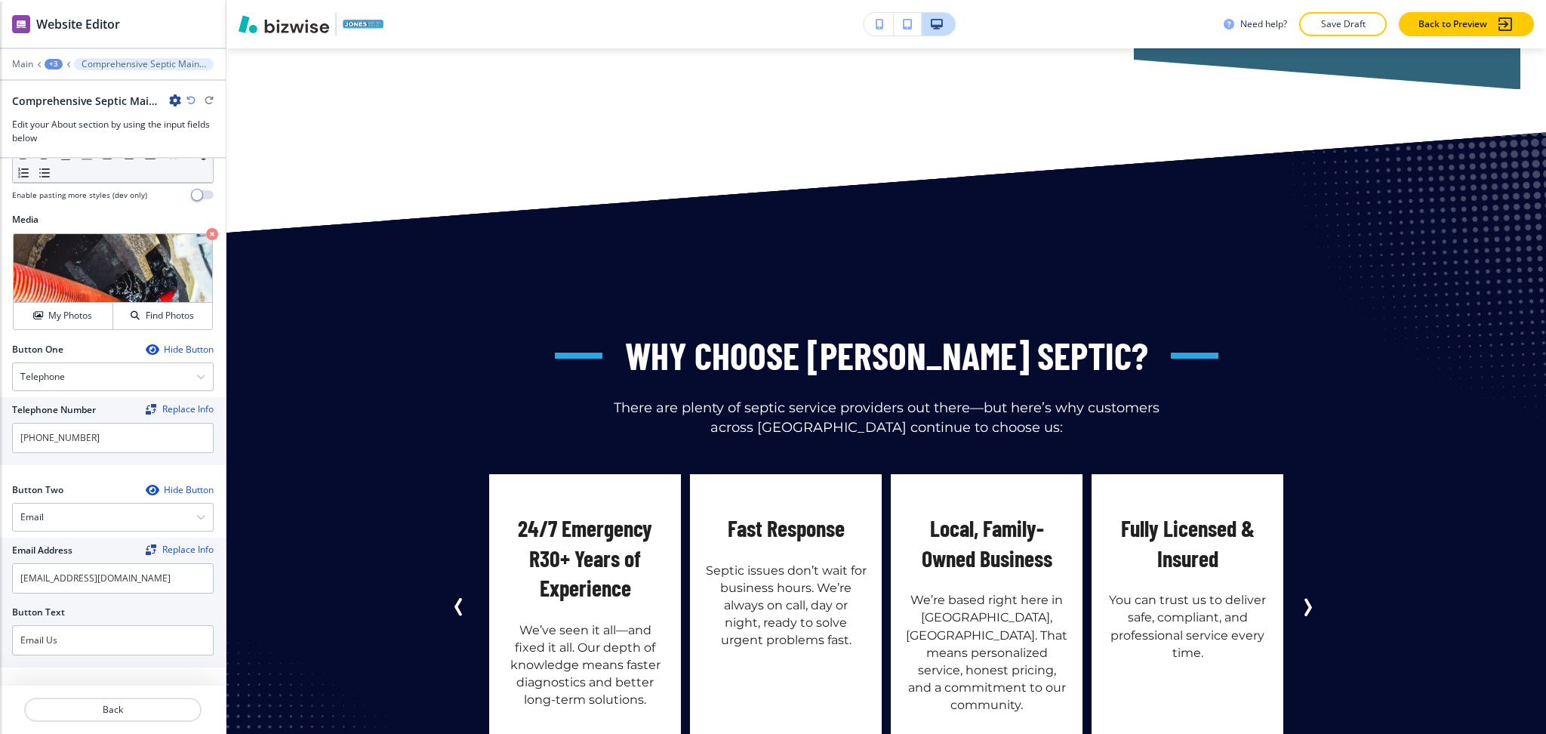
click at [51, 60] on div "+3" at bounding box center [54, 64] width 18 height 11
click at [75, 119] on p "SEPTIC MAINTENANCE" at bounding box center [92, 116] width 77 height 14
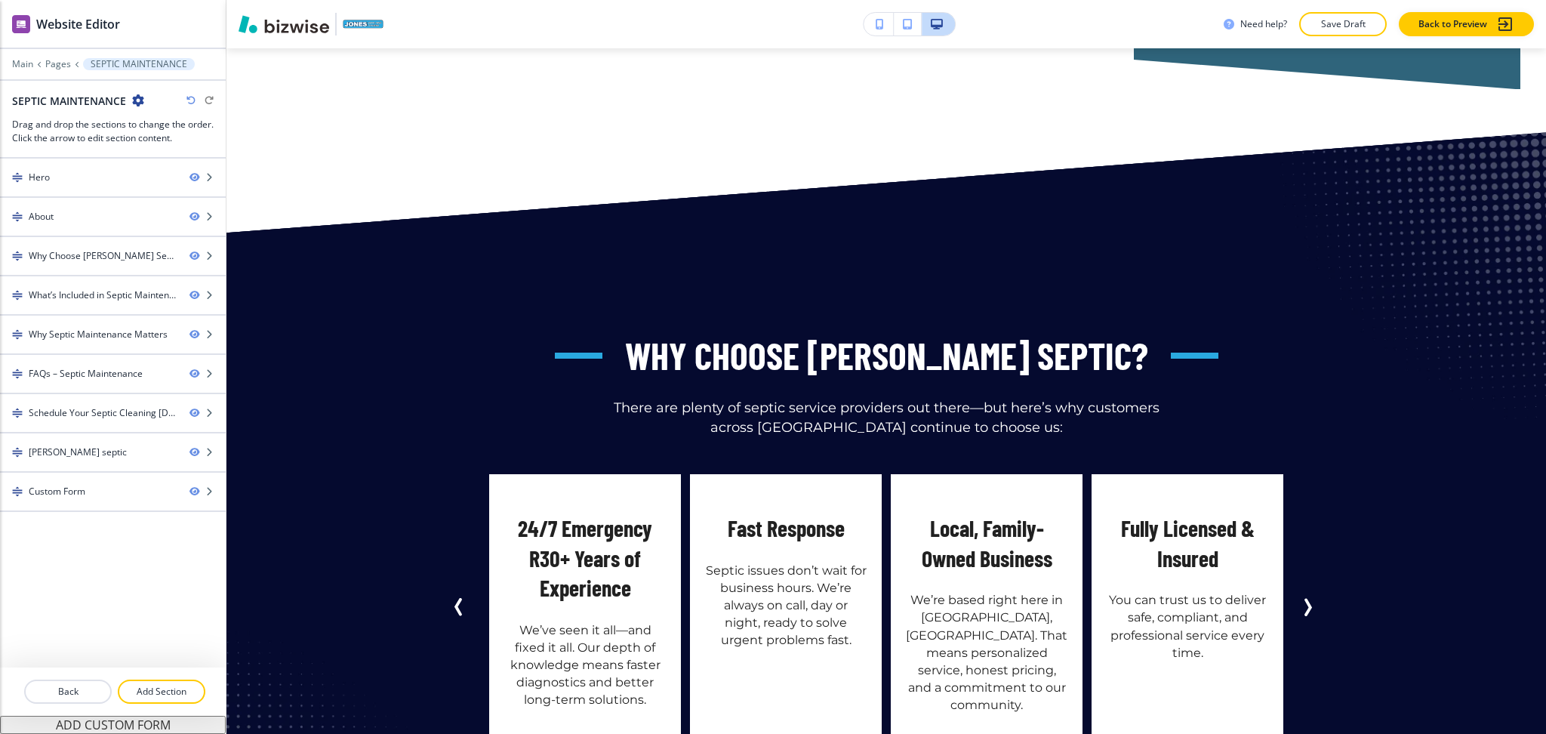
drag, startPoint x: 161, startPoint y: 698, endPoint x: 186, endPoint y: 669, distance: 38.5
click at [162, 698] on p "Add Section" at bounding box center [161, 692] width 85 height 14
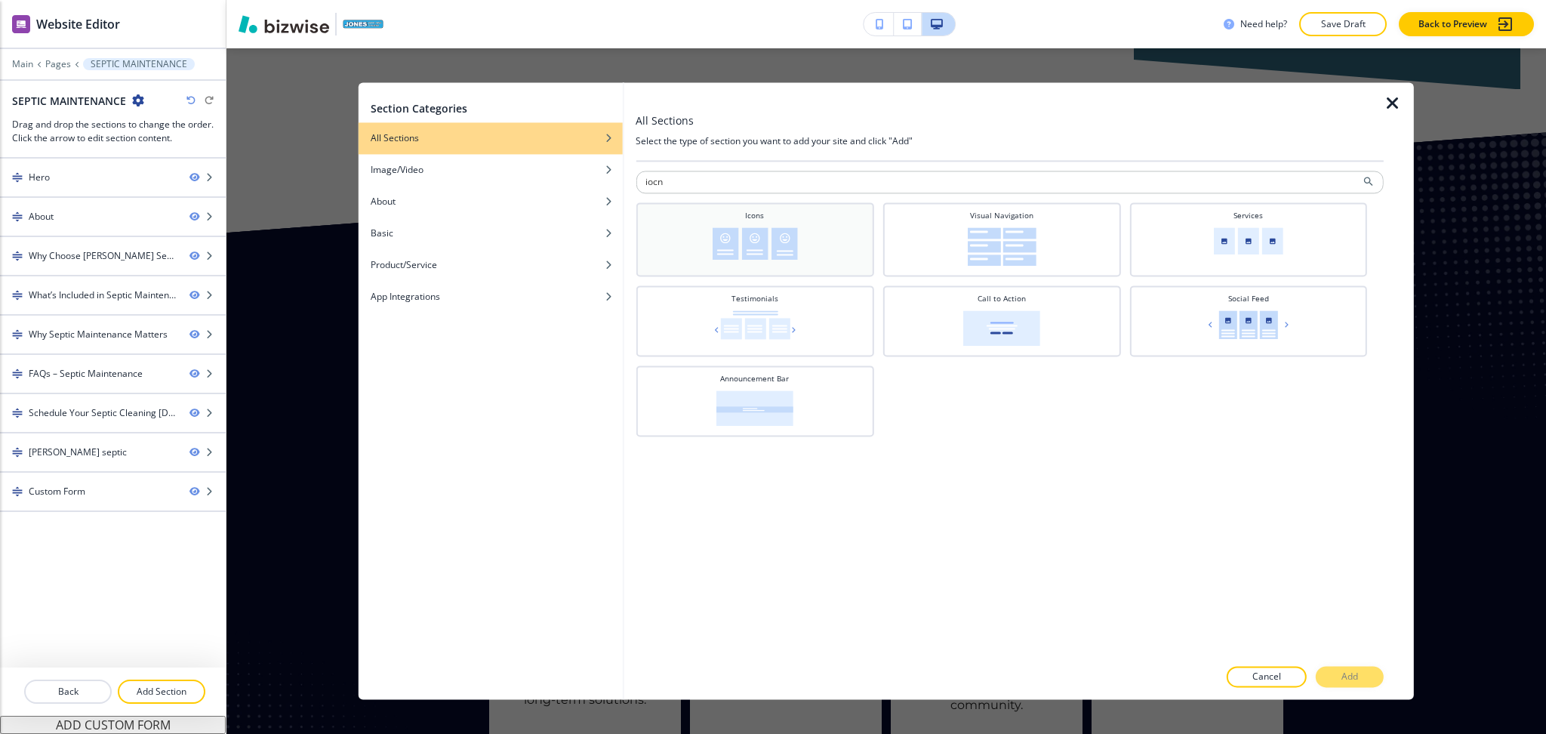
type input "iocn"
click at [778, 220] on div "Icons" at bounding box center [754, 238] width 223 height 56
click at [1348, 685] on button "Add" at bounding box center [1350, 677] width 68 height 21
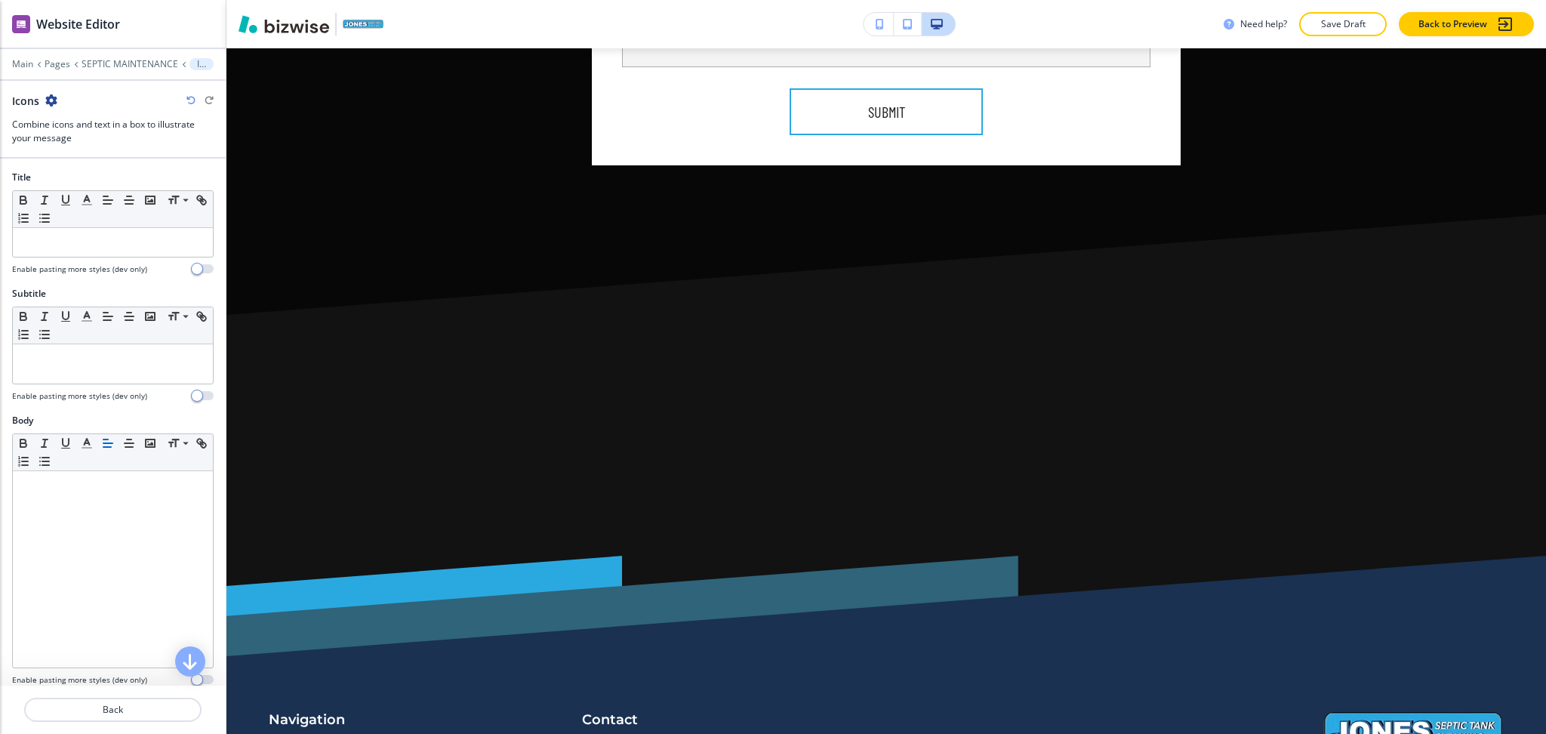
scroll to position [7128, 0]
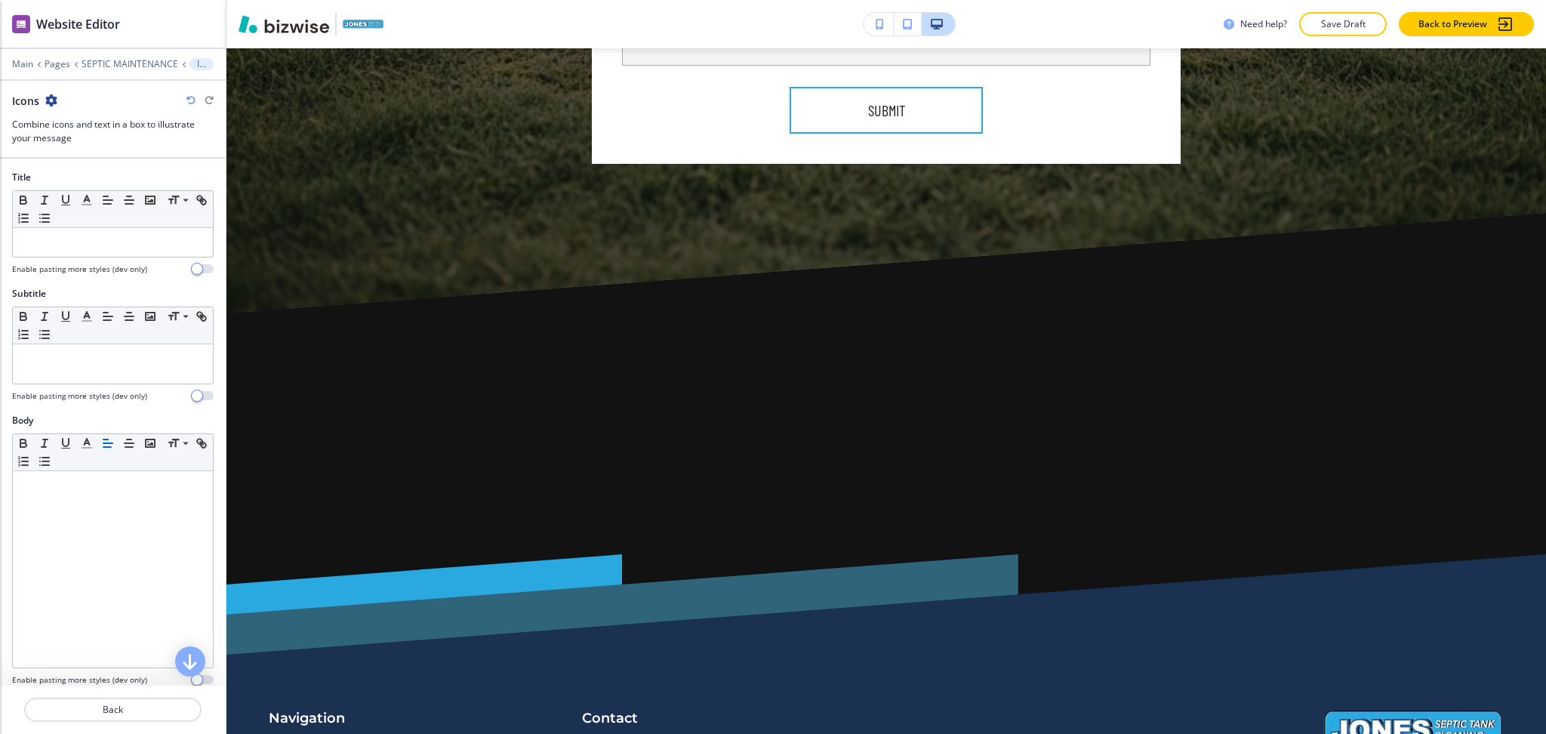
click at [141, 56] on div at bounding box center [113, 53] width 226 height 9
click at [135, 66] on p "SEPTIC MAINTENANCE" at bounding box center [130, 64] width 97 height 11
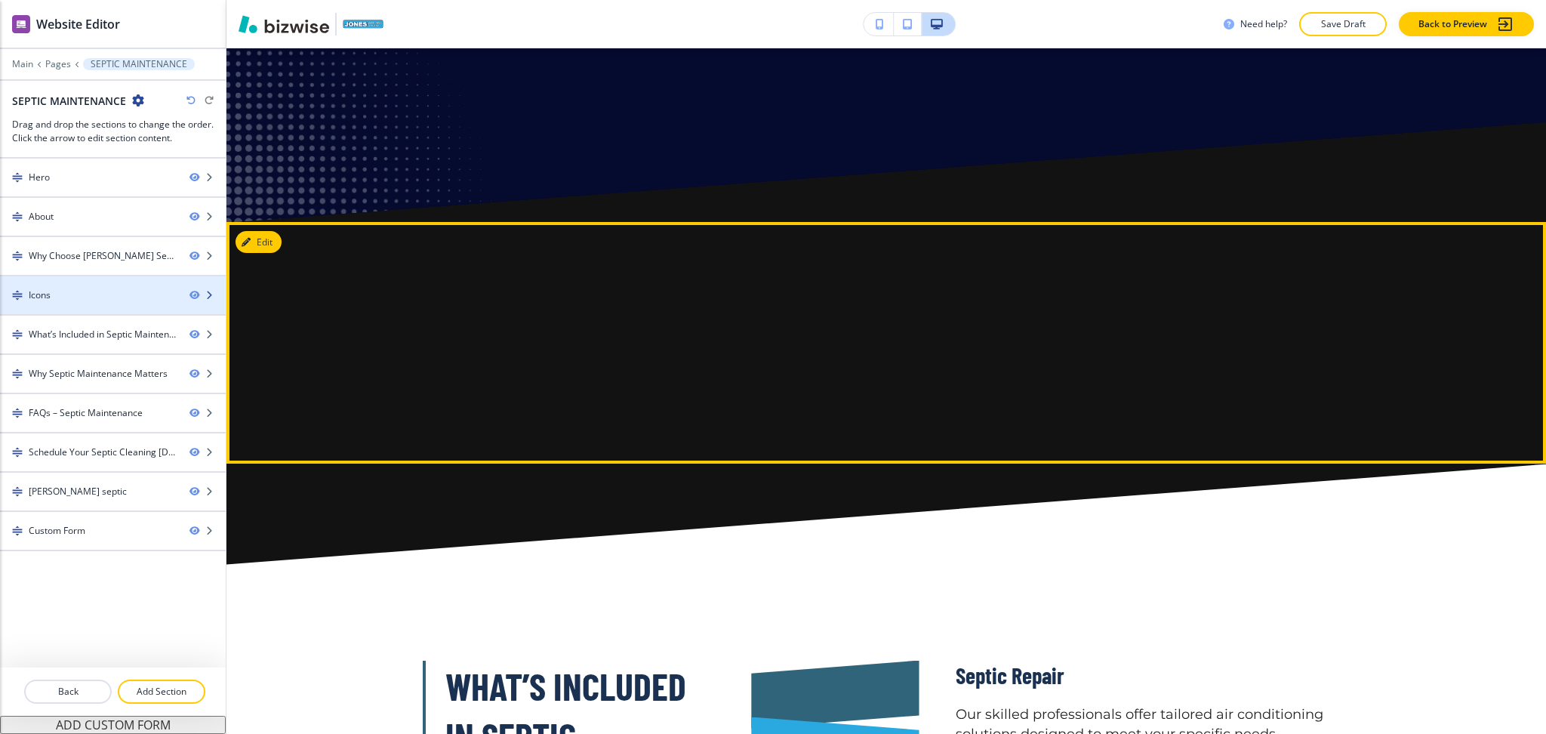
scroll to position [2631, 0]
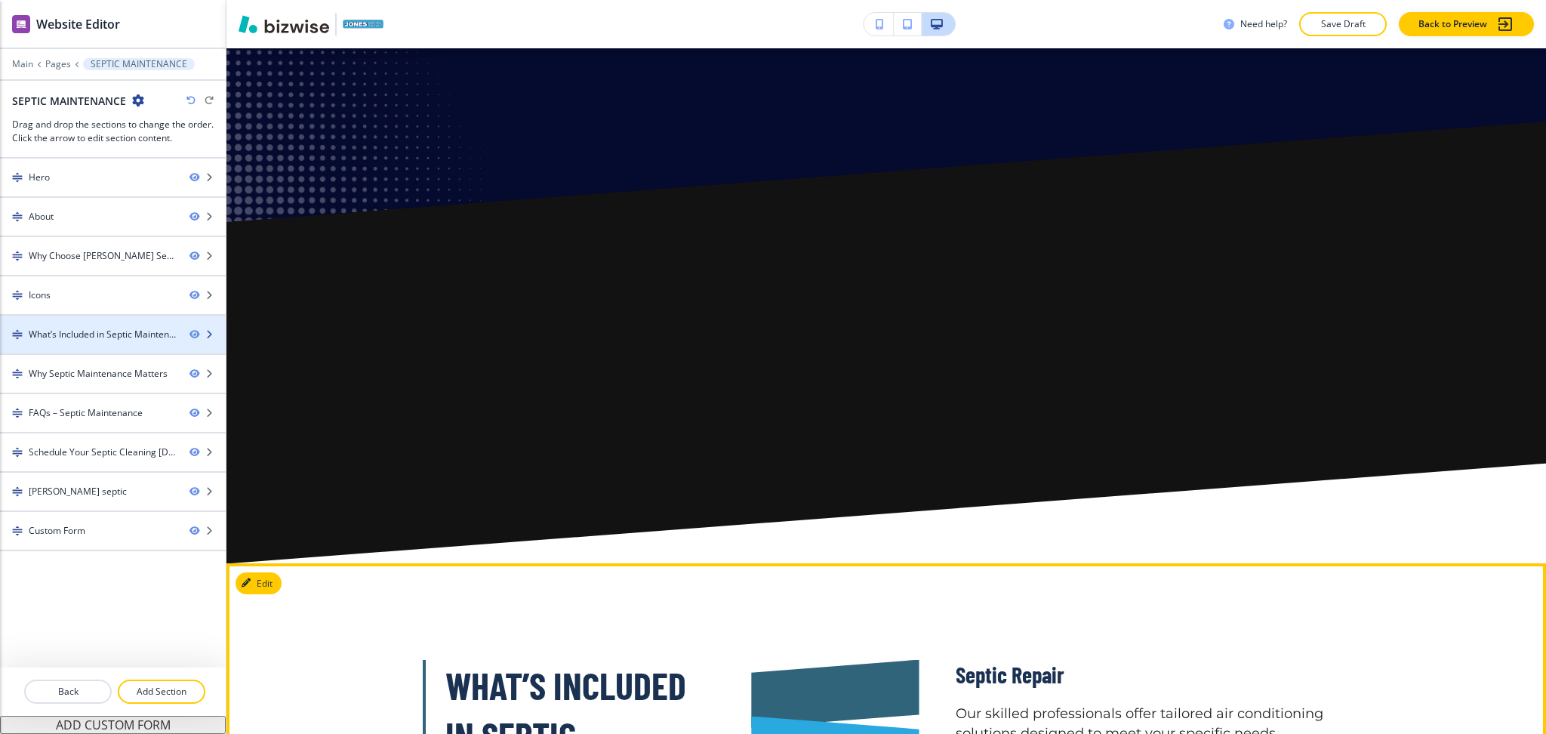
click at [113, 329] on div "What’s Included in Septic Maintenance?" at bounding box center [103, 335] width 149 height 14
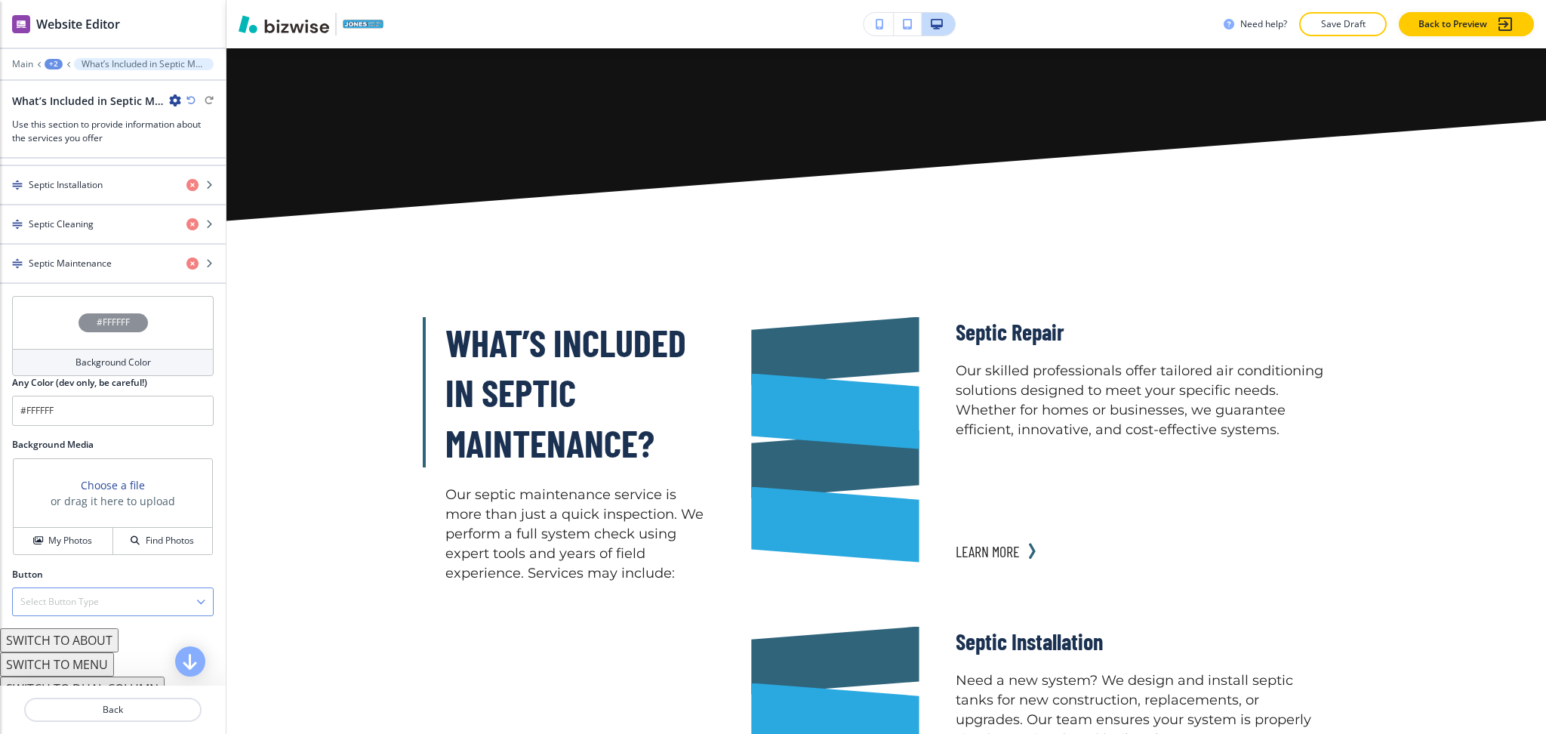
scroll to position [741, 0]
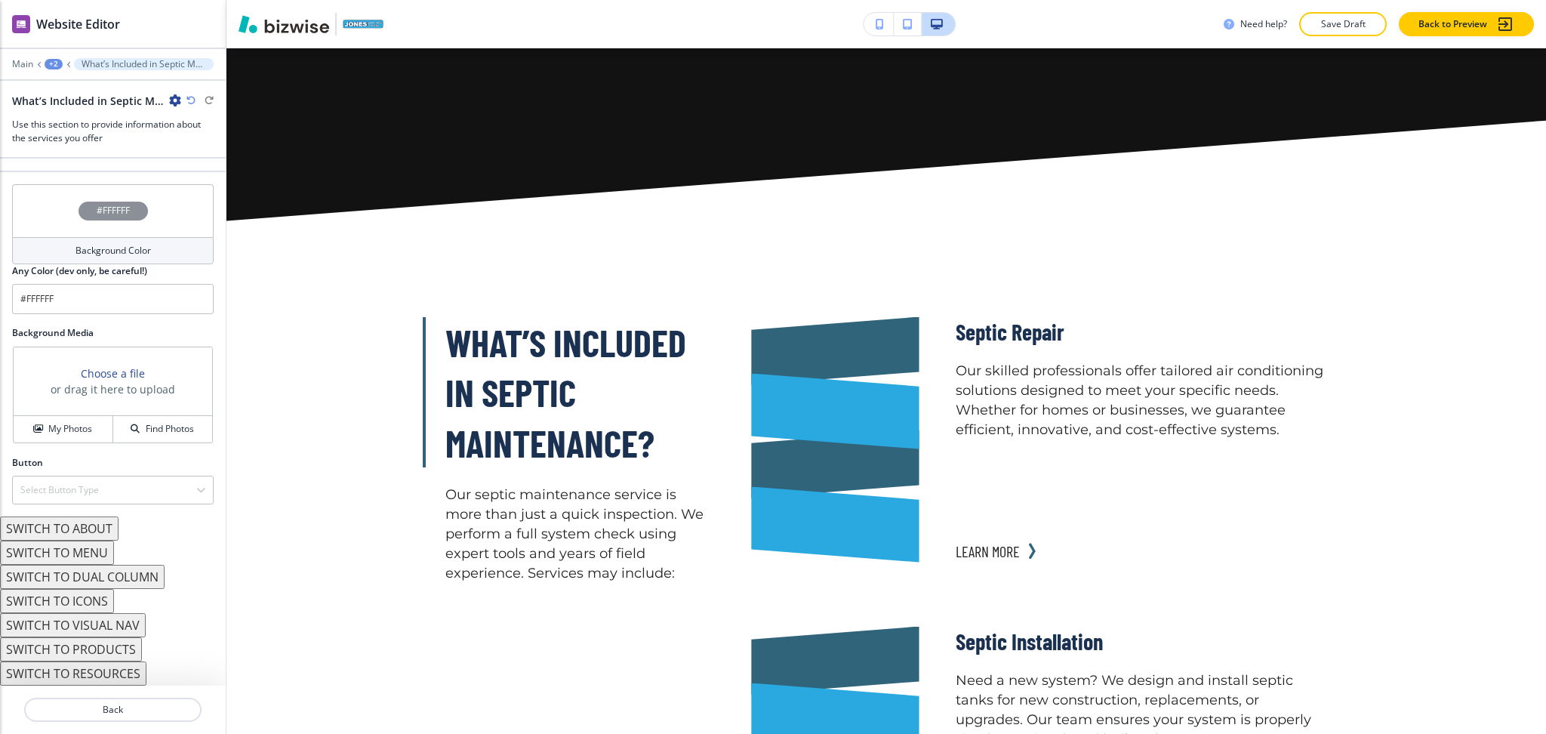
click at [103, 574] on button "SWITCH TO DUAL COLUMN" at bounding box center [82, 577] width 165 height 24
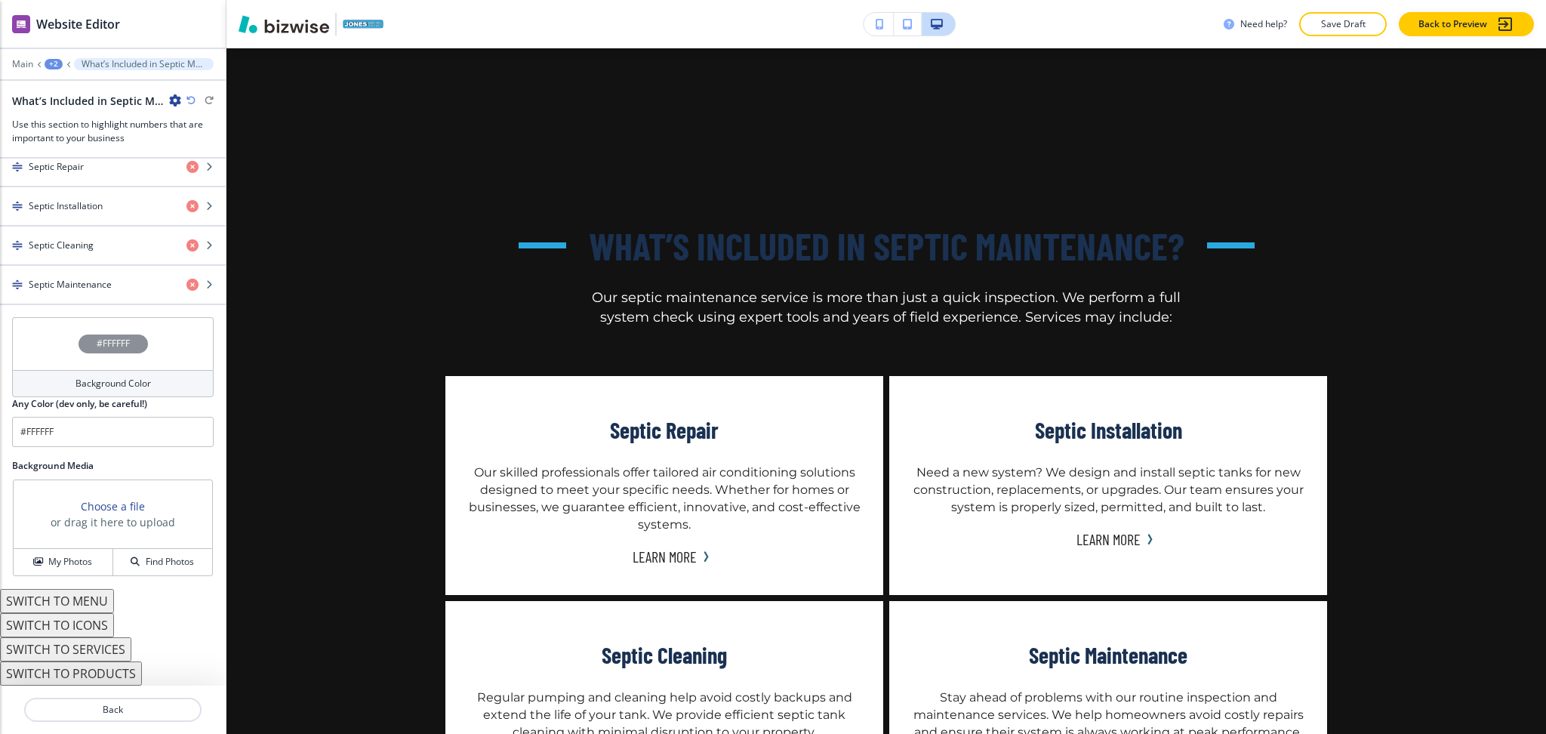
scroll to position [728, 0]
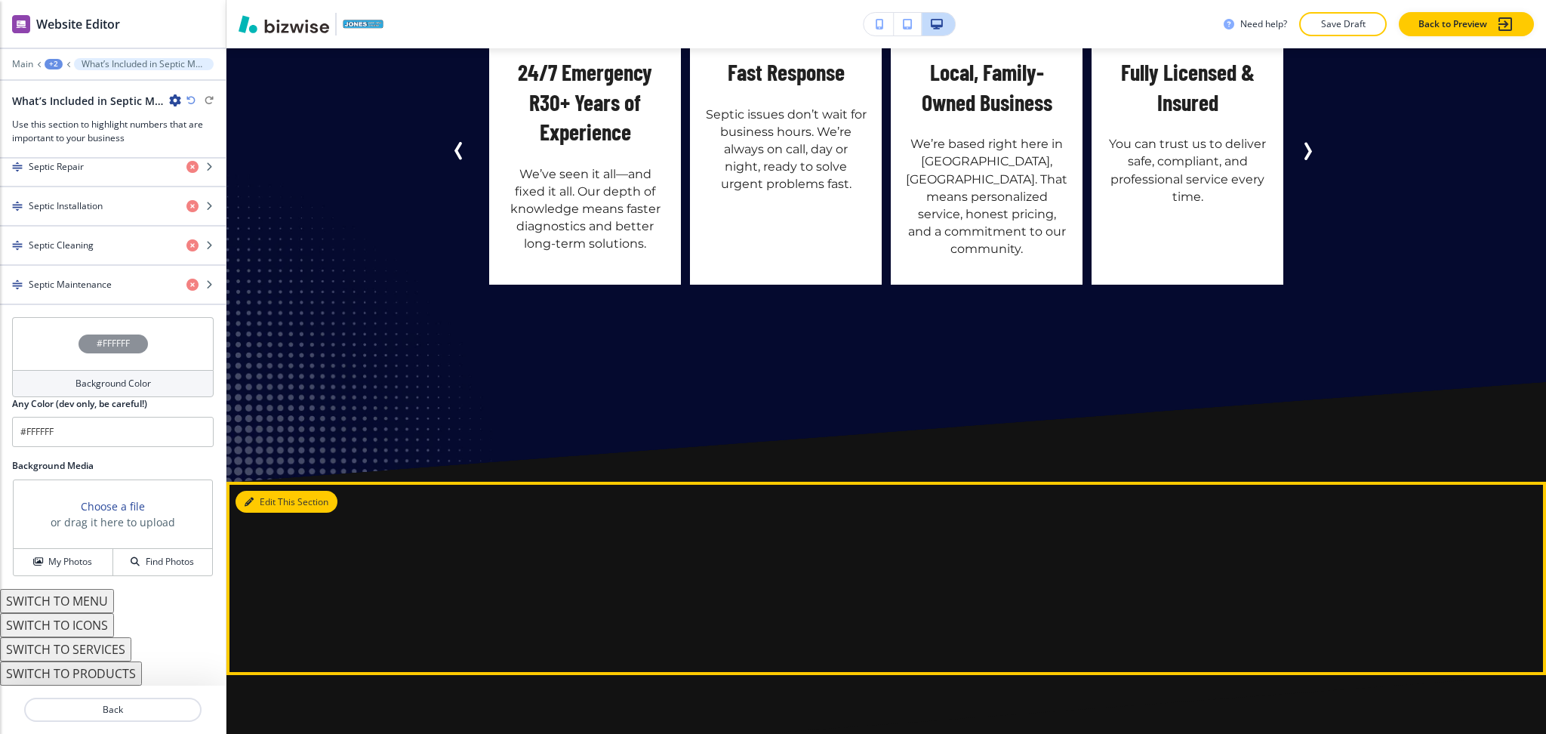
click at [272, 491] on button "Edit This Section" at bounding box center [287, 502] width 102 height 23
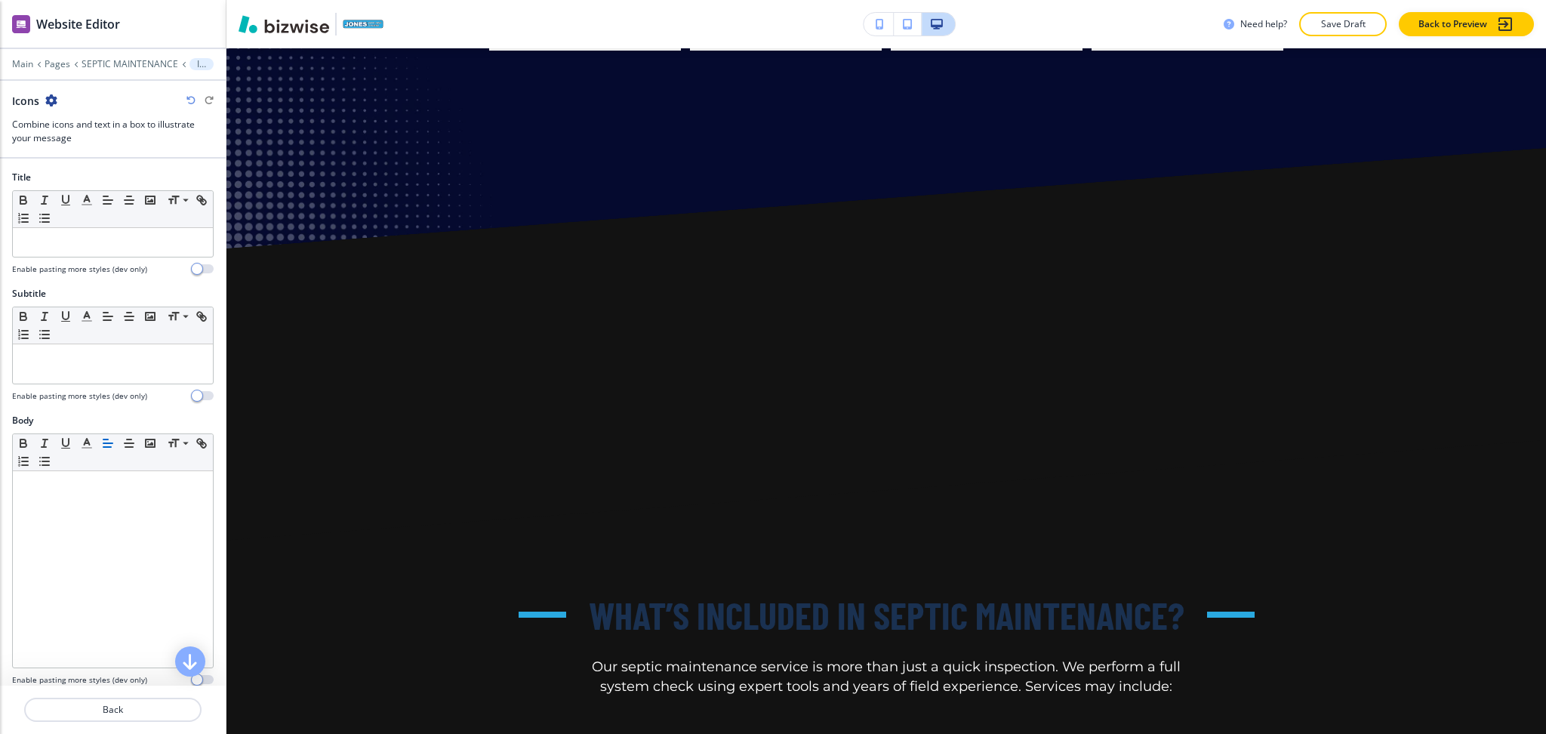
scroll to position [2631, 0]
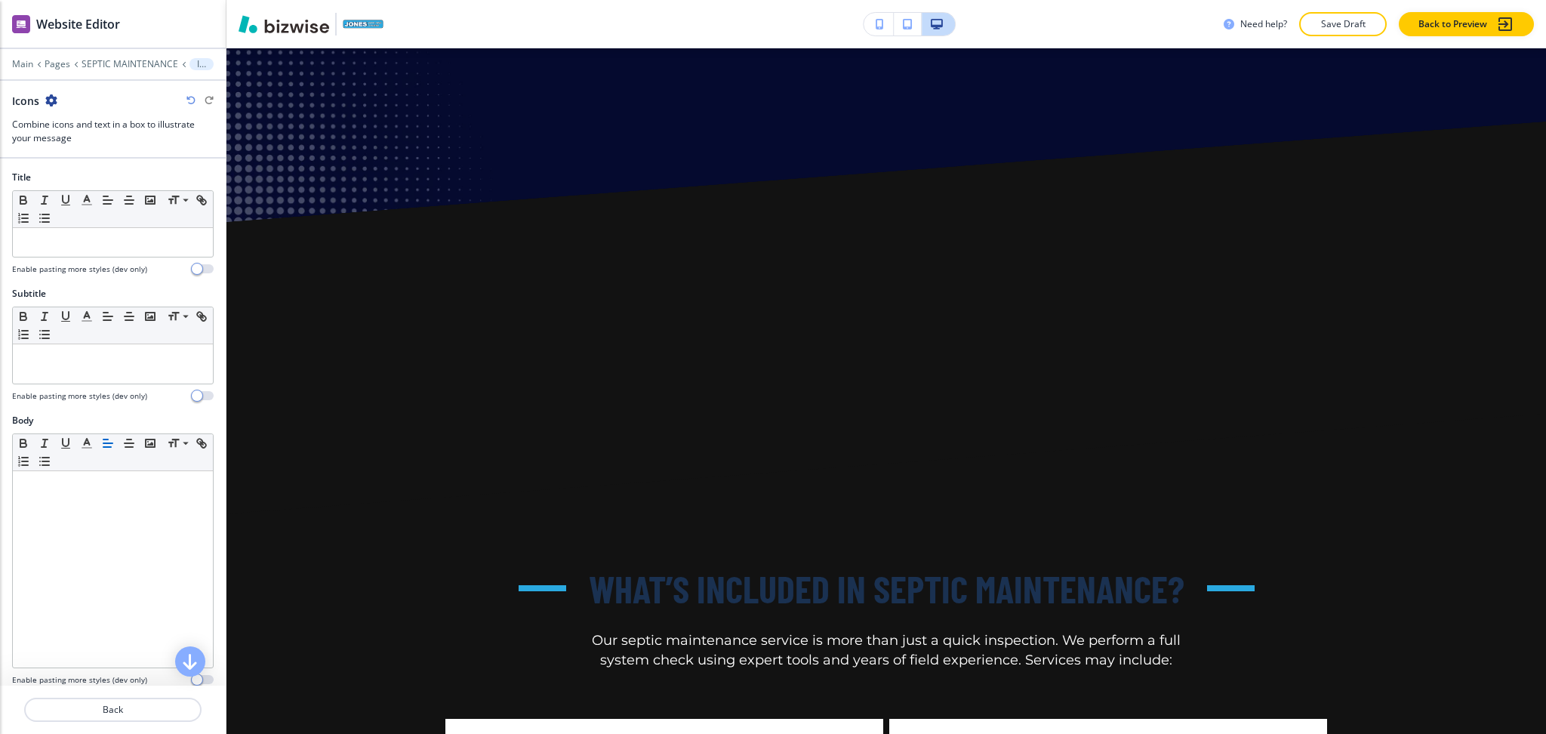
click at [48, 97] on icon "button" at bounding box center [51, 100] width 12 height 12
click at [86, 182] on p "Delete Section" at bounding box center [93, 180] width 77 height 14
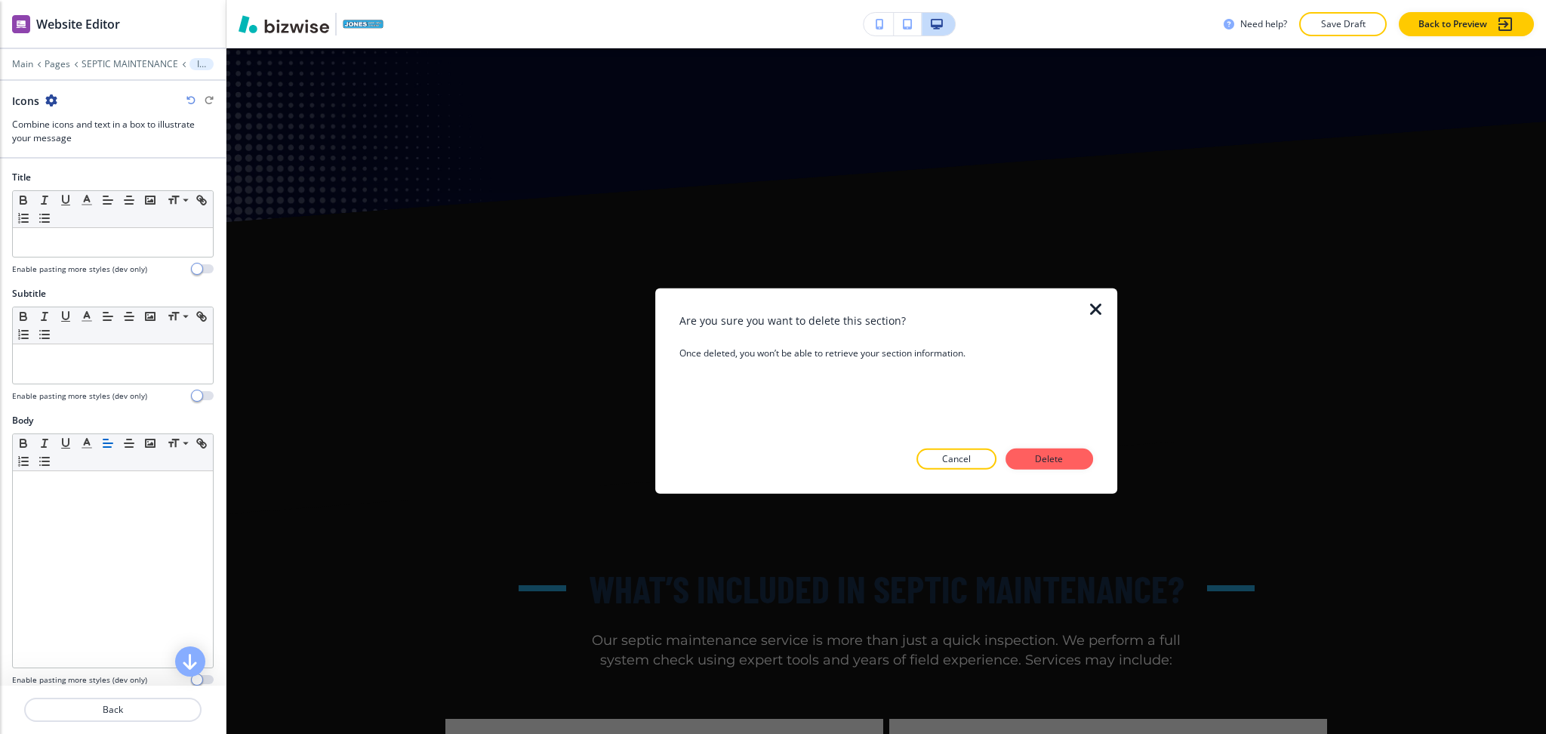
click at [1023, 458] on button "Delete" at bounding box center [1050, 458] width 88 height 21
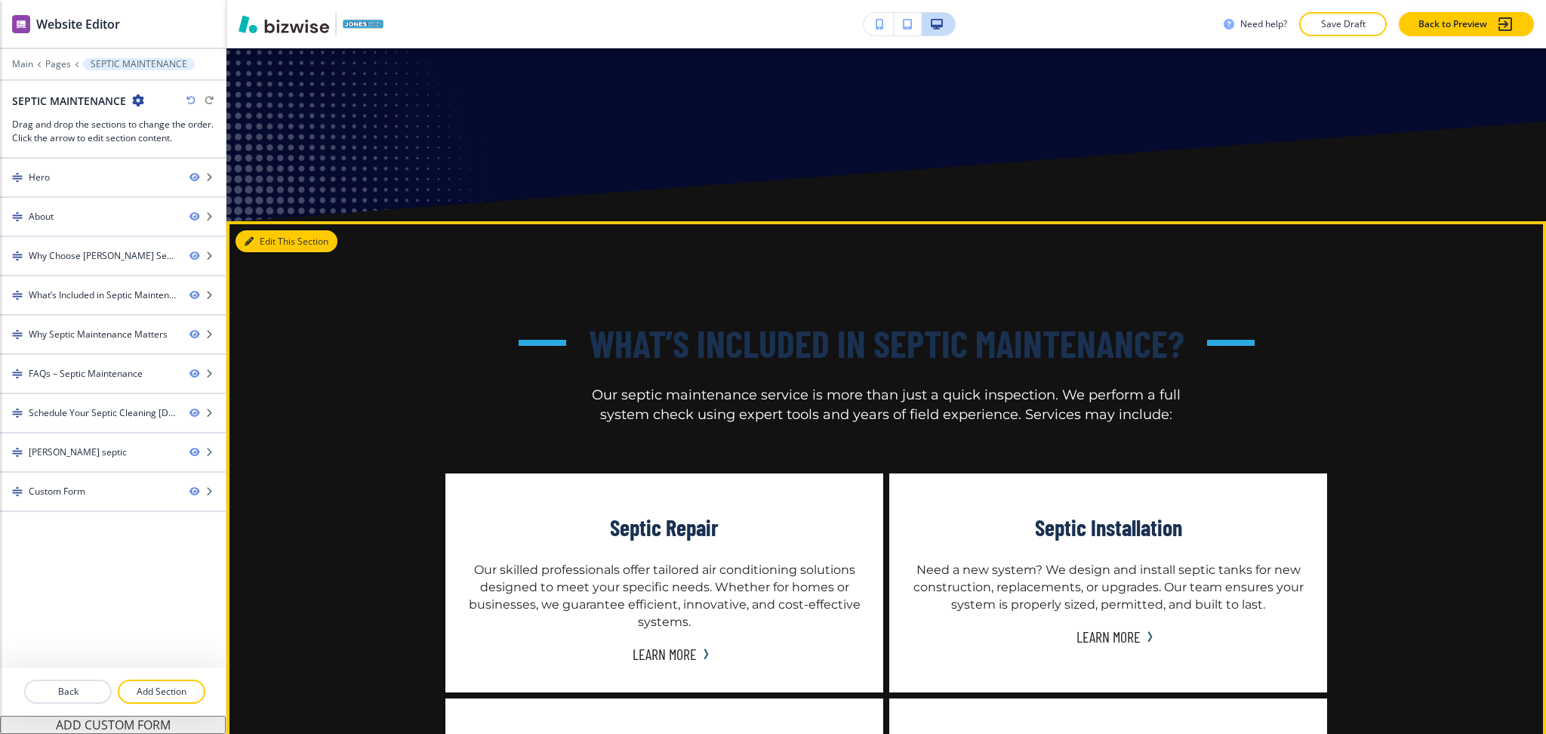
click at [270, 230] on button "Edit This Section" at bounding box center [287, 241] width 102 height 23
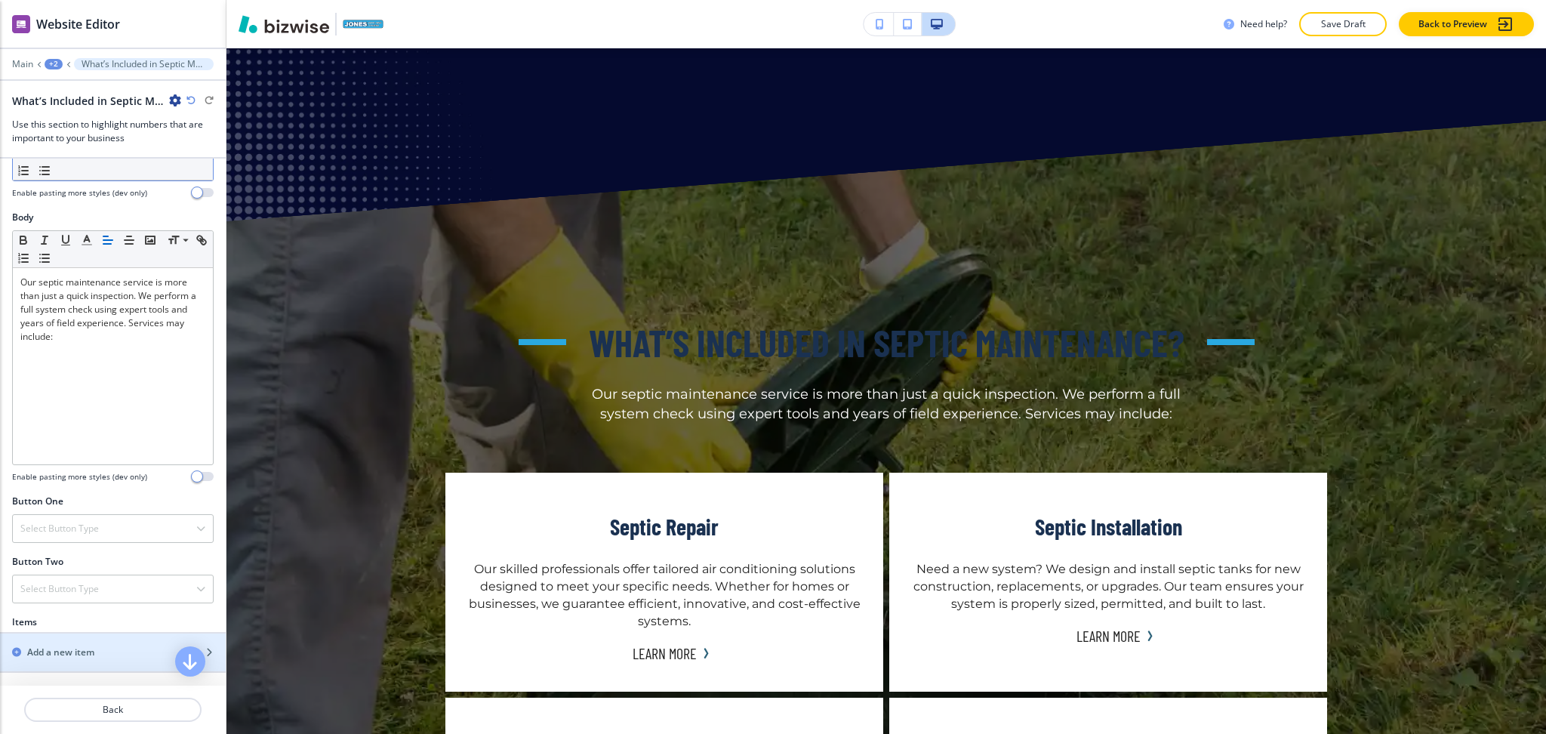
scroll to position [0, 0]
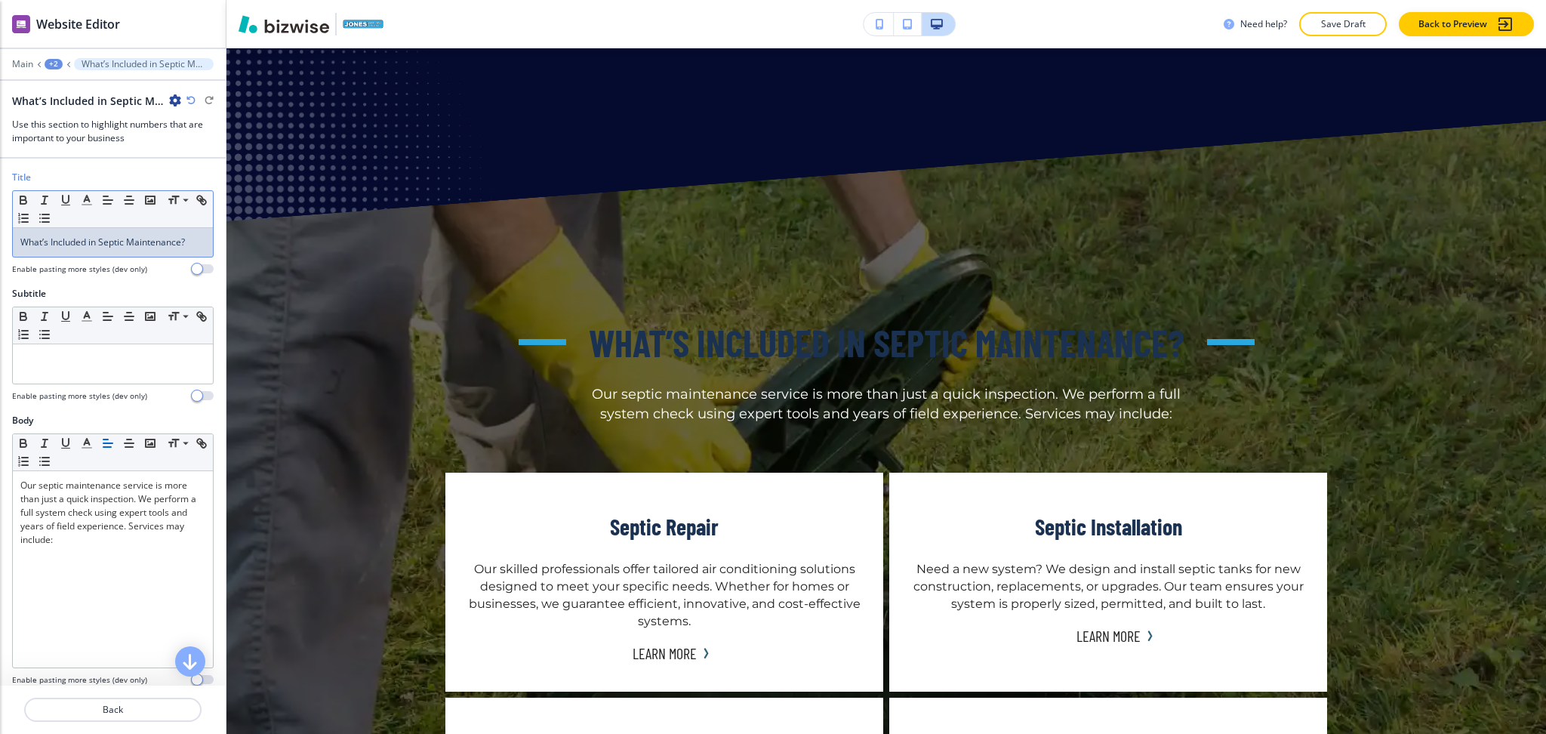
click at [131, 232] on div "What’s Included in Septic Maintenance?" at bounding box center [113, 242] width 200 height 29
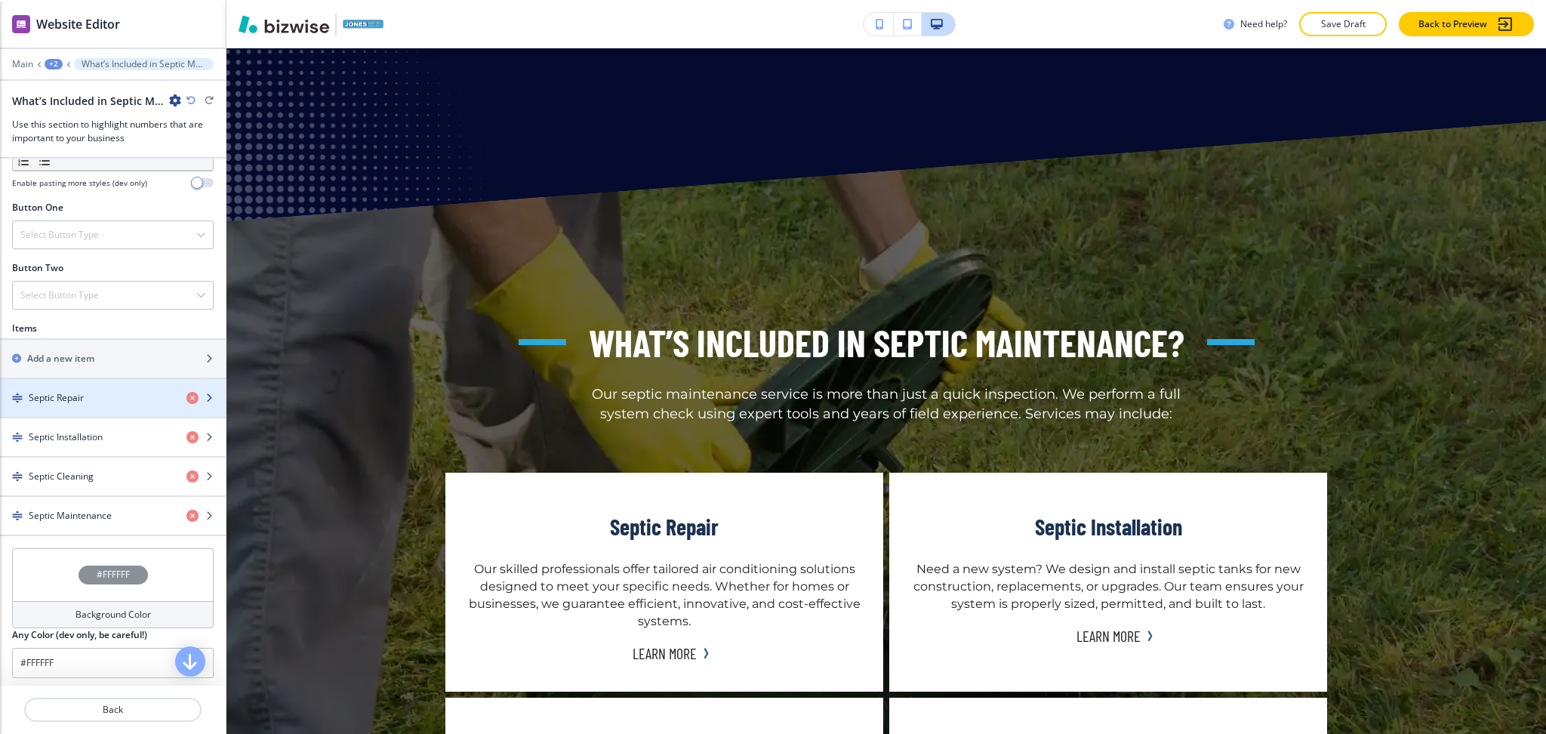
scroll to position [497, 0]
click at [66, 396] on h4 "Septic Repair" at bounding box center [56, 397] width 55 height 14
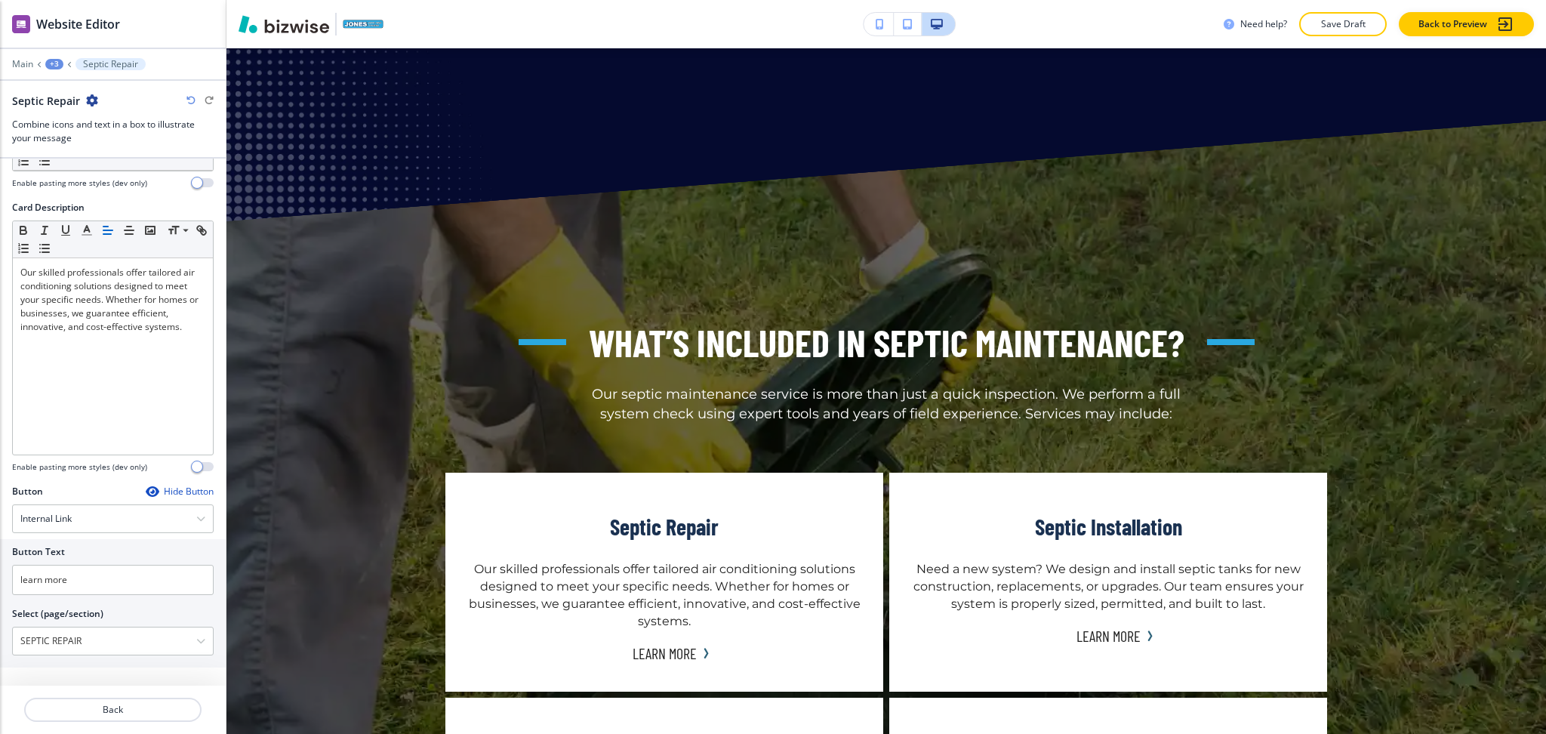
click at [164, 488] on div "Hide Button" at bounding box center [180, 491] width 68 height 12
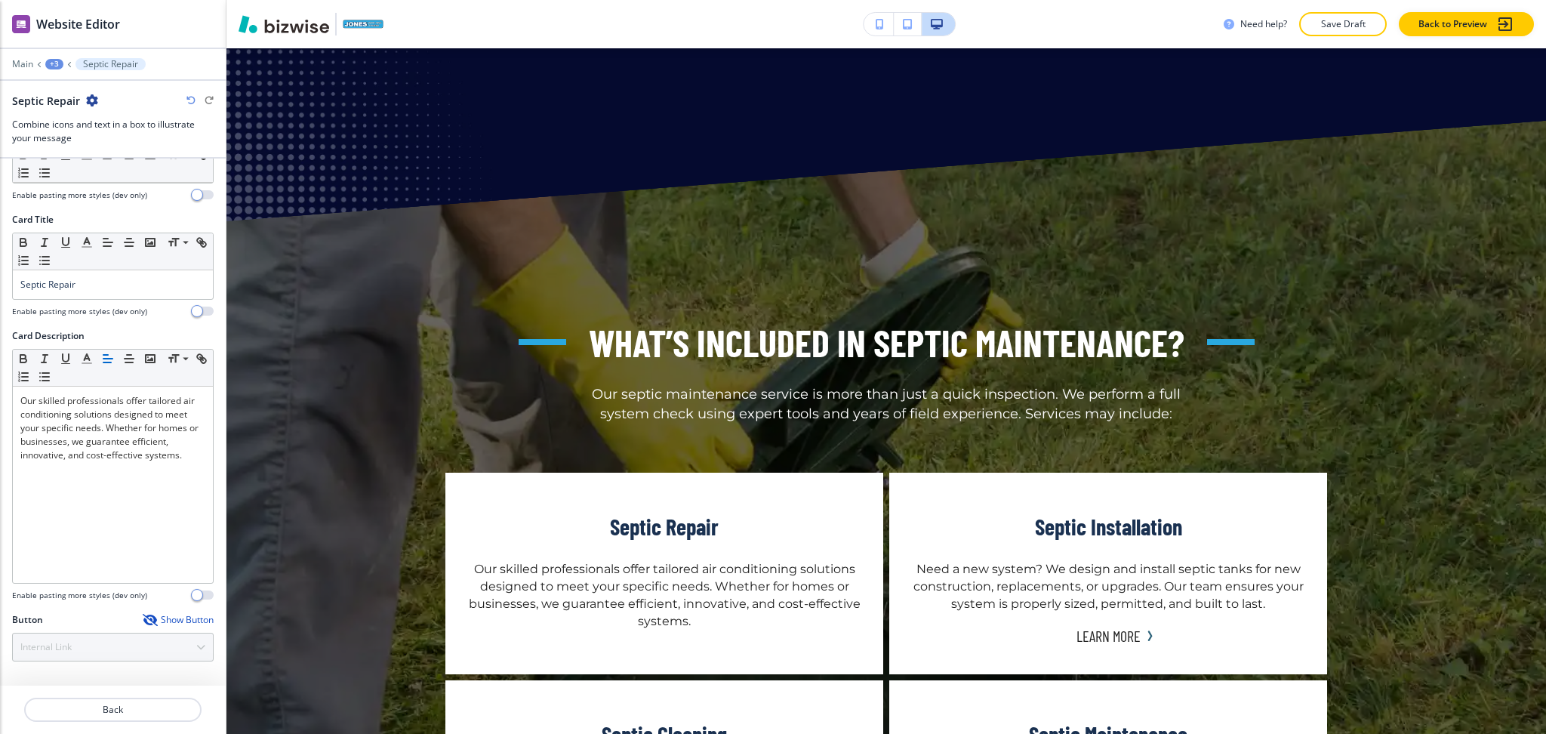
scroll to position [257, 0]
drag, startPoint x: 101, startPoint y: 290, endPoint x: 0, endPoint y: 293, distance: 101.2
click at [0, 293] on div "Card Title Small Normal Large Huge Septic Repair Enable pasting more styles (de…" at bounding box center [113, 271] width 226 height 116
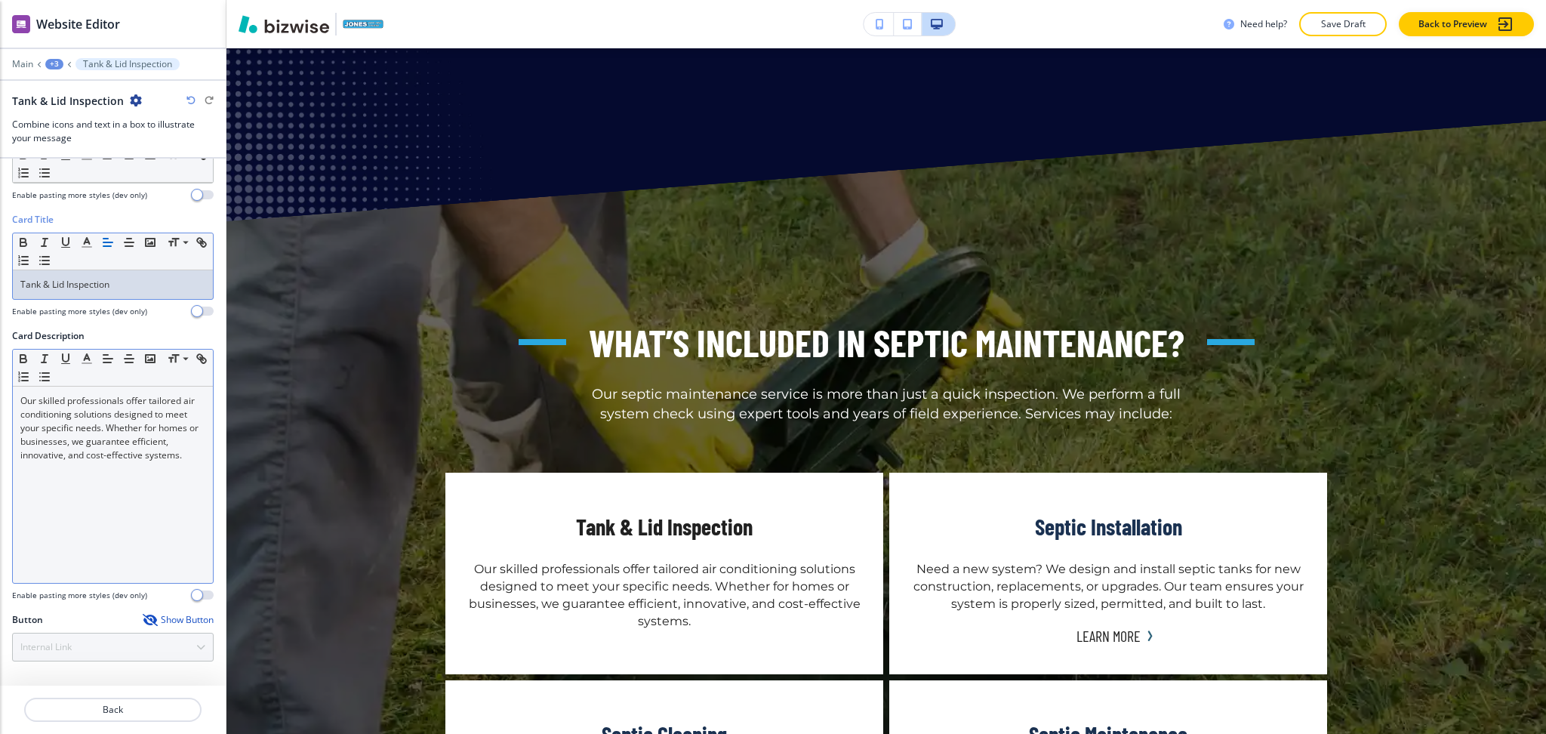
click at [85, 522] on div "Our skilled professionals offer tailored air conditioning solutions designed to…" at bounding box center [113, 485] width 200 height 196
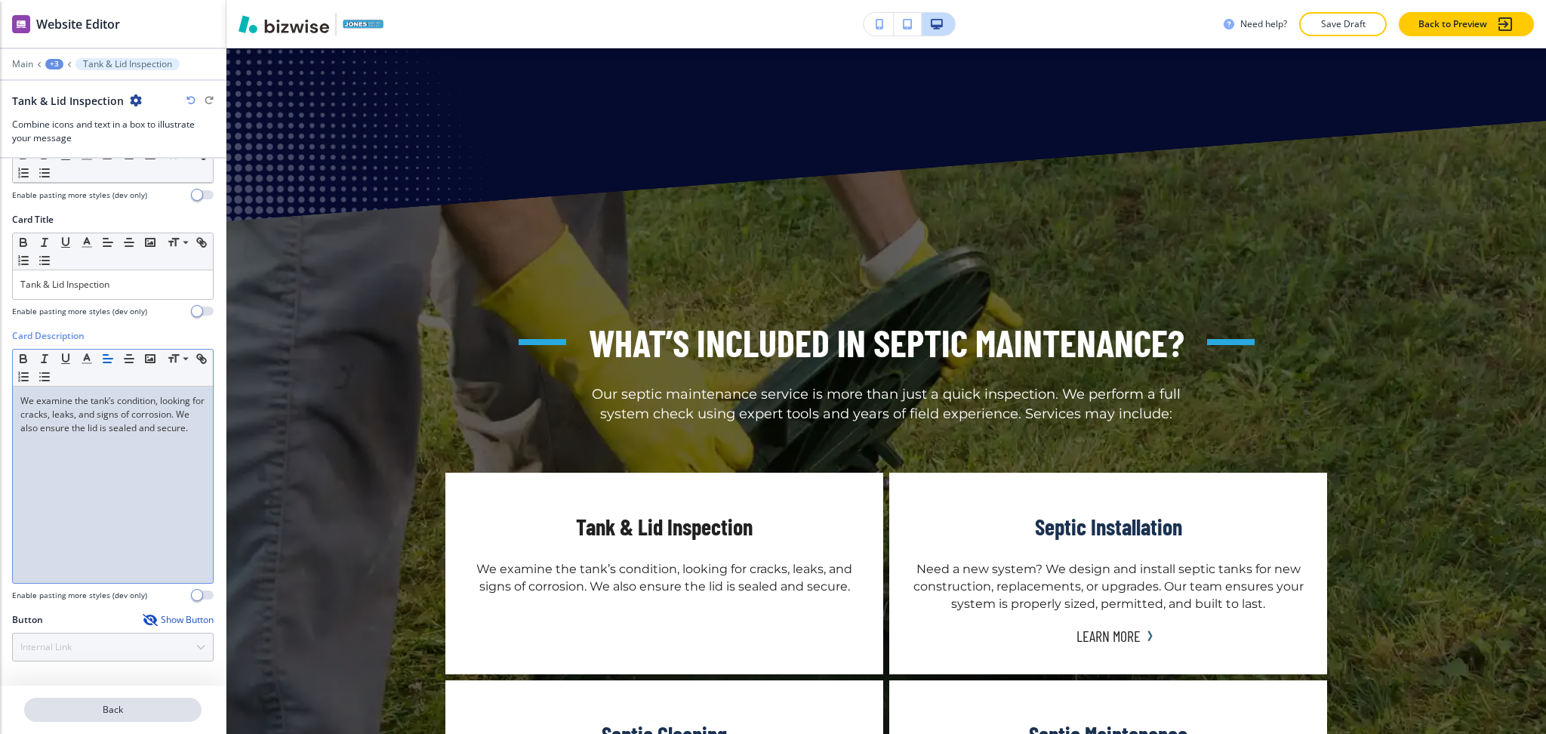
click at [122, 704] on p "Back" at bounding box center [113, 710] width 174 height 14
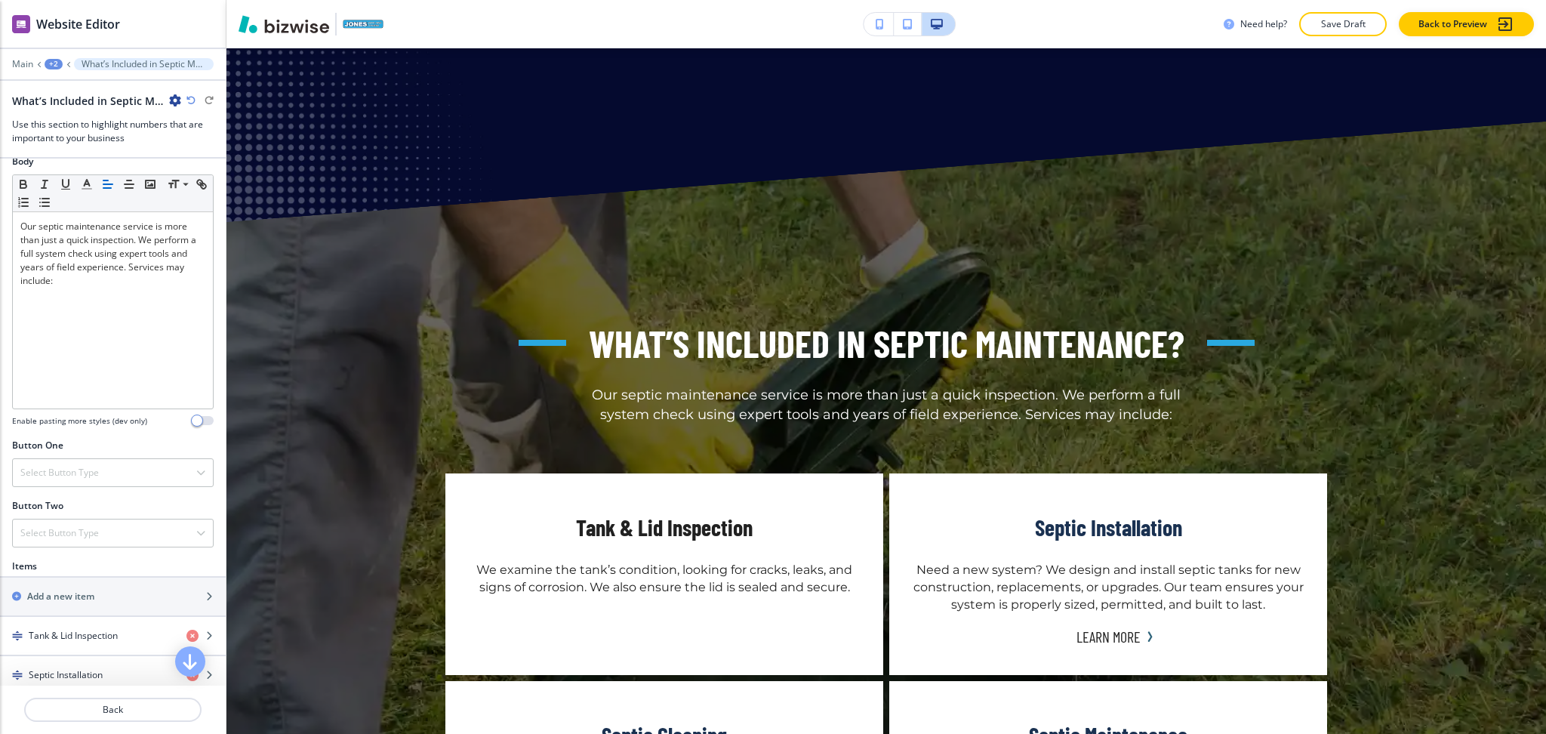
scroll to position [490, 0]
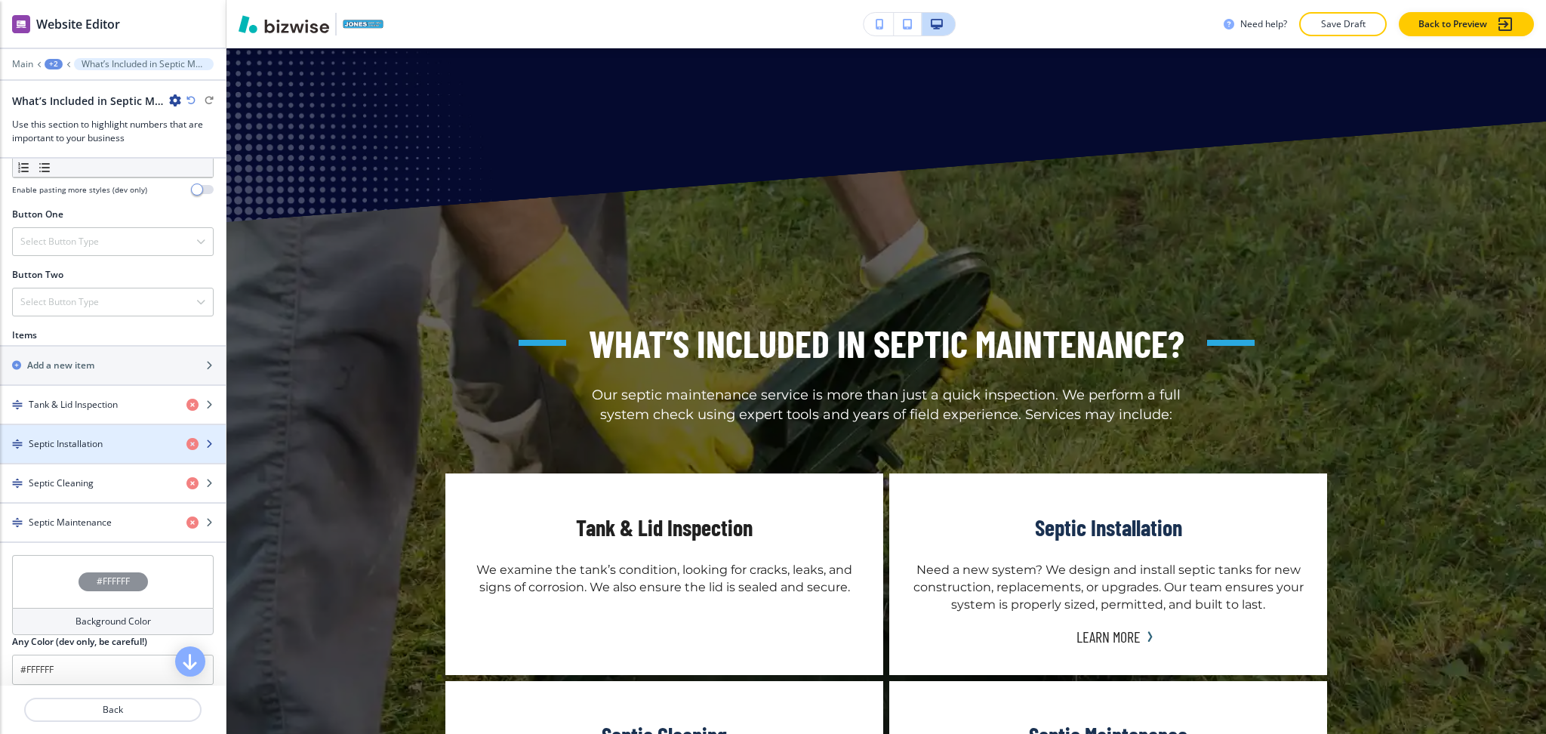
click at [94, 444] on h4 "Septic Installation" at bounding box center [66, 444] width 74 height 14
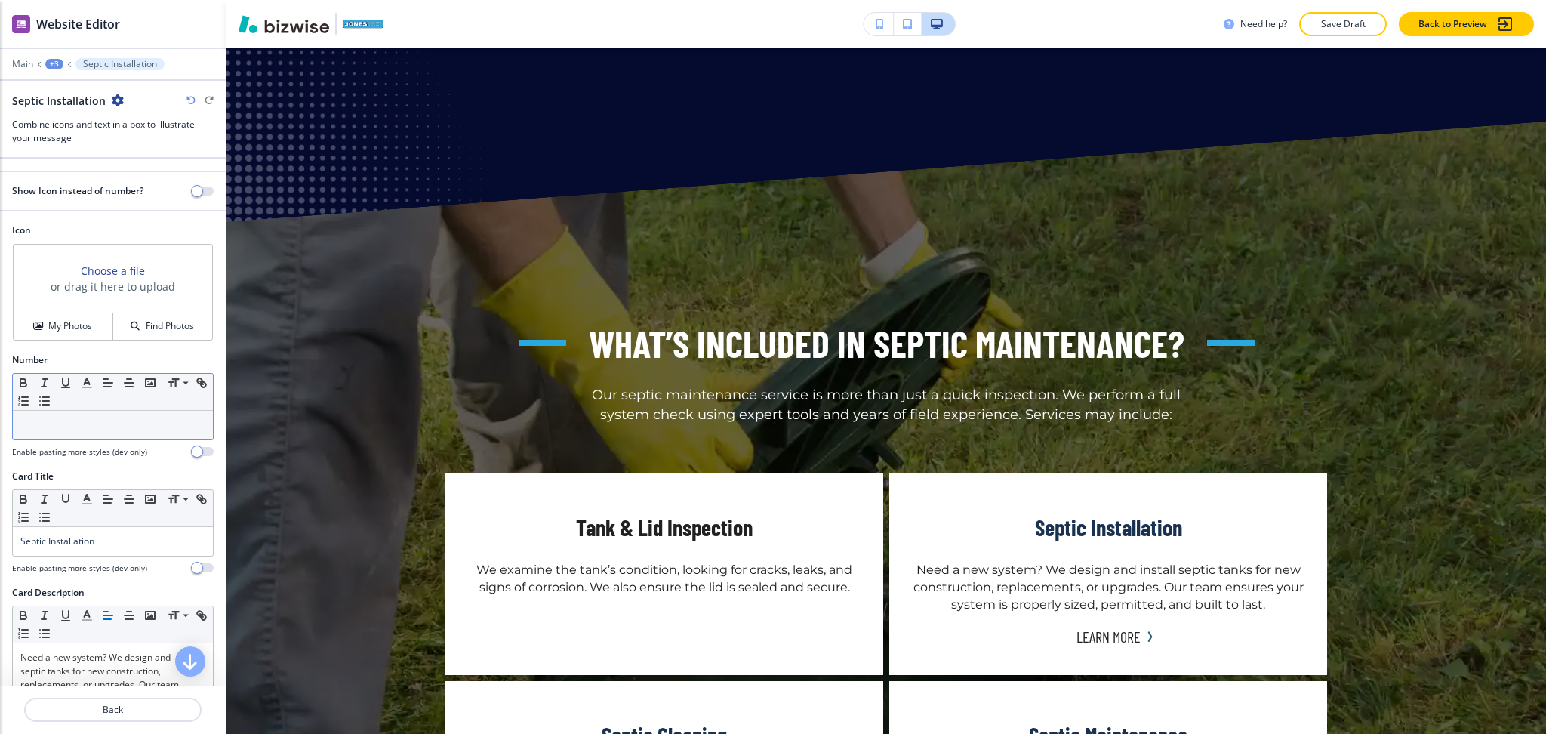
click at [114, 427] on p at bounding box center [112, 425] width 185 height 14
drag, startPoint x: 128, startPoint y: 530, endPoint x: 0, endPoint y: 528, distance: 127.6
click at [0, 528] on div "Card Title Small Normal Large Huge Septic Installation Enable pasting more styl…" at bounding box center [113, 528] width 226 height 116
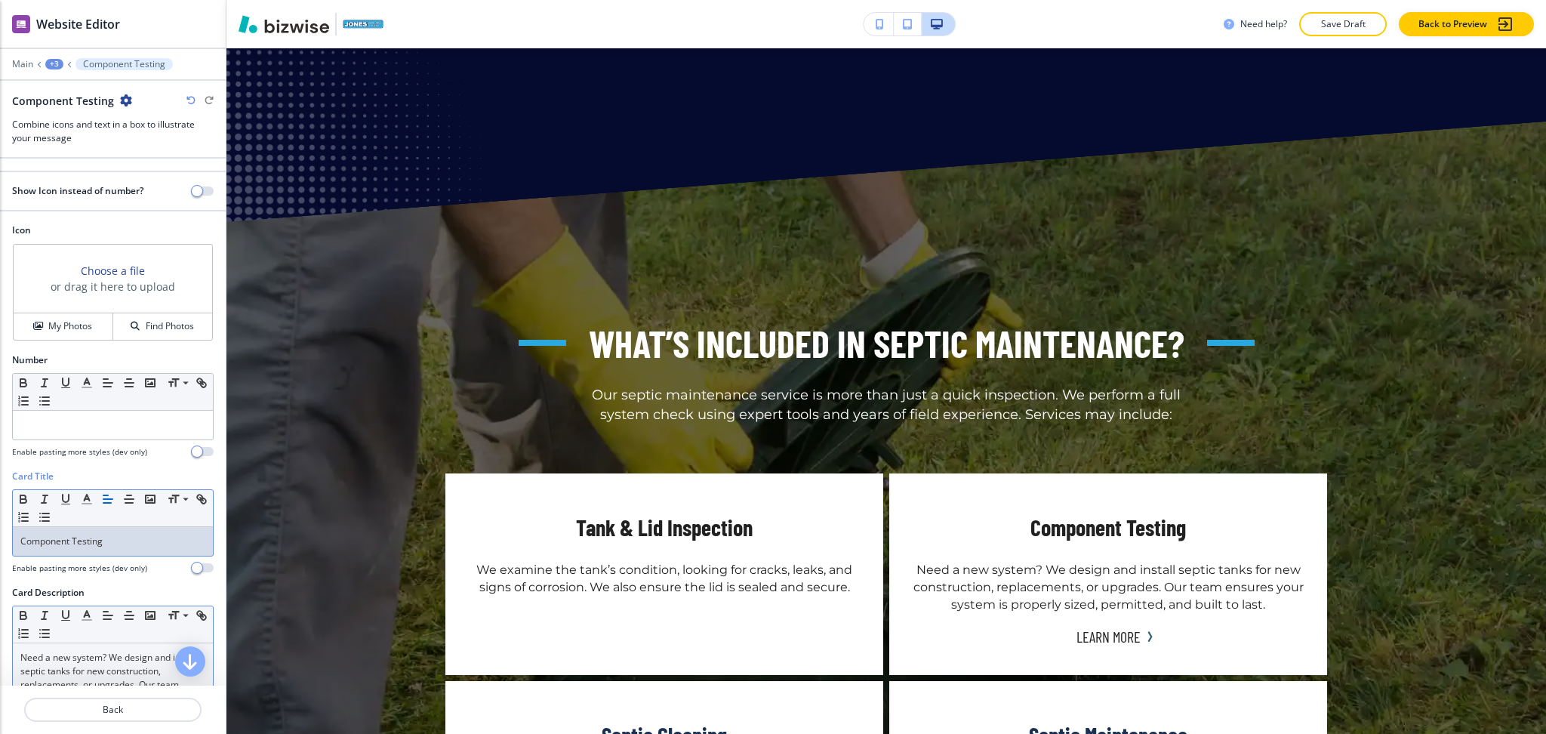
click at [112, 681] on p "Need a new system? We design and install septic tanks for new construction, rep…" at bounding box center [112, 685] width 185 height 68
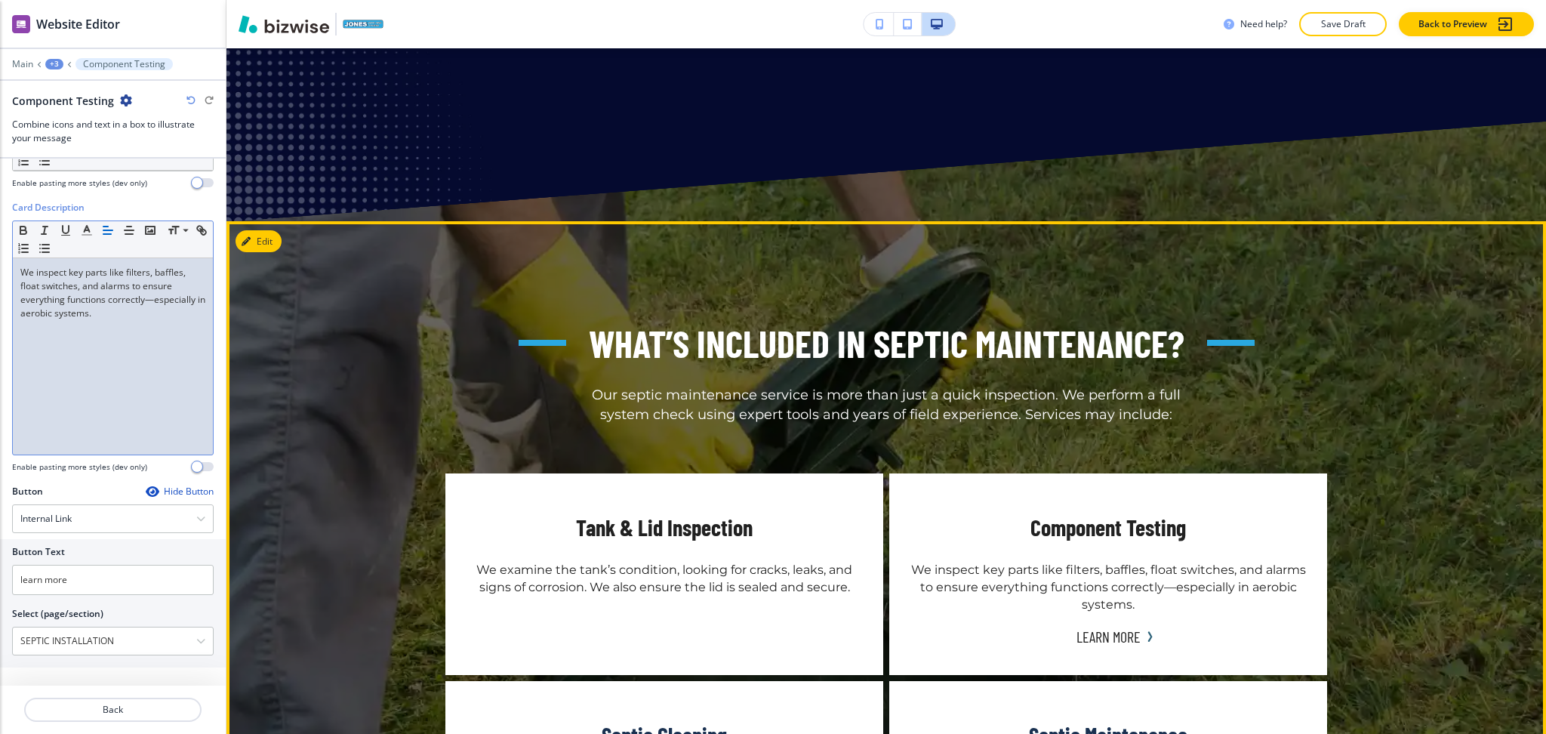
scroll to position [2633, 0]
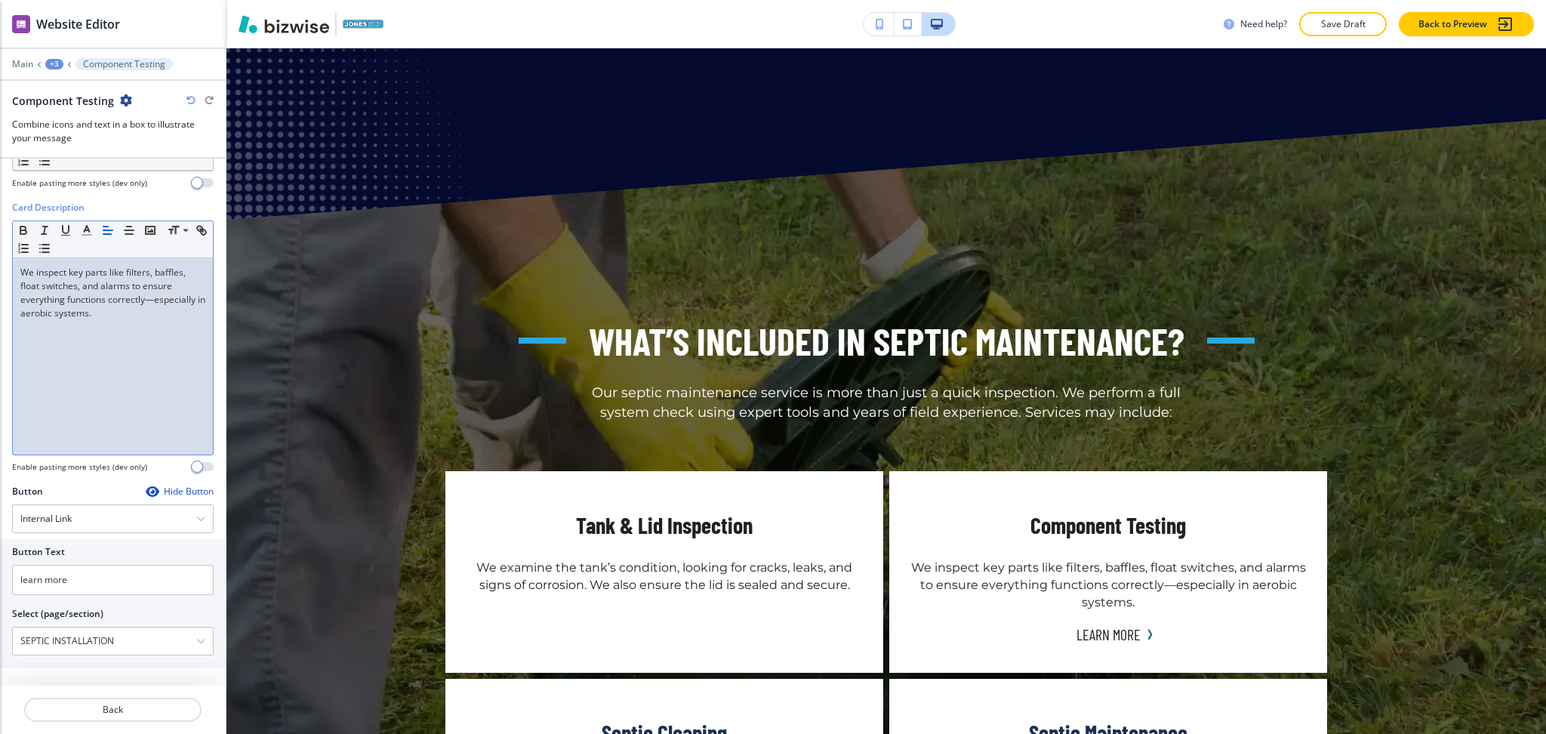
click at [168, 494] on div "Hide Button" at bounding box center [180, 491] width 68 height 12
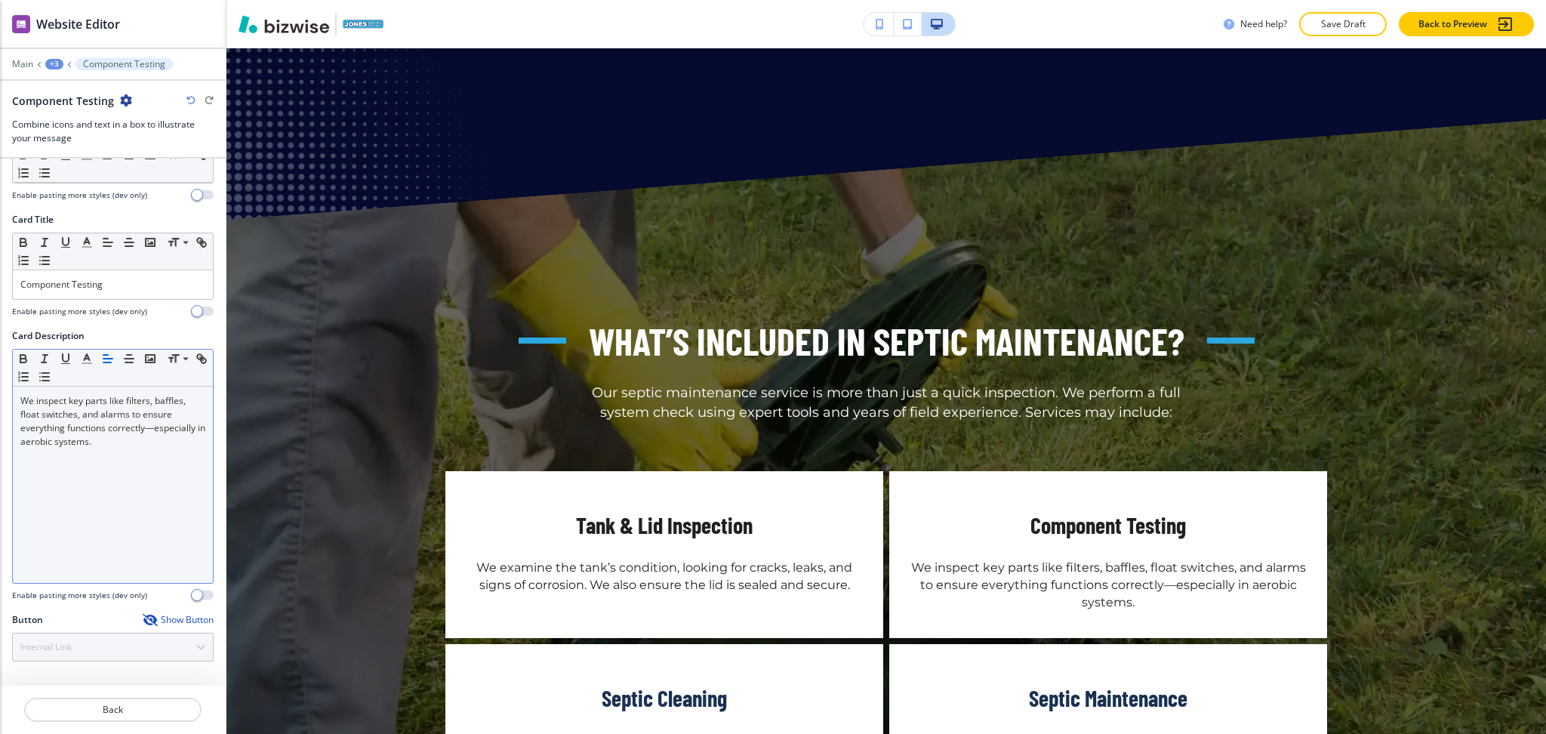
scroll to position [257, 0]
click at [133, 700] on button "Back" at bounding box center [112, 710] width 177 height 24
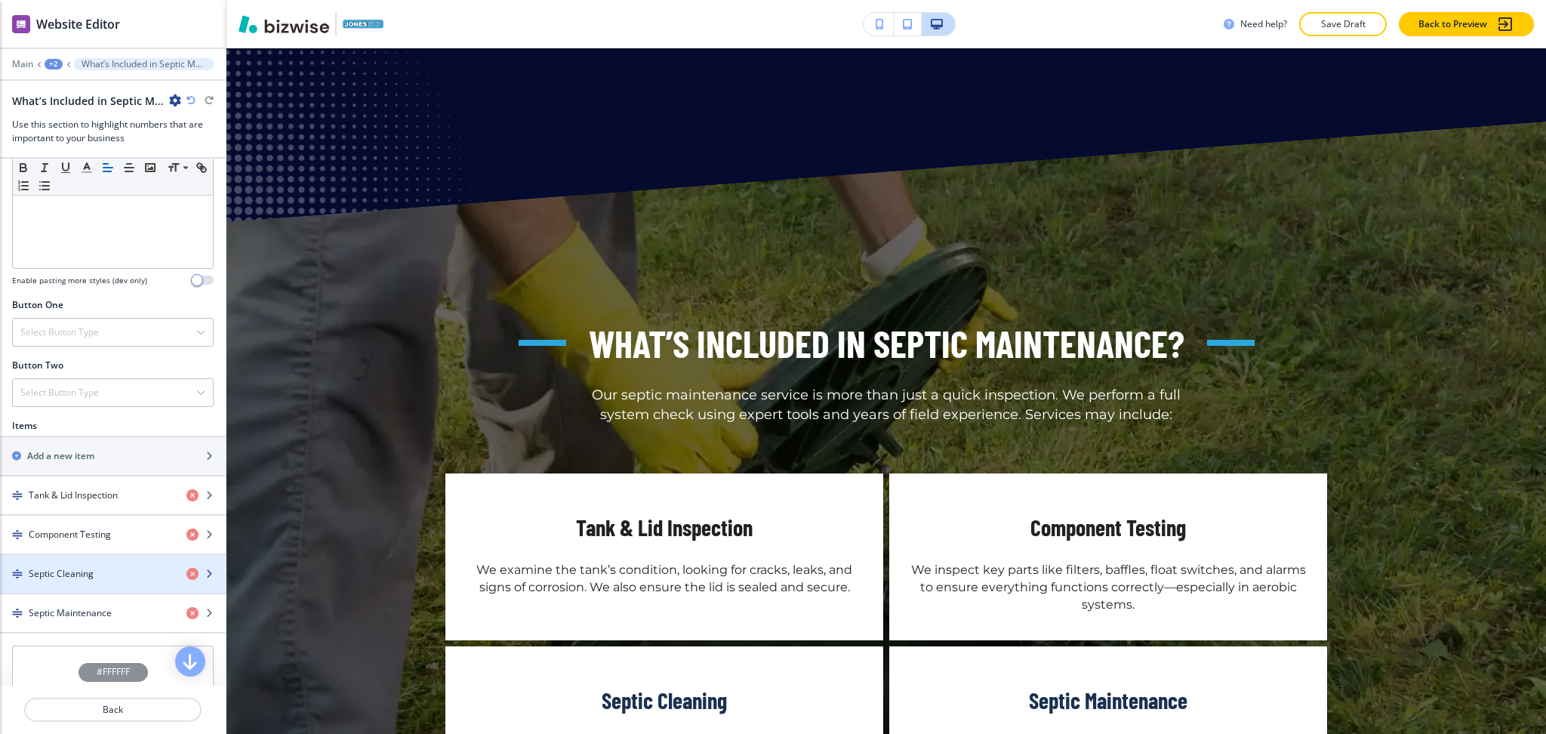
scroll to position [402, 0]
click at [90, 567] on h4 "Septic Cleaning" at bounding box center [61, 572] width 65 height 14
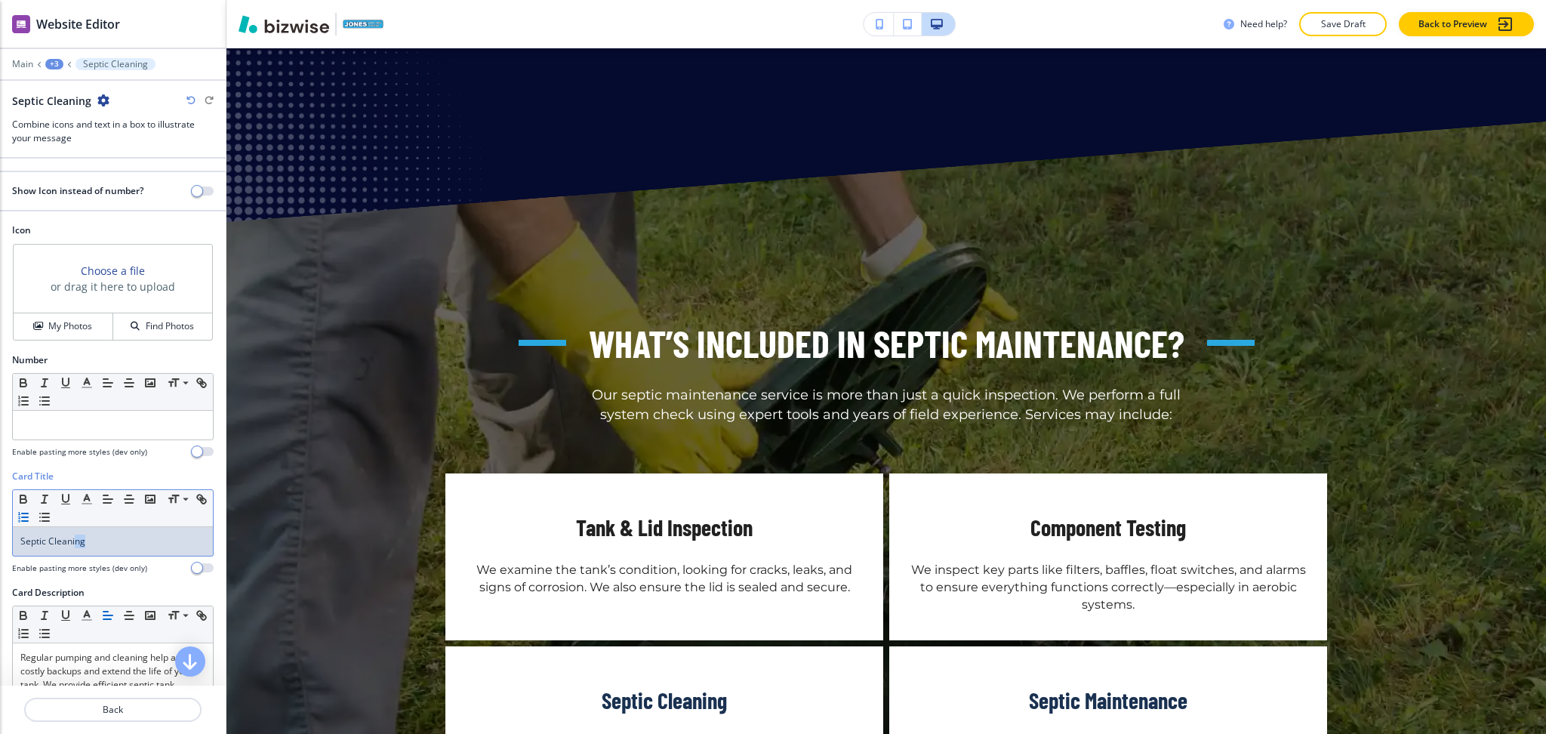
drag, startPoint x: 100, startPoint y: 541, endPoint x: 43, endPoint y: 510, distance: 64.9
click at [0, 531] on div "Card Title Small Normal Large Huge Septic Cleaning Enable pasting more styles (…" at bounding box center [113, 528] width 226 height 116
drag, startPoint x: 17, startPoint y: 534, endPoint x: 0, endPoint y: 534, distance: 17.4
click at [0, 534] on div "Card Title Small Normal Large Huge Effluent Filter Cleaning Enable pasting more…" at bounding box center [113, 528] width 226 height 116
click at [113, 655] on p "Regular pumping and cleaning help avoid costly backups and extend the life of y…" at bounding box center [112, 685] width 185 height 68
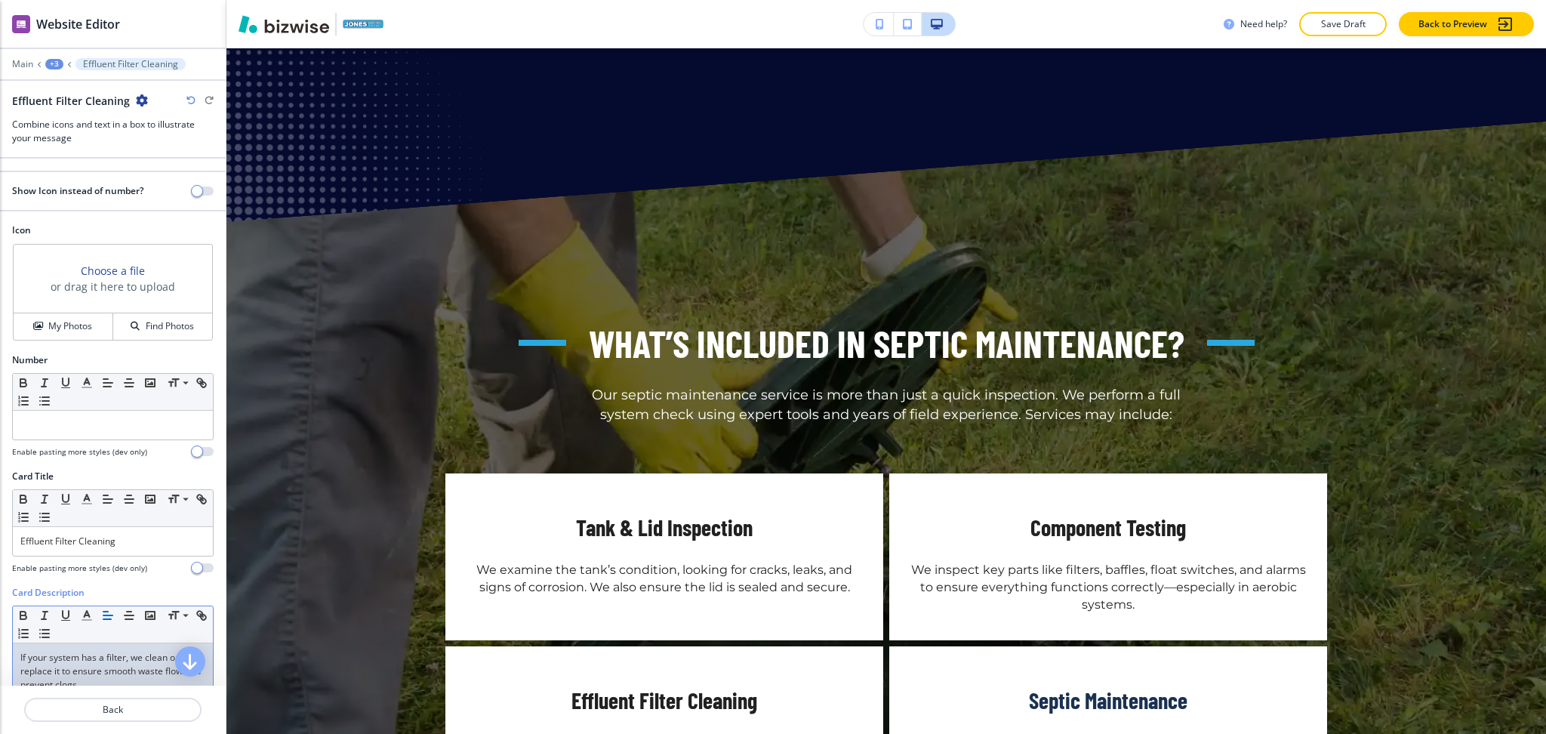
scroll to position [320, 0]
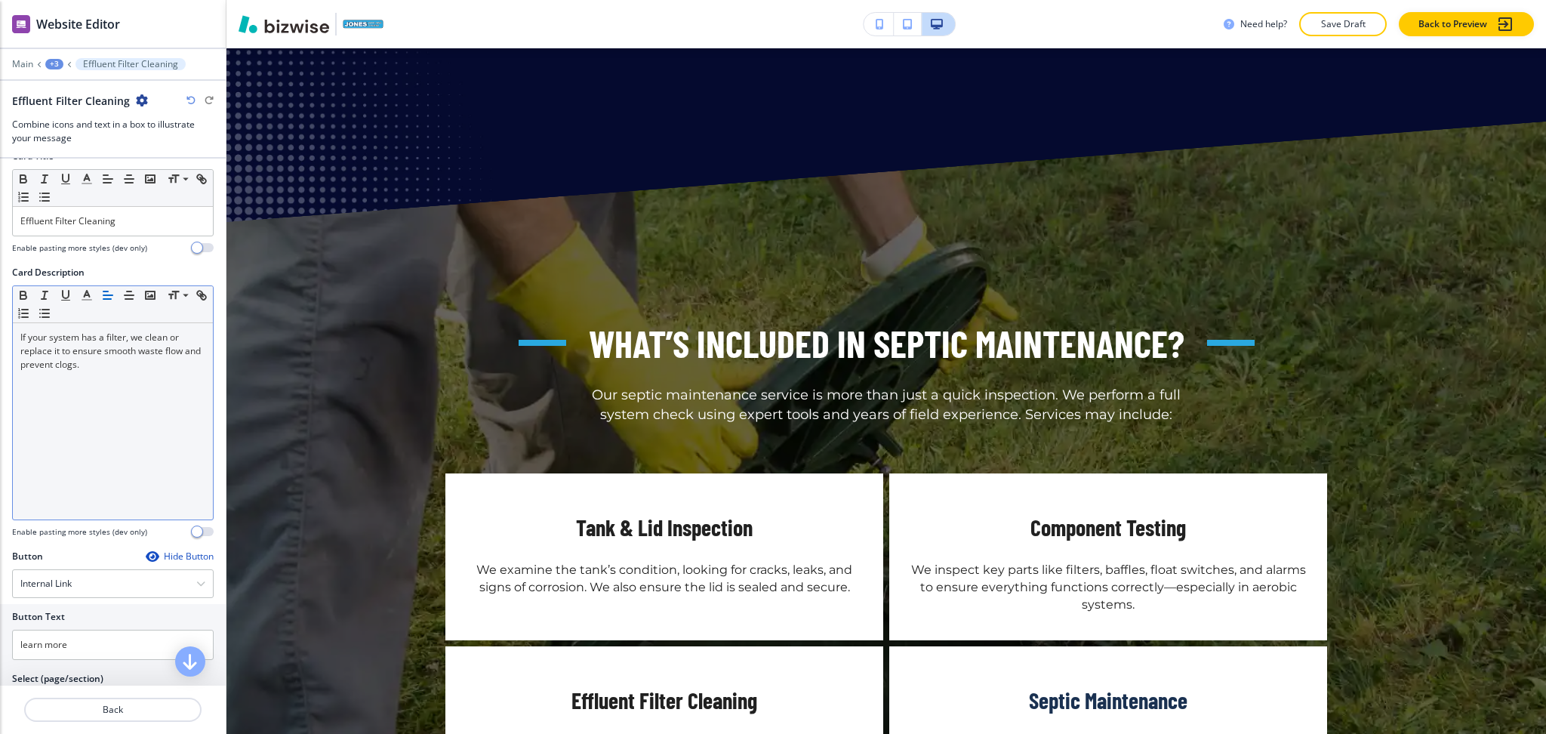
click at [173, 559] on div "Hide Button" at bounding box center [180, 556] width 68 height 12
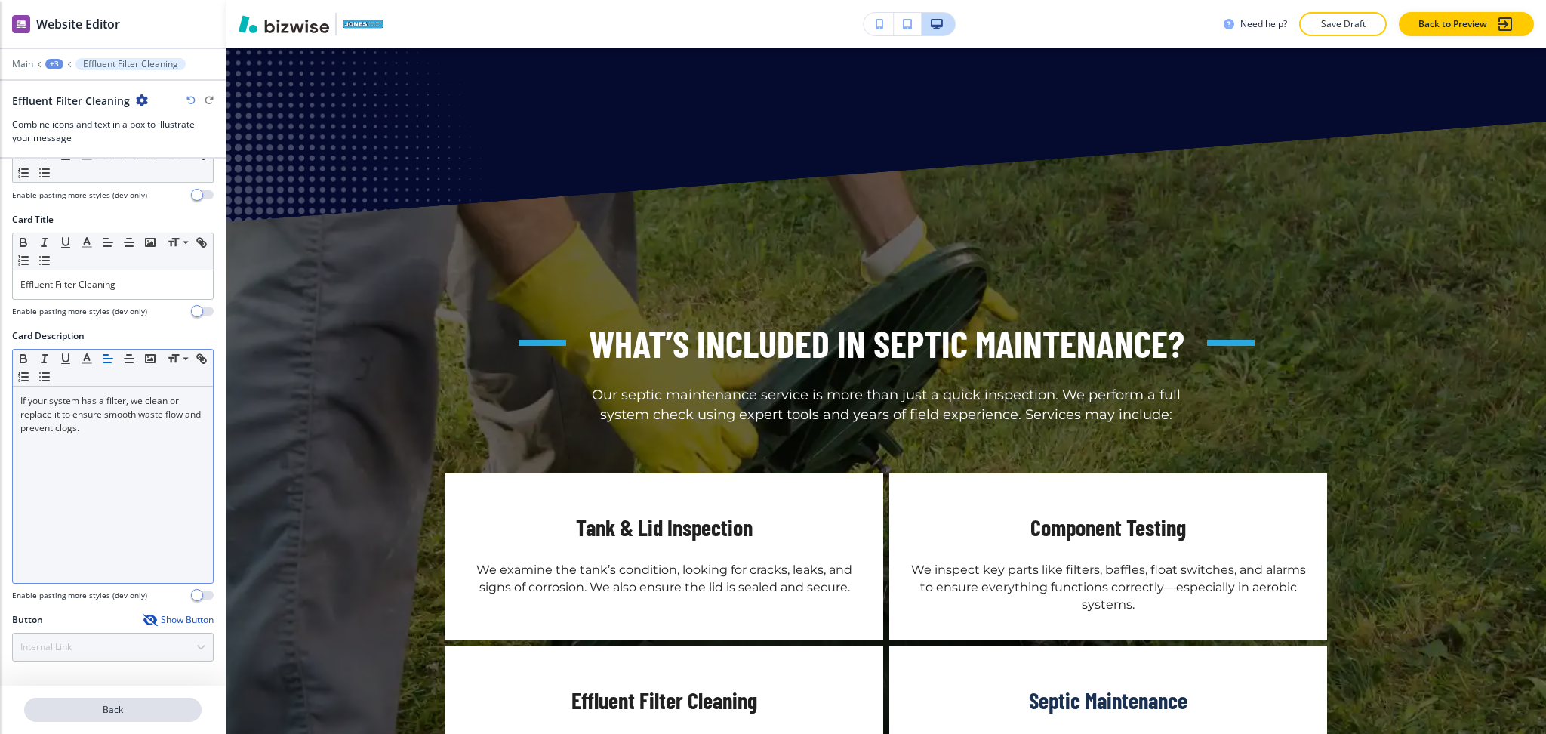
click at [166, 707] on p "Back" at bounding box center [113, 710] width 174 height 14
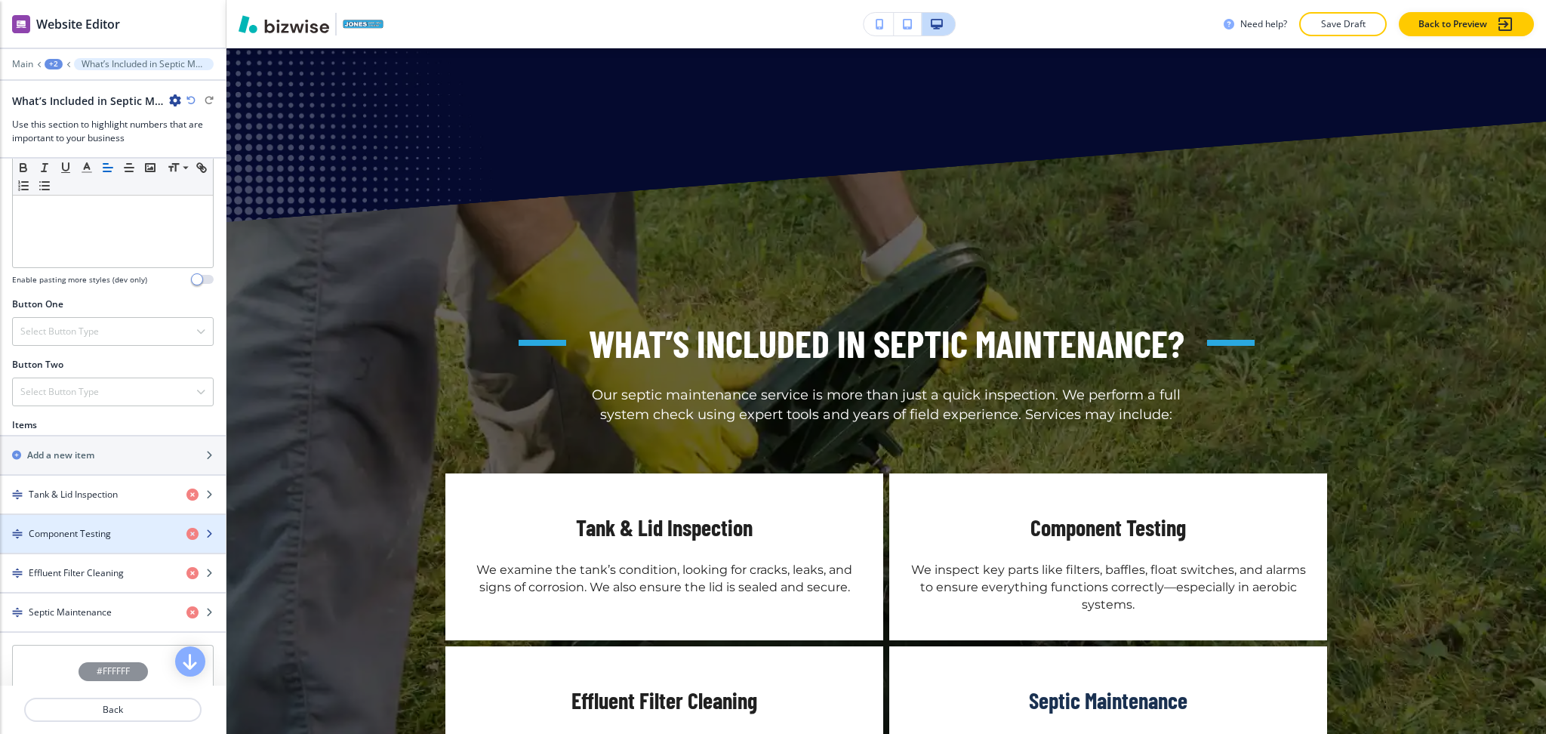
scroll to position [402, 0]
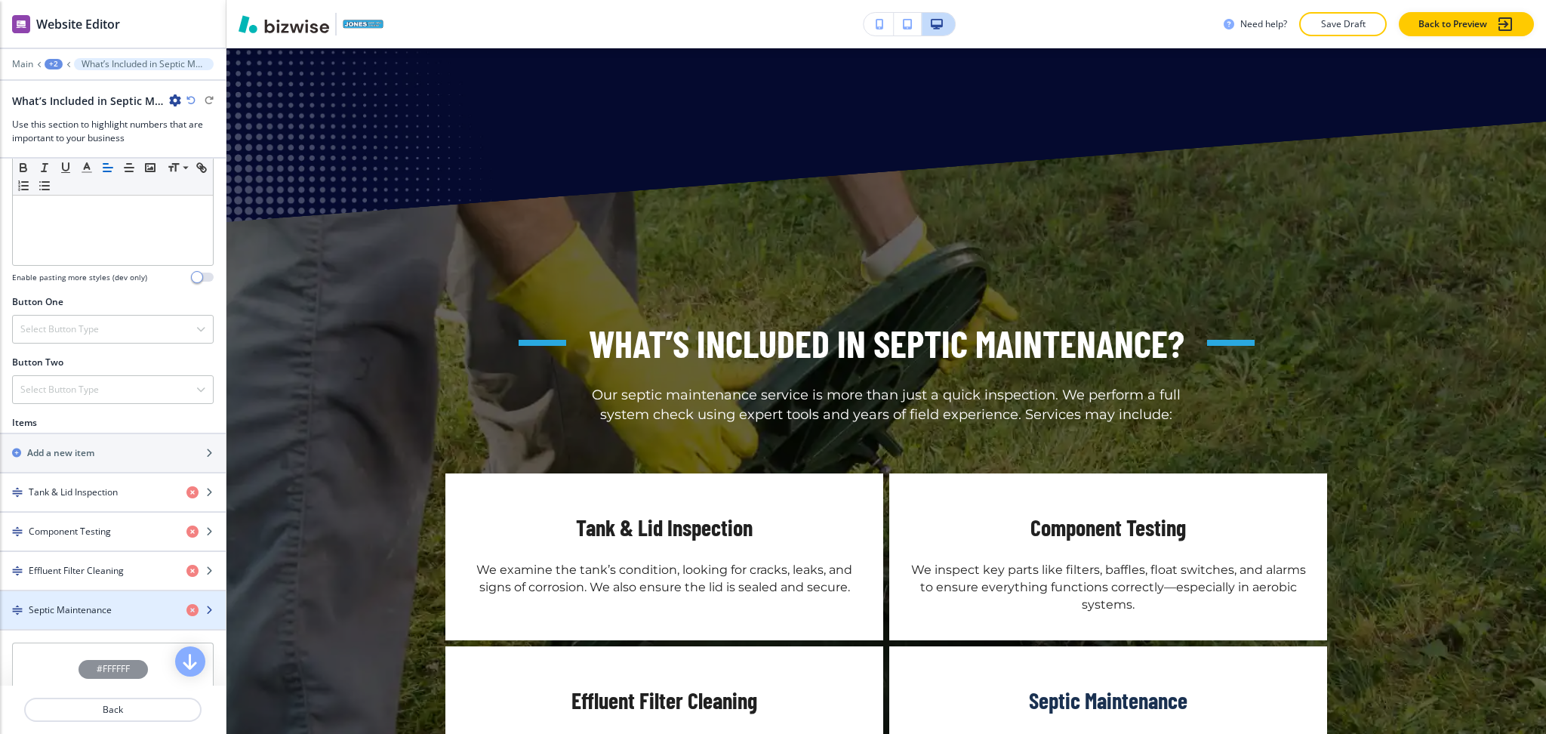
click at [62, 608] on h4 "Septic Maintenance" at bounding box center [70, 610] width 83 height 14
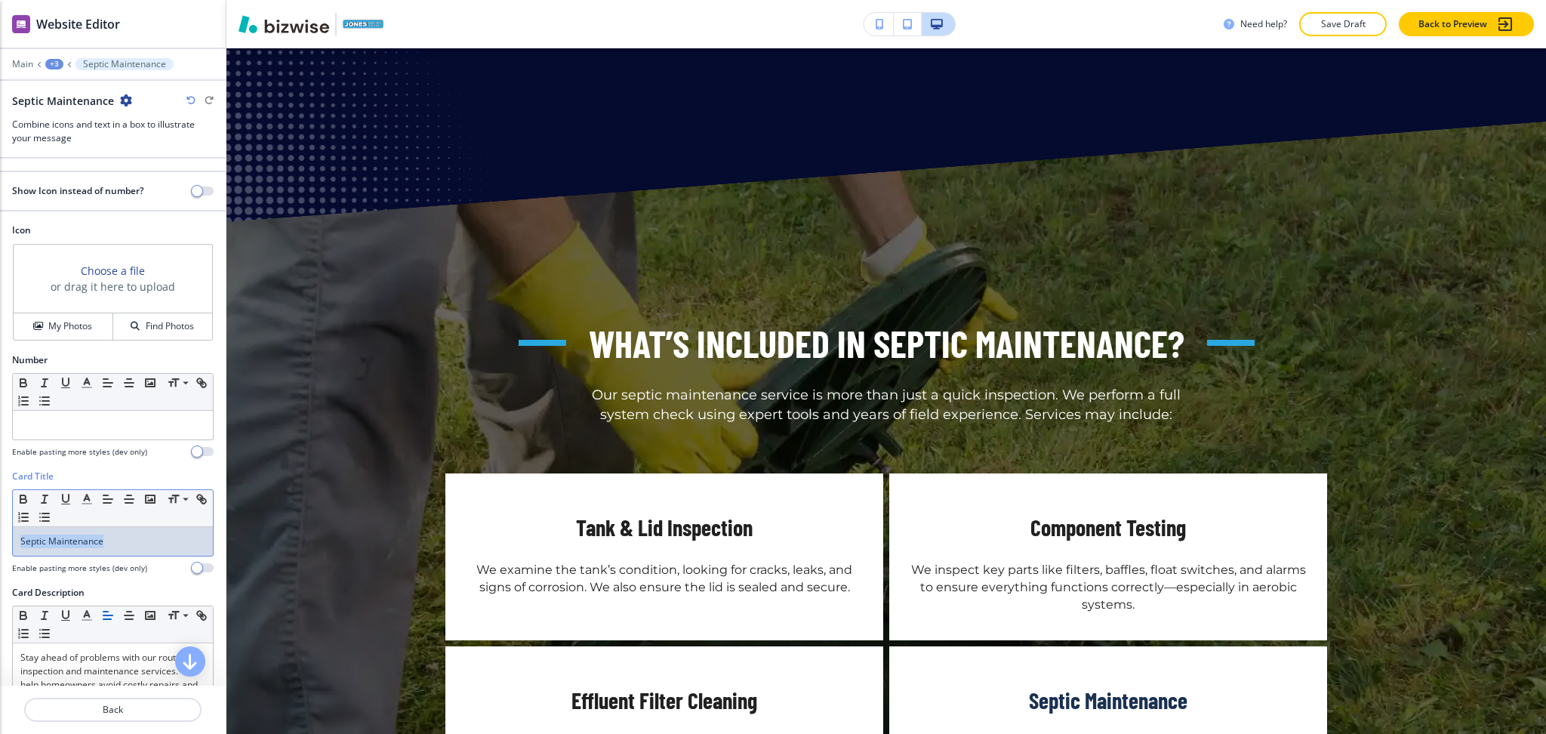
drag, startPoint x: 119, startPoint y: 541, endPoint x: 0, endPoint y: 534, distance: 118.7
click at [0, 534] on div "Card Title Small Normal Large Huge Septic Maintenance Enable pasting more style…" at bounding box center [113, 528] width 226 height 116
click at [122, 655] on p "Stay ahead of problems with our routine inspection and maintenance services. We…" at bounding box center [112, 685] width 185 height 68
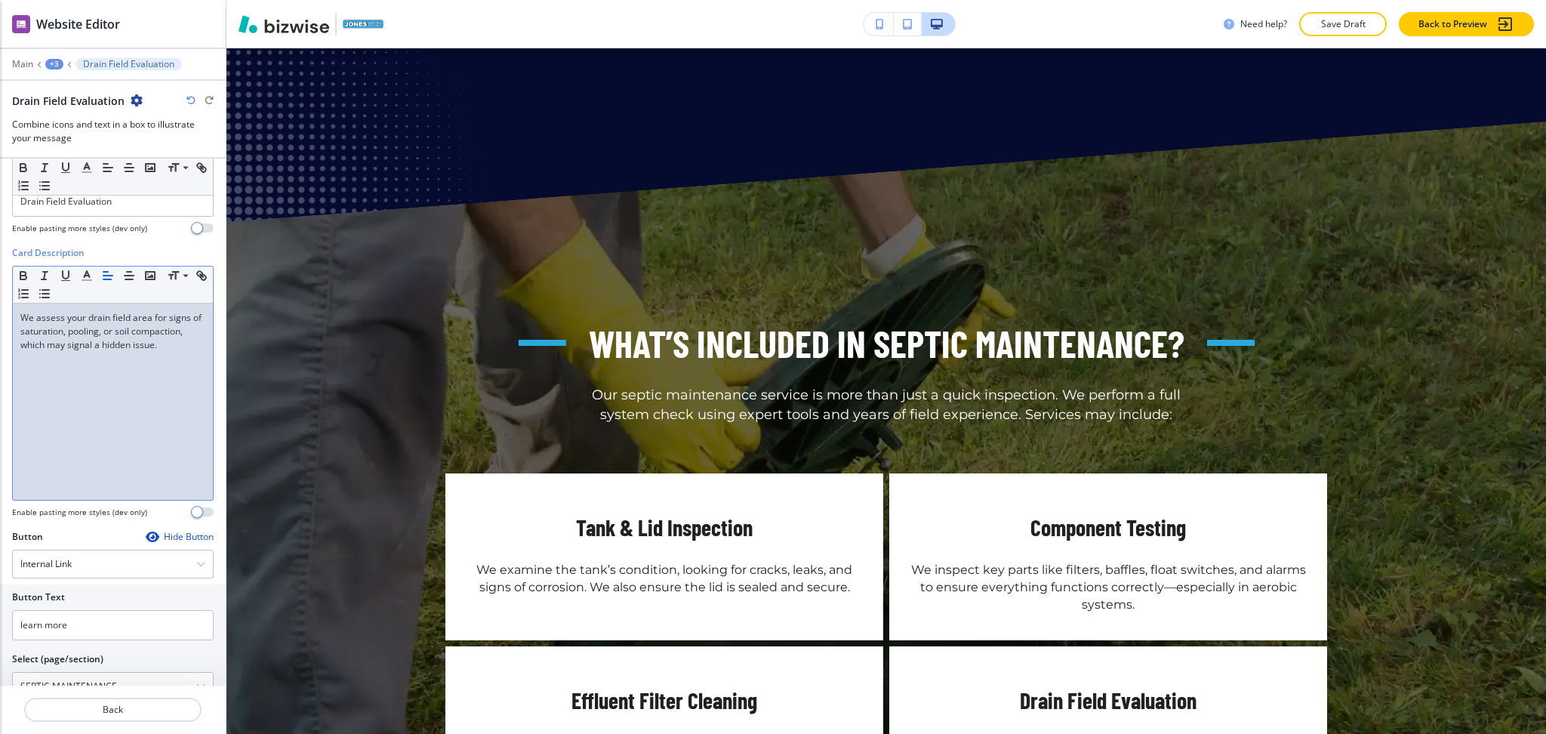
scroll to position [385, 0]
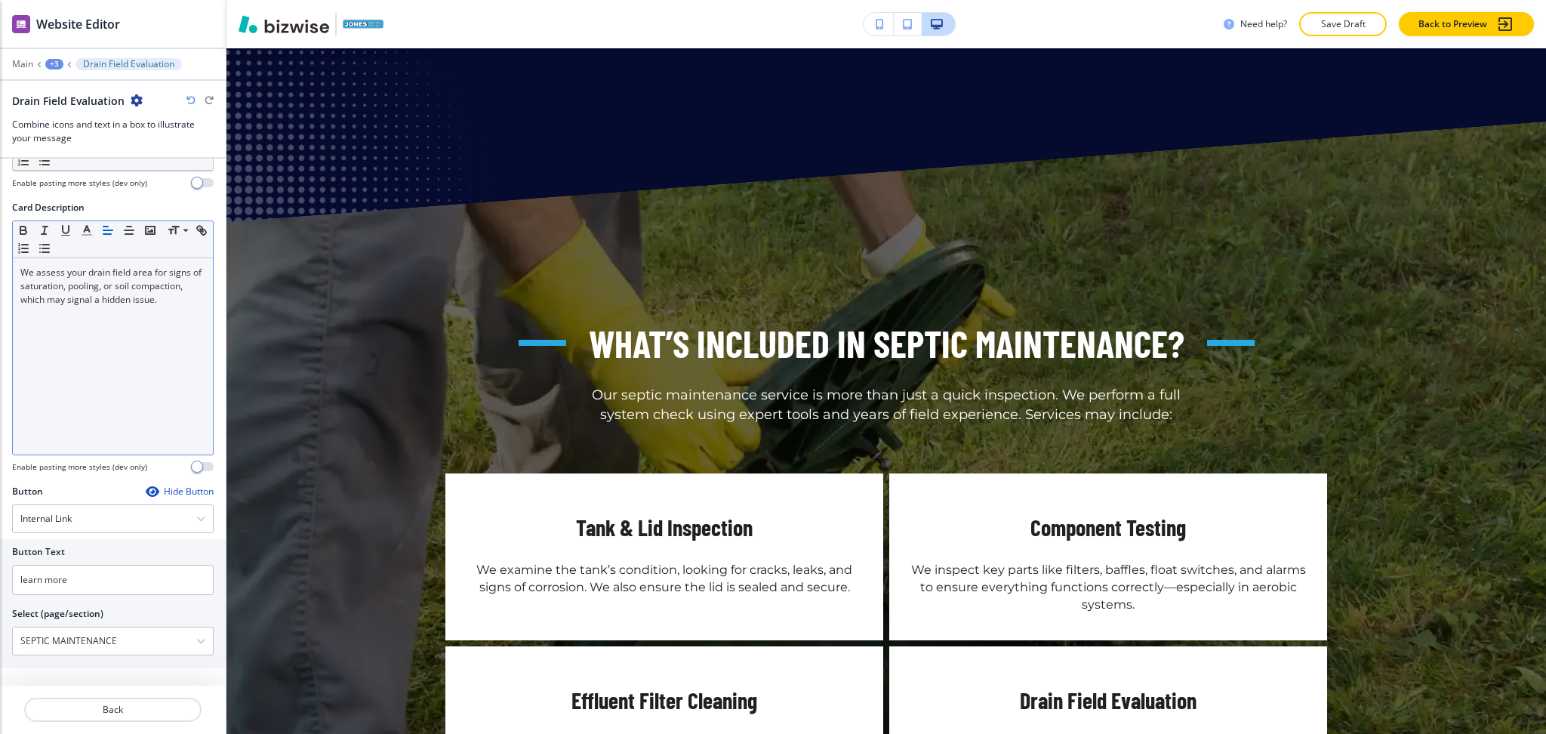
click at [196, 491] on div "Hide Button" at bounding box center [180, 491] width 68 height 12
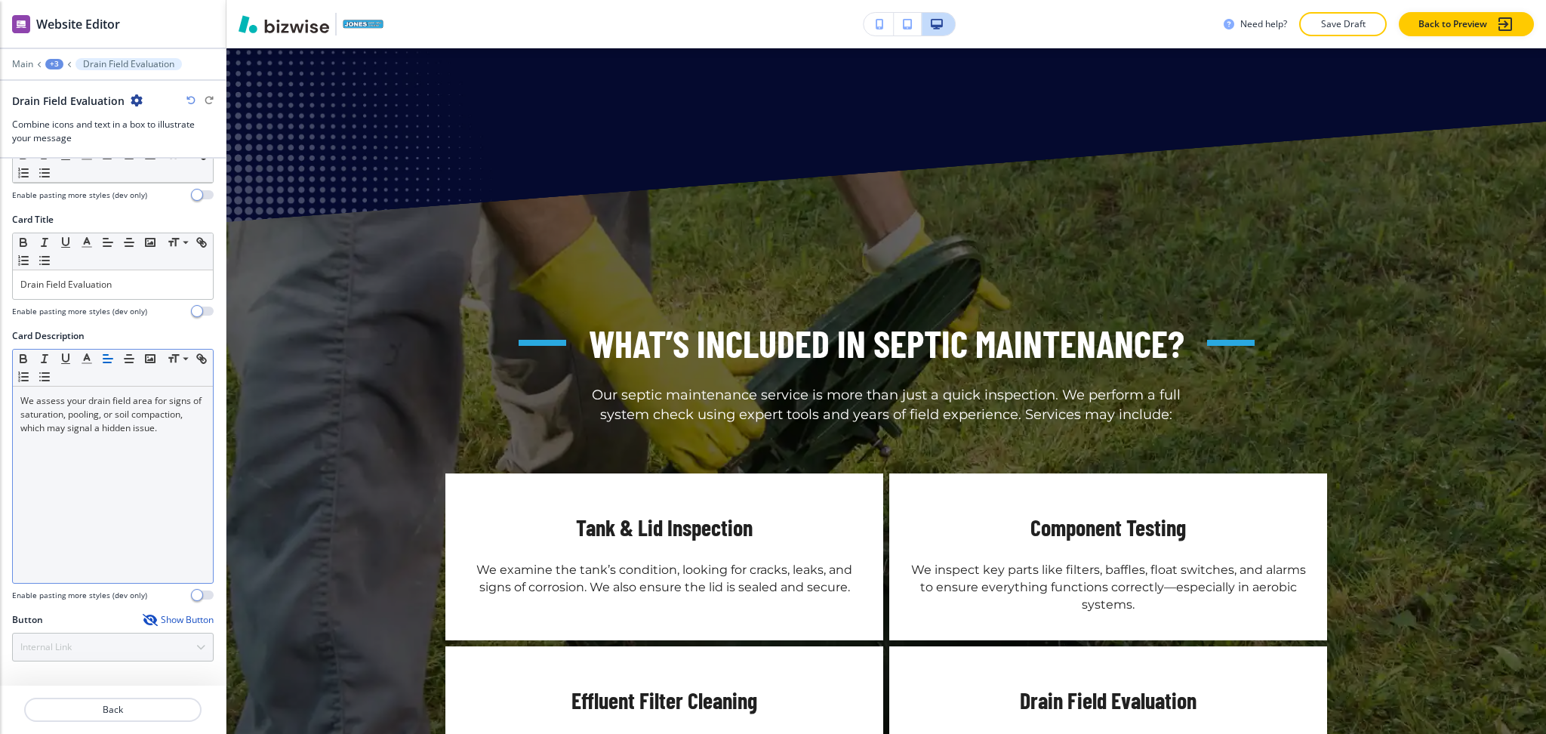
scroll to position [257, 0]
click at [107, 707] on p "Back" at bounding box center [113, 710] width 174 height 14
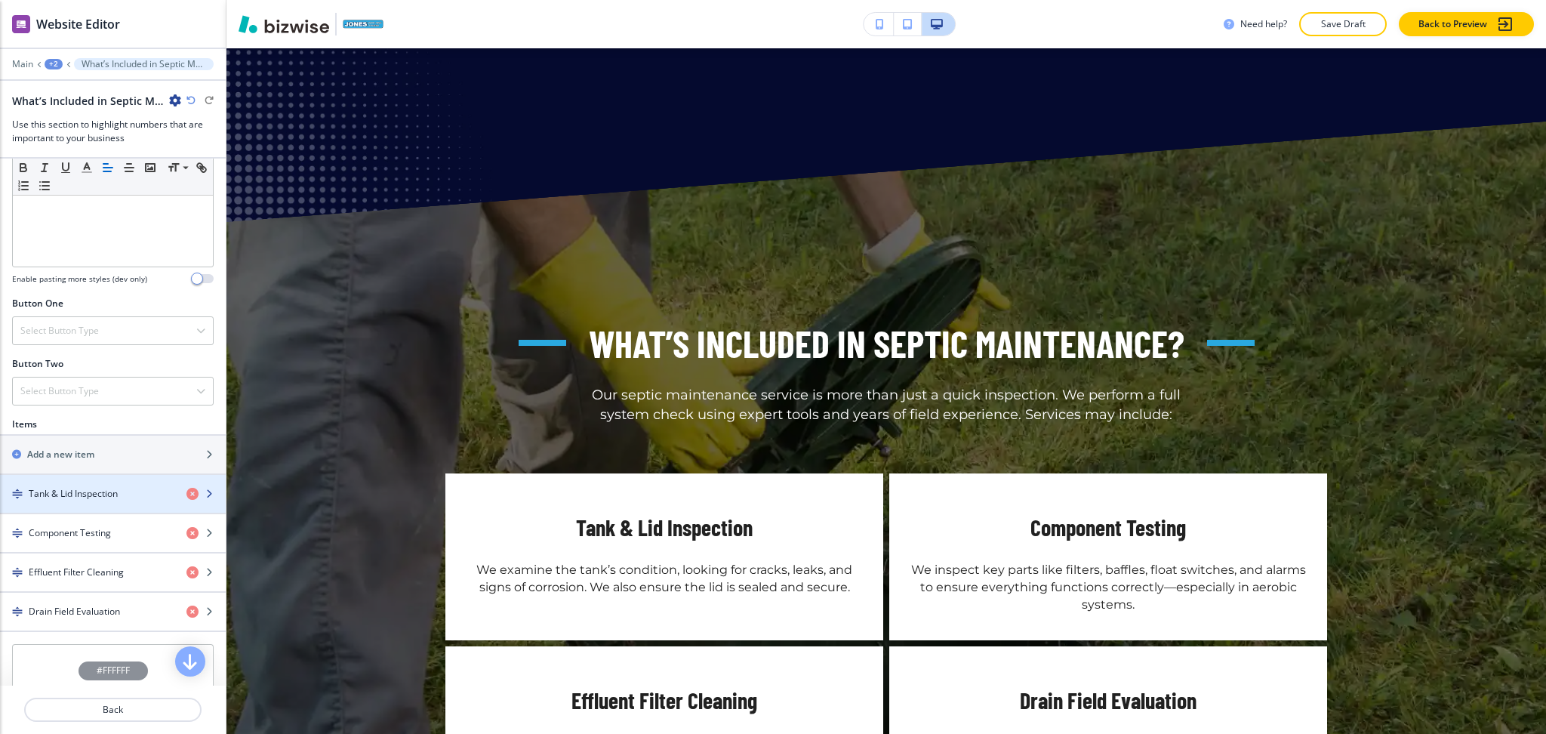
scroll to position [402, 0]
click at [97, 447] on div "Add a new item" at bounding box center [96, 454] width 193 height 14
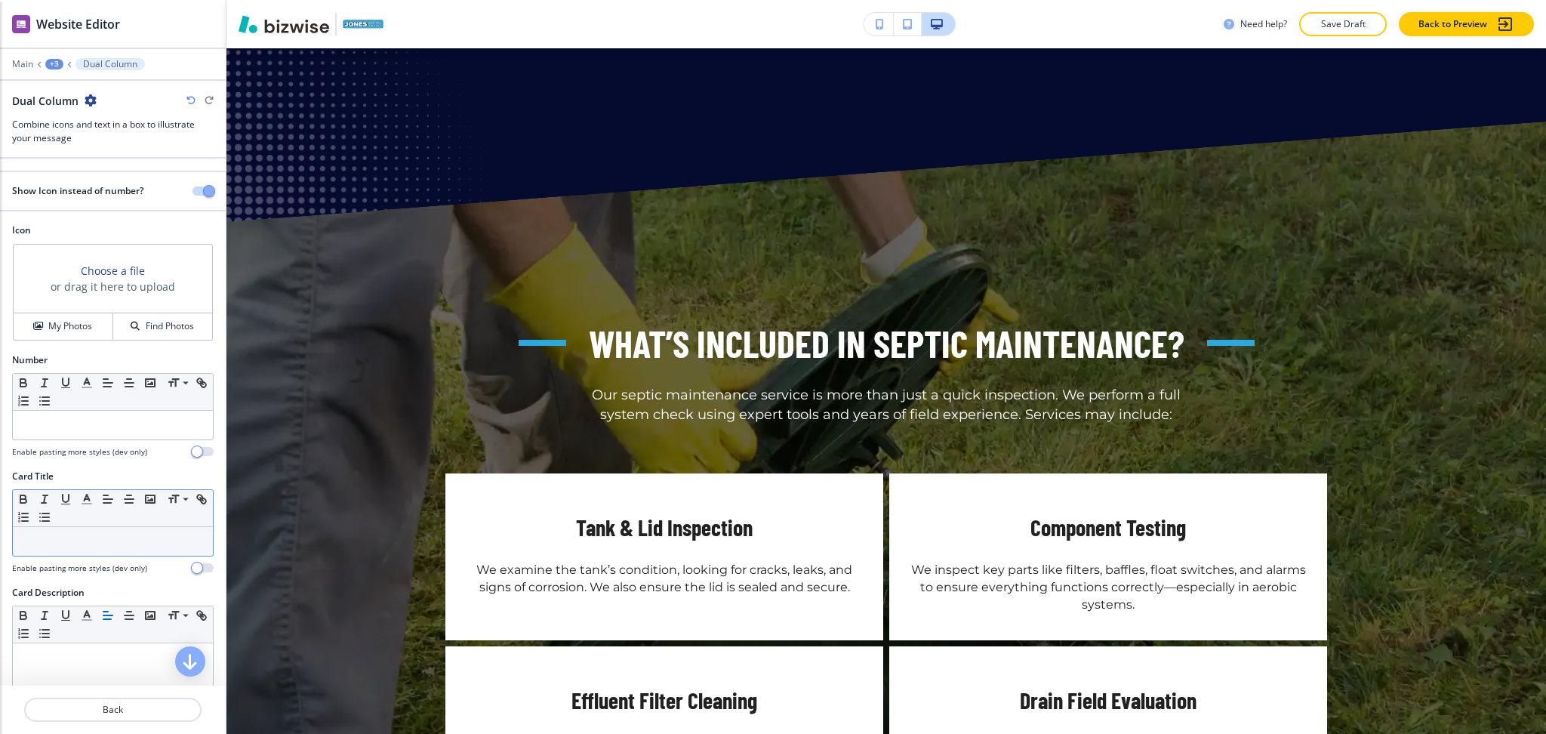
click at [79, 541] on p at bounding box center [112, 541] width 185 height 14
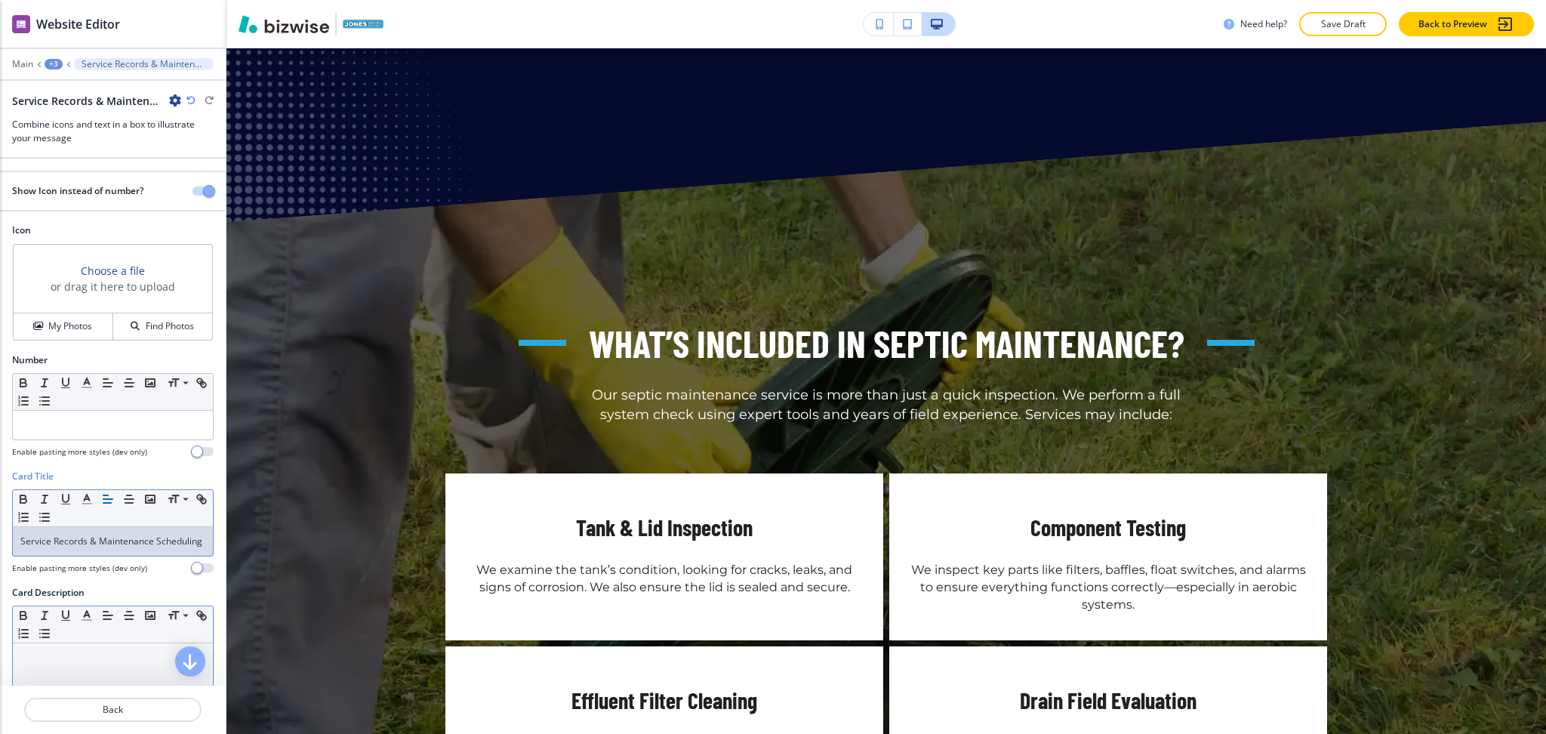
click at [105, 664] on p at bounding box center [112, 658] width 185 height 14
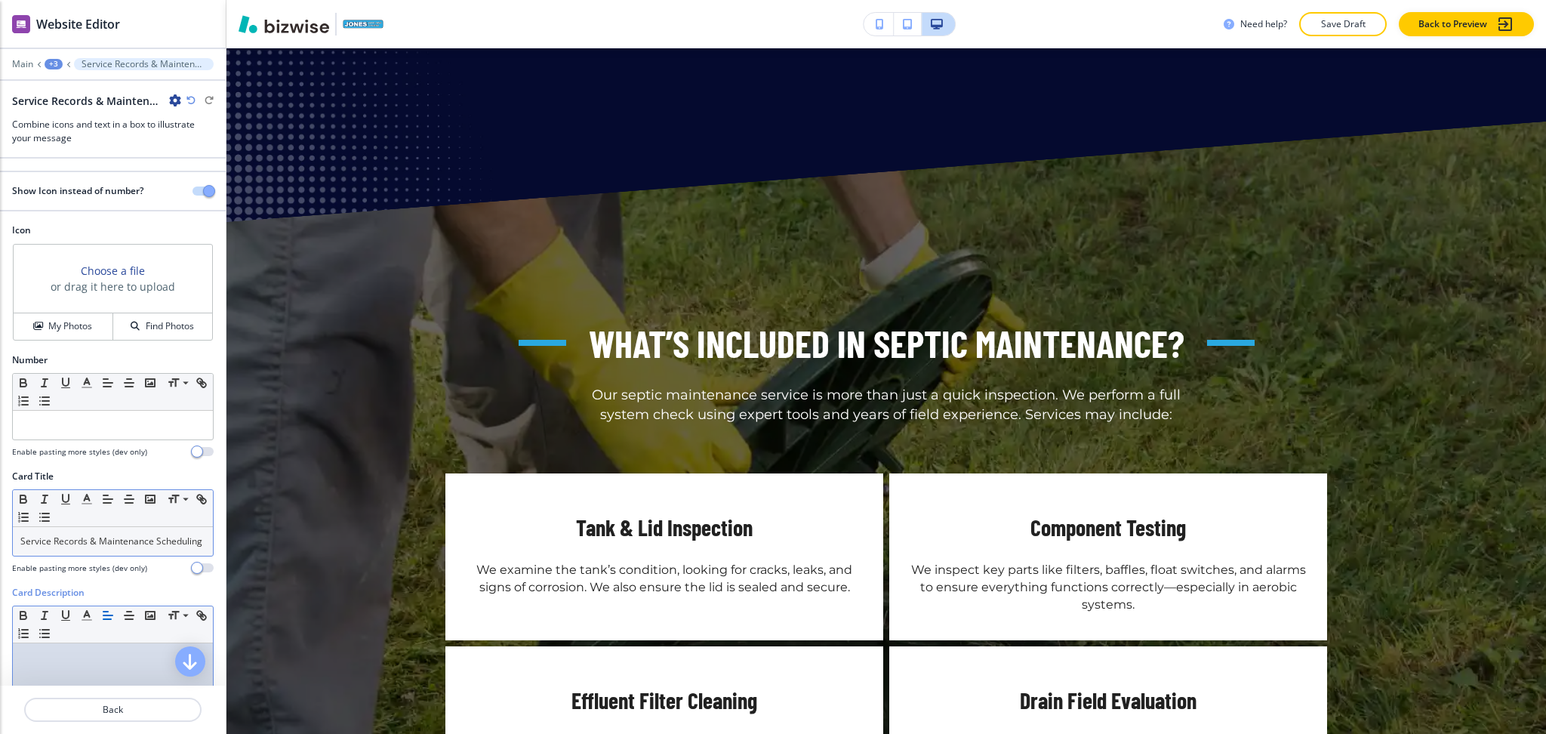
scroll to position [258, 0]
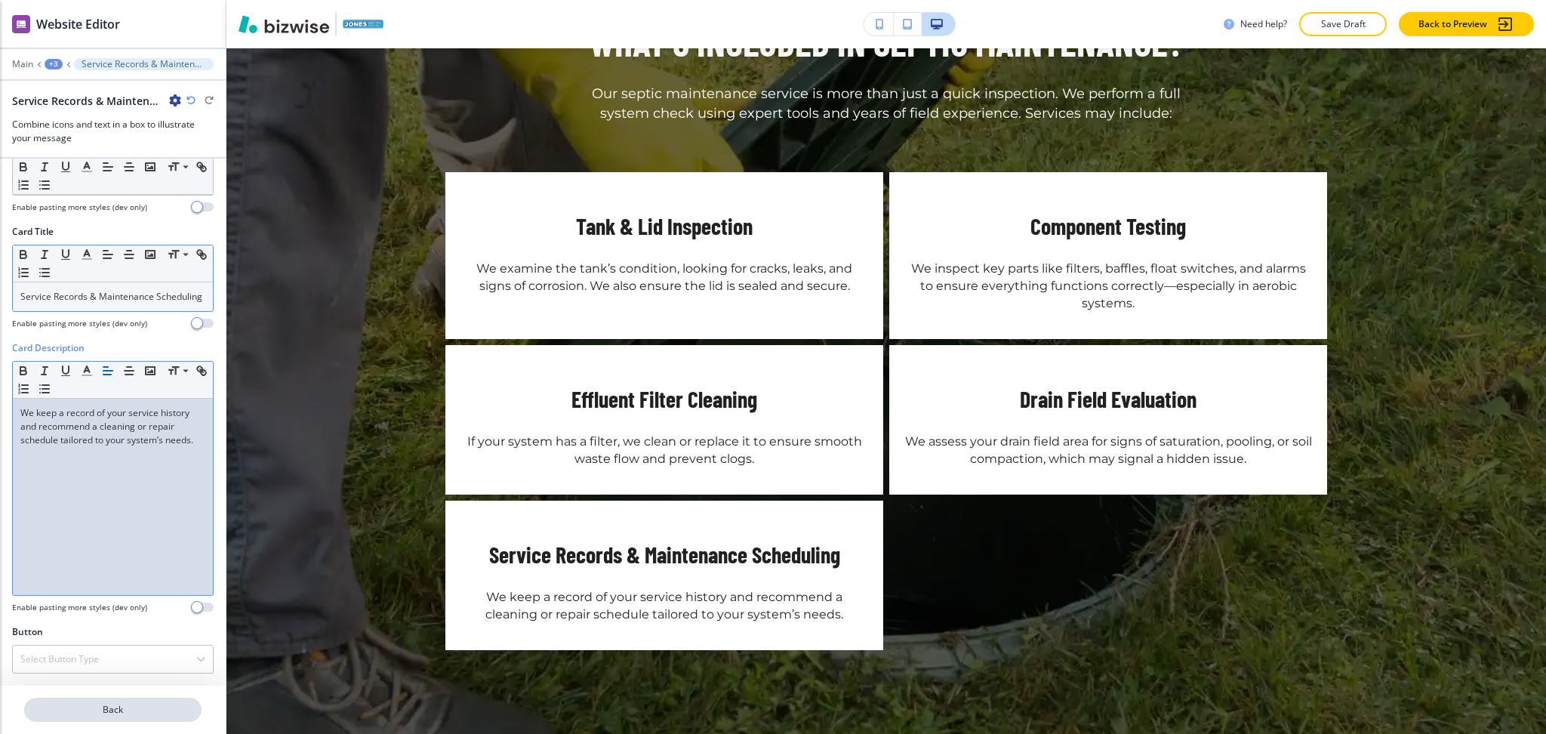
click at [131, 706] on p "Back" at bounding box center [113, 710] width 174 height 14
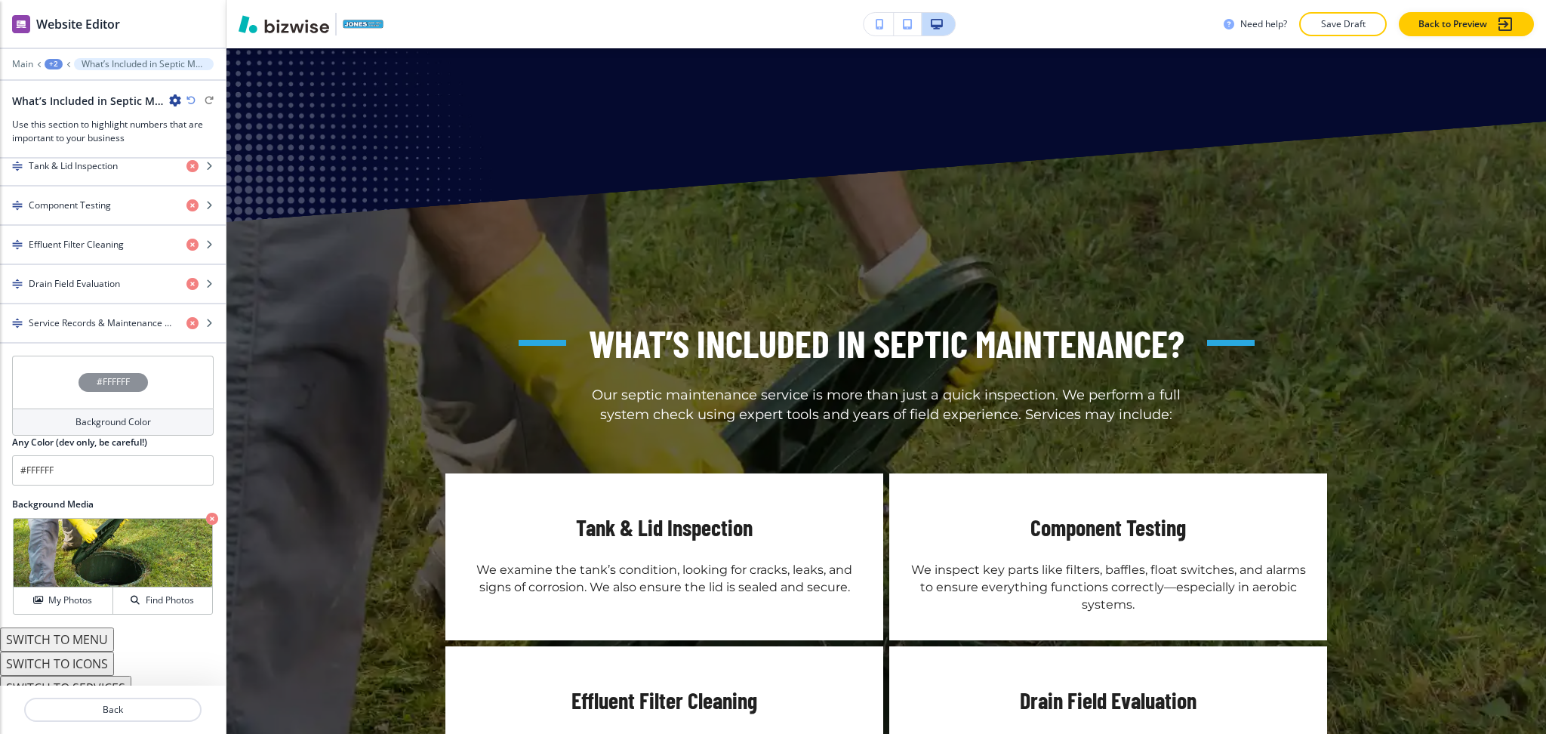
scroll to position [768, 0]
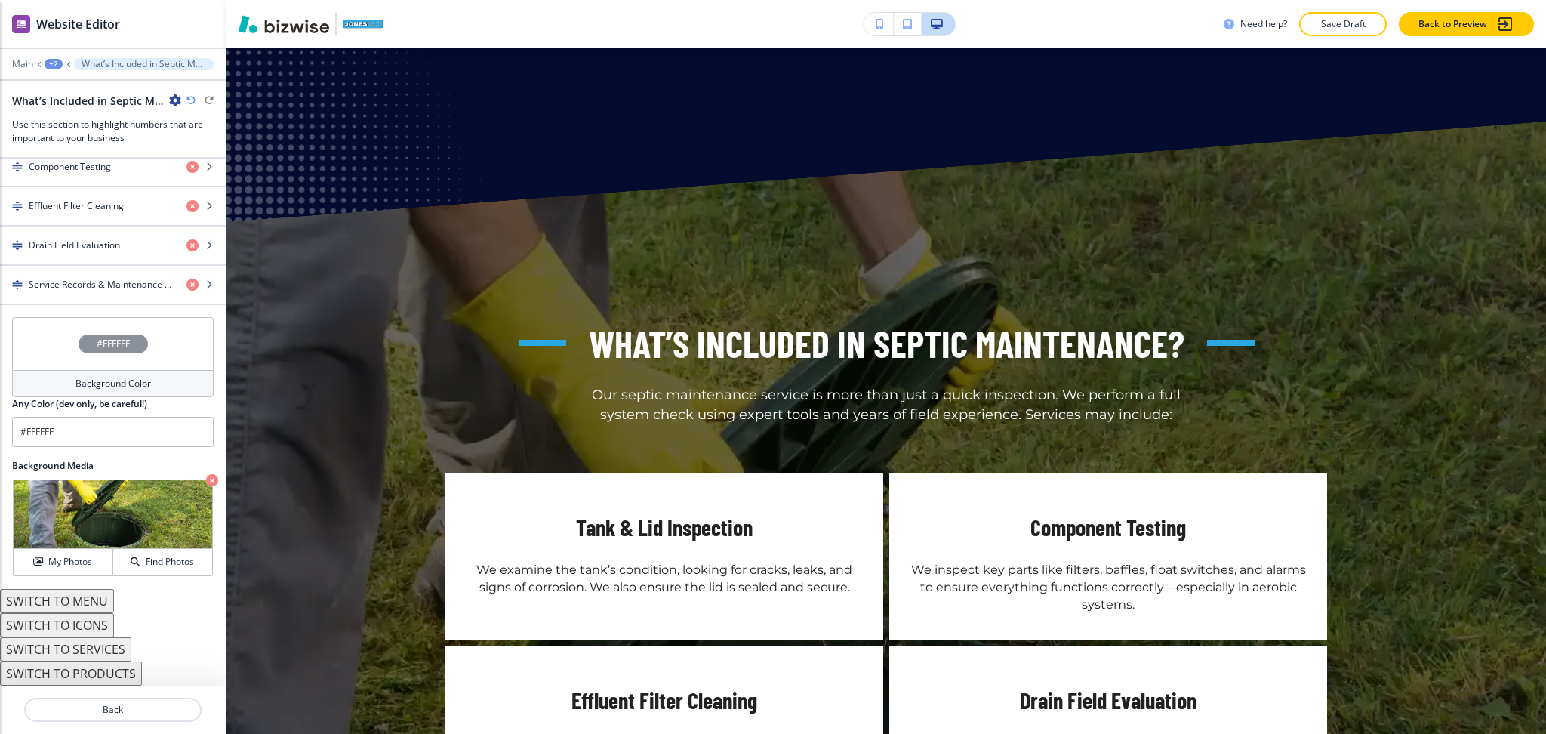
click at [106, 620] on button "SWITCH TO ICONS" at bounding box center [57, 625] width 114 height 24
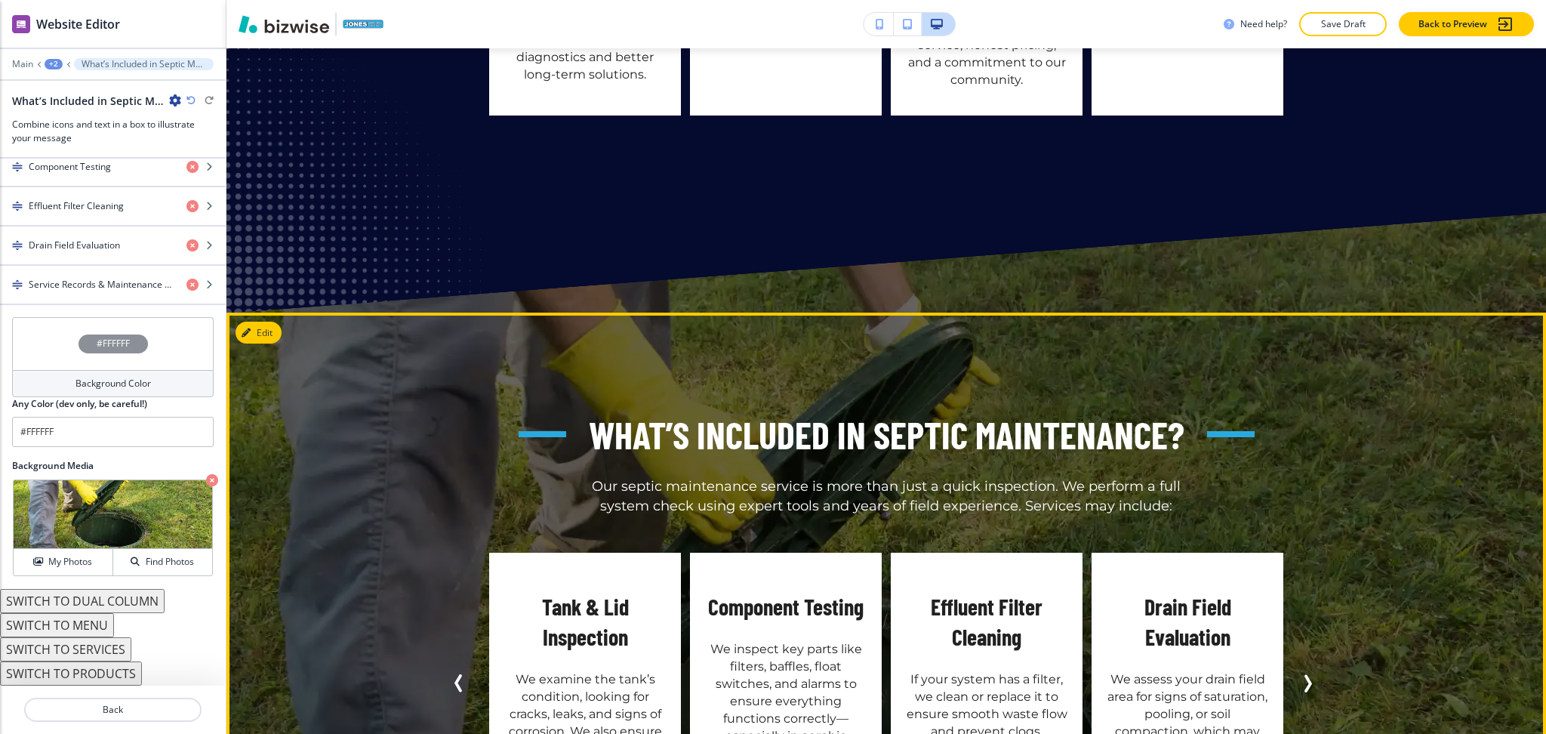
scroll to position [2538, 0]
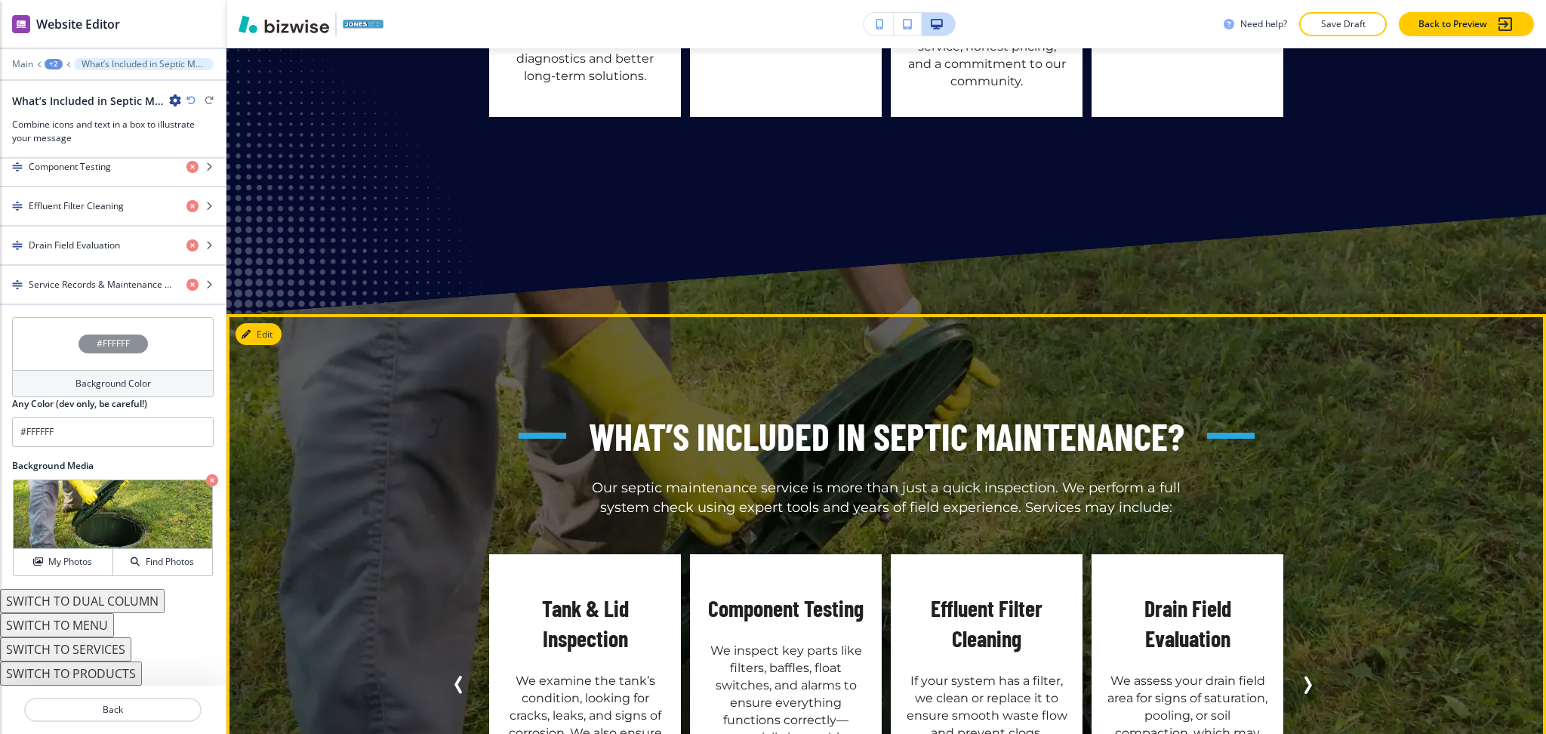
click at [1306, 678] on icon "Next Slide" at bounding box center [1308, 685] width 5 height 15
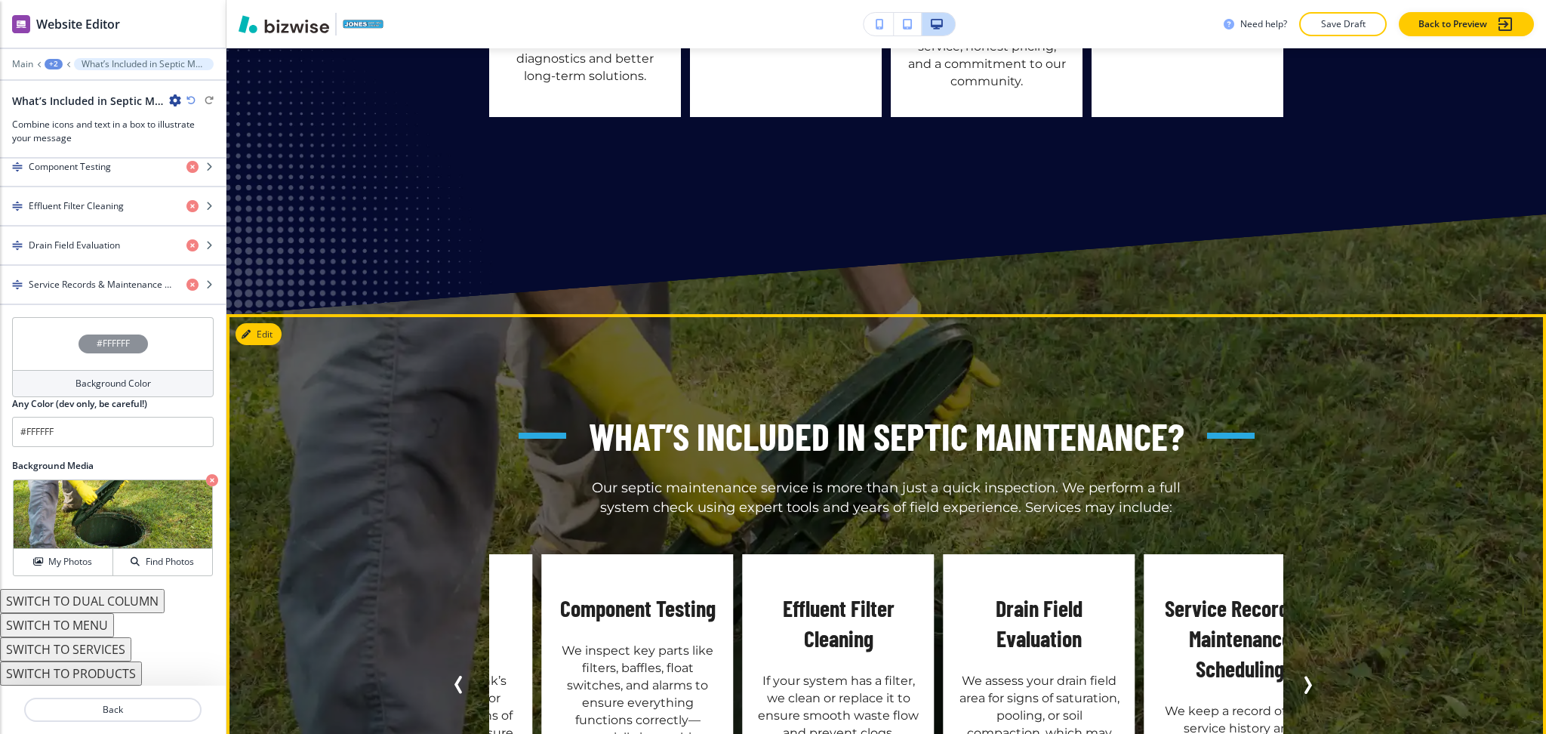
click at [1306, 678] on icon "Next Slide" at bounding box center [1308, 685] width 5 height 15
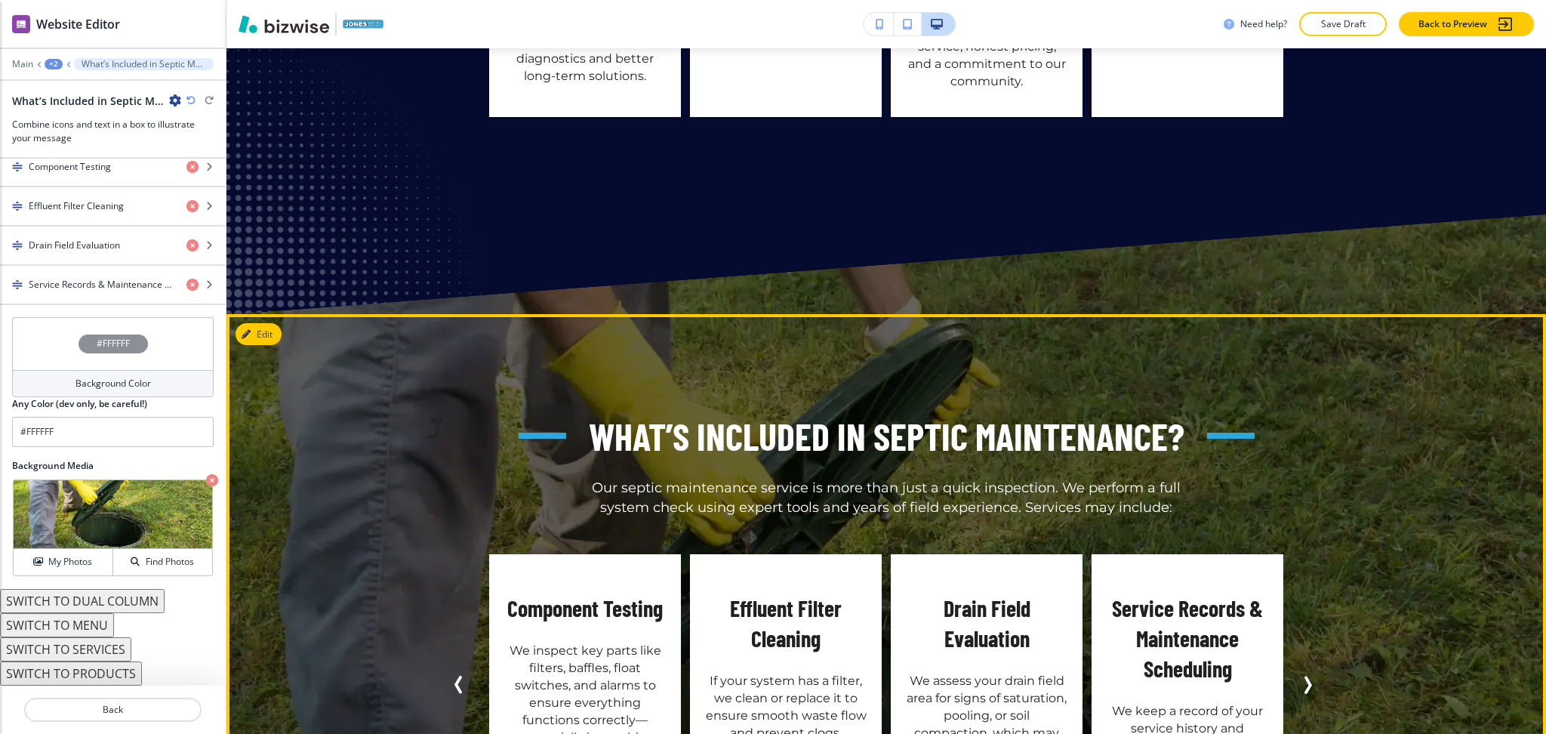
click at [58, 59] on div "+2" at bounding box center [54, 64] width 18 height 11
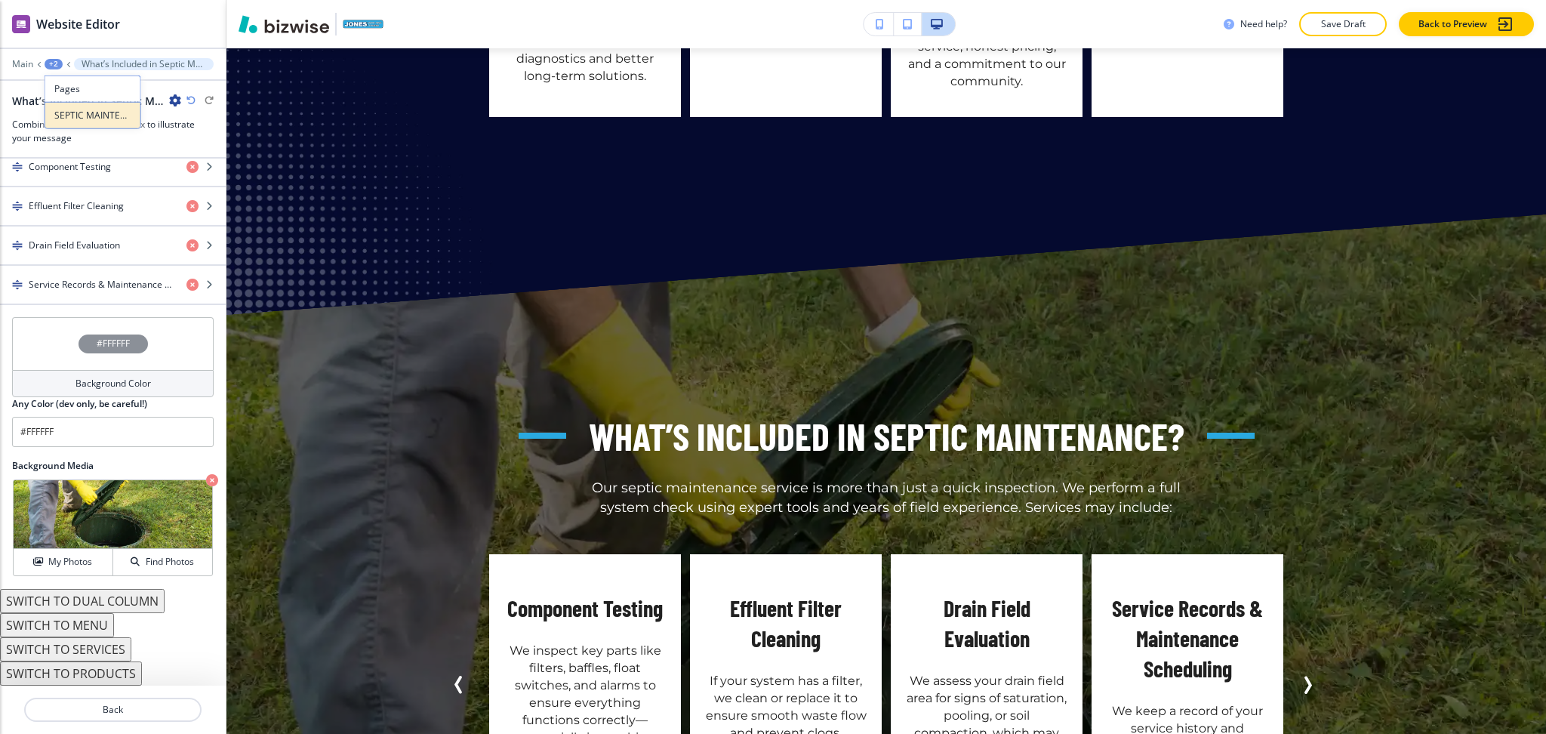
click at [72, 111] on p "SEPTIC MAINTENANCE" at bounding box center [92, 116] width 77 height 14
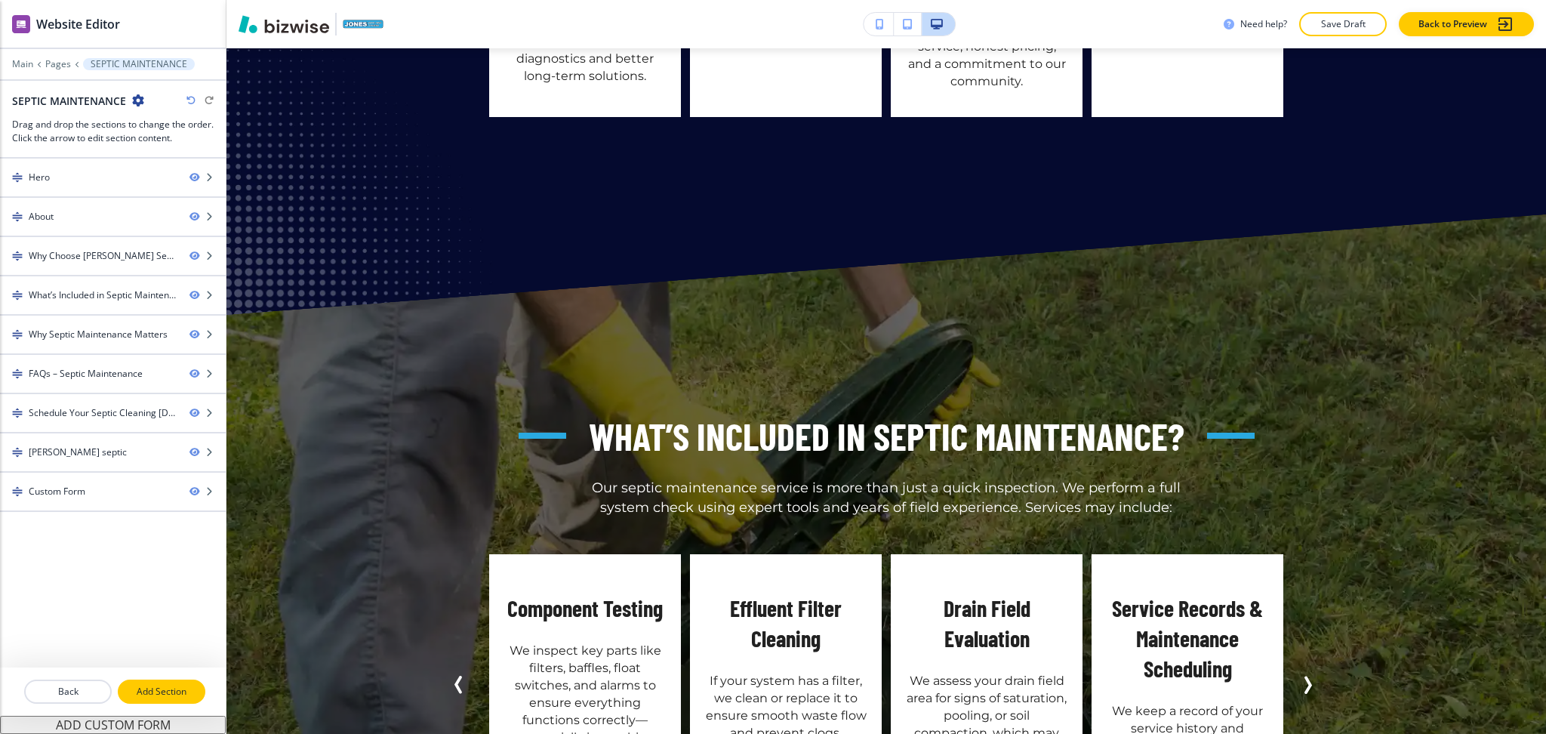
click at [162, 690] on p "Add Section" at bounding box center [161, 692] width 85 height 14
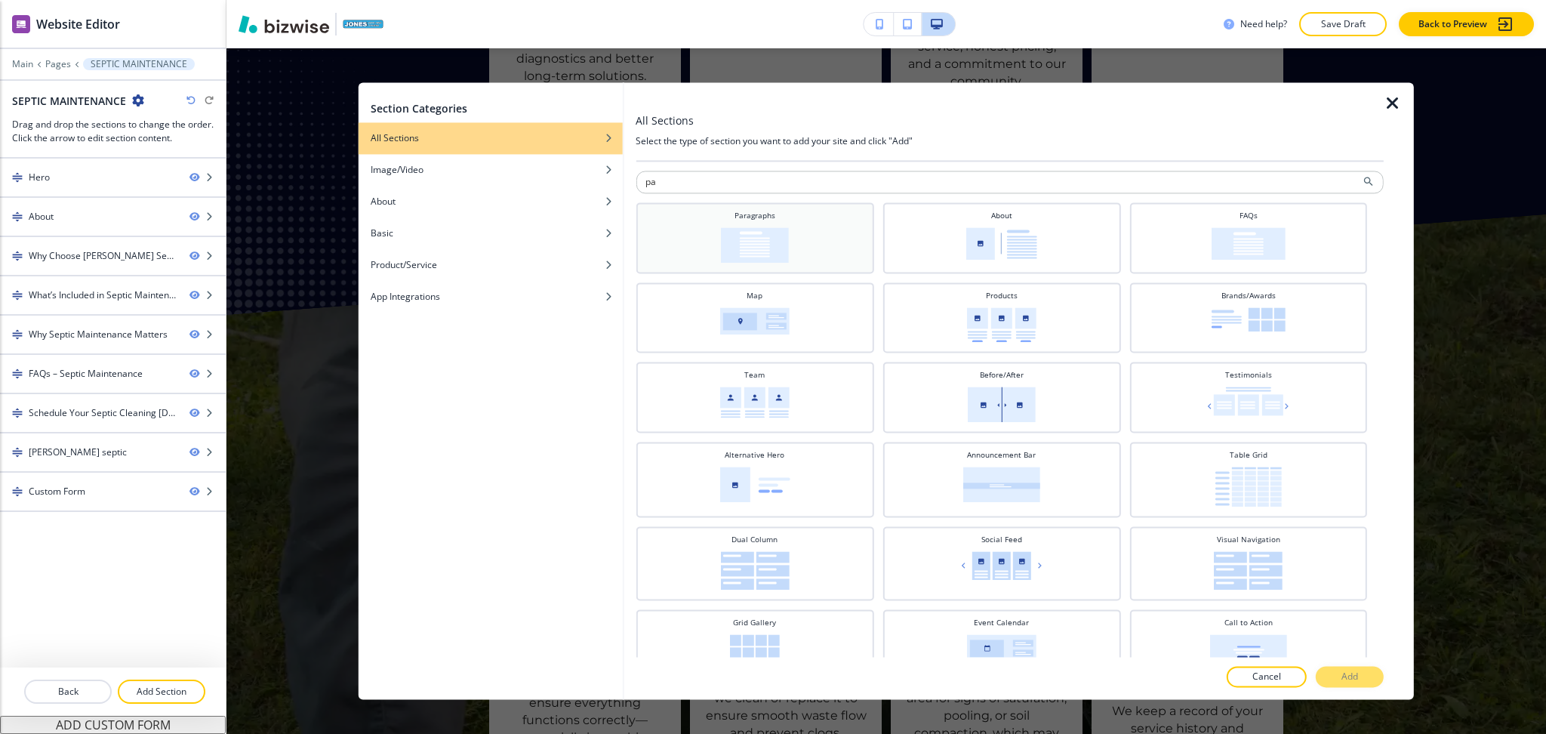
type input "pa"
click at [717, 227] on div "Paragraphs" at bounding box center [754, 236] width 223 height 53
click at [1356, 679] on p "Add" at bounding box center [1349, 677] width 17 height 14
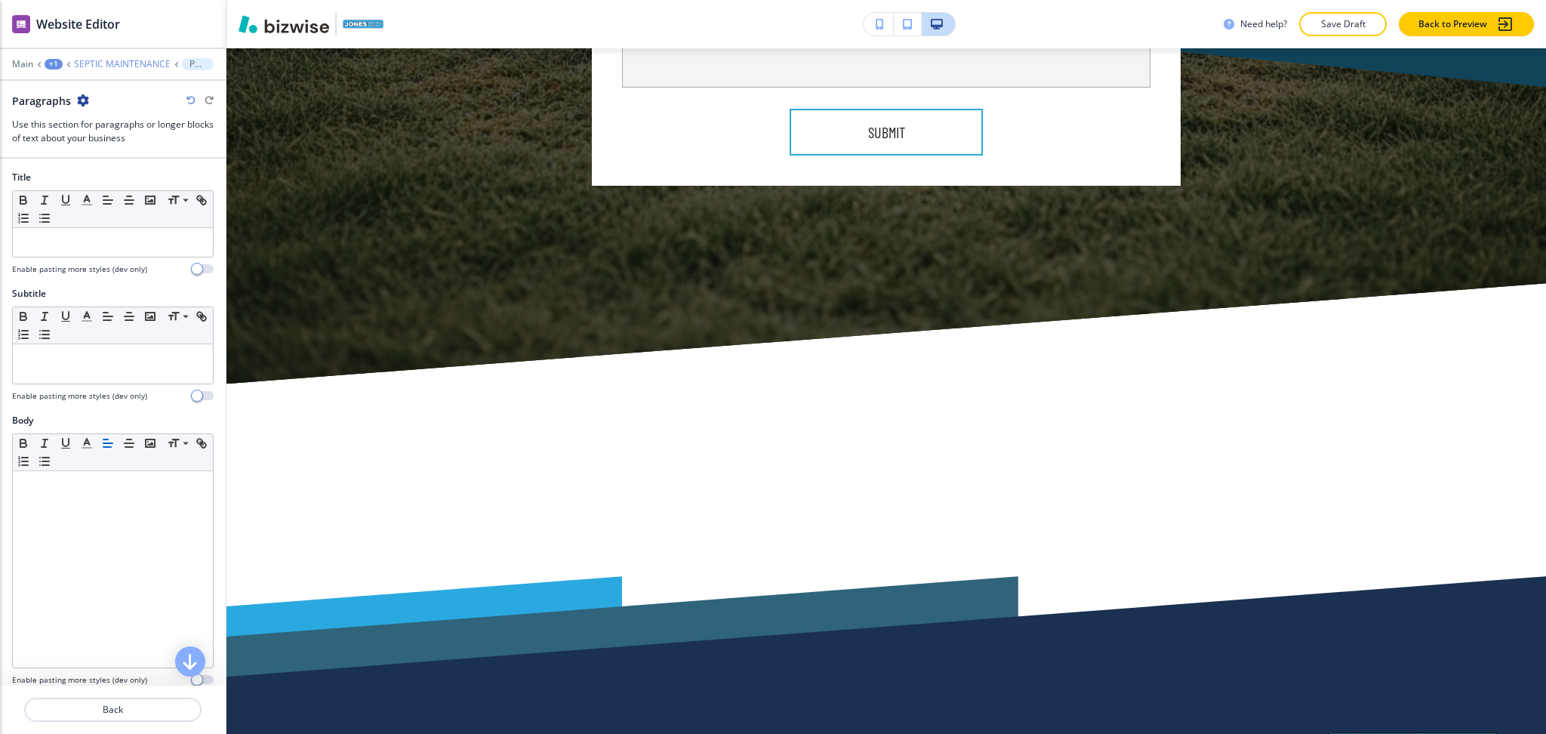
scroll to position [6331, 0]
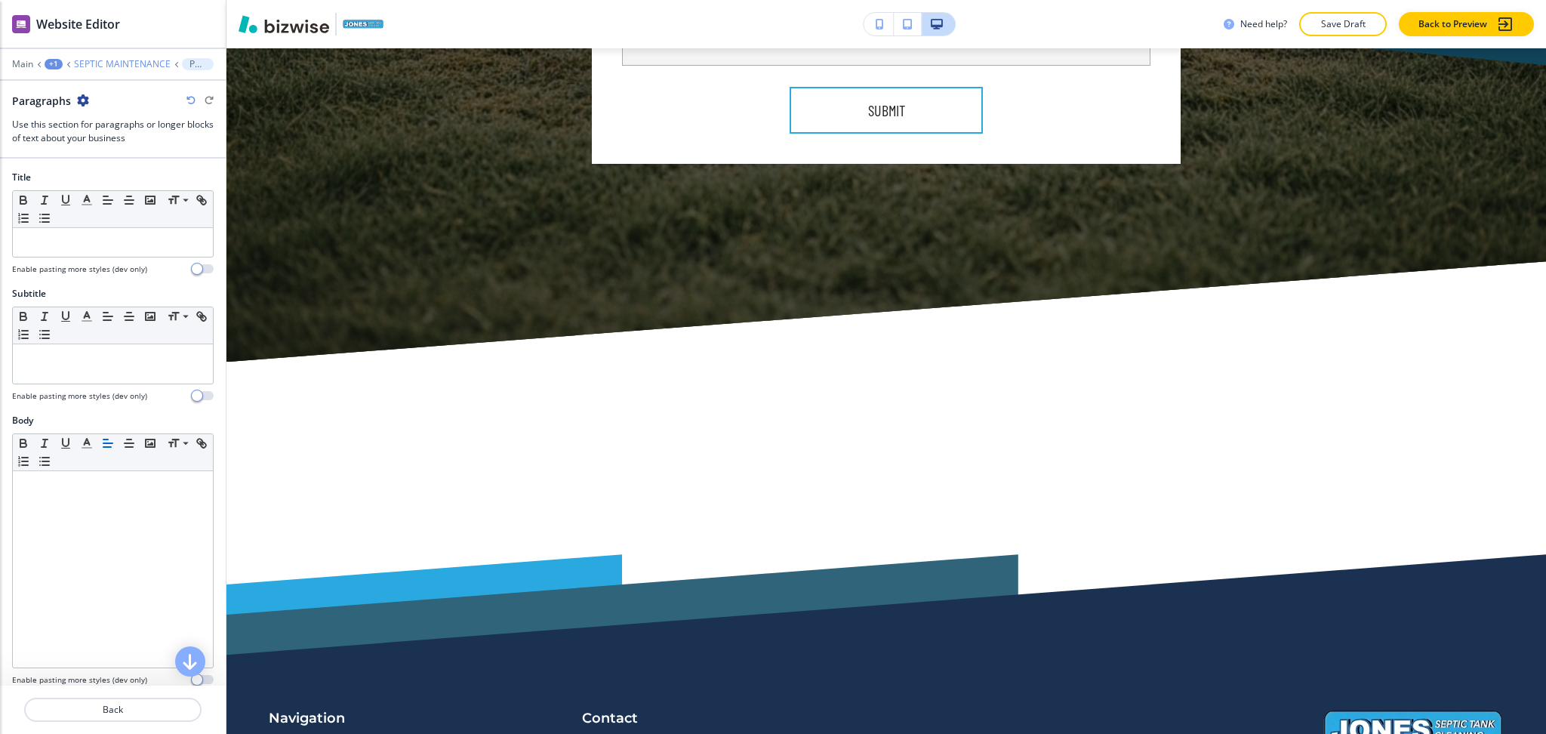
click at [149, 62] on p "SEPTIC MAINTENANCE" at bounding box center [122, 64] width 97 height 11
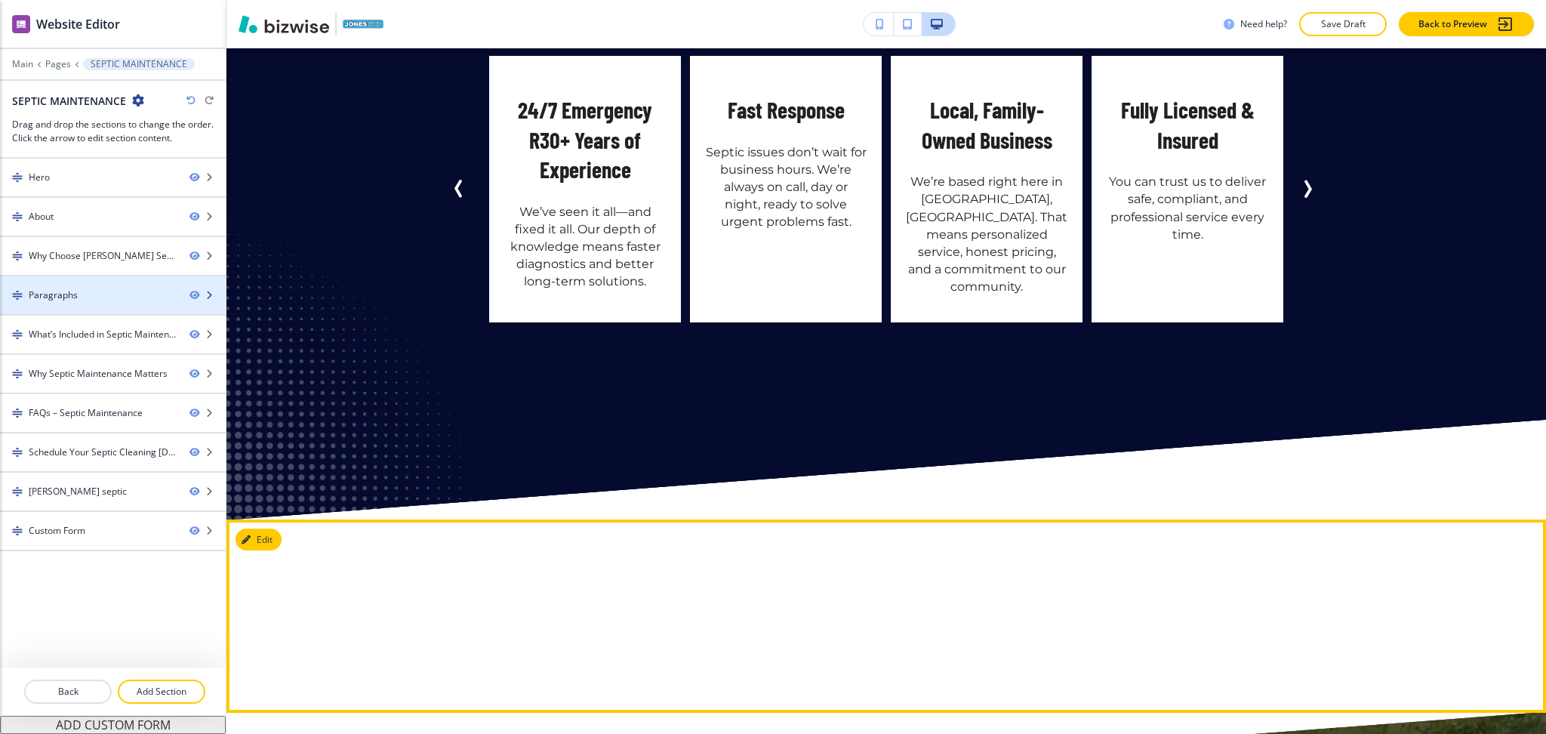
scroll to position [2331, 0]
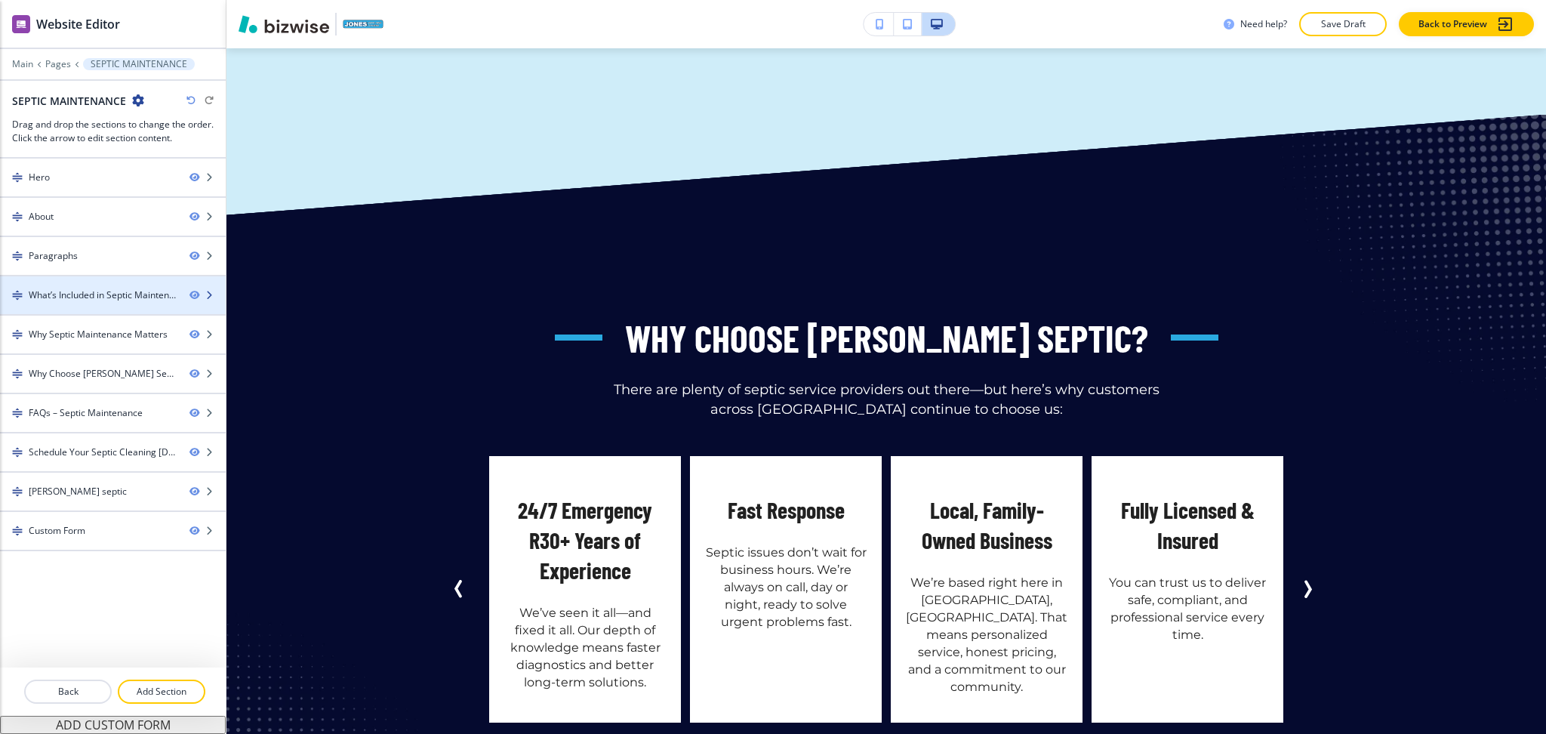
click at [69, 297] on div "What’s Included in Septic Maintenance?" at bounding box center [103, 295] width 149 height 14
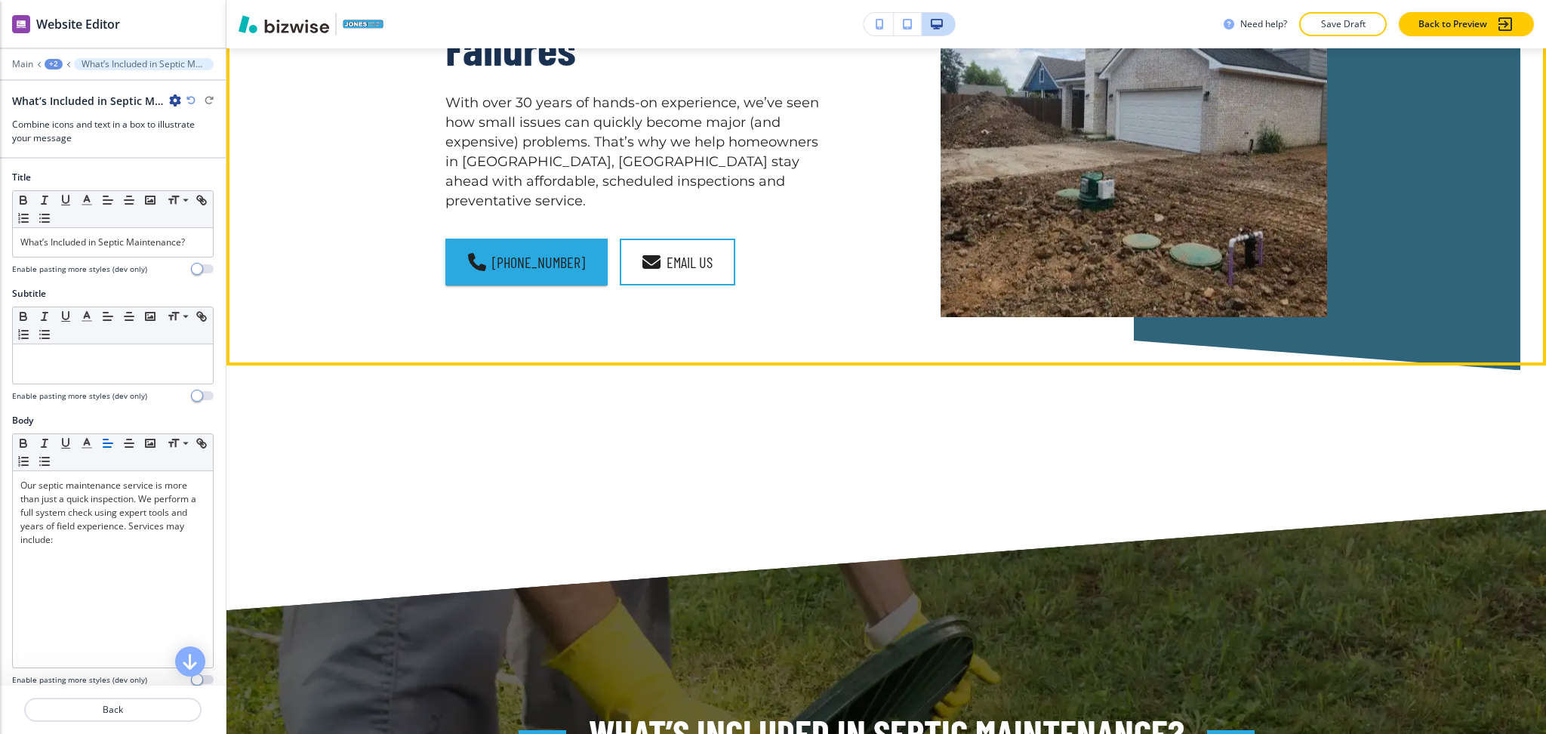
scroll to position [1631, 0]
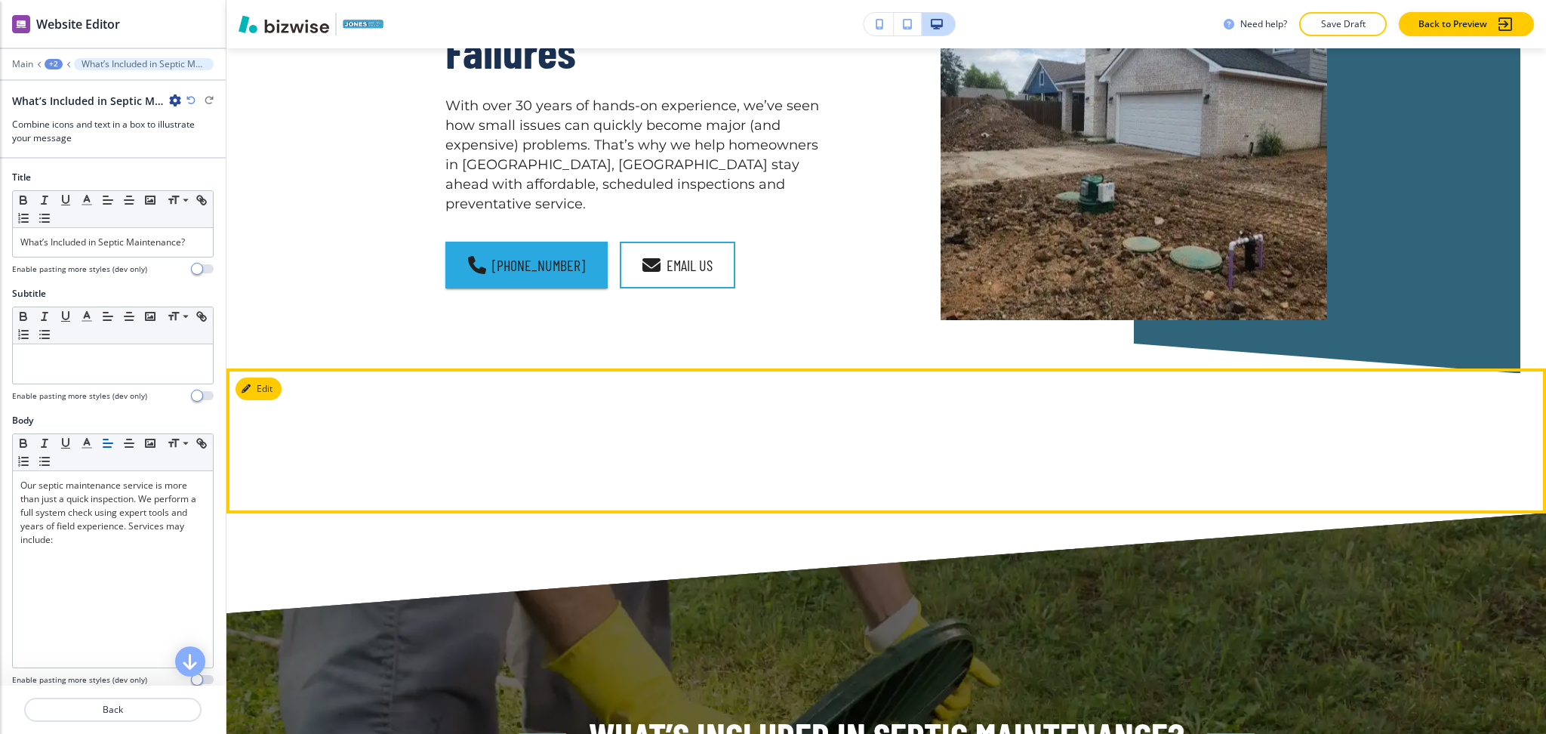
click at [269, 377] on button "Edit" at bounding box center [259, 388] width 46 height 23
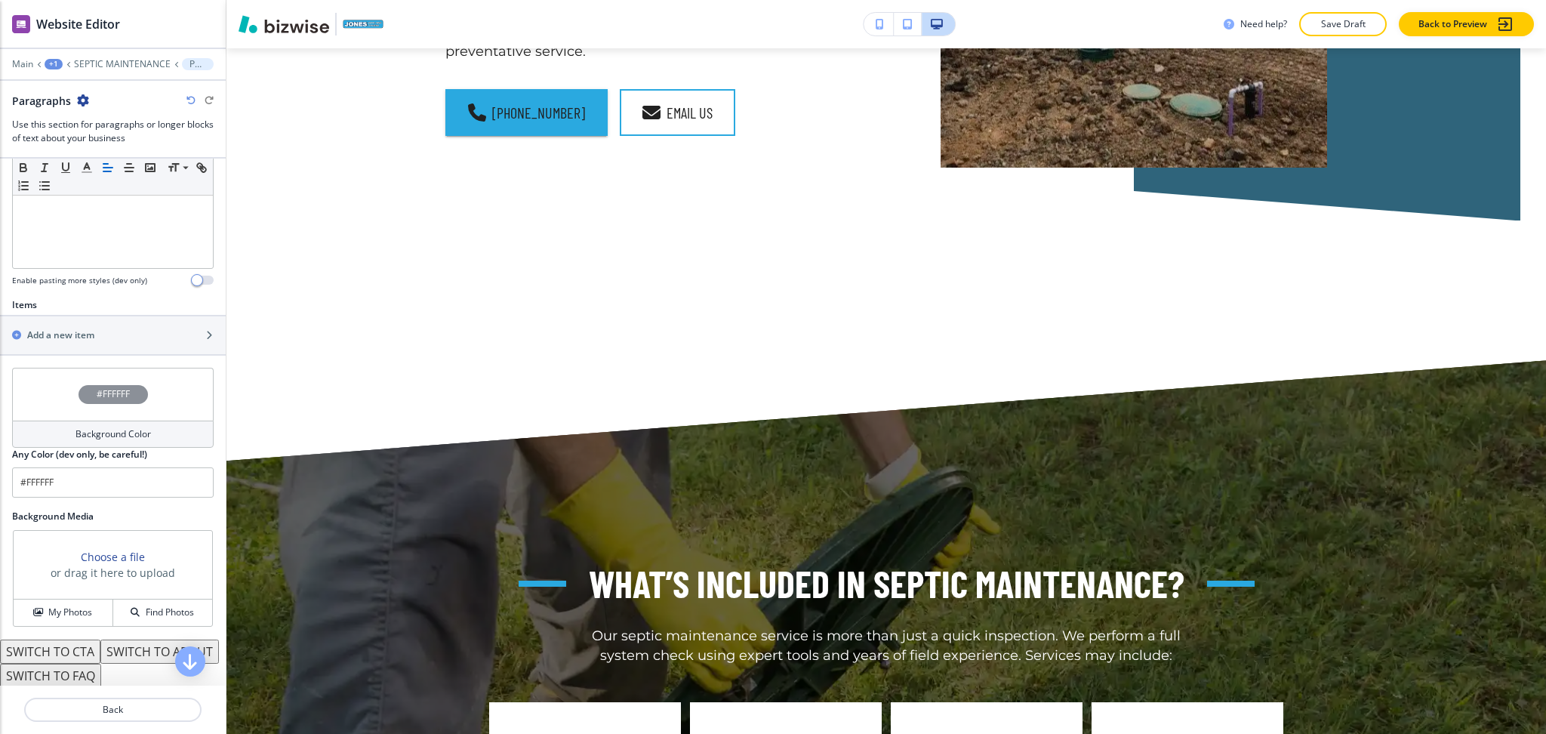
scroll to position [401, 0]
click at [103, 320] on div "button" at bounding box center [113, 321] width 226 height 12
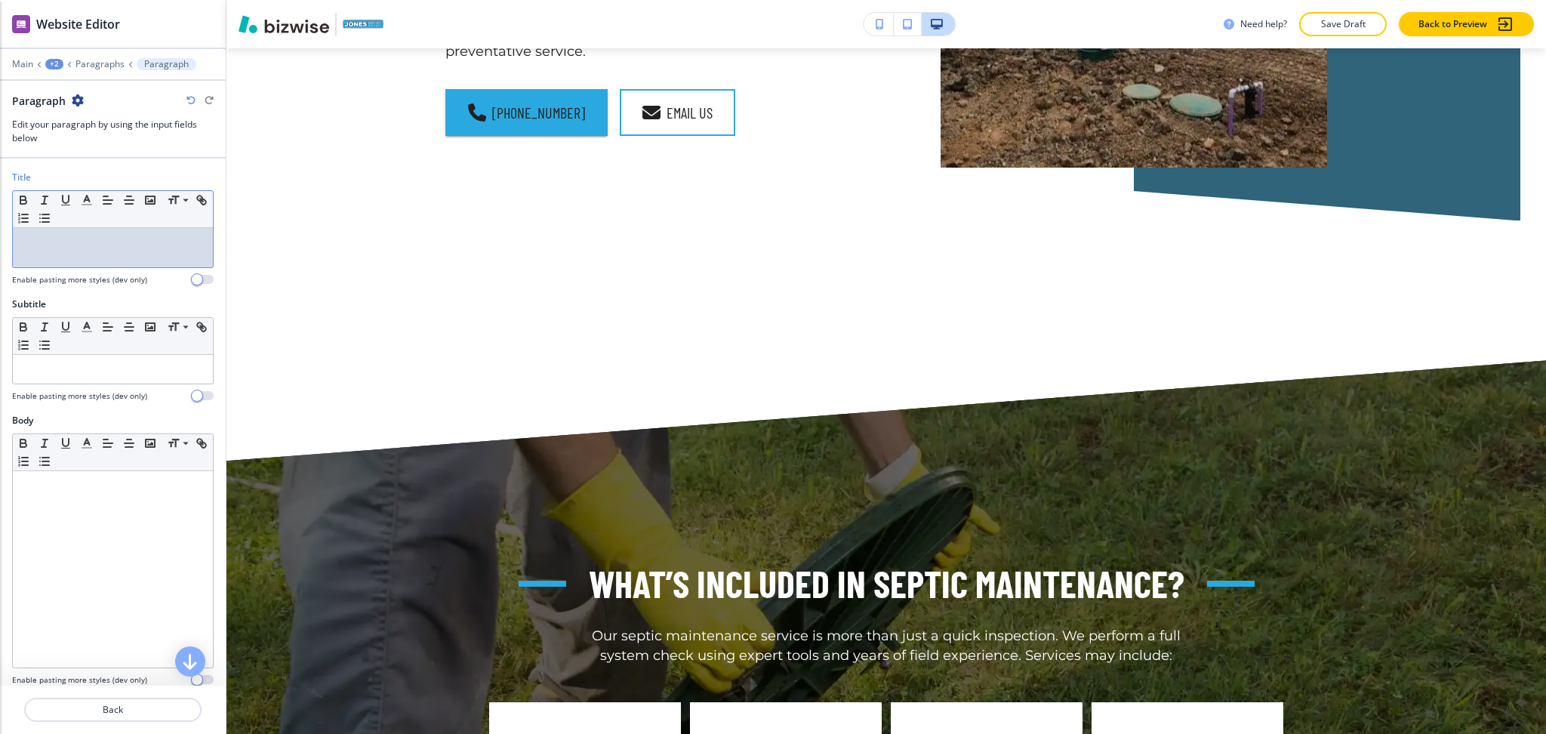
click at [113, 252] on div at bounding box center [113, 247] width 200 height 39
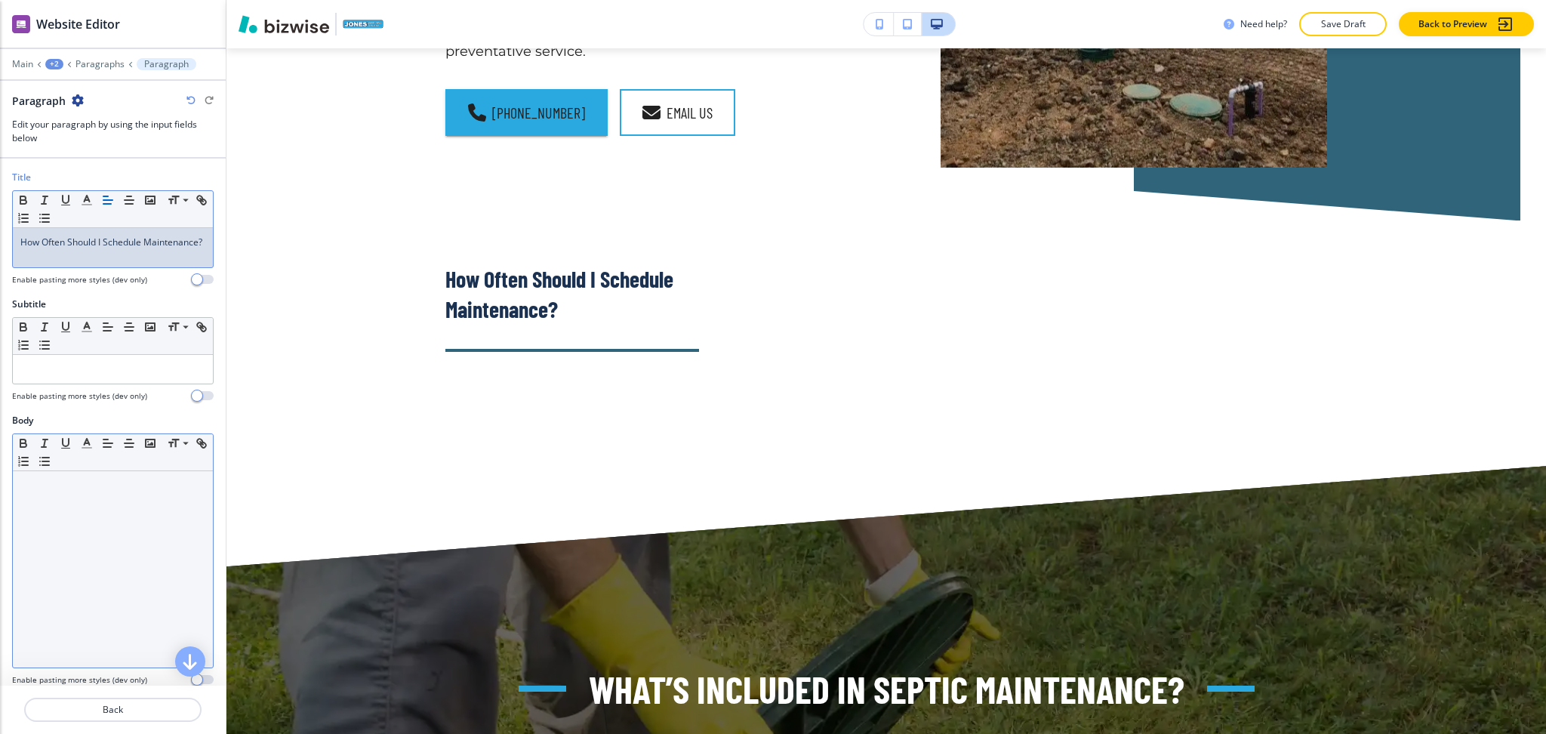
click at [136, 516] on div at bounding box center [113, 569] width 200 height 196
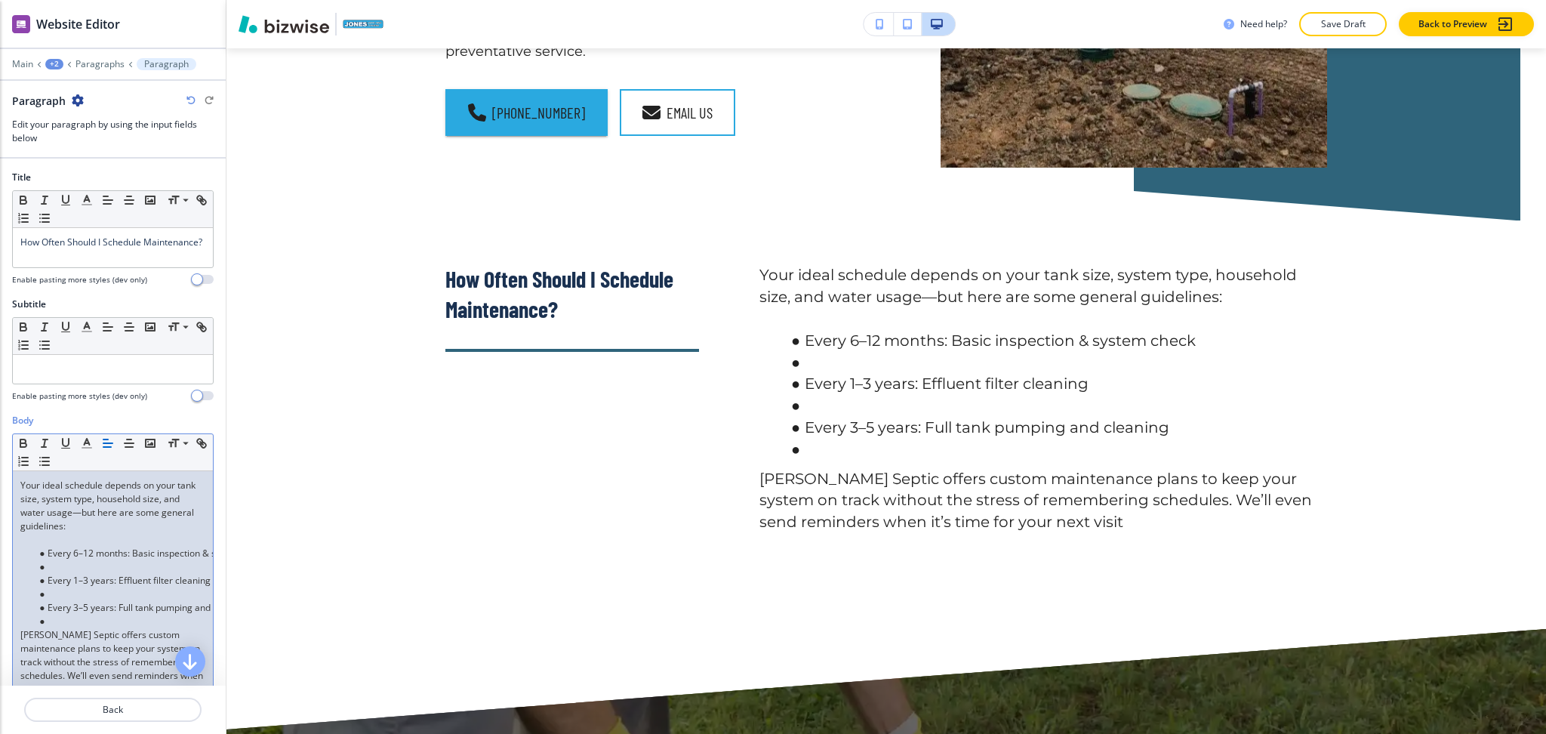
scroll to position [12, 0]
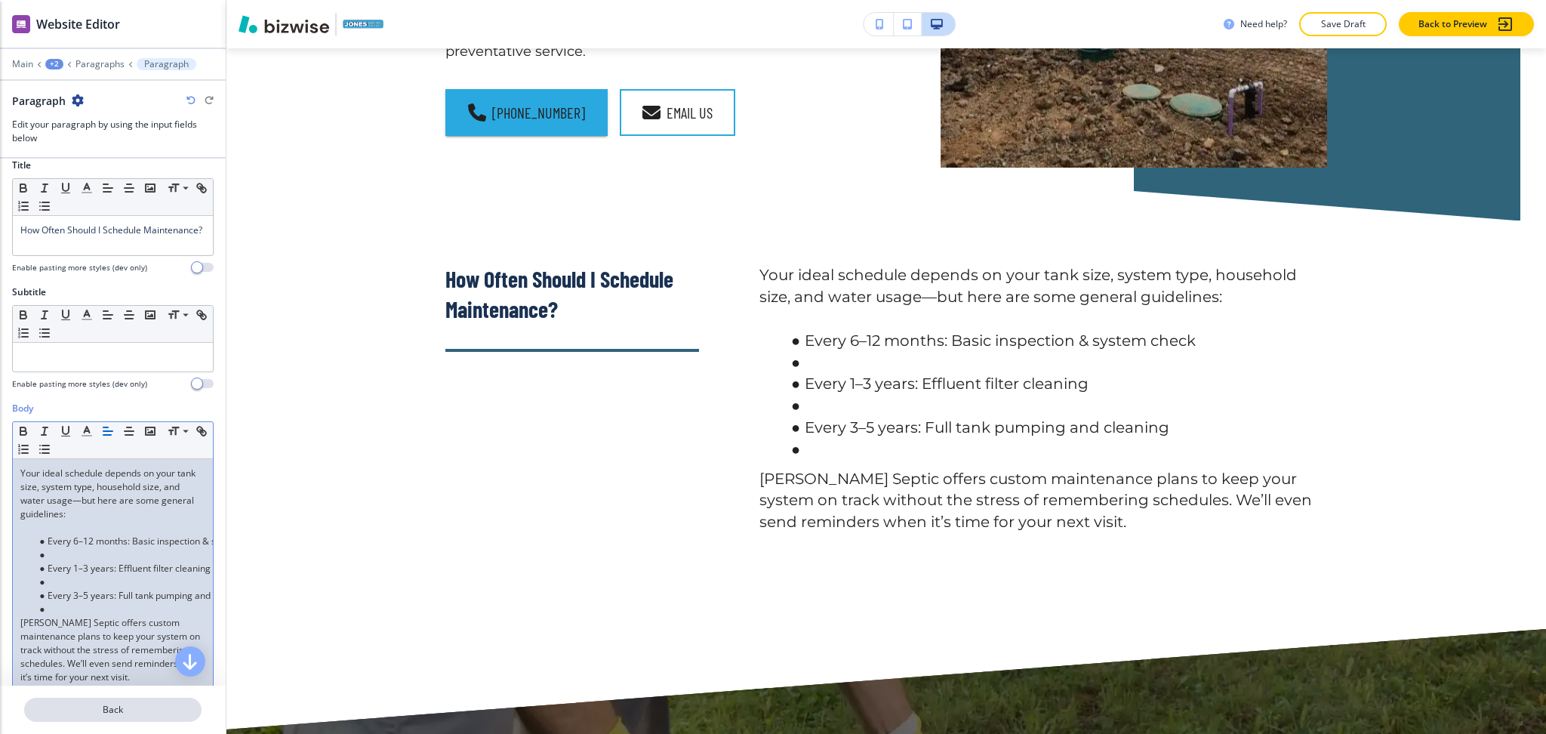
click at [143, 701] on button "Back" at bounding box center [112, 710] width 177 height 24
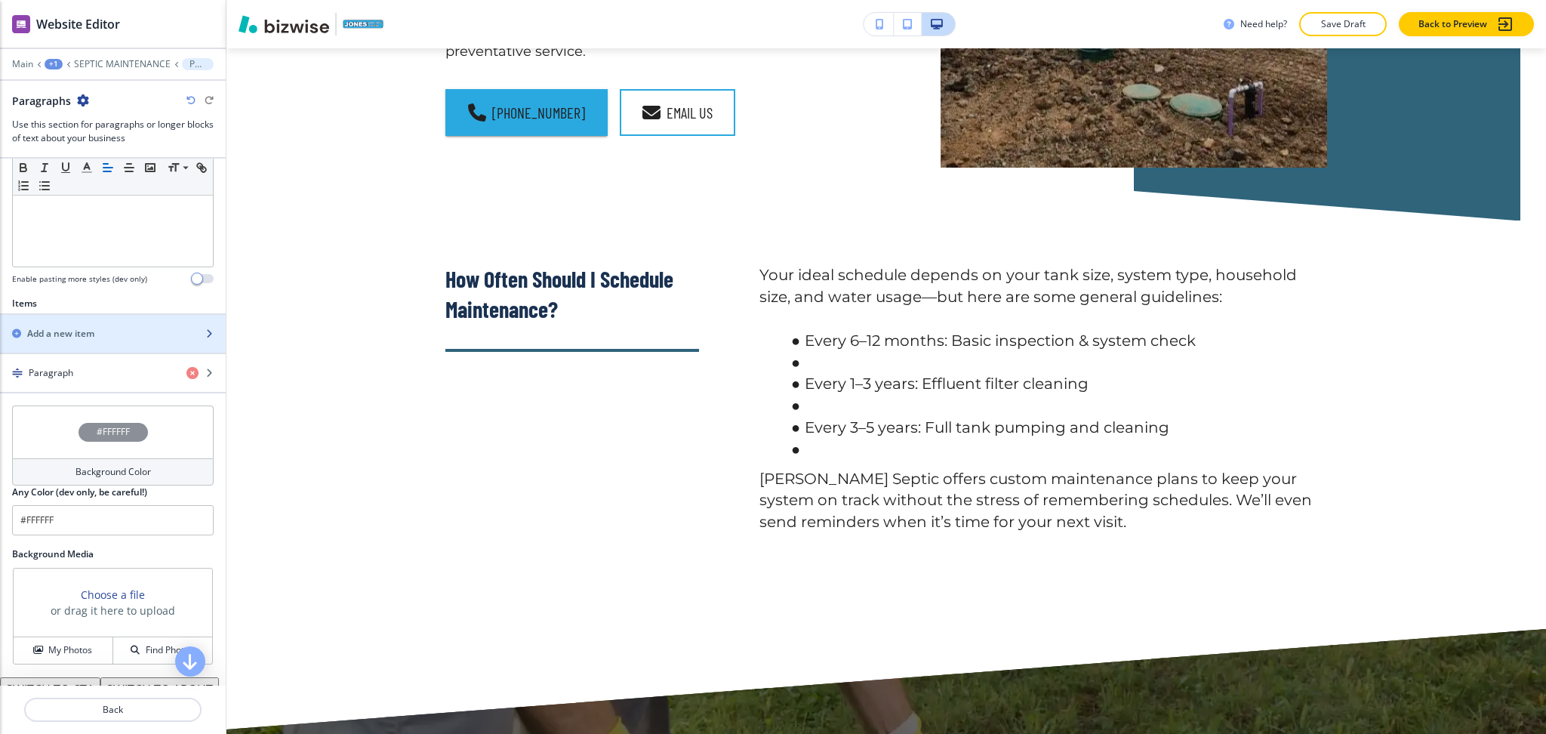
scroll to position [402, 0]
click at [79, 339] on h2 "Add a new item" at bounding box center [60, 333] width 67 height 14
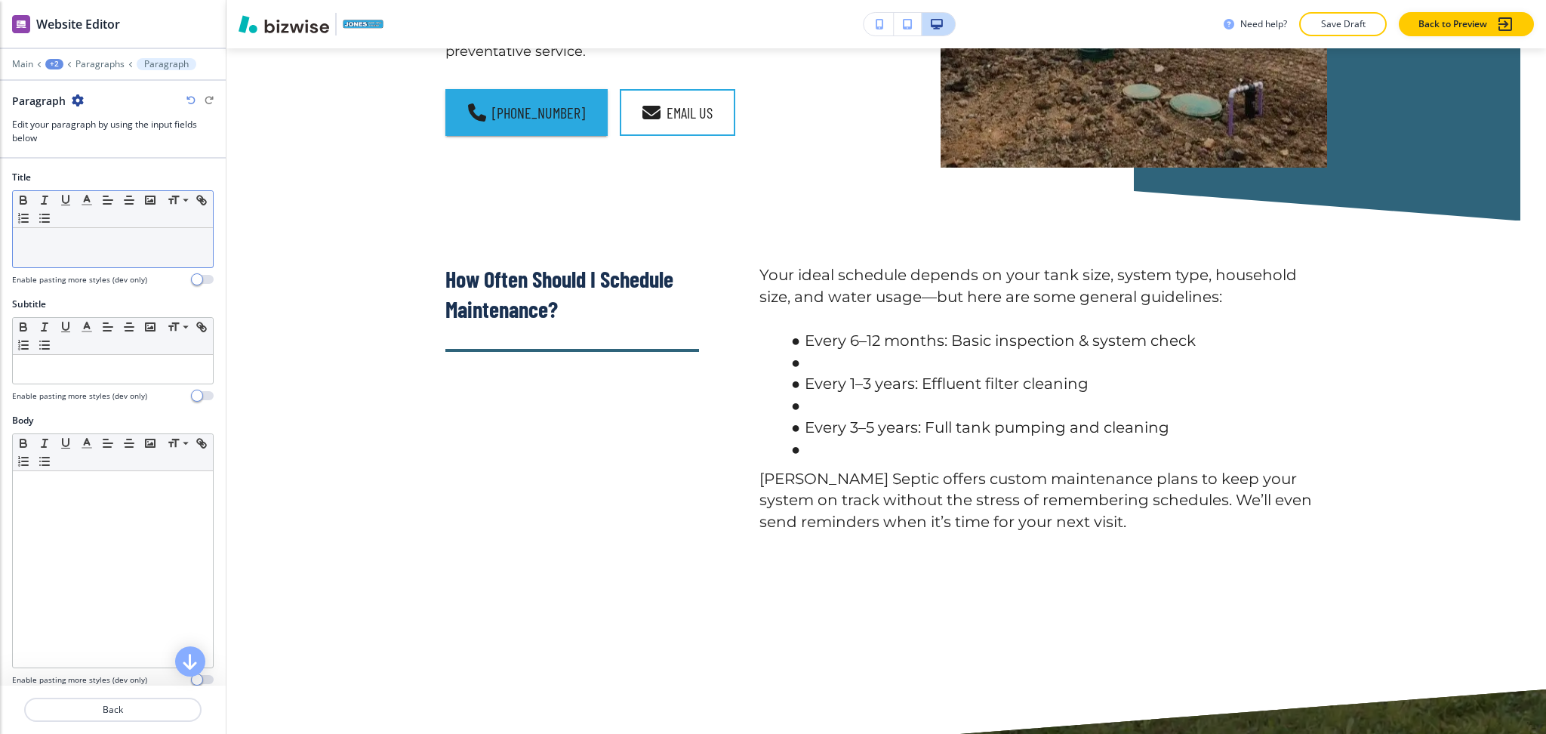
click at [115, 260] on div at bounding box center [113, 247] width 200 height 39
paste div
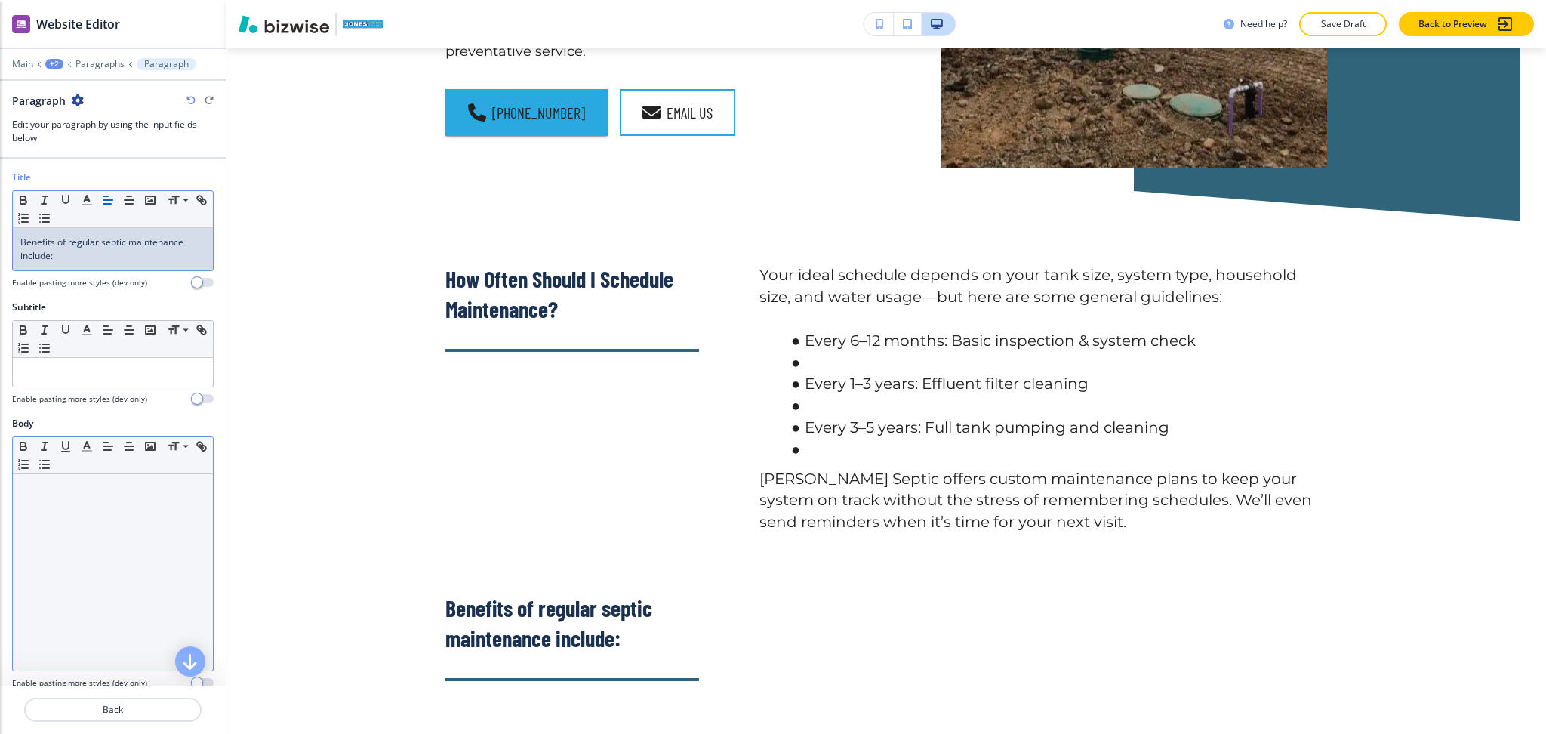
click at [116, 602] on div at bounding box center [113, 572] width 200 height 196
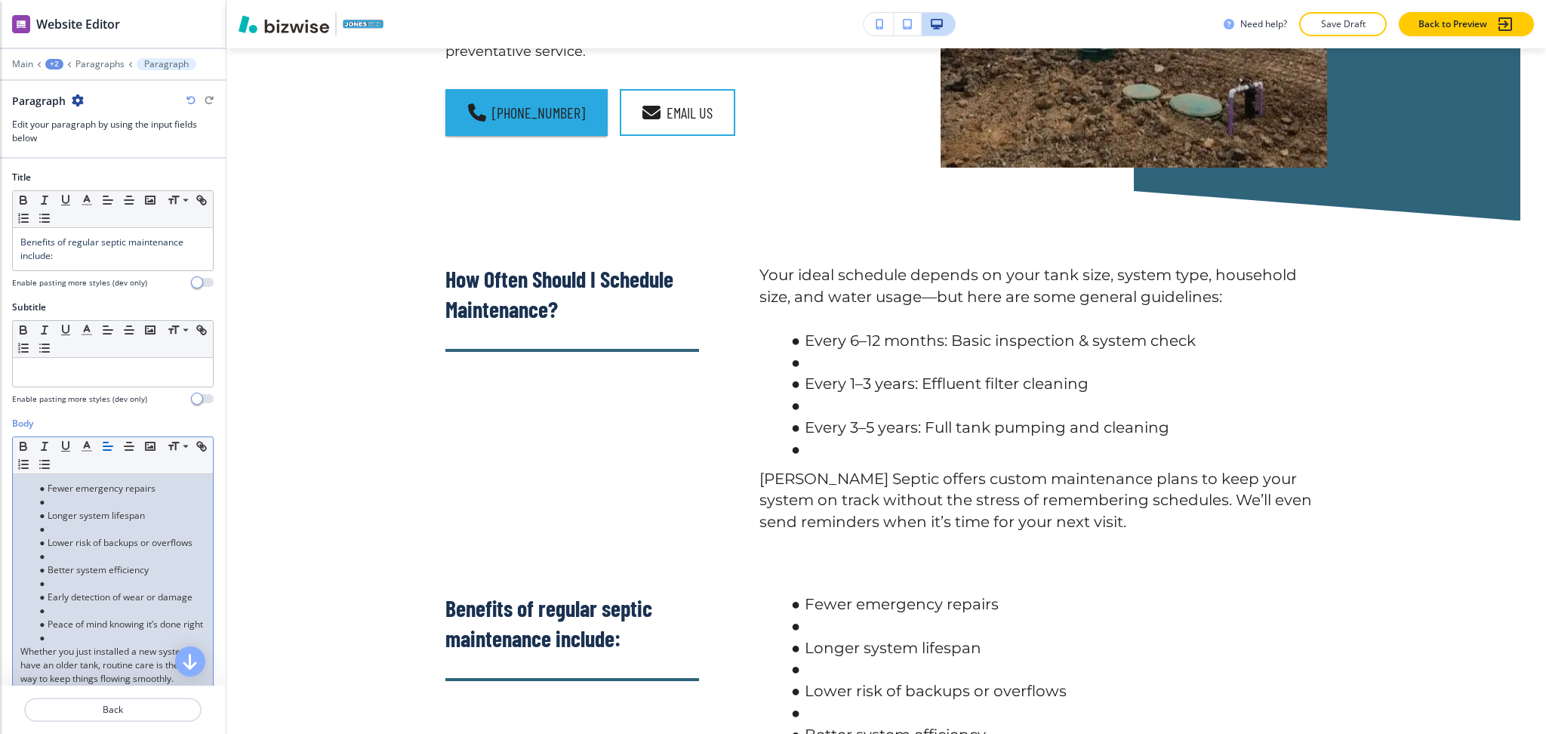
scroll to position [0, 0]
click at [116, 639] on li at bounding box center [119, 638] width 171 height 14
click at [76, 609] on li at bounding box center [119, 611] width 171 height 14
click at [80, 583] on li at bounding box center [119, 584] width 171 height 14
click at [74, 556] on li at bounding box center [119, 557] width 171 height 14
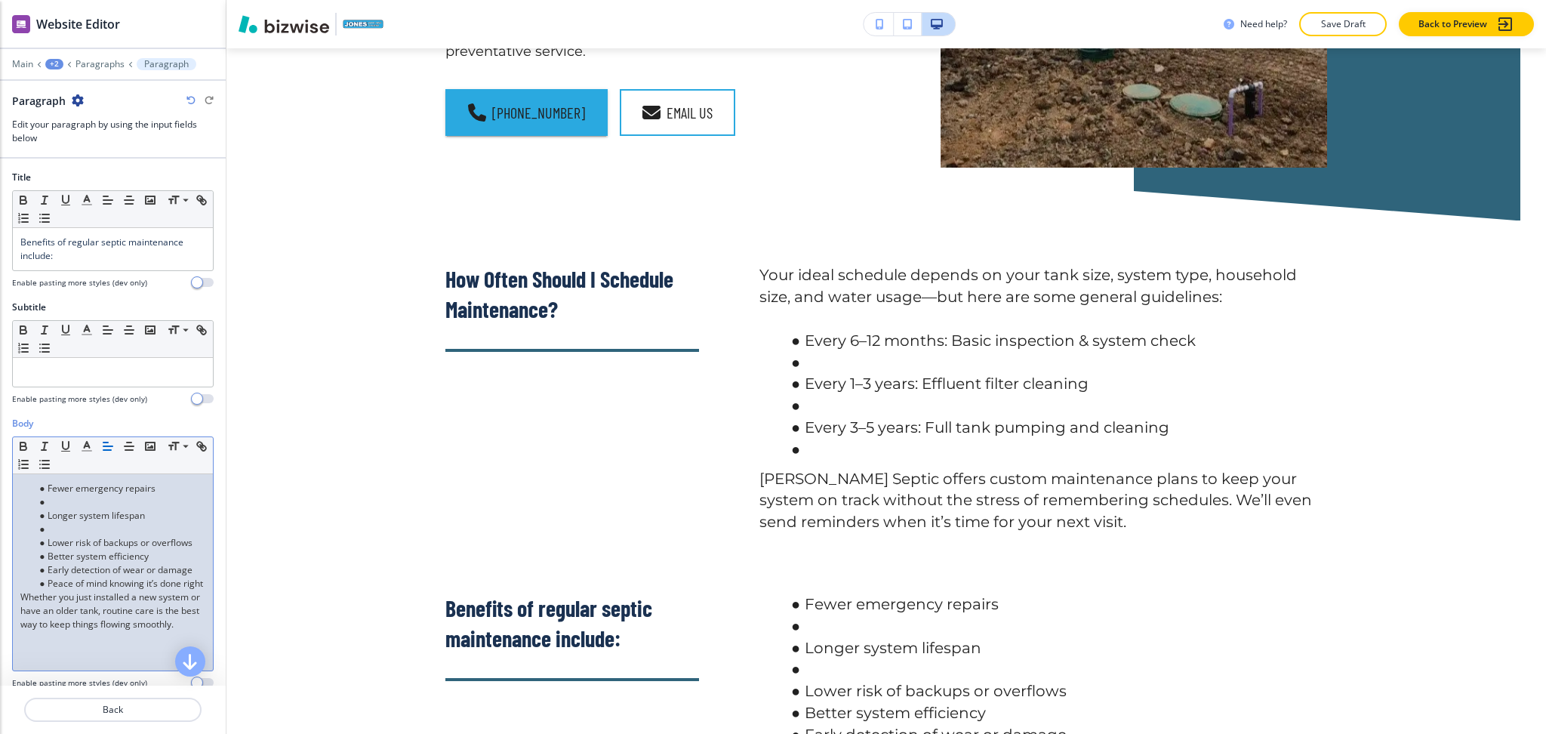
click at [71, 532] on li at bounding box center [119, 529] width 171 height 14
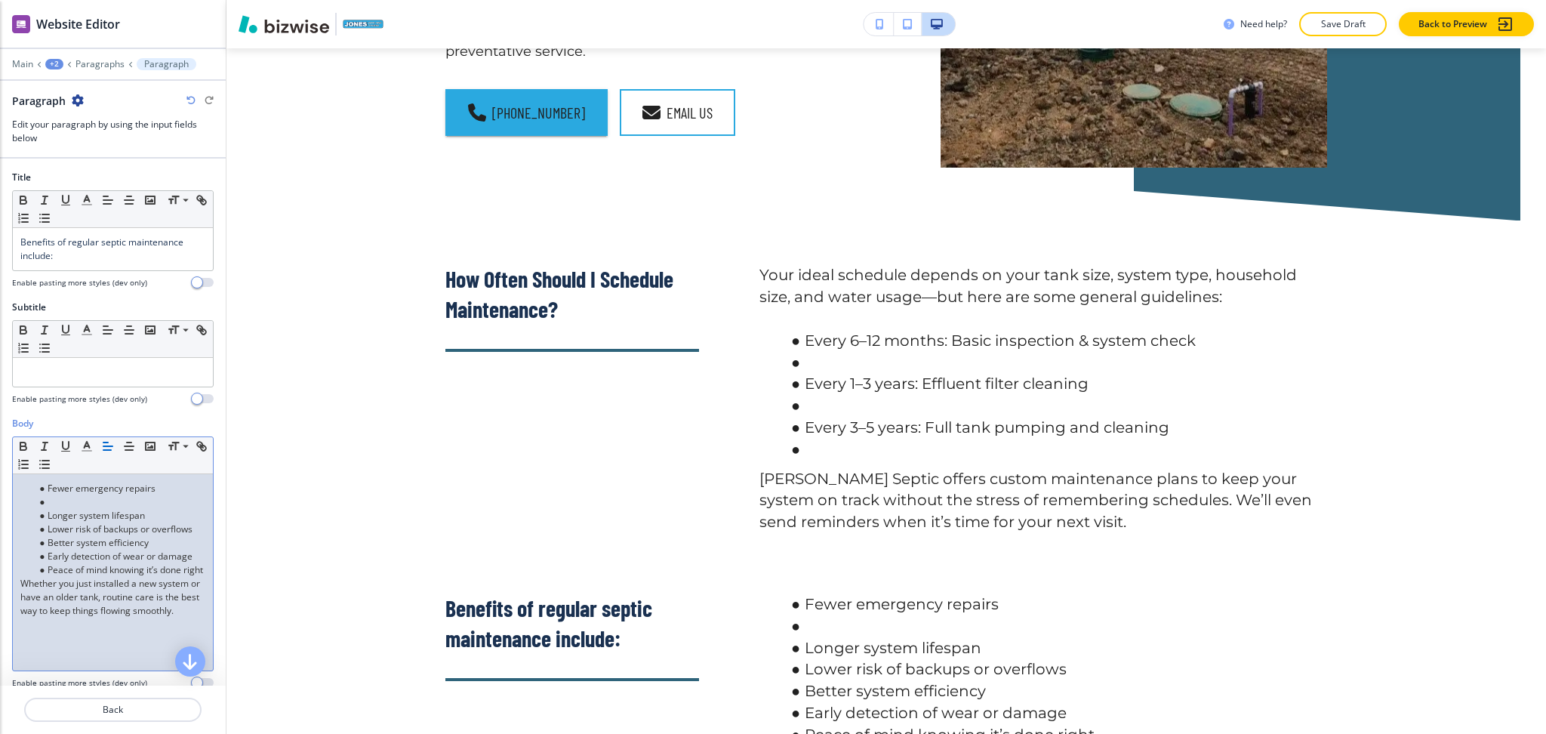
click at [63, 501] on li at bounding box center [119, 502] width 171 height 14
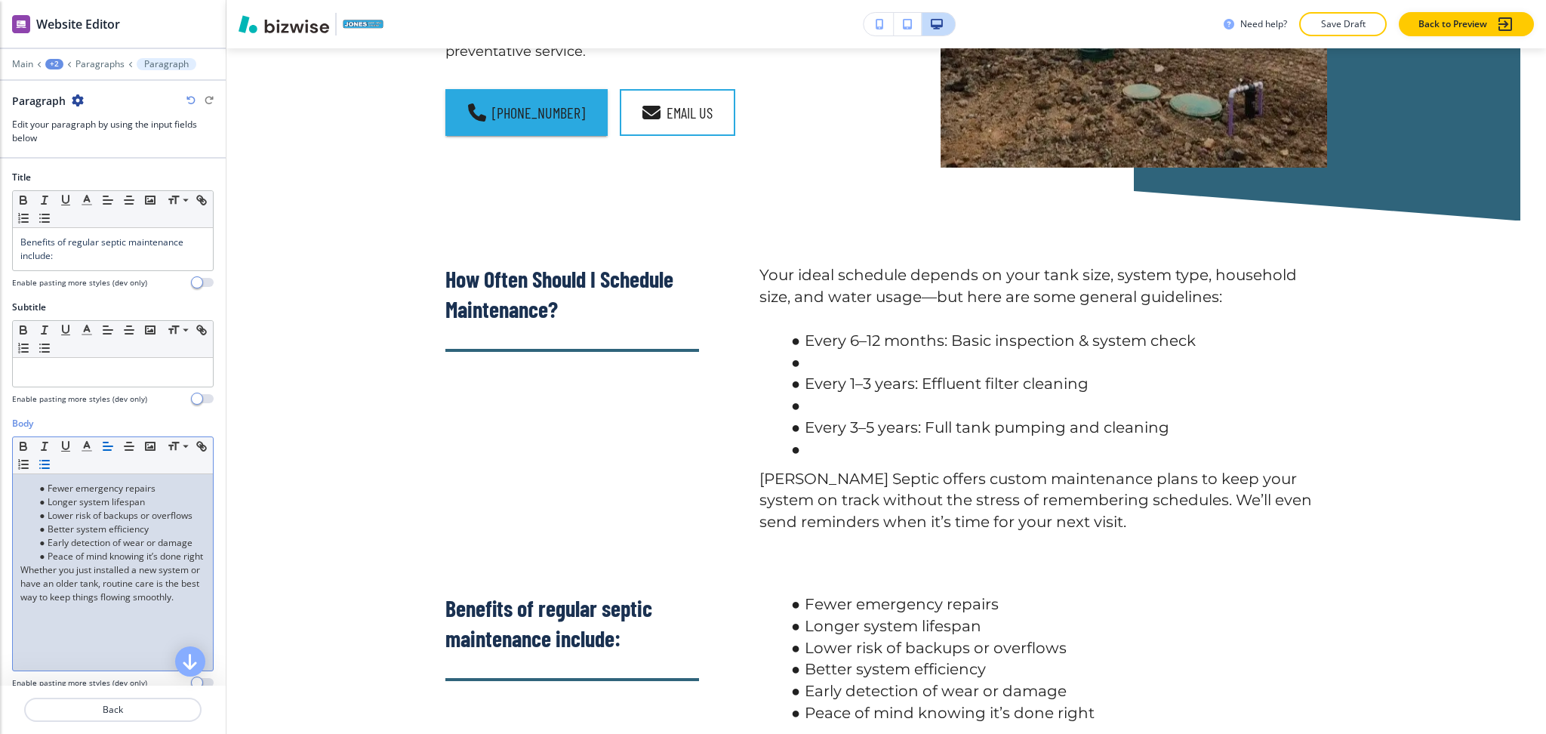
click at [109, 604] on p "Whether you just installed a new system or have an older tank, routine care is …" at bounding box center [112, 583] width 185 height 41
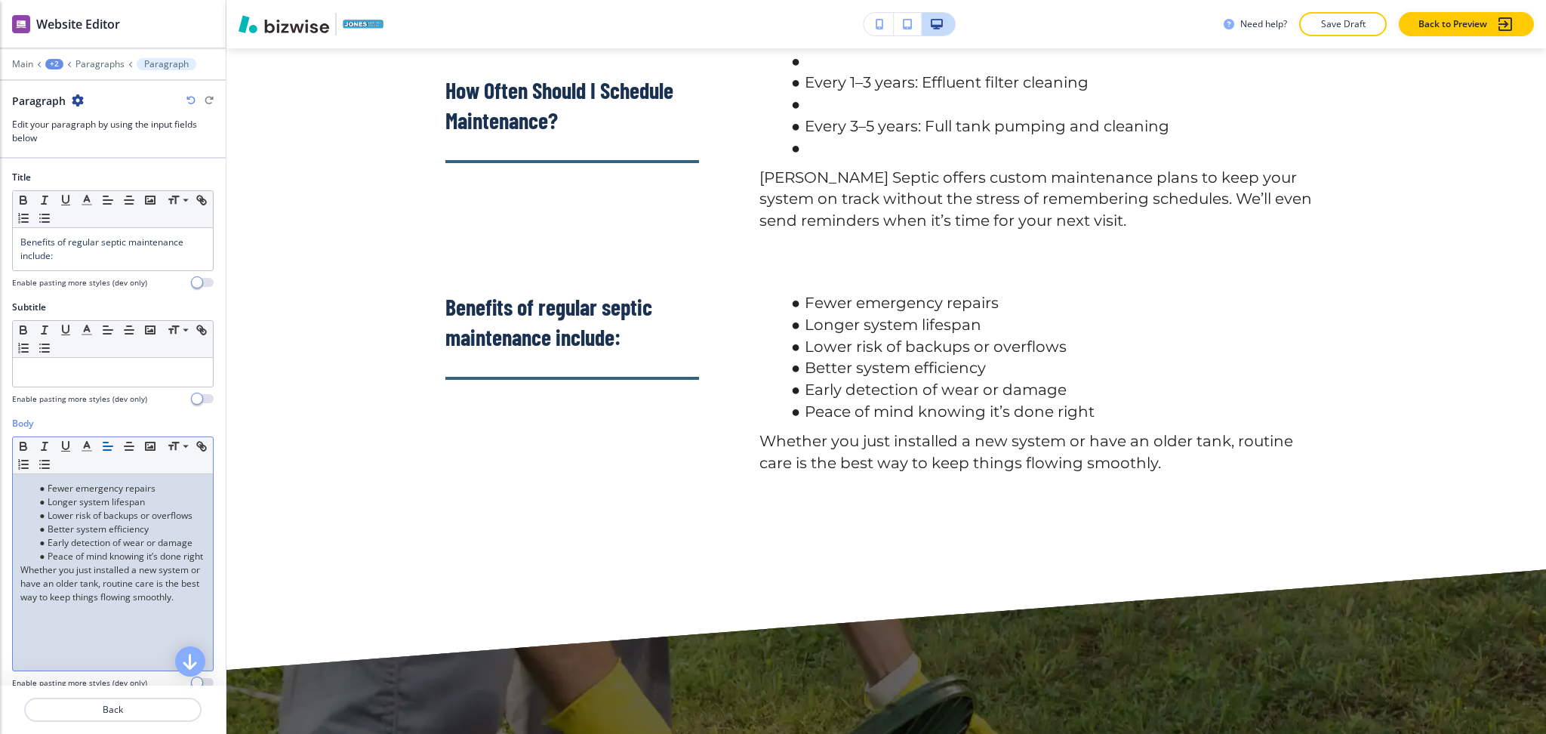
scroll to position [2085, 0]
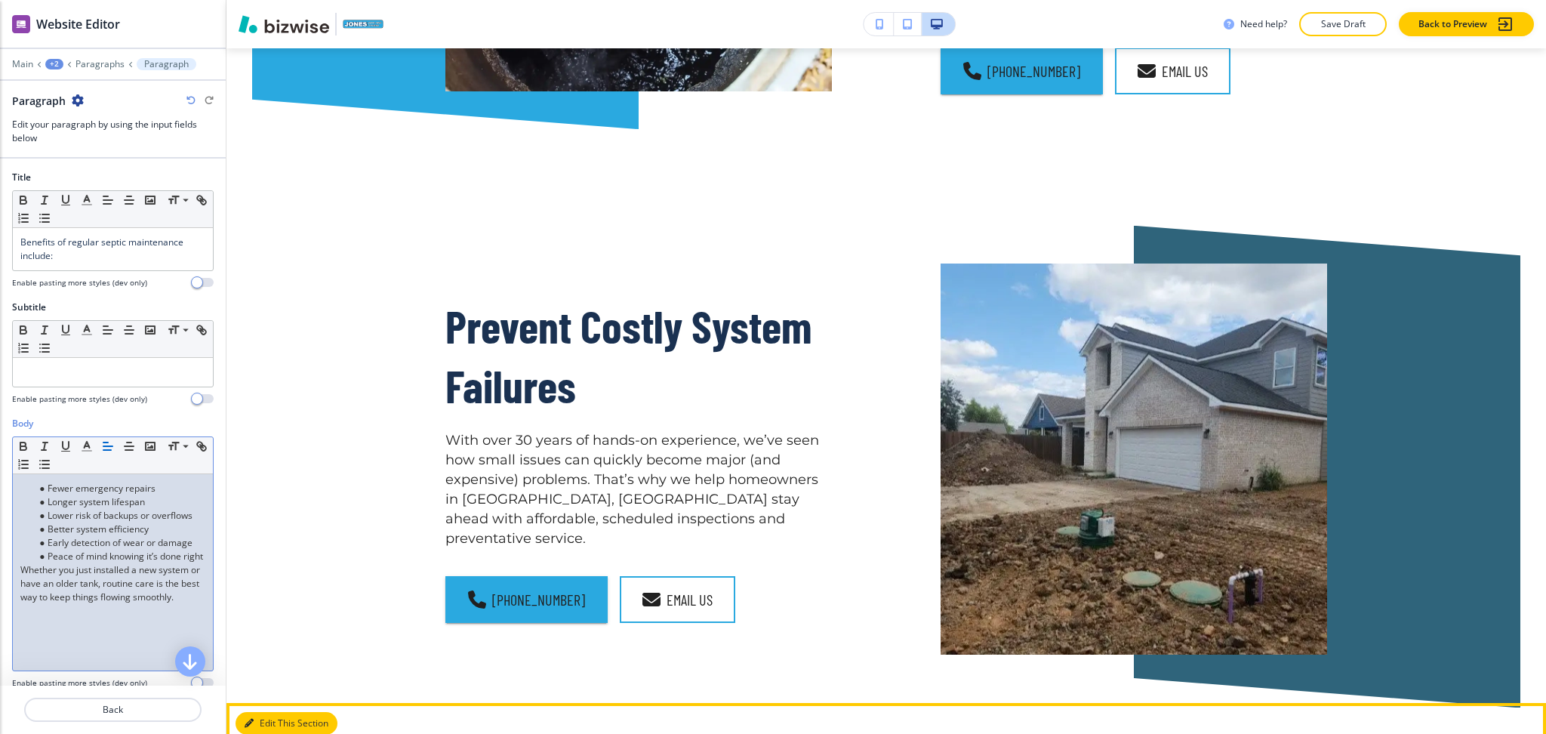
click at [276, 712] on button "Edit This Section" at bounding box center [287, 723] width 102 height 23
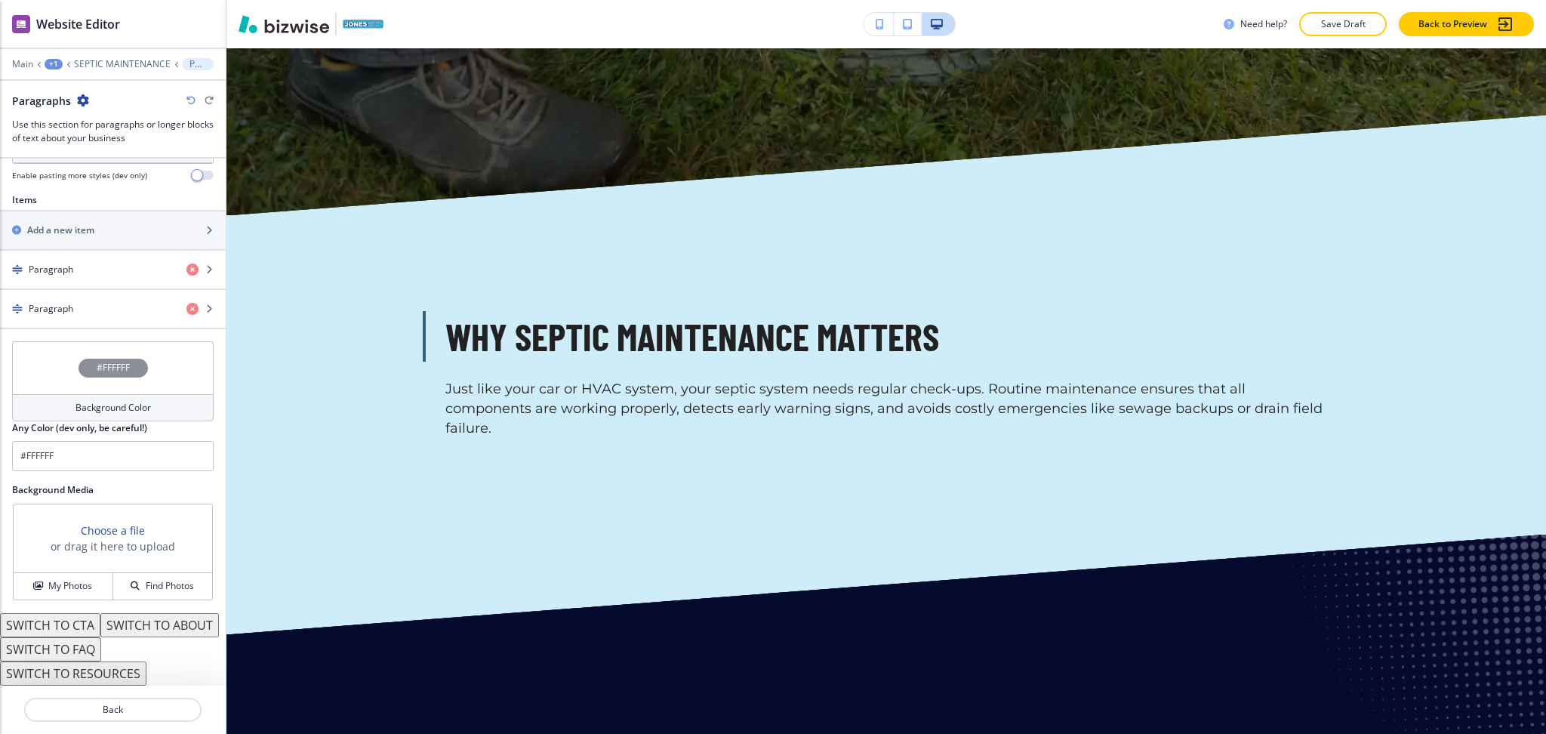
scroll to position [3240, 0]
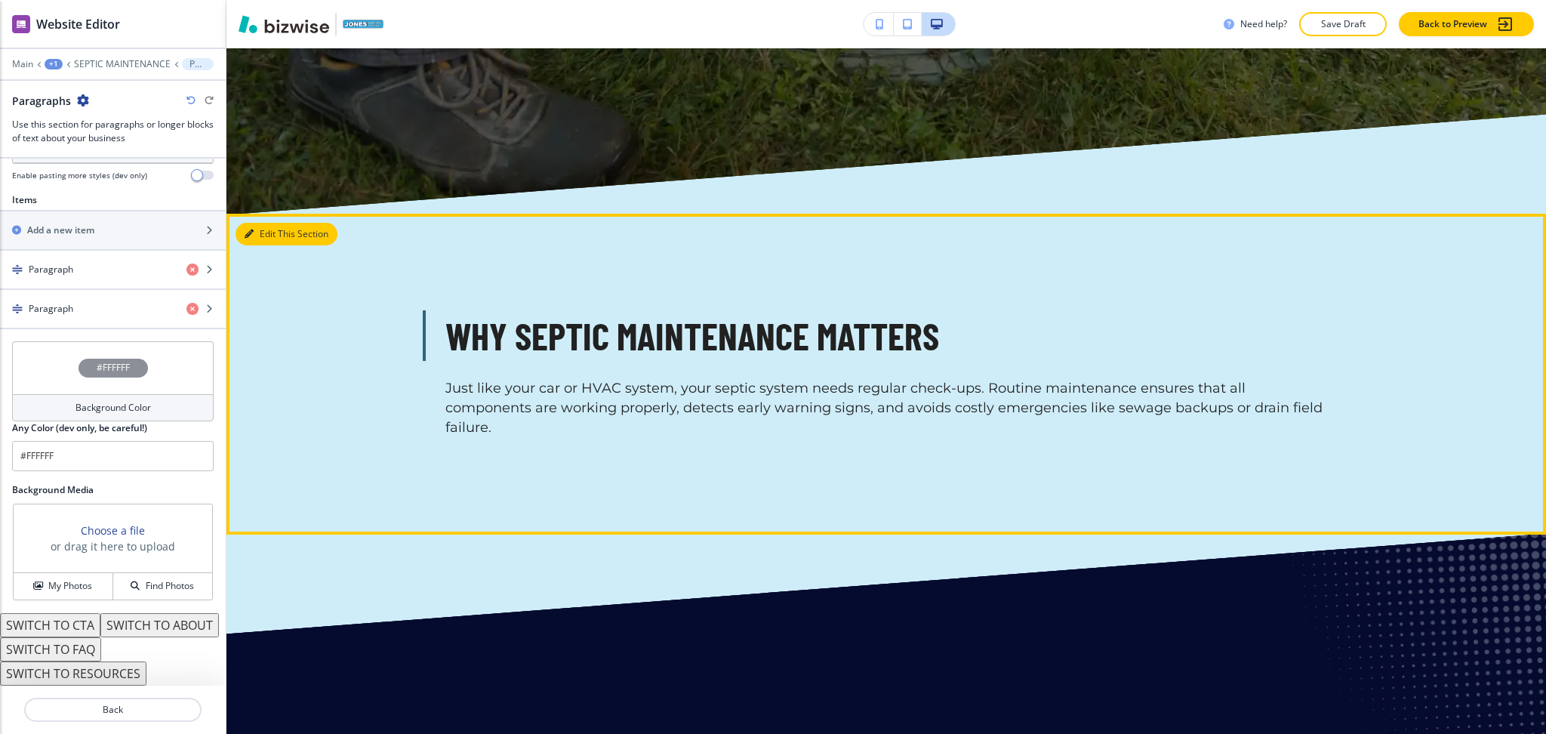
click at [258, 223] on button "Edit This Section" at bounding box center [287, 234] width 102 height 23
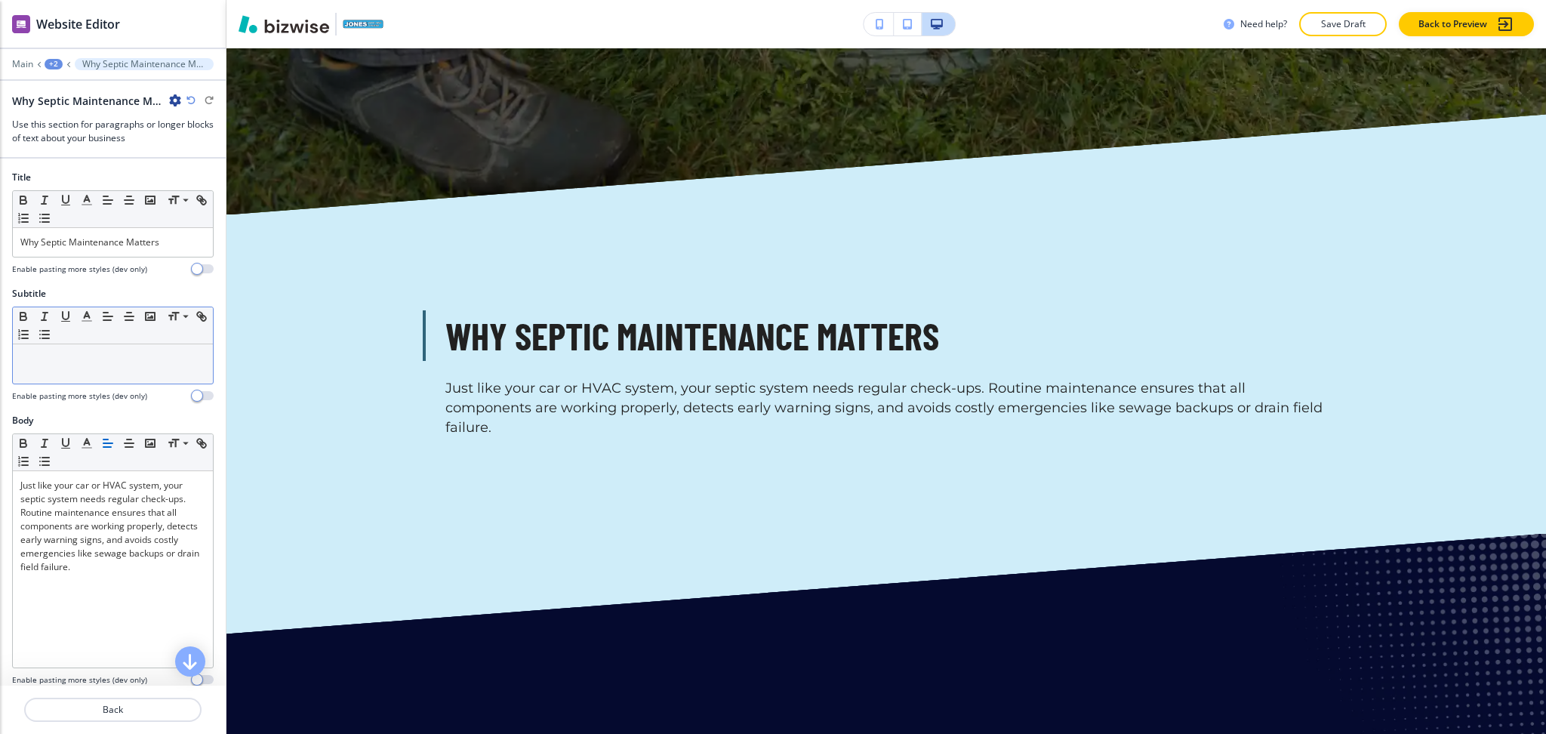
scroll to position [3283, 0]
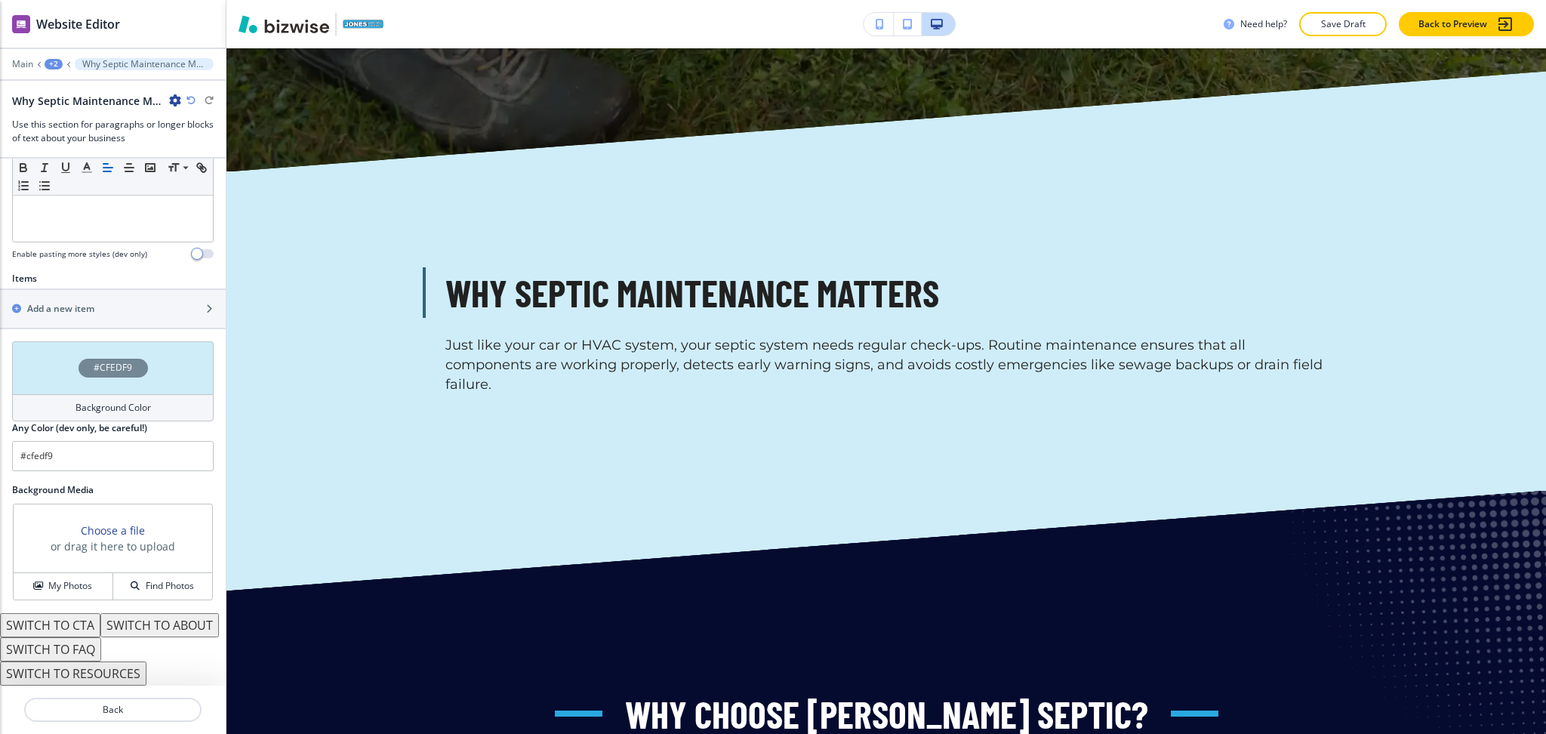
click at [92, 401] on h4 "Background Color" at bounding box center [112, 408] width 75 height 14
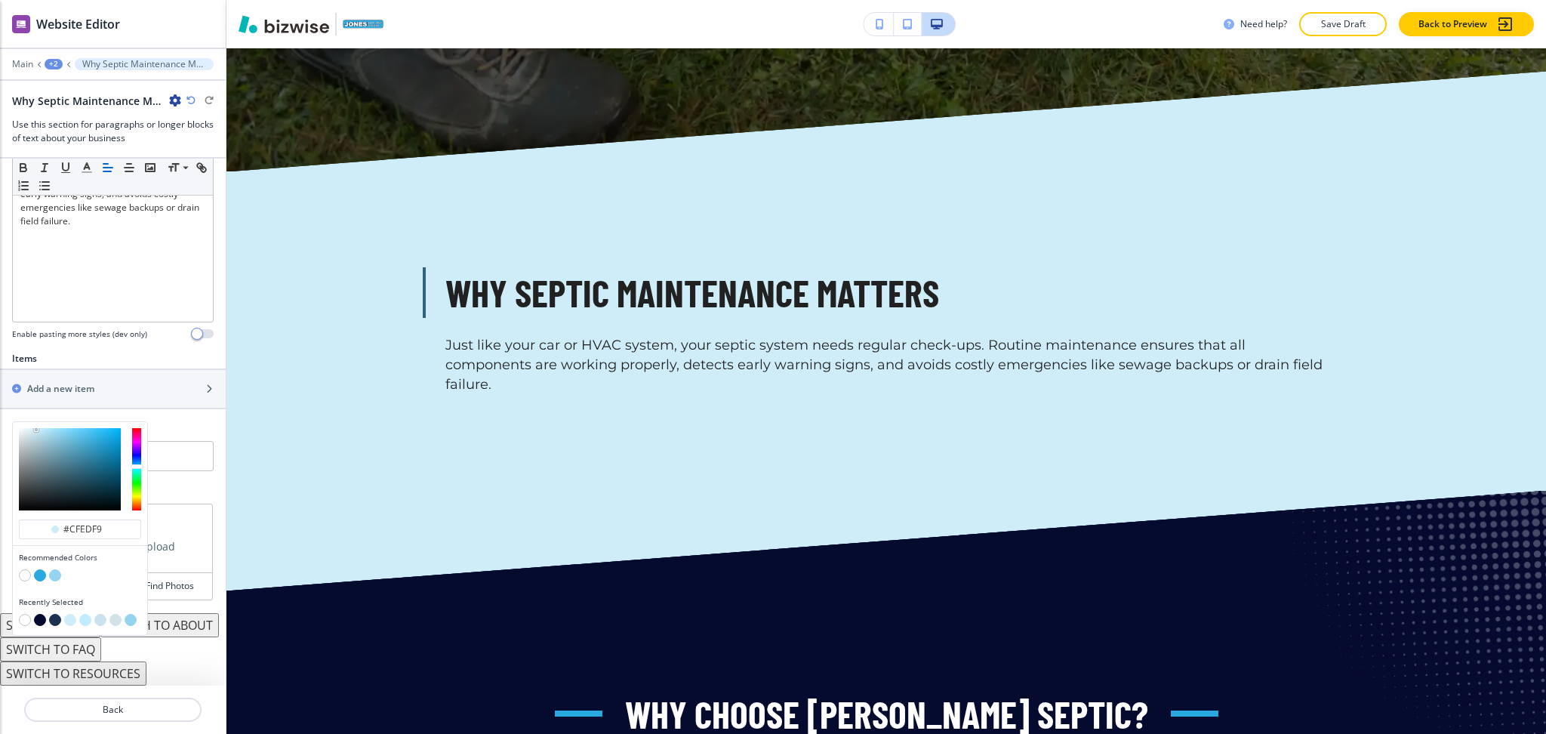
drag, startPoint x: 28, startPoint y: 549, endPoint x: 49, endPoint y: 541, distance: 22.4
click at [28, 569] on button "button" at bounding box center [25, 575] width 12 height 12
type input "#FFFFFF"
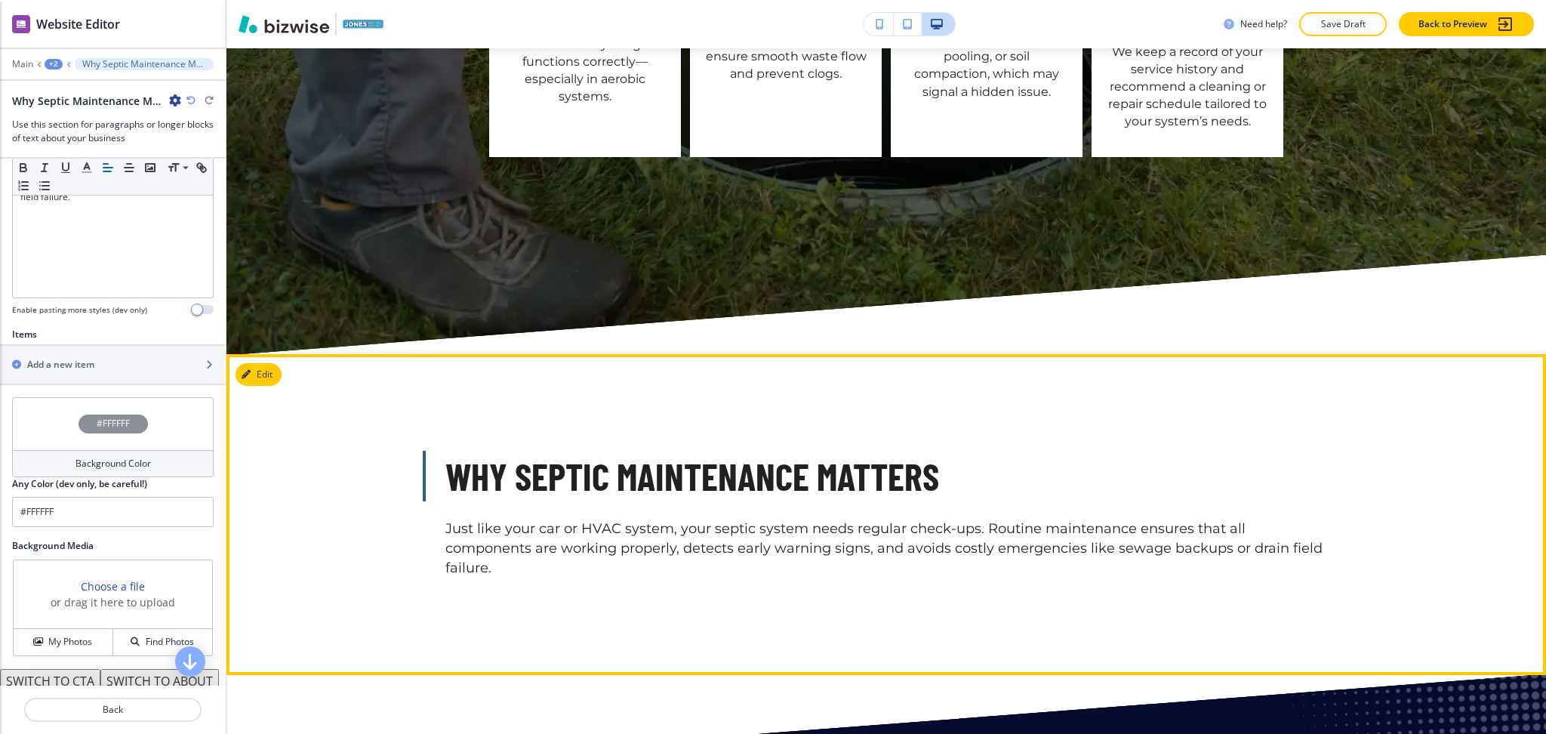
scroll to position [3098, 0]
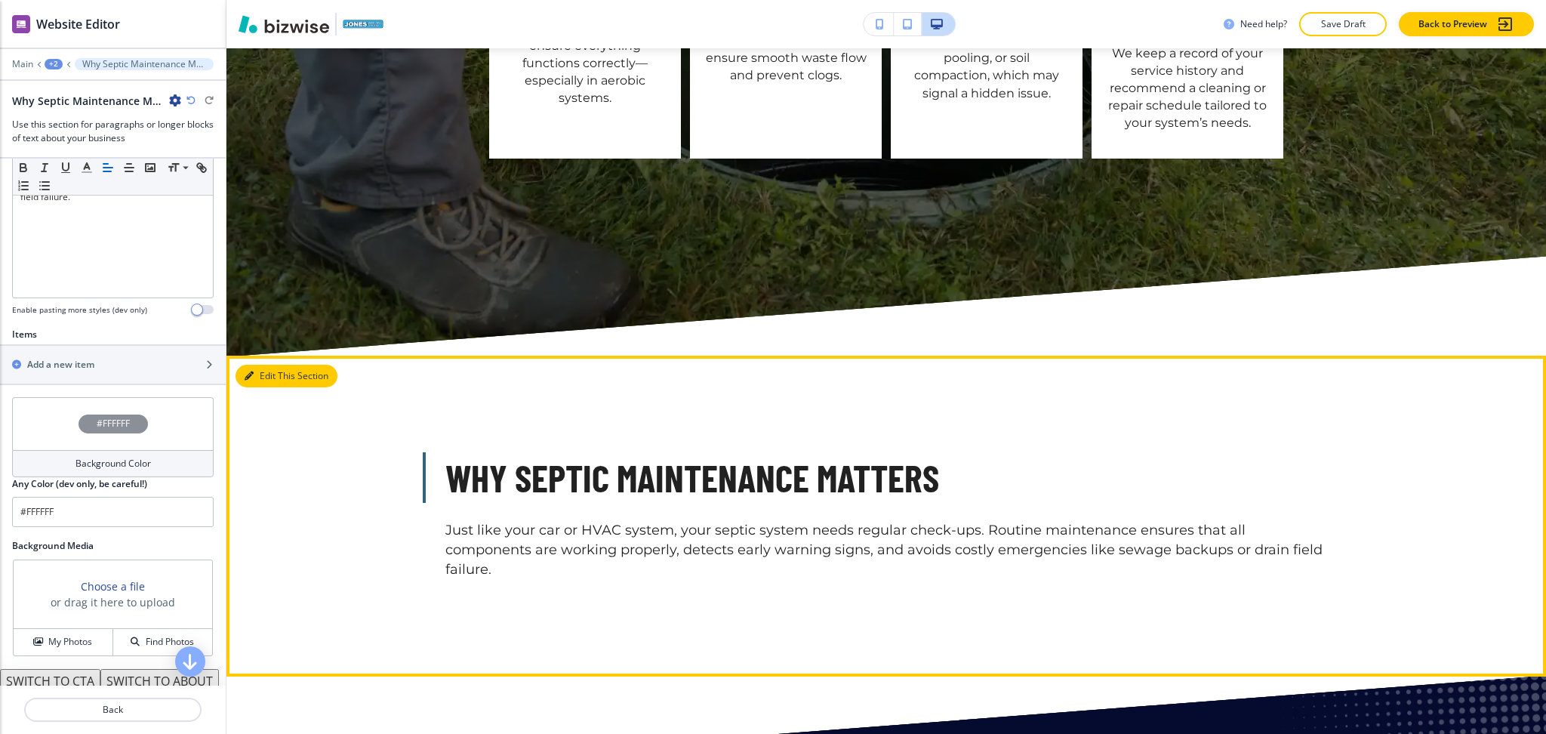
click at [263, 365] on button "Edit This Section" at bounding box center [287, 376] width 102 height 23
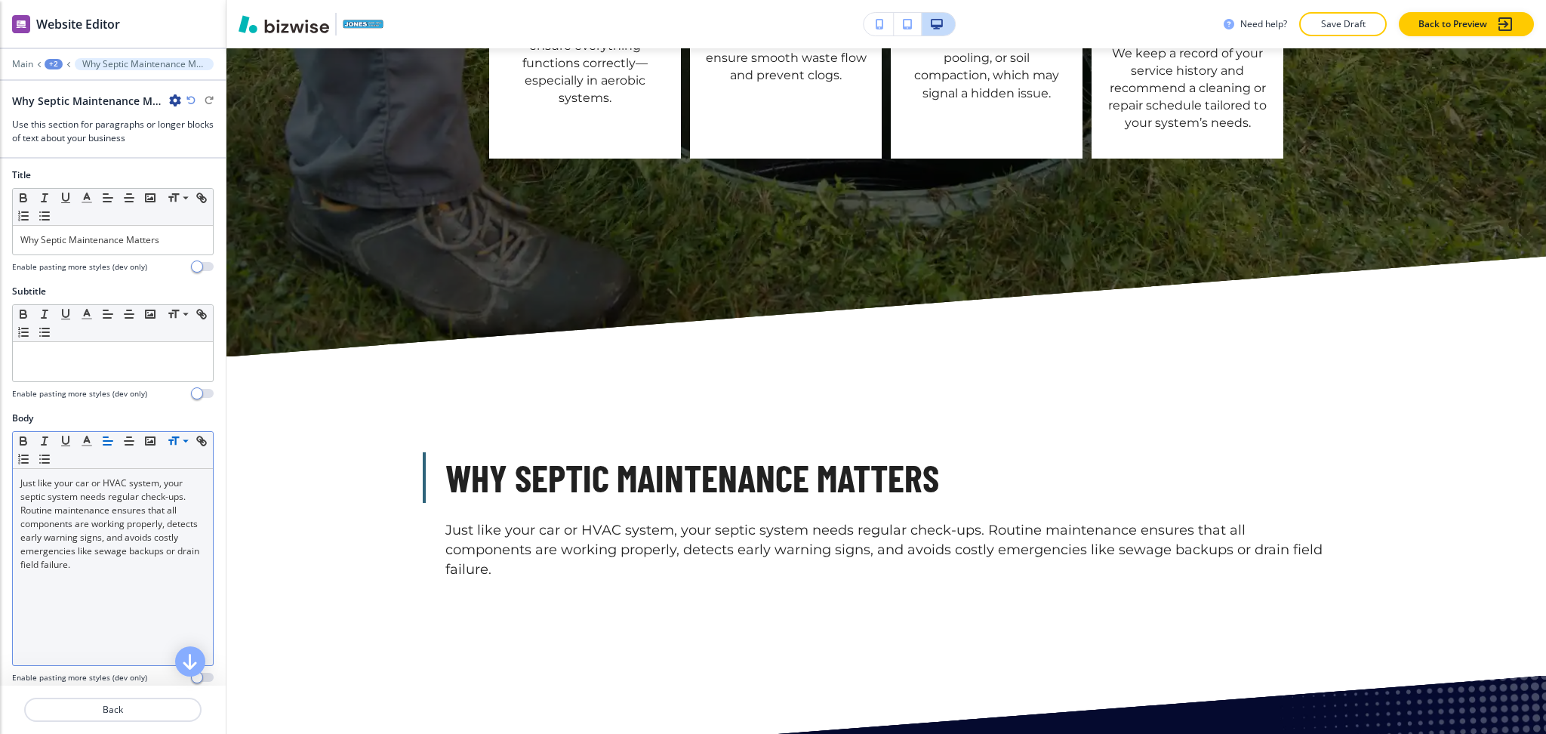
scroll to position [0, 0]
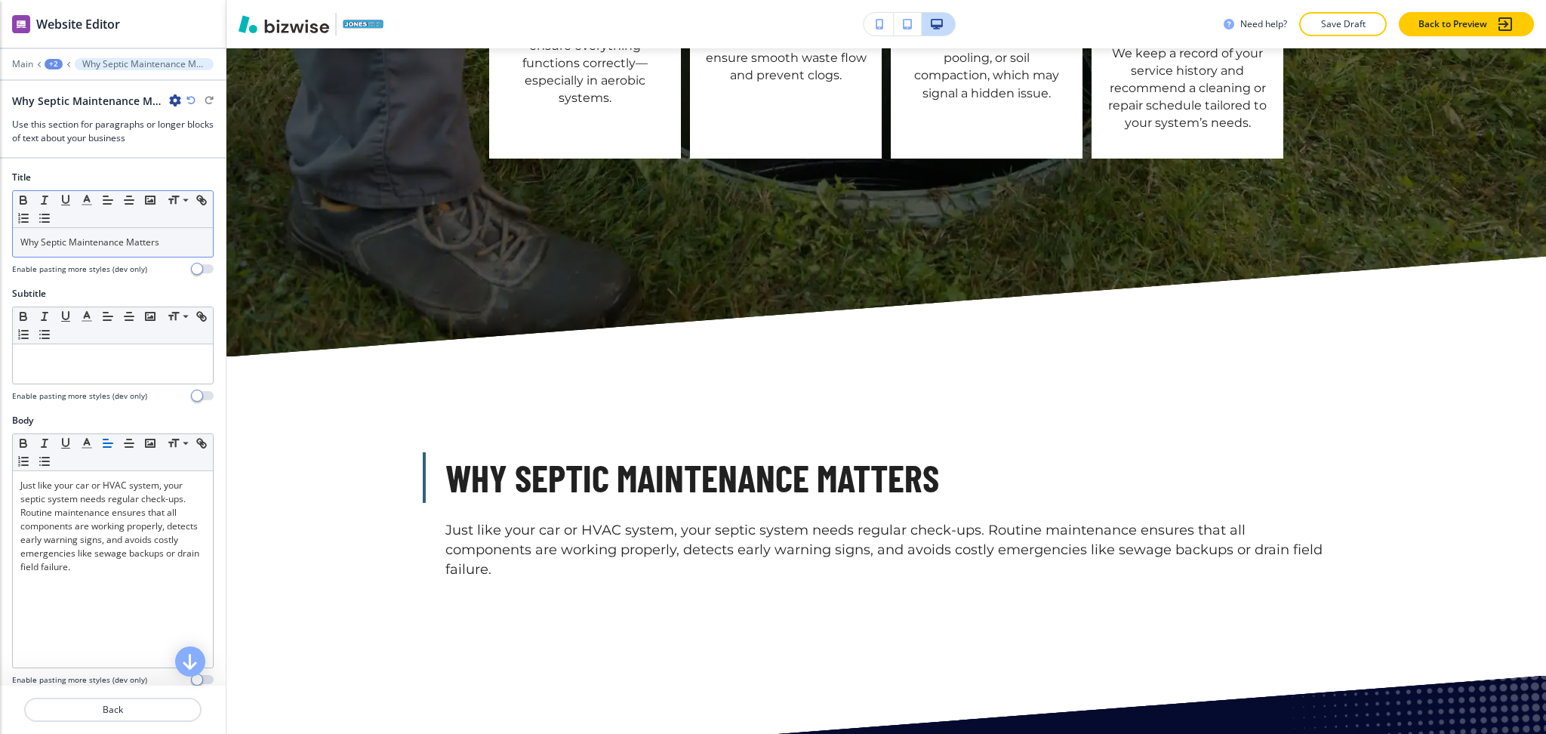
click at [164, 252] on div "Why Septic Maintenance Matters" at bounding box center [113, 242] width 200 height 29
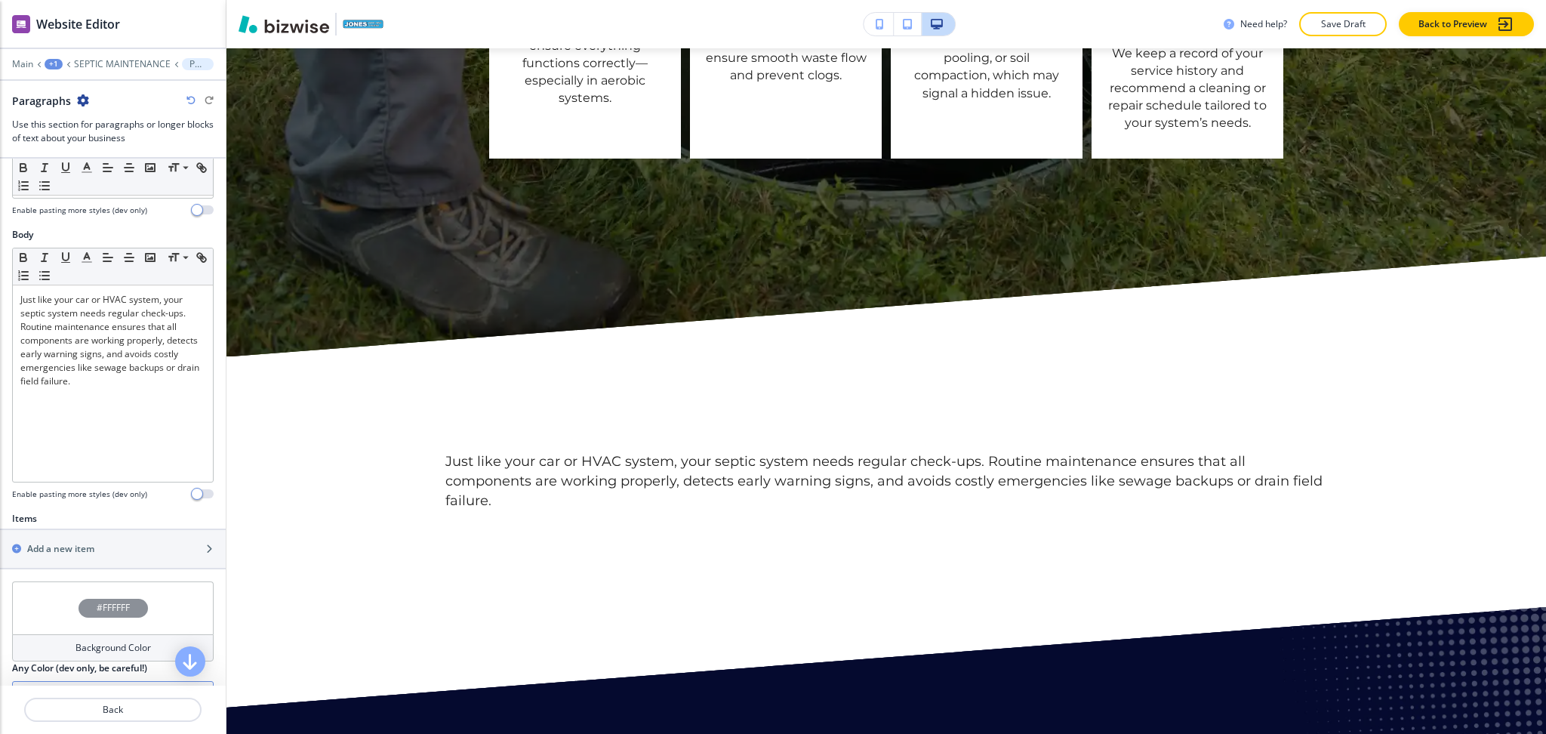
scroll to position [450, 0]
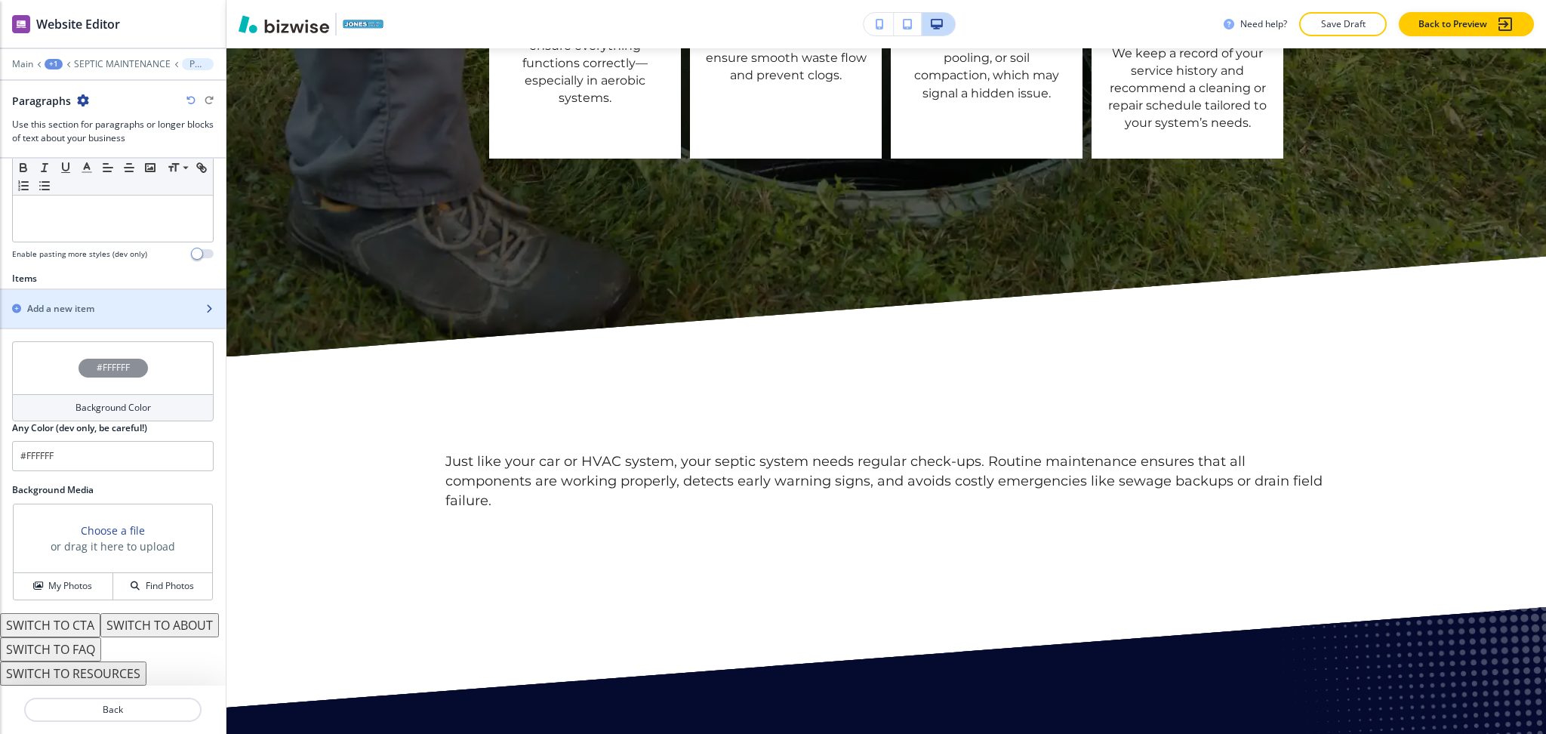
click at [53, 302] on h2 "Add a new item" at bounding box center [60, 309] width 67 height 14
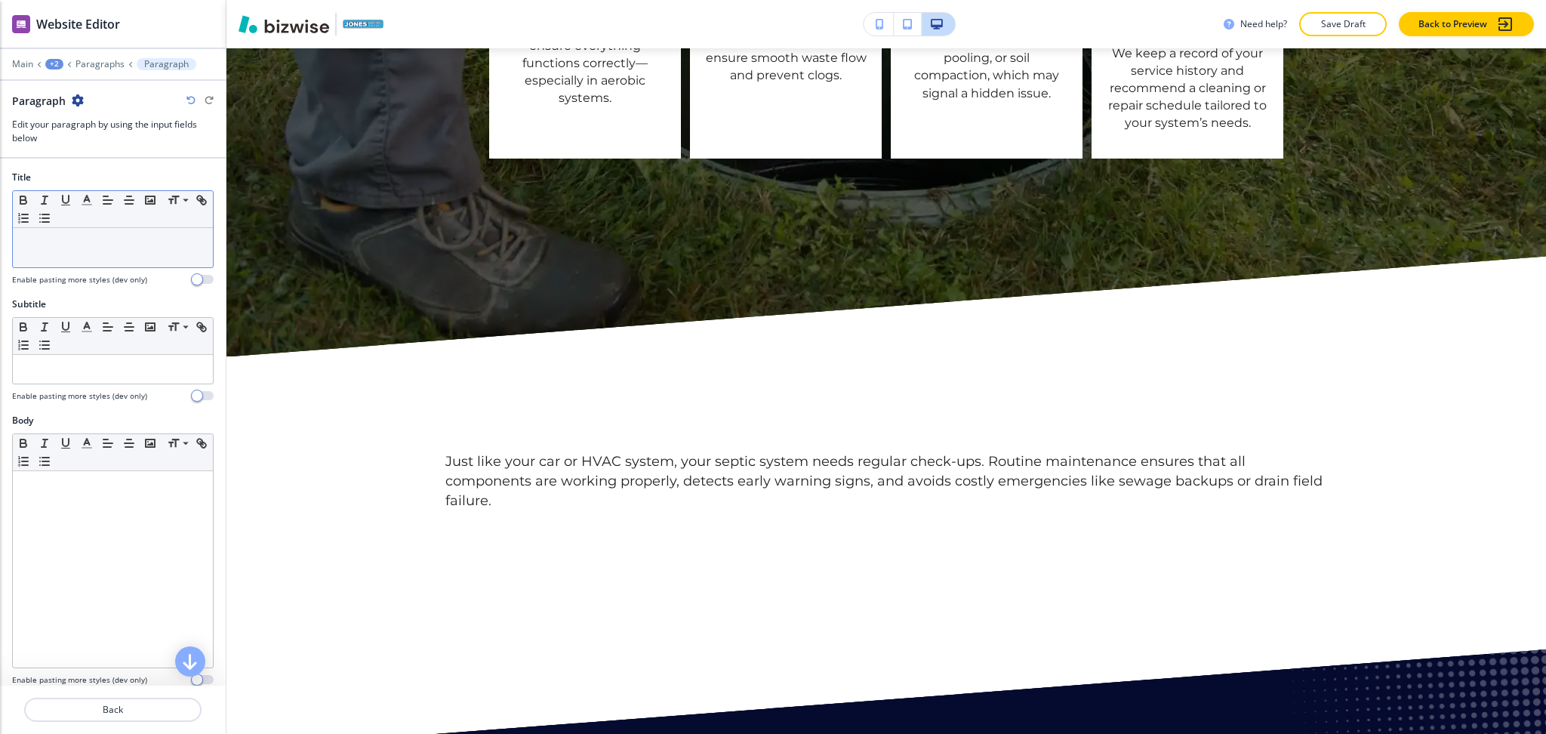
click at [70, 236] on p at bounding box center [112, 243] width 185 height 14
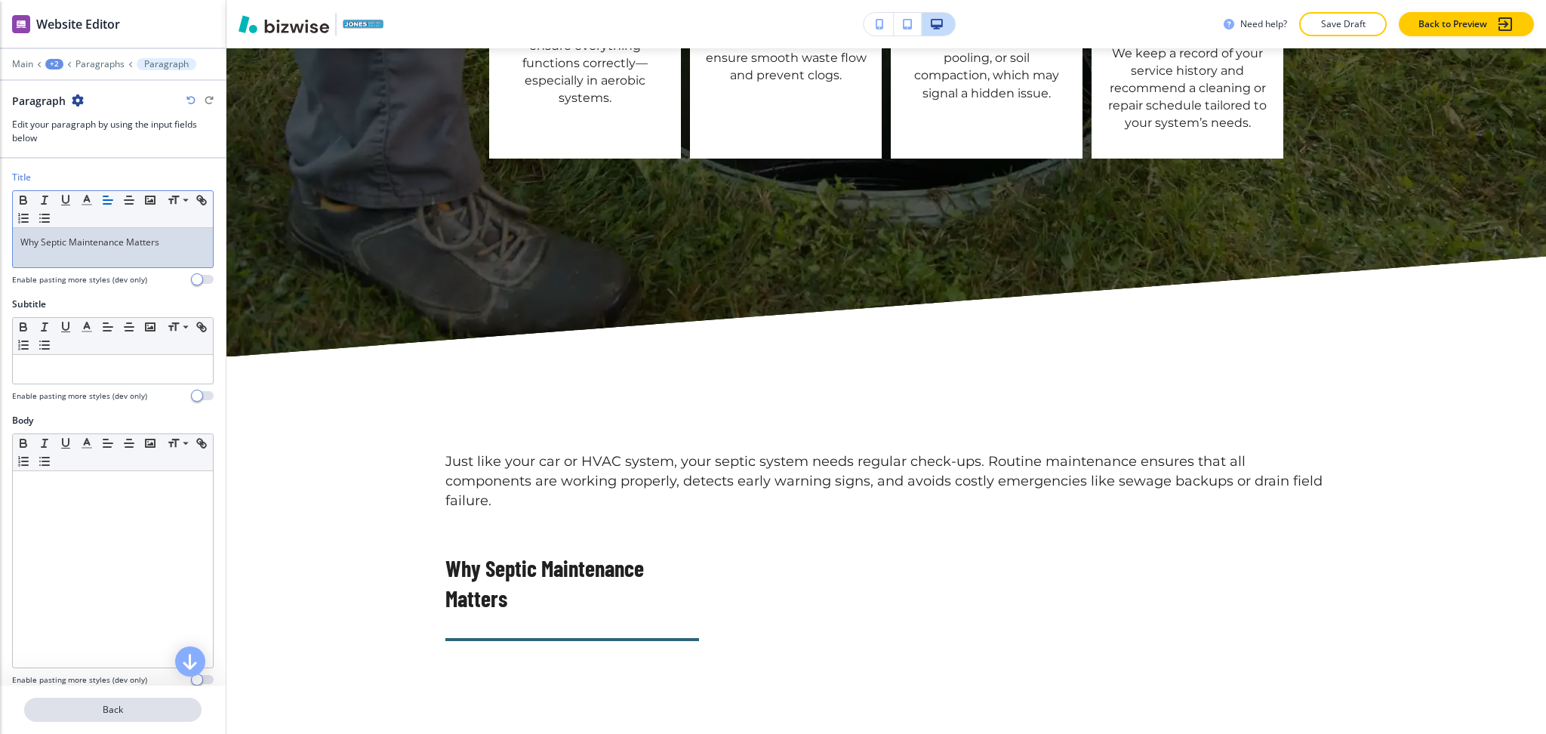
click at [109, 719] on button "Back" at bounding box center [112, 710] width 177 height 24
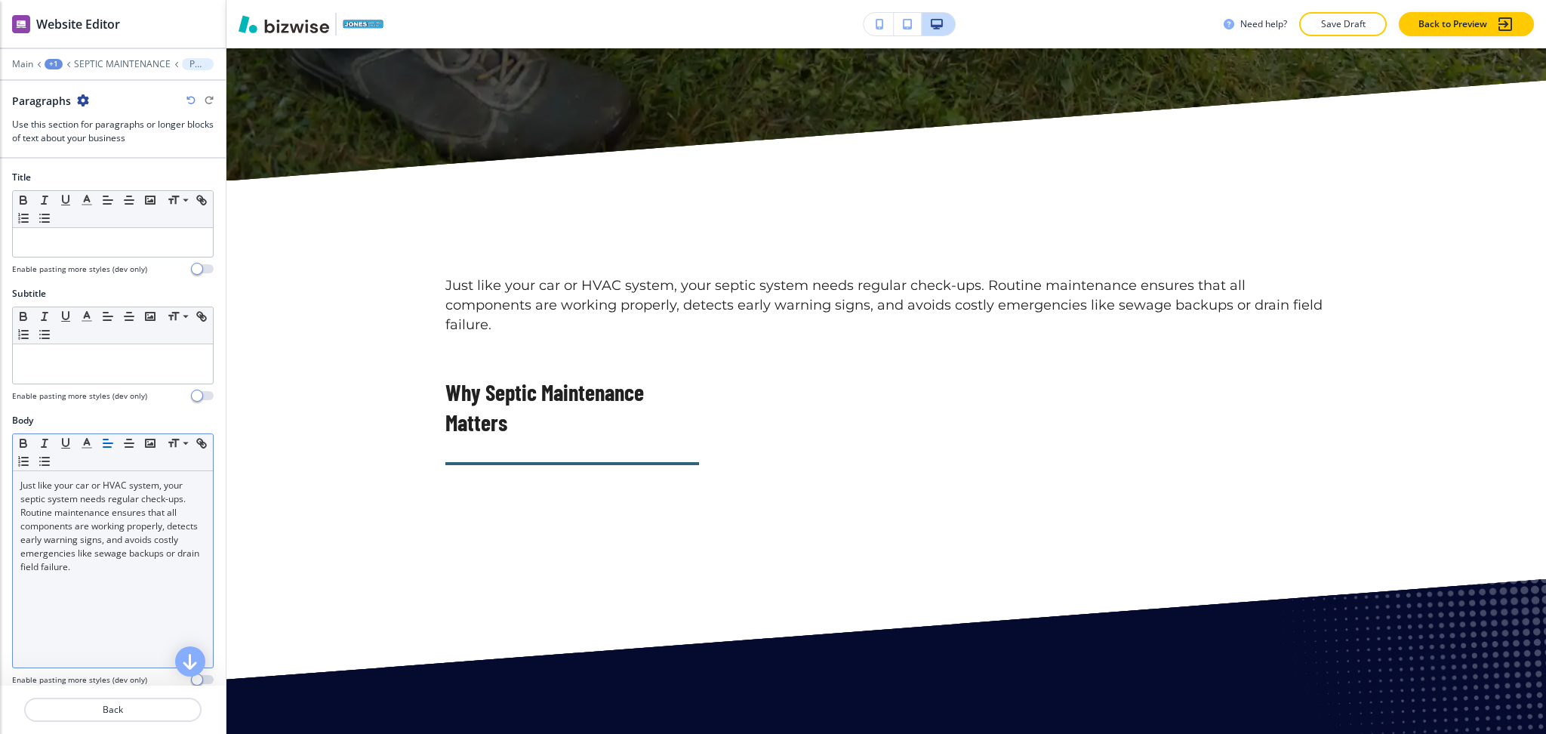
scroll to position [3283, 0]
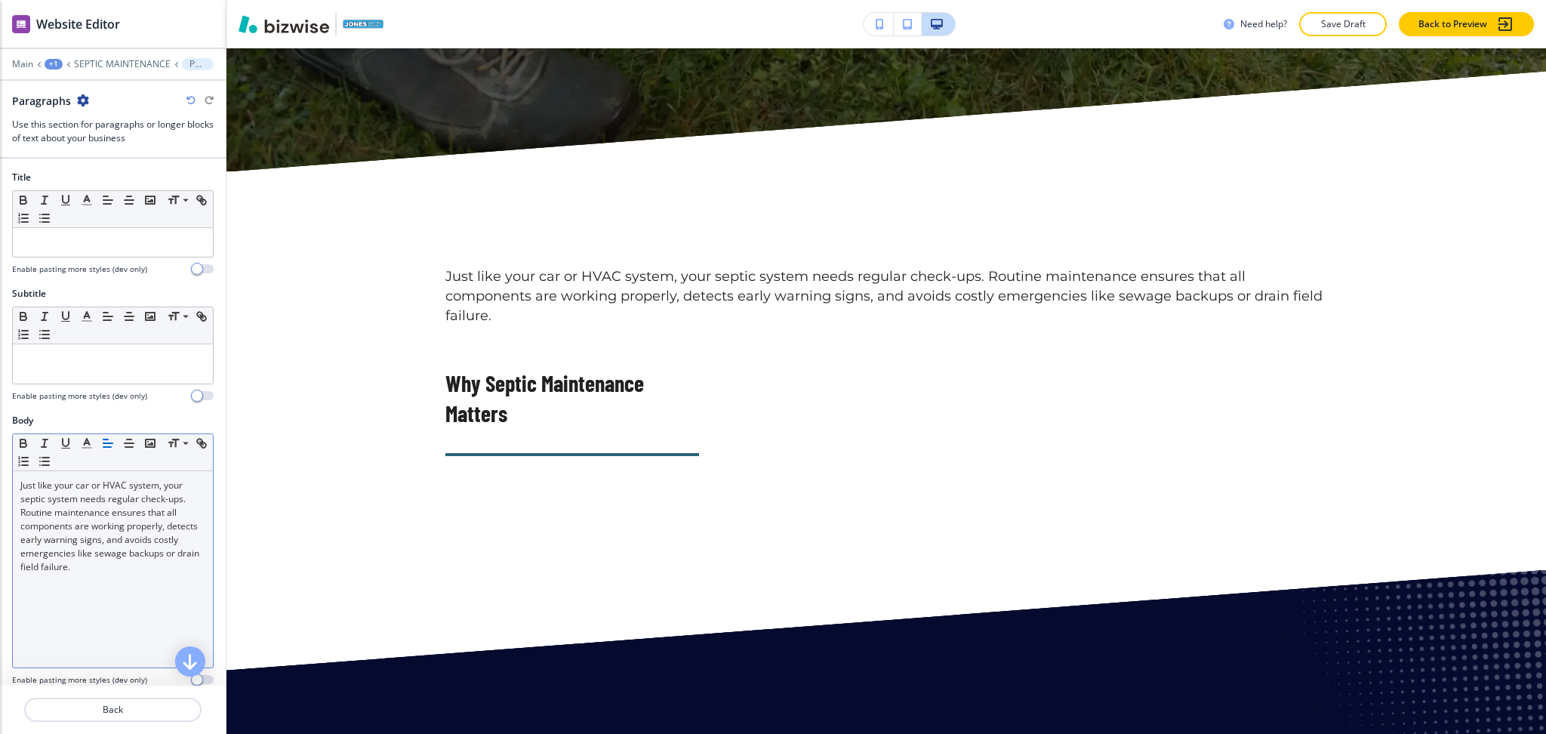
click at [134, 557] on p "Just like your car or HVAC system, your septic system needs regular check-ups. …" at bounding box center [112, 526] width 185 height 95
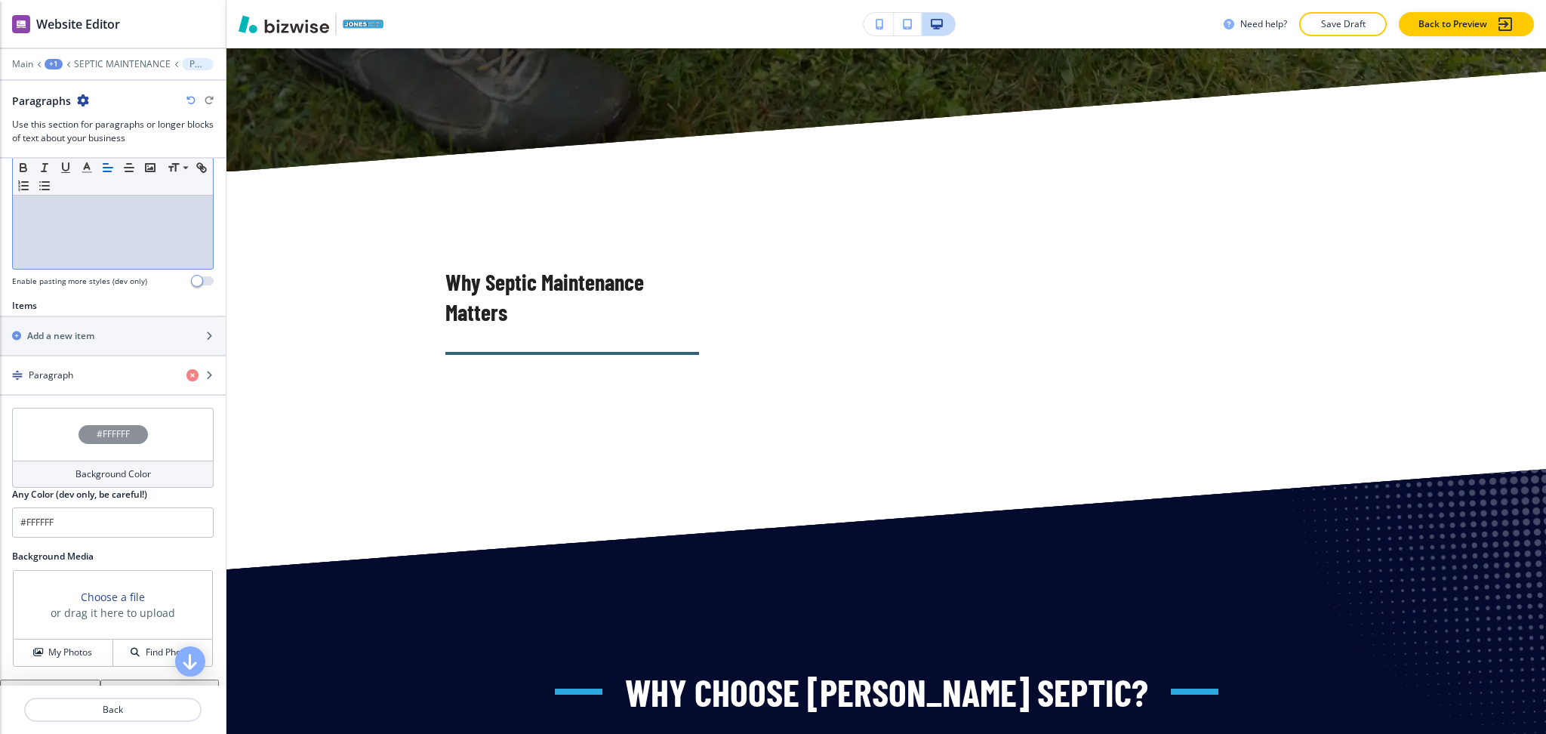
scroll to position [402, 0]
click at [113, 380] on div "button" at bounding box center [113, 384] width 226 height 12
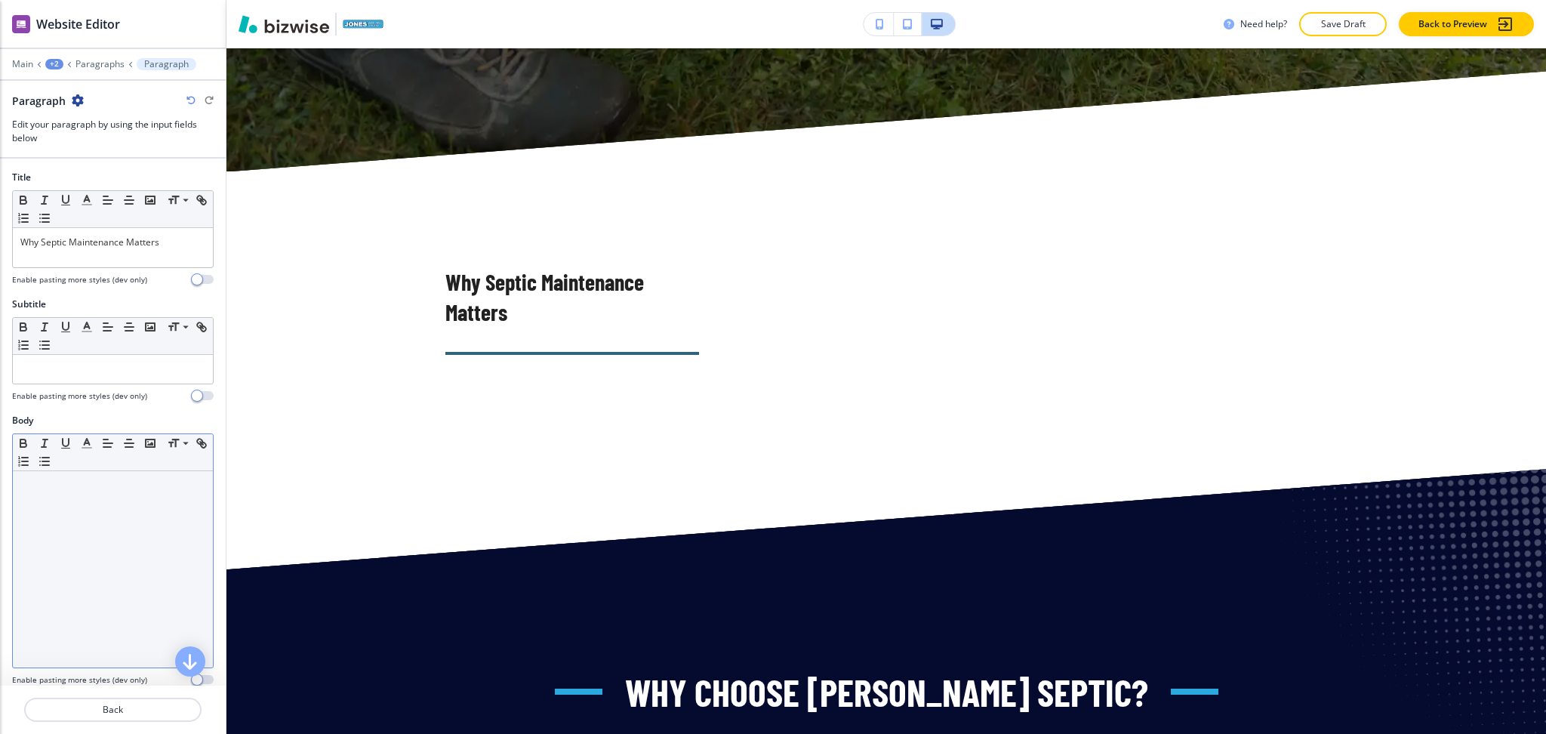
click at [130, 498] on div at bounding box center [113, 569] width 200 height 196
paste div
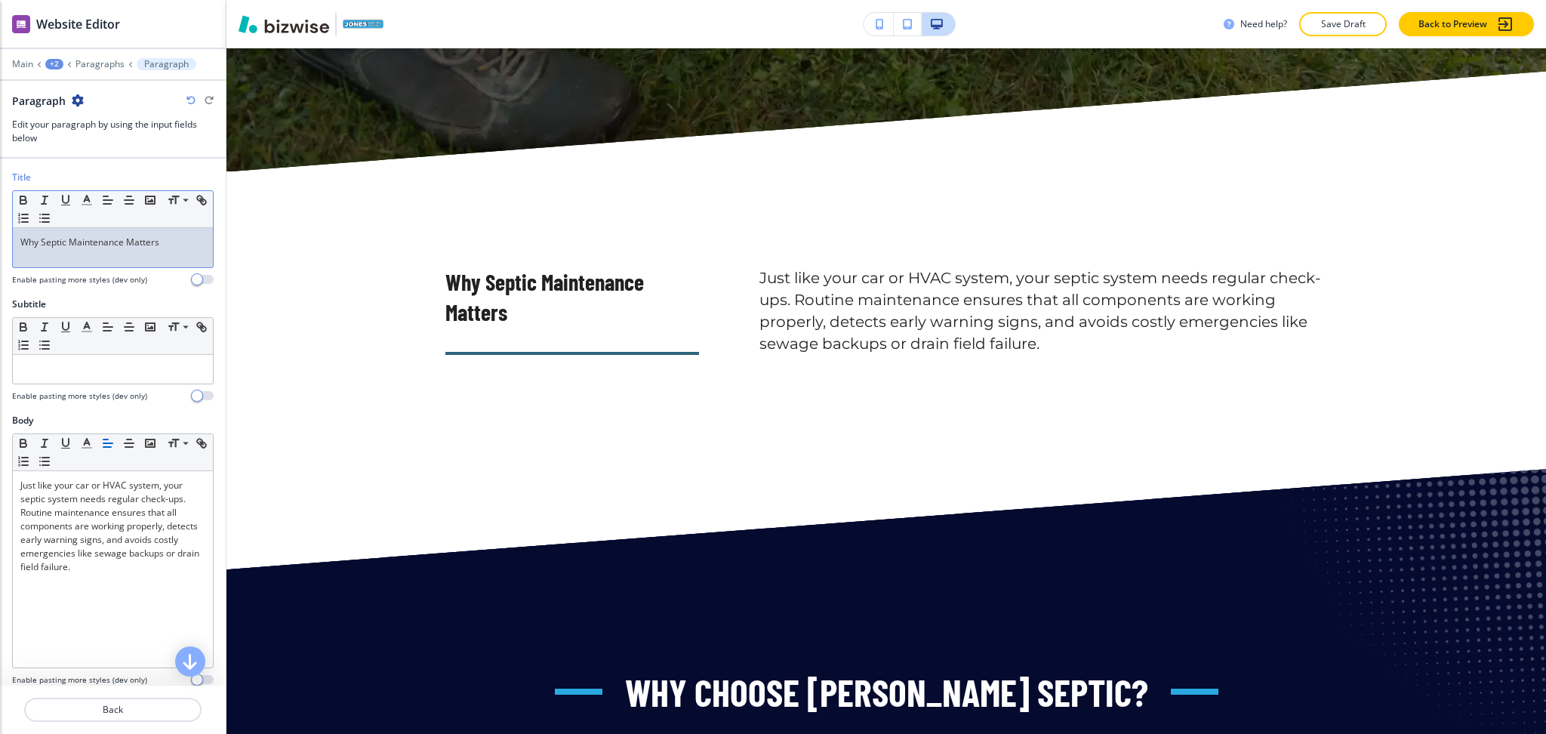
click at [143, 258] on div "Why Septic Maintenance Matters" at bounding box center [113, 247] width 200 height 39
click at [88, 201] on polyline "button" at bounding box center [87, 199] width 5 height 6
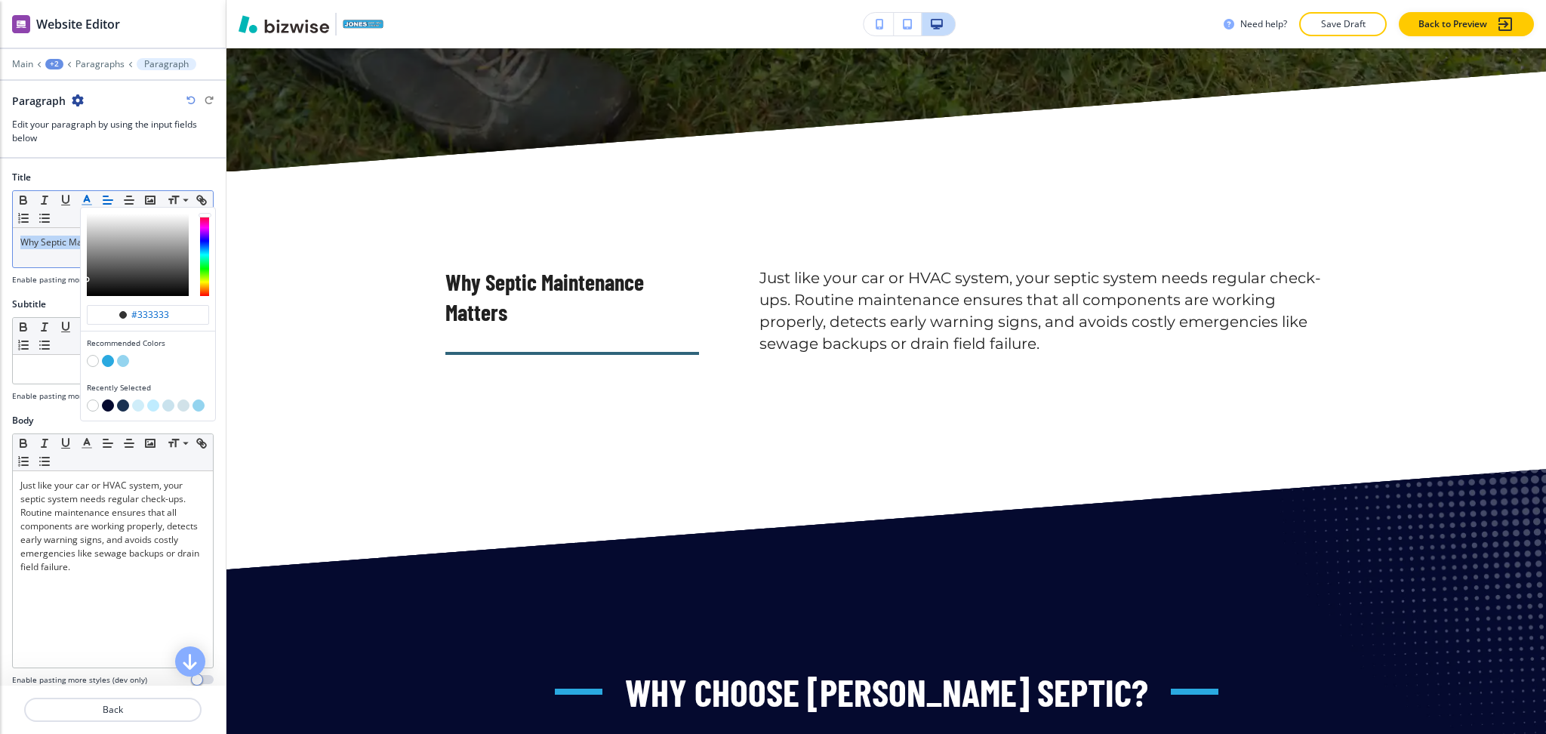
click at [124, 406] on button "button" at bounding box center [123, 405] width 12 height 12
type input "#1a3151"
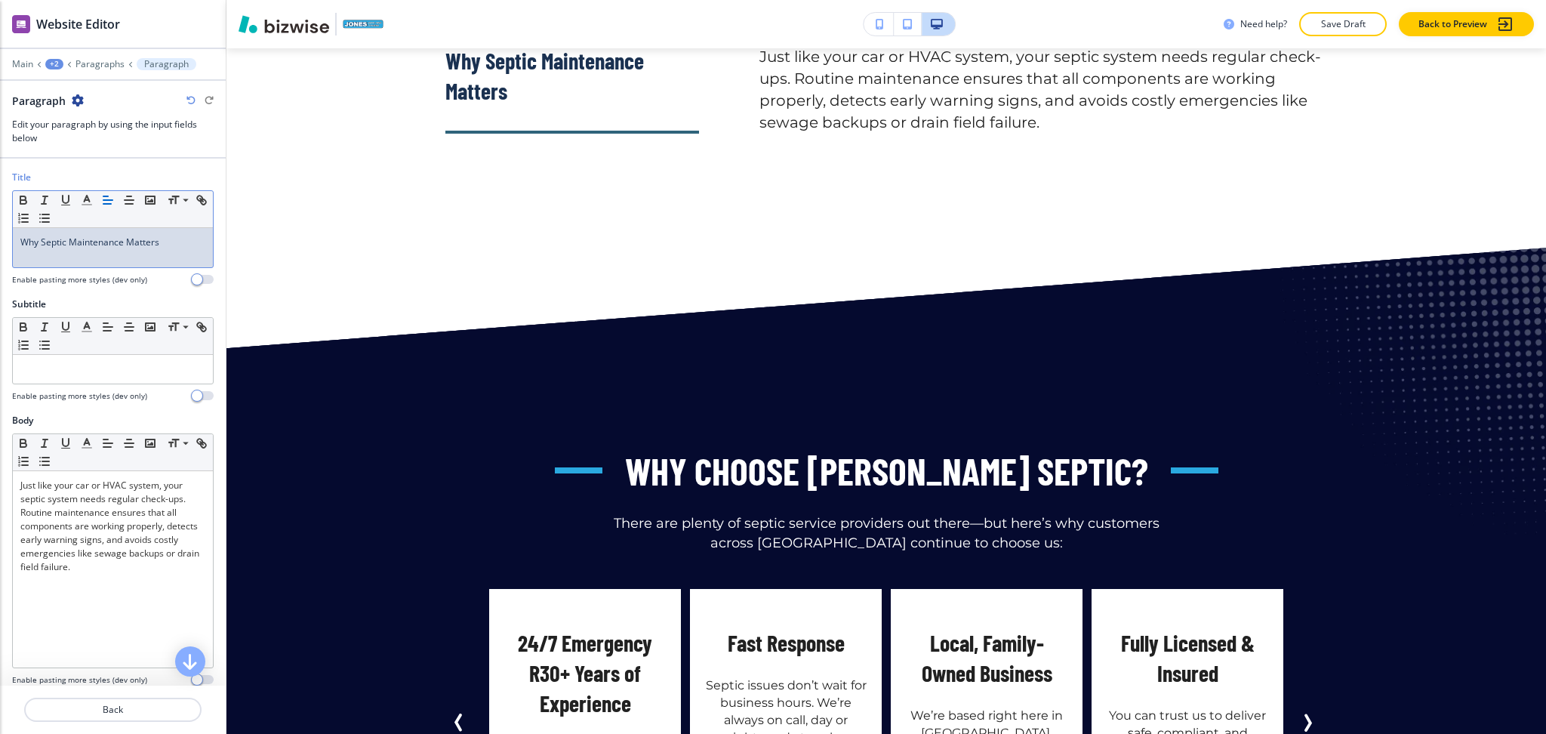
scroll to position [3568, 0]
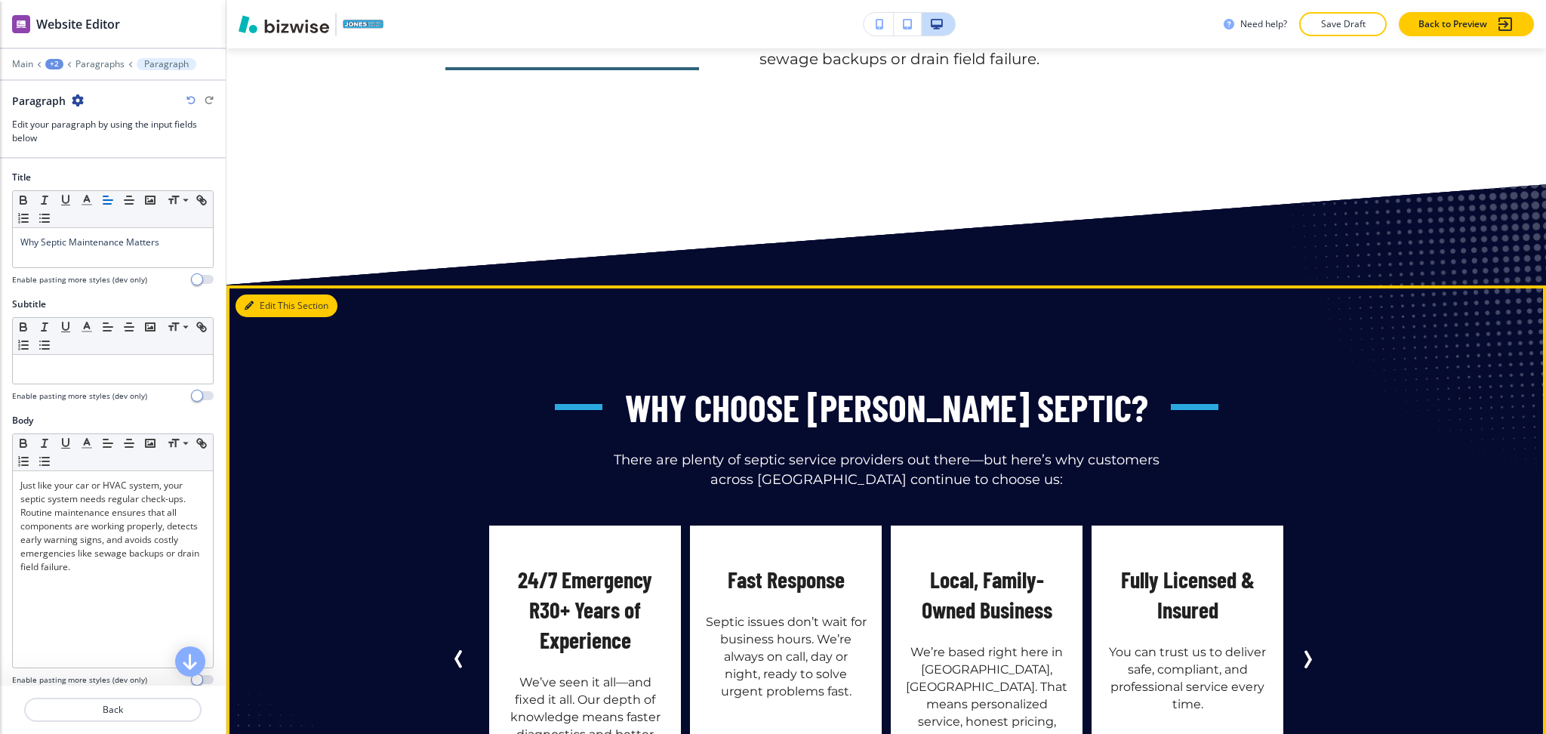
click at [266, 294] on button "Edit This Section" at bounding box center [287, 305] width 102 height 23
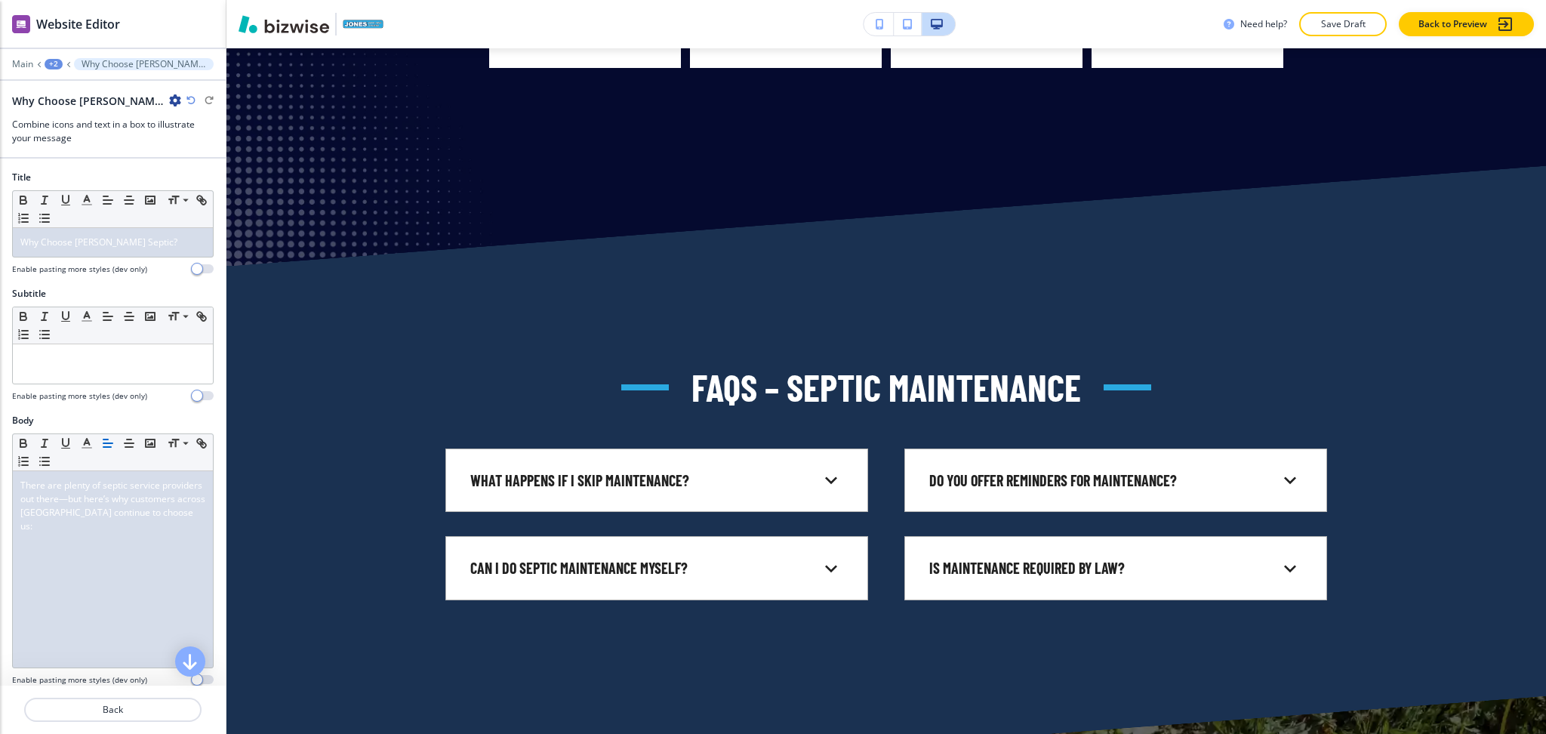
scroll to position [4192, 0]
